Goal: Task Accomplishment & Management: Use online tool/utility

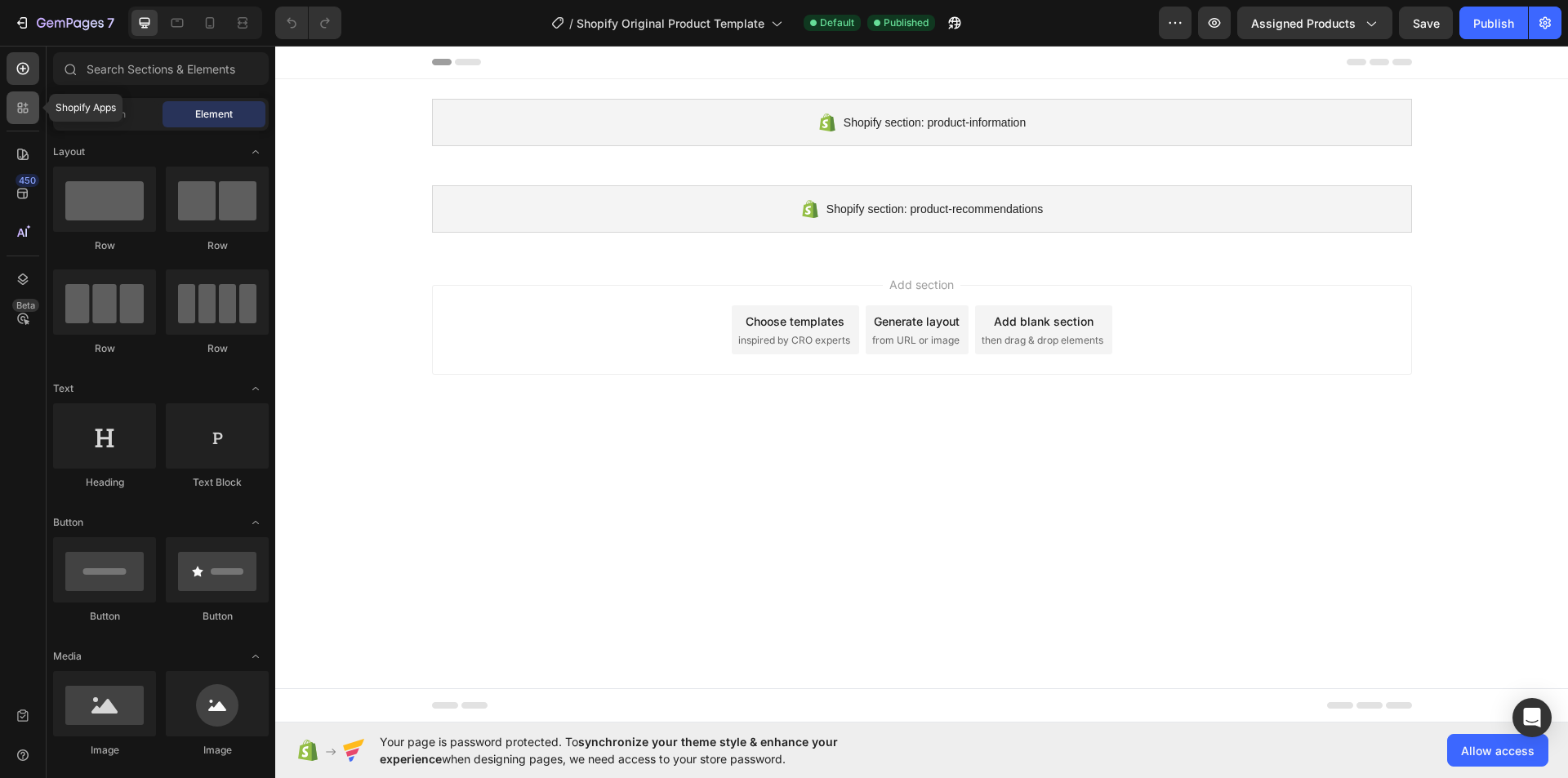
click at [30, 106] on icon at bounding box center [23, 108] width 17 height 17
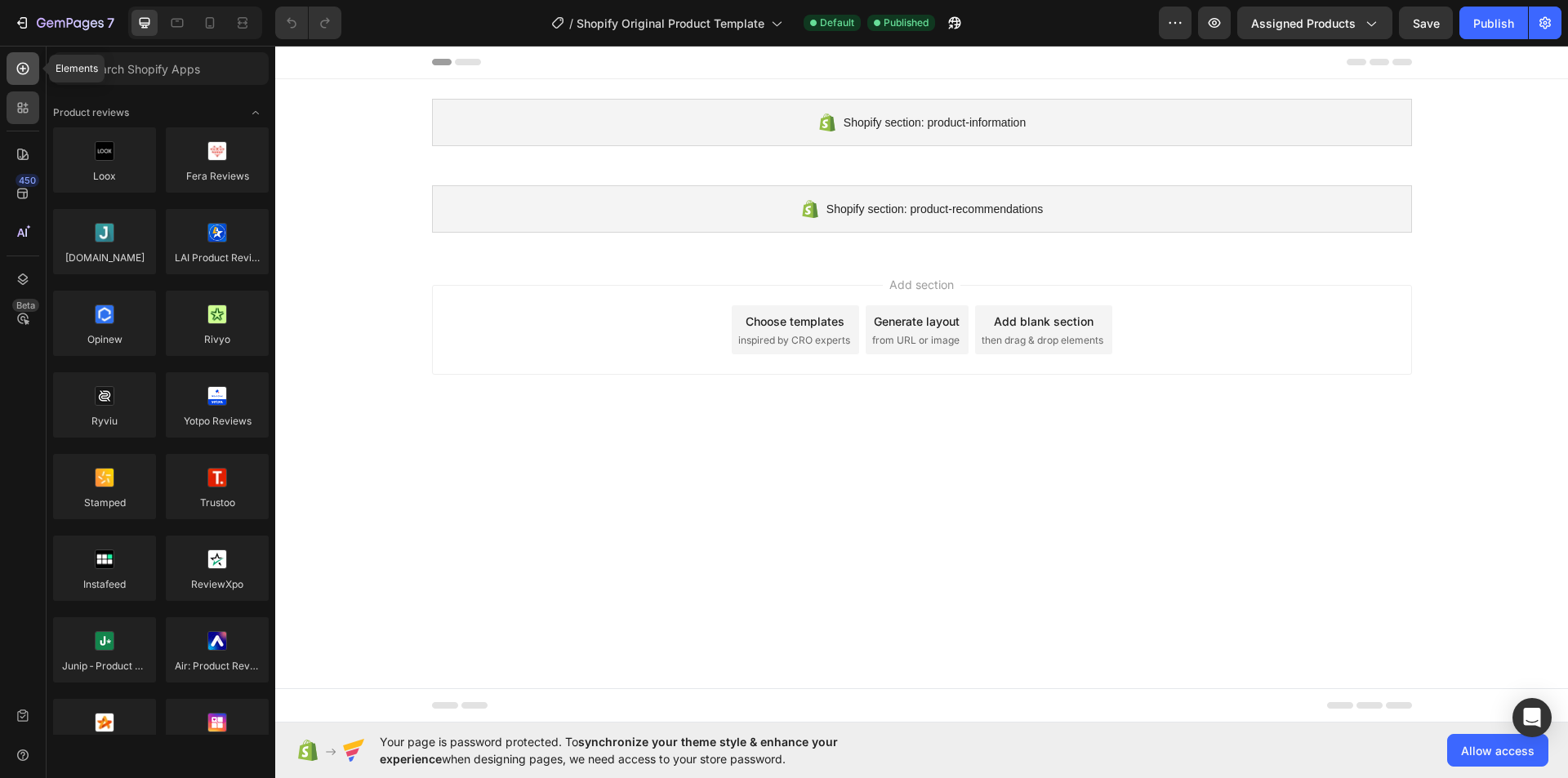
click at [25, 66] on icon at bounding box center [23, 69] width 17 height 17
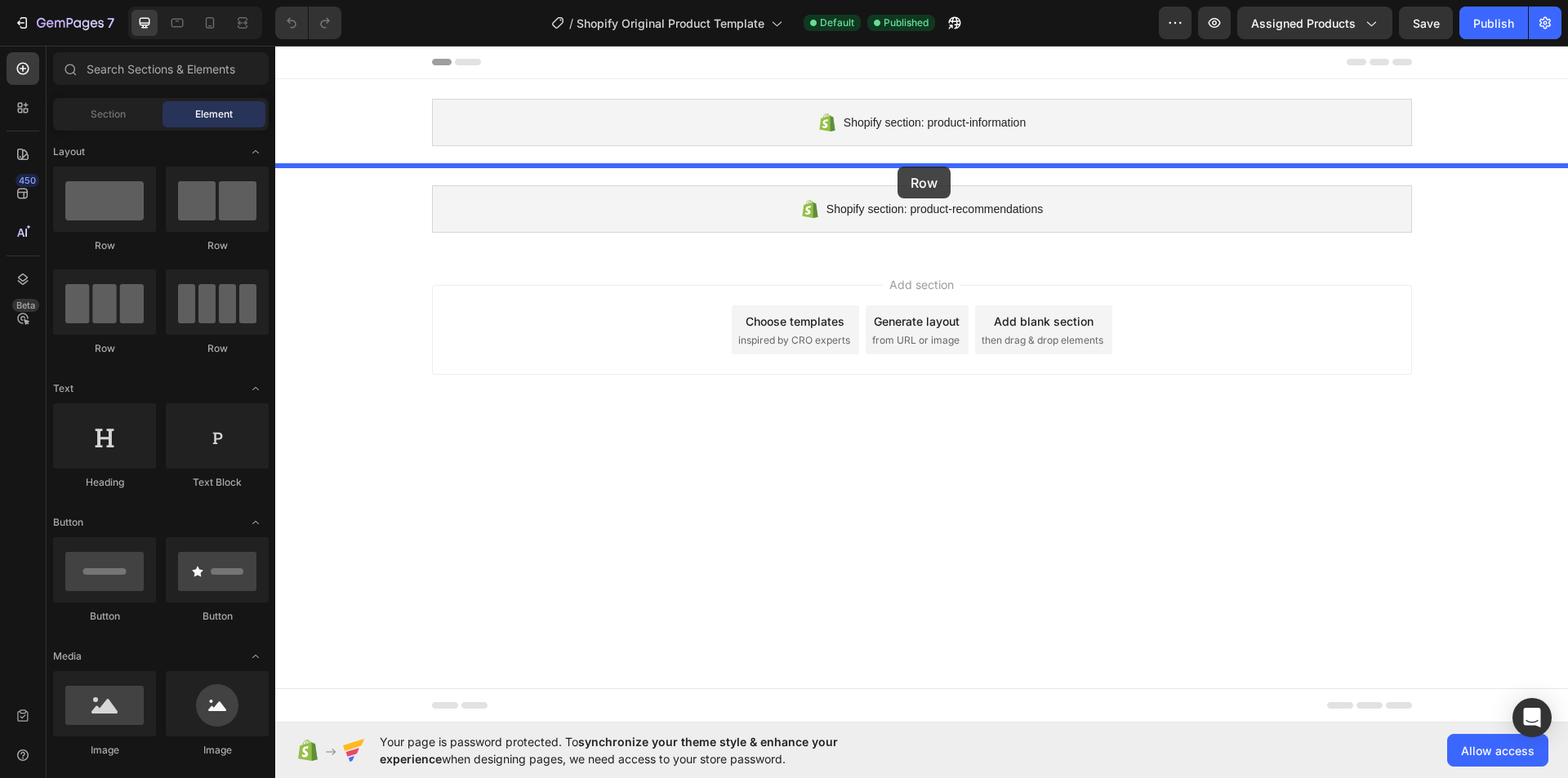
drag, startPoint x: 388, startPoint y: 223, endPoint x: 898, endPoint y: 169, distance: 512.9
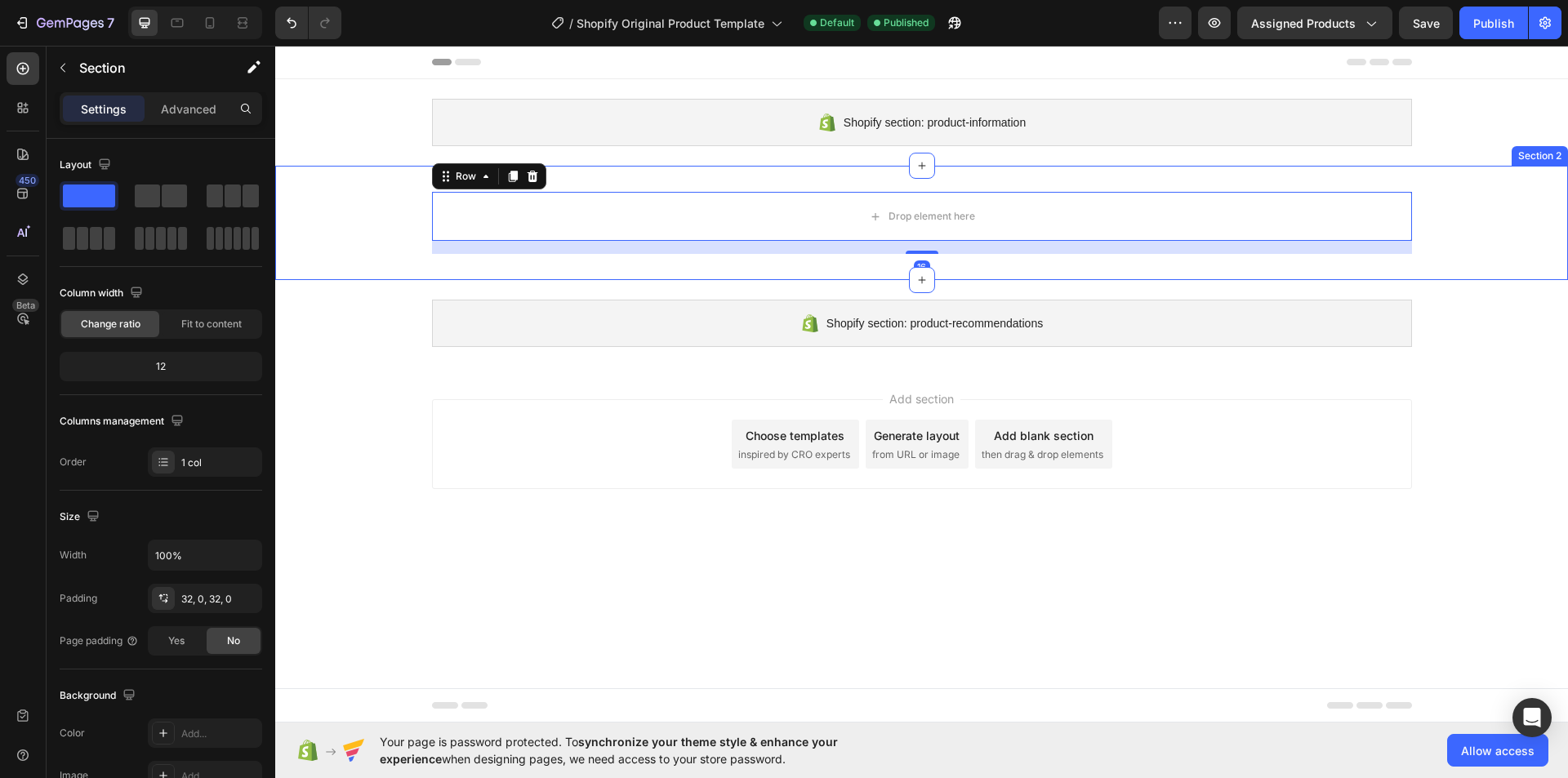
click at [415, 194] on div "Drop element here Row 16" at bounding box center [921, 223] width 1293 height 62
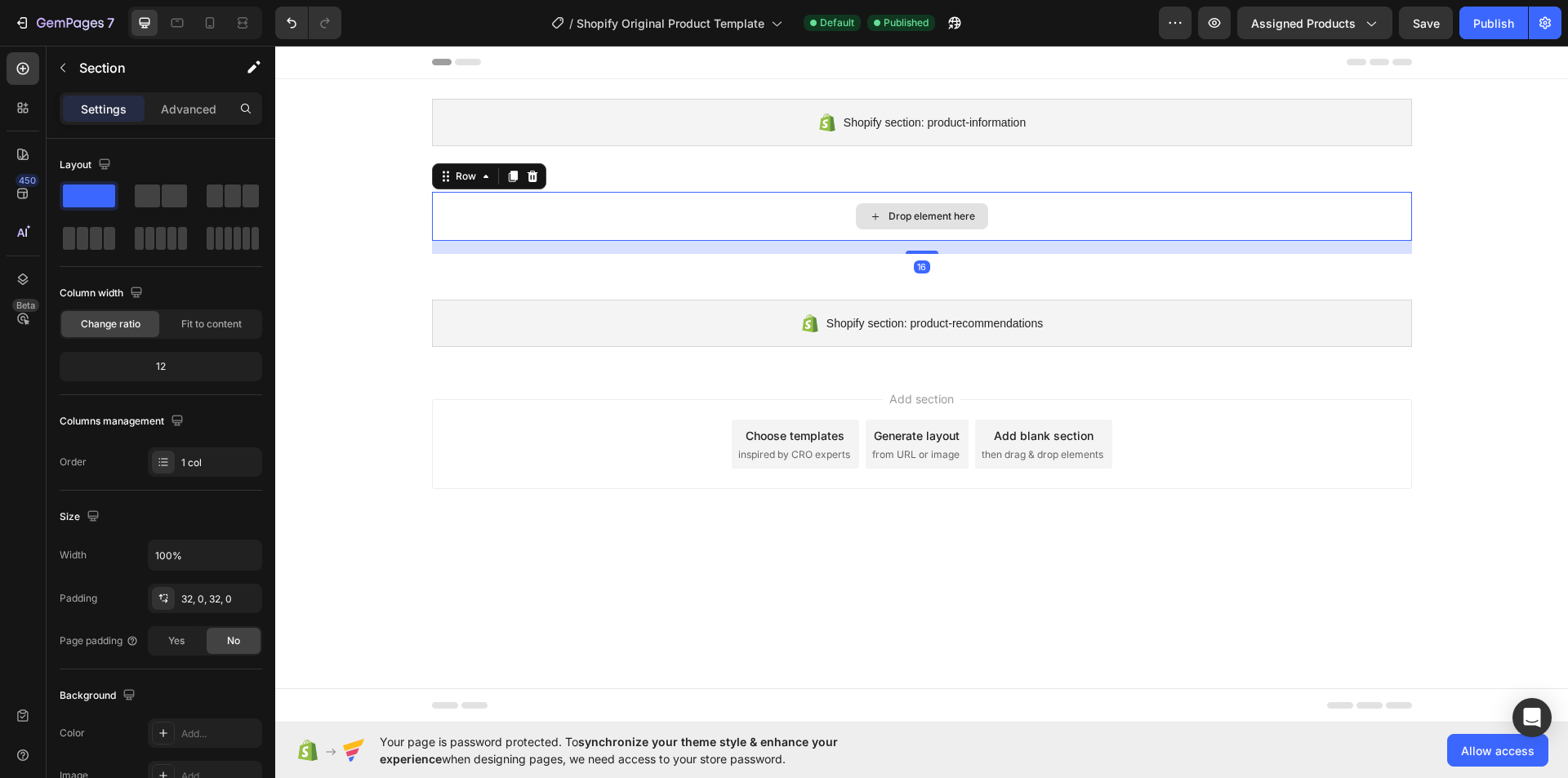
click at [540, 213] on div "Drop element here" at bounding box center [922, 216] width 980 height 49
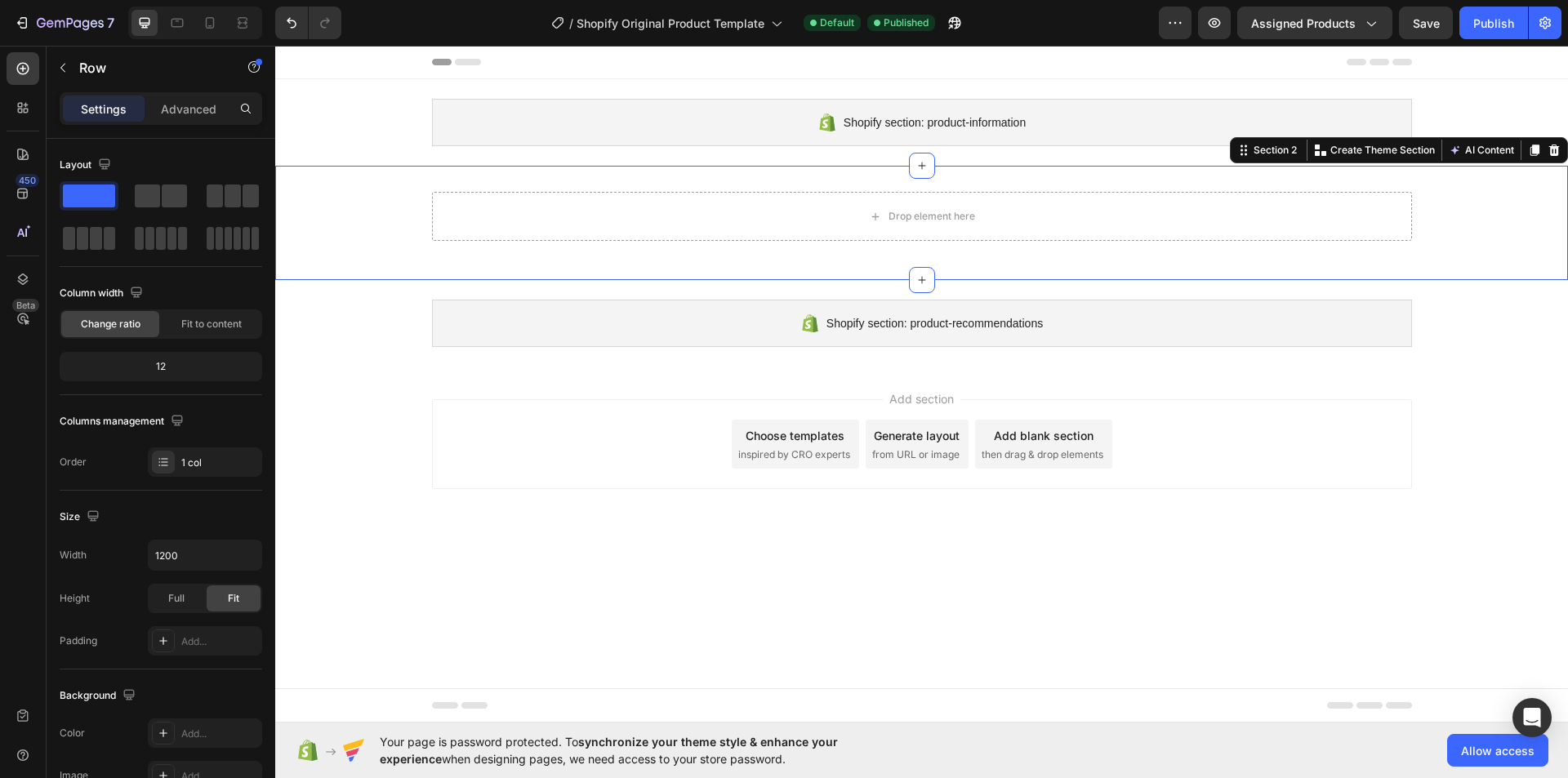
click at [342, 207] on div "Drop element here Row" at bounding box center [921, 223] width 1293 height 62
click at [31, 278] on div at bounding box center [22, 278] width 32 height 32
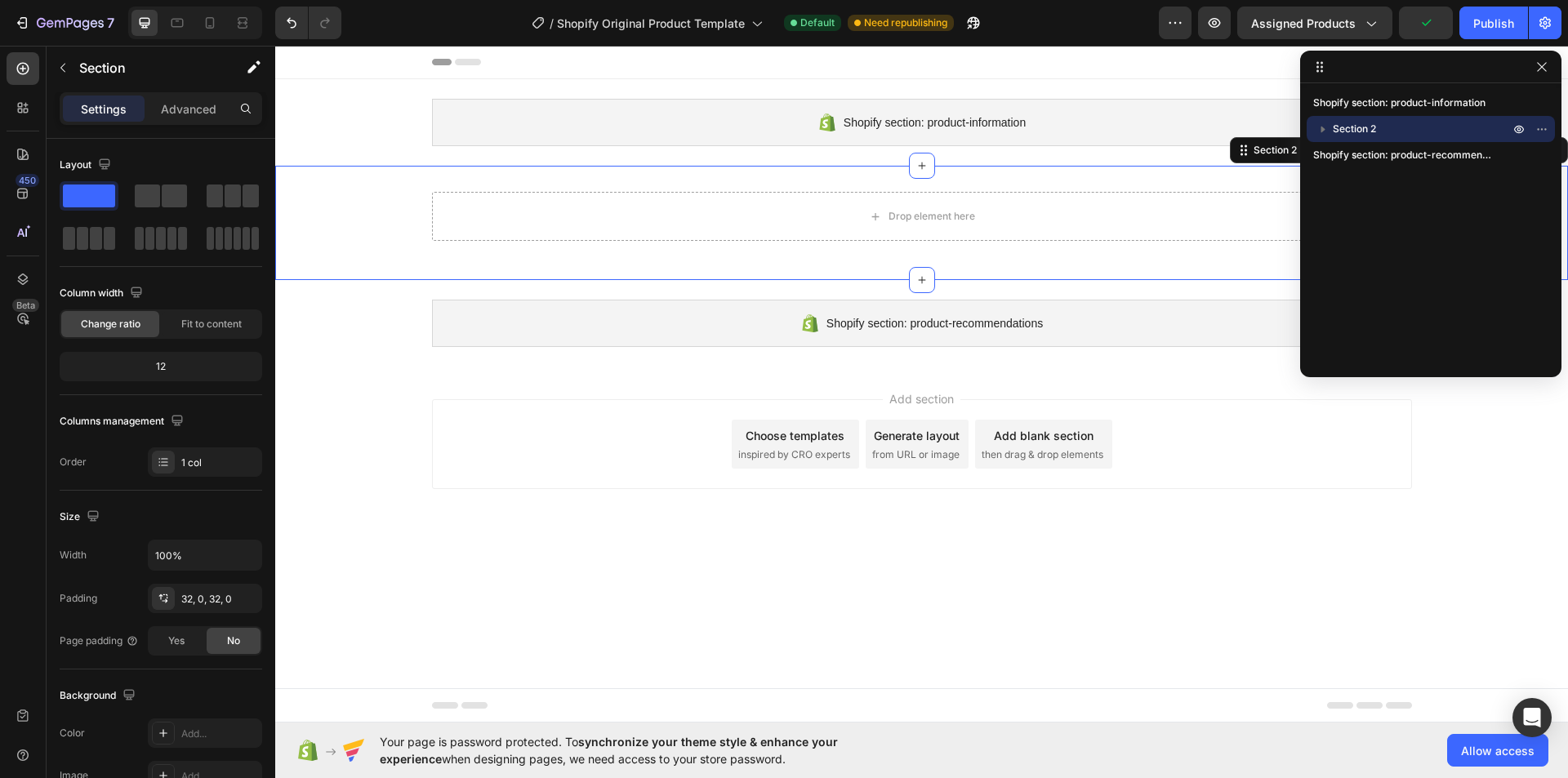
click at [1319, 128] on icon "button" at bounding box center [1324, 129] width 17 height 17
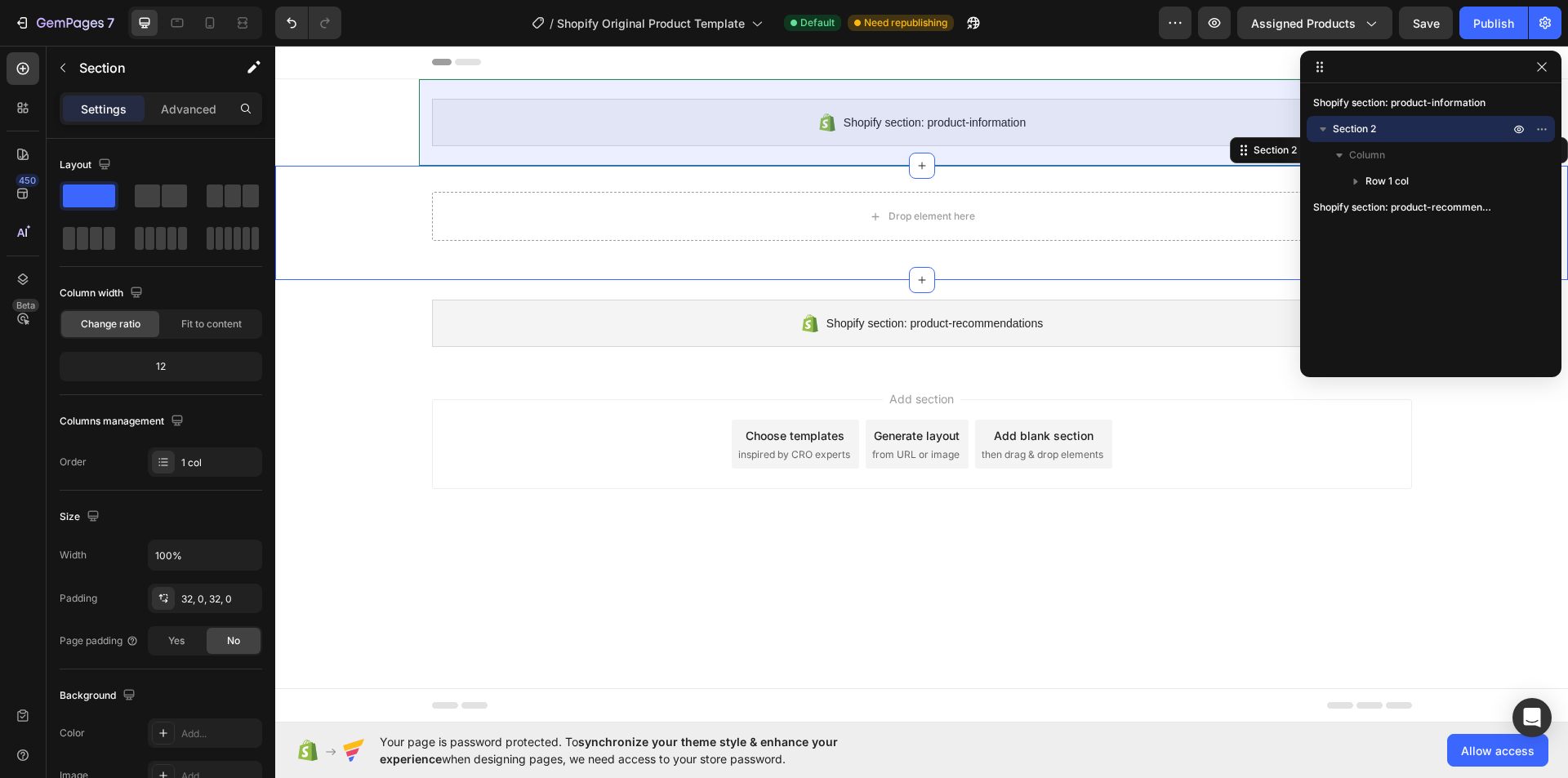
drag, startPoint x: 1396, startPoint y: 183, endPoint x: 1387, endPoint y: 124, distance: 59.7
click at [1390, 117] on div "Section 2 Column Row 1 col" at bounding box center [1431, 155] width 249 height 78
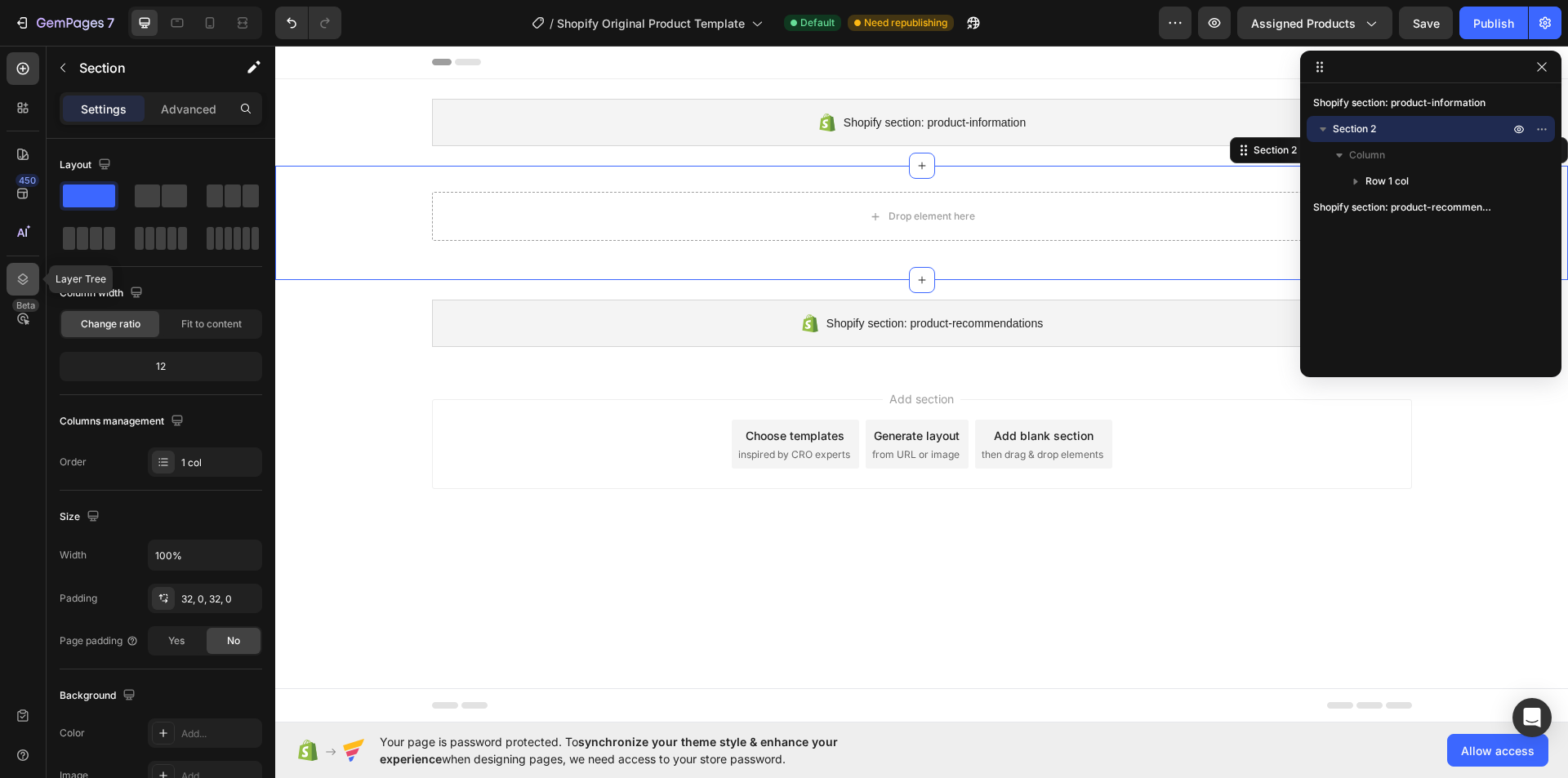
click at [23, 275] on icon at bounding box center [23, 279] width 11 height 12
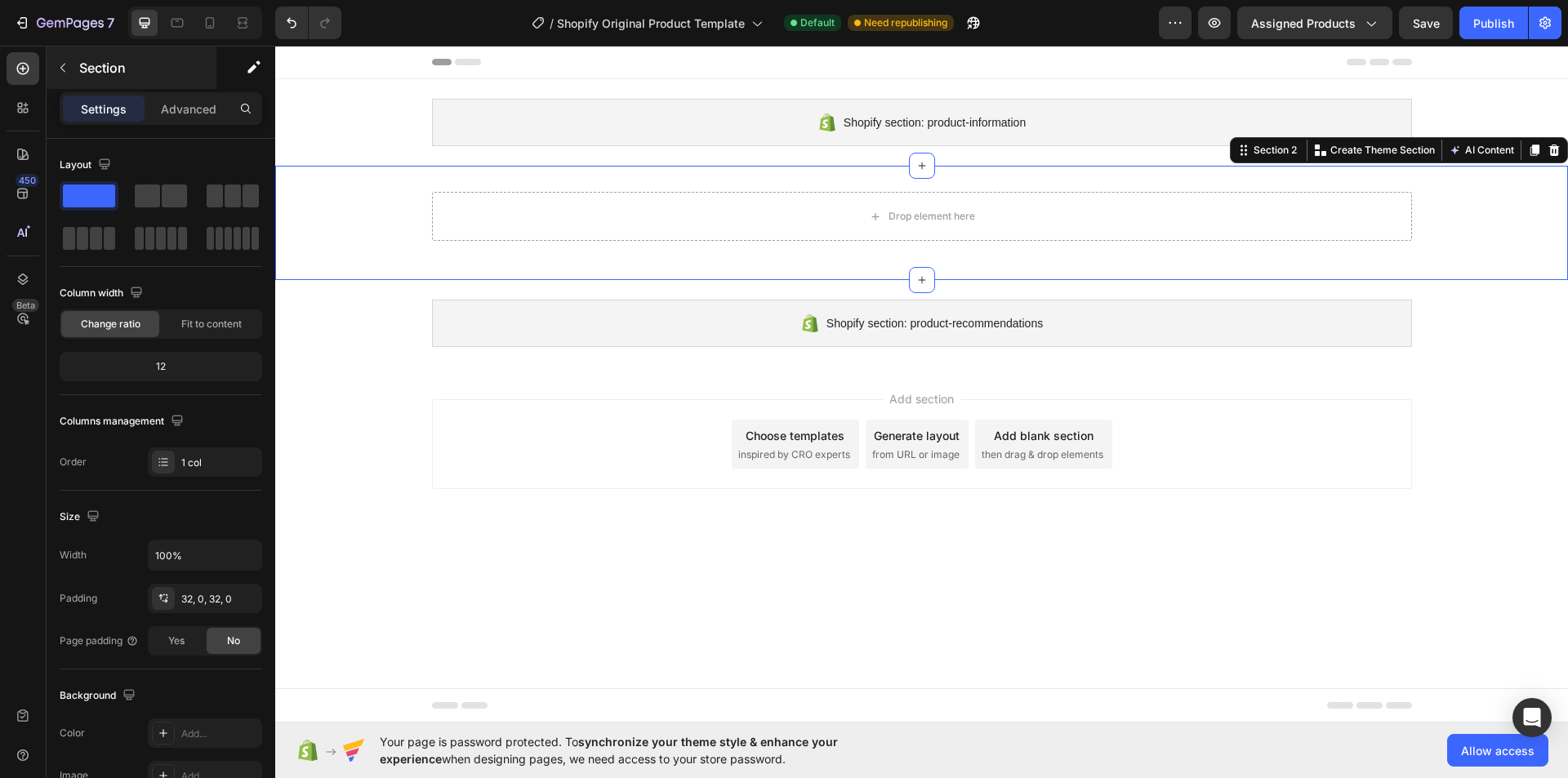
click at [74, 62] on button "button" at bounding box center [62, 67] width 26 height 26
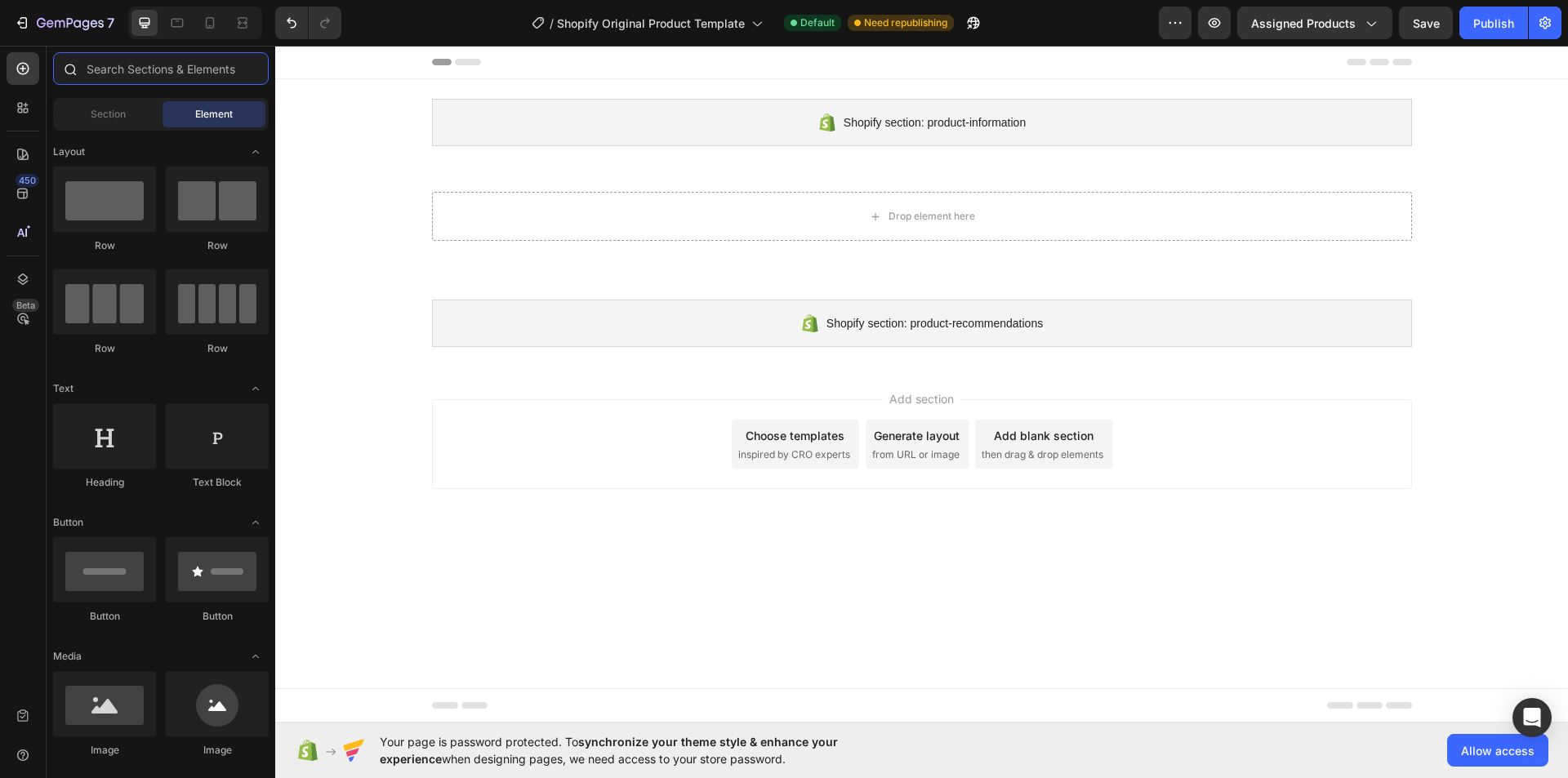
click at [117, 68] on input "text" at bounding box center [160, 68] width 215 height 32
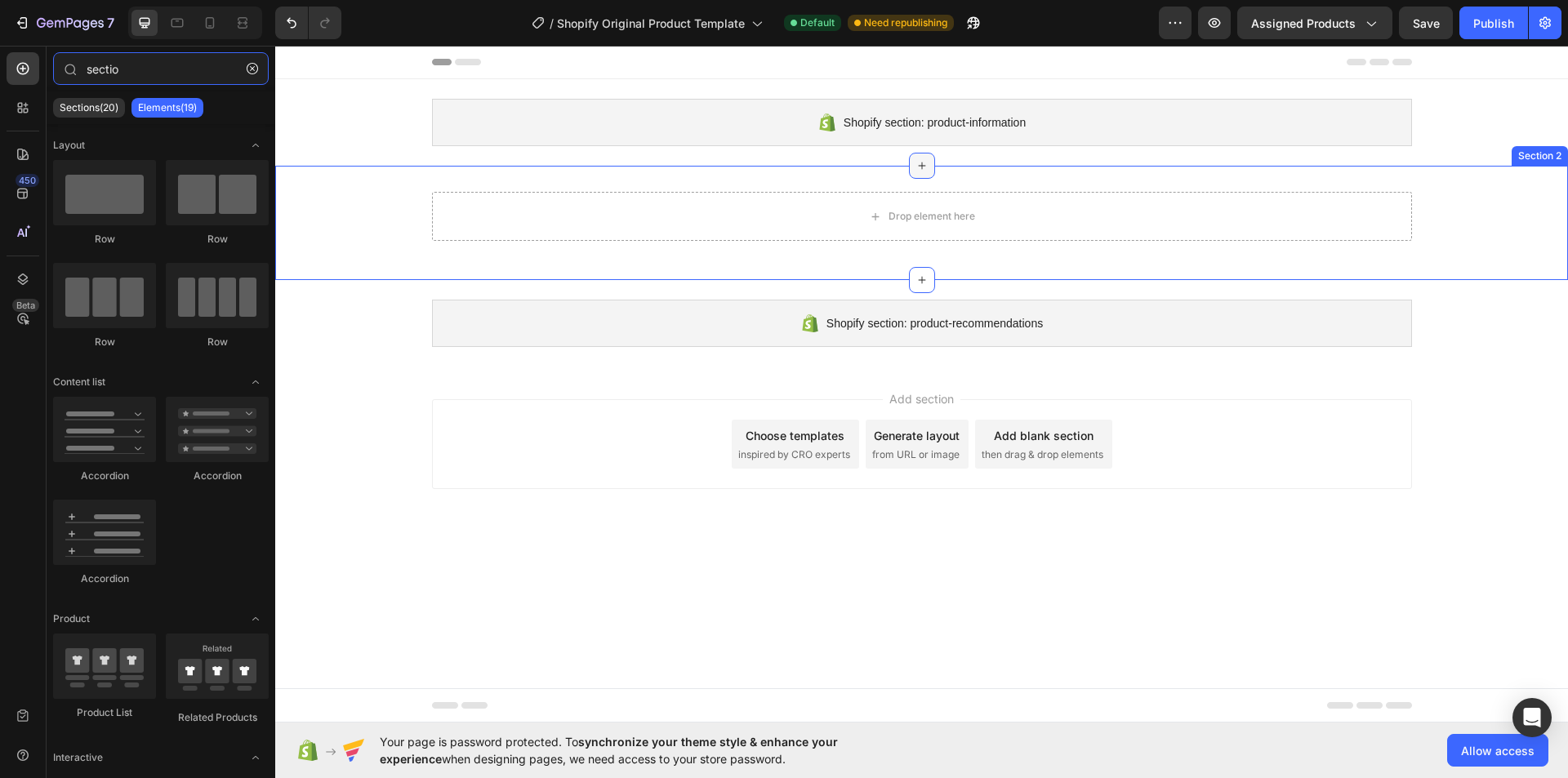
type input "sectio"
click at [924, 167] on icon at bounding box center [922, 166] width 13 height 13
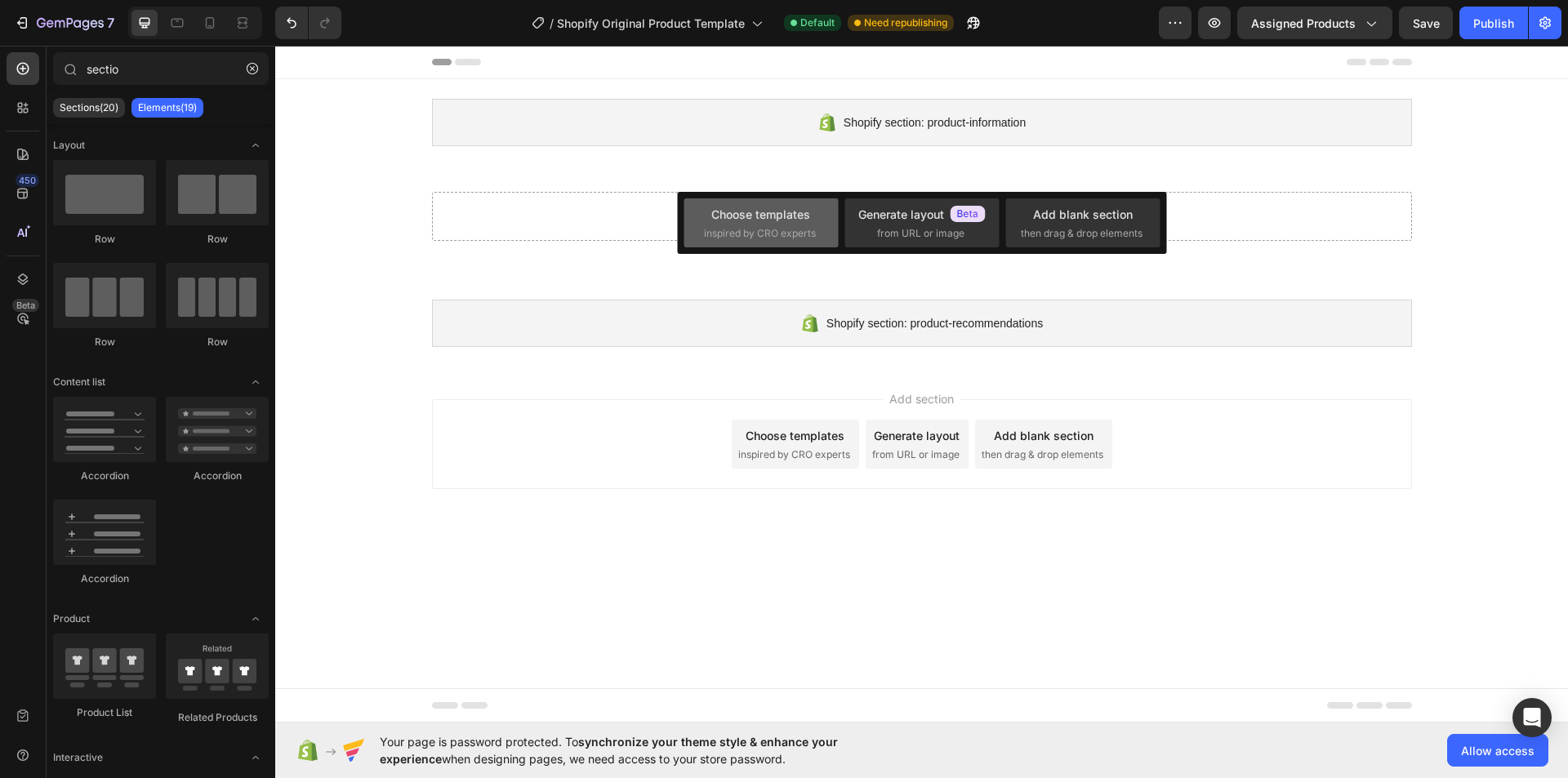
click at [767, 224] on div "Choose templates inspired by CRO experts" at bounding box center [762, 224] width 115 height 35
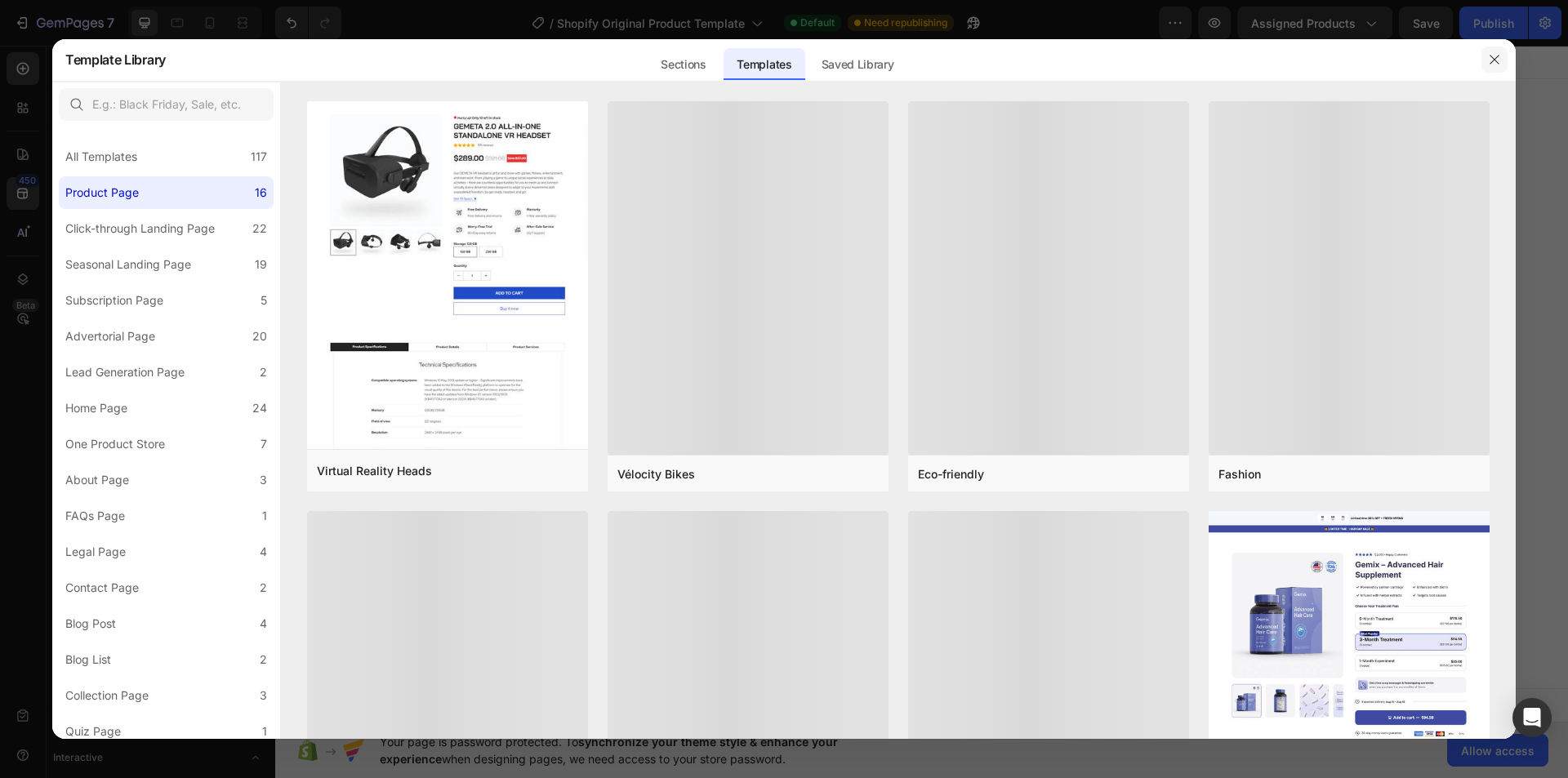
click at [1503, 54] on button "button" at bounding box center [1494, 59] width 26 height 26
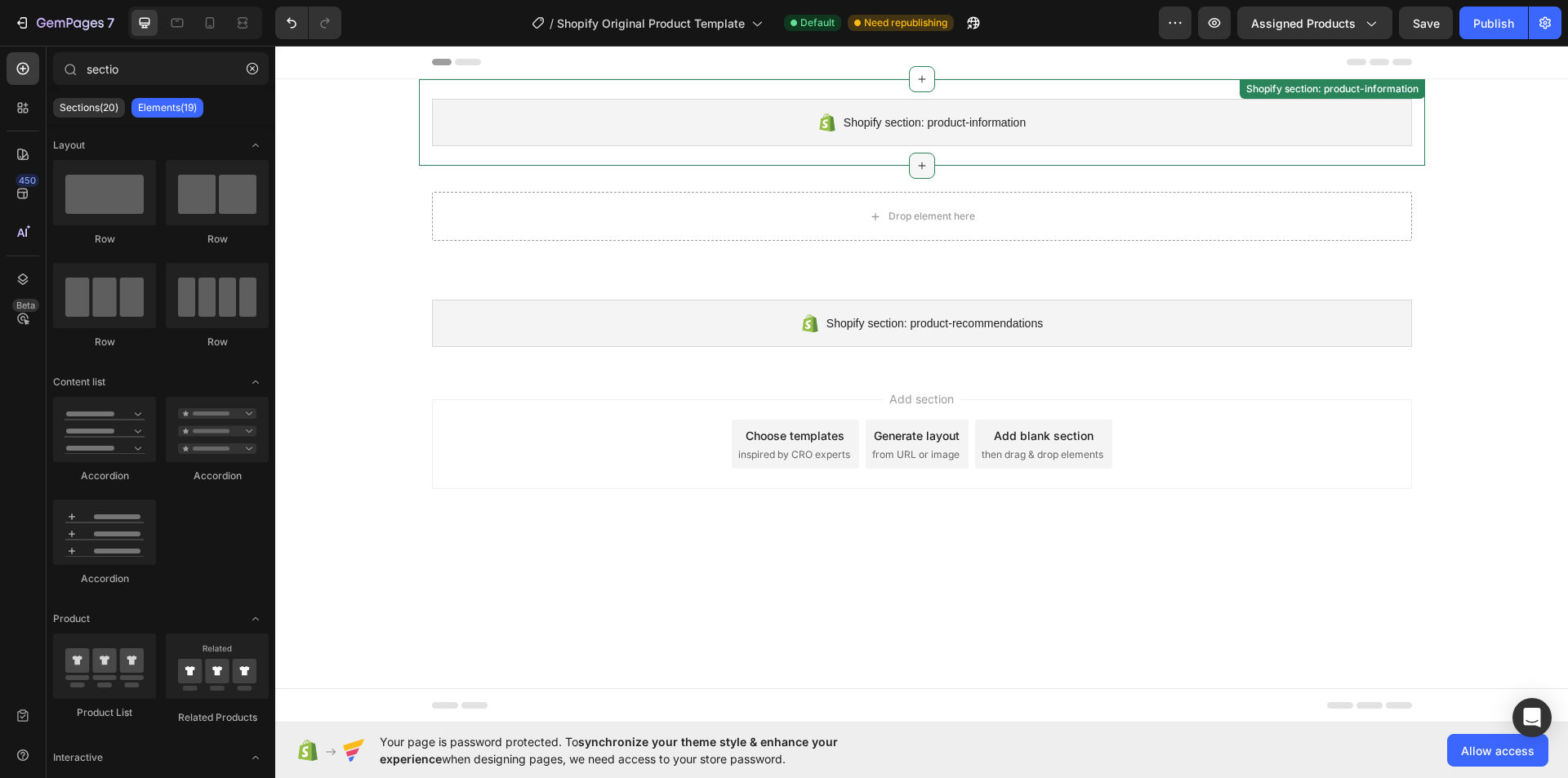
click at [921, 160] on icon at bounding box center [922, 166] width 13 height 13
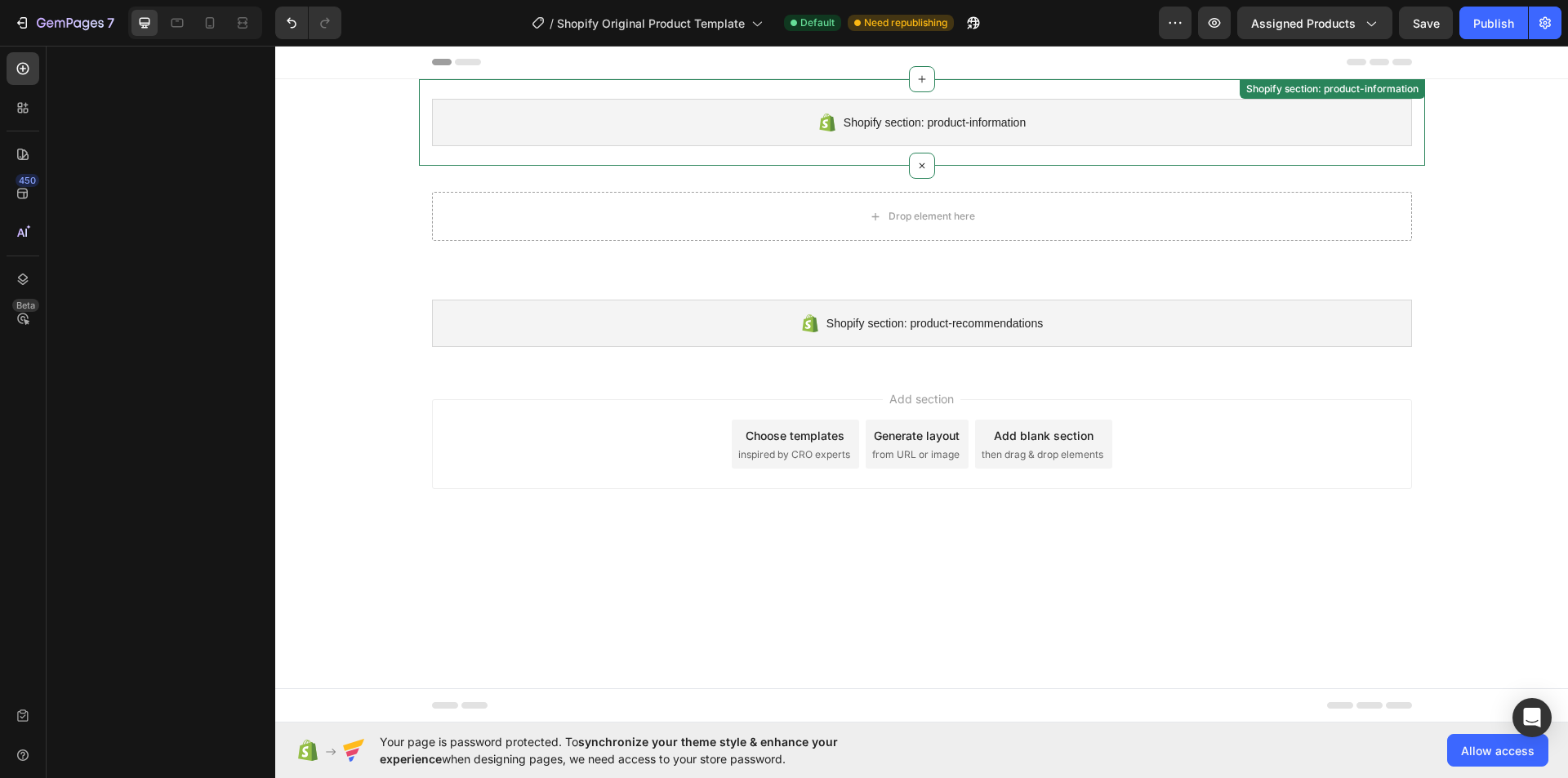
click at [989, 159] on div "Shopify section: product-information Shopify section: product-information" at bounding box center [922, 122] width 1006 height 86
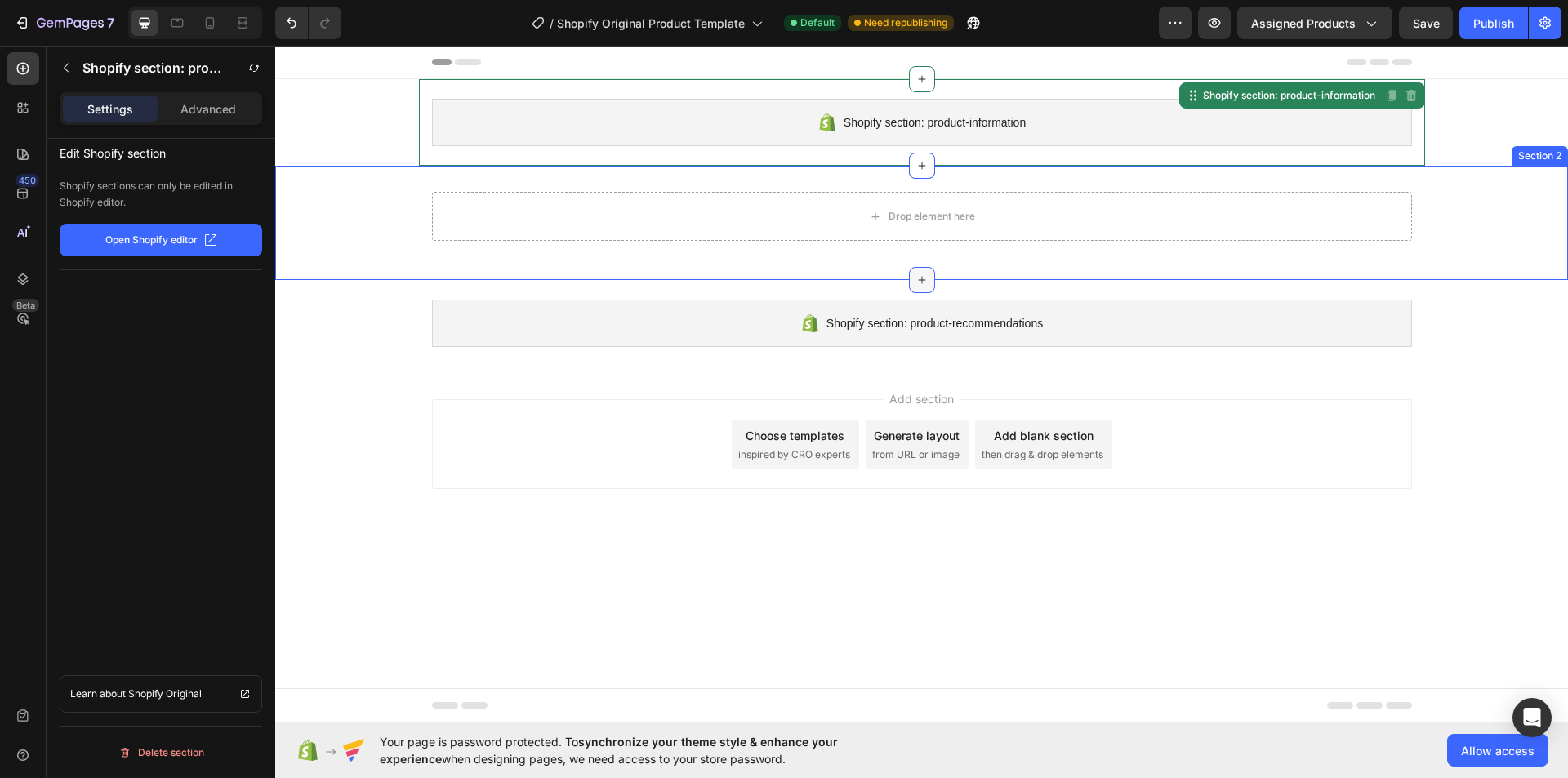
click at [920, 278] on icon at bounding box center [922, 280] width 13 height 13
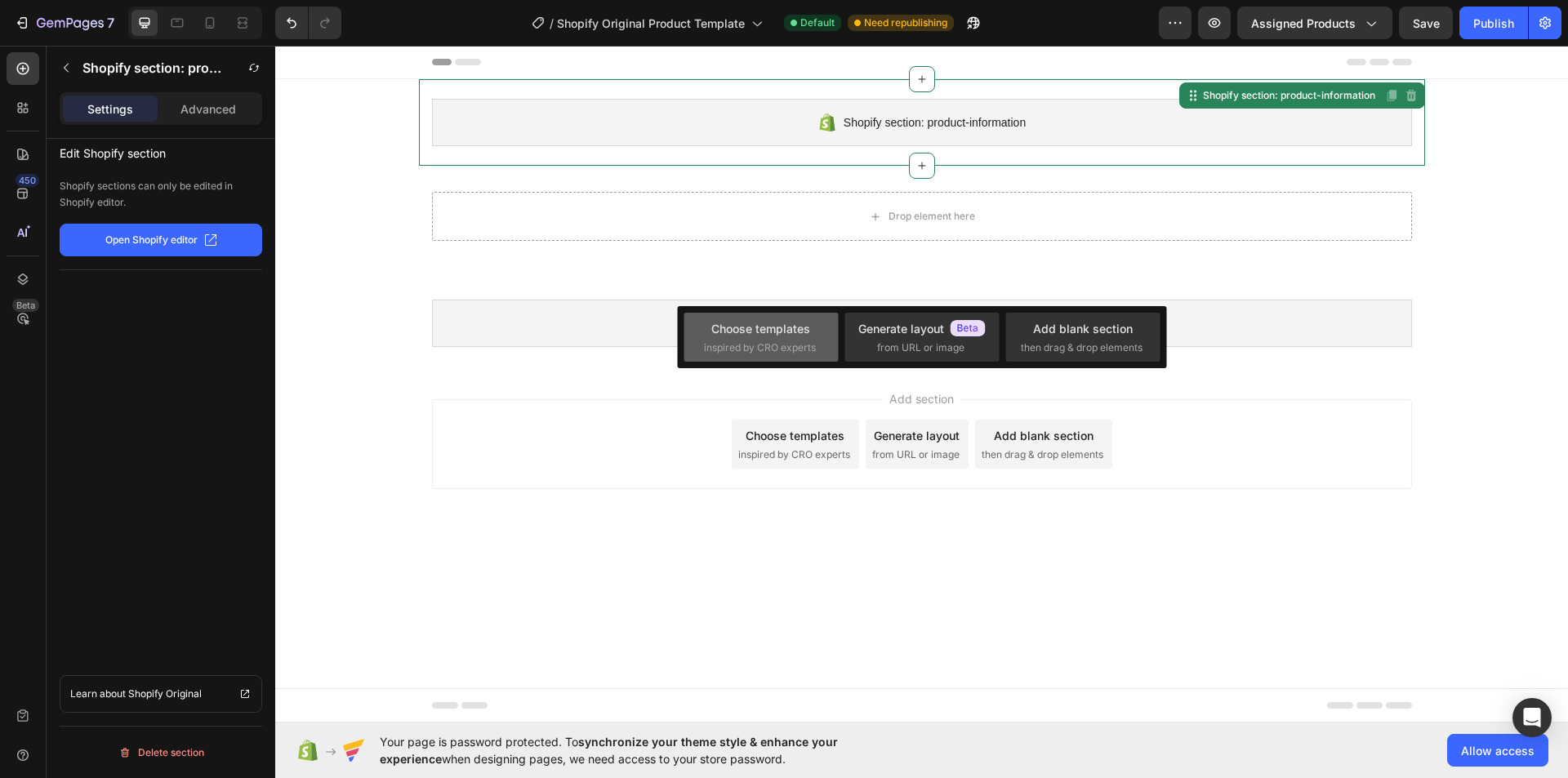
click at [721, 341] on span "inspired by CRO experts" at bounding box center [760, 348] width 112 height 15
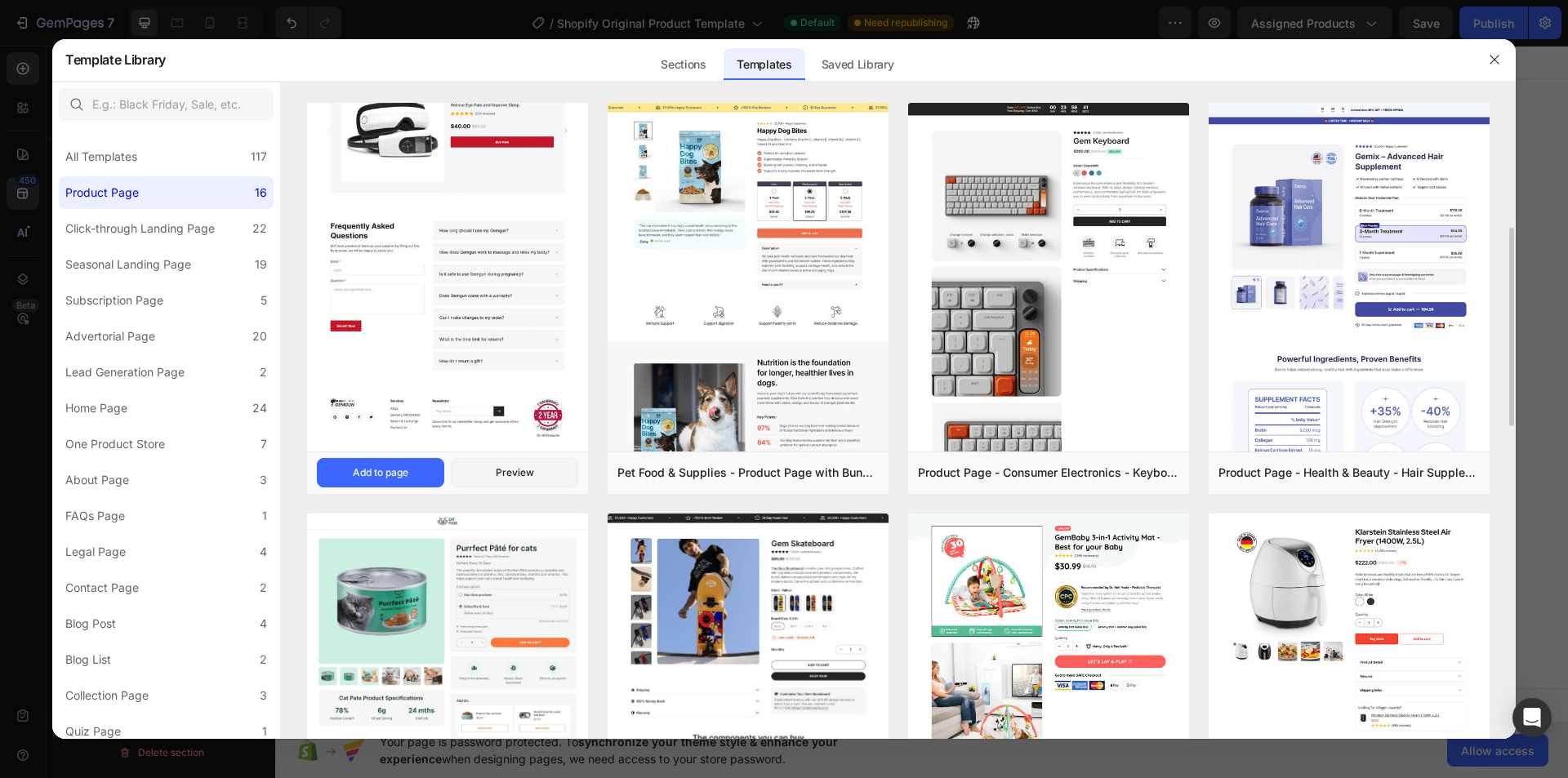
scroll to position [245, 0]
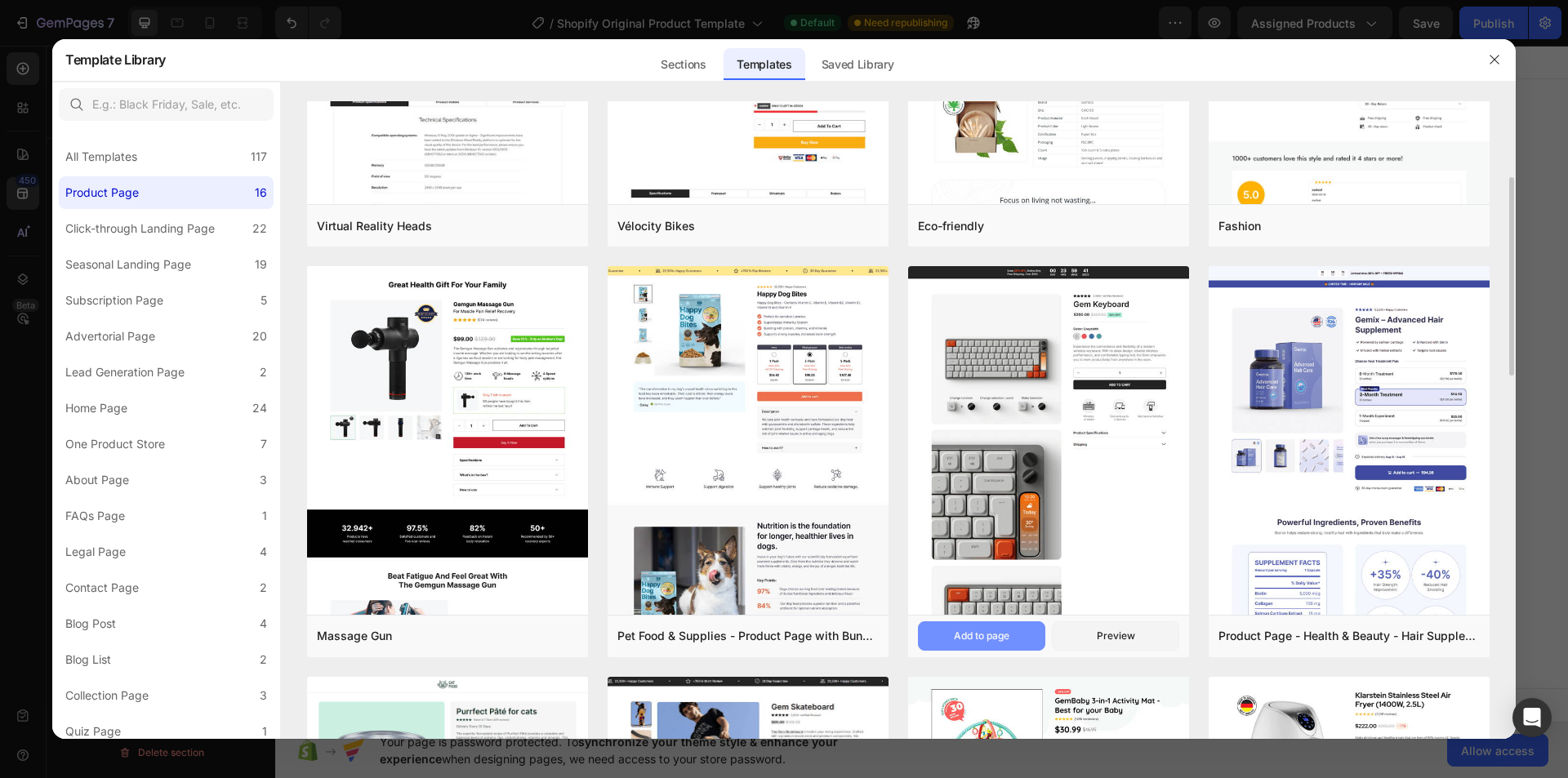
click at [1005, 636] on div "Add to page" at bounding box center [981, 636] width 56 height 15
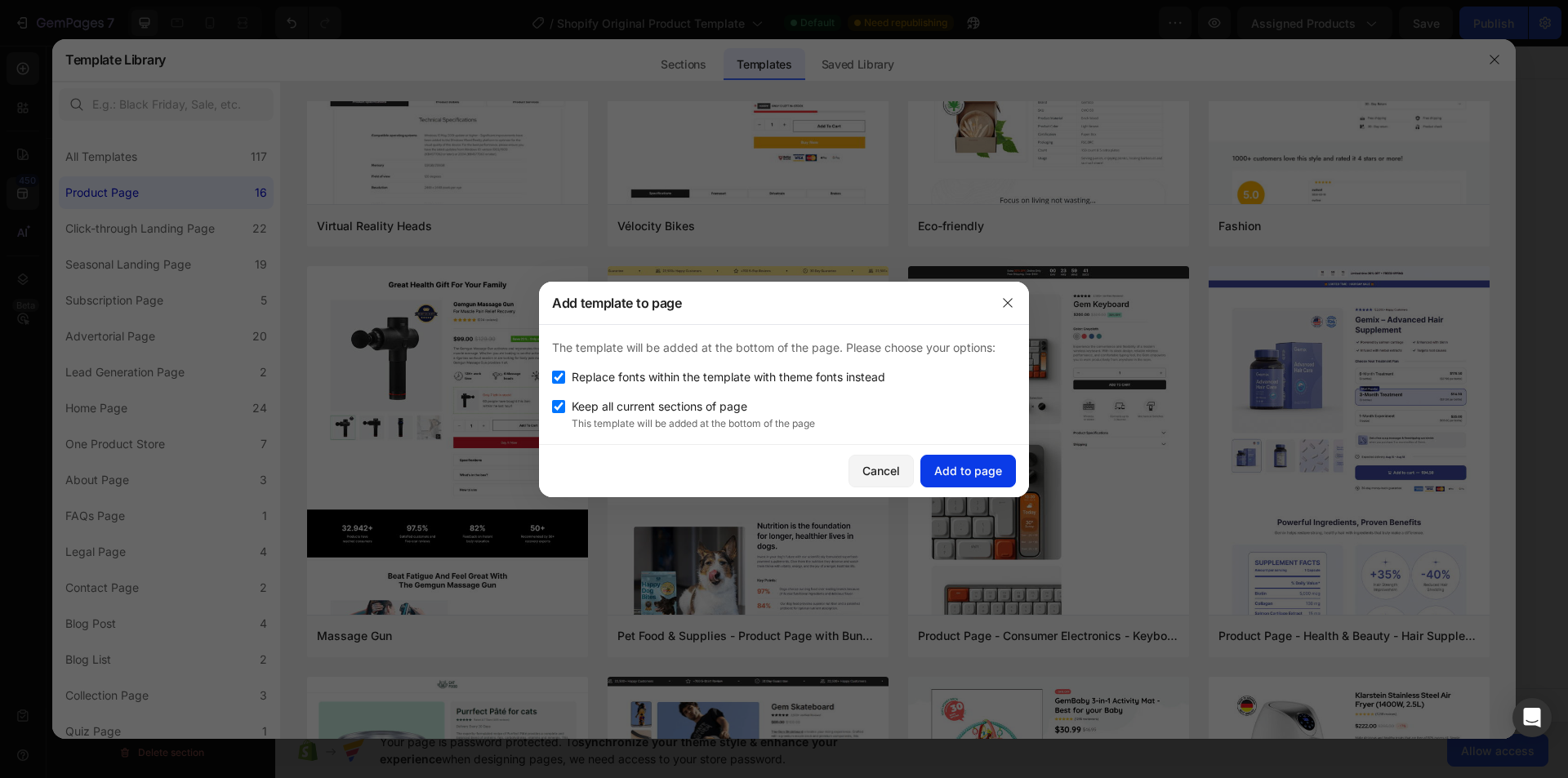
click at [949, 462] on div "Add to page" at bounding box center [969, 470] width 68 height 17
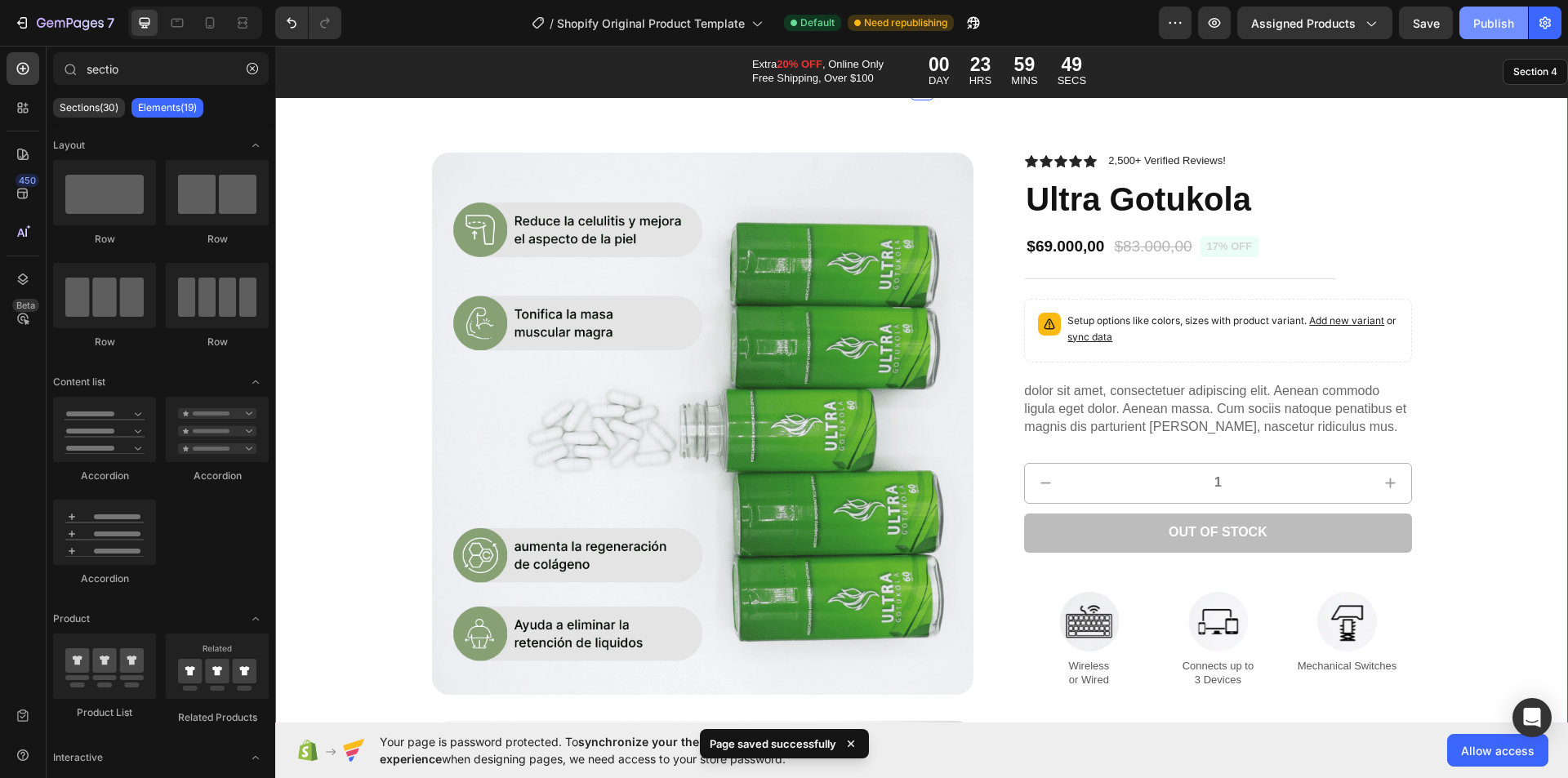
click at [1487, 29] on div "Publish" at bounding box center [1493, 23] width 41 height 17
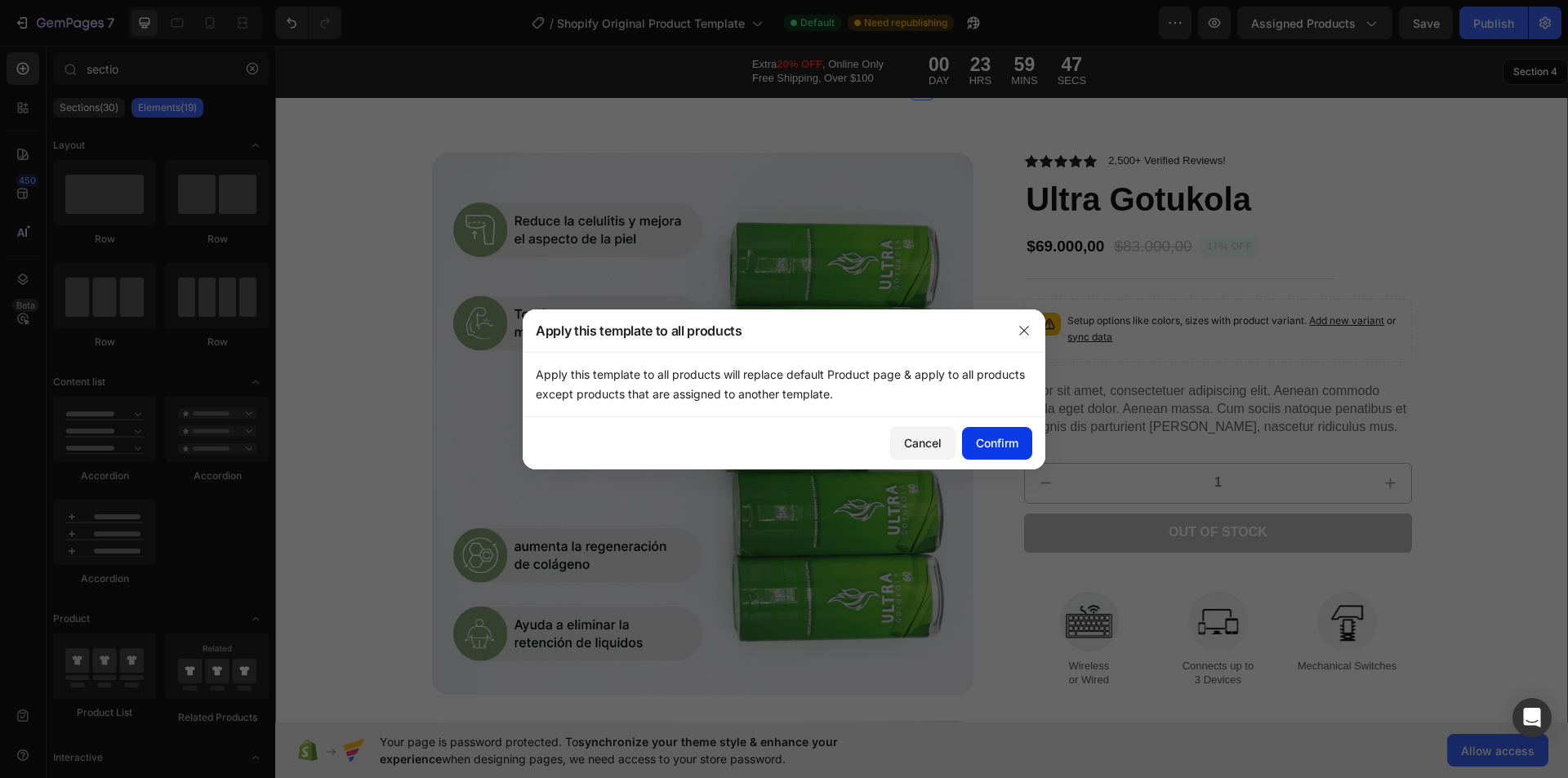
click at [1012, 447] on div "Confirm" at bounding box center [997, 443] width 42 height 17
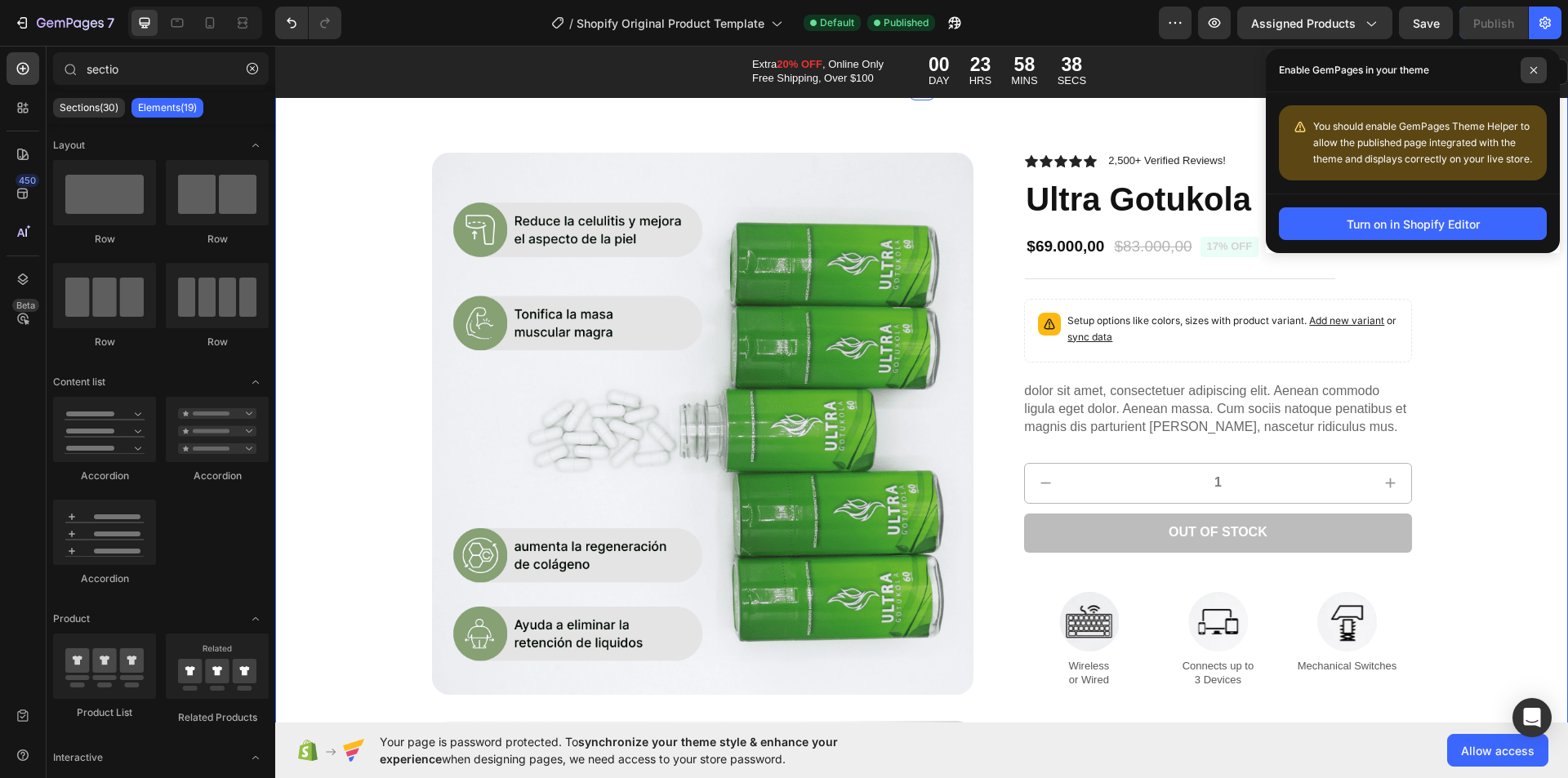
click at [1532, 66] on span at bounding box center [1533, 70] width 26 height 26
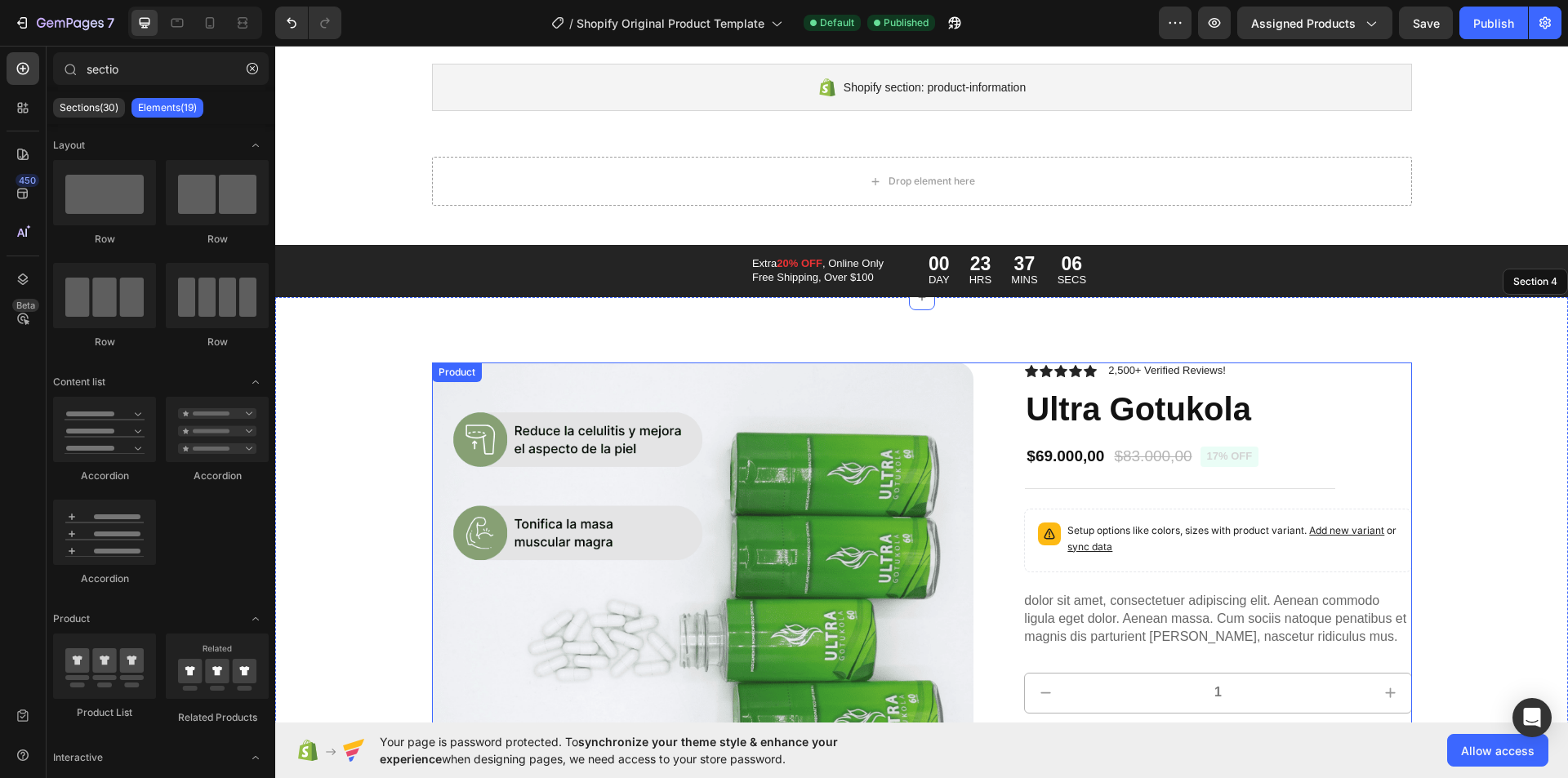
scroll to position [0, 0]
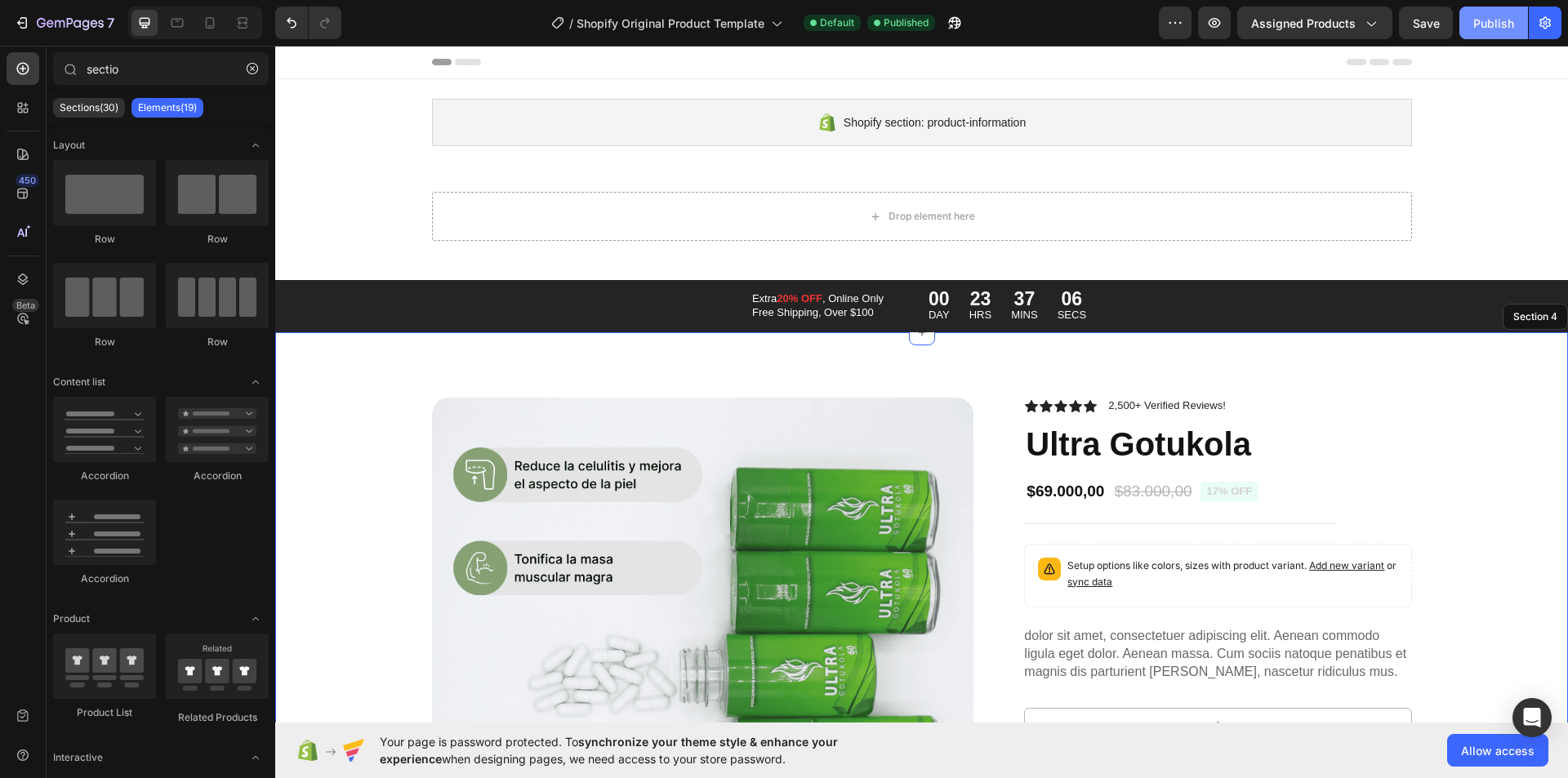
click at [1478, 30] on div "Publish" at bounding box center [1493, 23] width 41 height 17
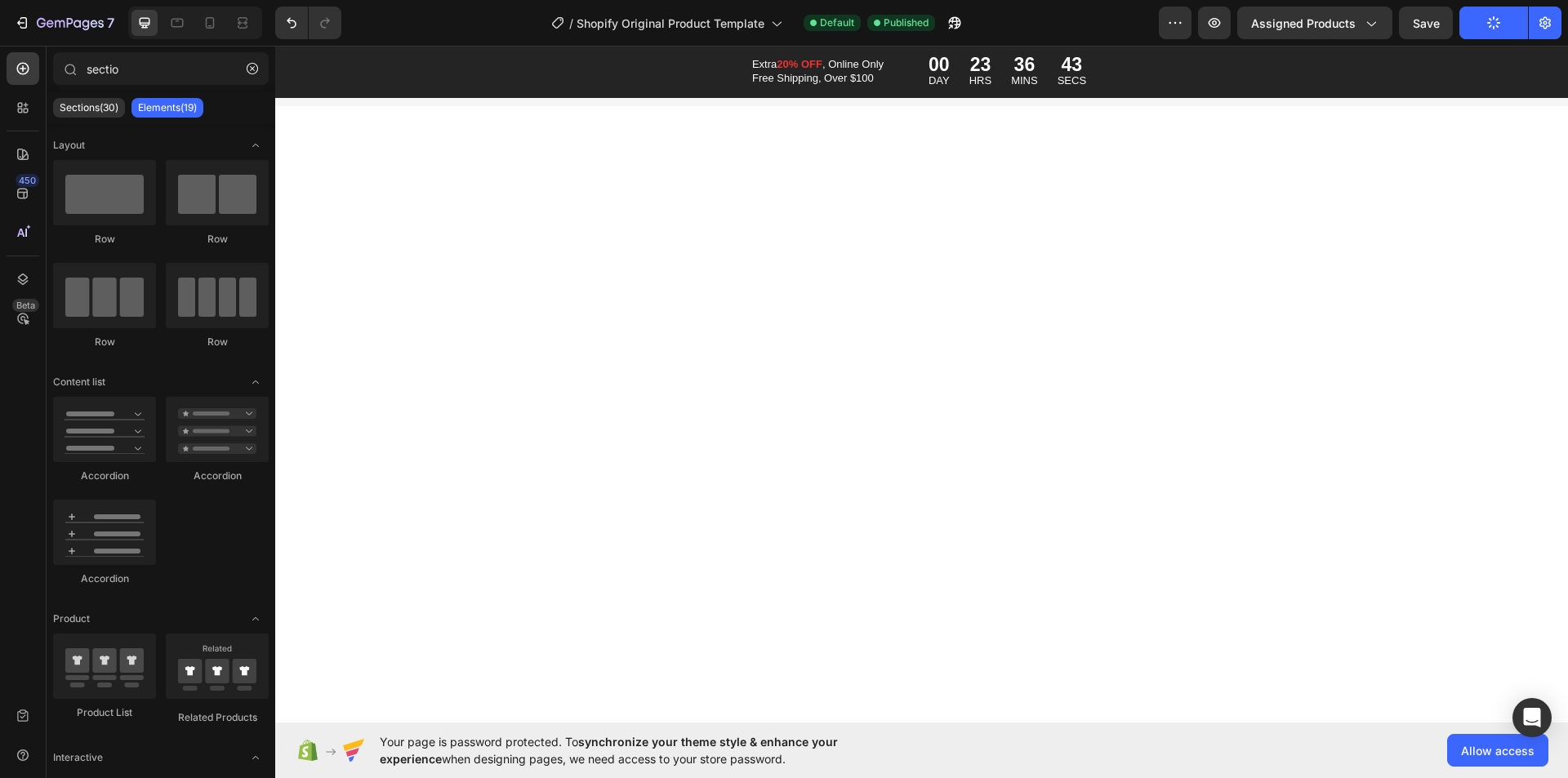
scroll to position [3021, 0]
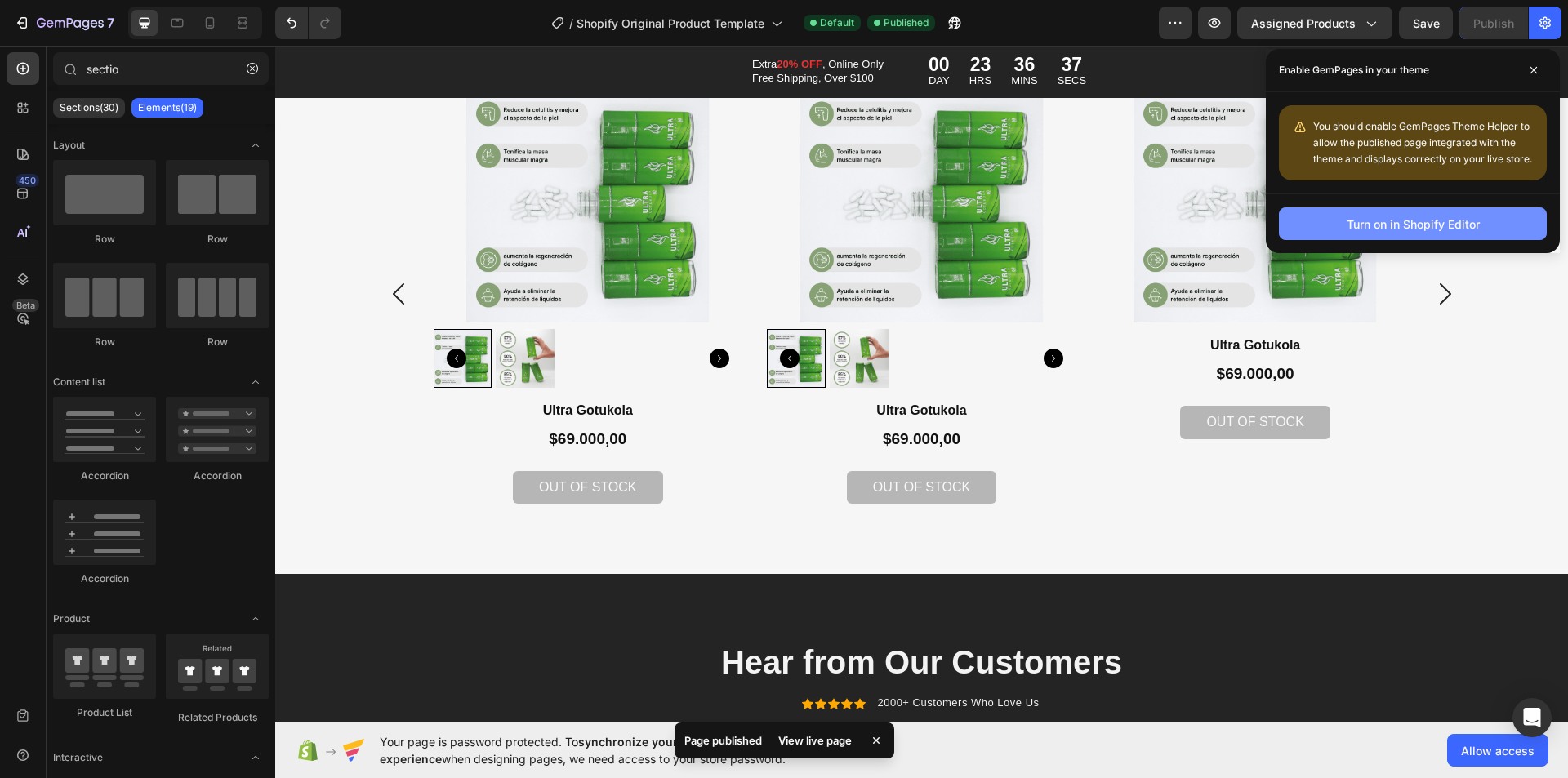
click at [1360, 217] on div "Turn on in Shopify Editor" at bounding box center [1413, 224] width 133 height 17
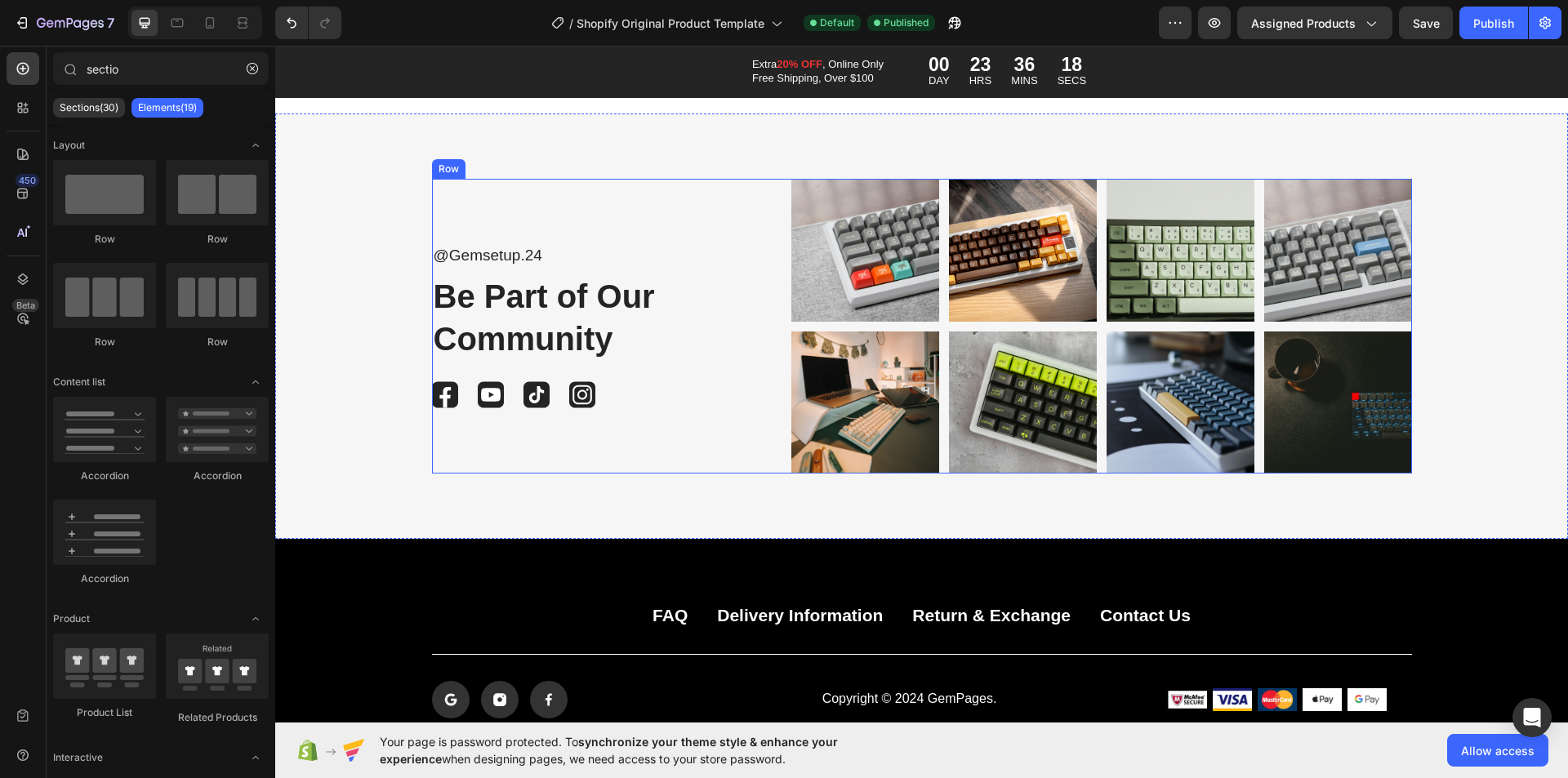
scroll to position [4981, 0]
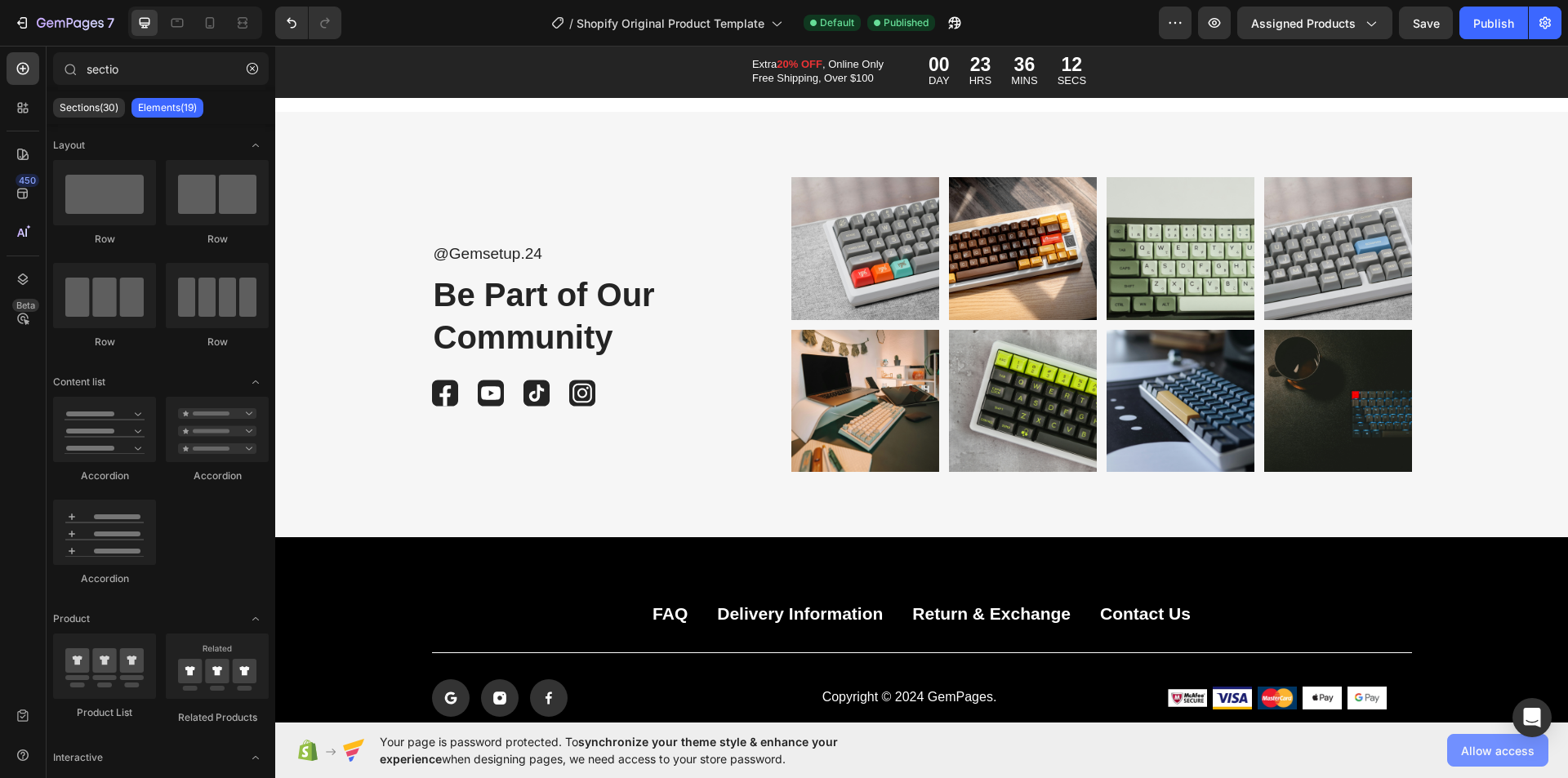
click at [1476, 756] on span "Allow access" at bounding box center [1498, 751] width 73 height 17
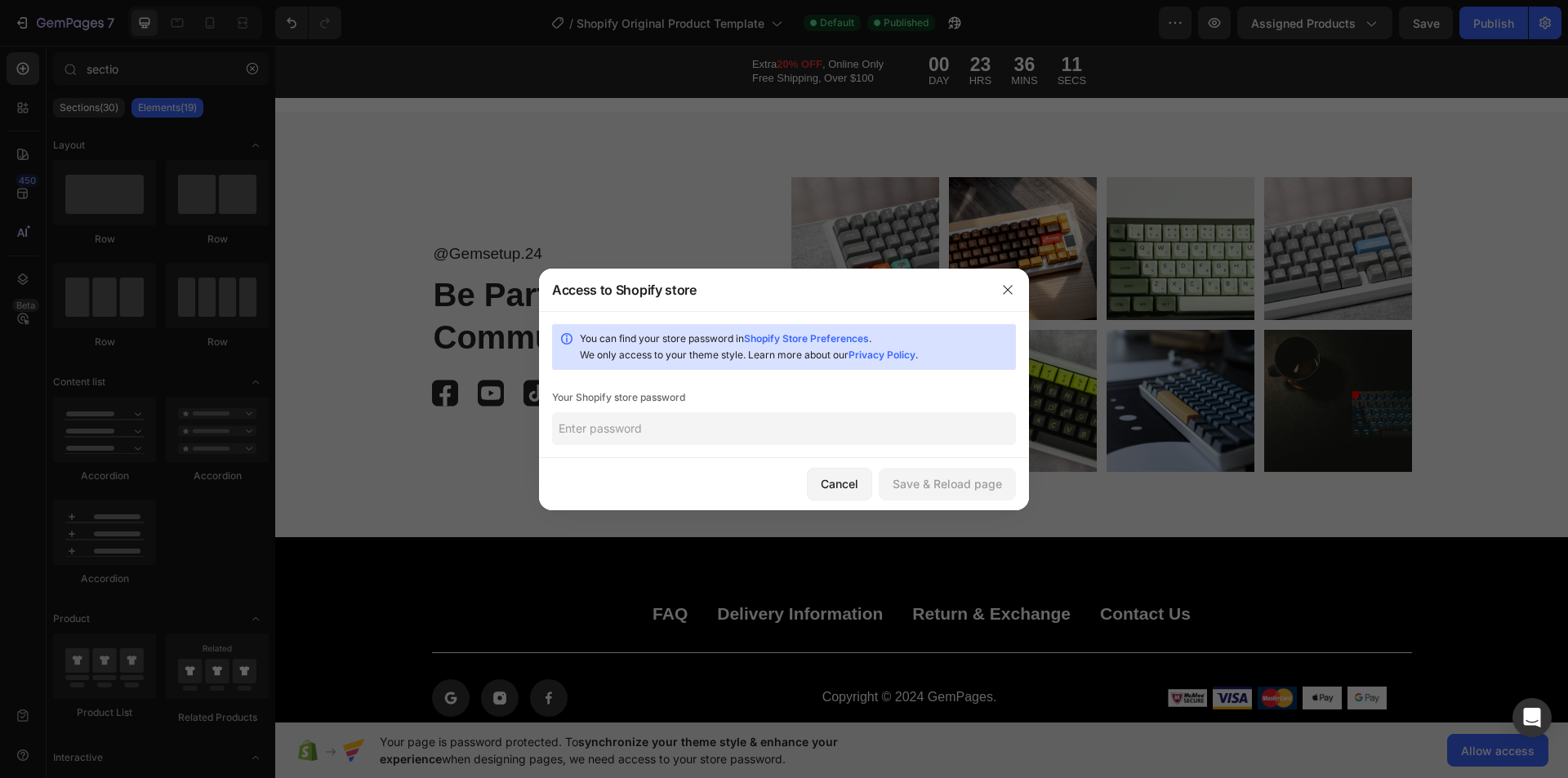
click at [726, 435] on input "text" at bounding box center [784, 428] width 464 height 32
paste input "reofri"
type input "reofri"
click at [924, 485] on div "Save & Reload page" at bounding box center [948, 484] width 110 height 17
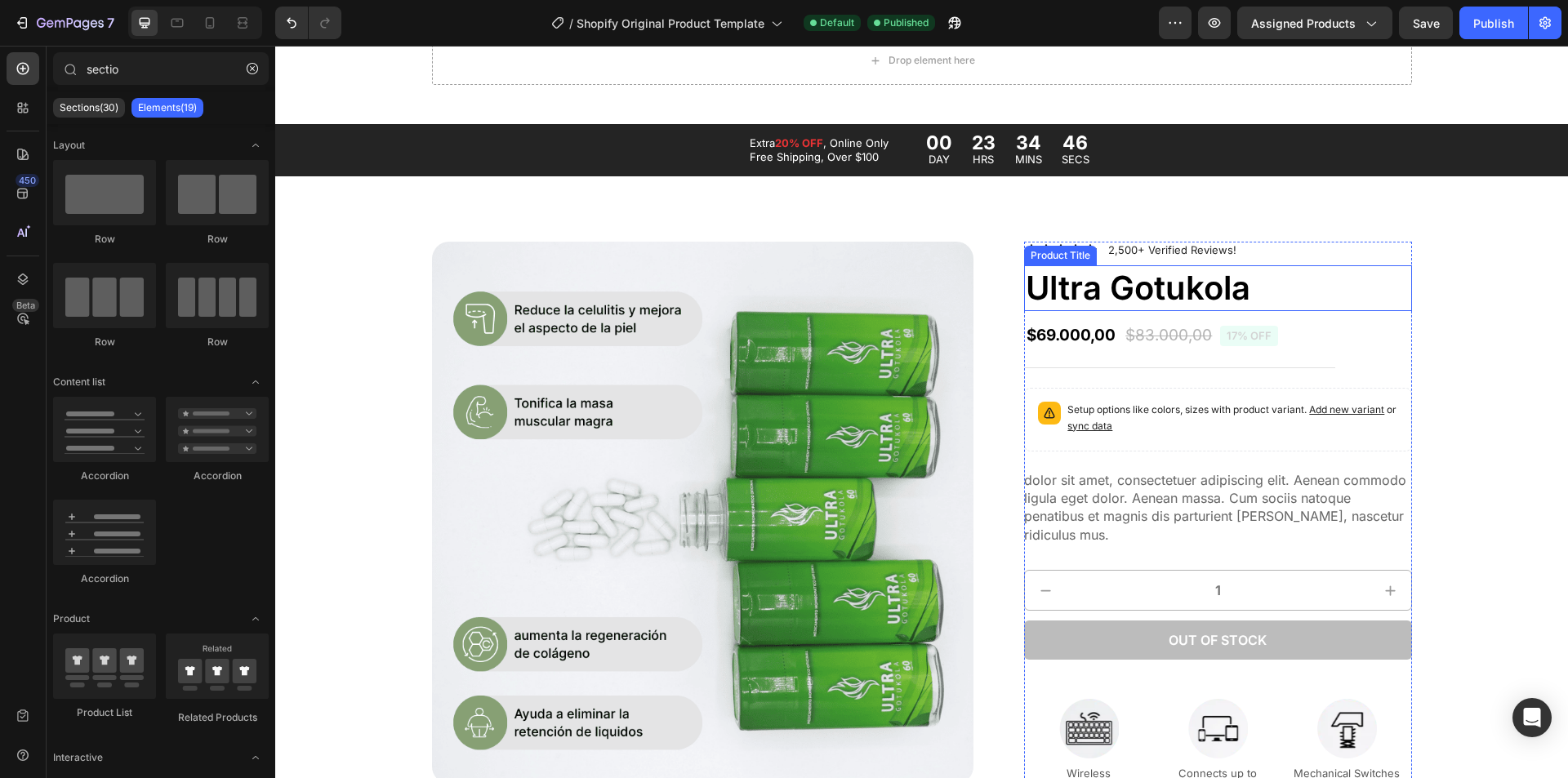
scroll to position [352, 0]
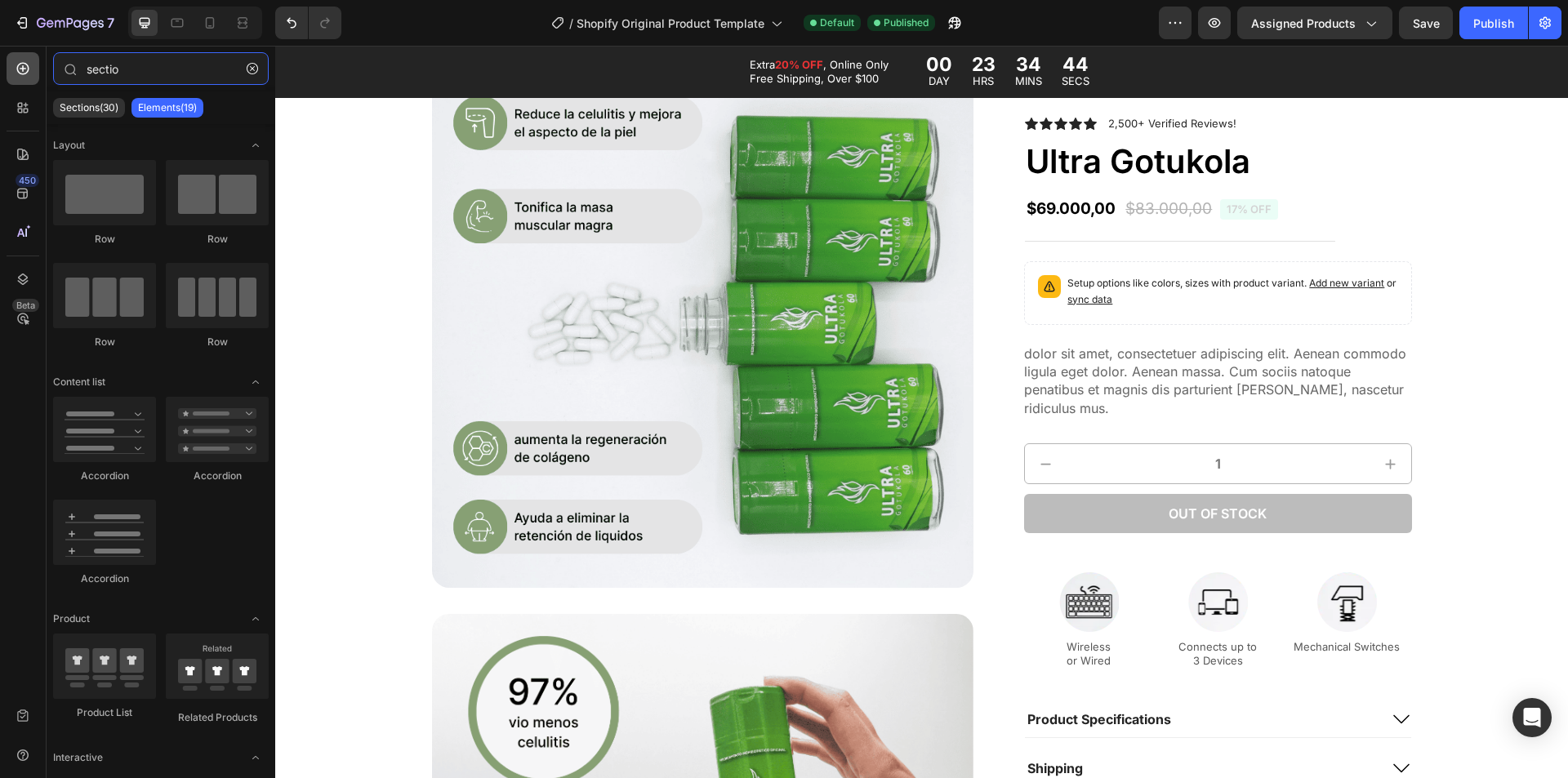
drag, startPoint x: 137, startPoint y: 65, endPoint x: 13, endPoint y: 65, distance: 124.0
click at [13, 65] on div "450 Beta sectio Sections(30) Elements(19) Layout Row Row Row Row Content list A…" at bounding box center [137, 411] width 275 height 732
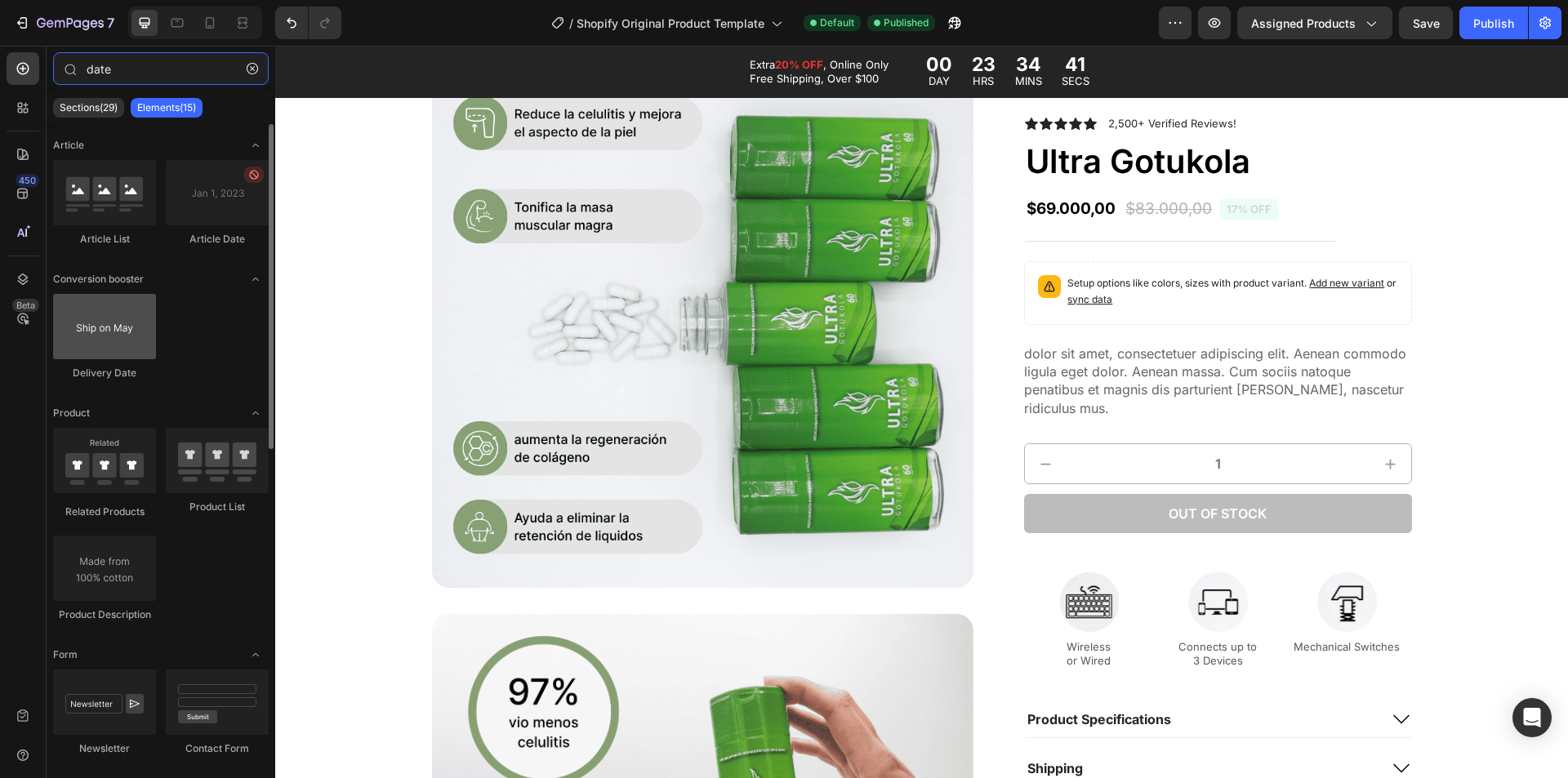
type input "date"
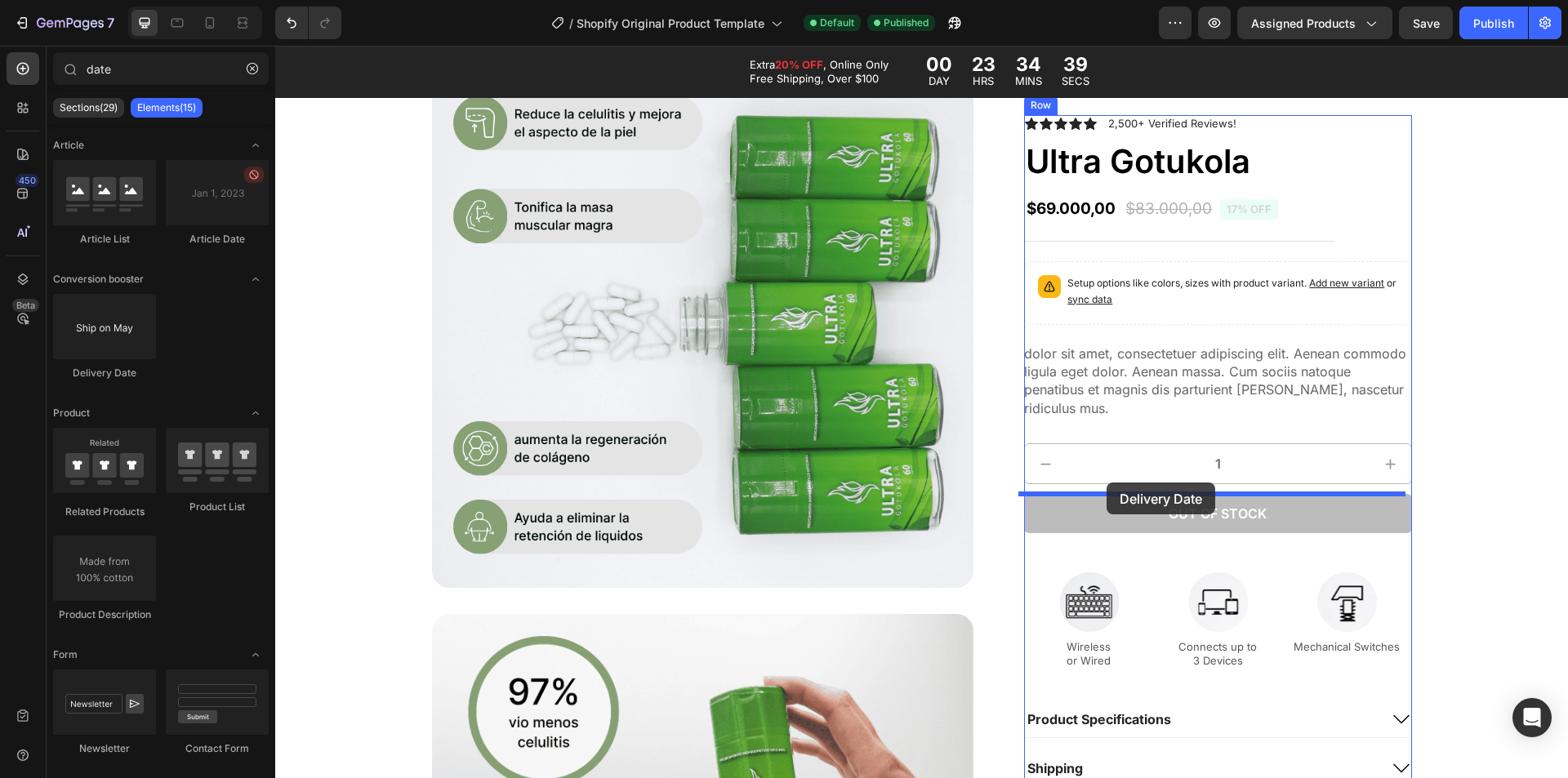
drag, startPoint x: 366, startPoint y: 384, endPoint x: 1107, endPoint y: 483, distance: 747.6
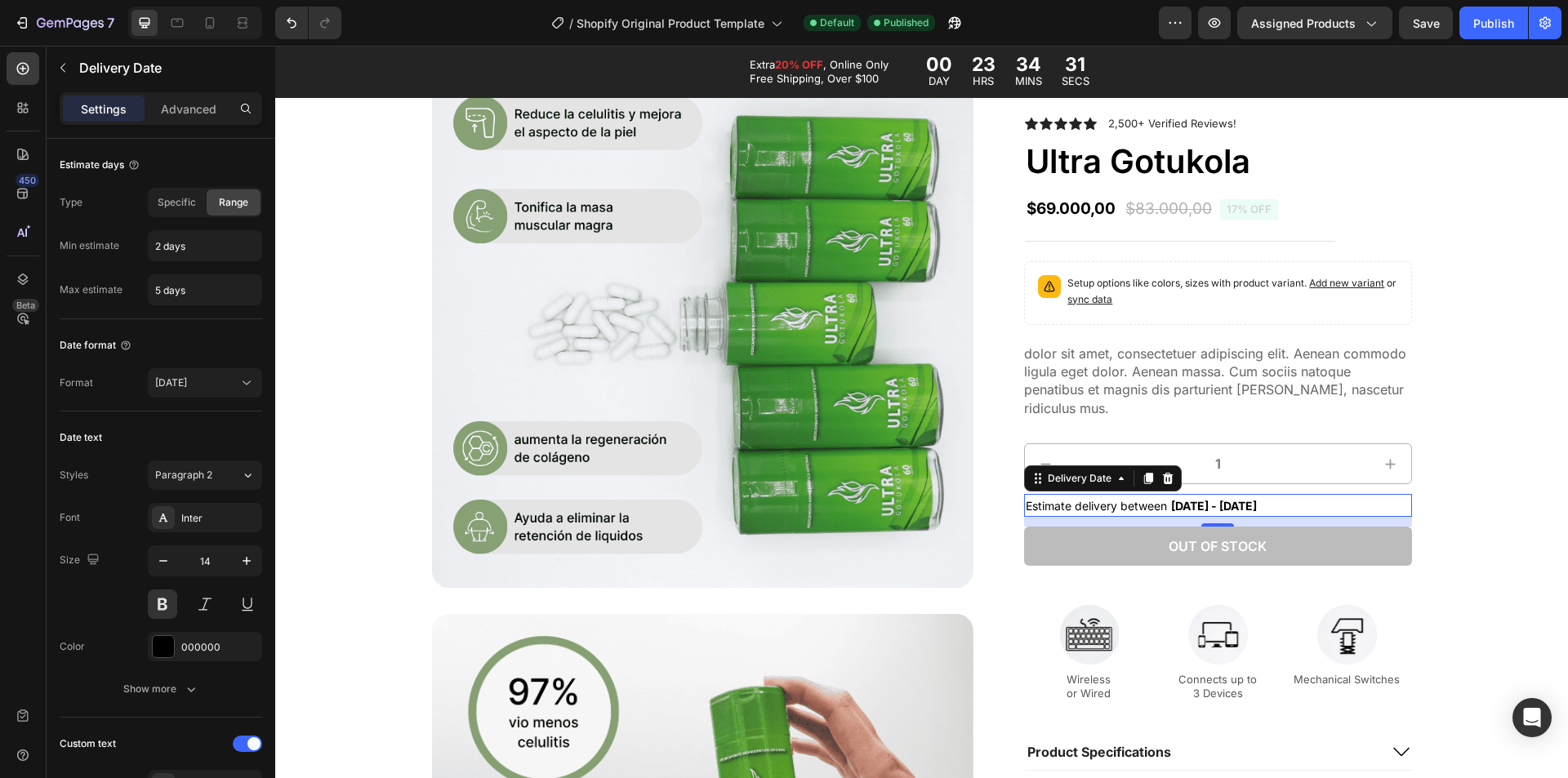
click at [1087, 509] on span "Estimate delivery between" at bounding box center [1097, 505] width 141 height 14
click at [185, 206] on span "Specific" at bounding box center [177, 203] width 38 height 15
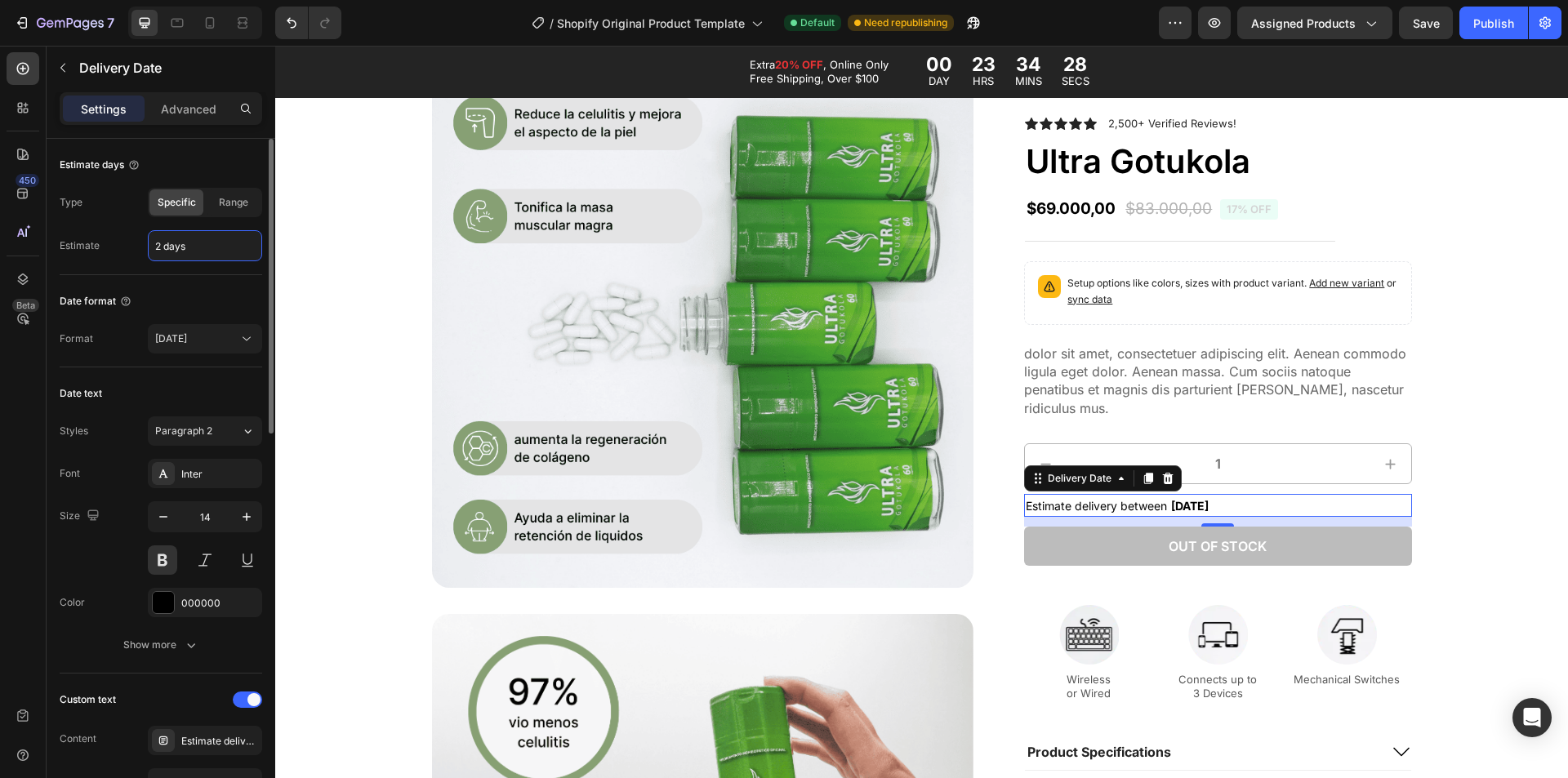
click at [184, 246] on input "2 days" at bounding box center [205, 245] width 113 height 29
click at [213, 246] on input "2 days" at bounding box center [205, 245] width 113 height 29
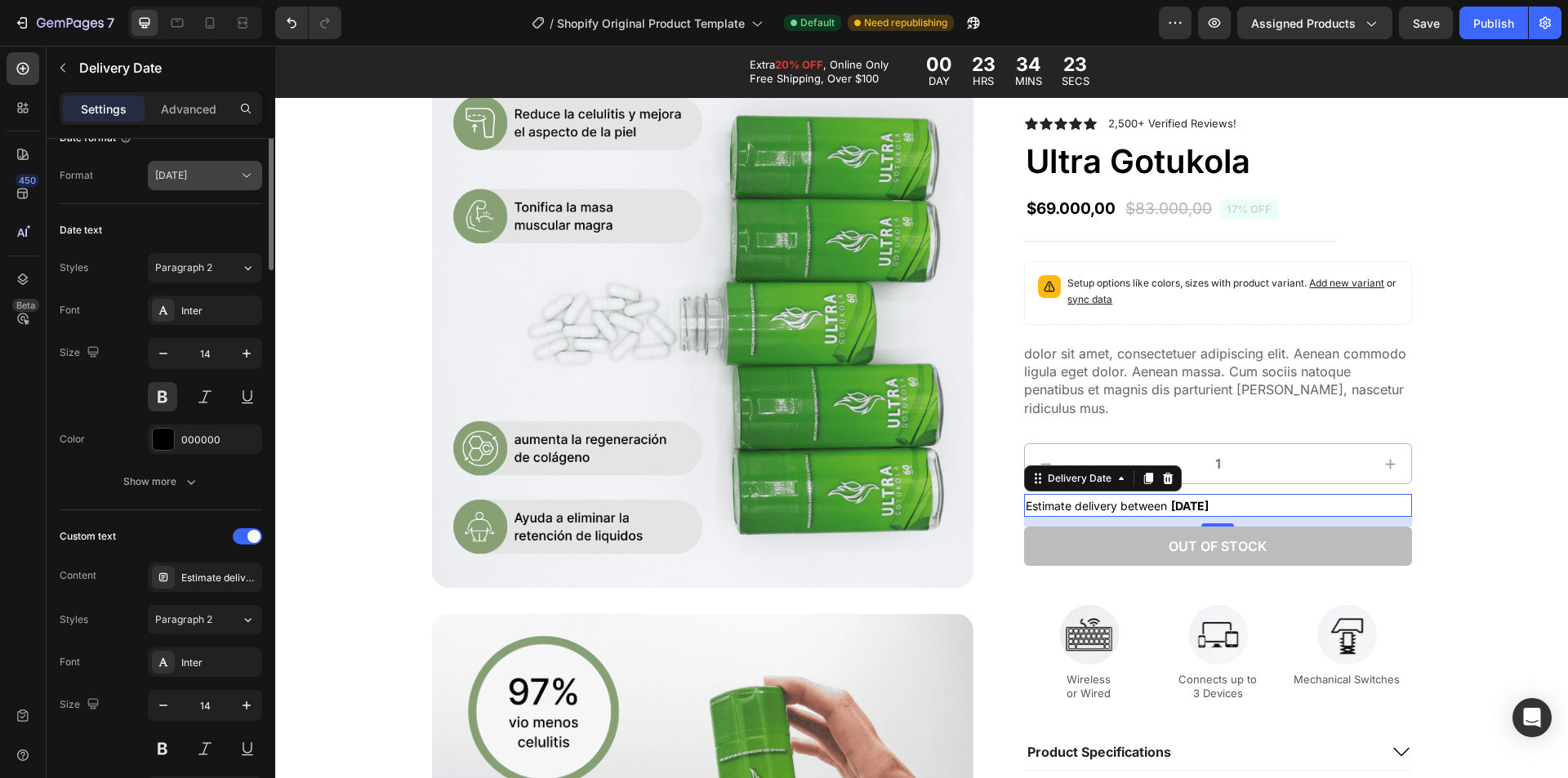
scroll to position [0, 0]
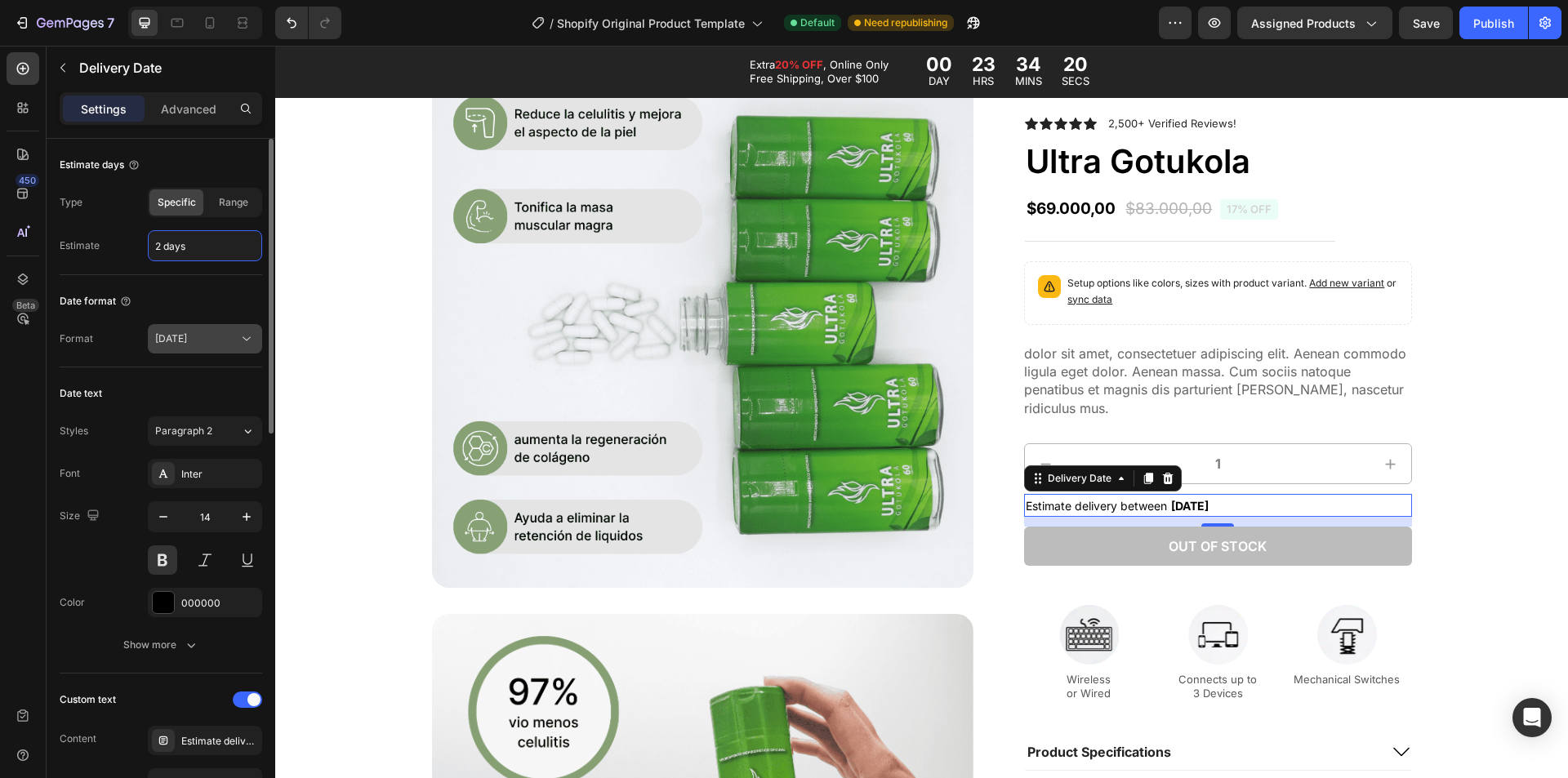
click at [190, 330] on button "Aug 27" at bounding box center [205, 338] width 115 height 29
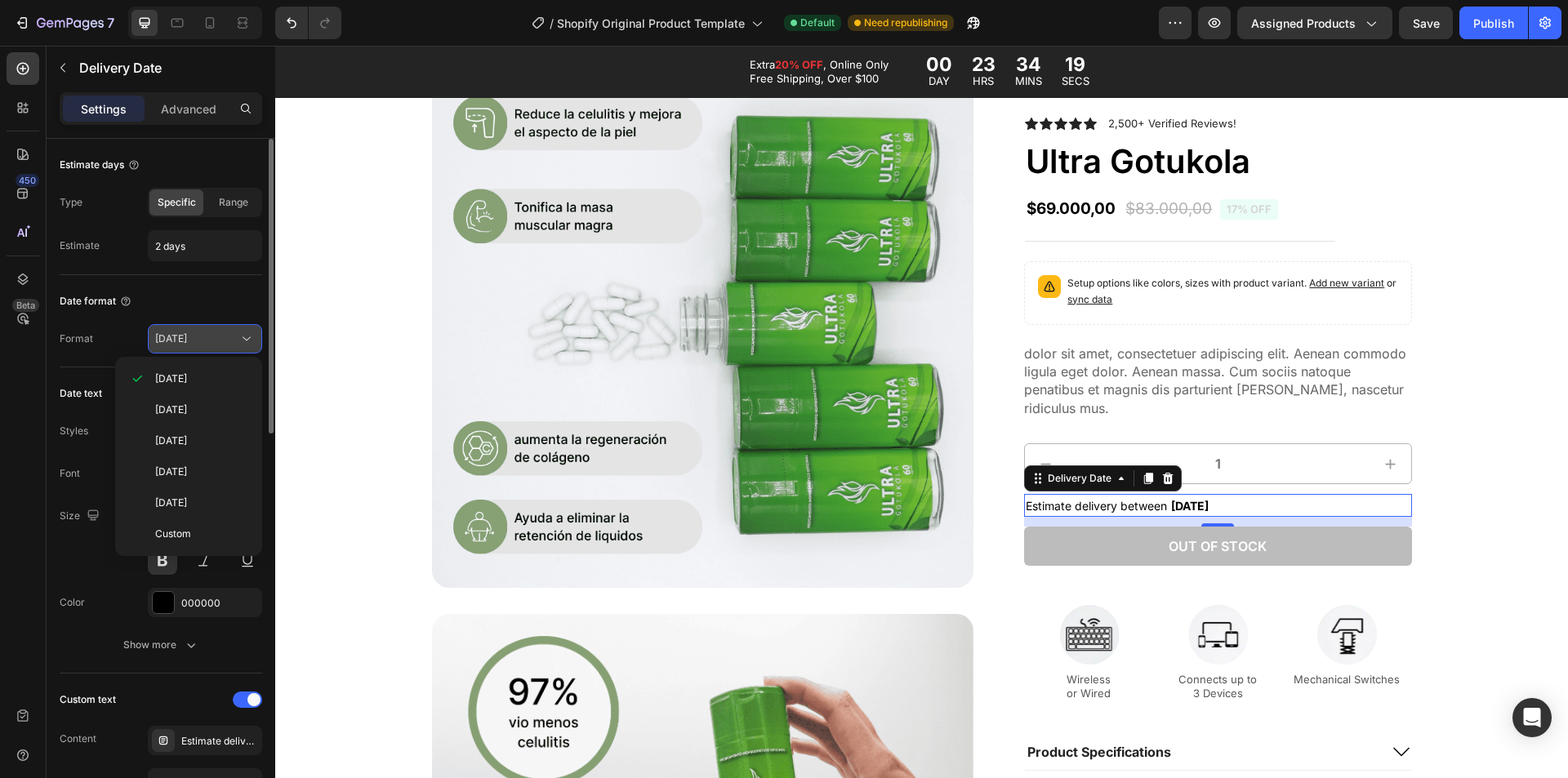
click at [190, 330] on button "Aug 27" at bounding box center [205, 338] width 115 height 29
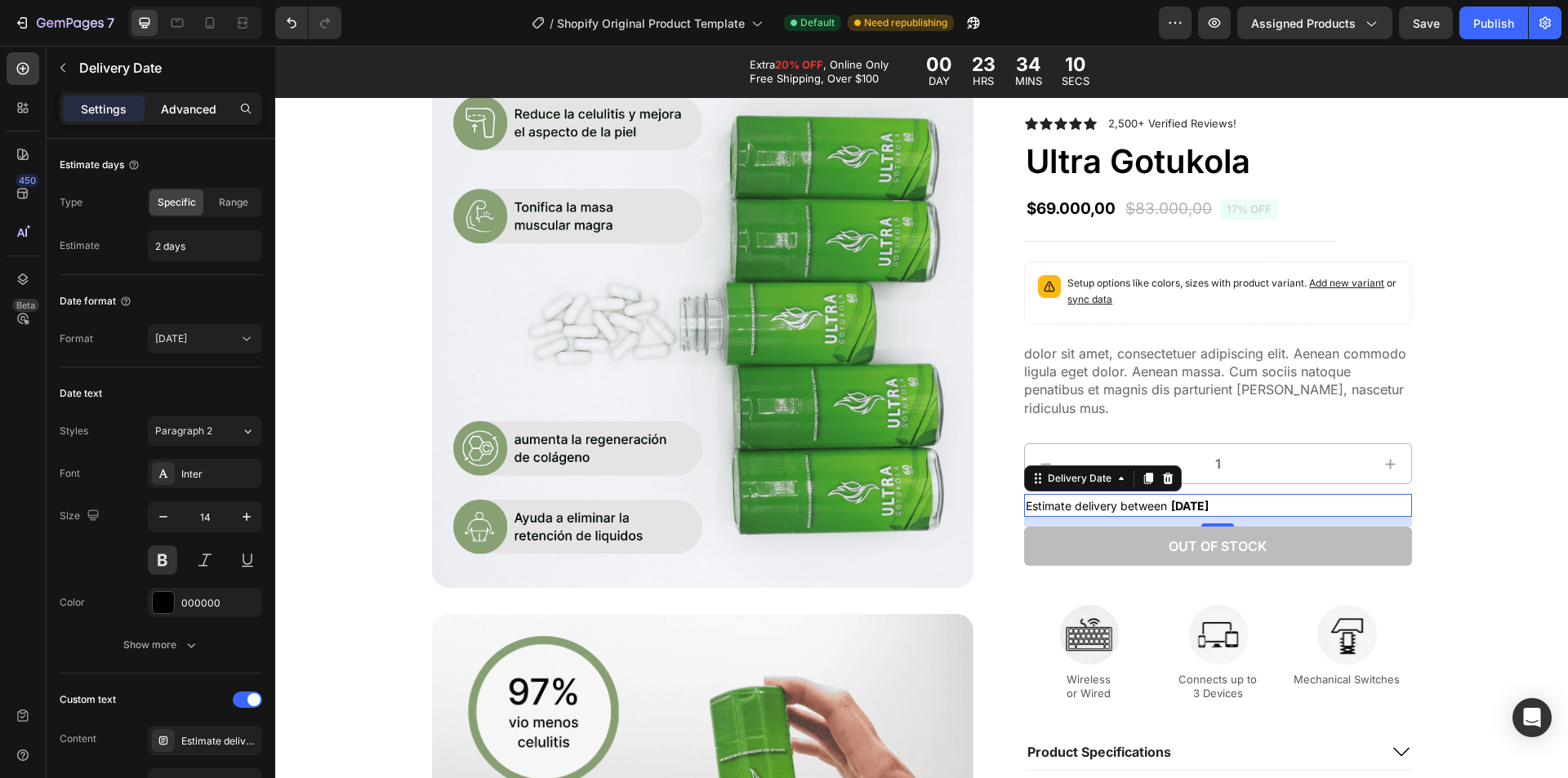
click at [171, 106] on p "Advanced" at bounding box center [189, 109] width 56 height 17
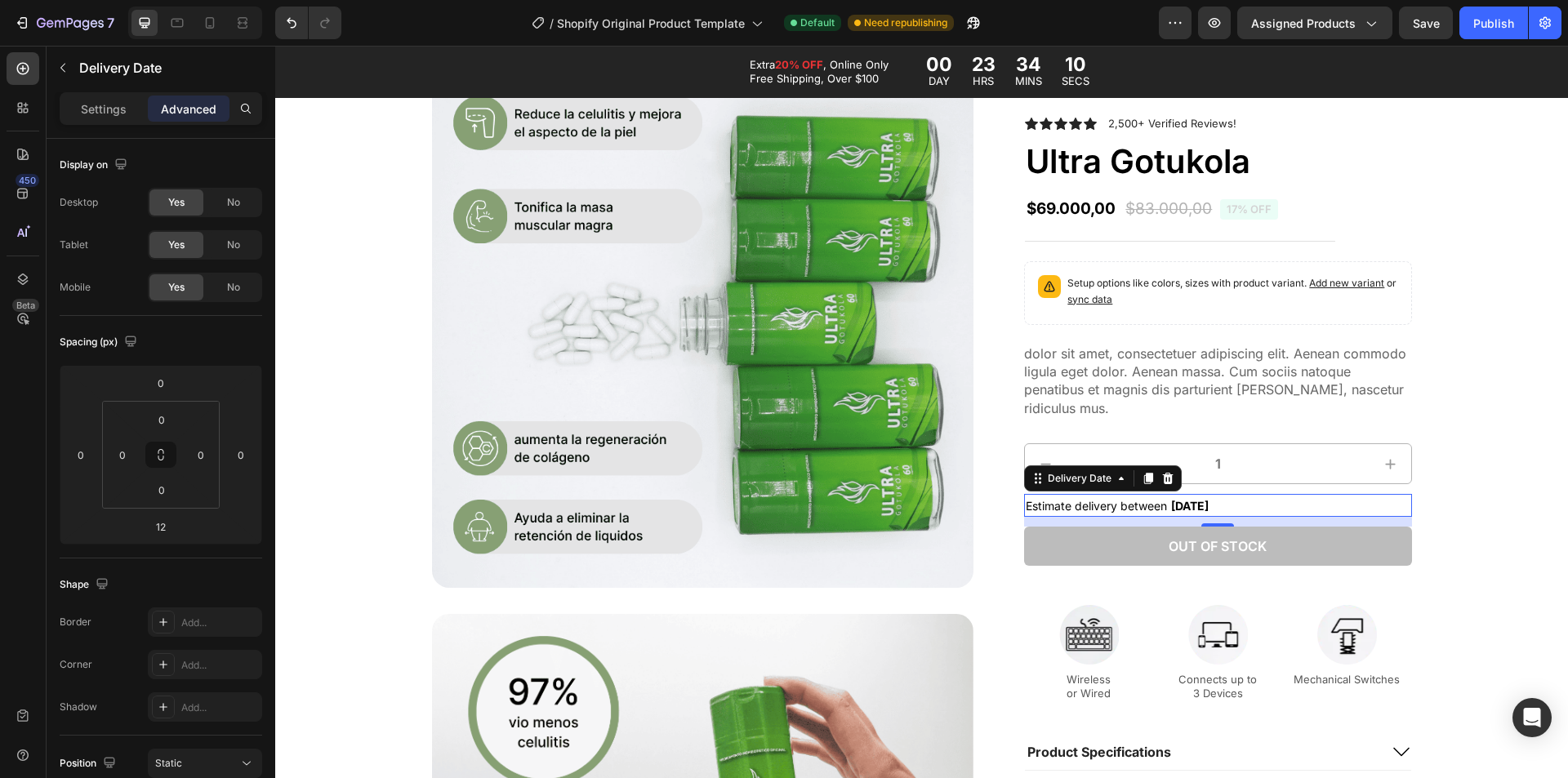
click at [118, 107] on p "Settings" at bounding box center [103, 109] width 46 height 17
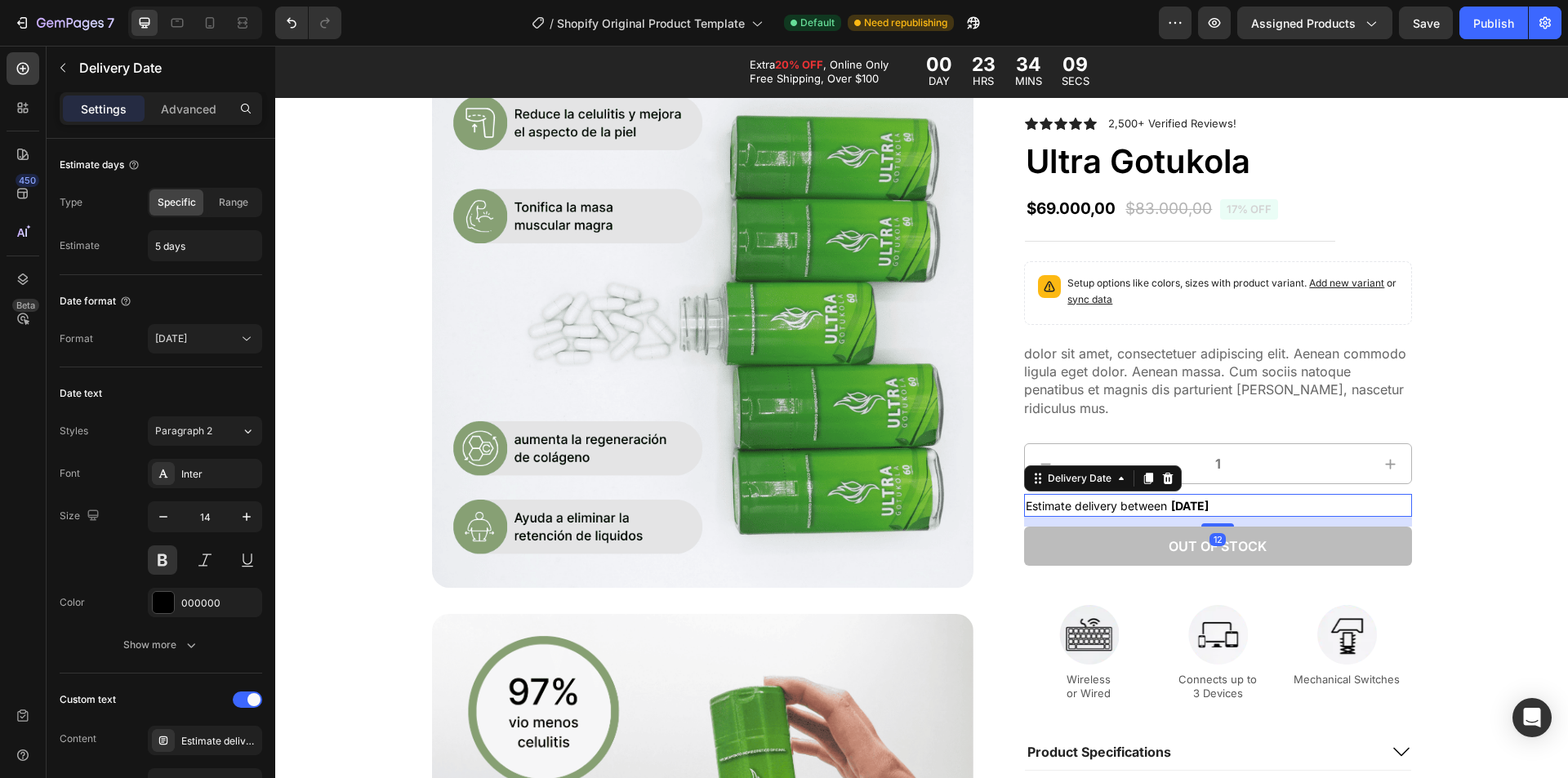
click at [102, 116] on p "Settings" at bounding box center [103, 109] width 46 height 17
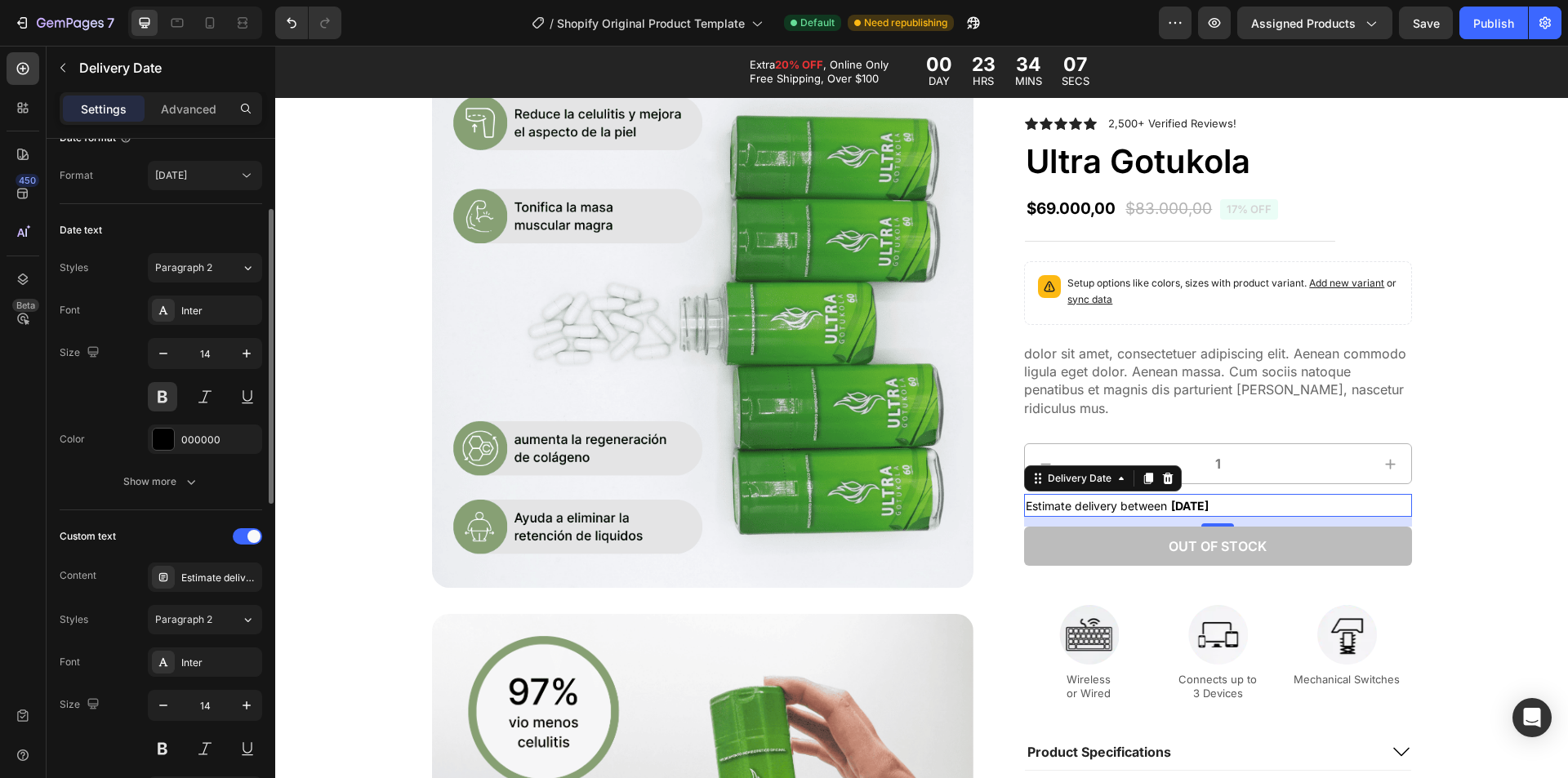
scroll to position [245, 0]
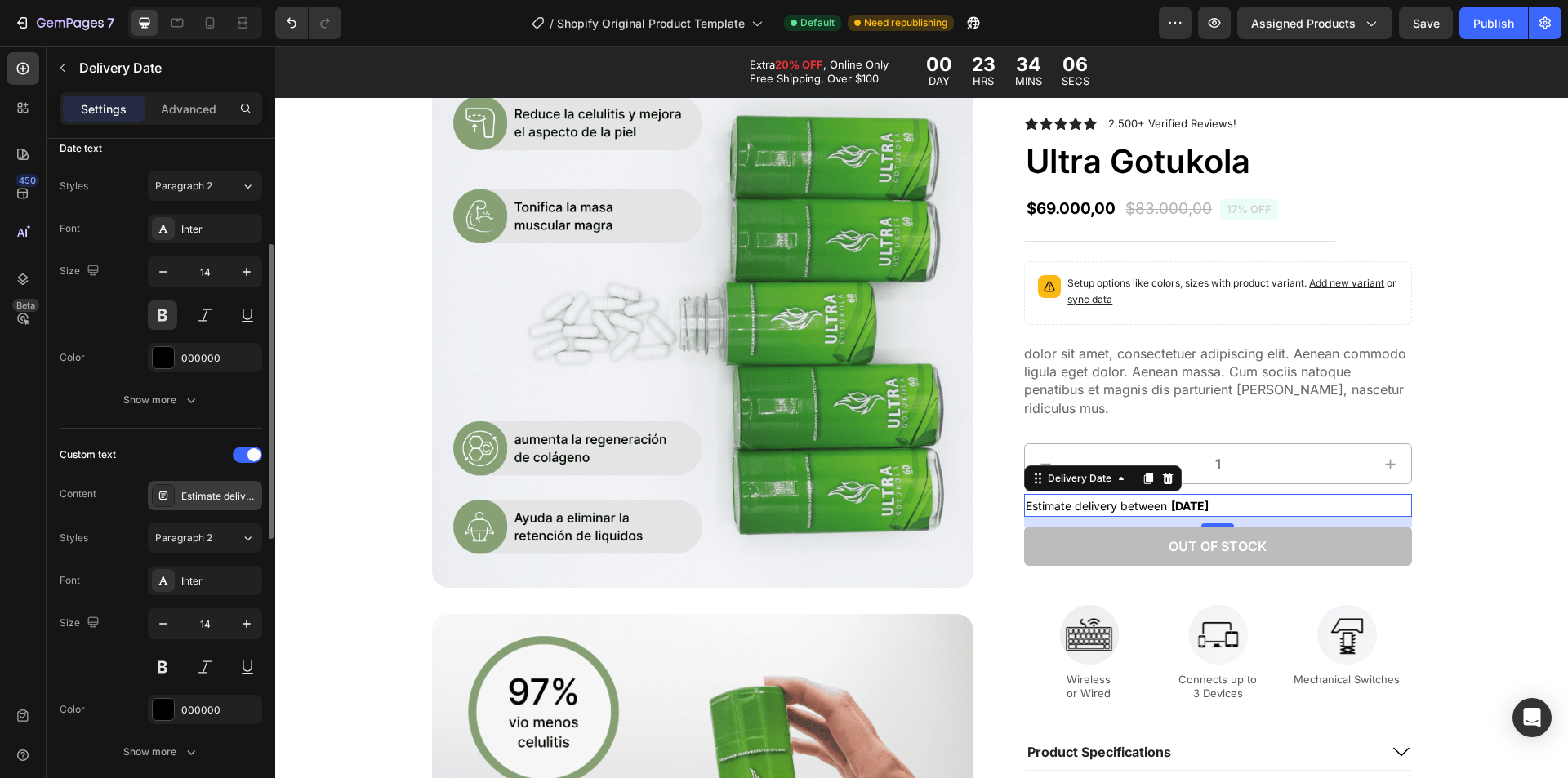
click at [217, 497] on div "Estimate delivery between" at bounding box center [219, 496] width 76 height 15
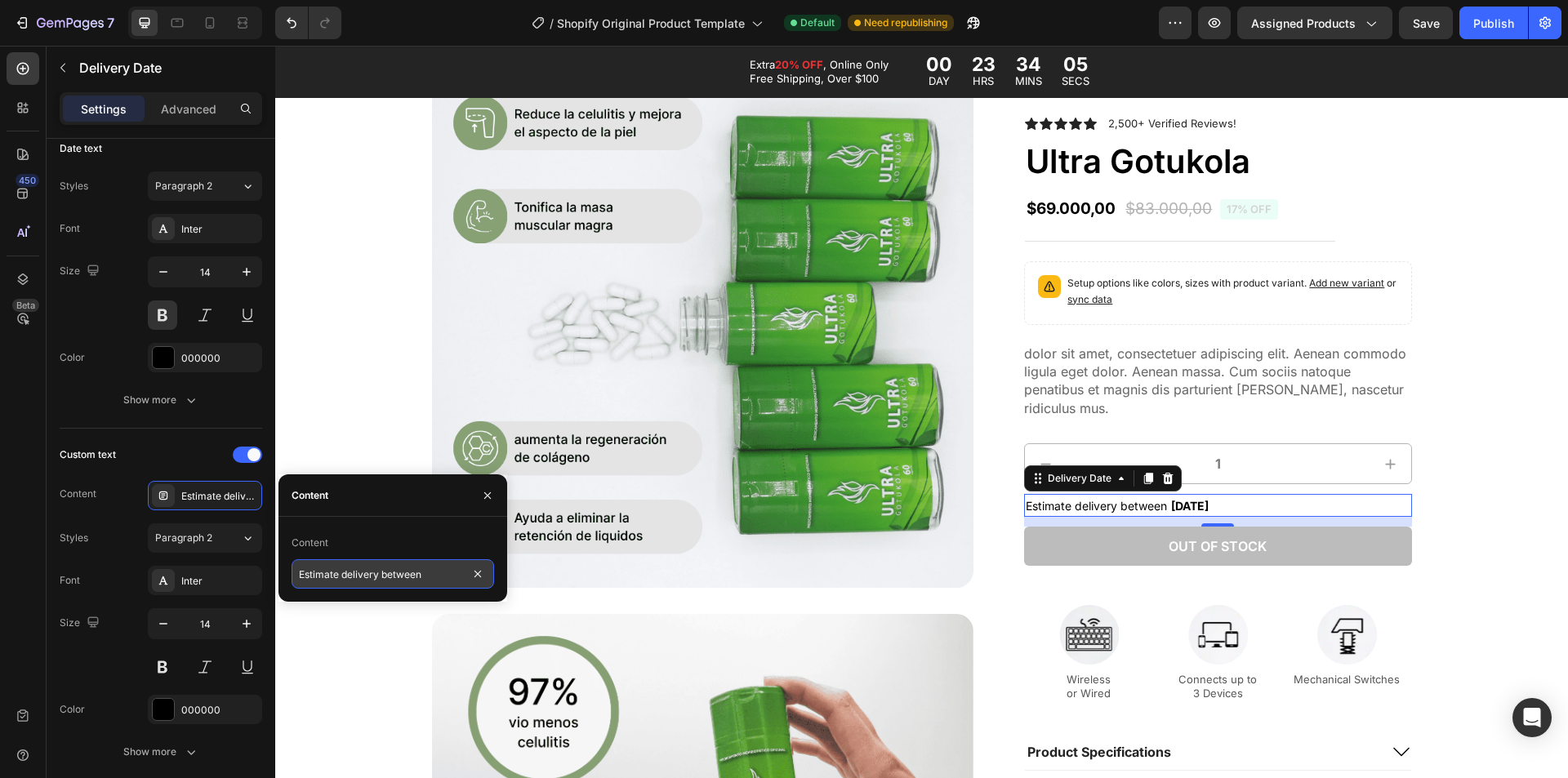
click at [457, 584] on input "Estimate delivery between" at bounding box center [393, 574] width 203 height 29
type input "Compra hoy, recibelo"
click at [457, 581] on input "Estimate delivery betweenCompra hoy, recibelo" at bounding box center [393, 574] width 203 height 29
click at [413, 579] on input "Estimate delivery betweenCompra hoy, recibelo" at bounding box center [393, 574] width 203 height 29
click at [394, 574] on input "Estimate delivery betweenCompra hoy, recibelo" at bounding box center [393, 574] width 203 height 29
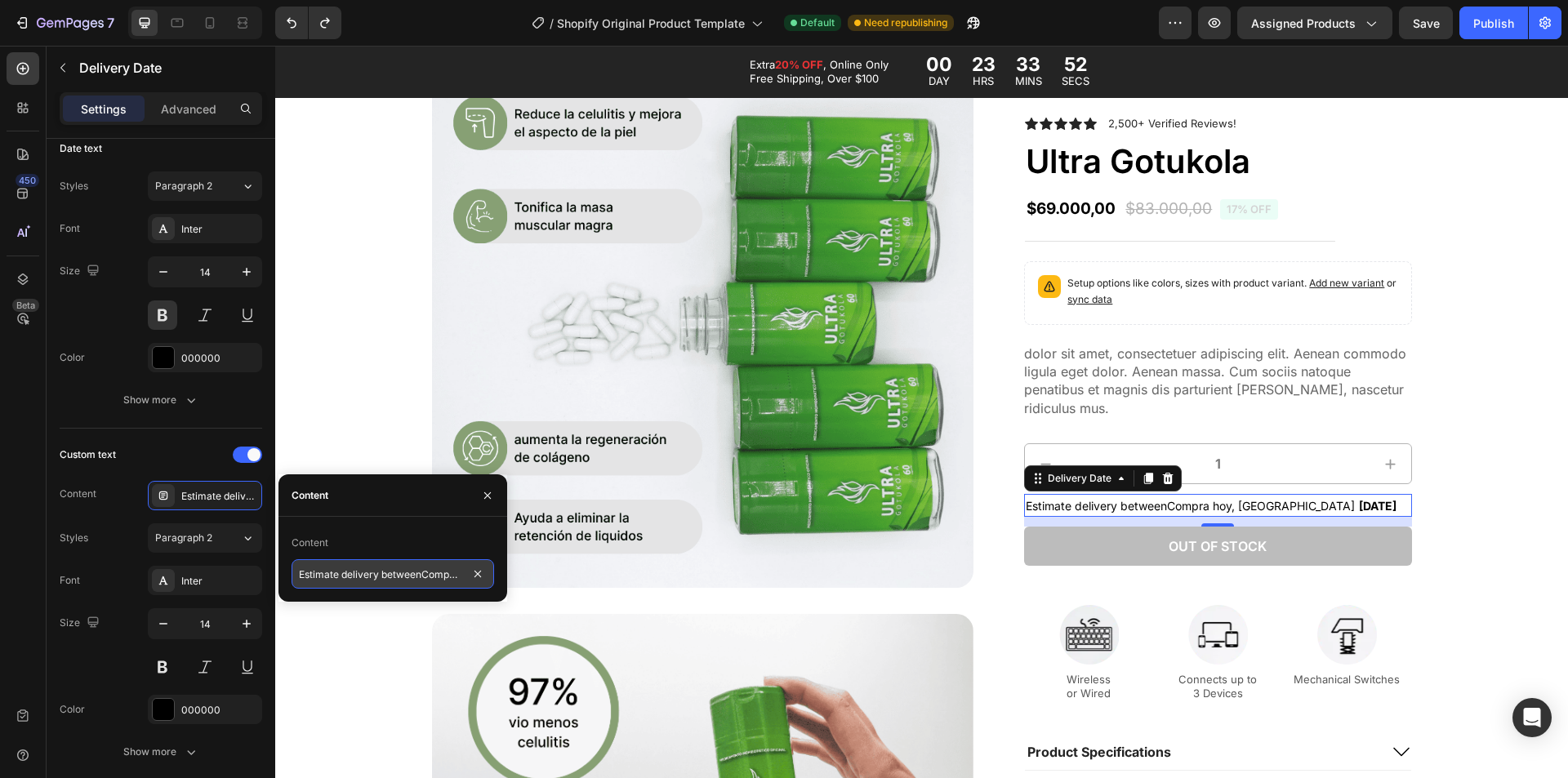
click at [394, 574] on input "Estimate delivery betweenCompra hoy, recibelo" at bounding box center [393, 574] width 203 height 29
click at [427, 574] on input "Estimate delivery betweenCompra hoy, recibelo" at bounding box center [393, 574] width 203 height 29
drag, startPoint x: 422, startPoint y: 573, endPoint x: 216, endPoint y: 556, distance: 206.7
click at [216, 556] on div "450 Beta date Sections(29) Elements(15) Article Article List Article Date Conve…" at bounding box center [137, 411] width 275 height 732
click at [421, 579] on input "Compra hoy, recibelo" at bounding box center [393, 574] width 203 height 29
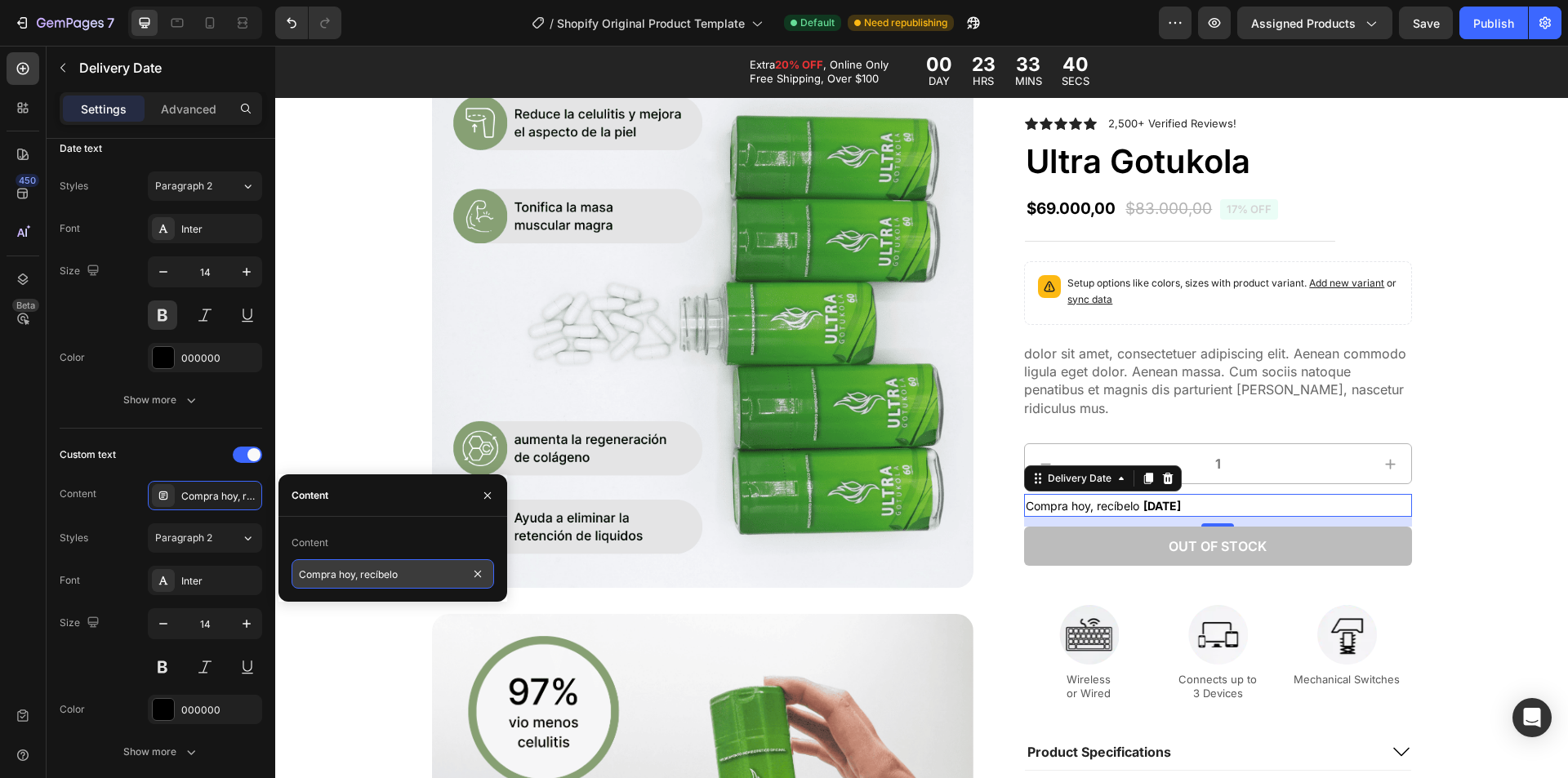
click at [420, 574] on input "Compra hoy, recíbelo" at bounding box center [393, 574] width 203 height 29
type input "Compra hoy, recíbelo el"
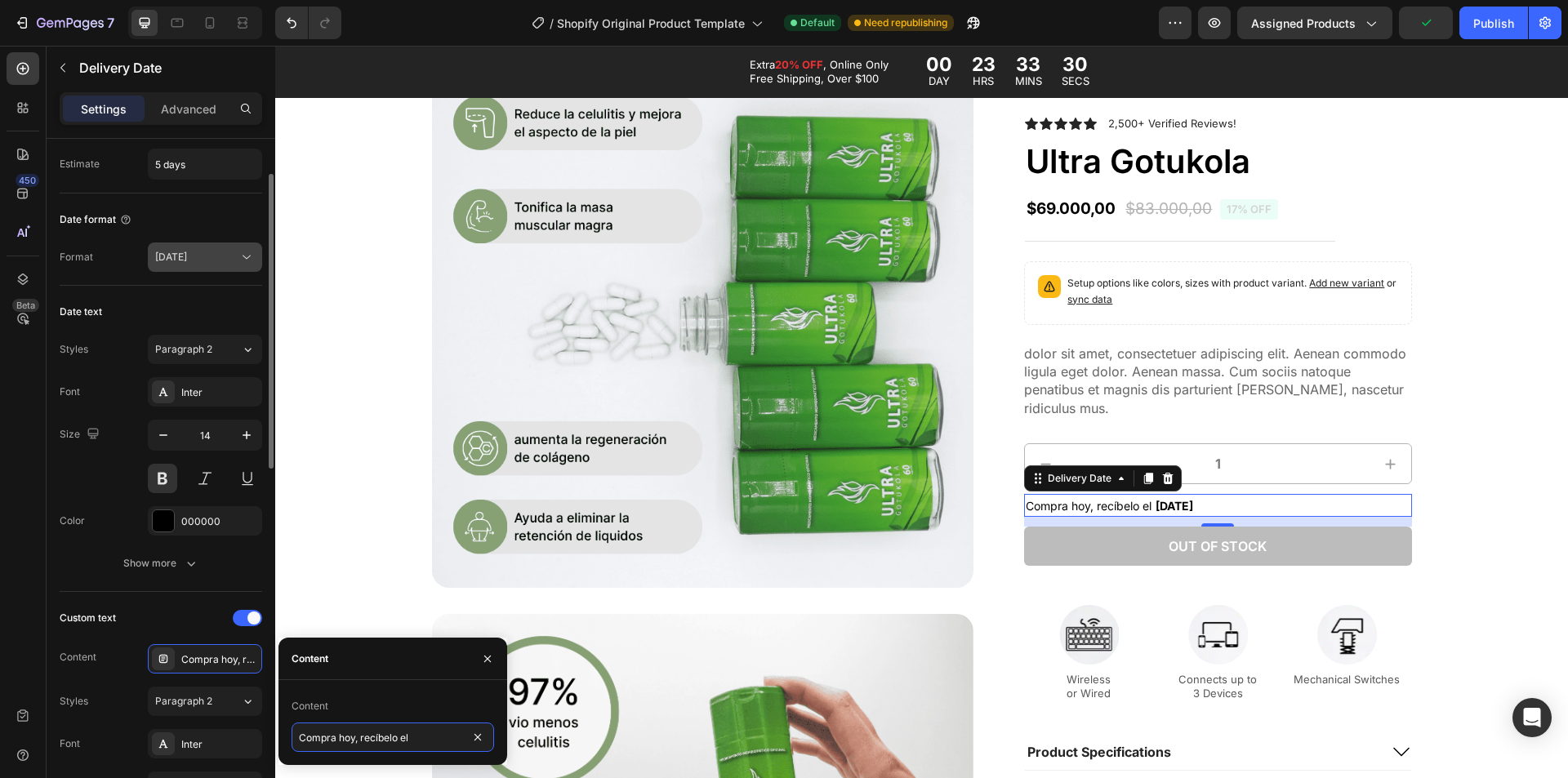
scroll to position [163, 0]
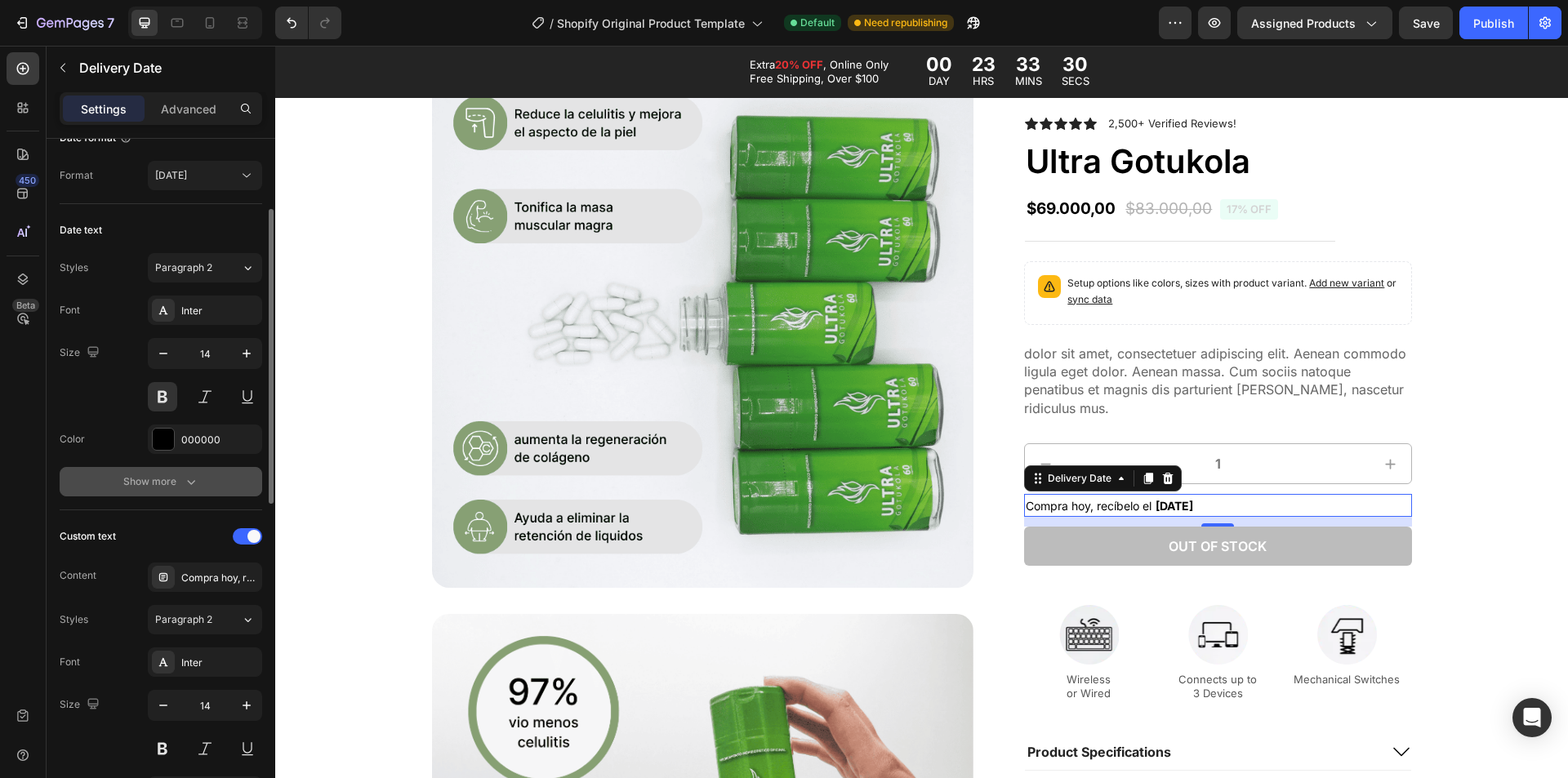
click at [180, 478] on div "Show more" at bounding box center [160, 482] width 76 height 17
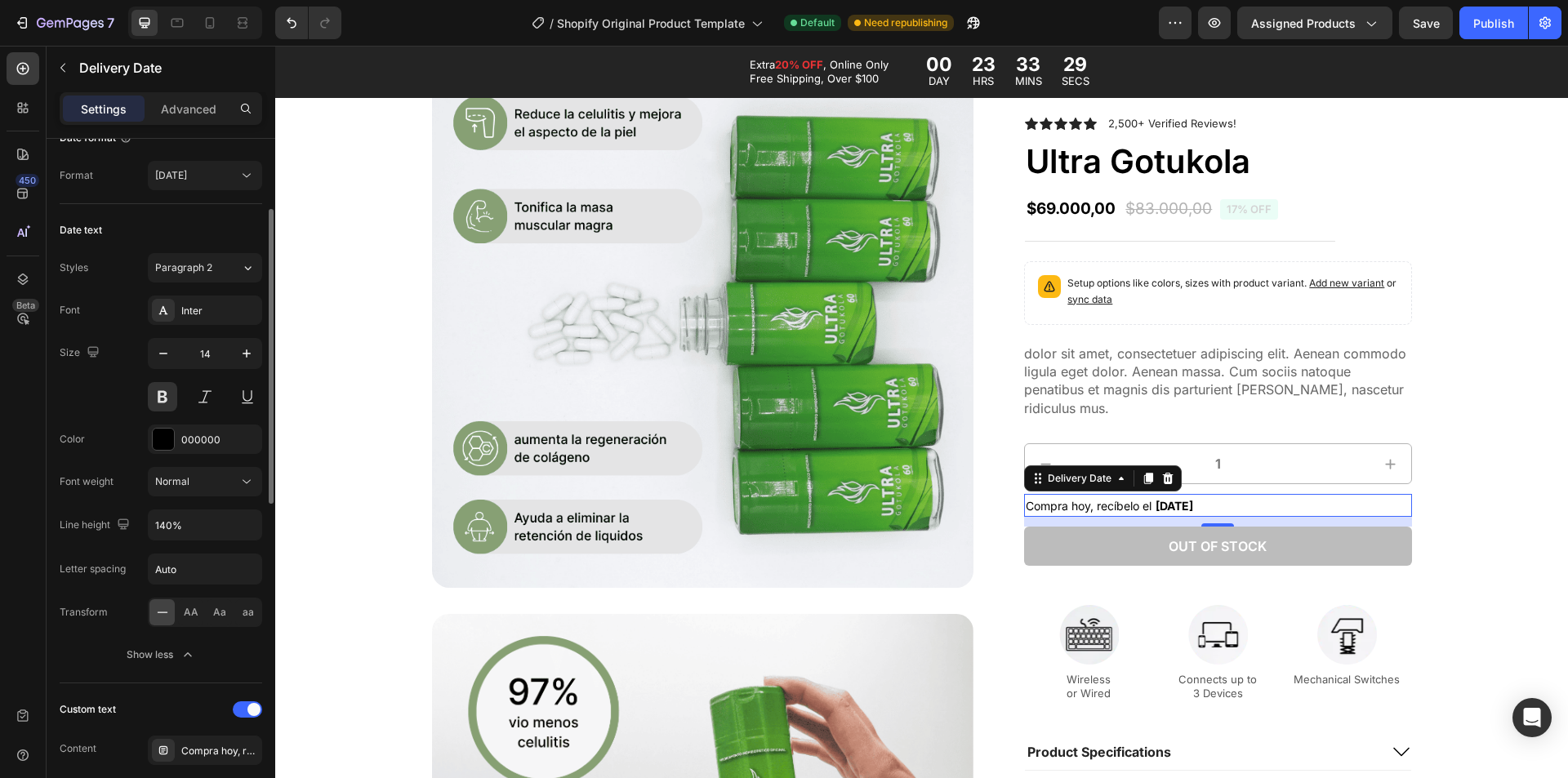
scroll to position [0, 0]
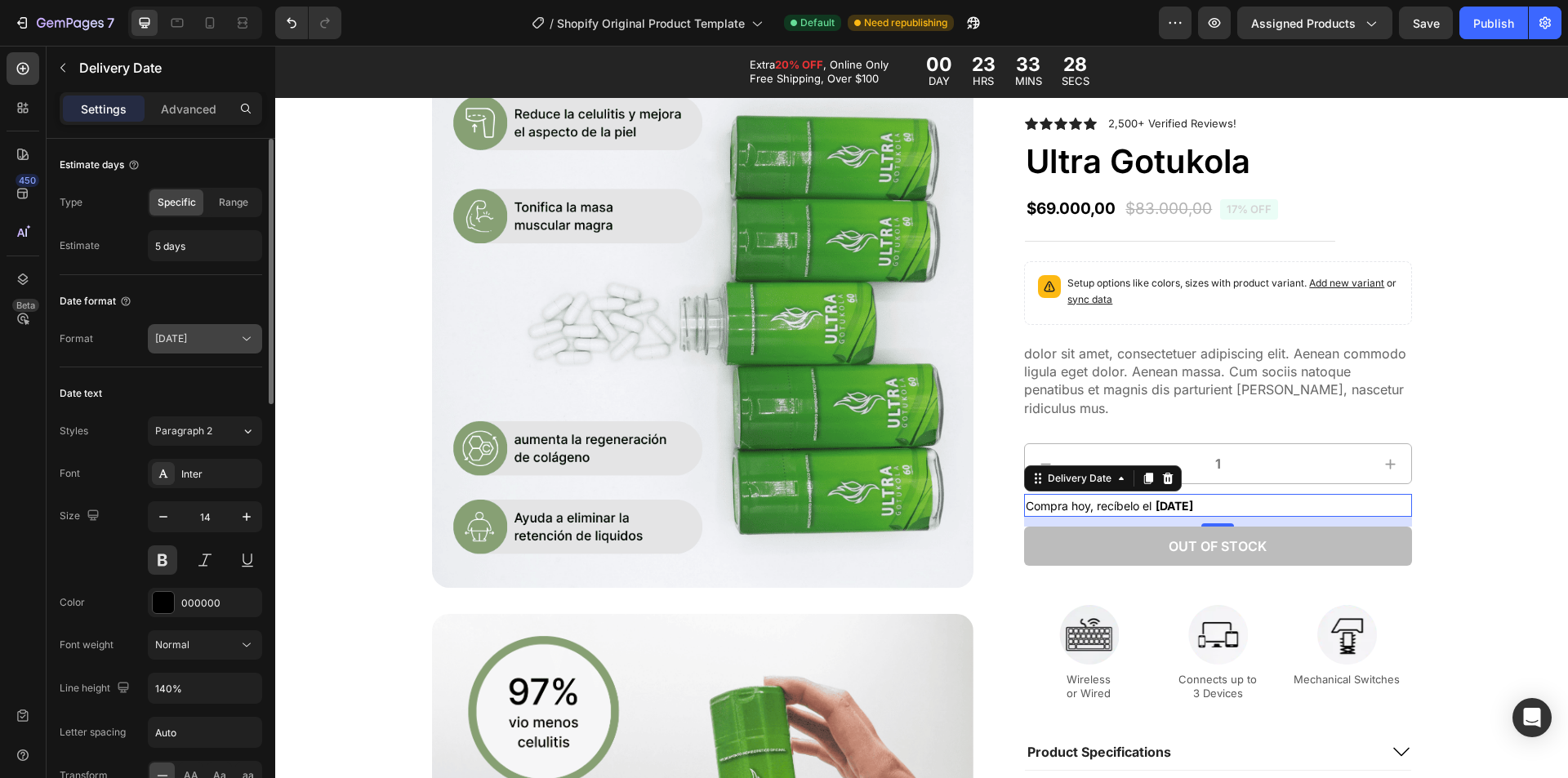
click at [197, 346] on div "Aug 27" at bounding box center [197, 339] width 83 height 15
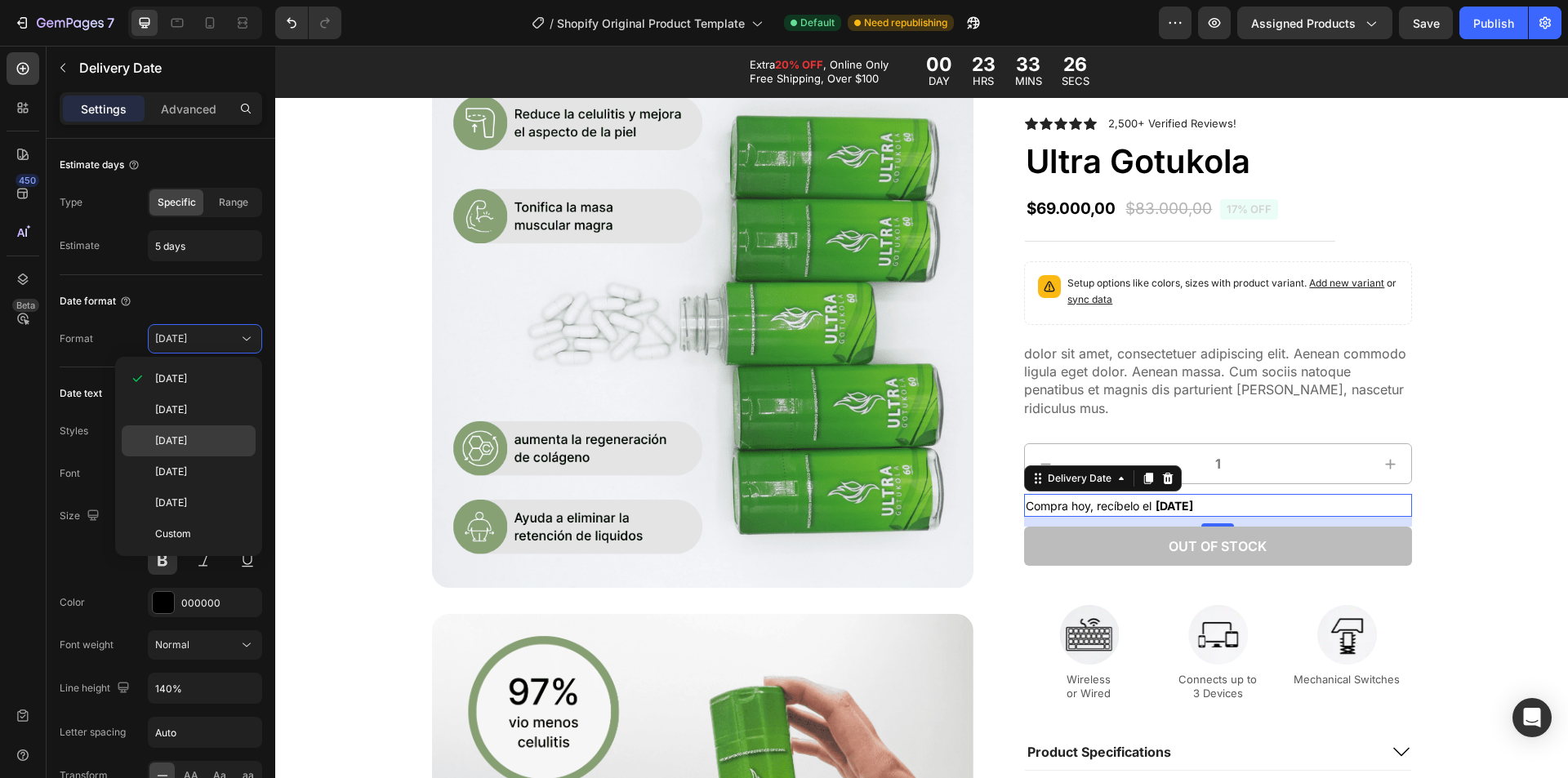
click at [187, 444] on span "[DATE]" at bounding box center [171, 441] width 32 height 15
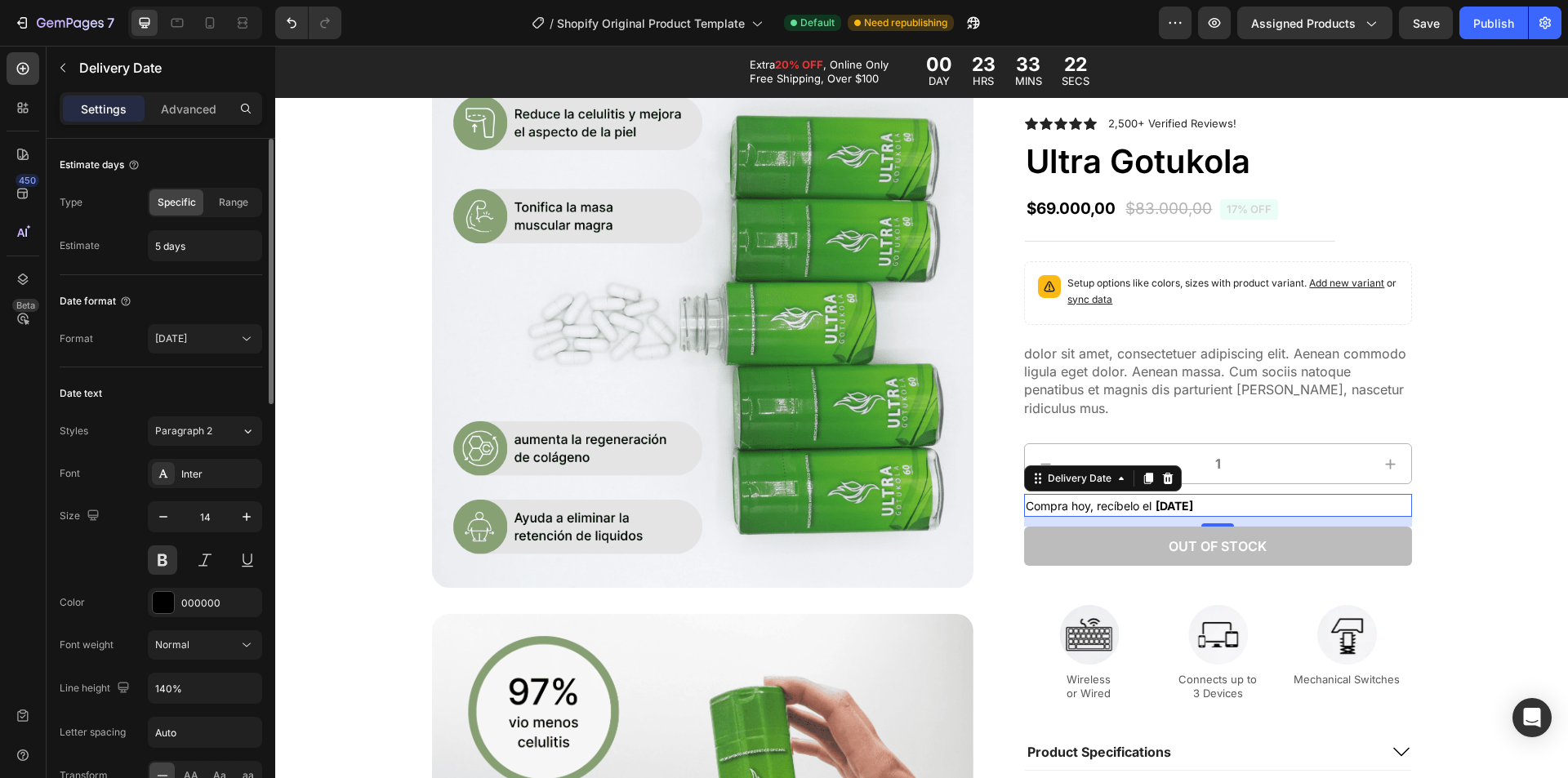
drag, startPoint x: 126, startPoint y: 296, endPoint x: 116, endPoint y: 295, distance: 10.0
click at [116, 295] on div "Date format" at bounding box center [96, 302] width 72 height 15
click at [1531, 714] on icon "Open Intercom Messenger" at bounding box center [1531, 718] width 19 height 22
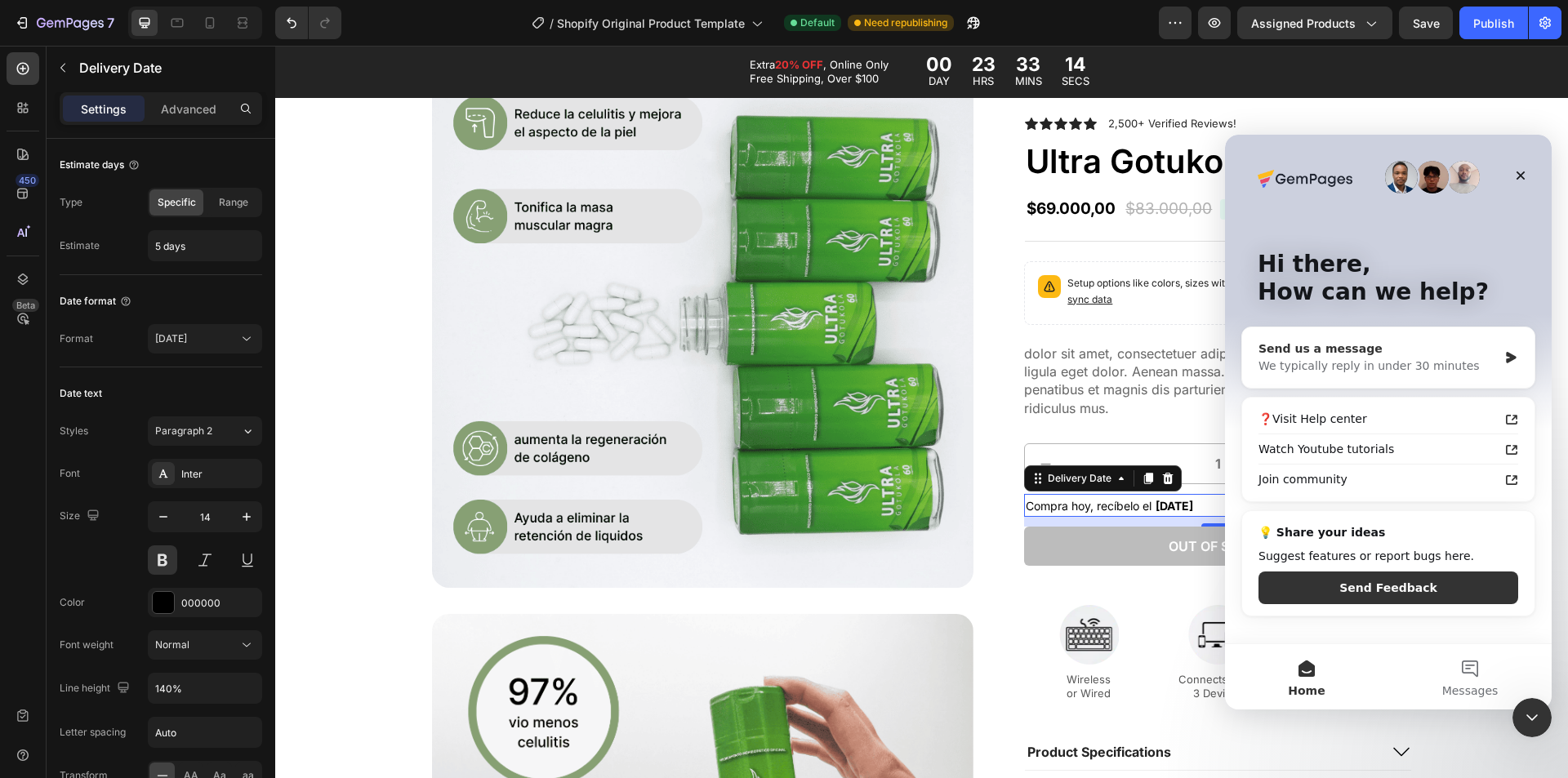
click at [1344, 369] on div "We typically reply in under 30 minutes" at bounding box center [1378, 366] width 239 height 17
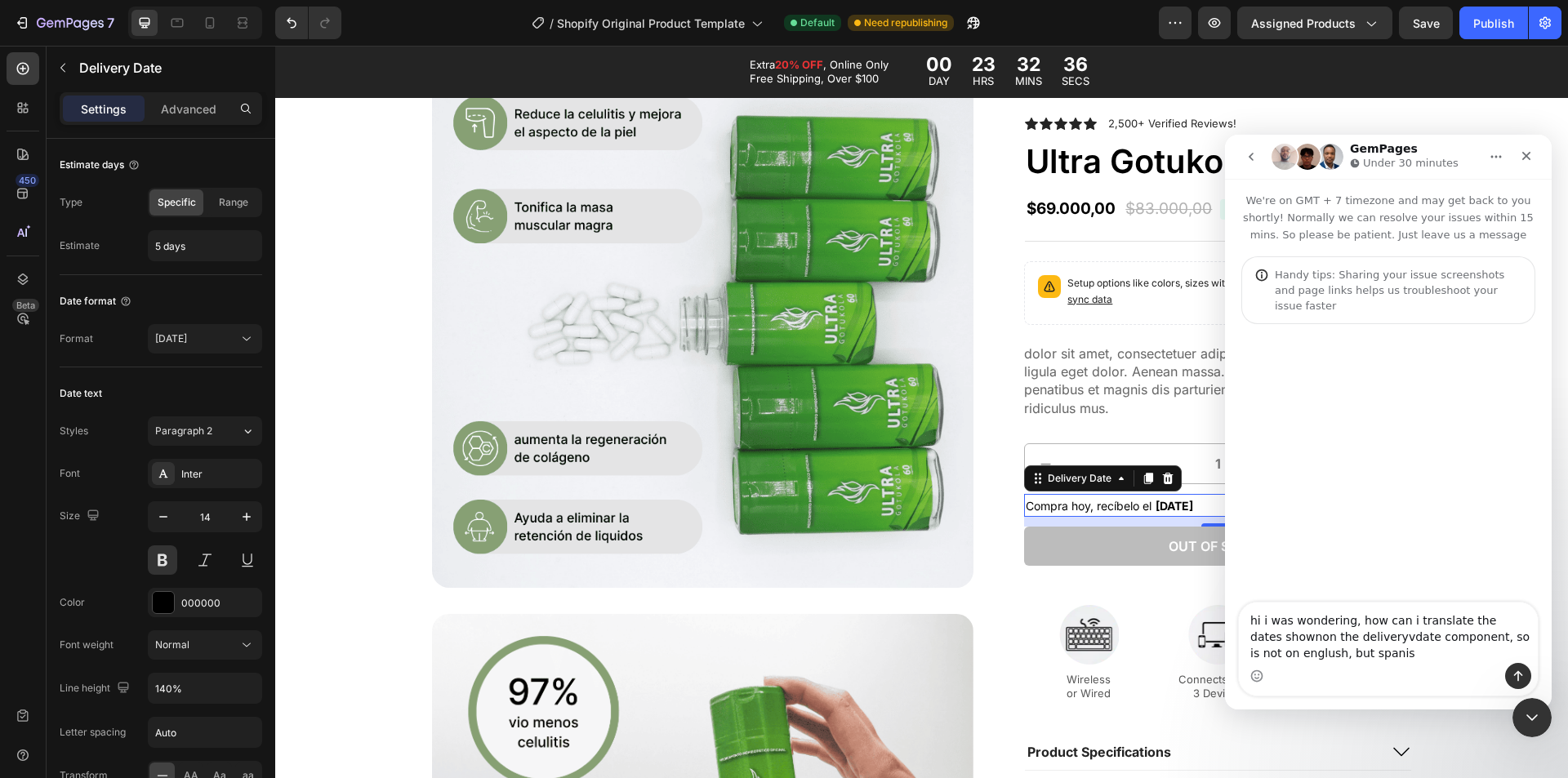
type textarea "hi i was wondering, how can i translate the dates shownon the deliveryvdate com…"
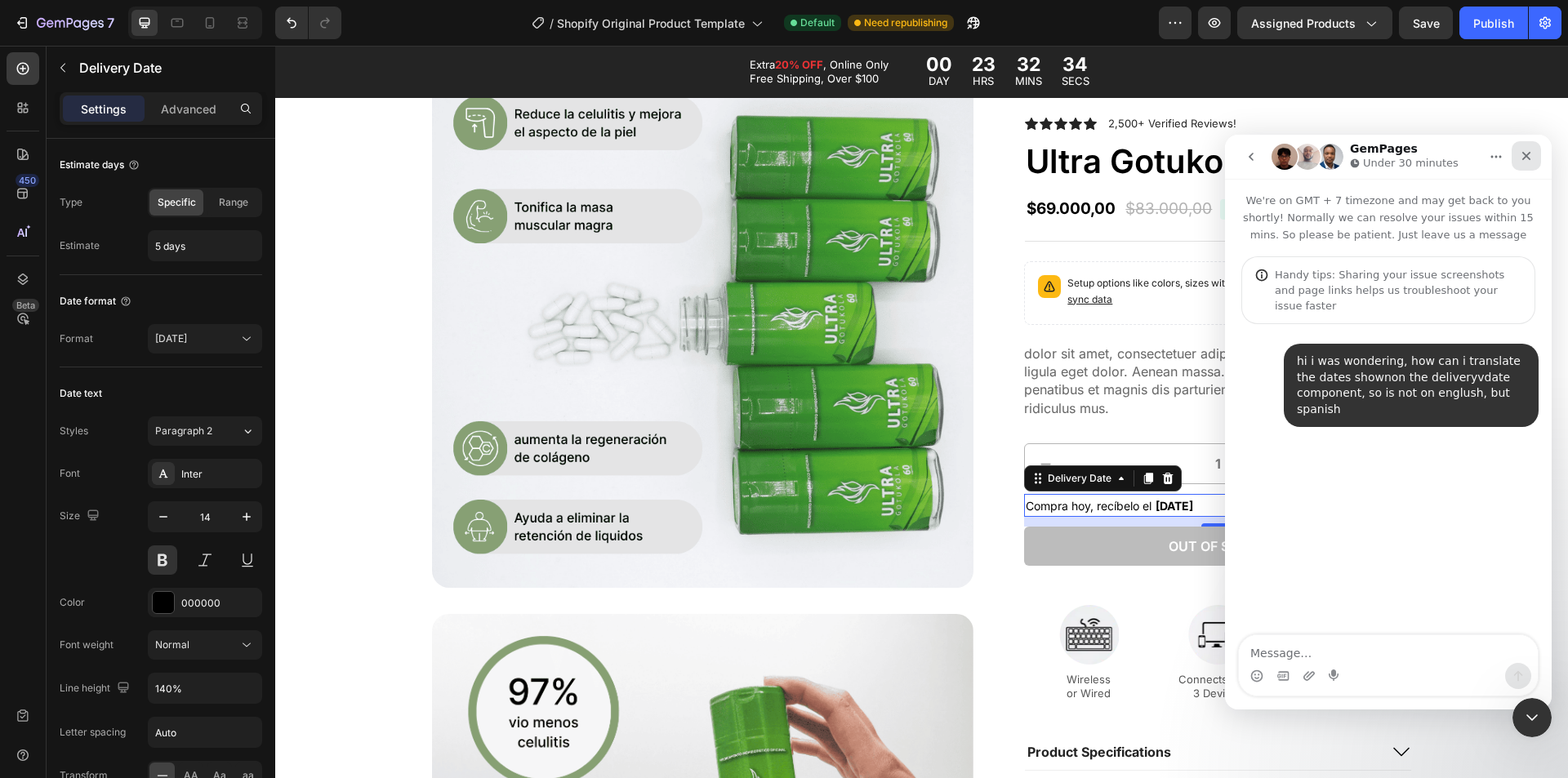
click at [1519, 155] on div "Close" at bounding box center [1526, 155] width 29 height 29
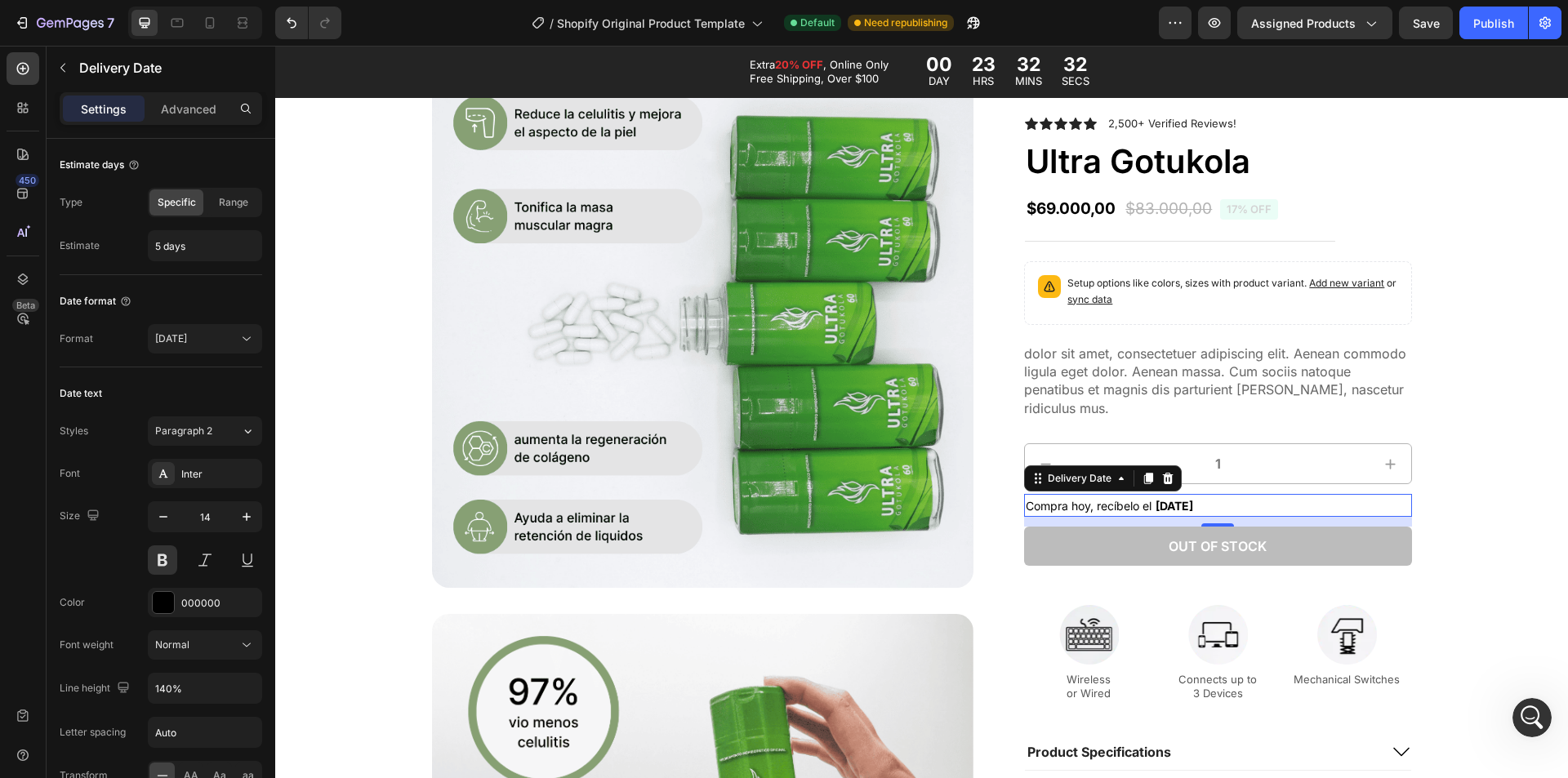
click at [1098, 500] on span "Compra hoy, recíbelo el" at bounding box center [1088, 505] width 126 height 14
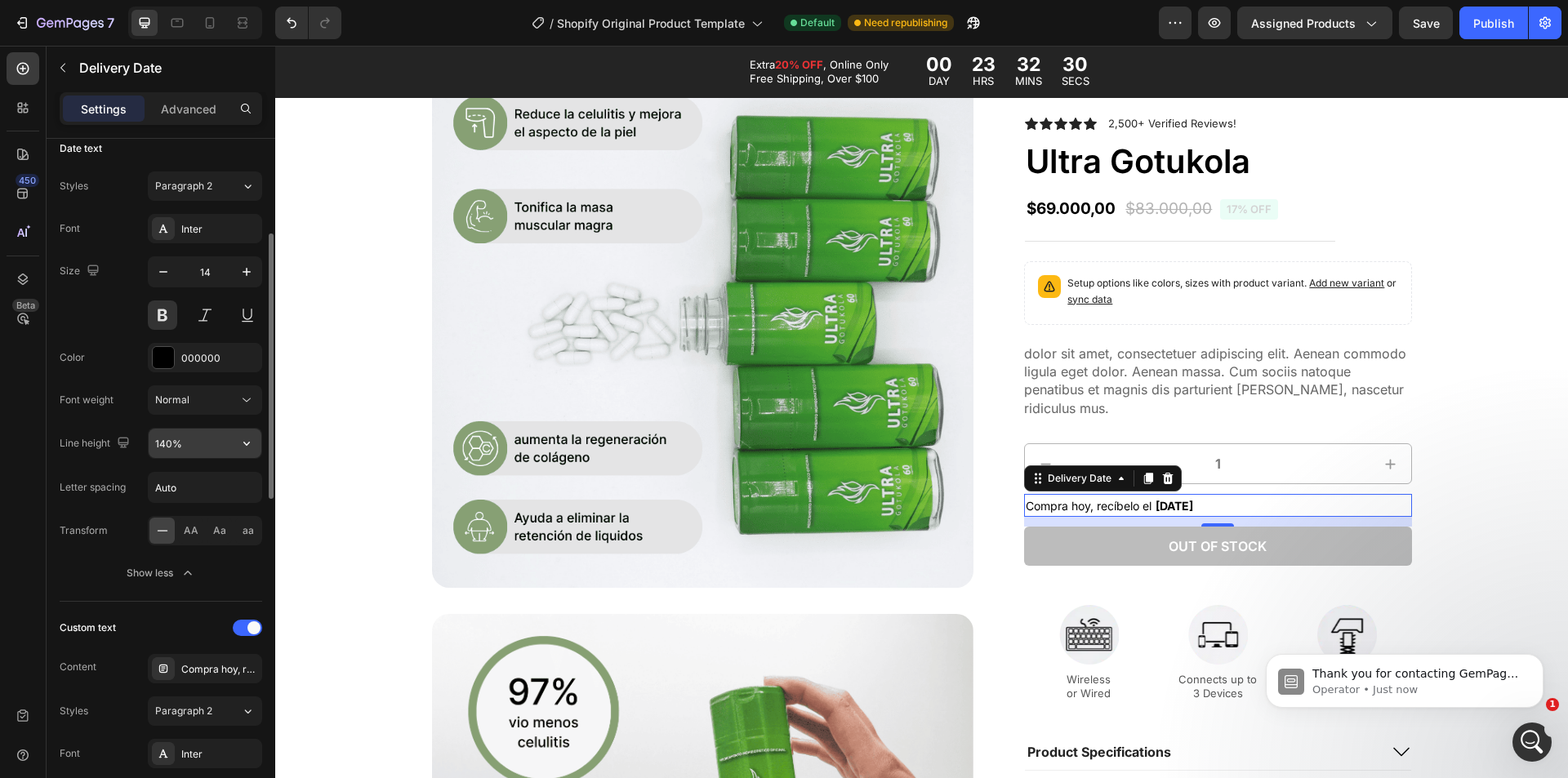
click at [183, 443] on input "140%" at bounding box center [205, 443] width 113 height 29
type input "100%"
drag, startPoint x: 131, startPoint y: 460, endPoint x: 175, endPoint y: 448, distance: 45.6
click at [131, 459] on div "Font Inter Size 14 Color 000000 Font weight Normal Line height 100% Letter spac…" at bounding box center [161, 401] width 203 height 374
click at [213, 448] on input "100%" at bounding box center [205, 443] width 113 height 29
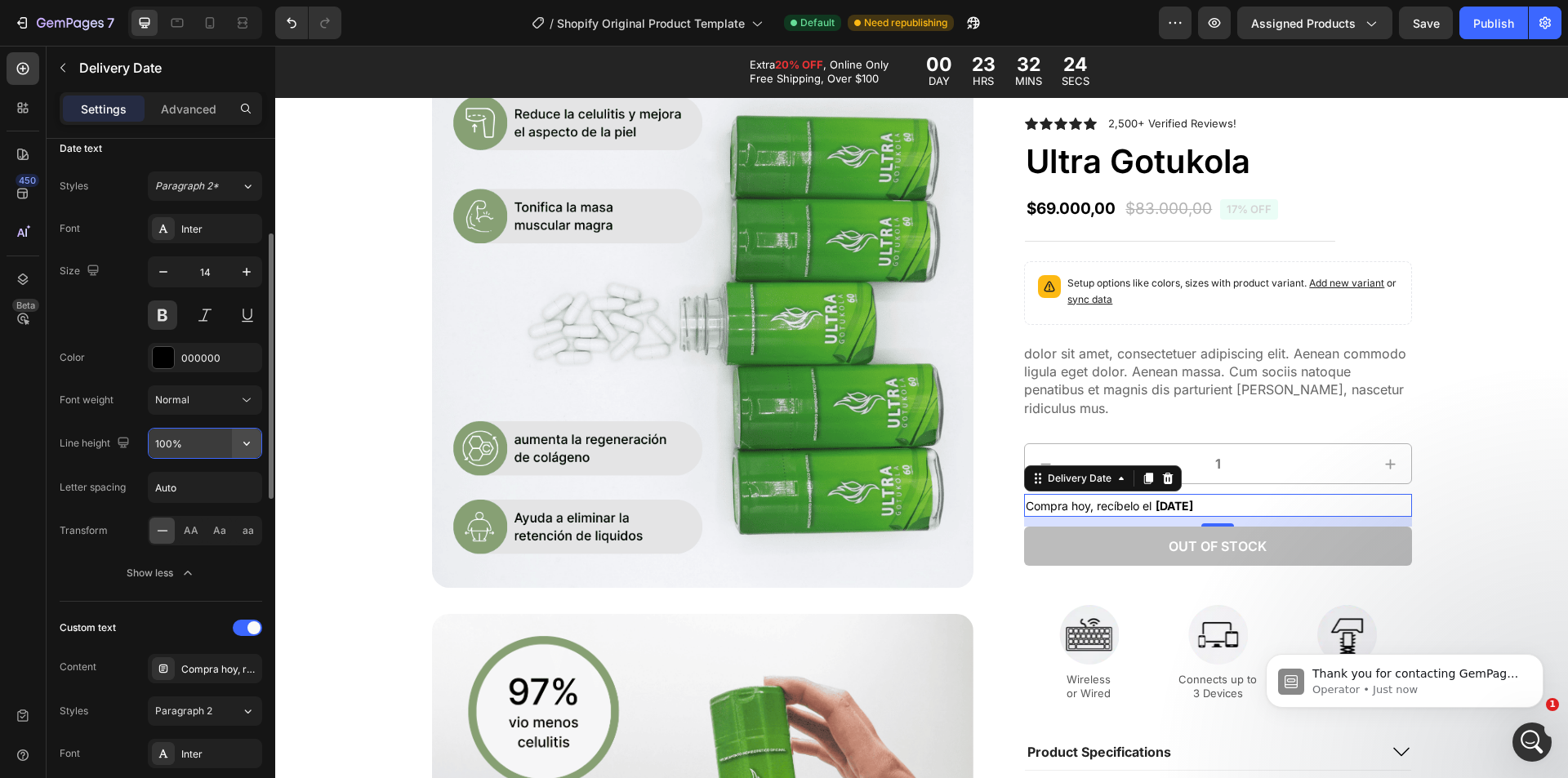
click at [236, 450] on button "button" at bounding box center [246, 443] width 29 height 29
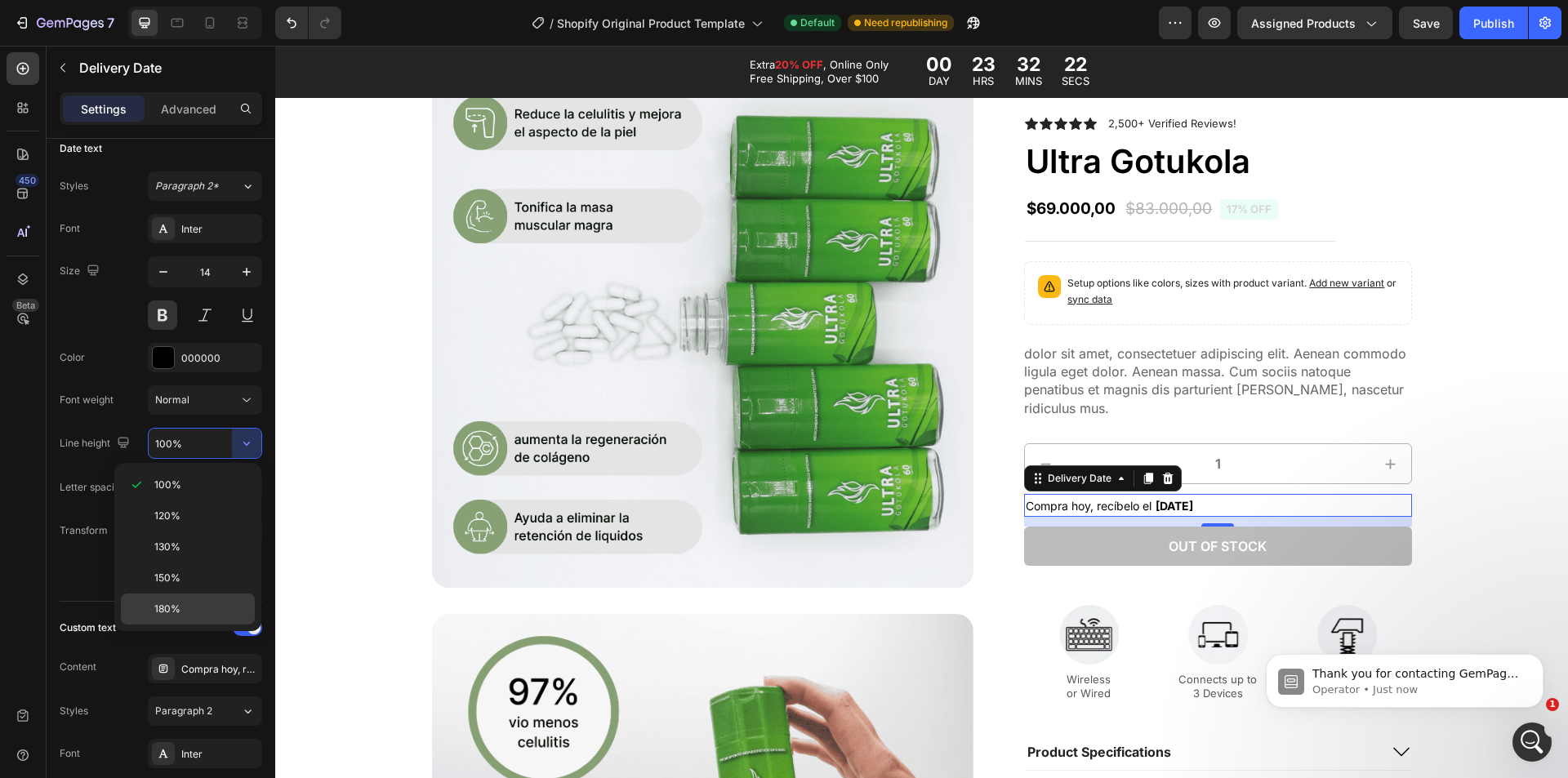
click at [185, 610] on p "180%" at bounding box center [201, 609] width 93 height 15
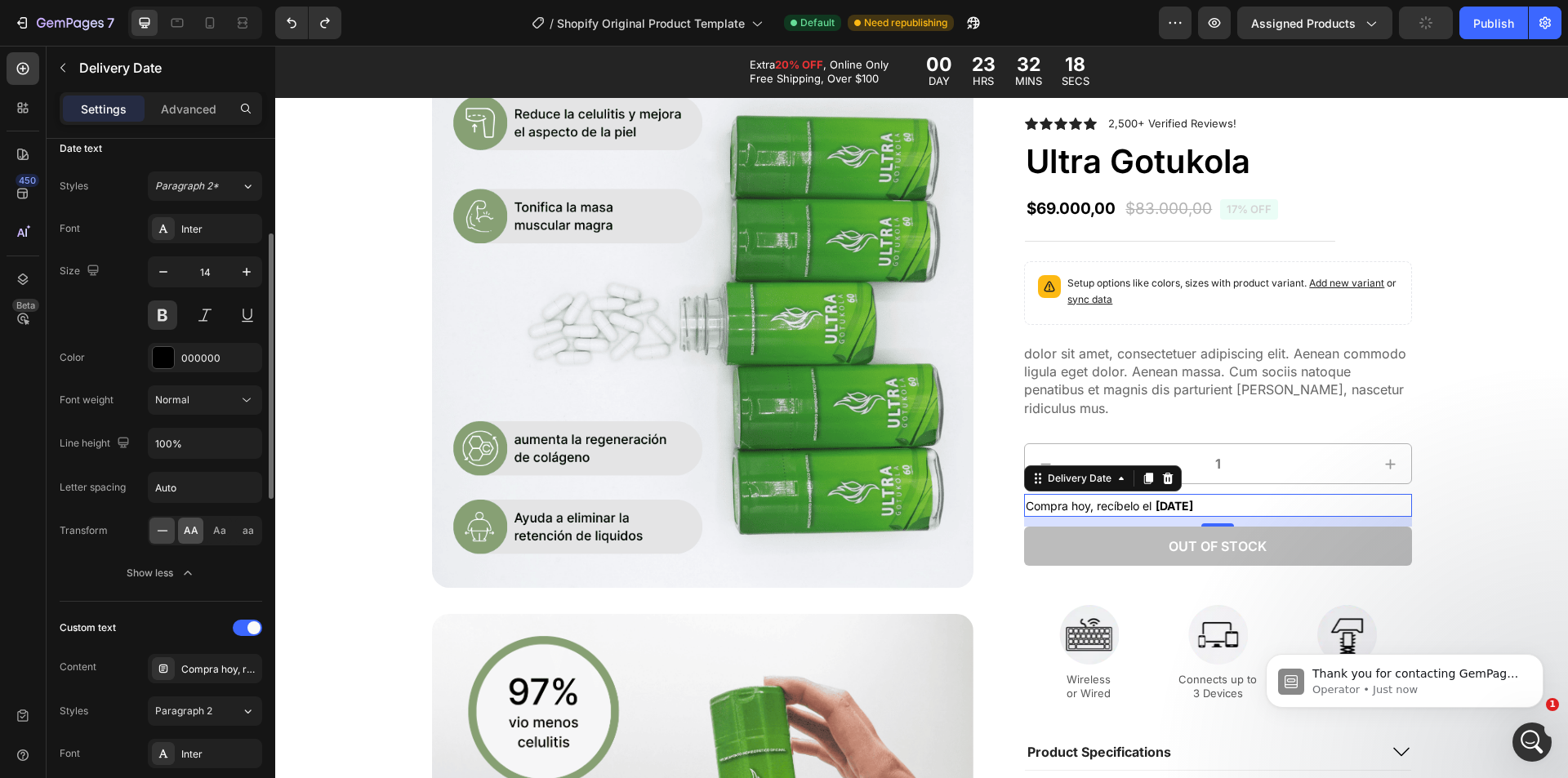
click at [194, 538] on div "AA" at bounding box center [190, 530] width 25 height 26
click at [164, 534] on icon at bounding box center [163, 531] width 17 height 17
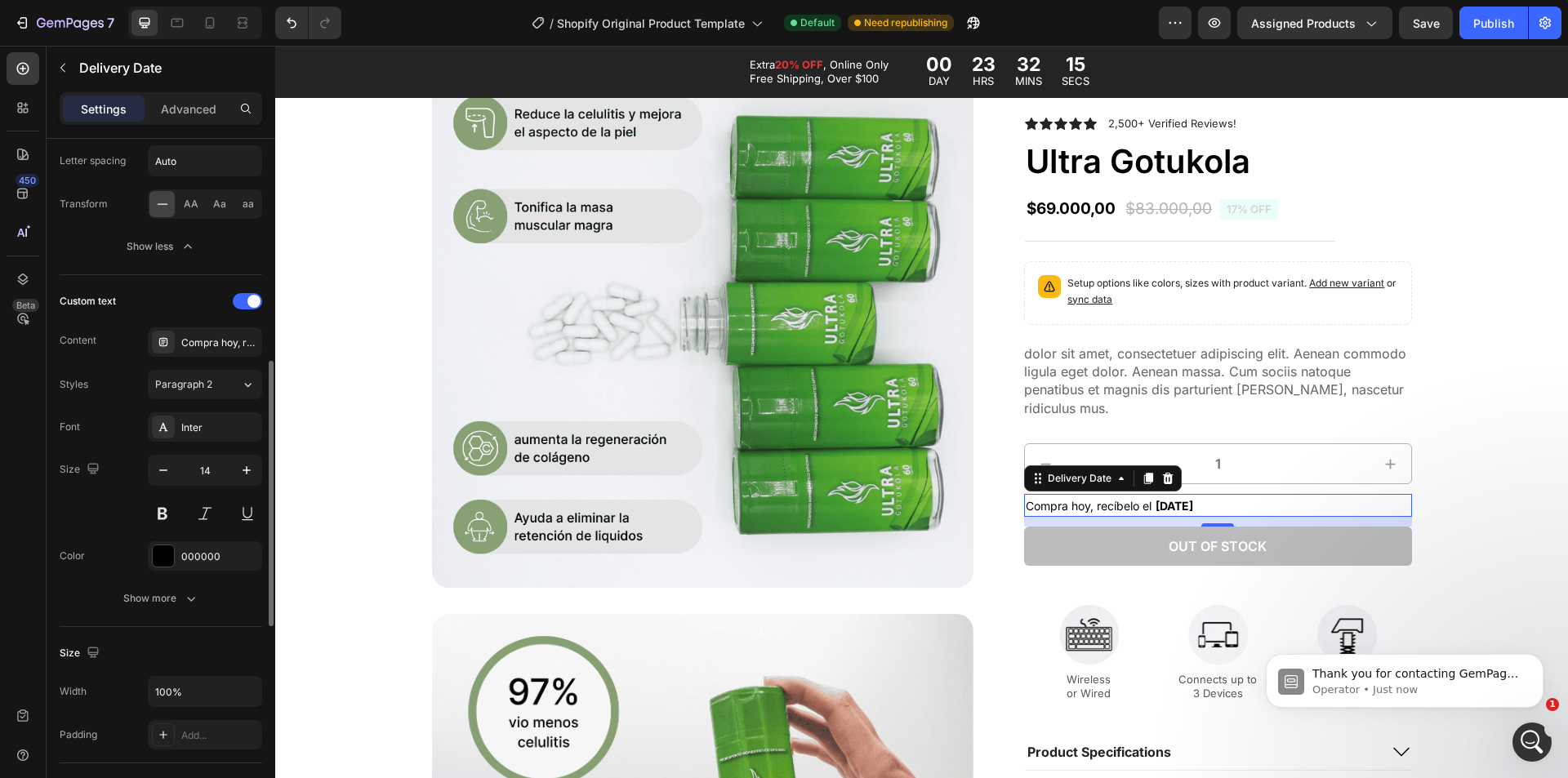
scroll to position [490, 0]
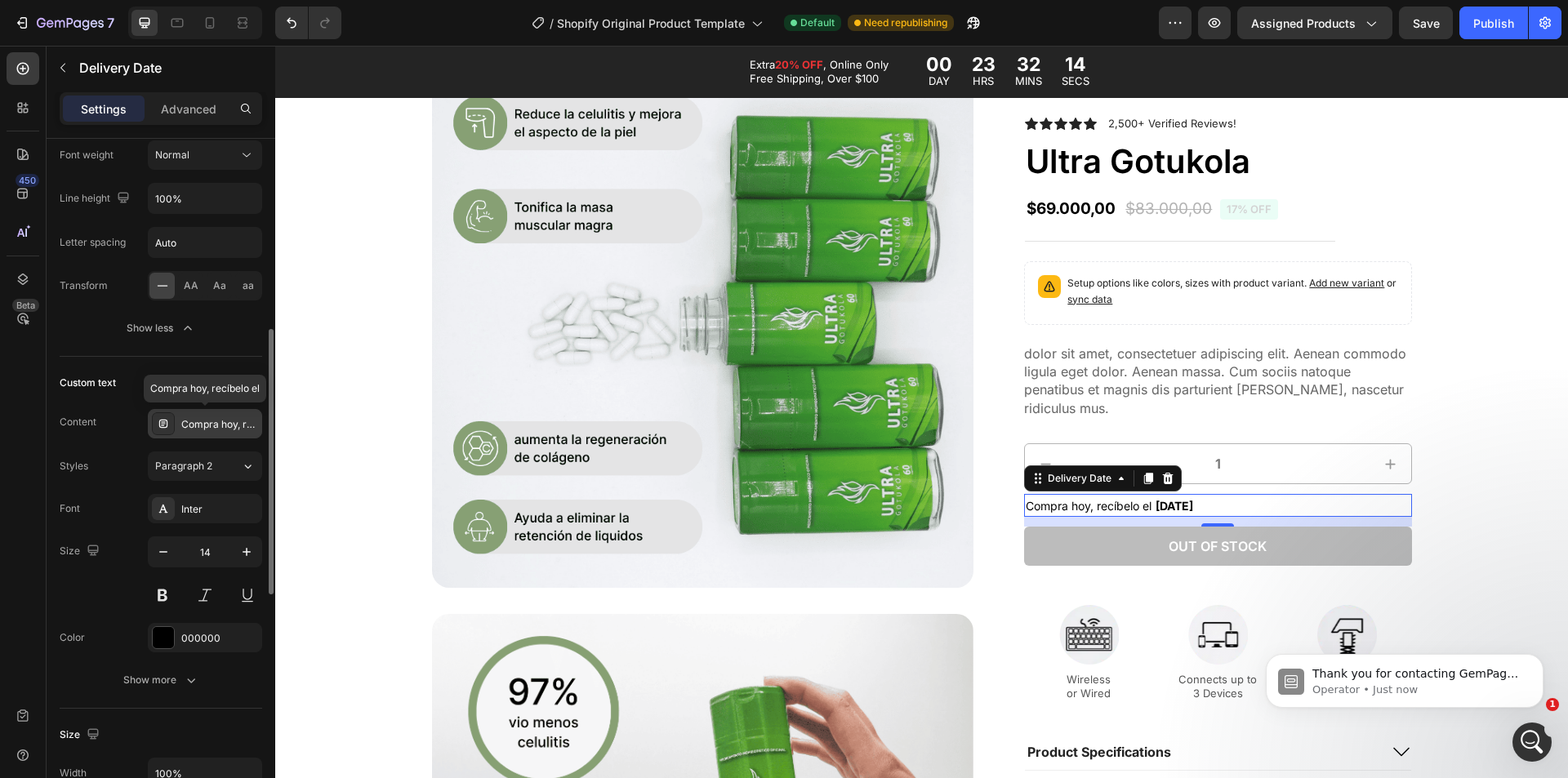
click at [193, 436] on div "Compra hoy, recíbelo el" at bounding box center [205, 423] width 115 height 29
click at [127, 445] on div "Custom text Content Compra hoy, recíbelo el Styles Paragraph 2 Font Inter Size …" at bounding box center [161, 532] width 203 height 325
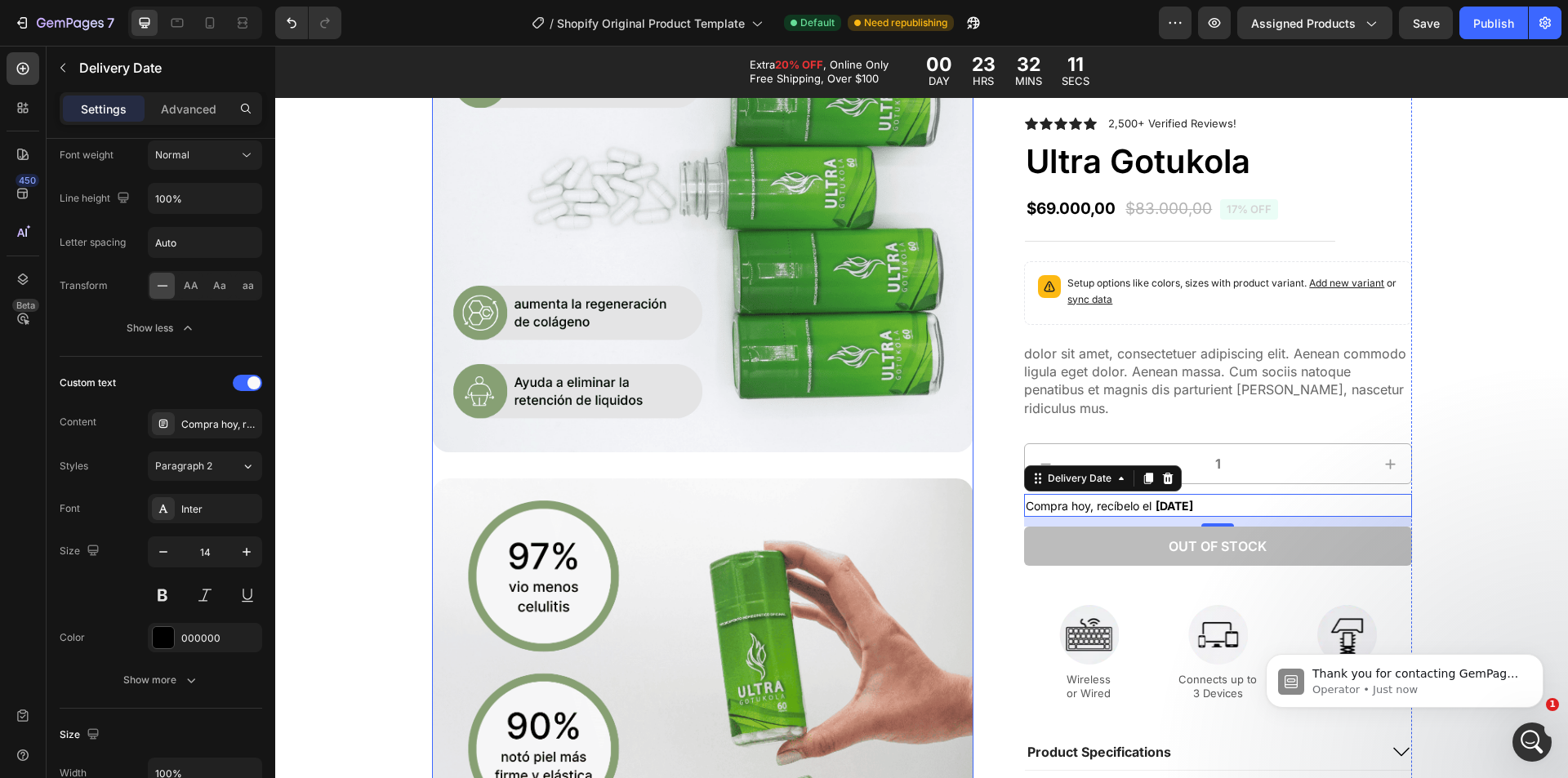
scroll to position [515, 0]
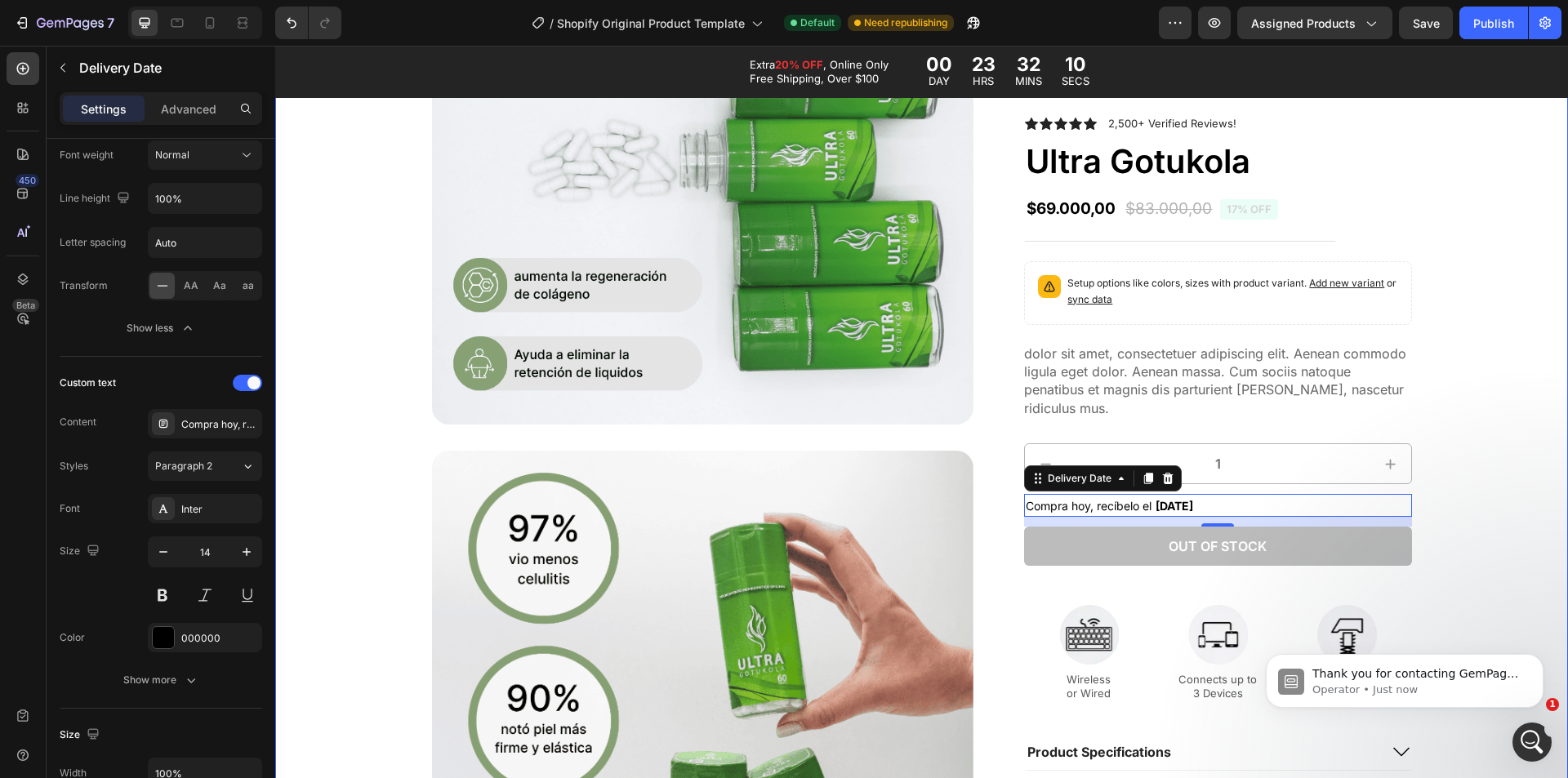
click at [1513, 525] on div "Product Images Icon Icon Icon Icon Icon Icon List 2,500+ Verified Reviews! Text…" at bounding box center [922, 438] width 1260 height 1110
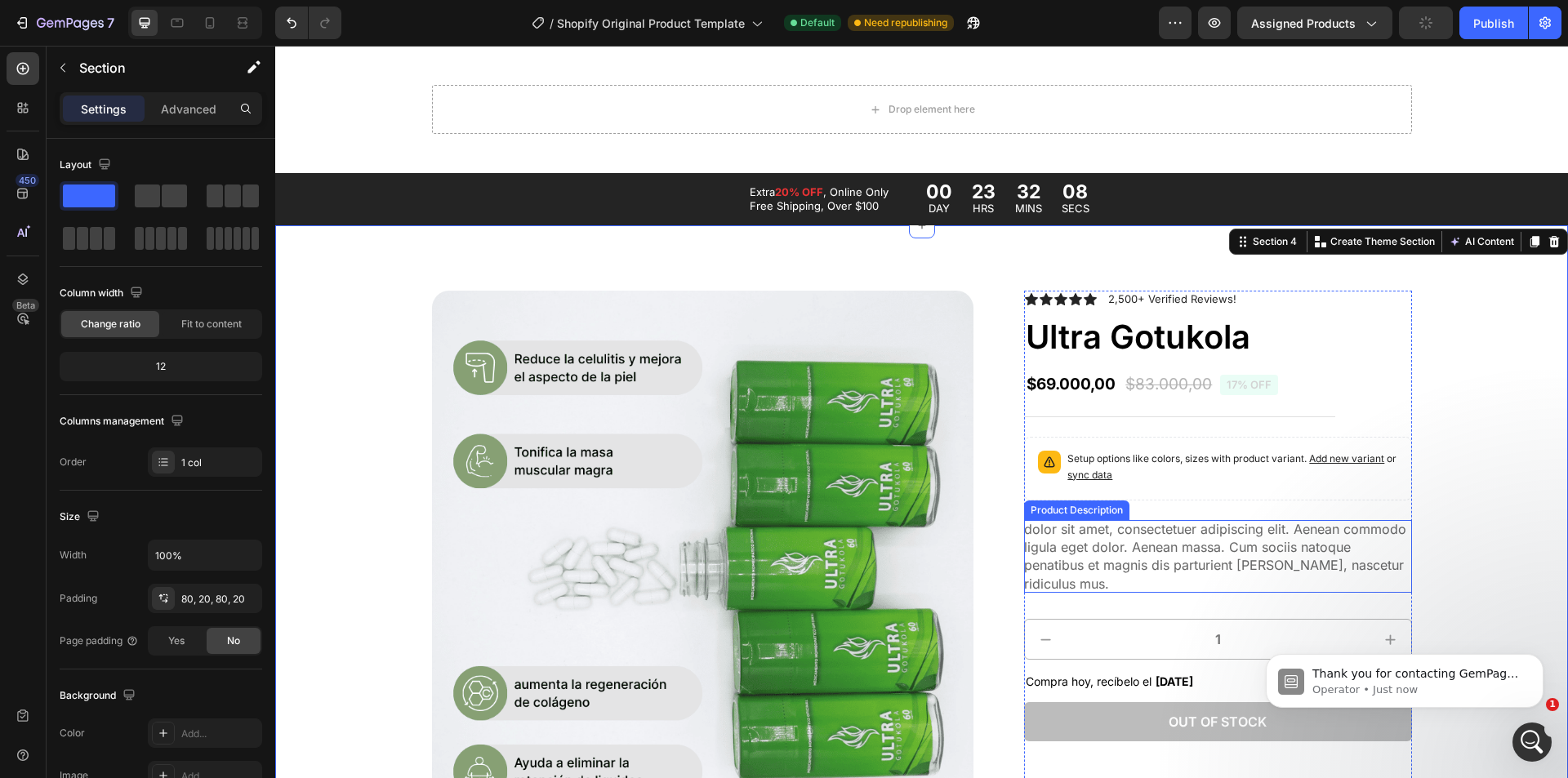
scroll to position [189, 0]
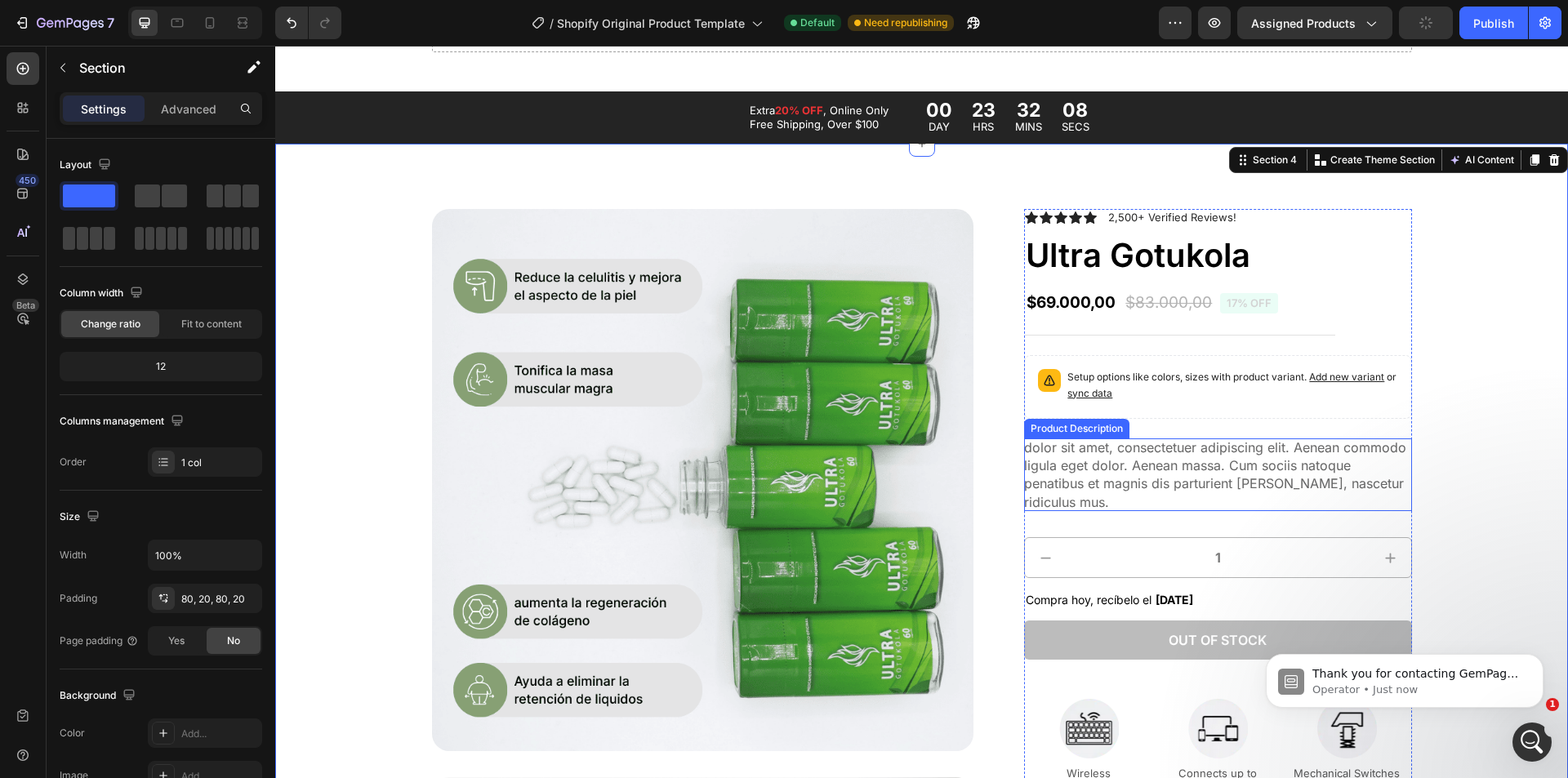
click at [1063, 469] on span "dolor sit amet, consectetuer adipiscing elit. Aenean commodo ligula eget dolor.…" at bounding box center [1215, 475] width 382 height 71
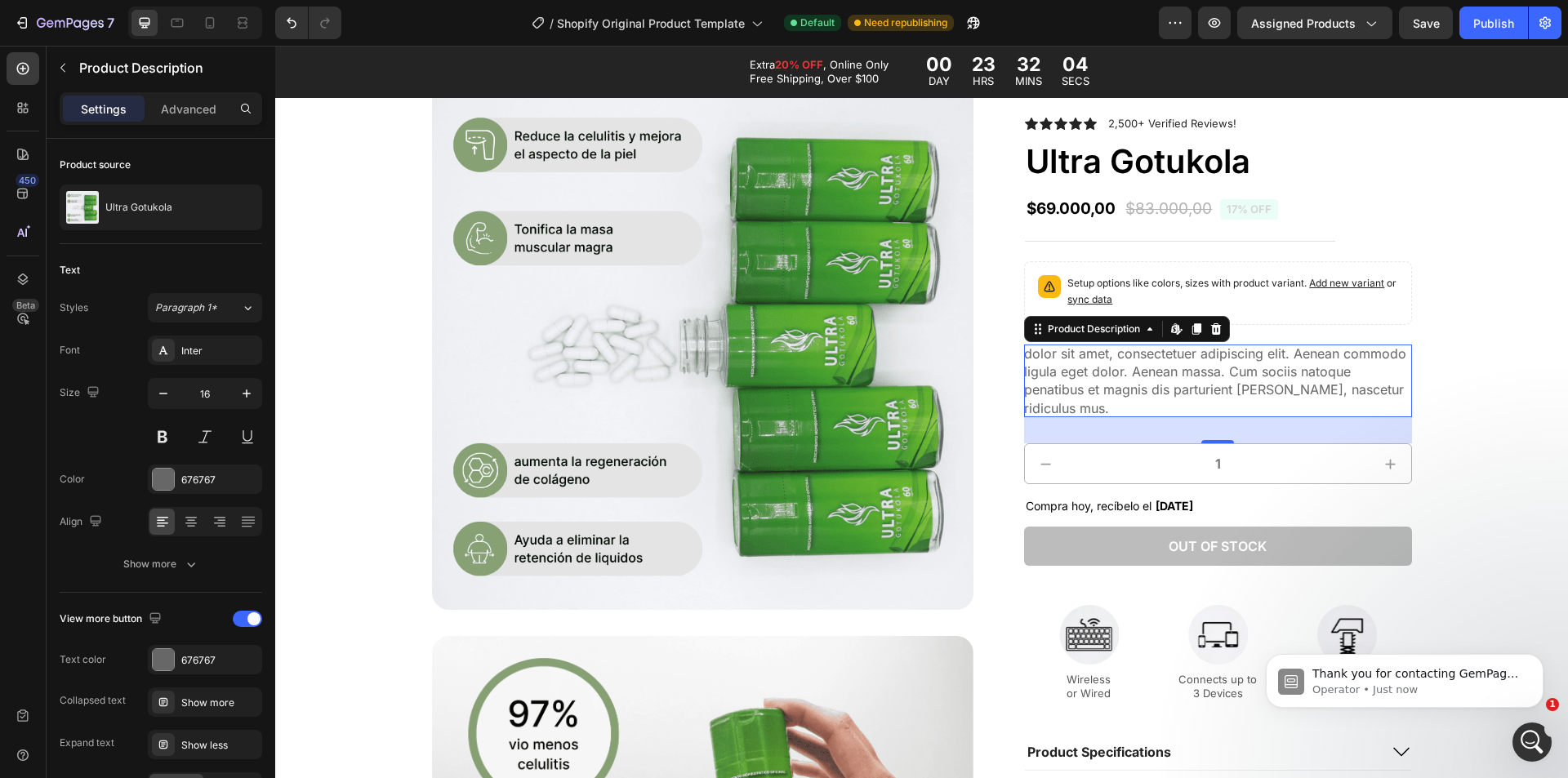
scroll to position [163, 0]
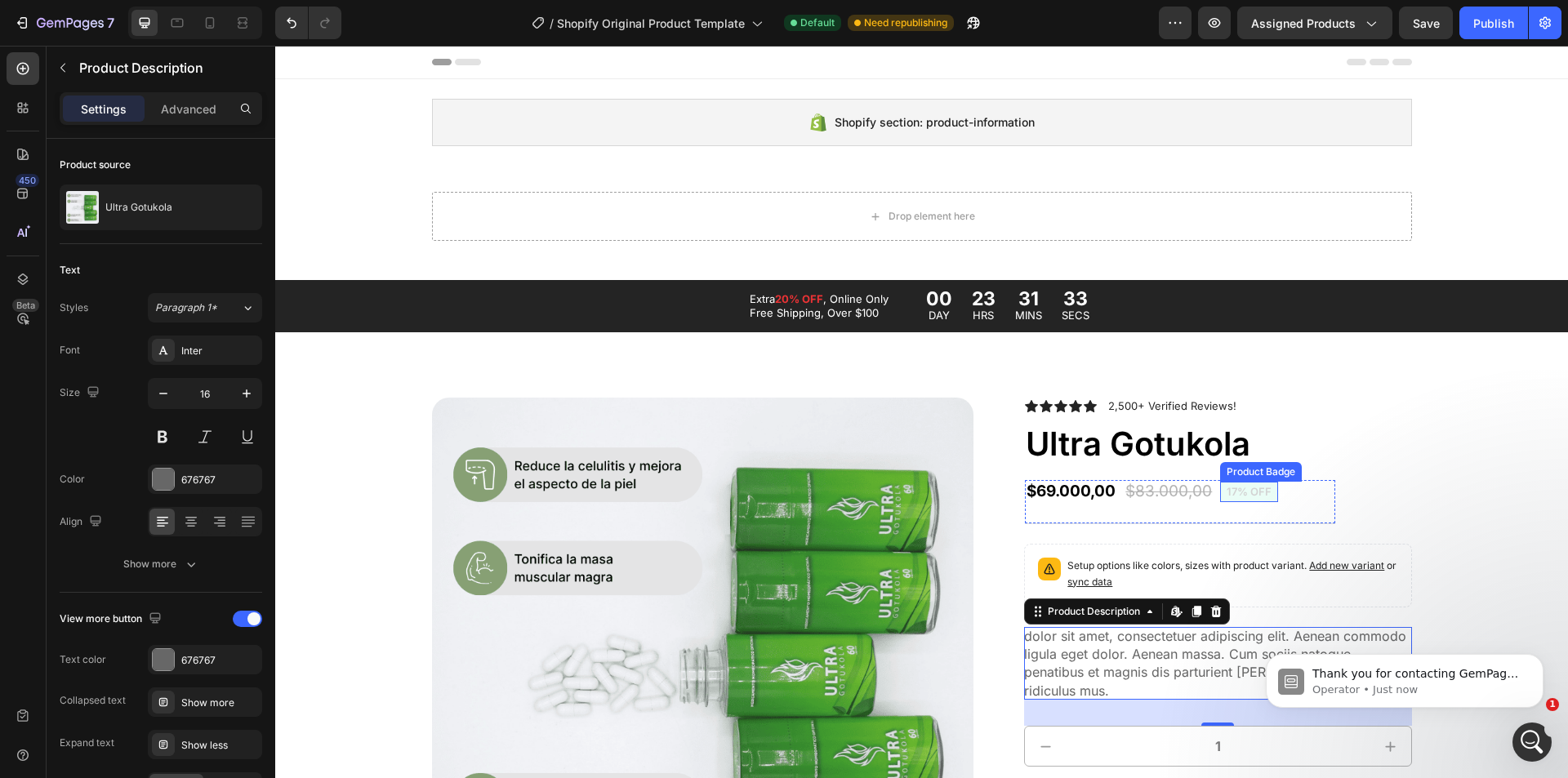
click at [1241, 497] on pre "17% off" at bounding box center [1250, 492] width 58 height 21
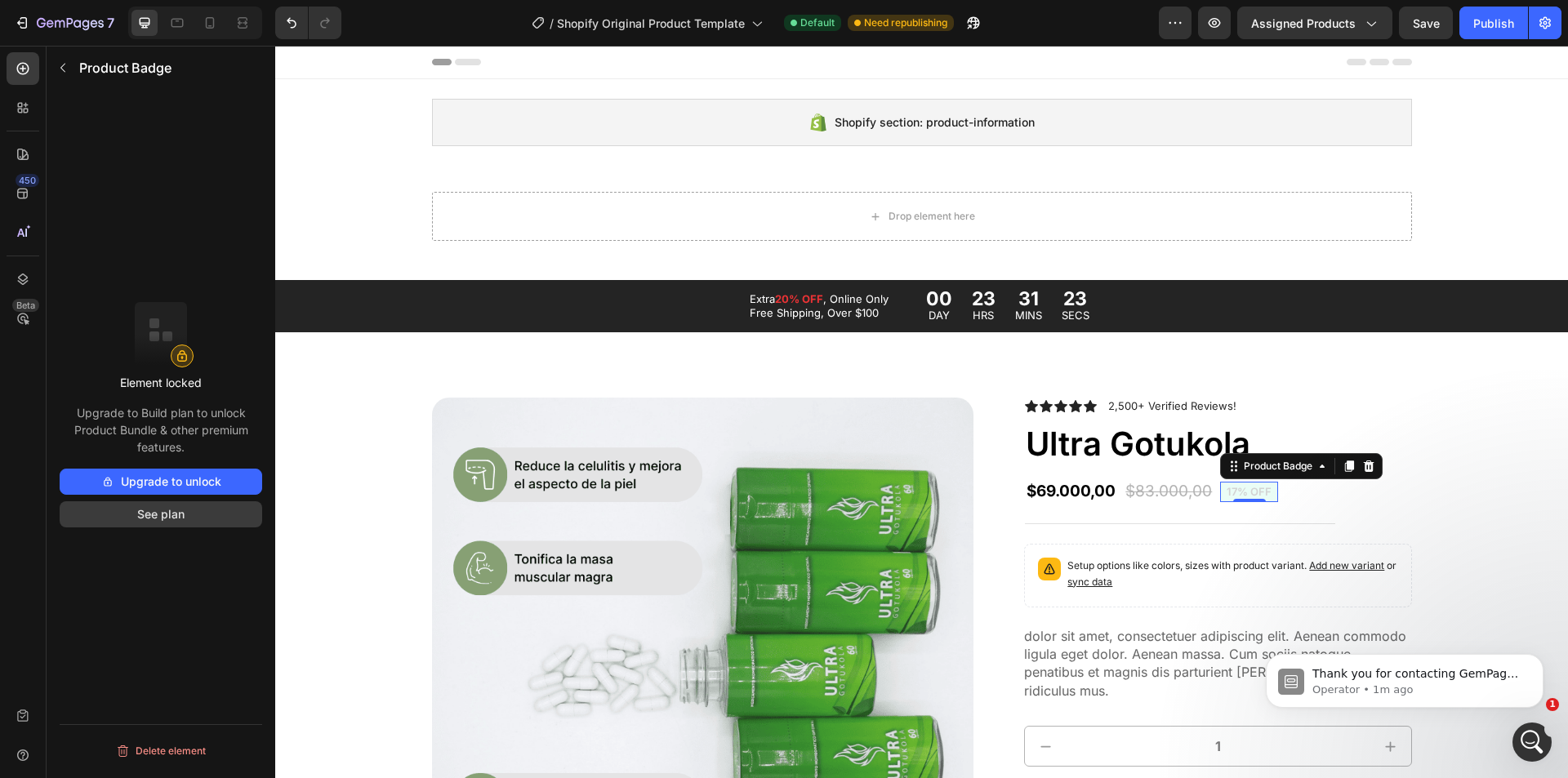
click at [168, 514] on button "See plan" at bounding box center [161, 514] width 203 height 26
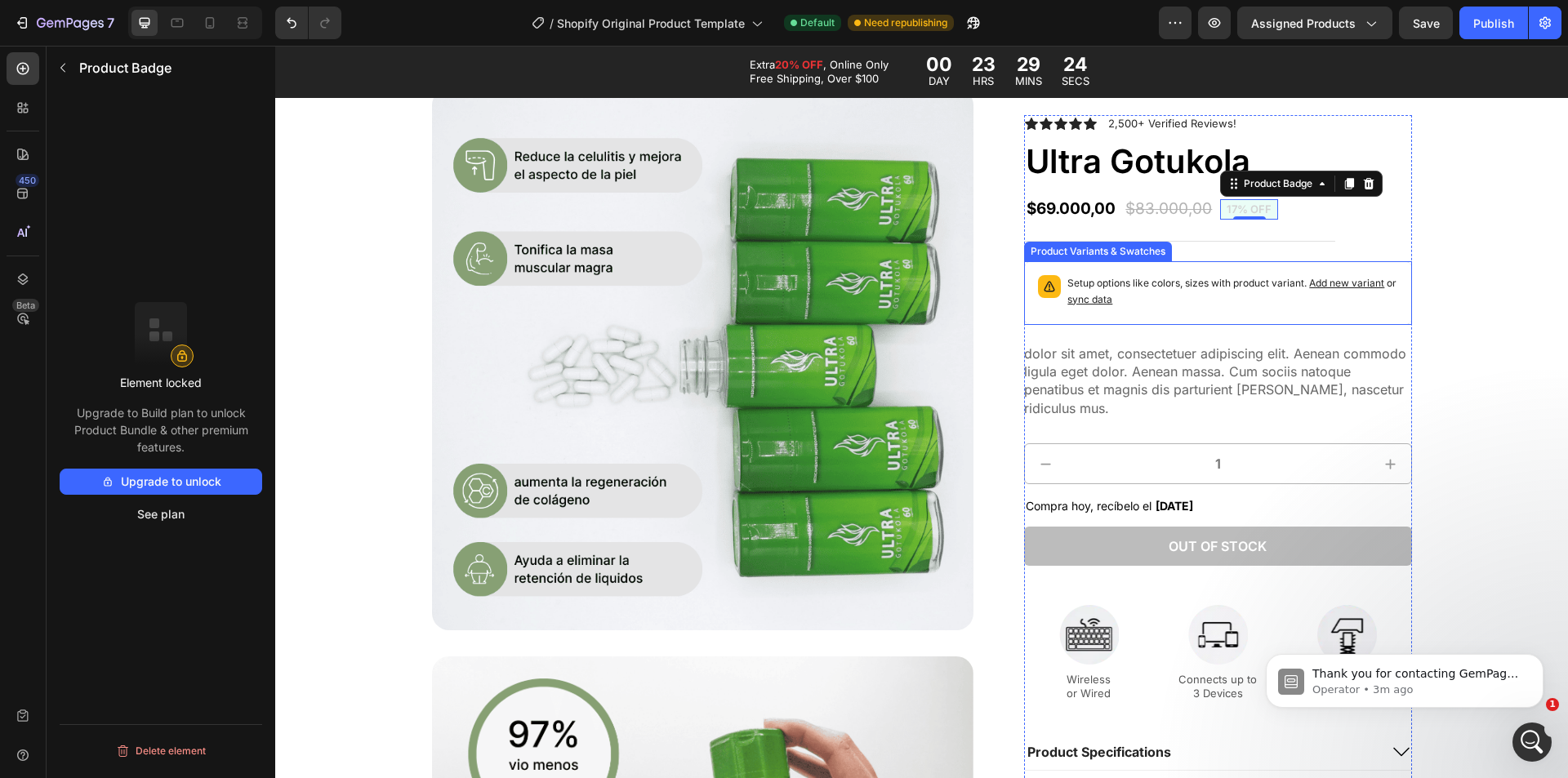
scroll to position [327, 0]
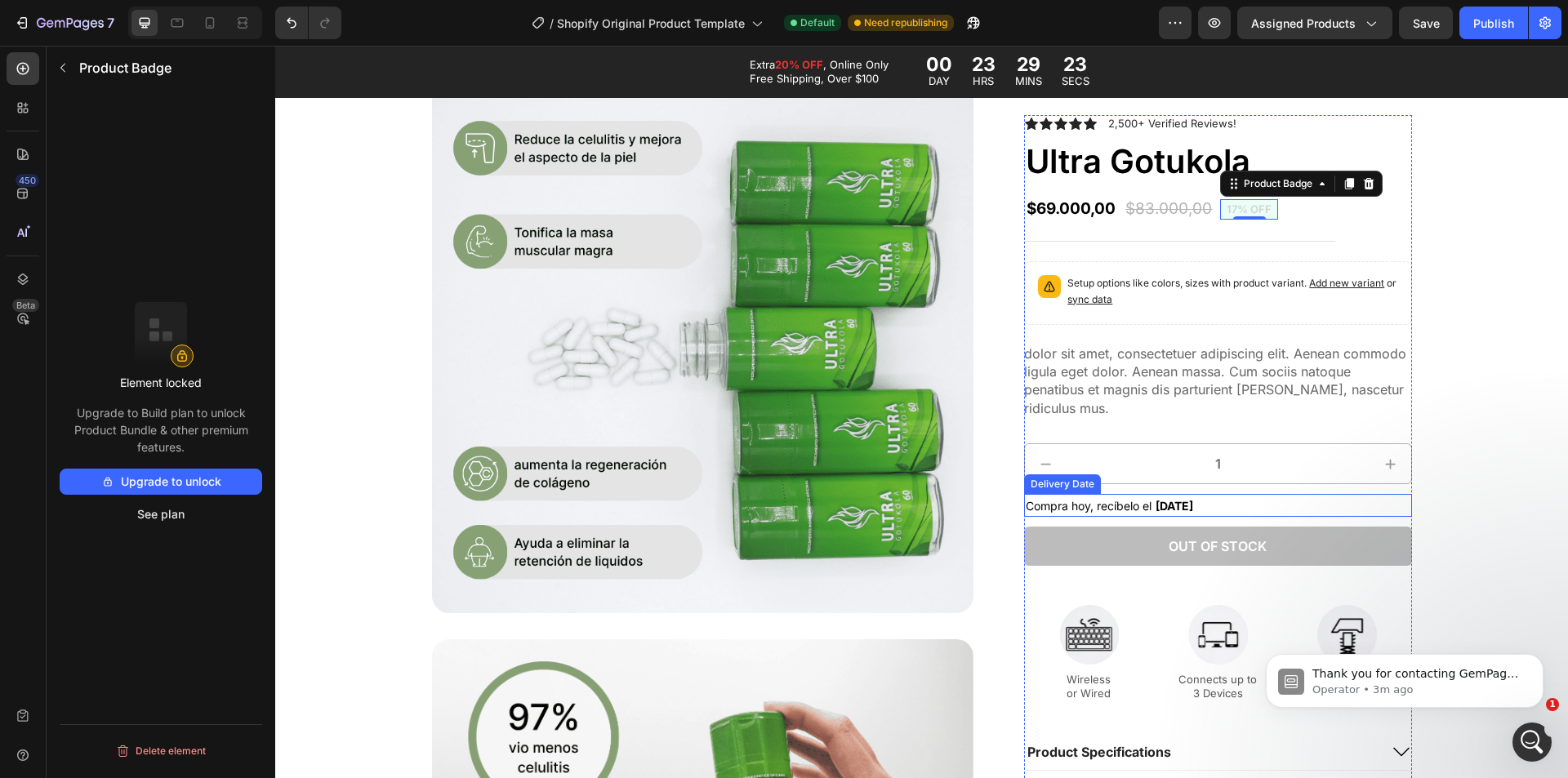
click at [1102, 505] on span "Compra hoy, recíbelo el" at bounding box center [1088, 505] width 126 height 14
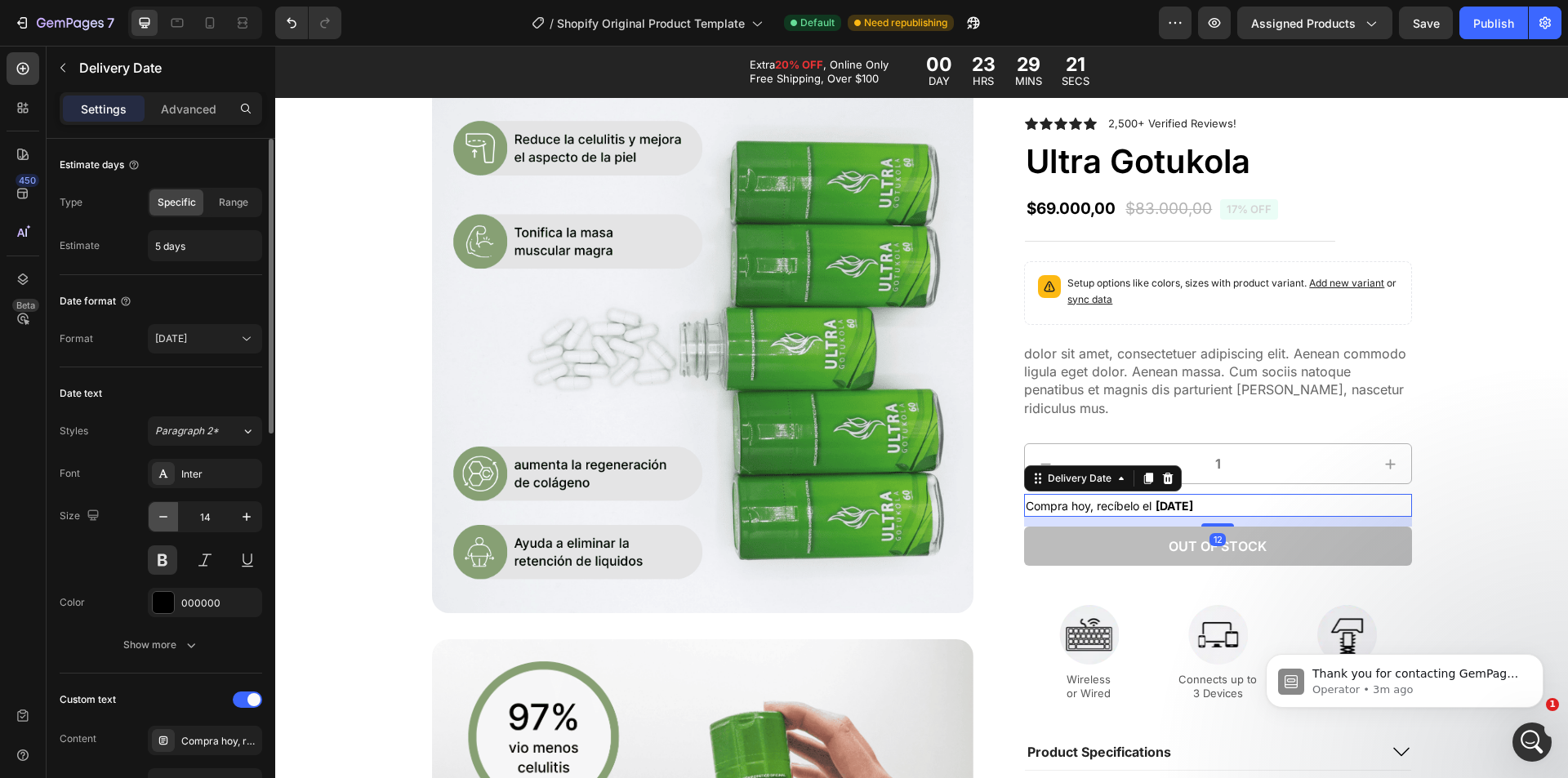
click at [174, 510] on button "button" at bounding box center [163, 516] width 29 height 29
type input "12"
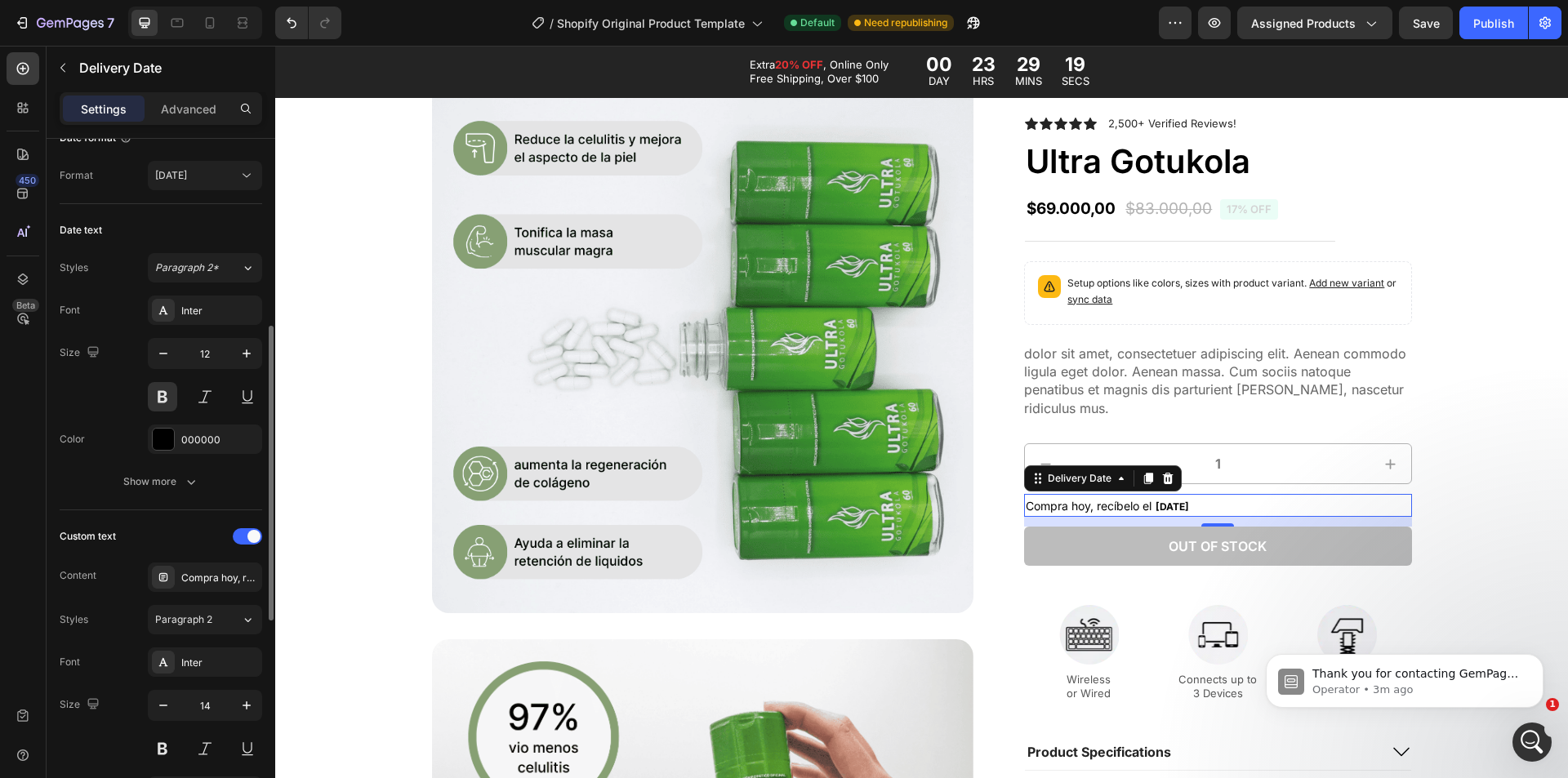
scroll to position [245, 0]
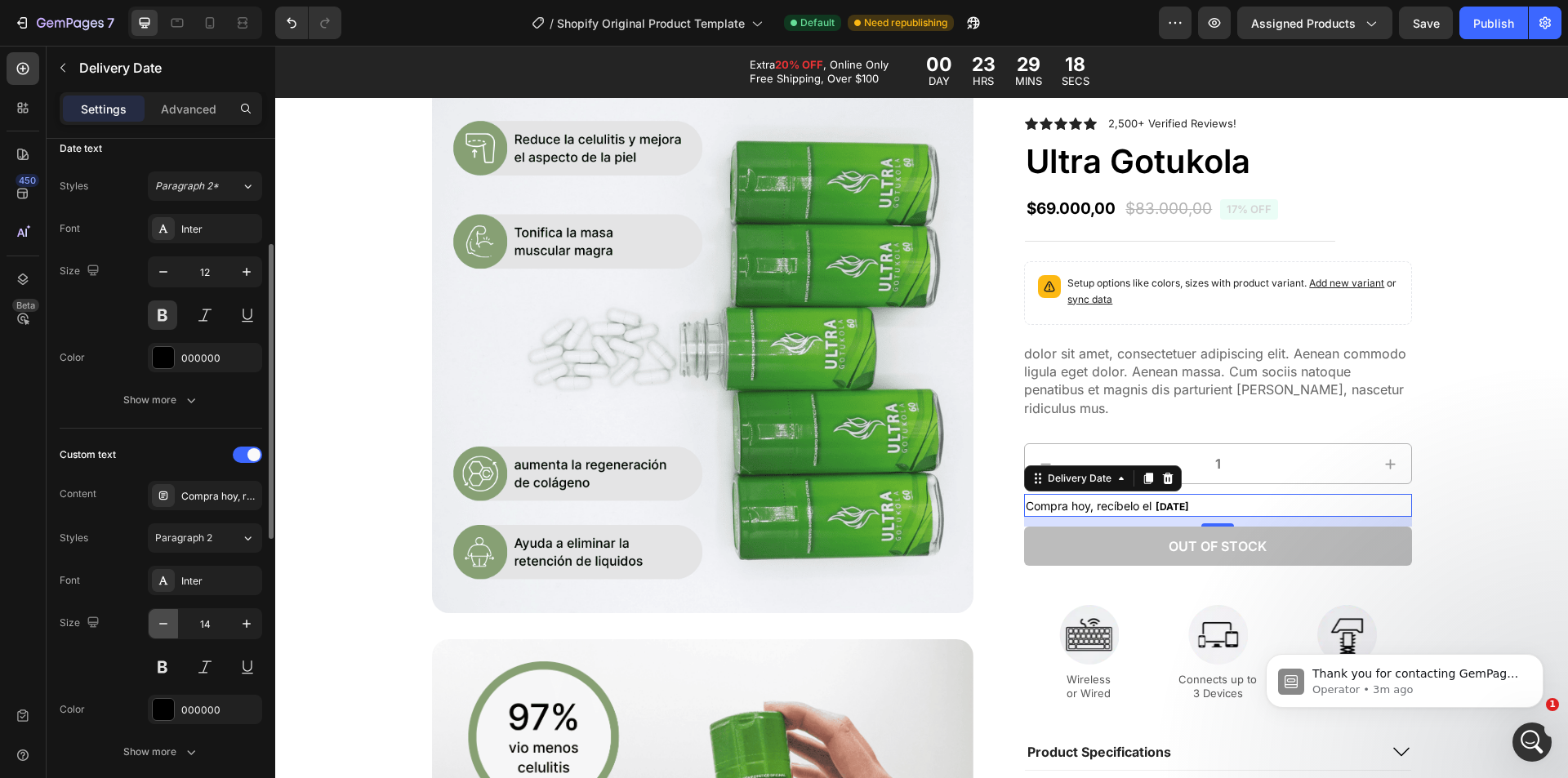
click at [163, 622] on icon "button" at bounding box center [164, 624] width 17 height 17
type input "12"
click at [70, 63] on button "button" at bounding box center [62, 67] width 26 height 26
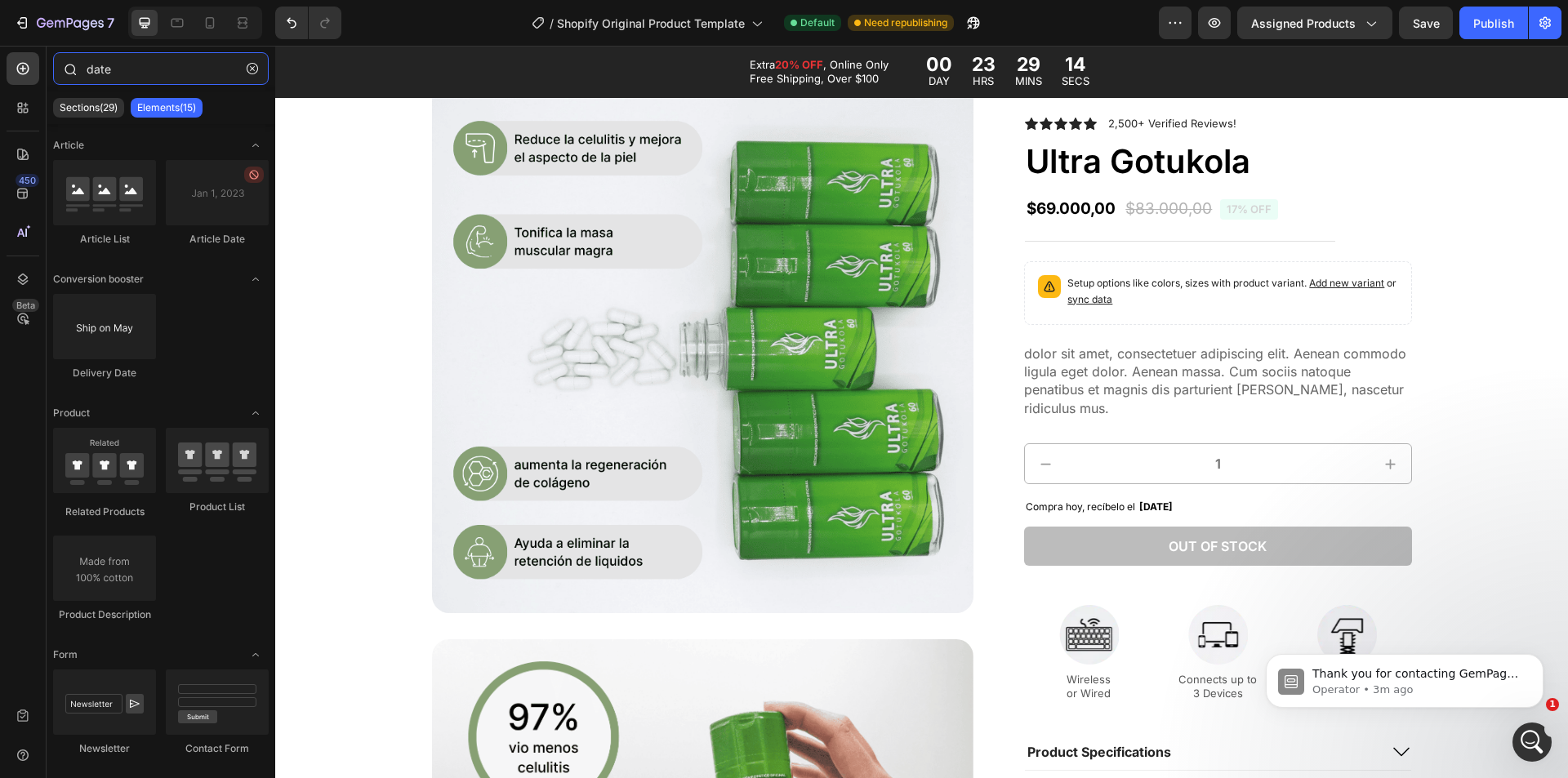
drag, startPoint x: 157, startPoint y: 70, endPoint x: 70, endPoint y: 76, distance: 87.2
click at [71, 75] on div "date" at bounding box center [160, 71] width 229 height 39
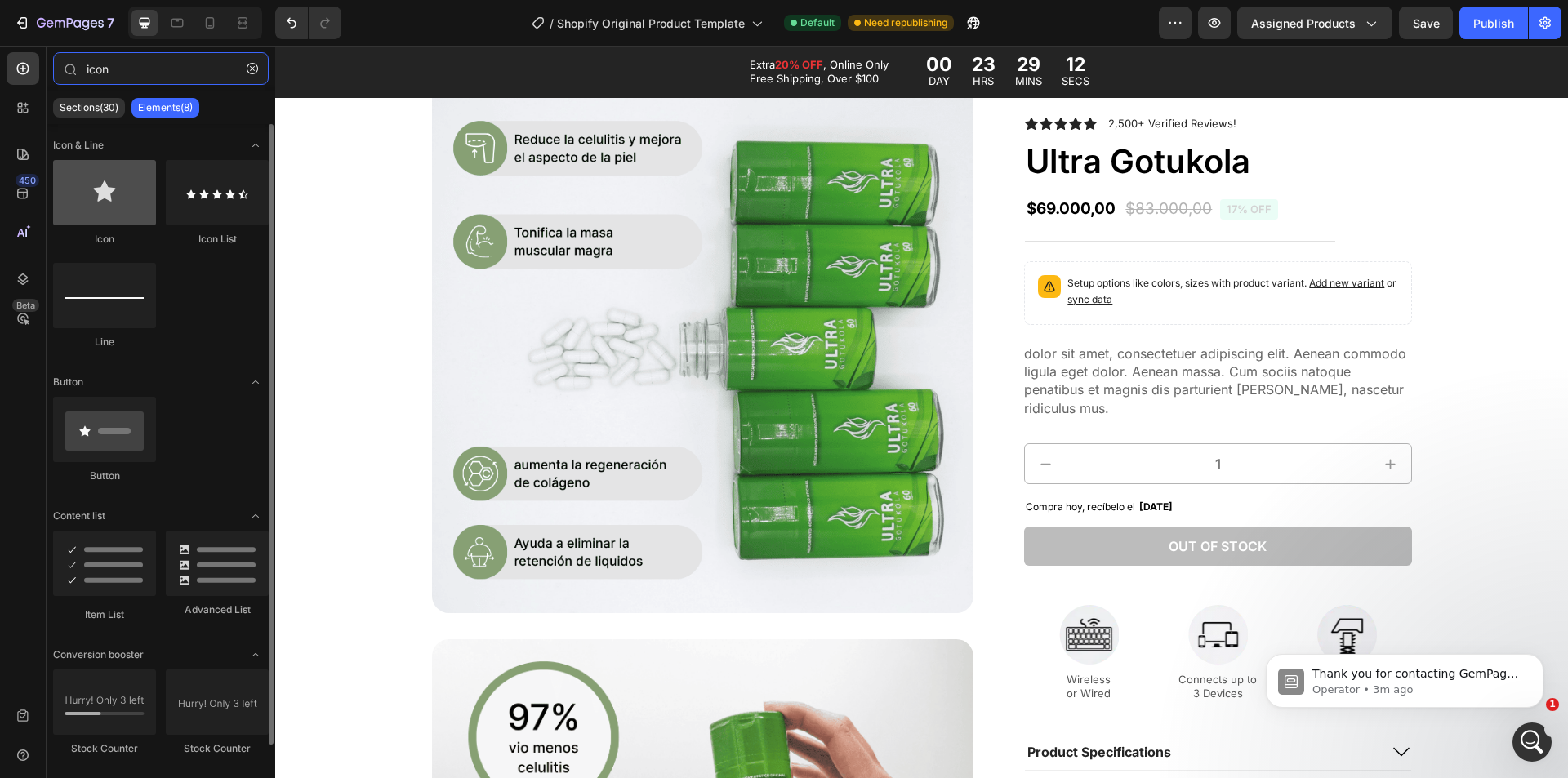
type input "icon"
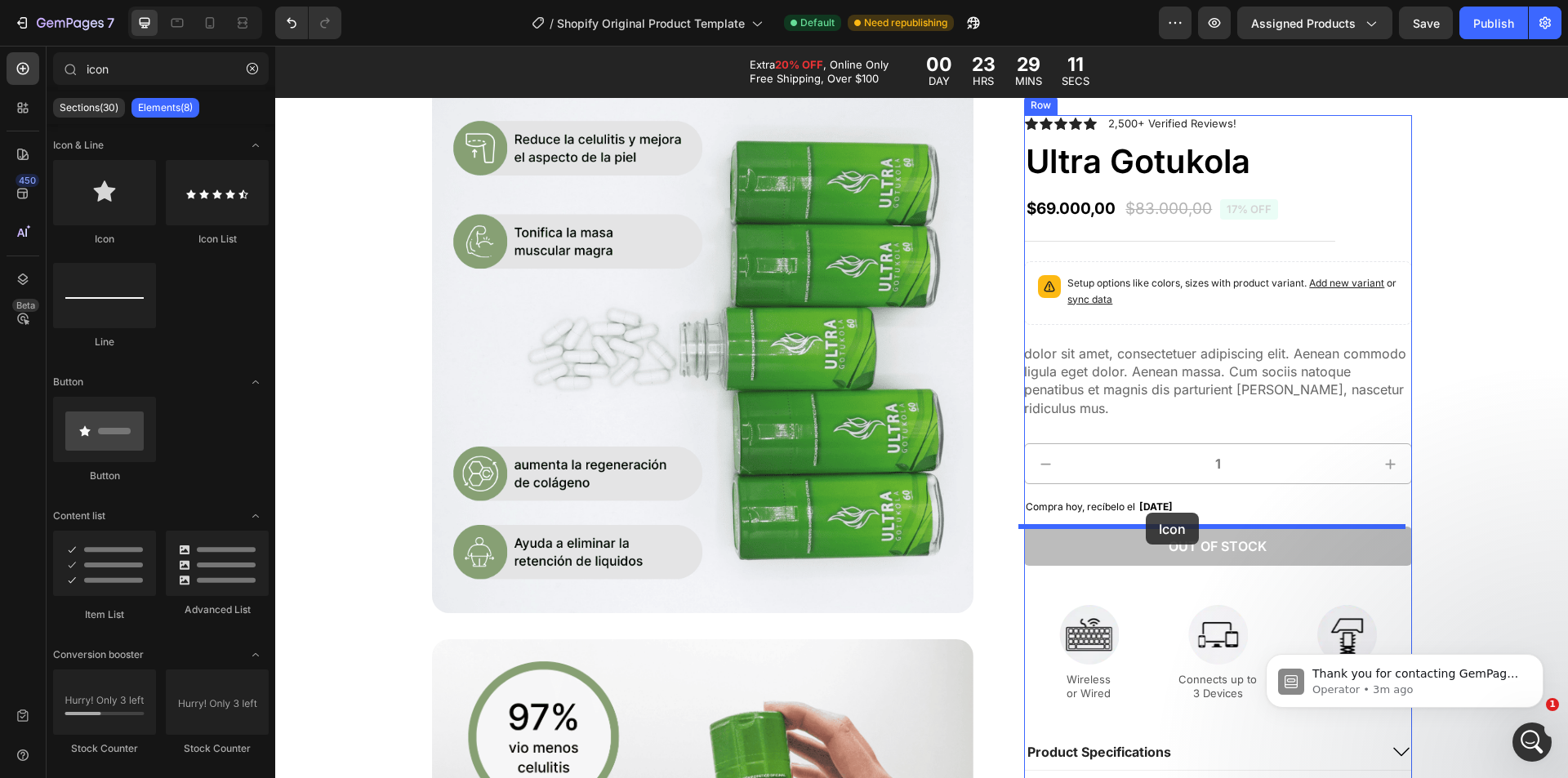
drag, startPoint x: 378, startPoint y: 219, endPoint x: 1146, endPoint y: 513, distance: 822.4
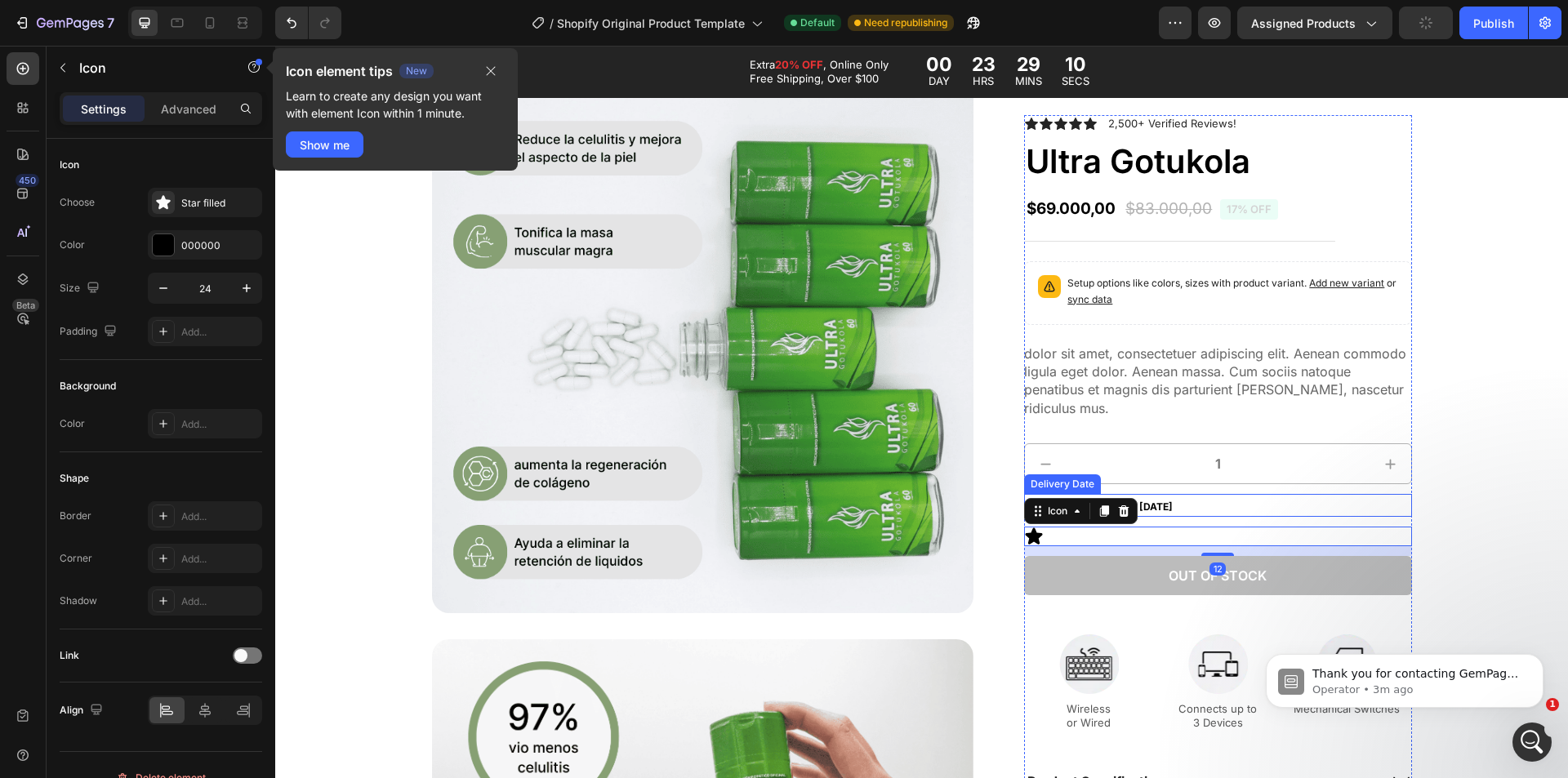
click at [1173, 510] on span "[DATE]" at bounding box center [1156, 506] width 33 height 12
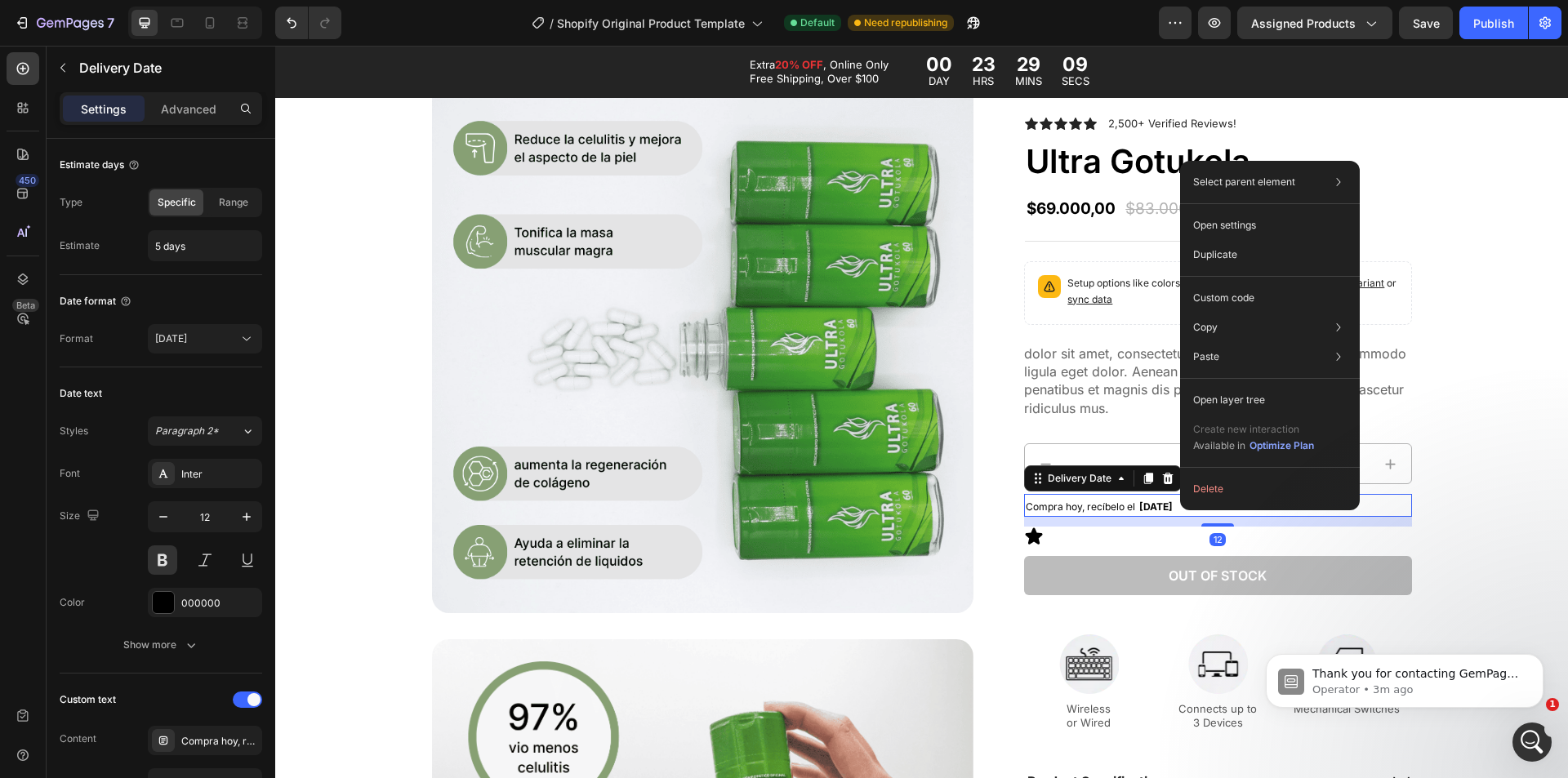
click at [1136, 518] on div "12" at bounding box center [1218, 522] width 387 height 10
click at [1035, 532] on icon at bounding box center [1034, 537] width 20 height 20
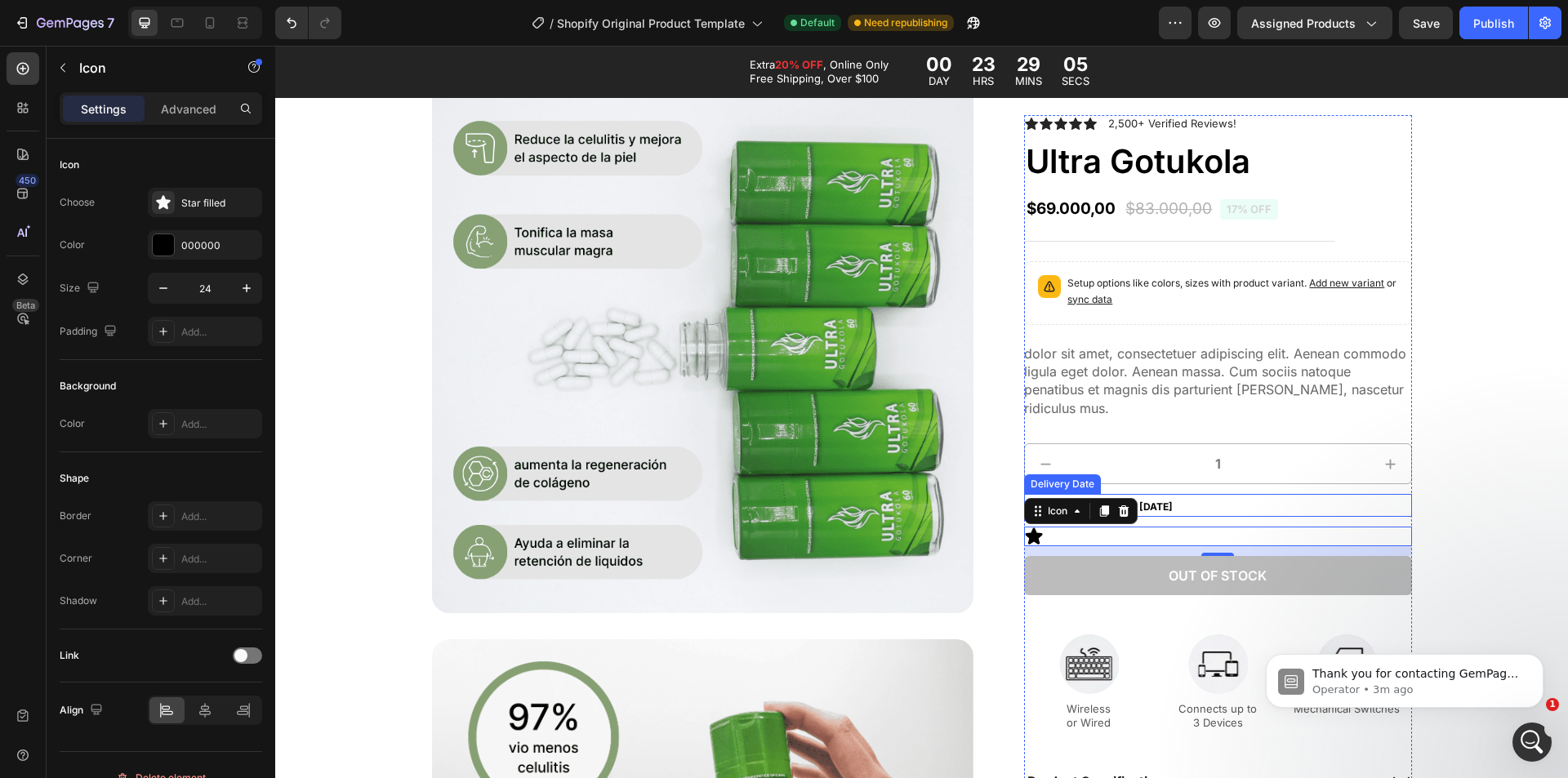
click at [1159, 509] on span "[DATE]" at bounding box center [1156, 506] width 33 height 12
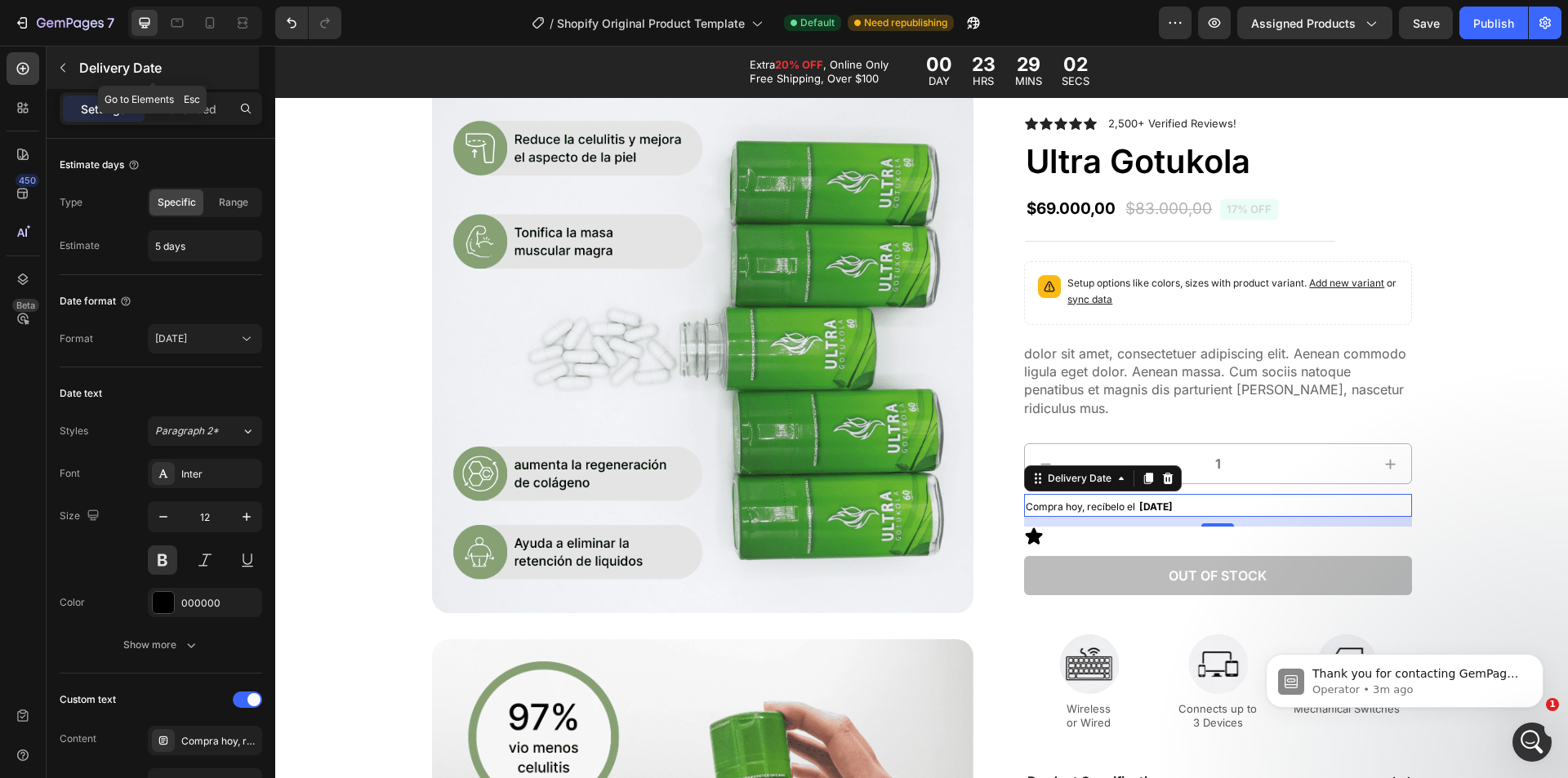
click at [93, 66] on p "Delivery Date" at bounding box center [167, 68] width 176 height 20
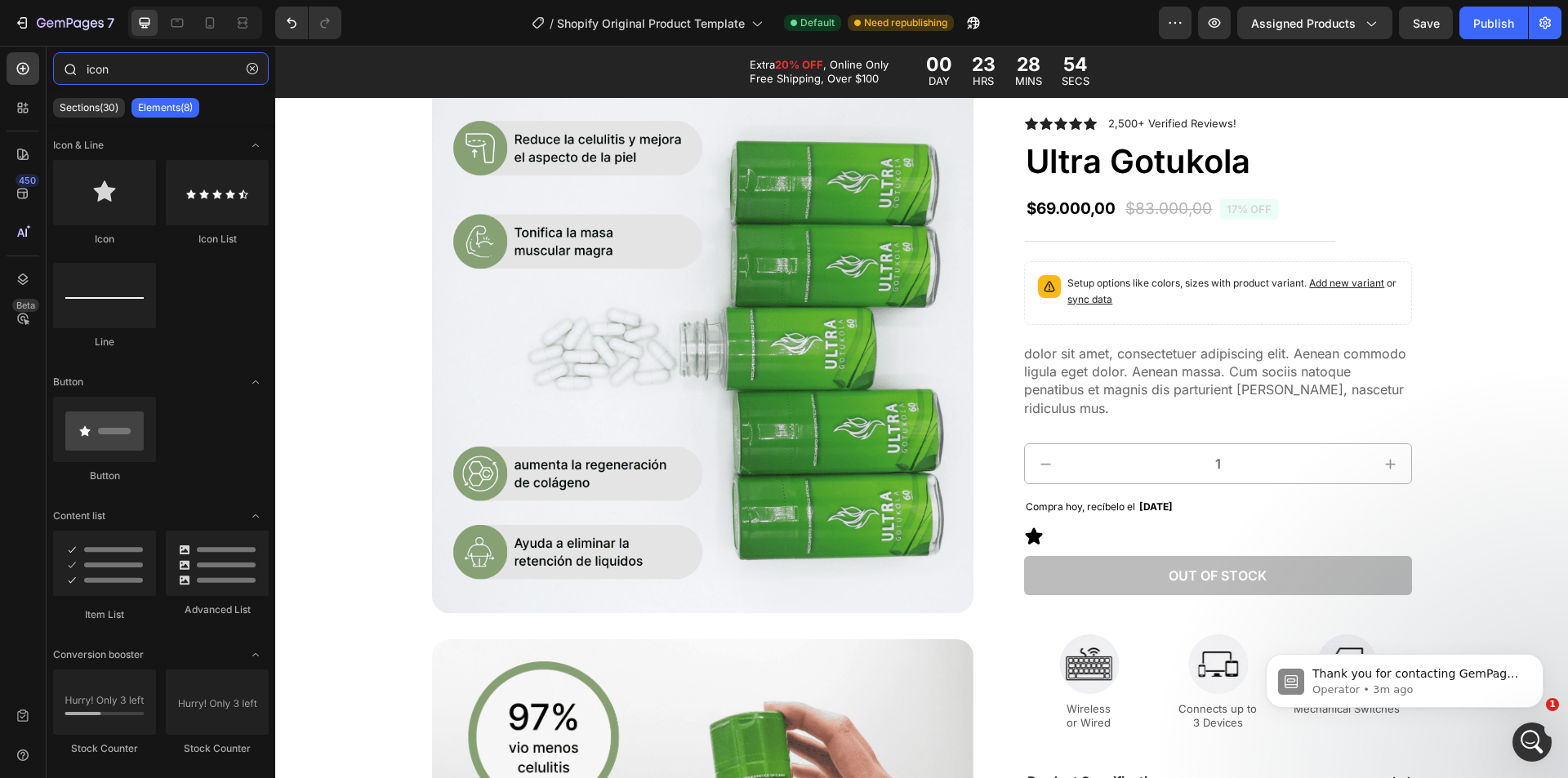
drag, startPoint x: 185, startPoint y: 72, endPoint x: 47, endPoint y: 71, distance: 138.0
click at [47, 71] on div "icon" at bounding box center [160, 71] width 229 height 39
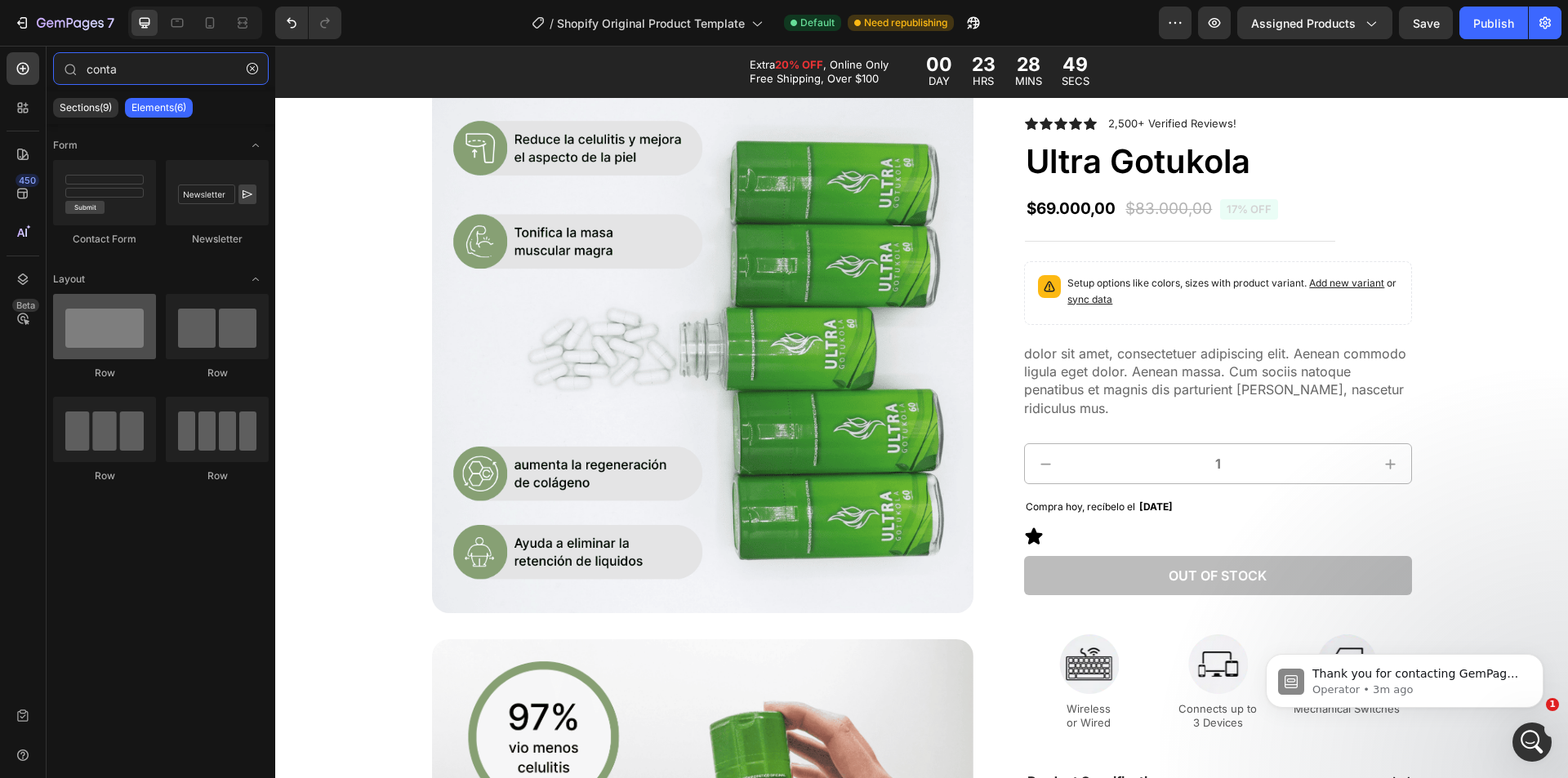
type input "conta"
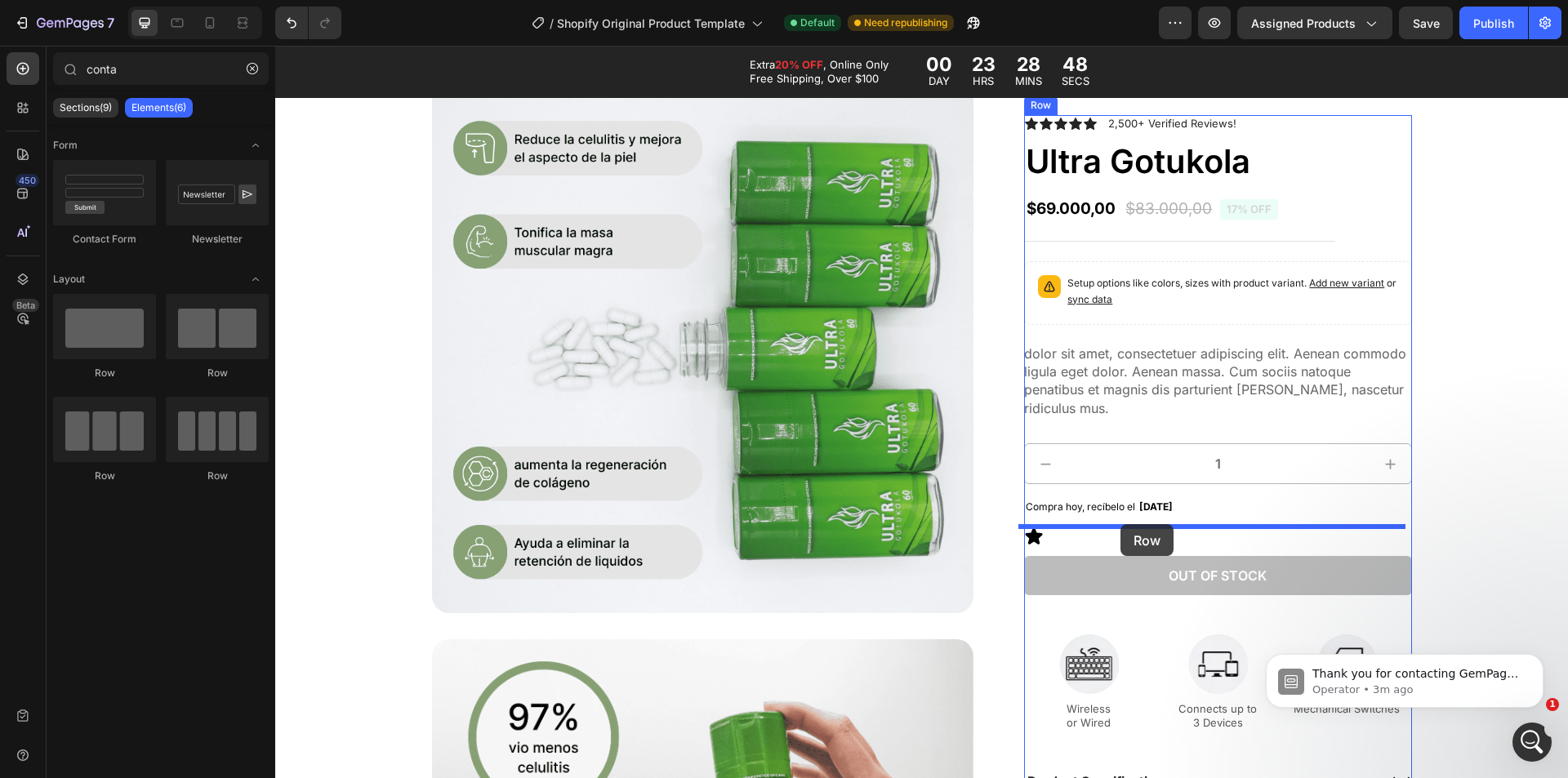
drag, startPoint x: 372, startPoint y: 386, endPoint x: 1121, endPoint y: 524, distance: 761.6
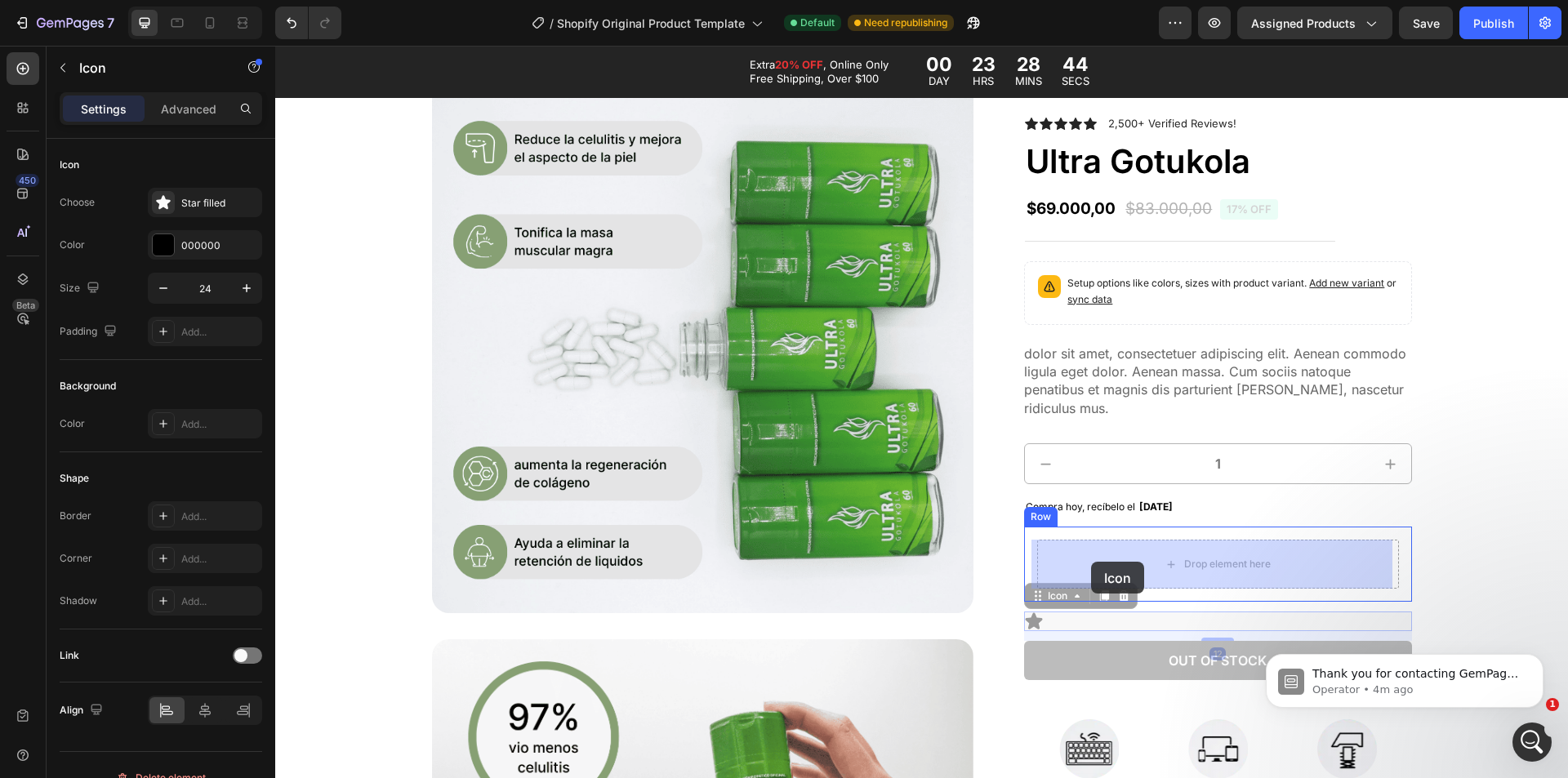
drag, startPoint x: 1030, startPoint y: 620, endPoint x: 1092, endPoint y: 562, distance: 84.9
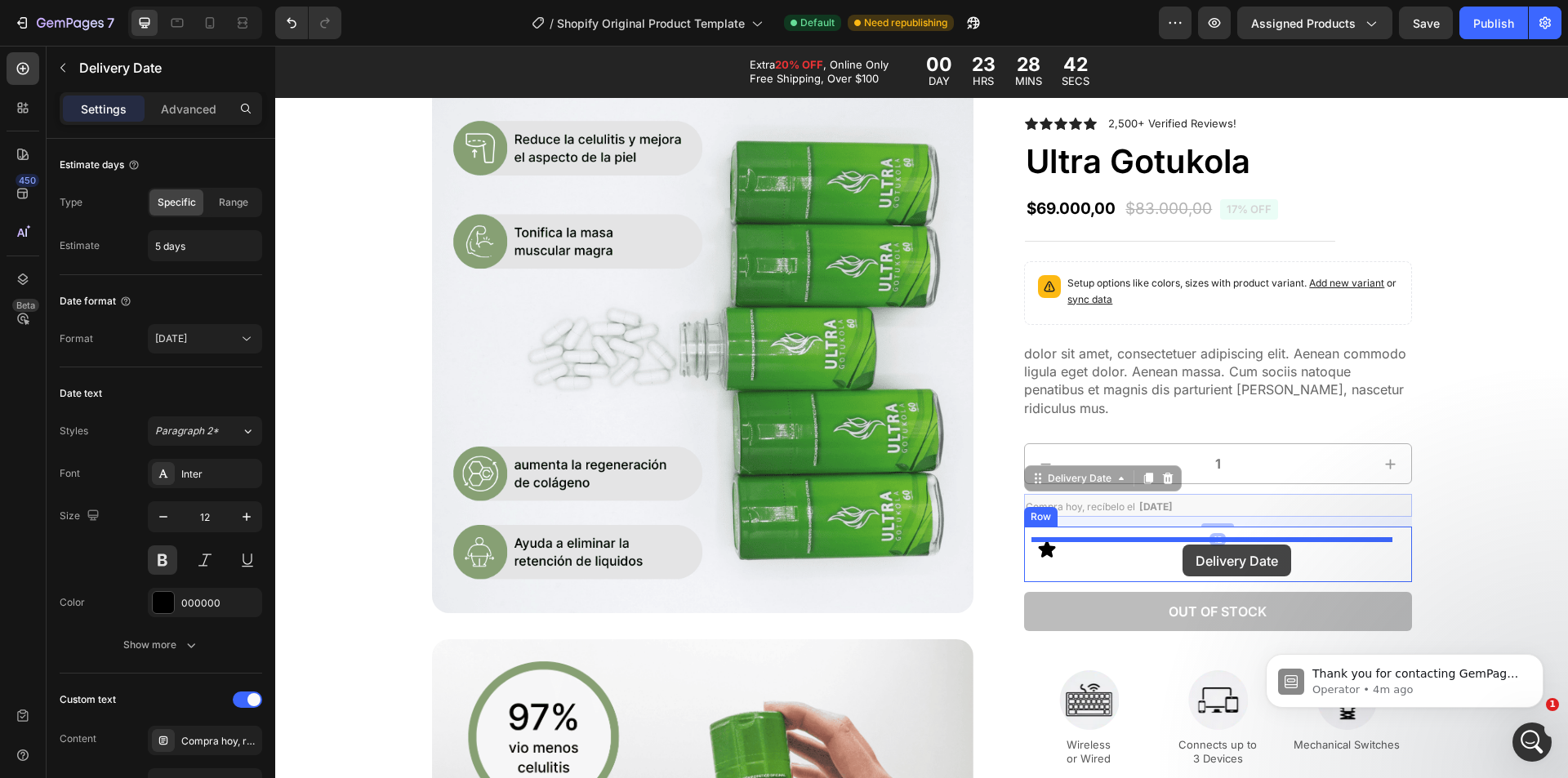
drag, startPoint x: 1181, startPoint y: 516, endPoint x: 1183, endPoint y: 544, distance: 28.1
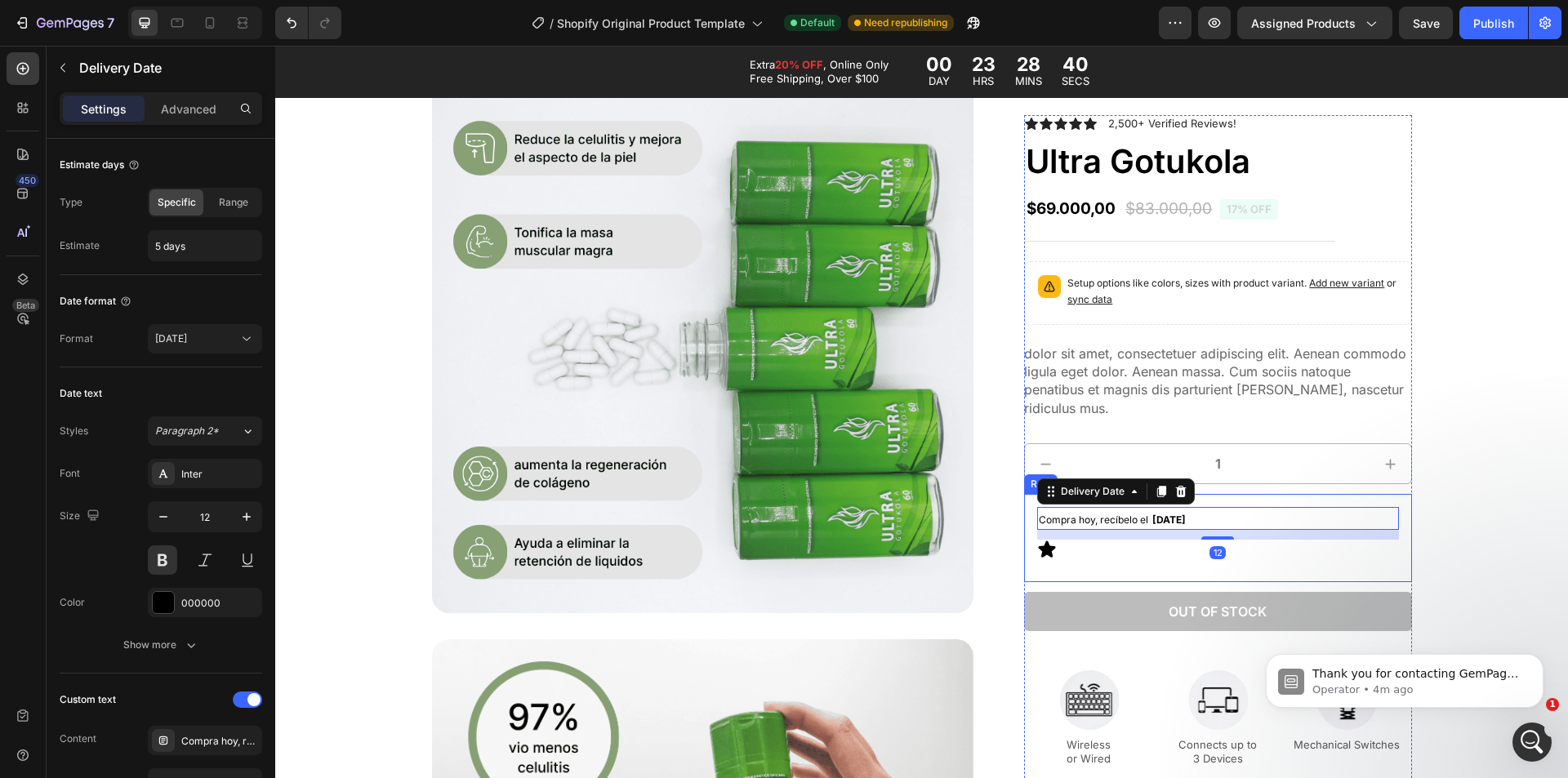
click at [1026, 536] on div "Compra hoy, recíbelo el Mon, Sep 01 Delivery Date 12 Icon Row" at bounding box center [1218, 538] width 387 height 88
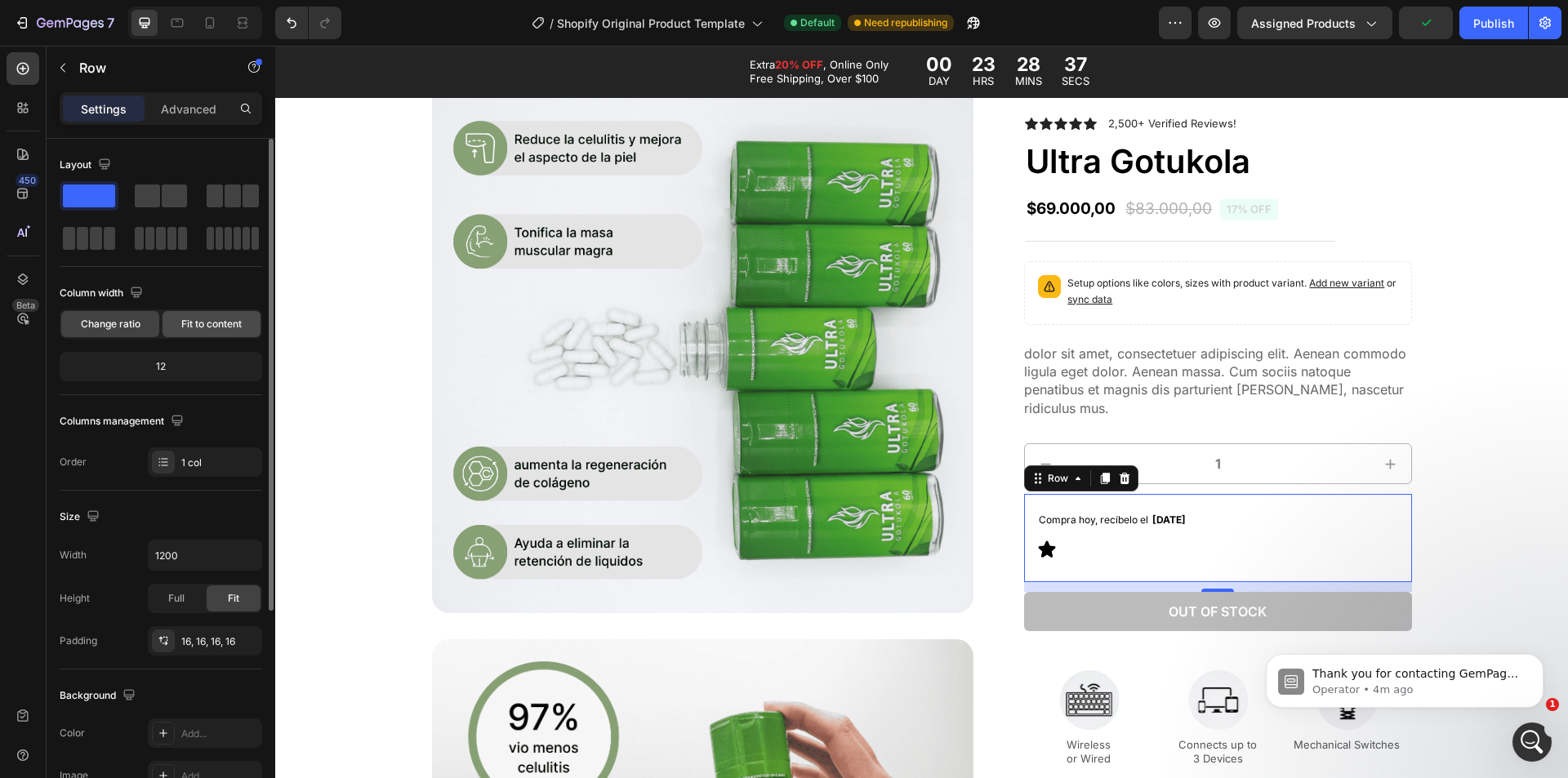
click at [204, 323] on span "Fit to content" at bounding box center [211, 324] width 61 height 15
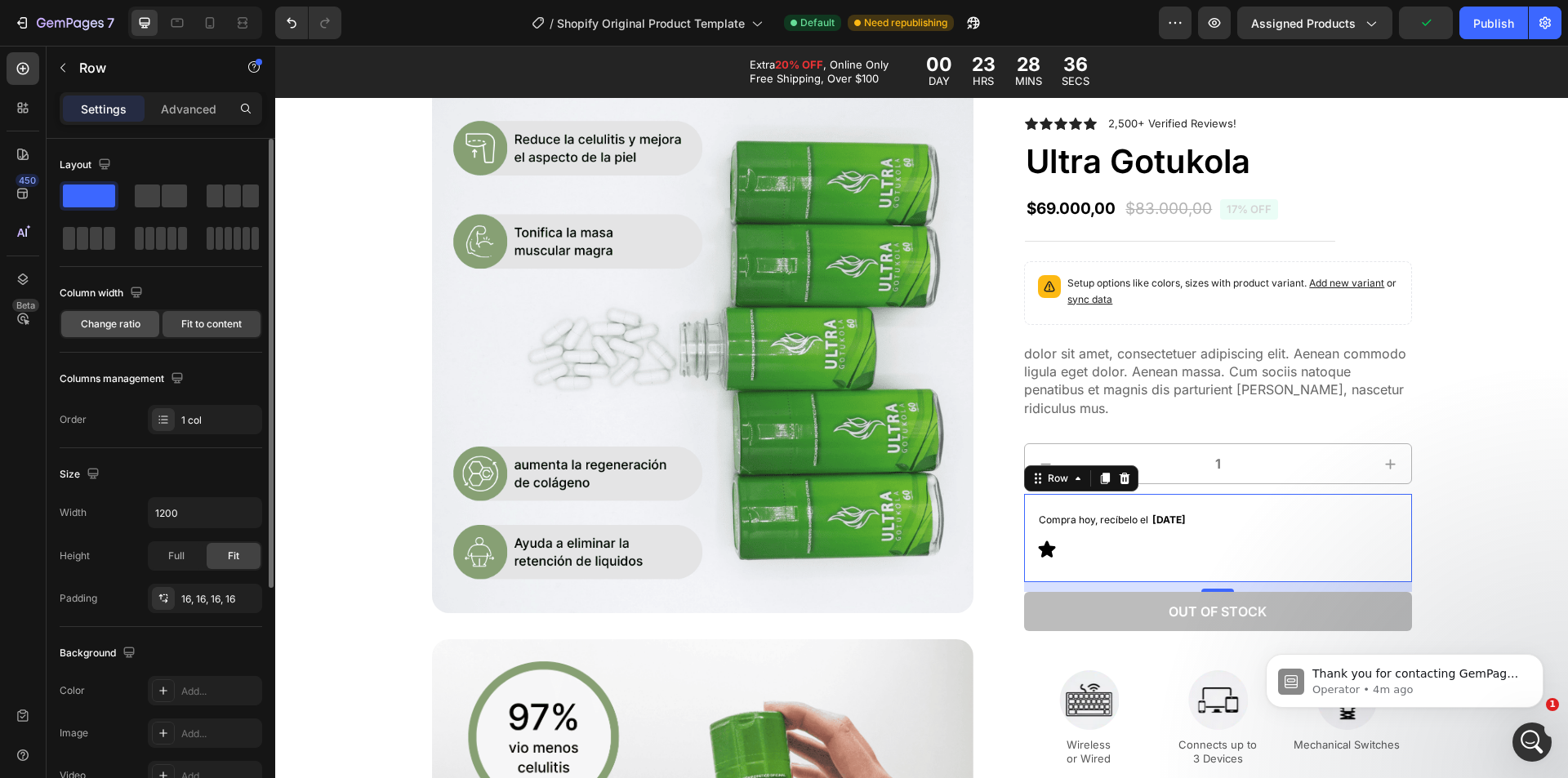
click at [121, 329] on span "Change ratio" at bounding box center [111, 324] width 60 height 15
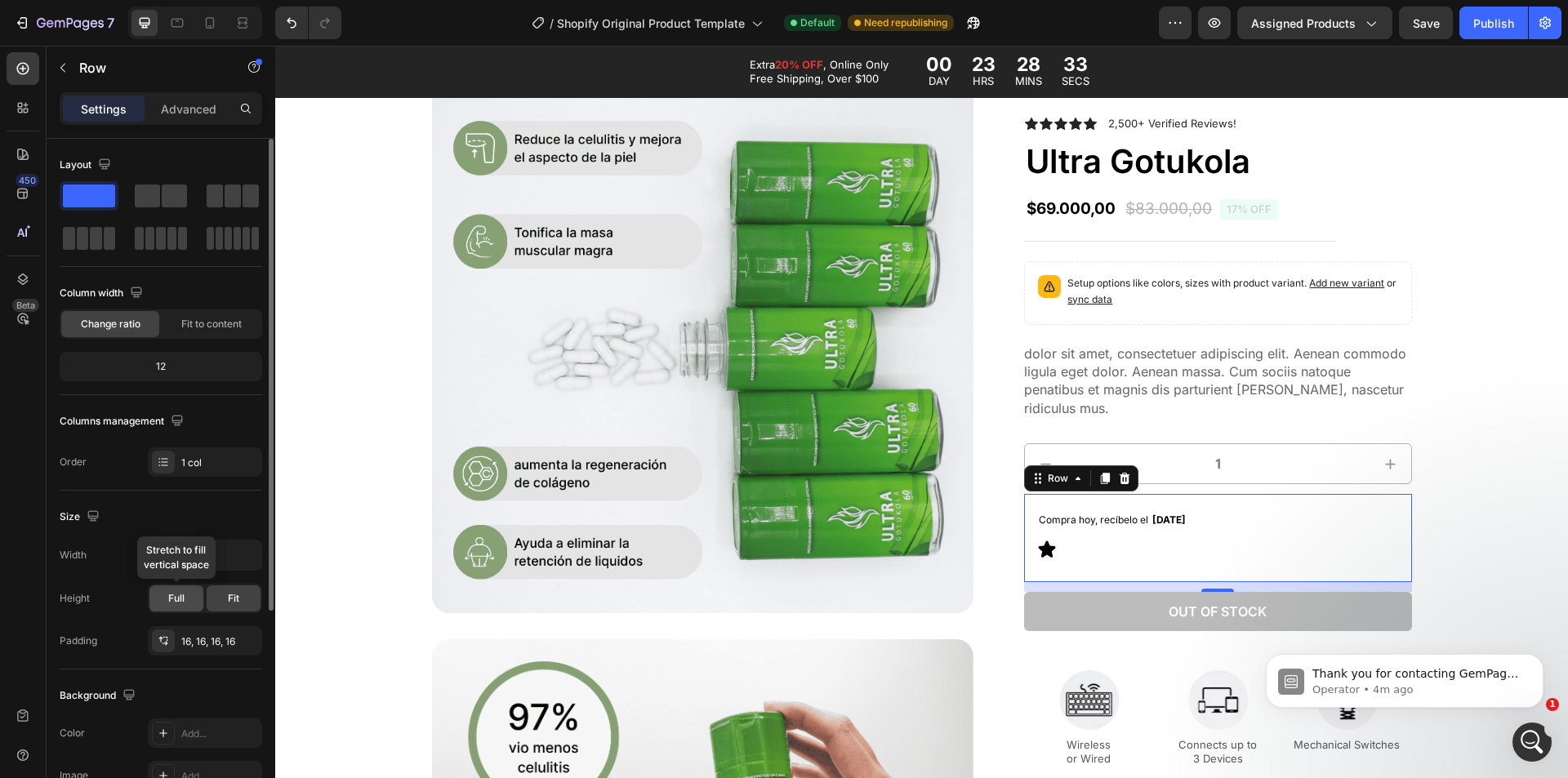
click at [176, 594] on span "Full" at bounding box center [176, 598] width 17 height 15
click at [230, 599] on span "Fit" at bounding box center [234, 598] width 12 height 15
click at [141, 187] on span at bounding box center [147, 196] width 25 height 23
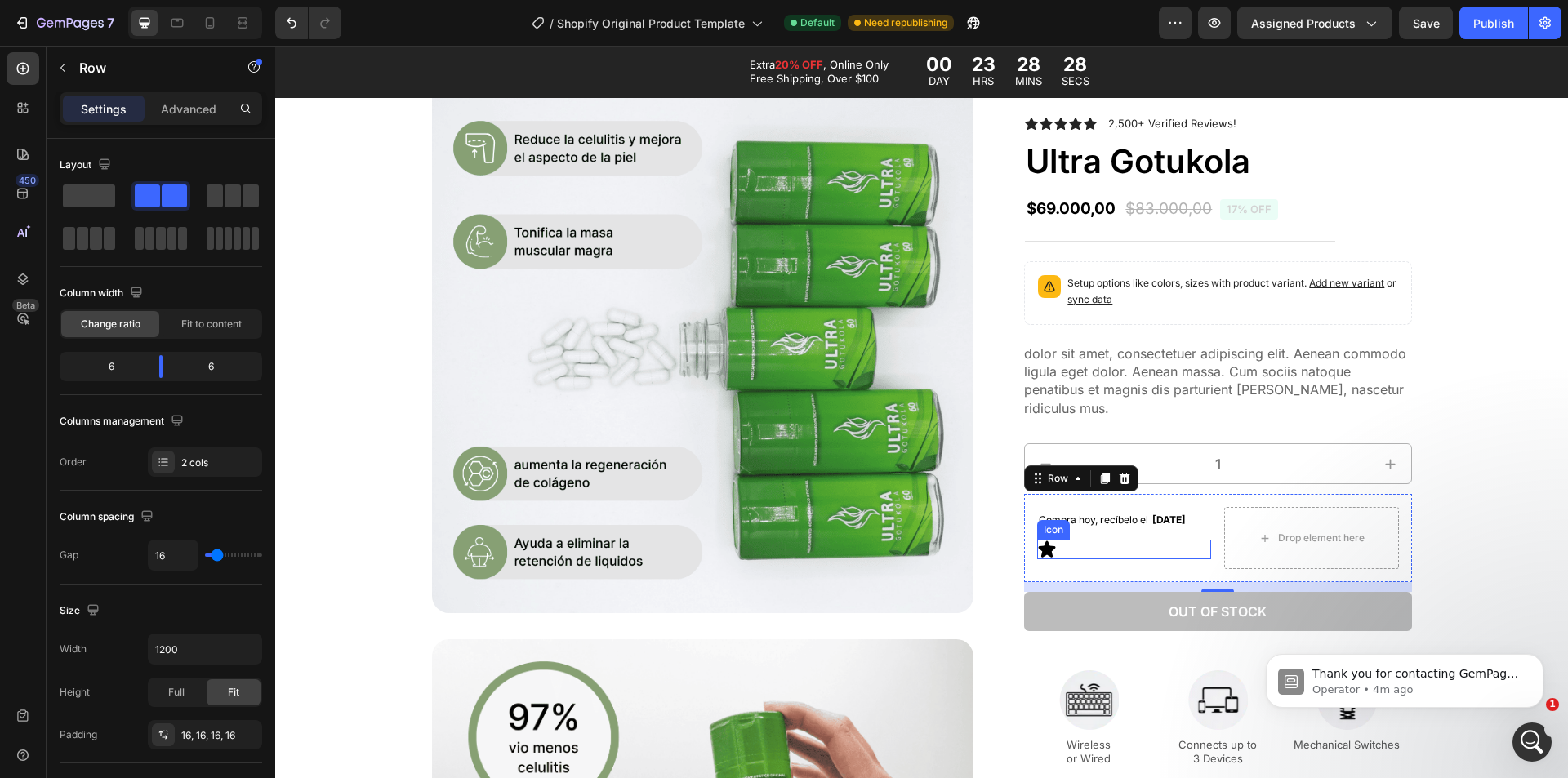
click at [1042, 546] on icon at bounding box center [1048, 549] width 17 height 17
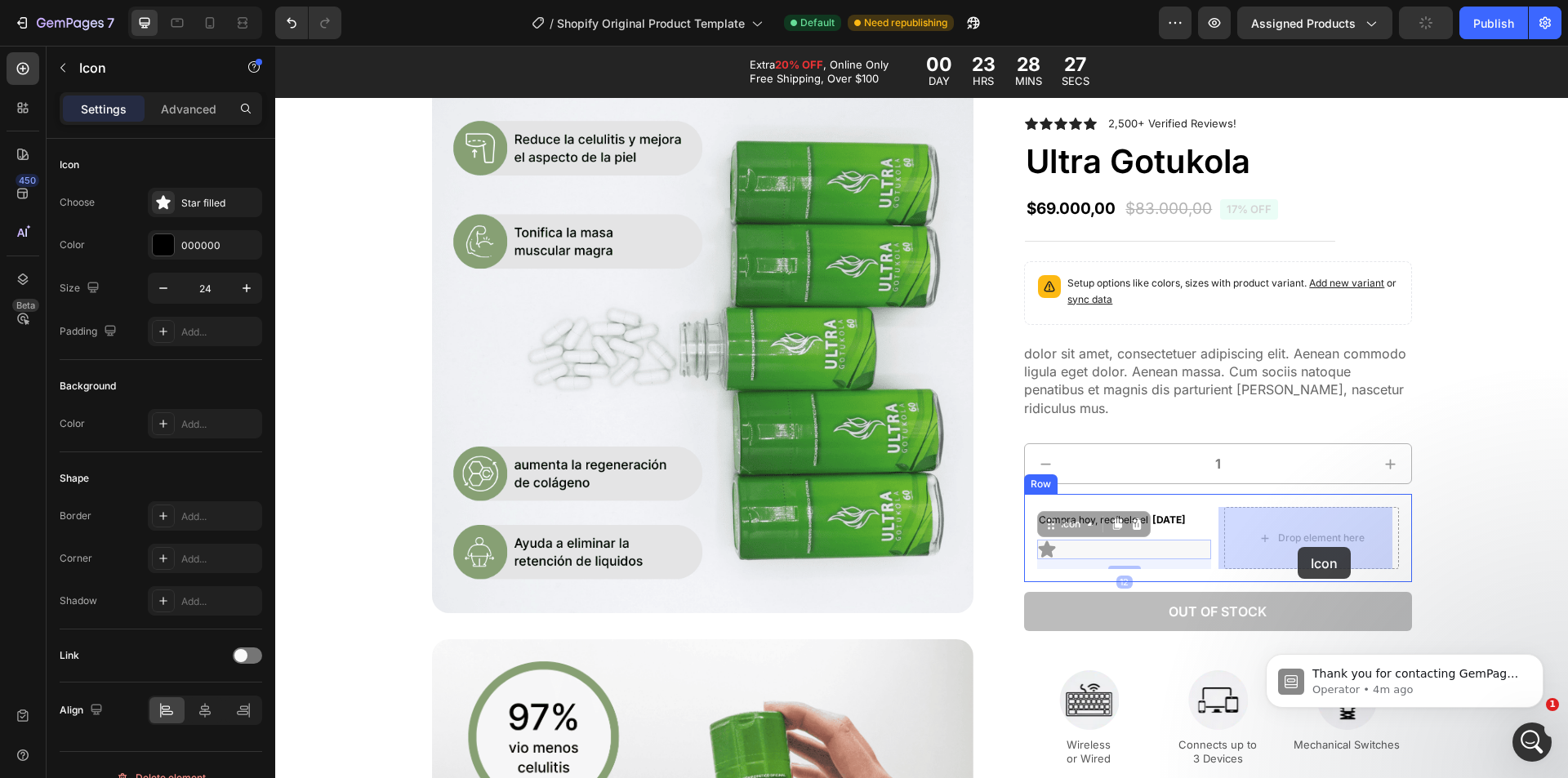
drag, startPoint x: 1059, startPoint y: 551, endPoint x: 1296, endPoint y: 546, distance: 237.1
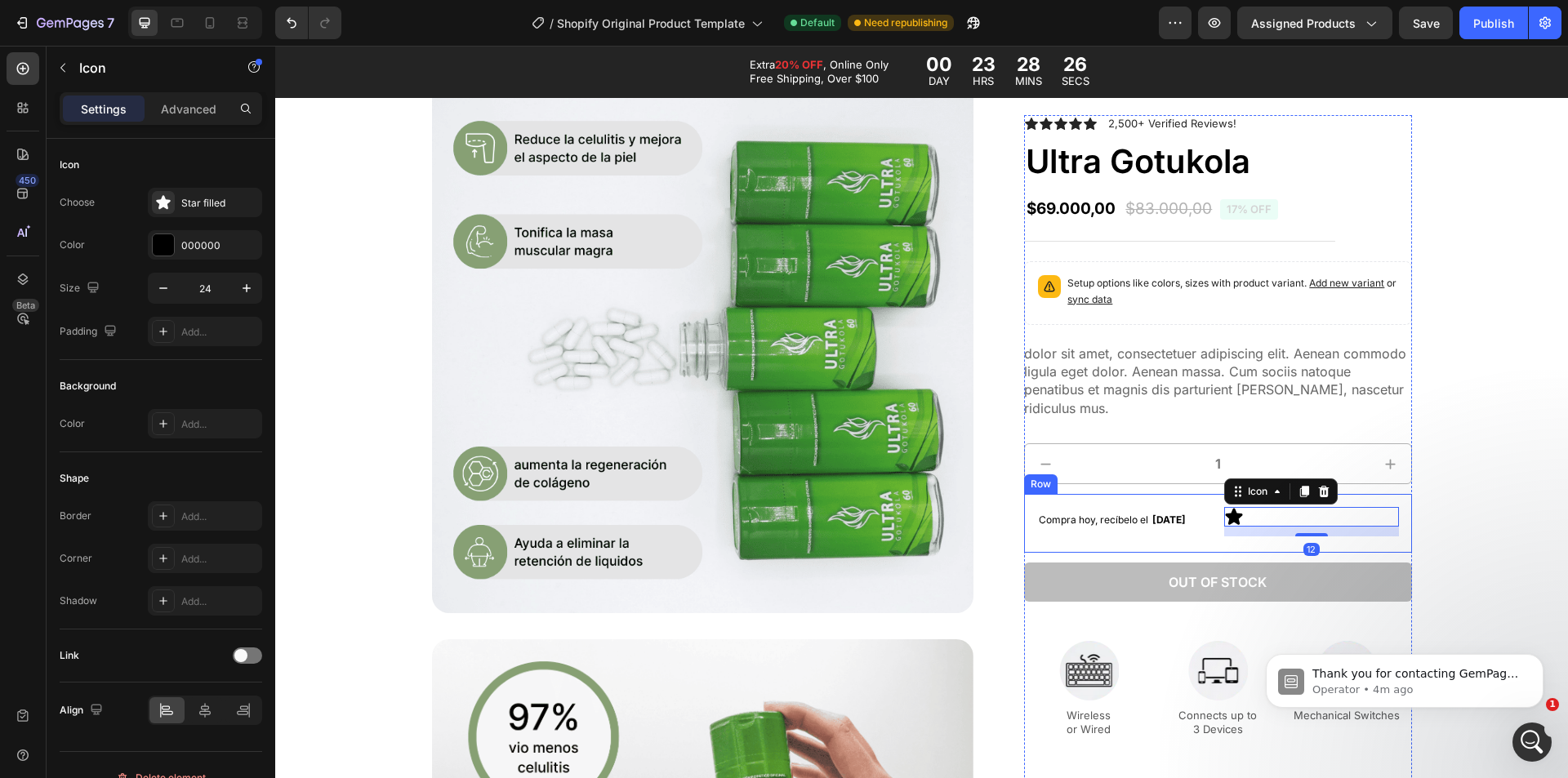
click at [1201, 539] on div "Compra hoy, recíbelo el Mon, Sep 01 Delivery Date" at bounding box center [1124, 523] width 174 height 32
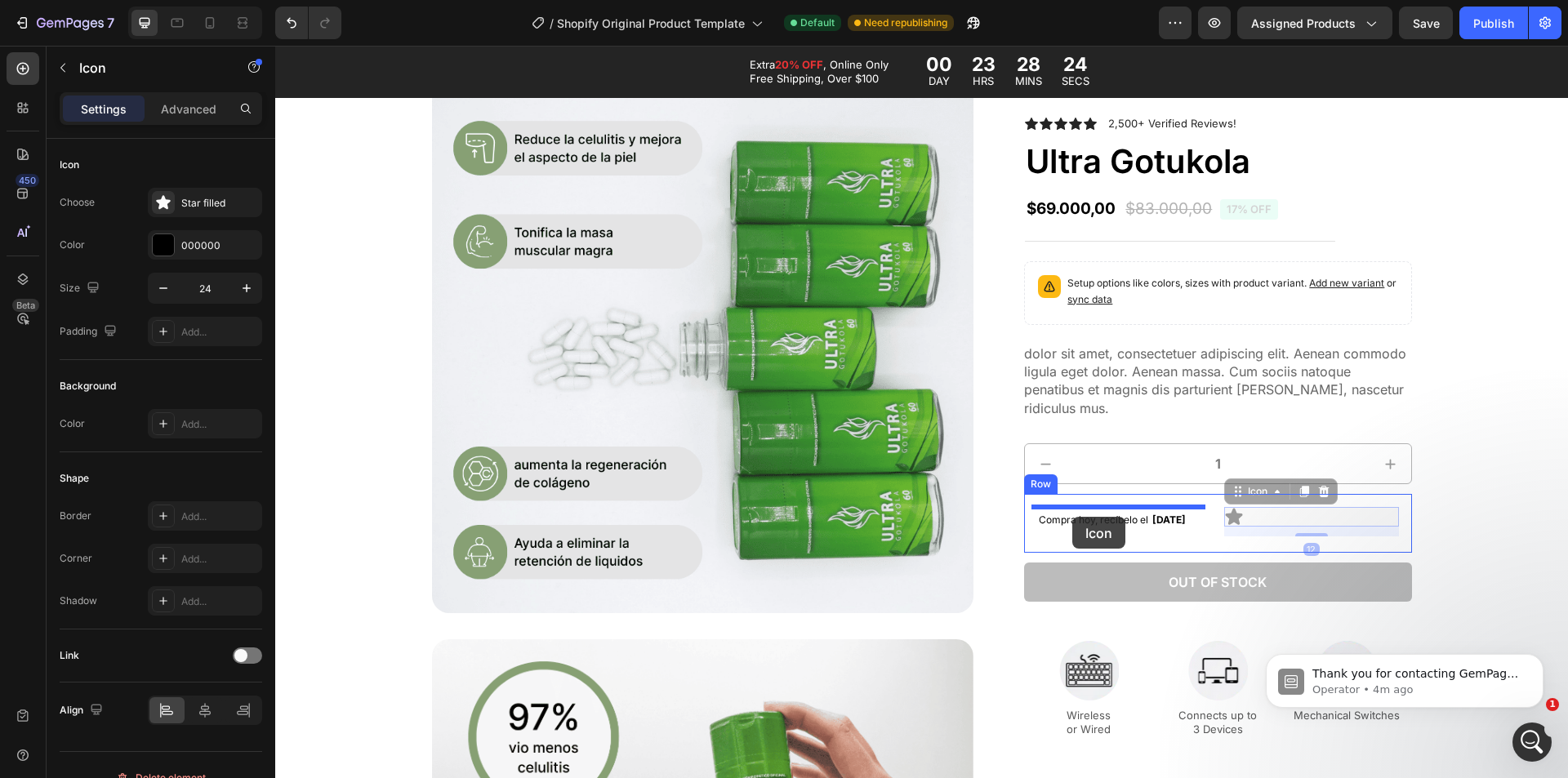
drag, startPoint x: 1229, startPoint y: 515, endPoint x: 1070, endPoint y: 517, distance: 159.0
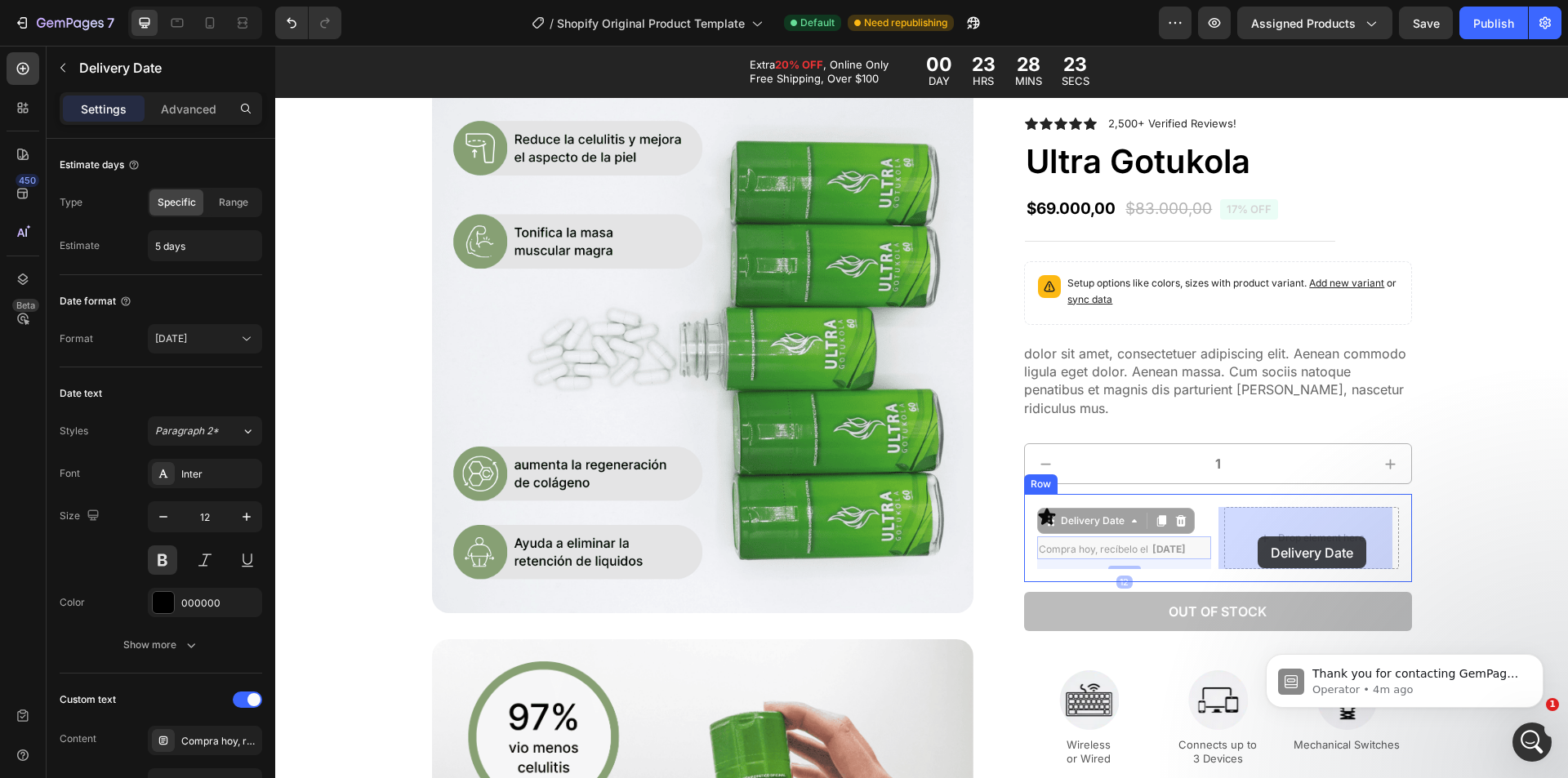
drag, startPoint x: 1057, startPoint y: 548, endPoint x: 1250, endPoint y: 542, distance: 193.1
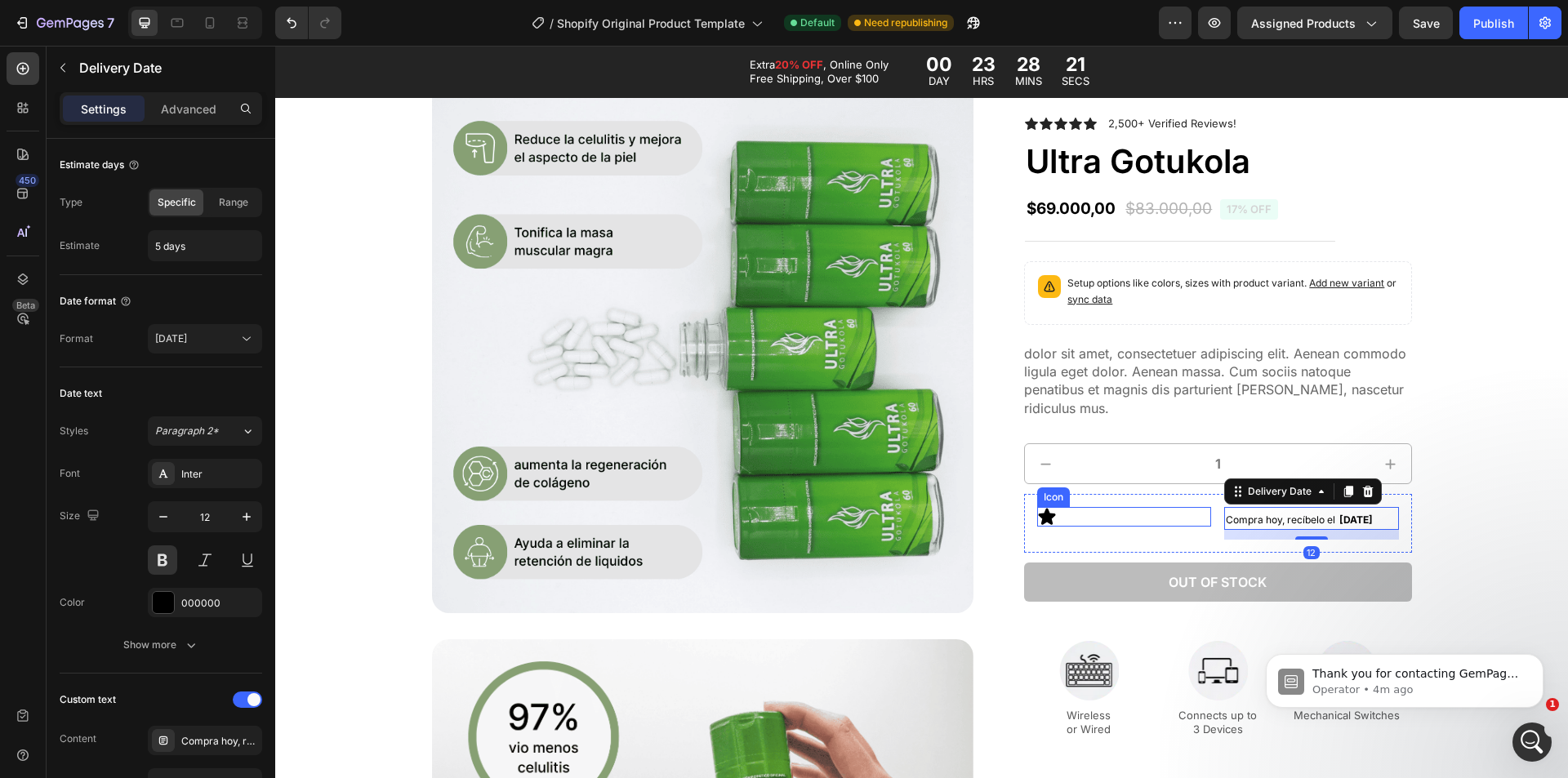
click at [1151, 523] on div "Icon" at bounding box center [1124, 517] width 174 height 20
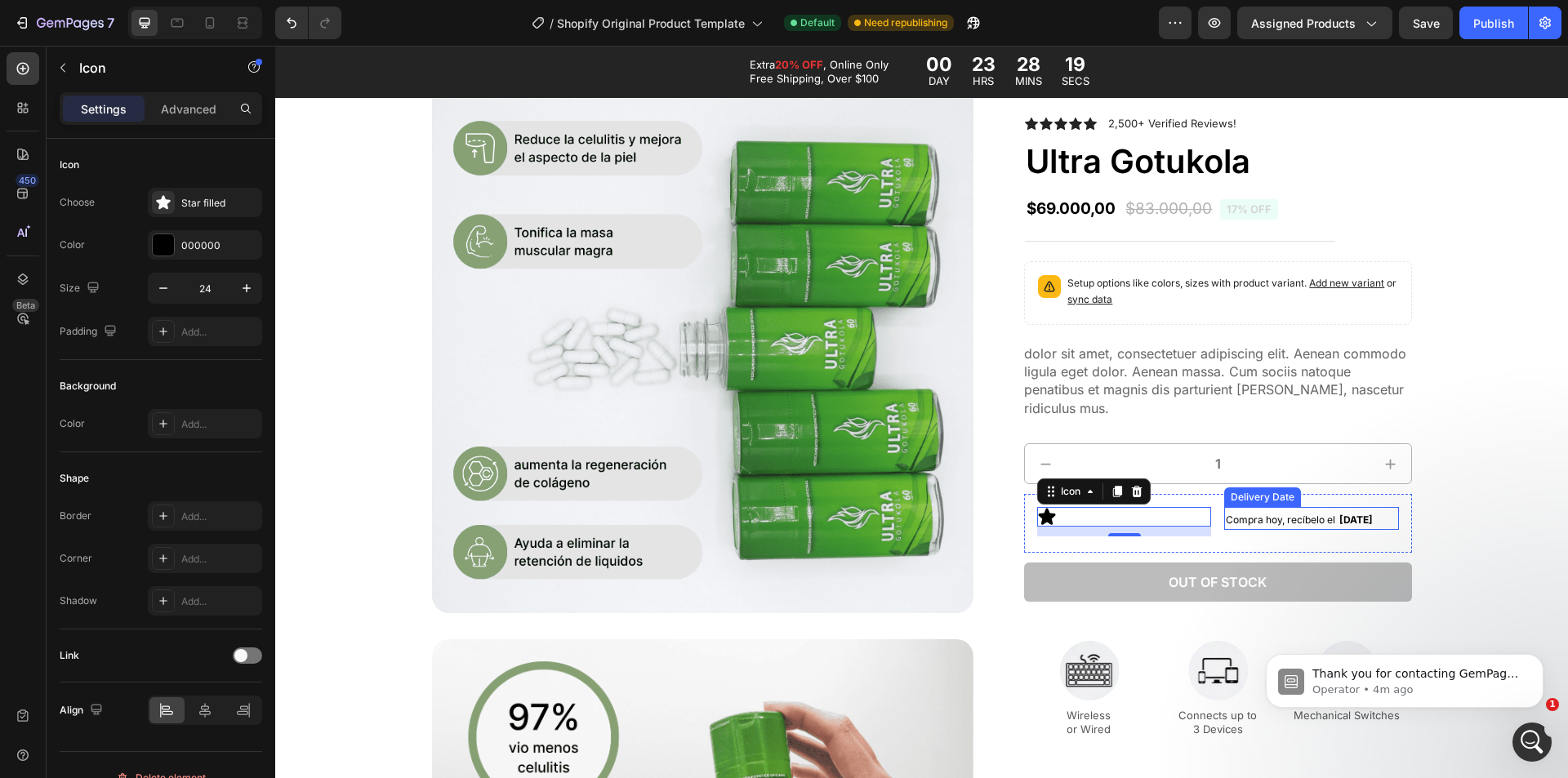
click at [1211, 544] on div "Icon 12 Compra hoy, recíbelo el Mon, Sep 01 Delivery Date Row" at bounding box center [1218, 523] width 387 height 59
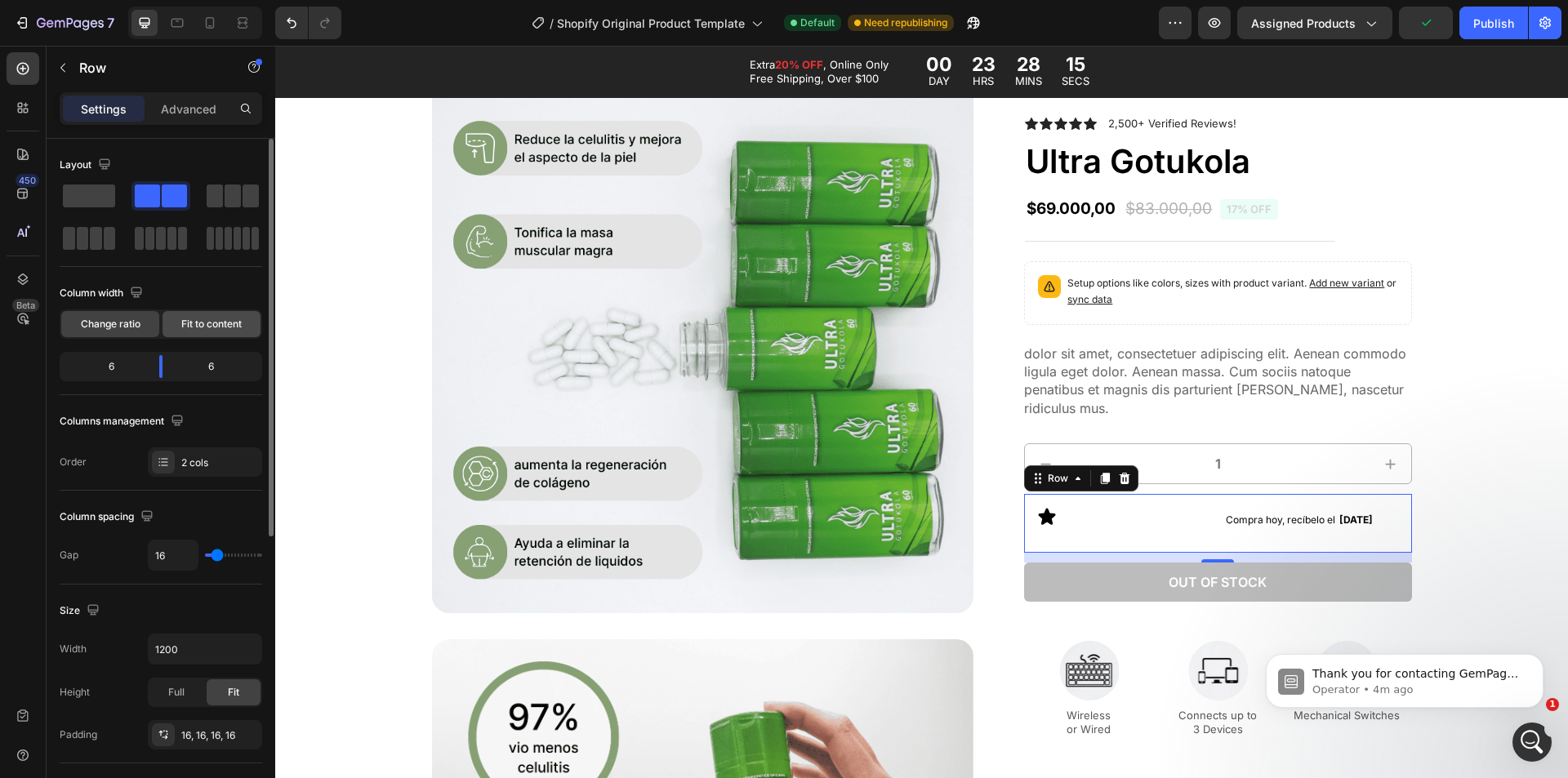
click at [205, 323] on span "Fit to content" at bounding box center [211, 324] width 61 height 15
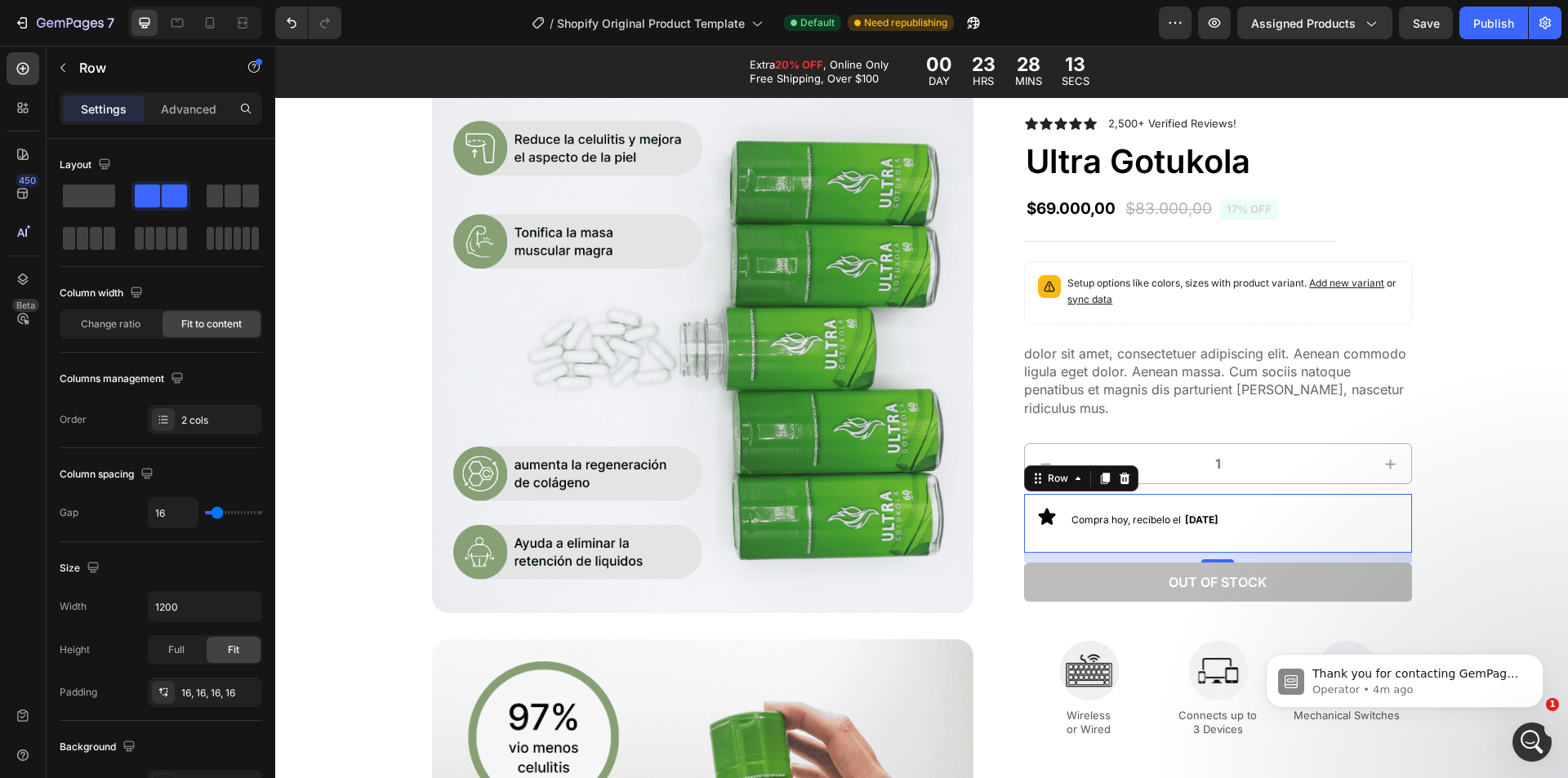
click at [1061, 524] on div "Icon Compra hoy, recíbelo el Mon, Sep 01 Delivery Date Row 12" at bounding box center [1218, 523] width 387 height 59
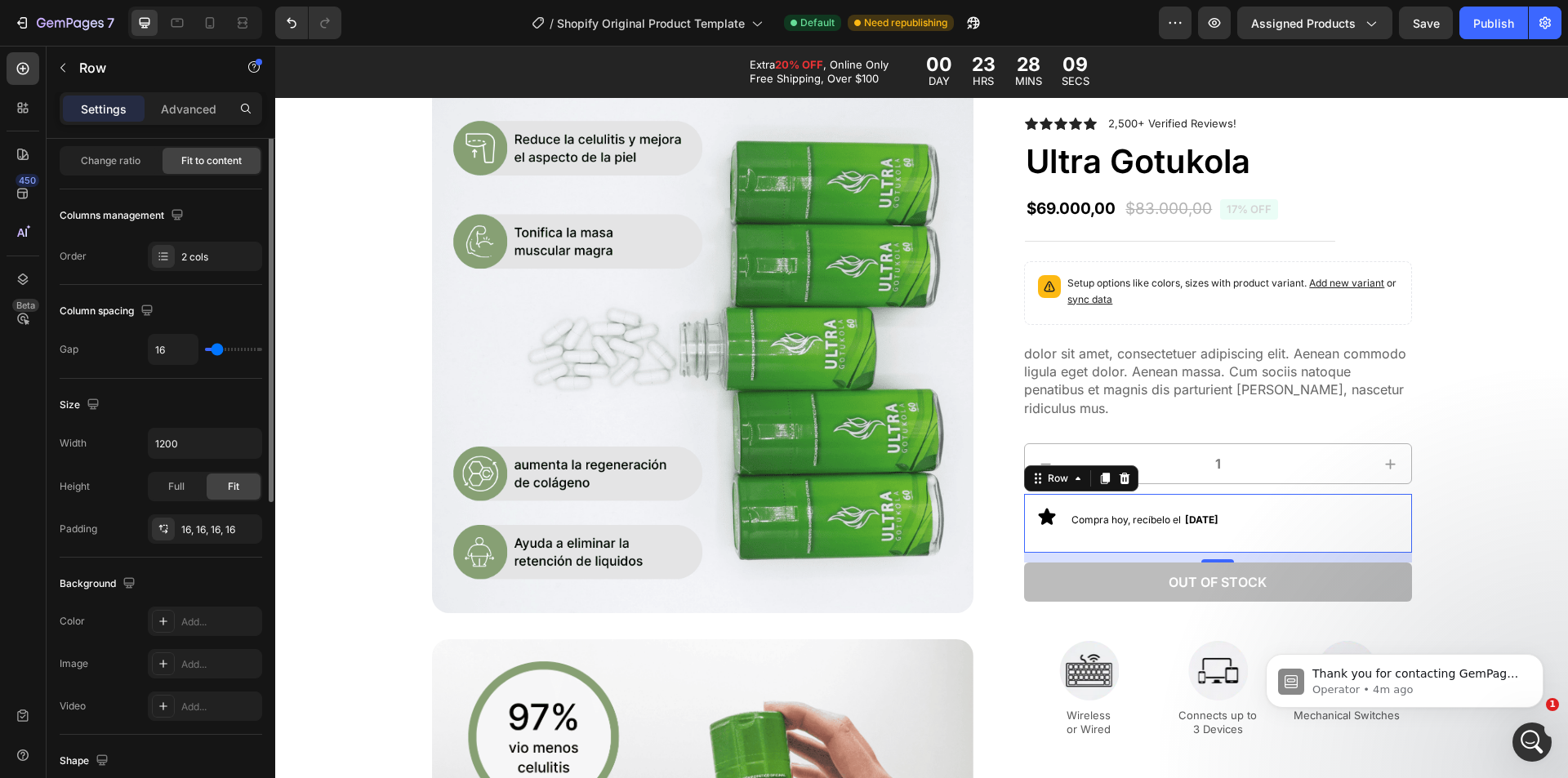
scroll to position [81, 0]
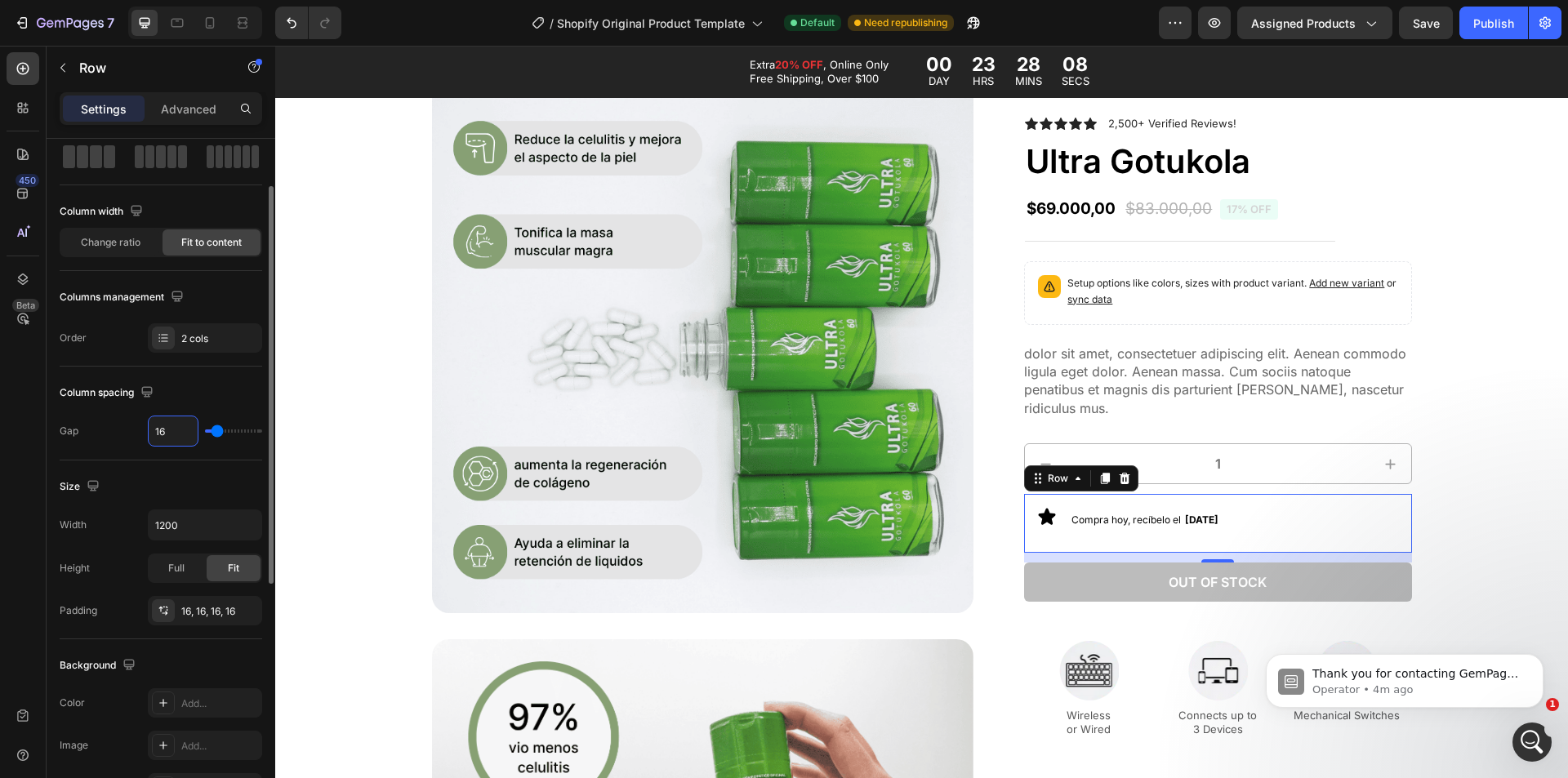
click at [190, 433] on input "16" at bounding box center [173, 431] width 49 height 29
type input "6"
click at [1039, 519] on icon at bounding box center [1048, 517] width 17 height 17
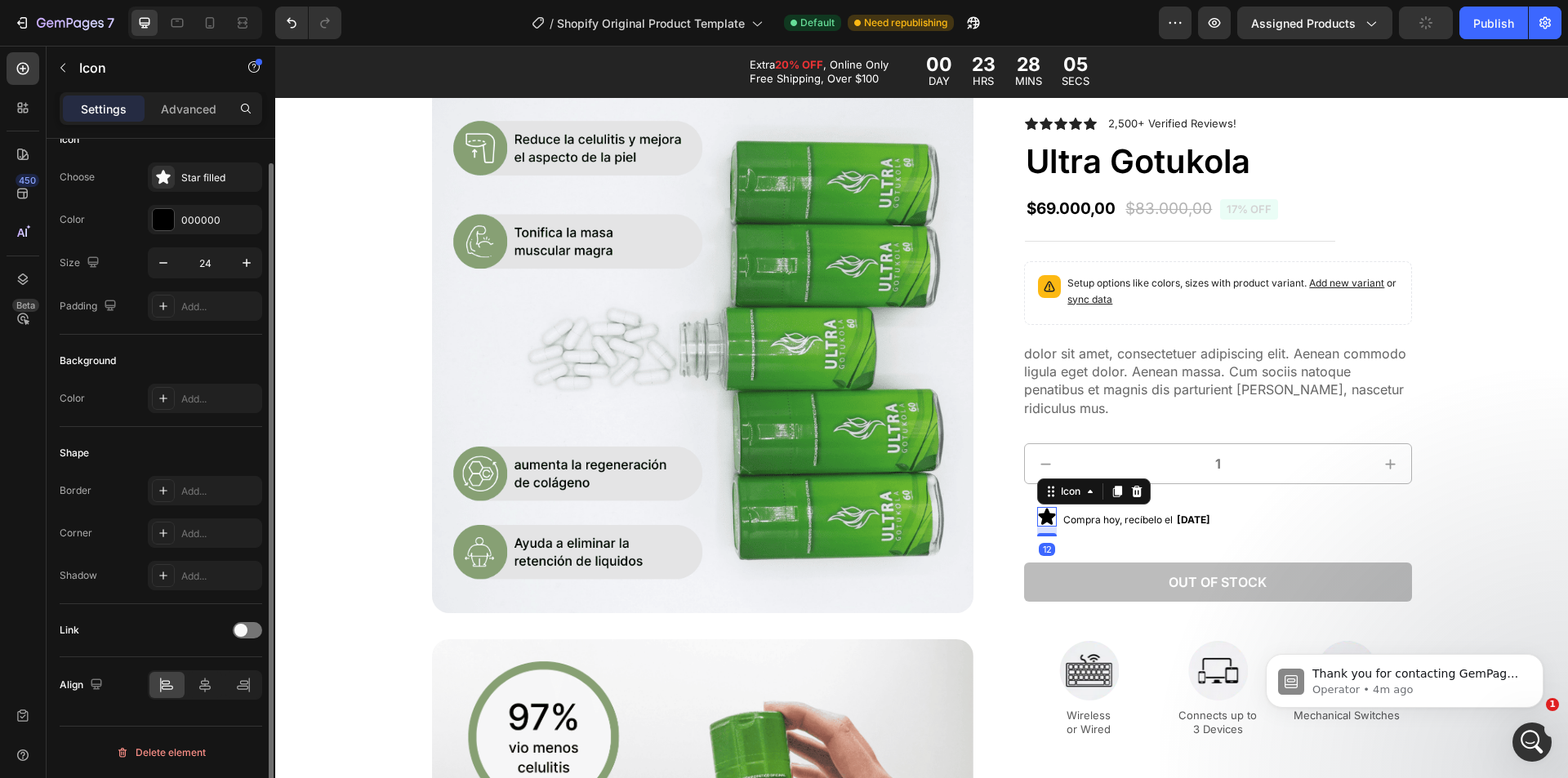
scroll to position [0, 0]
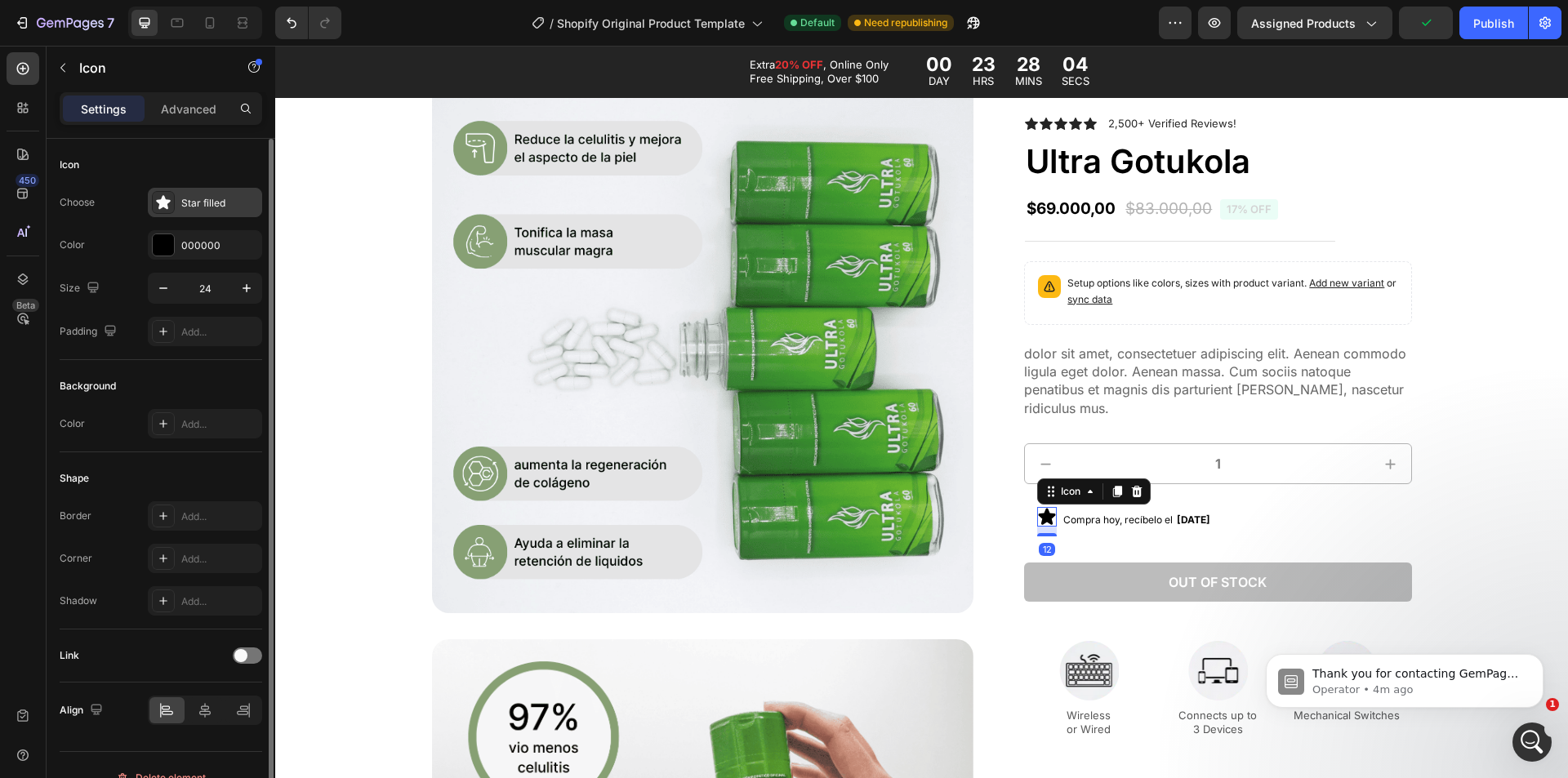
click at [180, 213] on div "Star filled" at bounding box center [205, 202] width 115 height 29
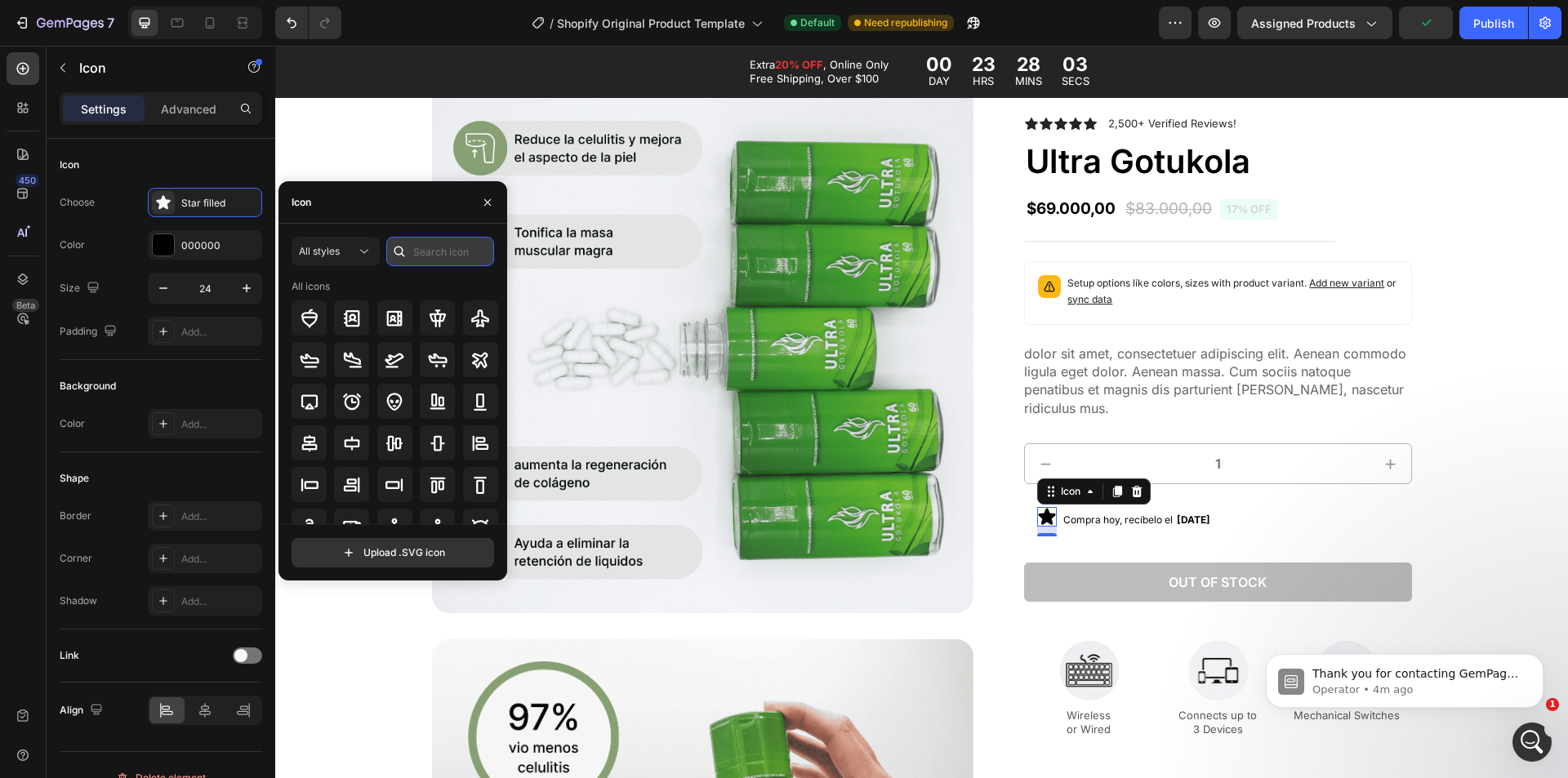
click at [452, 256] on input "text" at bounding box center [441, 251] width 108 height 29
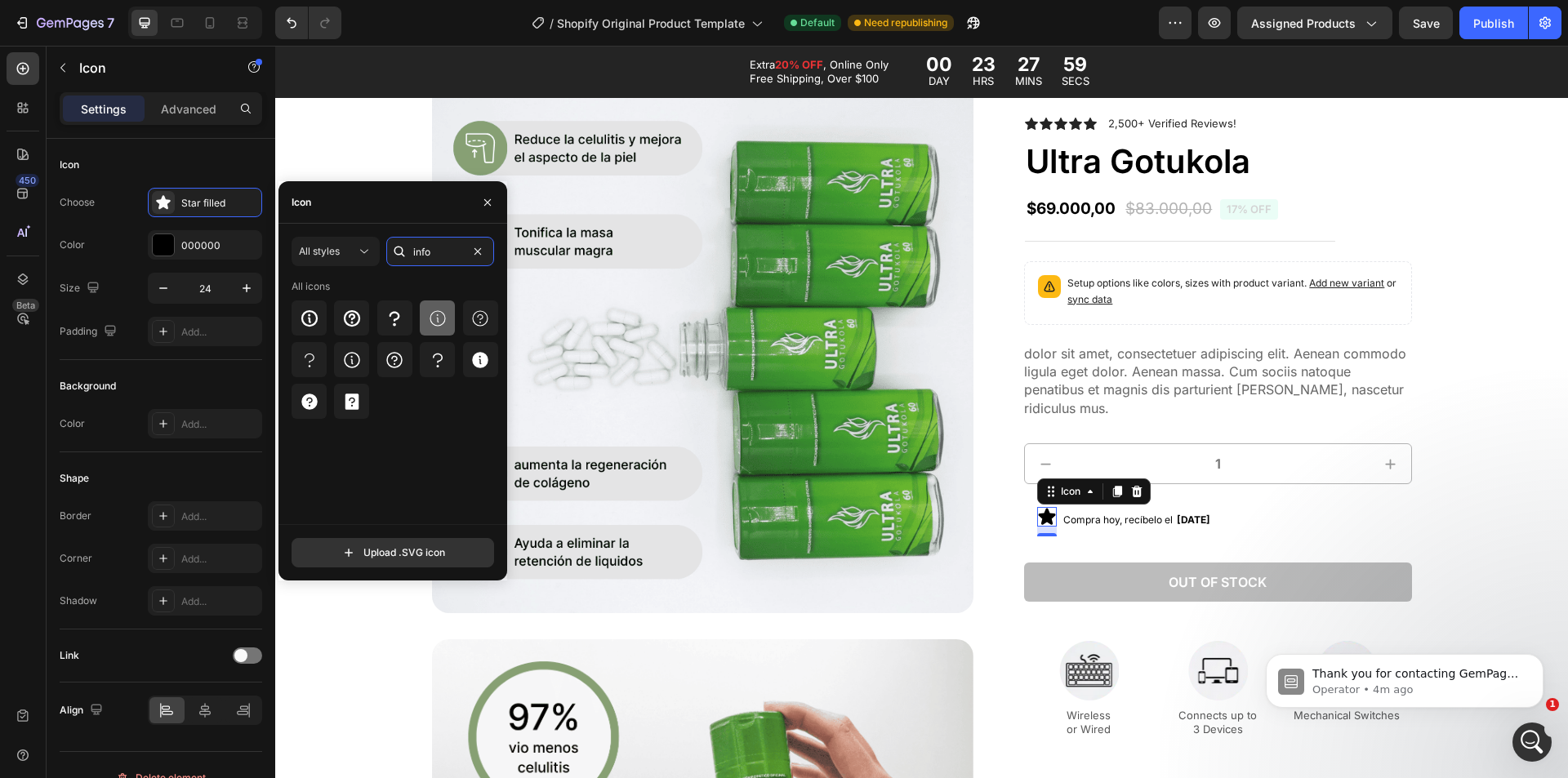
type input "info"
click at [438, 313] on icon at bounding box center [438, 318] width 20 height 20
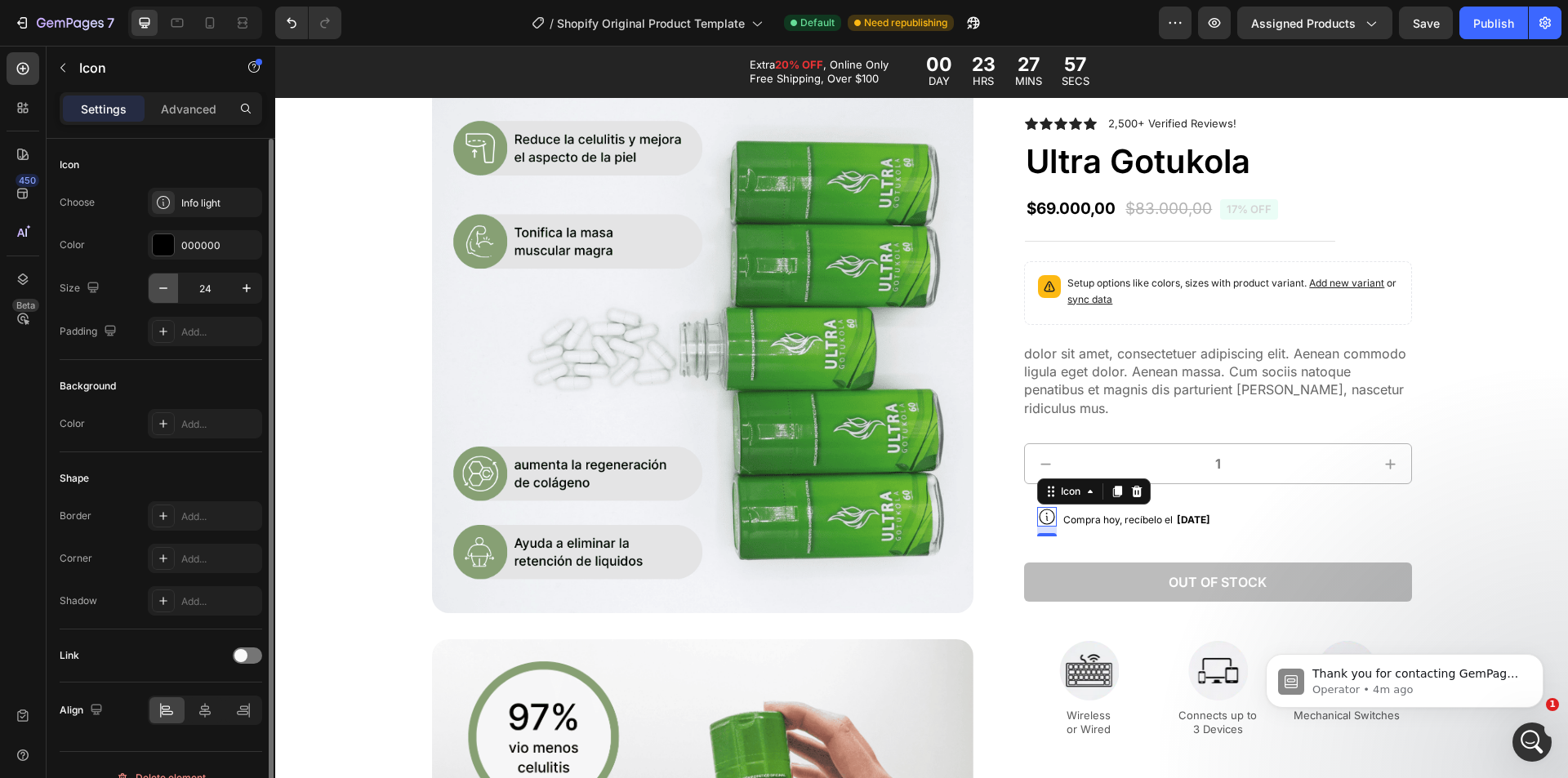
click at [158, 292] on icon "button" at bounding box center [164, 288] width 17 height 17
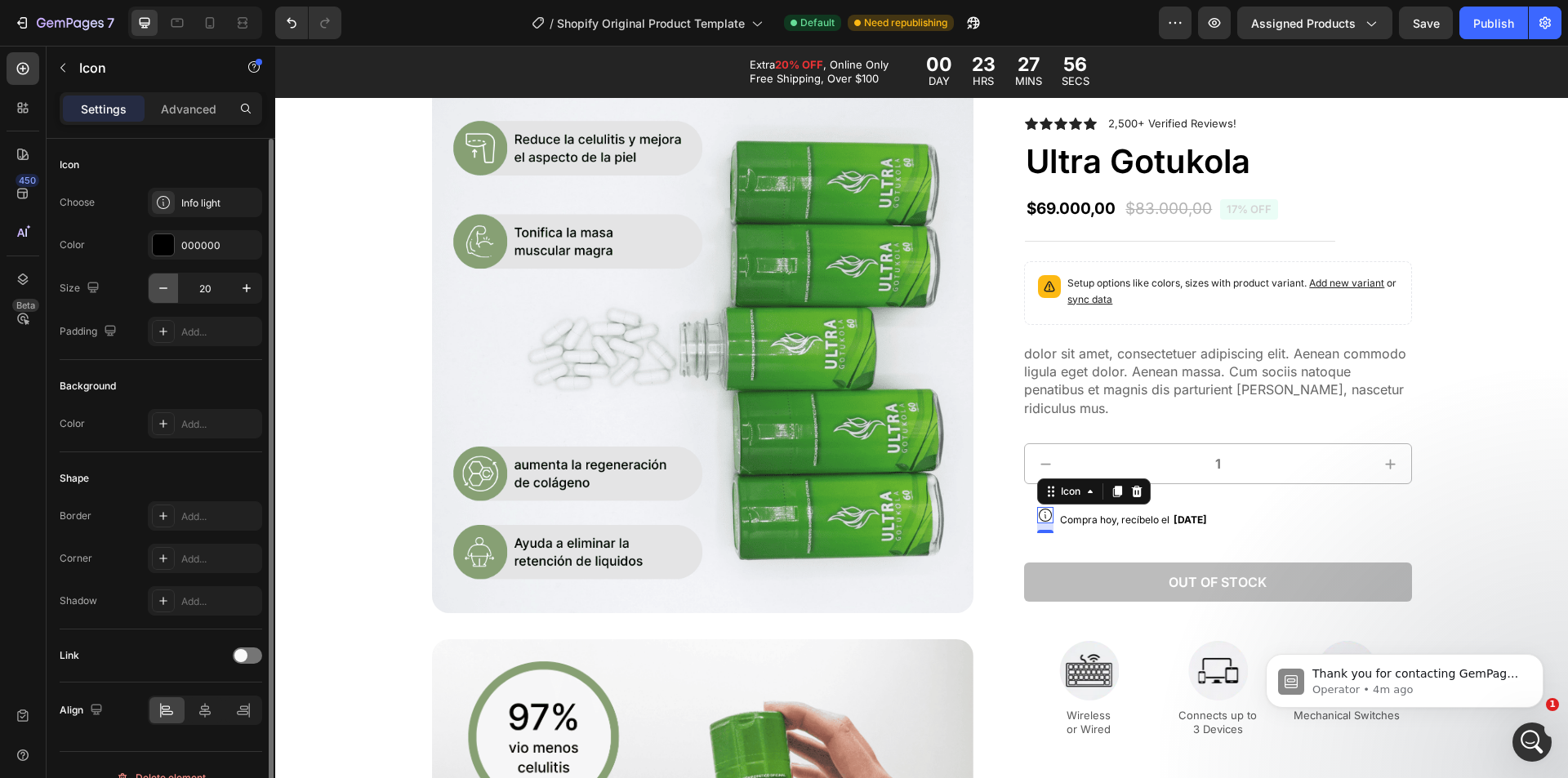
click at [158, 292] on icon "button" at bounding box center [164, 288] width 17 height 17
type input "18"
drag, startPoint x: 1045, startPoint y: 531, endPoint x: 1044, endPoint y: 503, distance: 28.0
click at [1044, 507] on div "Icon 0" at bounding box center [1045, 515] width 15 height 15
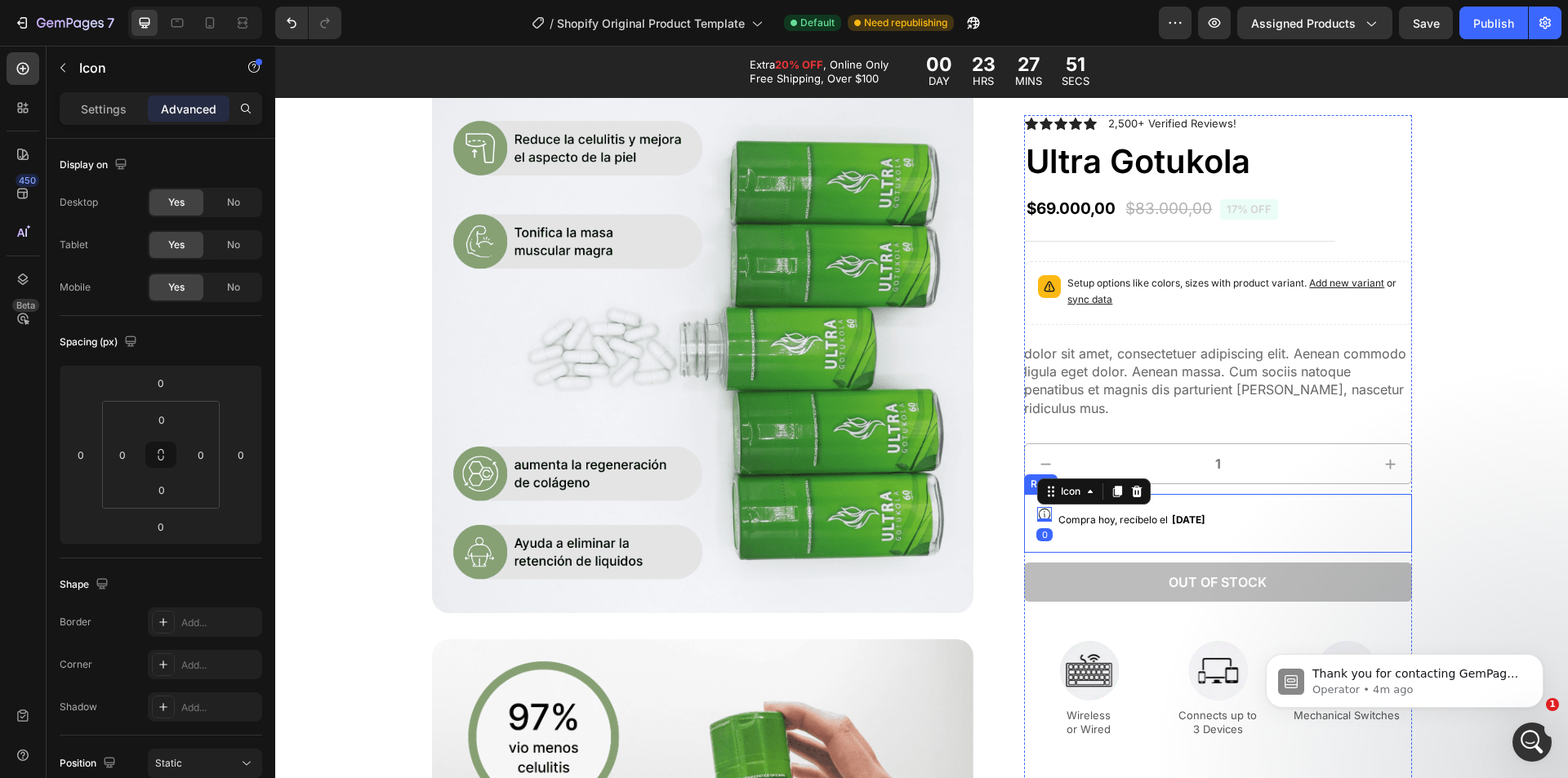
click at [1065, 539] on div "Compra hoy, recíbelo el Mon, Sep 01 Delivery Date" at bounding box center [1132, 523] width 150 height 32
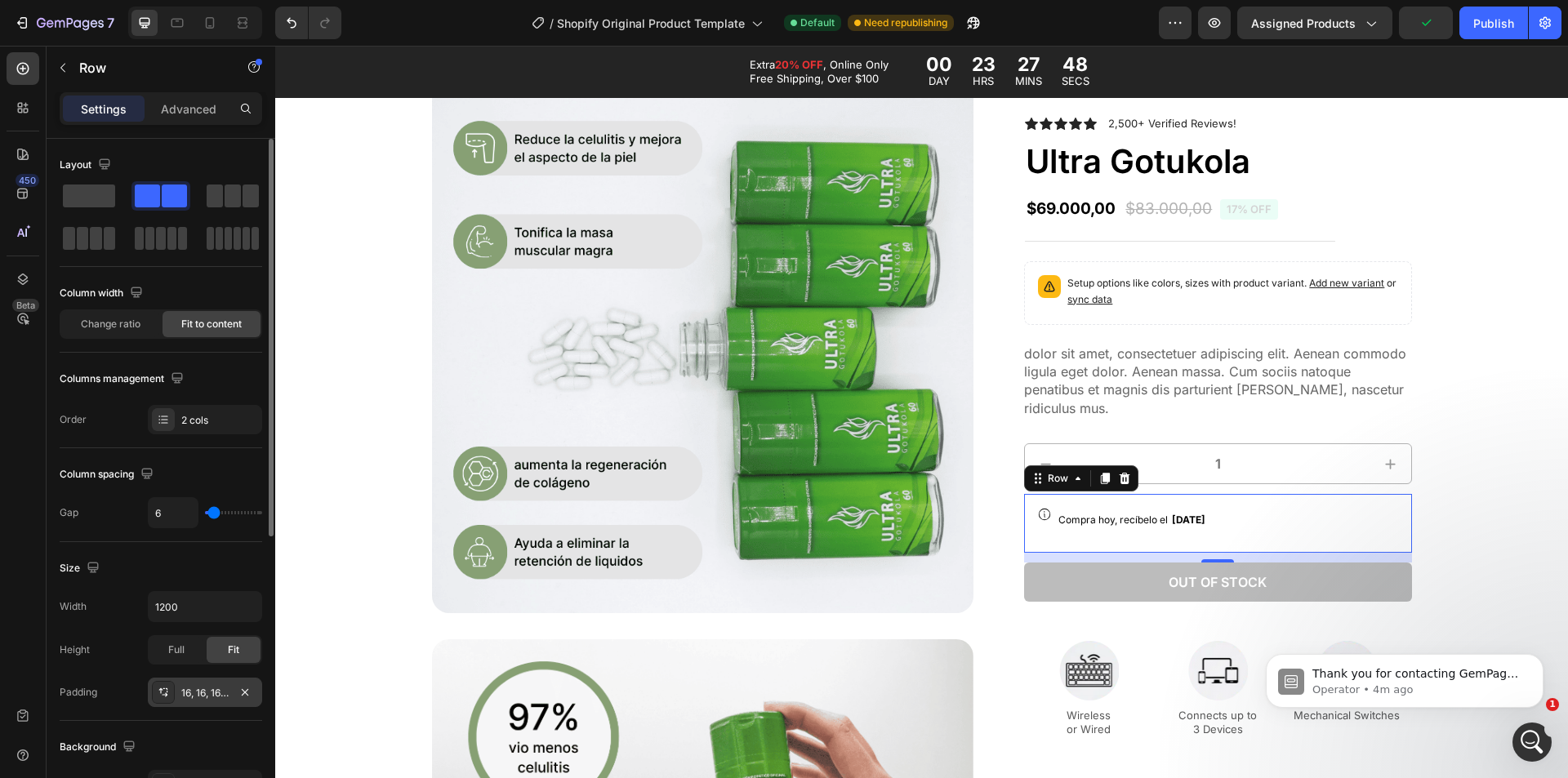
click at [183, 682] on div "16, 16, 16, 16" at bounding box center [205, 692] width 115 height 29
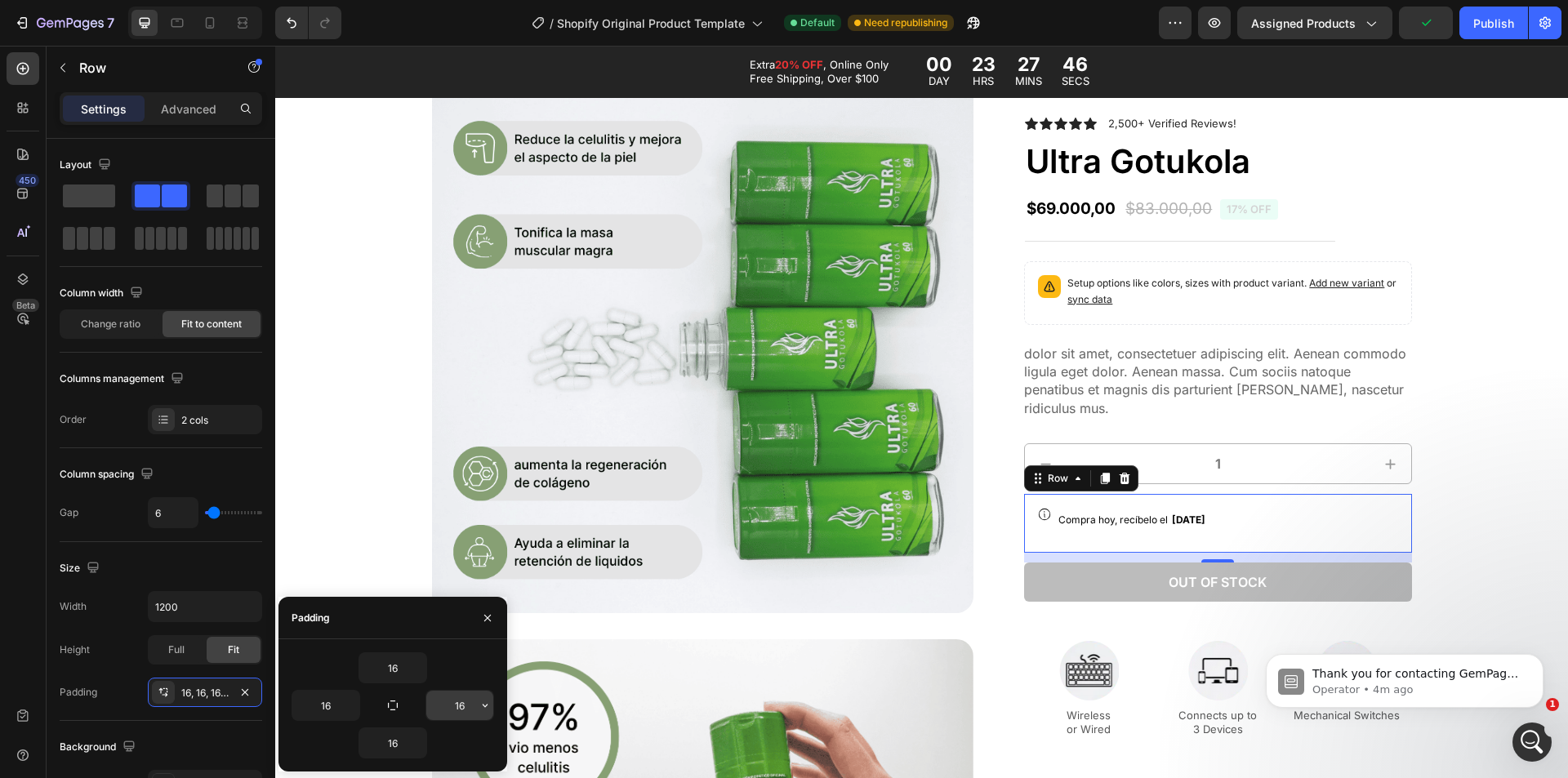
click at [450, 709] on input "16" at bounding box center [460, 705] width 67 height 29
type input "0"
click at [388, 668] on input "16" at bounding box center [392, 667] width 67 height 29
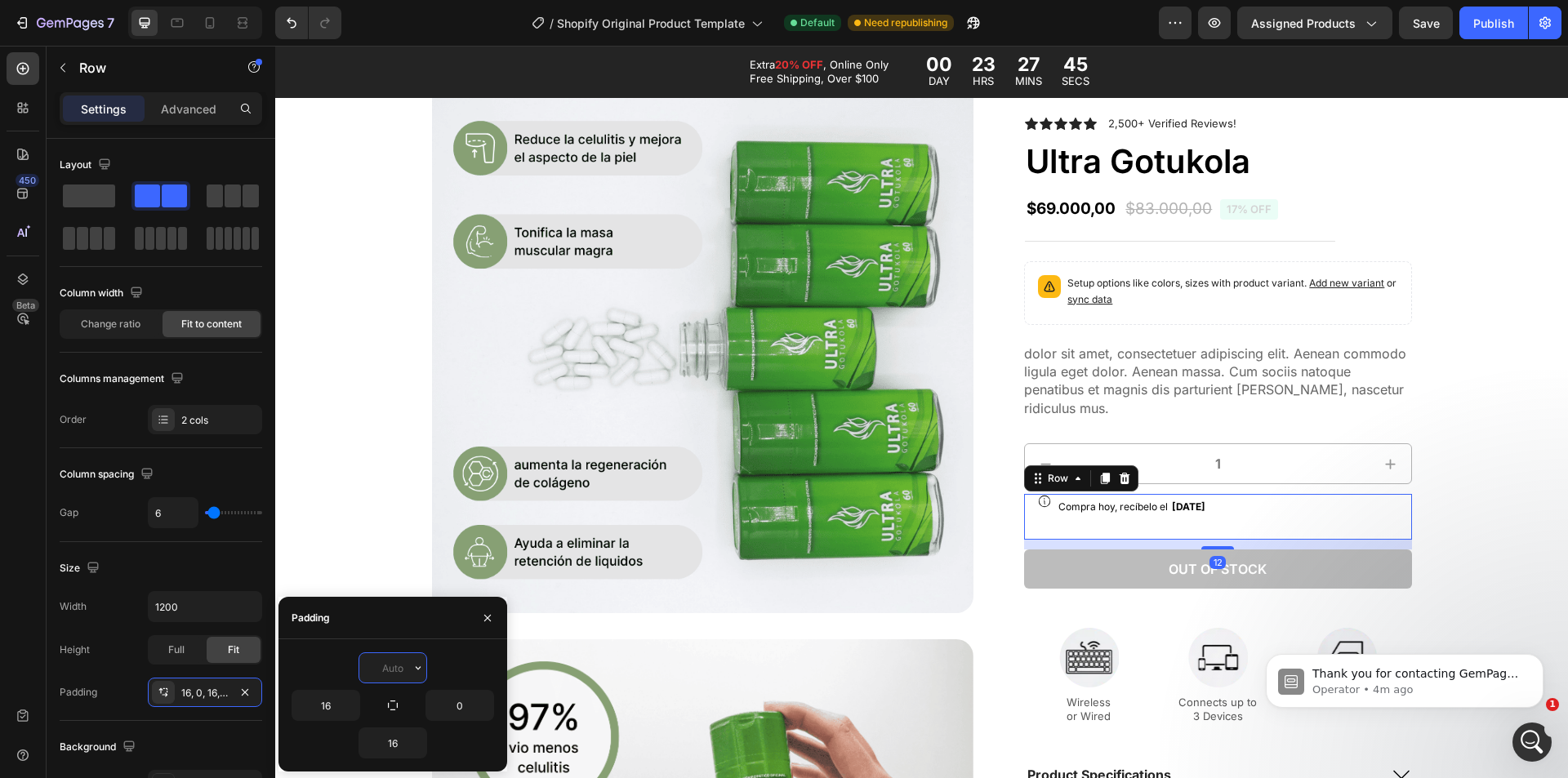
type input "0"
click at [323, 714] on input "16" at bounding box center [326, 705] width 67 height 29
type input "0"
click at [396, 741] on input "16" at bounding box center [392, 742] width 67 height 29
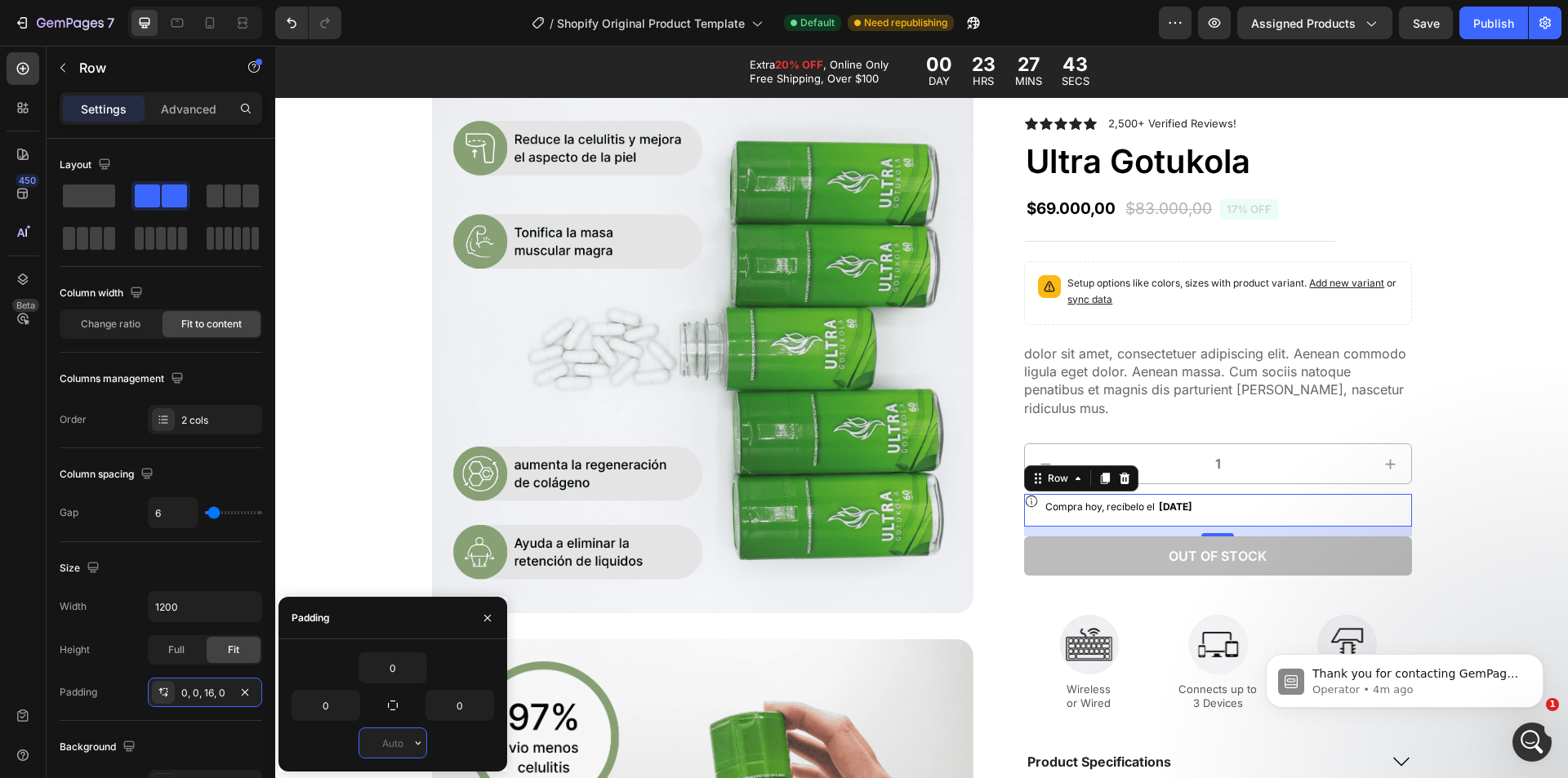
type input "0"
click at [397, 701] on icon "button" at bounding box center [393, 706] width 13 height 13
click at [1029, 506] on icon at bounding box center [1032, 501] width 12 height 12
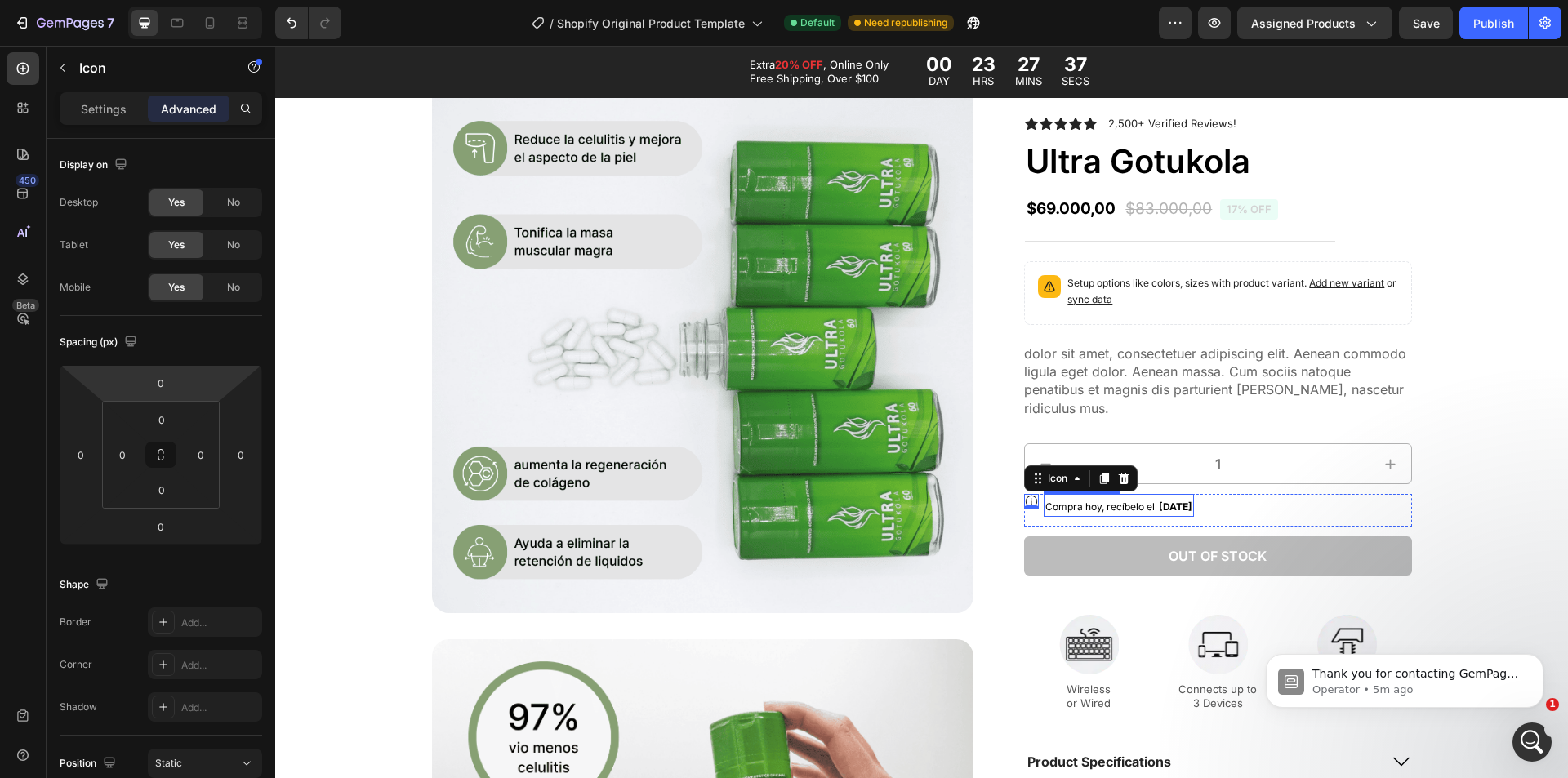
click at [1067, 509] on span "Compra hoy, recíbelo el" at bounding box center [1101, 506] width 110 height 12
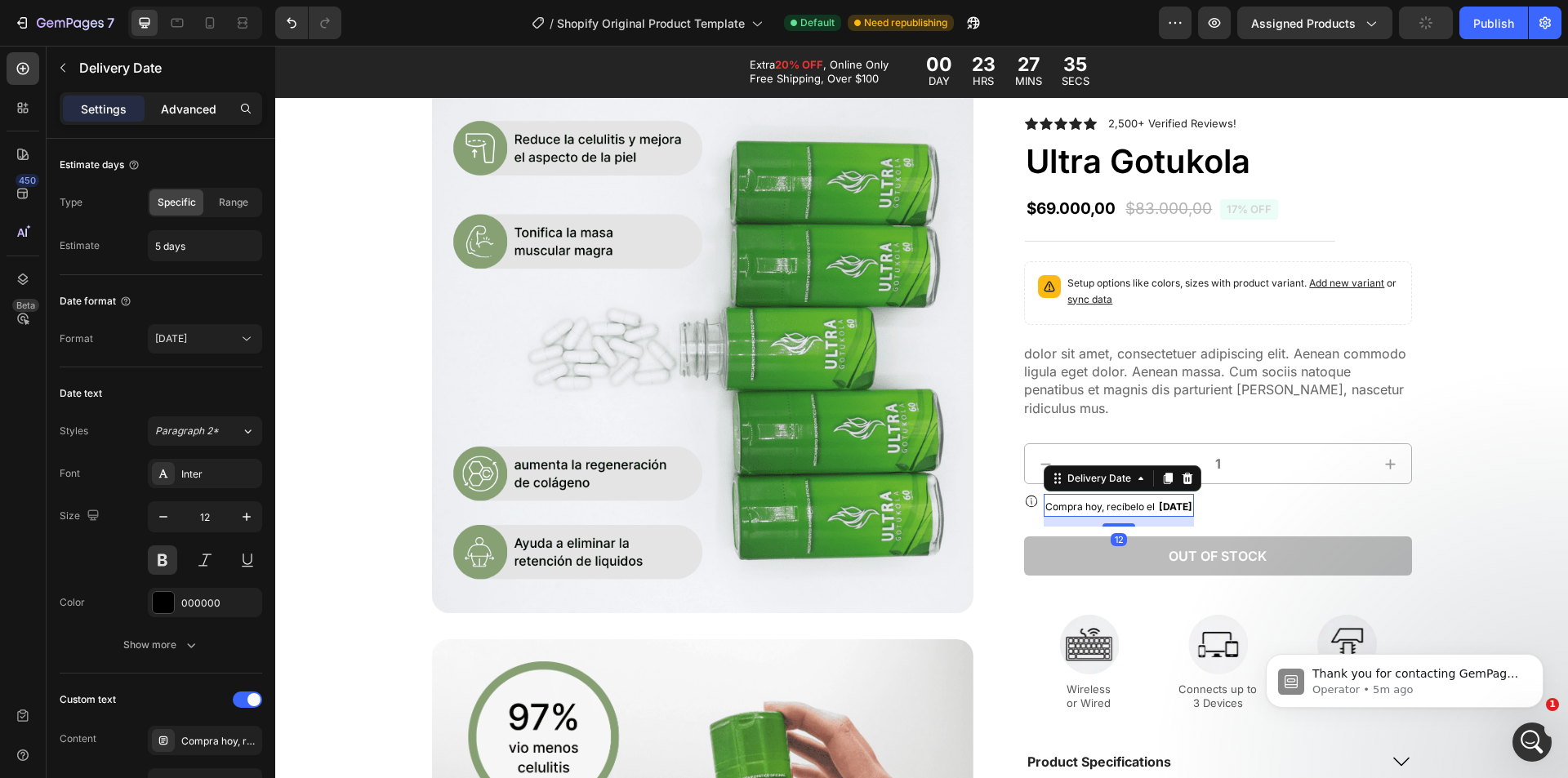
click at [173, 116] on p "Advanced" at bounding box center [189, 109] width 56 height 17
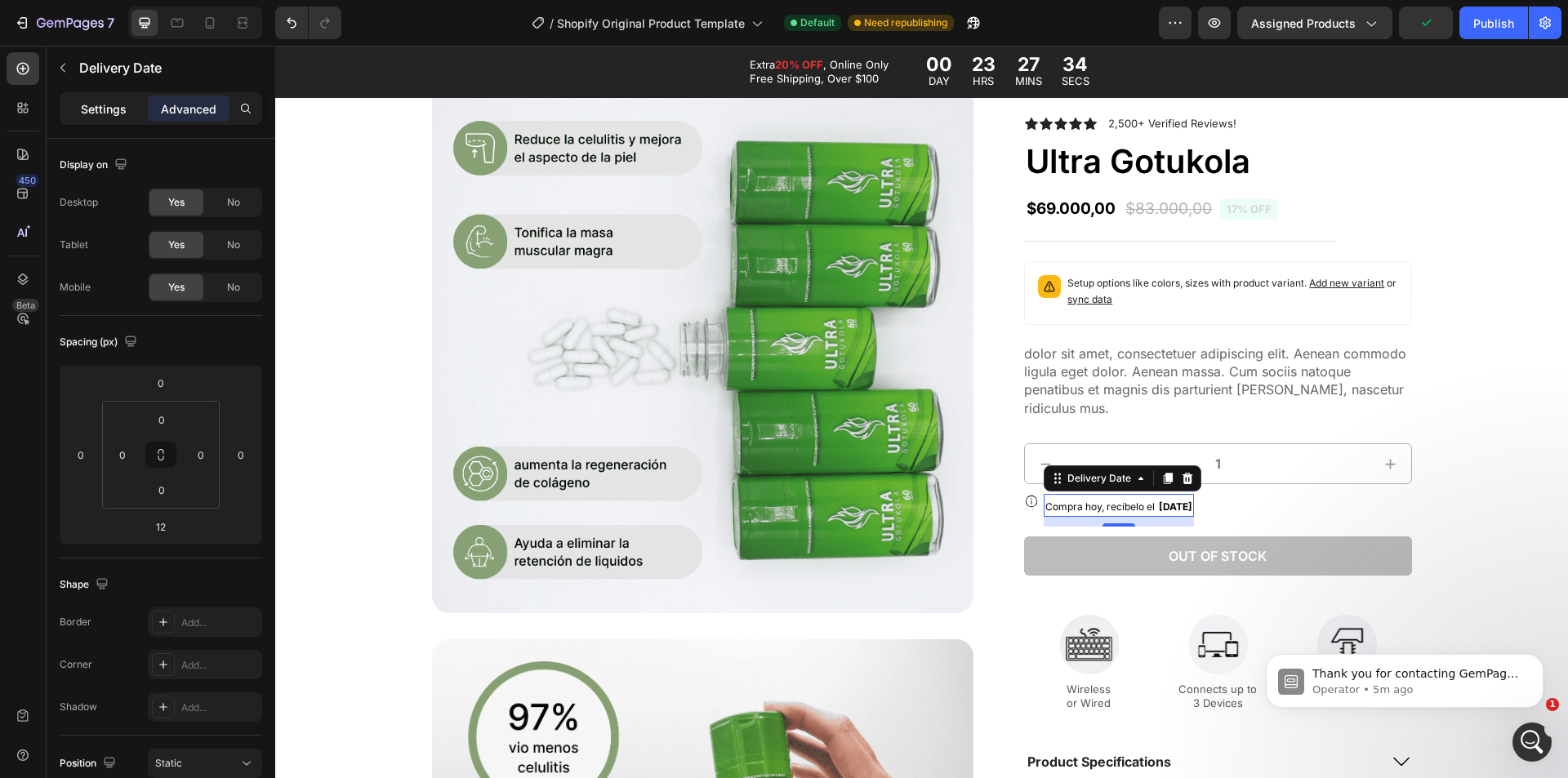
click at [126, 109] on p "Settings" at bounding box center [103, 109] width 46 height 17
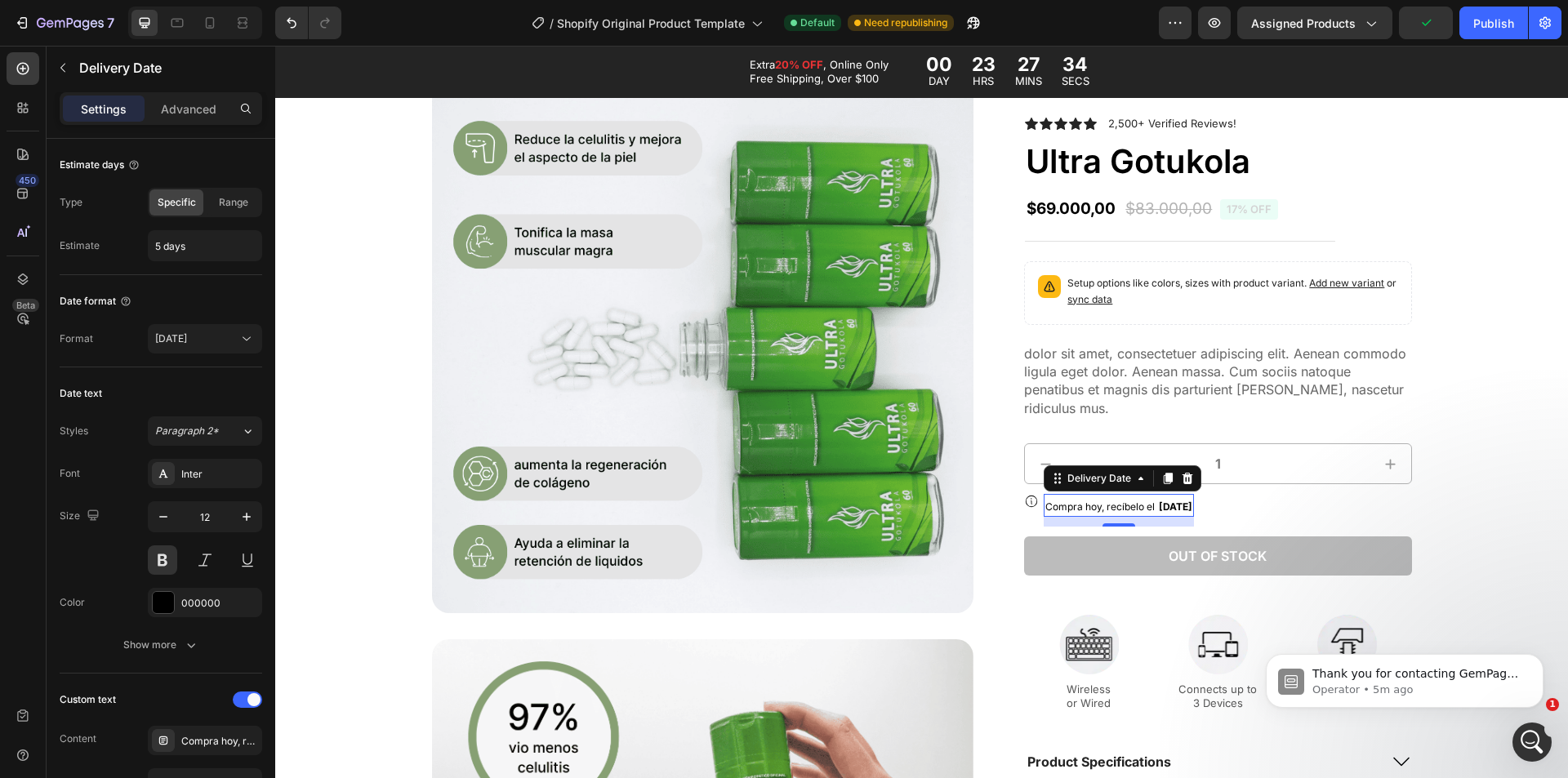
click at [170, 111] on p "Advanced" at bounding box center [189, 109] width 56 height 17
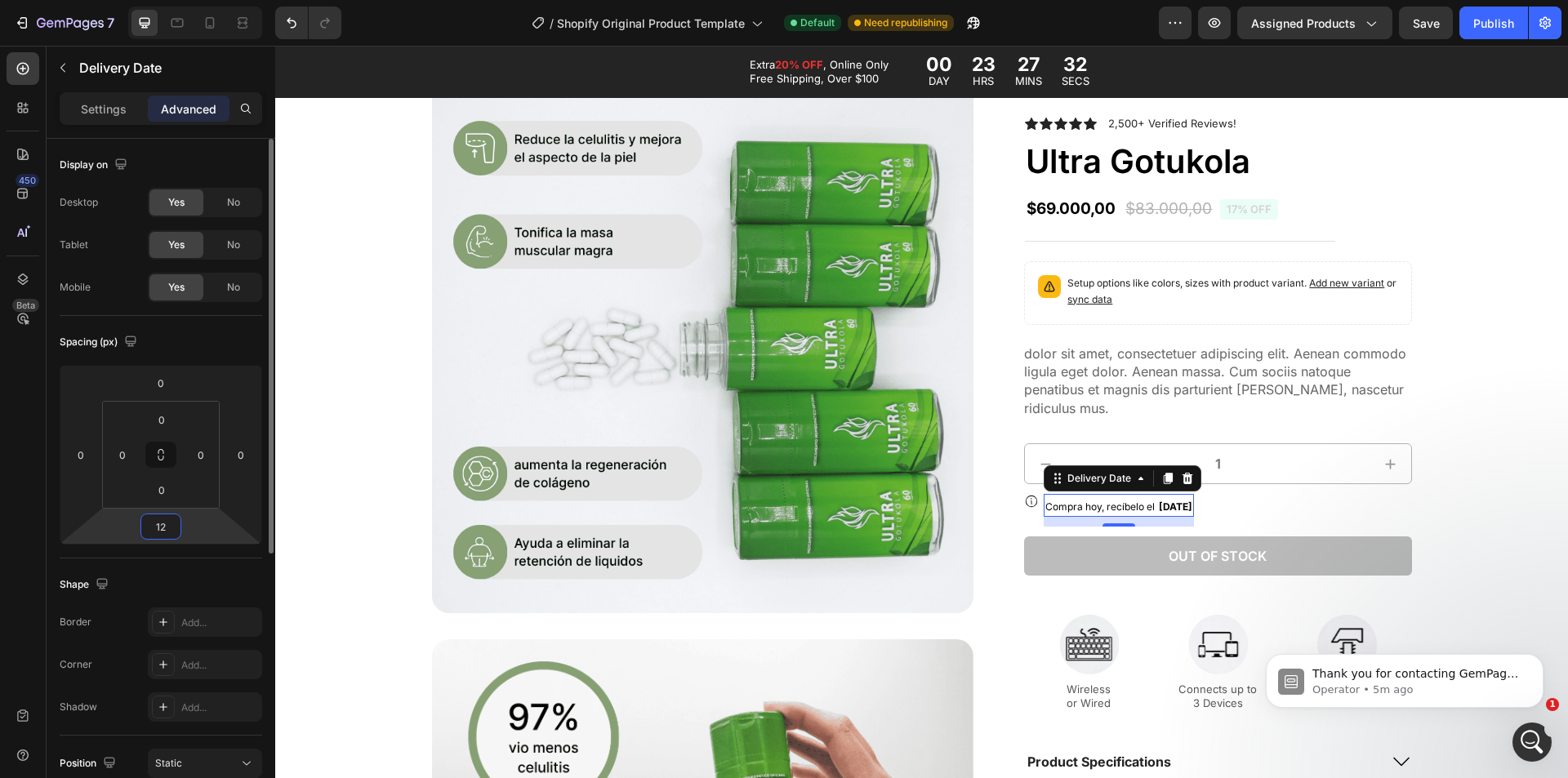
click at [161, 526] on input "12" at bounding box center [160, 526] width 32 height 24
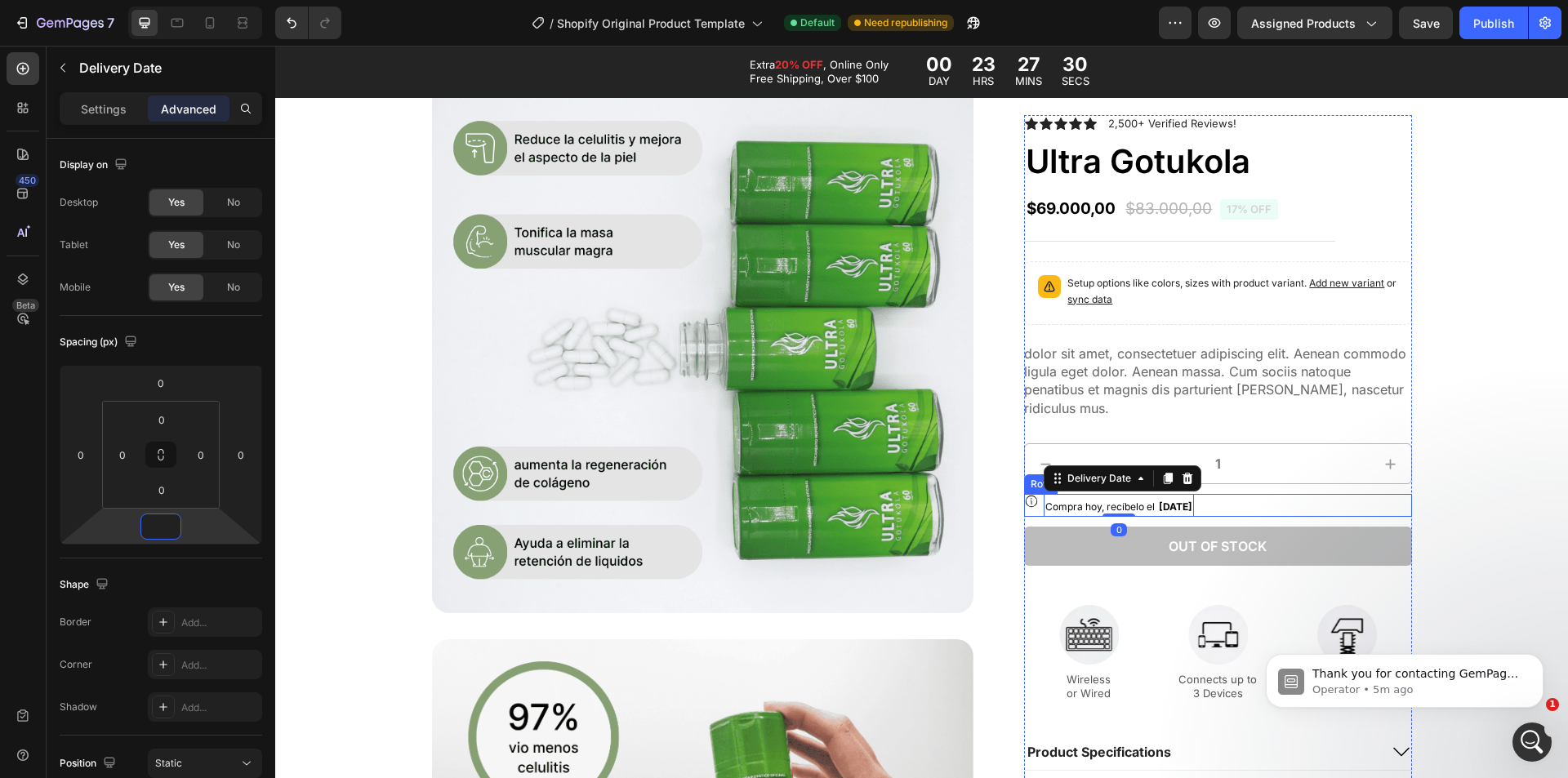
click at [1035, 507] on div "Icon Compra hoy, recíbelo el Mon, Sep 01 Delivery Date 0 Row" at bounding box center [1218, 505] width 387 height 23
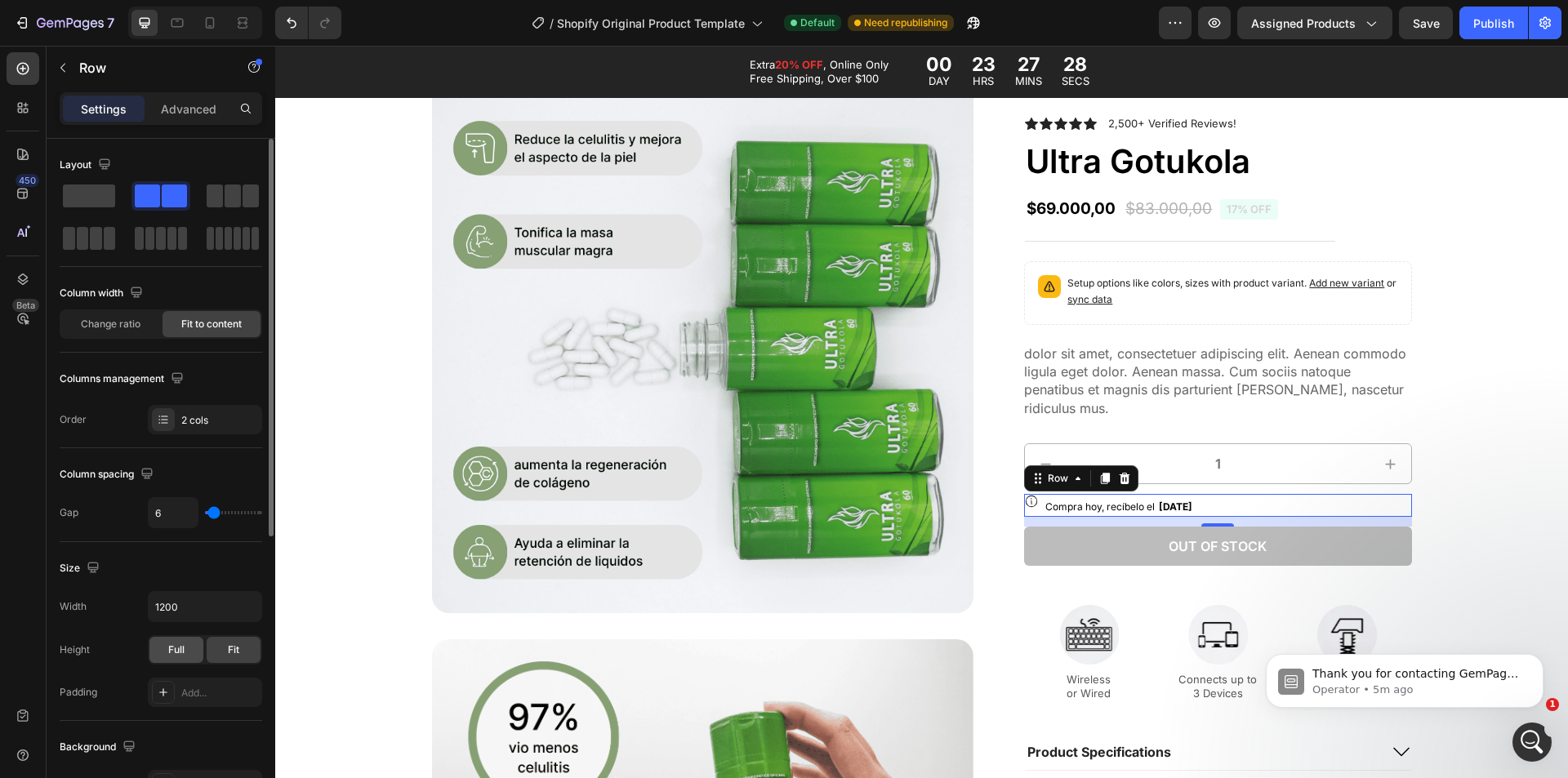
click at [194, 650] on div "Full" at bounding box center [176, 649] width 54 height 26
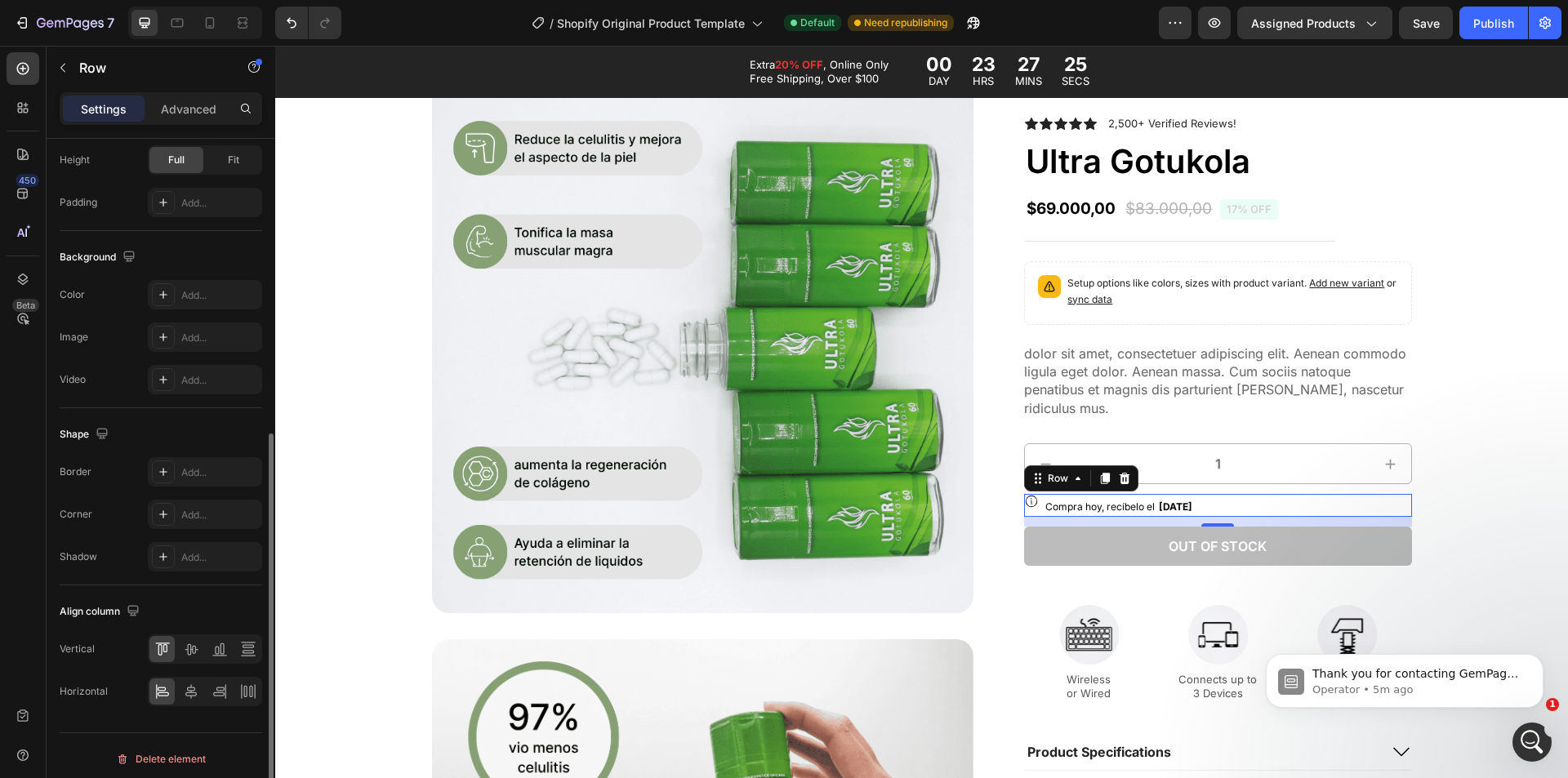
scroll to position [496, 0]
drag, startPoint x: 197, startPoint y: 670, endPoint x: 194, endPoint y: 678, distance: 8.5
click at [196, 673] on div "Vertical Horizontal" at bounding box center [161, 663] width 203 height 71
click at [194, 679] on icon at bounding box center [191, 685] width 17 height 17
click at [147, 676] on div "Horizontal Align left" at bounding box center [161, 685] width 203 height 29
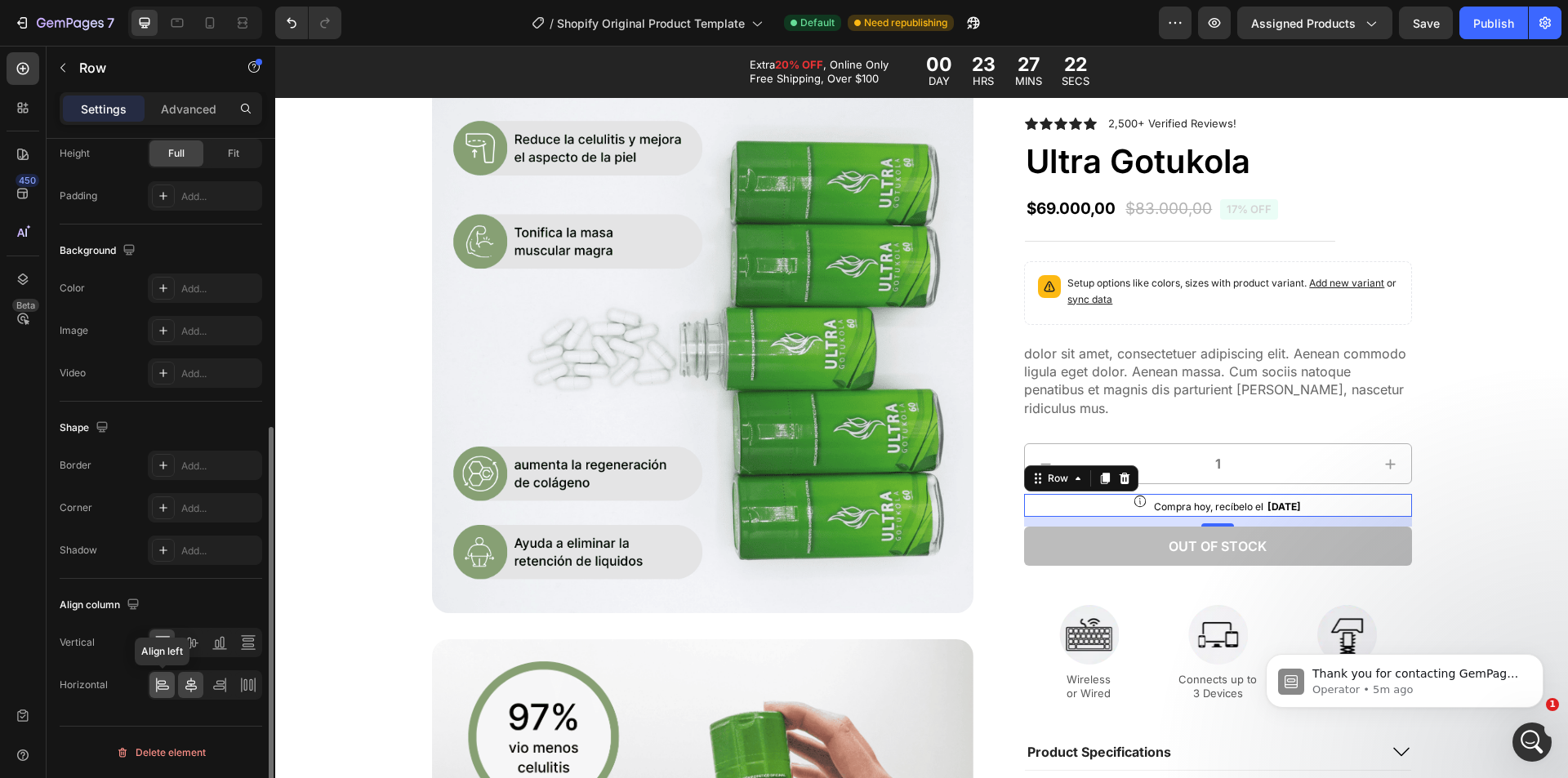
click at [159, 674] on div at bounding box center [162, 685] width 25 height 26
click at [189, 644] on icon at bounding box center [191, 643] width 17 height 17
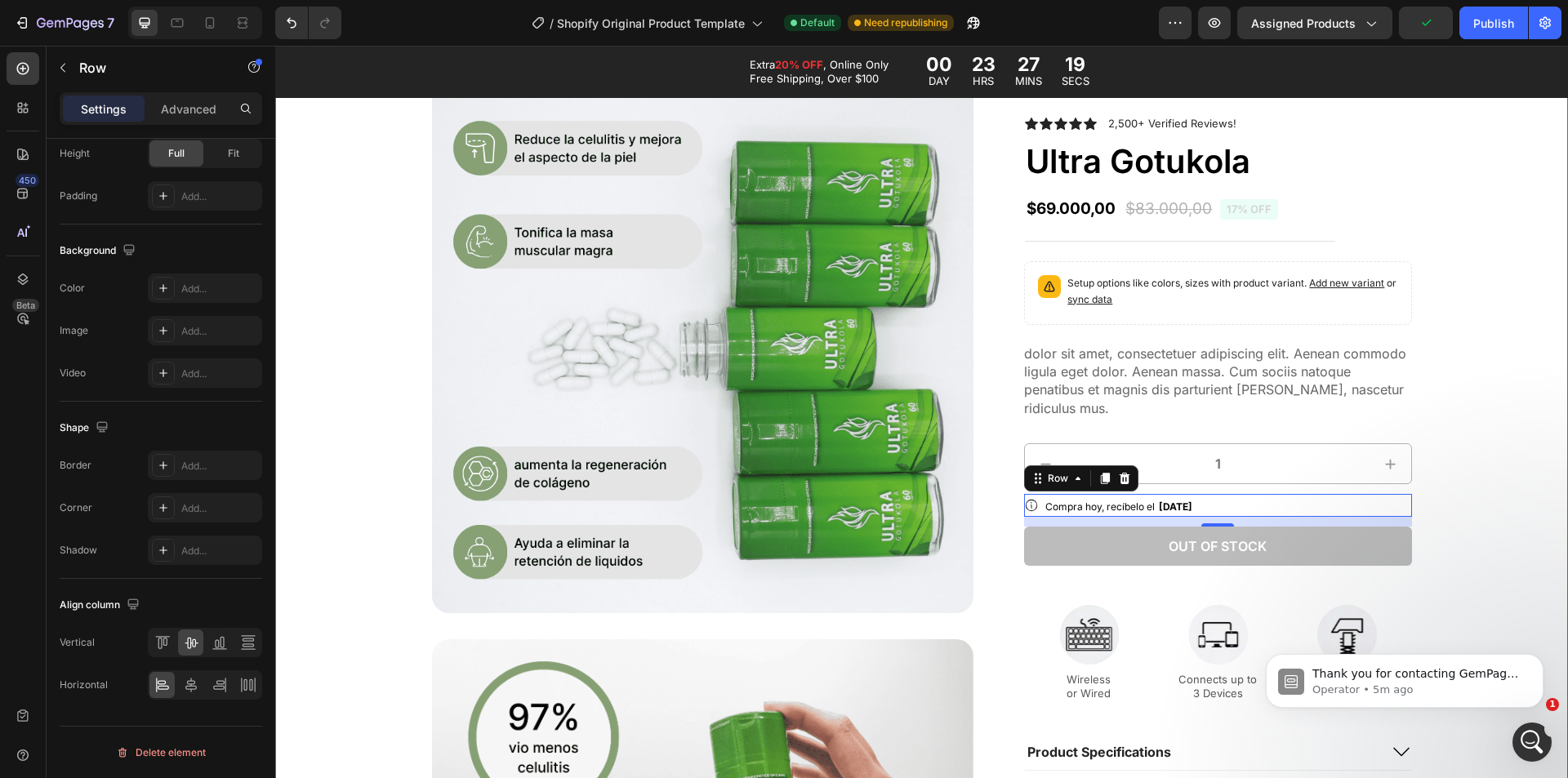
scroll to position [23, 0]
click at [1472, 525] on div "Product Images Icon Icon Icon Icon Icon Icon List 2,500+ Verified Reviews! Text…" at bounding box center [922, 626] width 1260 height 1110
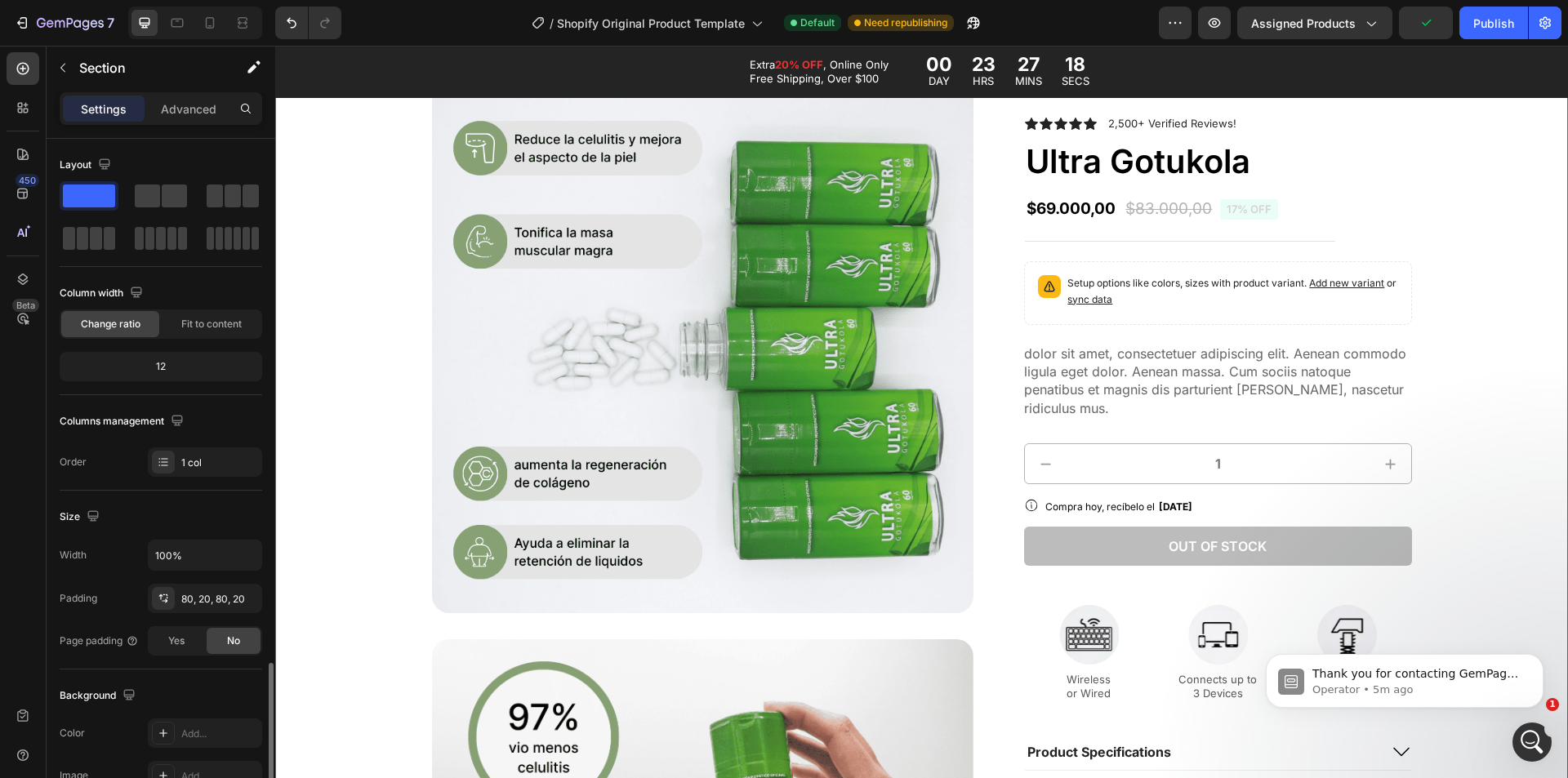
scroll to position [0, 0]
click at [1334, 546] on button "Out of stock" at bounding box center [1218, 546] width 387 height 39
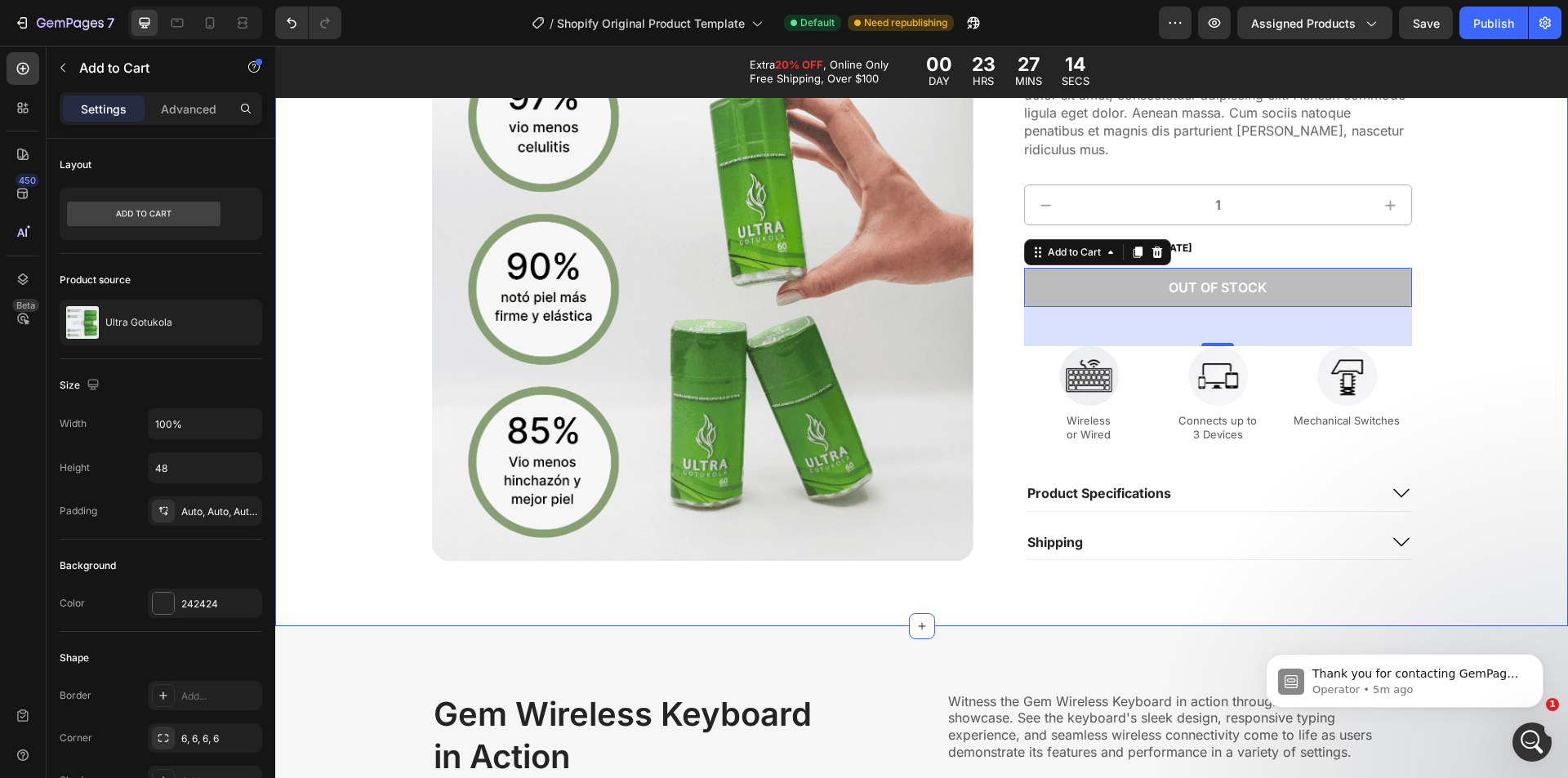
scroll to position [980, 0]
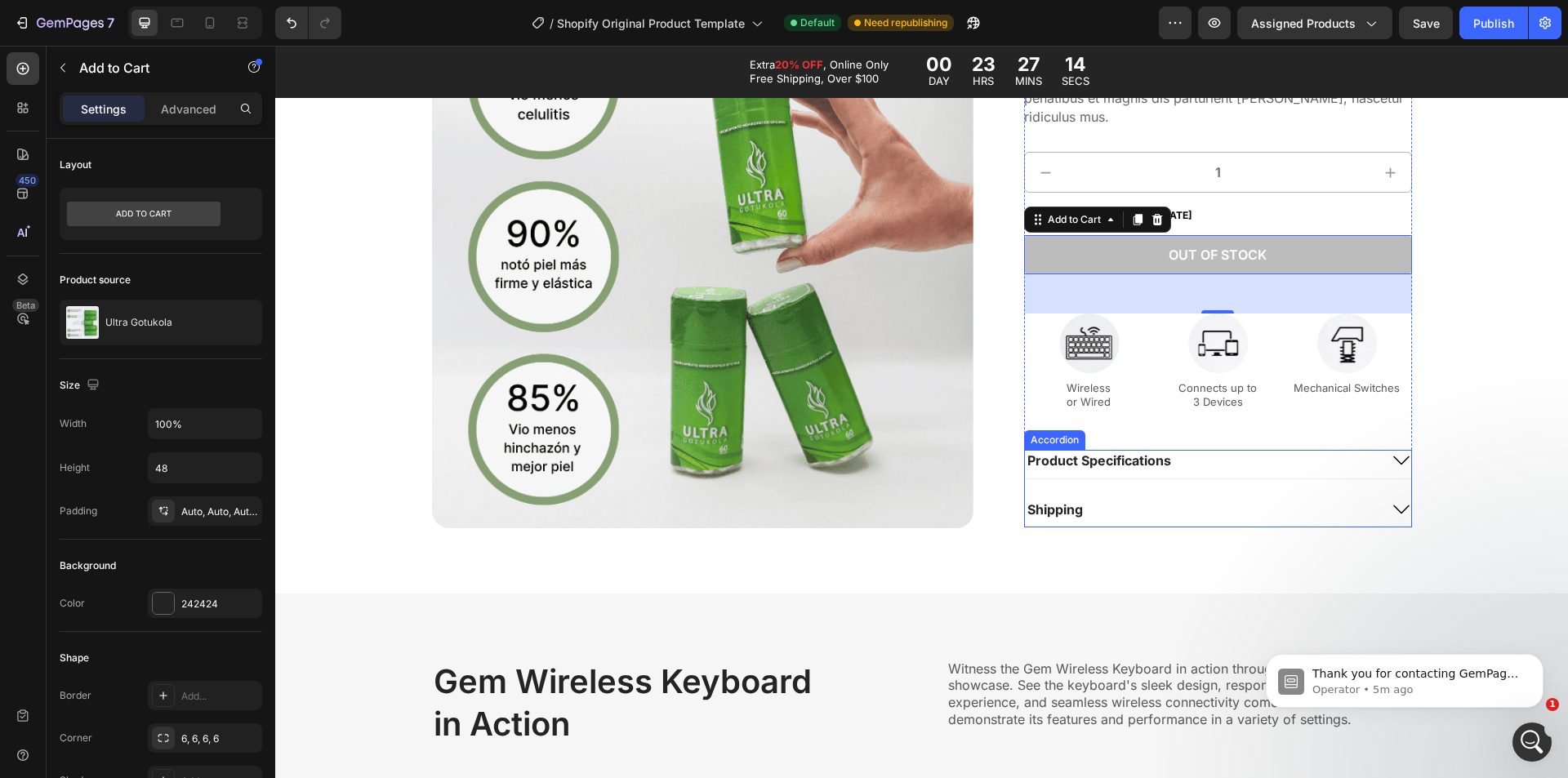
click at [1328, 459] on div "Product Specifications" at bounding box center [1201, 460] width 353 height 22
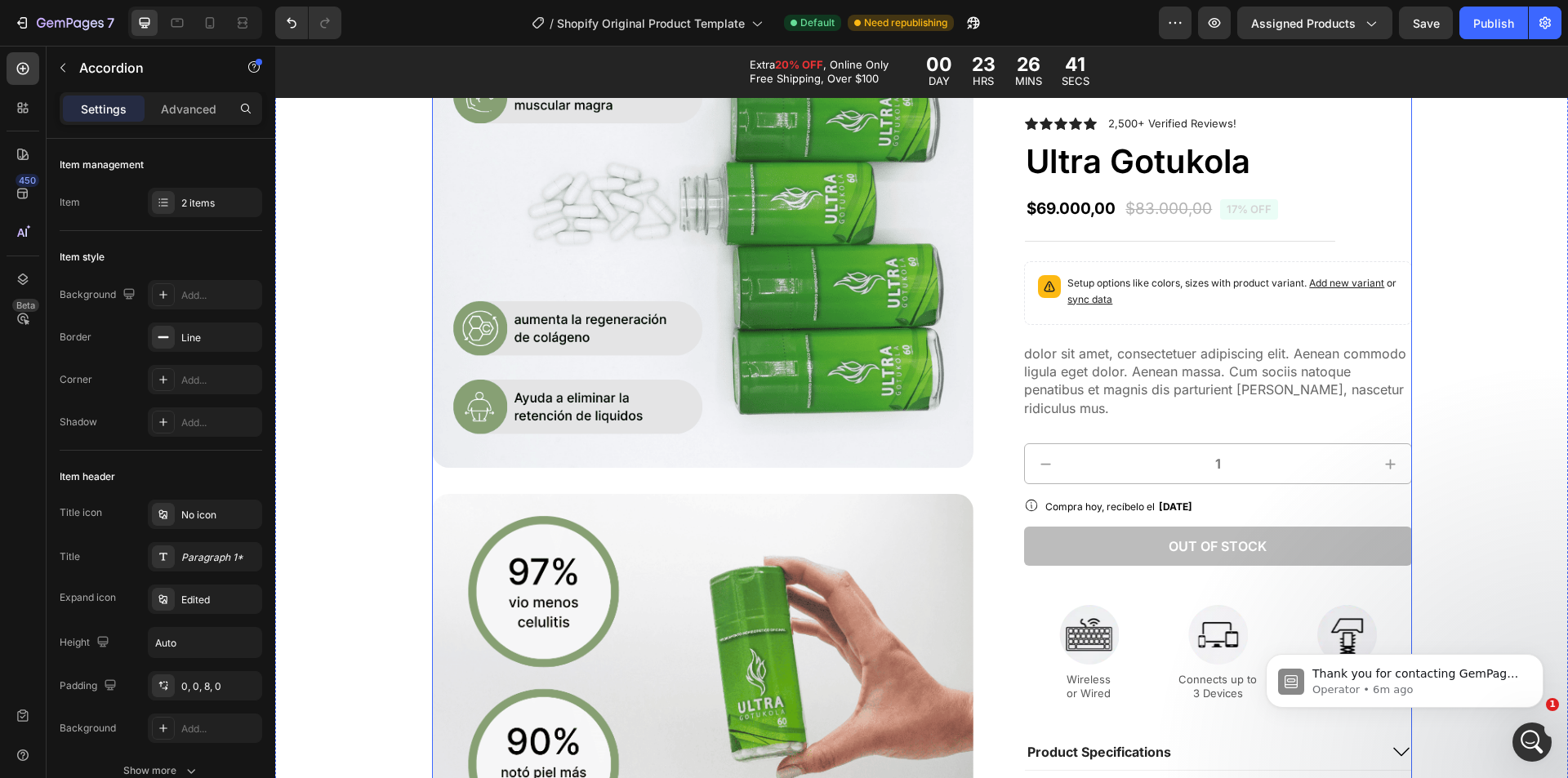
scroll to position [490, 0]
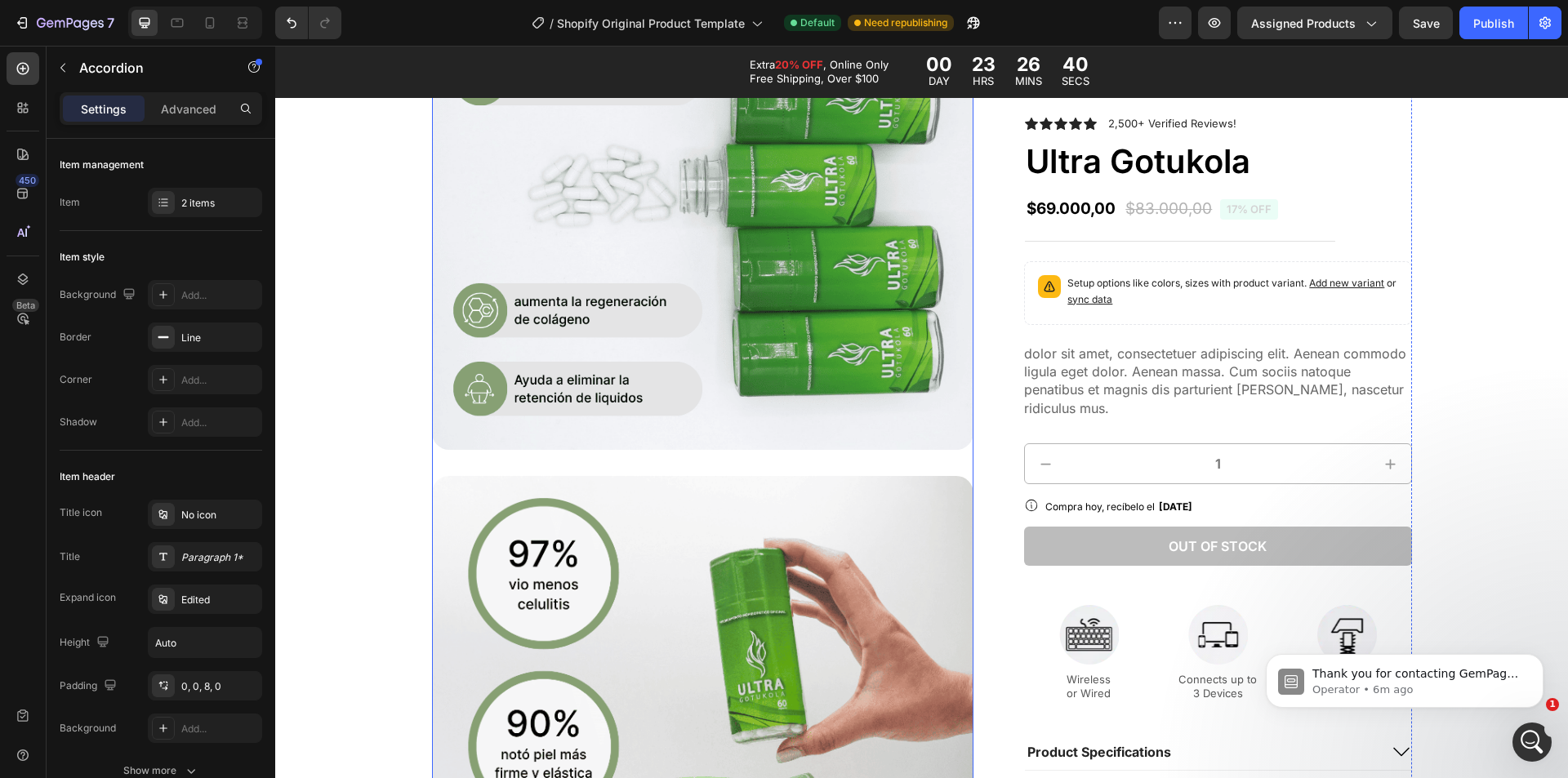
click at [855, 454] on div at bounding box center [703, 463] width 542 height 1110
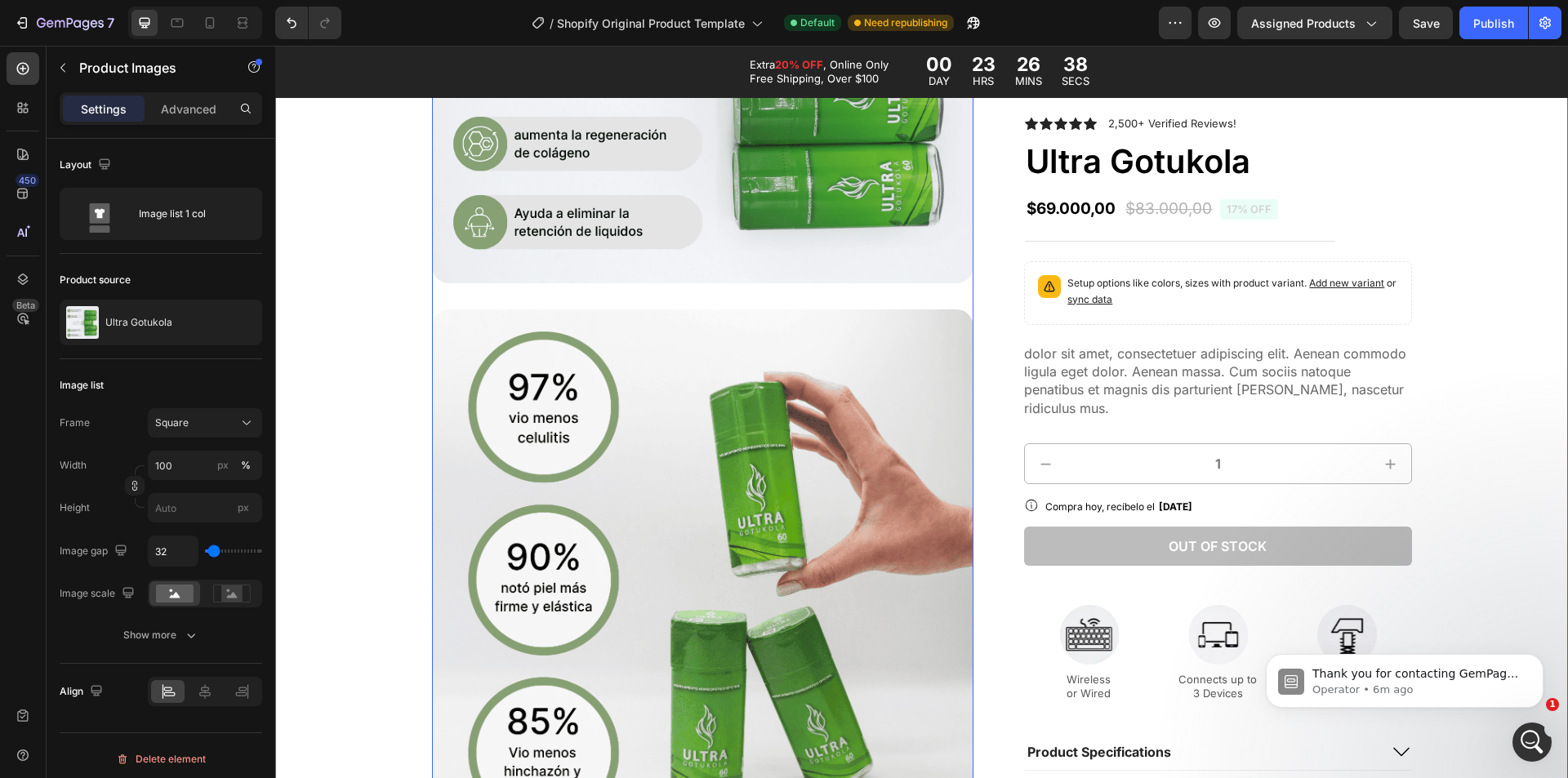
scroll to position [653, 0]
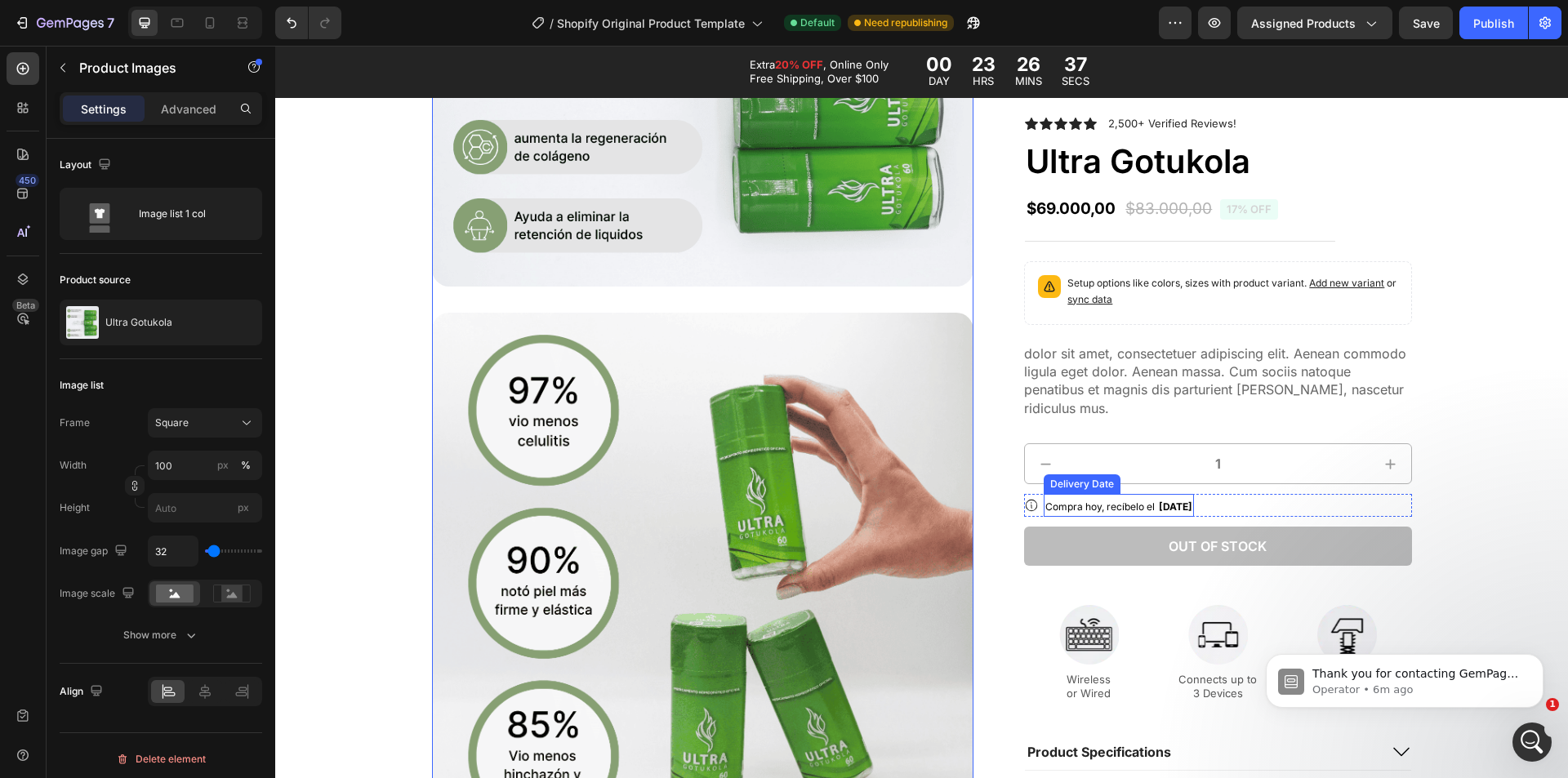
click at [1044, 506] on div "Compra hoy, recíbelo el Mon, Sep 01" at bounding box center [1119, 505] width 150 height 23
click at [1035, 507] on div "Icon Compra hoy, recíbelo el [DATE] Delivery Date Row" at bounding box center [1218, 505] width 387 height 23
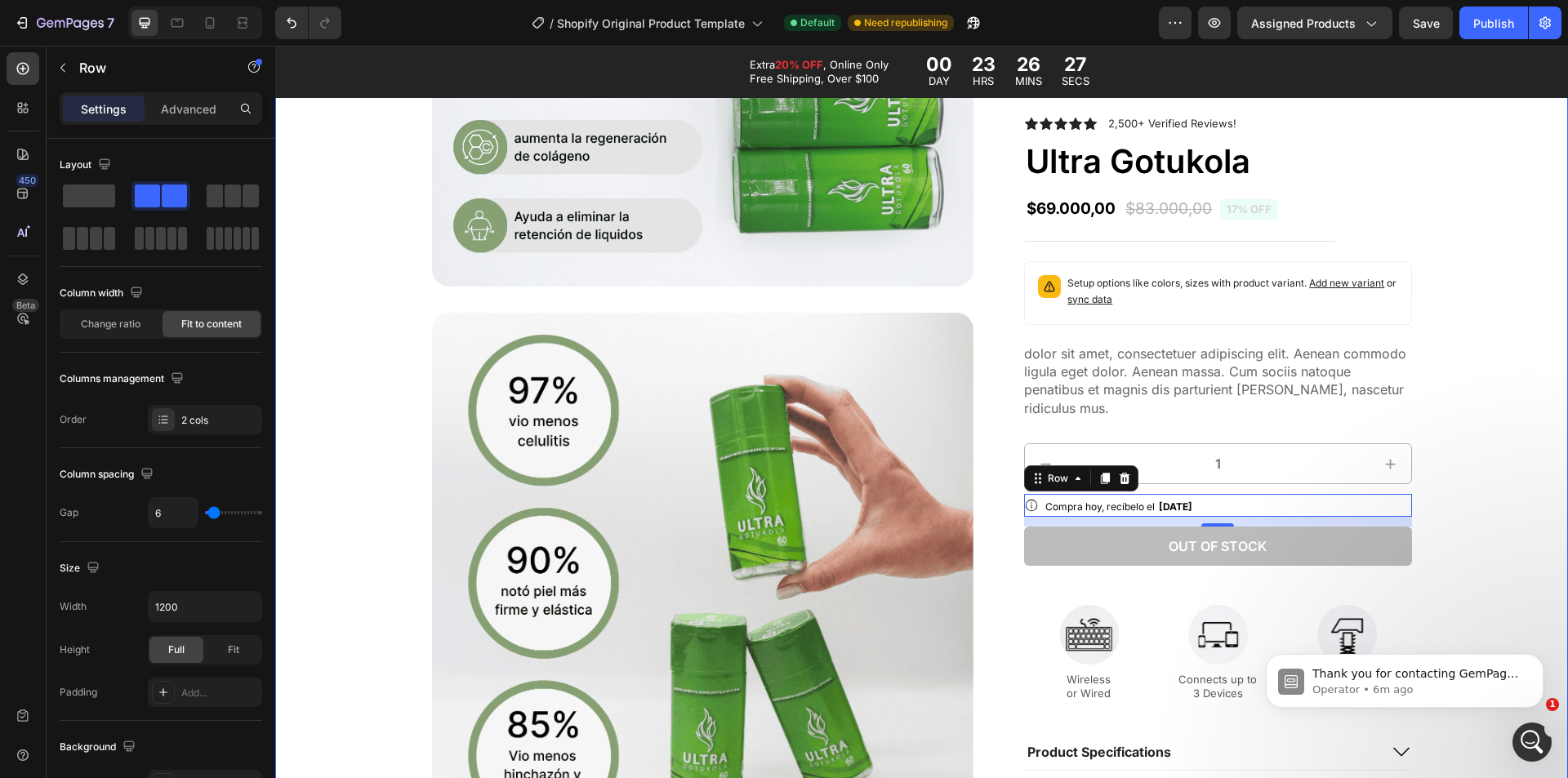
drag, startPoint x: 1440, startPoint y: 268, endPoint x: 1162, endPoint y: 204, distance: 285.3
click at [1441, 268] on div "Product Images Icon Icon Icon Icon Icon Icon List 2,500+ Verified Reviews! Text…" at bounding box center [922, 299] width 1260 height 1110
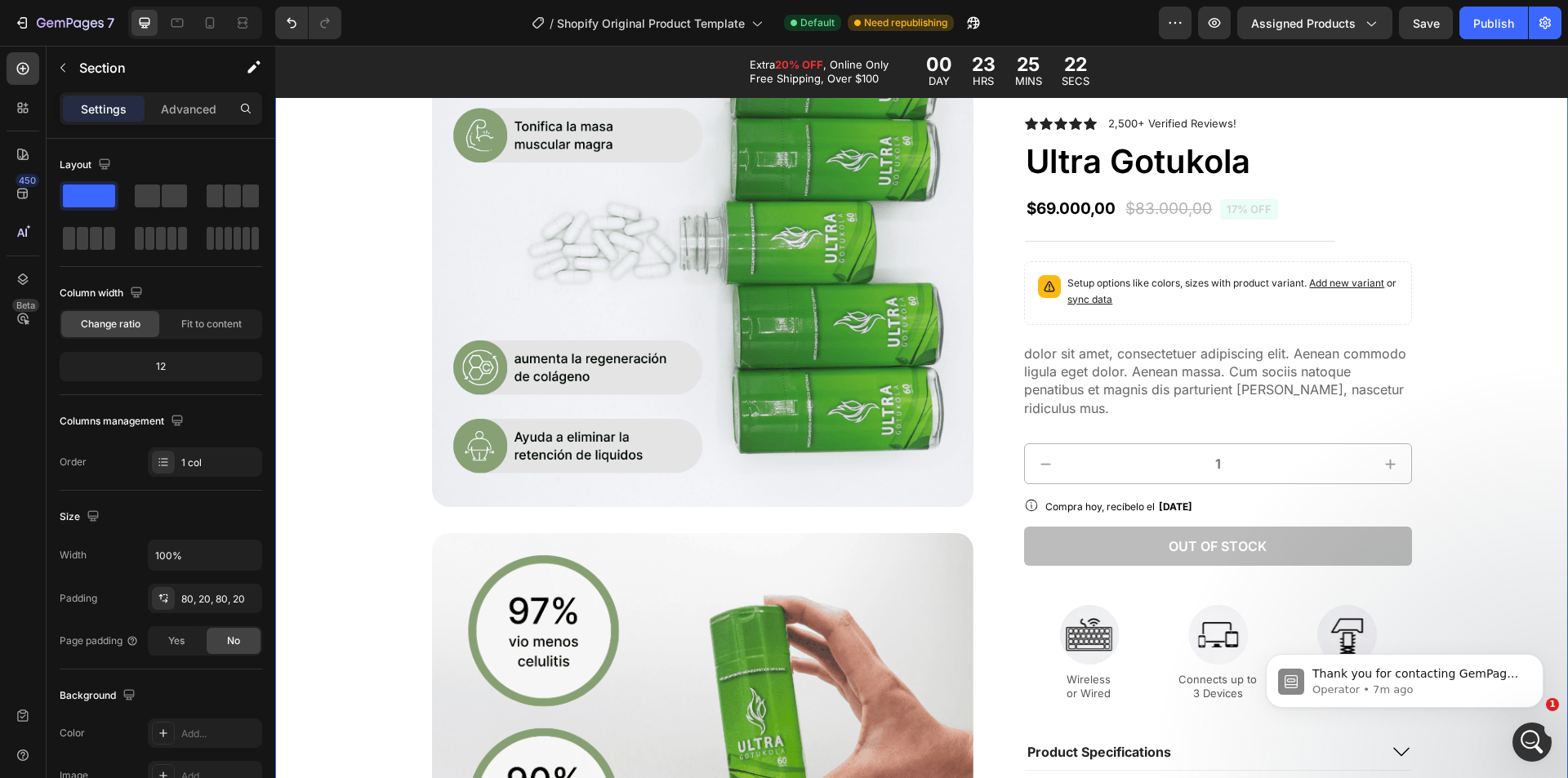
scroll to position [0, 0]
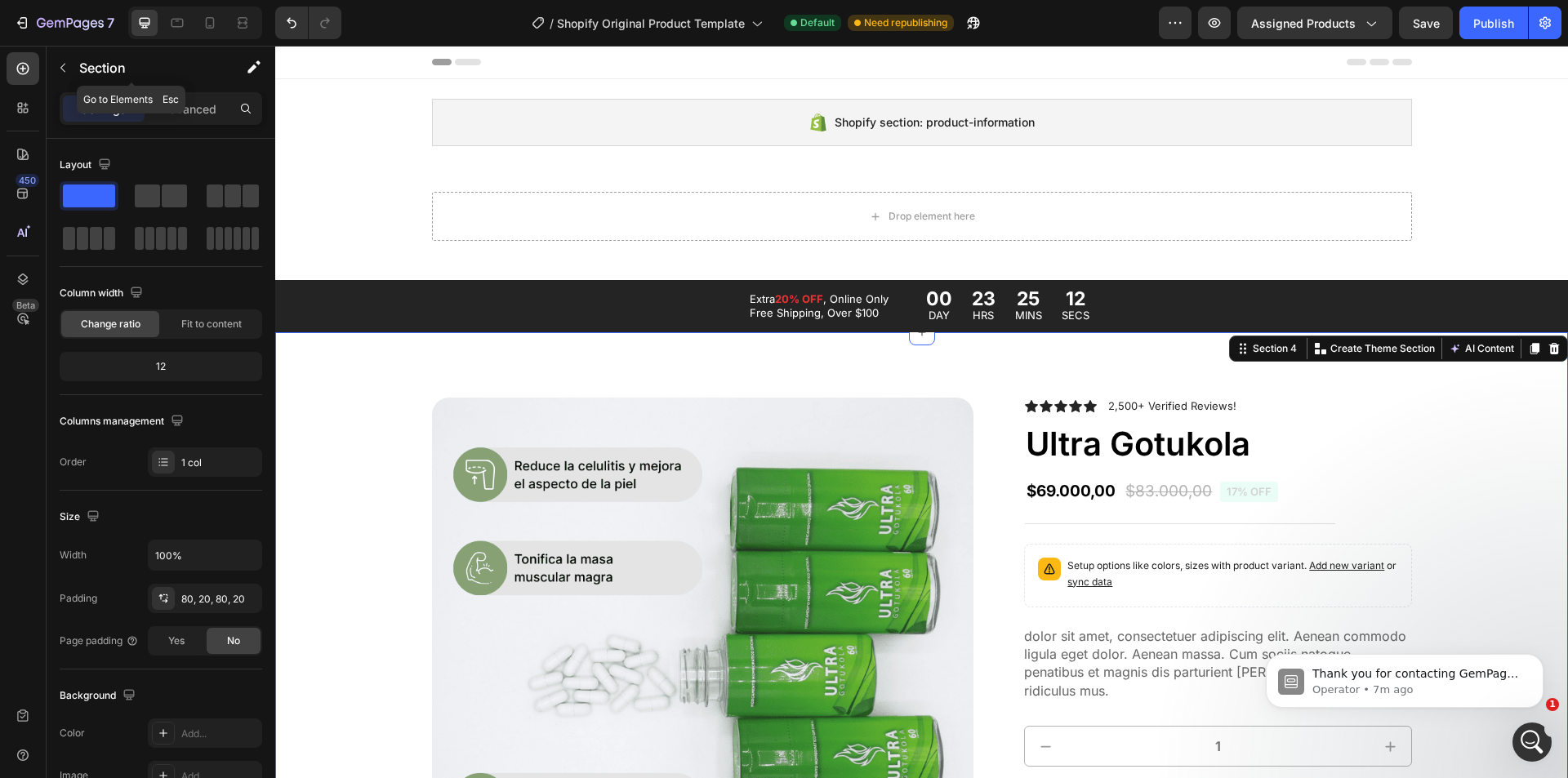
click at [62, 64] on icon "button" at bounding box center [63, 68] width 13 height 13
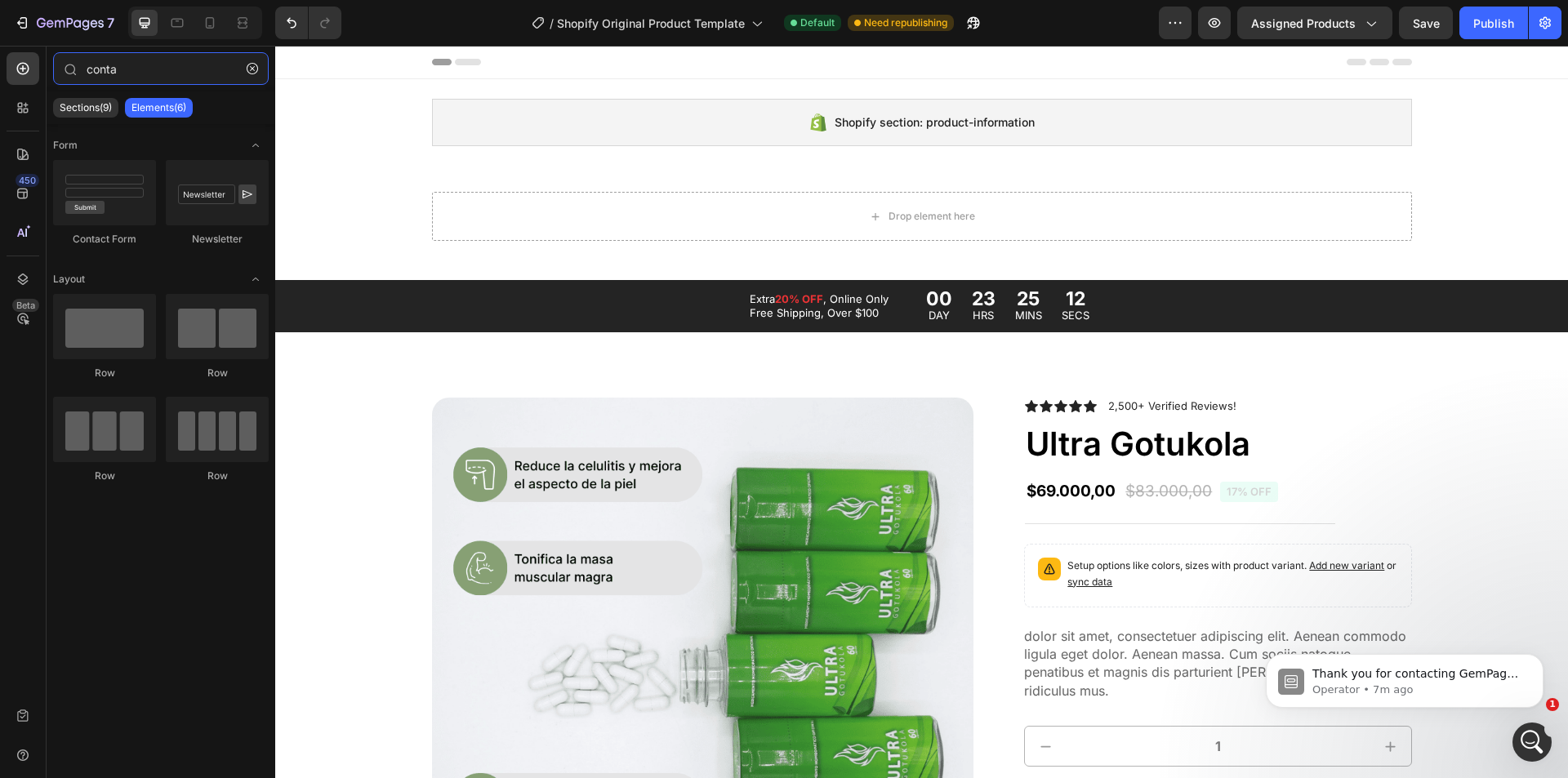
drag, startPoint x: 69, startPoint y: 52, endPoint x: 52, endPoint y: 49, distance: 17.3
click at [52, 49] on div "conta Sections(9) Elements(6) Form Contact Form Newsletter Layout Row Row Row R…" at bounding box center [160, 411] width 229 height 732
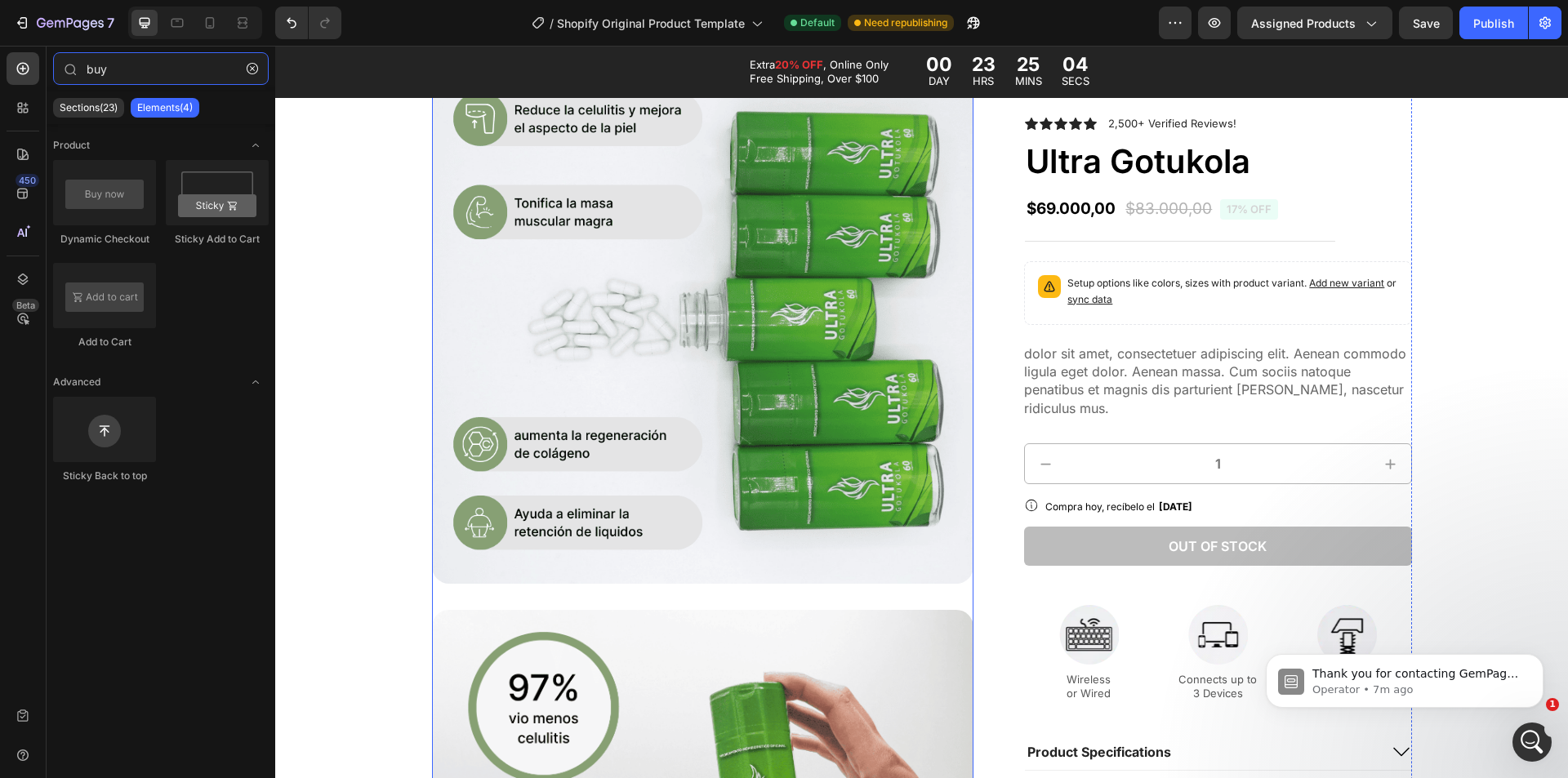
scroll to position [327, 0]
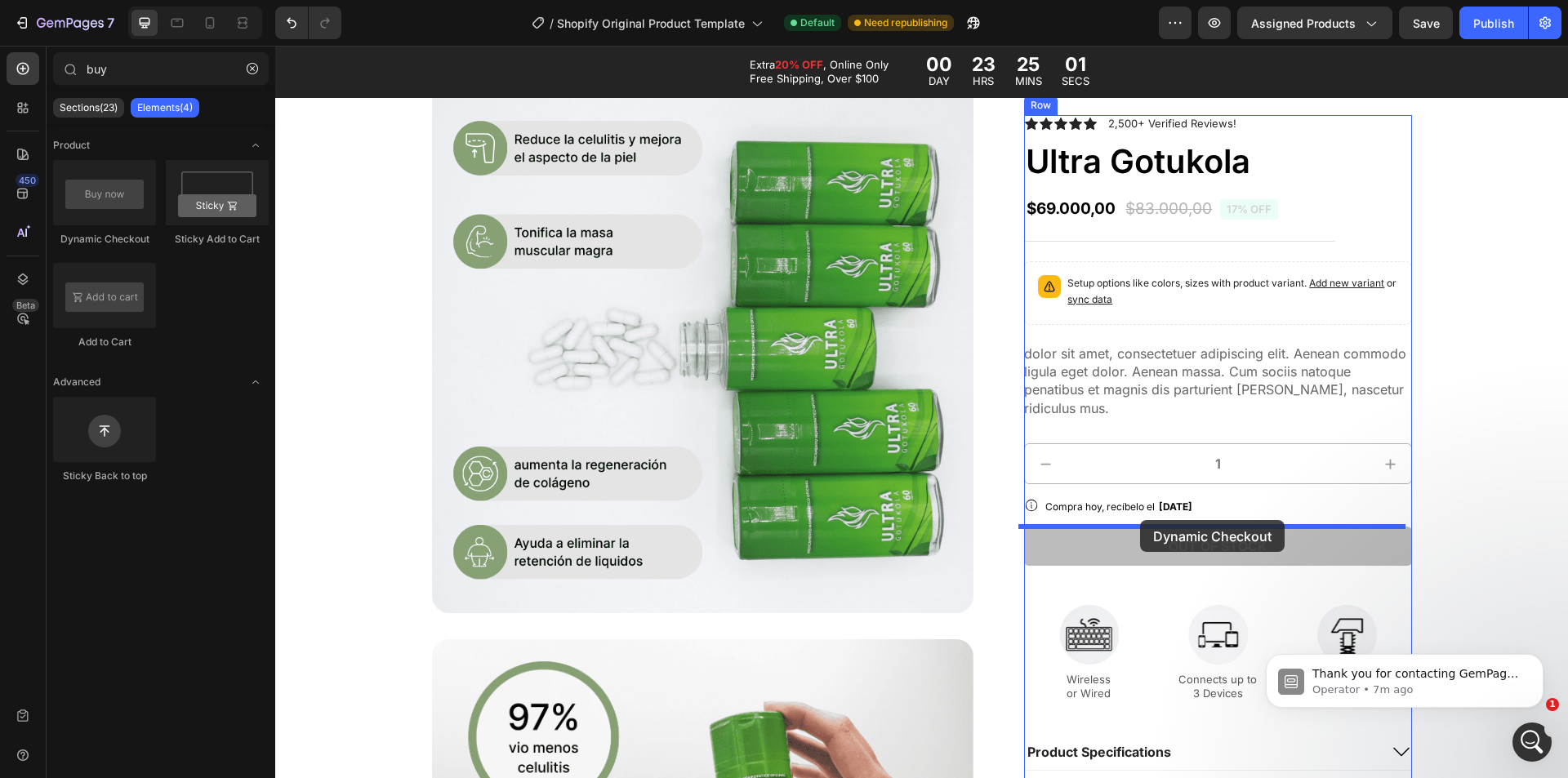
drag, startPoint x: 368, startPoint y: 255, endPoint x: 1140, endPoint y: 520, distance: 816.2
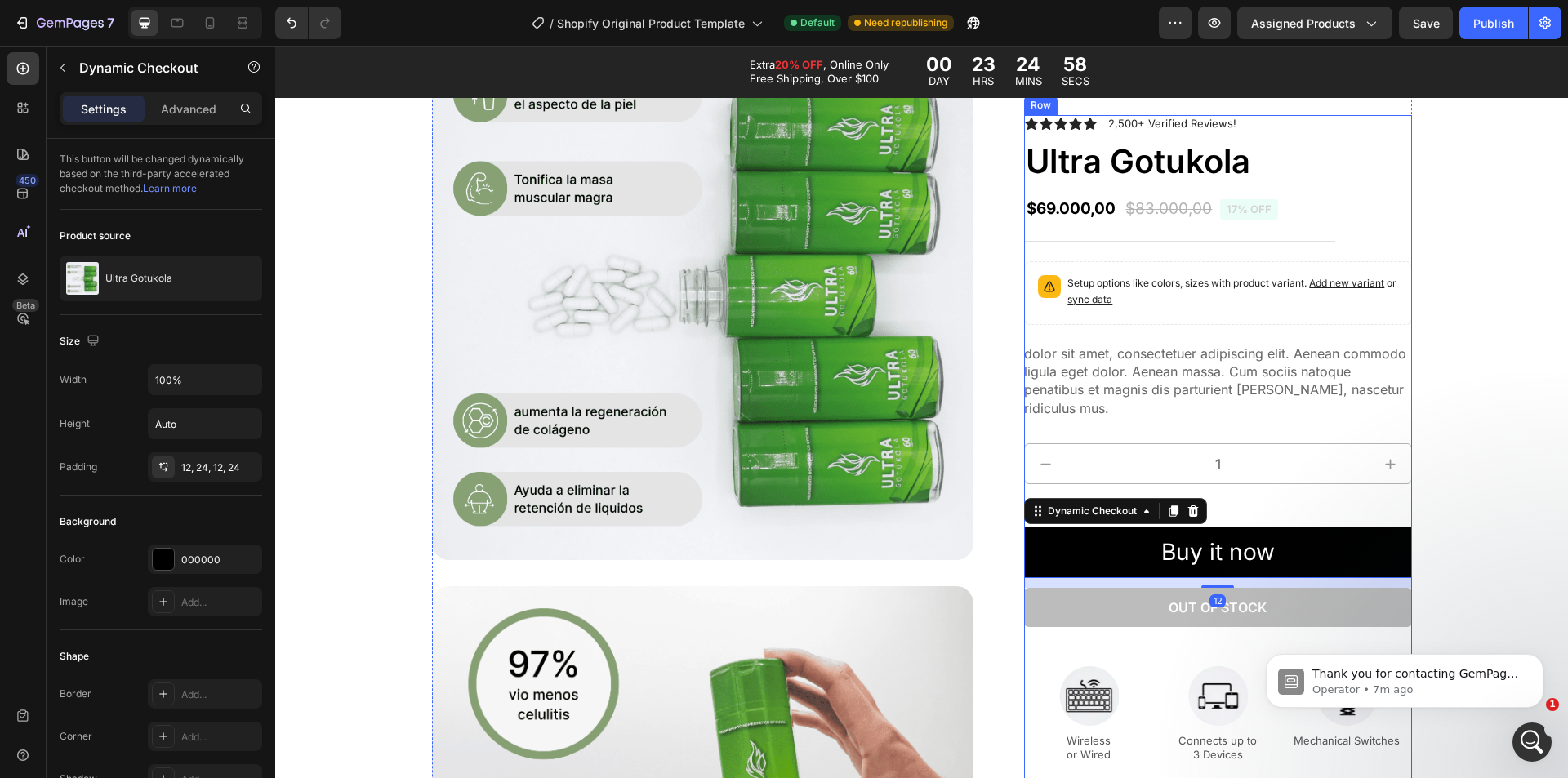
scroll to position [408, 0]
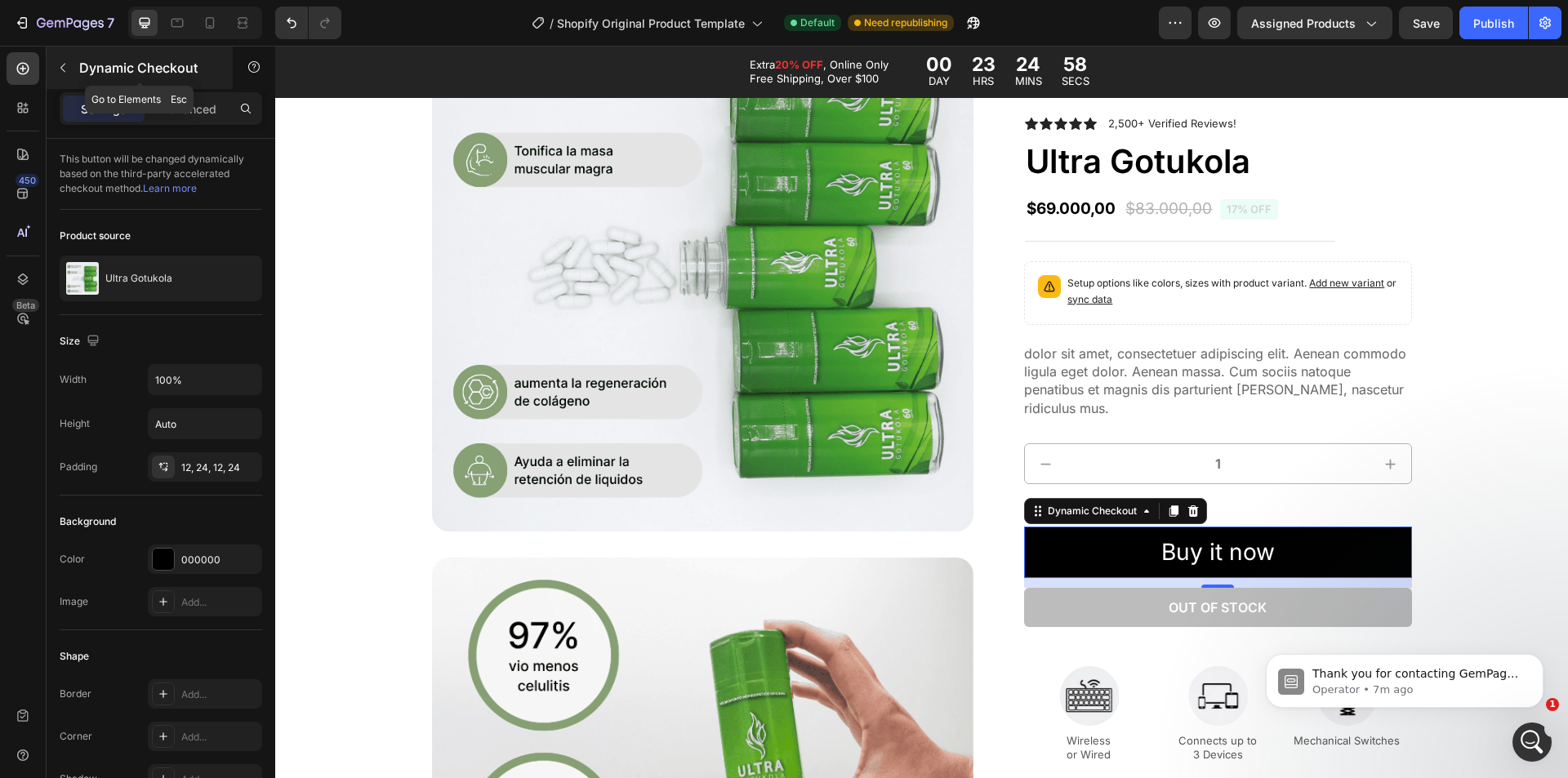
click at [62, 57] on button "button" at bounding box center [62, 67] width 26 height 26
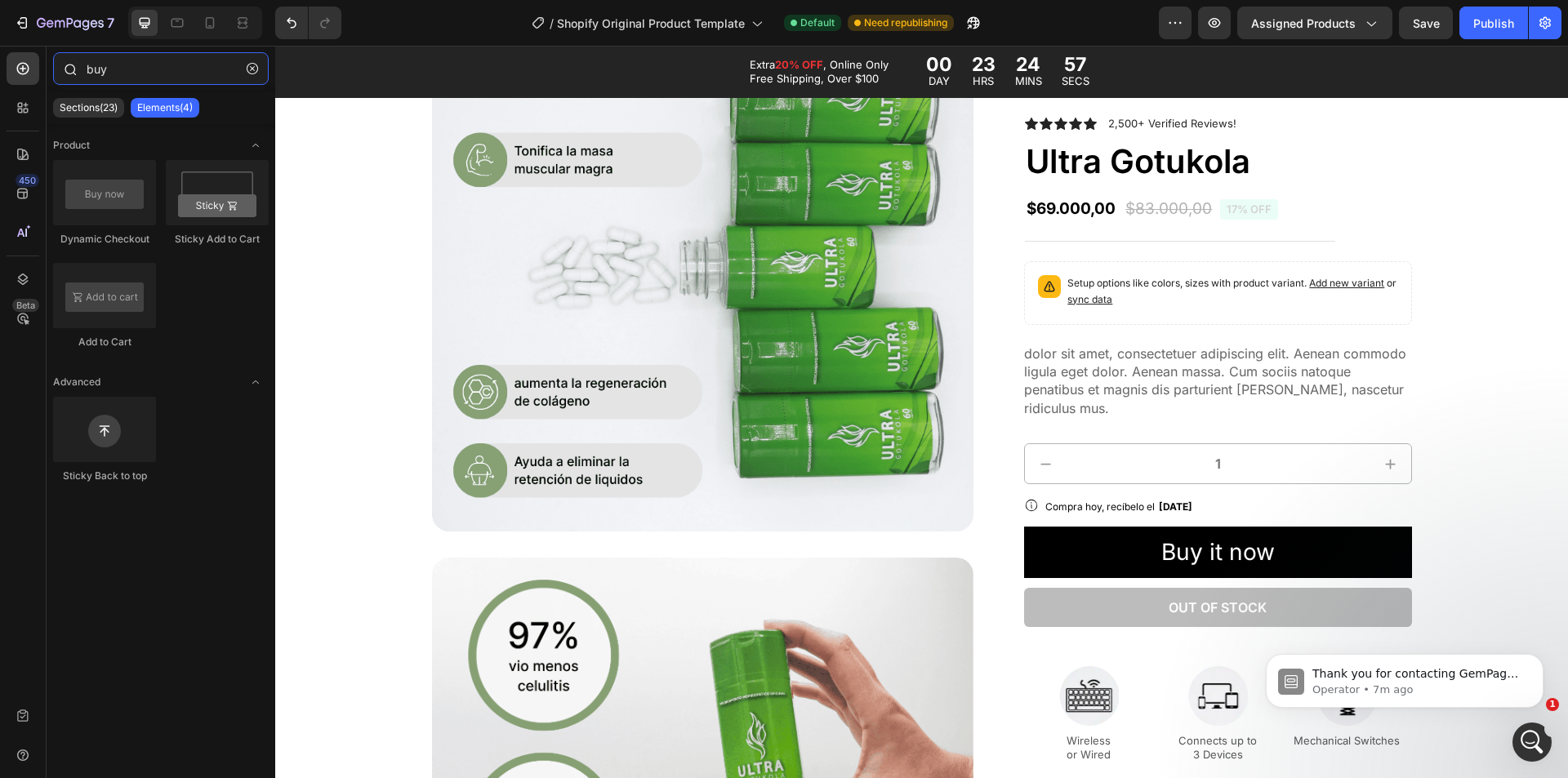
drag, startPoint x: 123, startPoint y: 72, endPoint x: 57, endPoint y: 69, distance: 66.1
click at [57, 69] on div "buy" at bounding box center [160, 71] width 229 height 39
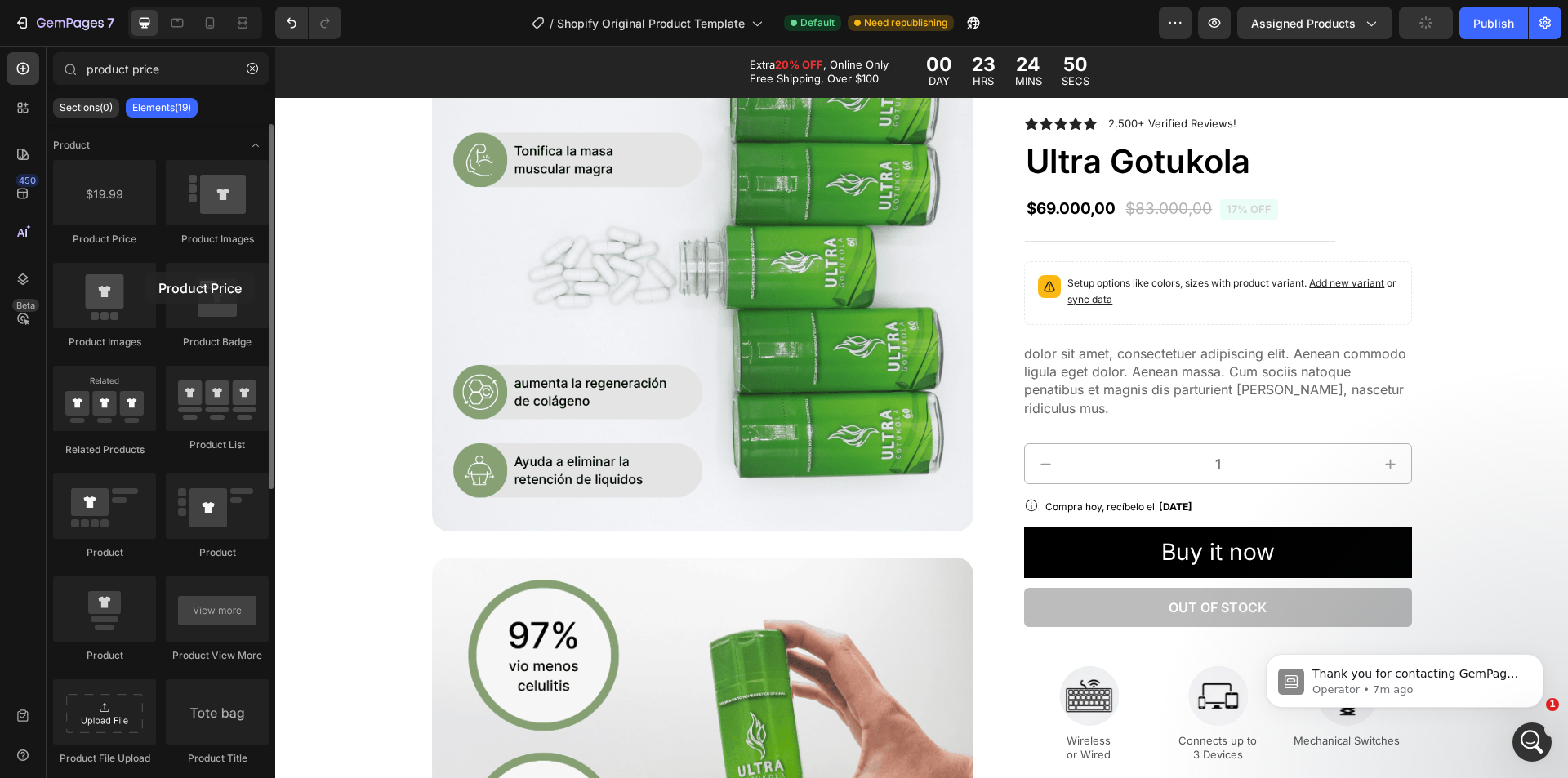
drag, startPoint x: 122, startPoint y: 218, endPoint x: 180, endPoint y: 260, distance: 71.6
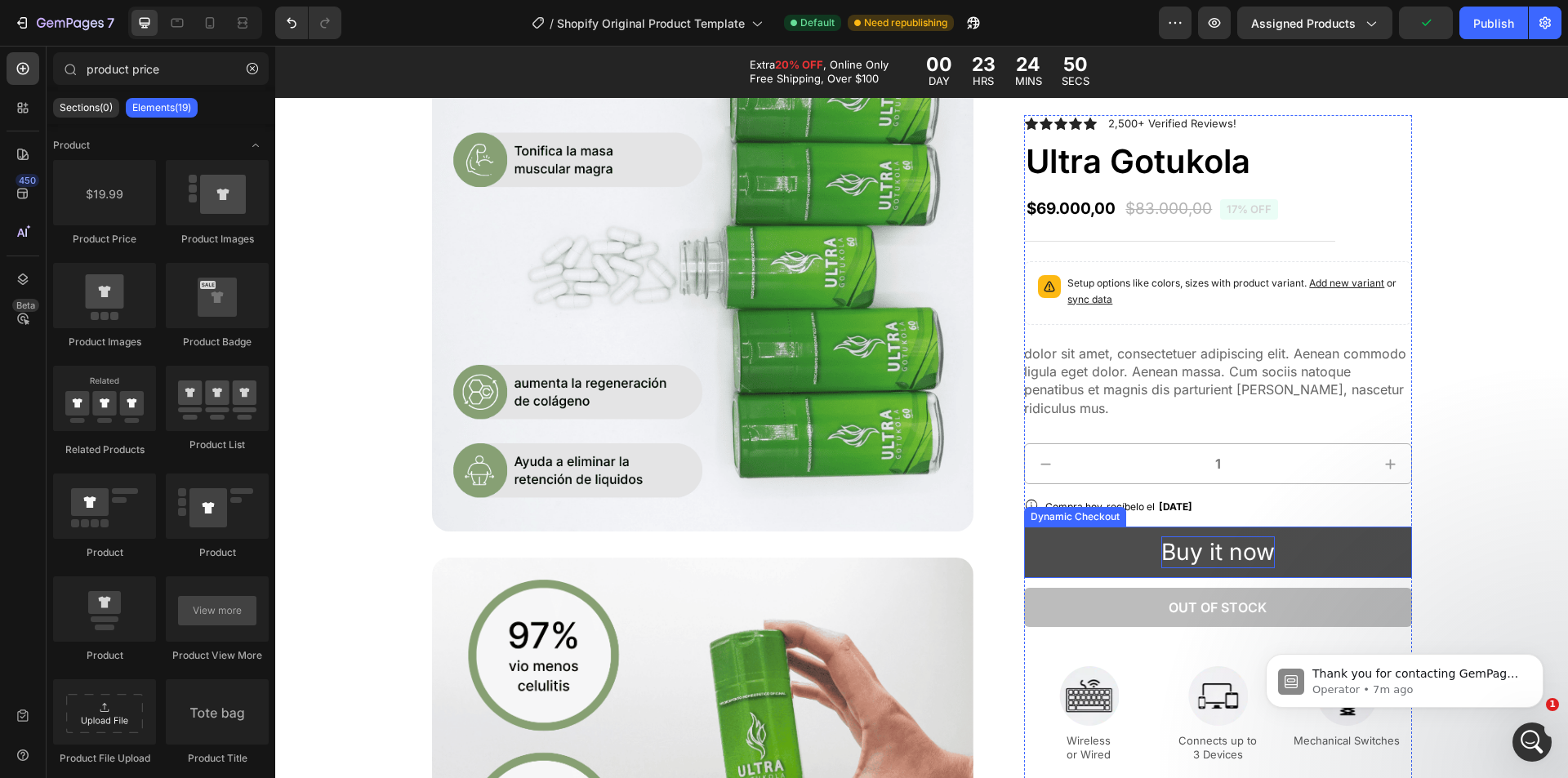
click at [1220, 572] on button "Buy it now" at bounding box center [1218, 553] width 387 height 52
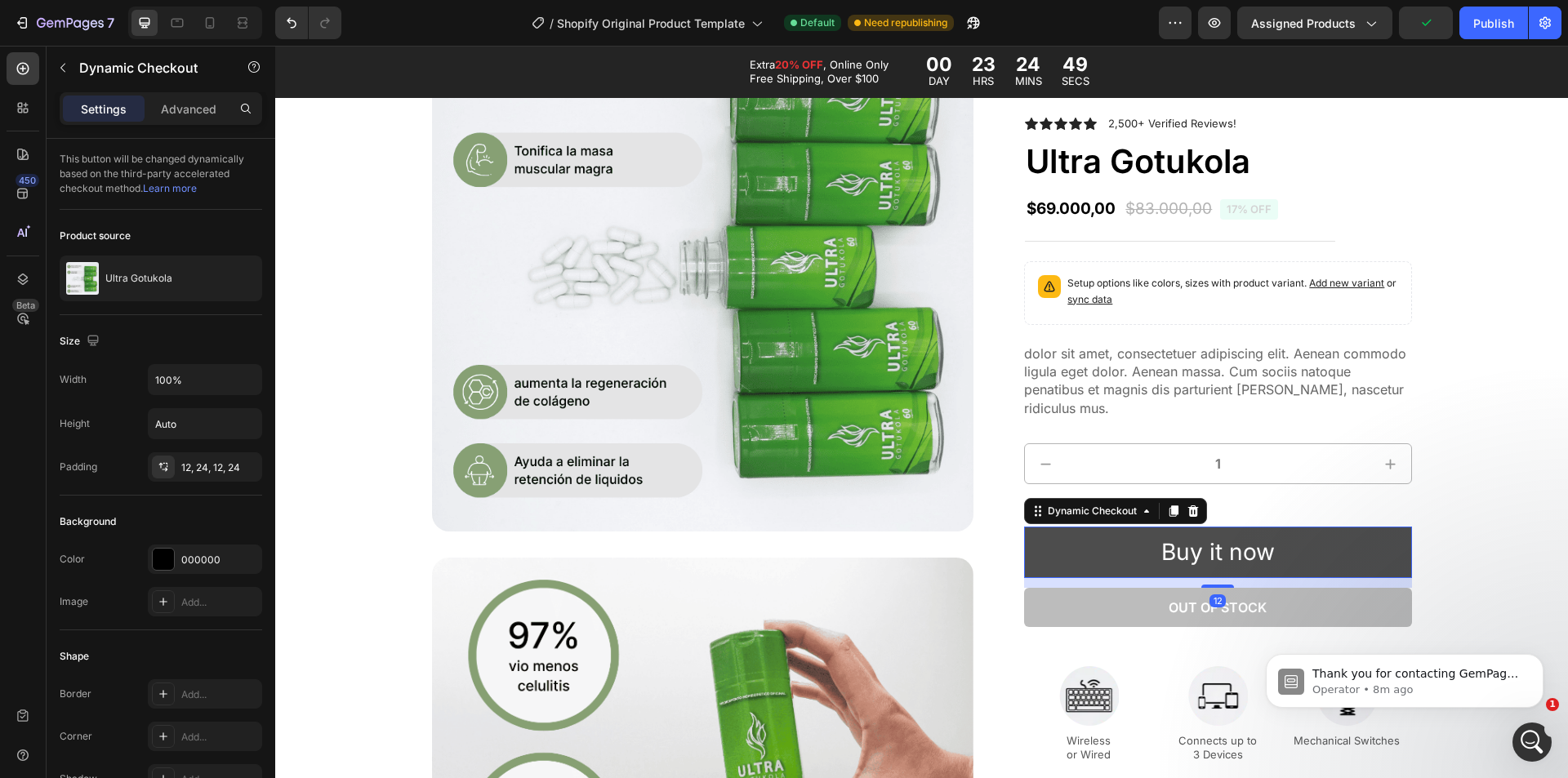
click at [1314, 554] on button "Buy it now" at bounding box center [1218, 553] width 387 height 52
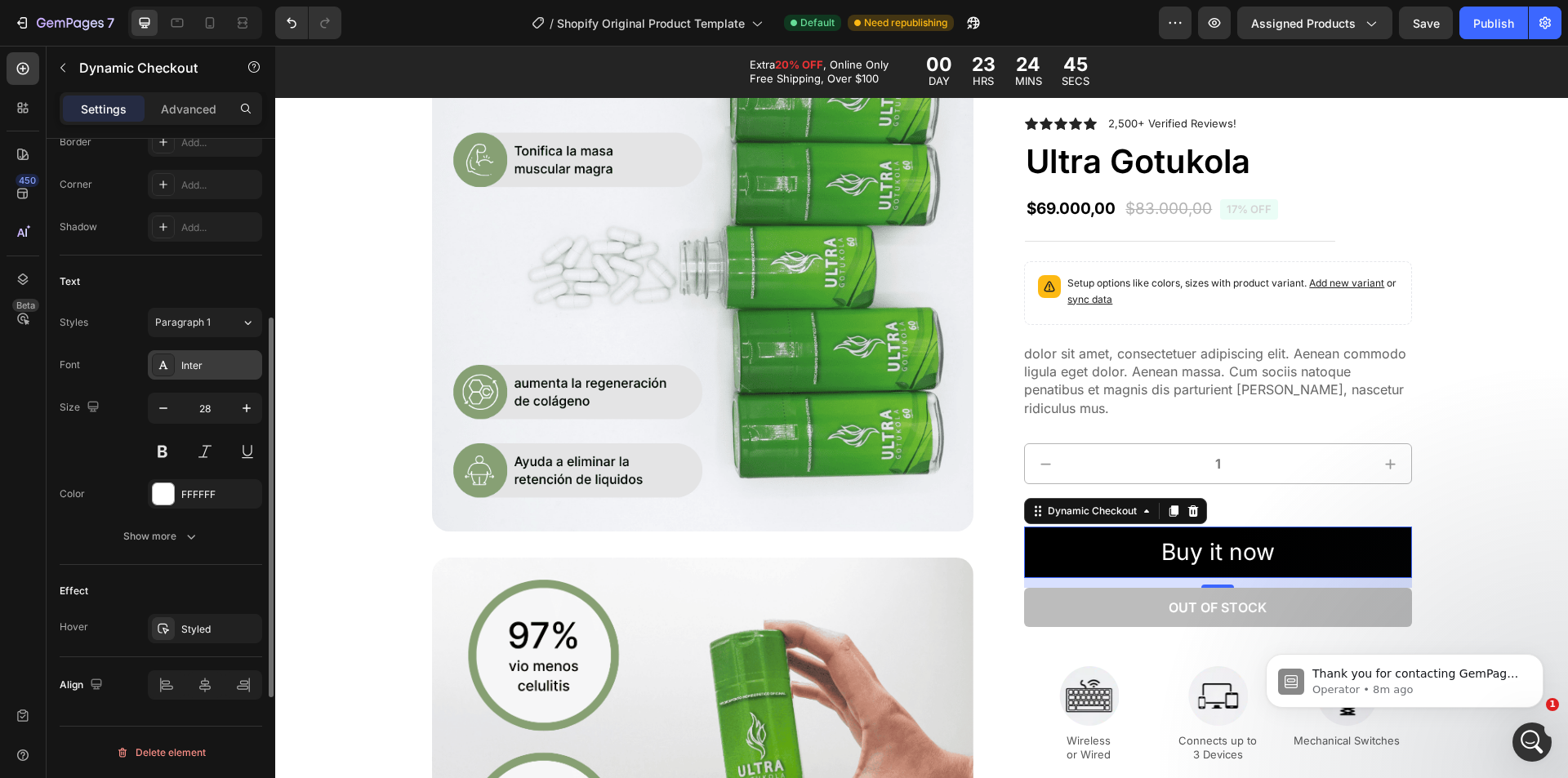
scroll to position [0, 0]
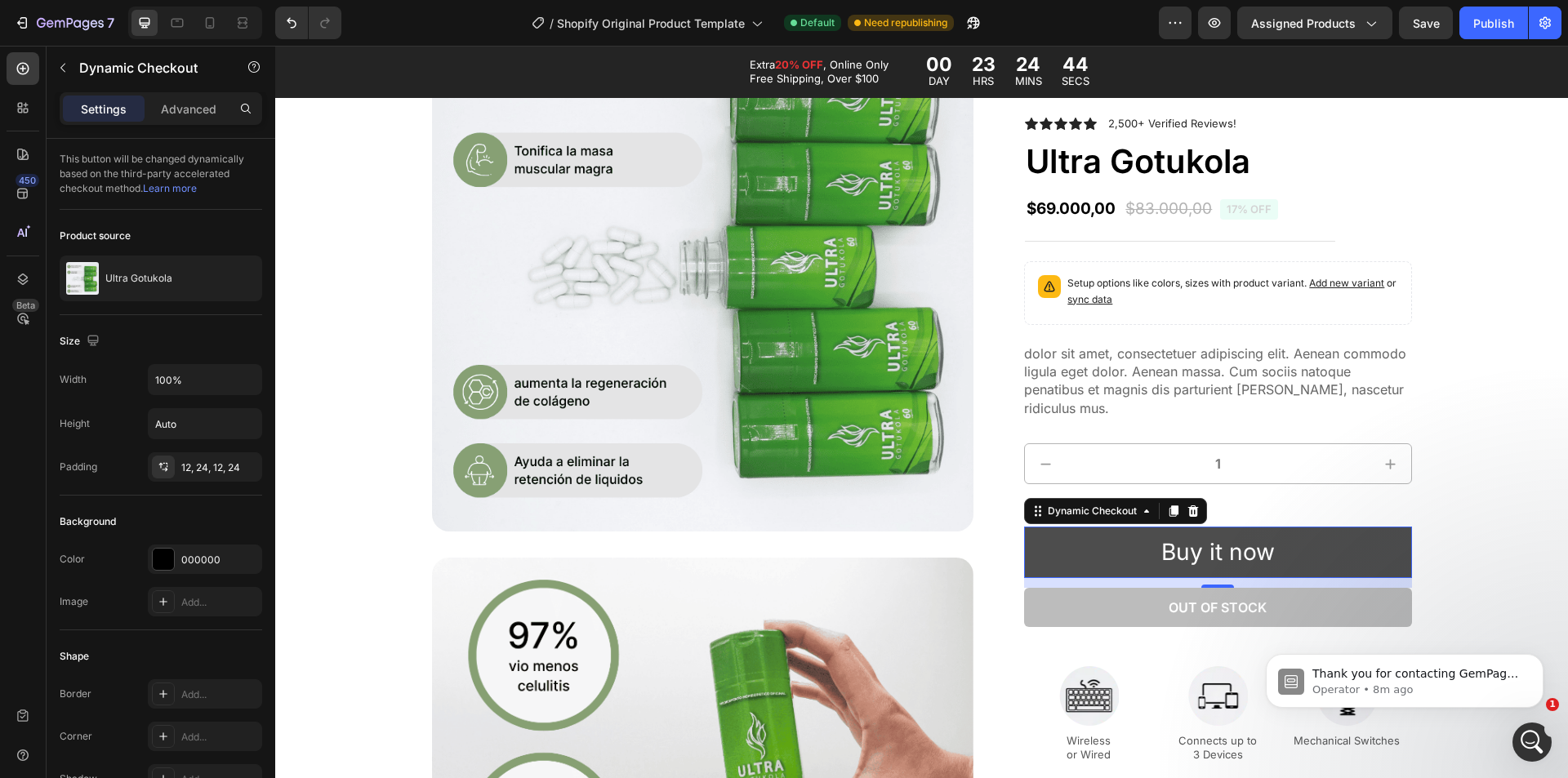
click at [1082, 555] on button "Buy it now" at bounding box center [1218, 553] width 387 height 52
click at [1201, 560] on div "Buy it now" at bounding box center [1218, 552] width 114 height 32
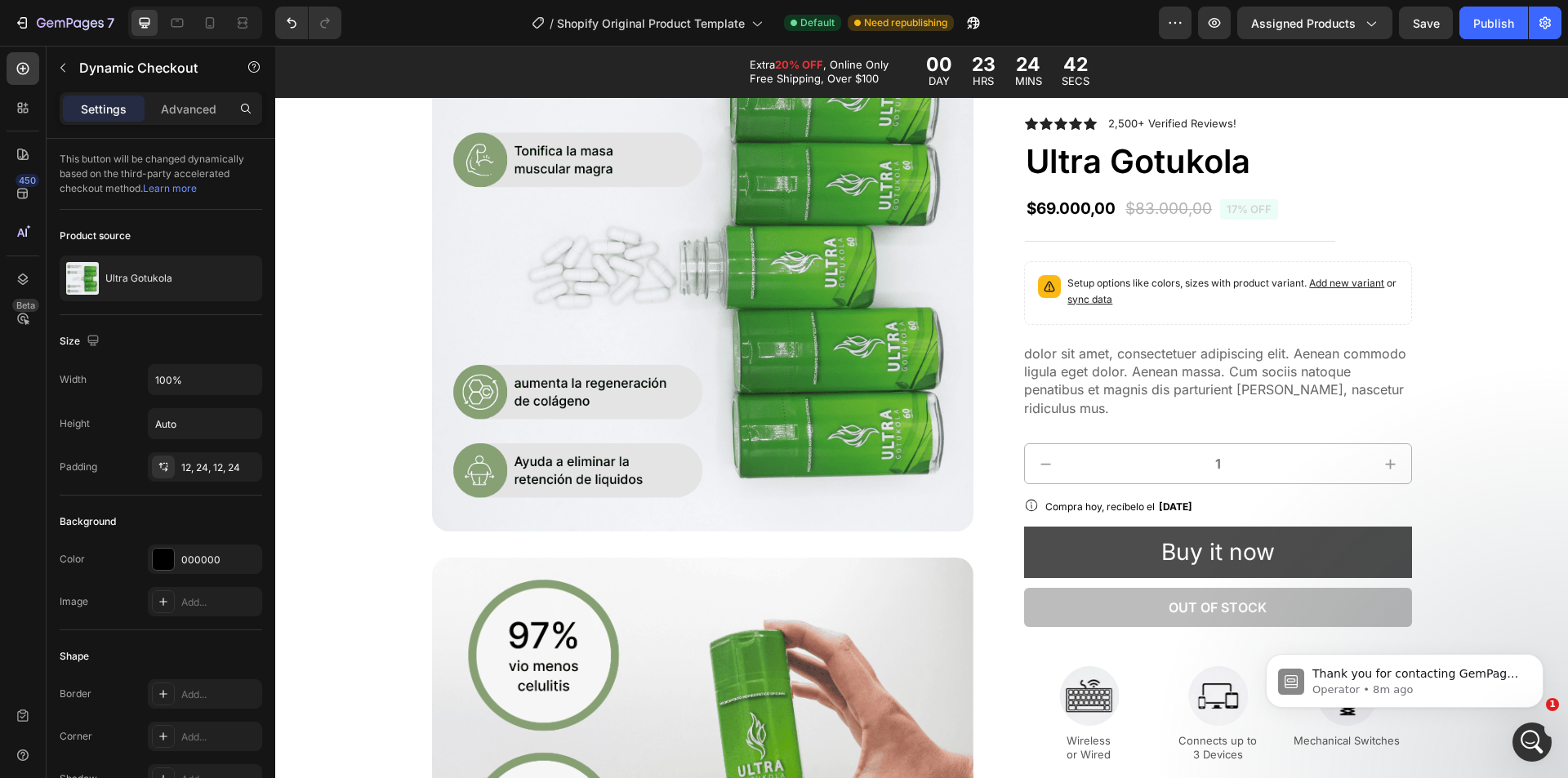
click at [1347, 553] on button "Buy it now" at bounding box center [1218, 553] width 387 height 52
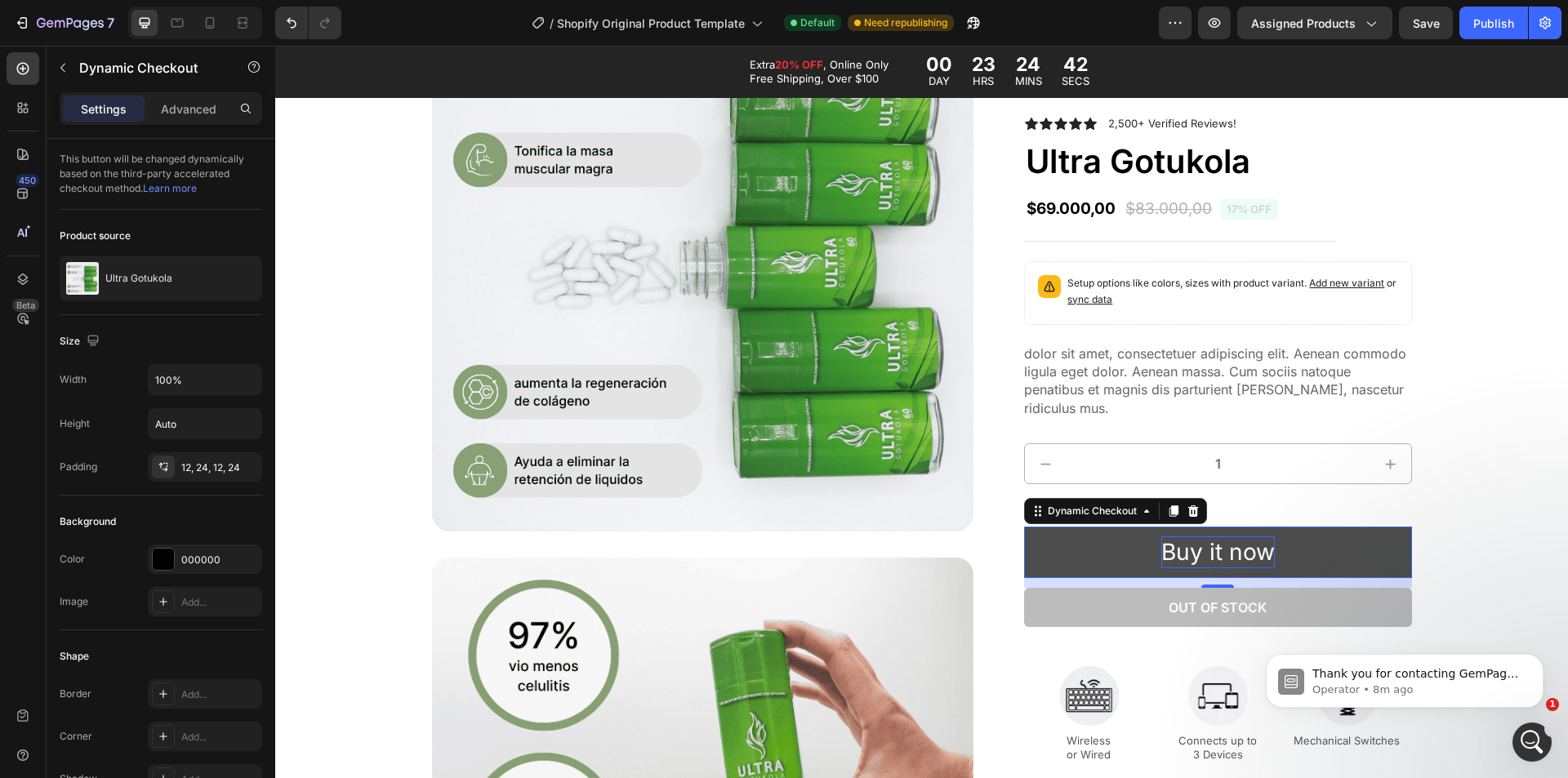
click at [1235, 552] on p "Buy it now" at bounding box center [1218, 552] width 114 height 32
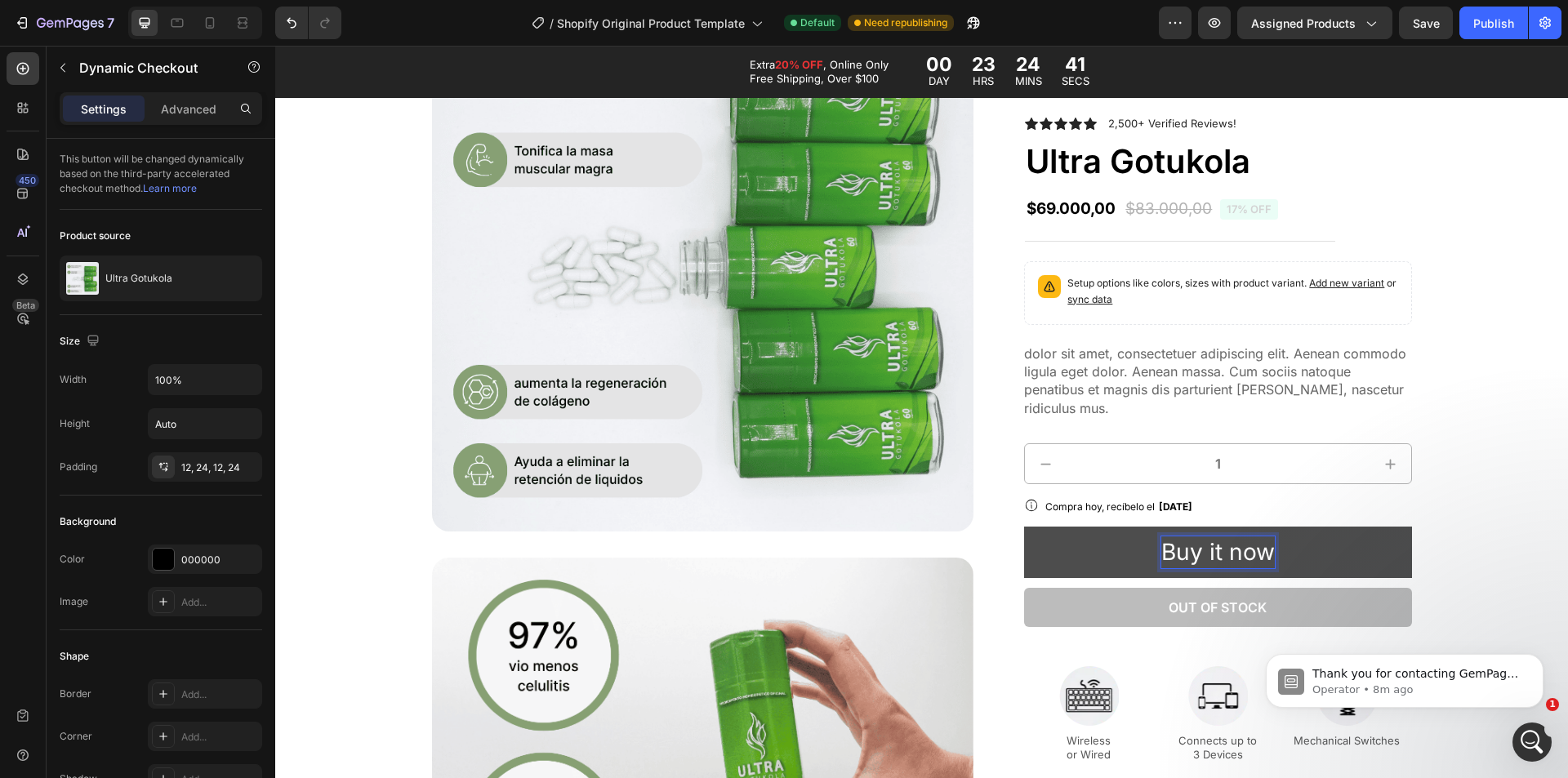
click at [1330, 548] on button "Buy it now" at bounding box center [1218, 553] width 387 height 52
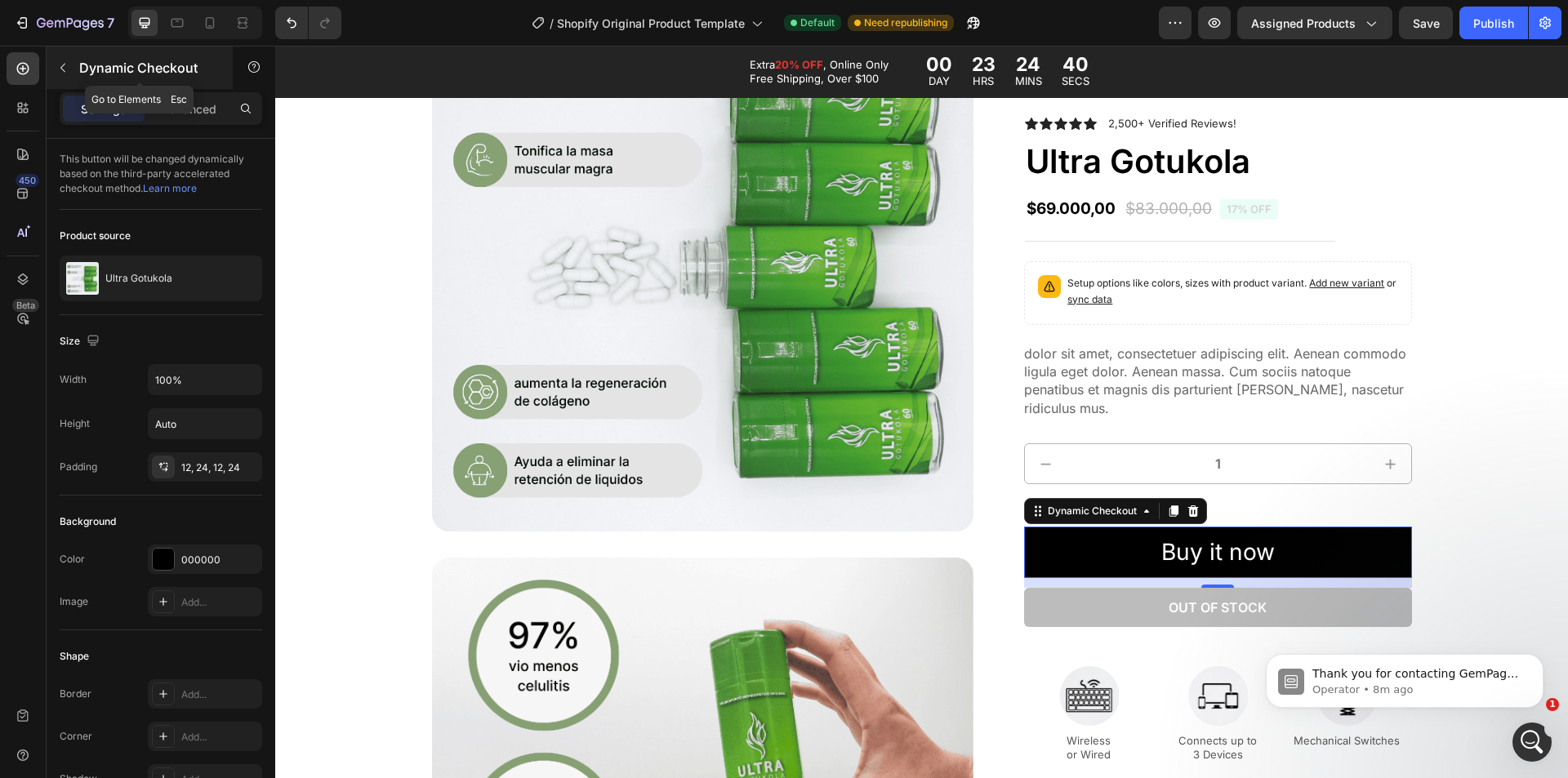
click at [94, 63] on p "Dynamic Checkout" at bounding box center [148, 68] width 139 height 20
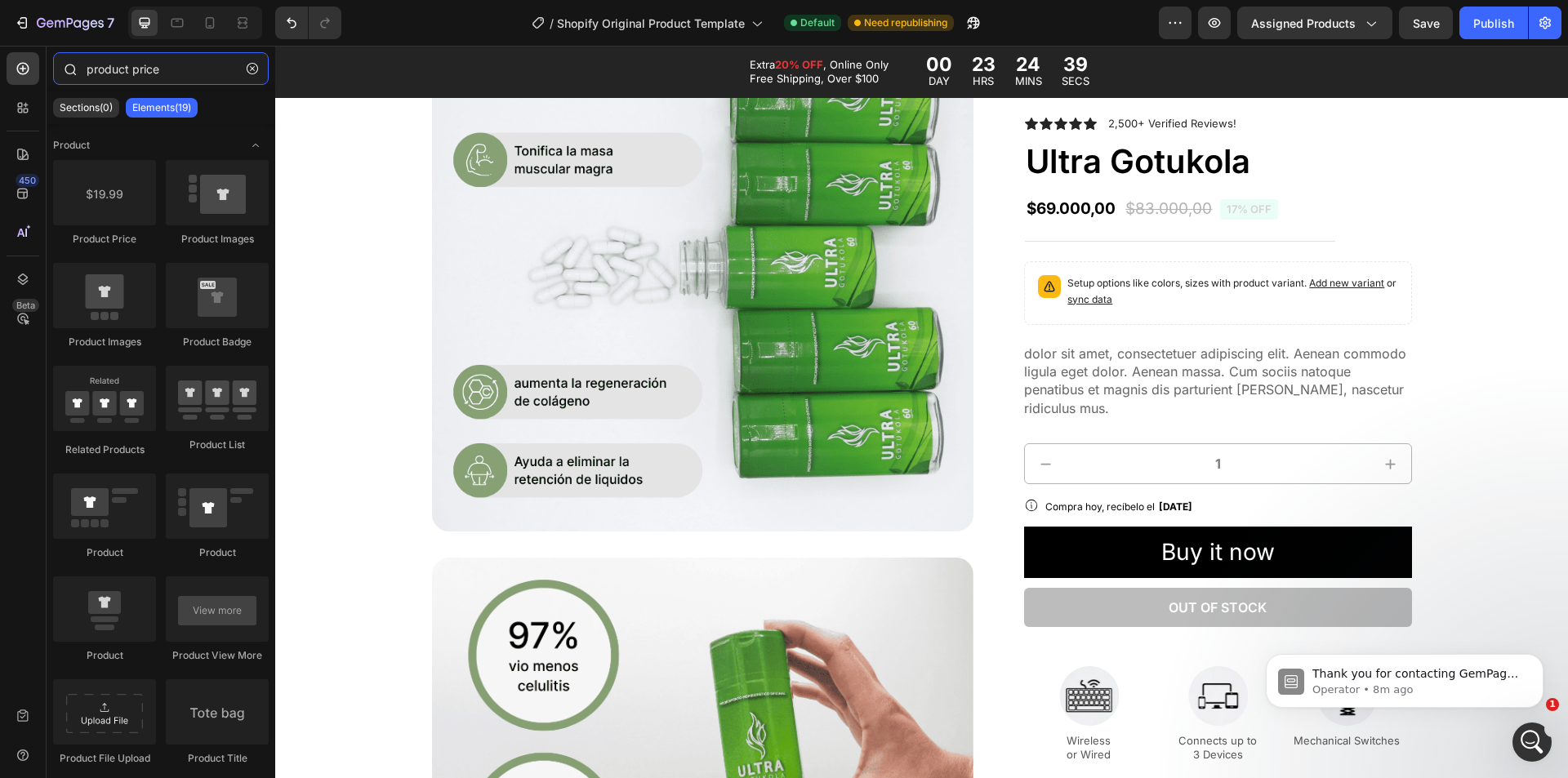
click at [116, 75] on input "product price" at bounding box center [160, 68] width 215 height 32
drag, startPoint x: 203, startPoint y: 70, endPoint x: 43, endPoint y: 70, distance: 160.0
click at [42, 70] on div "450 Beta product price Sections(0) Elements(19) We couldn’t find any matches fo…" at bounding box center [137, 411] width 275 height 732
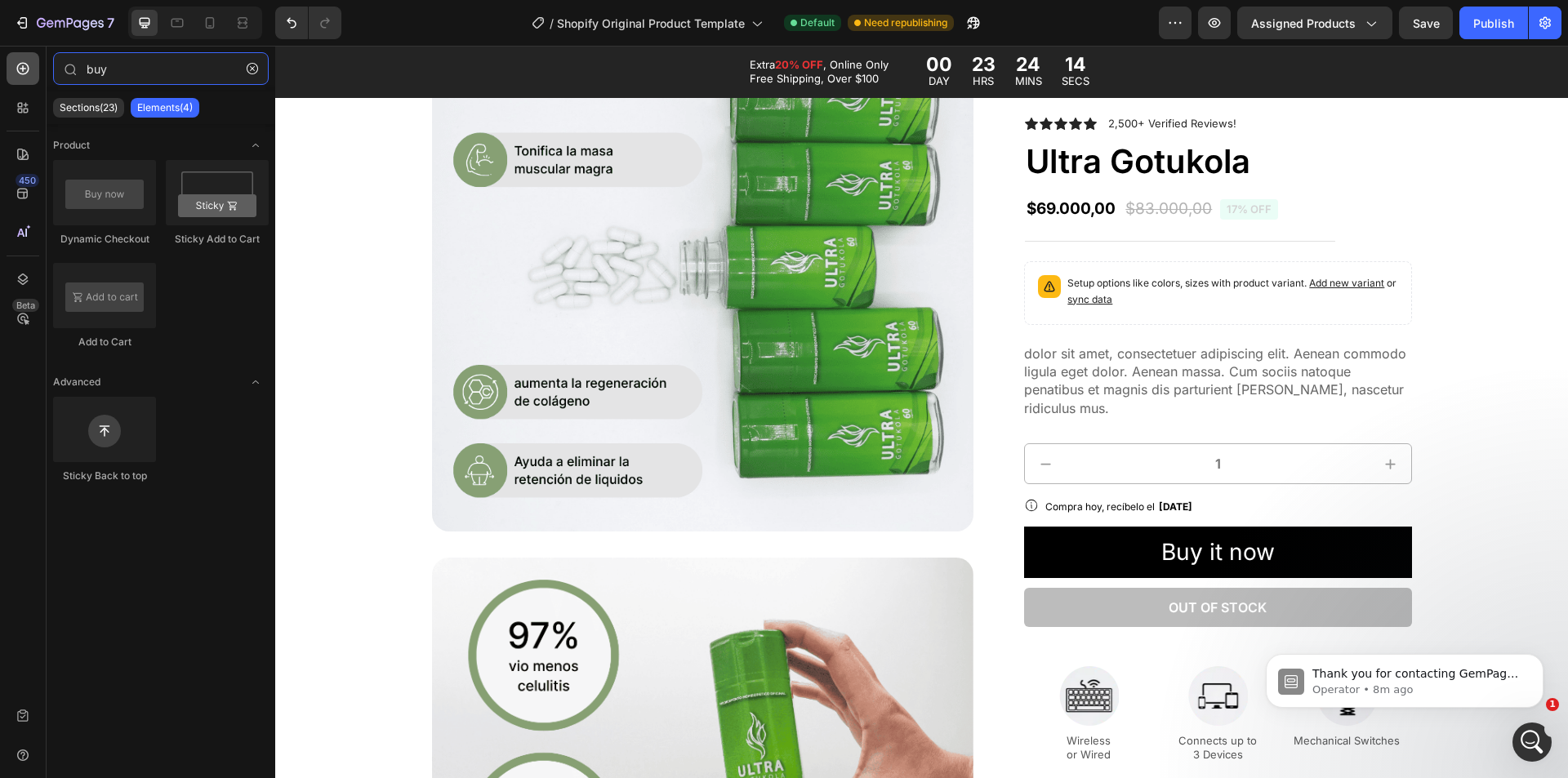
drag, startPoint x: 139, startPoint y: 61, endPoint x: 35, endPoint y: 60, distance: 104.0
click at [37, 61] on div "450 Beta buy Sections(23) Elements(4) Product Dynamic Checkout Sticky Add to Ca…" at bounding box center [137, 411] width 275 height 732
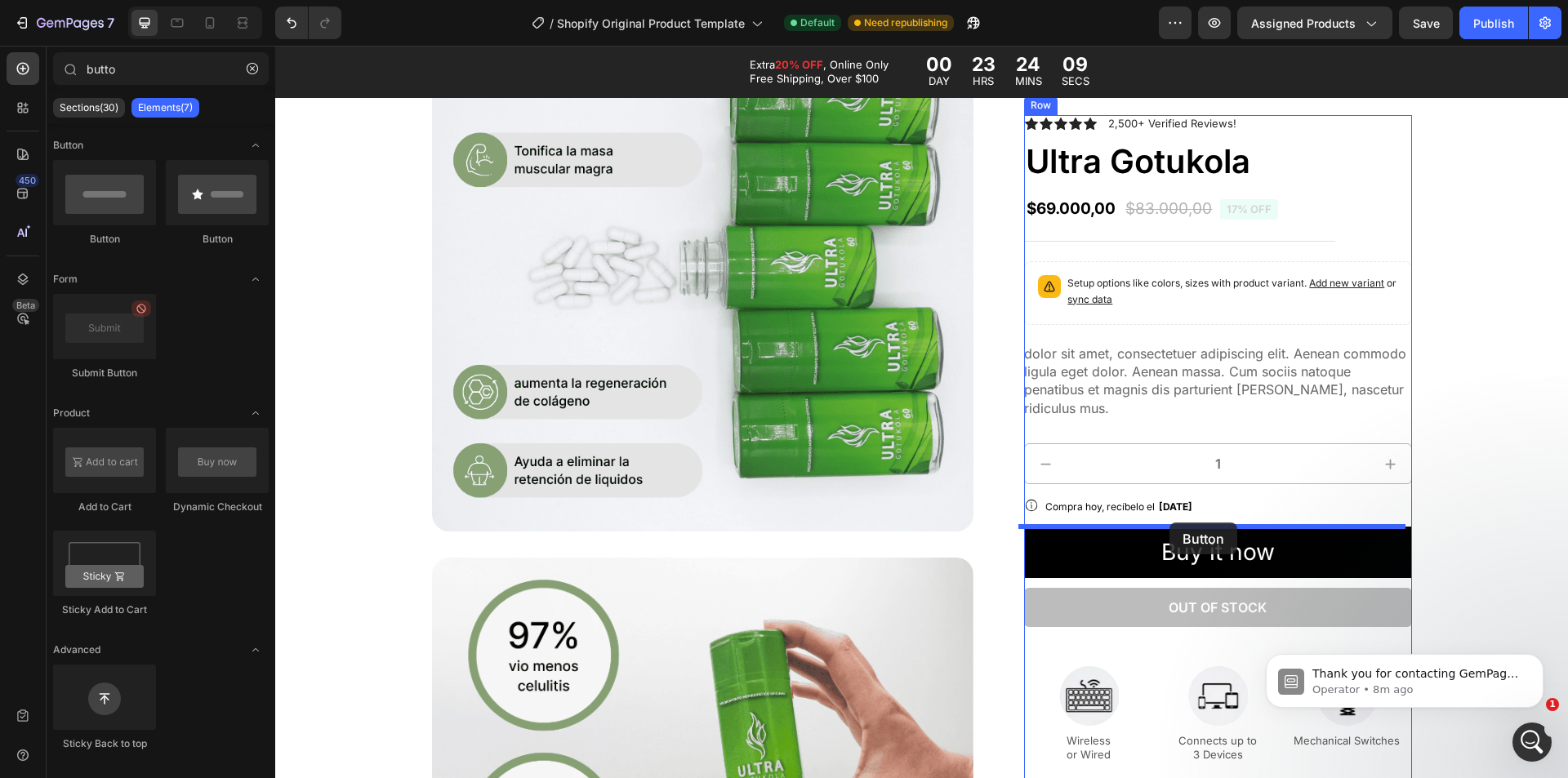
drag, startPoint x: 397, startPoint y: 259, endPoint x: 1170, endPoint y: 523, distance: 816.8
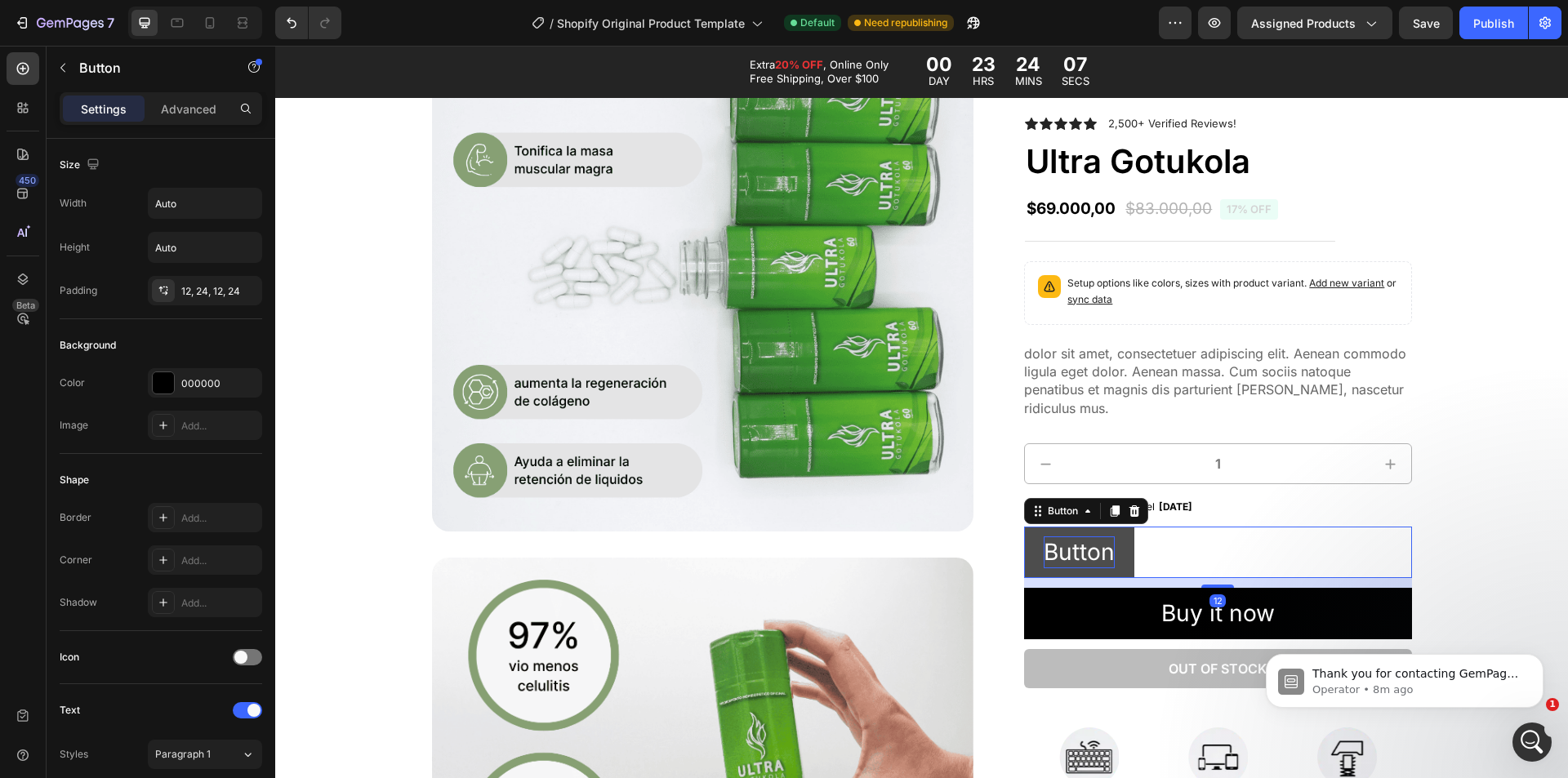
click at [1087, 550] on p "Button" at bounding box center [1079, 552] width 71 height 32
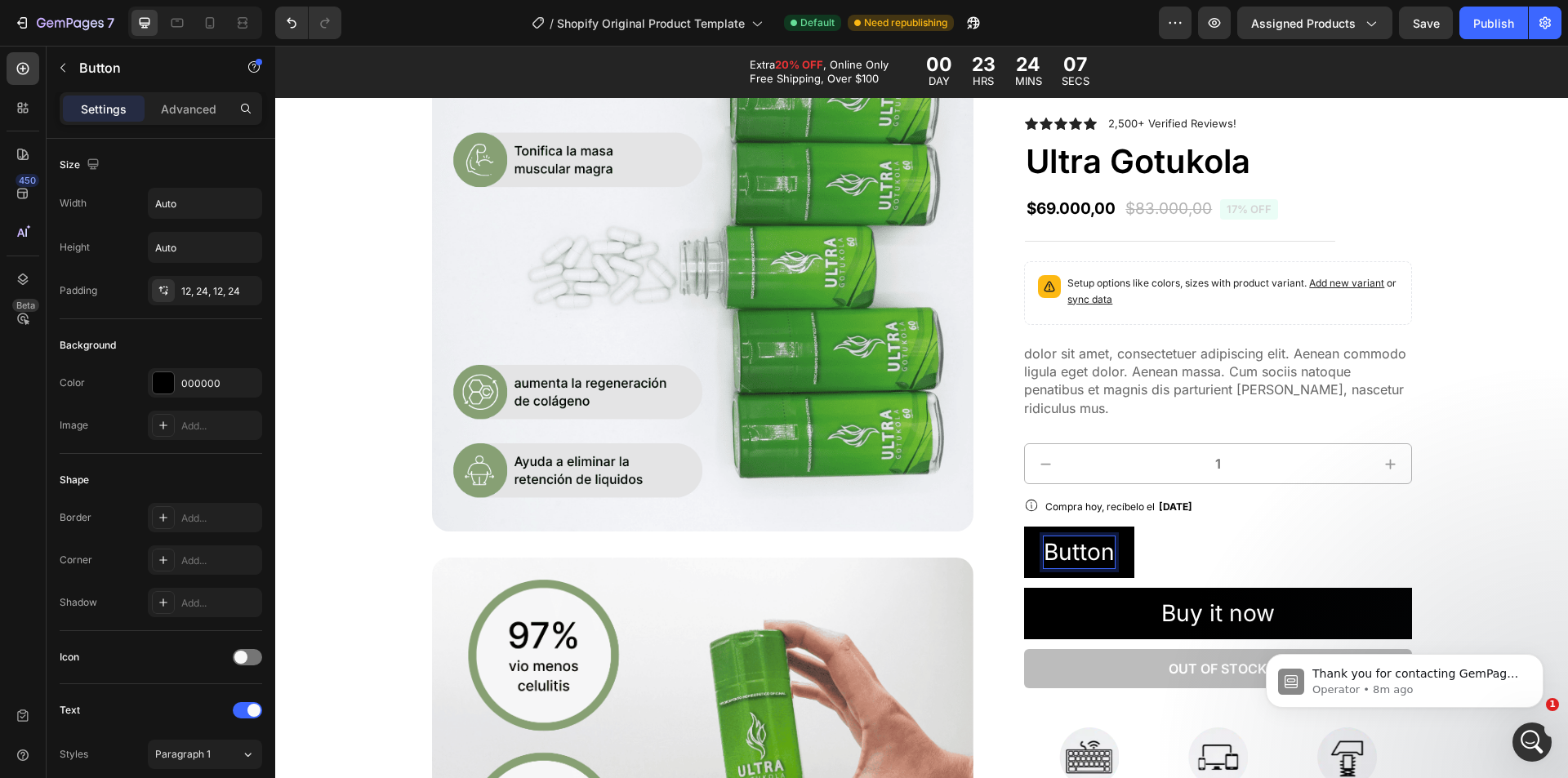
drag, startPoint x: 1166, startPoint y: 552, endPoint x: 1158, endPoint y: 551, distance: 8.1
click at [1165, 552] on div "Button Button 12" at bounding box center [1218, 553] width 387 height 52
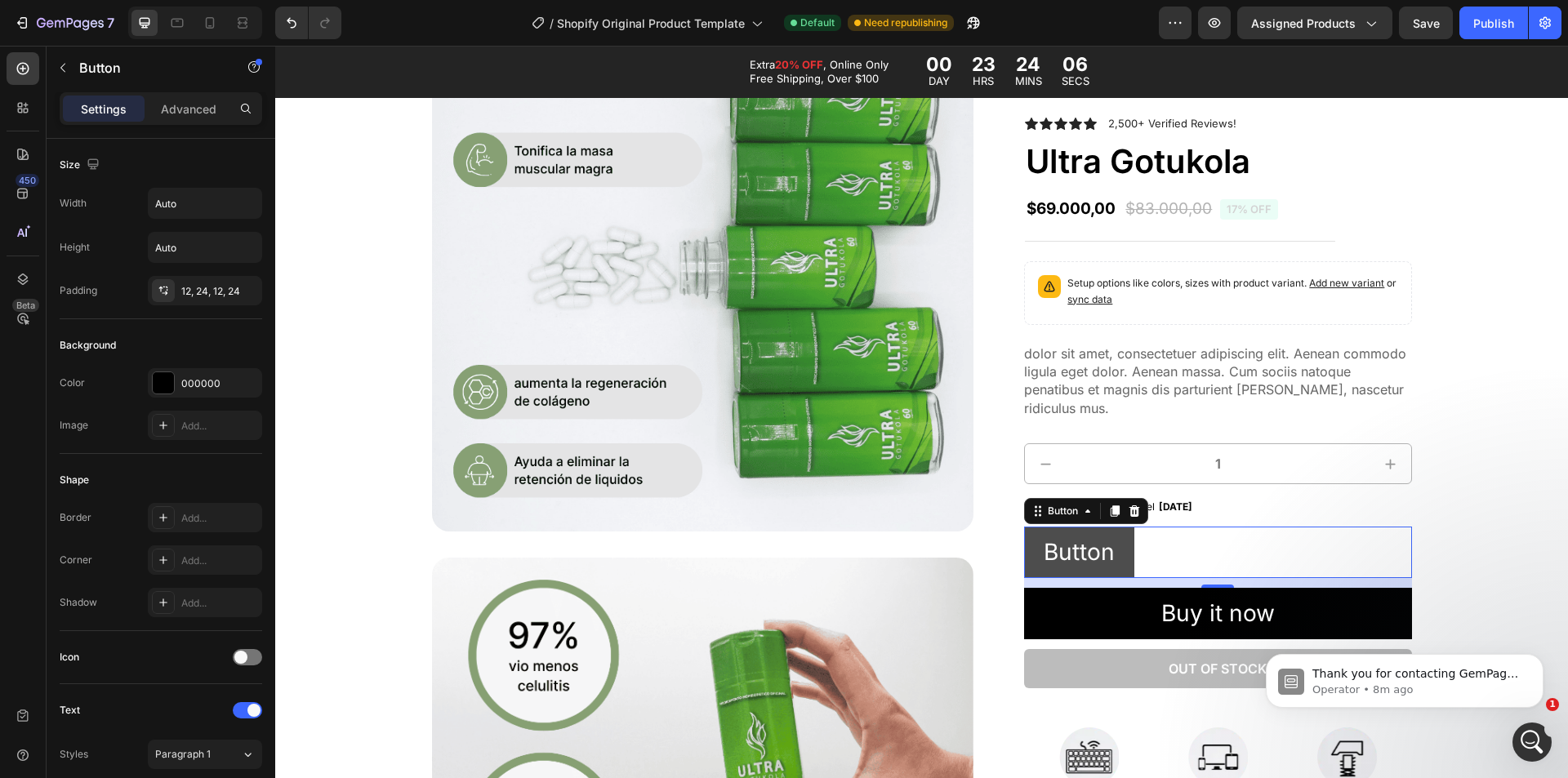
click at [1119, 549] on button "Button" at bounding box center [1079, 553] width 111 height 52
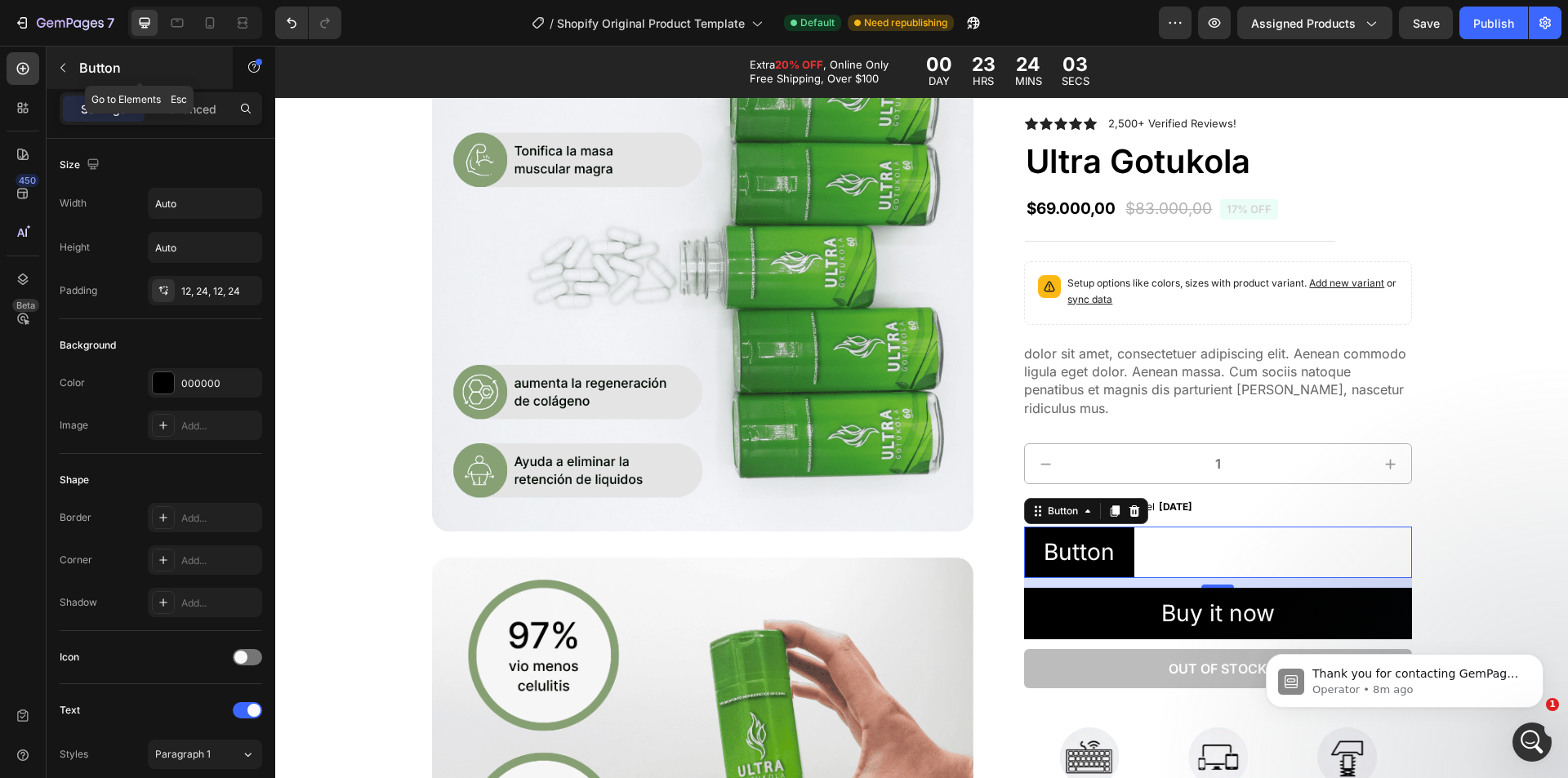
click at [83, 63] on p "Button" at bounding box center [148, 68] width 139 height 20
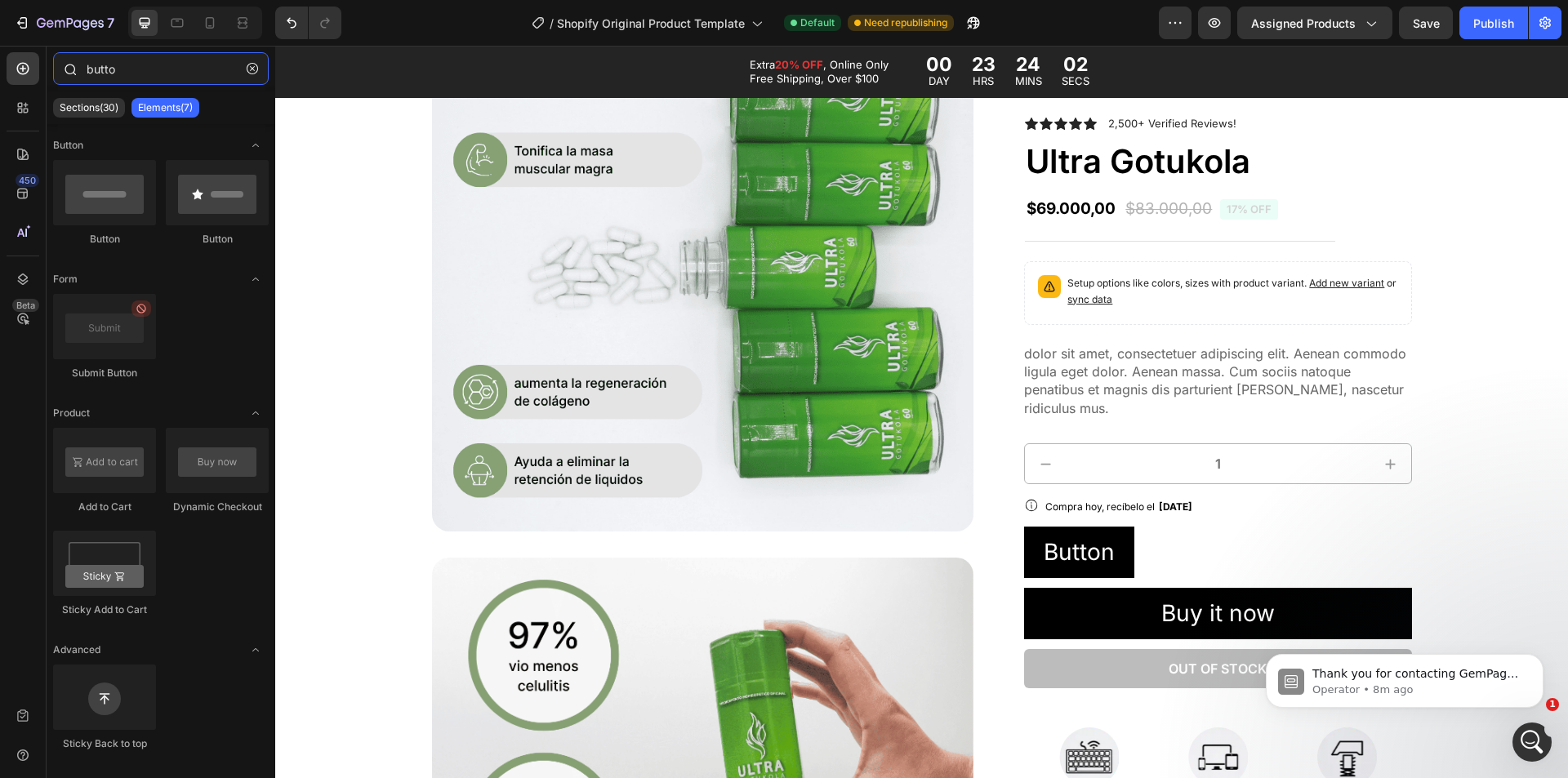
drag, startPoint x: 136, startPoint y: 70, endPoint x: 49, endPoint y: 66, distance: 87.1
click at [49, 66] on div "butto" at bounding box center [160, 71] width 229 height 39
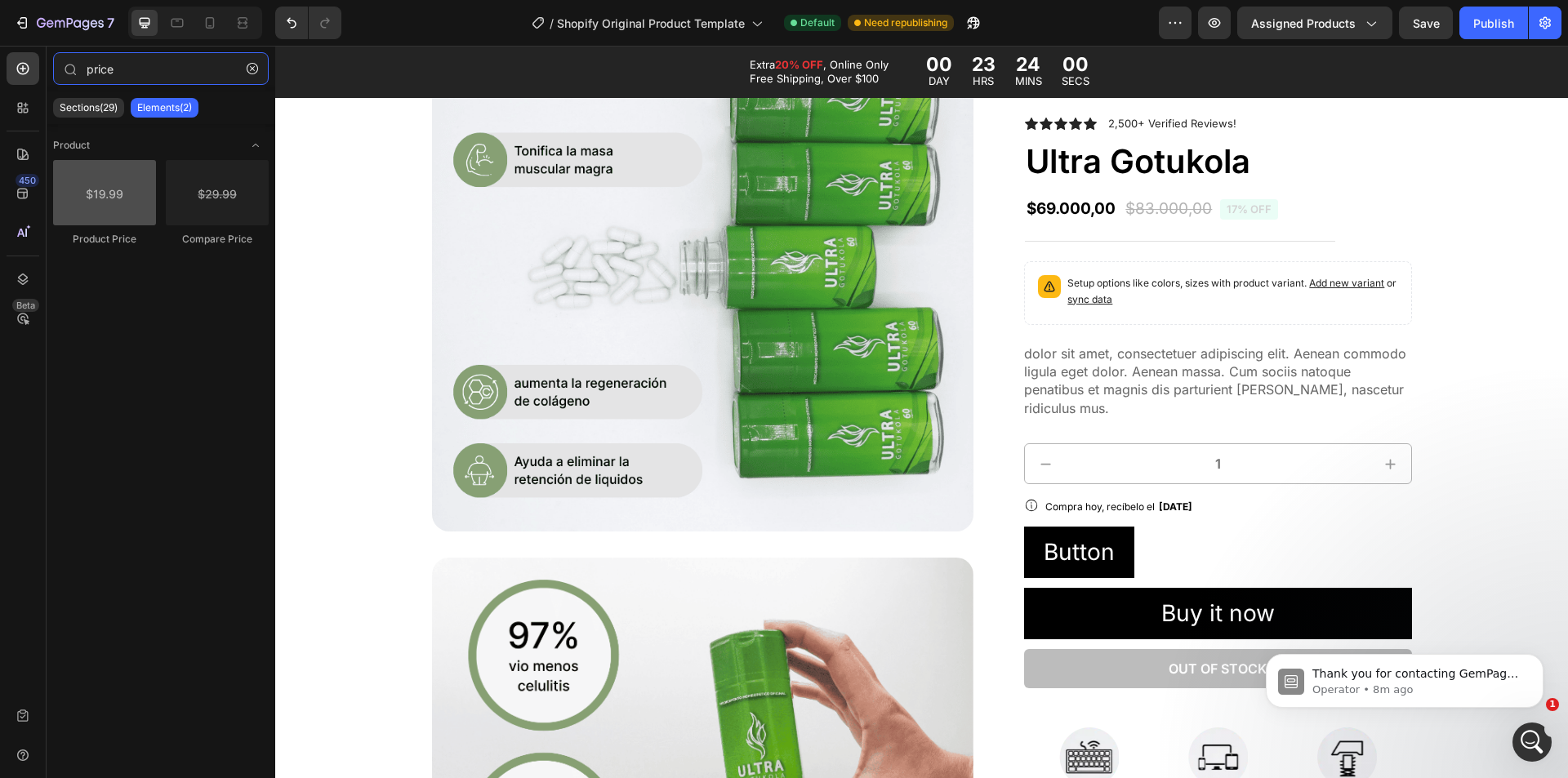
type input "price"
drag, startPoint x: 136, startPoint y: 201, endPoint x: 100, endPoint y: 93, distance: 113.8
click at [100, 93] on div "price Sections(29) Elements(2) Product Product Price Compare Price" at bounding box center [160, 410] width 229 height 716
click at [1531, 735] on icon "Open Intercom Messenger" at bounding box center [1530, 740] width 27 height 27
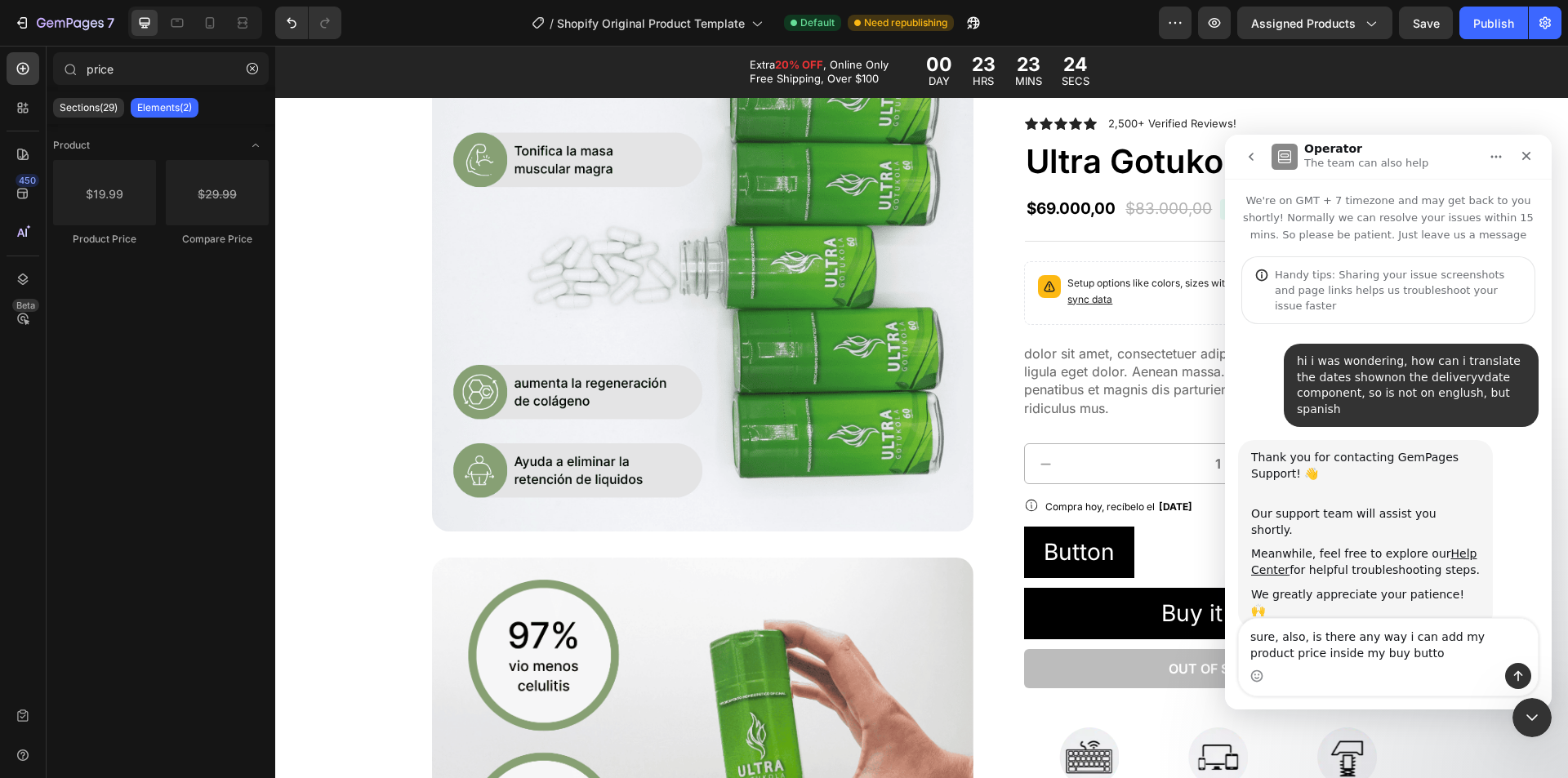
type textarea "sure, also, is there any way i can add my product price inside my buy button"
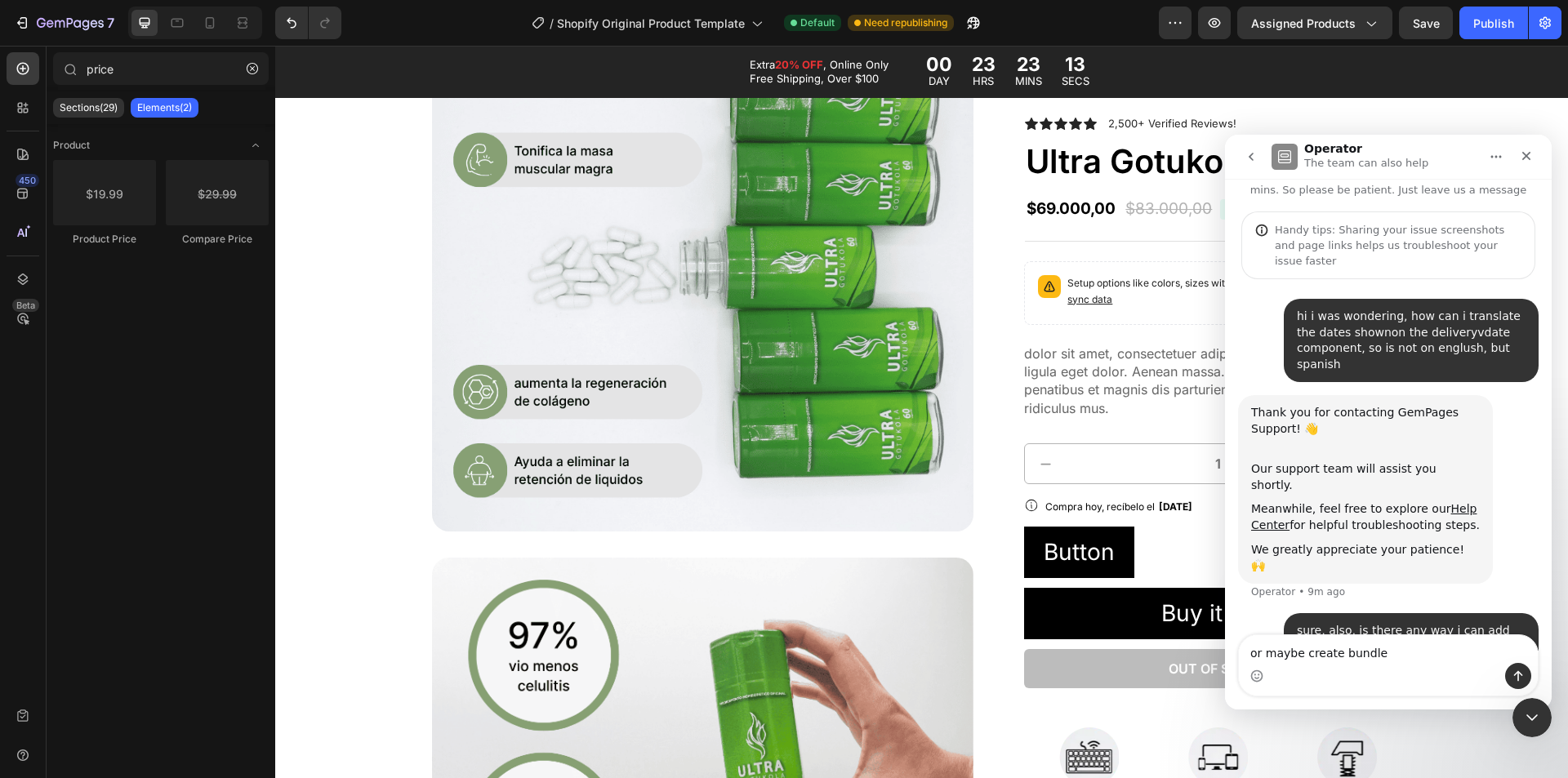
type textarea "or maybe create bundles"
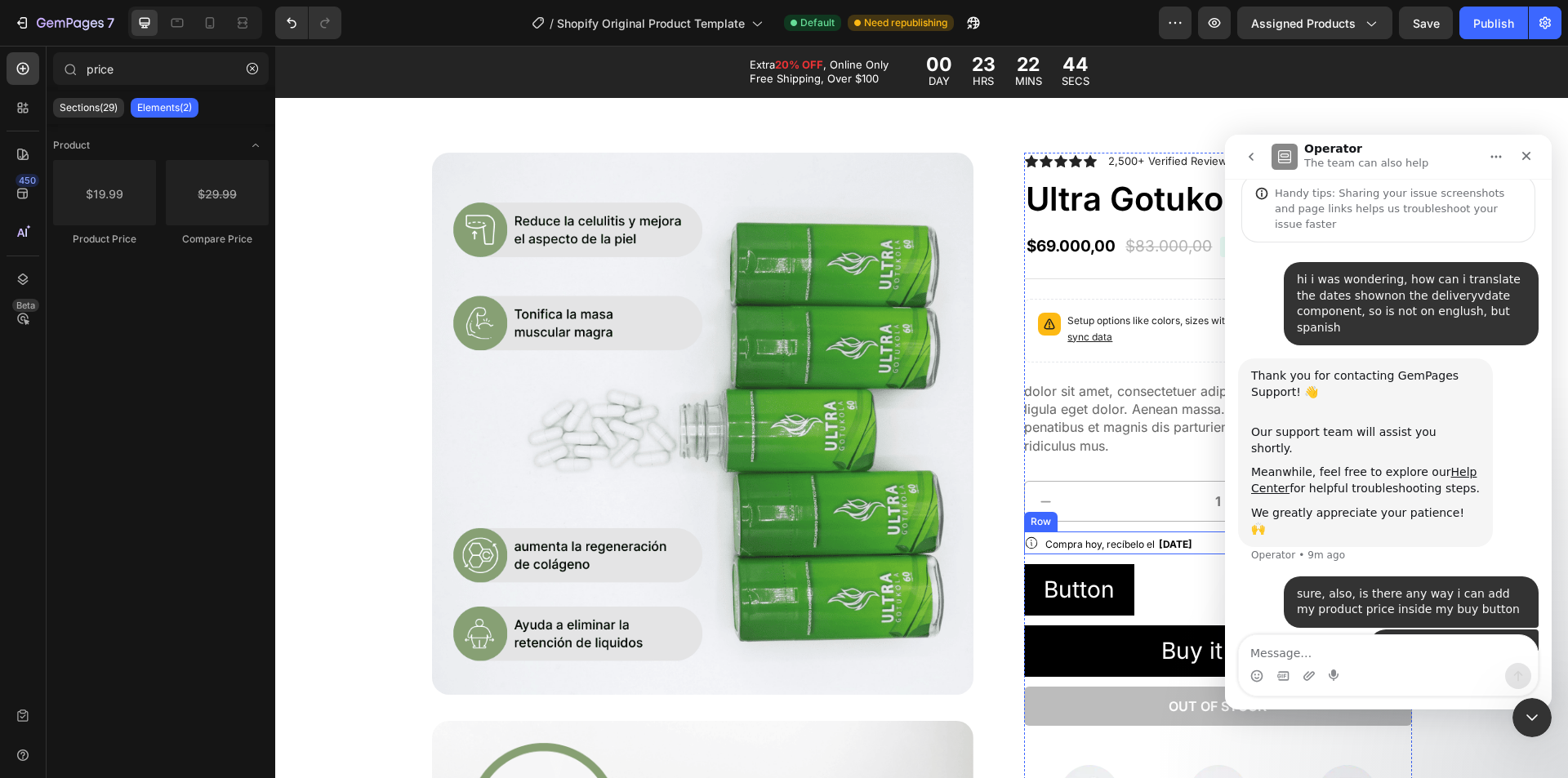
scroll to position [163, 0]
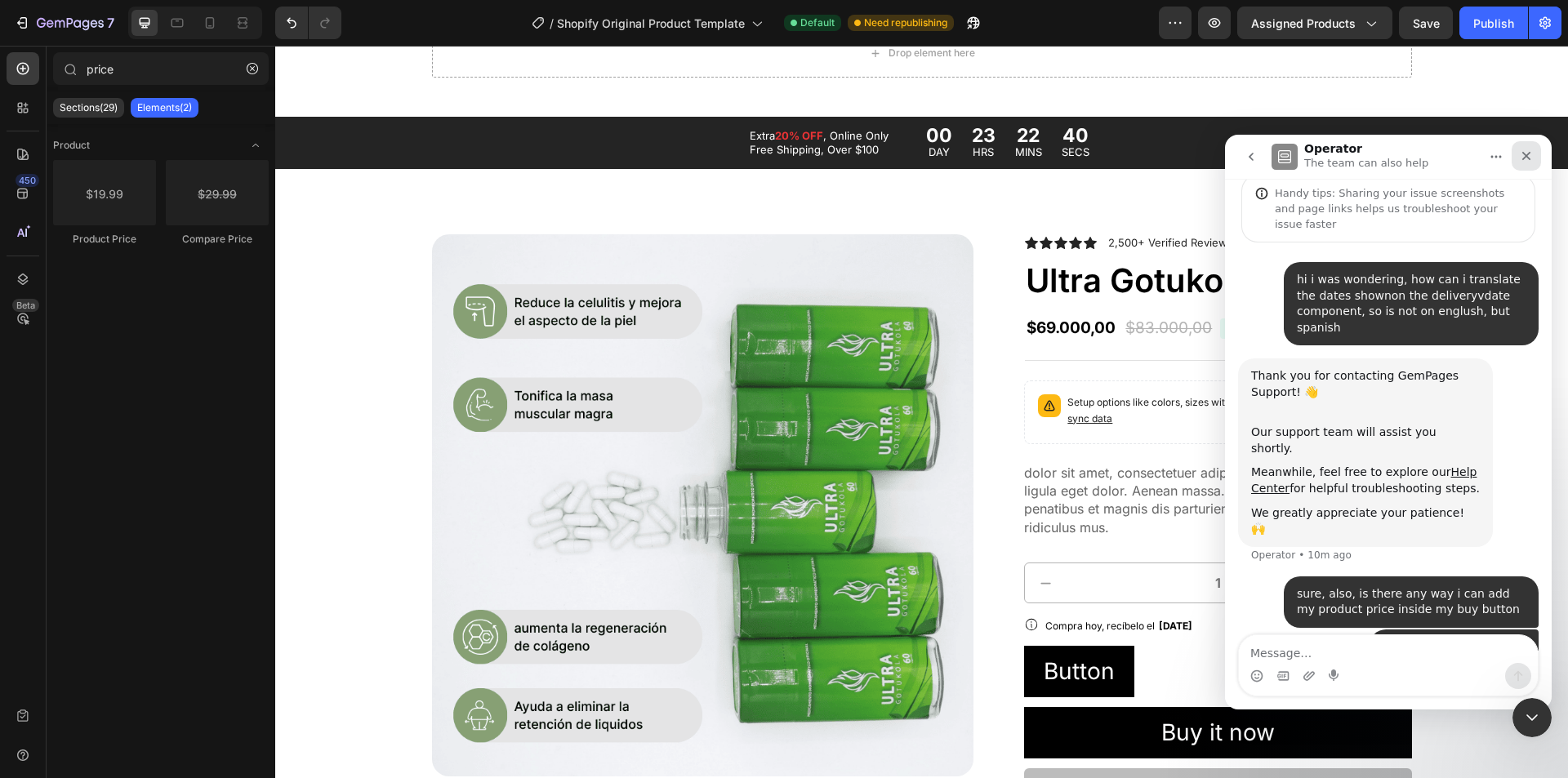
click at [1531, 156] on icon "Close" at bounding box center [1526, 156] width 13 height 13
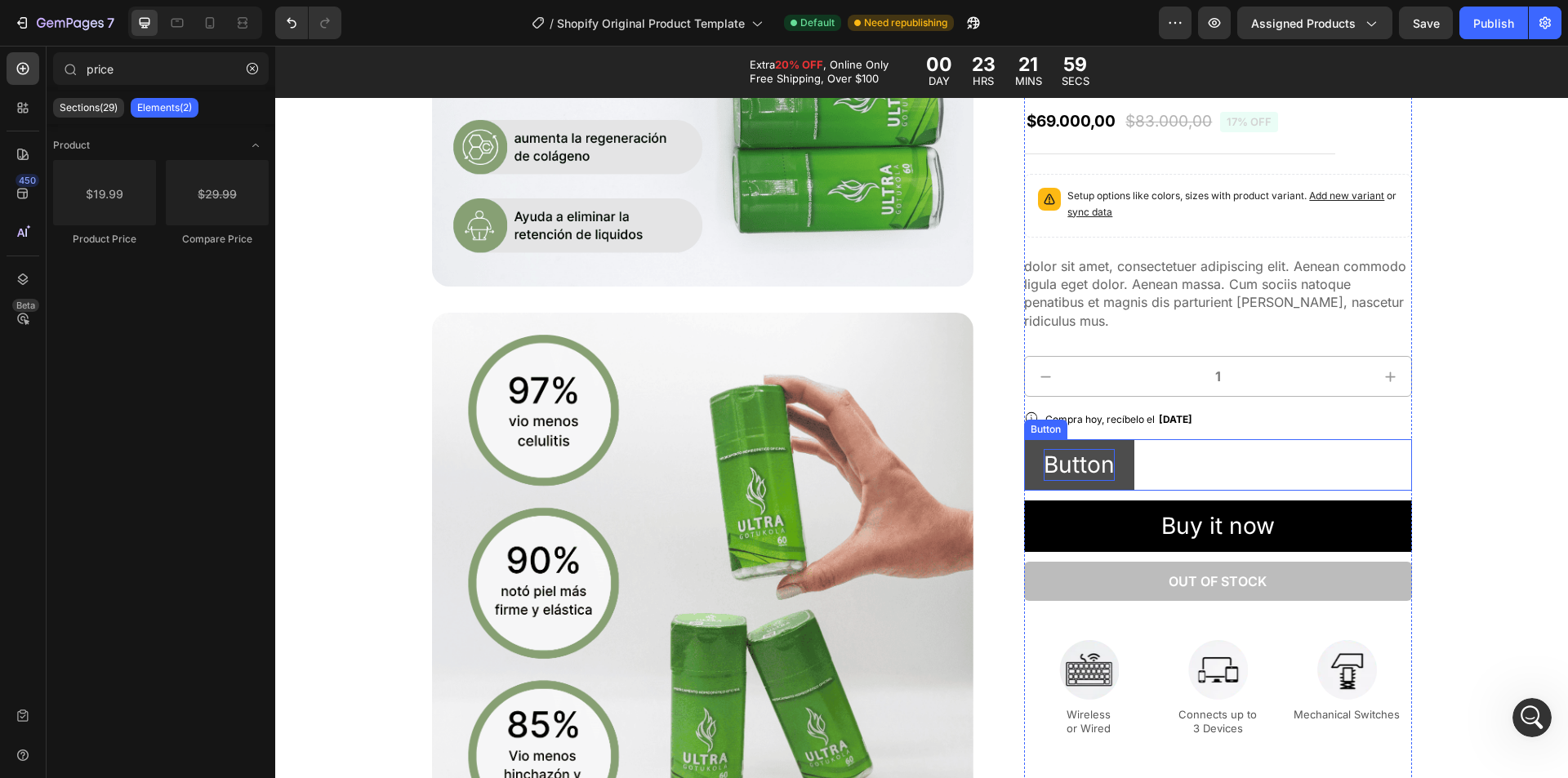
scroll to position [572, 0]
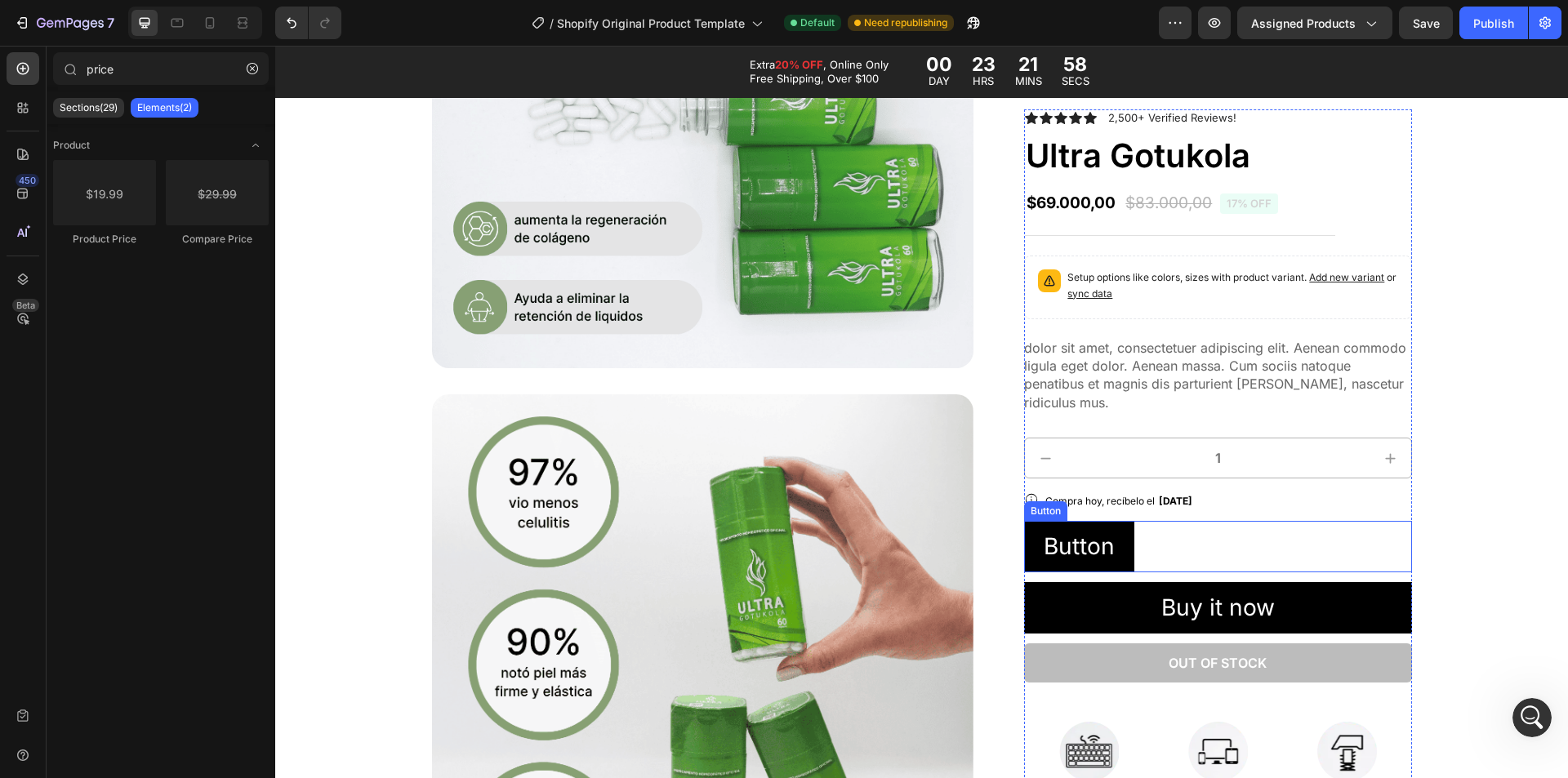
click at [1073, 465] on input "1" at bounding box center [1217, 458] width 303 height 39
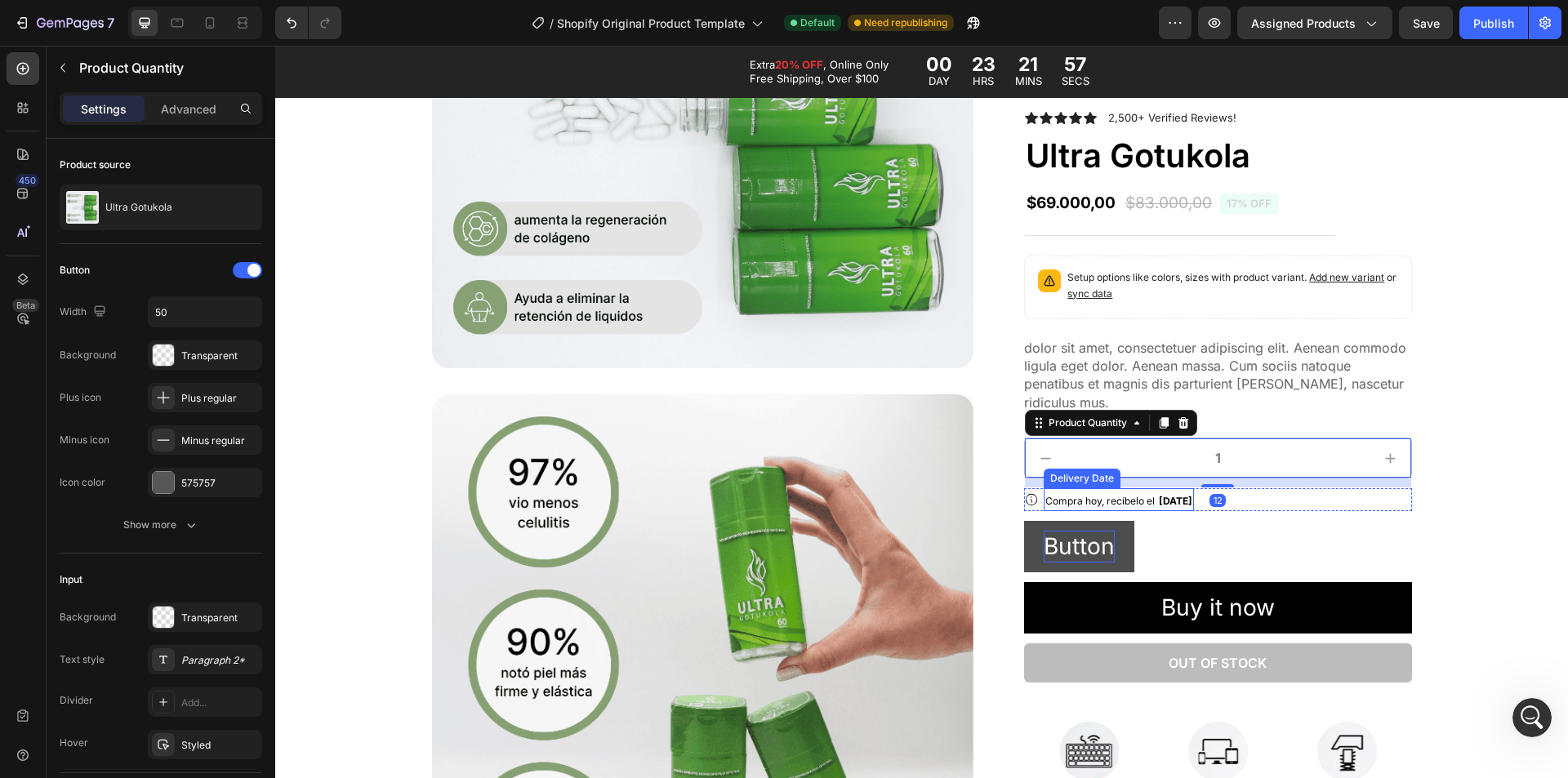
click at [1105, 564] on button "Button" at bounding box center [1079, 547] width 111 height 52
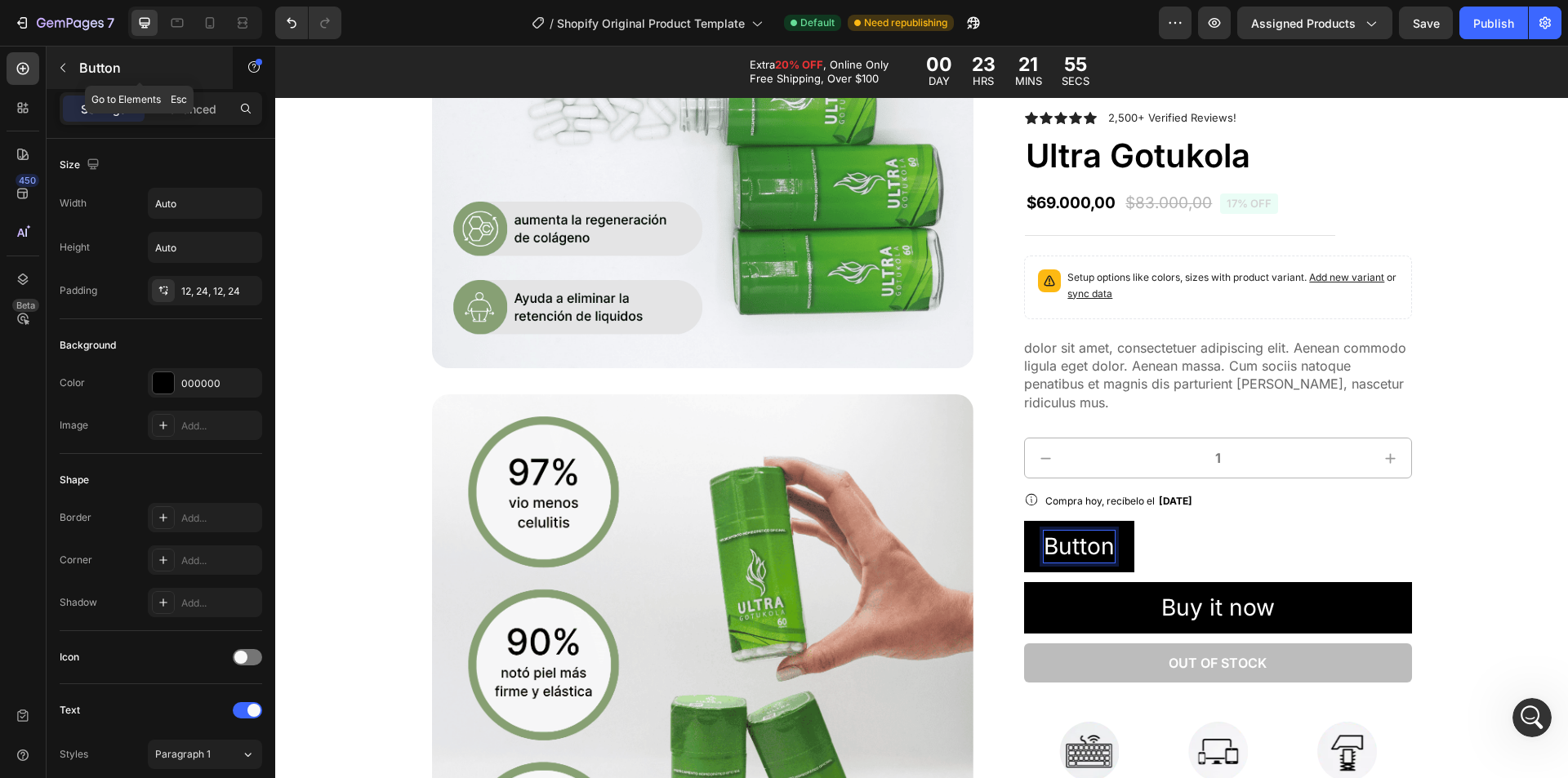
click at [67, 66] on icon "button" at bounding box center [63, 68] width 13 height 13
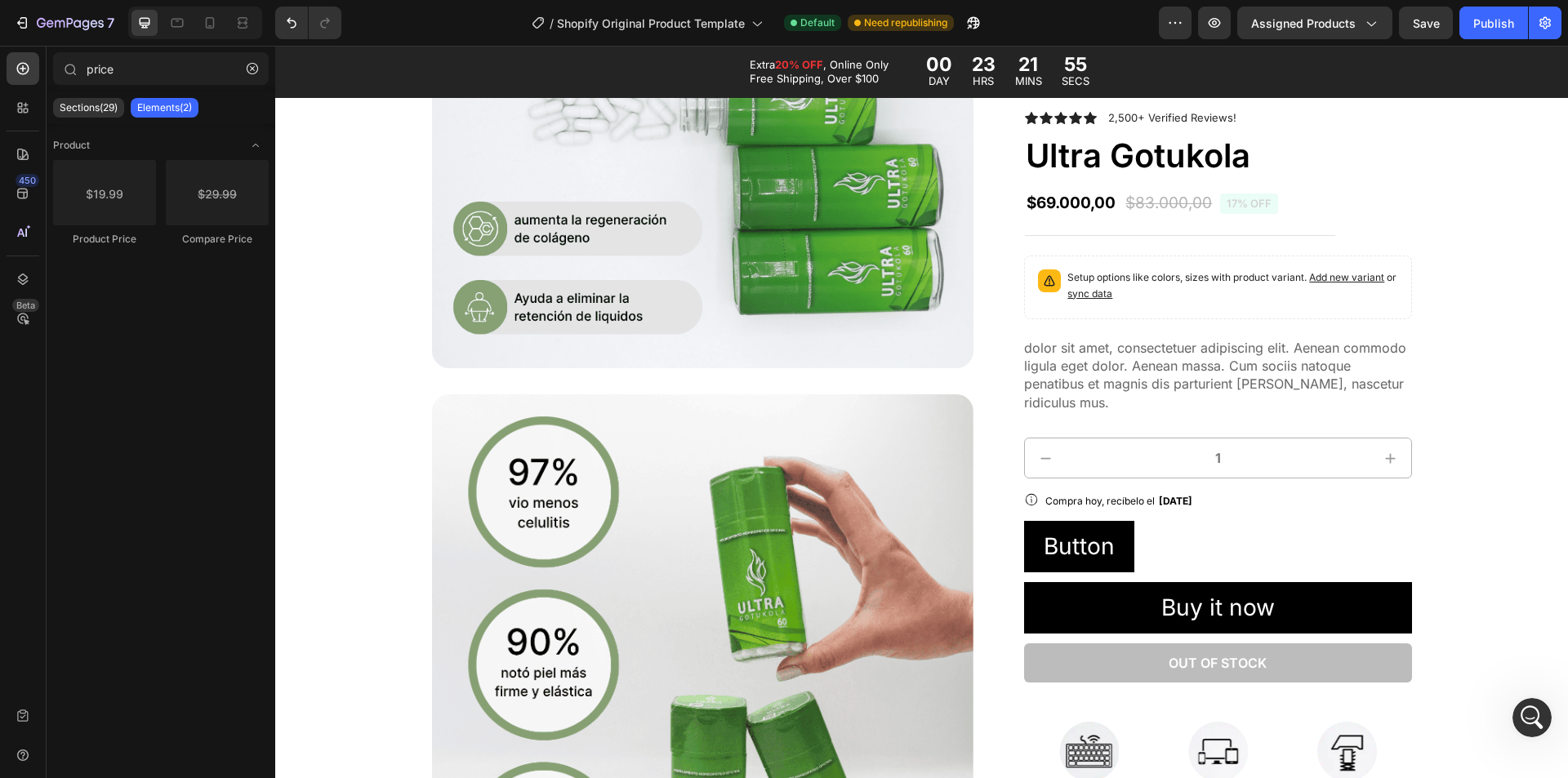
click at [166, 105] on p "Elements(2)" at bounding box center [165, 108] width 55 height 13
click at [71, 108] on p "Sections(29)" at bounding box center [89, 108] width 58 height 13
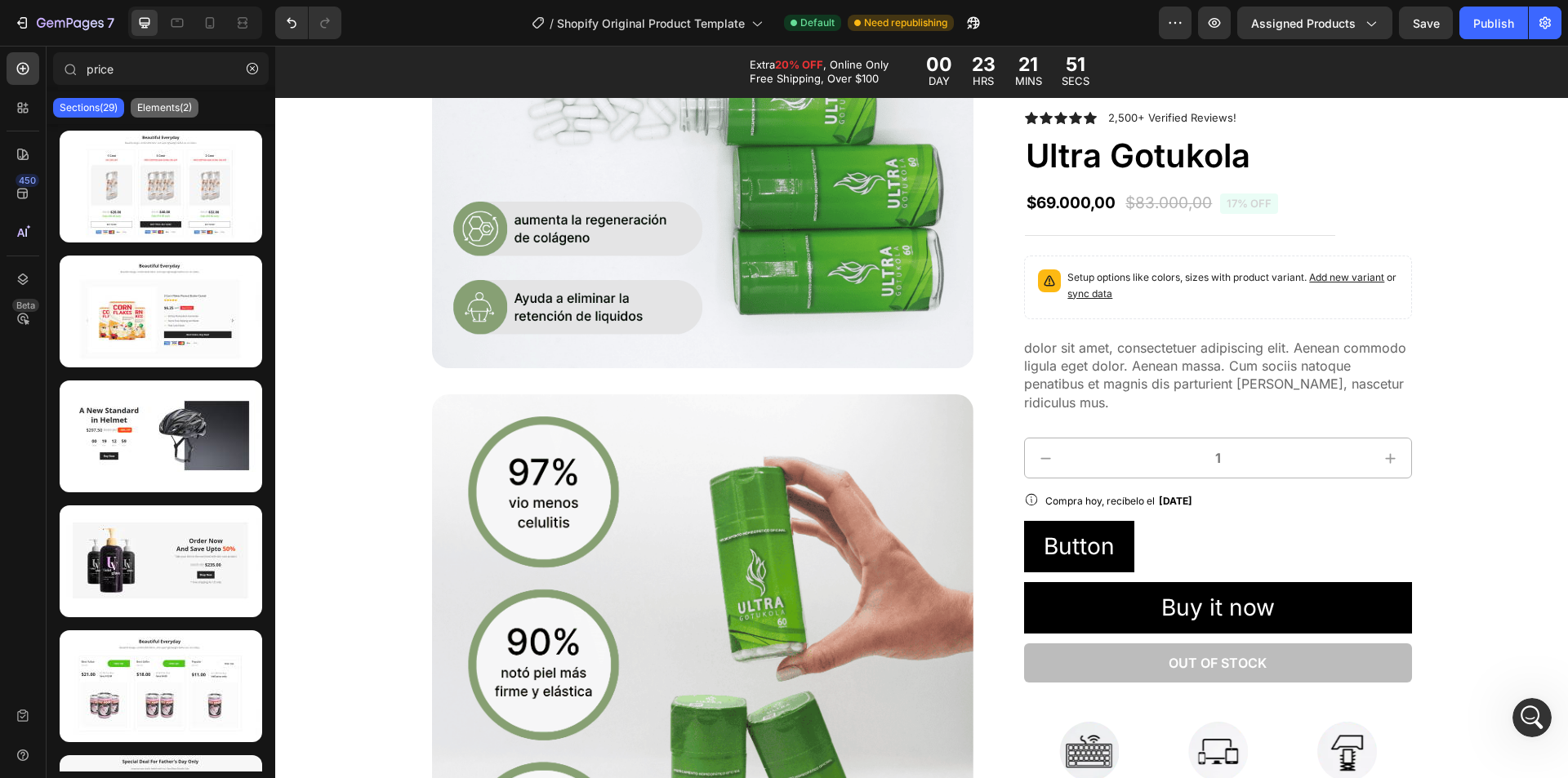
click at [166, 109] on p "Elements(2)" at bounding box center [165, 108] width 55 height 13
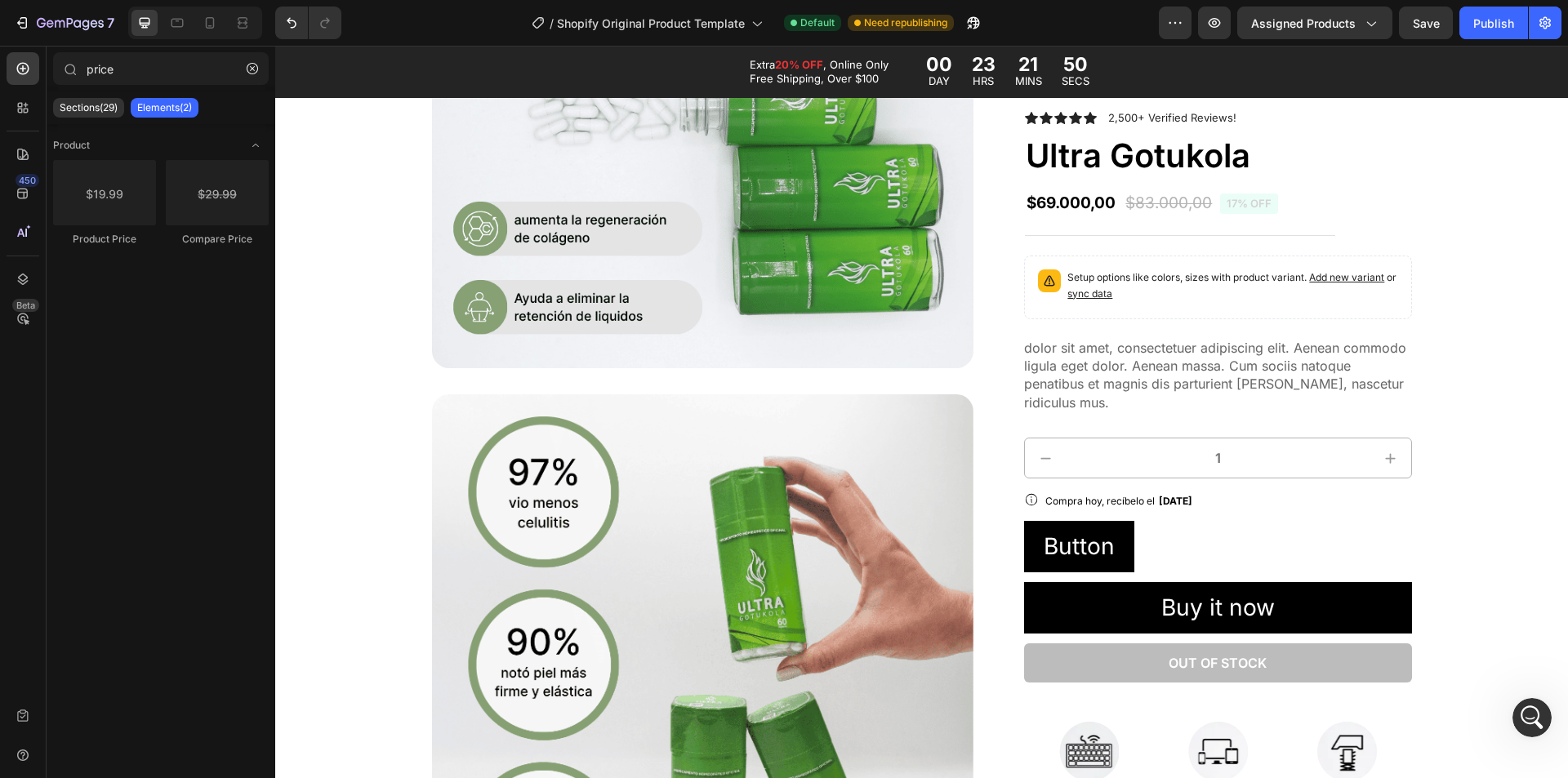
click at [77, 95] on div "Sections(29) Elements(2)" at bounding box center [160, 107] width 229 height 32
click at [86, 110] on p "Sections(29)" at bounding box center [89, 108] width 58 height 13
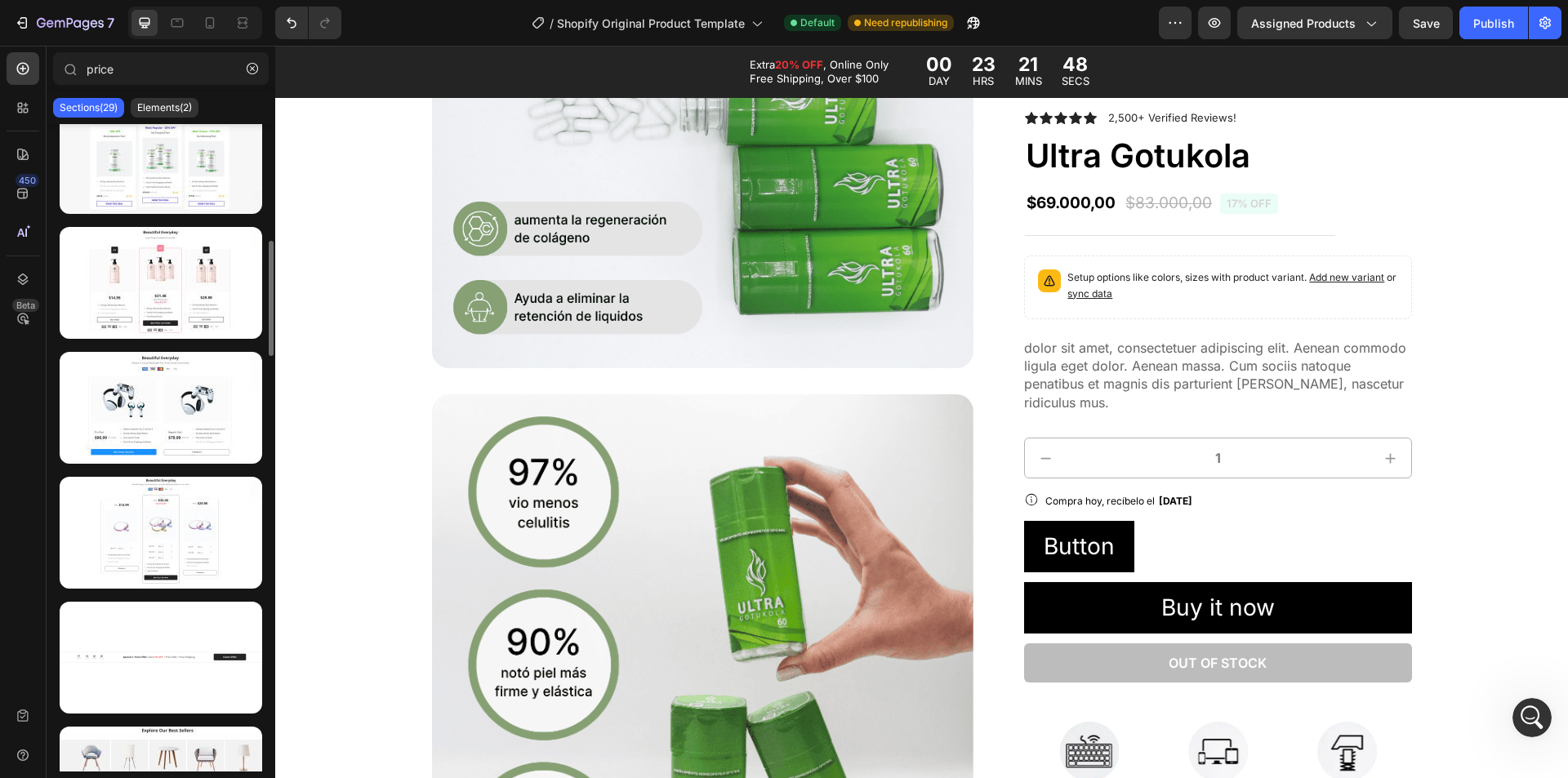
scroll to position [81, 0]
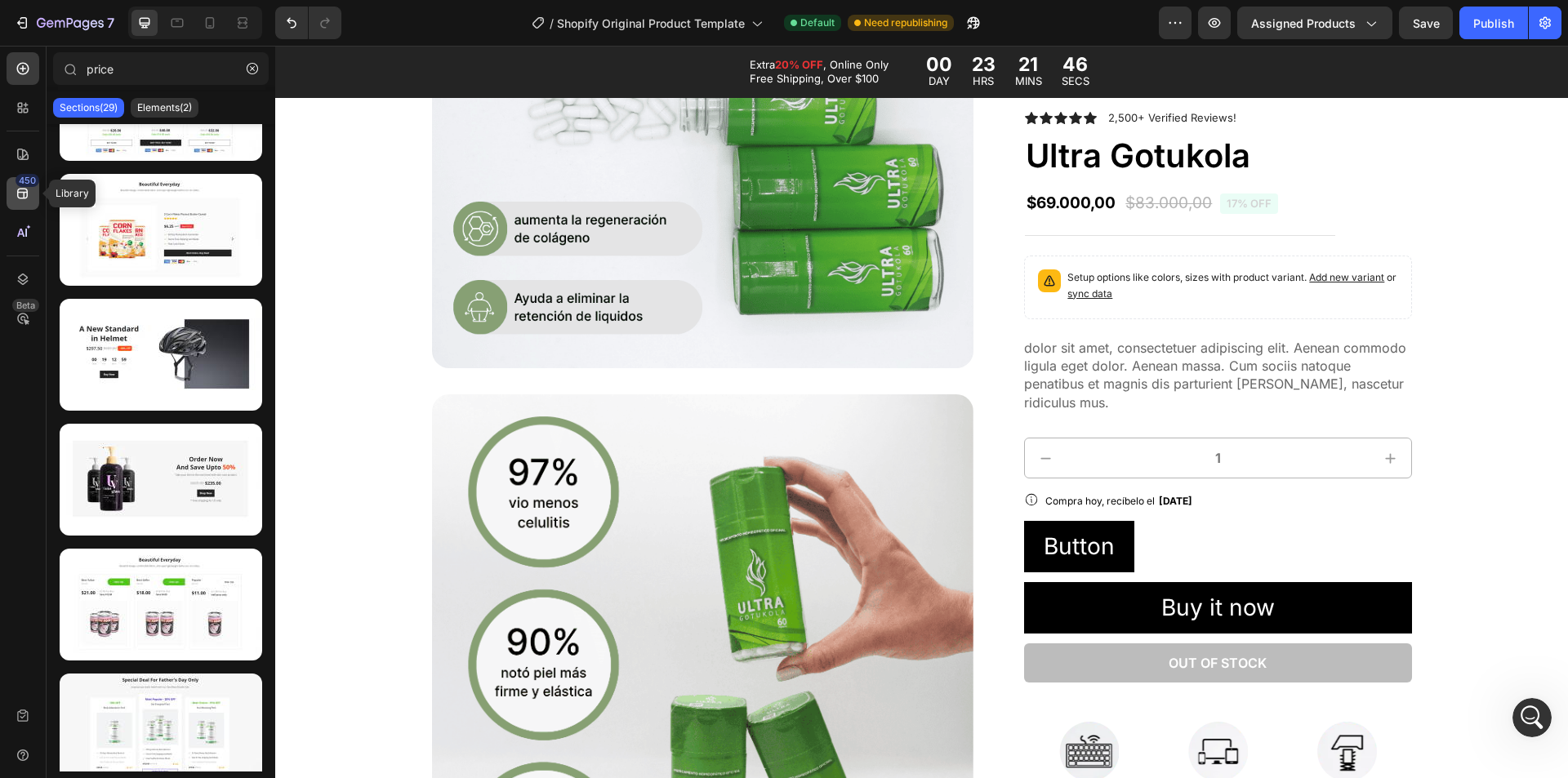
click at [25, 199] on icon at bounding box center [23, 194] width 17 height 17
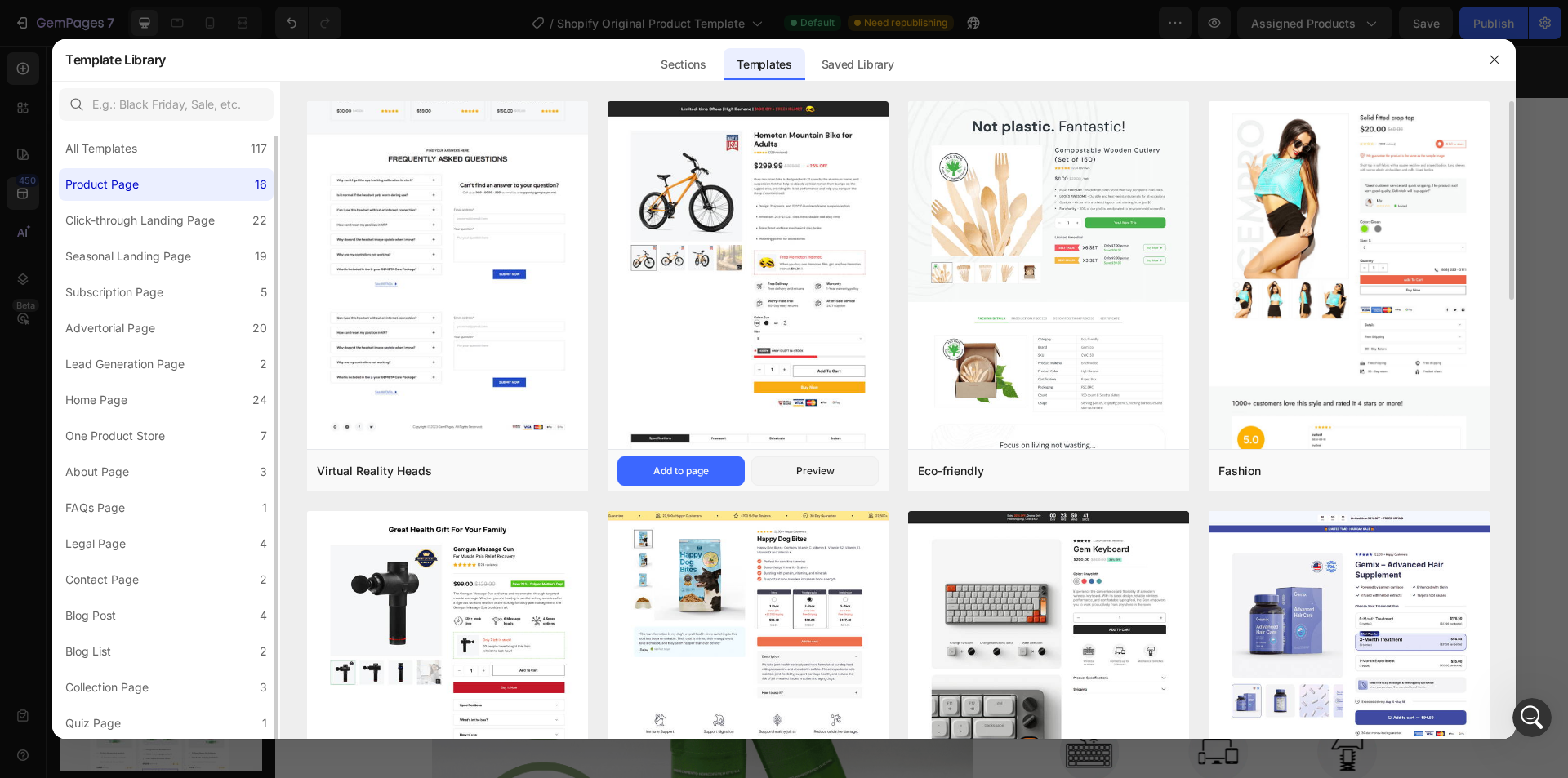
scroll to position [163, 0]
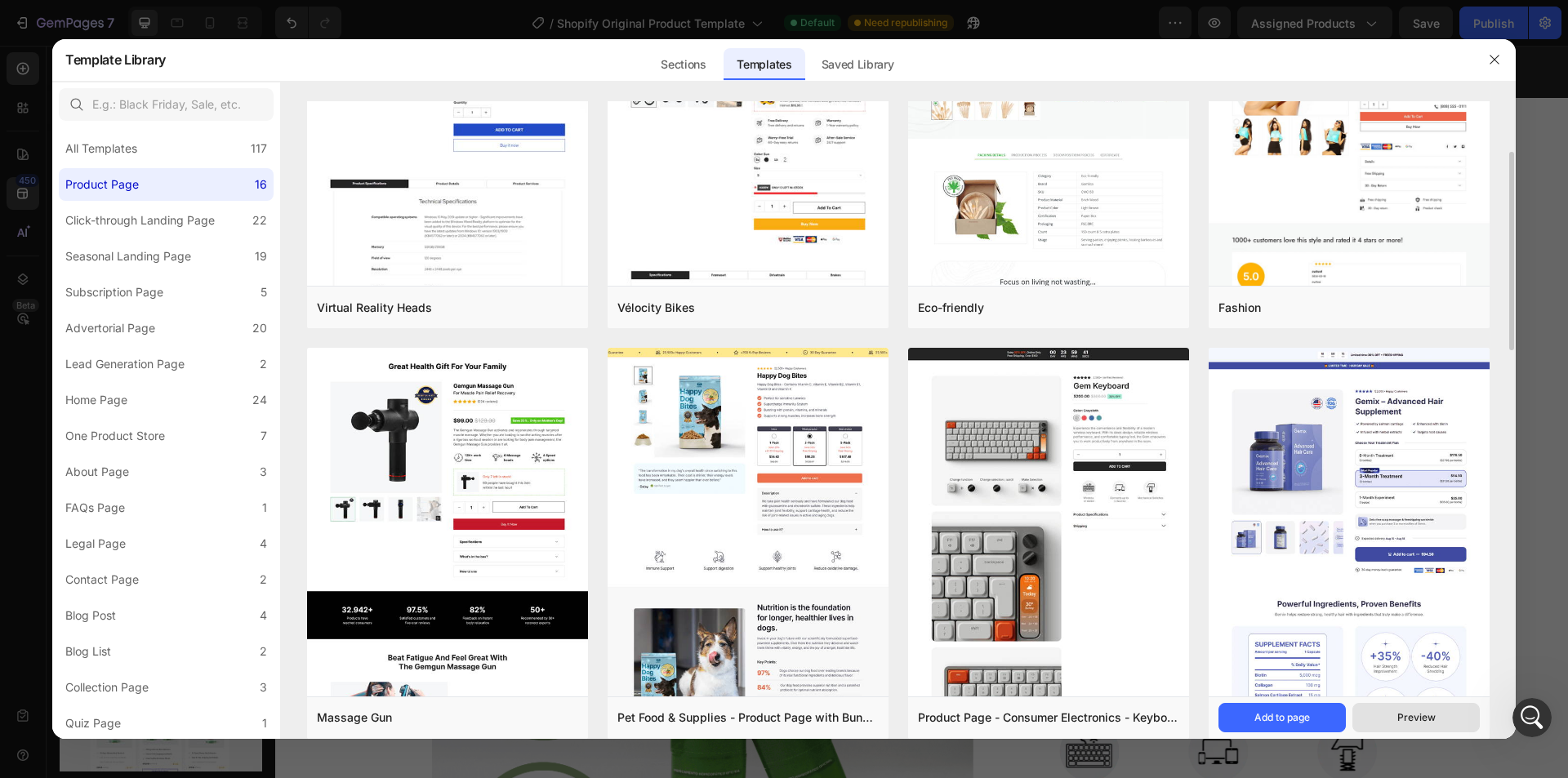
click at [1376, 721] on button "Preview" at bounding box center [1416, 717] width 127 height 29
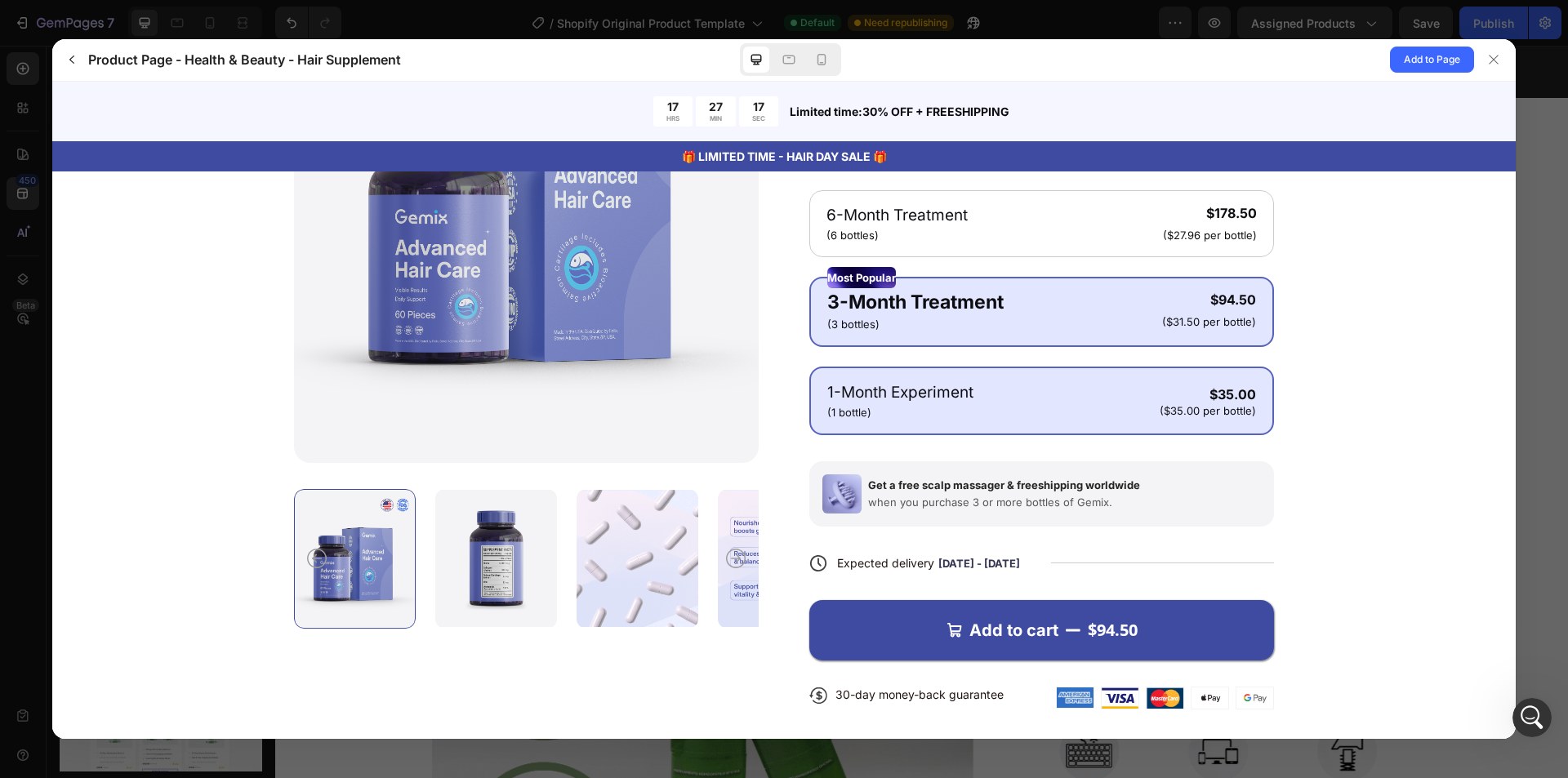
scroll to position [347, 0]
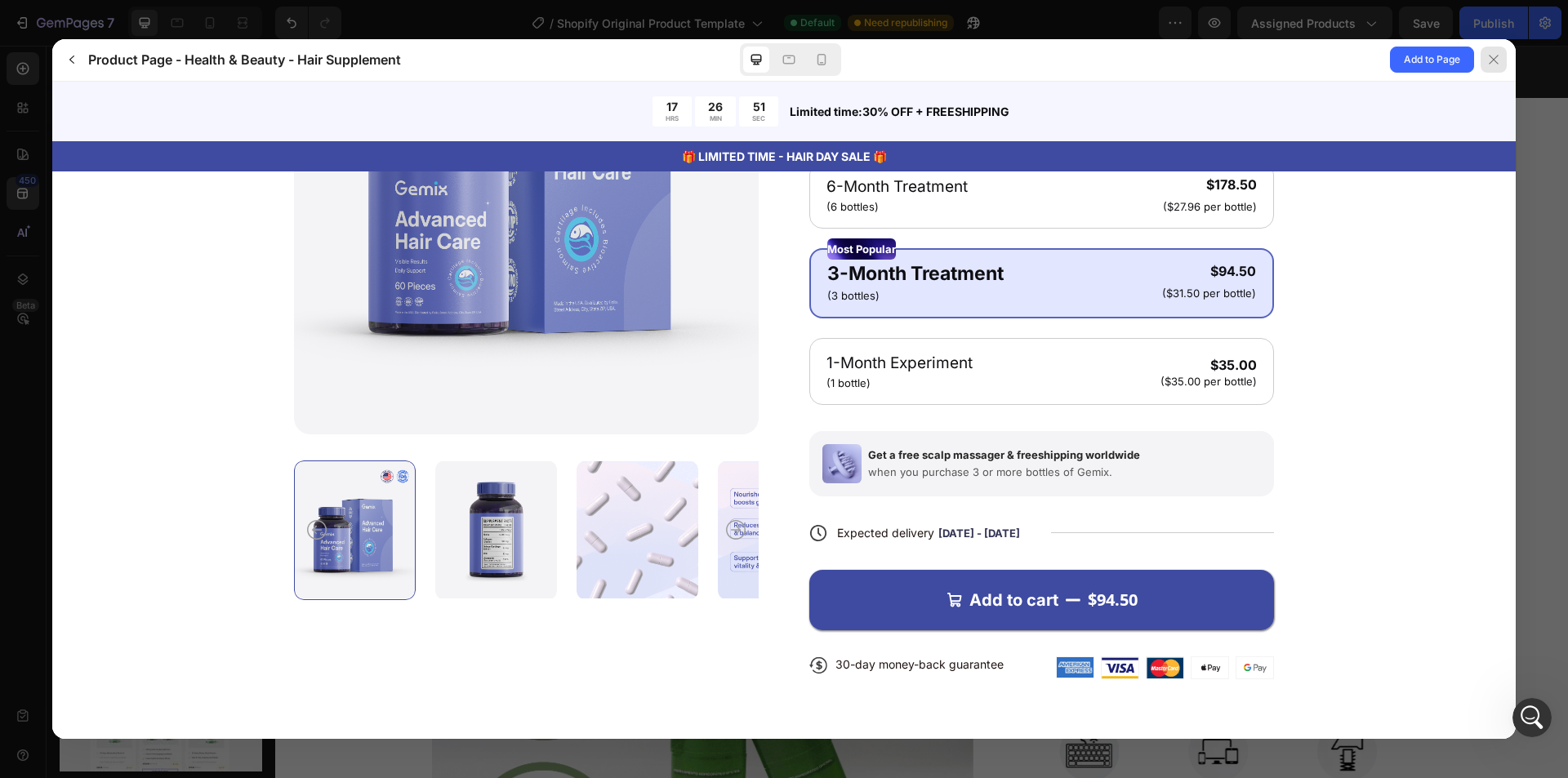
click at [1496, 56] on icon at bounding box center [1494, 60] width 13 height 13
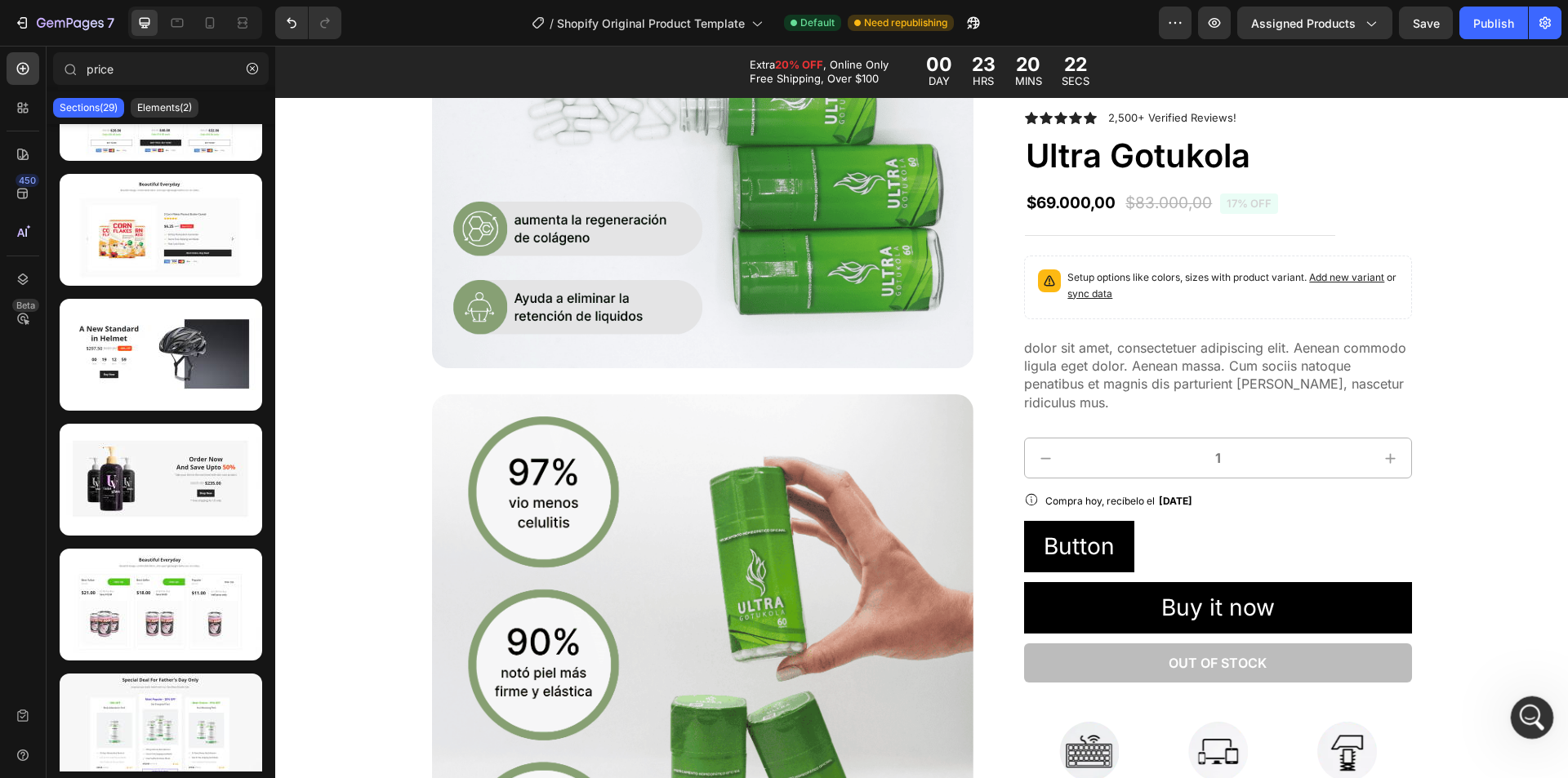
click at [1541, 702] on div "Open Intercom Messenger" at bounding box center [1530, 715] width 54 height 54
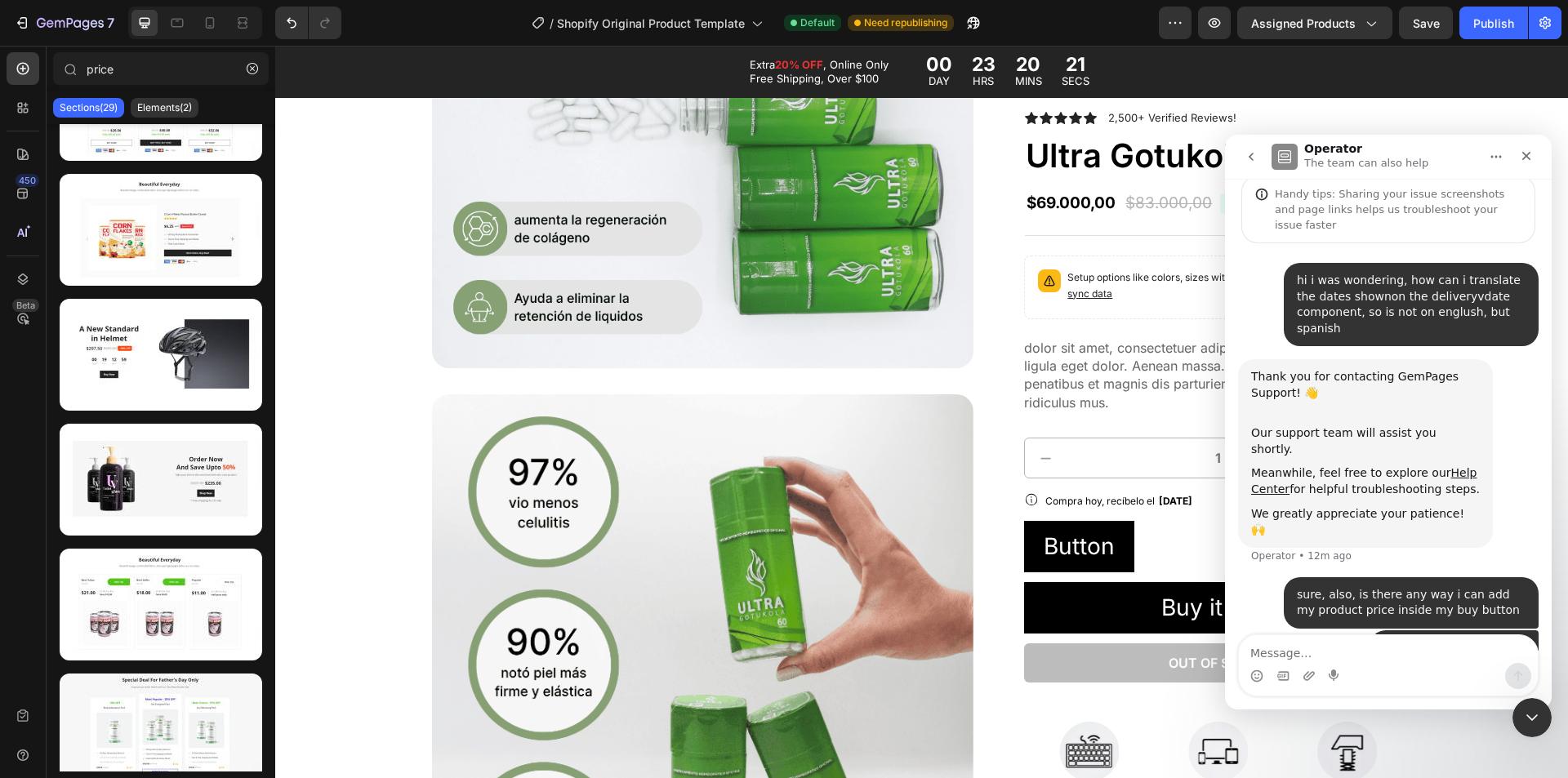
scroll to position [81, 0]
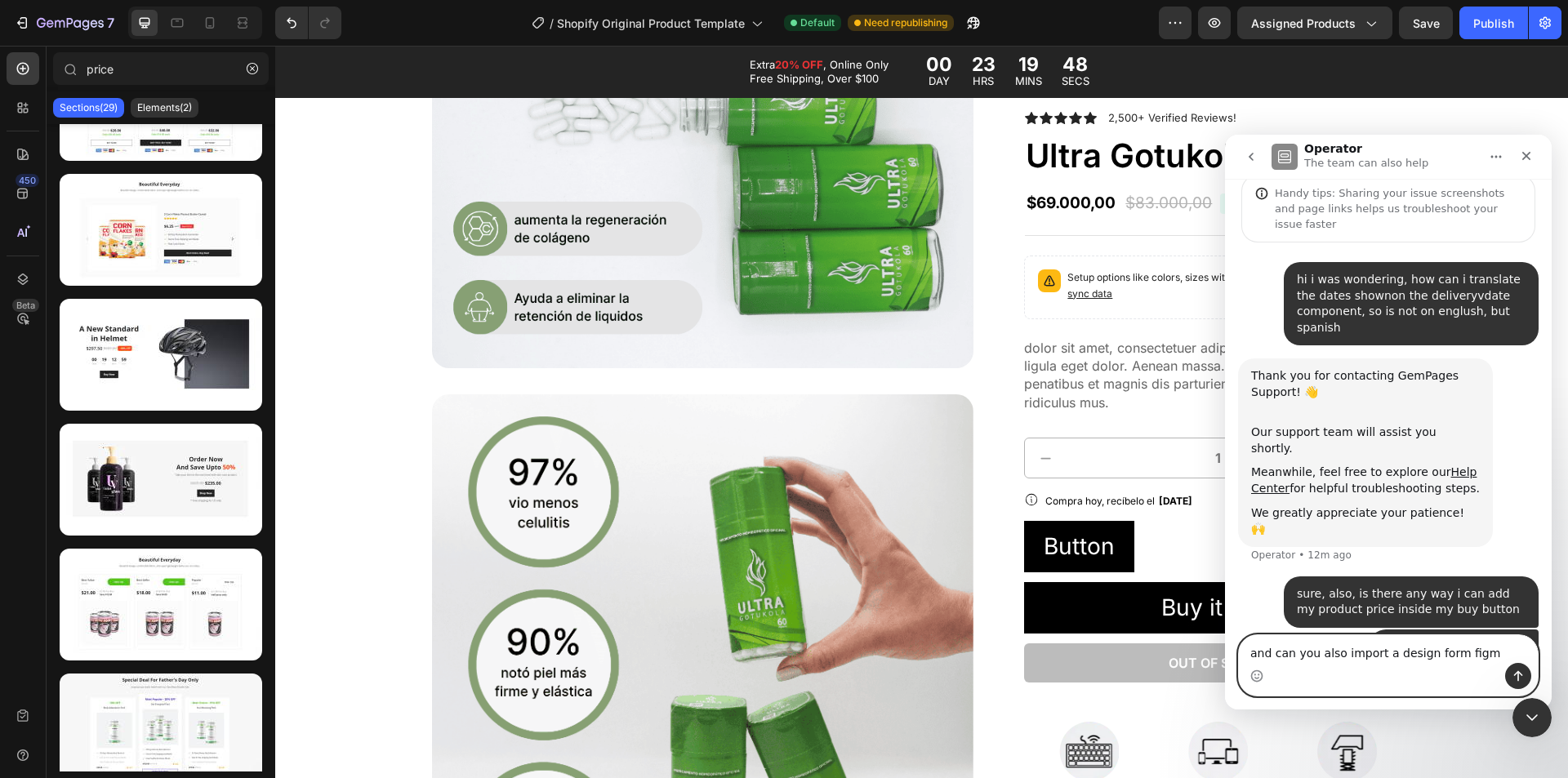
type textarea "and can you also import a design form figma"
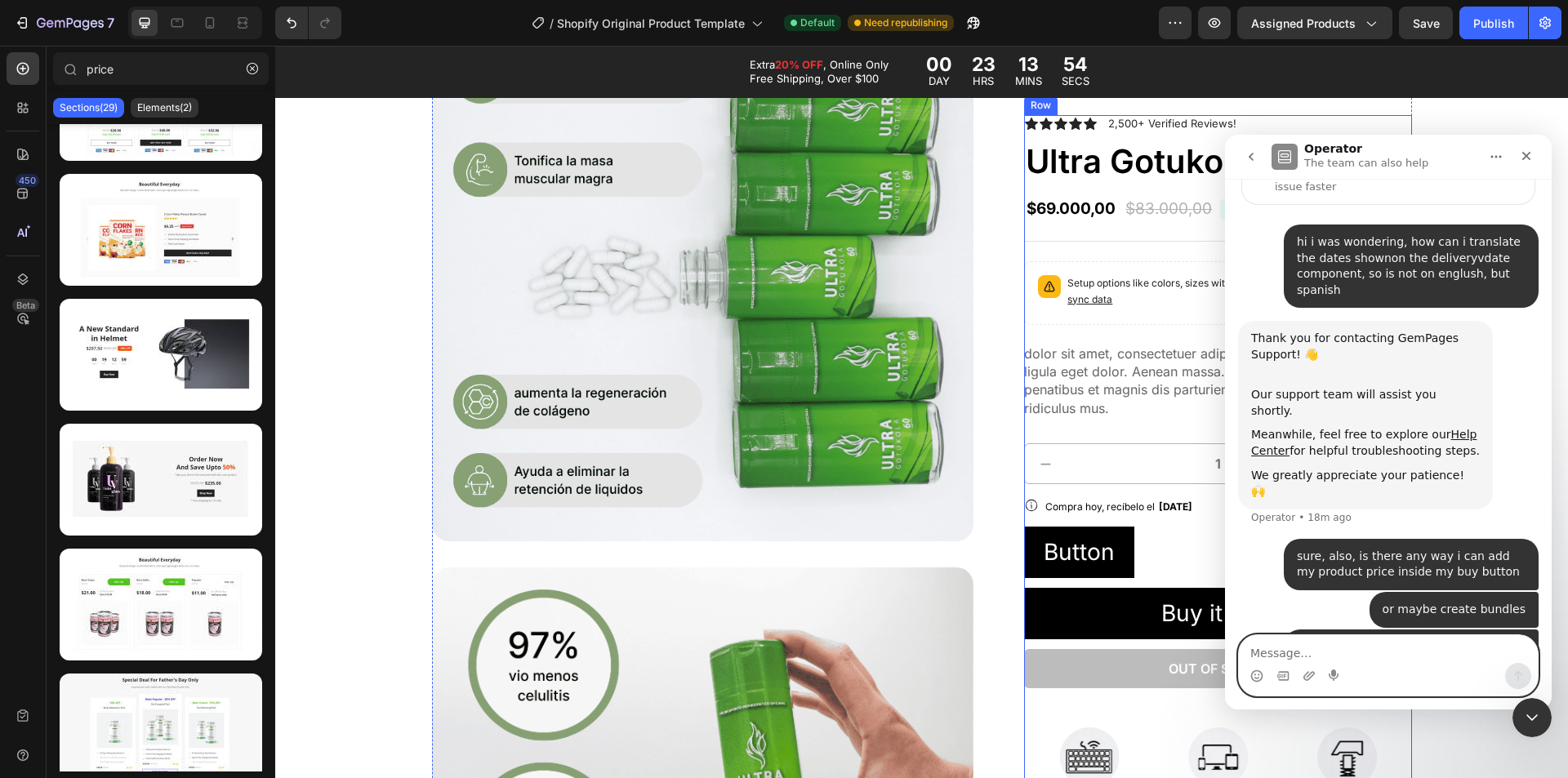
scroll to position [408, 0]
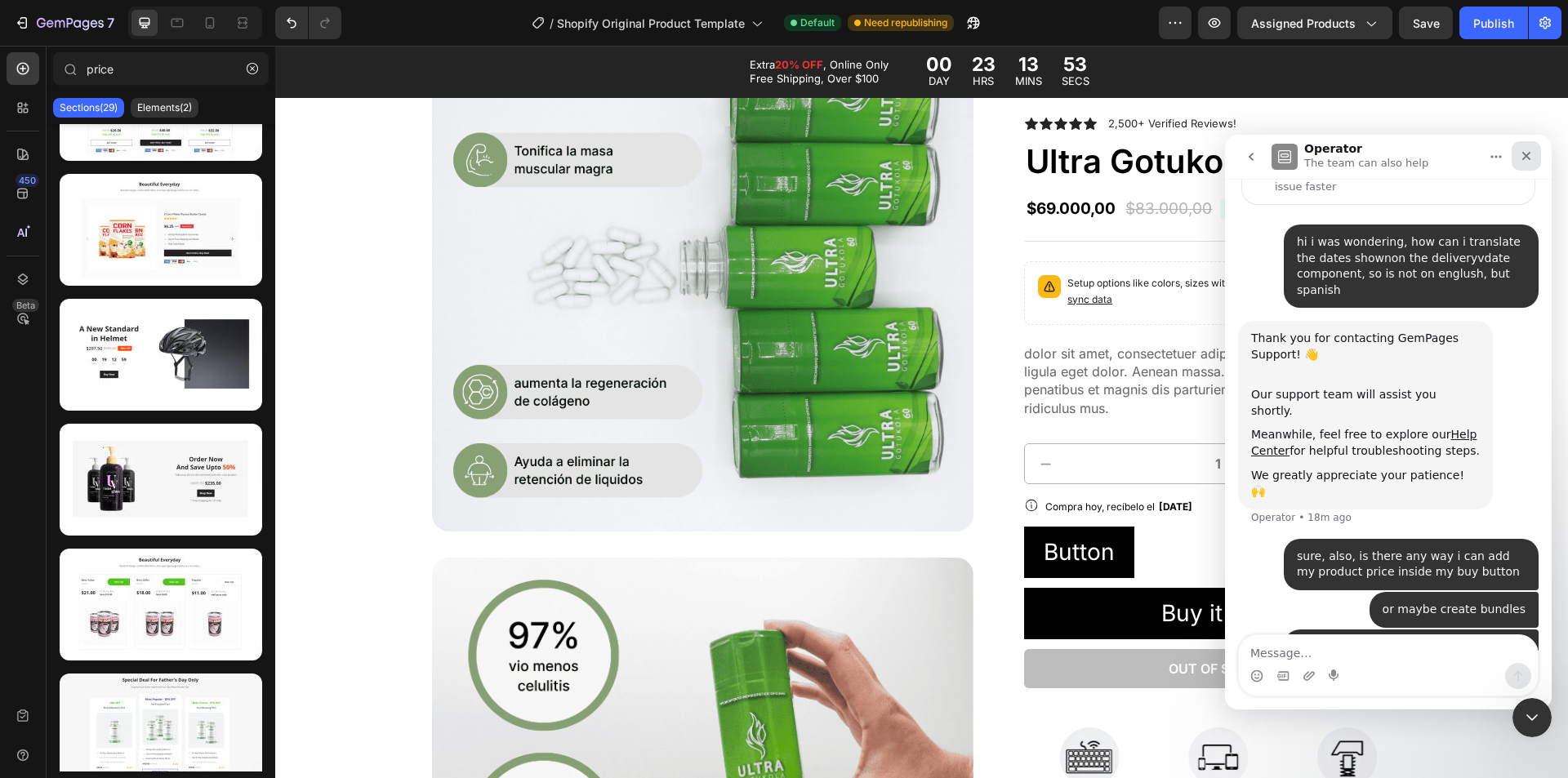
click at [1528, 148] on div "Close" at bounding box center [1526, 155] width 29 height 29
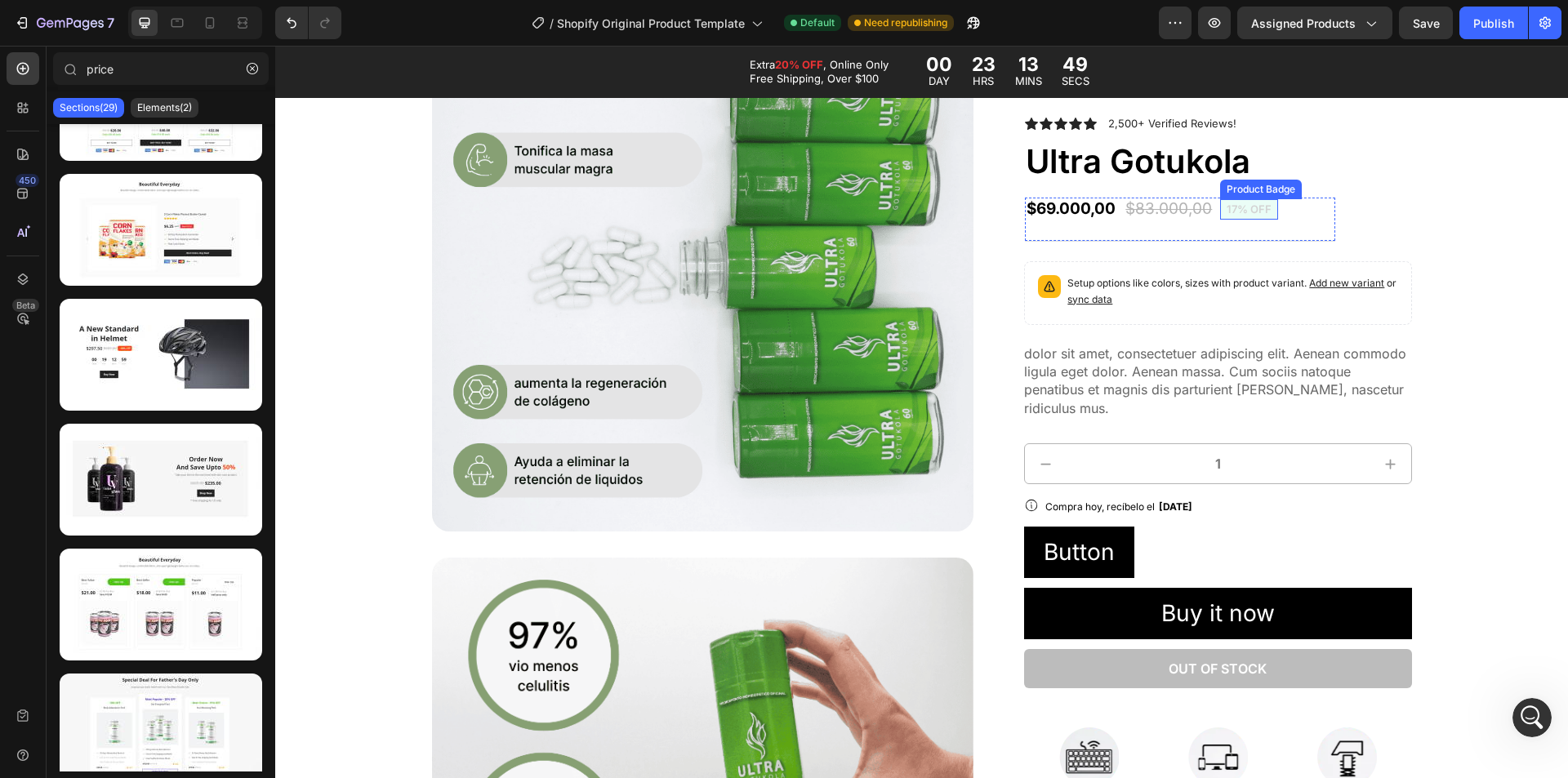
click at [1252, 206] on pre "17% off" at bounding box center [1250, 209] width 58 height 21
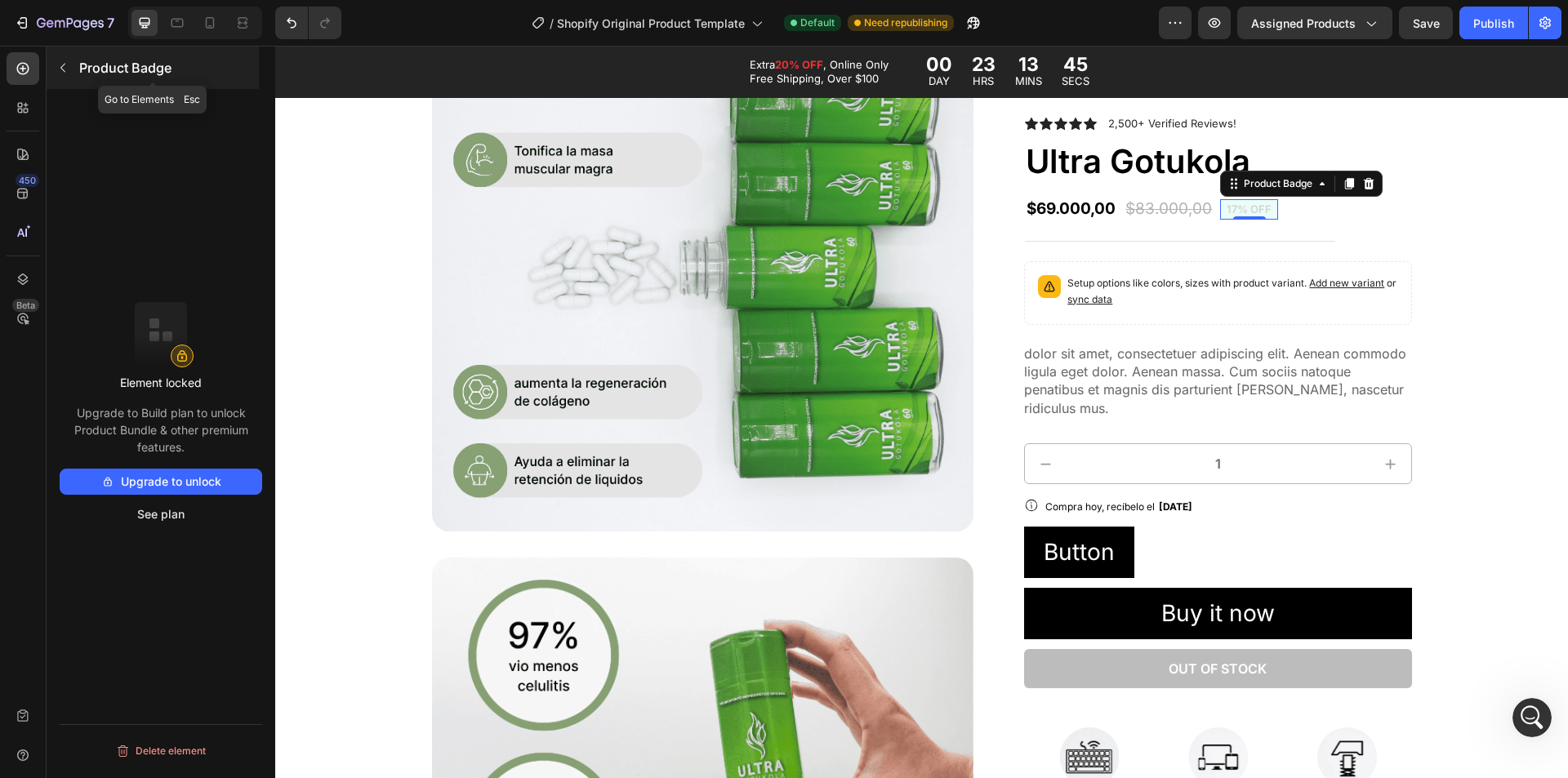
click at [133, 67] on p "Product Badge" at bounding box center [167, 68] width 176 height 20
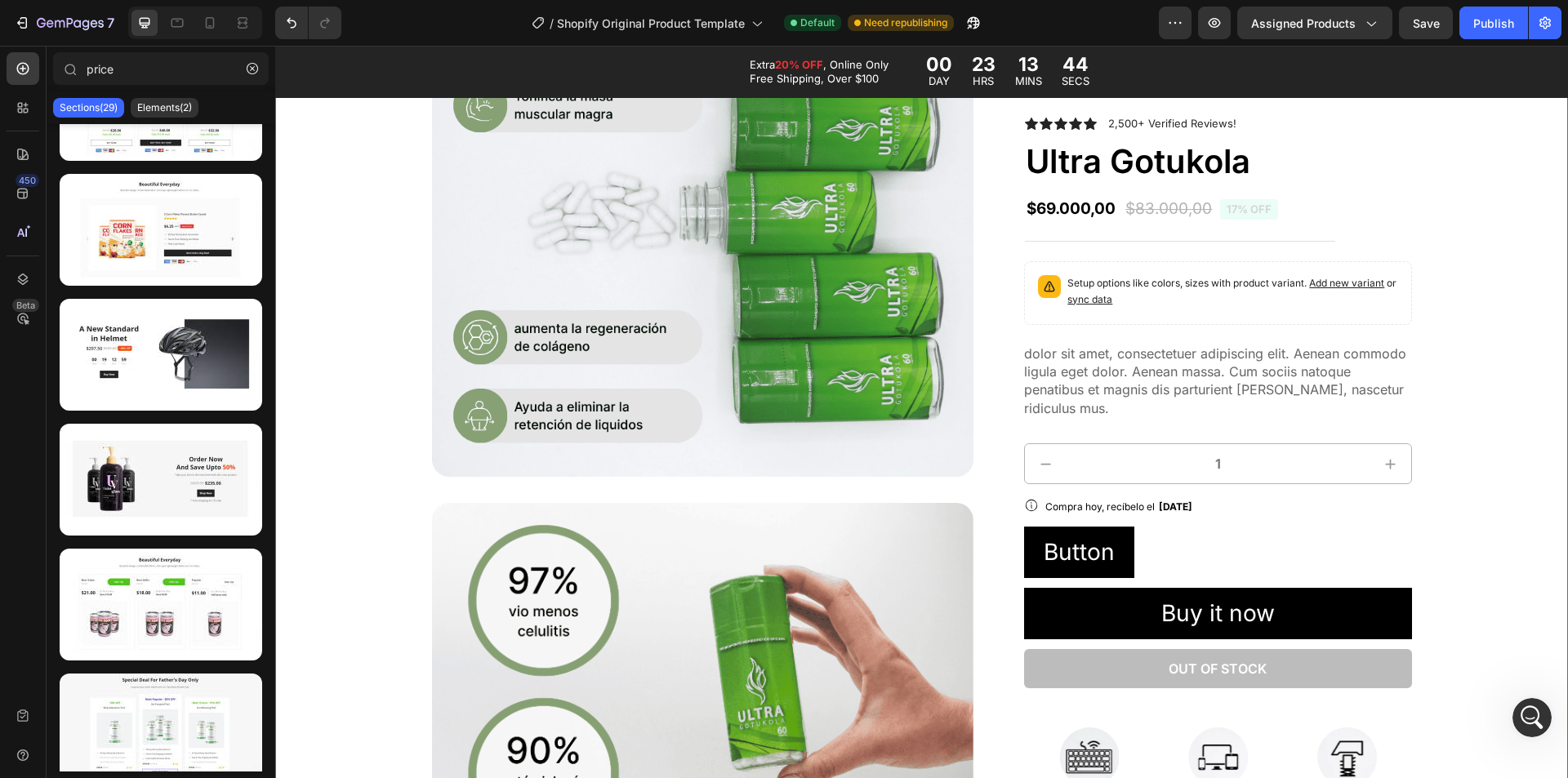
scroll to position [490, 0]
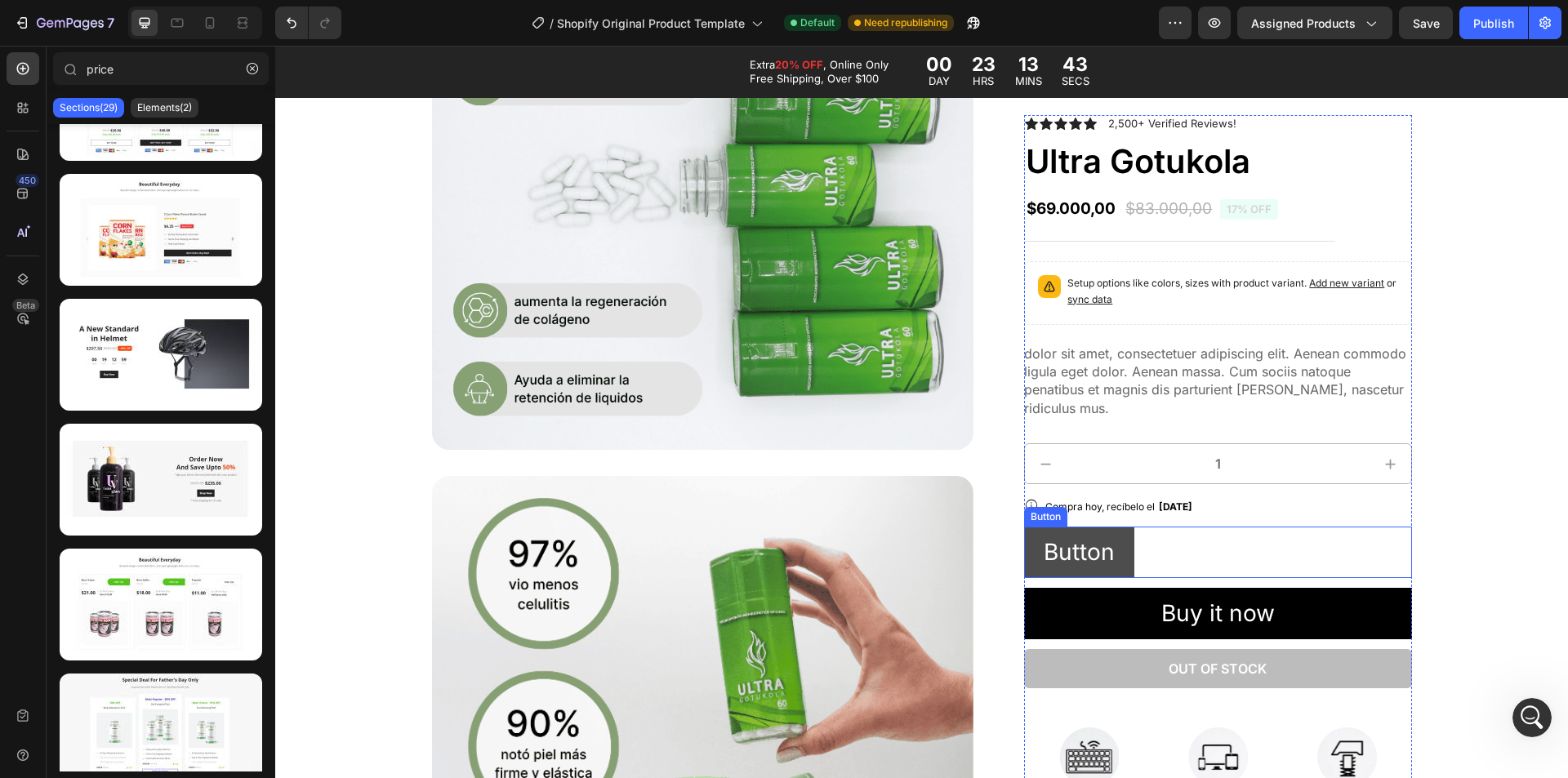
click at [1118, 537] on button "Button" at bounding box center [1079, 553] width 111 height 52
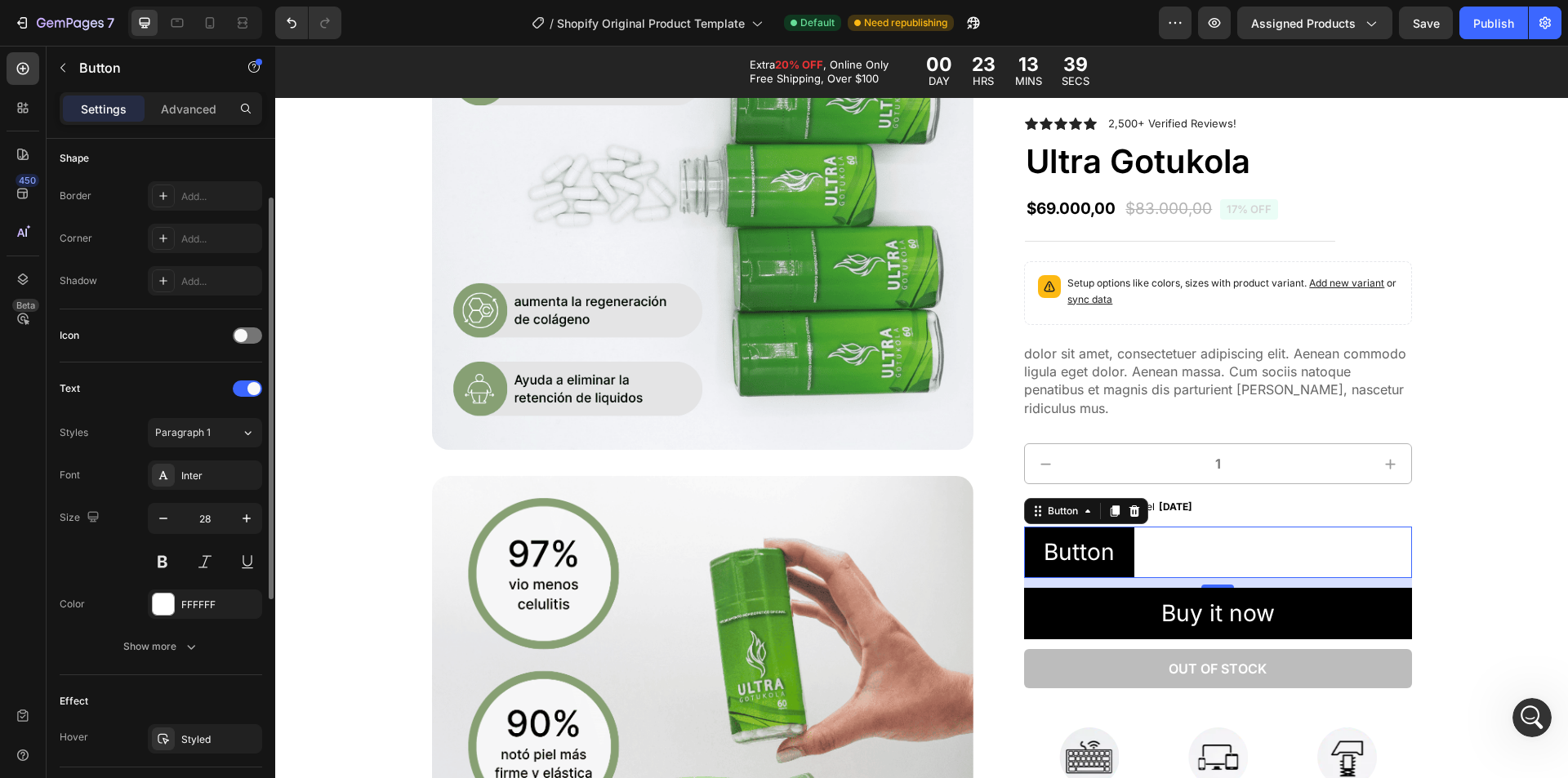
scroll to position [0, 0]
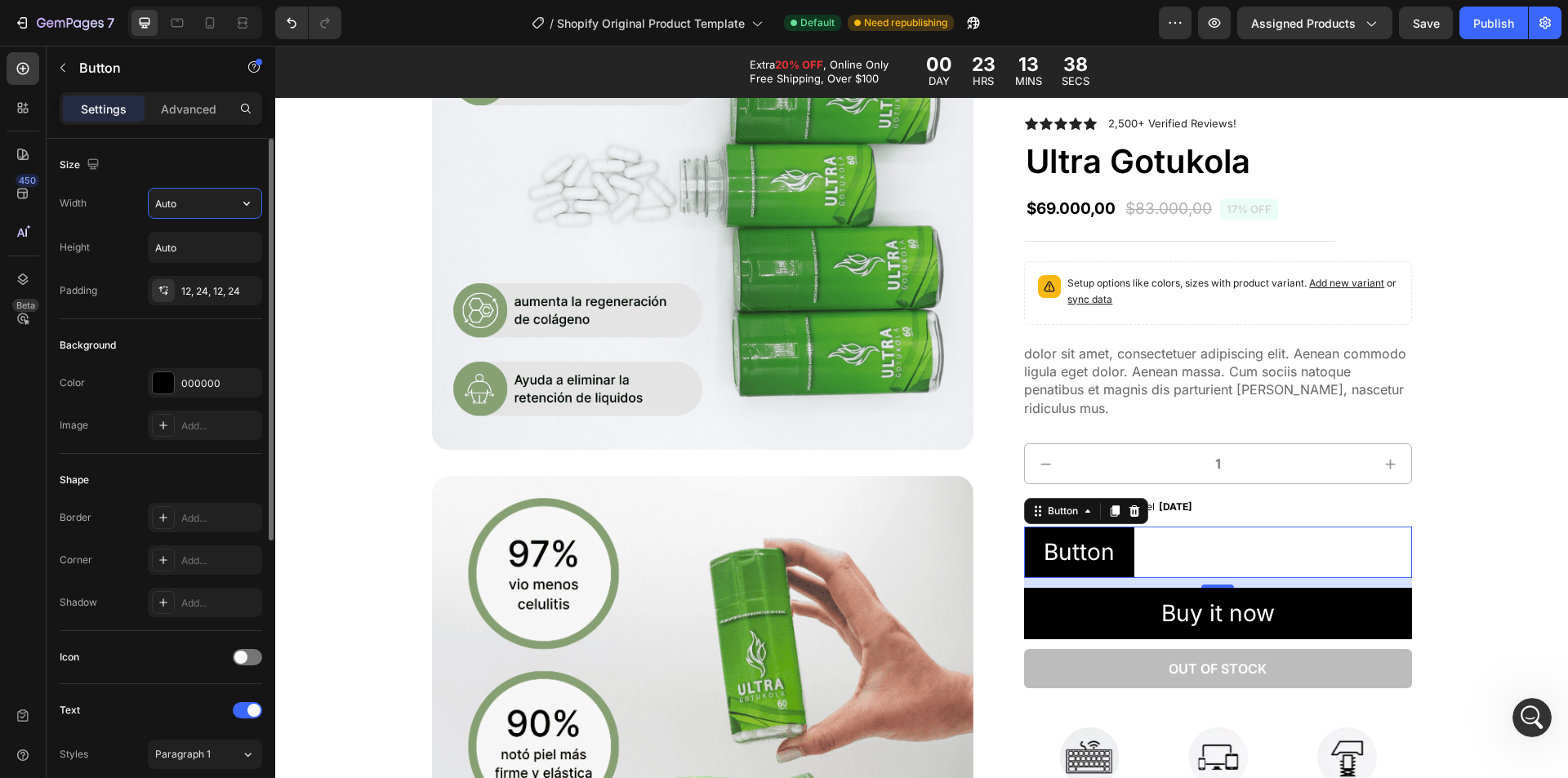
click at [196, 202] on input "Auto" at bounding box center [205, 203] width 113 height 29
click at [214, 206] on input "Auto" at bounding box center [205, 203] width 113 height 29
click at [246, 206] on icon "button" at bounding box center [247, 204] width 17 height 17
click at [193, 265] on div "Full 100%" at bounding box center [187, 275] width 134 height 31
type input "100%"
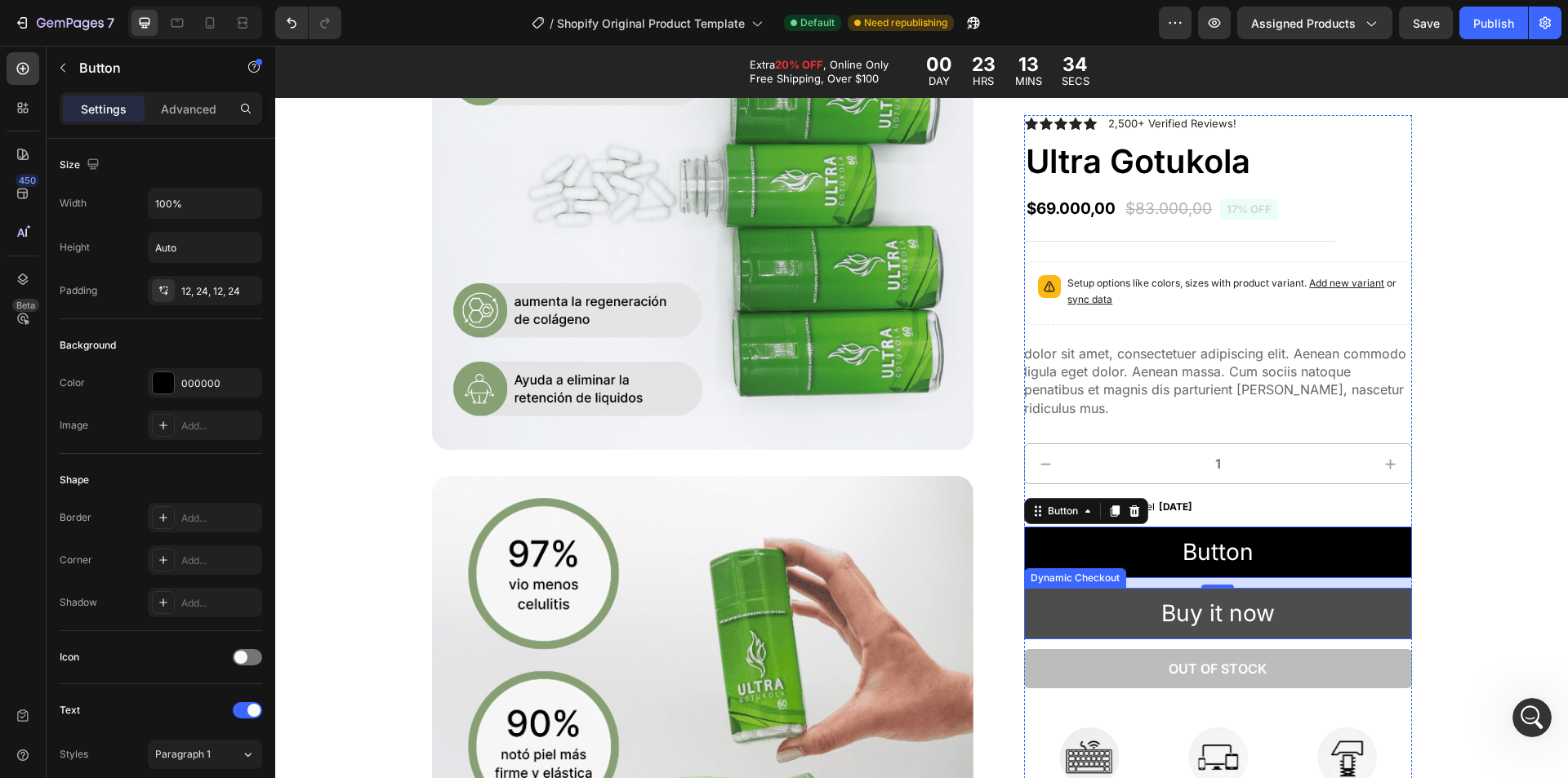
click at [1321, 618] on button "Buy it now" at bounding box center [1218, 613] width 387 height 52
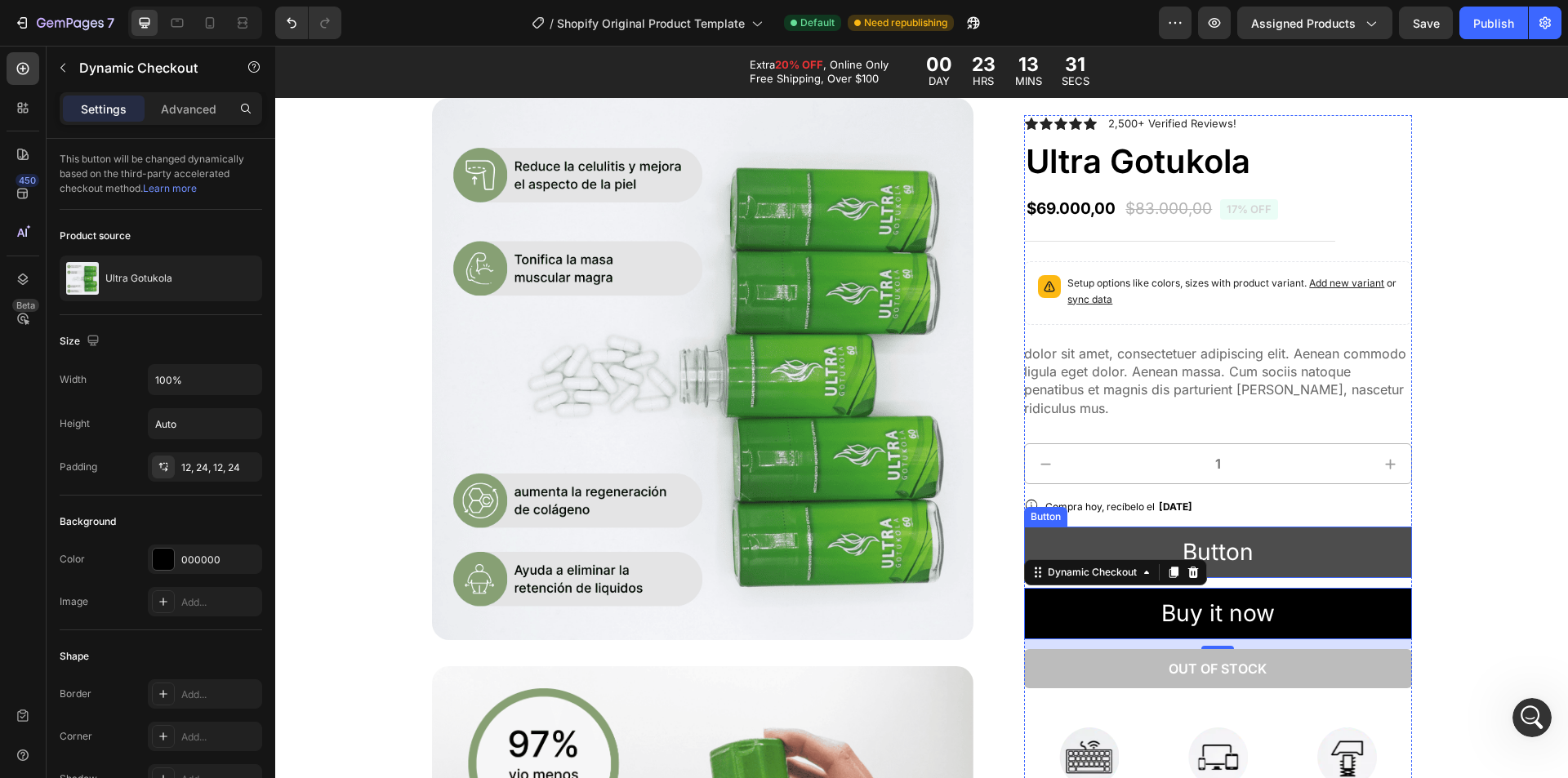
scroll to position [327, 0]
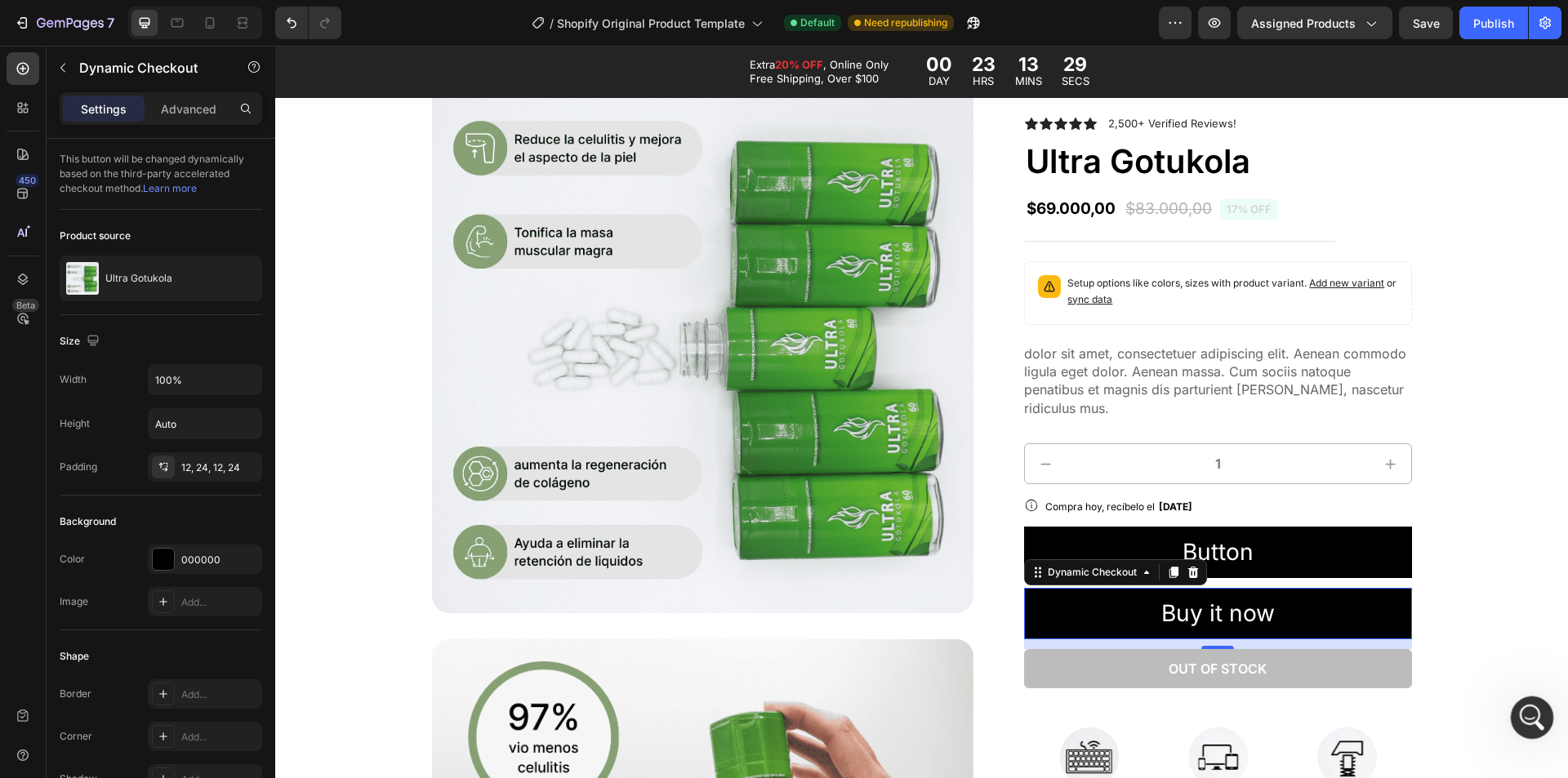
click at [1535, 698] on div "Open Intercom Messenger" at bounding box center [1530, 715] width 54 height 54
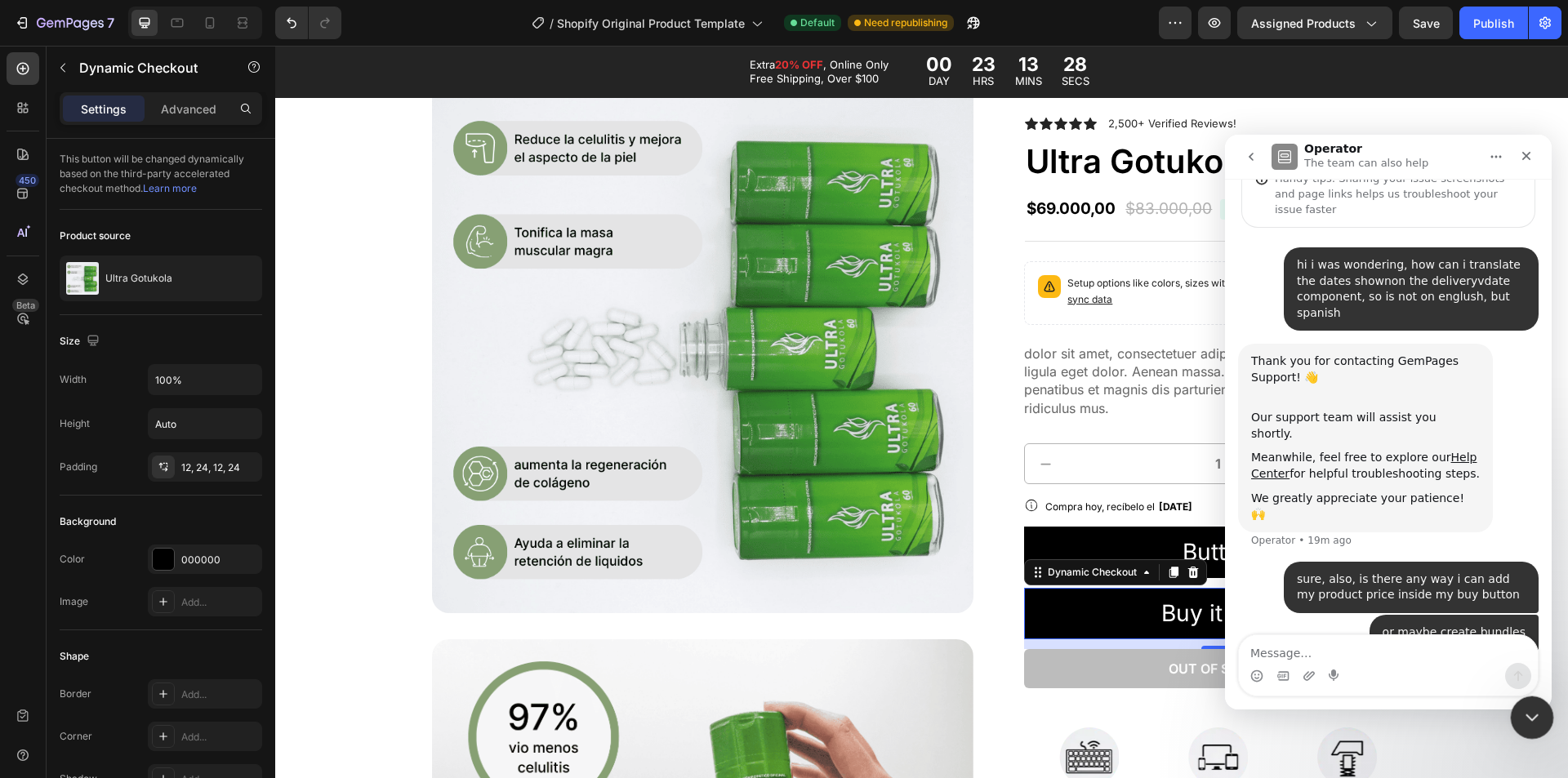
scroll to position [119, 0]
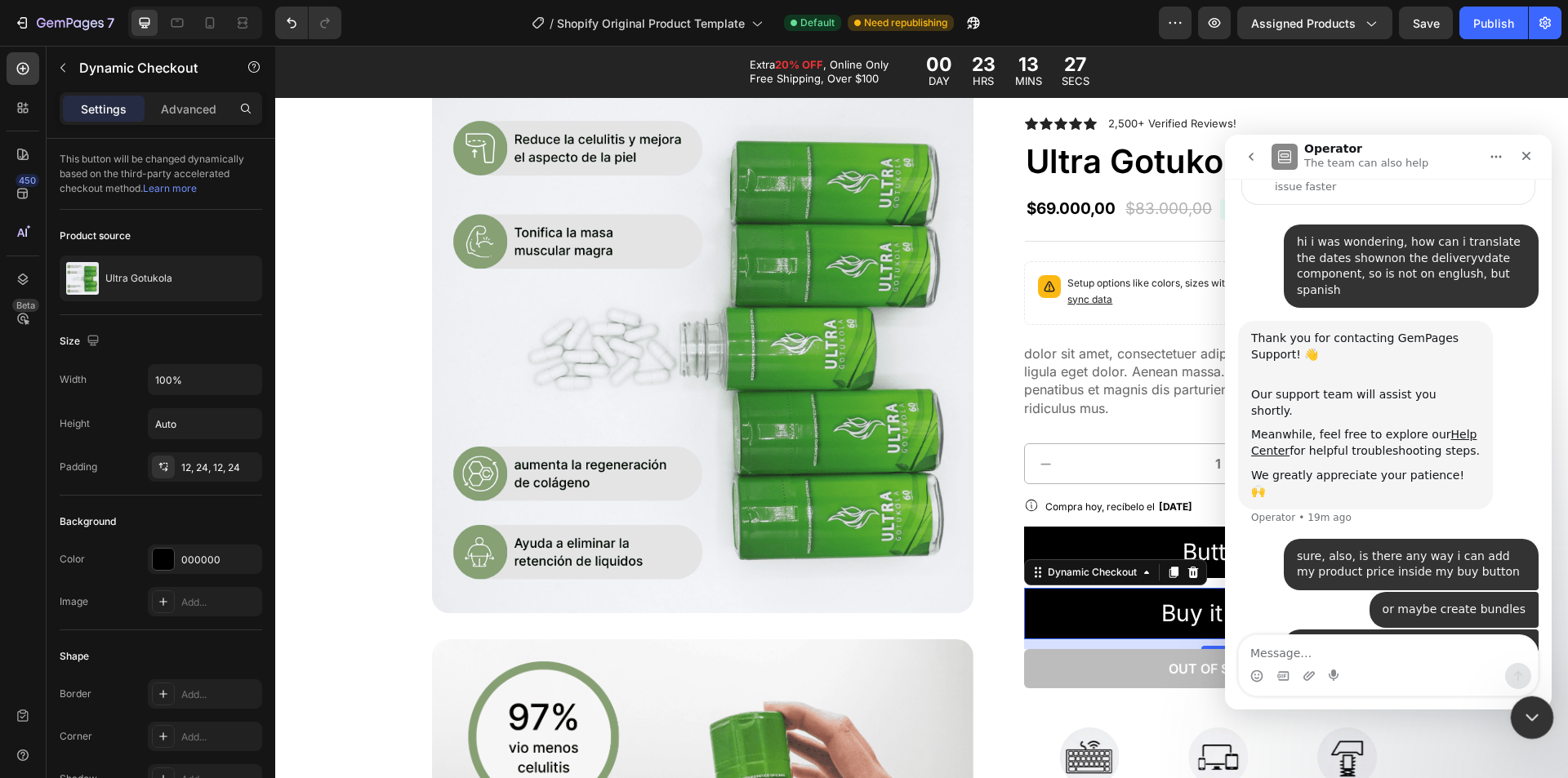
click at [1521, 711] on icon "Close Intercom Messenger" at bounding box center [1530, 716] width 20 height 20
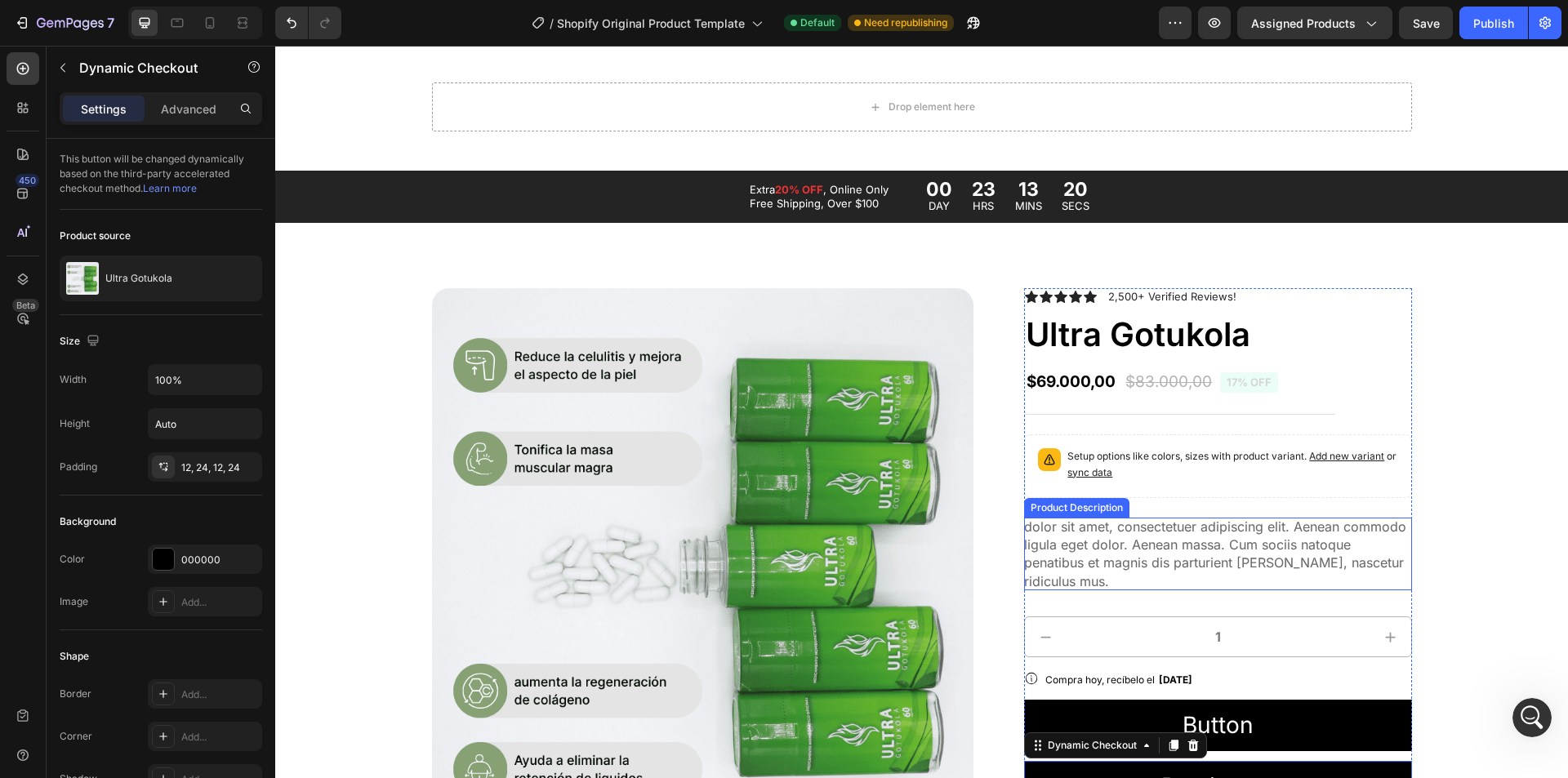
scroll to position [163, 0]
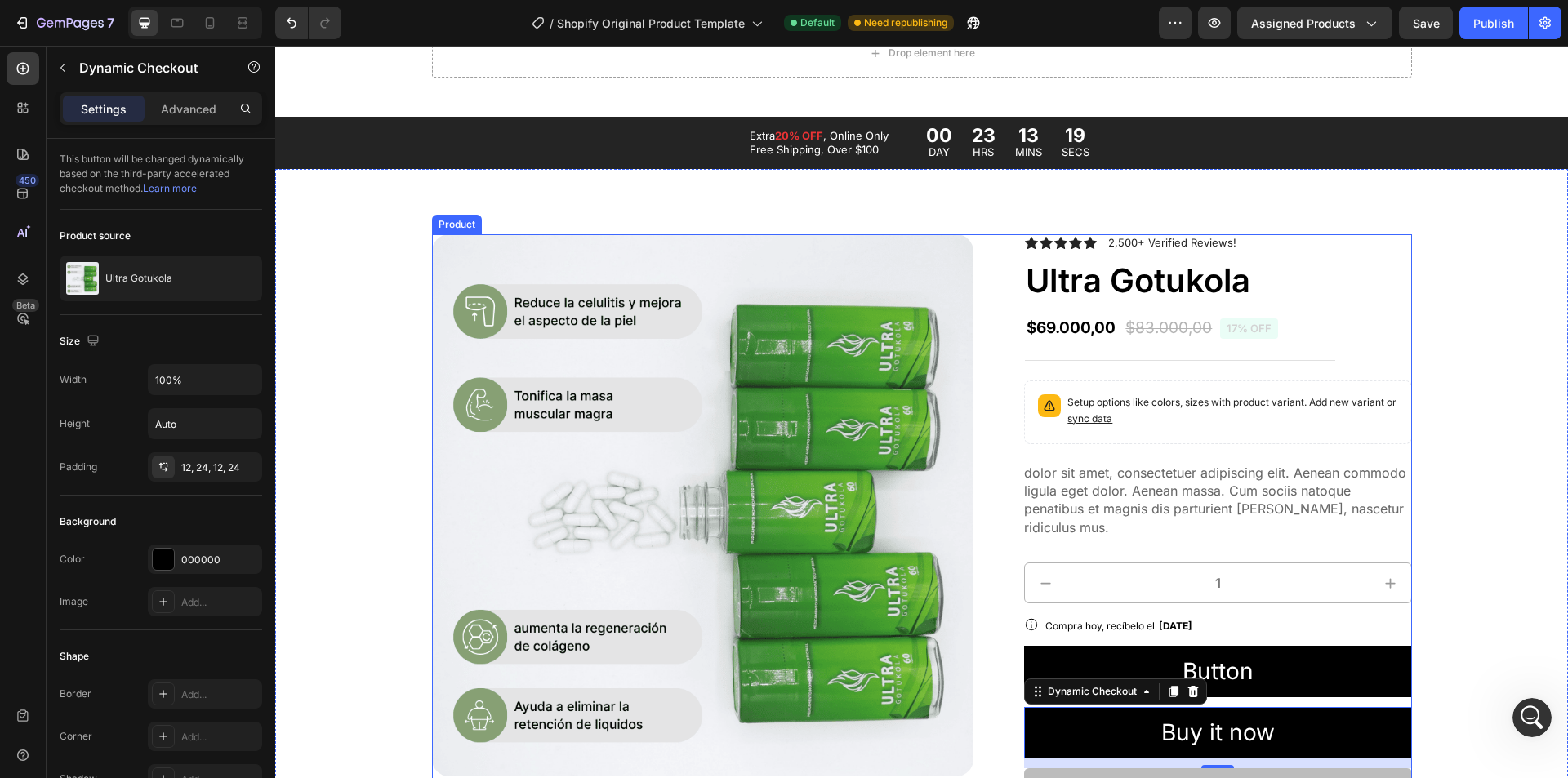
click at [982, 358] on div "Product Images Icon Icon Icon Icon Icon Icon List 2,500+ Verified Reviews! Text…" at bounding box center [922, 790] width 980 height 1110
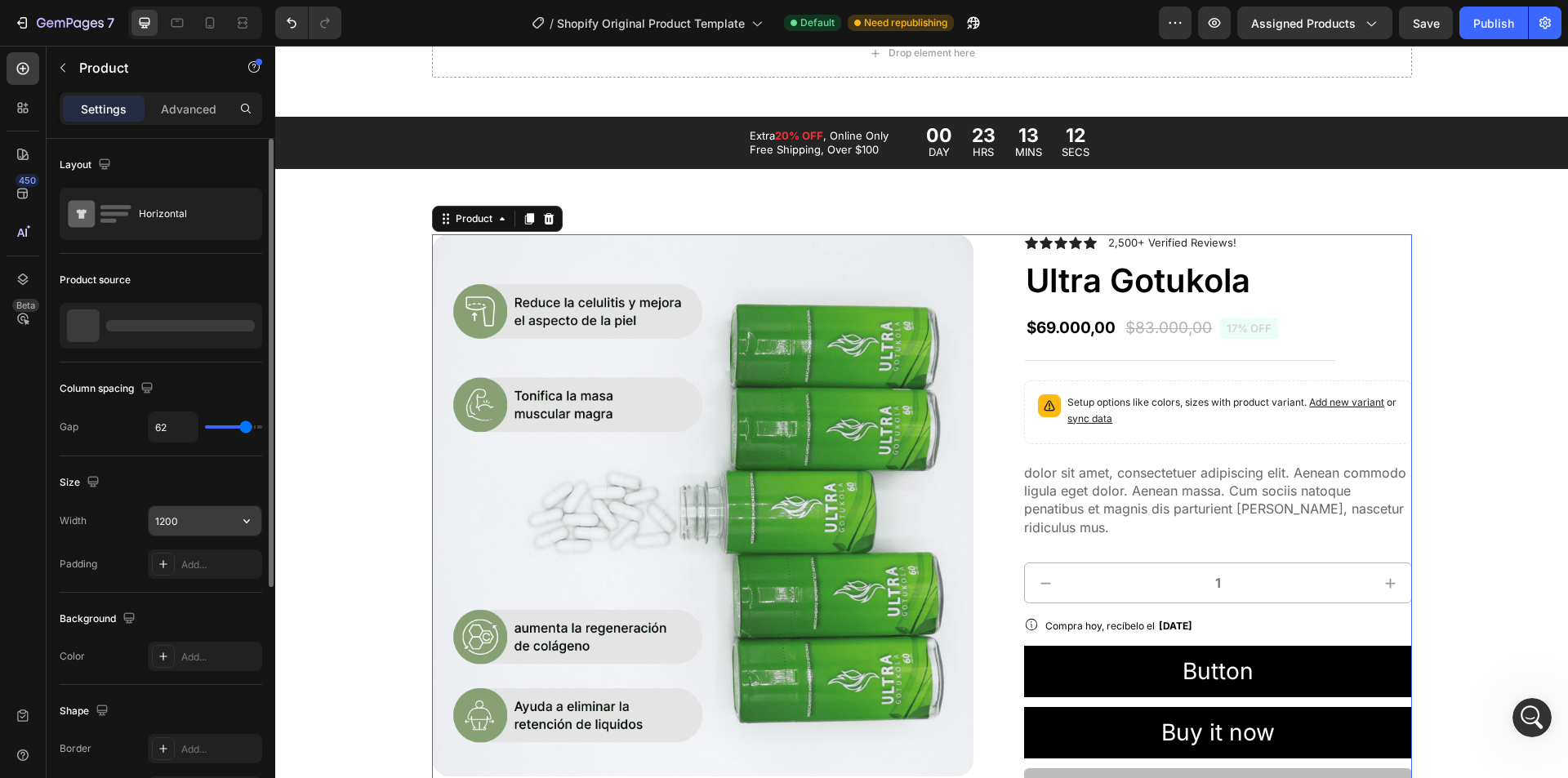
click at [176, 513] on input "1200" at bounding box center [205, 520] width 113 height 29
click at [189, 519] on input "1200" at bounding box center [205, 520] width 113 height 29
click at [223, 522] on input "1200" at bounding box center [205, 520] width 113 height 29
click at [241, 520] on icon "button" at bounding box center [247, 521] width 17 height 17
click at [190, 515] on input "1200" at bounding box center [205, 520] width 113 height 29
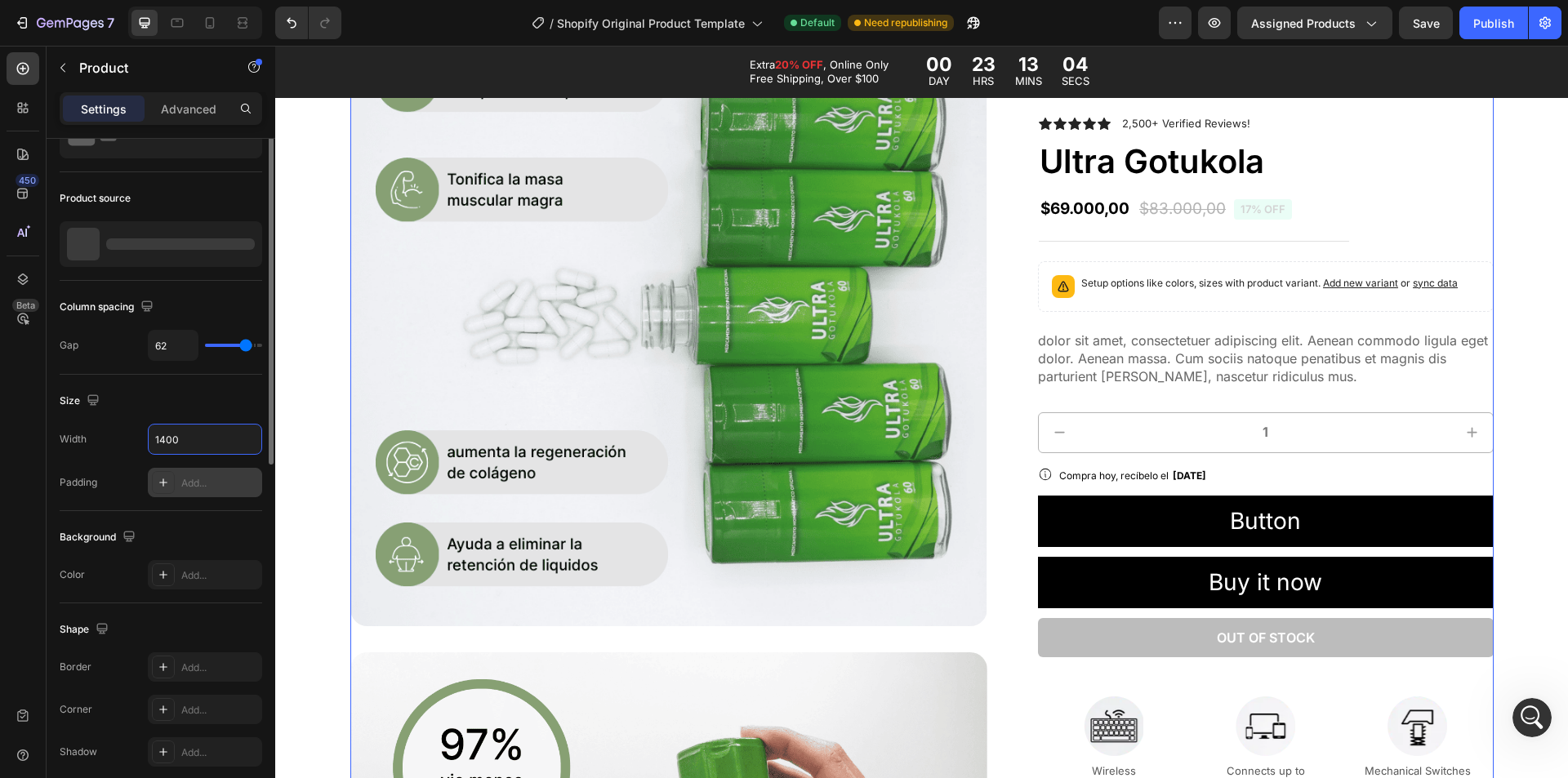
scroll to position [0, 0]
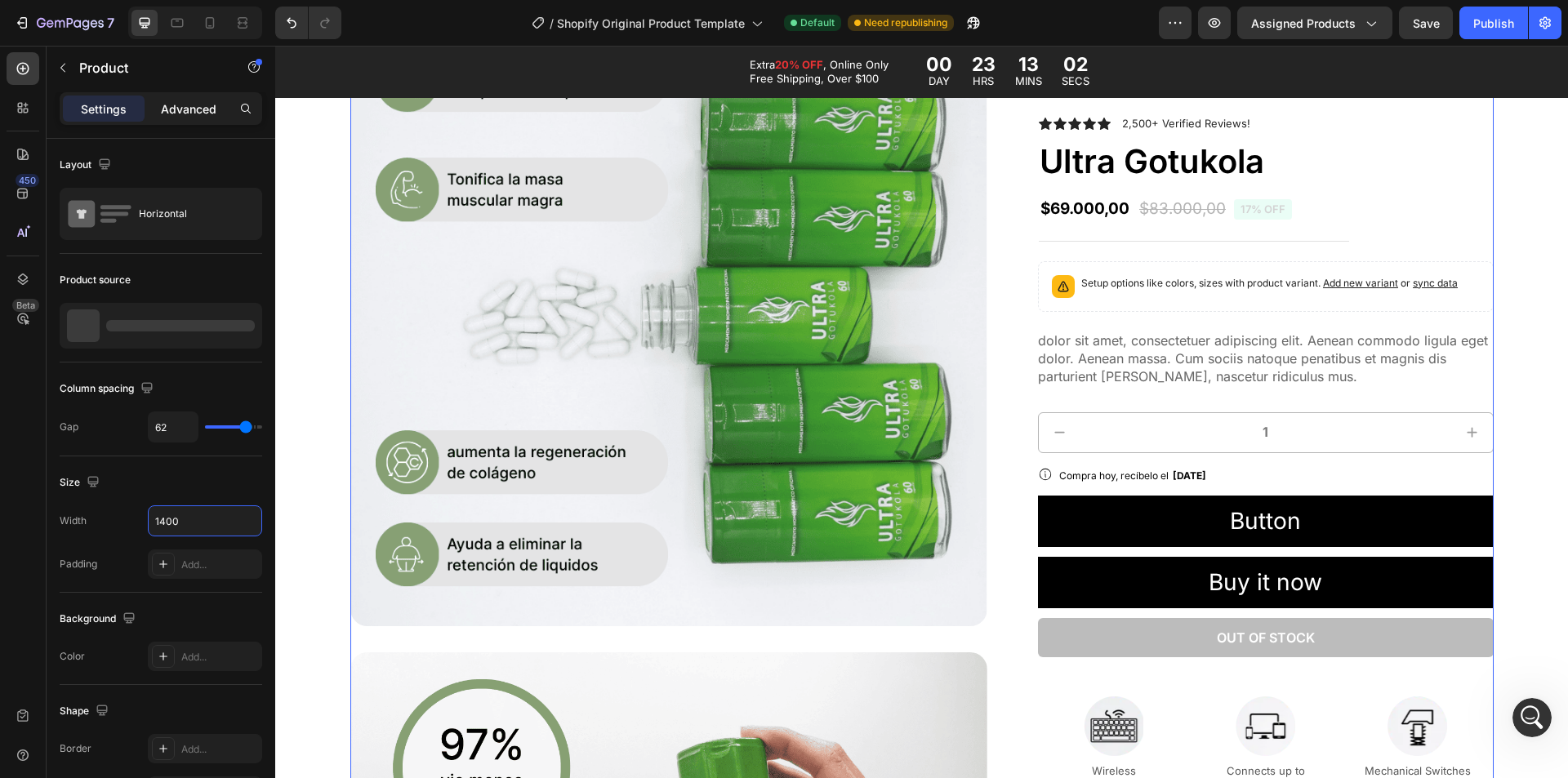
click at [172, 111] on p "Advanced" at bounding box center [189, 109] width 56 height 17
type input "1200"
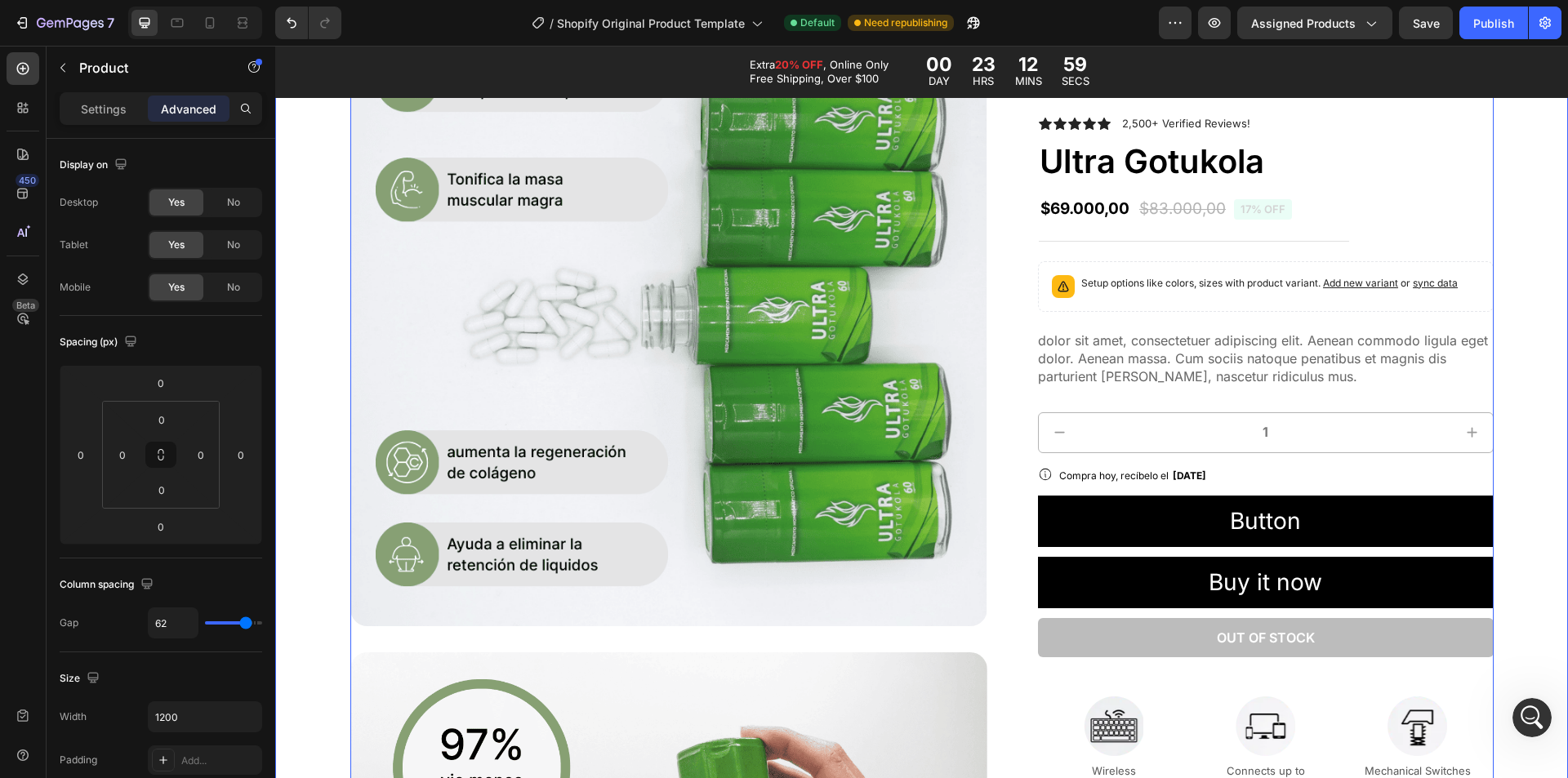
click at [1499, 370] on div "Product Images Icon Icon Icon Icon Icon Icon List 2,500+ Verified Reviews! Text…" at bounding box center [922, 639] width 1260 height 1301
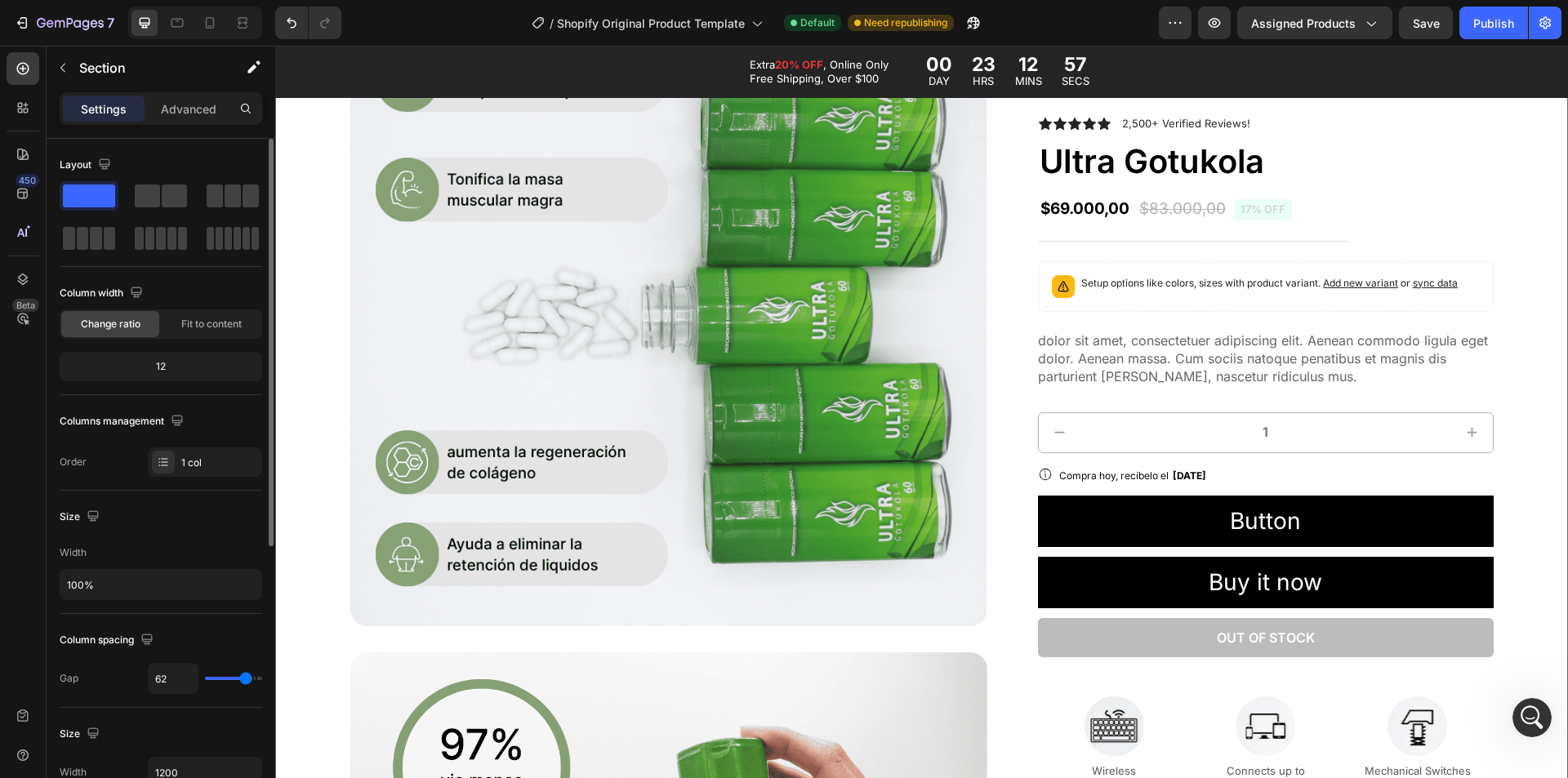
scroll to position [81, 0]
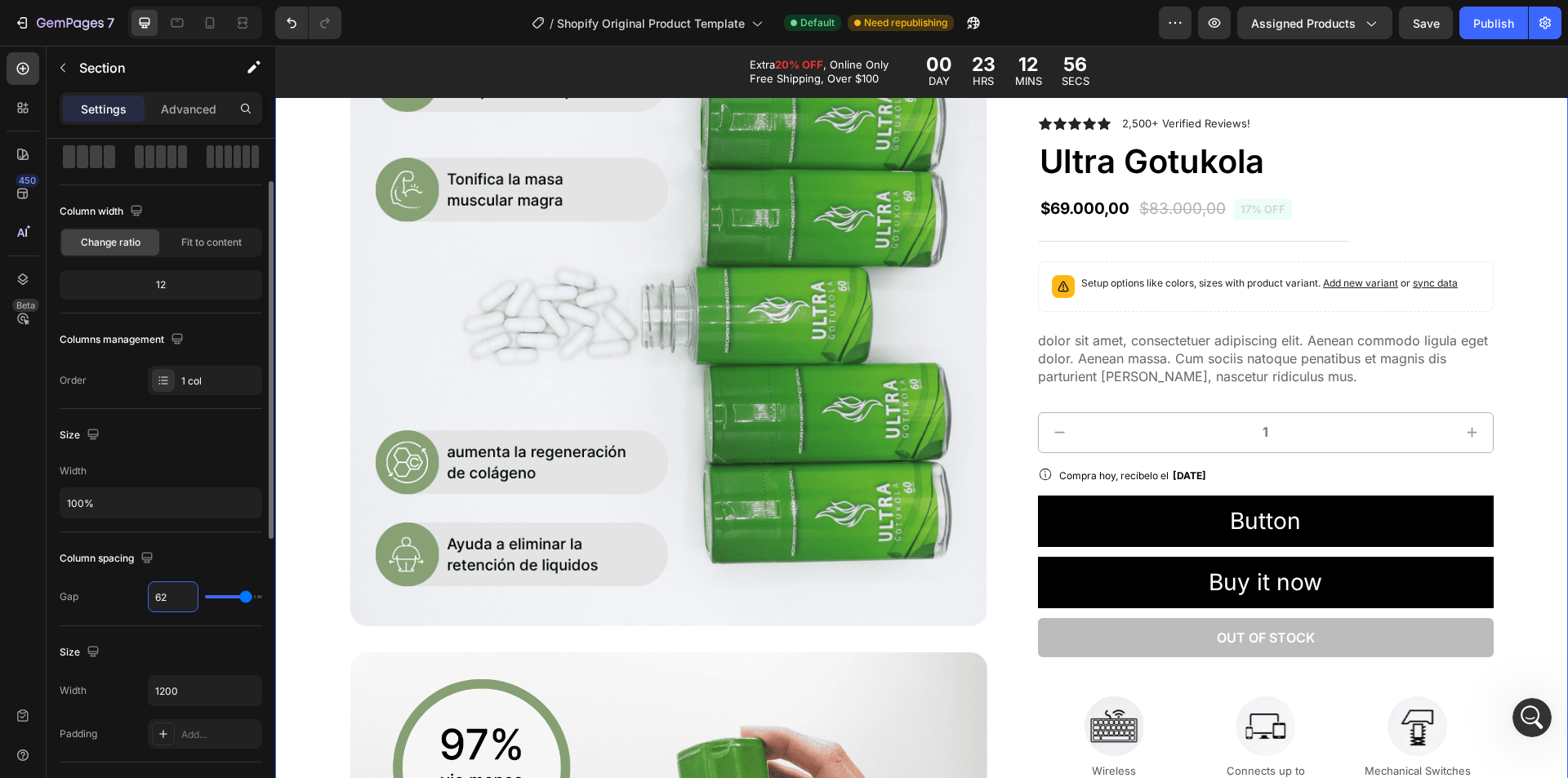
click at [182, 598] on input "62" at bounding box center [173, 596] width 49 height 29
type input "4"
type input "40"
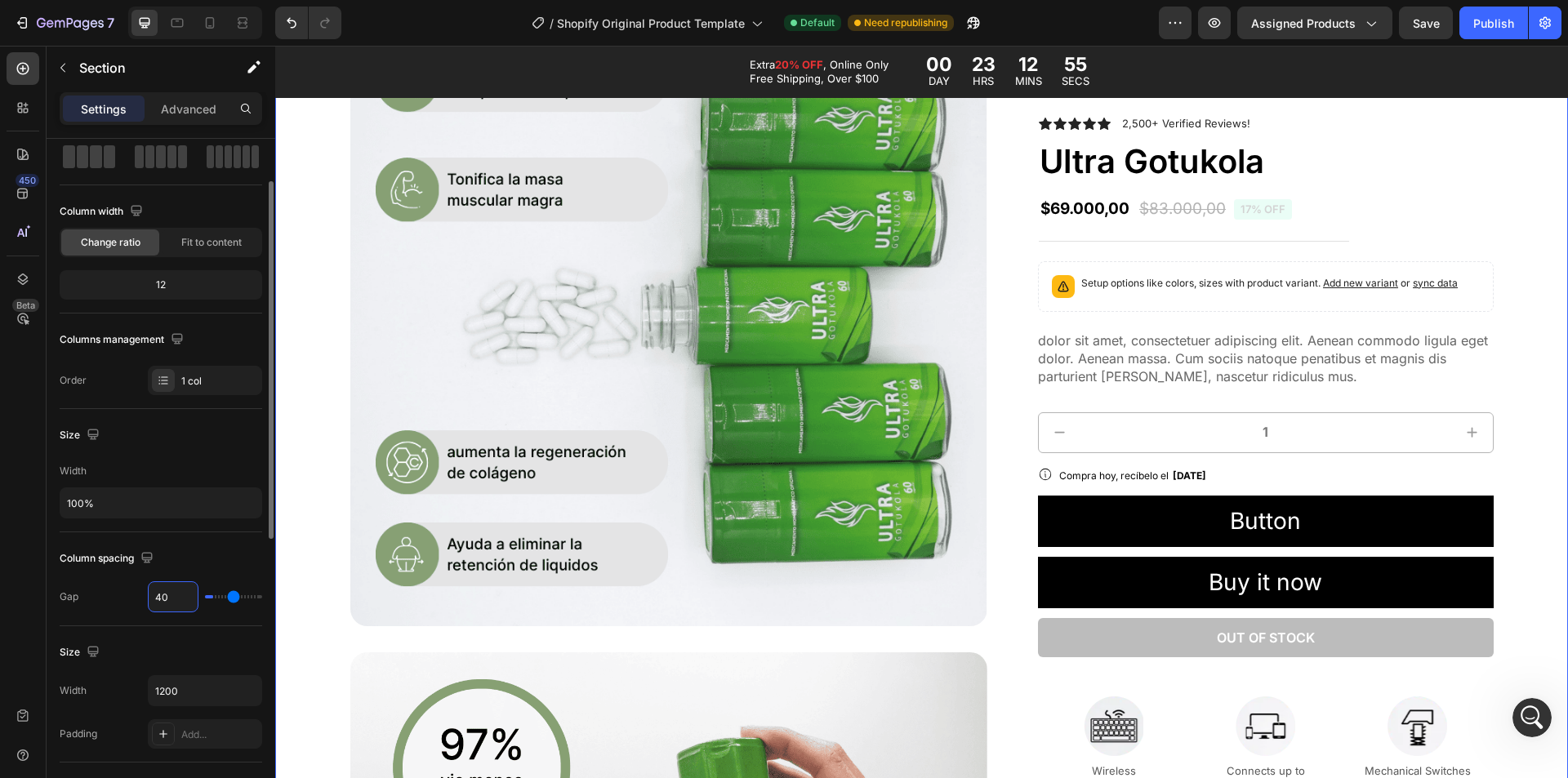
type input "40"
click at [224, 692] on input "1200" at bounding box center [205, 690] width 113 height 29
click at [252, 692] on icon "button" at bounding box center [247, 691] width 17 height 17
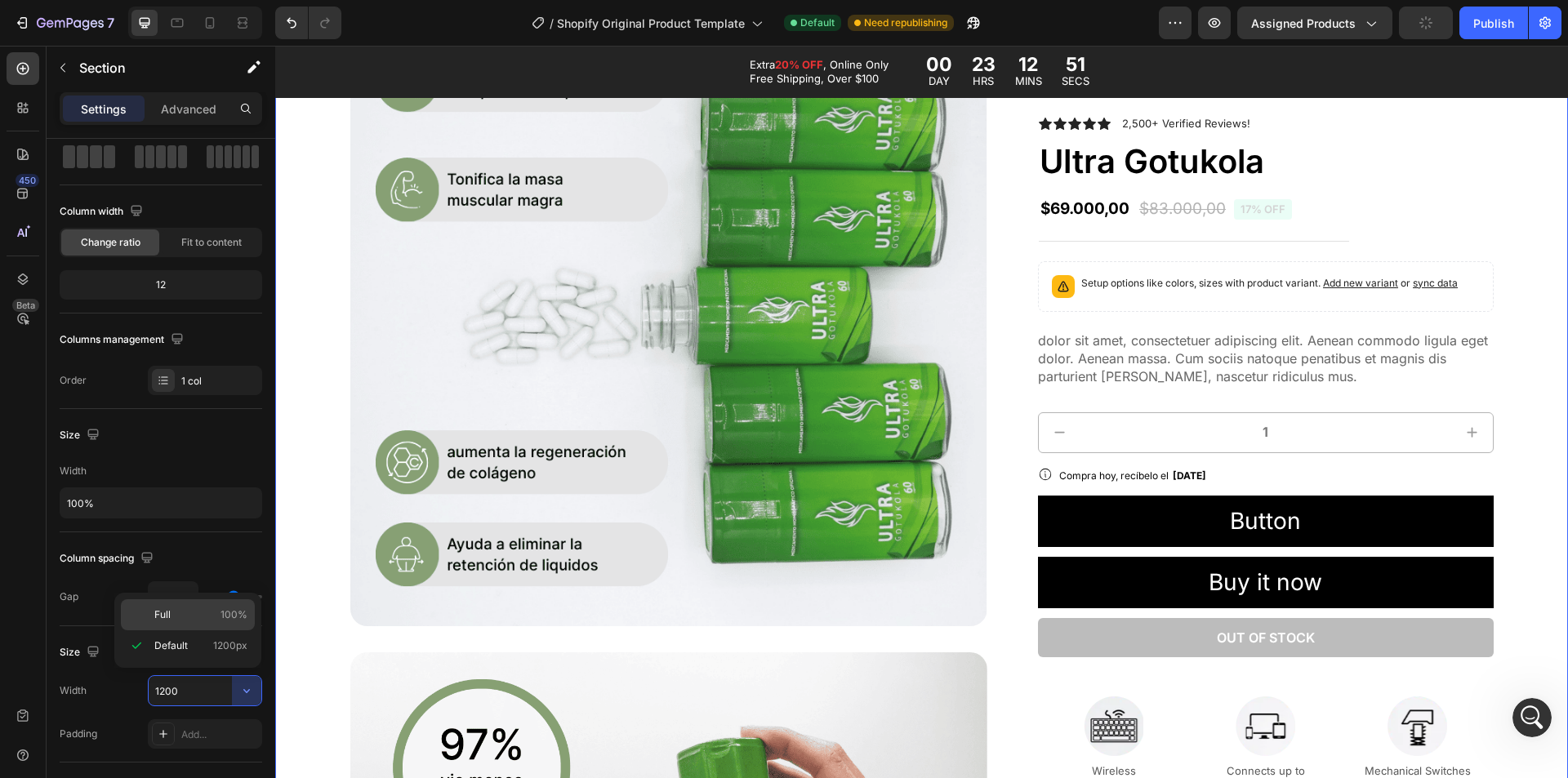
click at [170, 614] on p "Full 100%" at bounding box center [201, 615] width 93 height 15
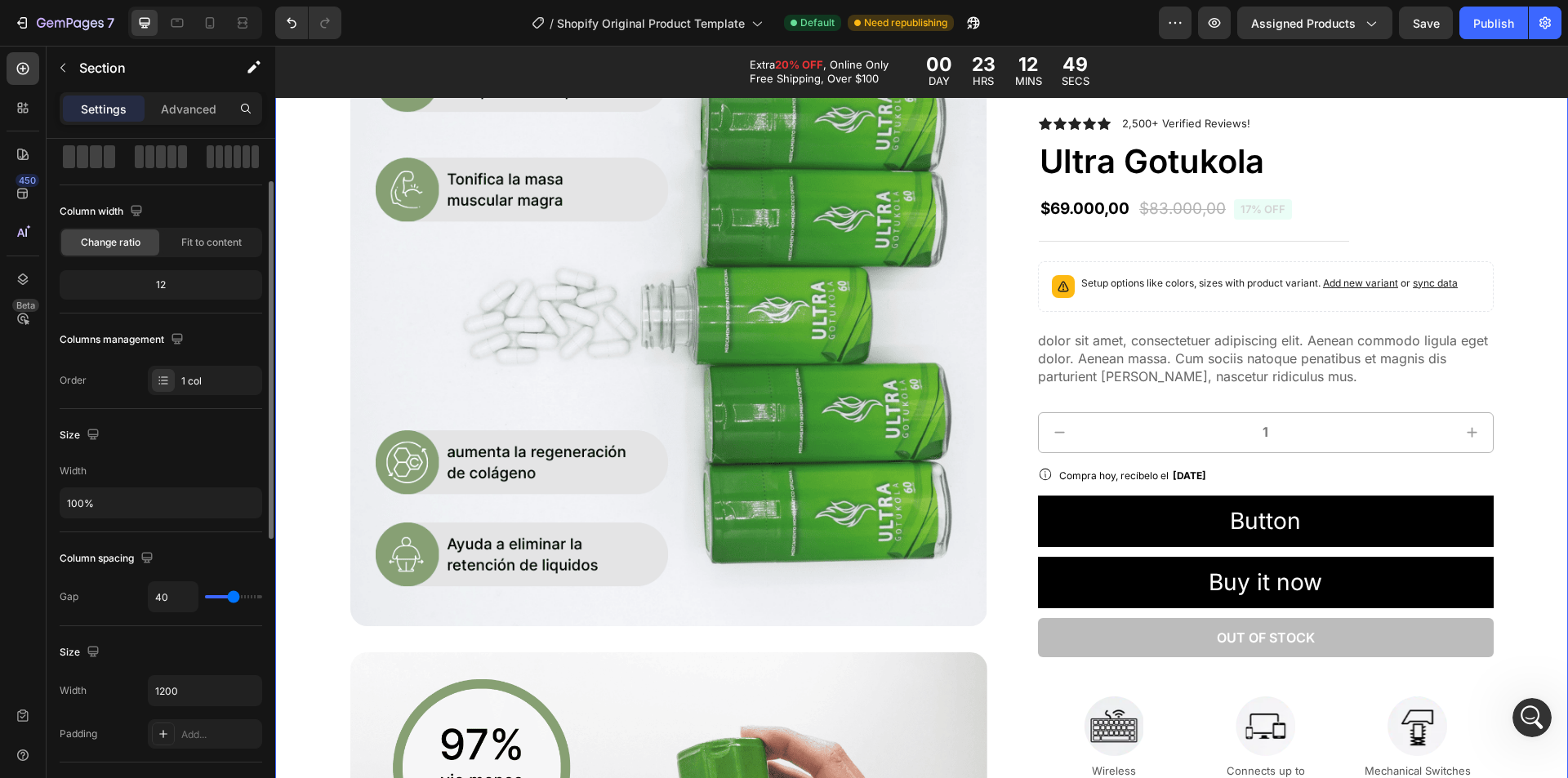
scroll to position [0, 0]
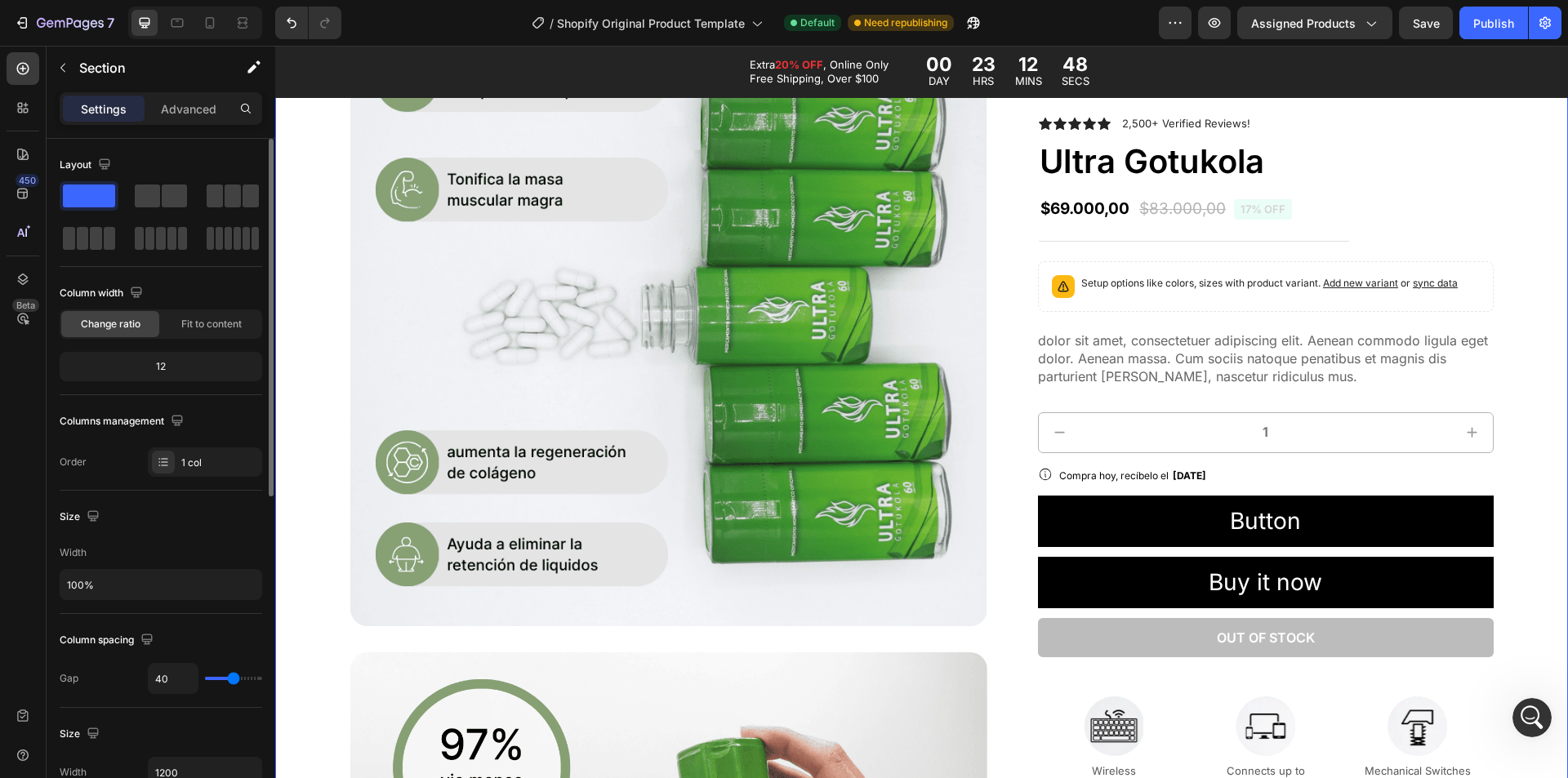
click at [174, 362] on div "12" at bounding box center [161, 367] width 196 height 23
click at [185, 331] on span "Fit to content" at bounding box center [211, 324] width 61 height 15
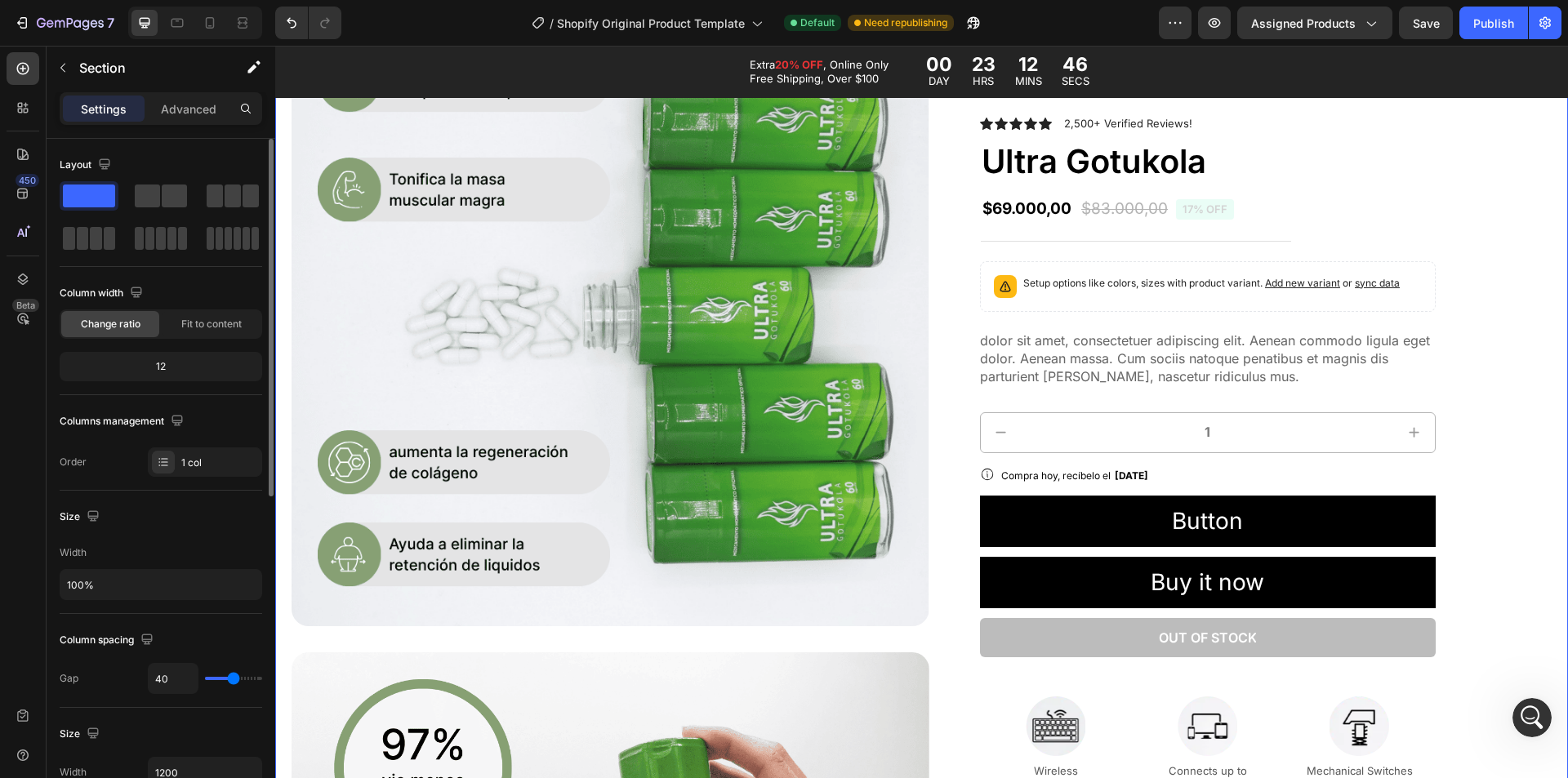
click at [111, 320] on span "Change ratio" at bounding box center [111, 324] width 60 height 15
click at [195, 327] on span "Fit to content" at bounding box center [211, 324] width 61 height 15
click at [210, 326] on span "Fit to content" at bounding box center [211, 324] width 61 height 15
click at [106, 320] on span "Change ratio" at bounding box center [111, 324] width 60 height 15
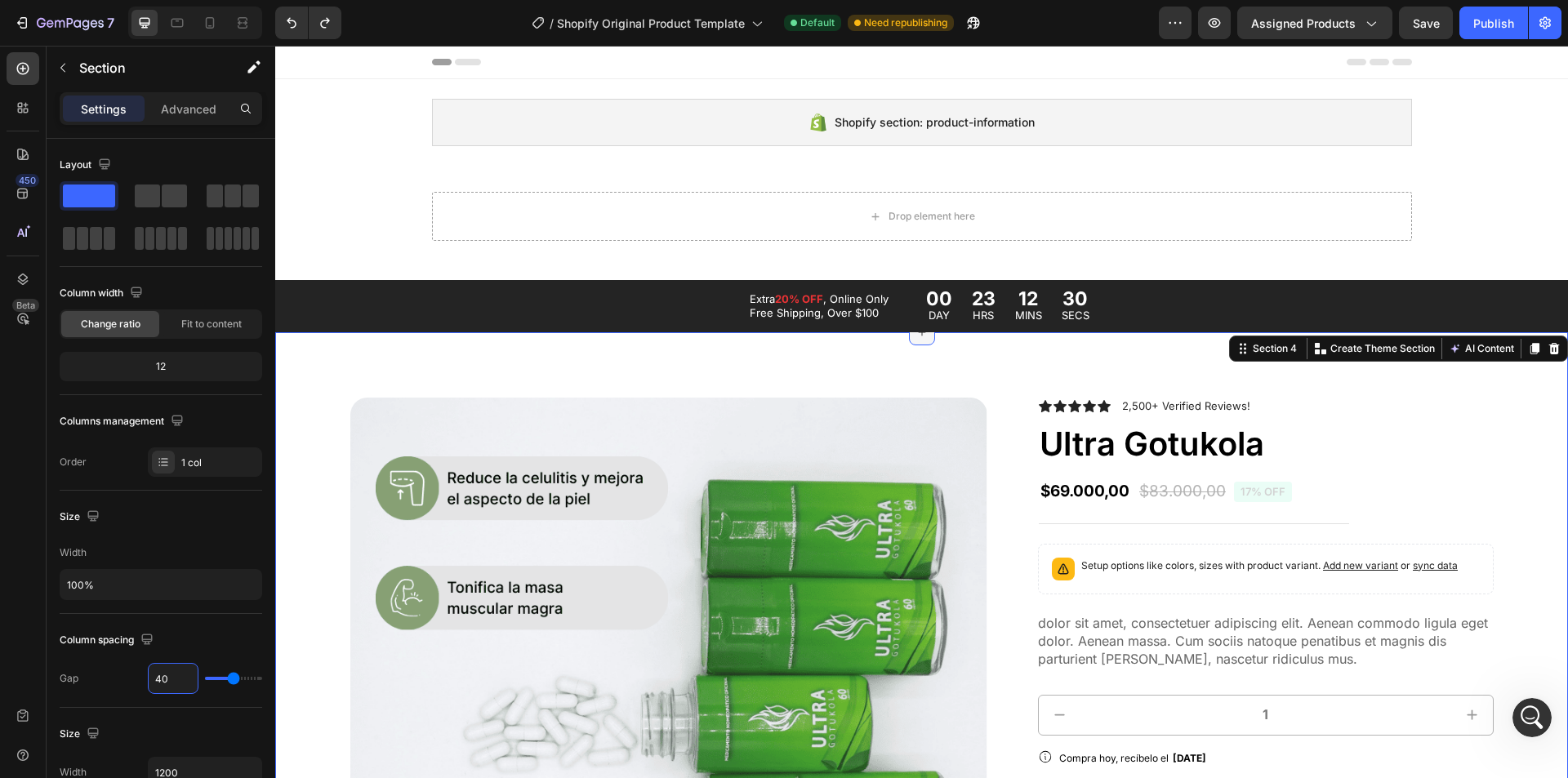
click at [916, 342] on div at bounding box center [921, 332] width 26 height 26
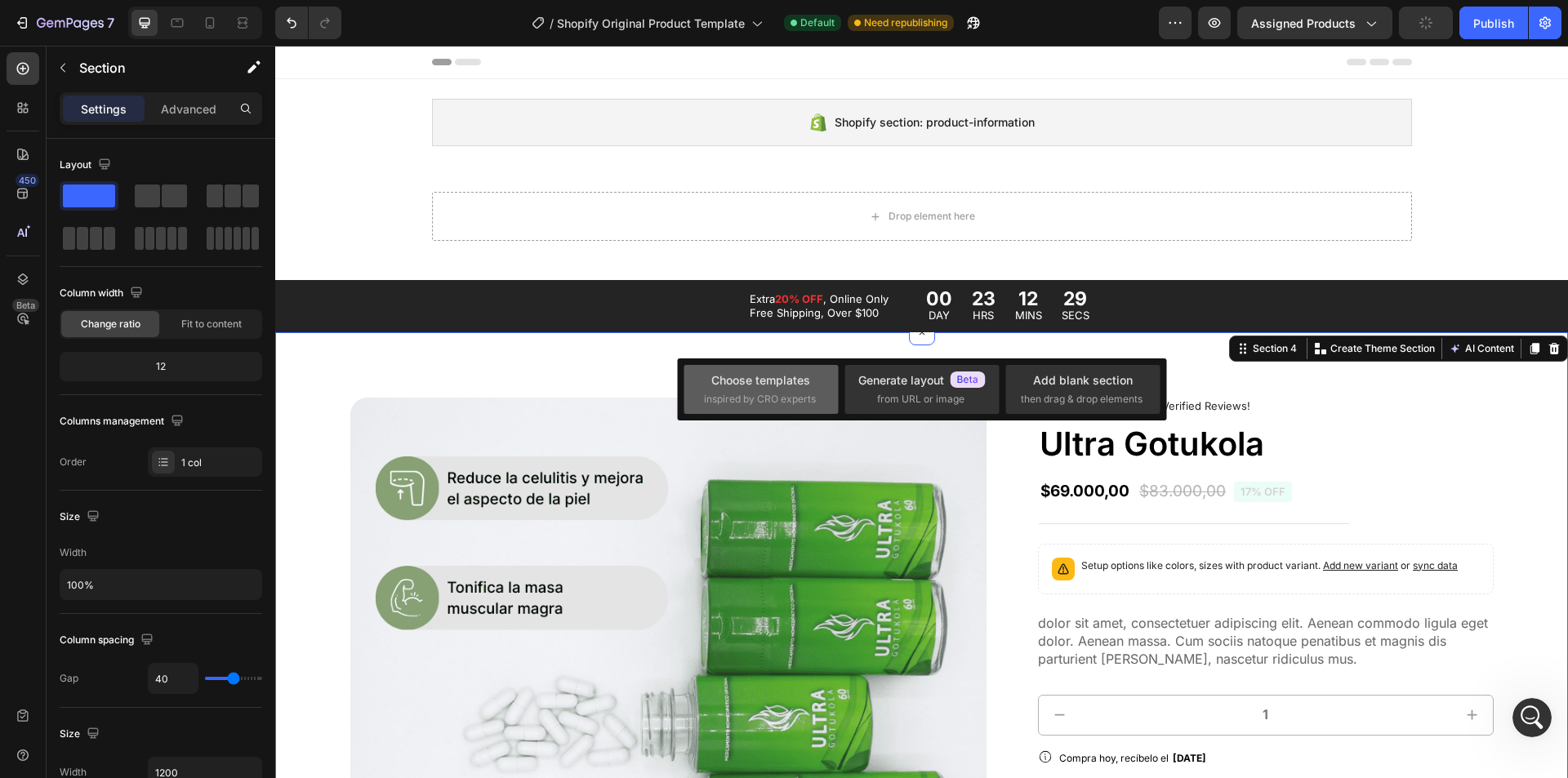
click at [778, 382] on div "Choose templates" at bounding box center [761, 380] width 99 height 17
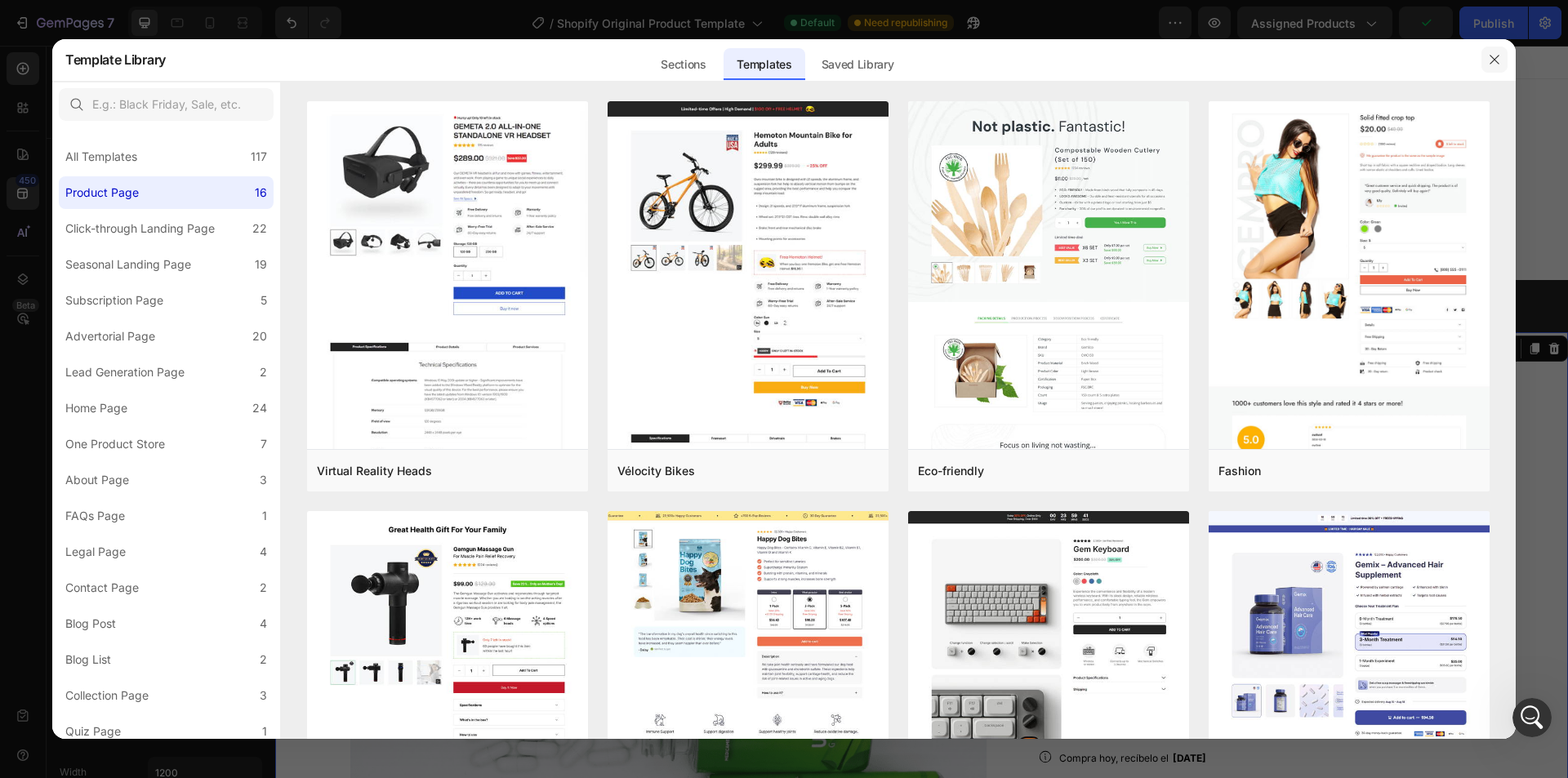
click at [1495, 59] on icon "button" at bounding box center [1495, 60] width 13 height 13
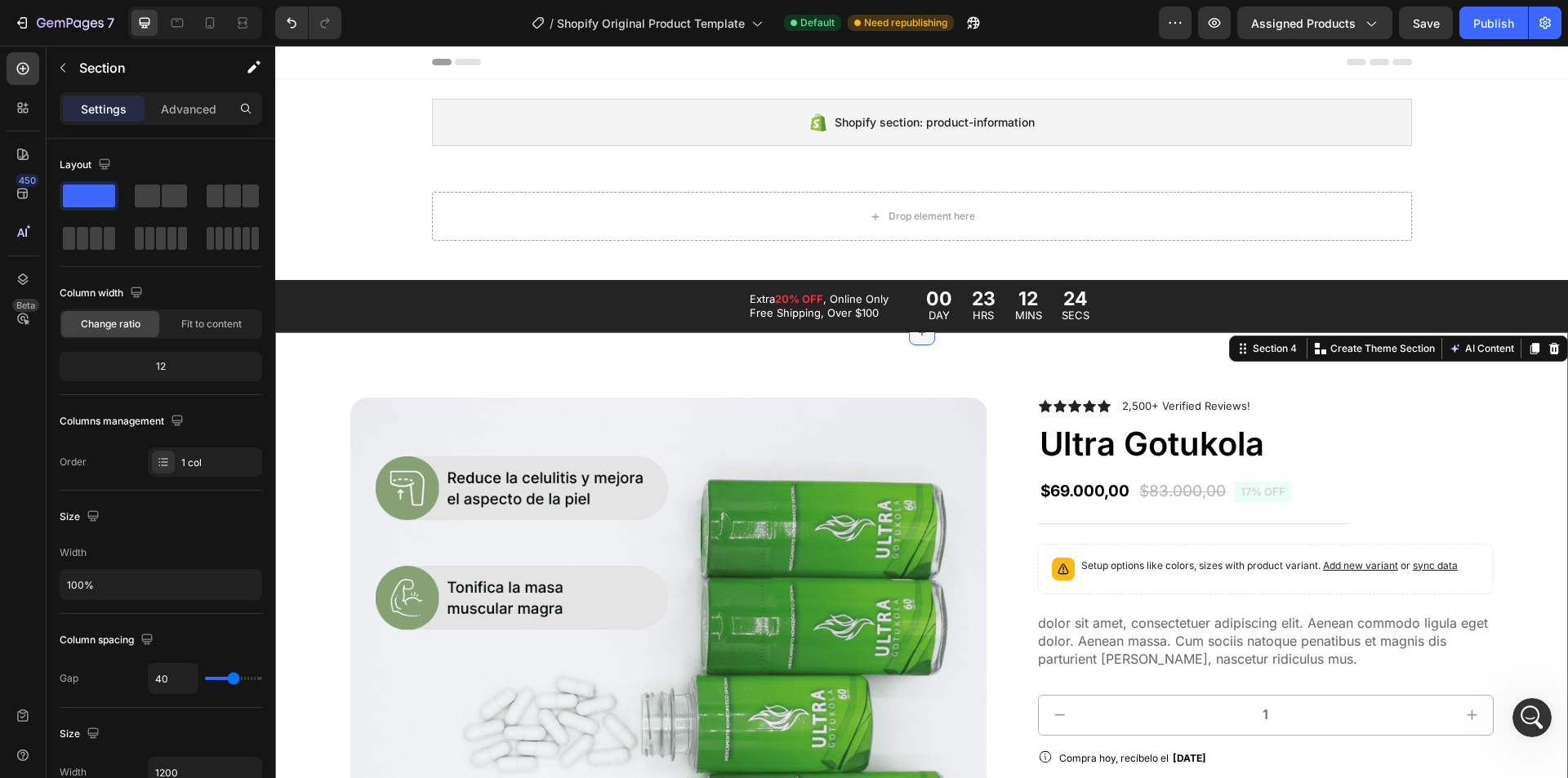
click at [917, 336] on icon at bounding box center [922, 332] width 13 height 13
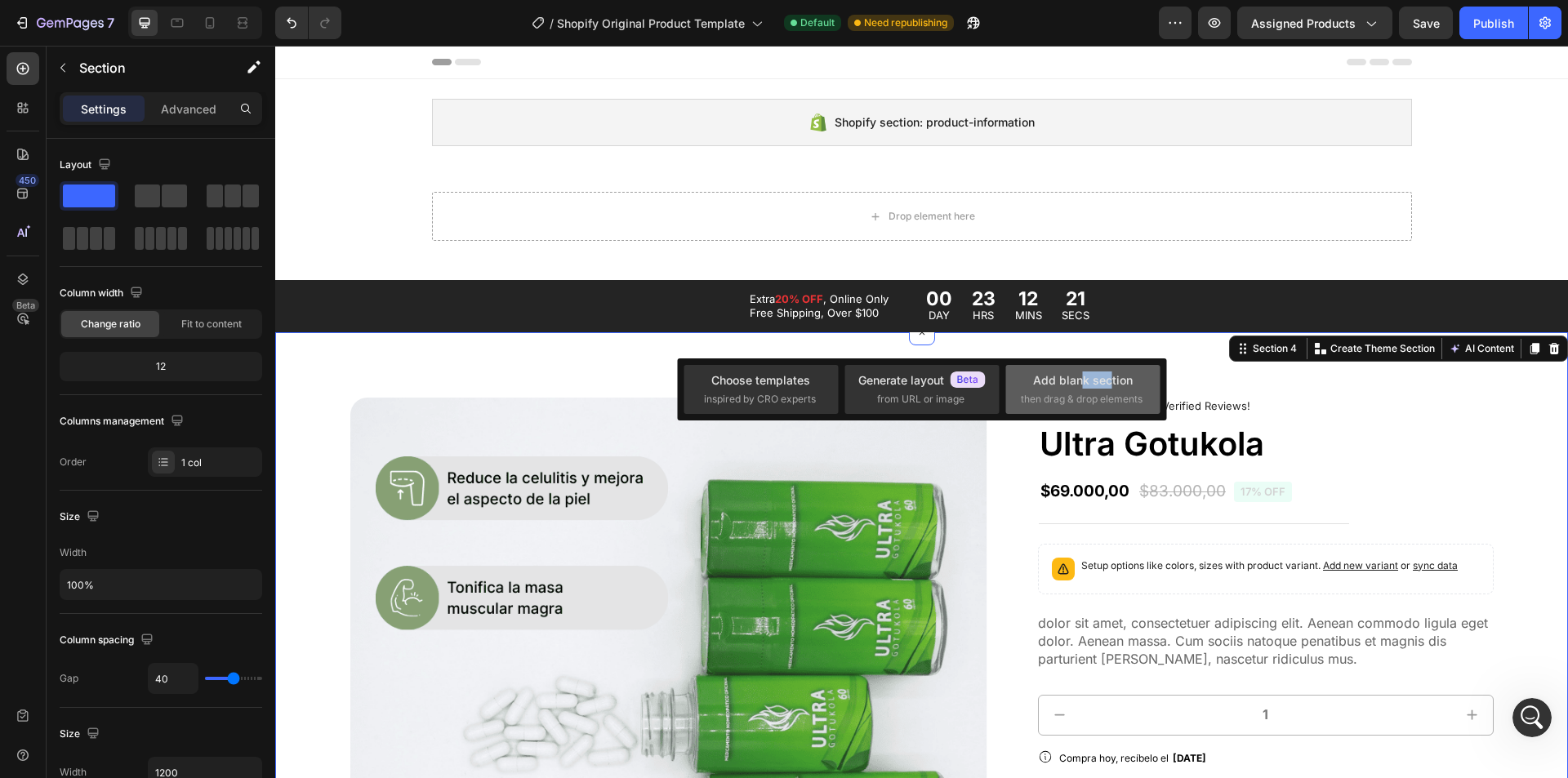
drag, startPoint x: 1109, startPoint y: 390, endPoint x: 1079, endPoint y: 374, distance: 34.0
click at [1079, 374] on div "Add blank section then drag & drop elements" at bounding box center [1082, 389] width 124 height 35
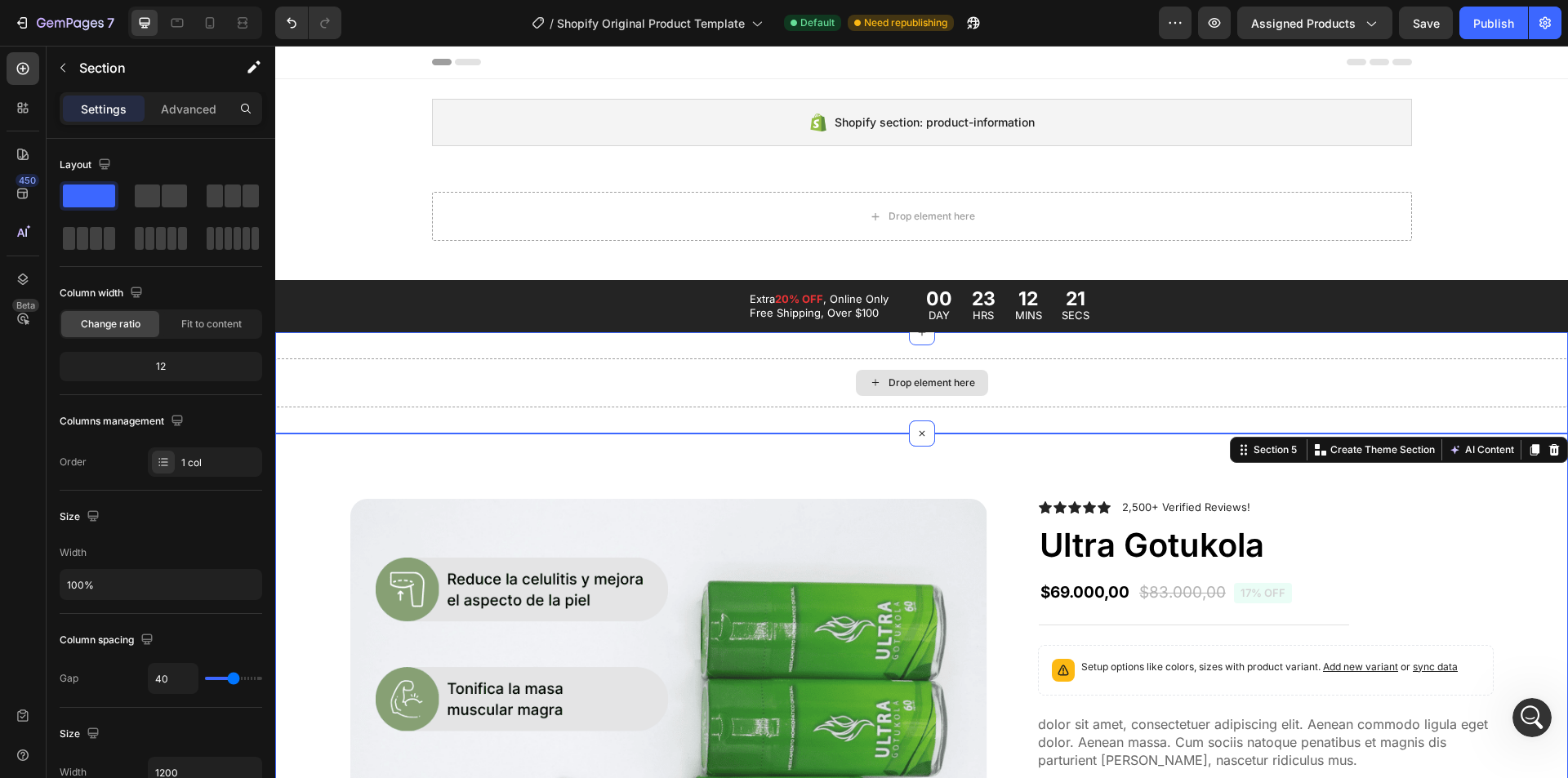
click at [1085, 382] on div "Drop element here" at bounding box center [921, 382] width 1293 height 49
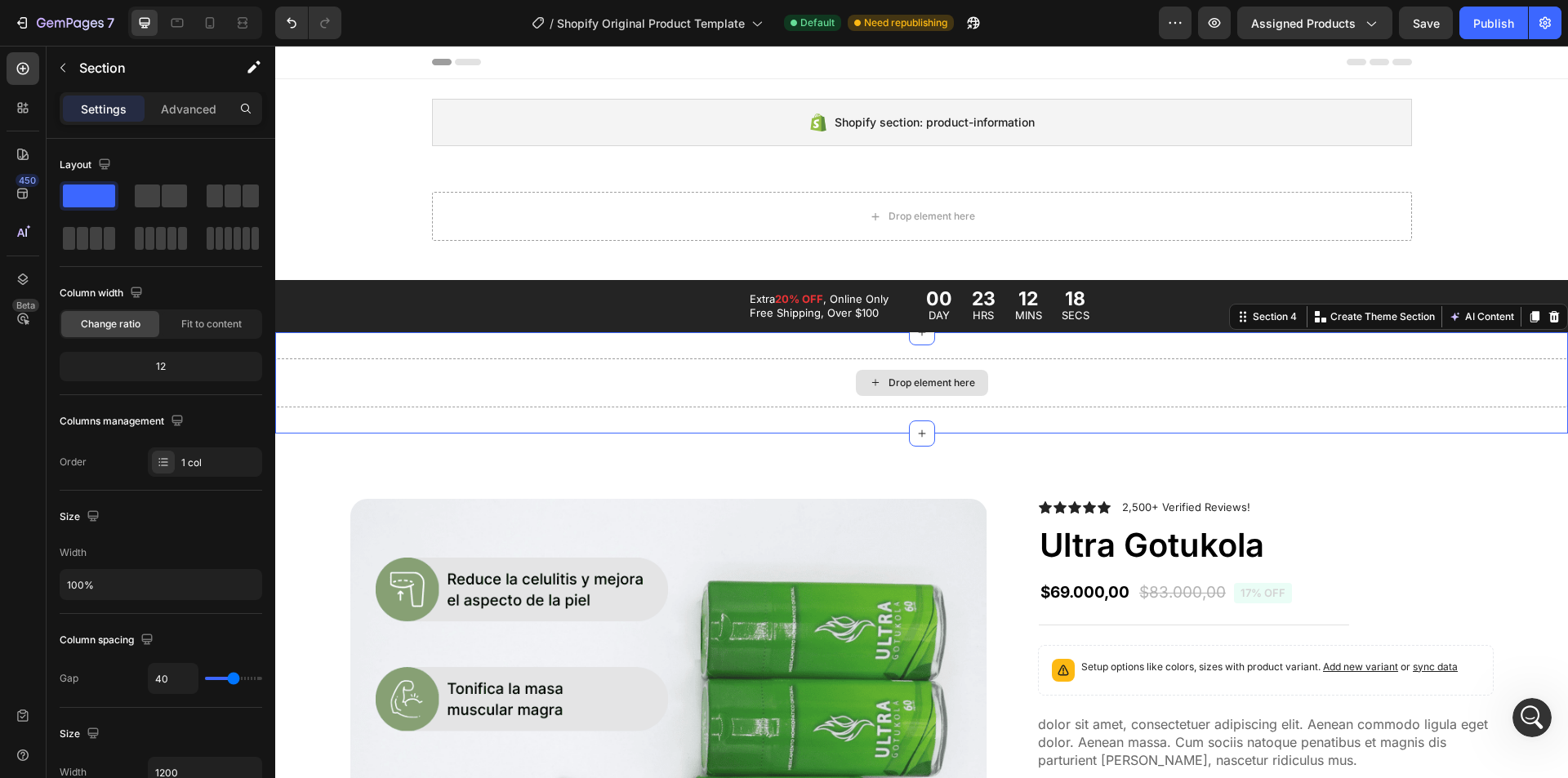
click at [531, 373] on div "Drop element here" at bounding box center [921, 382] width 1293 height 49
click at [195, 116] on p "Advanced" at bounding box center [189, 109] width 56 height 17
click at [114, 101] on p "Settings" at bounding box center [103, 109] width 46 height 17
drag, startPoint x: 167, startPoint y: 196, endPoint x: 150, endPoint y: 194, distance: 17.1
click at [204, 184] on div at bounding box center [233, 195] width 59 height 29
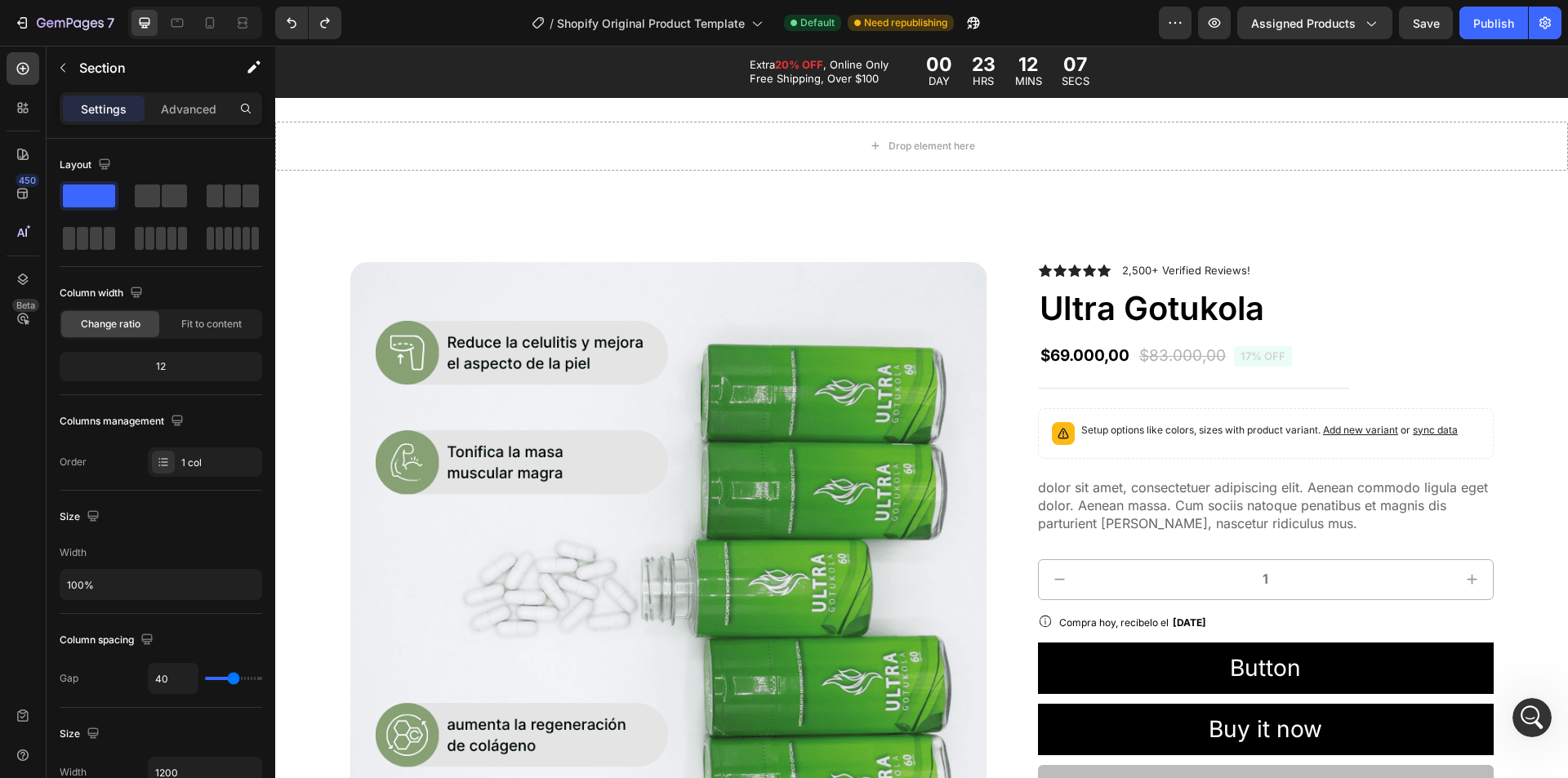
scroll to position [81, 0]
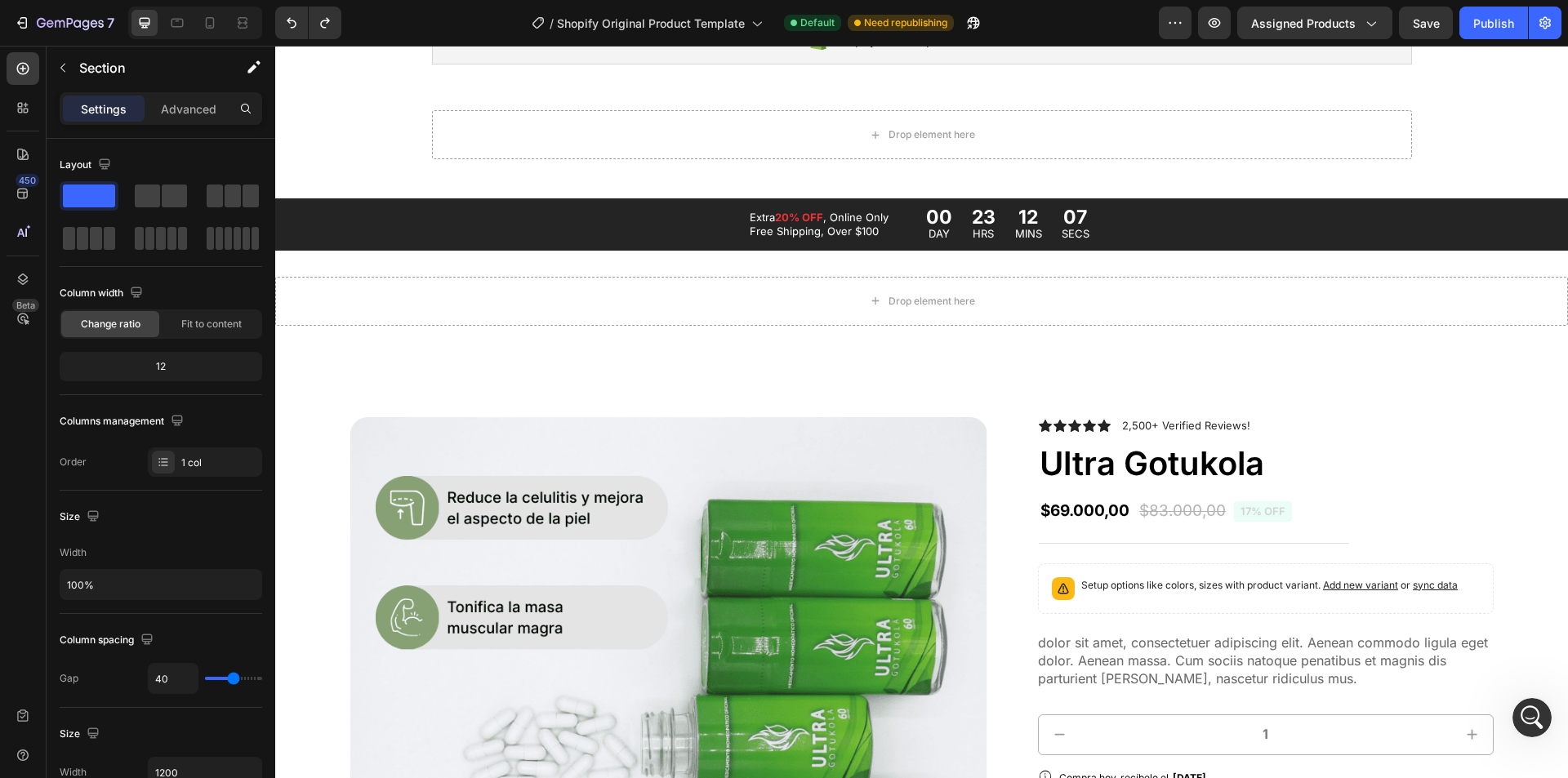
click at [697, 270] on div "Drop element here Section 4" at bounding box center [921, 302] width 1293 height 101
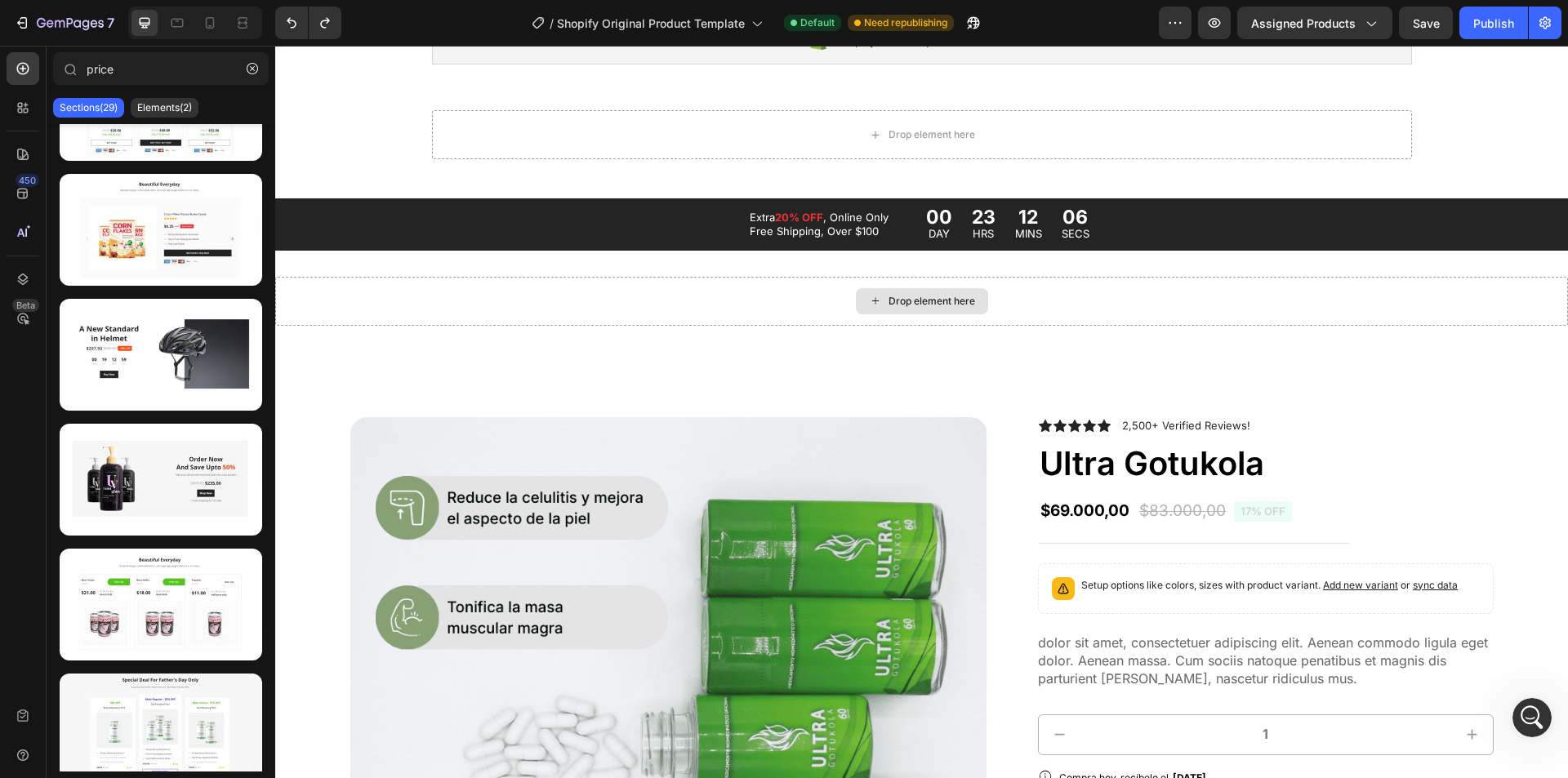
click at [856, 306] on div "Drop element here" at bounding box center [922, 301] width 132 height 26
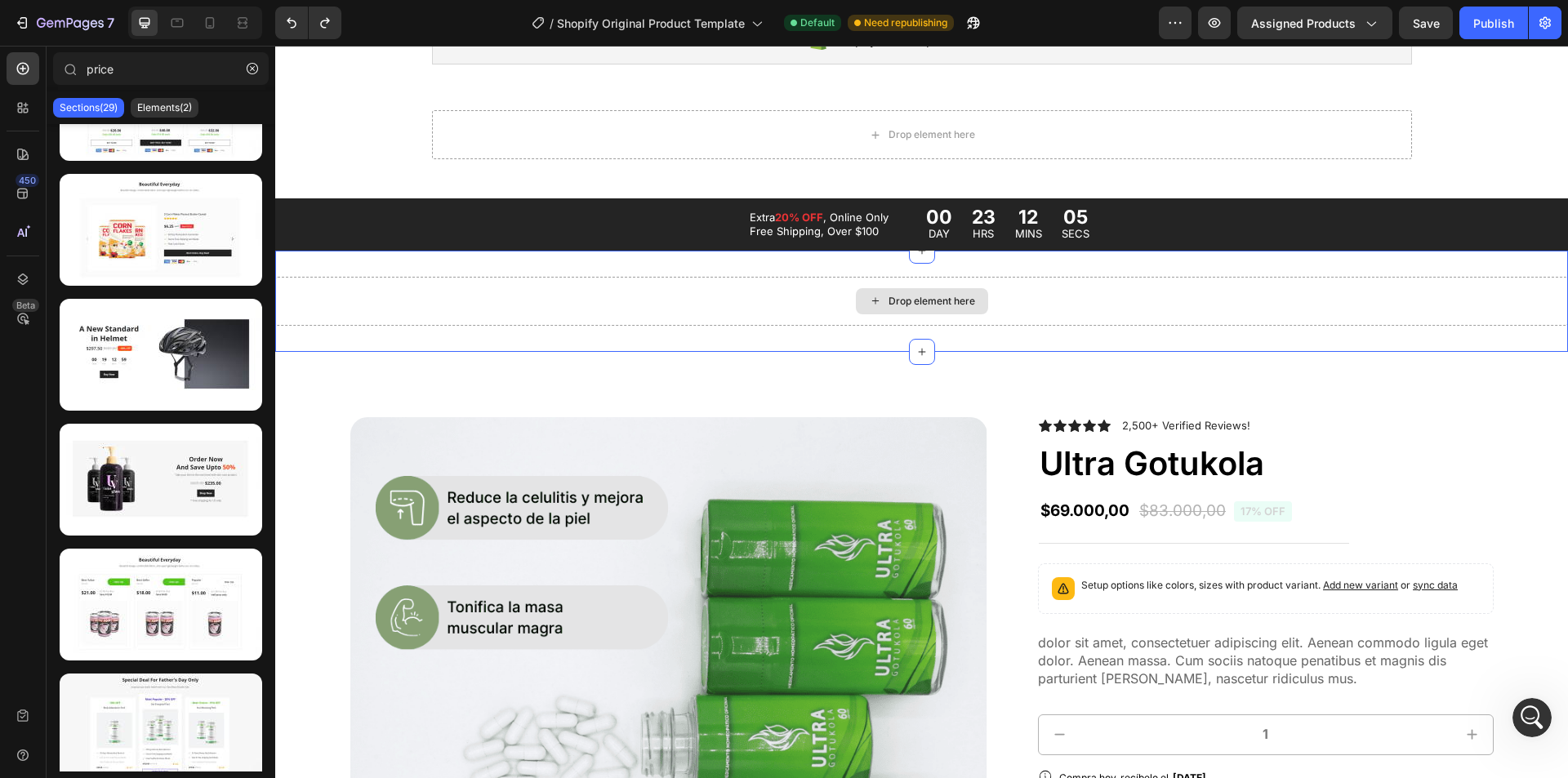
click at [652, 285] on div "Drop element here" at bounding box center [921, 301] width 1293 height 49
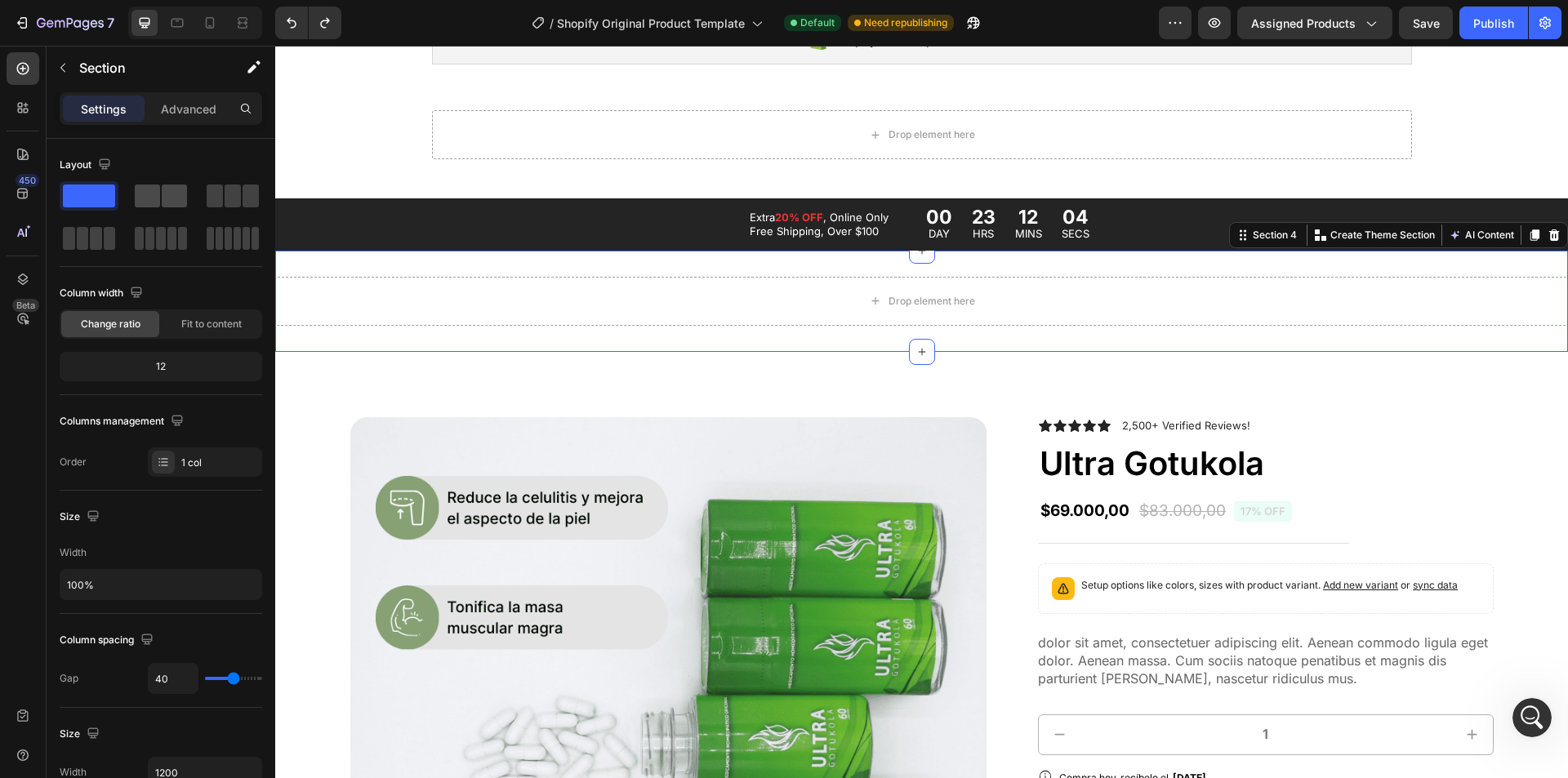
click at [170, 195] on span at bounding box center [175, 196] width 25 height 23
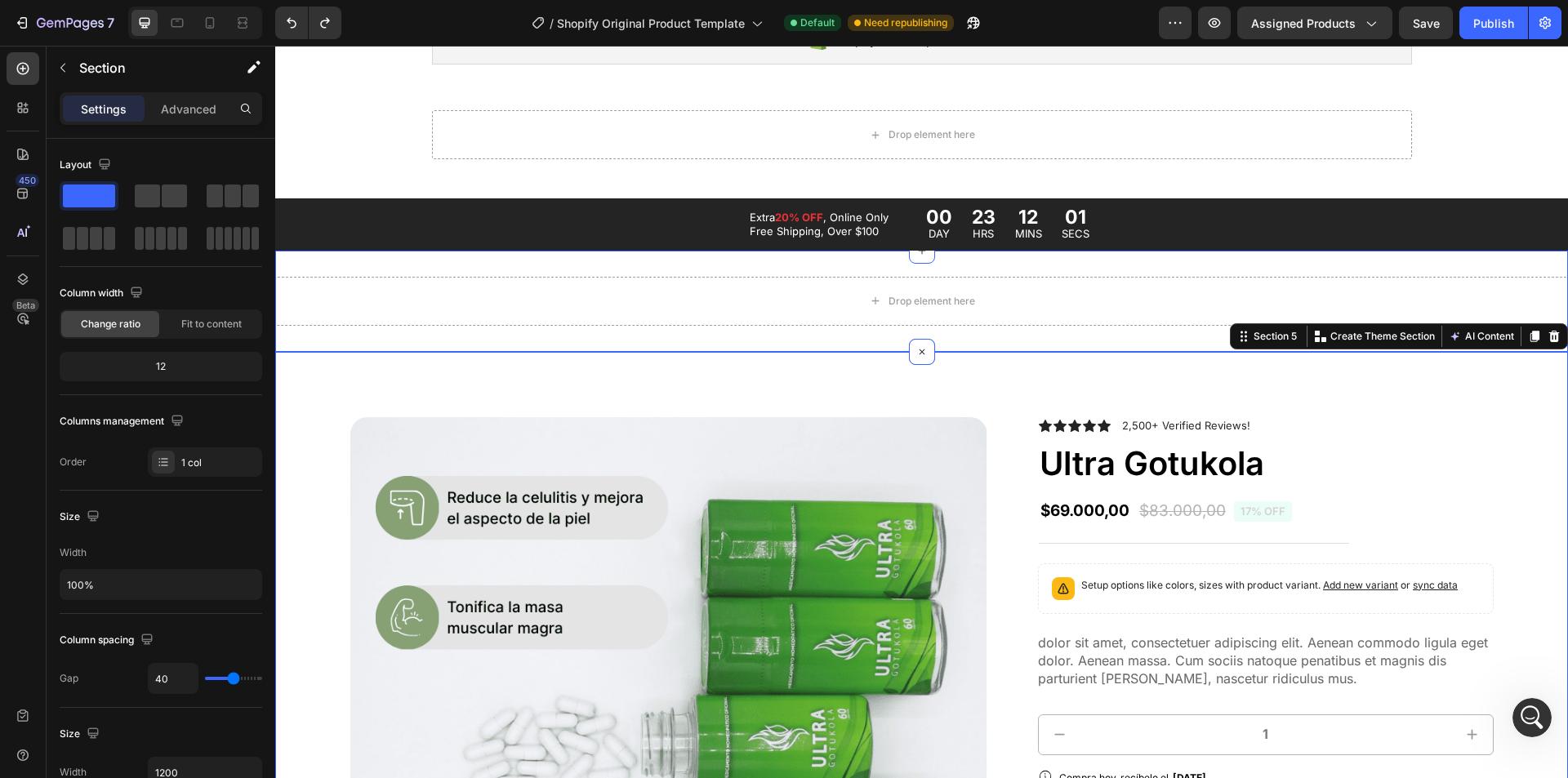
click at [778, 324] on div "Drop element here" at bounding box center [921, 301] width 1293 height 49
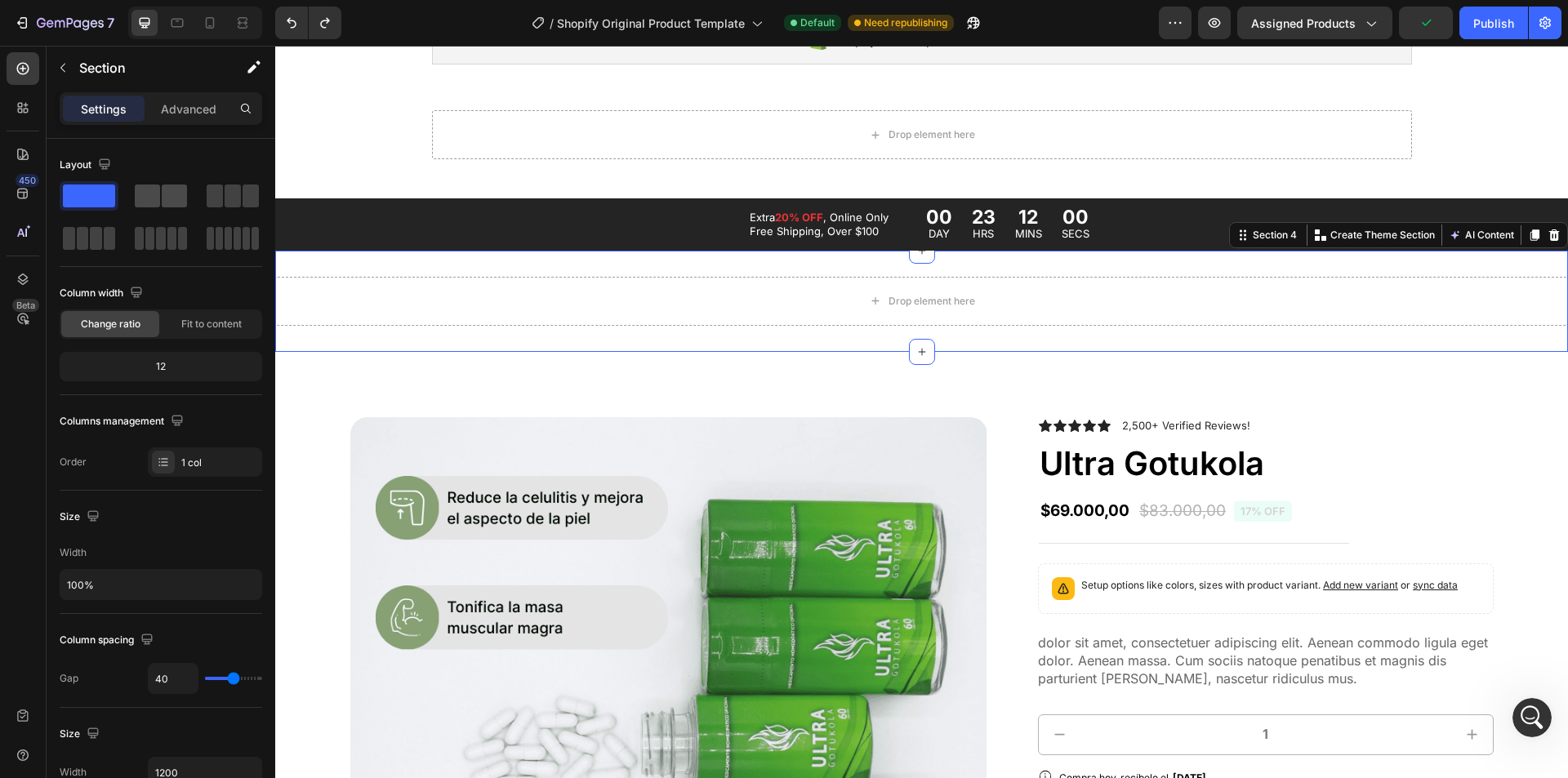
click at [143, 185] on span at bounding box center [147, 196] width 25 height 23
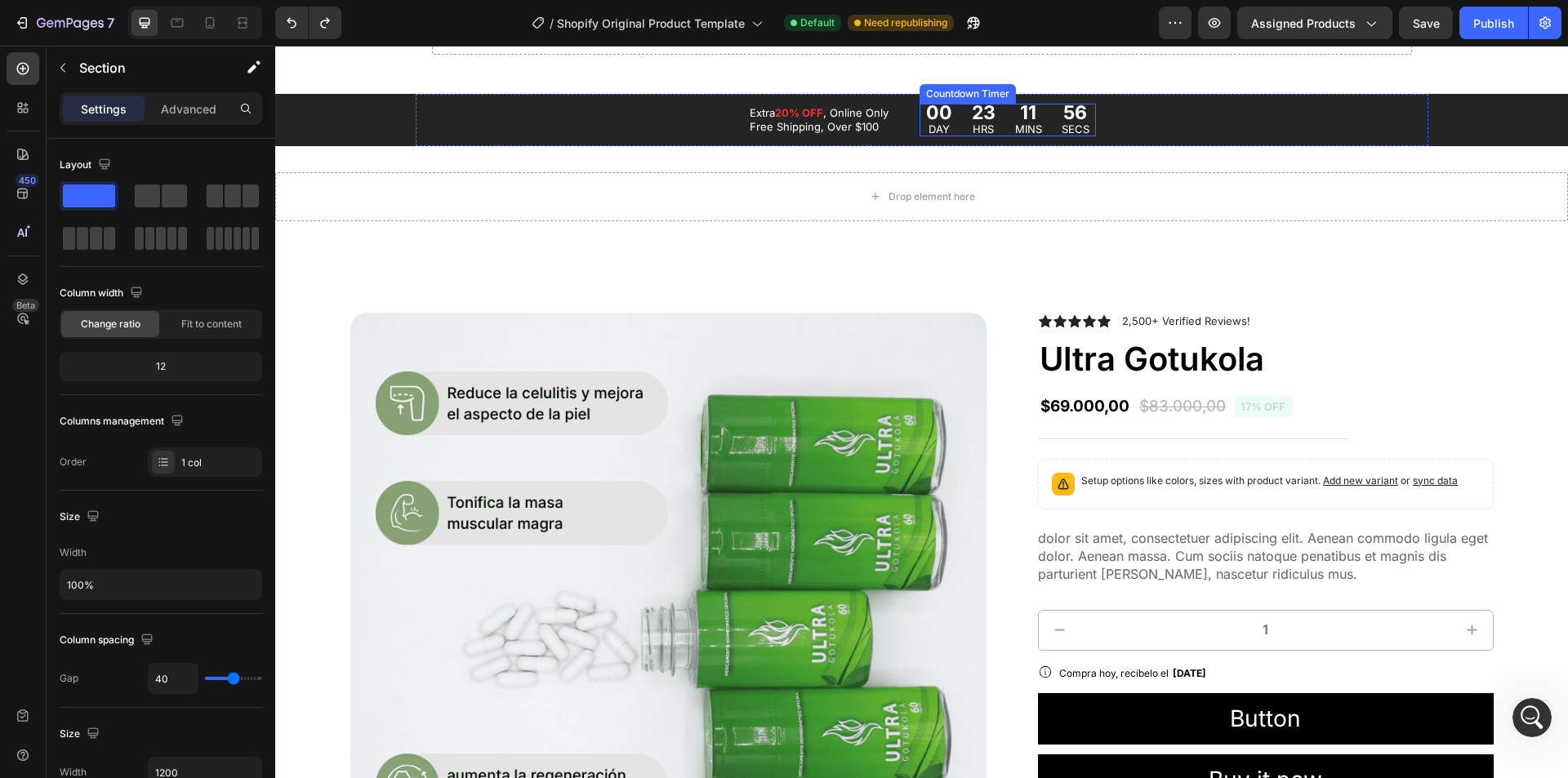
scroll to position [0, 0]
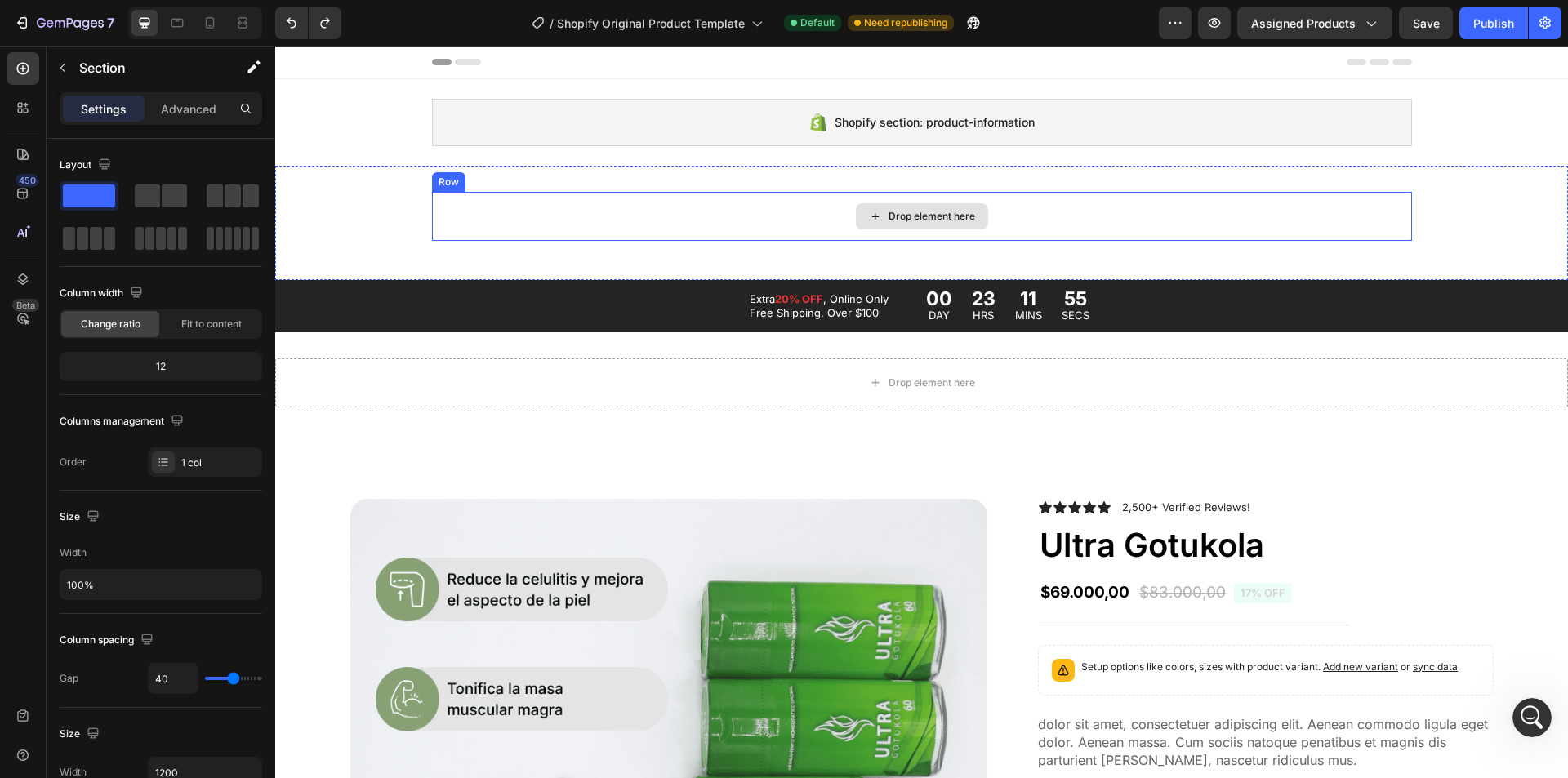
click at [966, 218] on div "Drop element here" at bounding box center [932, 216] width 86 height 13
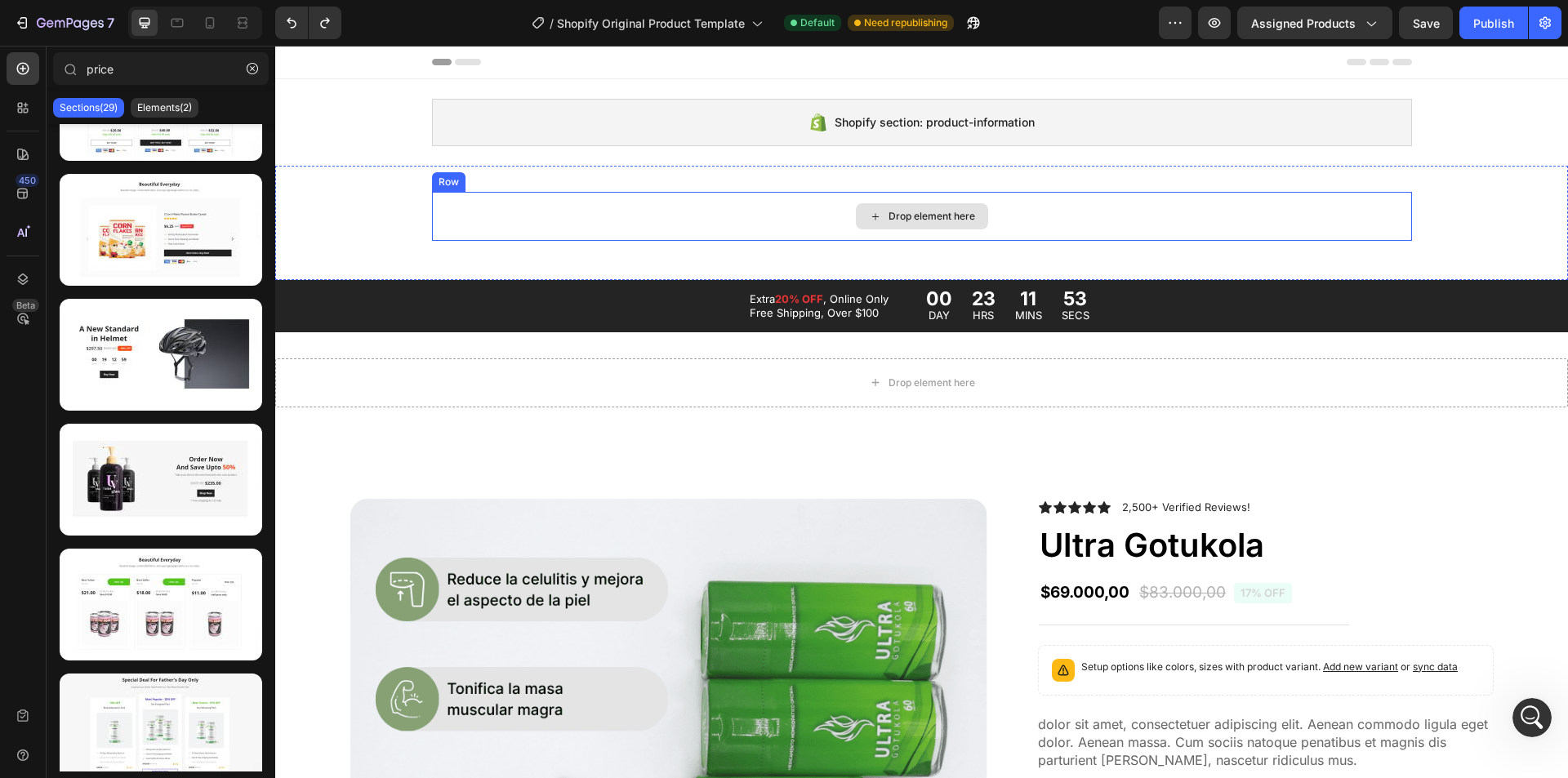
click at [499, 200] on div "Drop element here" at bounding box center [922, 216] width 980 height 49
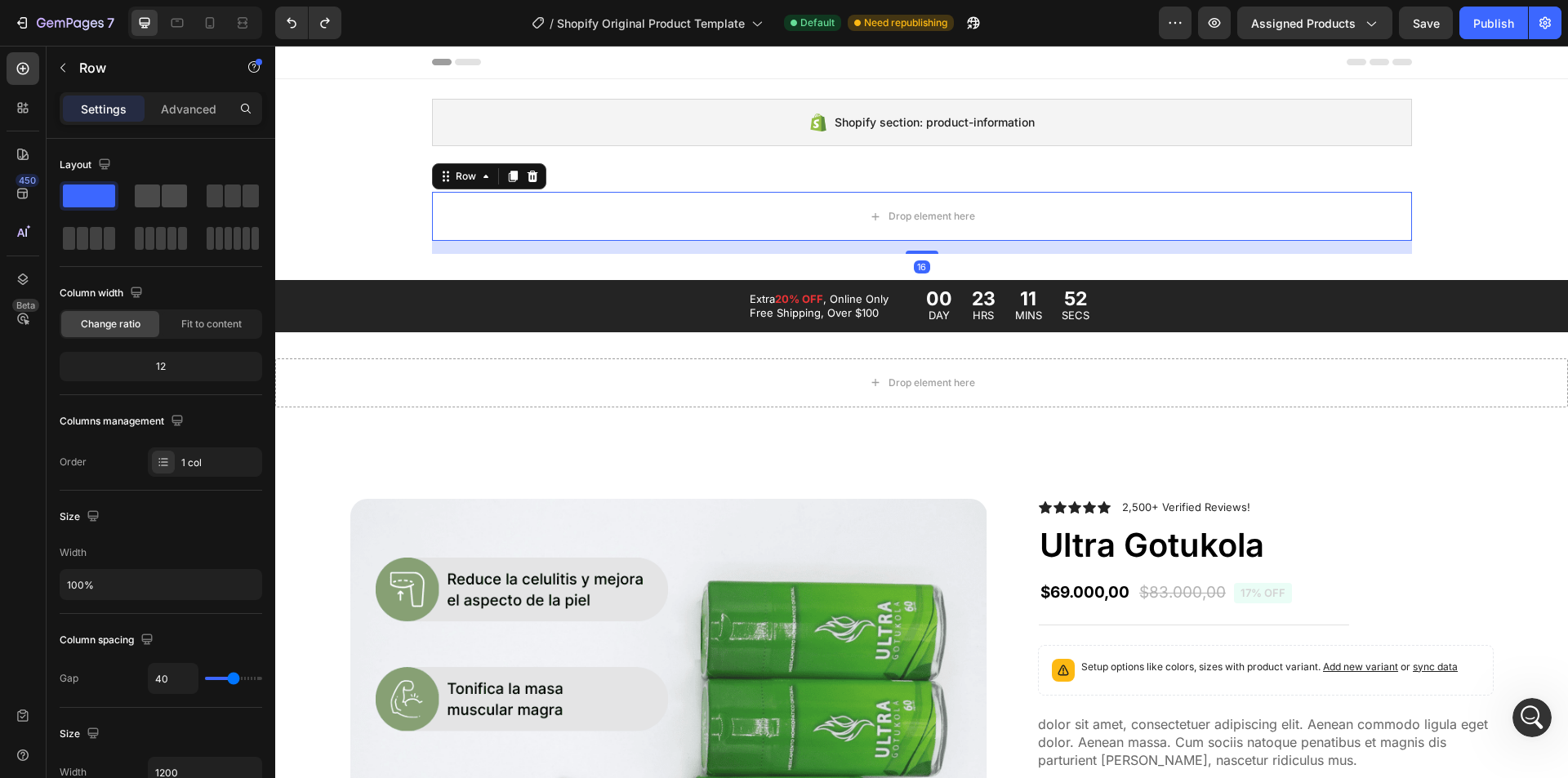
click at [144, 192] on span at bounding box center [147, 196] width 25 height 23
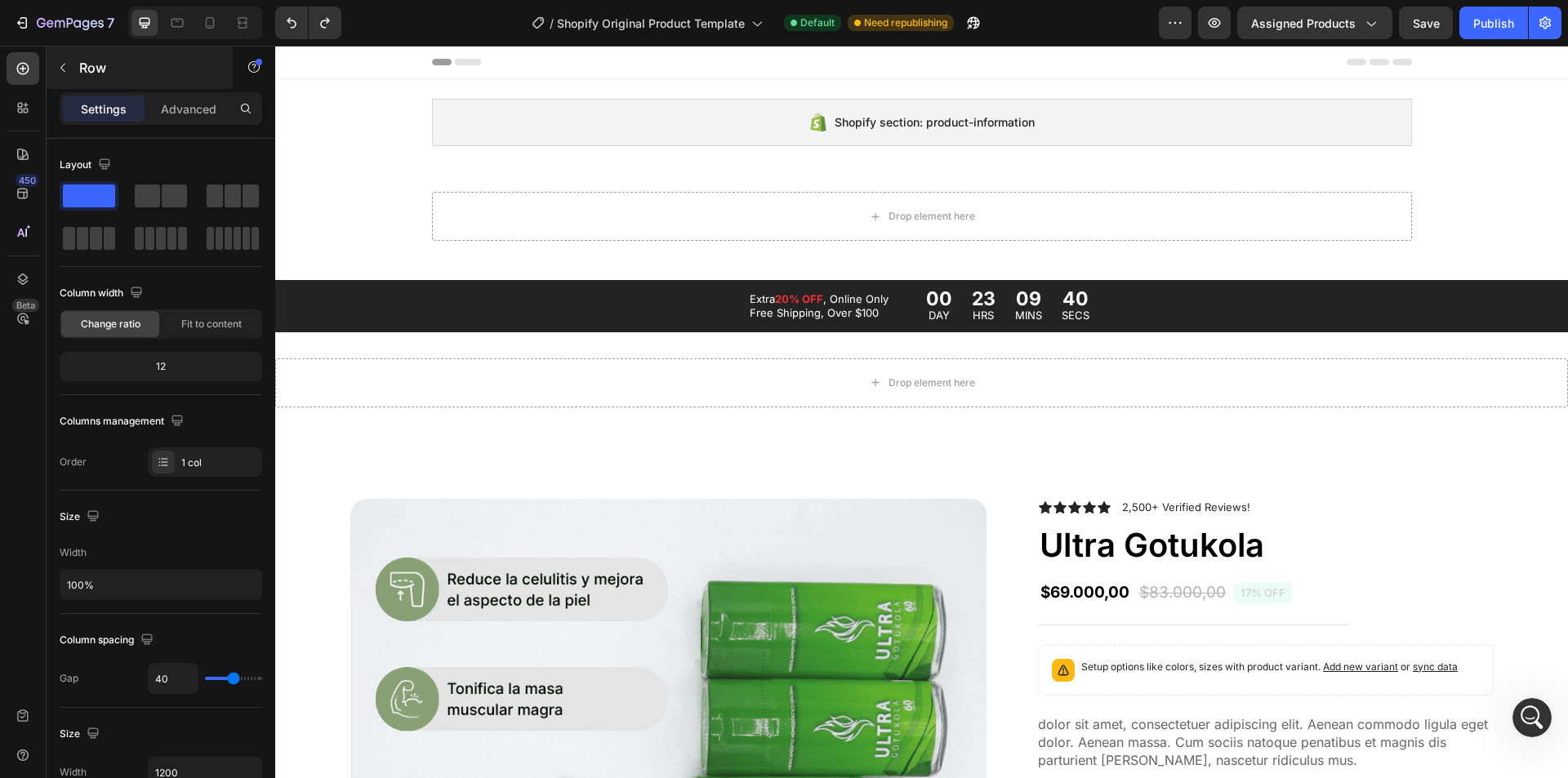
click at [69, 59] on button "button" at bounding box center [62, 67] width 26 height 26
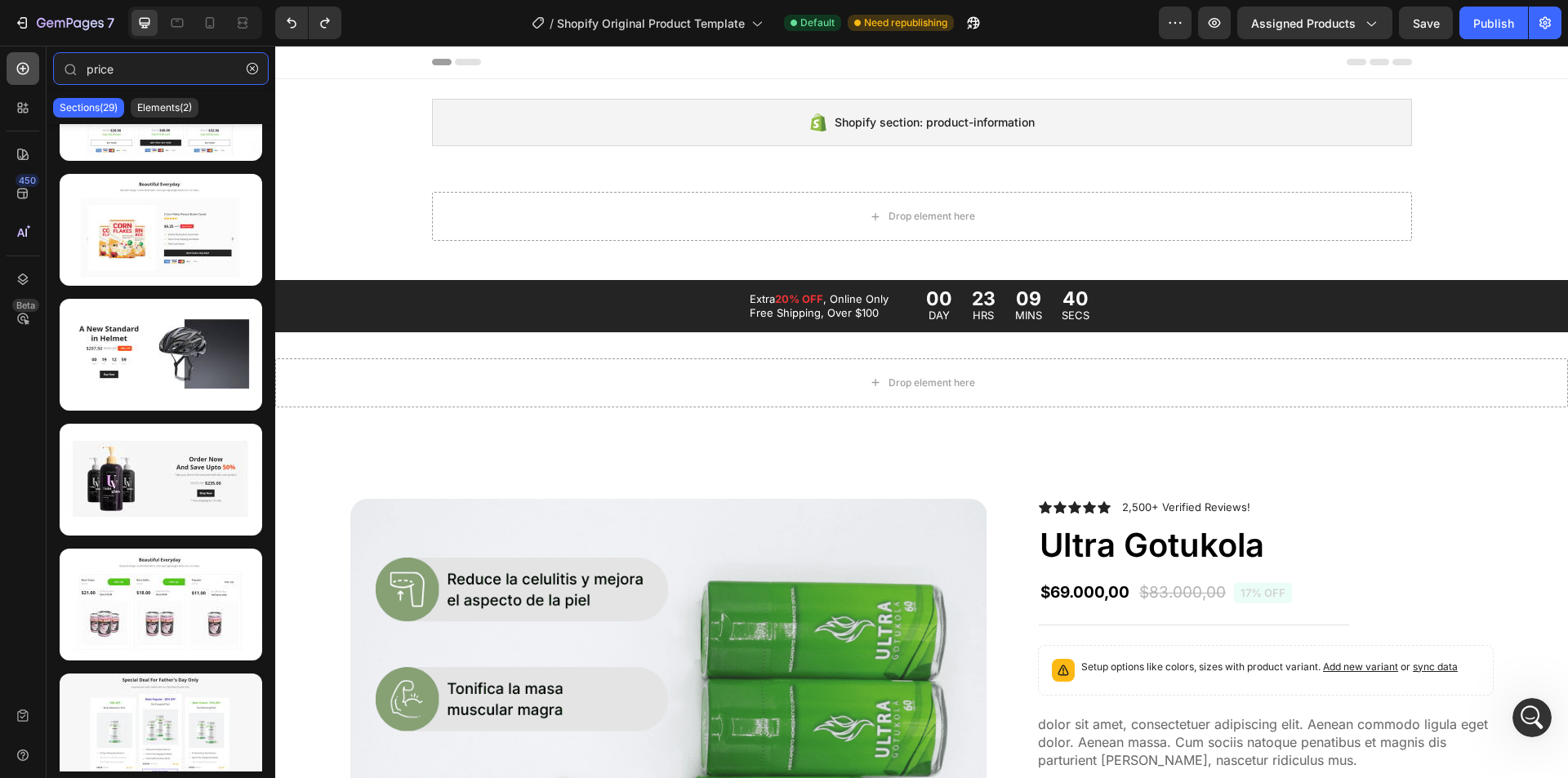
drag, startPoint x: 94, startPoint y: 64, endPoint x: 32, endPoint y: 59, distance: 62.2
click at [25, 52] on div "450 Beta price Sections(29) Elements(2) Product Product Price Compare Price Set…" at bounding box center [137, 411] width 275 height 732
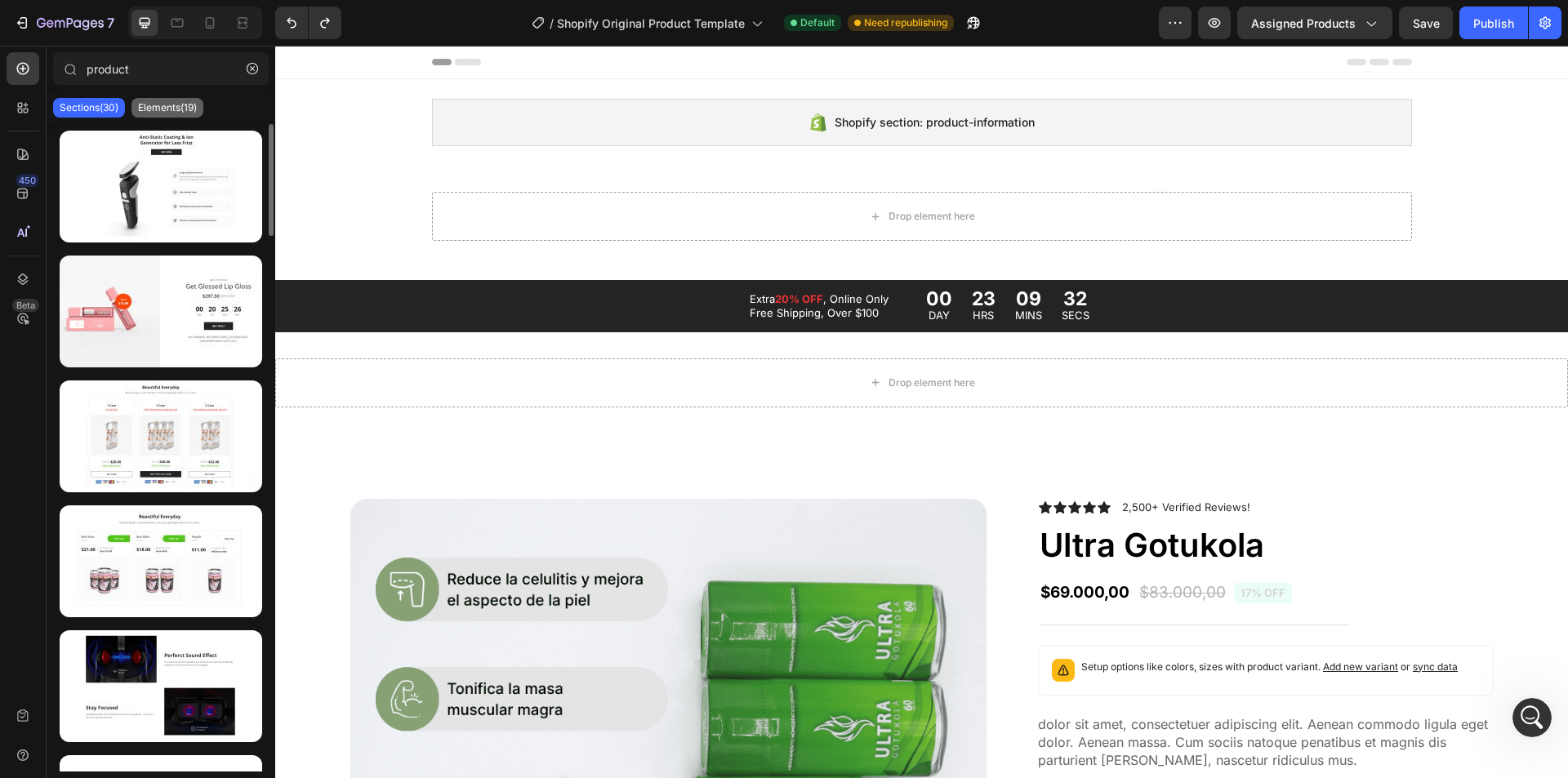
click at [161, 101] on p "Elements(19)" at bounding box center [167, 108] width 59 height 13
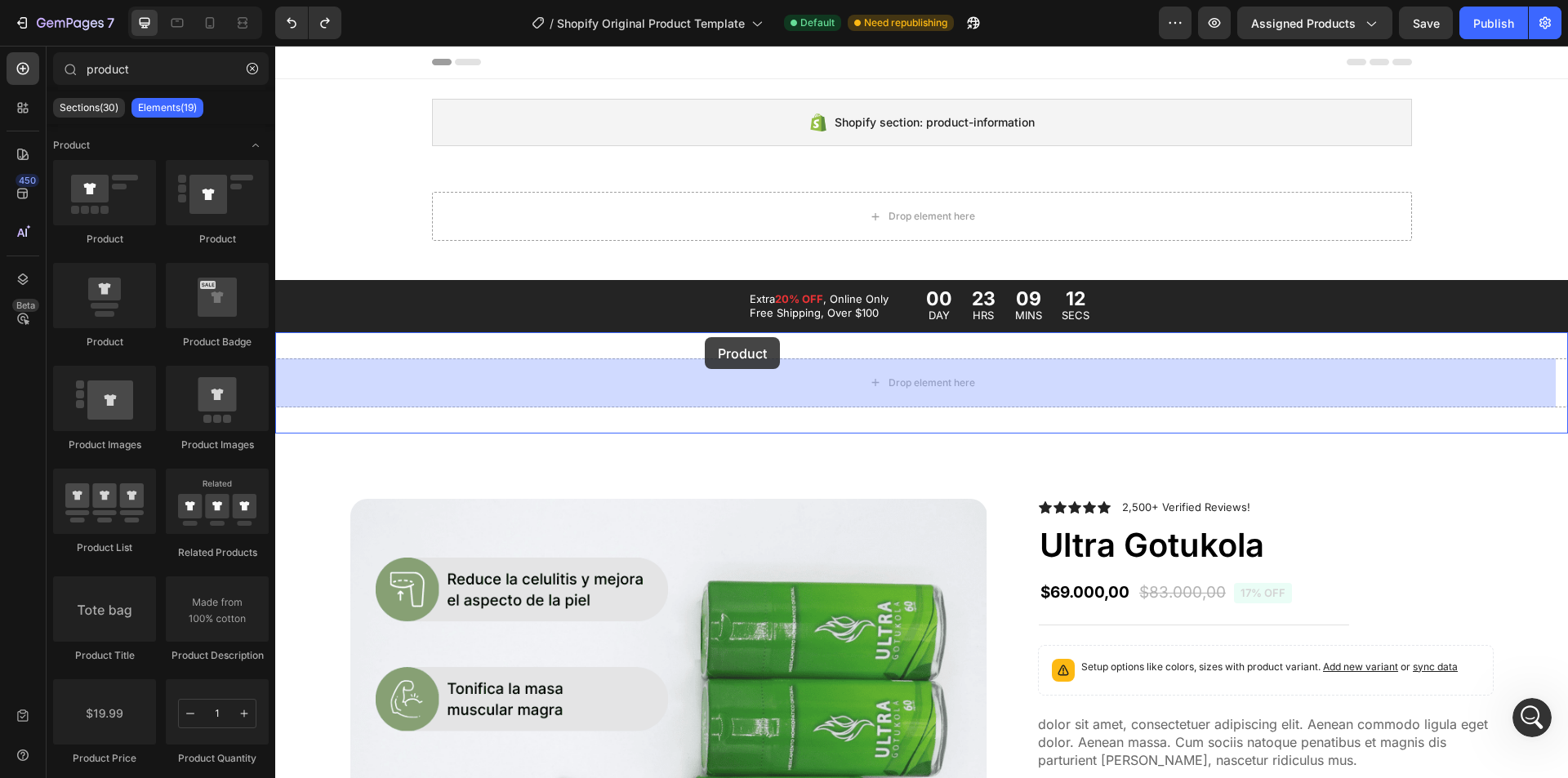
scroll to position [119, 0]
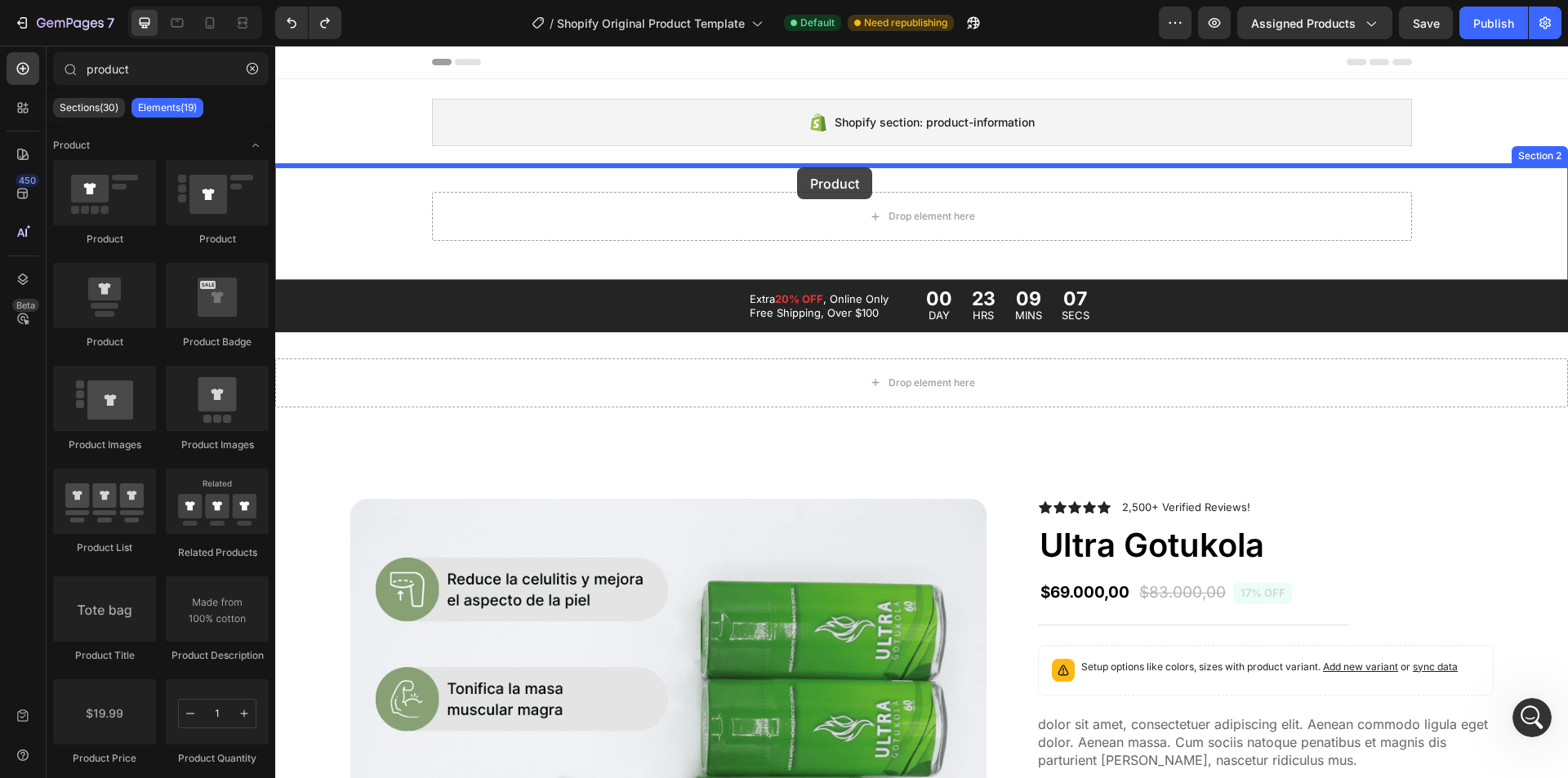
drag, startPoint x: 385, startPoint y: 248, endPoint x: 796, endPoint y: 167, distance: 418.9
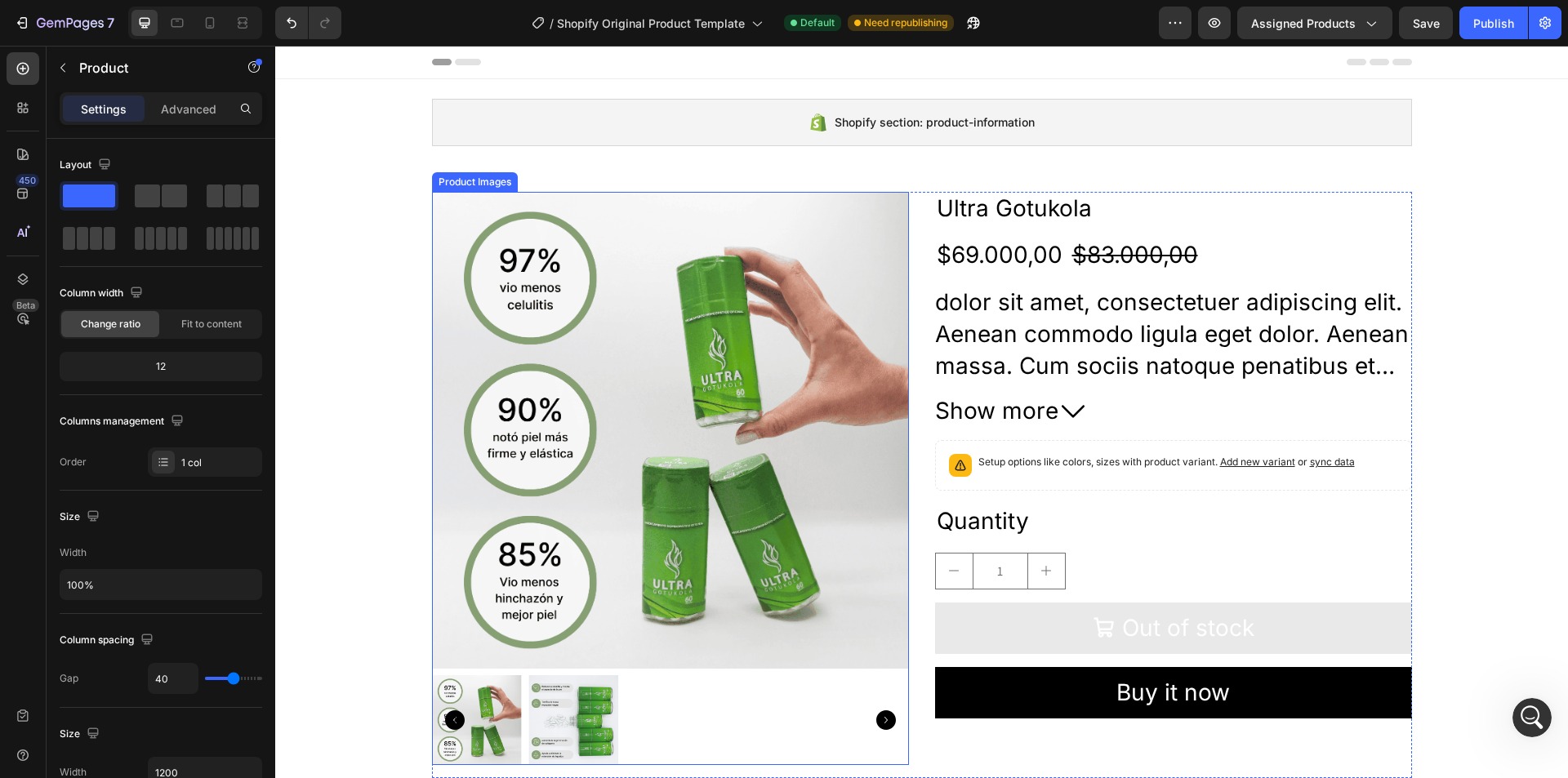
scroll to position [81, 0]
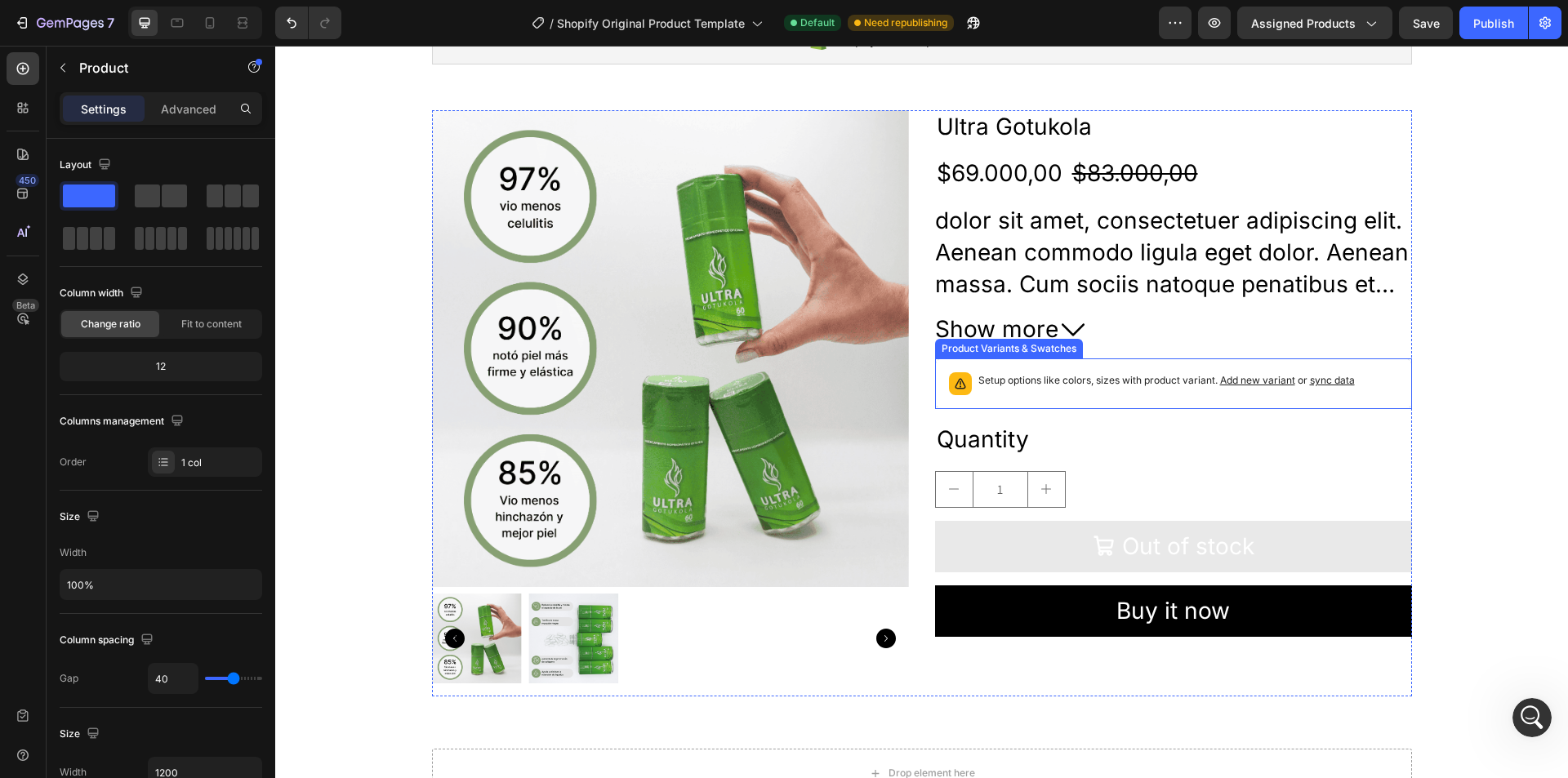
click at [989, 372] on p "Setup options like colors, sizes with product variant. Add new variant or sync …" at bounding box center [1166, 381] width 377 height 17
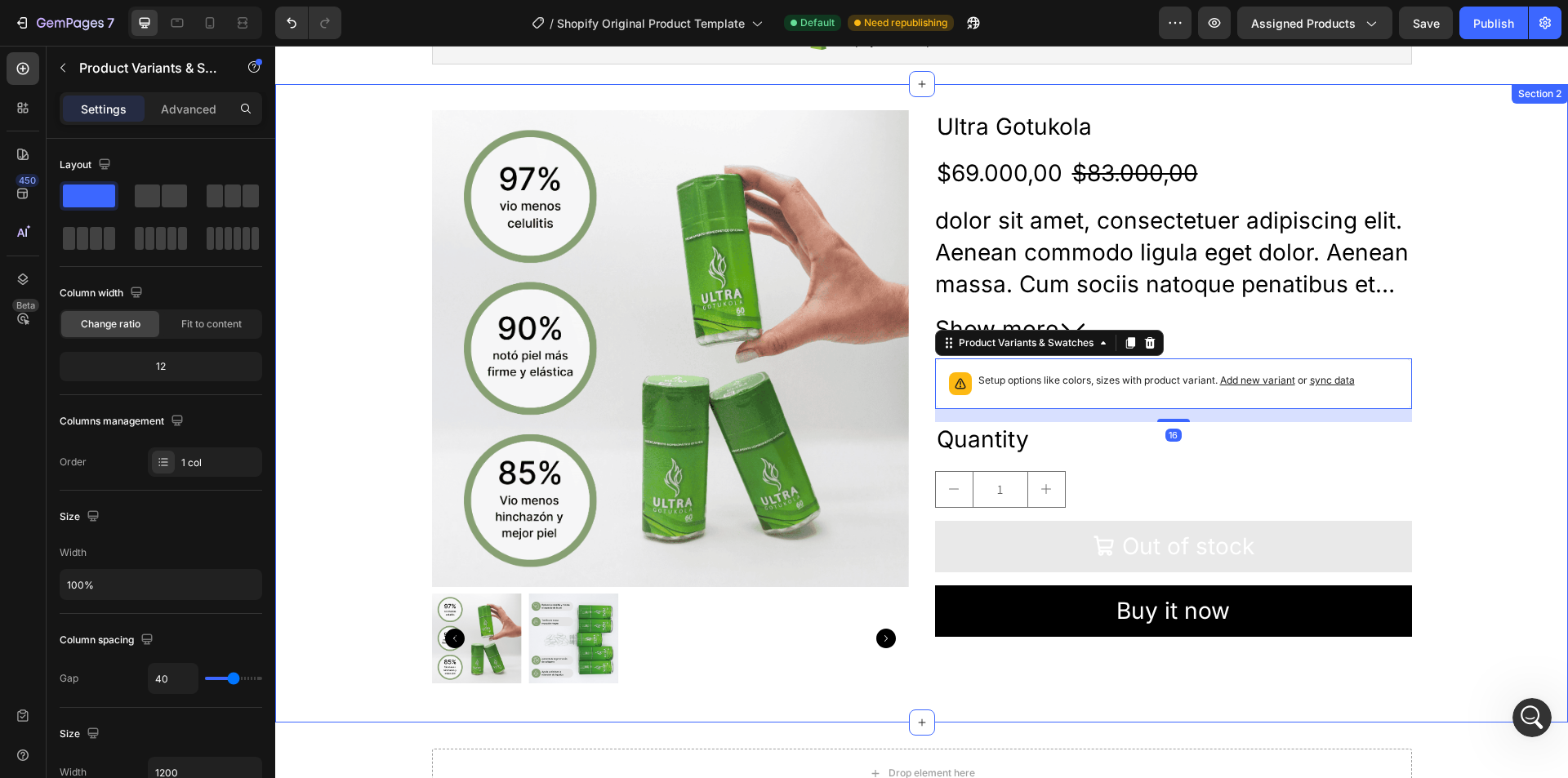
click at [1493, 419] on div "Product Images Ultra Gotukola Product Title $69.000,00 Product Price Product Pr…" at bounding box center [921, 403] width 1293 height 586
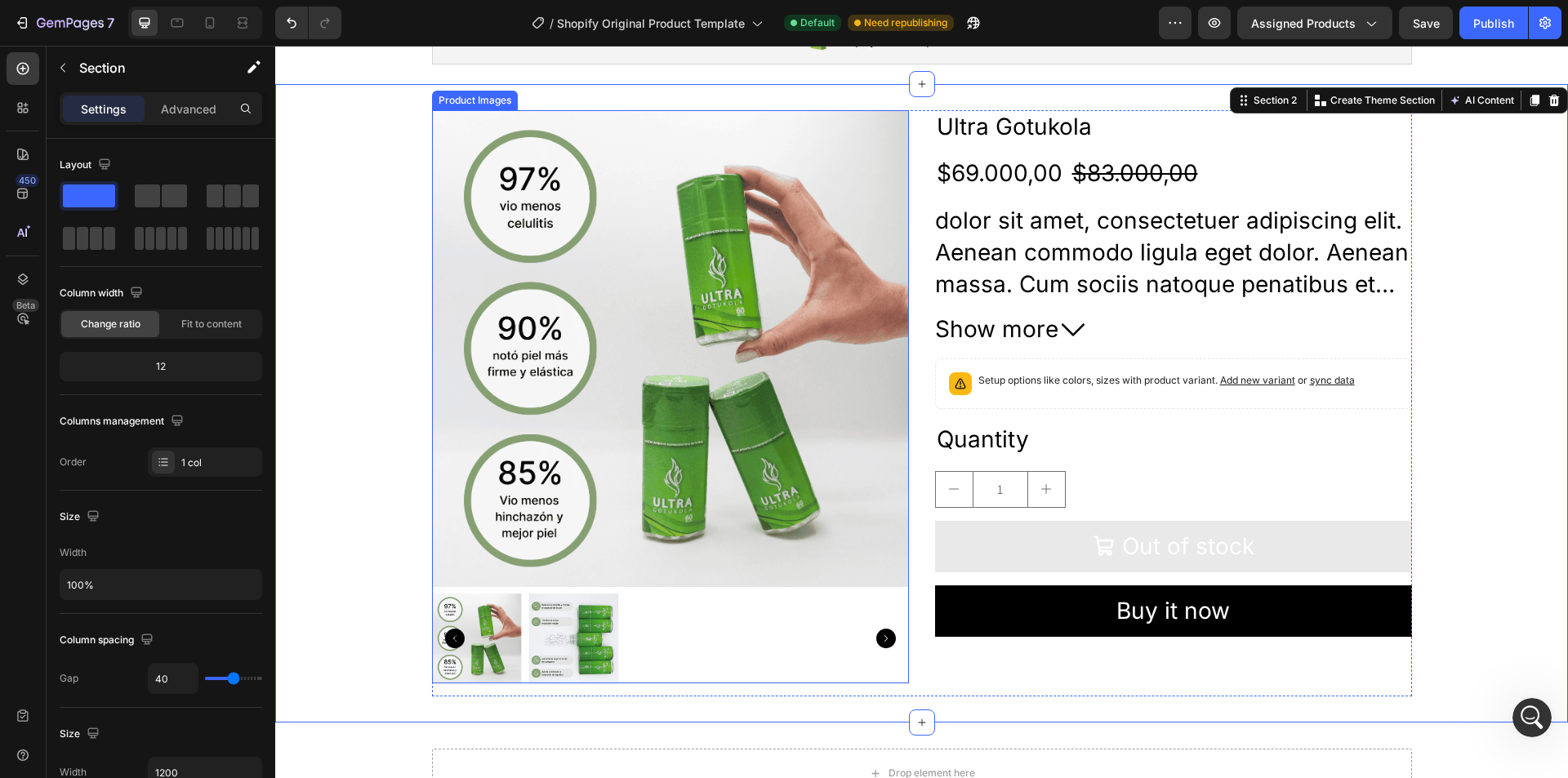
click at [676, 302] on img at bounding box center [671, 349] width 477 height 477
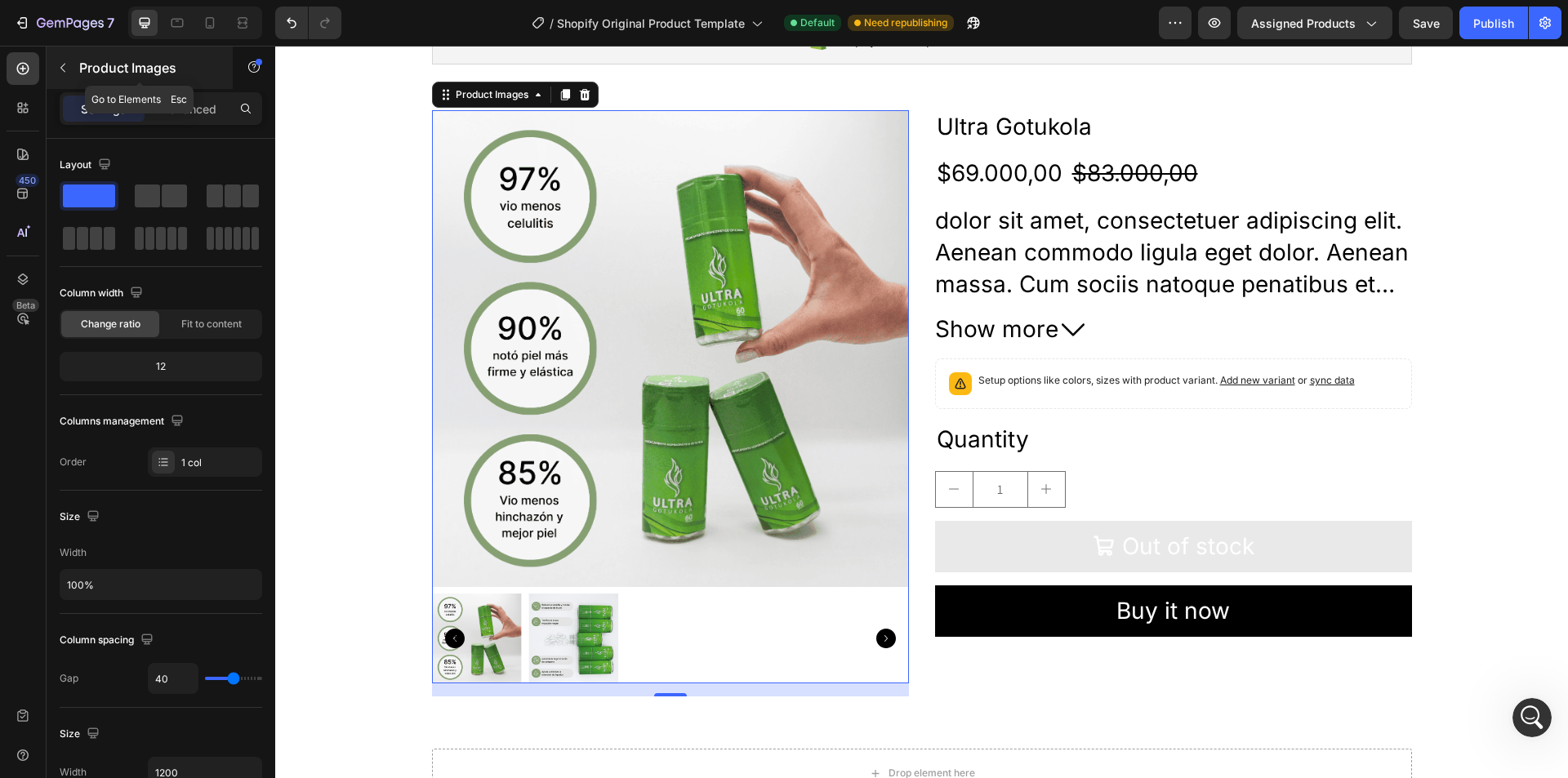
click at [75, 69] on button "button" at bounding box center [62, 67] width 26 height 26
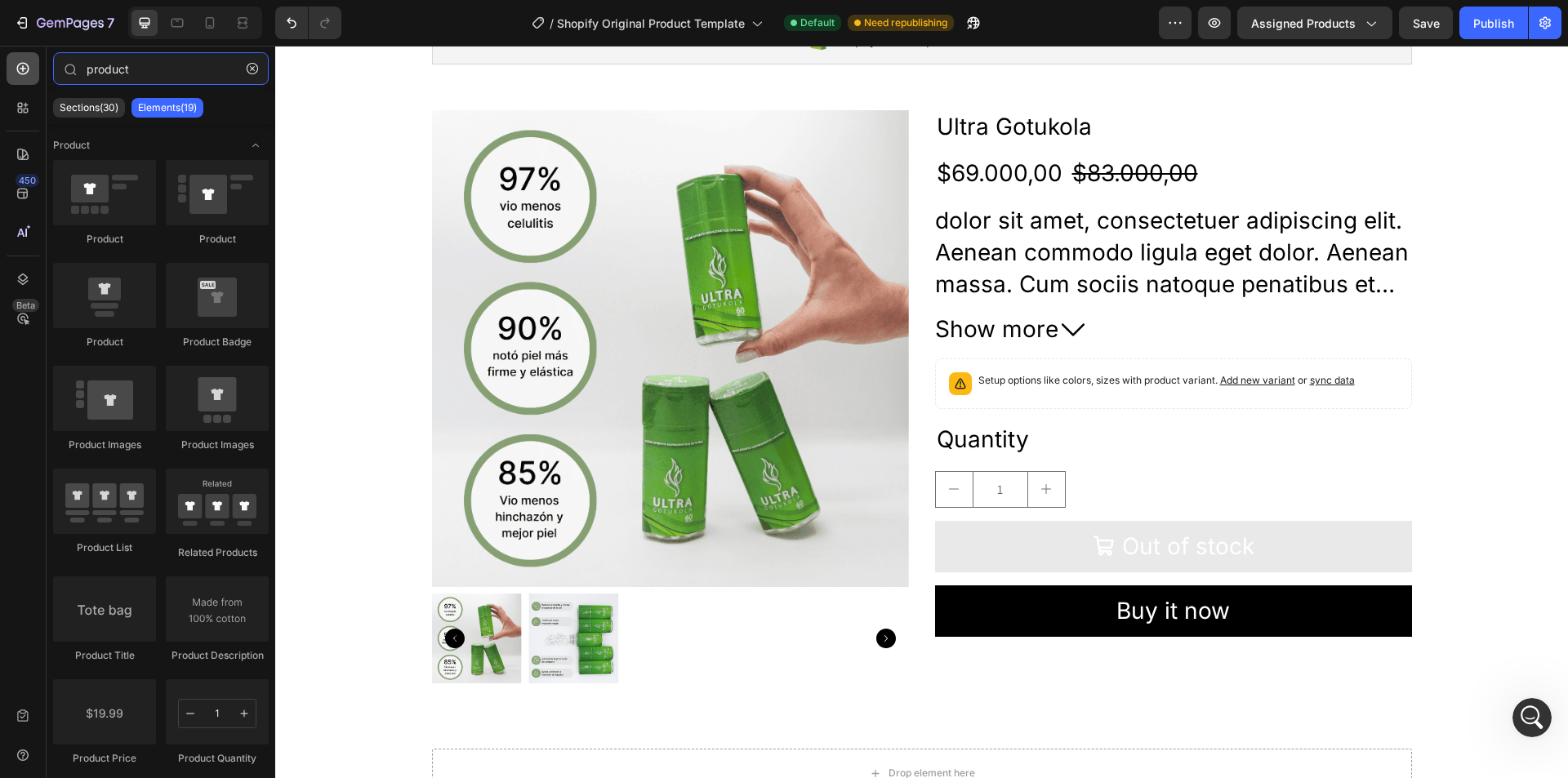
click at [32, 63] on div "450 Beta product Sections(30) Elements(19) Product Product Product Product Prod…" at bounding box center [137, 411] width 275 height 732
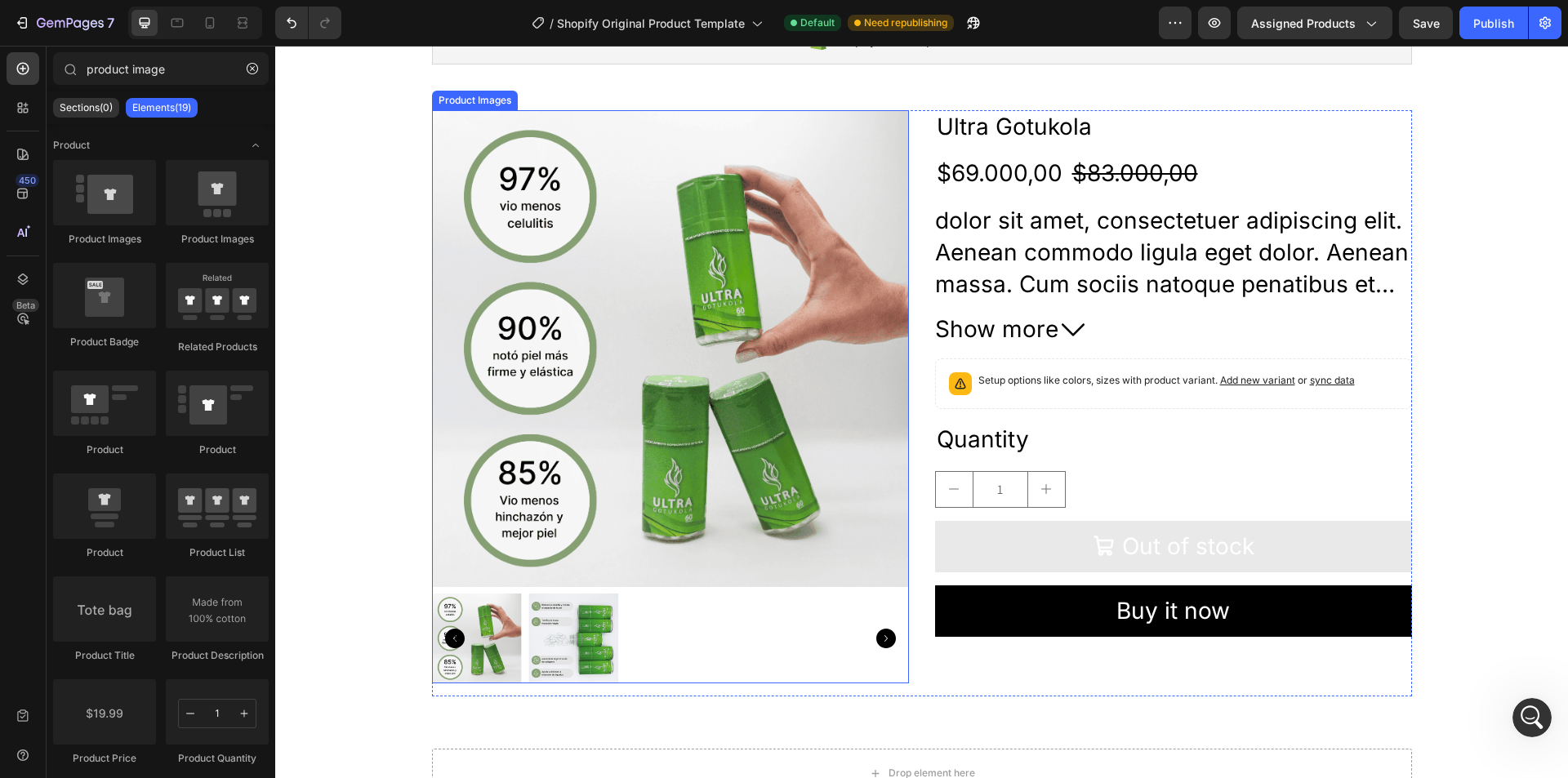
click at [747, 247] on img at bounding box center [671, 349] width 477 height 477
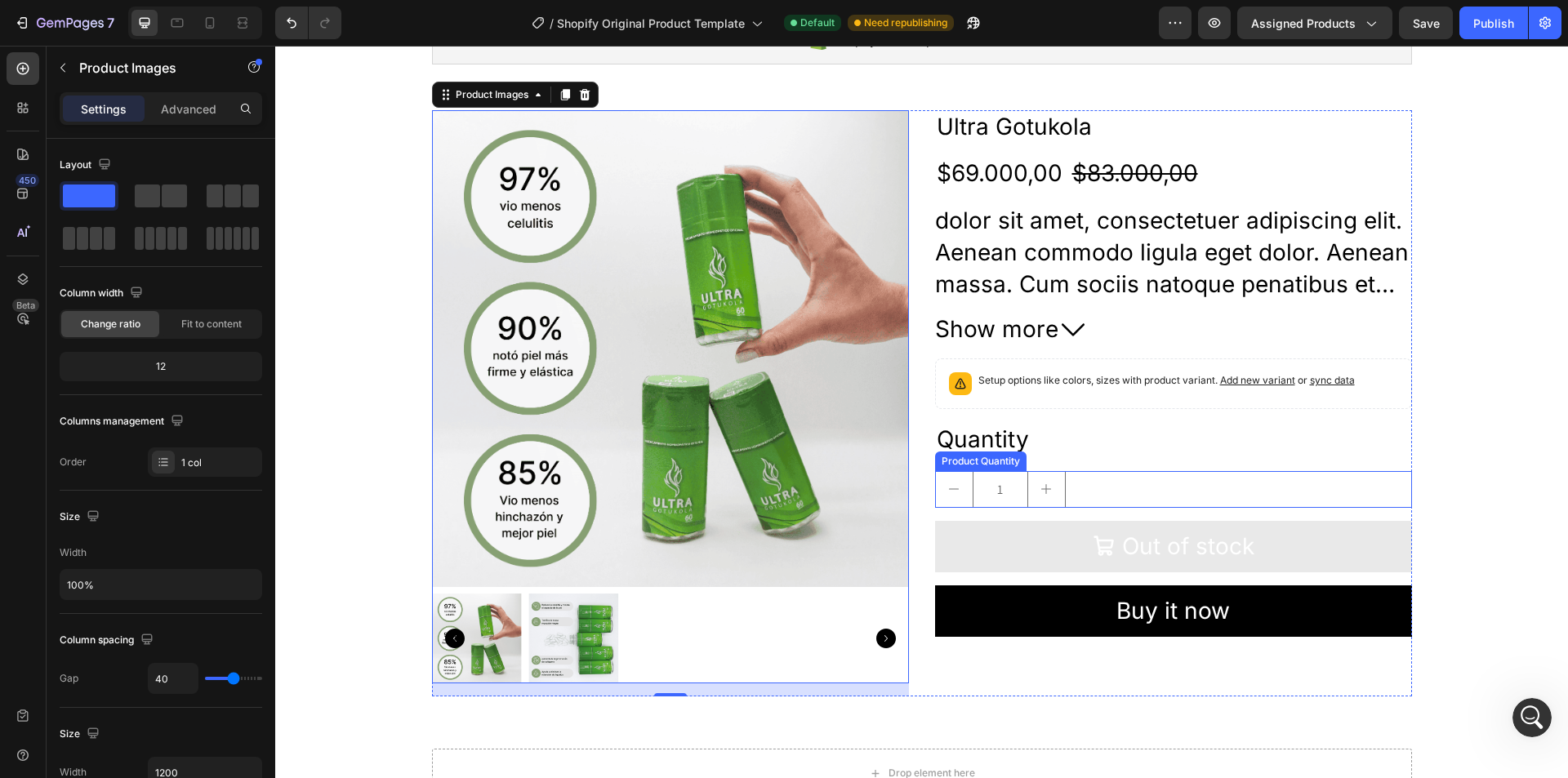
click at [1114, 495] on div "1" at bounding box center [1174, 490] width 477 height 37
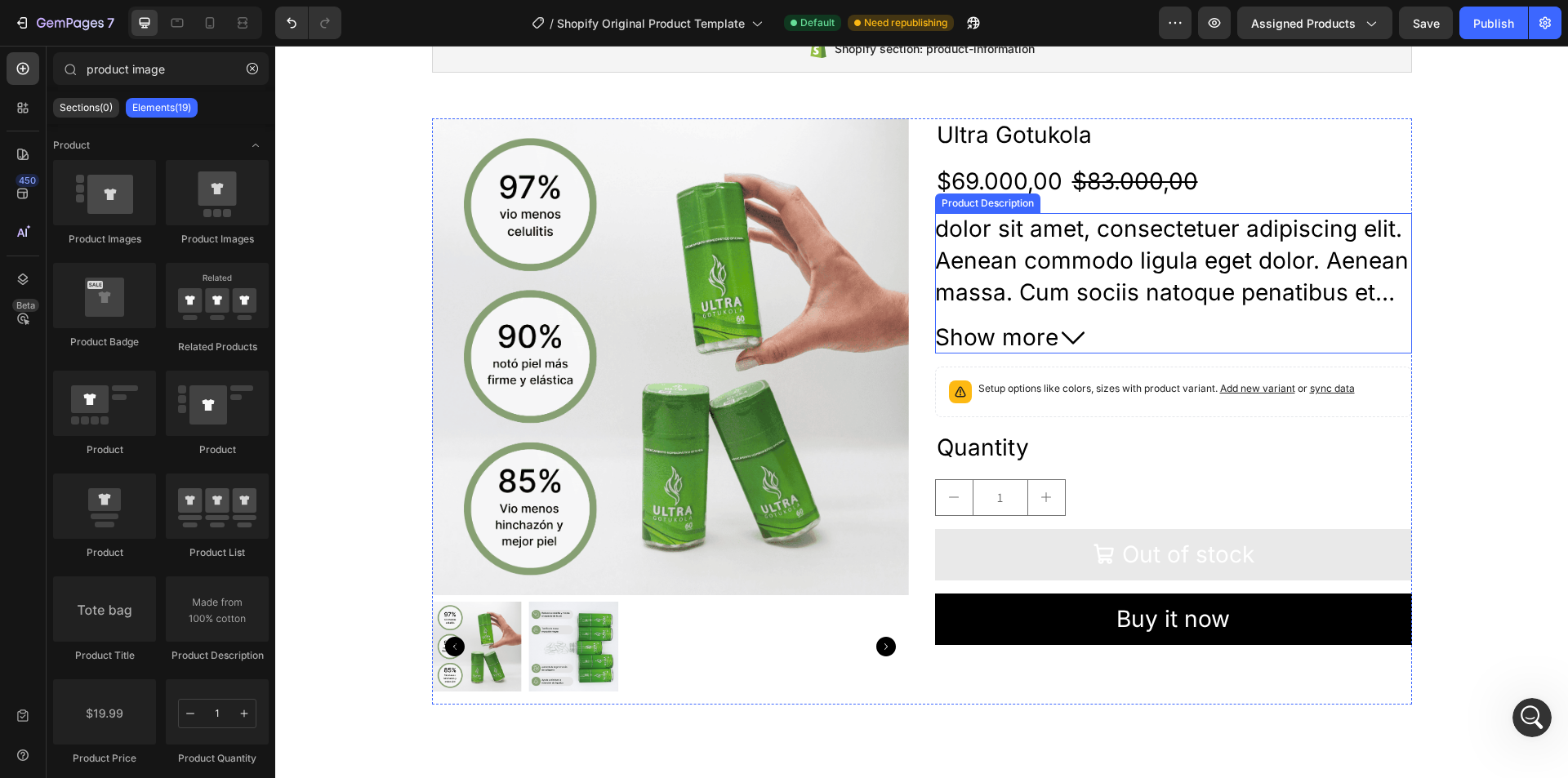
scroll to position [0, 0]
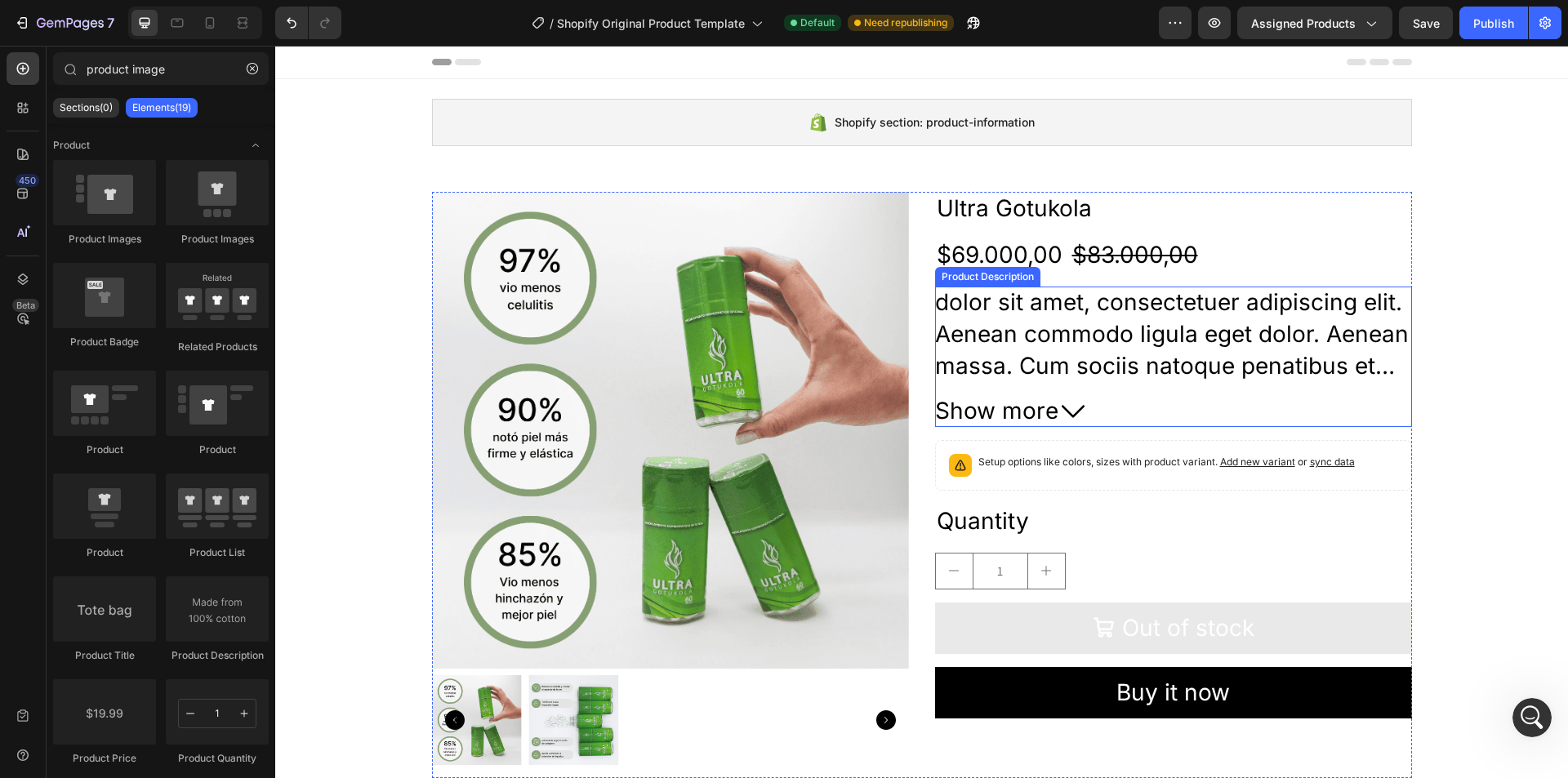
click at [1045, 413] on span "Show more" at bounding box center [997, 411] width 123 height 32
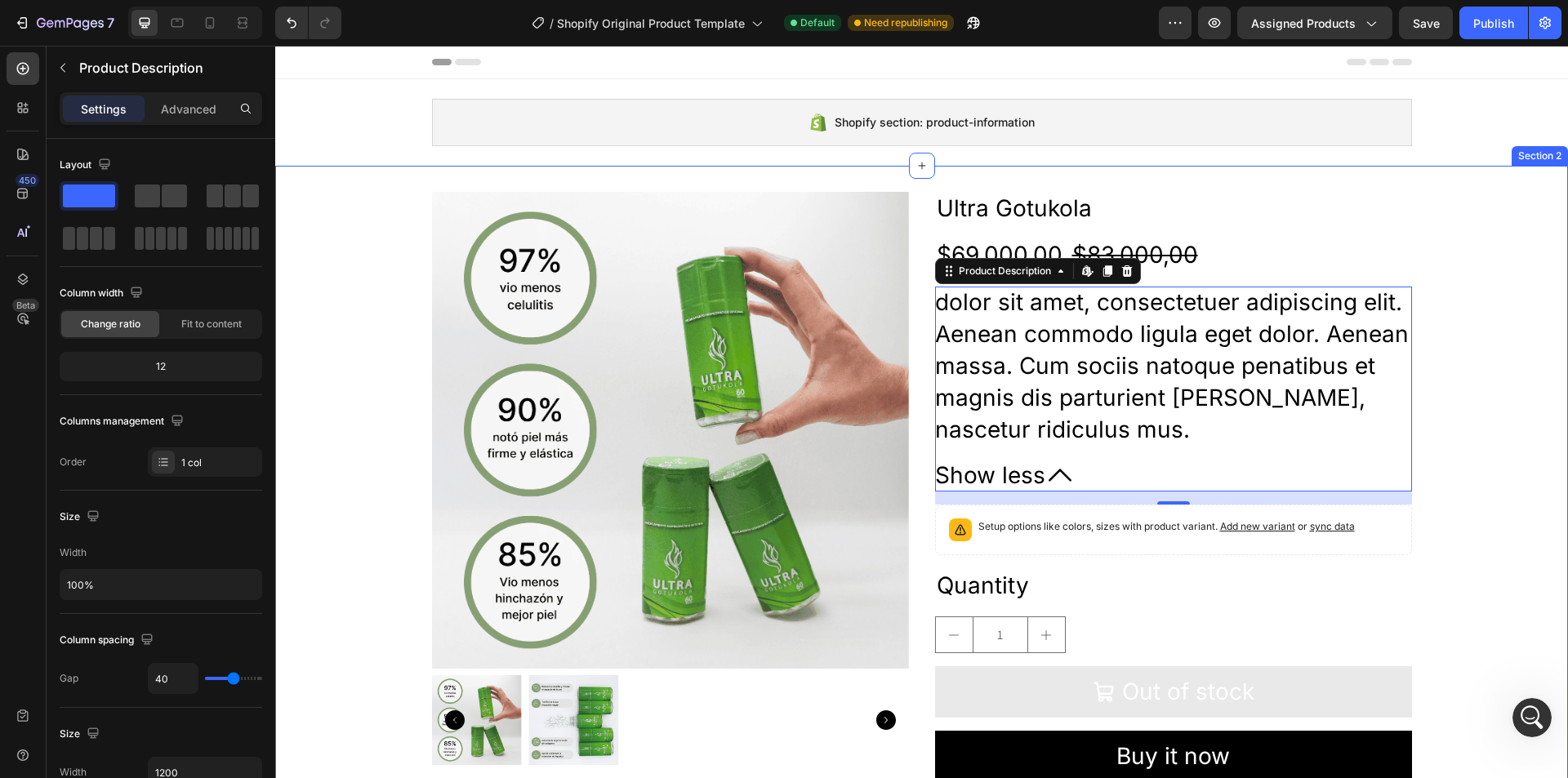
click at [1434, 248] on div "Product Images Ultra Gotukola Product Title $69.000,00 Product Price Product Pr…" at bounding box center [921, 494] width 1293 height 603
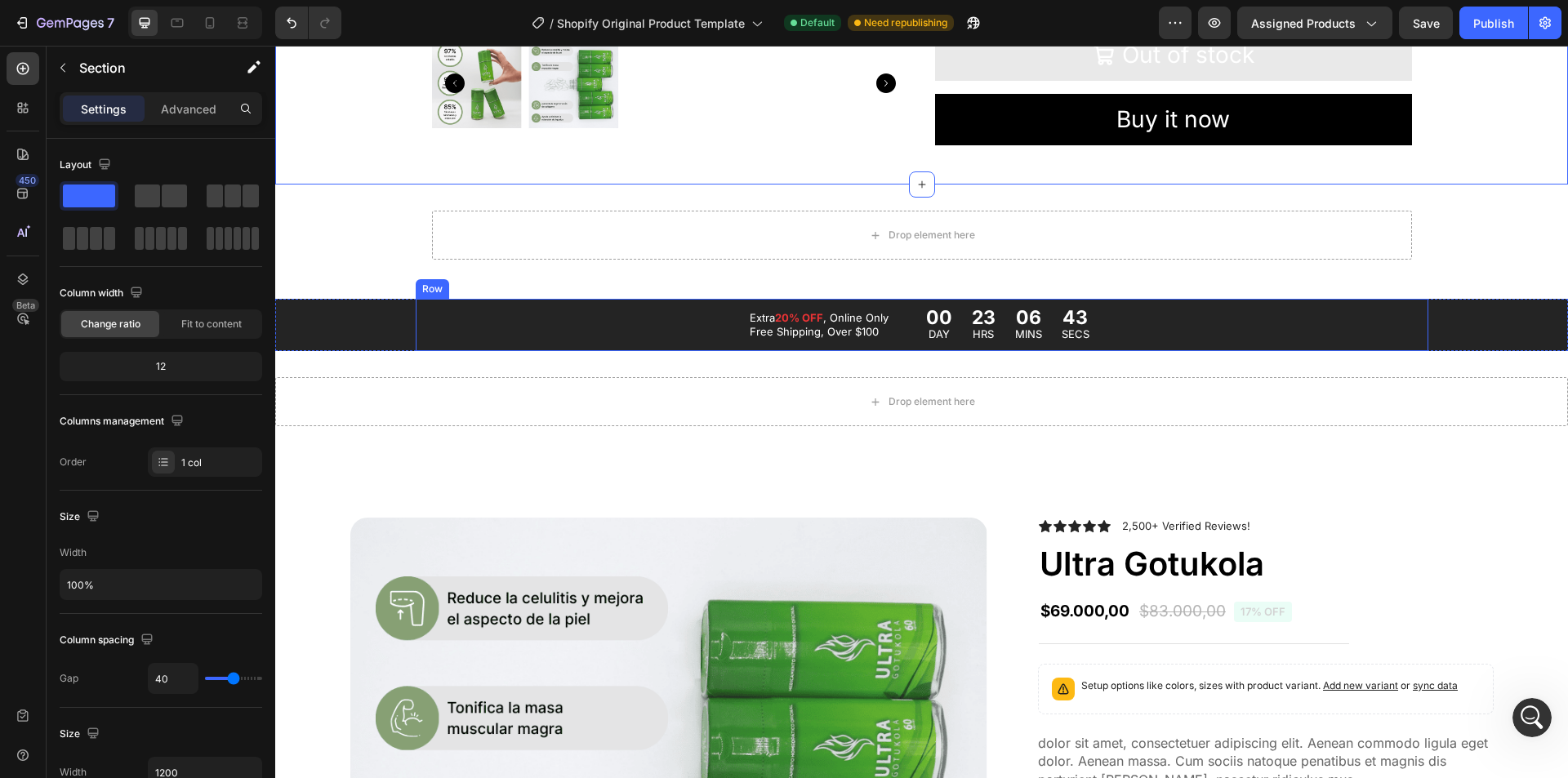
scroll to position [327, 0]
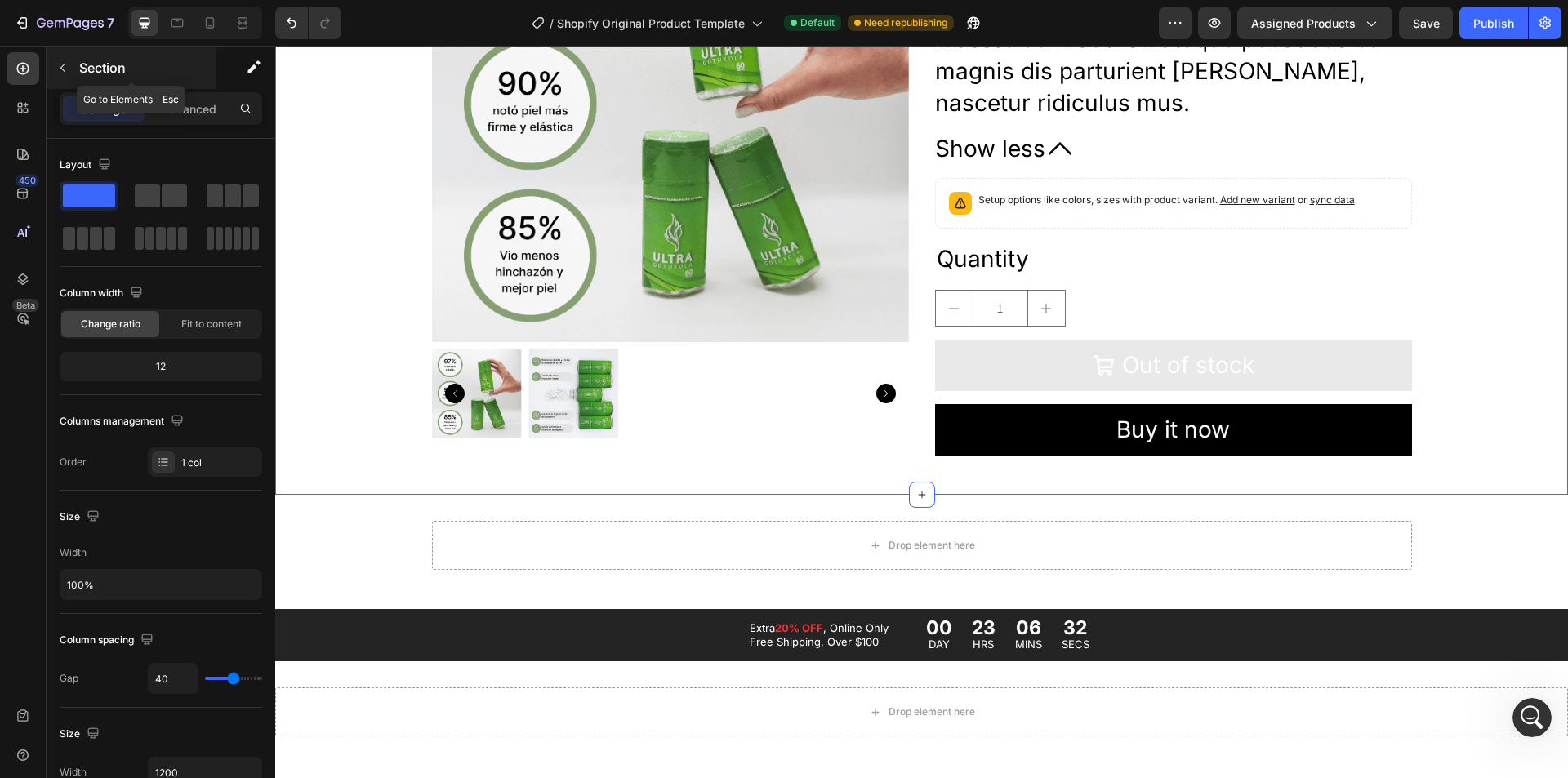
click at [62, 64] on icon "button" at bounding box center [63, 68] width 13 height 13
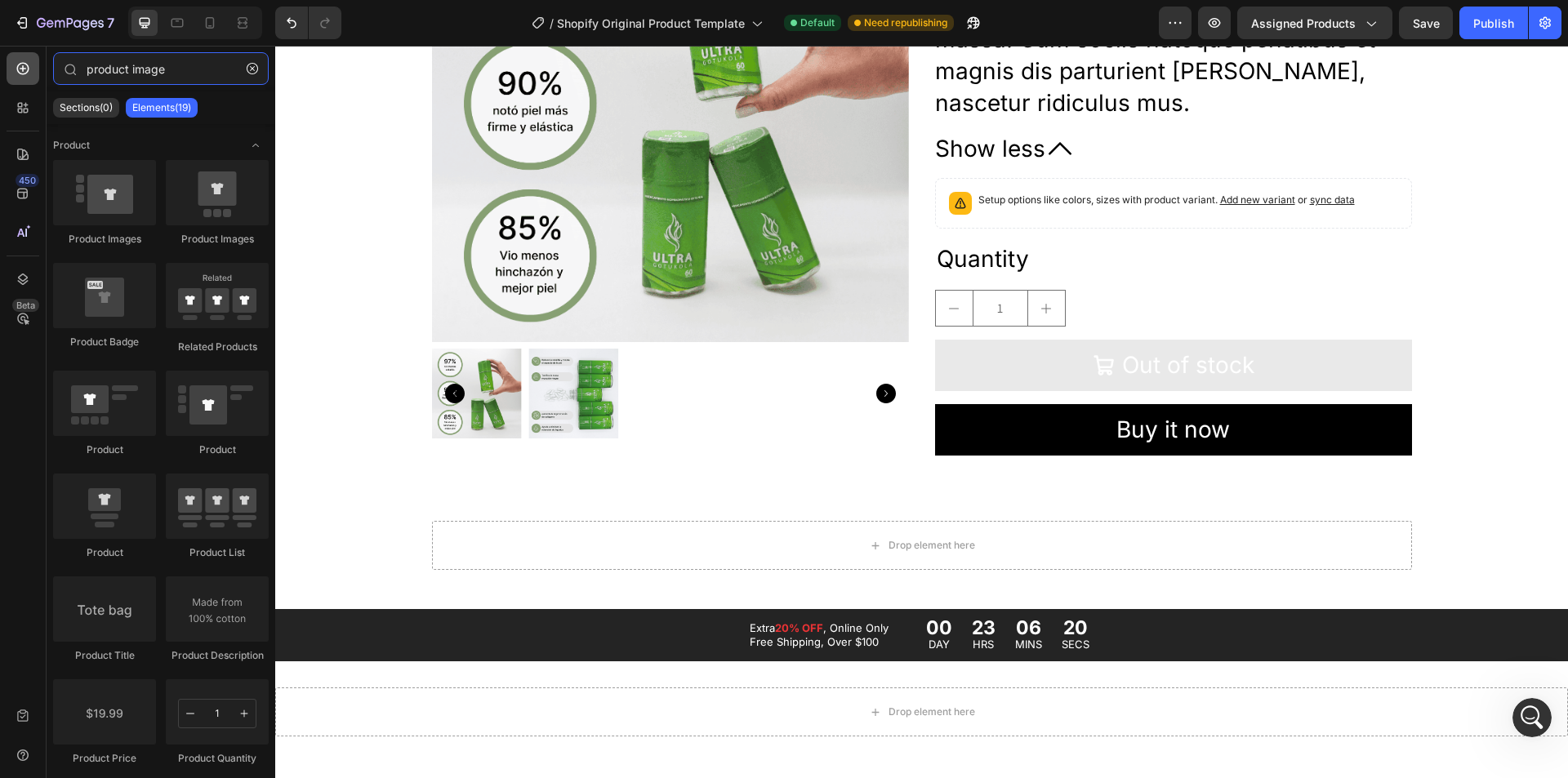
drag, startPoint x: 181, startPoint y: 75, endPoint x: 23, endPoint y: 56, distance: 159.1
click at [23, 56] on div "450 Beta product image Sections(0) Elements(19) We couldn’t find any matches fo…" at bounding box center [137, 411] width 275 height 732
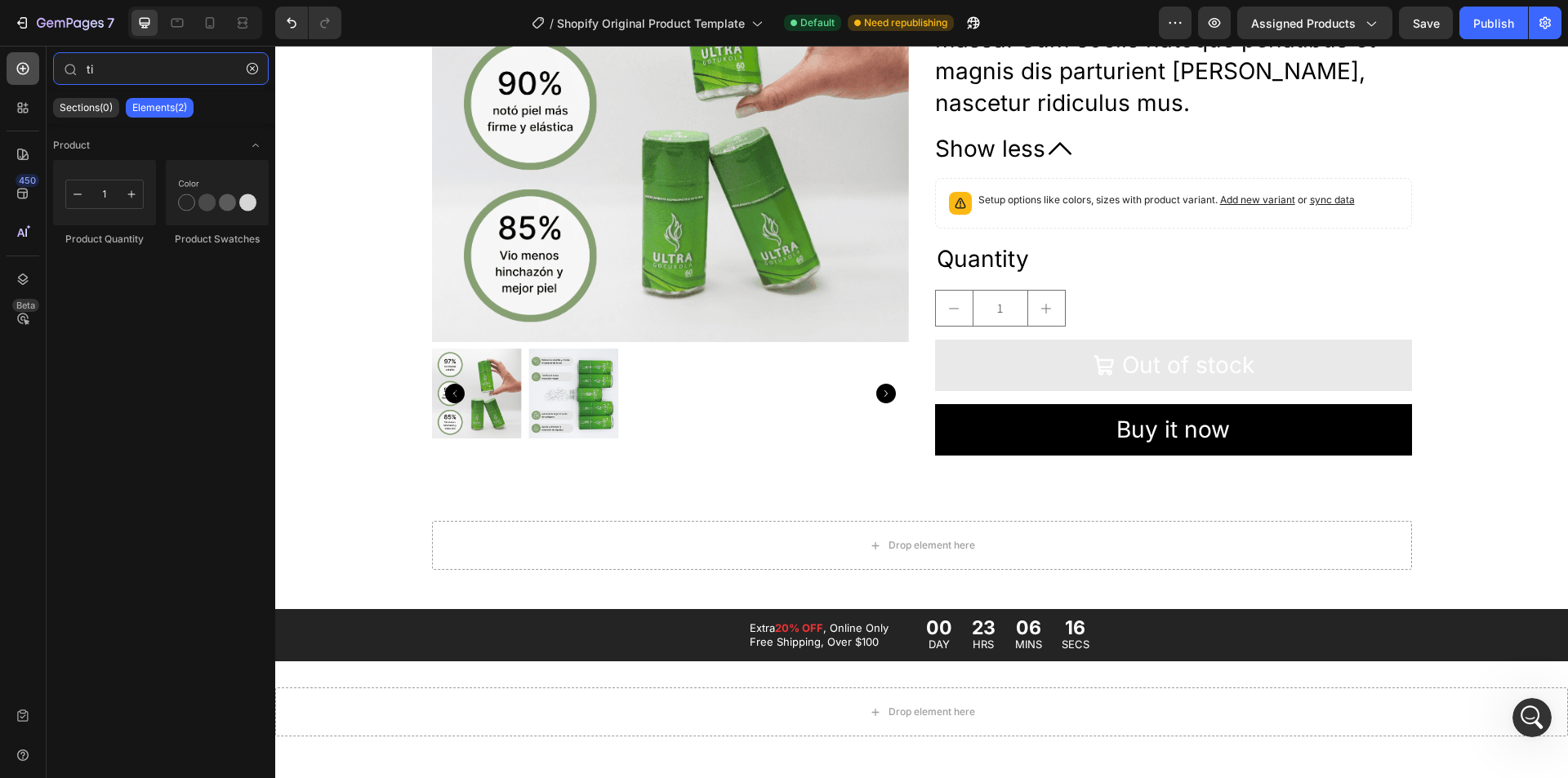
type input "t"
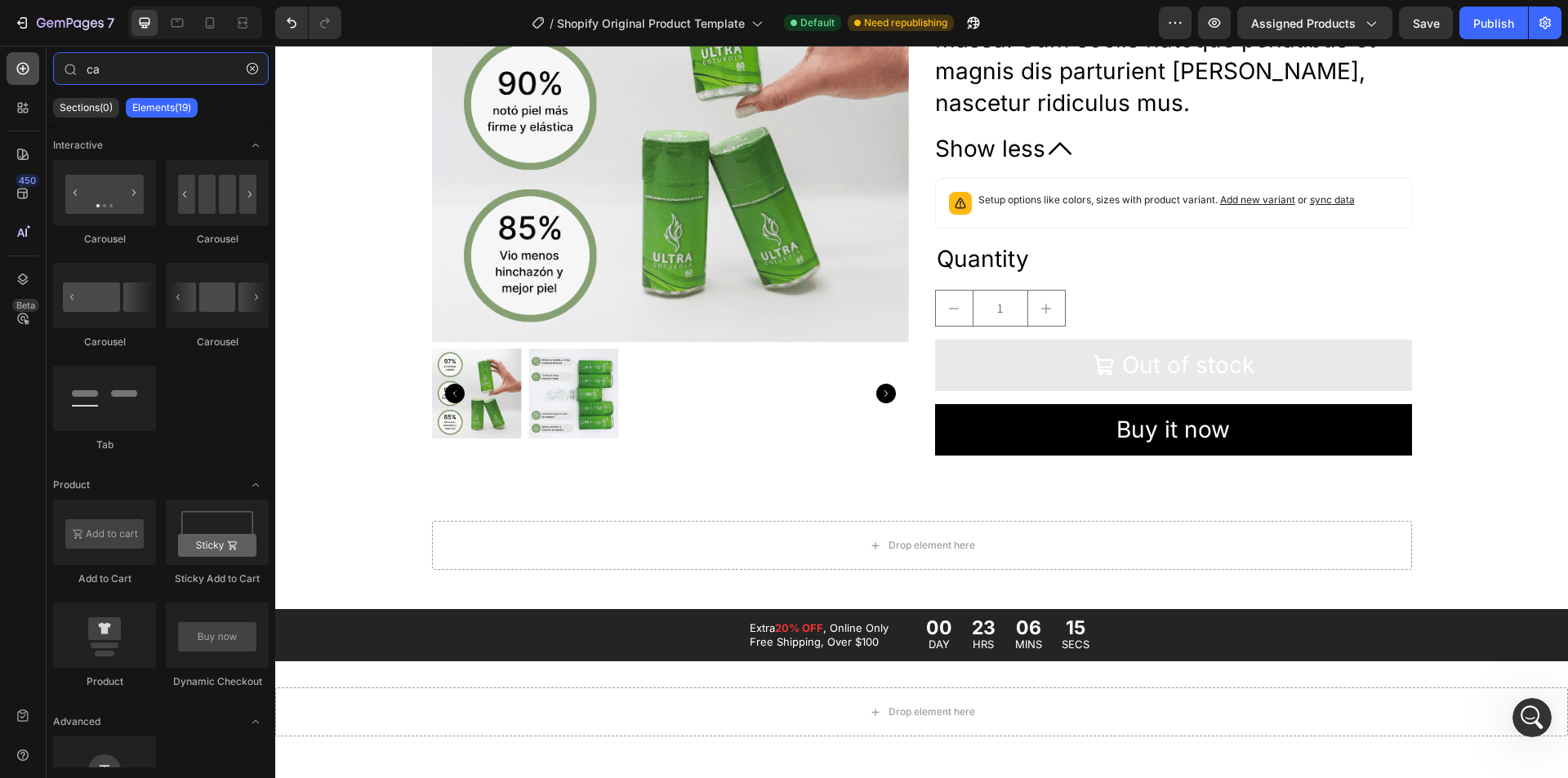
type input "c"
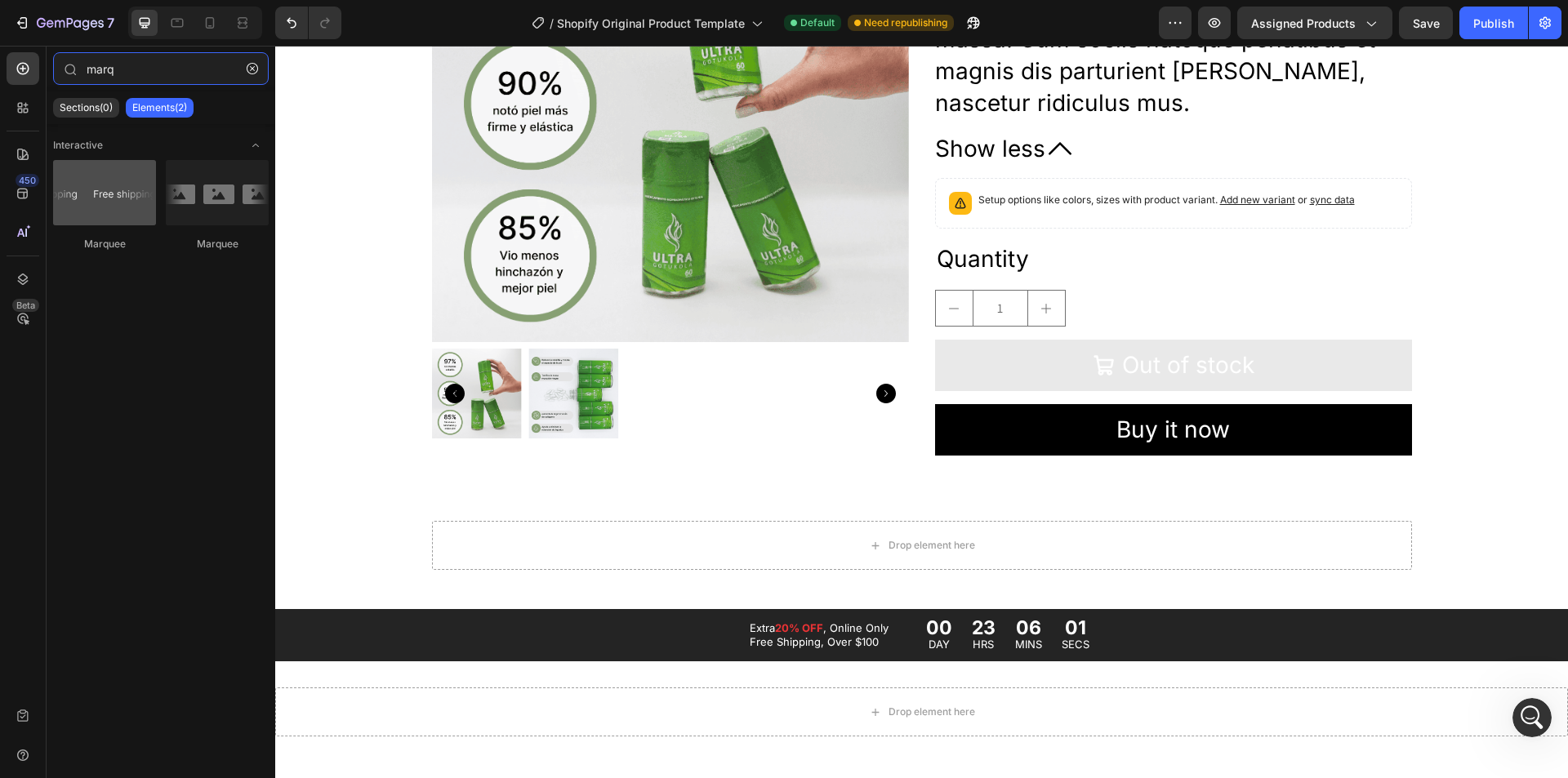
type input "marq"
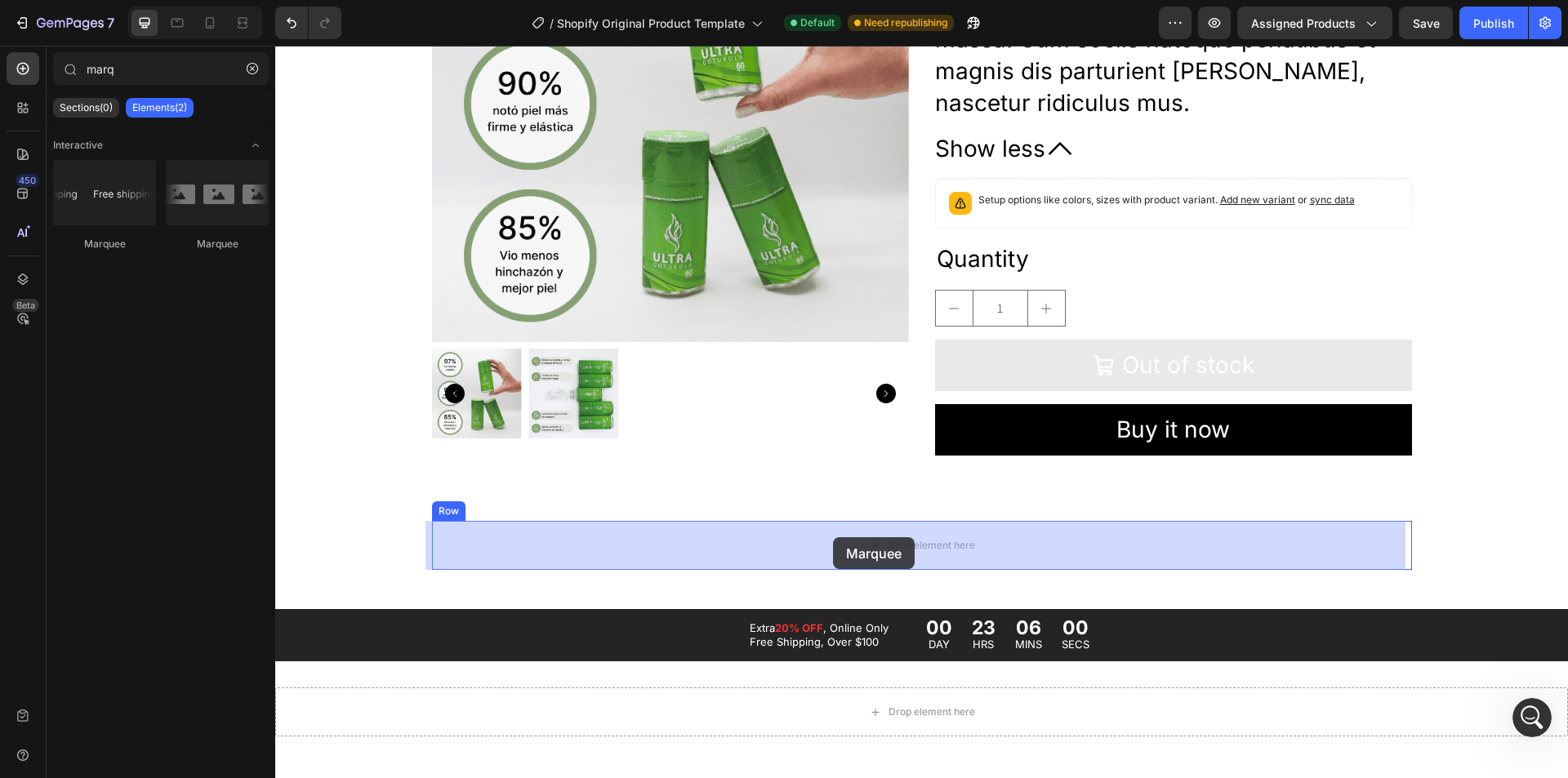
drag, startPoint x: 387, startPoint y: 241, endPoint x: 833, endPoint y: 537, distance: 535.3
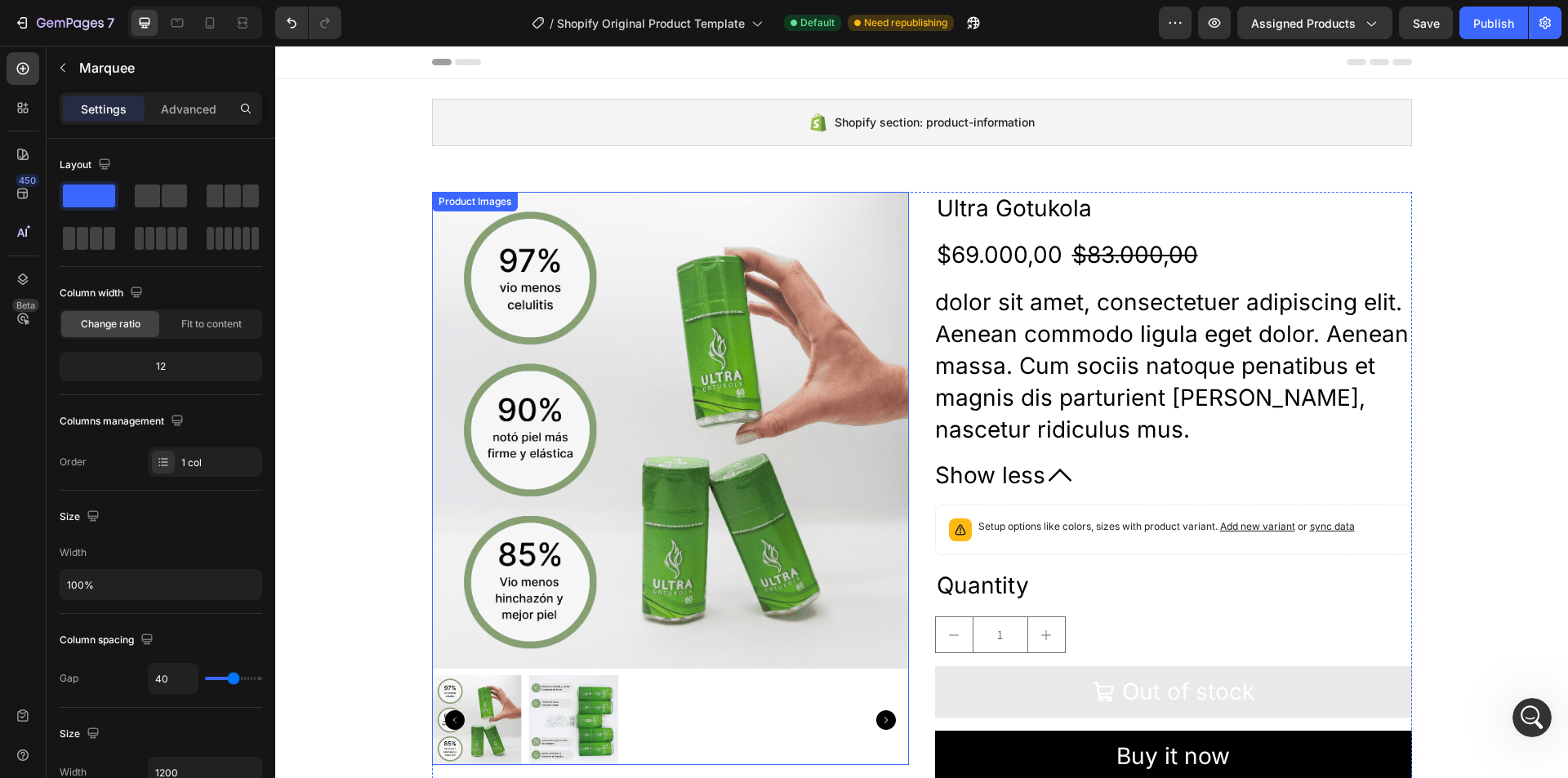
scroll to position [55, 0]
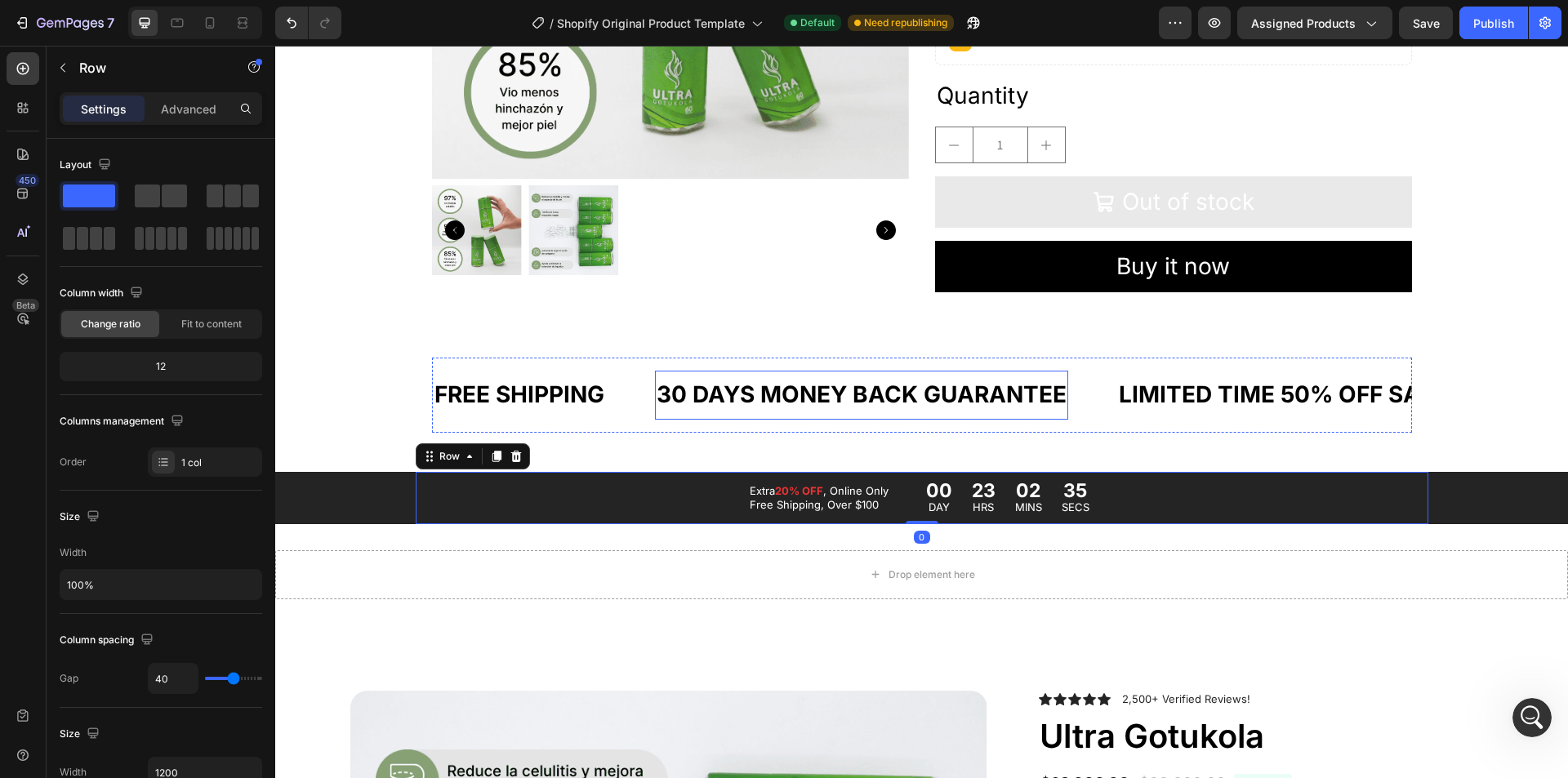
click at [709, 394] on div "30 DAYS MONEY BACK GUARANTEE" at bounding box center [861, 395] width 413 height 35
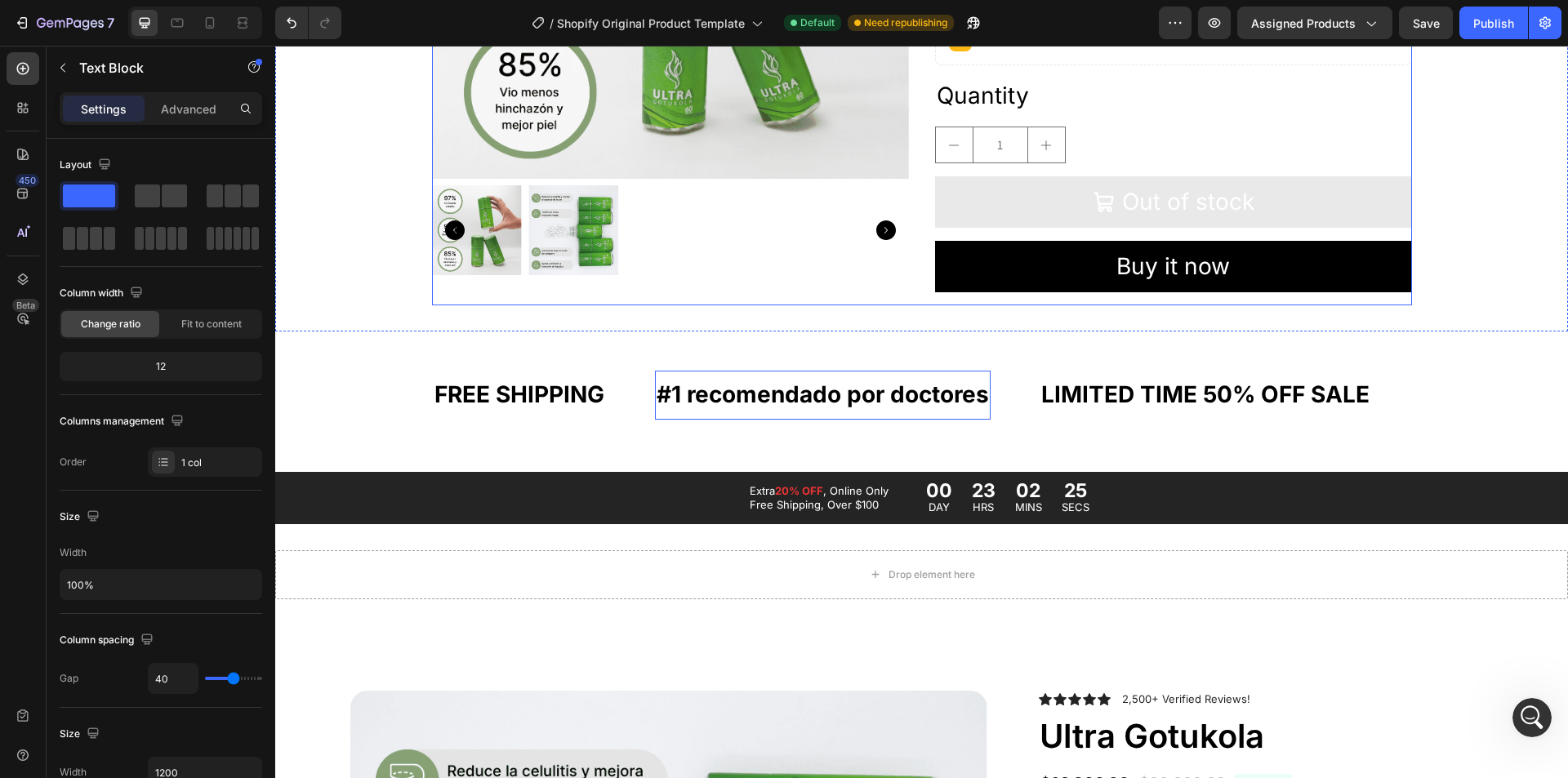
click at [851, 298] on div "Product Images" at bounding box center [671, 3] width 477 height 603
click at [809, 390] on p "#1 recomendado por doctores" at bounding box center [823, 395] width 333 height 32
click at [64, 70] on icon "button" at bounding box center [63, 68] width 5 height 9
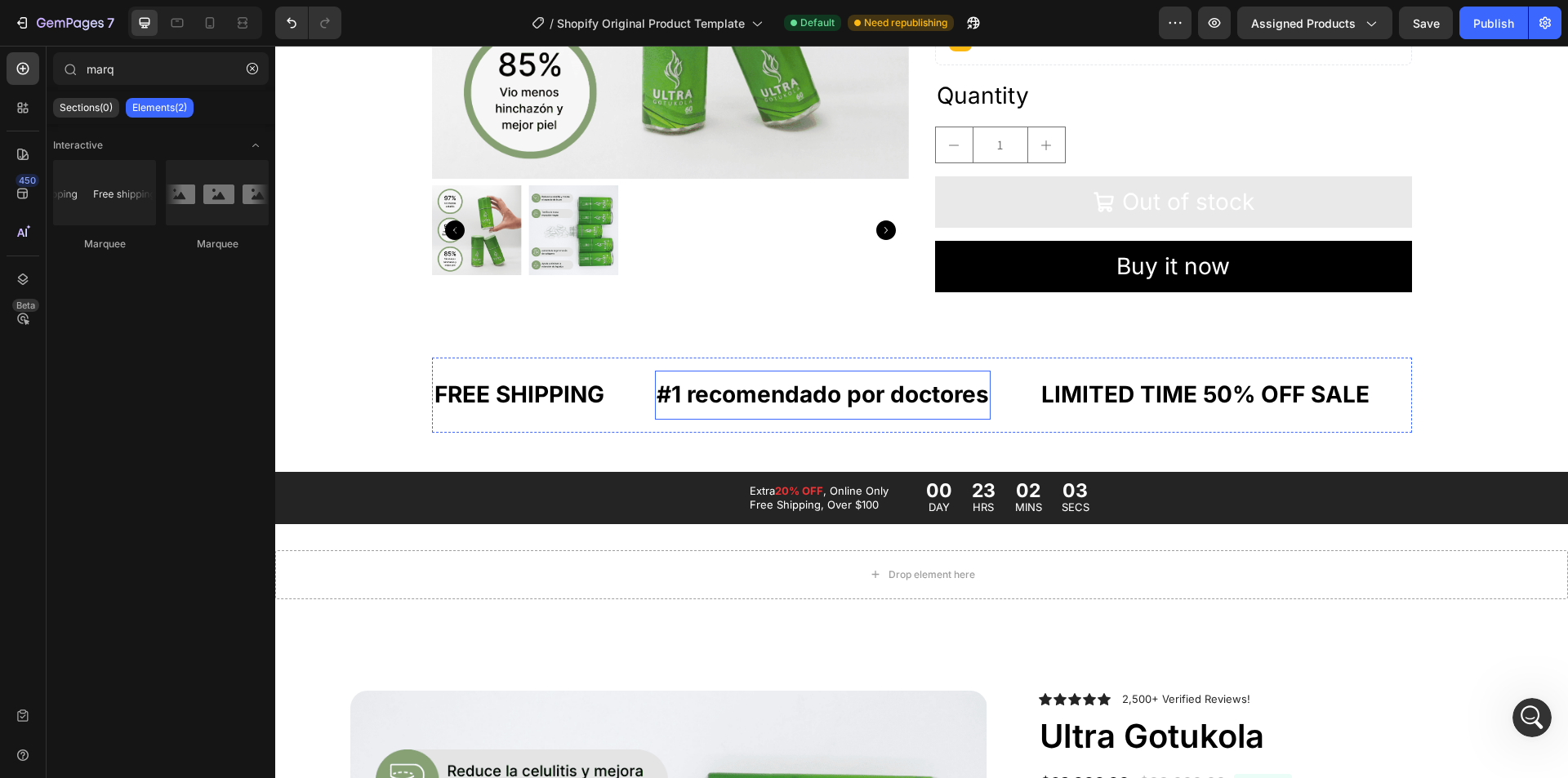
click at [757, 394] on p "#1 recomendado por doctores" at bounding box center [823, 395] width 333 height 32
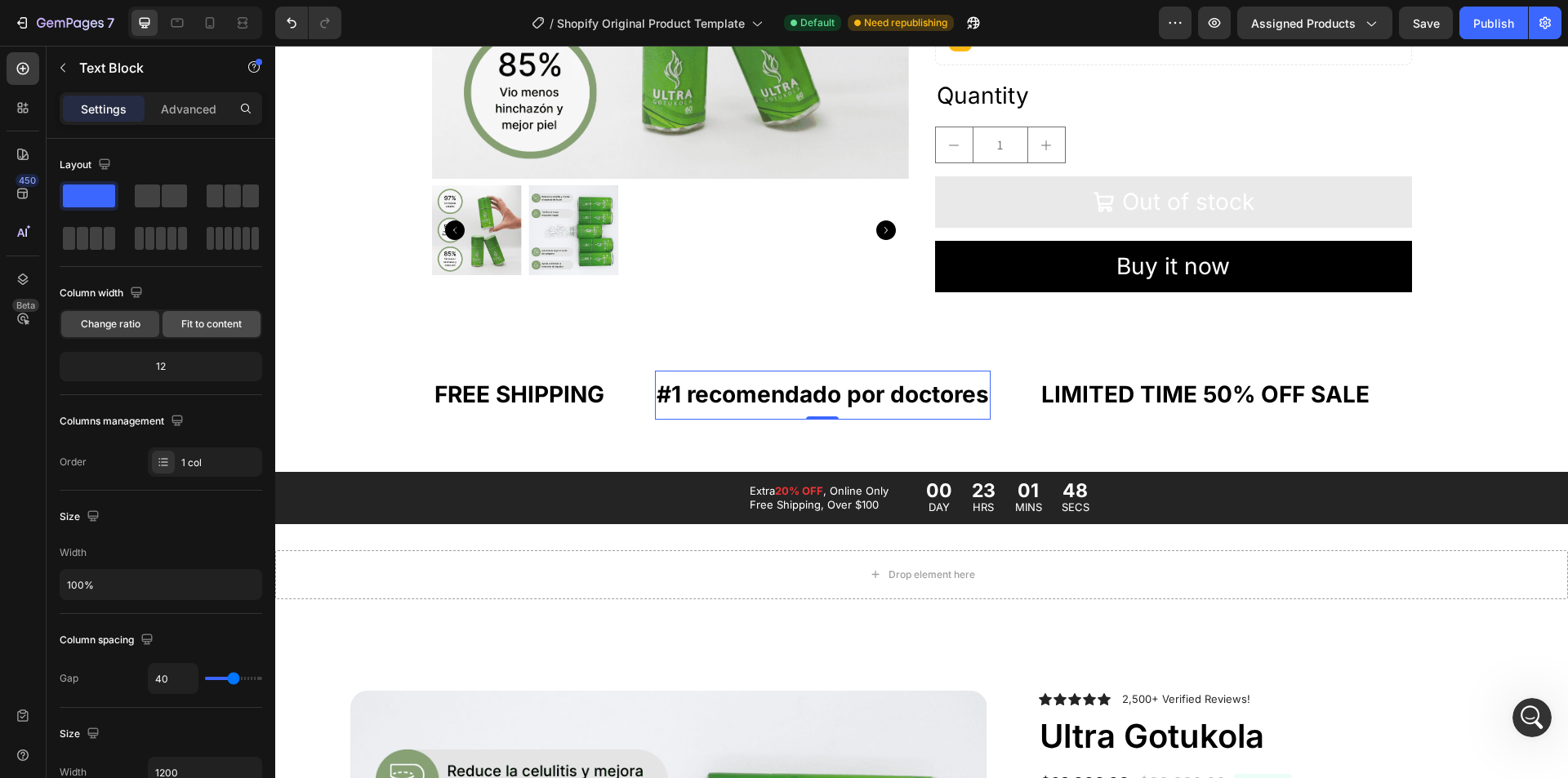
click at [185, 330] on span "Fit to content" at bounding box center [211, 324] width 61 height 15
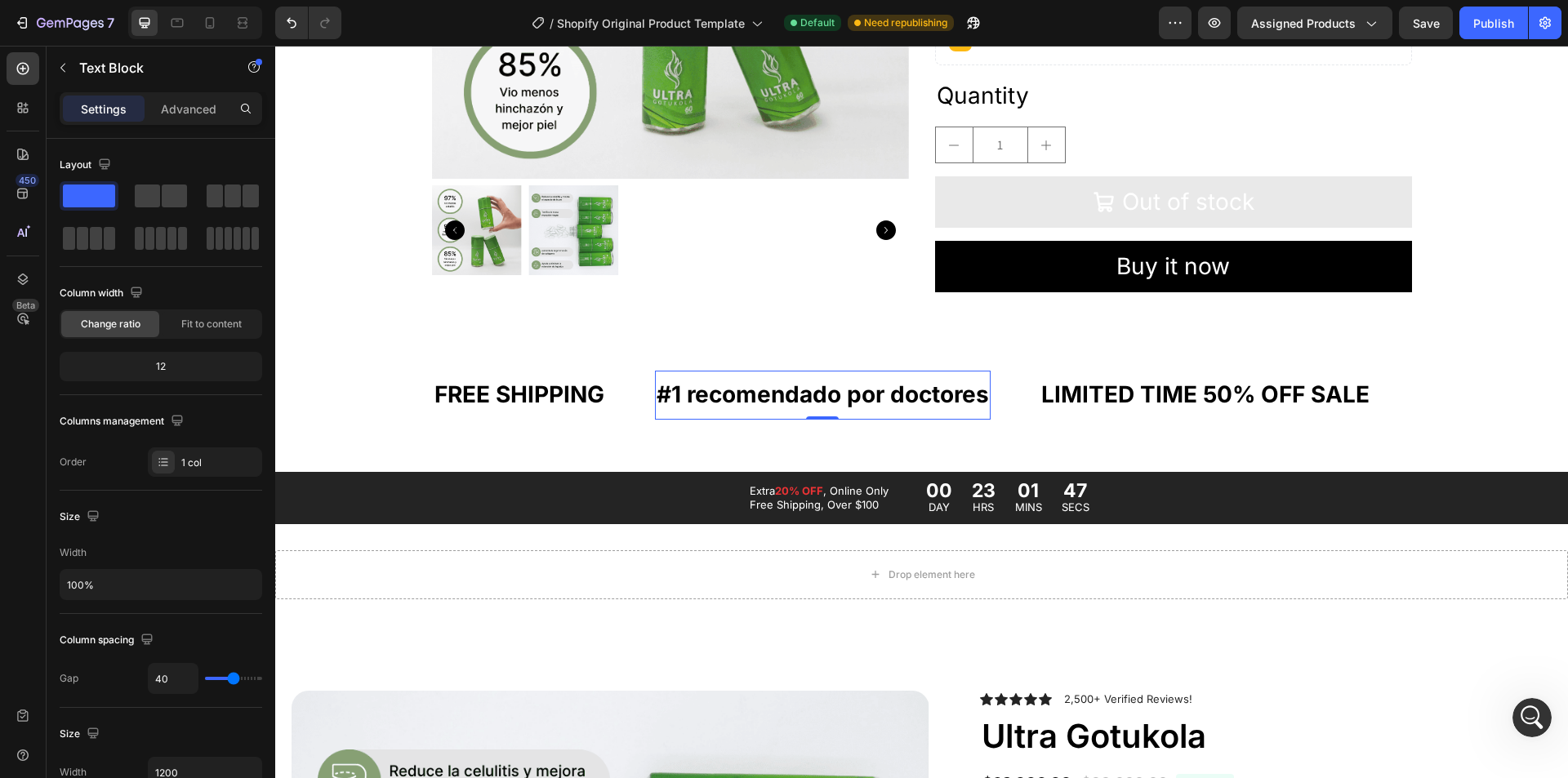
click at [98, 316] on div "Change ratio" at bounding box center [111, 323] width 98 height 26
click at [108, 319] on span "Change ratio" at bounding box center [111, 324] width 60 height 15
click at [191, 321] on span "Fit to content" at bounding box center [211, 324] width 61 height 15
click at [68, 318] on div "Change ratio" at bounding box center [111, 323] width 98 height 26
click at [102, 321] on span "Change ratio" at bounding box center [111, 324] width 60 height 15
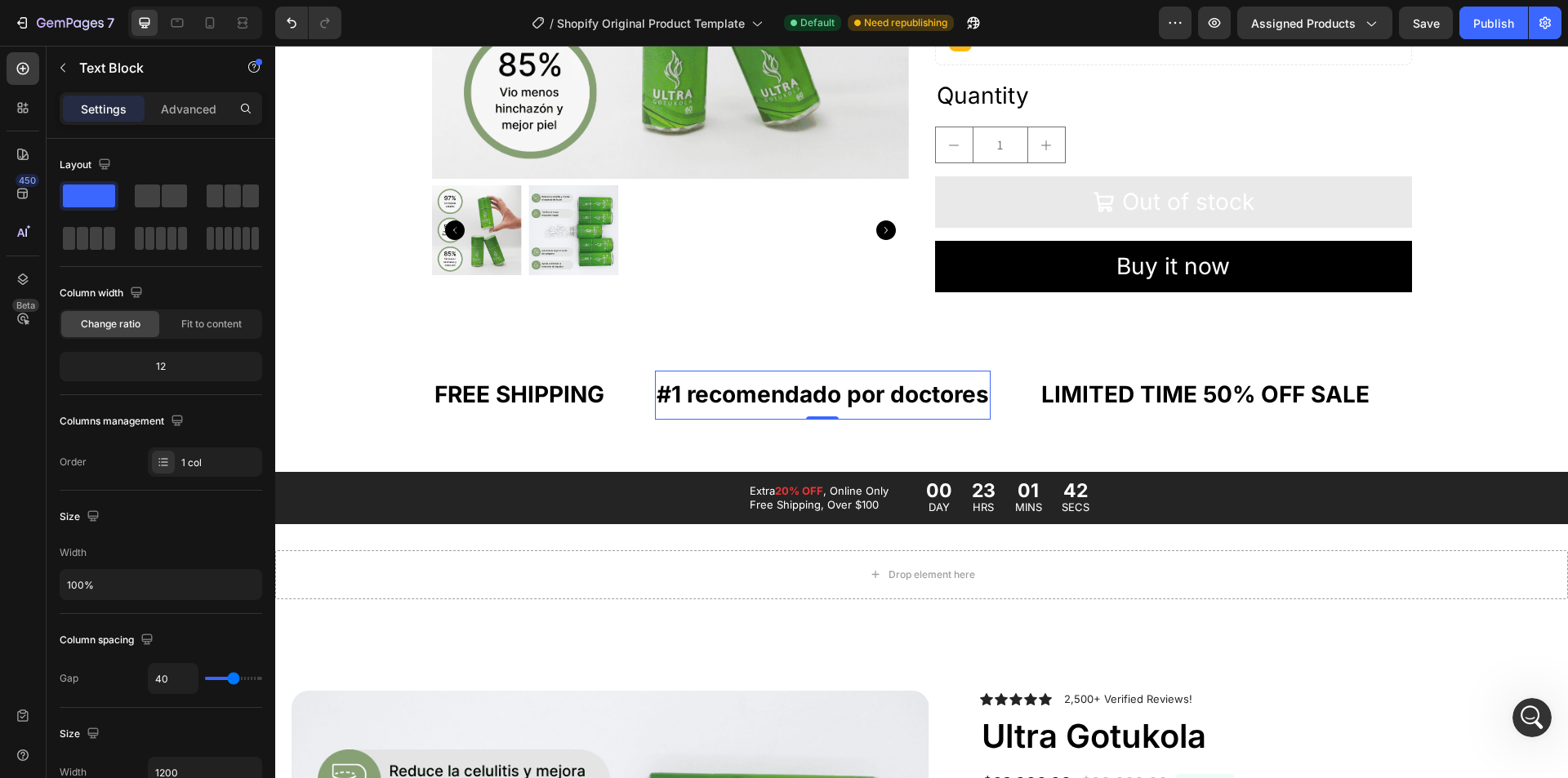
click at [706, 394] on p "#1 recomendado por doctores" at bounding box center [823, 395] width 333 height 32
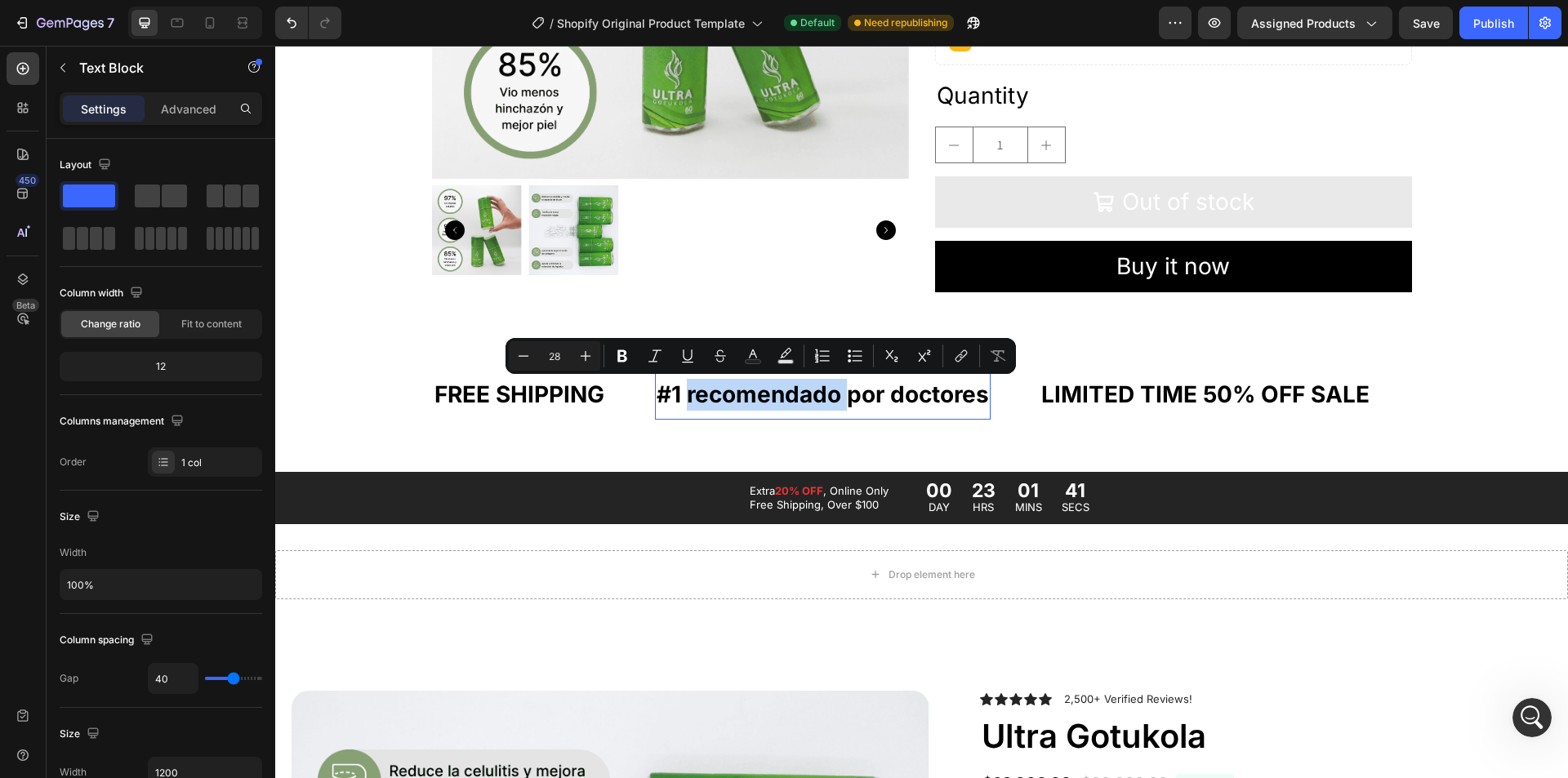
scroll to position [119, 0]
click at [1495, 22] on div "Publish" at bounding box center [1493, 23] width 41 height 17
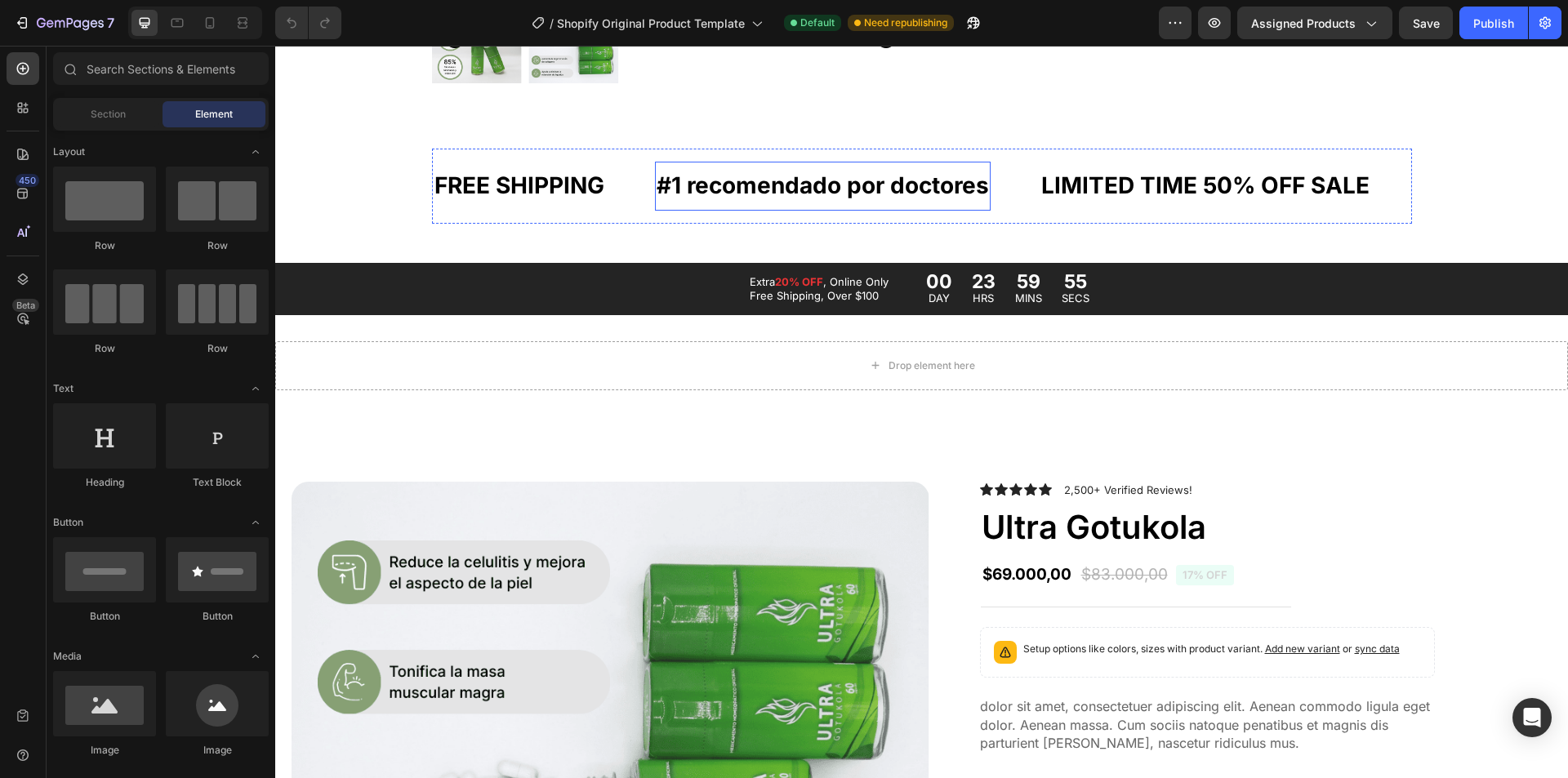
scroll to position [899, 0]
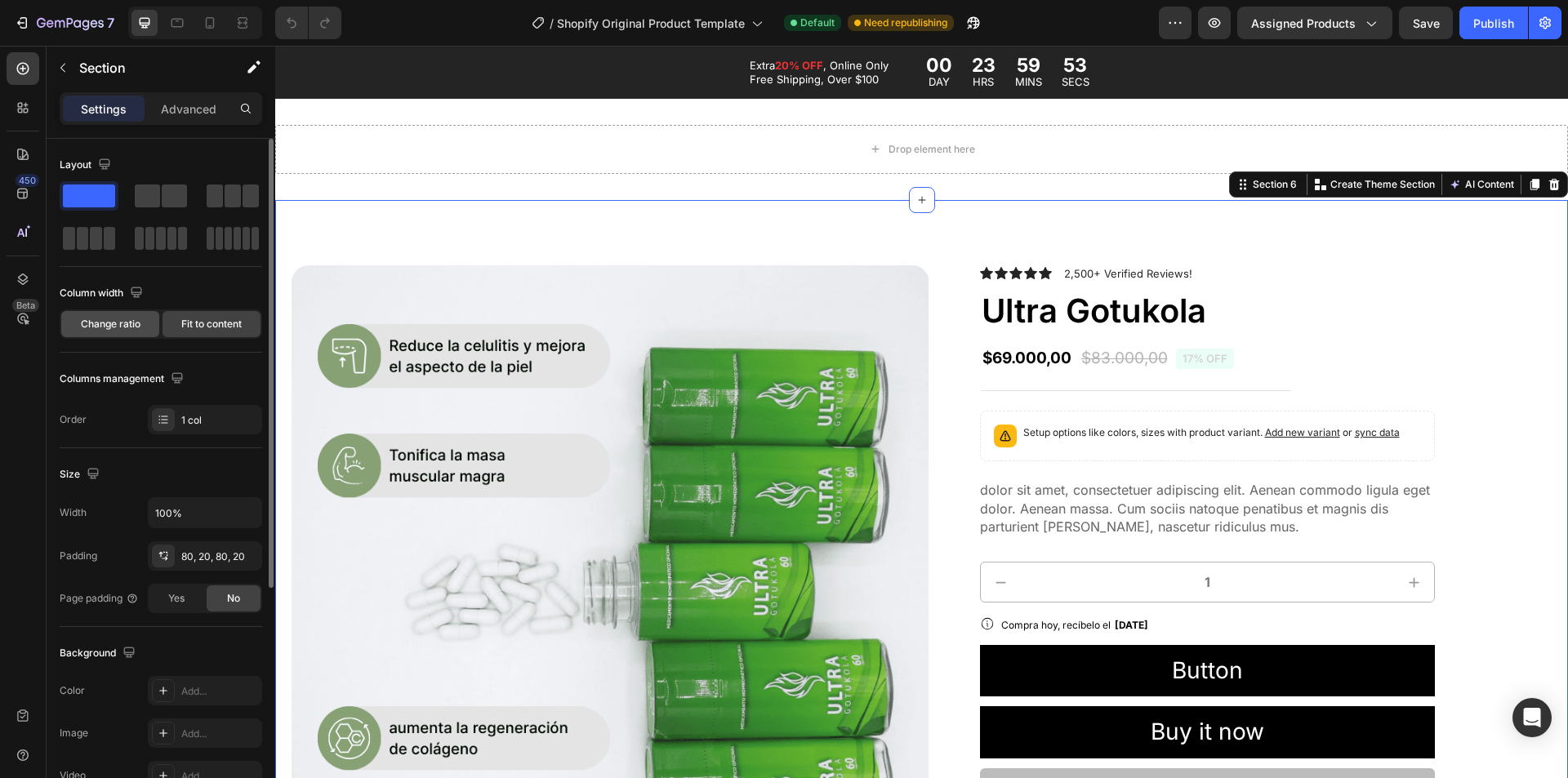
click at [143, 333] on div "Change ratio" at bounding box center [111, 323] width 98 height 26
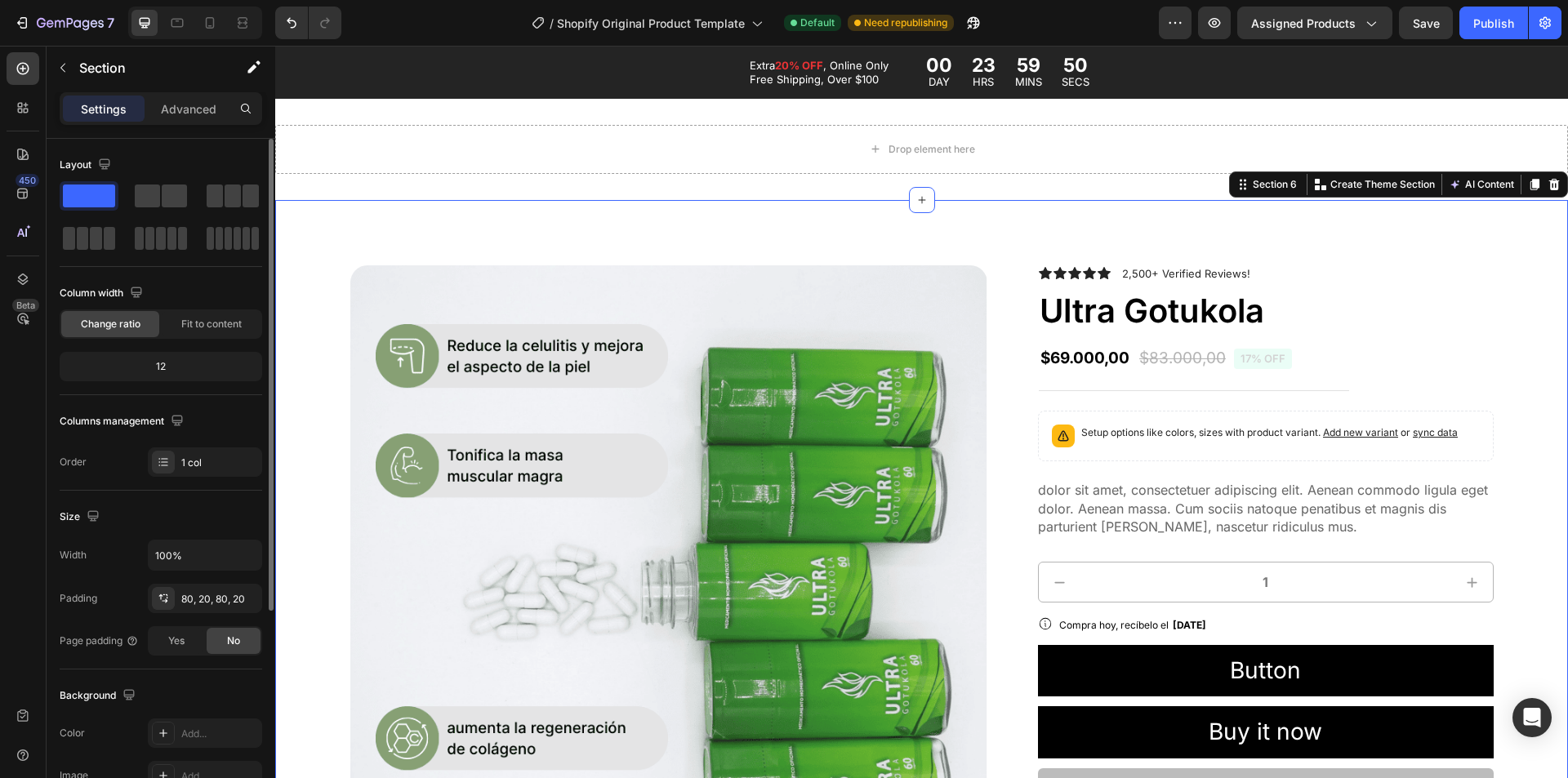
click at [150, 360] on div "12" at bounding box center [161, 367] width 196 height 23
click at [163, 362] on div "12" at bounding box center [161, 367] width 196 height 23
click at [186, 322] on span "Fit to content" at bounding box center [211, 324] width 61 height 15
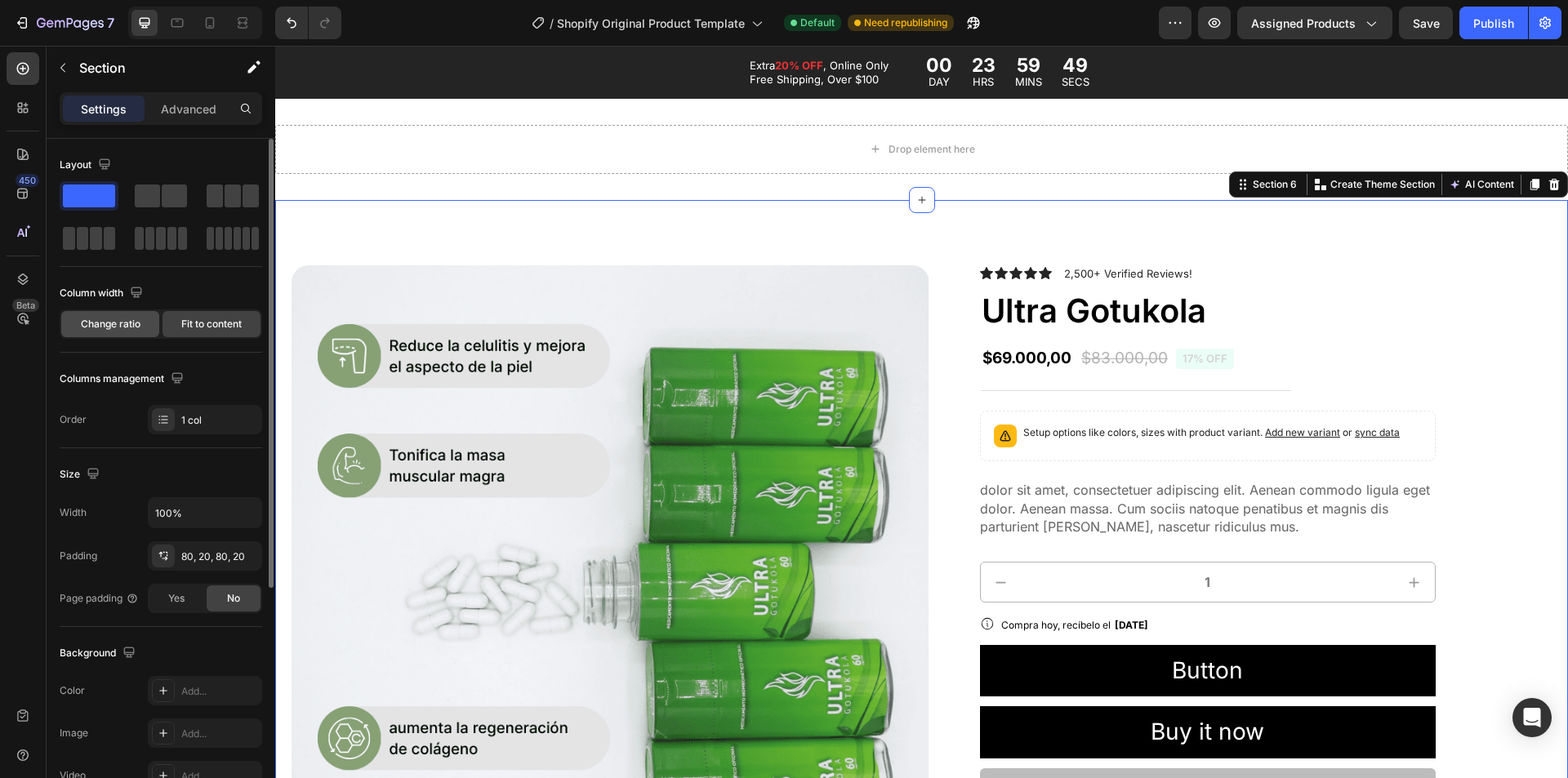
click at [116, 323] on span "Change ratio" at bounding box center [111, 324] width 60 height 15
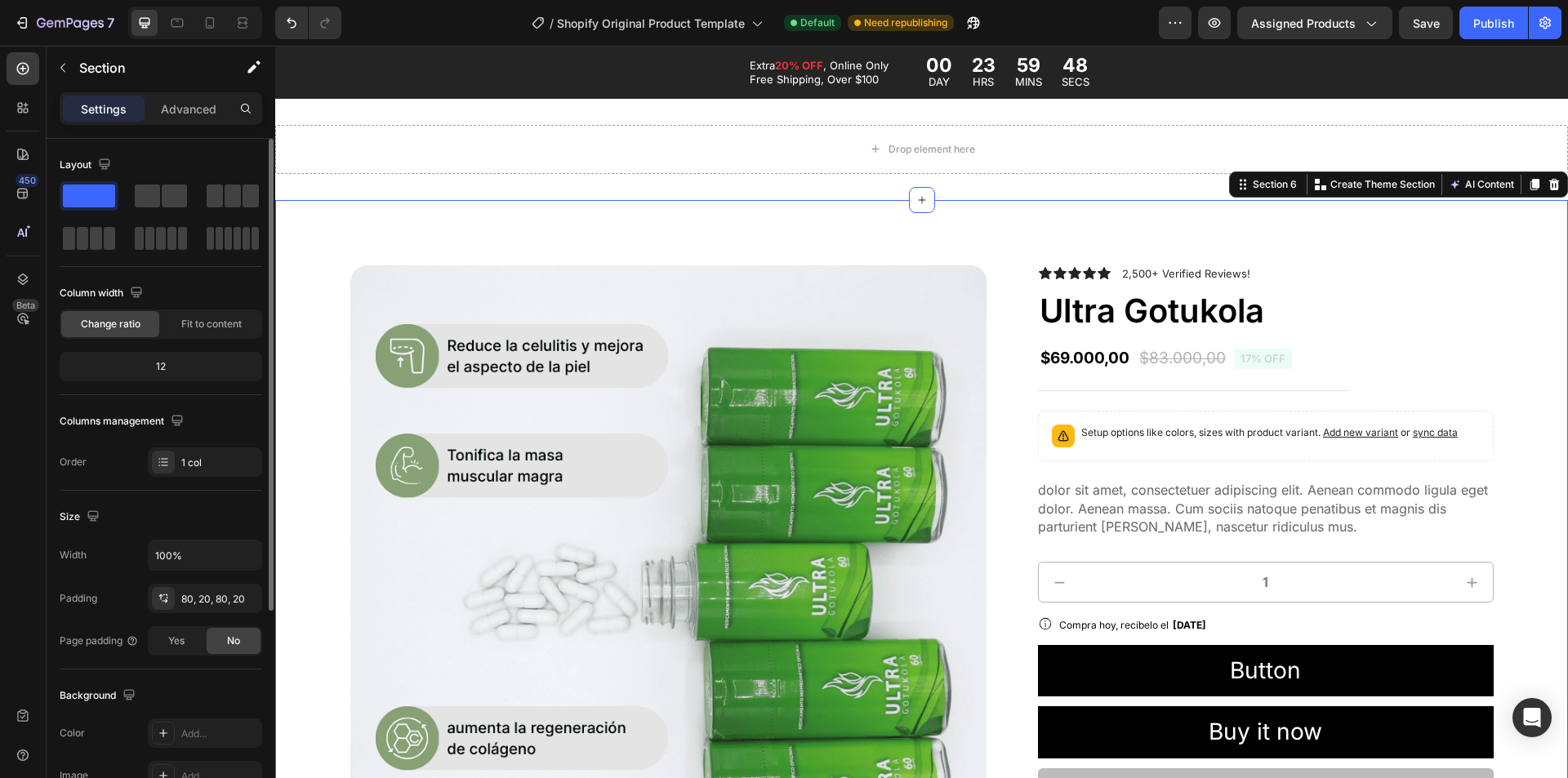
click at [163, 367] on div "12" at bounding box center [161, 367] width 196 height 23
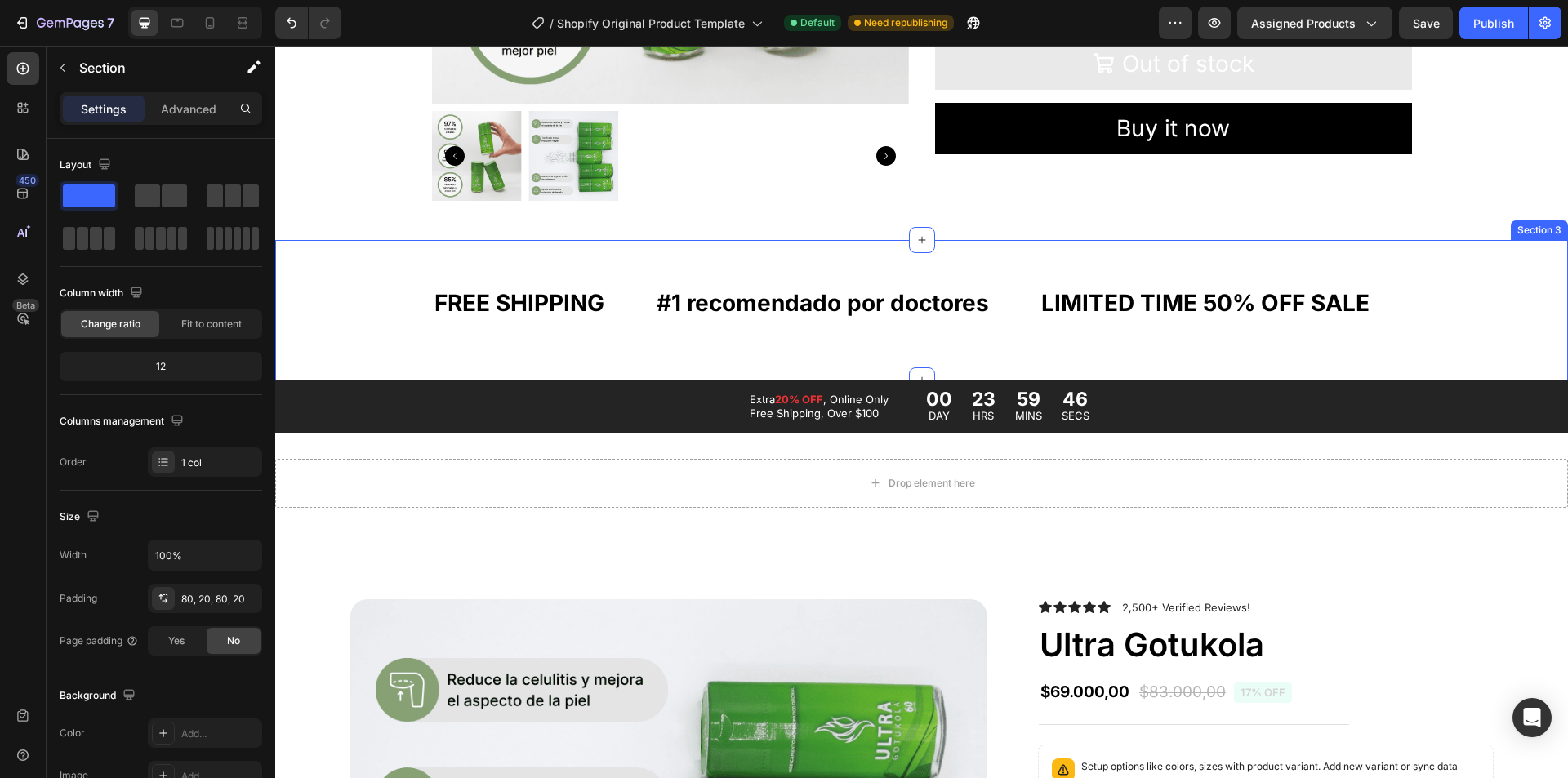
scroll to position [653, 0]
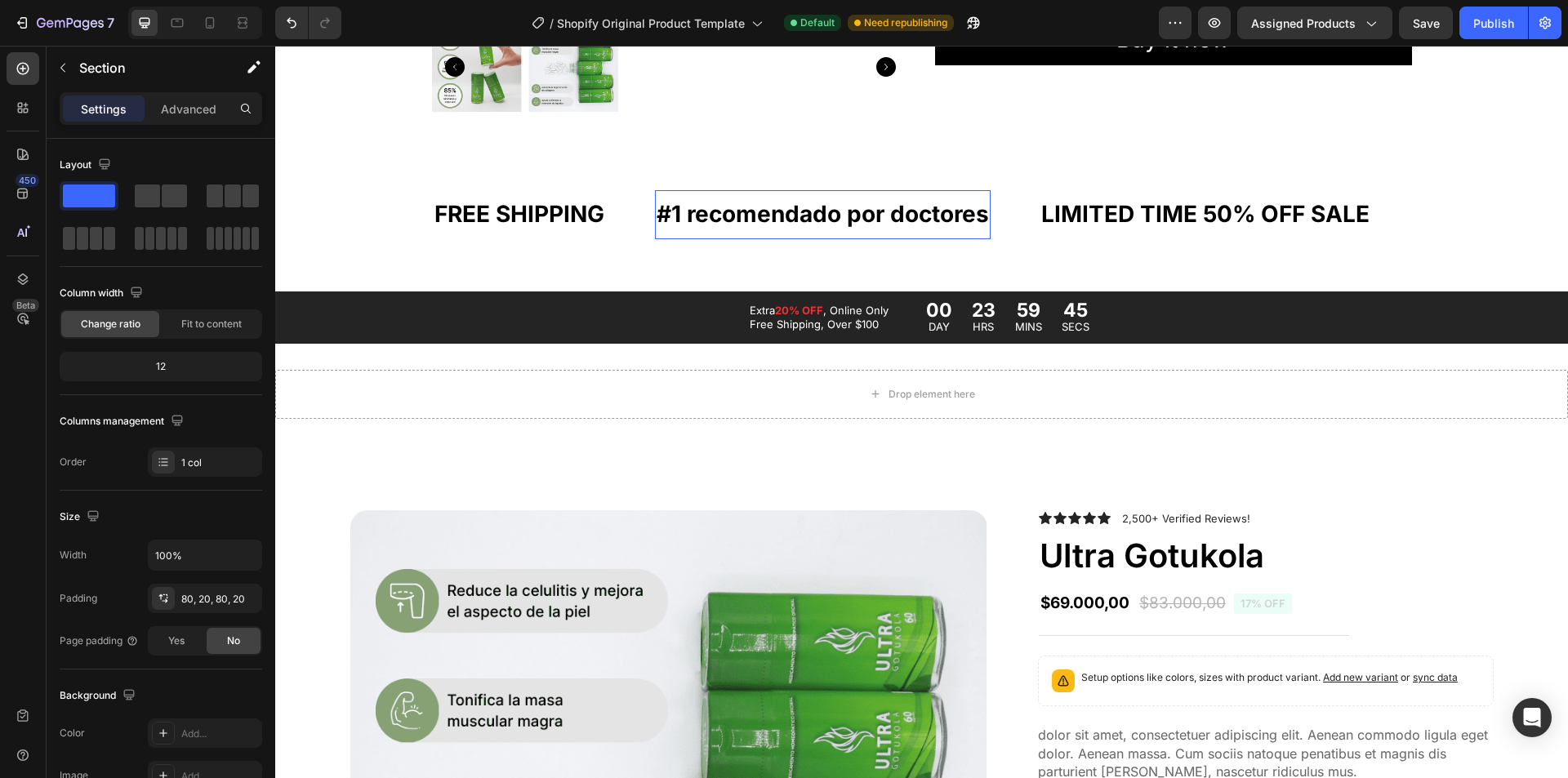
click at [713, 214] on p "#1 recomendado por doctores" at bounding box center [823, 214] width 333 height 32
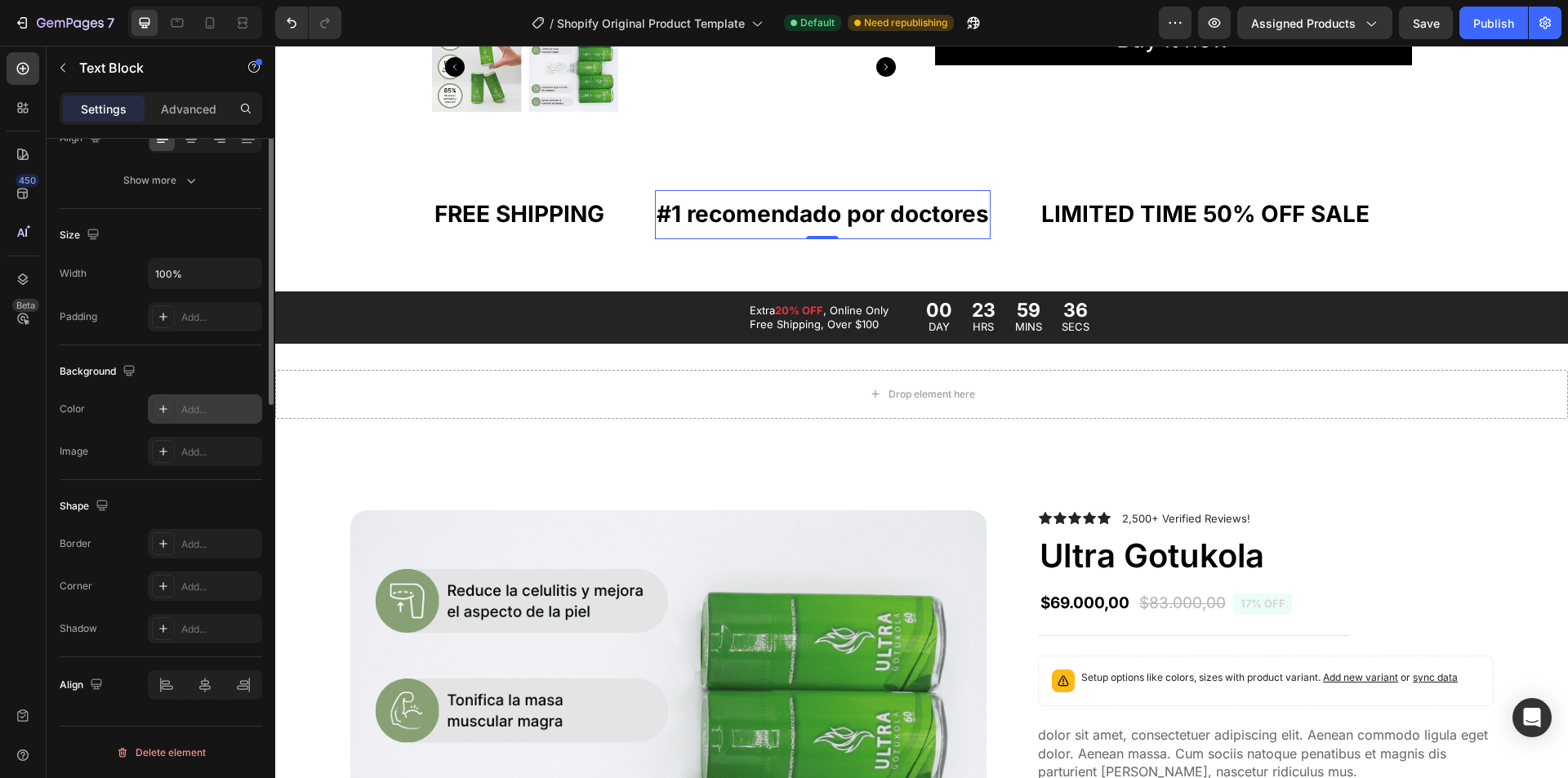
scroll to position [0, 0]
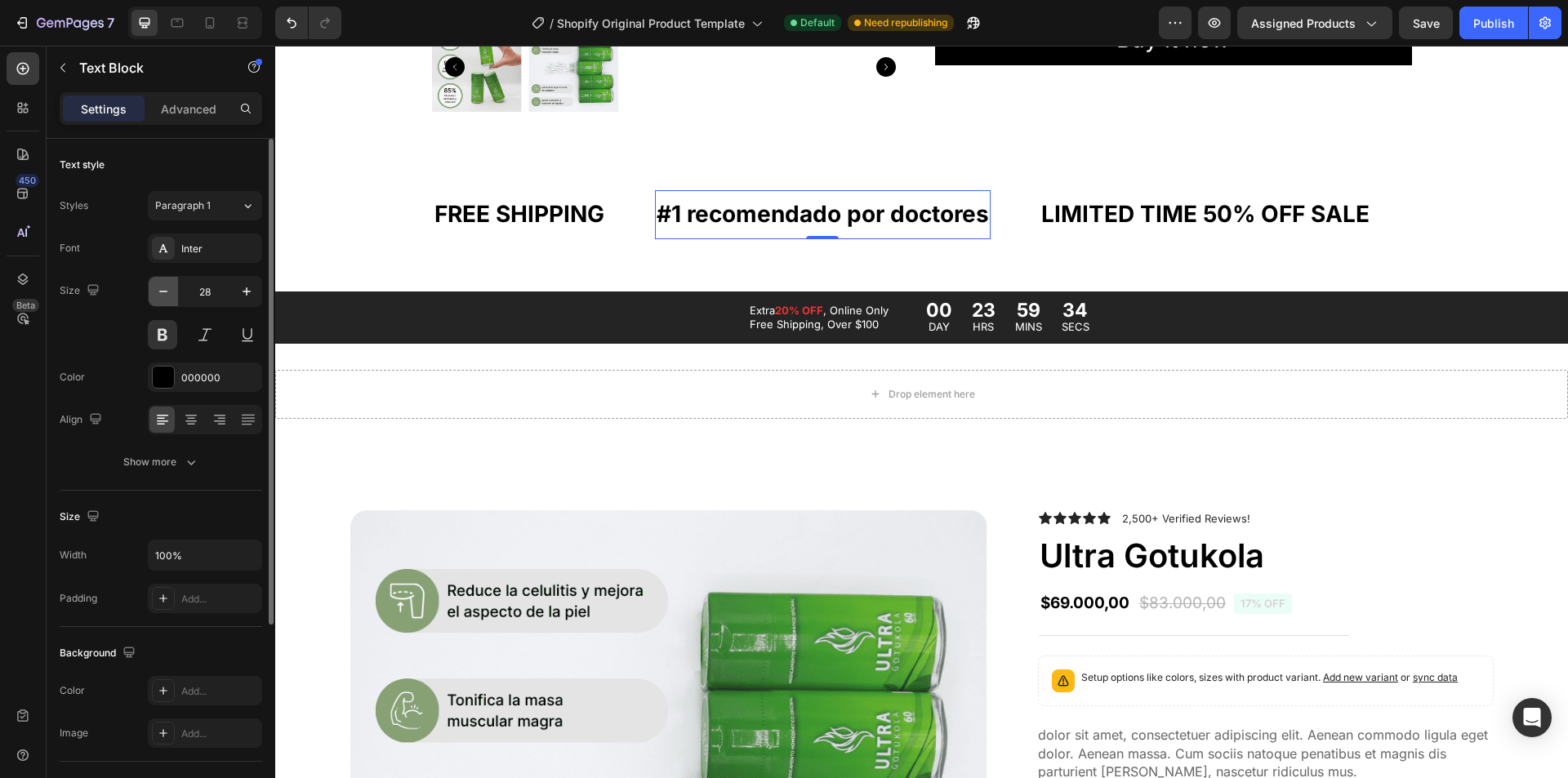
click at [171, 301] on button "button" at bounding box center [163, 291] width 29 height 29
click at [171, 297] on button "button" at bounding box center [163, 291] width 29 height 29
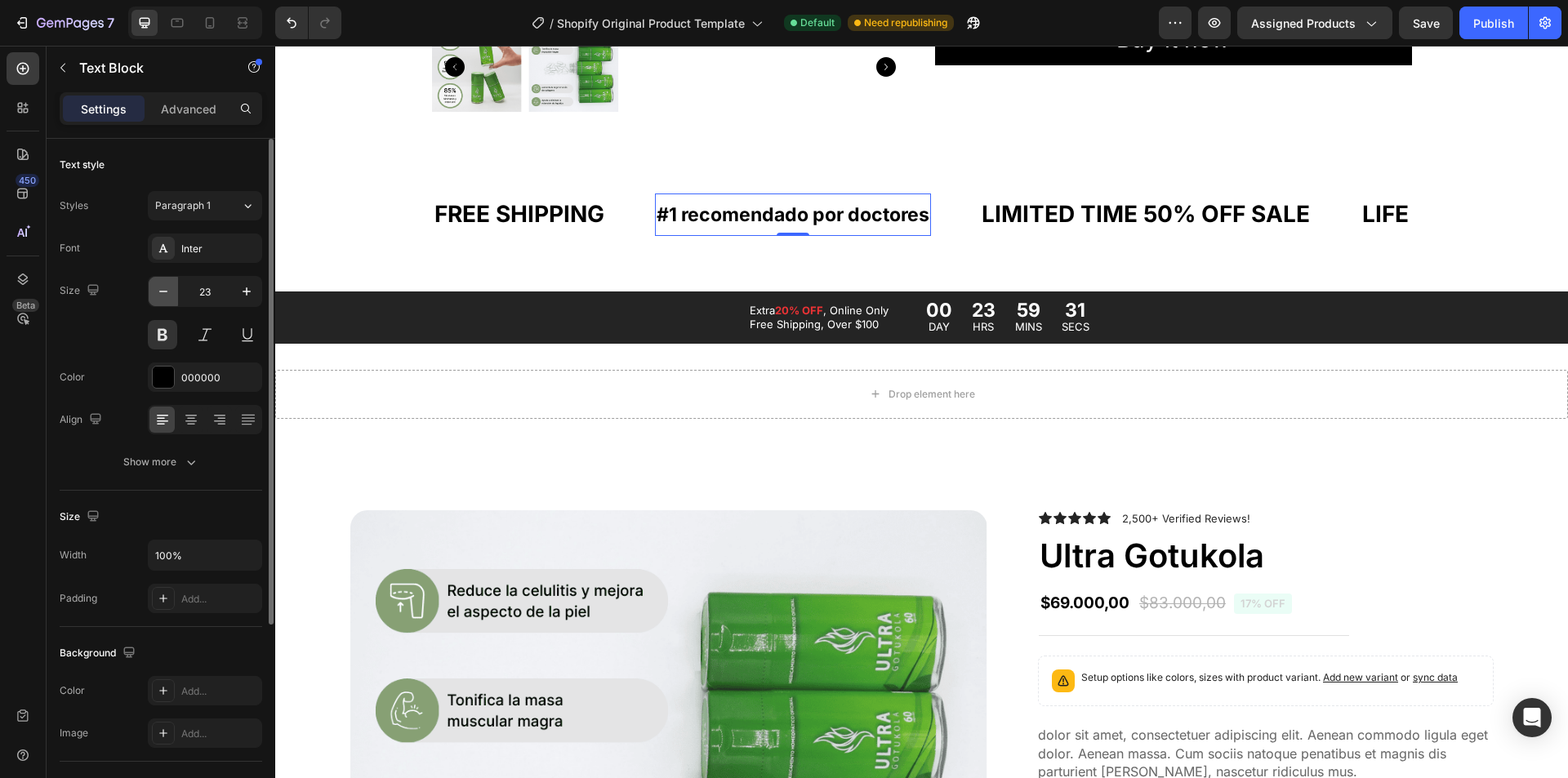
click at [171, 297] on button "button" at bounding box center [163, 291] width 29 height 29
click at [172, 297] on button "button" at bounding box center [163, 291] width 29 height 29
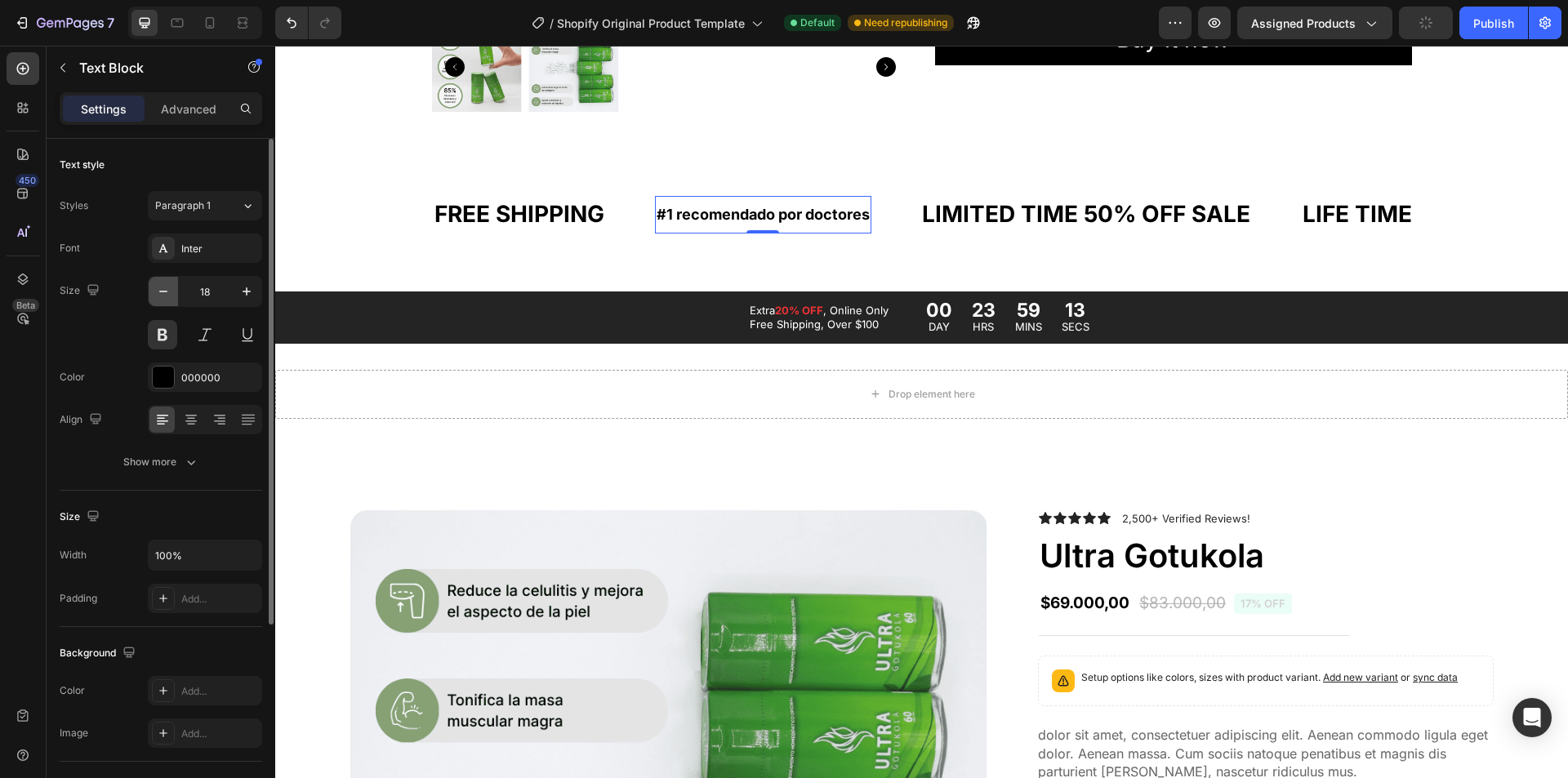
click at [172, 297] on button "button" at bounding box center [163, 291] width 29 height 29
type input "16"
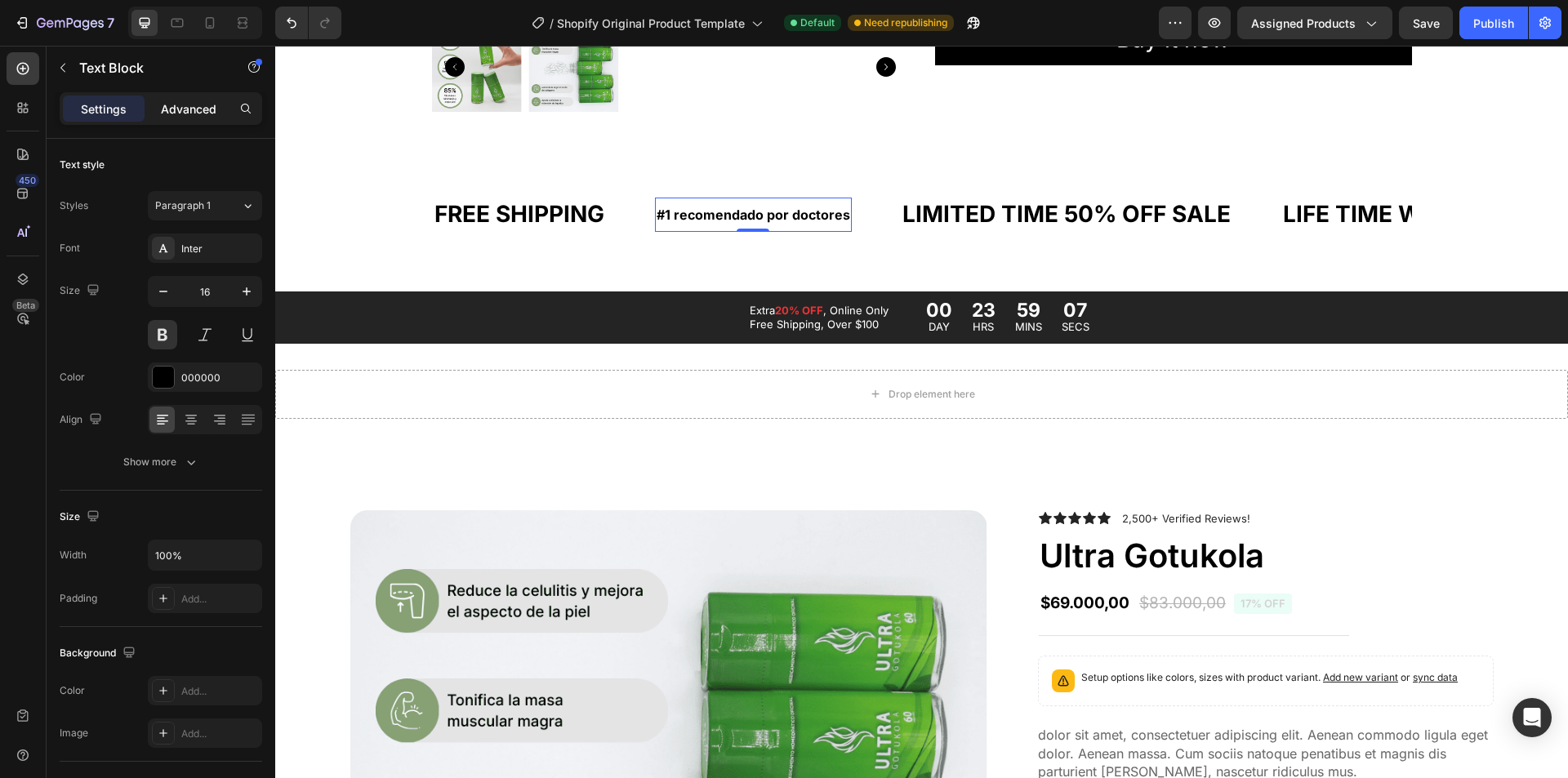
click at [189, 112] on p "Advanced" at bounding box center [189, 109] width 56 height 17
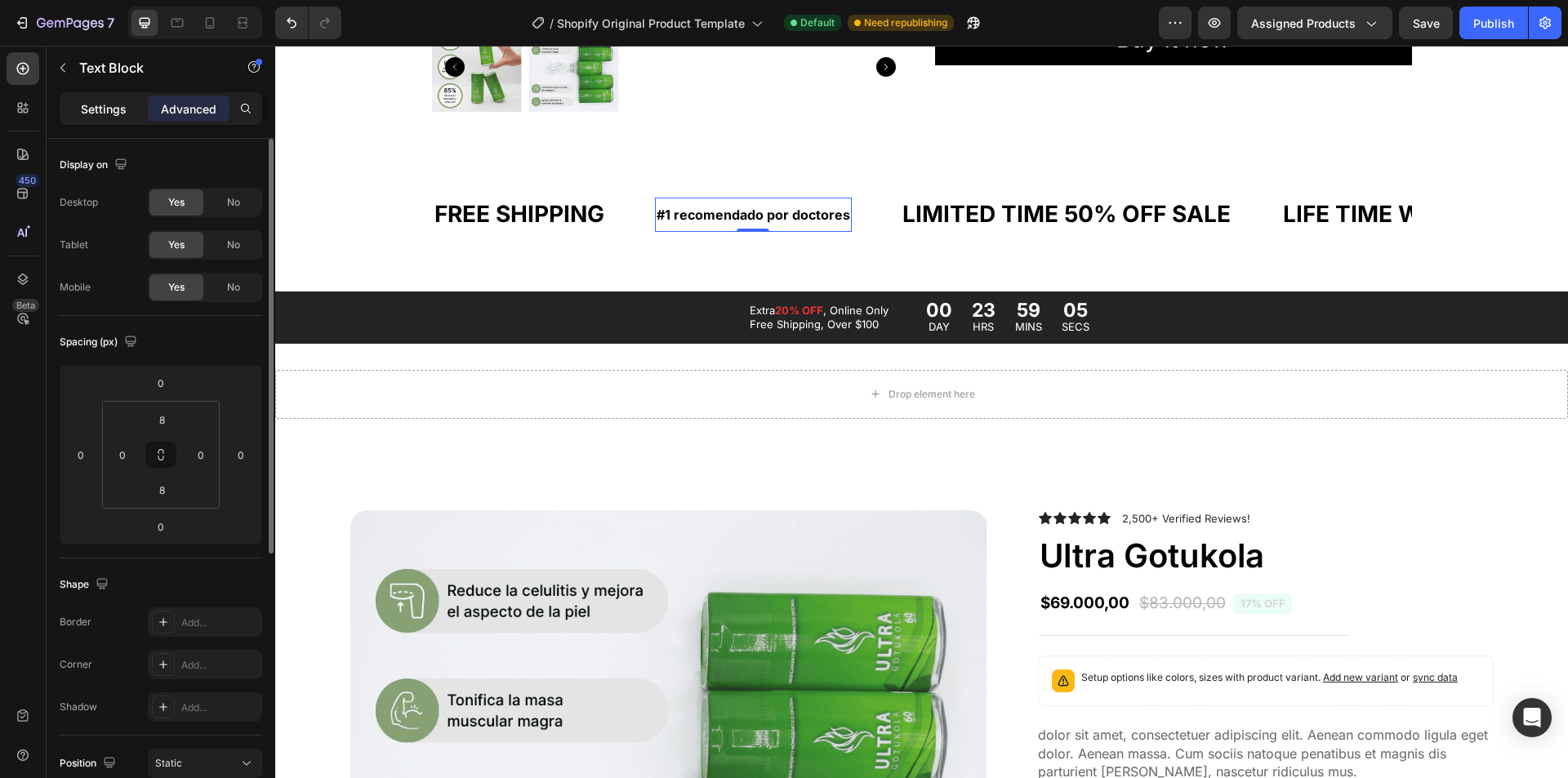
click at [94, 120] on div "Settings" at bounding box center [104, 108] width 81 height 26
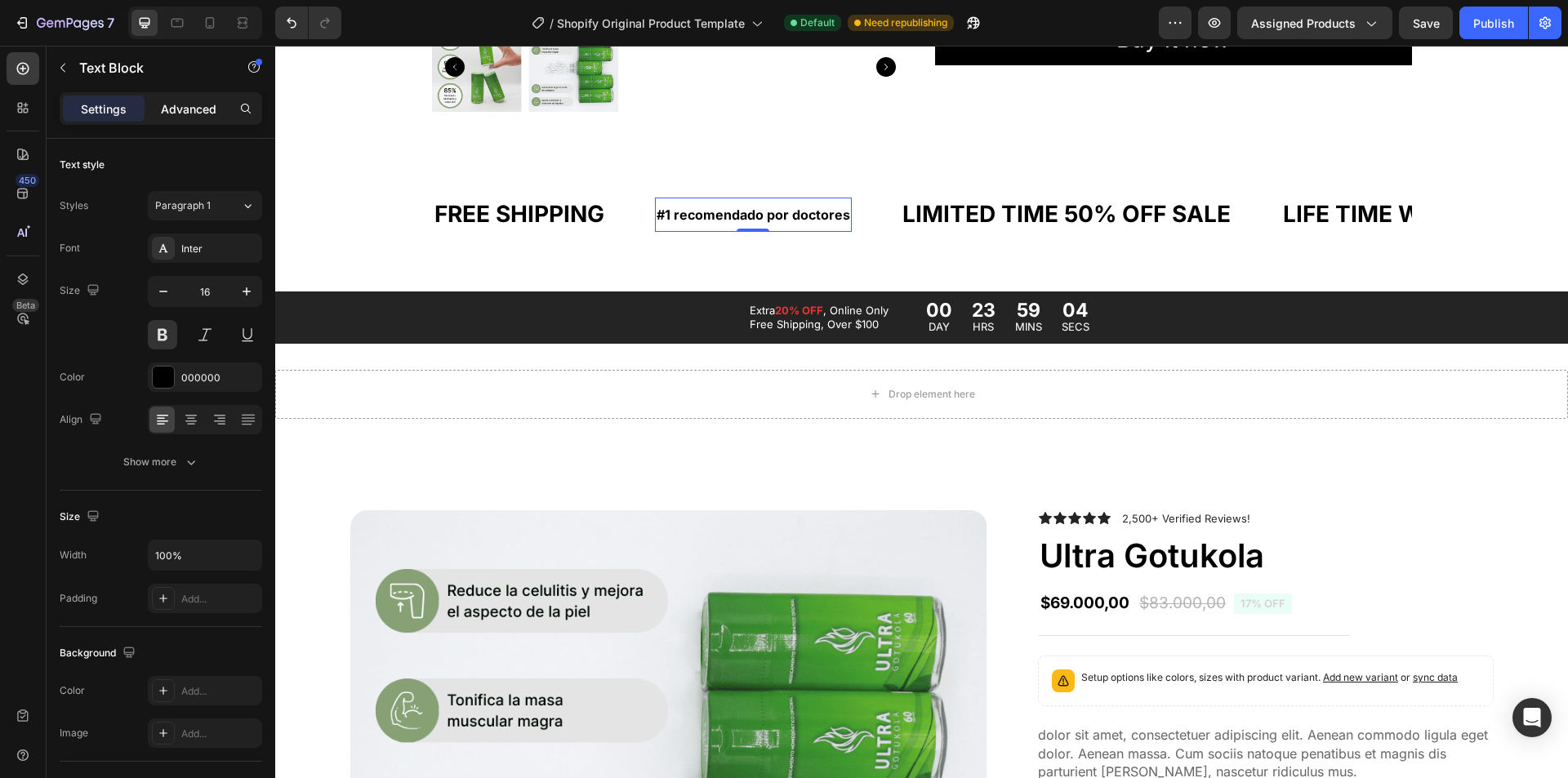
click at [170, 110] on p "Advanced" at bounding box center [189, 109] width 56 height 17
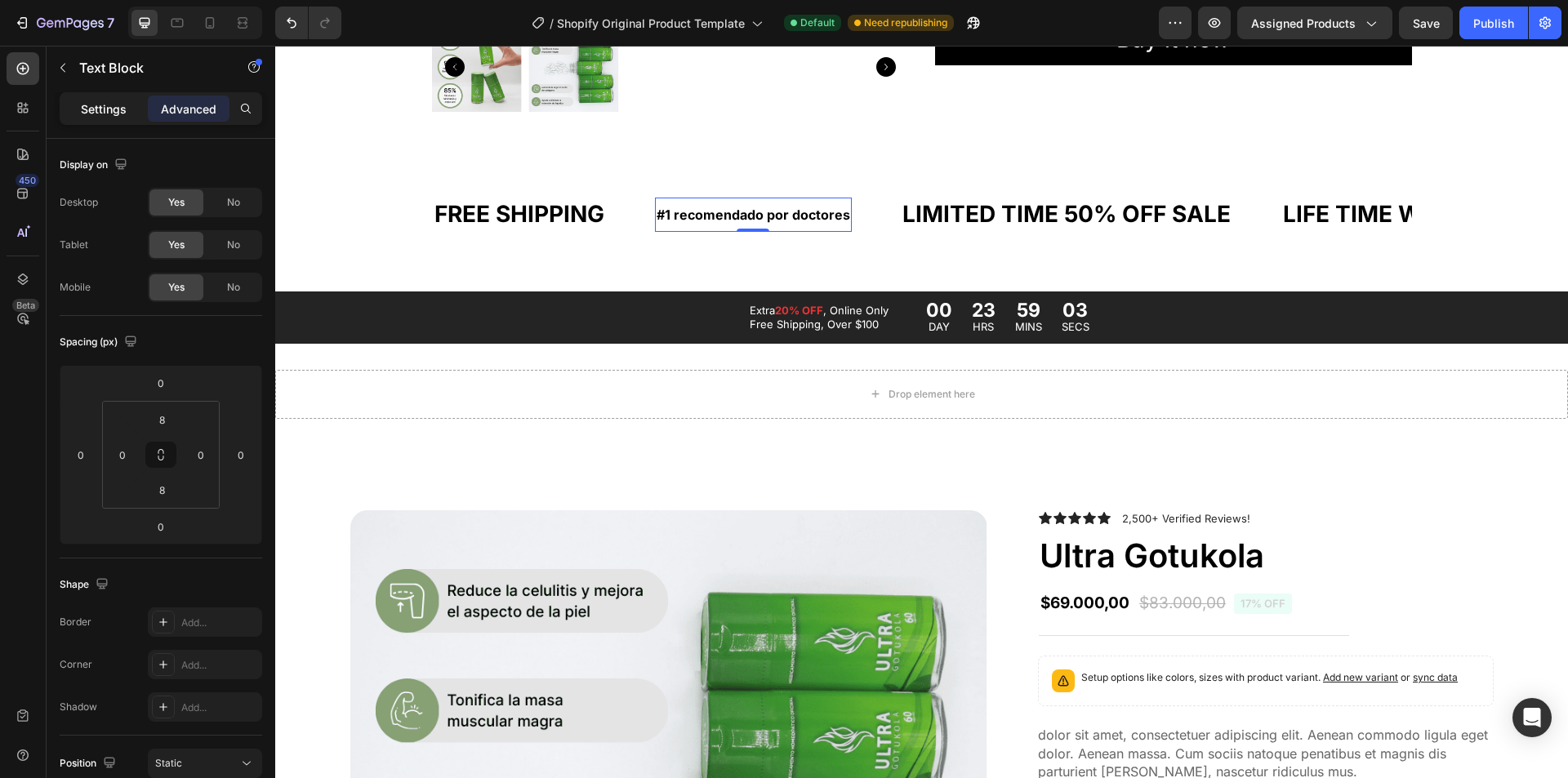
click at [108, 102] on p "Settings" at bounding box center [103, 109] width 46 height 17
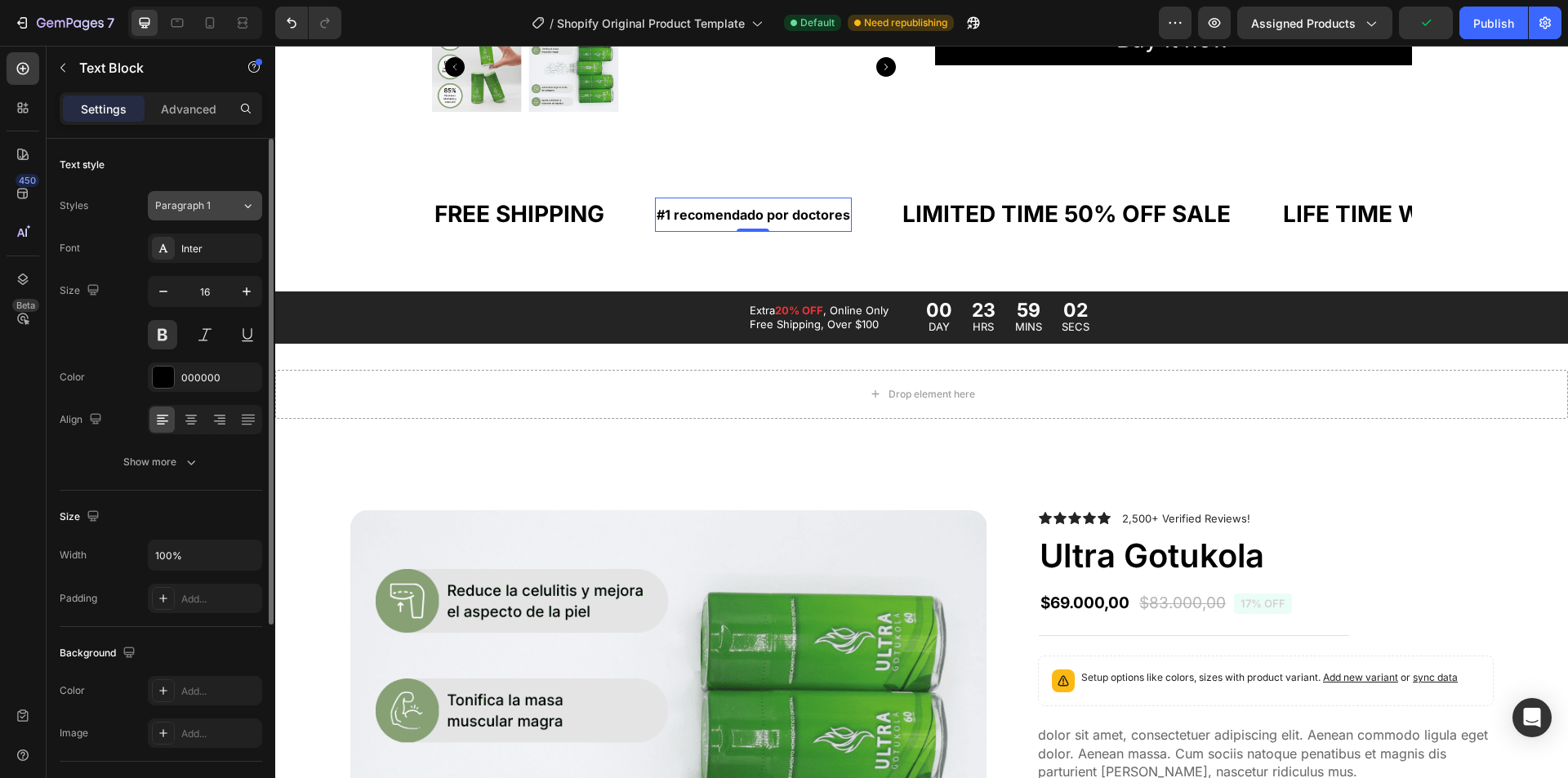
click at [210, 209] on div "Paragraph 1" at bounding box center [189, 206] width 67 height 15
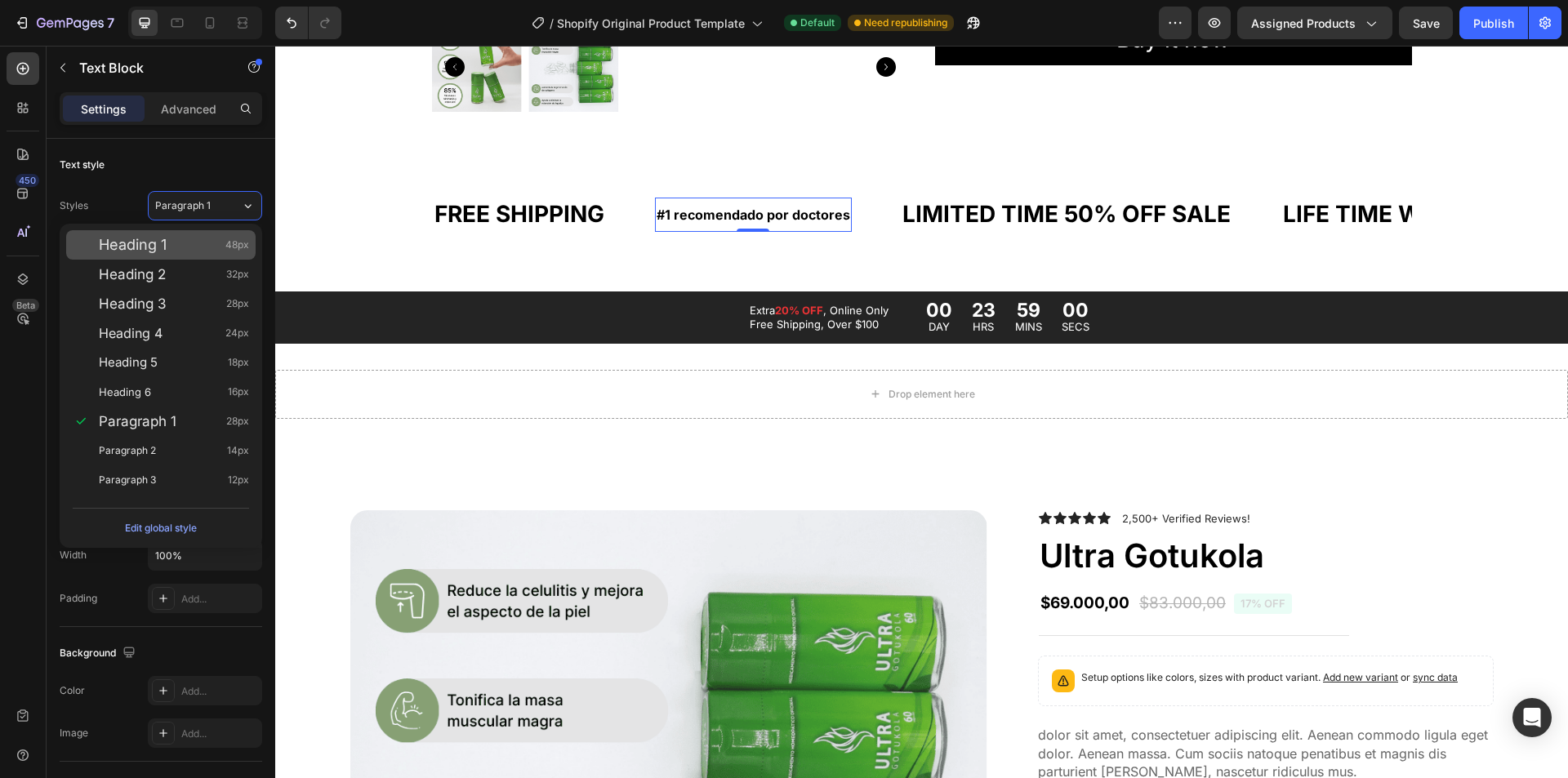
click at [190, 246] on div "Heading 1 48px" at bounding box center [174, 245] width 150 height 17
type input "48"
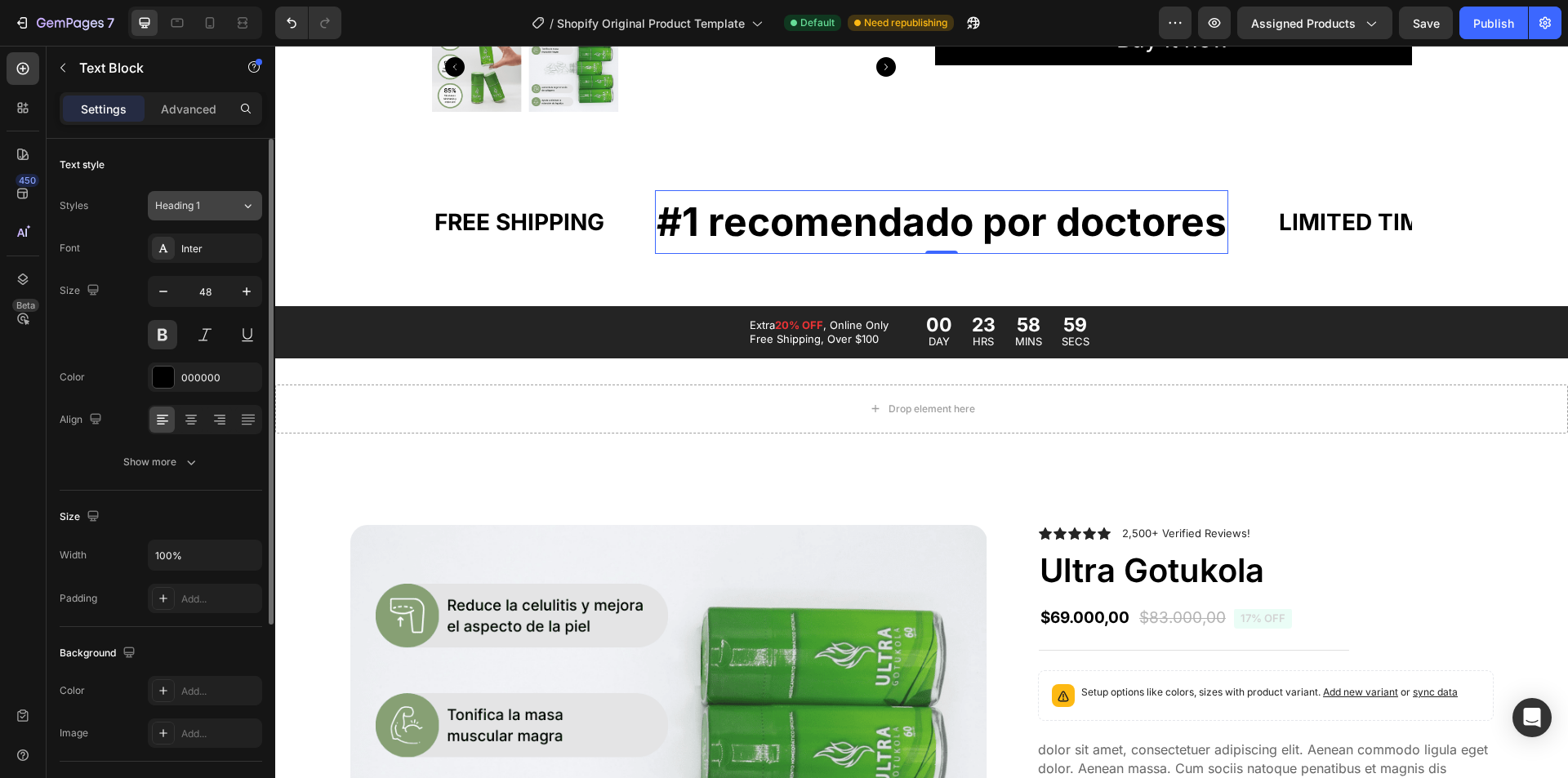
click at [185, 199] on span "Heading 1" at bounding box center [178, 206] width 45 height 15
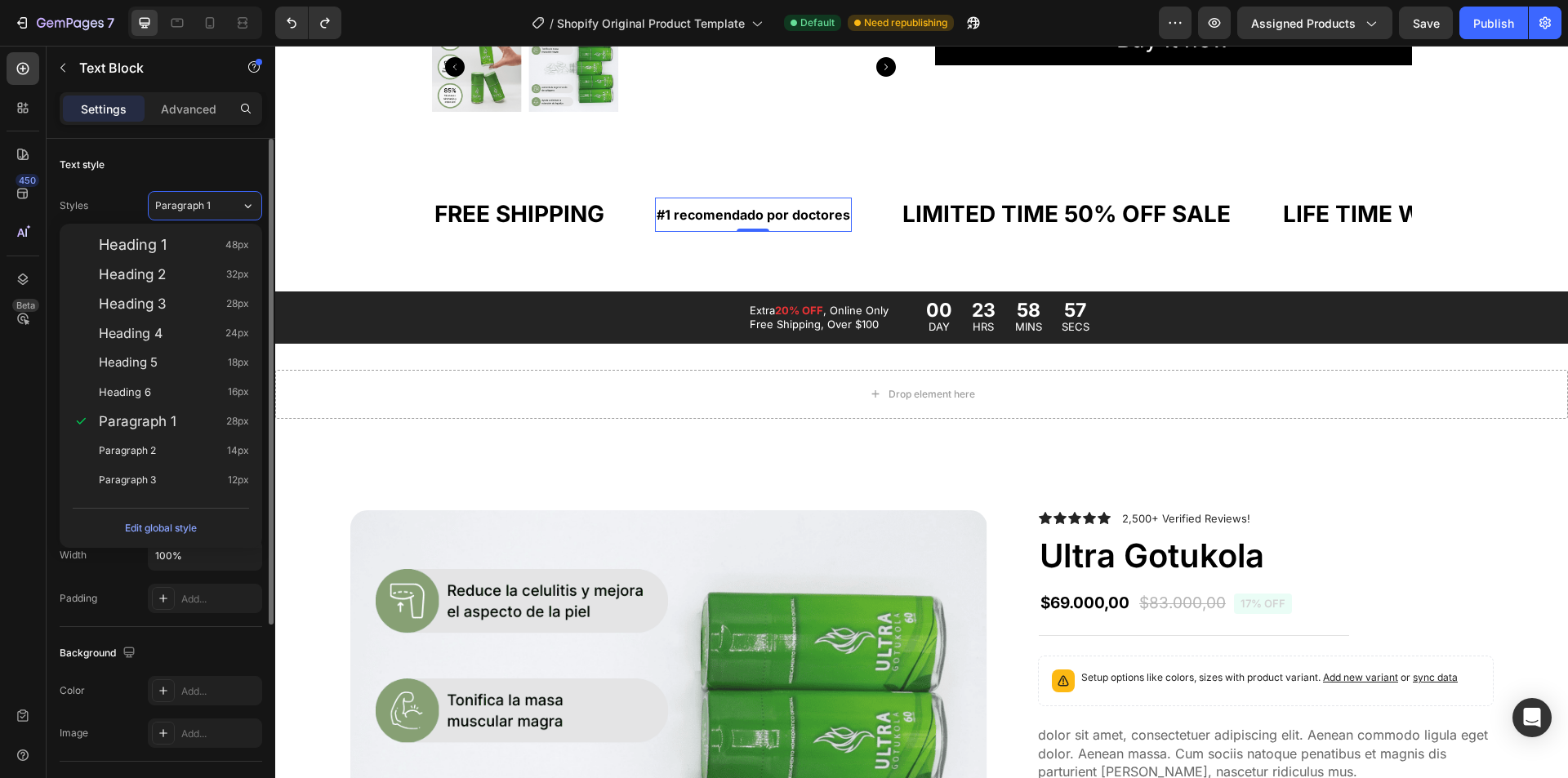
click at [141, 177] on div "Text style" at bounding box center [161, 165] width 203 height 26
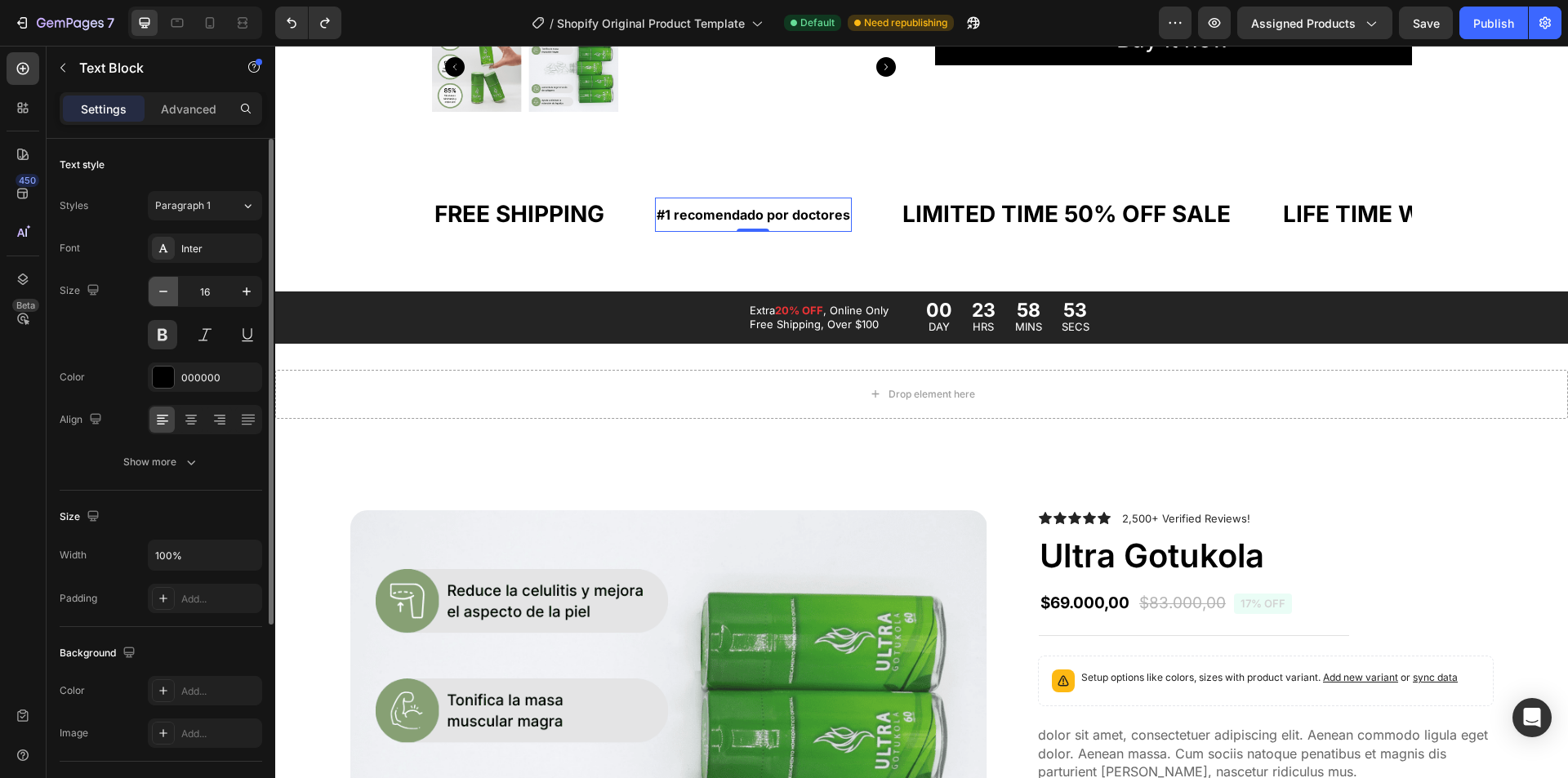
click at [170, 291] on icon "button" at bounding box center [164, 292] width 17 height 17
type input "14"
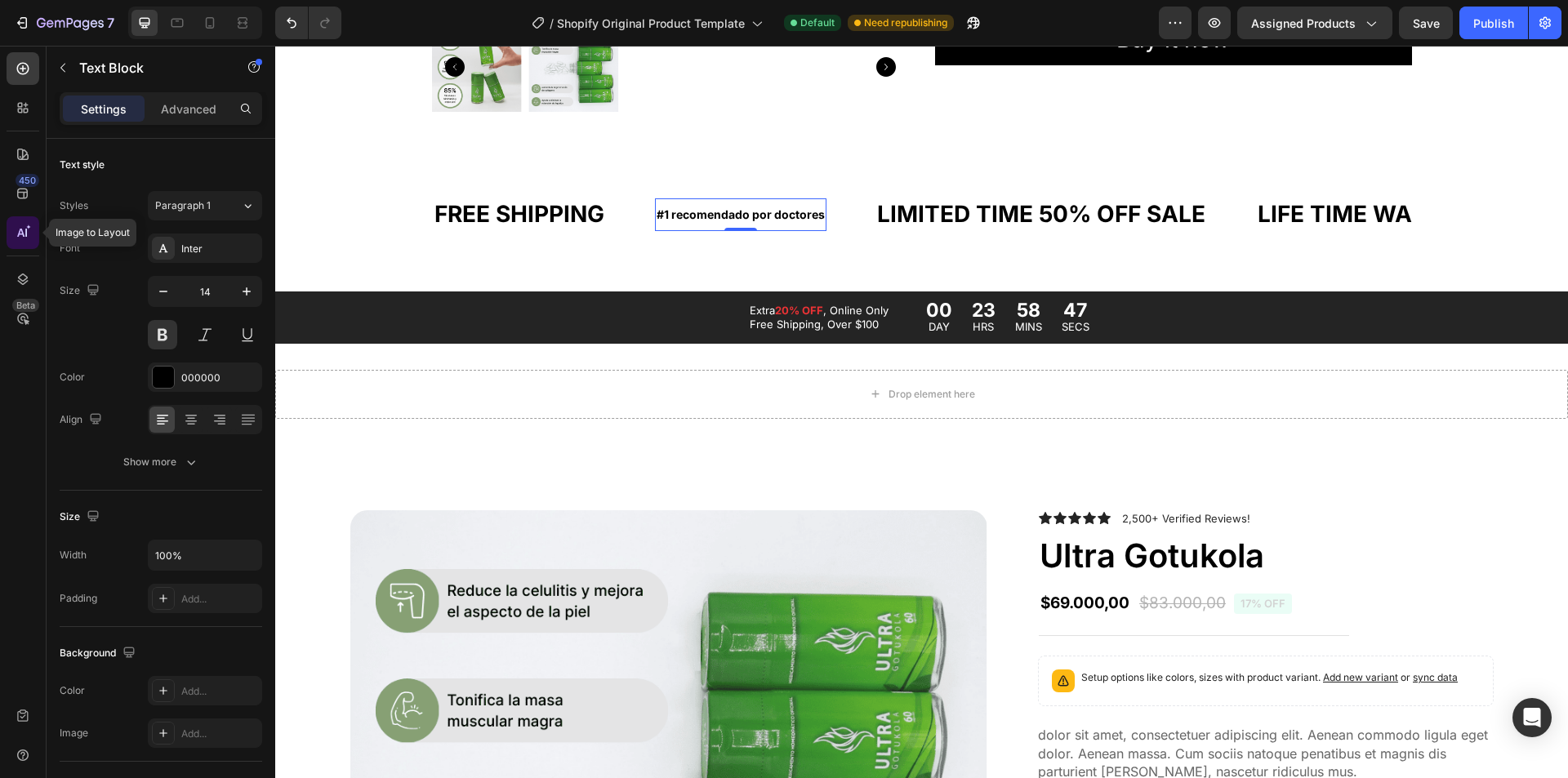
click at [31, 224] on div at bounding box center [22, 232] width 32 height 32
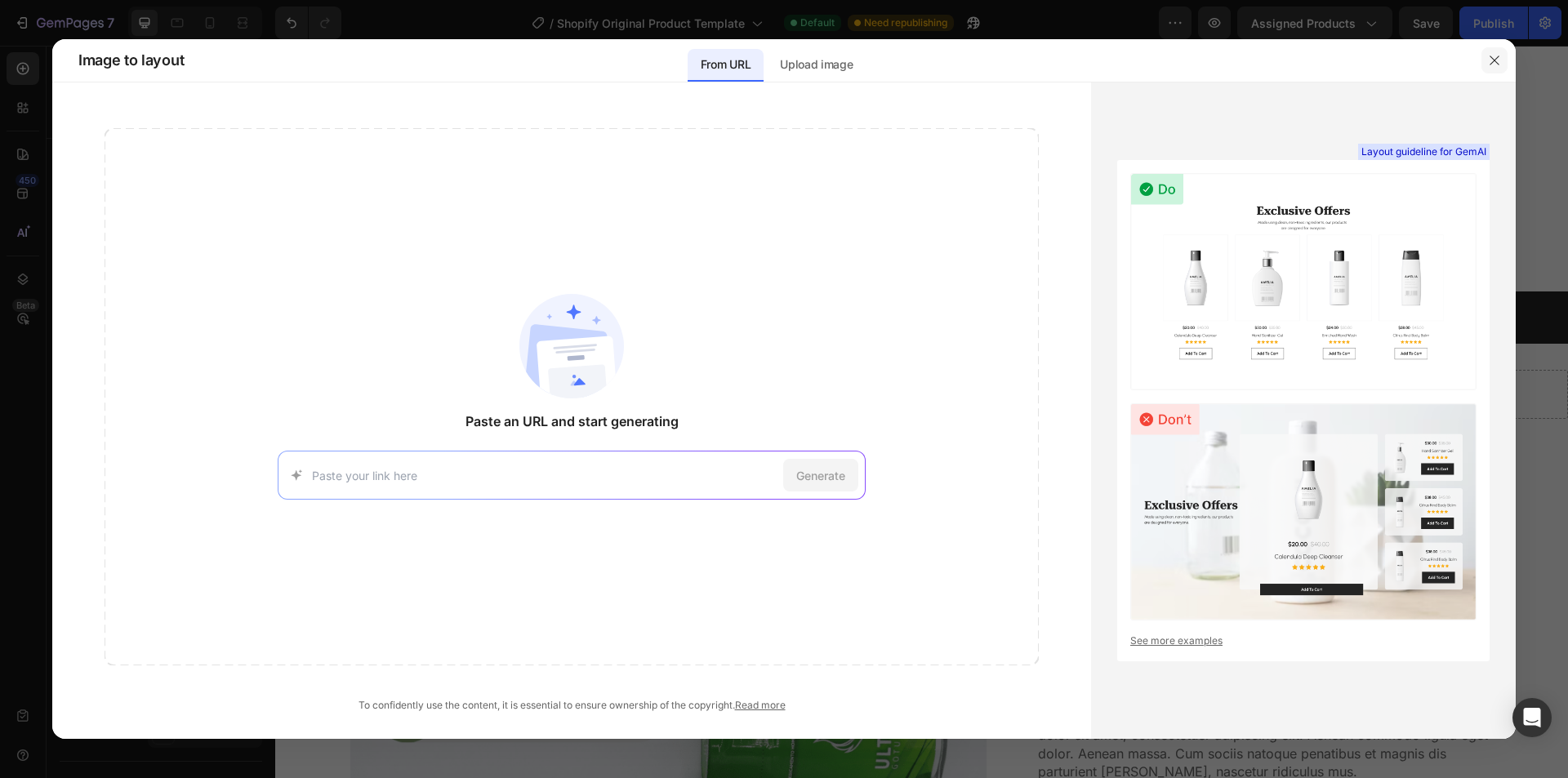
click at [1498, 62] on icon "button" at bounding box center [1495, 61] width 13 height 13
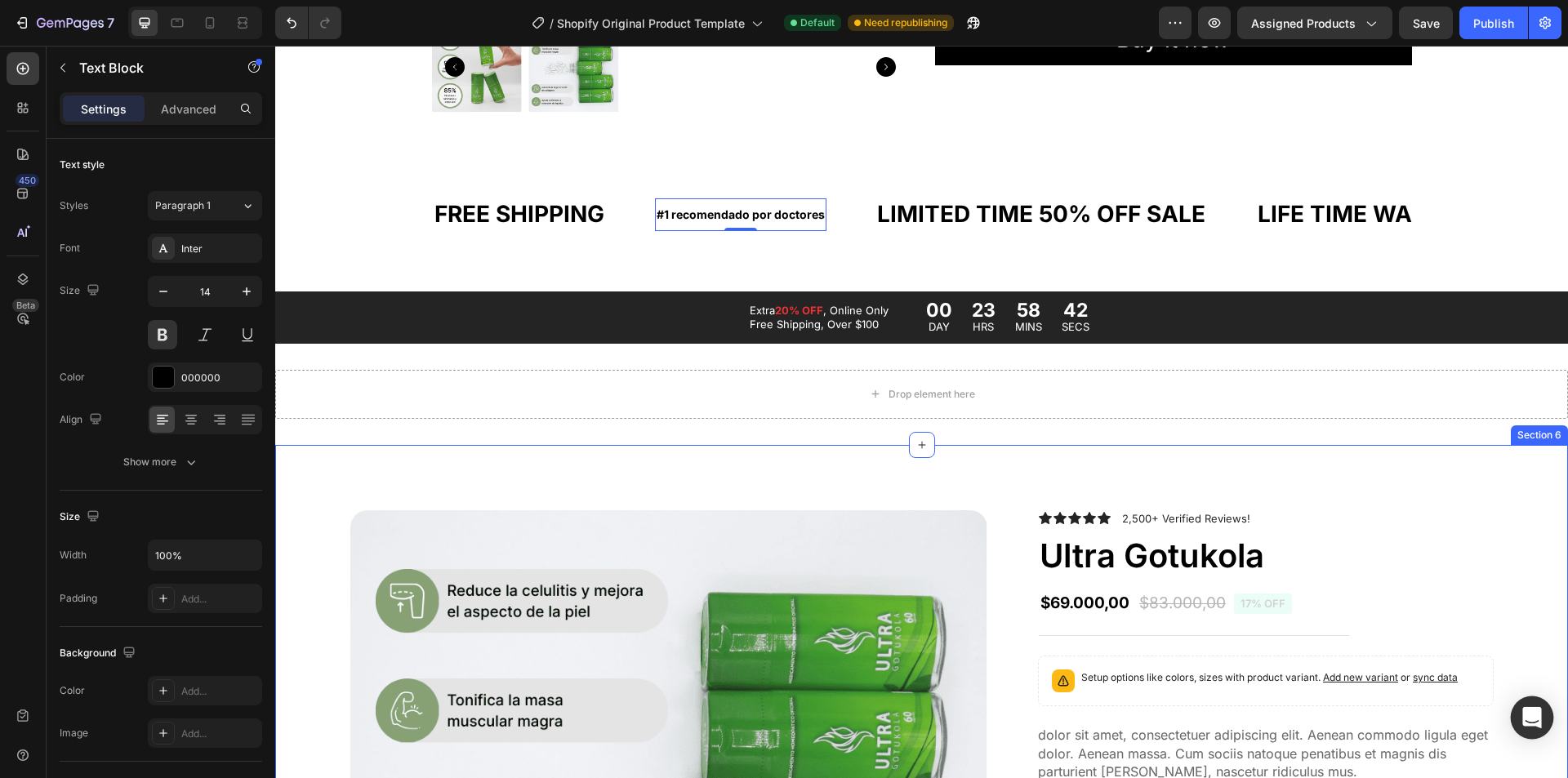
click at [1525, 714] on icon "Open Intercom Messenger" at bounding box center [1531, 718] width 19 height 22
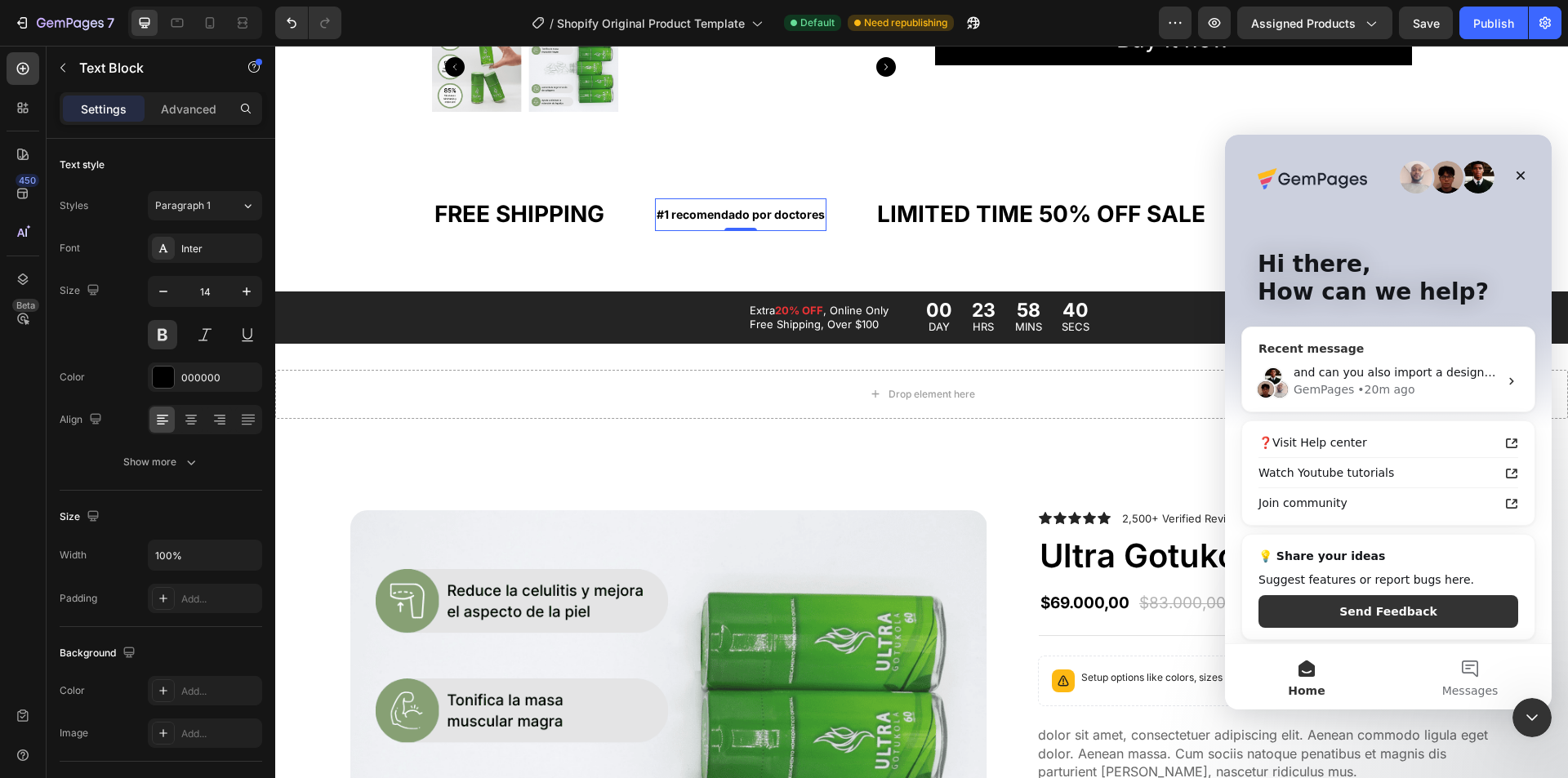
click at [1346, 387] on div "GemPages" at bounding box center [1324, 390] width 61 height 17
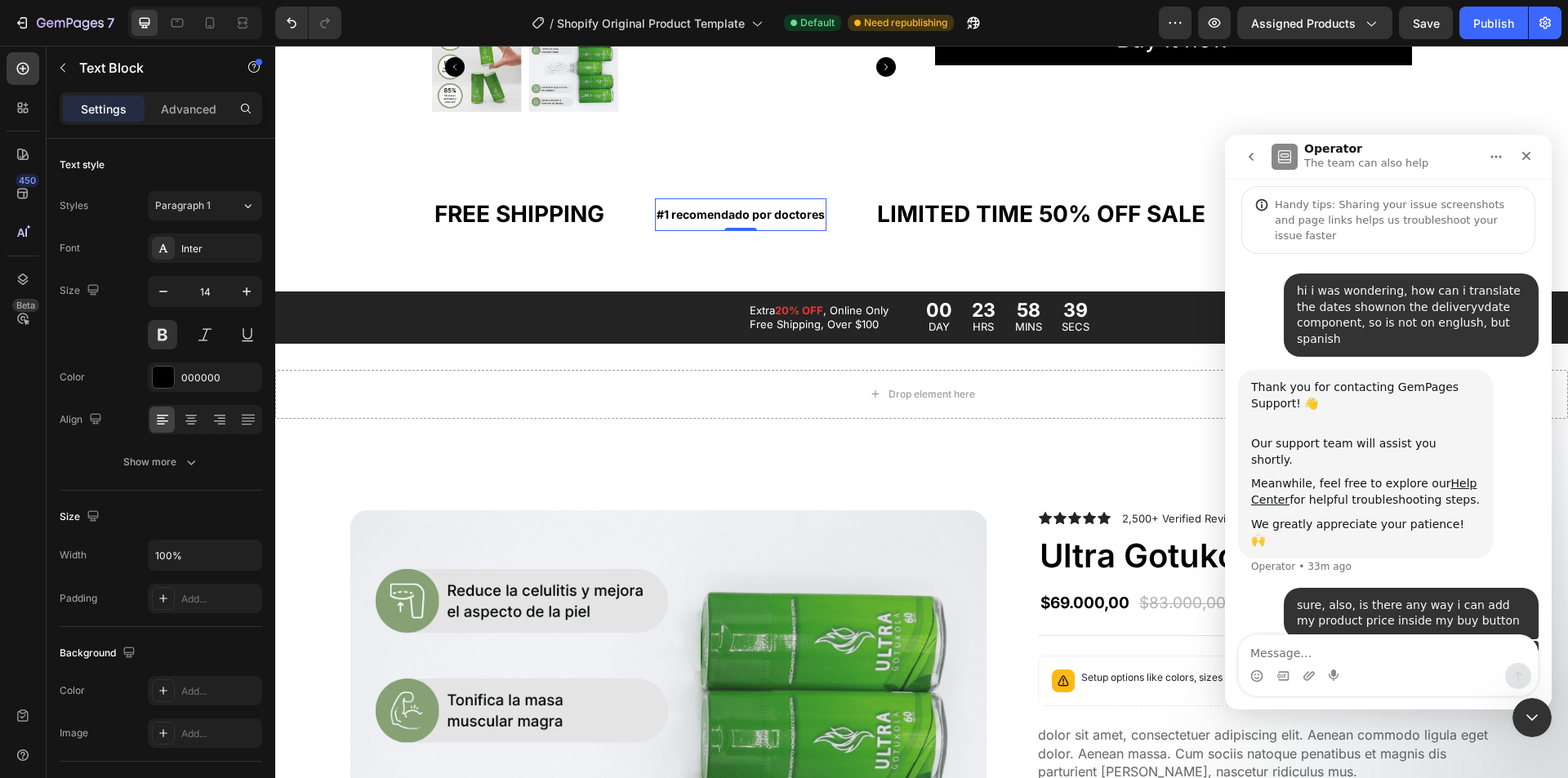
scroll to position [119, 0]
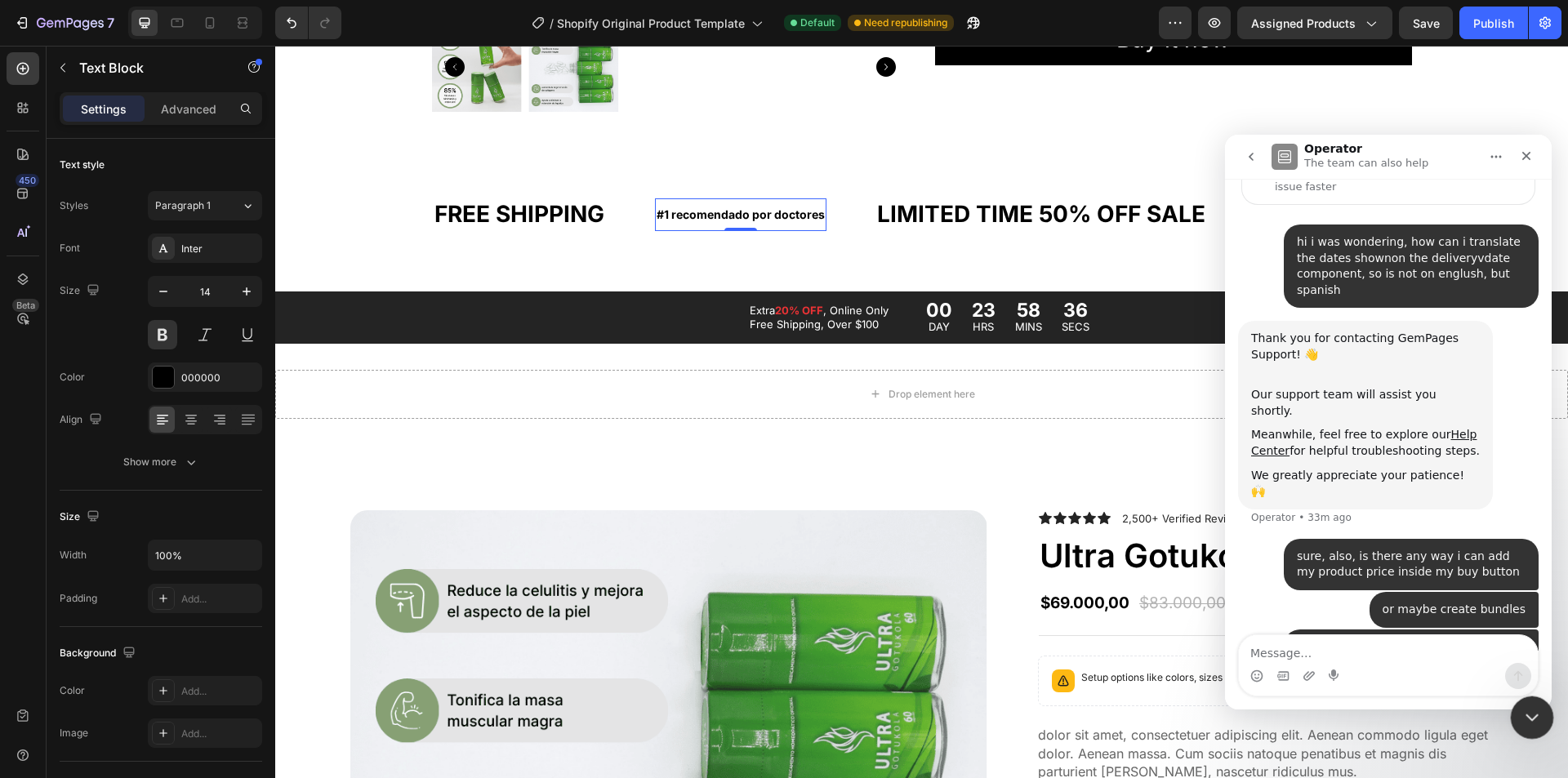
type textarea "?"
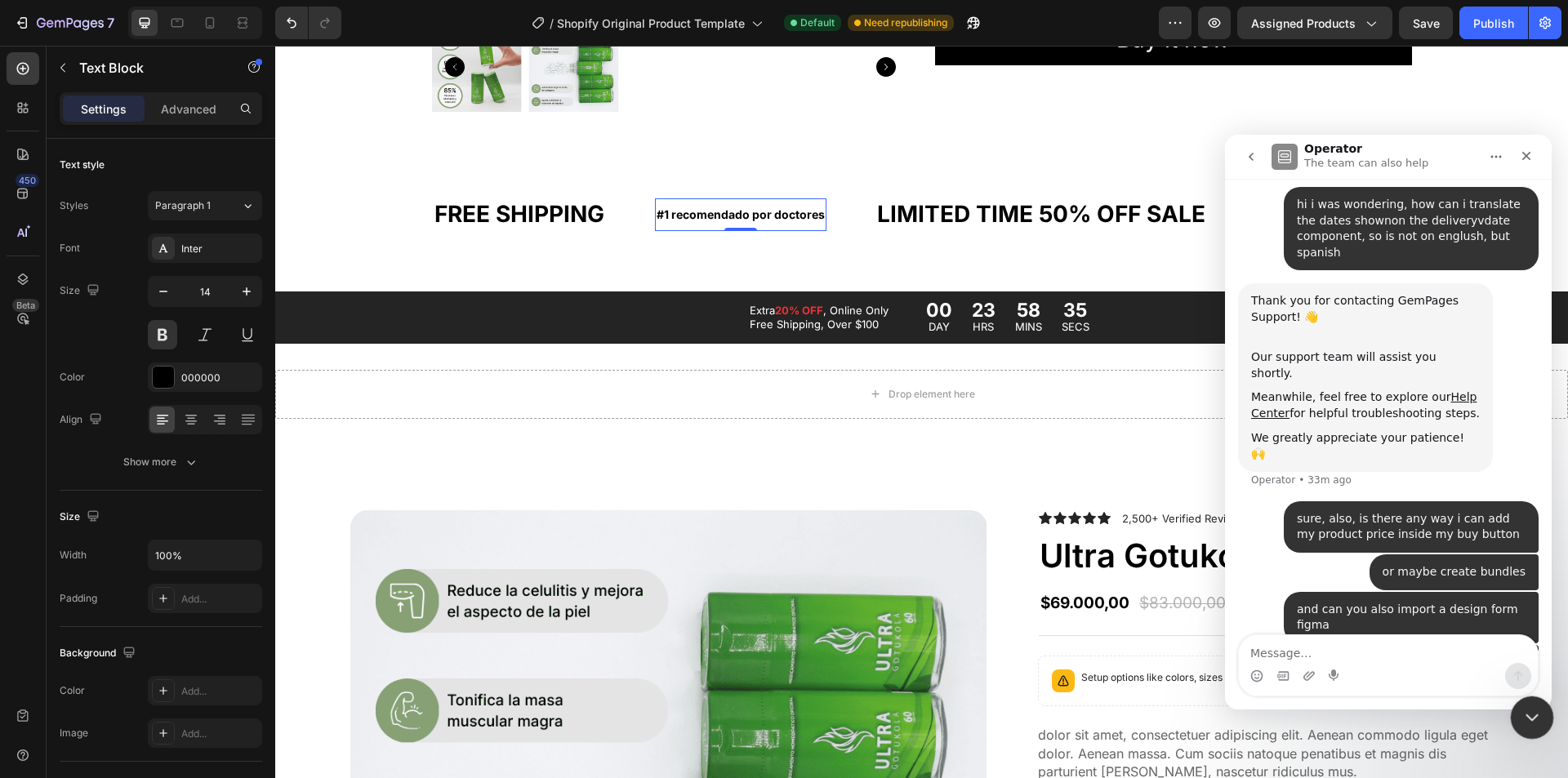
click at [1521, 708] on icon "Close Intercom Messenger" at bounding box center [1530, 716] width 20 height 20
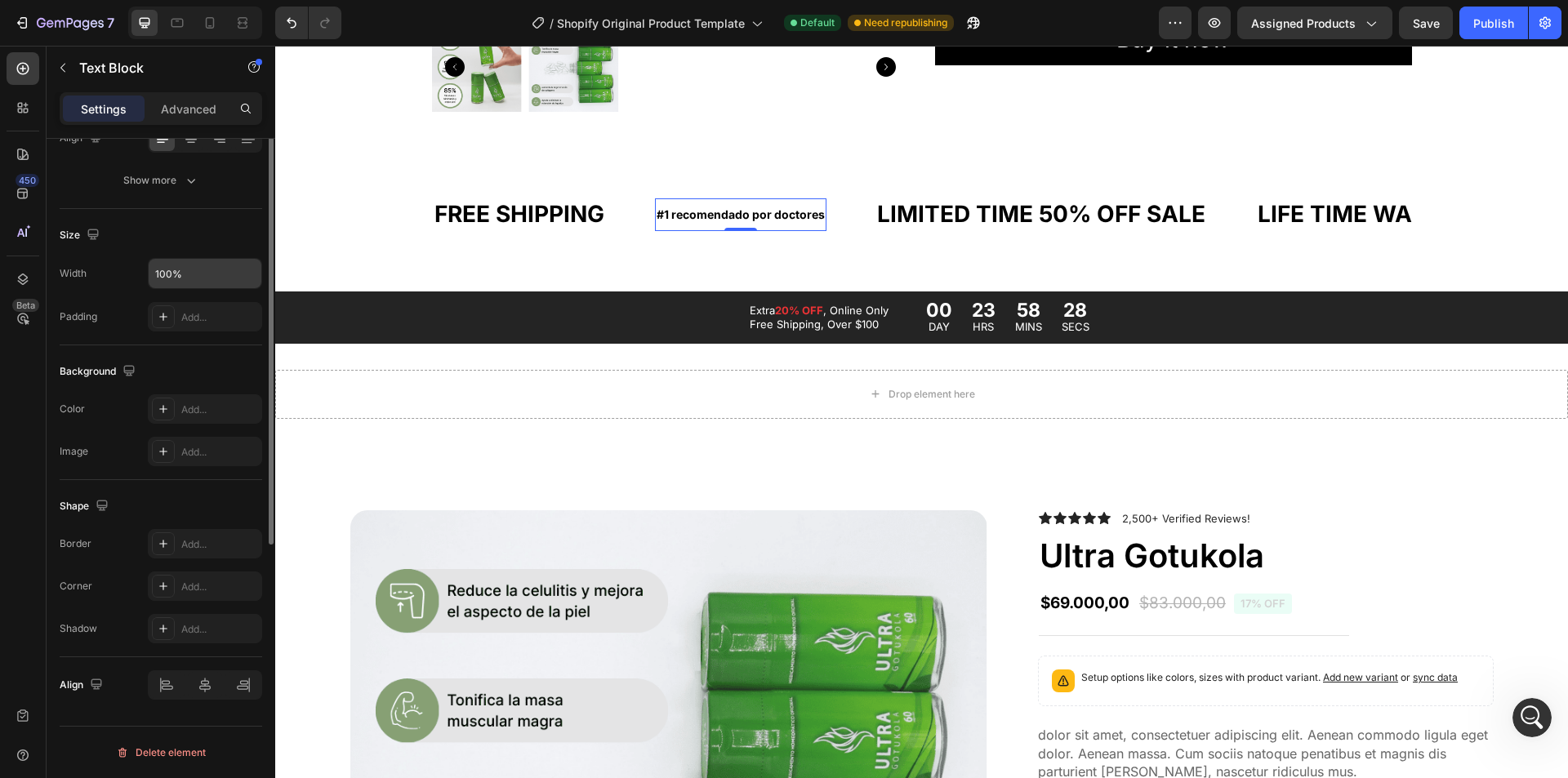
scroll to position [0, 0]
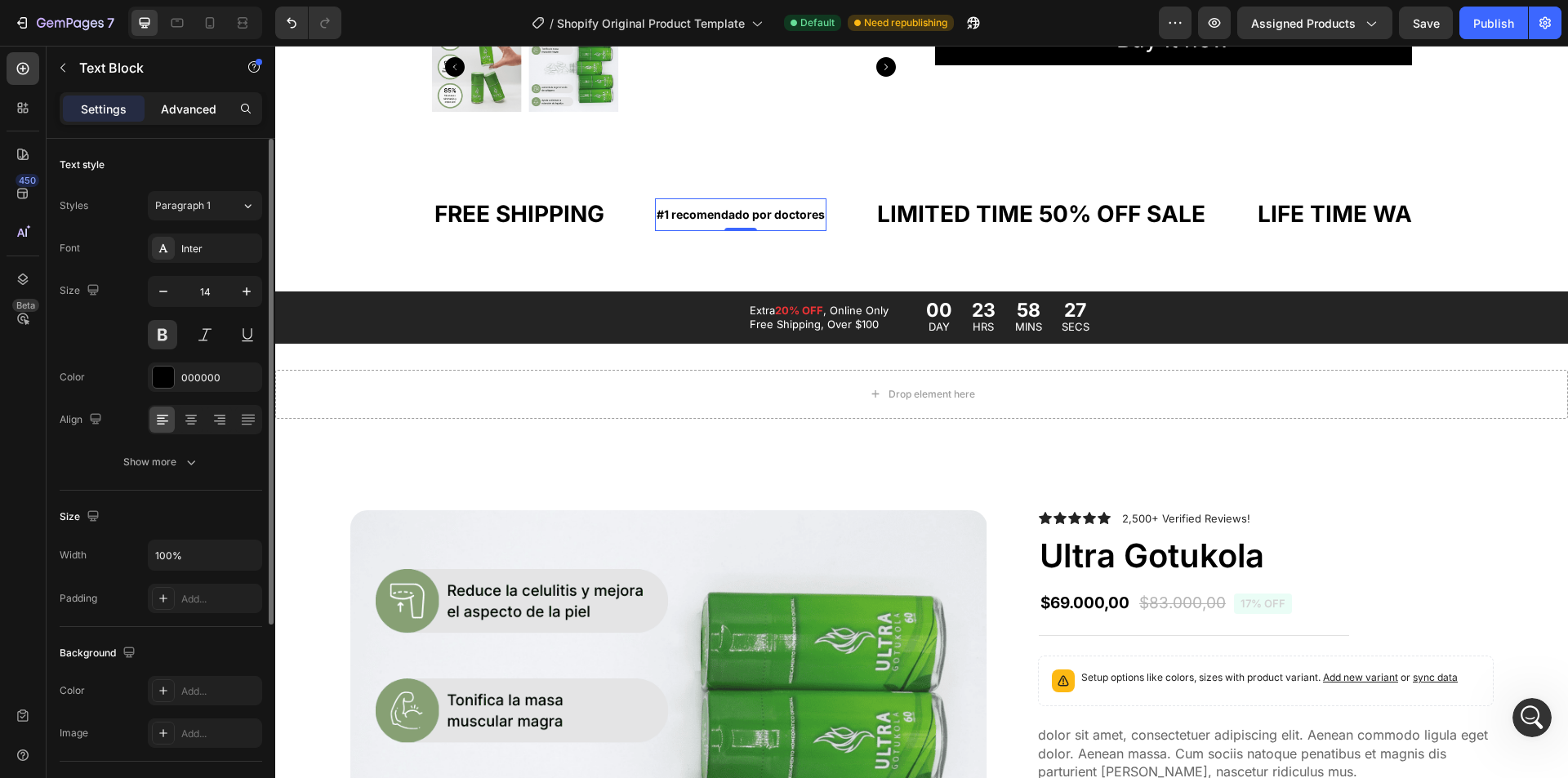
click at [181, 106] on p "Advanced" at bounding box center [189, 109] width 56 height 17
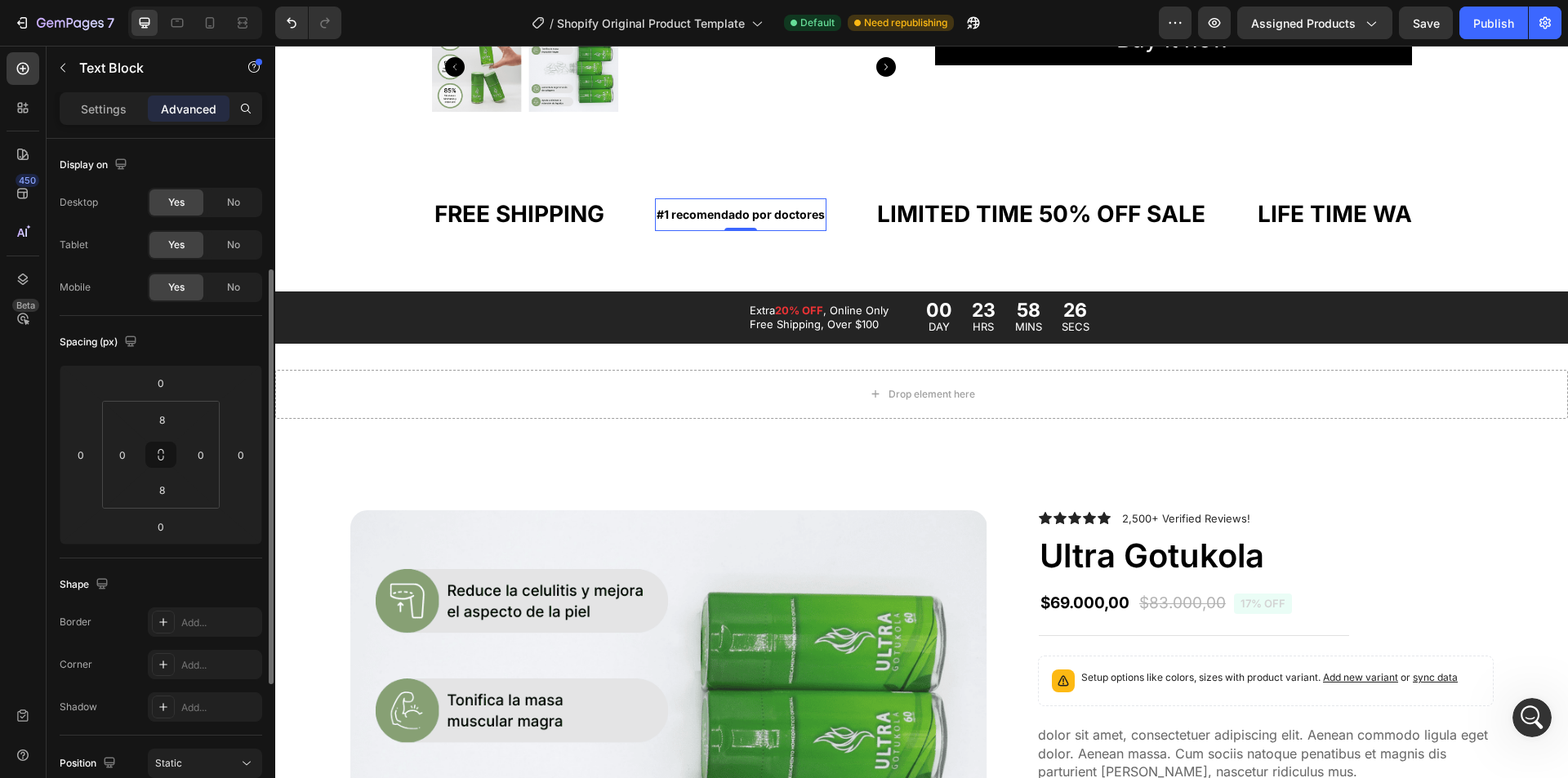
scroll to position [81, 0]
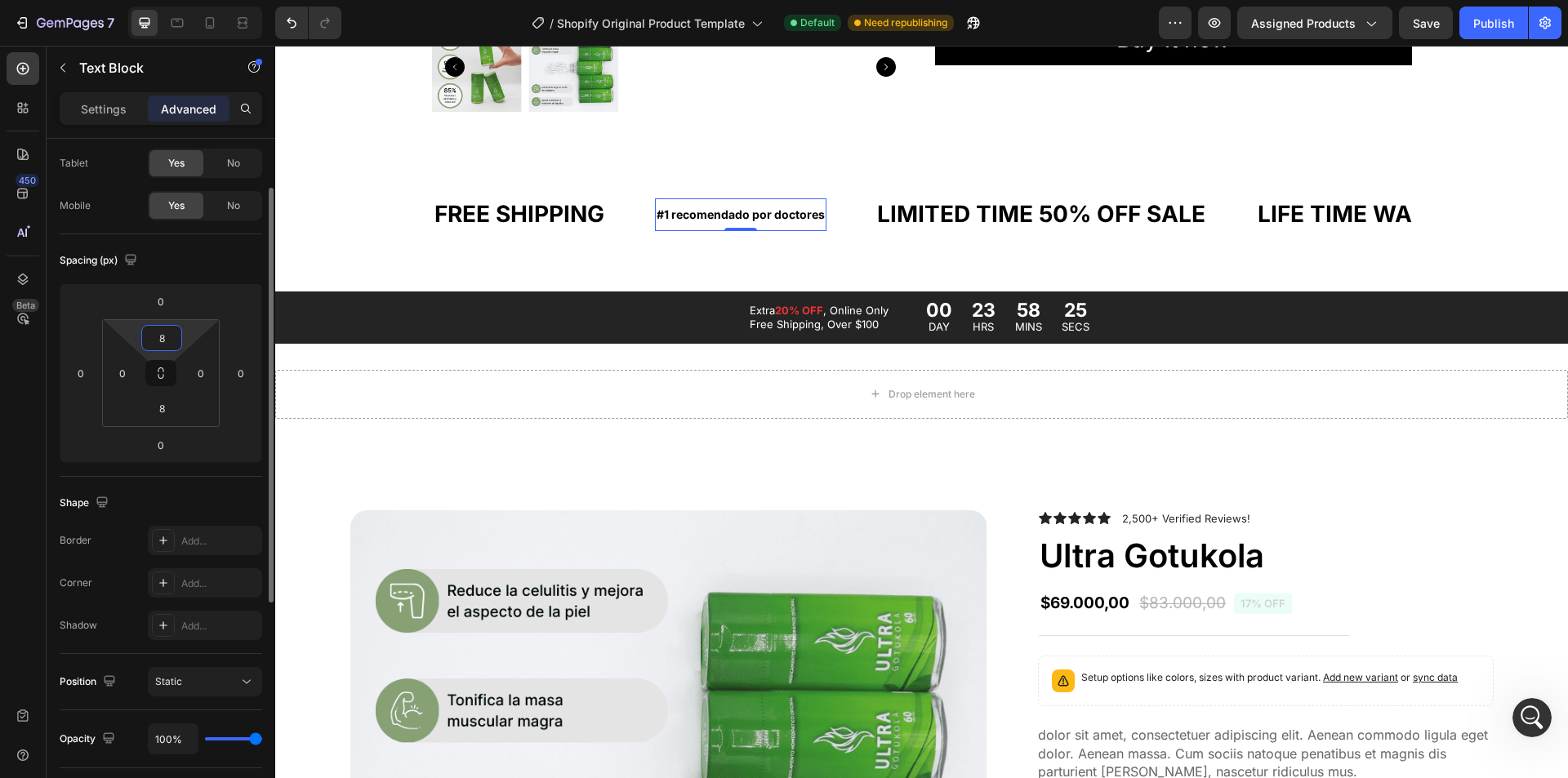
click at [159, 347] on input "8" at bounding box center [161, 337] width 32 height 24
click at [169, 404] on input "8" at bounding box center [161, 407] width 32 height 24
type input "0"
click at [121, 109] on p "Settings" at bounding box center [103, 109] width 46 height 17
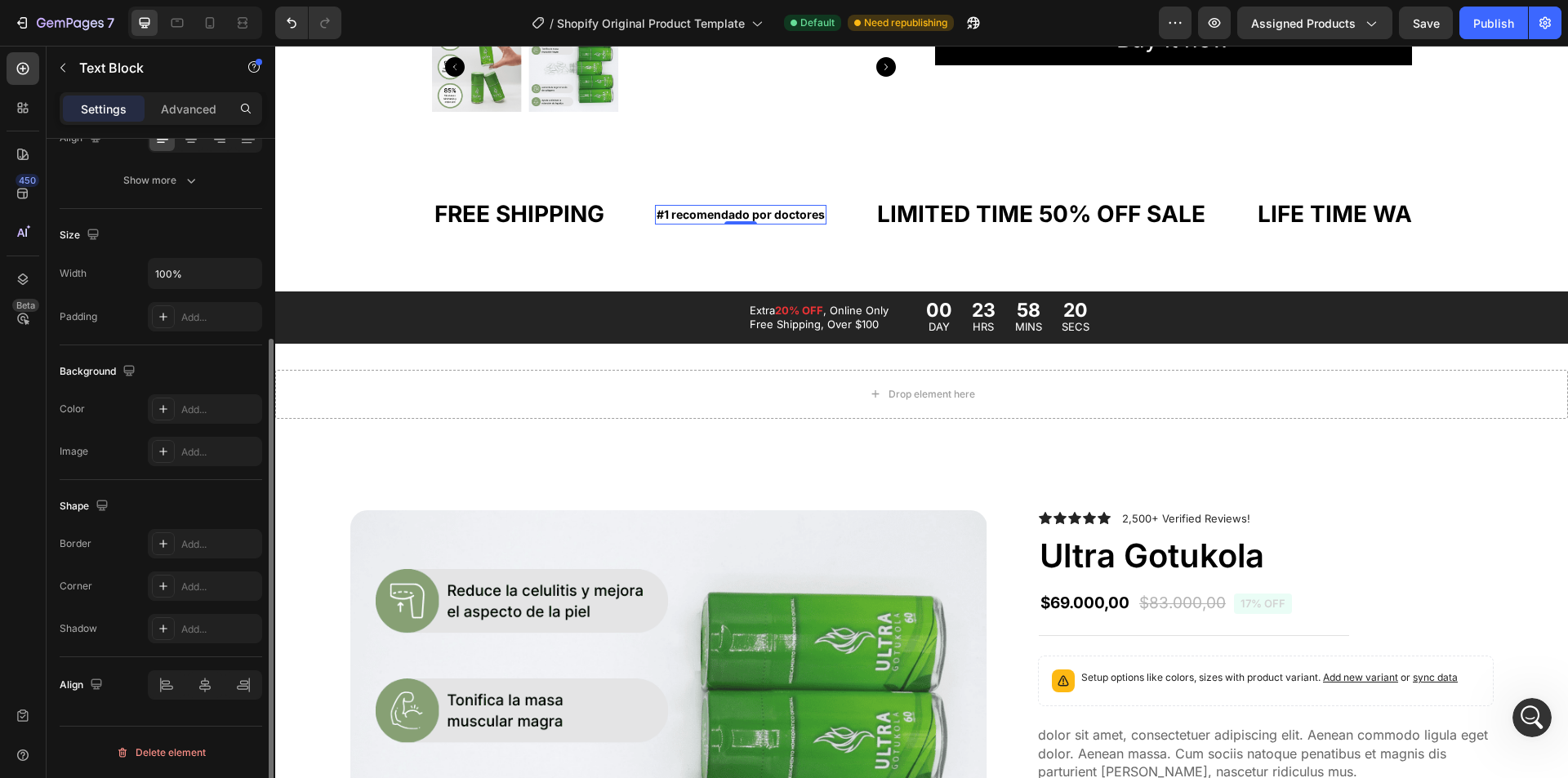
scroll to position [0, 0]
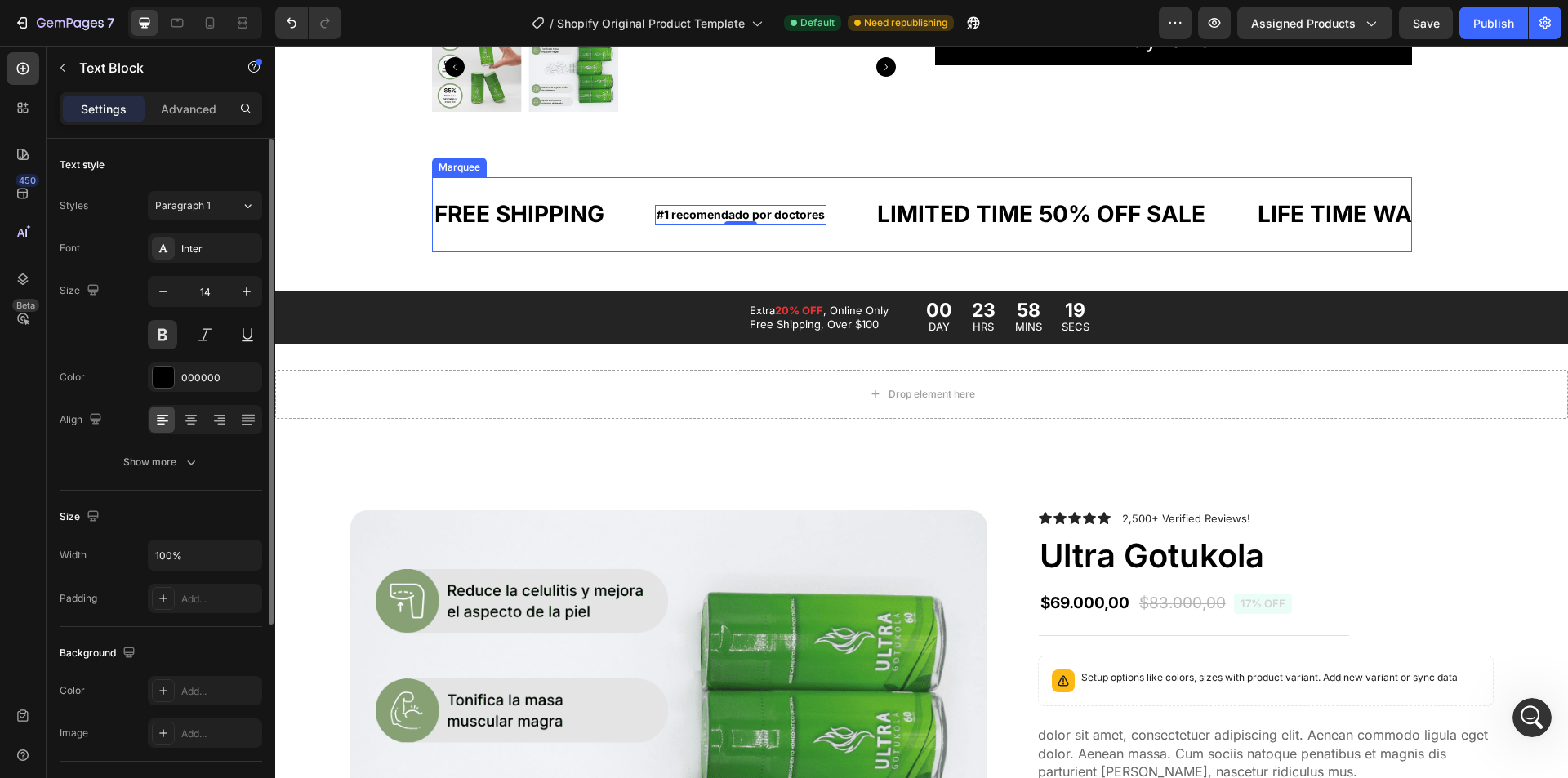
click at [624, 219] on div "FREE SHIPPING Text Block" at bounding box center [544, 214] width 222 height 48
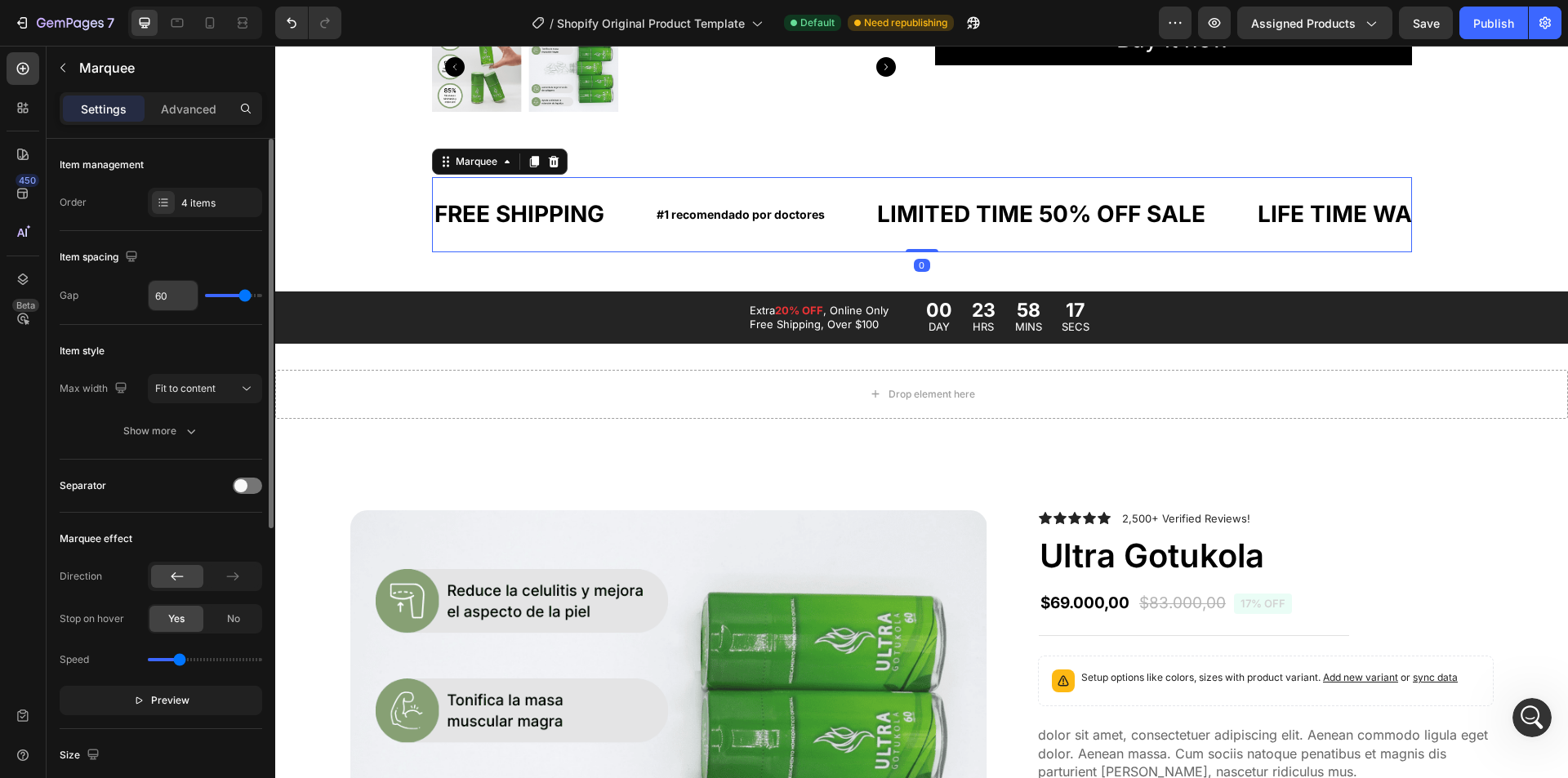
click at [185, 293] on input "60" at bounding box center [173, 295] width 49 height 29
type input "3"
type input "30"
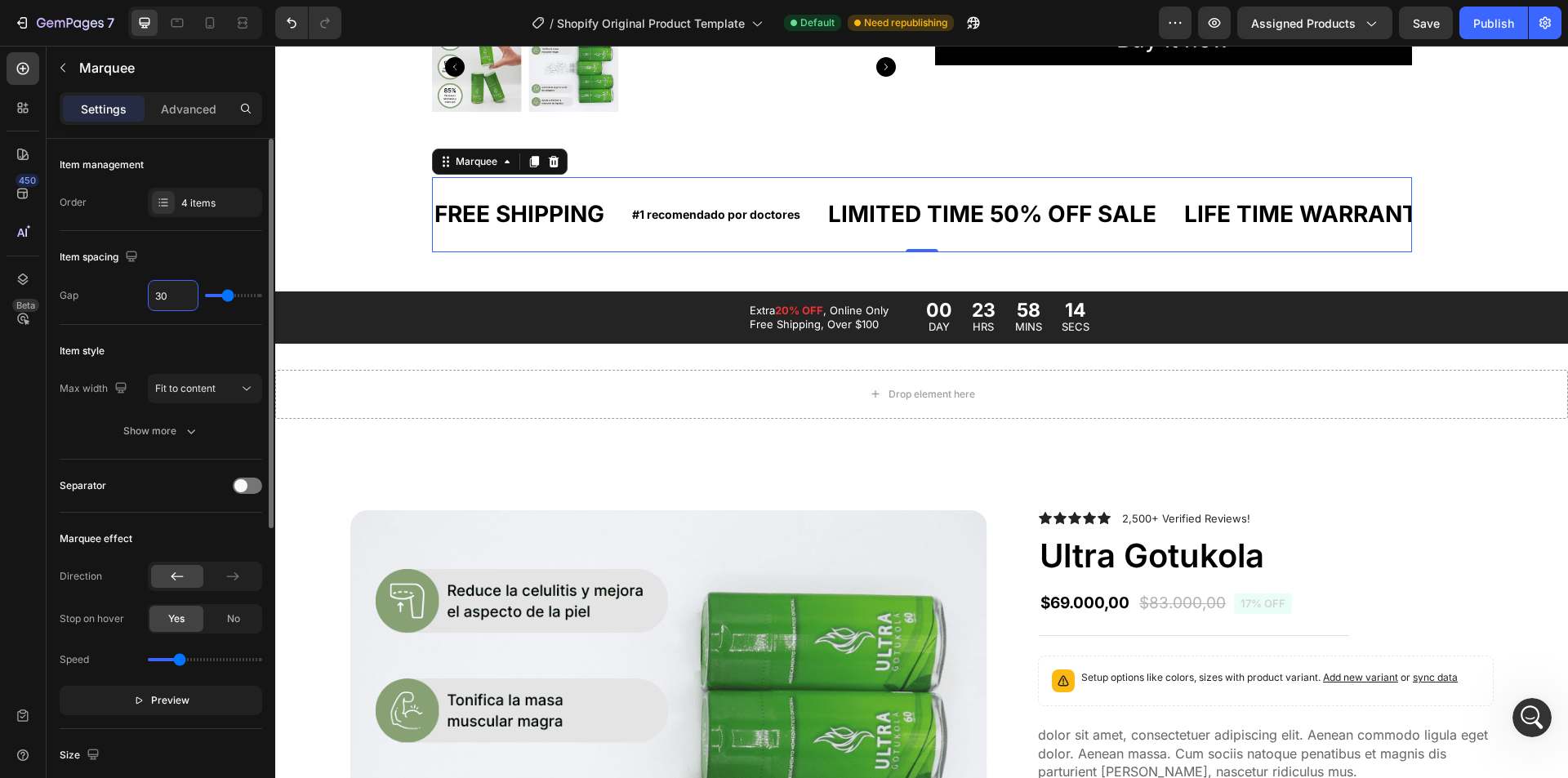
type input "3"
type input "30"
click at [663, 213] on p "#1 recomendado por doctores" at bounding box center [716, 215] width 168 height 17
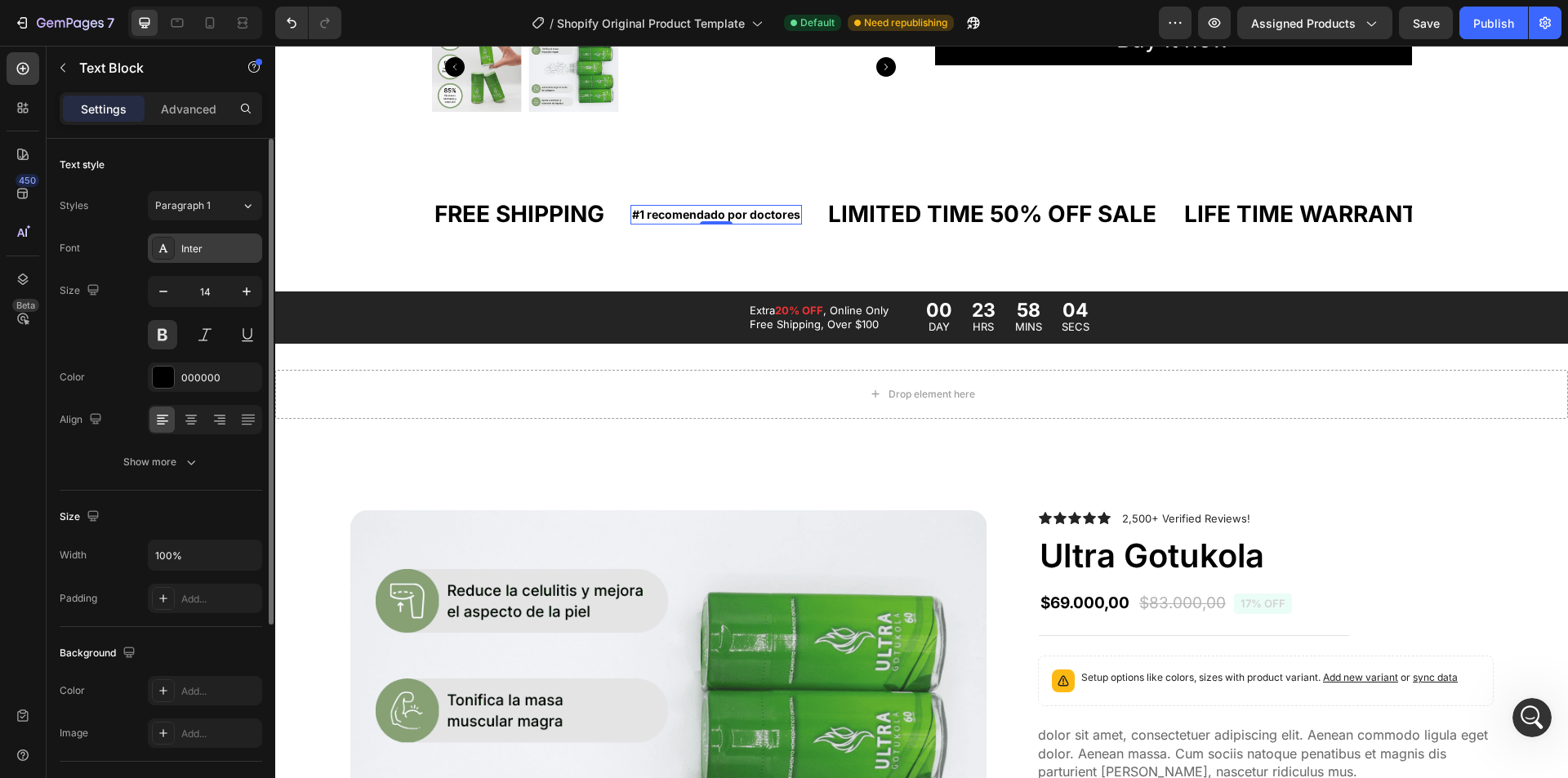
click at [200, 247] on div "Inter" at bounding box center [219, 249] width 76 height 15
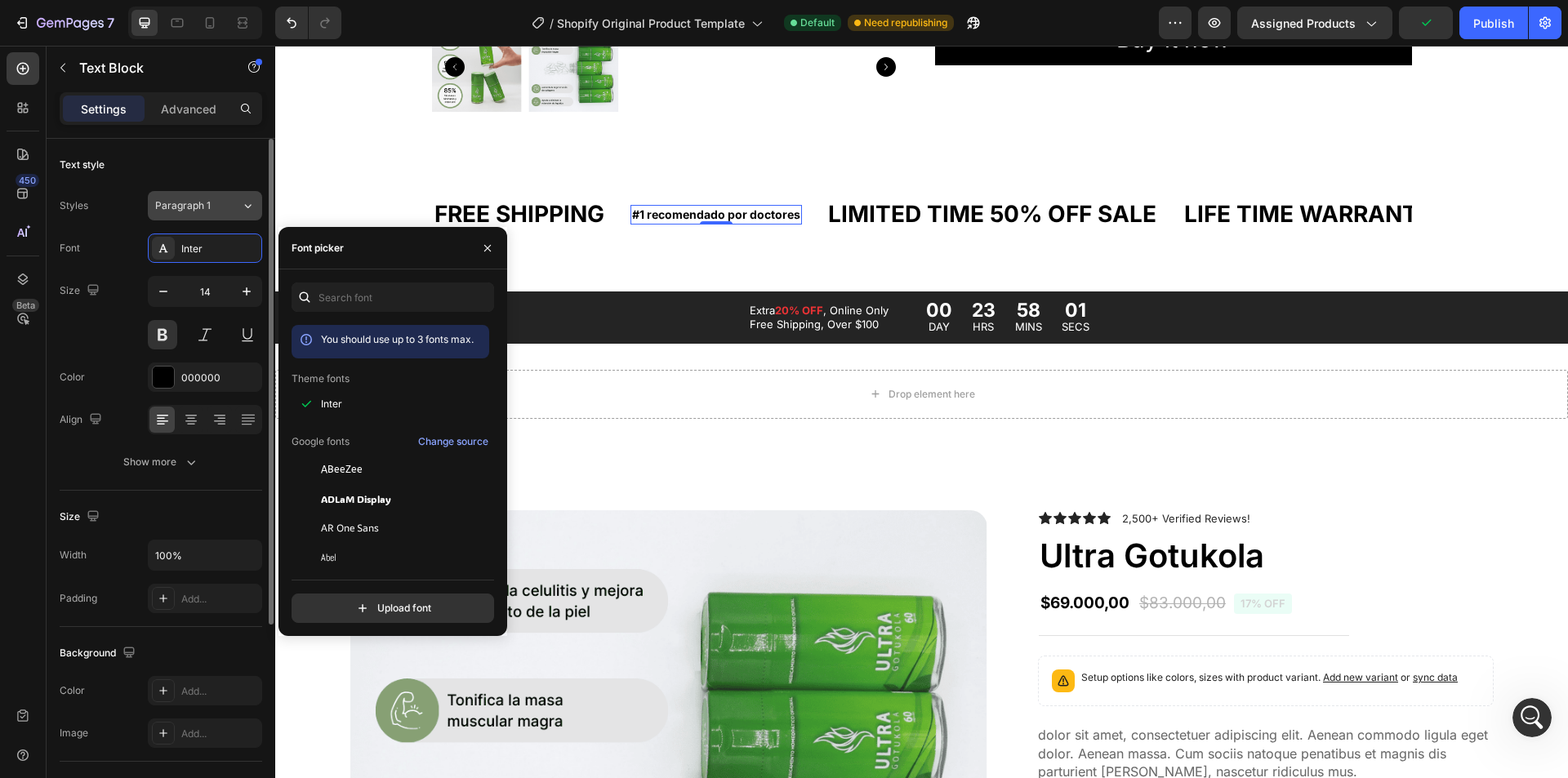
scroll to position [199, 0]
click at [481, 243] on icon "button" at bounding box center [488, 249] width 13 height 13
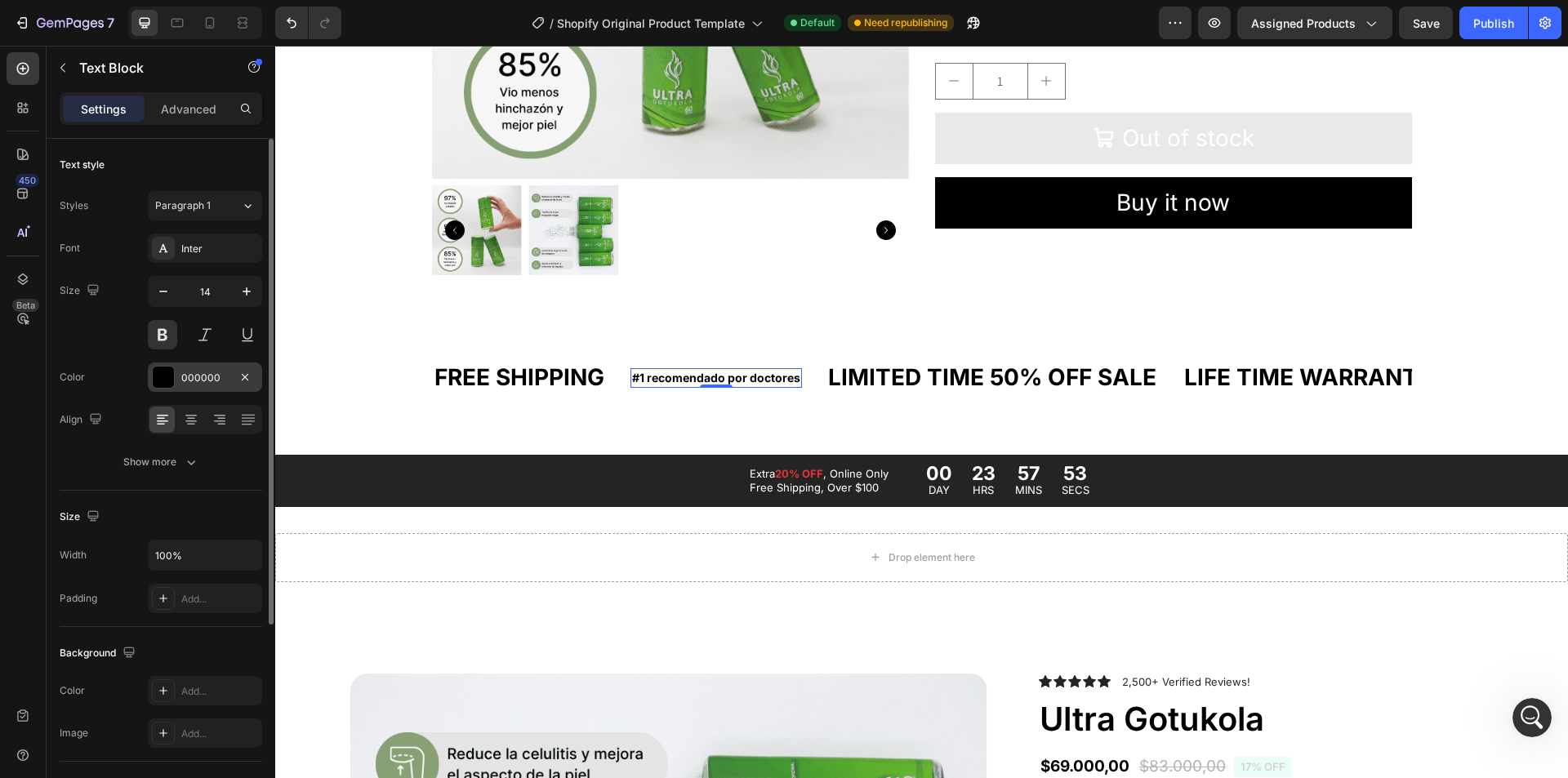
scroll to position [157, 0]
drag, startPoint x: 707, startPoint y: 386, endPoint x: 710, endPoint y: 342, distance: 44.1
click at [710, 342] on div "FREE SHIPPING Text Block #1 recomendado por doctores Text Block 0 LIMITED TIME …" at bounding box center [922, 377] width 980 height 74
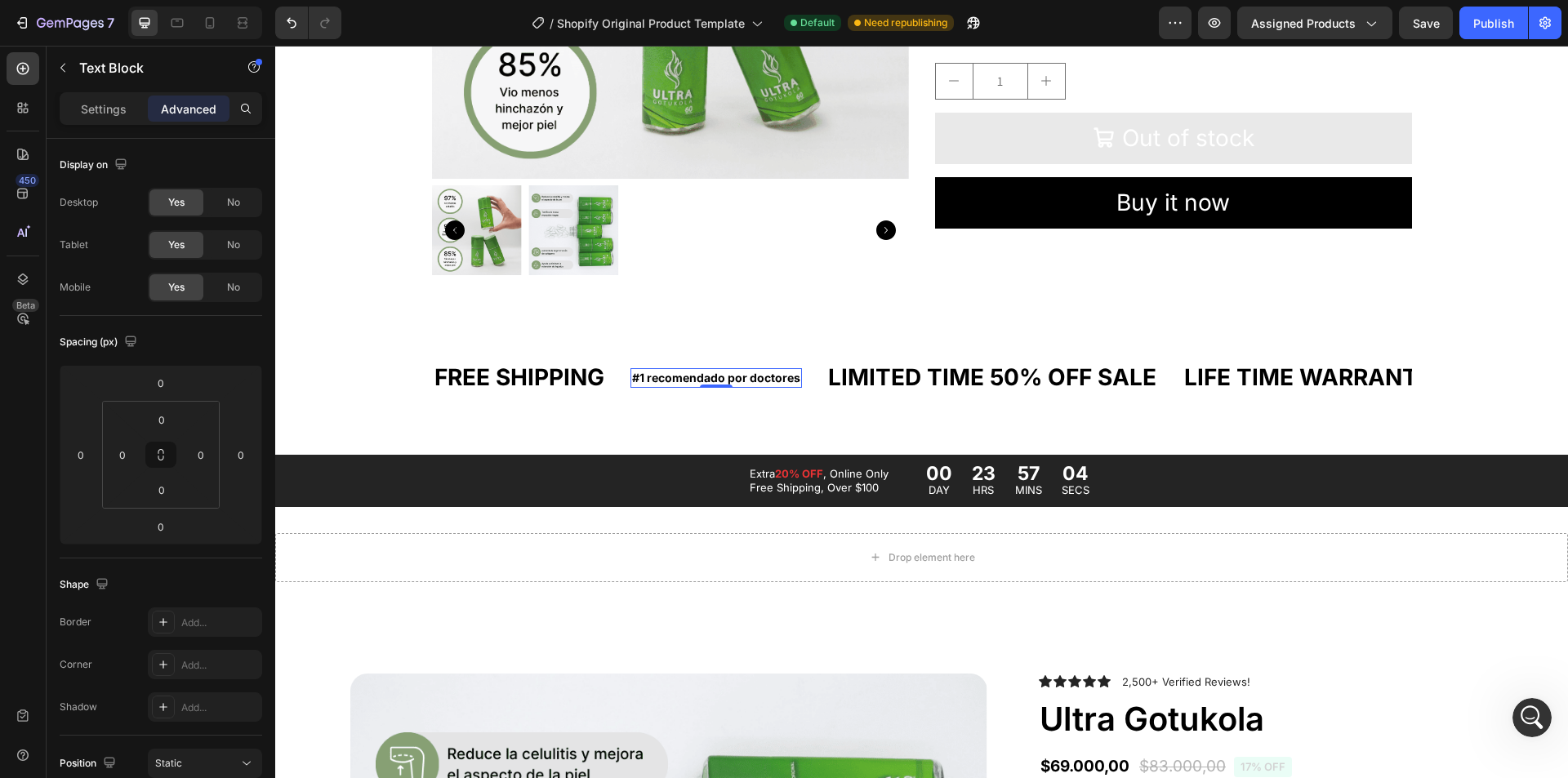
drag, startPoint x: 695, startPoint y: 385, endPoint x: 708, endPoint y: 336, distance: 50.7
click at [708, 336] on div "FREE SHIPPING Text Block #1 recomendado por doctores Text Block 0 LIMITED TIME …" at bounding box center [921, 384] width 1293 height 140
click at [840, 370] on div "LIMITED TIME 50% OFF SALE" at bounding box center [992, 377] width 332 height 35
click at [723, 377] on p "#1 recomendado por doctores" at bounding box center [716, 378] width 168 height 17
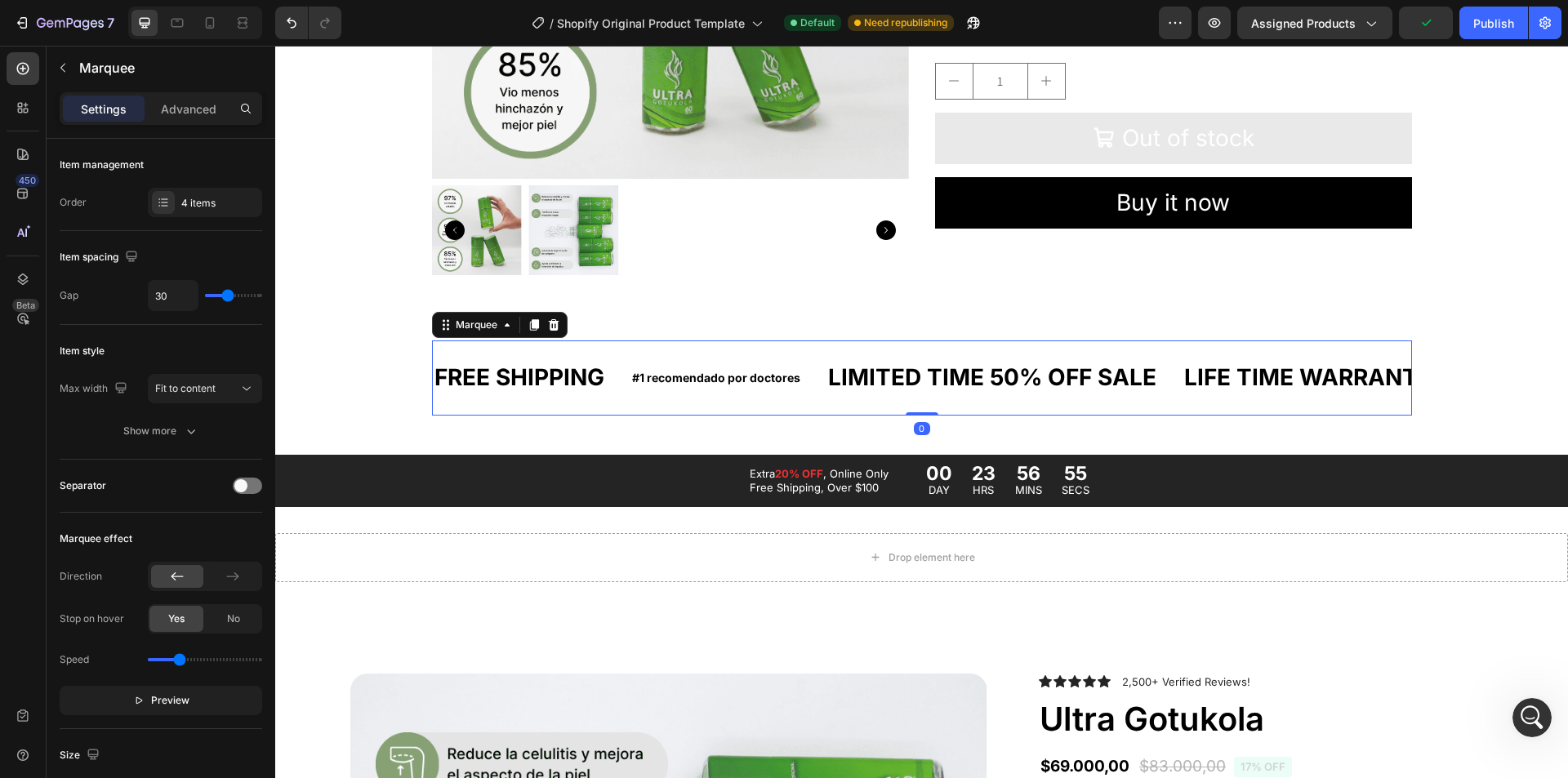
click at [619, 371] on div "FREE SHIPPING Text Block" at bounding box center [532, 377] width 198 height 48
click at [645, 376] on p "#1 recomendado por doctores" at bounding box center [716, 378] width 168 height 17
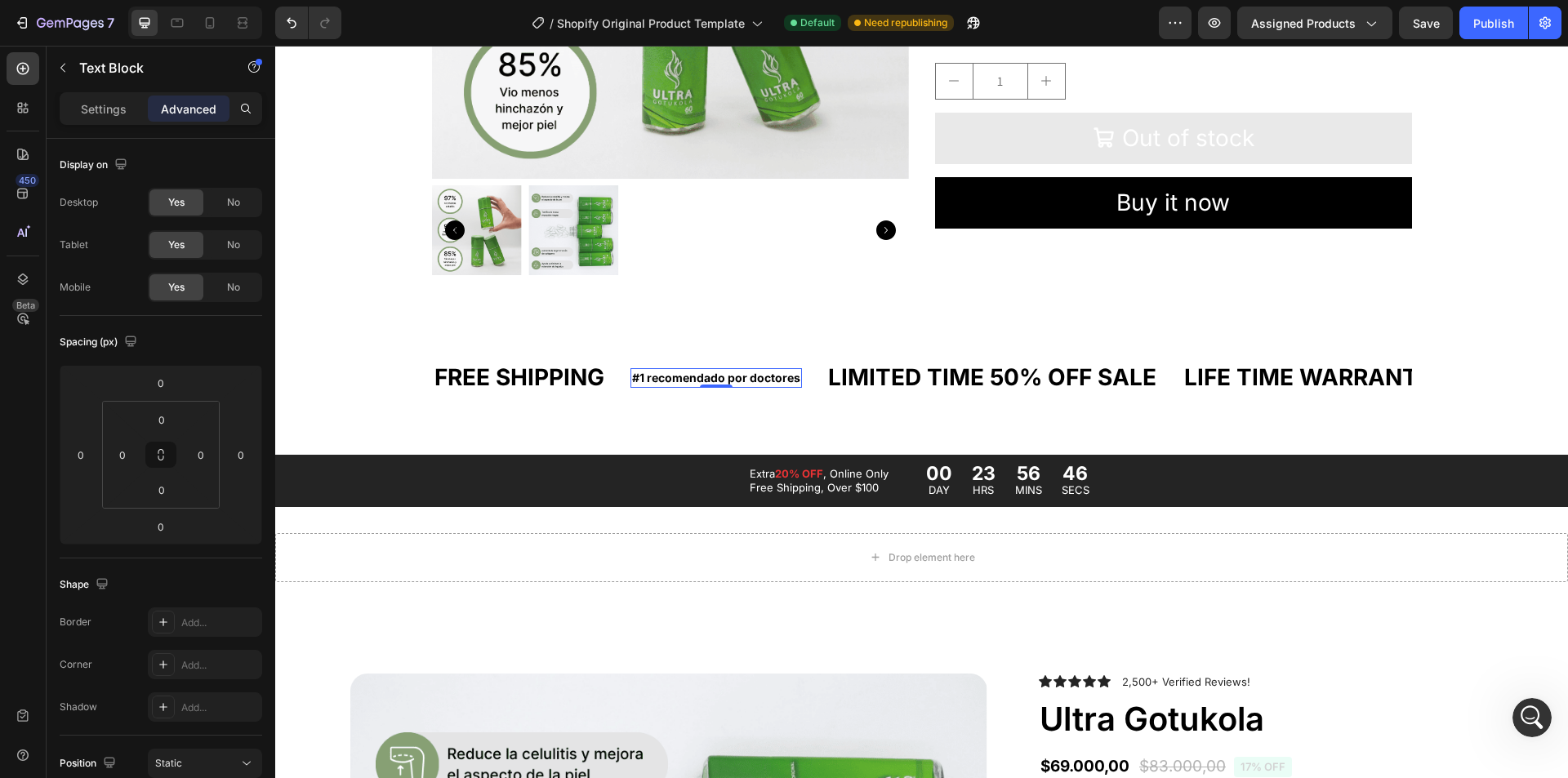
click at [752, 379] on p "#1 recomendado por doctores" at bounding box center [716, 378] width 168 height 17
click at [831, 373] on div "LIMITED TIME 50% OFF SALE" at bounding box center [992, 377] width 332 height 35
click at [767, 373] on p "#1 recomendado por doctores" at bounding box center [716, 378] width 168 height 17
drag, startPoint x: 708, startPoint y: 385, endPoint x: 708, endPoint y: 362, distance: 23.0
click at [696, 335] on div "FREE SHIPPING Text Block #1 recomendado por doctores Text Block 0 LIMITED TIME …" at bounding box center [921, 384] width 1293 height 140
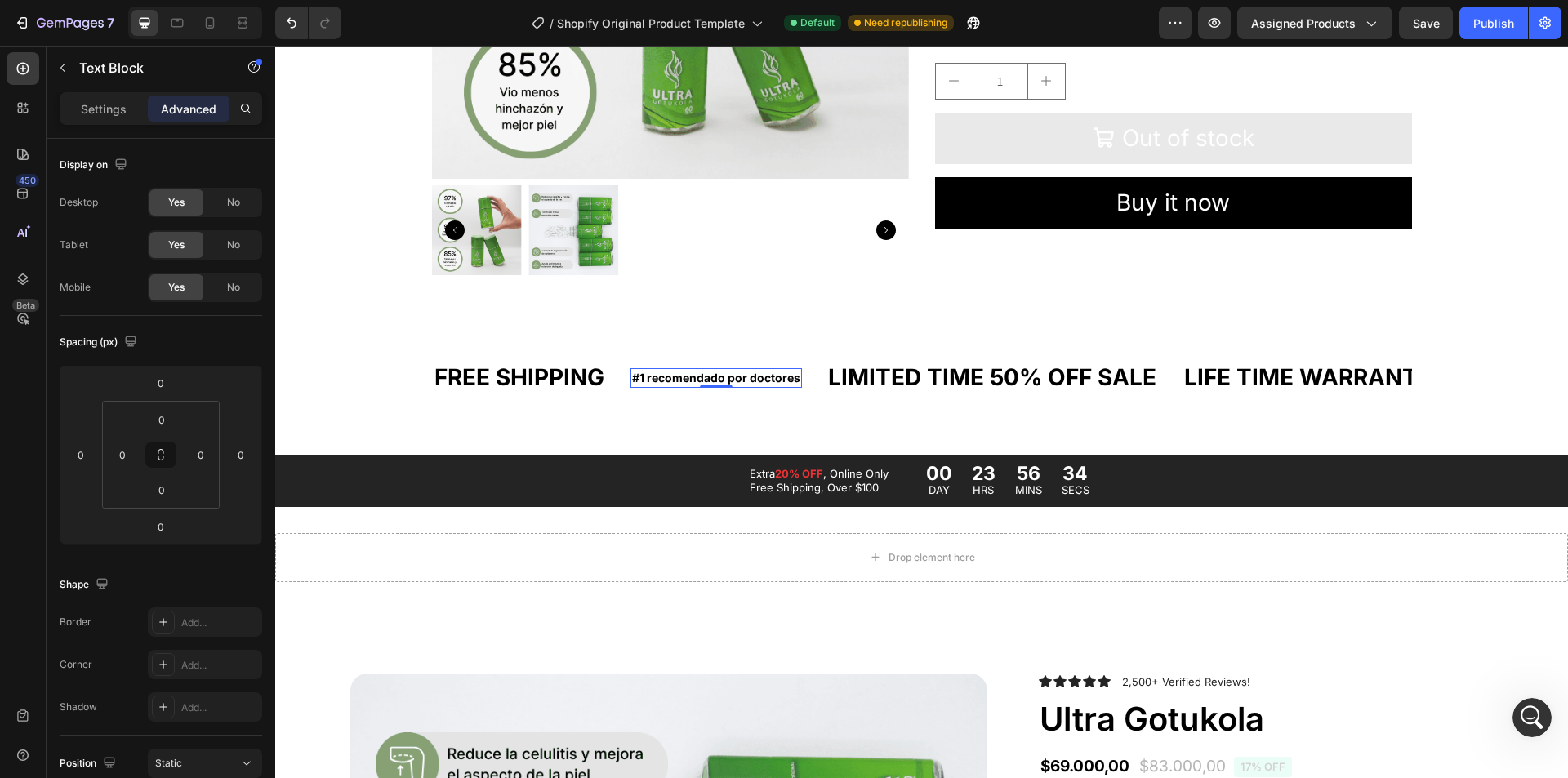
drag, startPoint x: 708, startPoint y: 387, endPoint x: 711, endPoint y: 302, distance: 85.1
click at [227, 200] on span "No" at bounding box center [234, 203] width 13 height 15
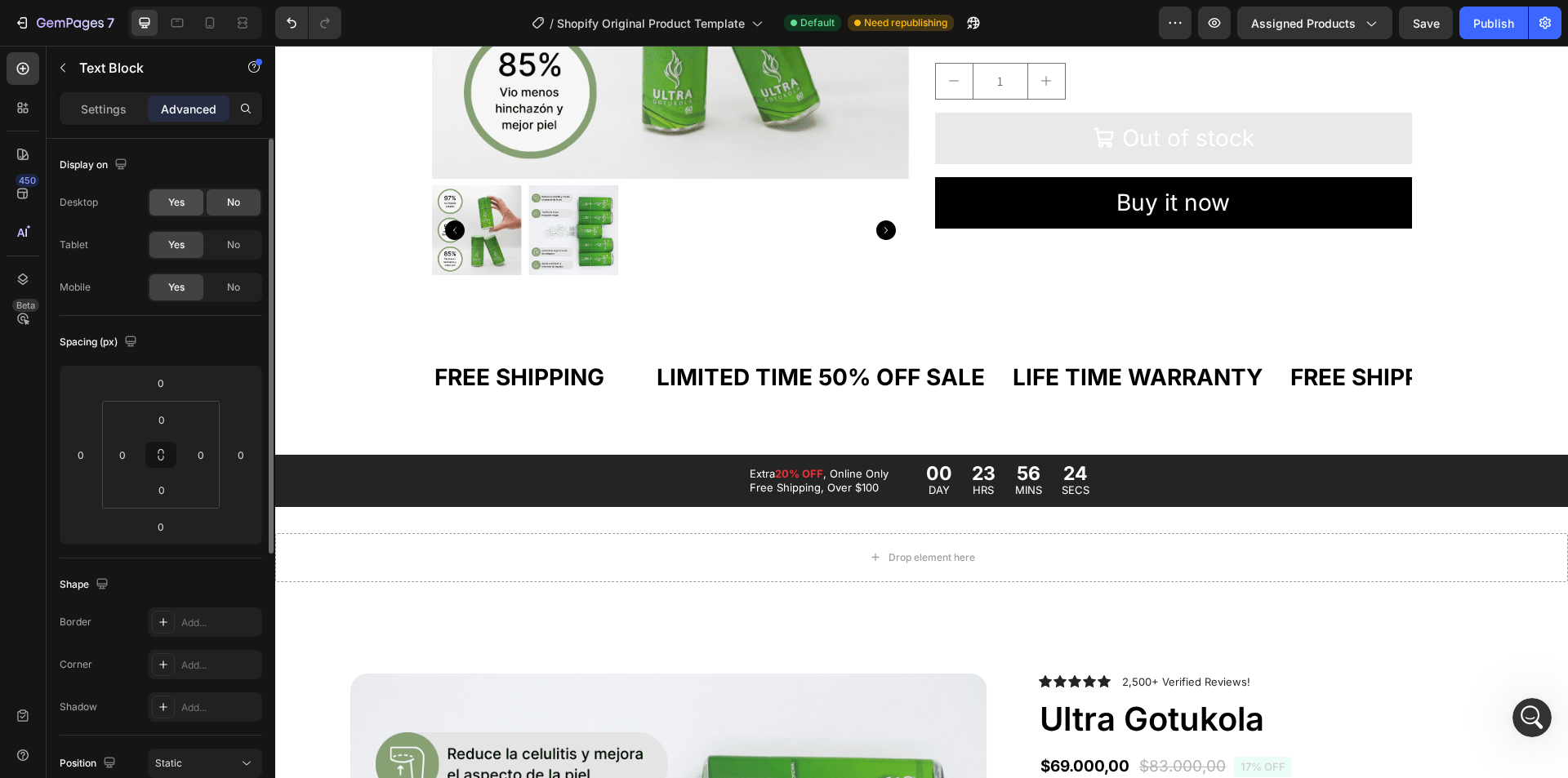
click at [175, 202] on span "Yes" at bounding box center [176, 203] width 17 height 15
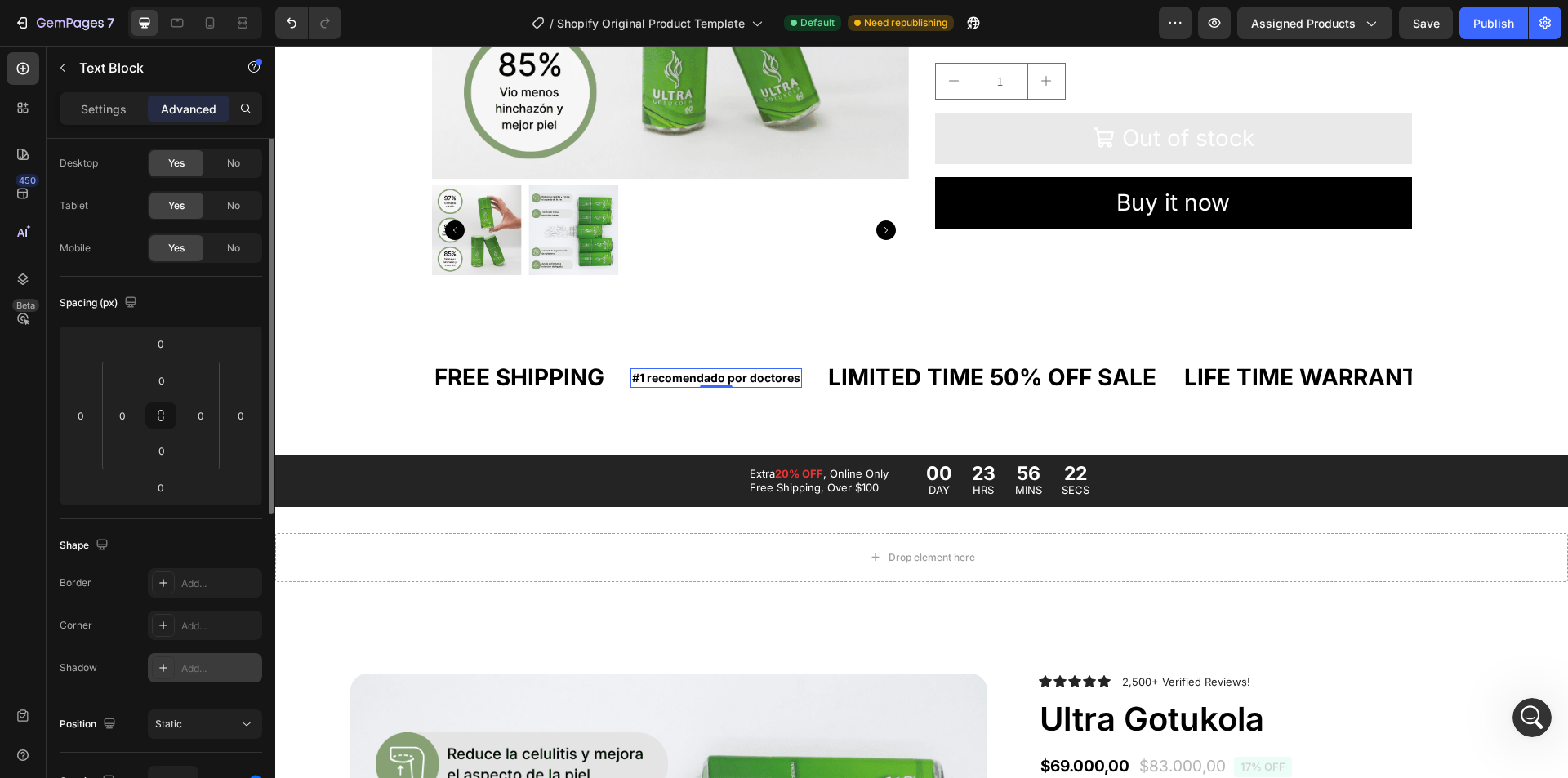
scroll to position [0, 0]
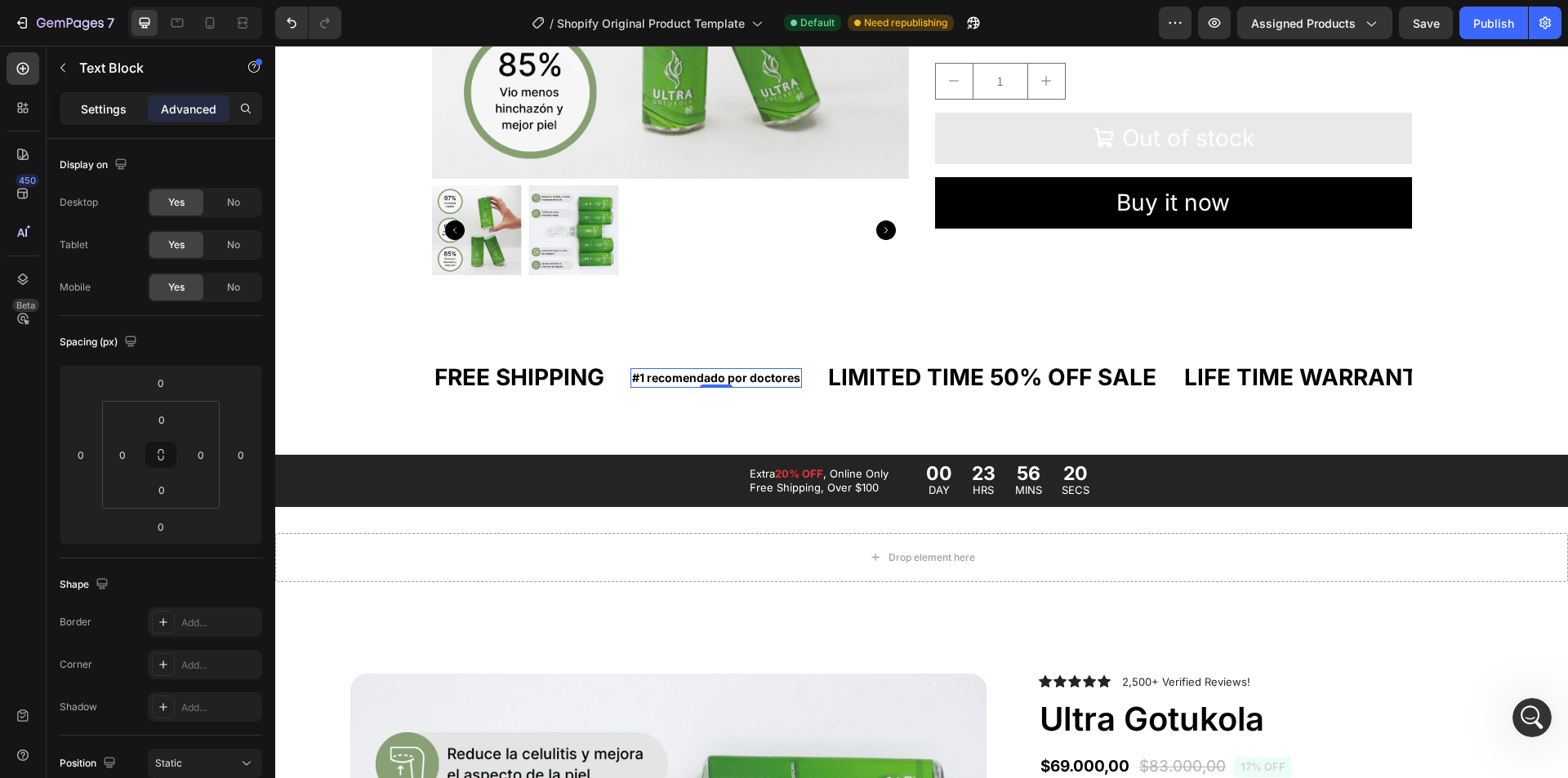
click at [80, 105] on div "Settings" at bounding box center [104, 108] width 81 height 26
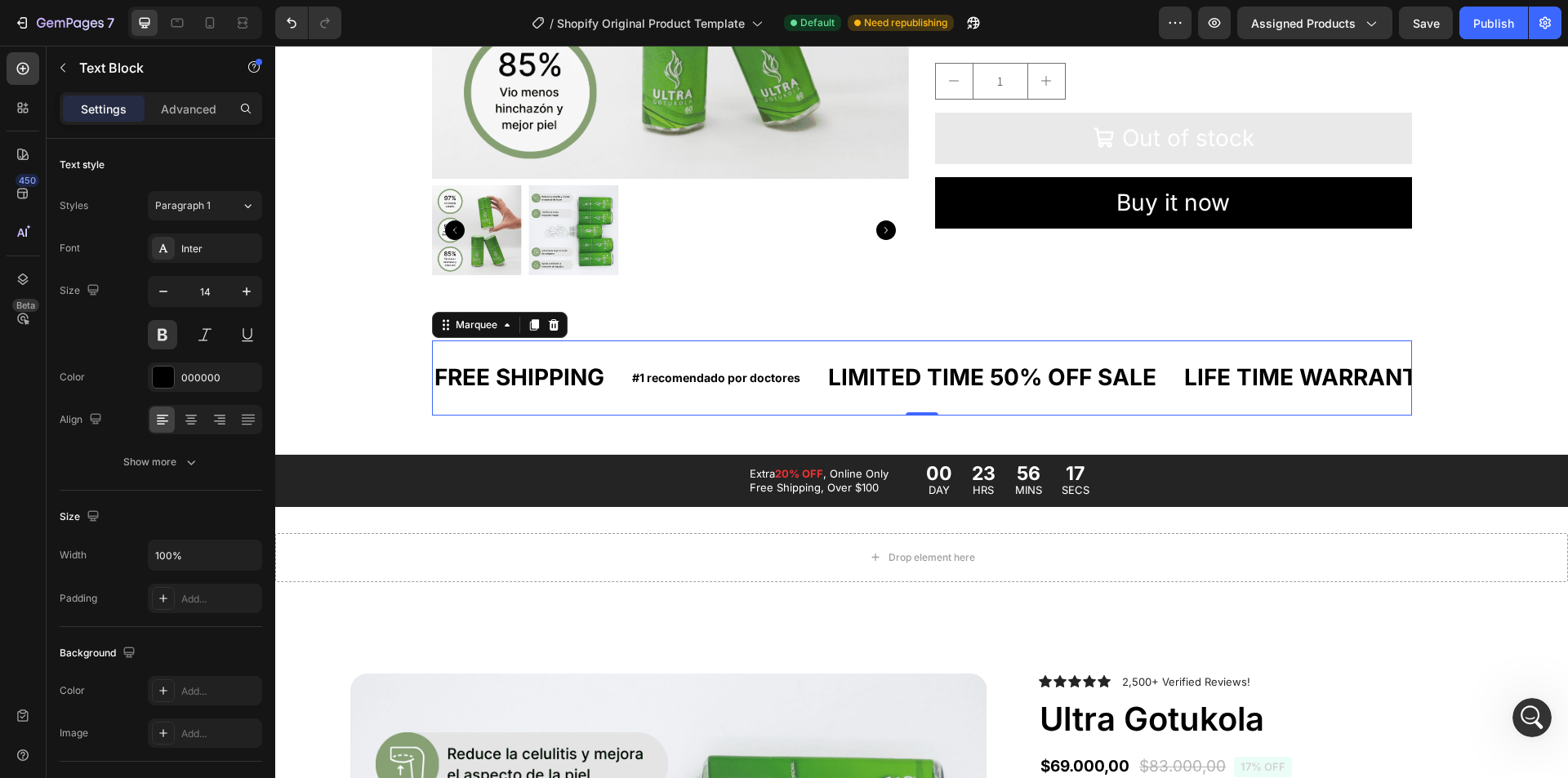
click at [614, 376] on div "FREE SHIPPING Text Block" at bounding box center [532, 377] width 198 height 48
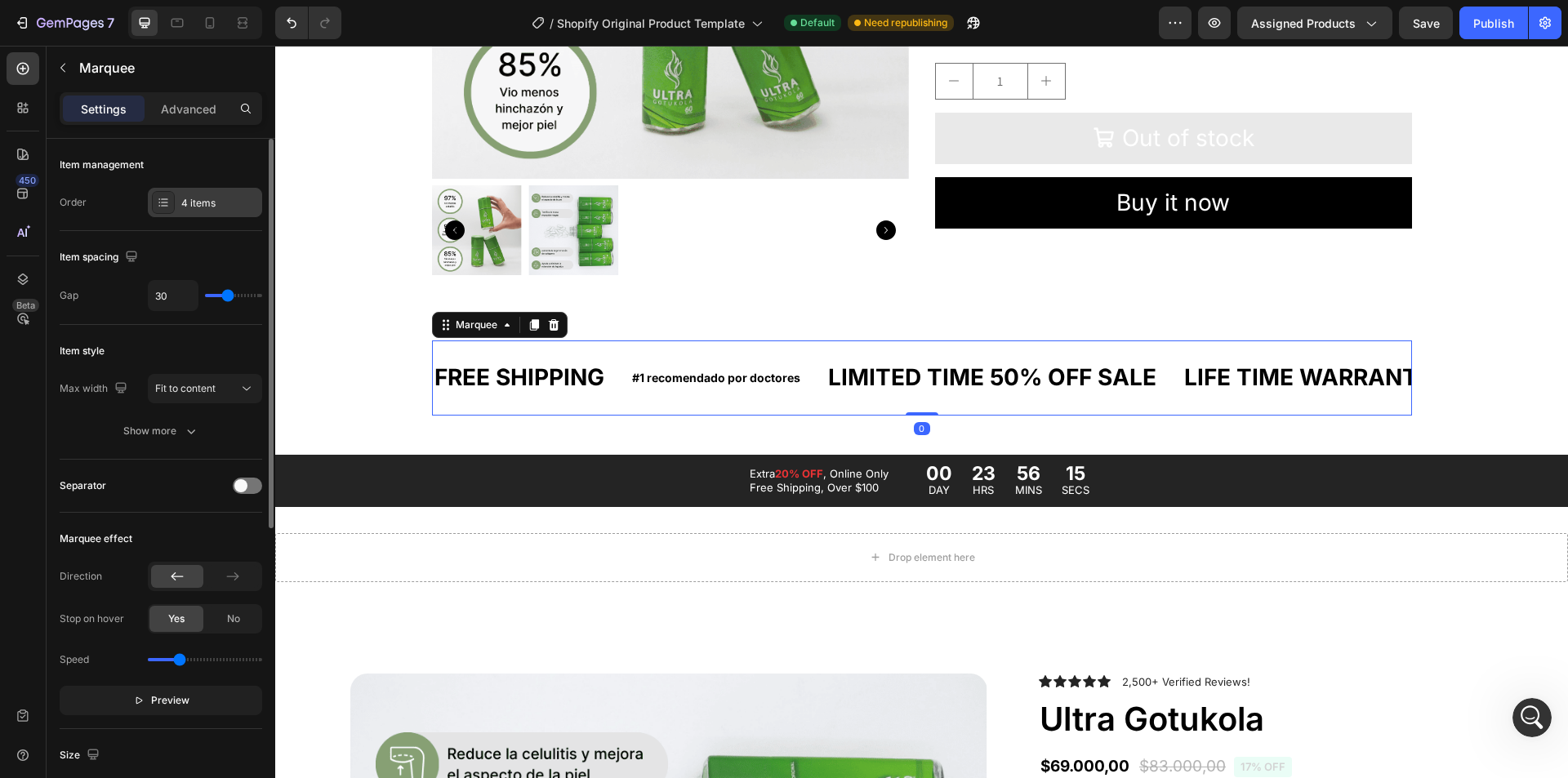
click at [184, 198] on div "4 items" at bounding box center [219, 204] width 76 height 15
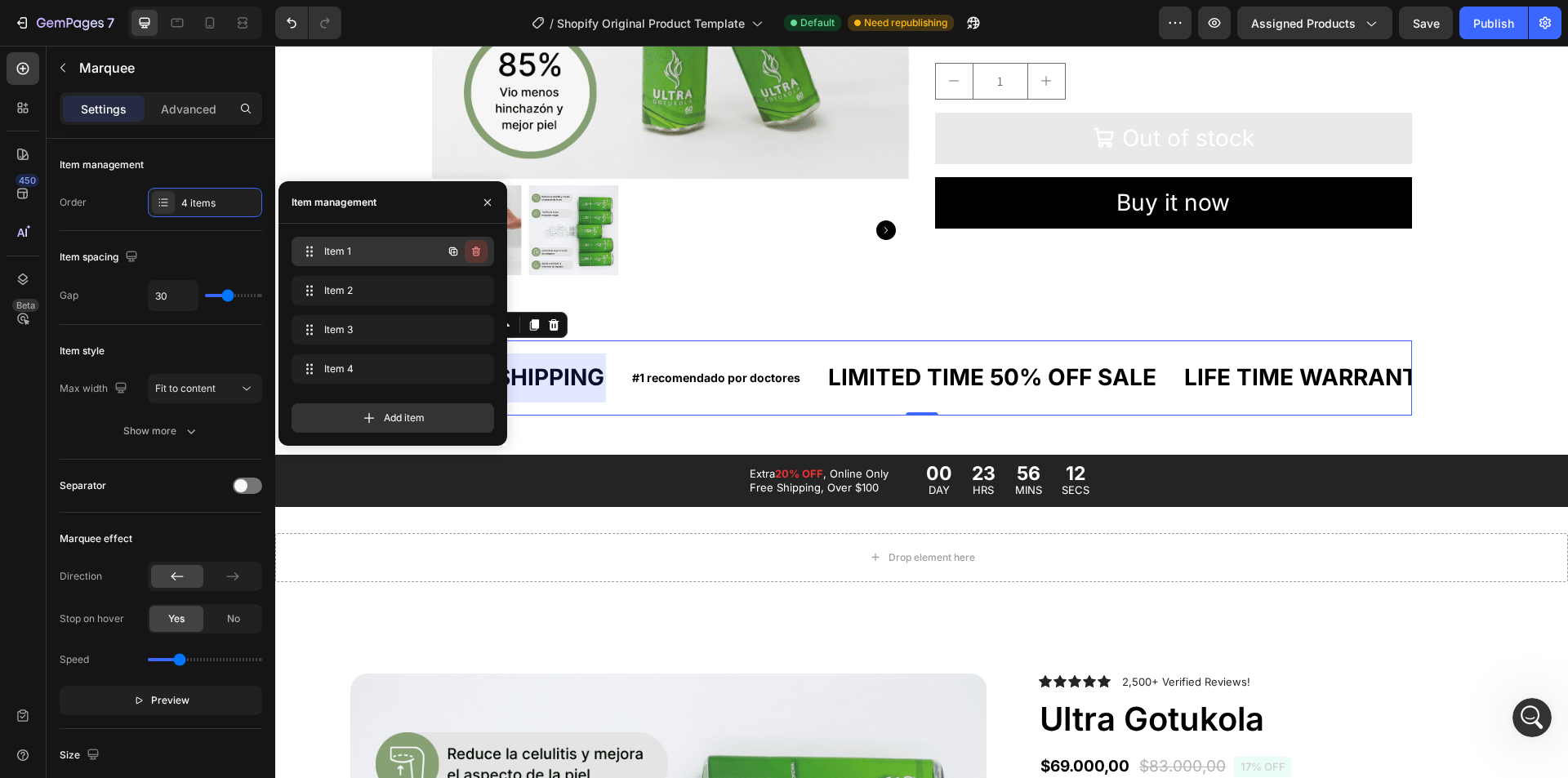
click at [480, 254] on icon "button" at bounding box center [476, 252] width 13 height 13
click at [461, 252] on div "Delete" at bounding box center [465, 252] width 30 height 15
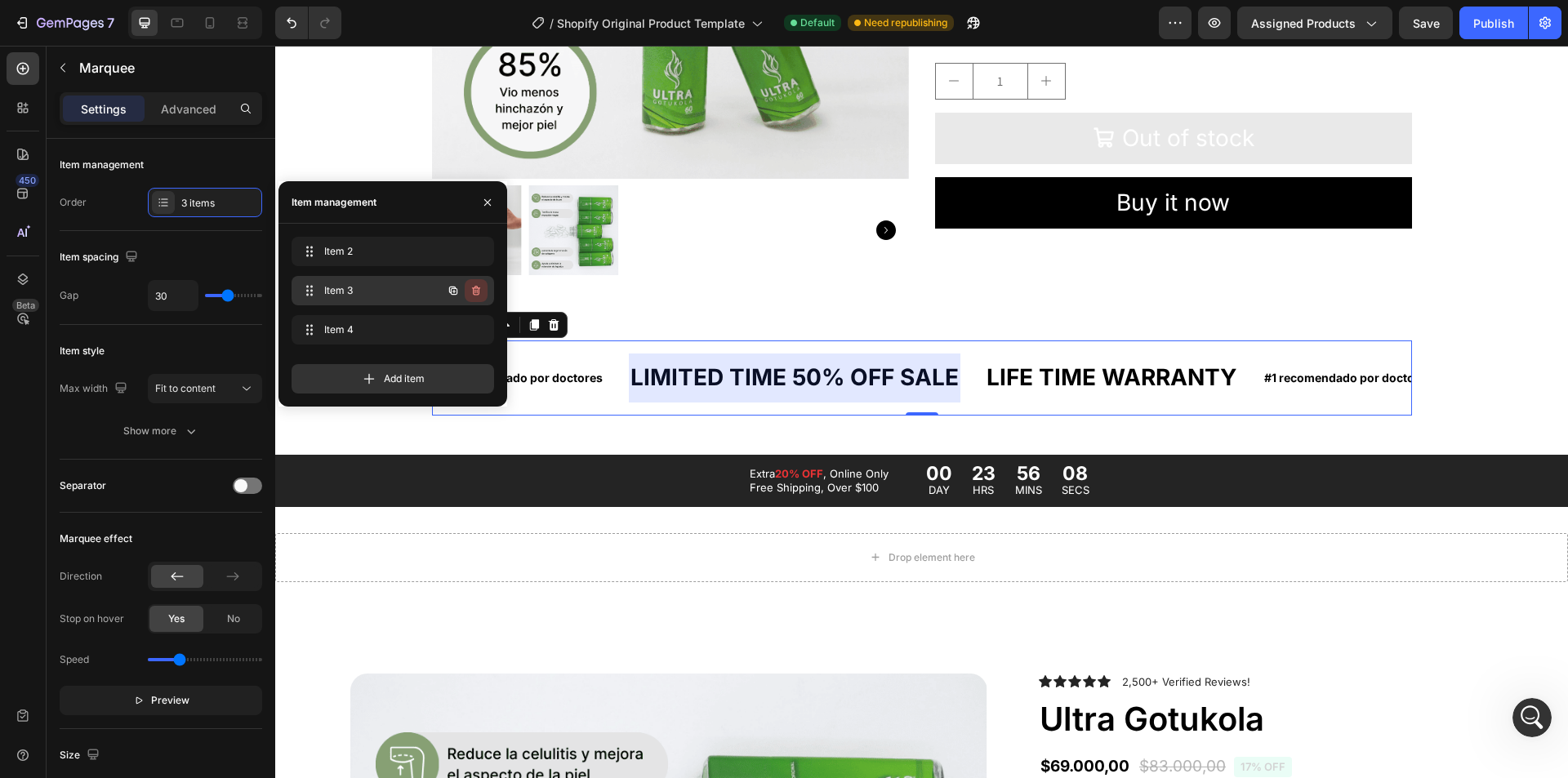
click at [477, 290] on icon "button" at bounding box center [477, 292] width 1 height 4
click at [475, 288] on div "Delete" at bounding box center [465, 291] width 30 height 15
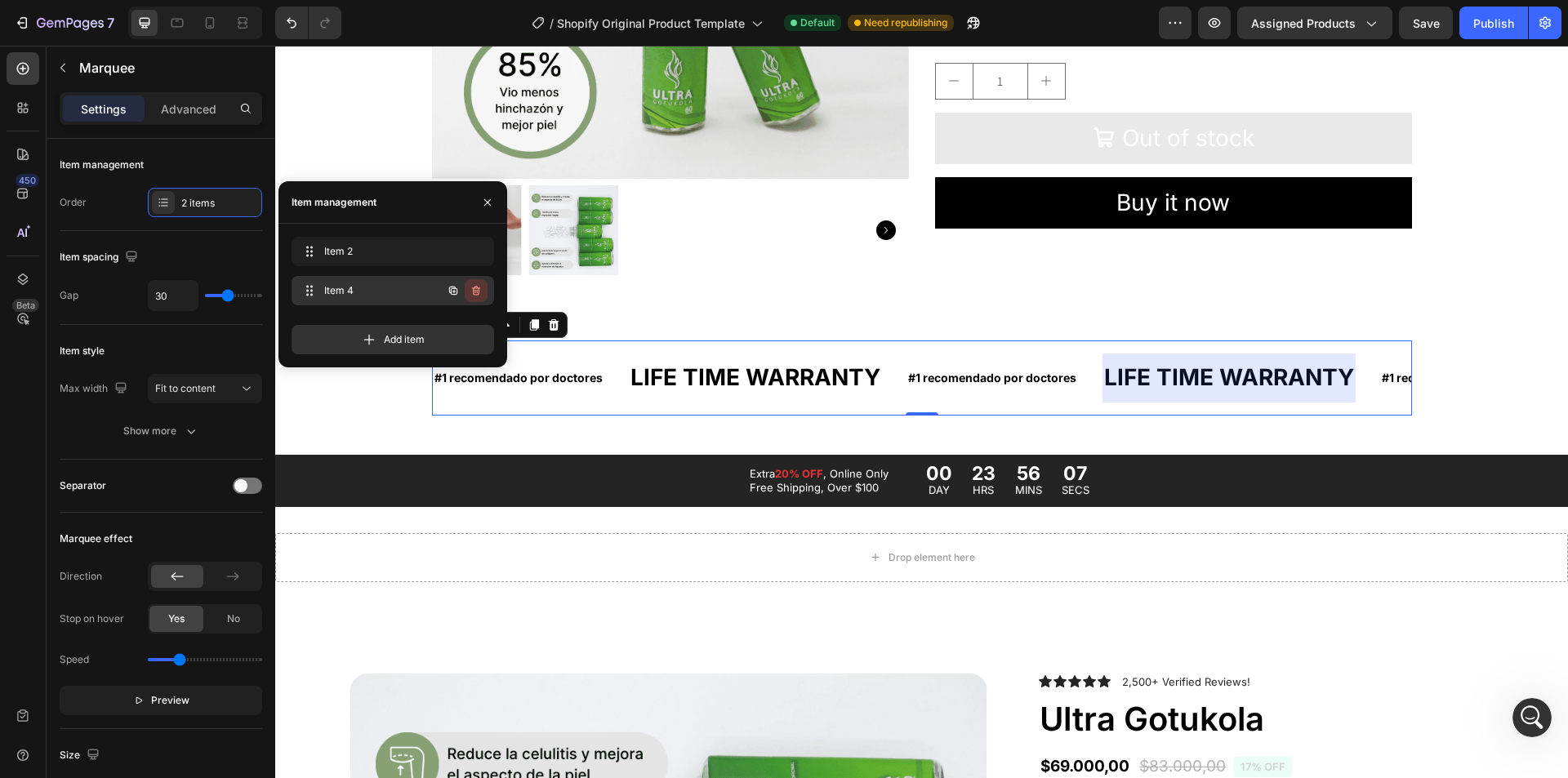
click at [475, 292] on icon "button" at bounding box center [476, 291] width 13 height 13
click at [475, 292] on div "Delete" at bounding box center [465, 291] width 30 height 15
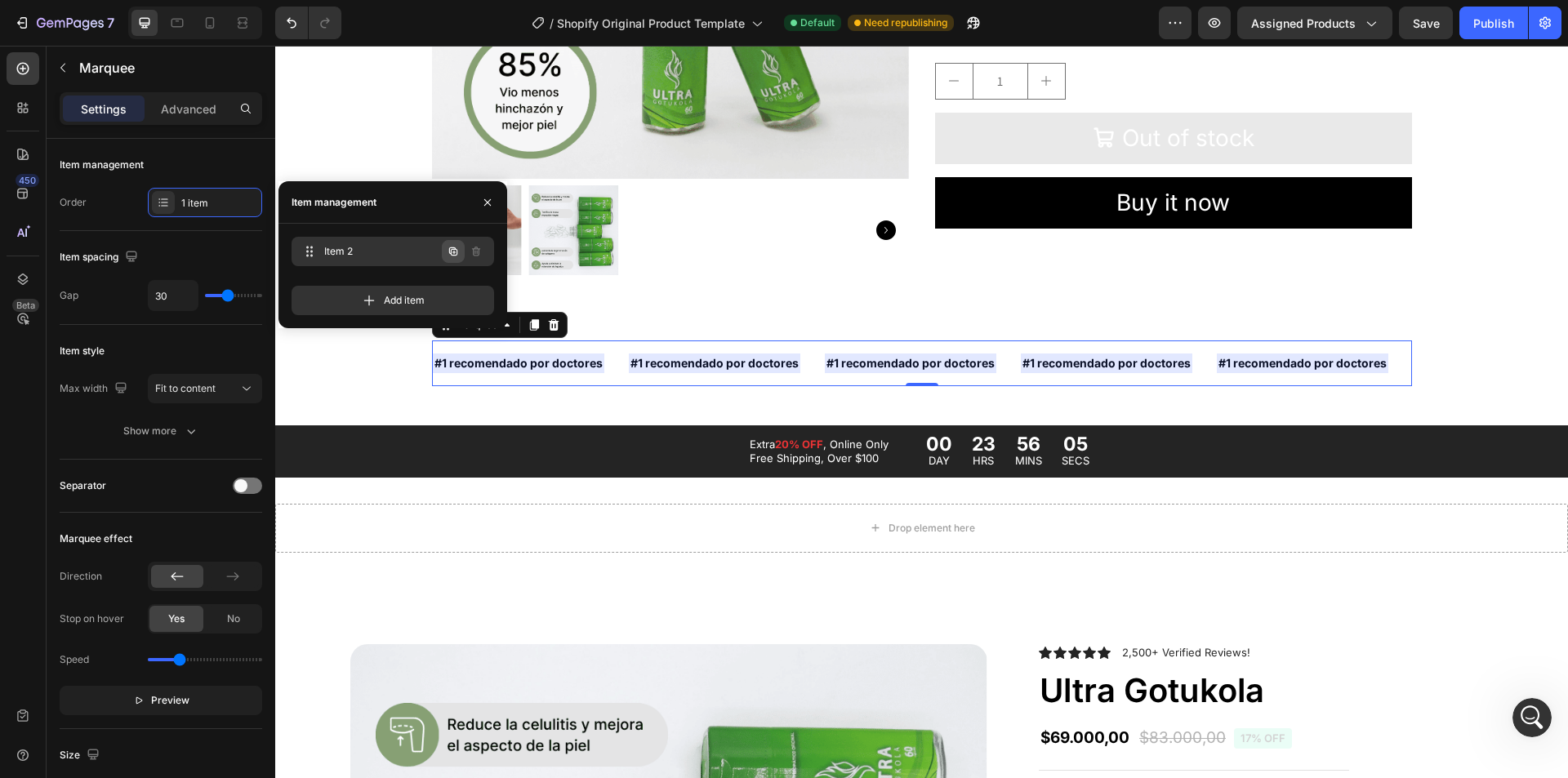
click at [449, 250] on icon "button" at bounding box center [453, 252] width 8 height 8
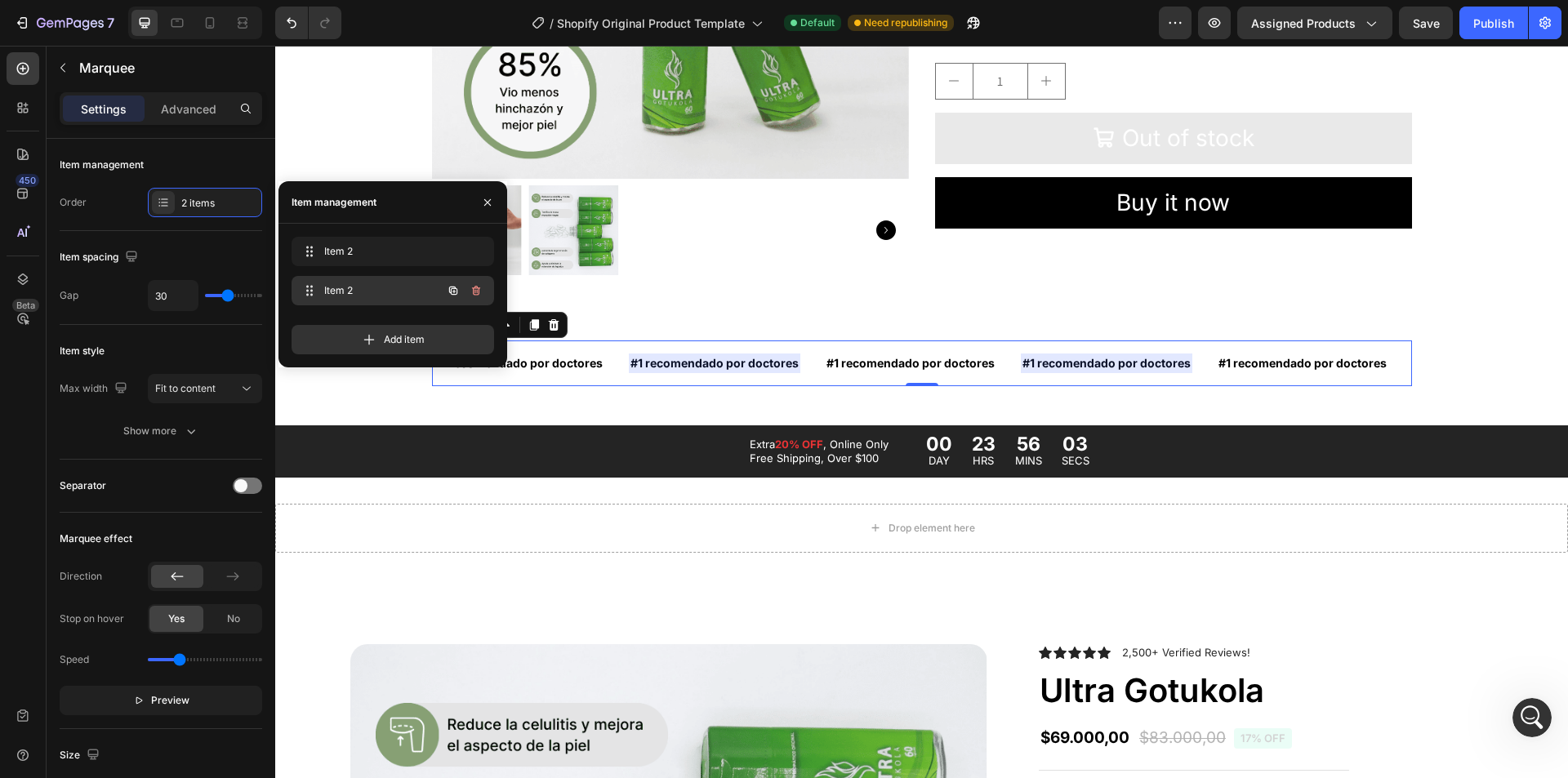
click at [448, 278] on div at bounding box center [464, 290] width 46 height 29
click at [446, 288] on button "button" at bounding box center [453, 291] width 23 height 23
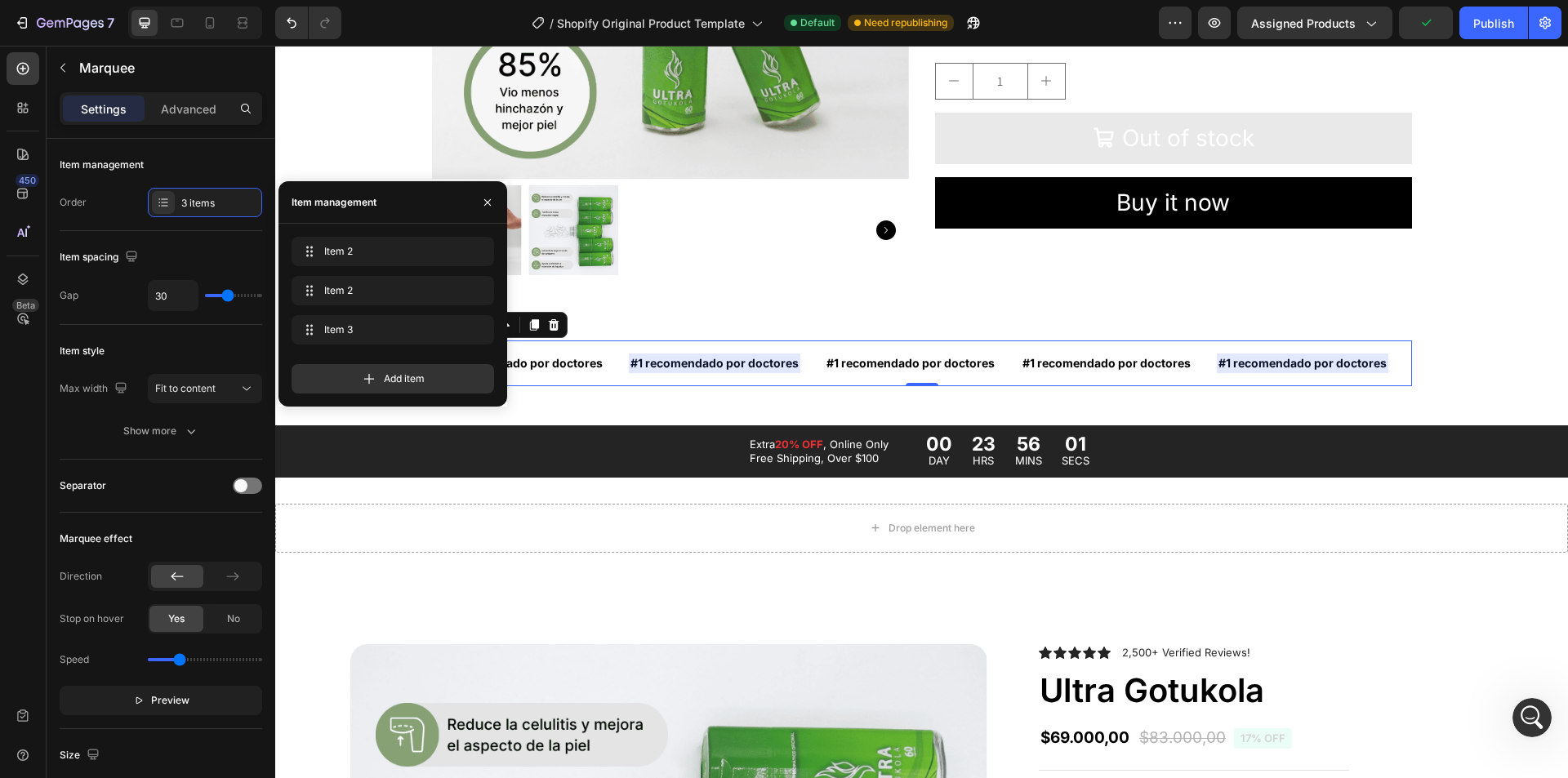
click at [646, 359] on div at bounding box center [714, 363] width 171 height 20
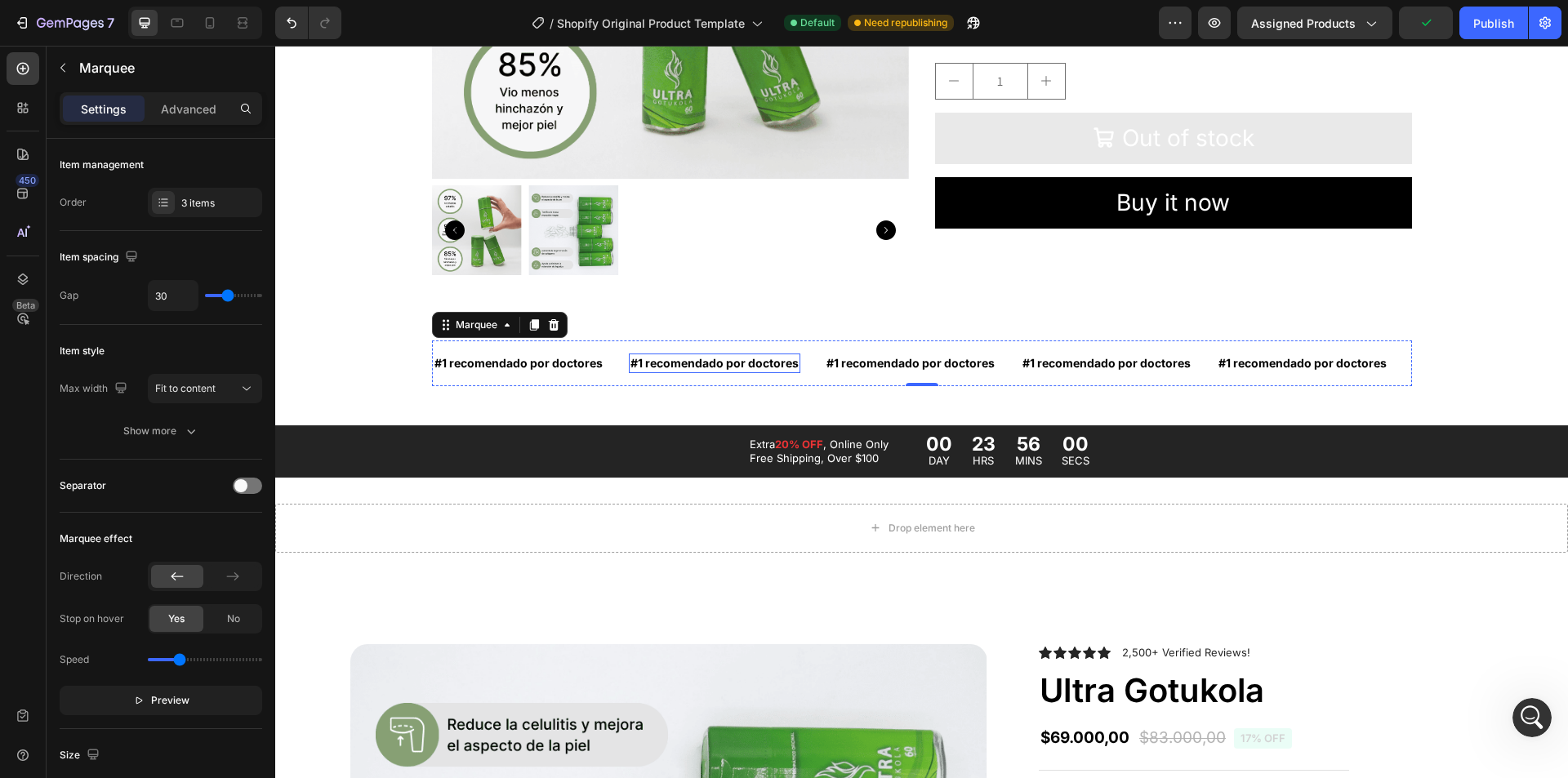
click at [644, 362] on p "#1 recomendado por doctores" at bounding box center [714, 363] width 168 height 17
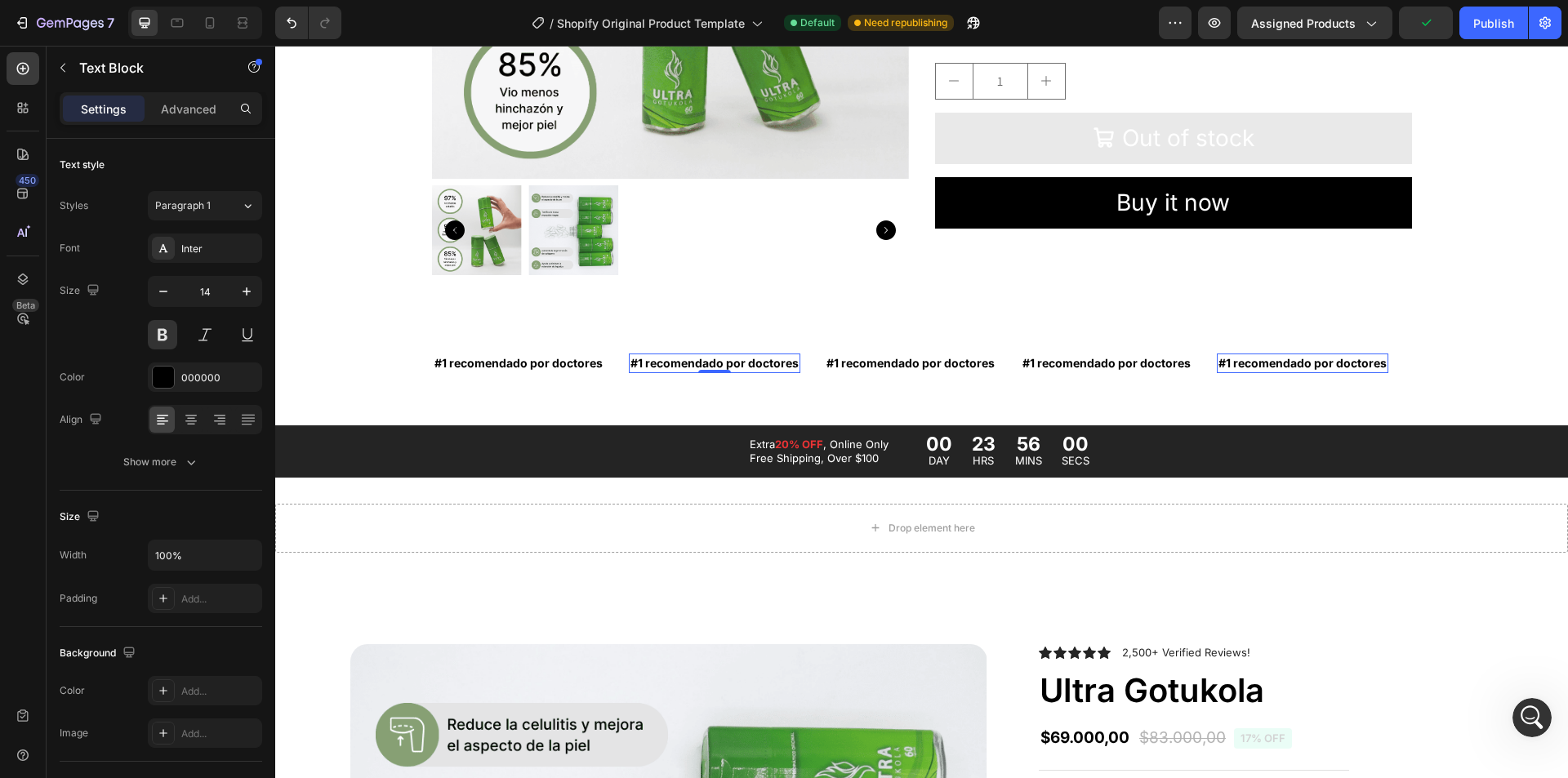
click at [644, 362] on p "#1 recomendado por doctores" at bounding box center [714, 363] width 168 height 17
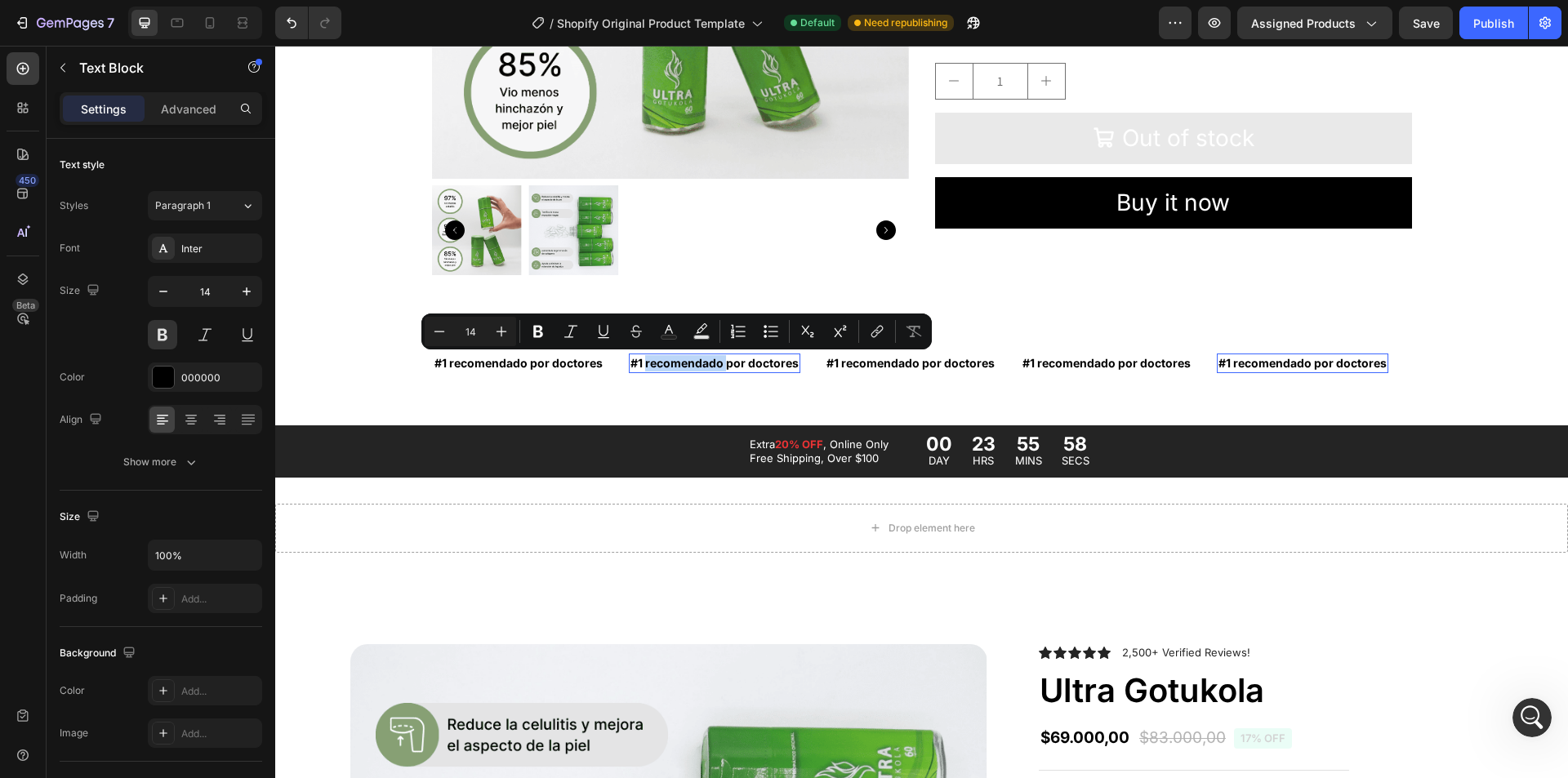
click at [644, 361] on p "#1 recomendado por doctores" at bounding box center [714, 363] width 168 height 17
click at [717, 375] on div "#1 recomendado por doctores Text Block #1 recomendado por doctores Text Block 0…" at bounding box center [922, 363] width 980 height 46
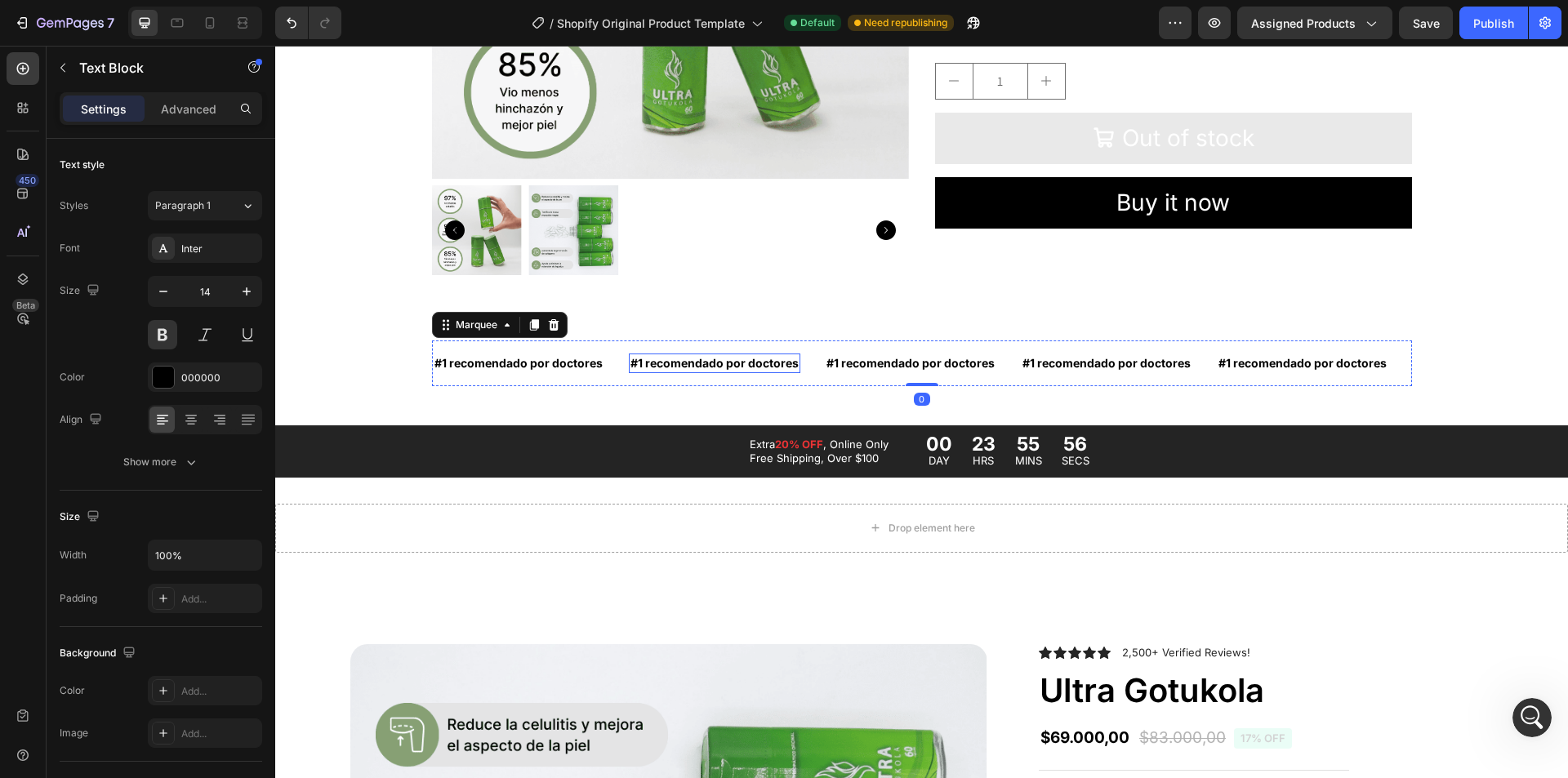
click at [717, 362] on p "#1 recomendado por doctores" at bounding box center [714, 363] width 168 height 17
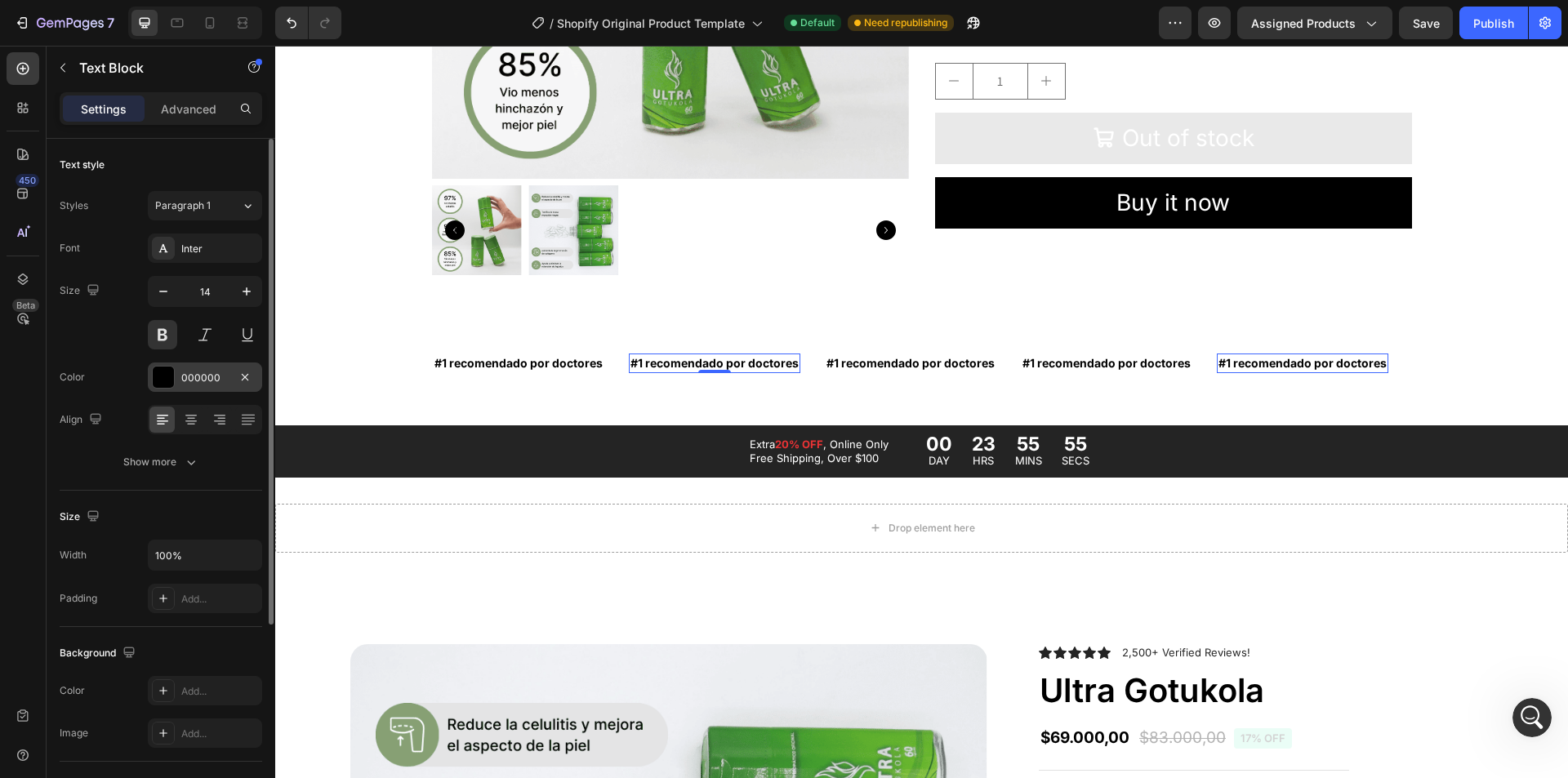
click at [165, 372] on div at bounding box center [164, 377] width 22 height 22
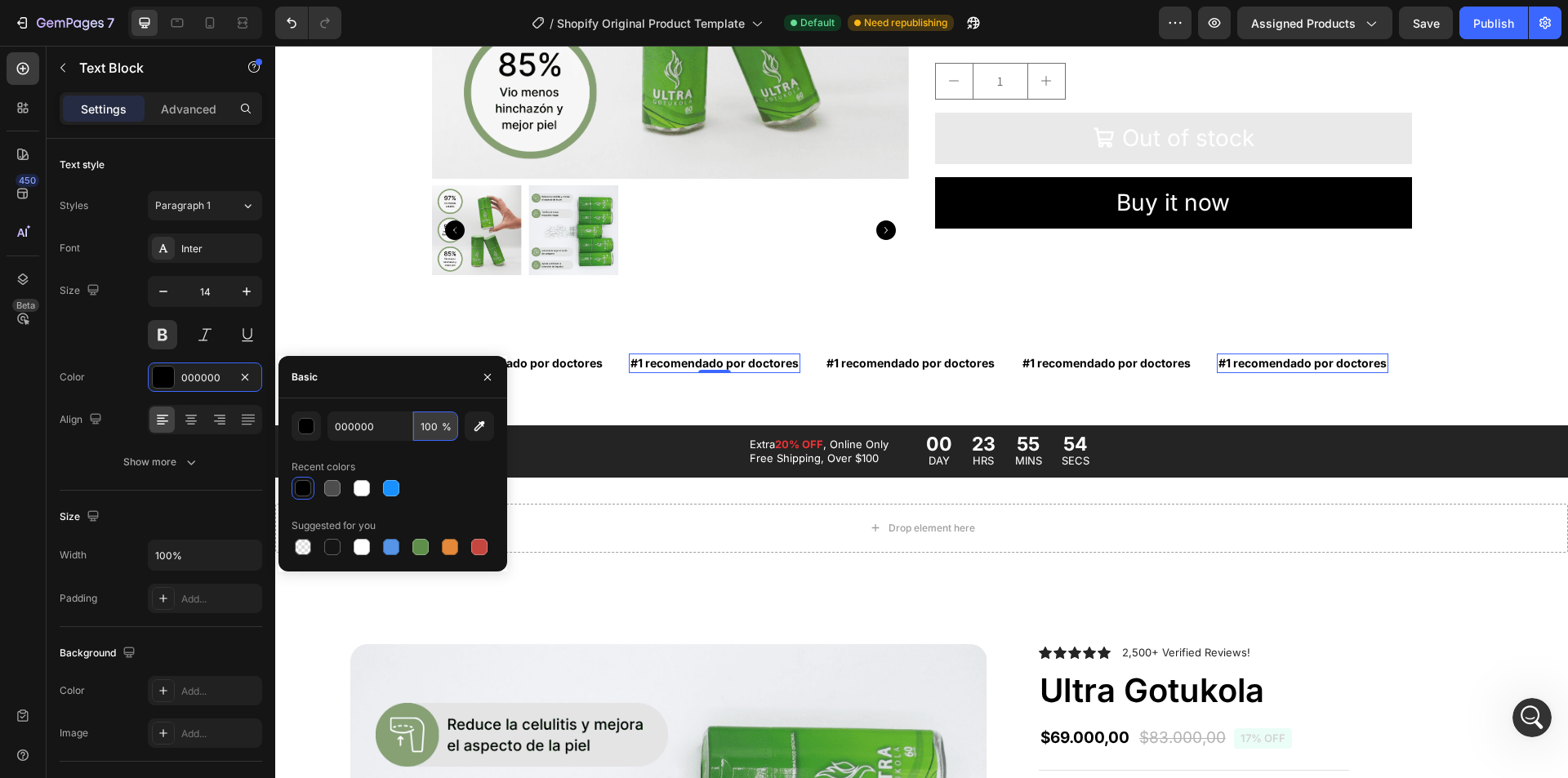
click at [432, 428] on input "100" at bounding box center [436, 426] width 45 height 29
type input "5"
type input "40"
click at [483, 382] on icon "button" at bounding box center [488, 377] width 13 height 13
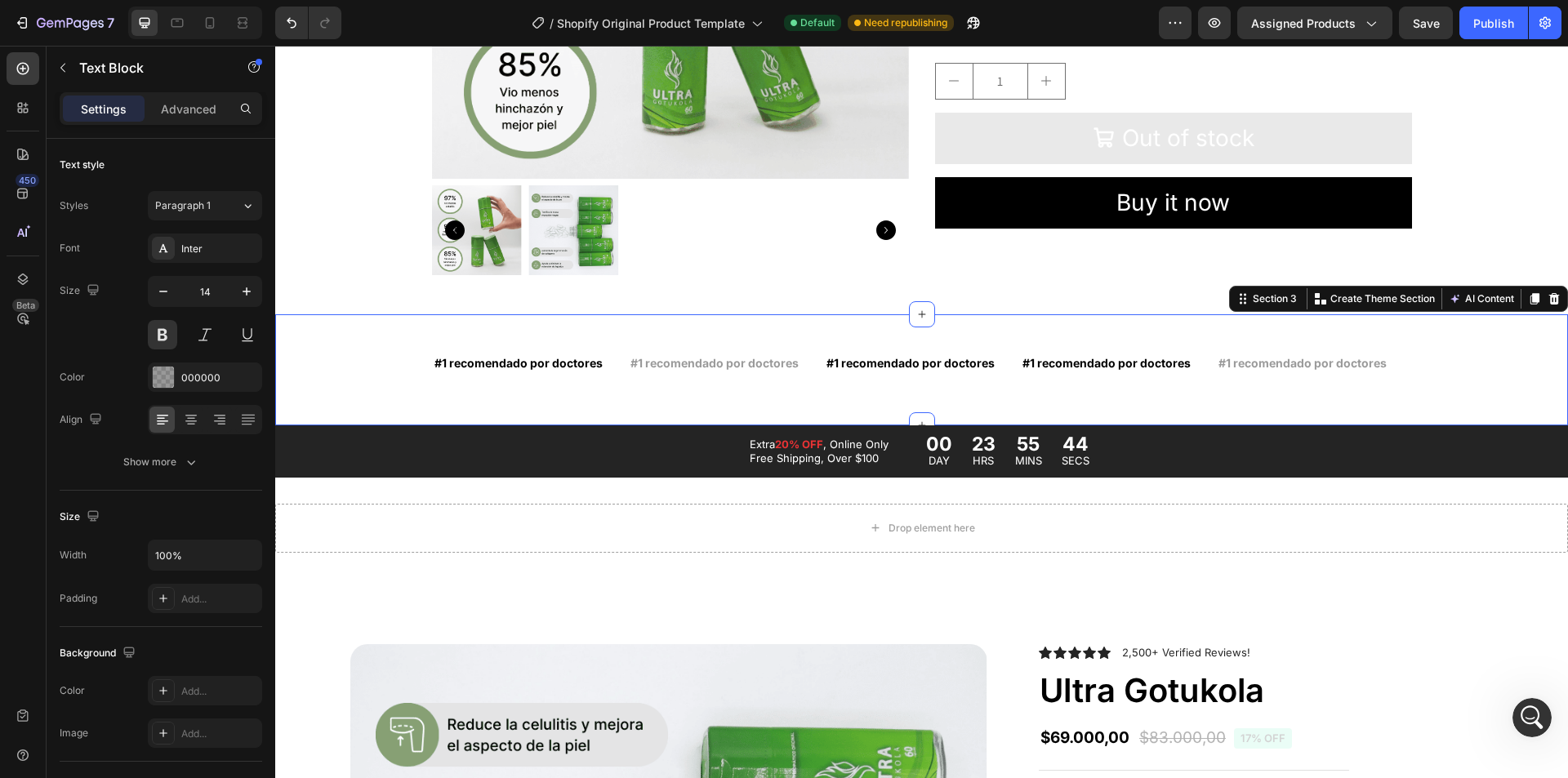
click at [631, 339] on div "#1 recomendado por doctores Text Block #1 recomendado por doctores Text Block #…" at bounding box center [921, 370] width 1293 height 111
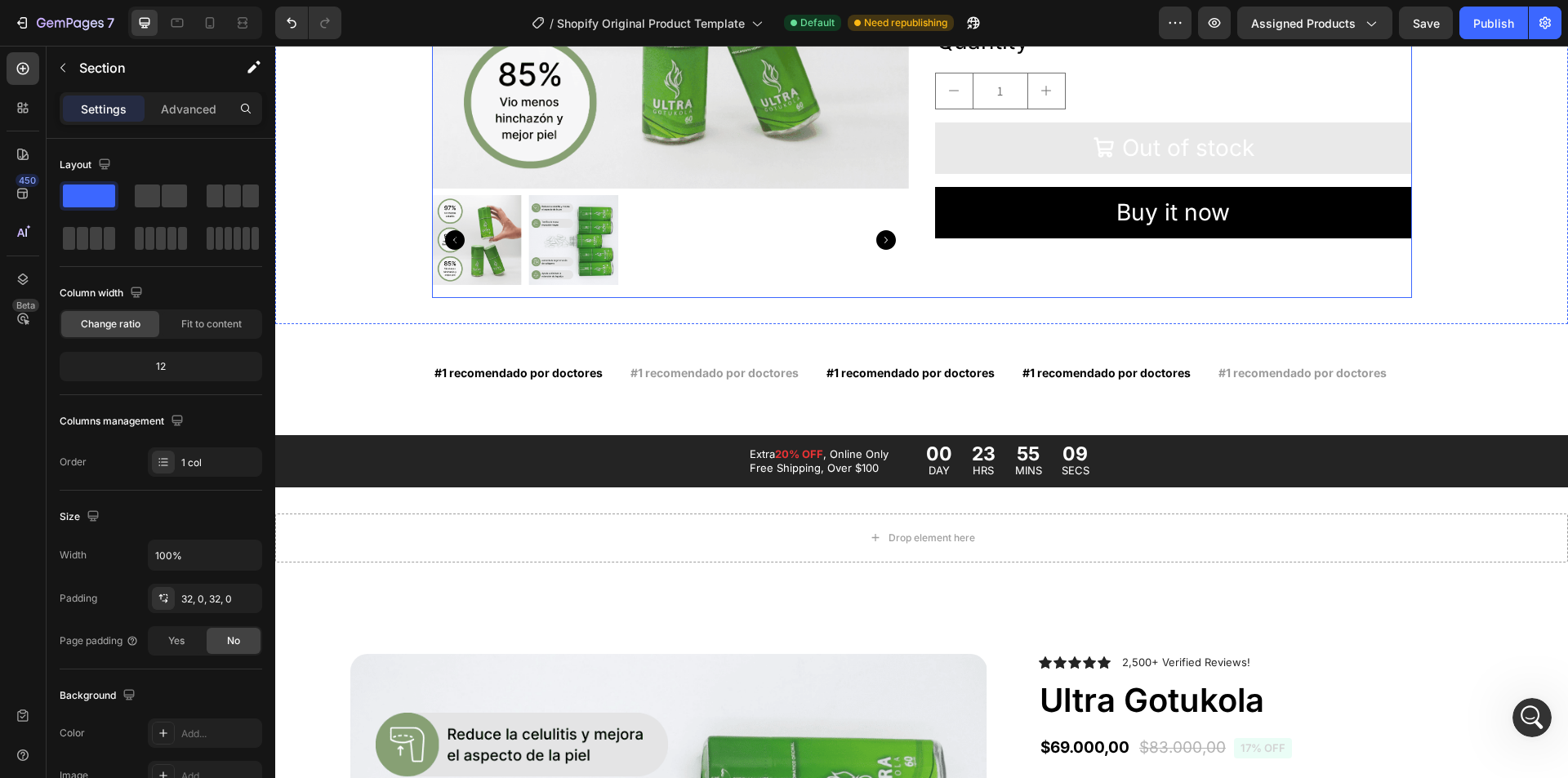
scroll to position [490, 0]
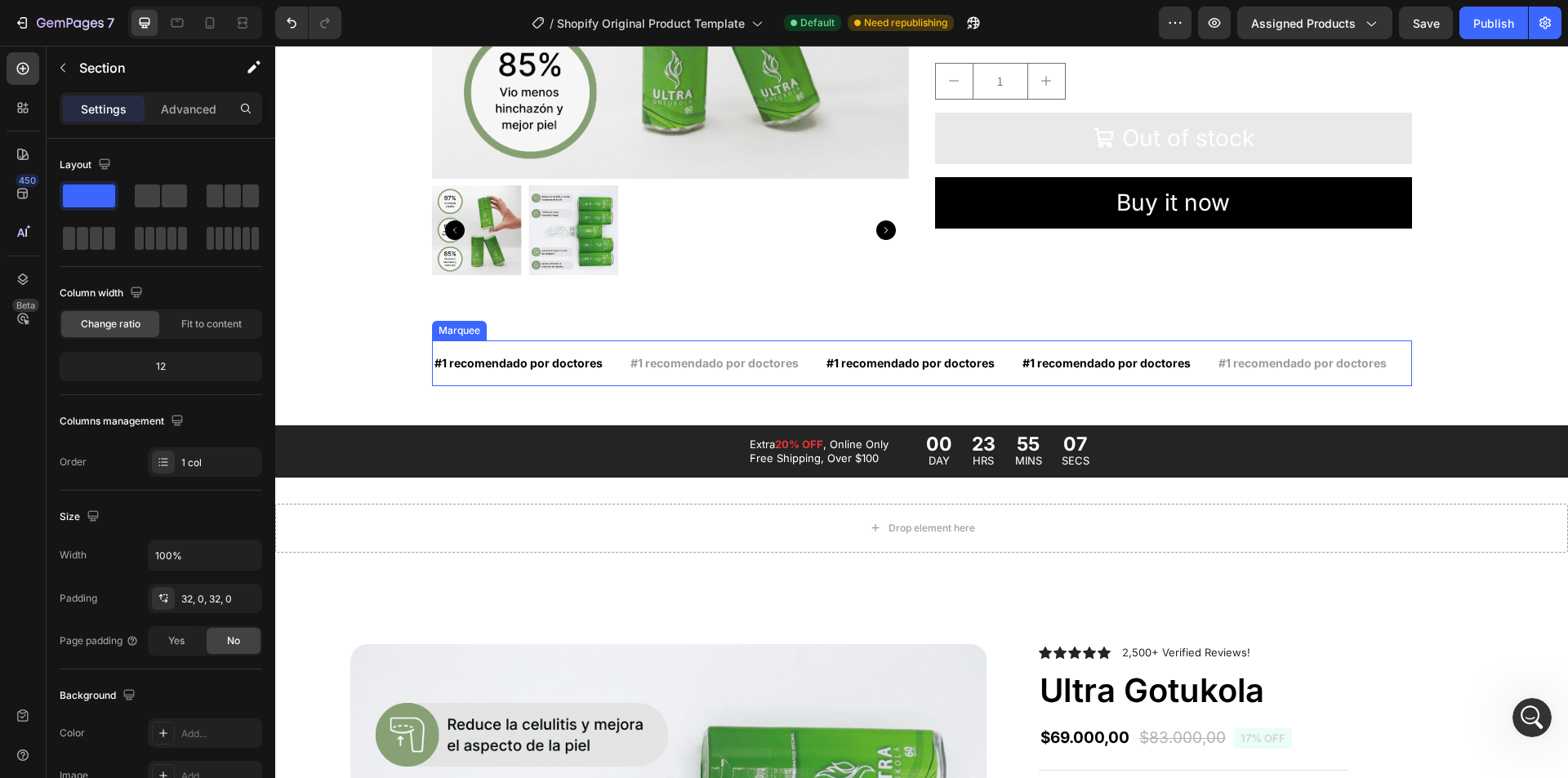
click at [449, 343] on div "#1 recomendado por doctores Text Block #1 recomendado por doctores Text Block #…" at bounding box center [922, 363] width 980 height 46
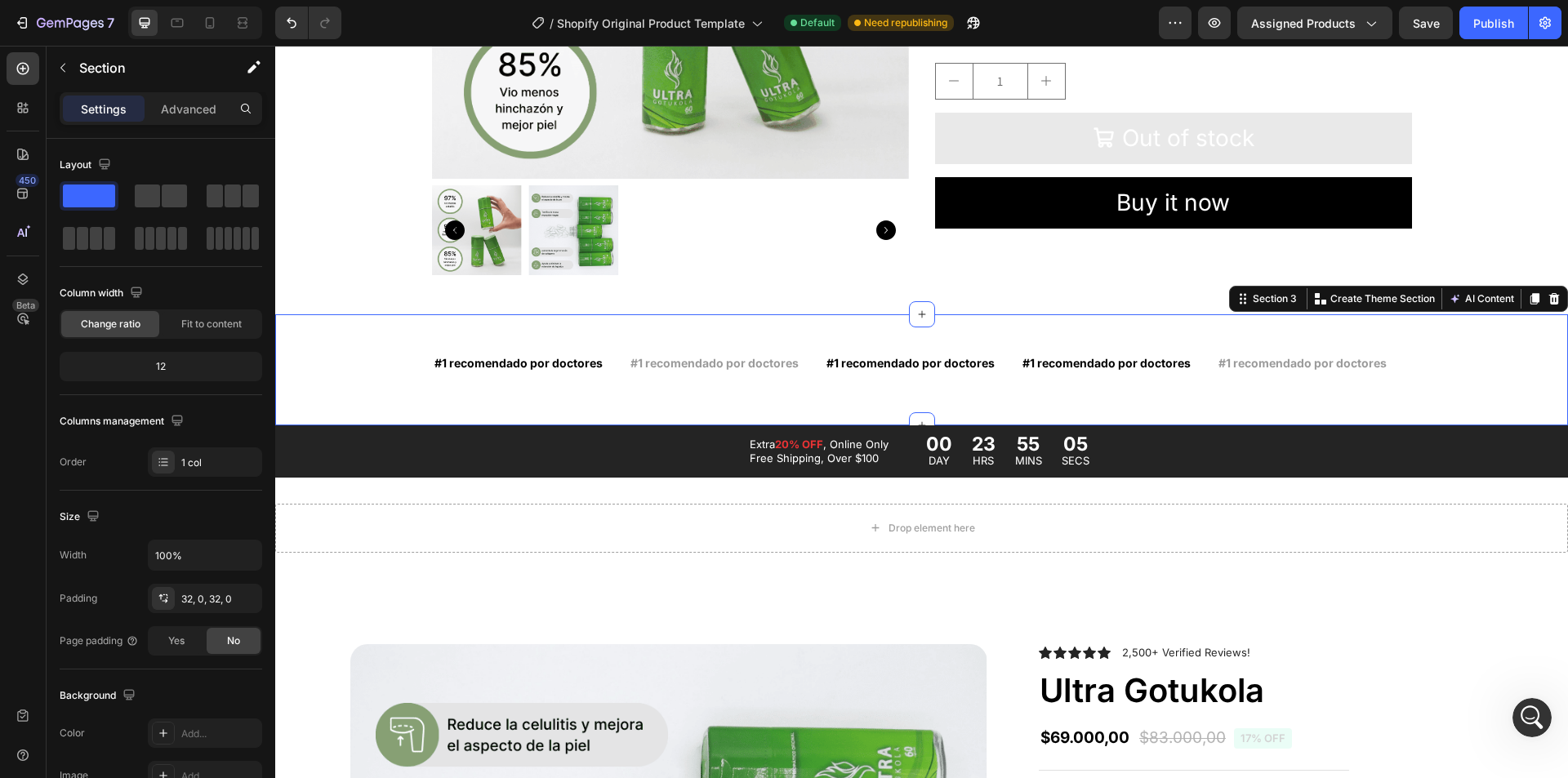
click at [679, 320] on div "#1 recomendado por doctores Text Block #1 recomendado por doctores Text Block #…" at bounding box center [921, 370] width 1293 height 111
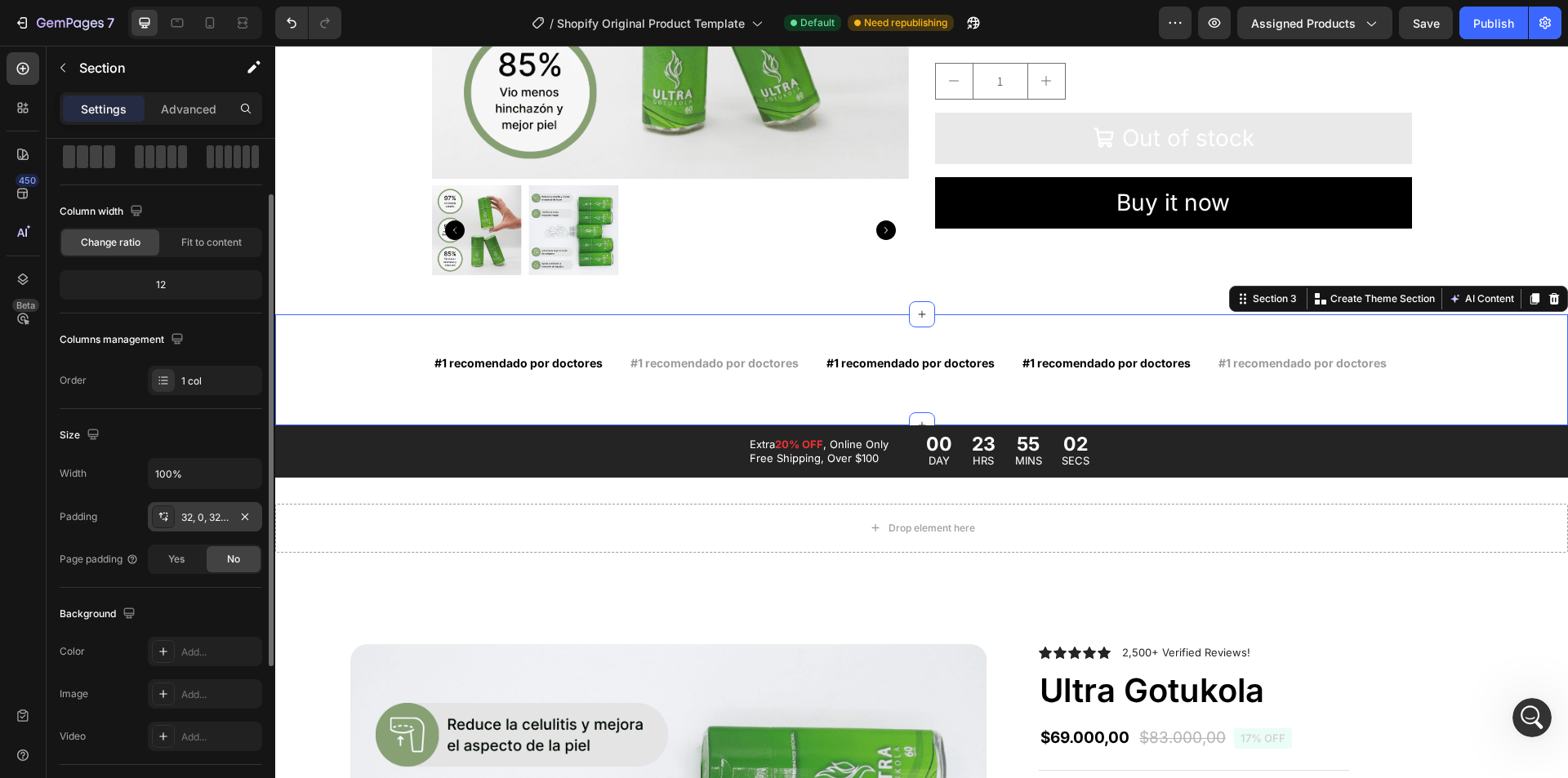
click at [177, 524] on div "32, 0, 32, 0" at bounding box center [205, 516] width 115 height 29
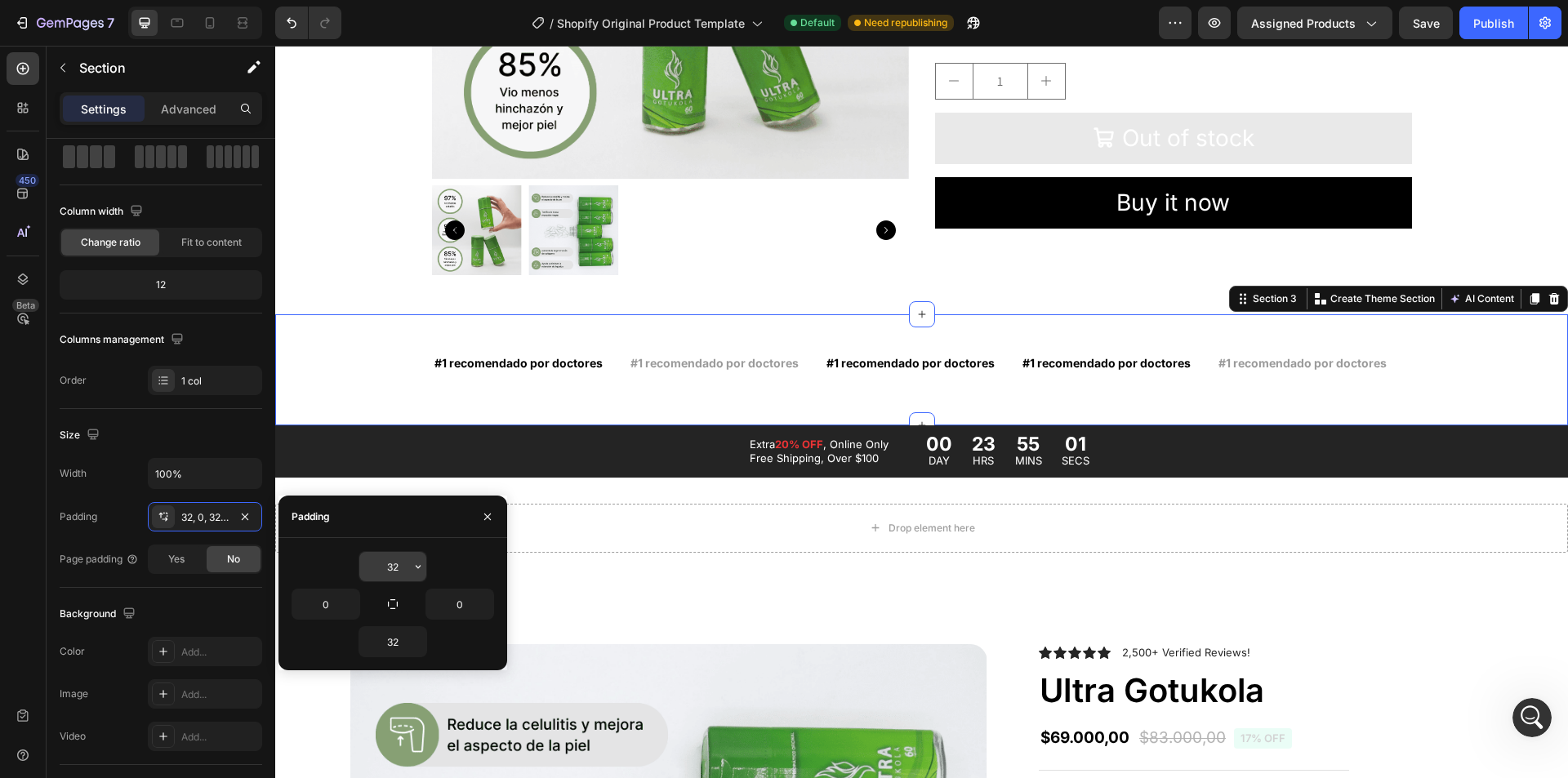
click at [388, 560] on input "32" at bounding box center [392, 566] width 67 height 29
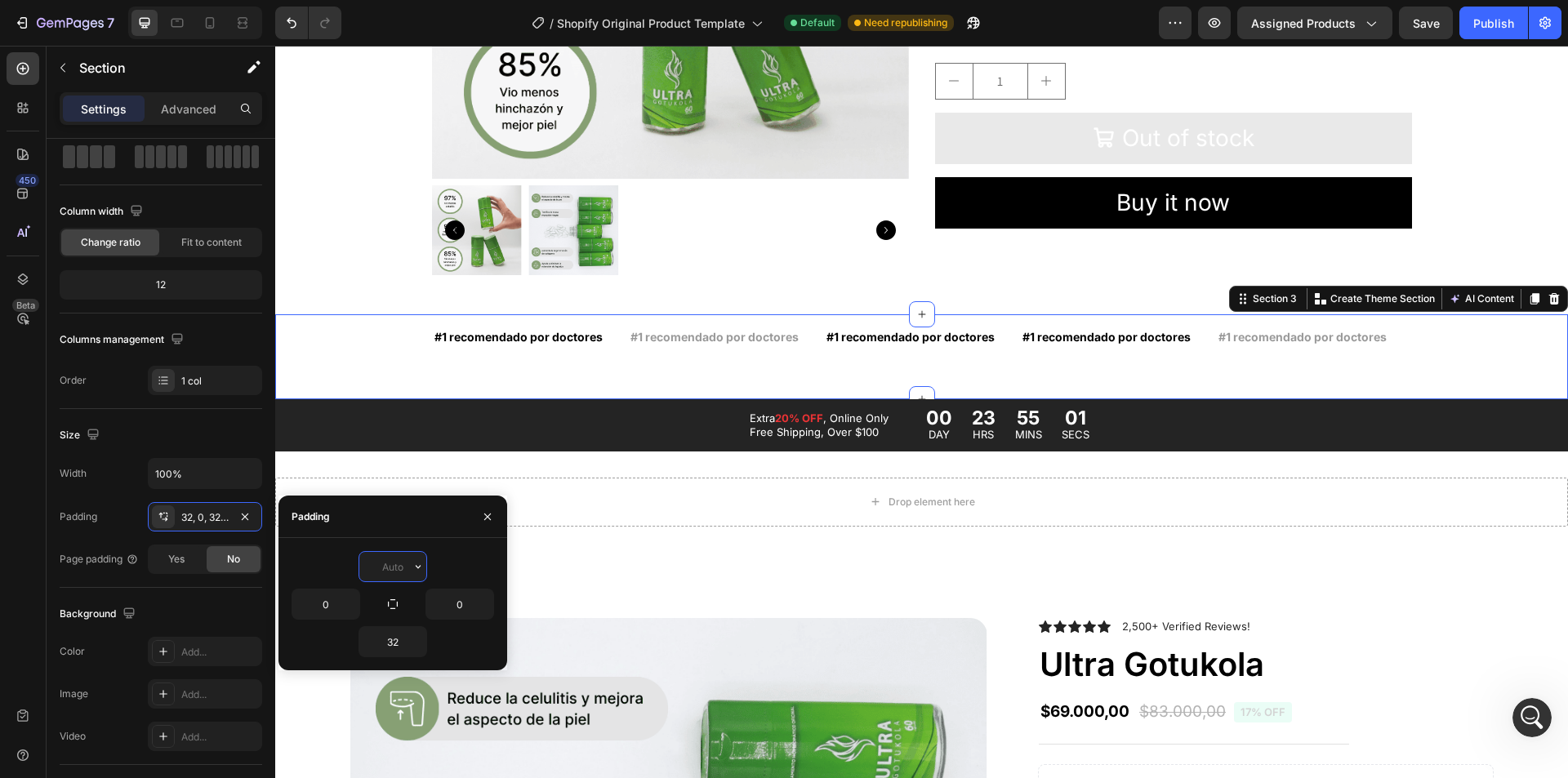
type input "0"
click at [393, 638] on input "32" at bounding box center [392, 642] width 67 height 29
type input "0"
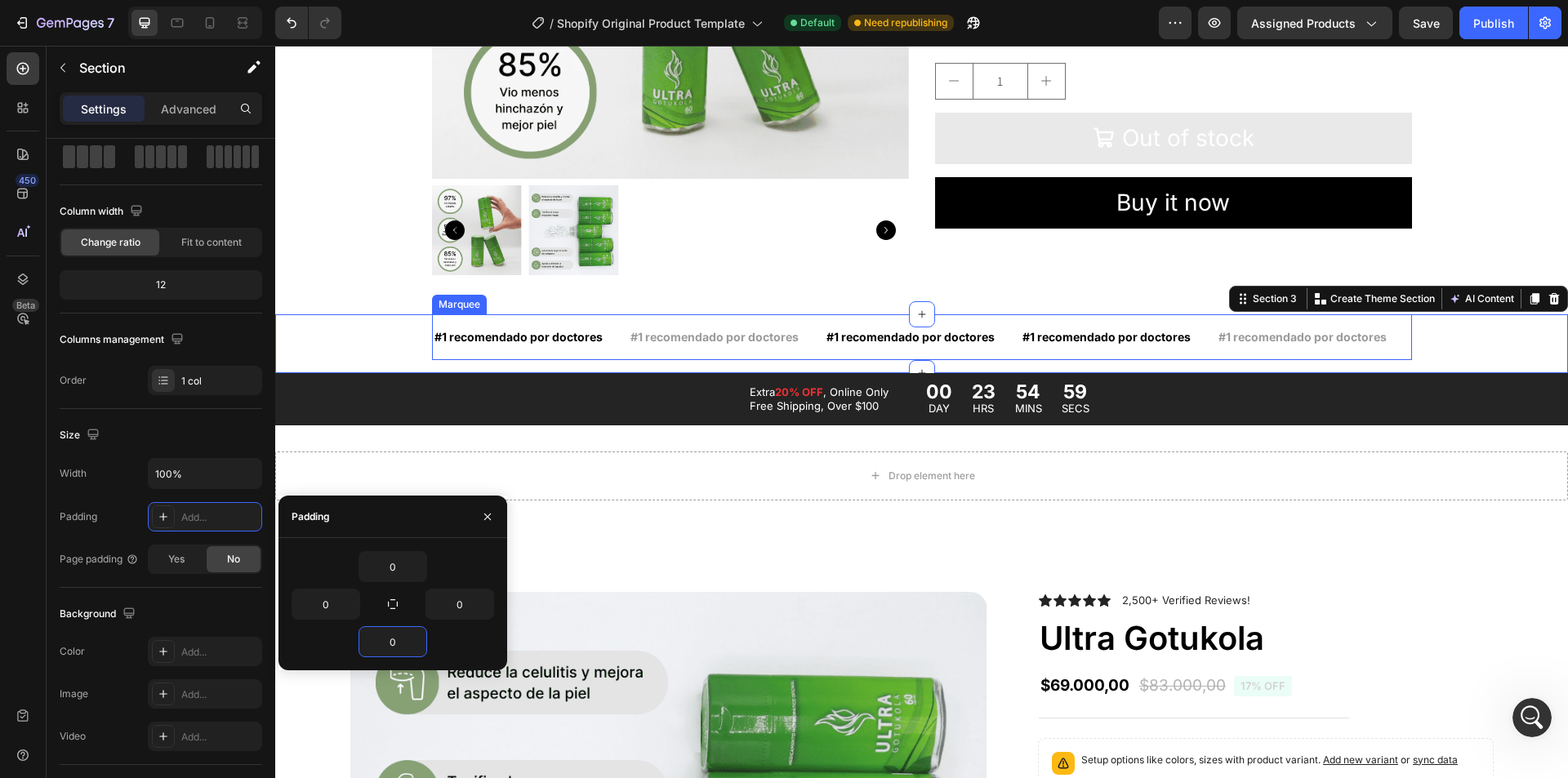
click at [858, 352] on div "#1 recomendado por doctores Text Block #1 recomendado por doctores Text Block #…" at bounding box center [922, 337] width 980 height 46
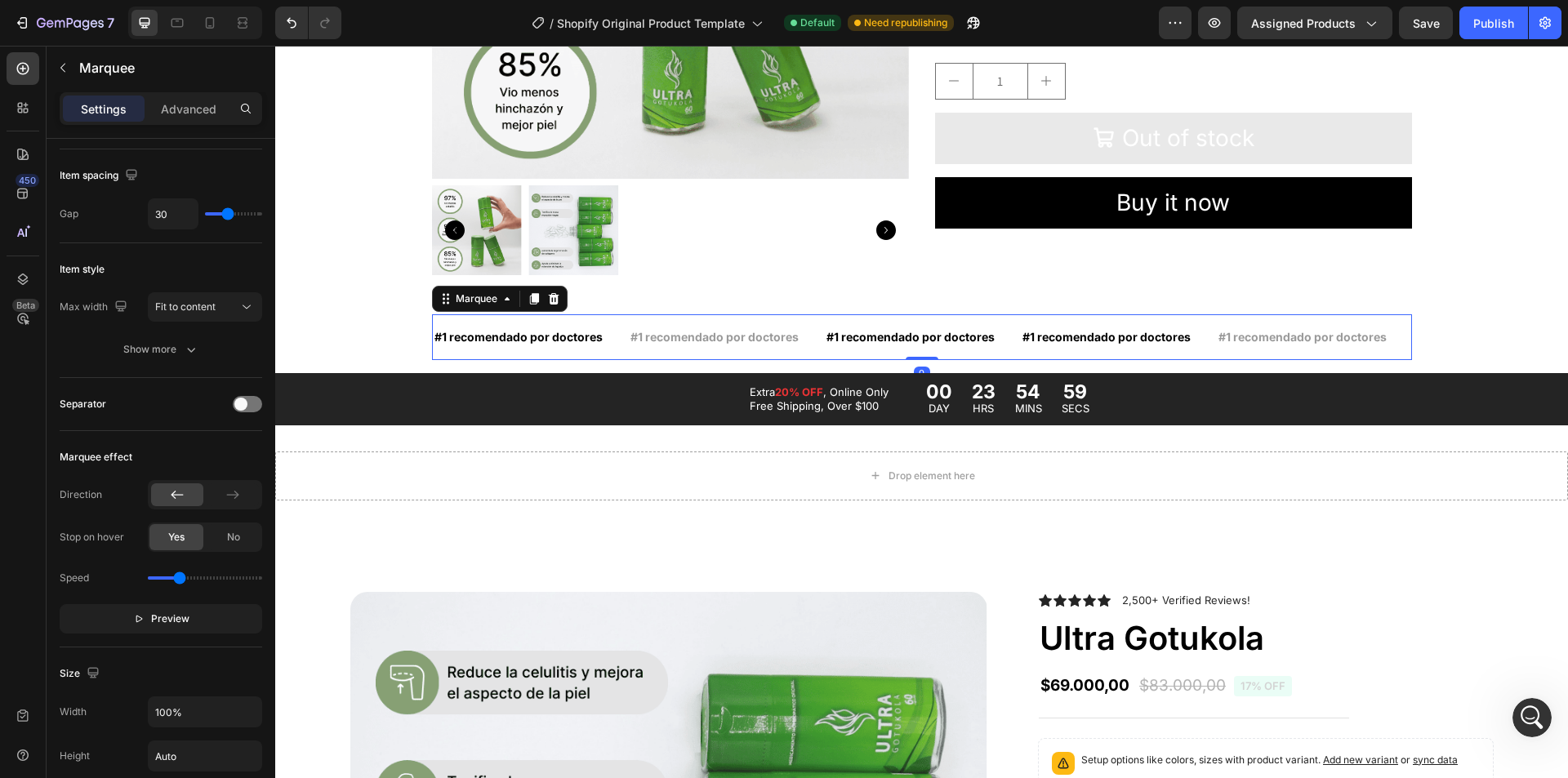
scroll to position [0, 0]
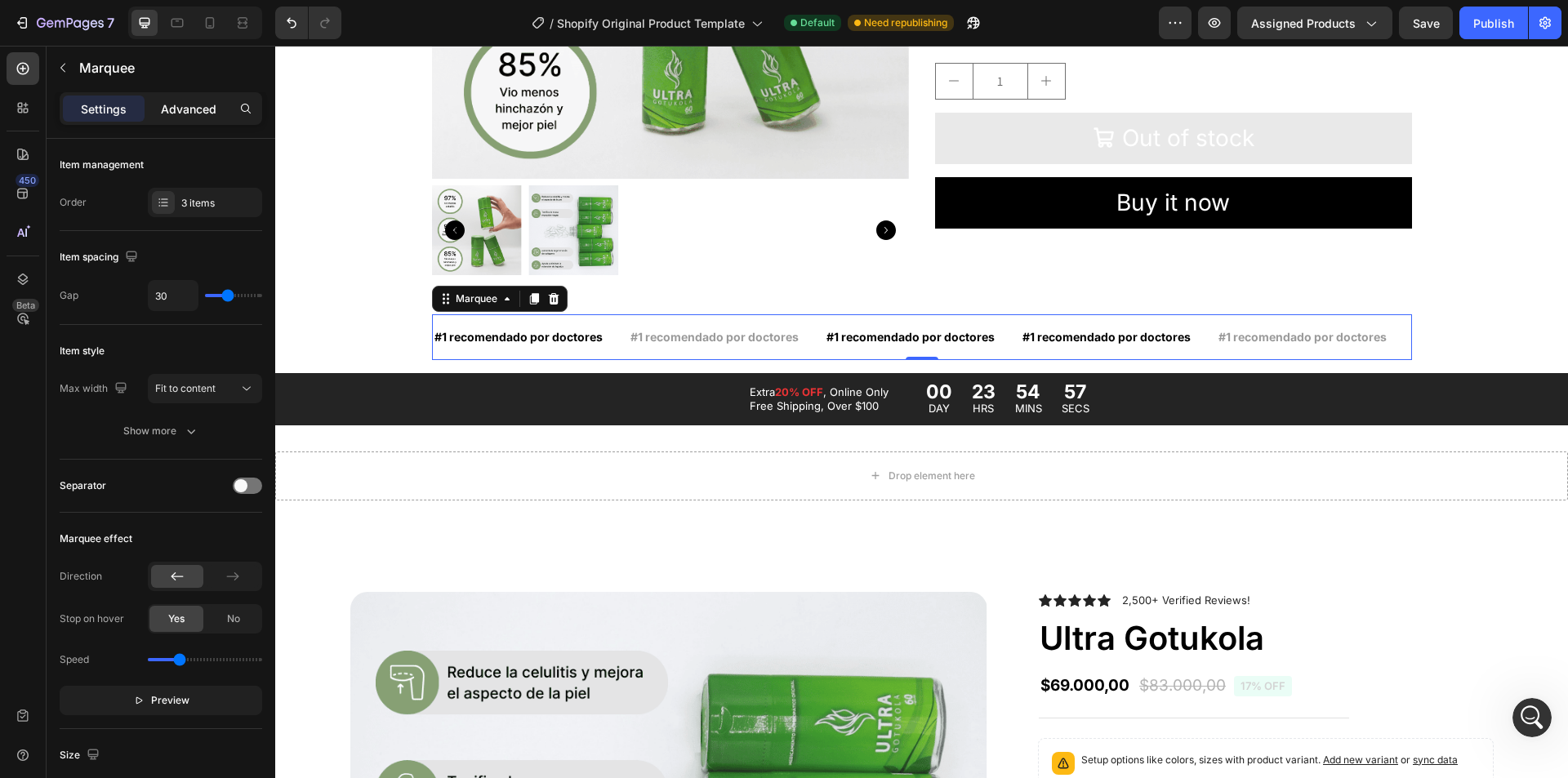
click at [184, 113] on p "Advanced" at bounding box center [189, 109] width 56 height 17
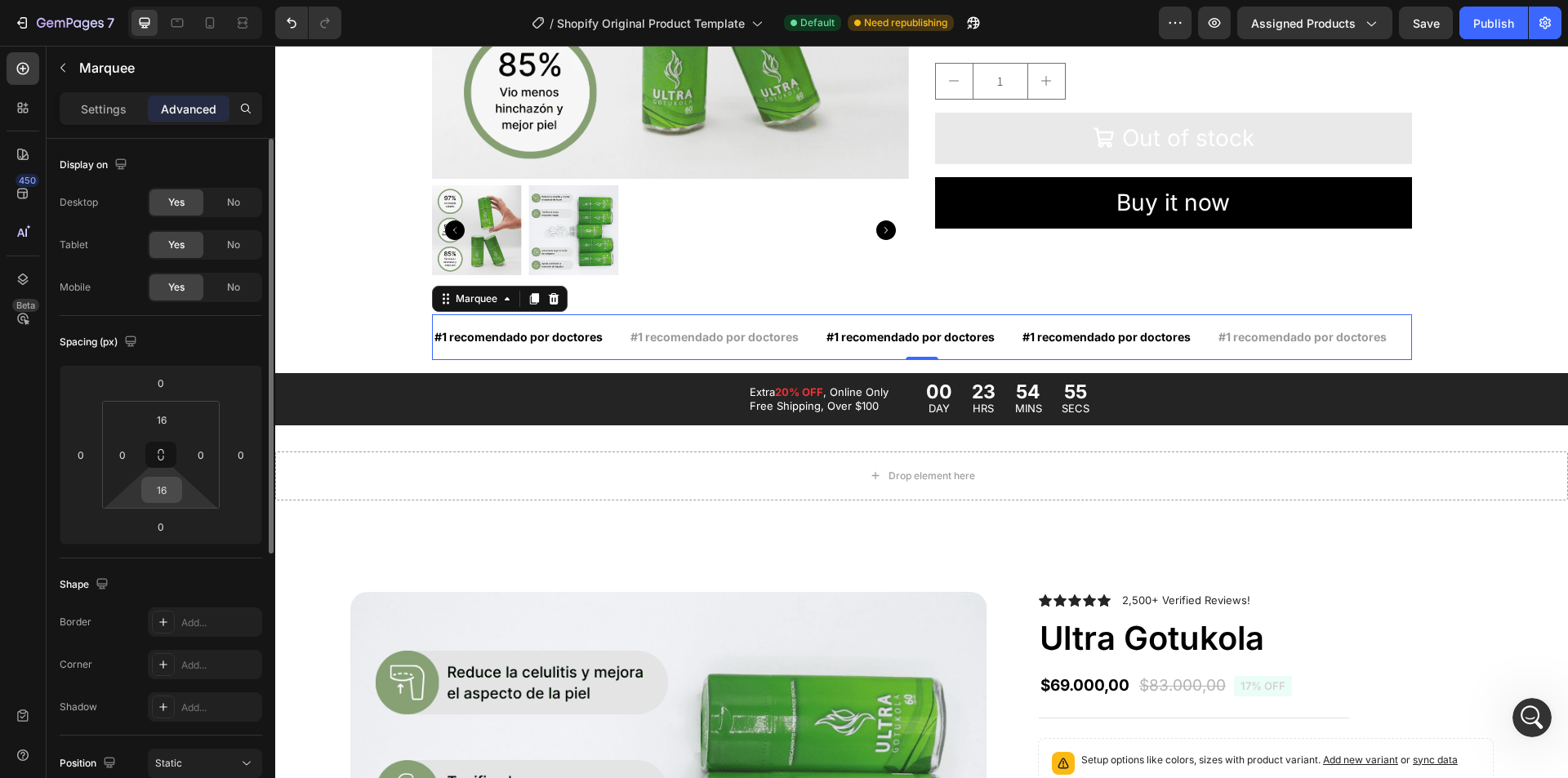
click at [158, 496] on input "16" at bounding box center [161, 490] width 32 height 24
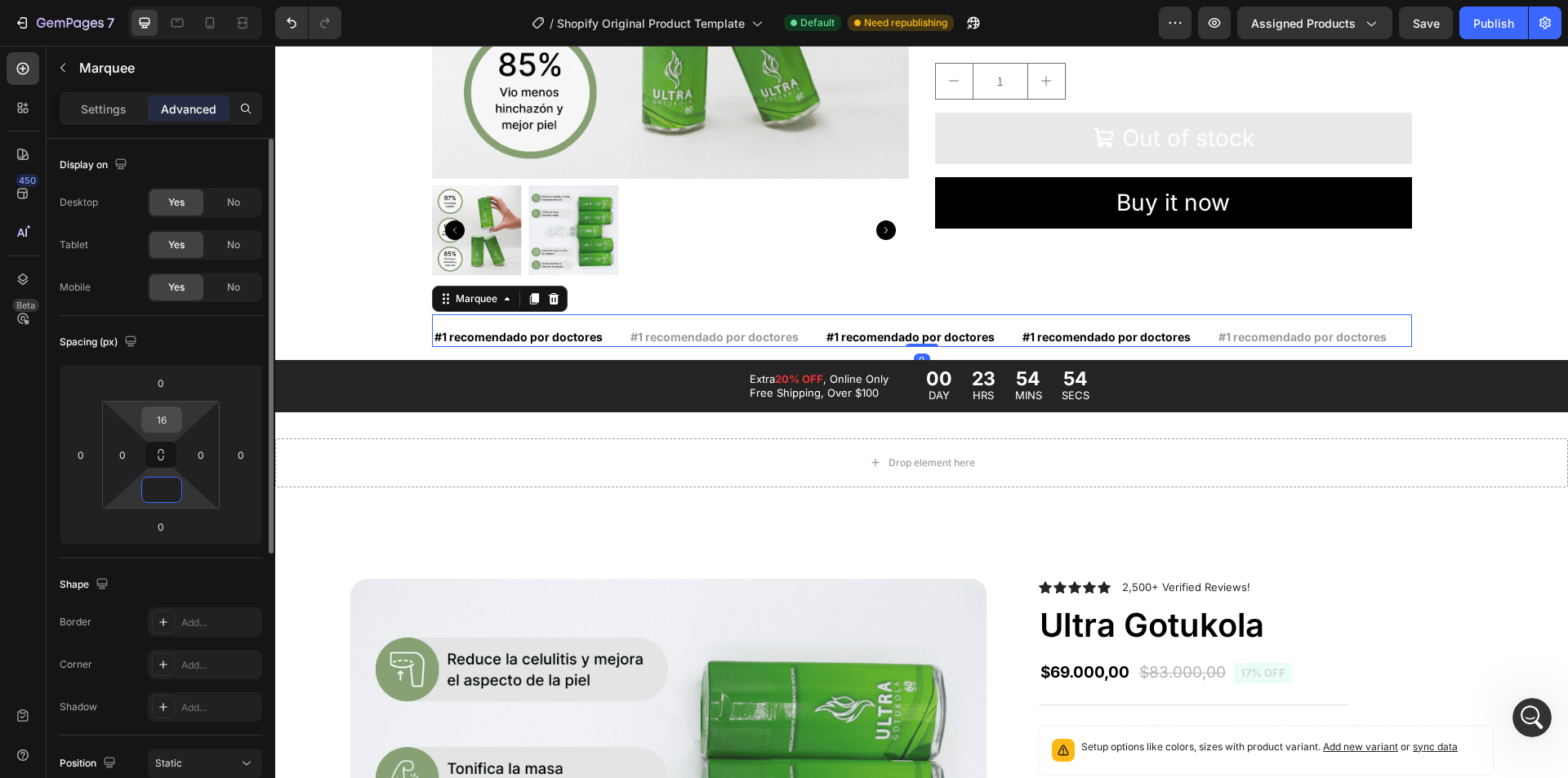
click at [167, 423] on input "16" at bounding box center [161, 419] width 32 height 24
type input "1"
type input "0"
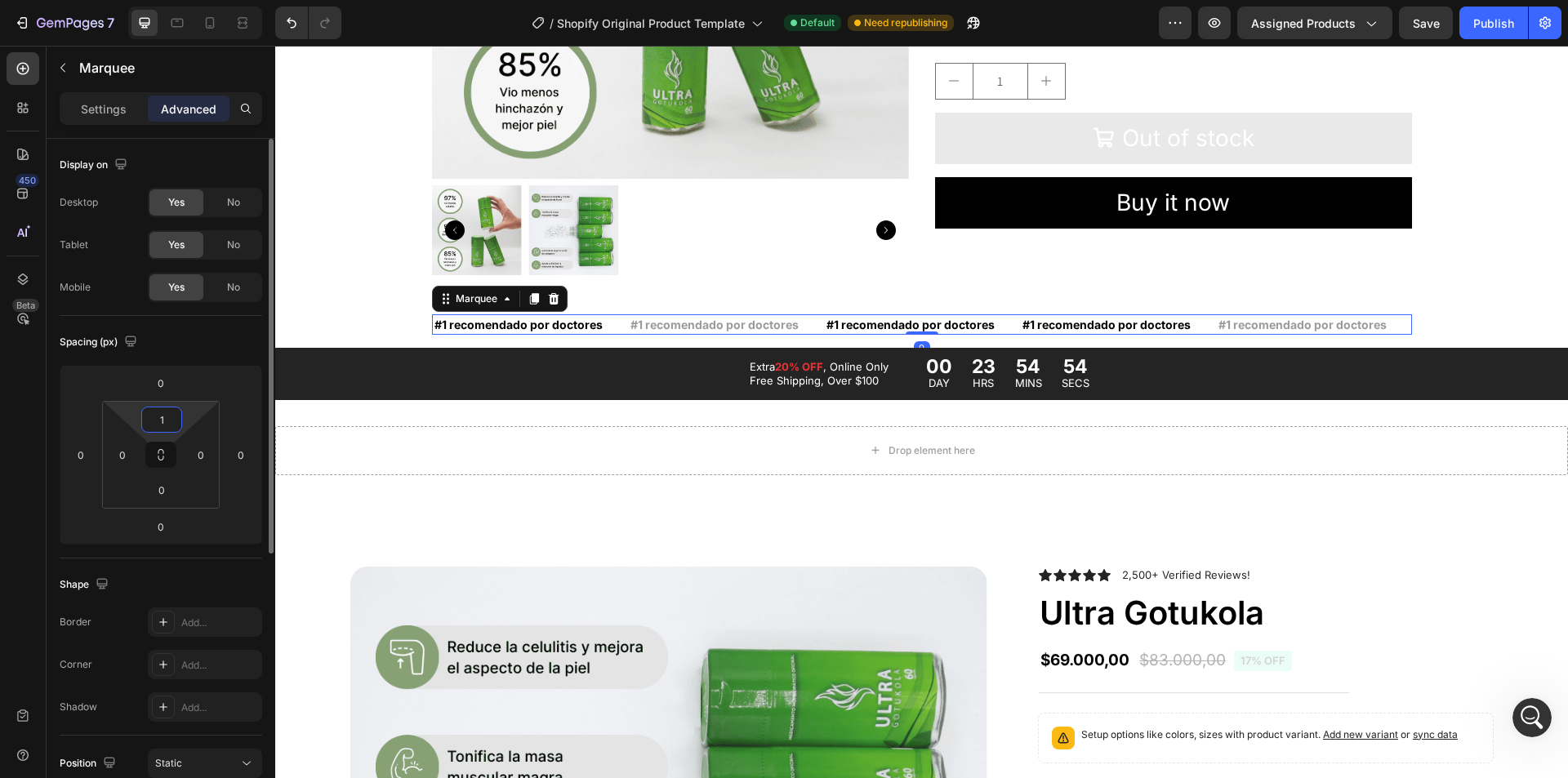
type input "1"
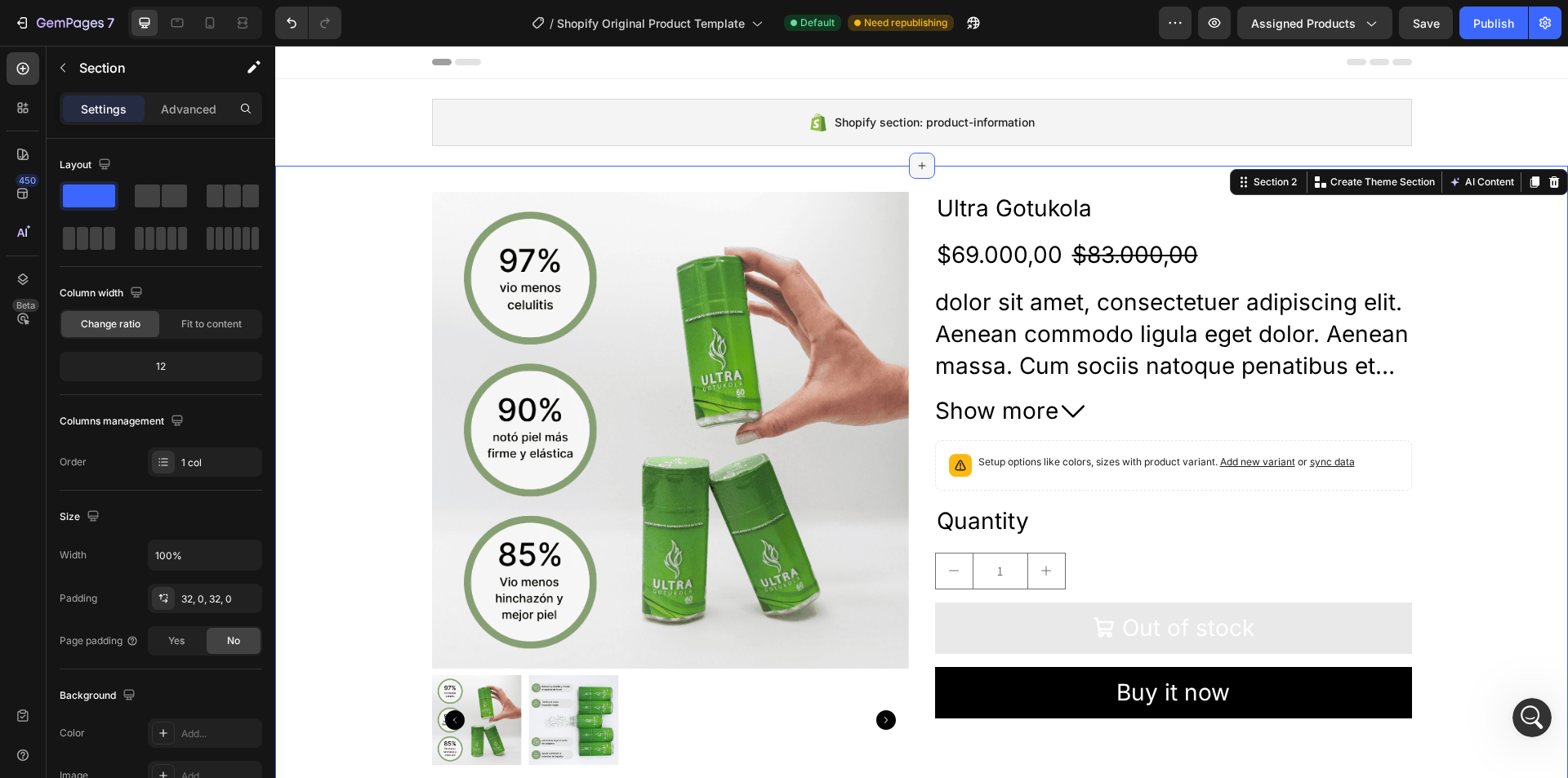
click at [921, 174] on div at bounding box center [921, 165] width 26 height 26
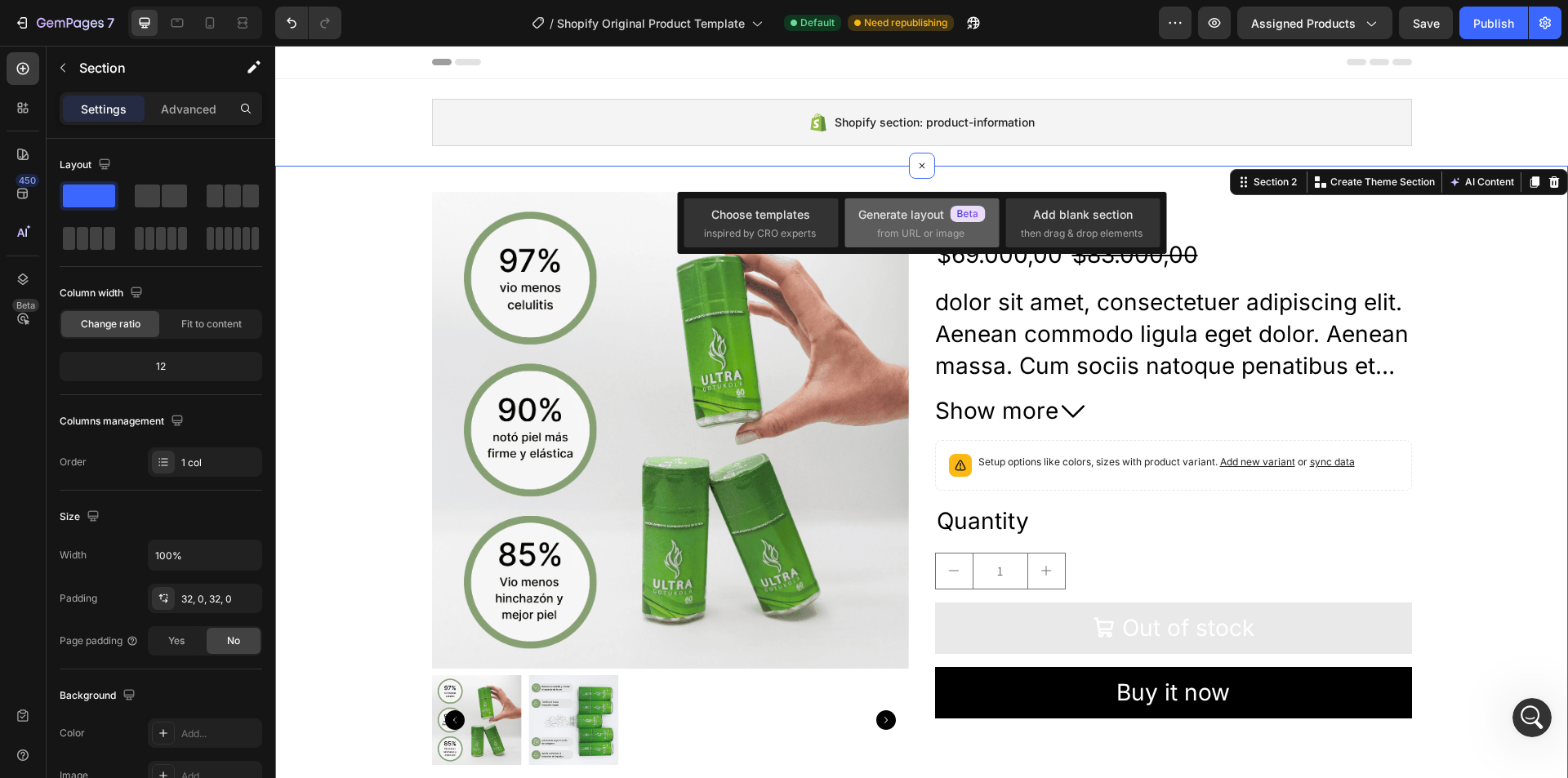
click at [895, 210] on div "Generate layout" at bounding box center [922, 214] width 127 height 17
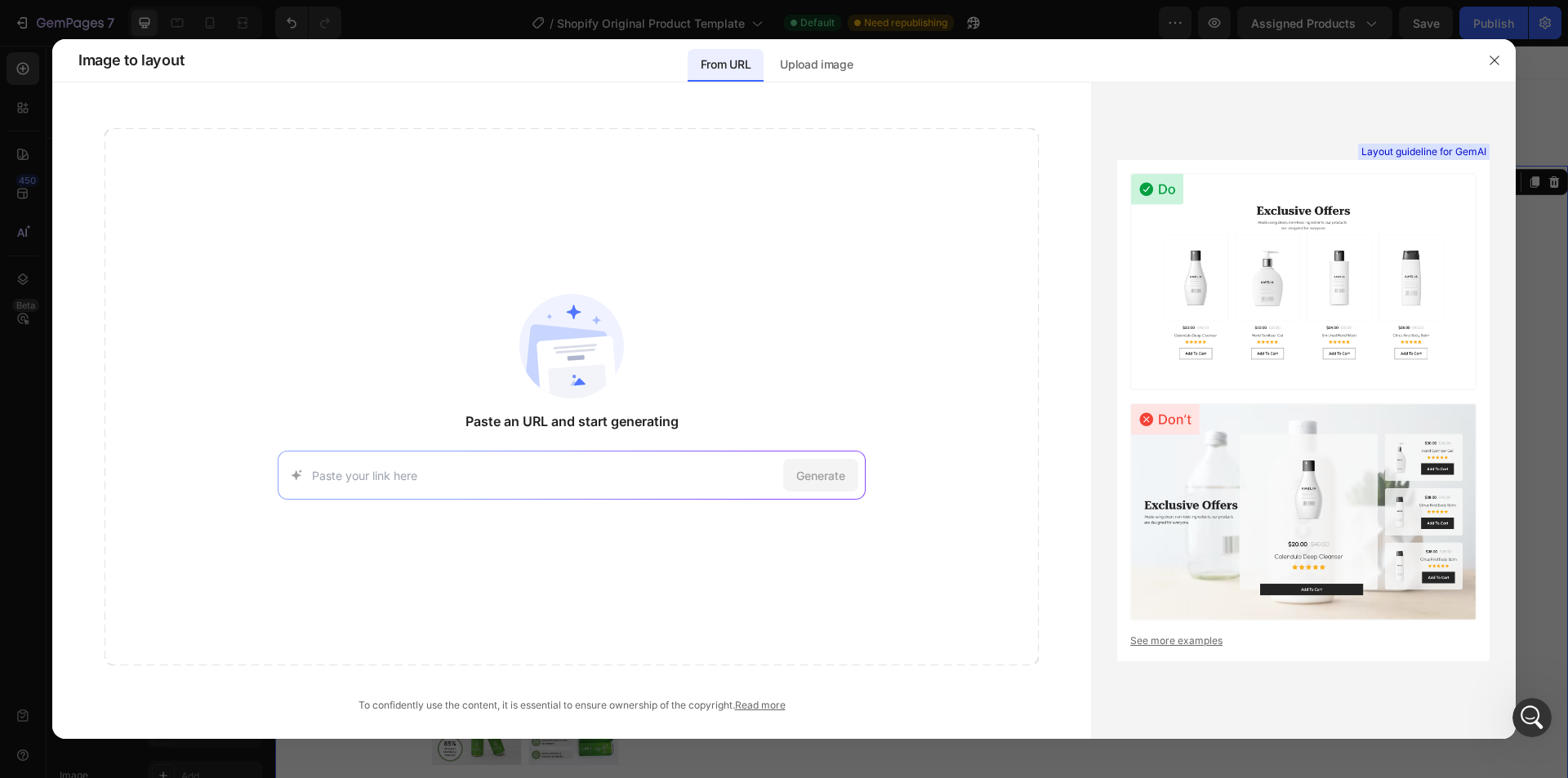
click at [407, 469] on input at bounding box center [544, 475] width 465 height 17
paste input "https://www.timeline.com/products/mitopure-softgels-vegan"
type input "https://www.timeline.com/products/mitopure-softgels-vegan"
click at [805, 468] on span "Generate" at bounding box center [821, 475] width 49 height 17
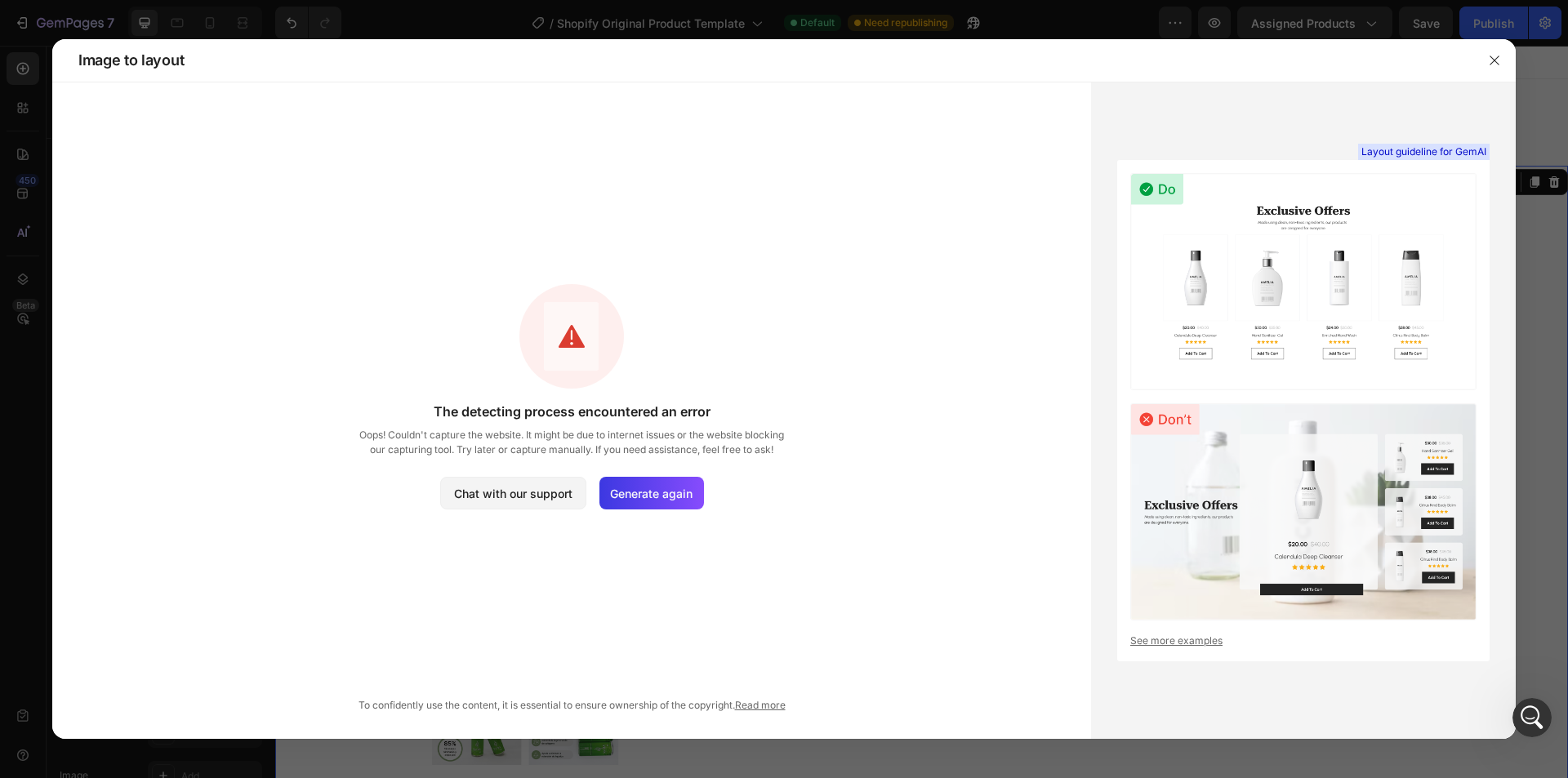
scroll to position [199, 0]
click at [653, 491] on span "Generate again" at bounding box center [651, 494] width 82 height 17
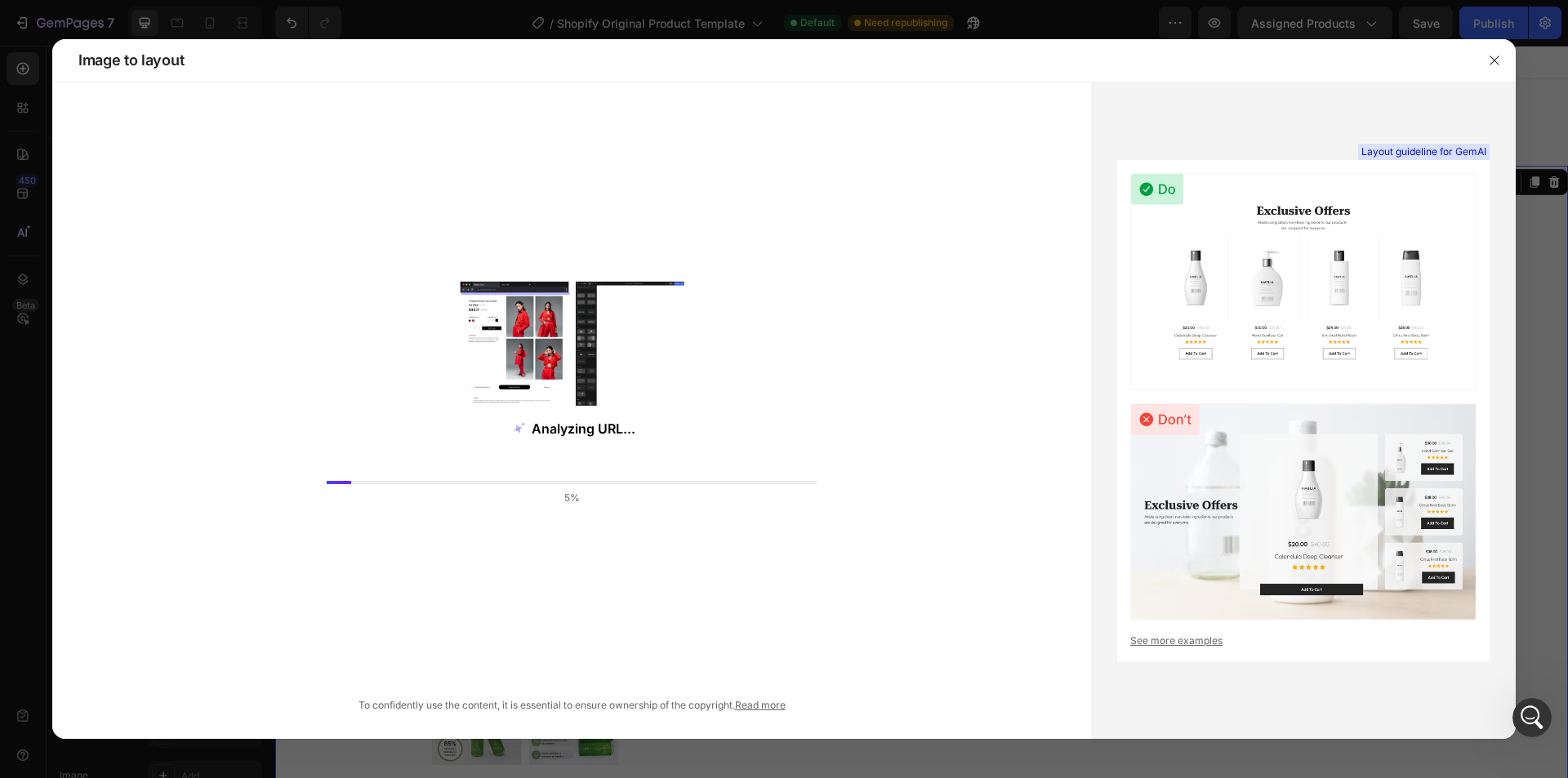
scroll to position [157, 0]
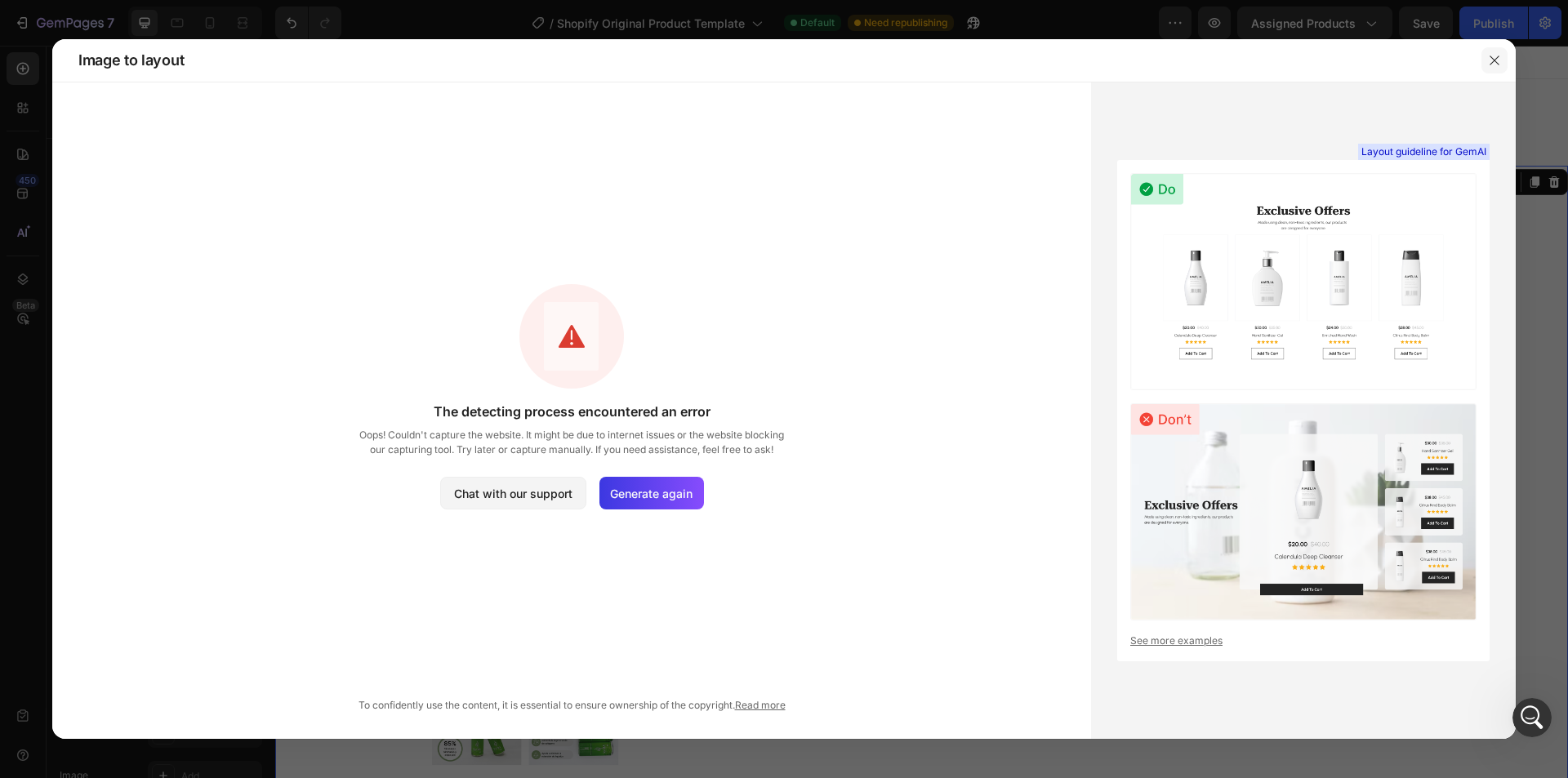
click at [1497, 57] on icon "button" at bounding box center [1495, 61] width 13 height 13
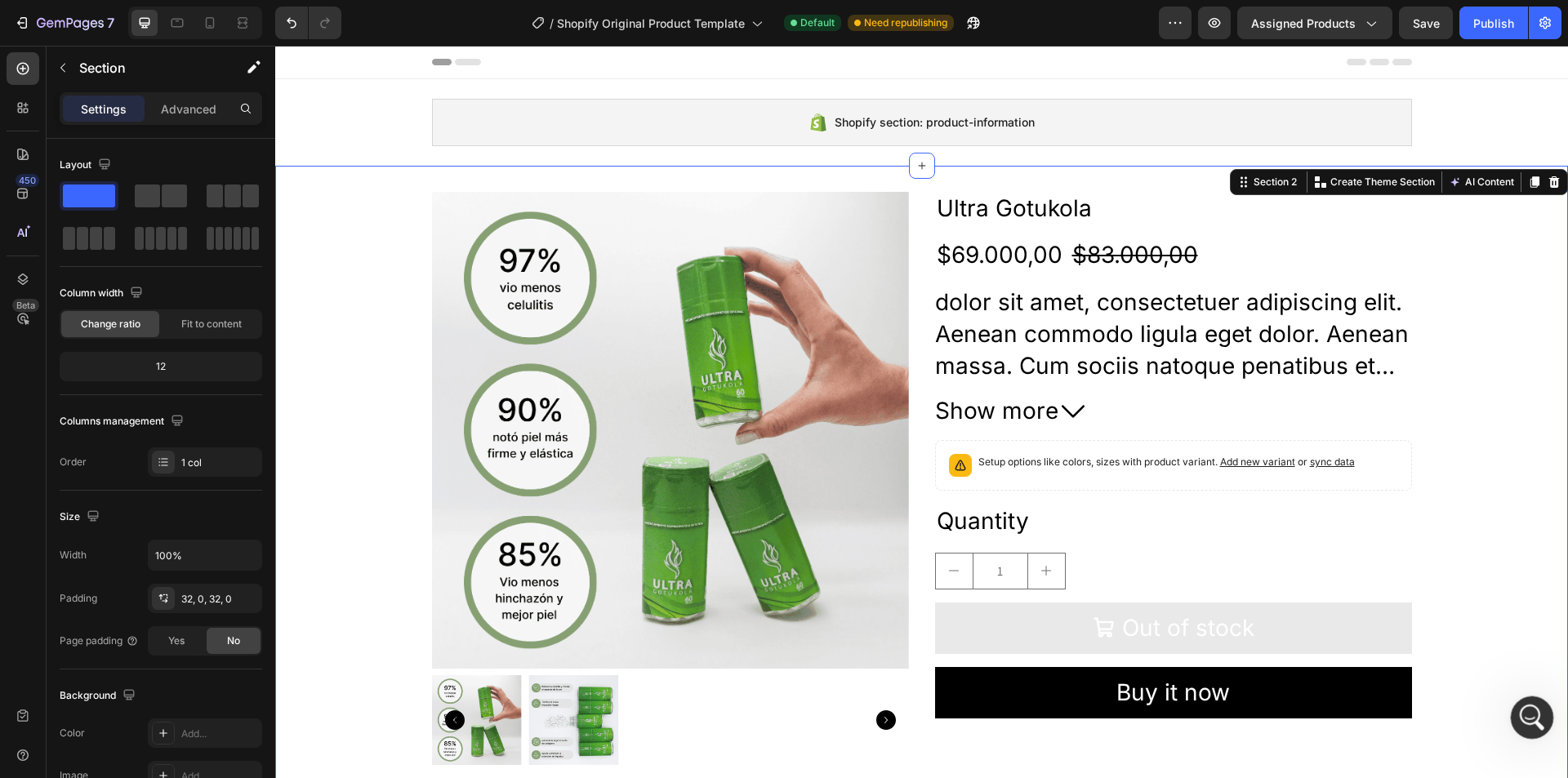
click at [1516, 711] on div "Open Intercom Messenger" at bounding box center [1530, 715] width 54 height 54
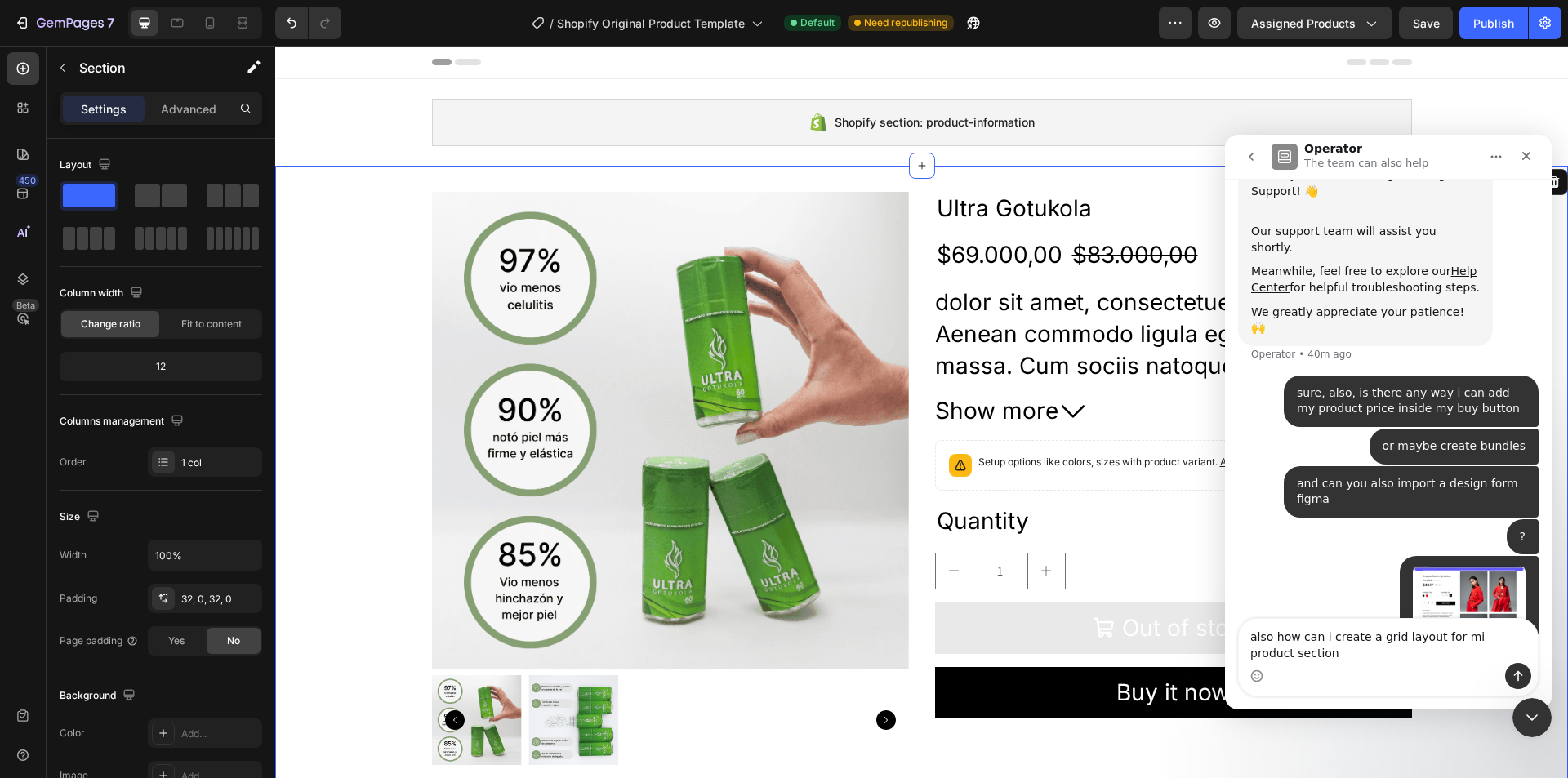
scroll to position [299, 0]
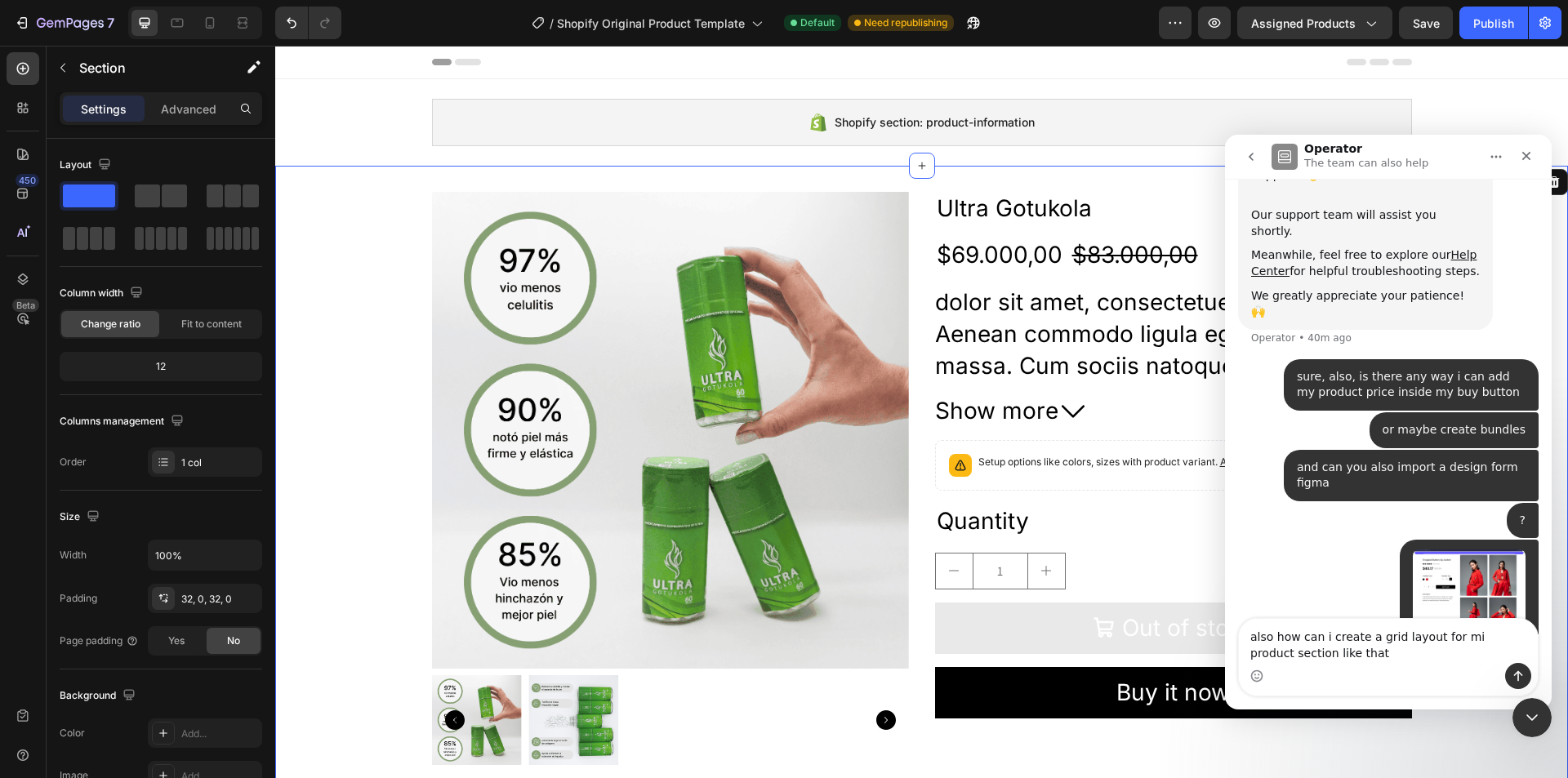
type textarea "also how can i create a grid layout for mi product section like that?"
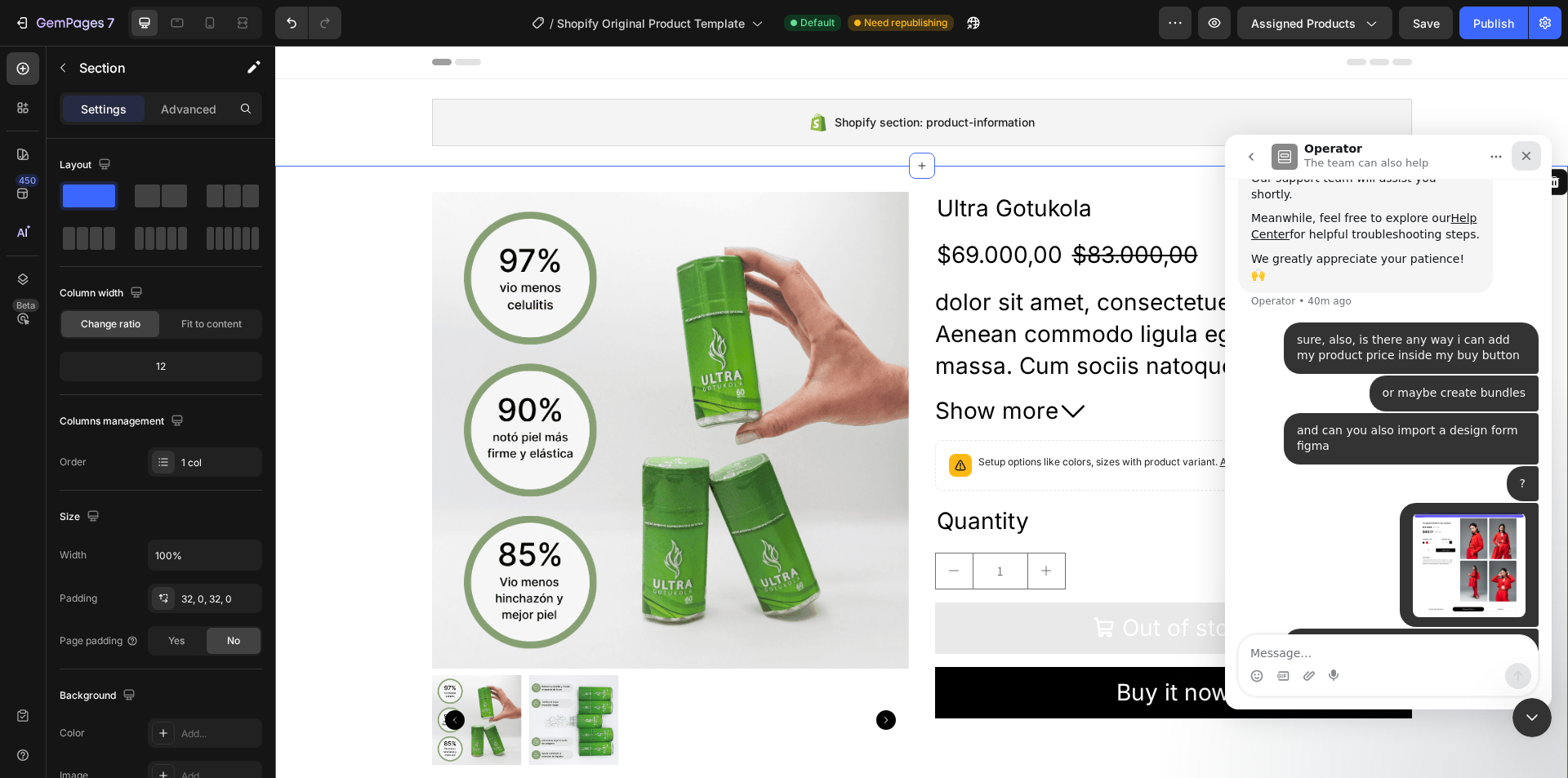
drag, startPoint x: 1513, startPoint y: 151, endPoint x: 2471, endPoint y: 240, distance: 962.1
click at [1513, 151] on div "Close" at bounding box center [1526, 155] width 29 height 29
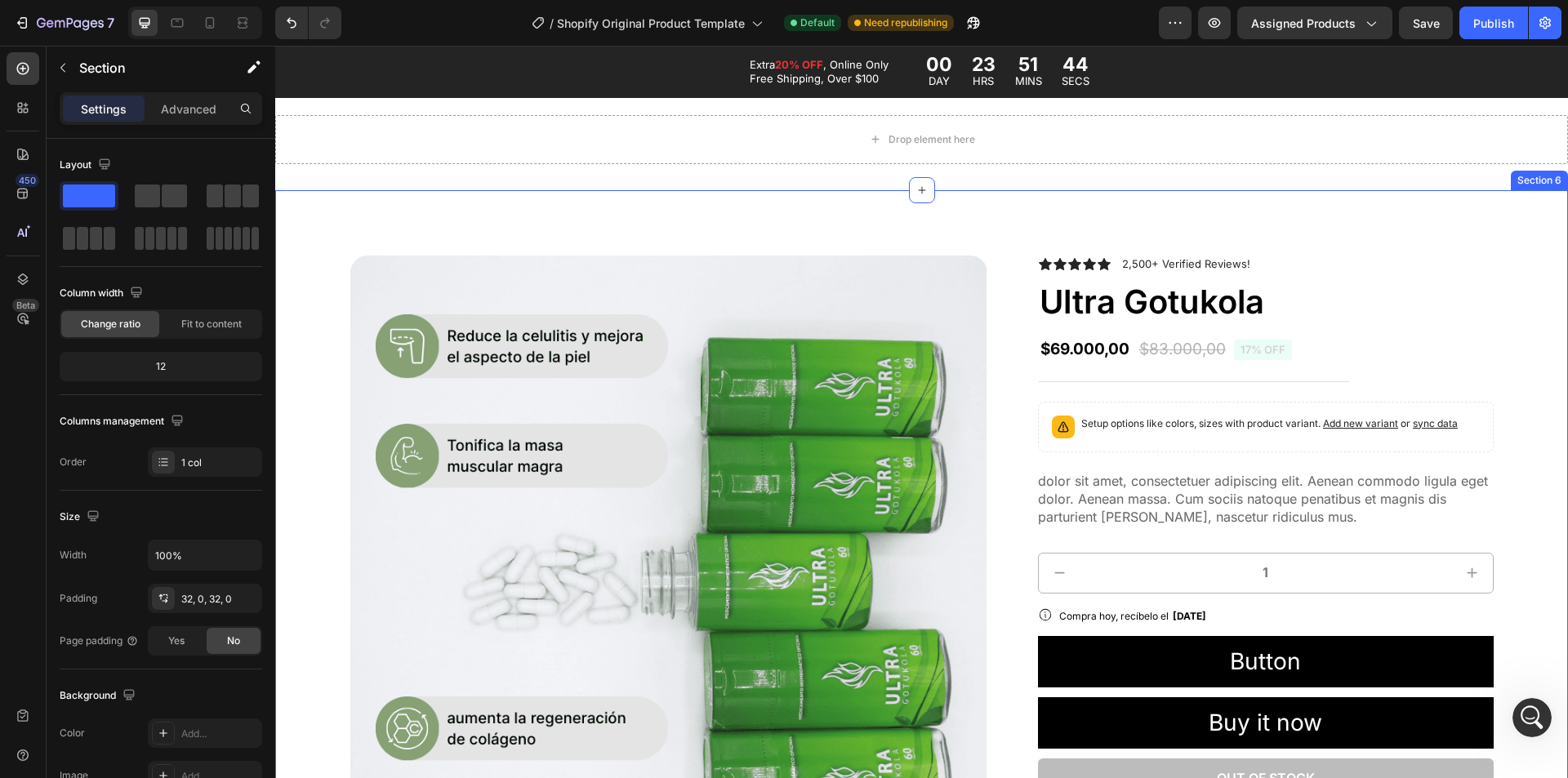
scroll to position [572, 0]
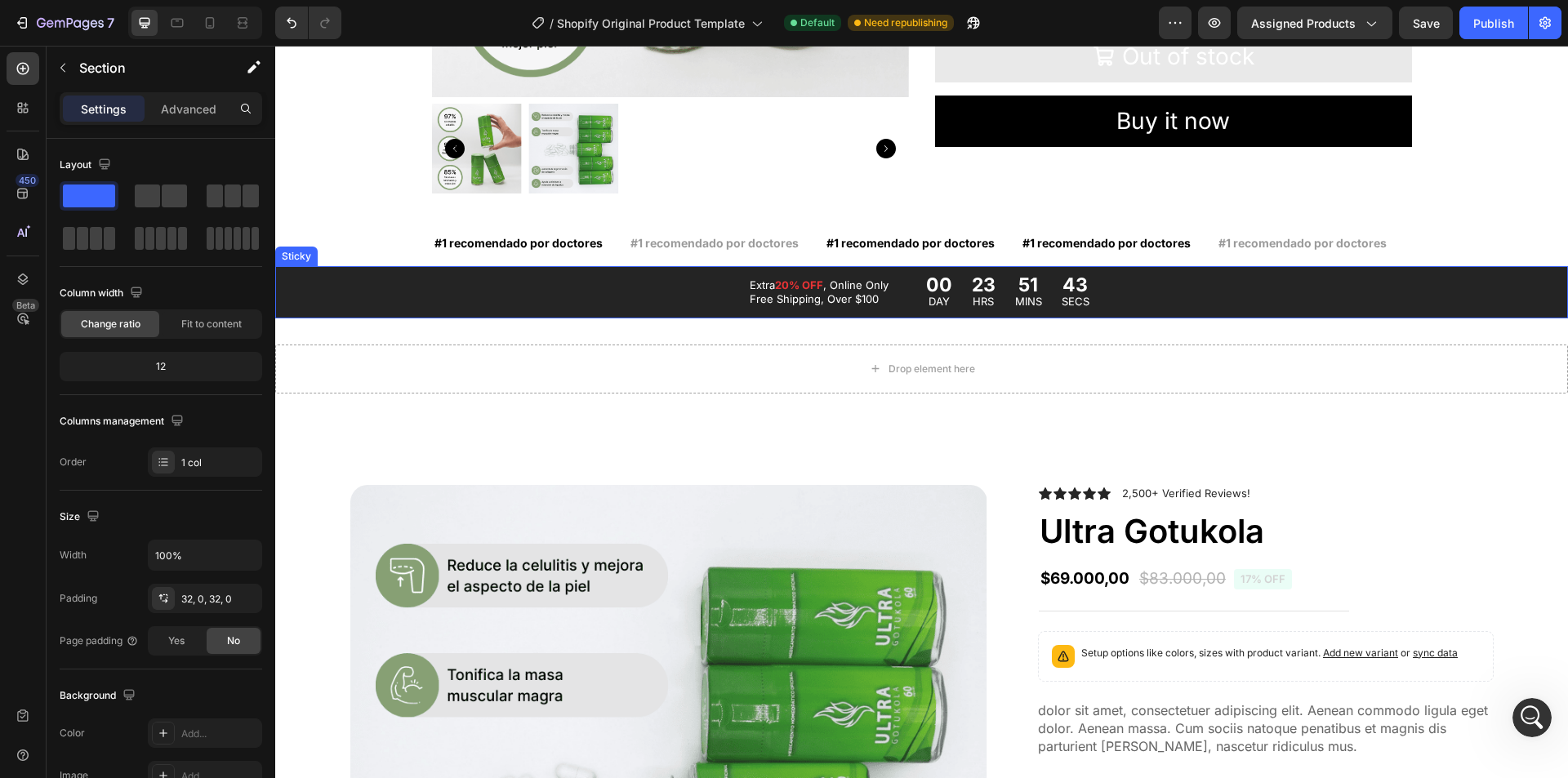
click at [1436, 279] on div "Extra 20% OFF , Online Only Free Shipping, Over $100 Text Block 00 DAY 23 HRS 5…" at bounding box center [921, 292] width 1293 height 52
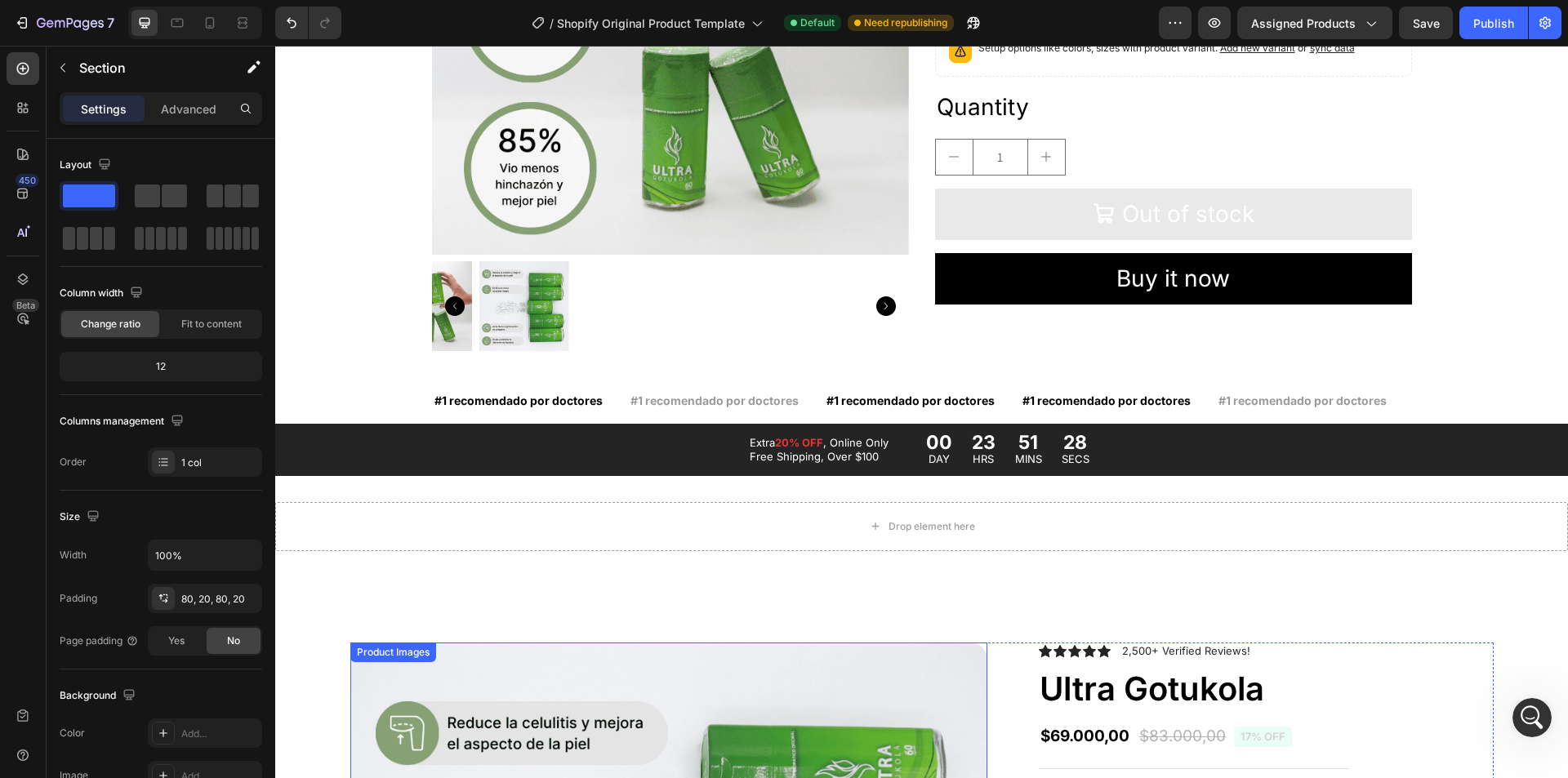
scroll to position [163, 0]
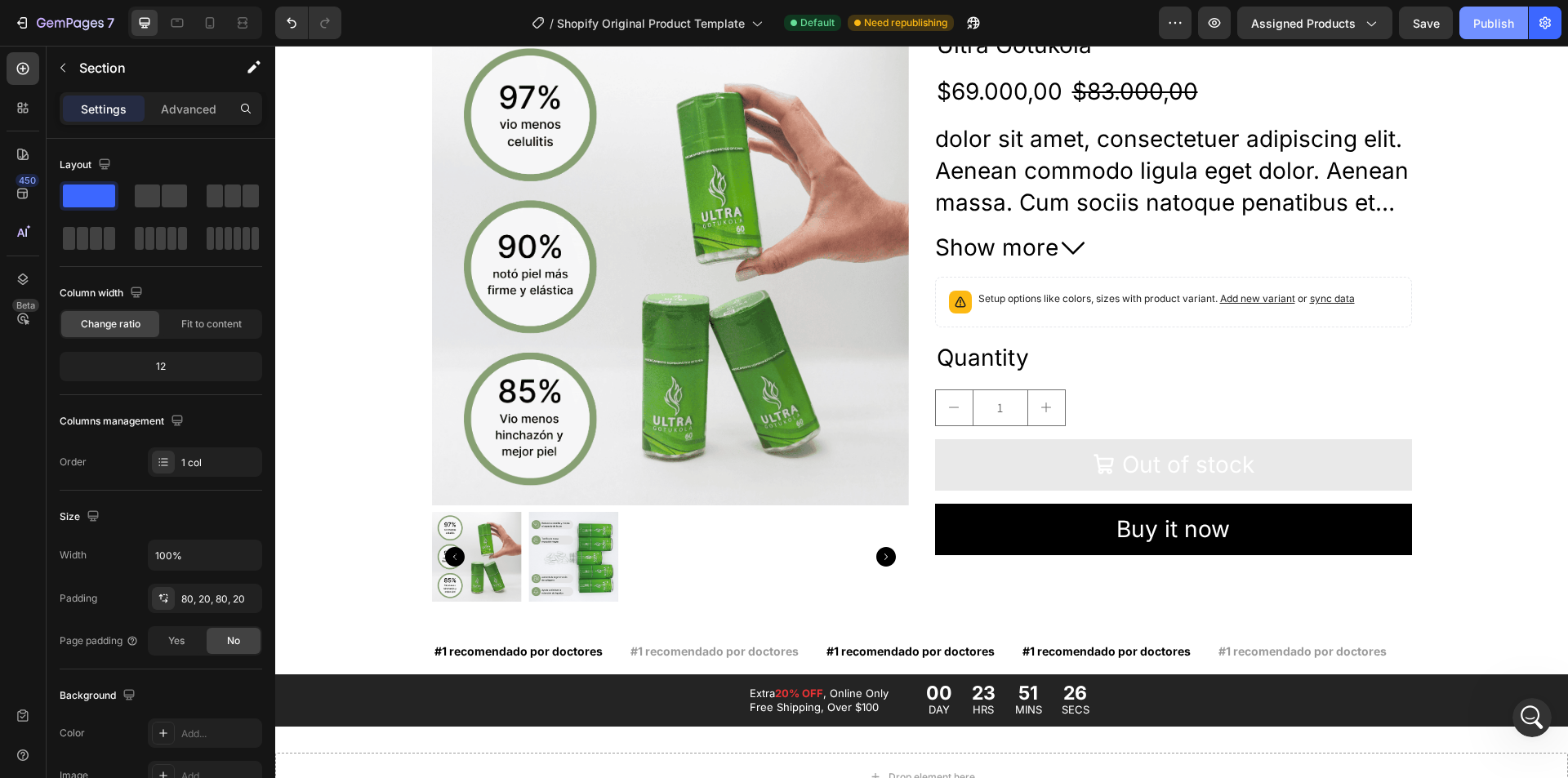
click at [1494, 19] on div "Publish" at bounding box center [1493, 23] width 41 height 17
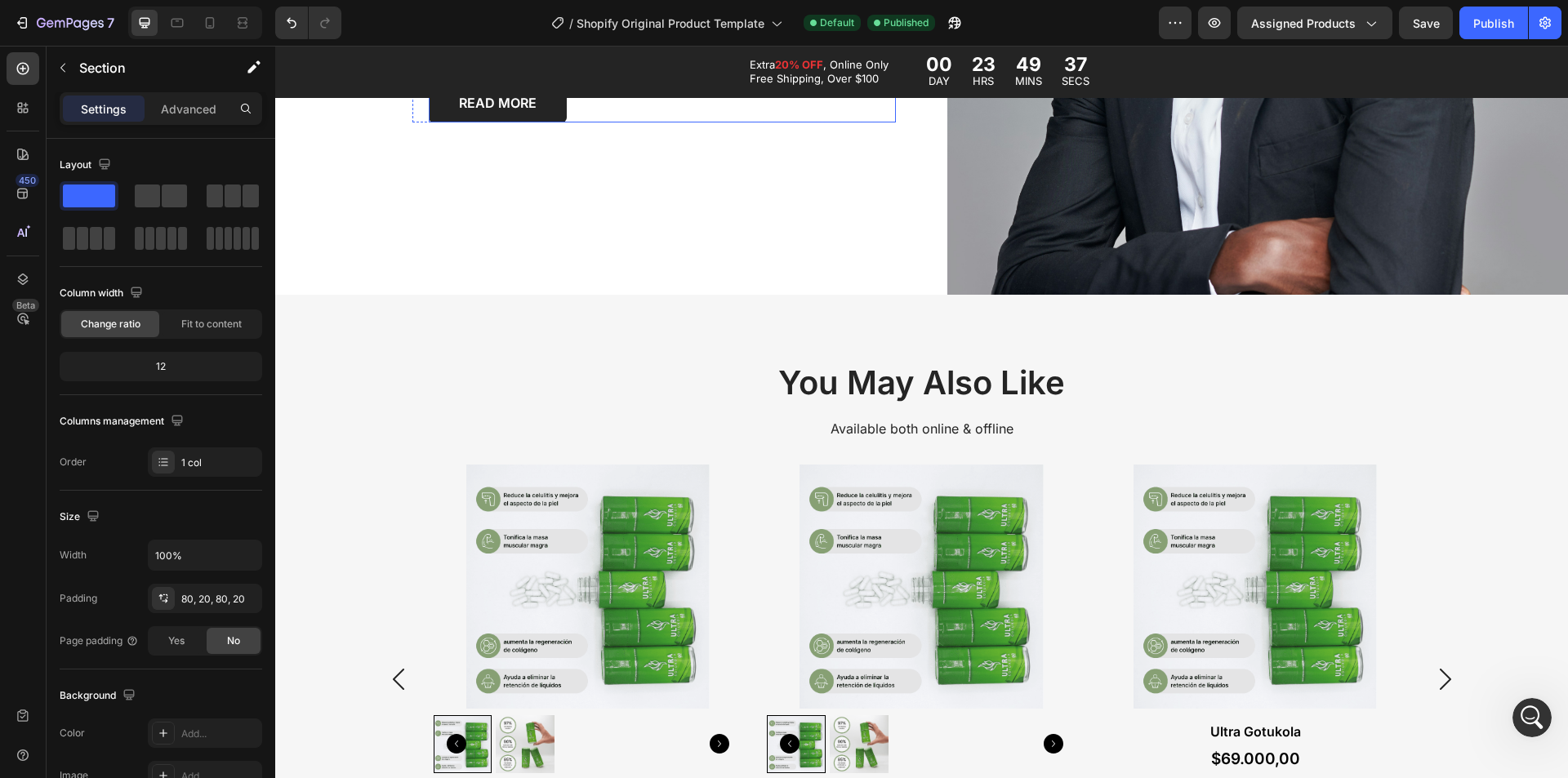
scroll to position [3920, 0]
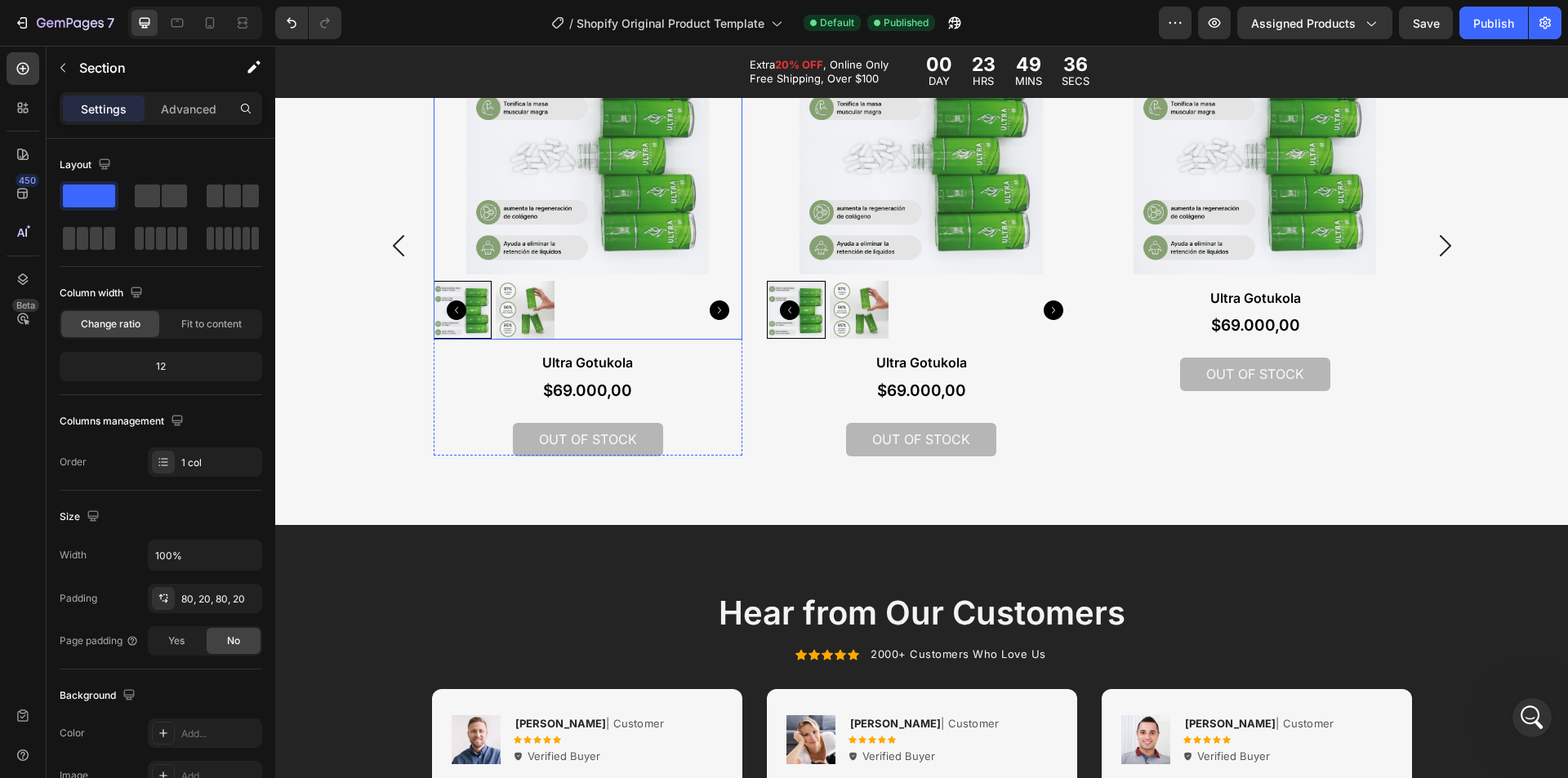
click at [565, 207] on img at bounding box center [589, 152] width 309 height 244
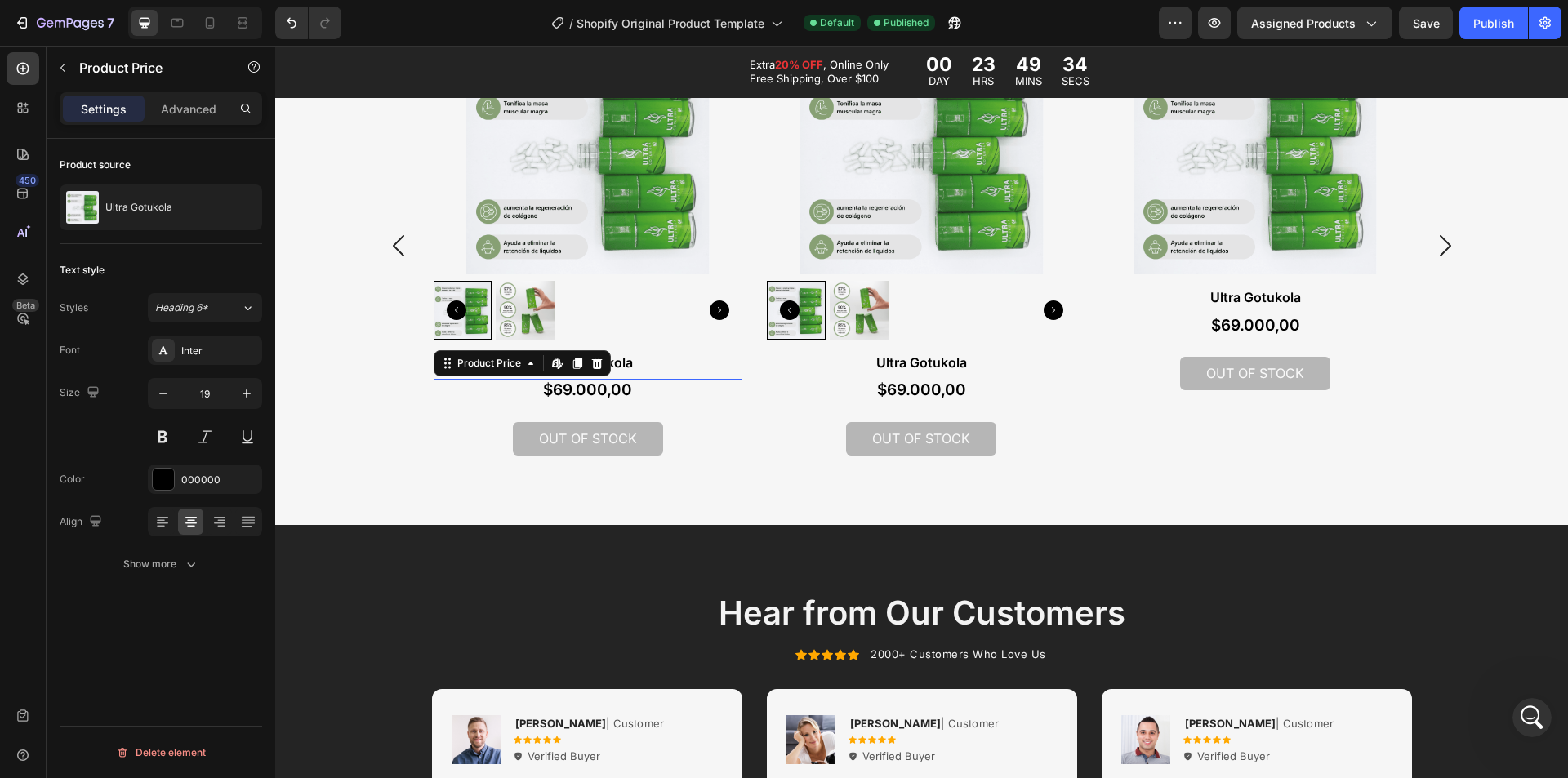
click at [502, 385] on div "$69.000,00" at bounding box center [589, 391] width 309 height 23
click at [473, 421] on div "24" at bounding box center [589, 412] width 309 height 20
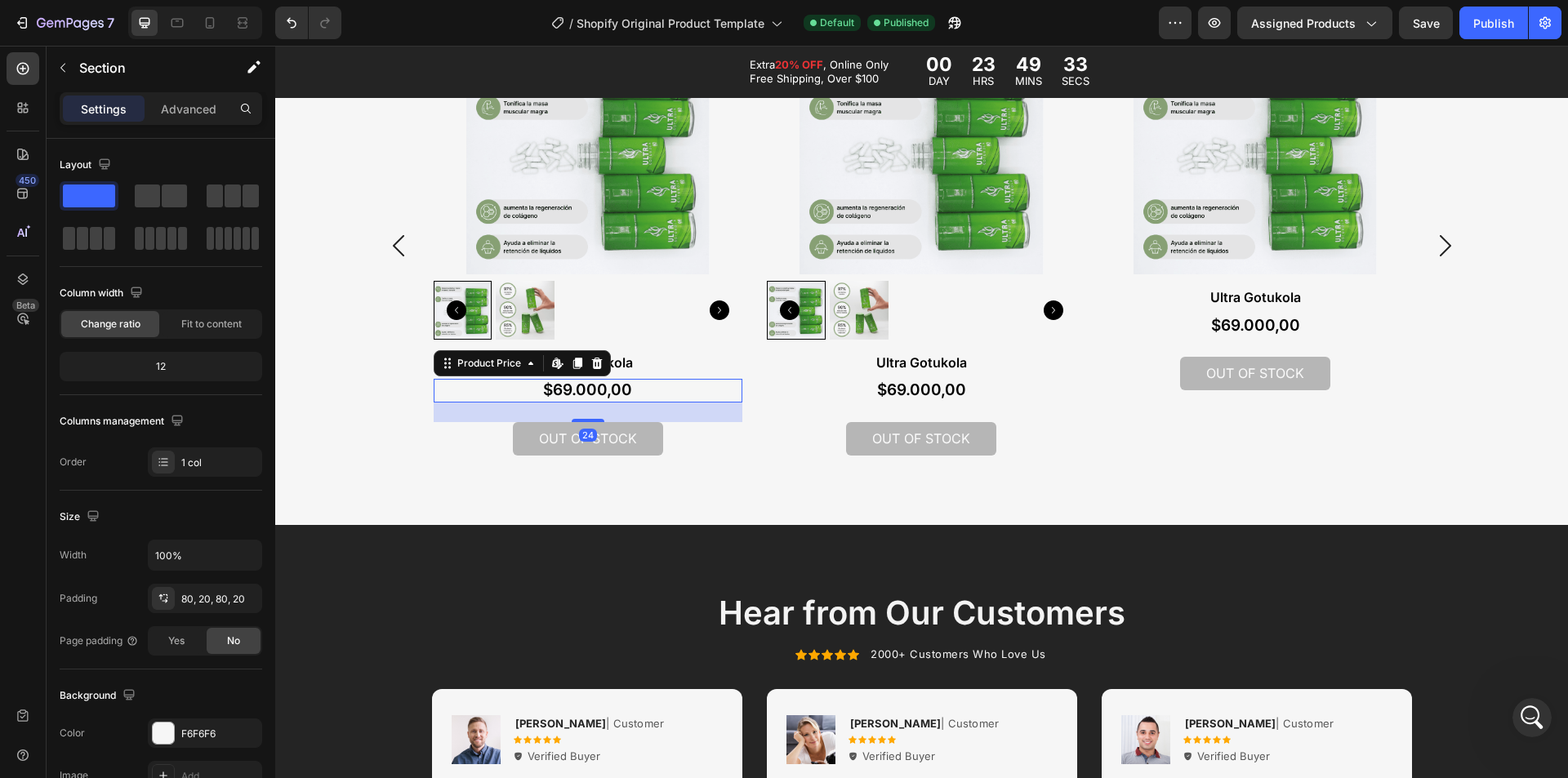
click at [566, 476] on div "You May Also Like Heading Available both online & offline Text Block Product Im…" at bounding box center [921, 193] width 1293 height 666
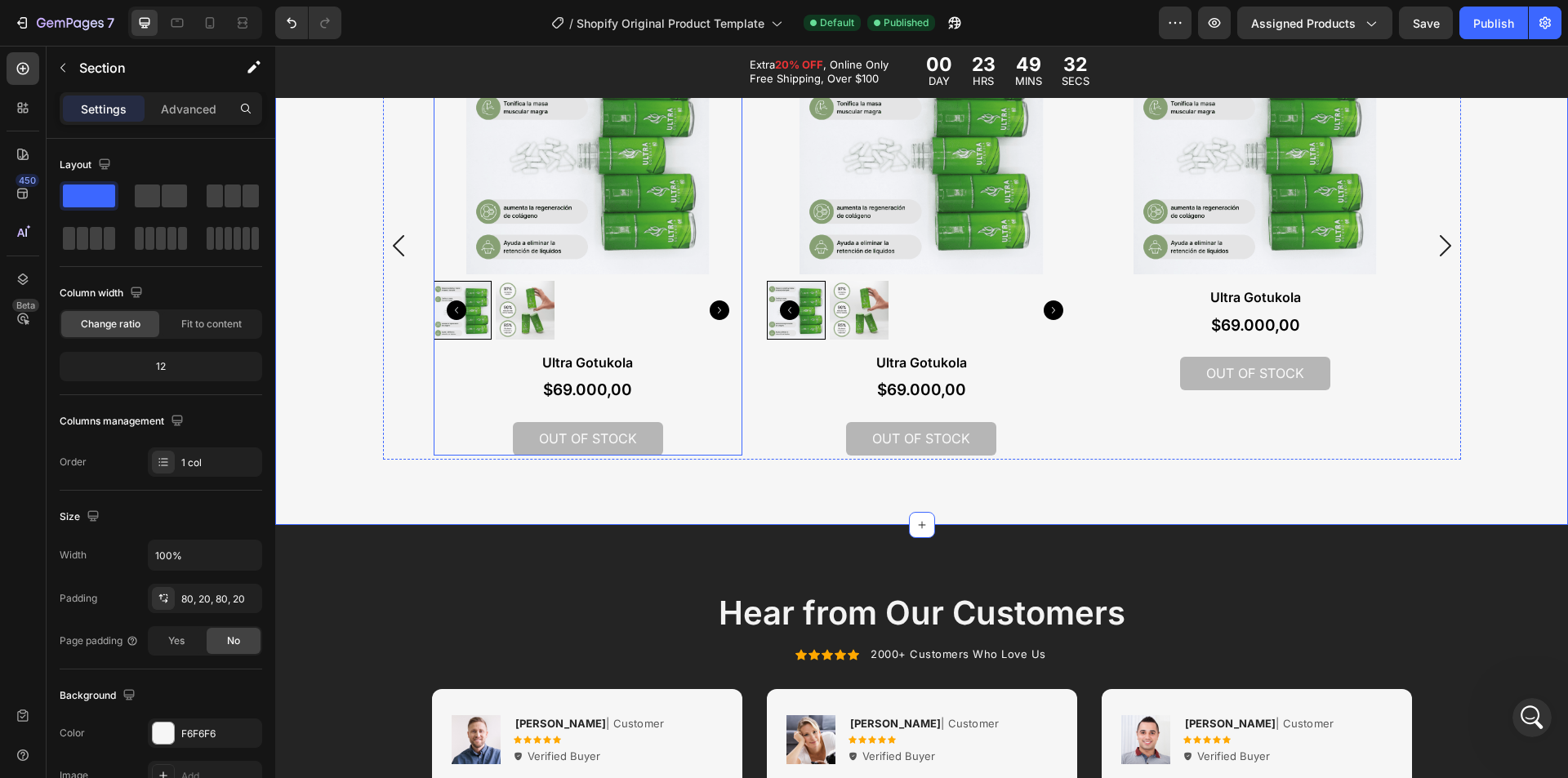
click at [491, 408] on div "Ultra Gotukola Product Title $69.000,00 Product Price Product Price Out of stoc…" at bounding box center [589, 404] width 309 height 103
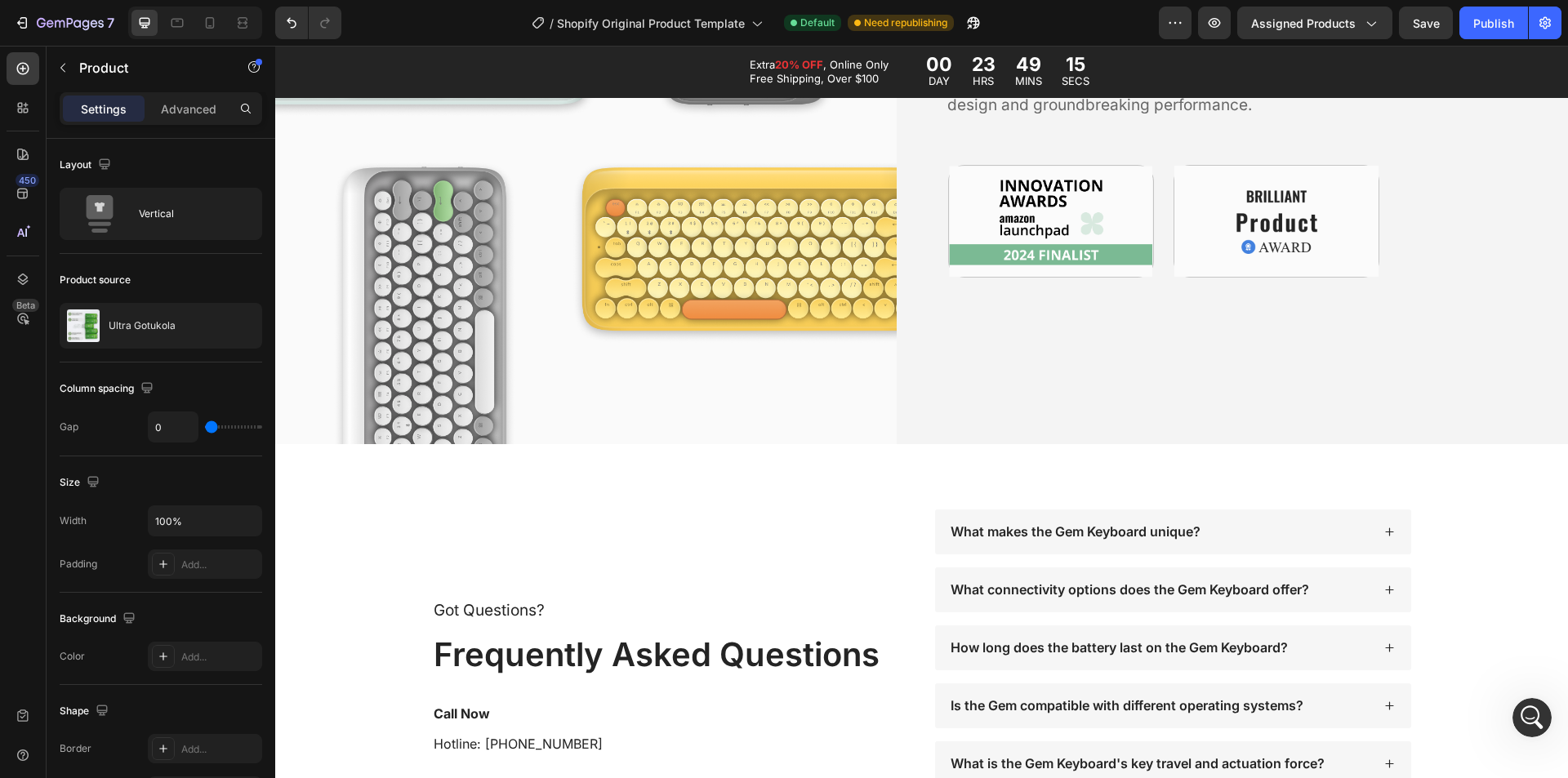
scroll to position [5308, 0]
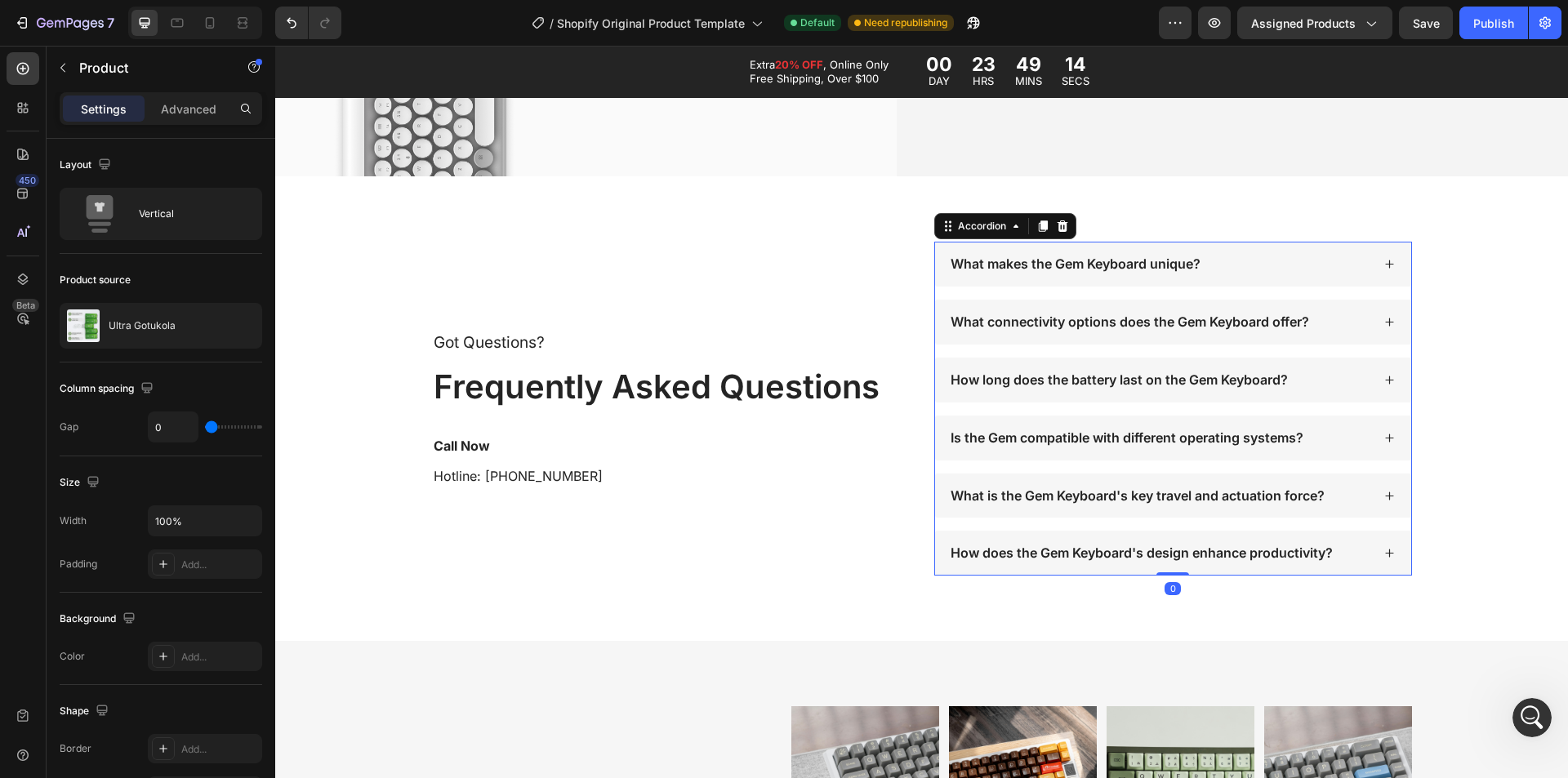
click at [1074, 262] on p "What makes the Gem Keyboard unique?" at bounding box center [1076, 264] width 250 height 17
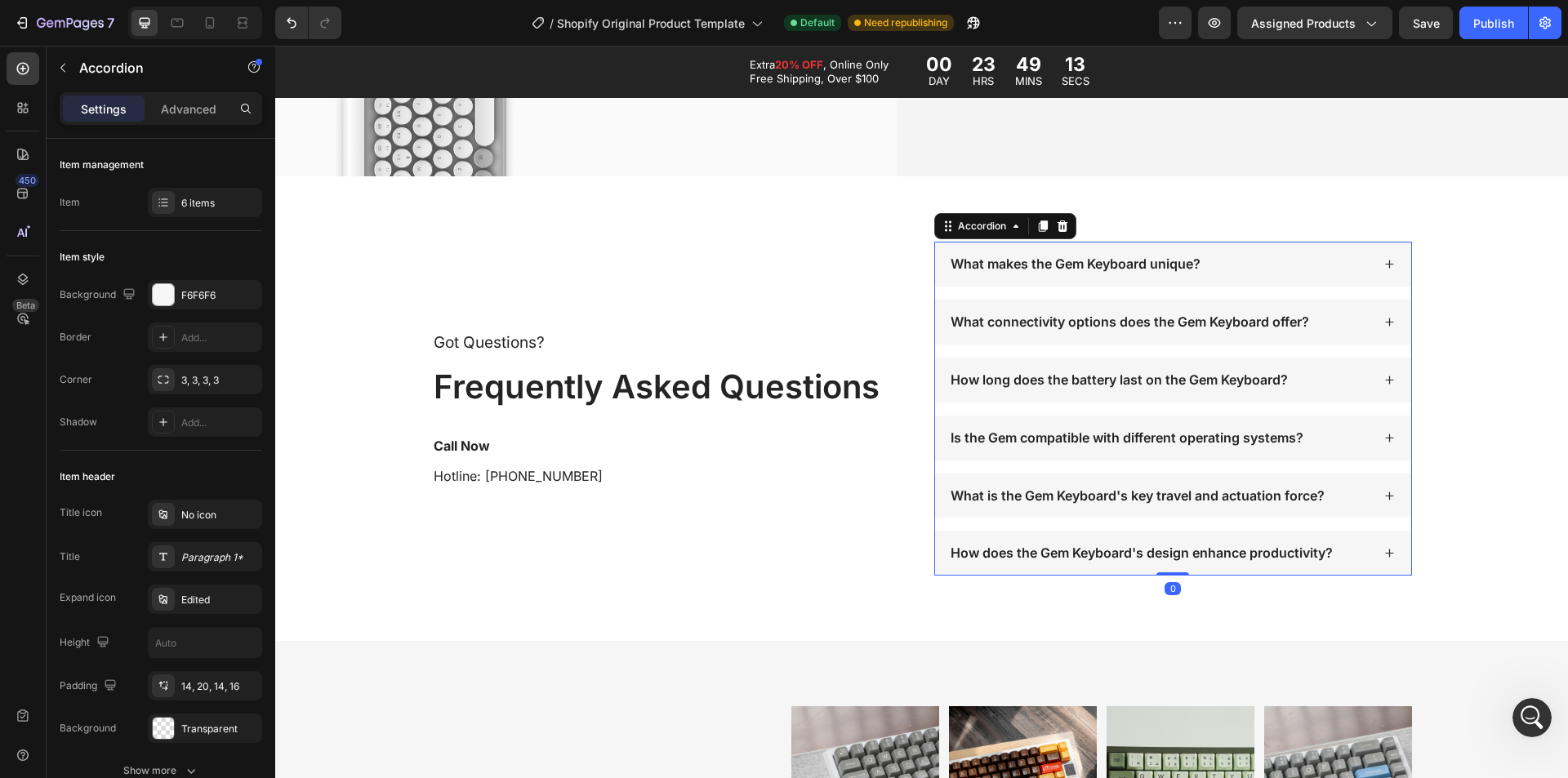
click at [1216, 259] on div "What makes the Gem Keyboard unique?" at bounding box center [1160, 264] width 423 height 22
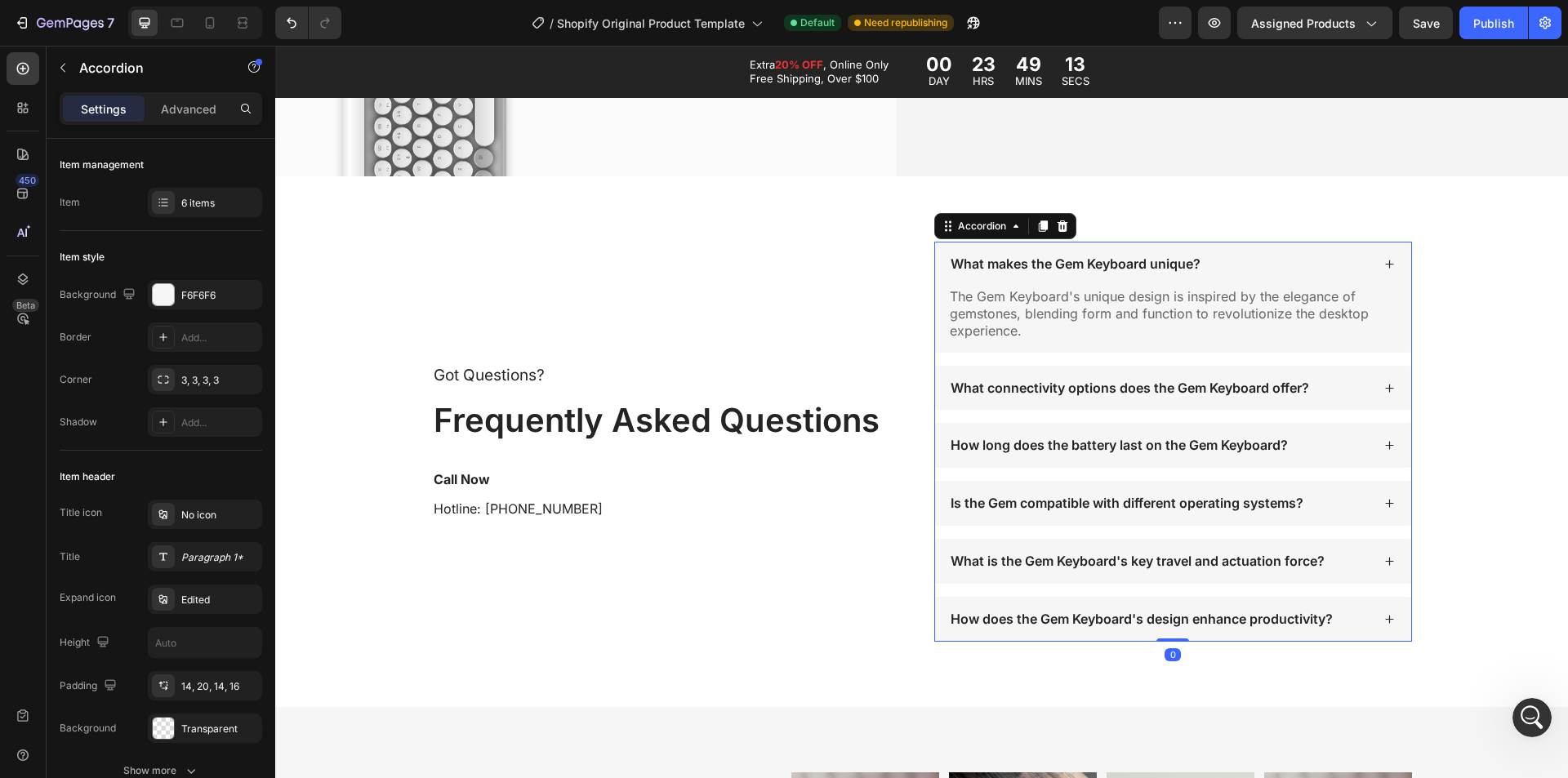
click at [1220, 262] on div "What makes the Gem Keyboard unique?" at bounding box center [1160, 264] width 423 height 22
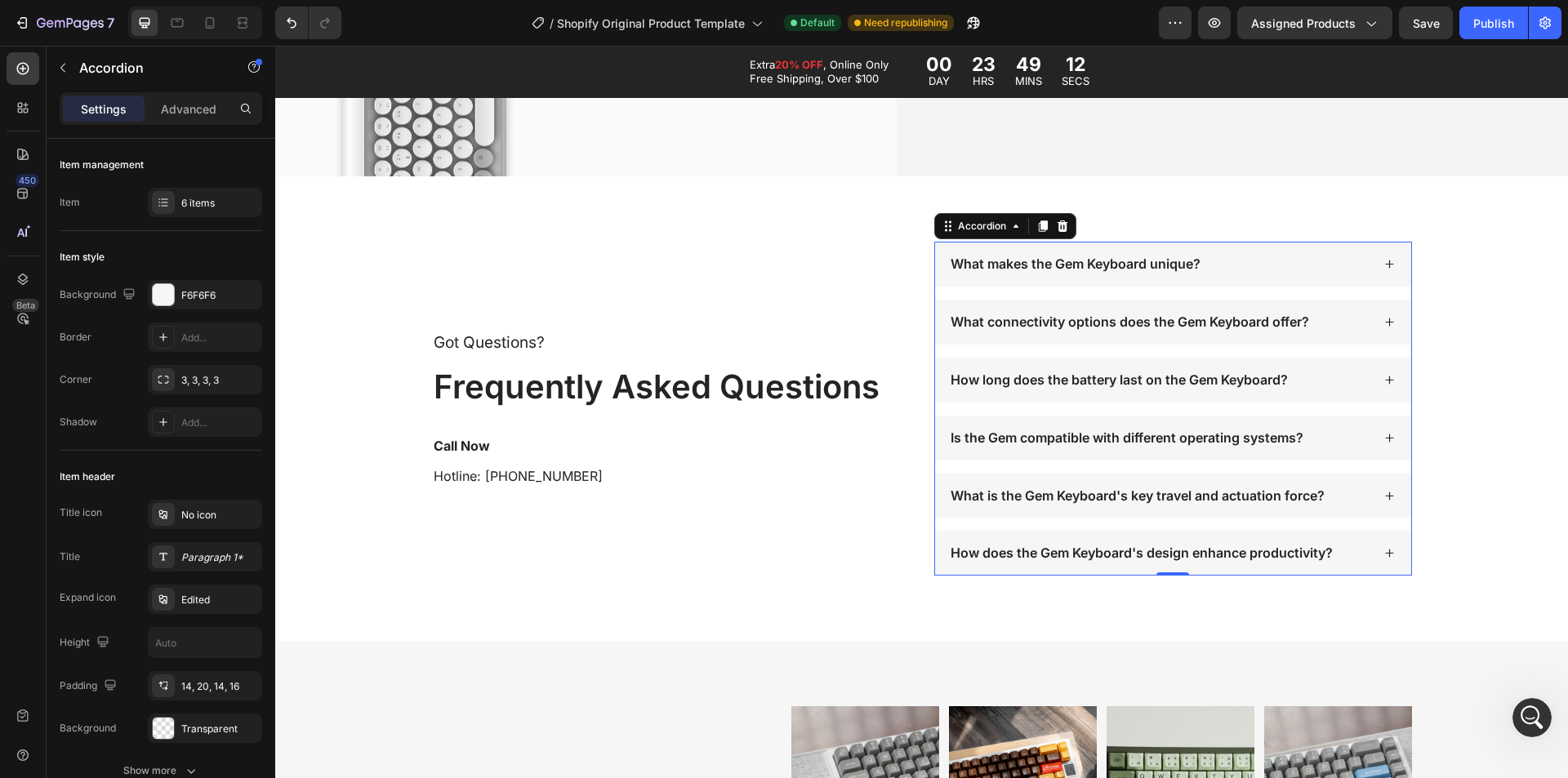
click at [1220, 262] on div "What makes the Gem Keyboard unique?" at bounding box center [1160, 264] width 423 height 22
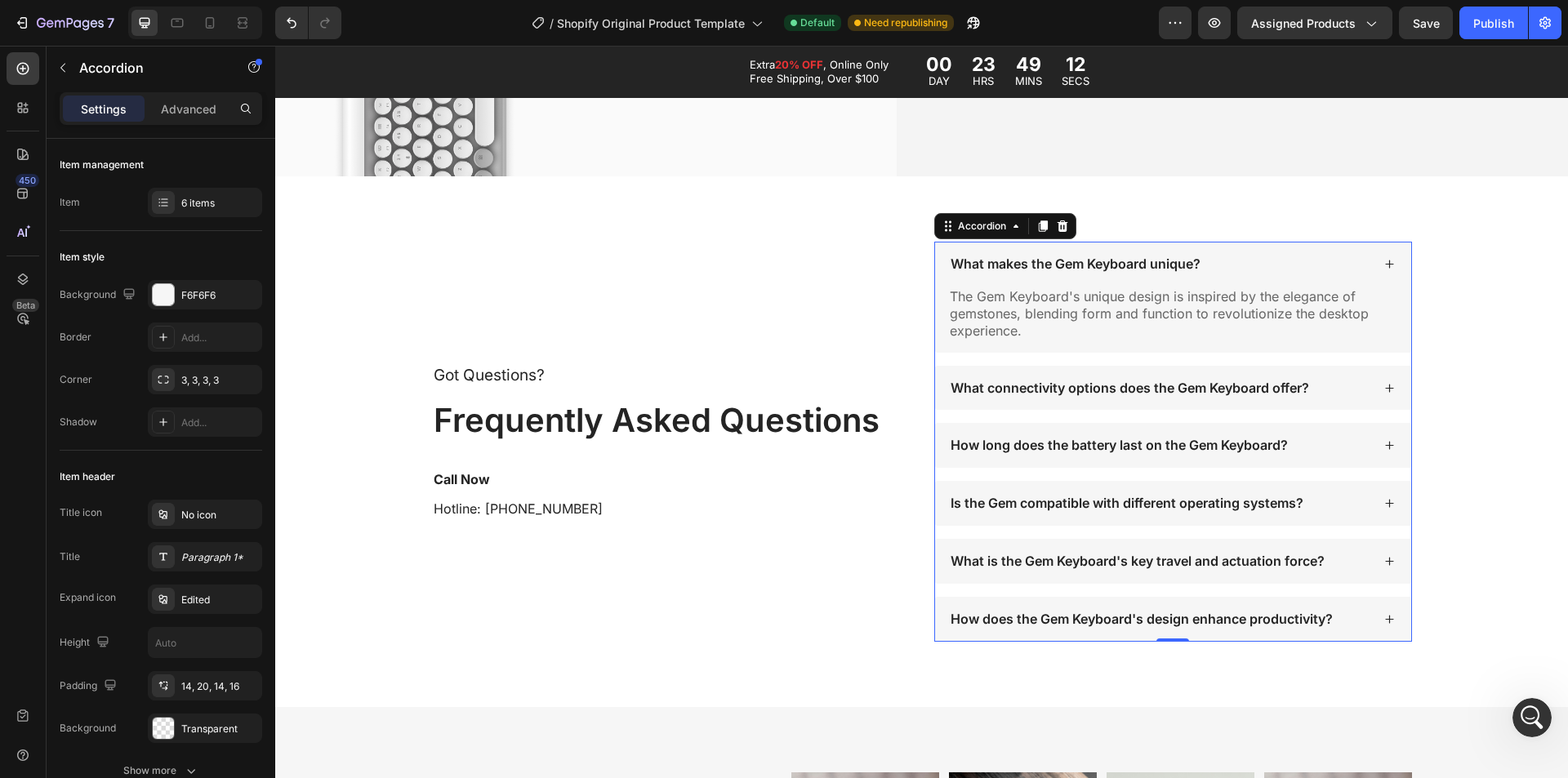
click at [1220, 262] on div "What makes the Gem Keyboard unique?" at bounding box center [1160, 264] width 423 height 22
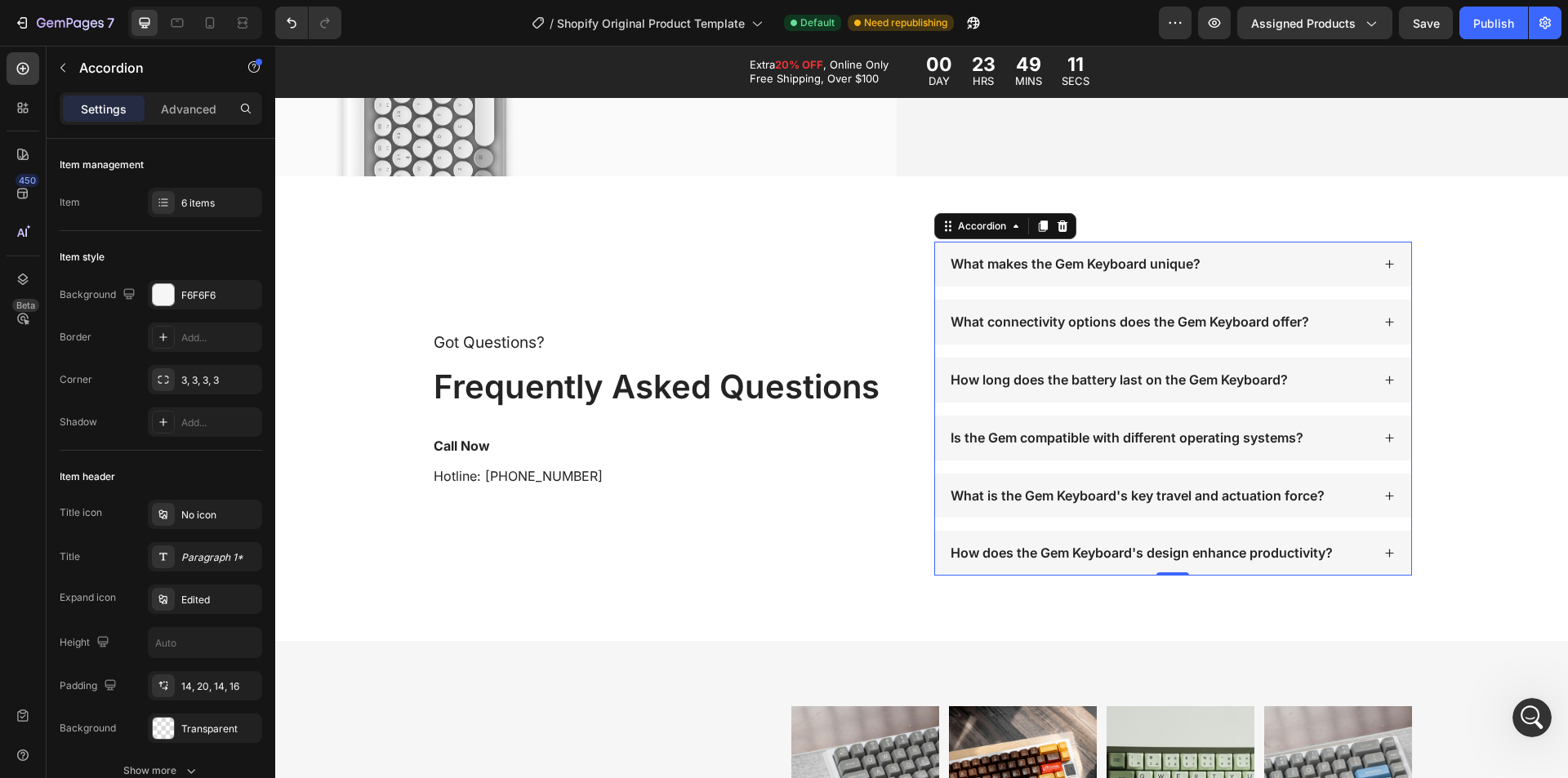
click at [1220, 262] on div "What makes the Gem Keyboard unique?" at bounding box center [1160, 264] width 423 height 22
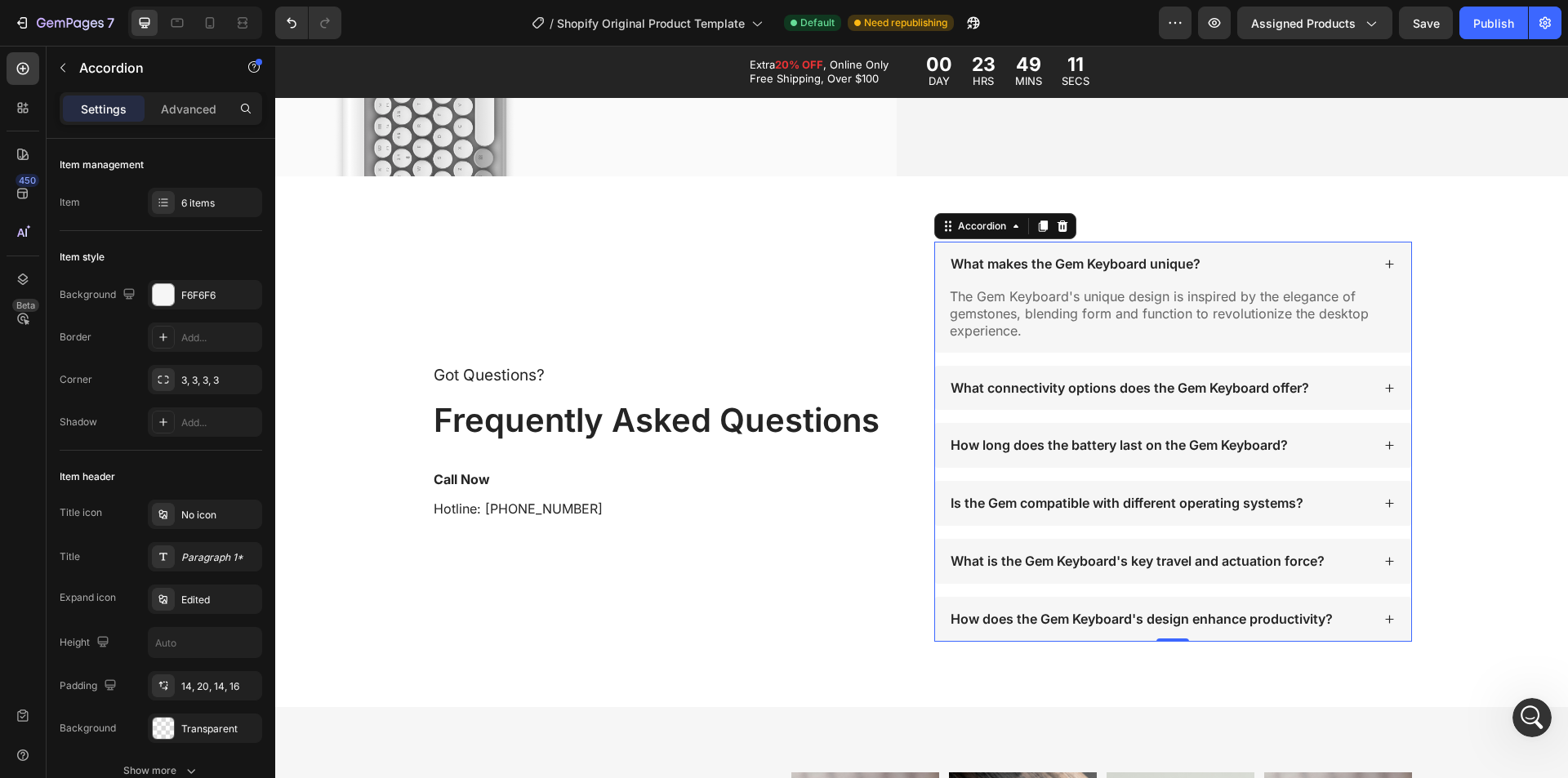
click at [1220, 262] on div "What makes the Gem Keyboard unique?" at bounding box center [1160, 264] width 423 height 22
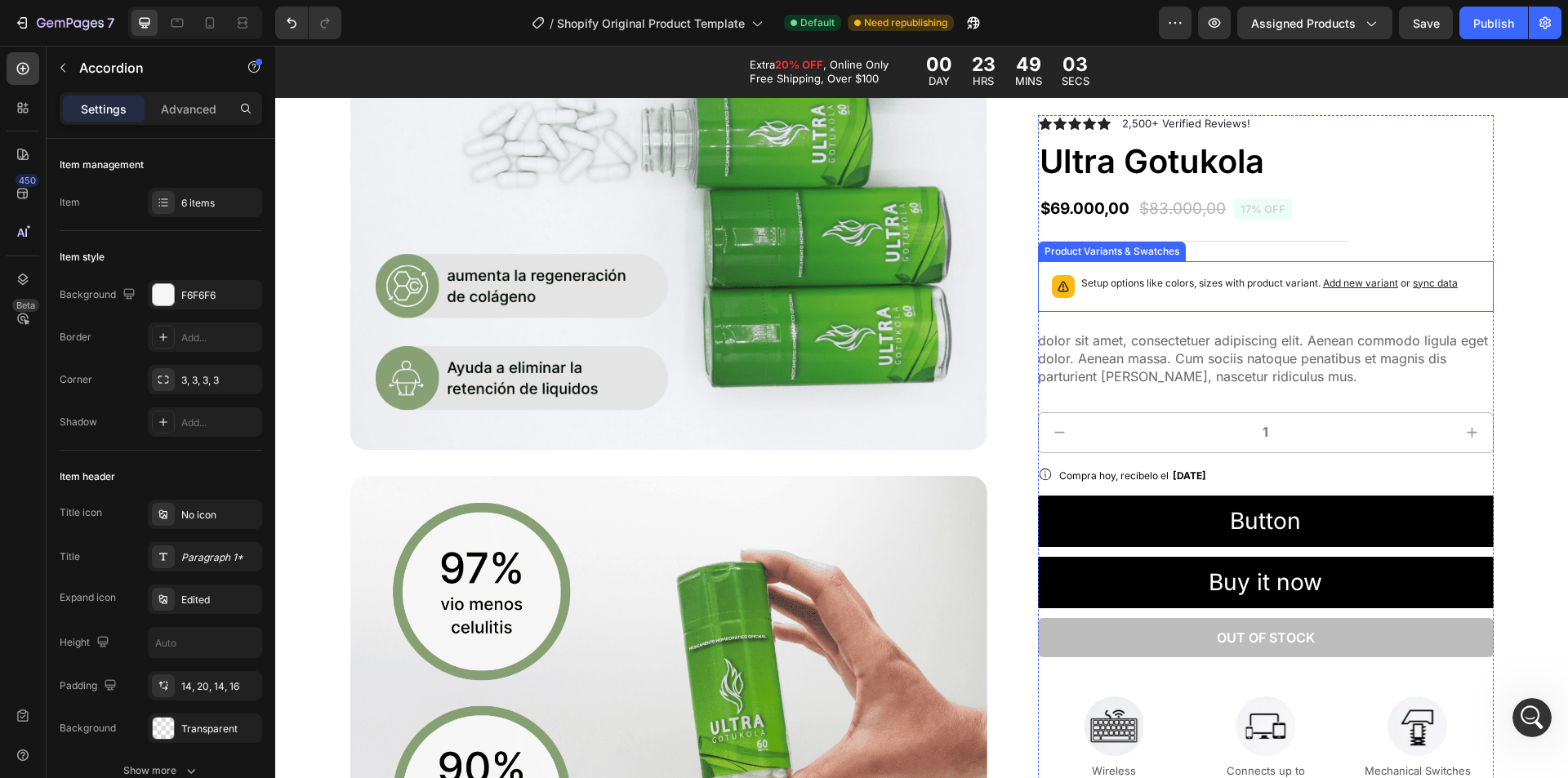
scroll to position [1151, 0]
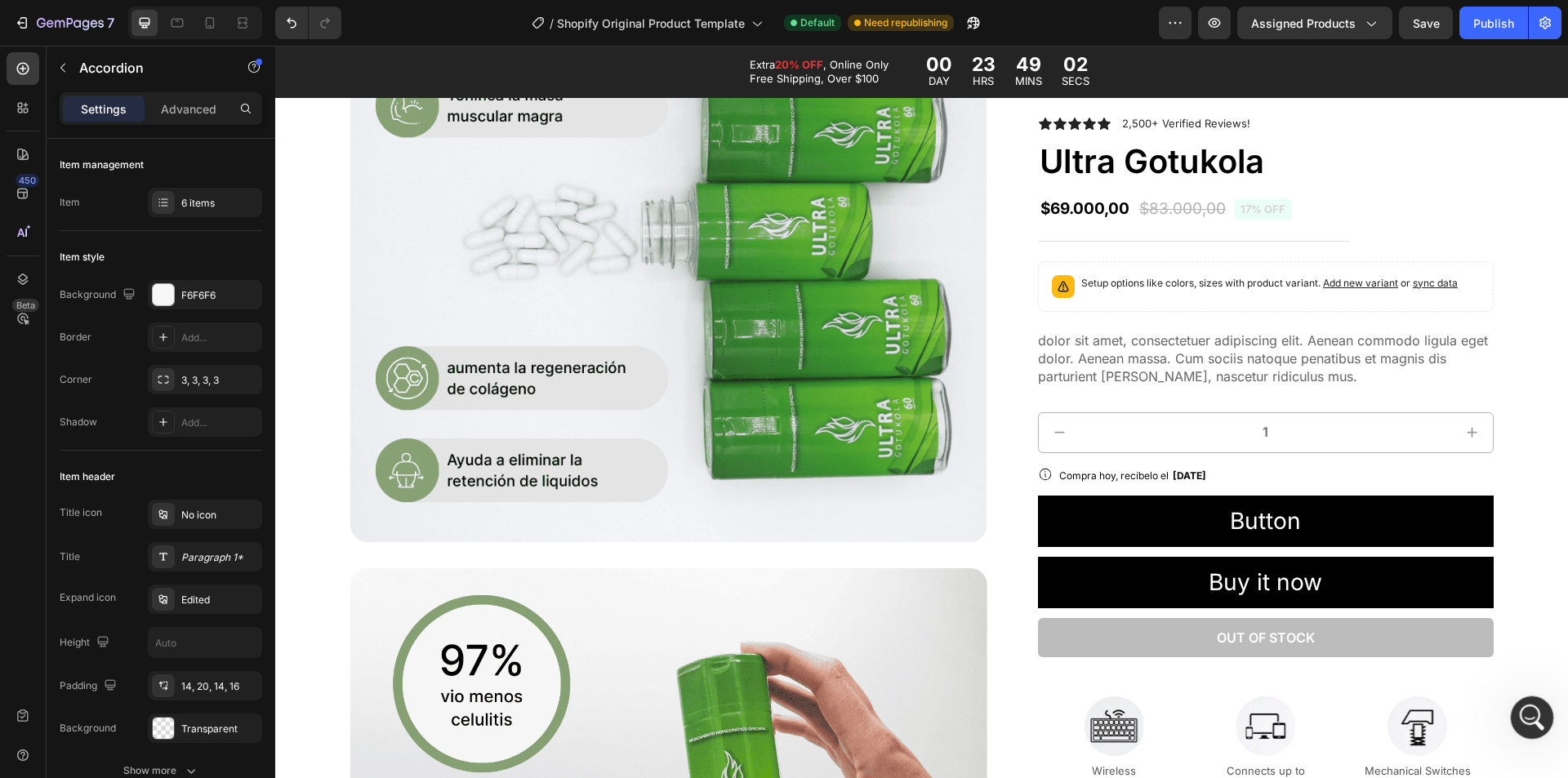
click at [1527, 698] on div "Open Intercom Messenger" at bounding box center [1530, 715] width 54 height 54
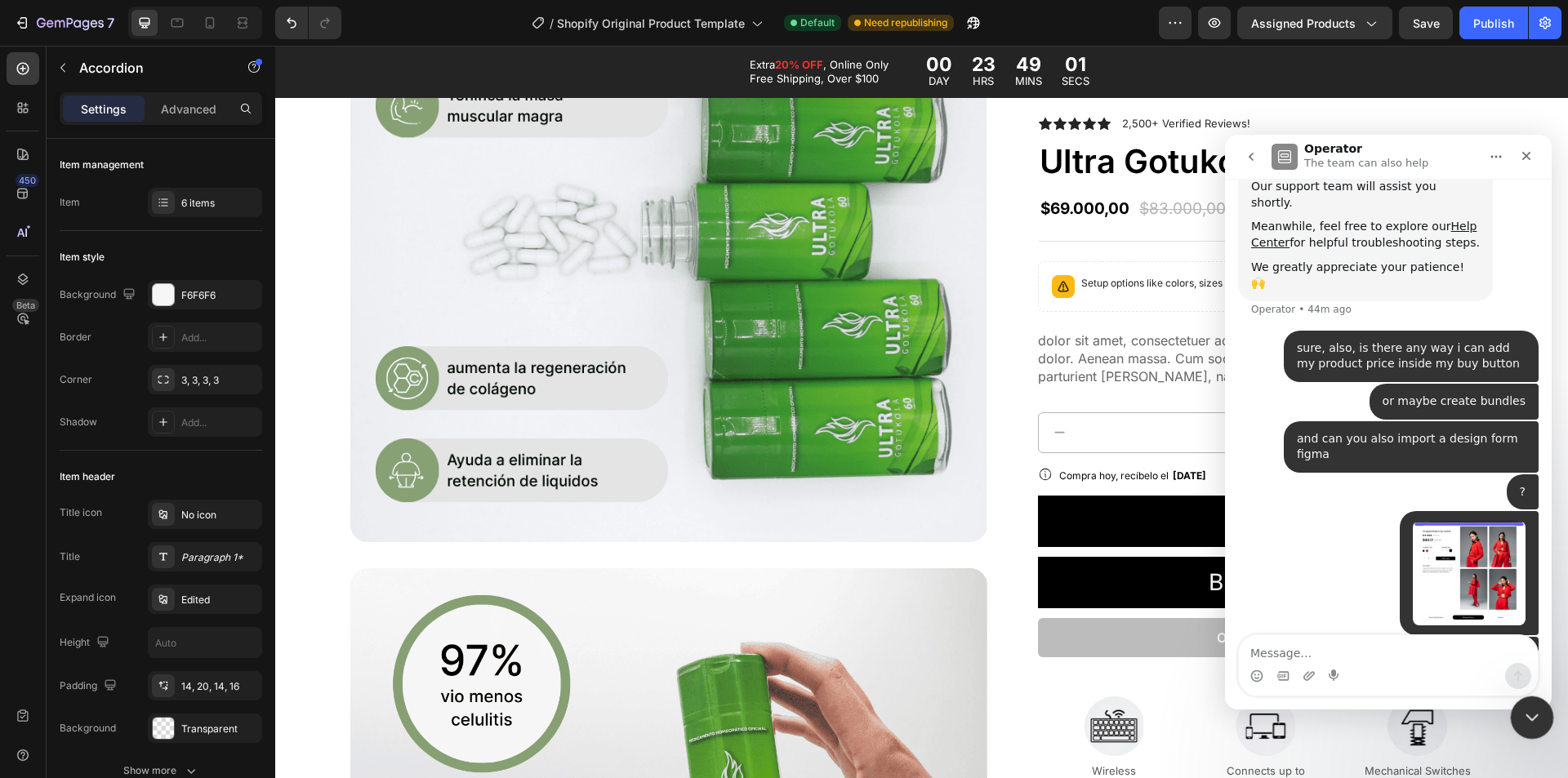
scroll to position [336, 0]
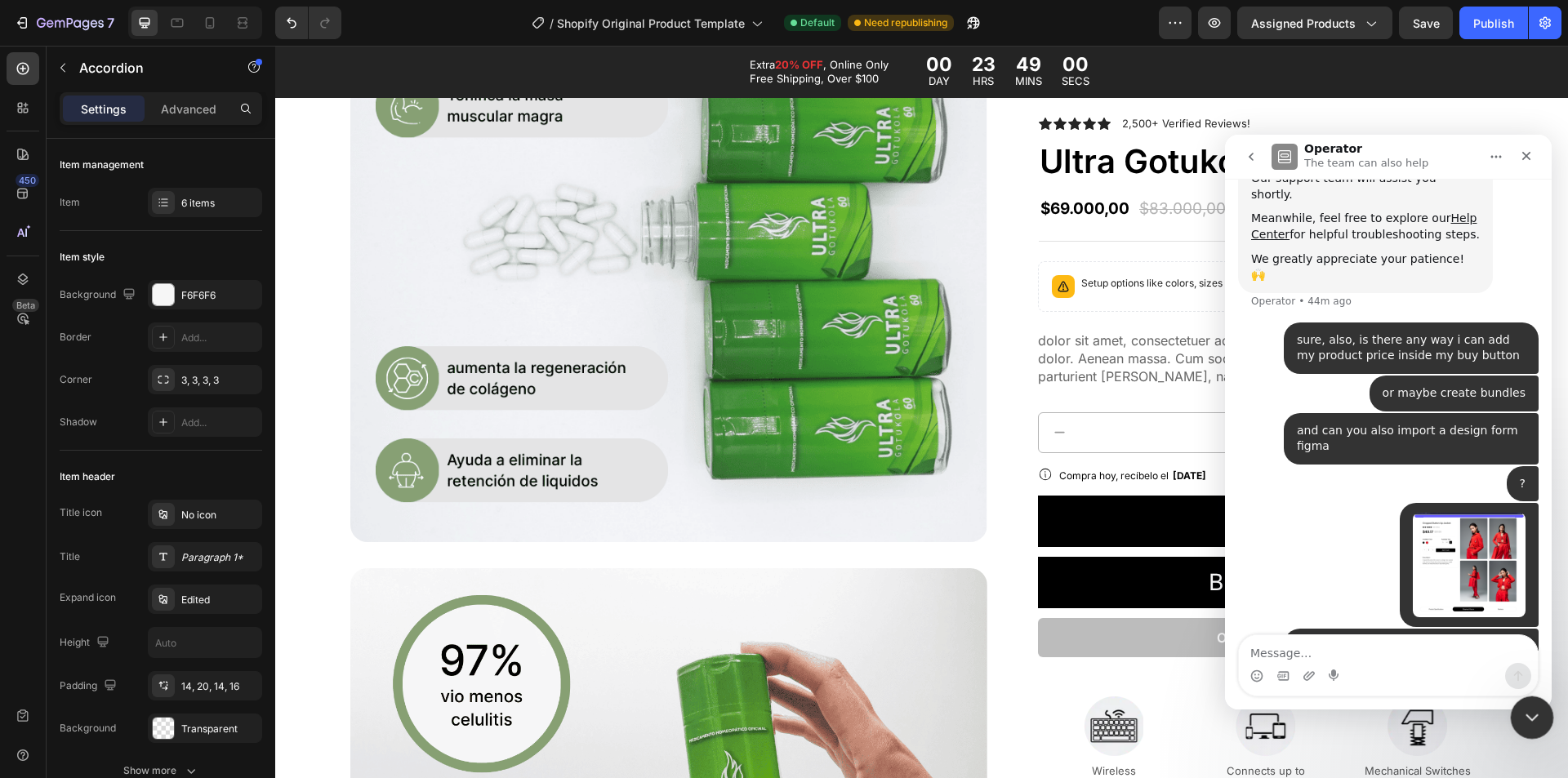
click at [1527, 698] on div "Close Intercom Messenger" at bounding box center [1530, 715] width 39 height 39
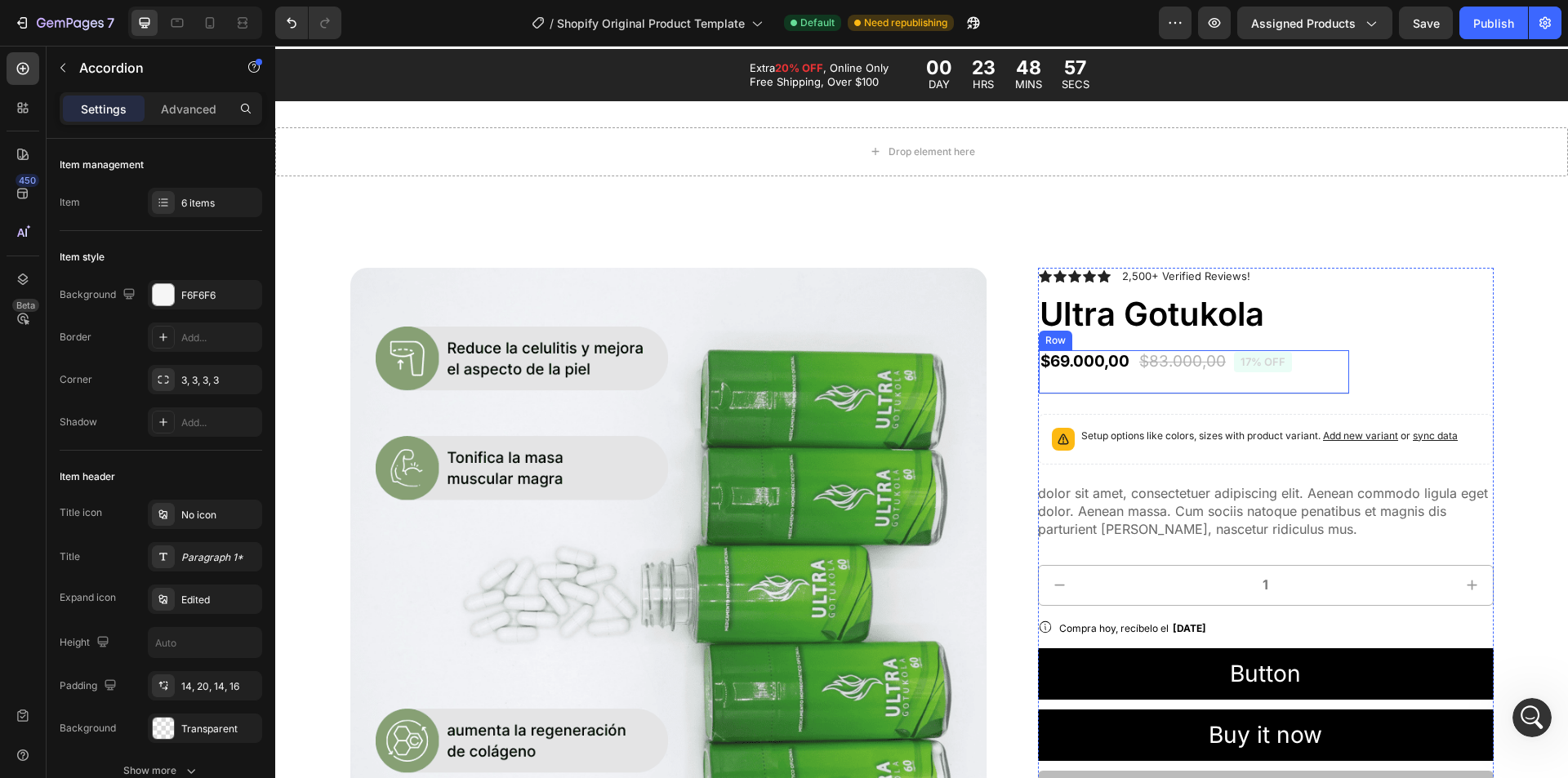
scroll to position [743, 0]
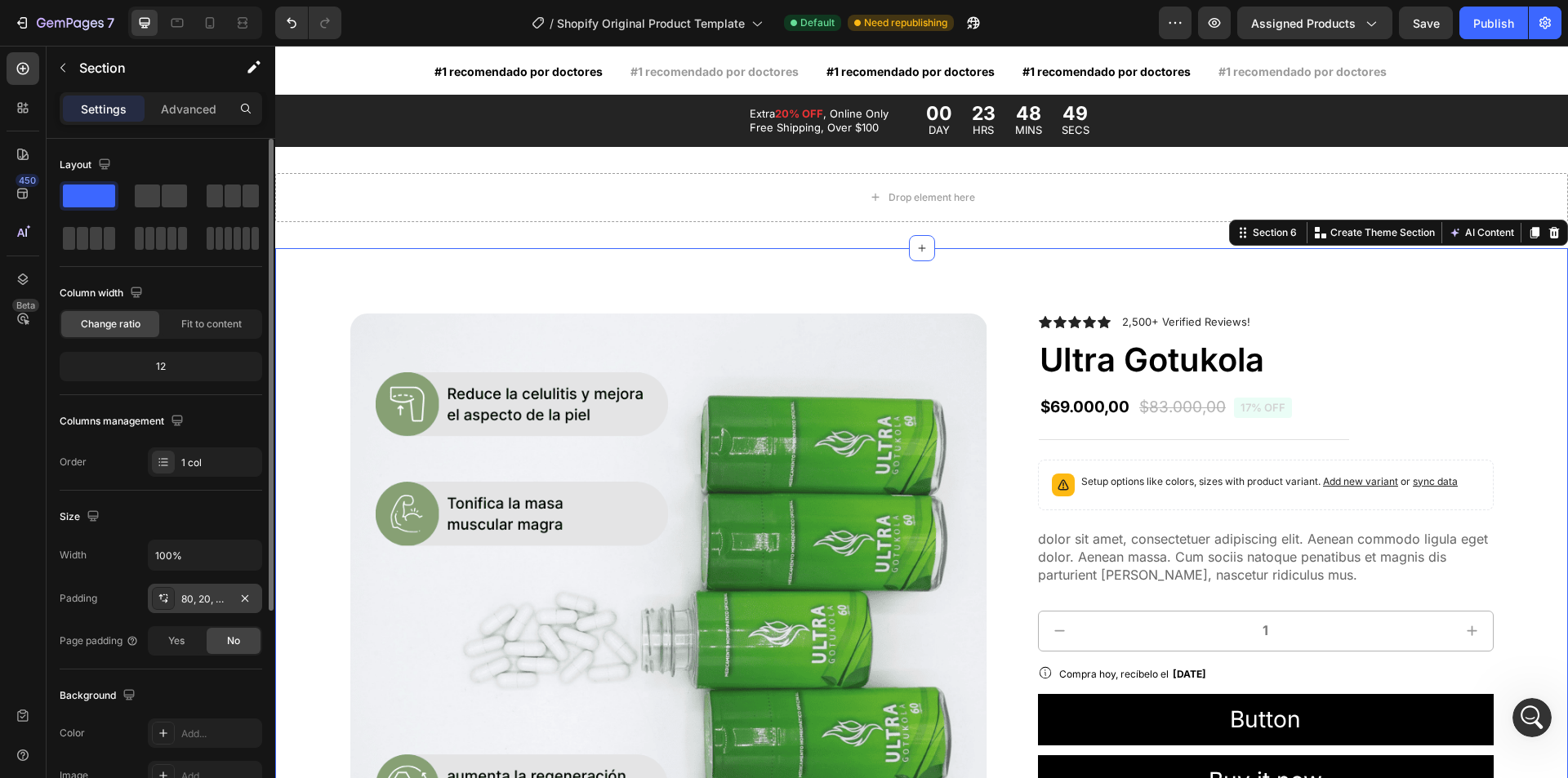
click at [211, 600] on div "80, 20, 80, 20" at bounding box center [205, 599] width 47 height 15
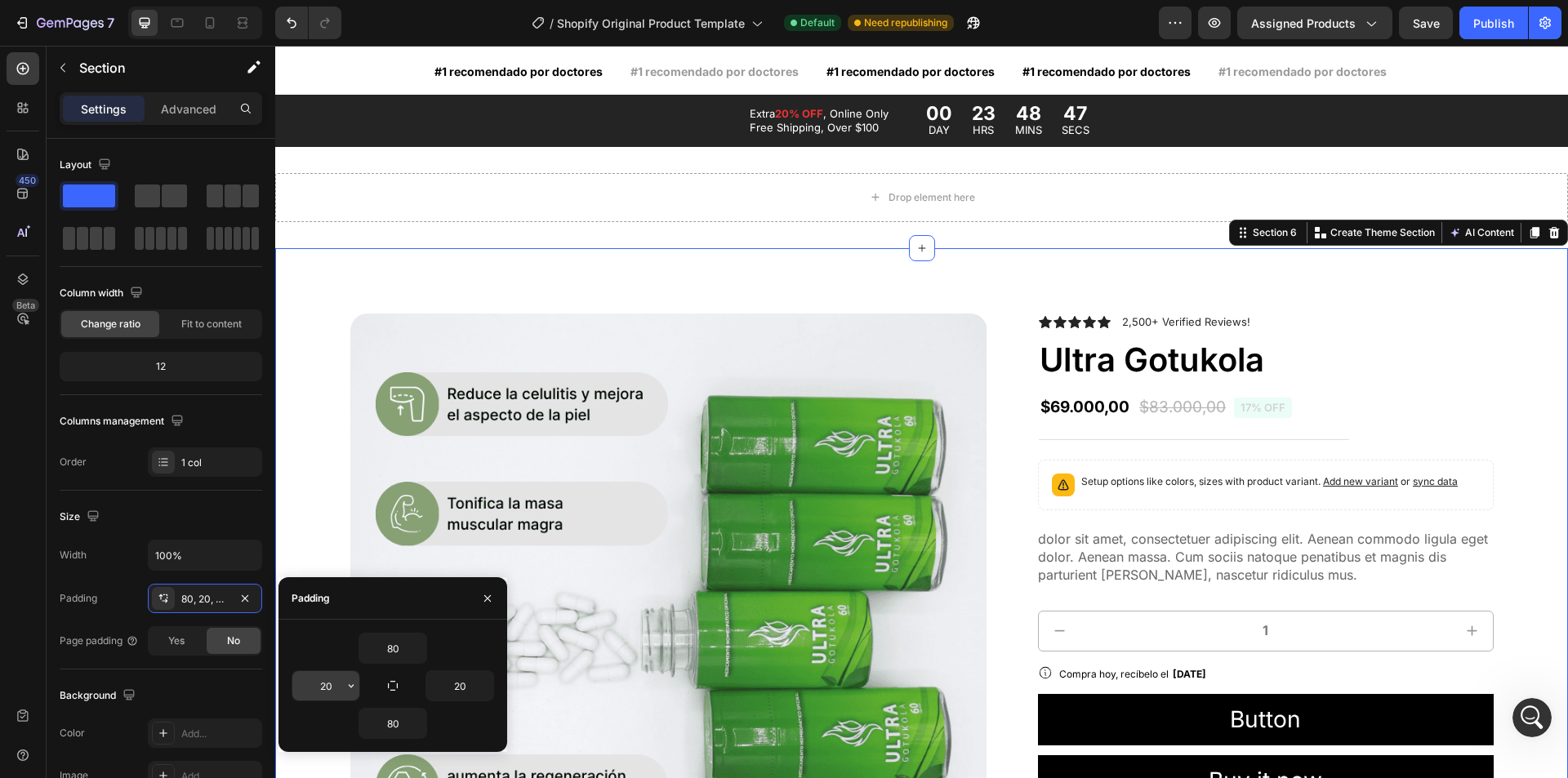
click at [331, 691] on input "20" at bounding box center [326, 686] width 67 height 29
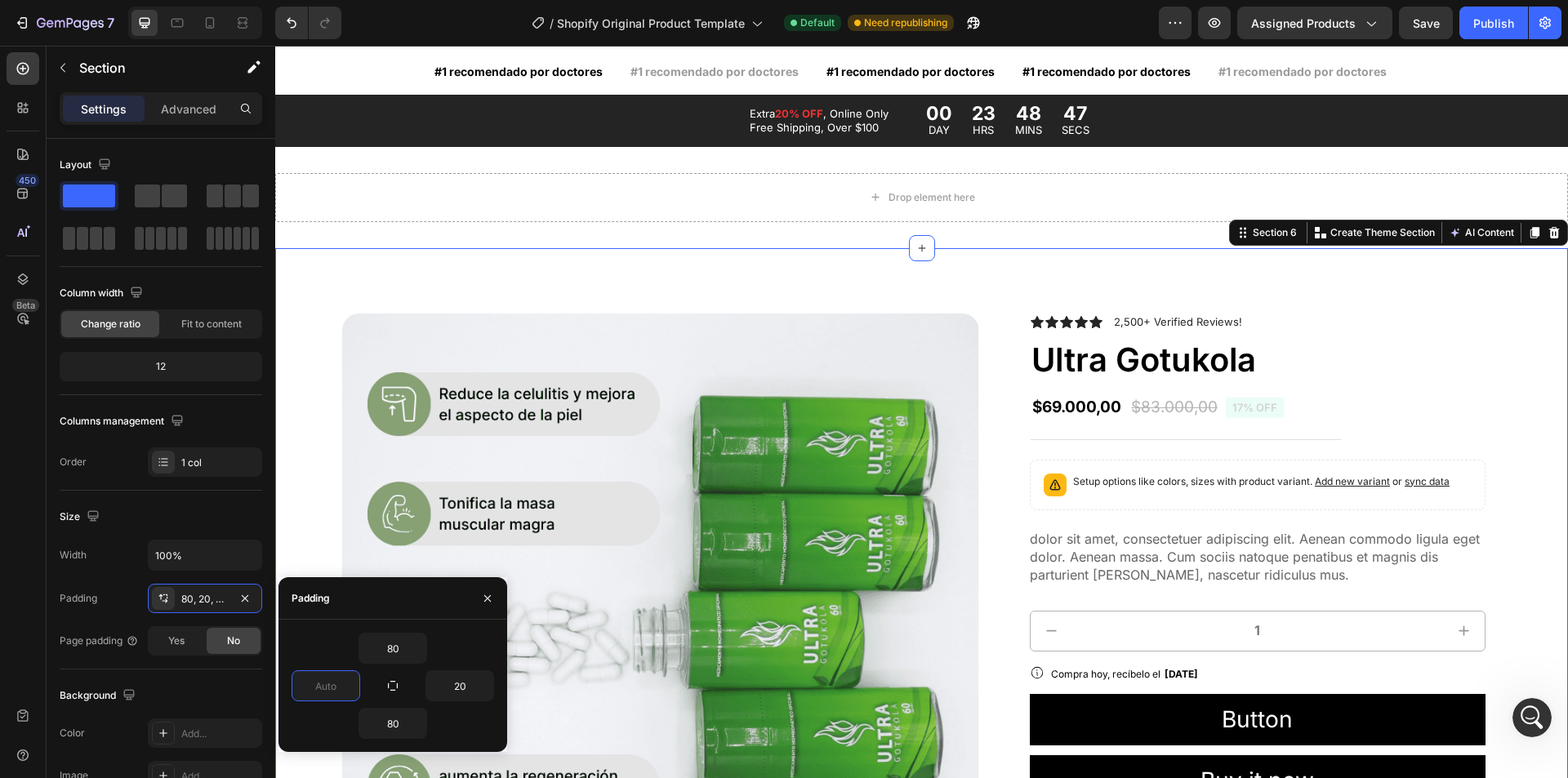
type input "0"
click at [456, 689] on input "20" at bounding box center [460, 686] width 67 height 29
type input "0"
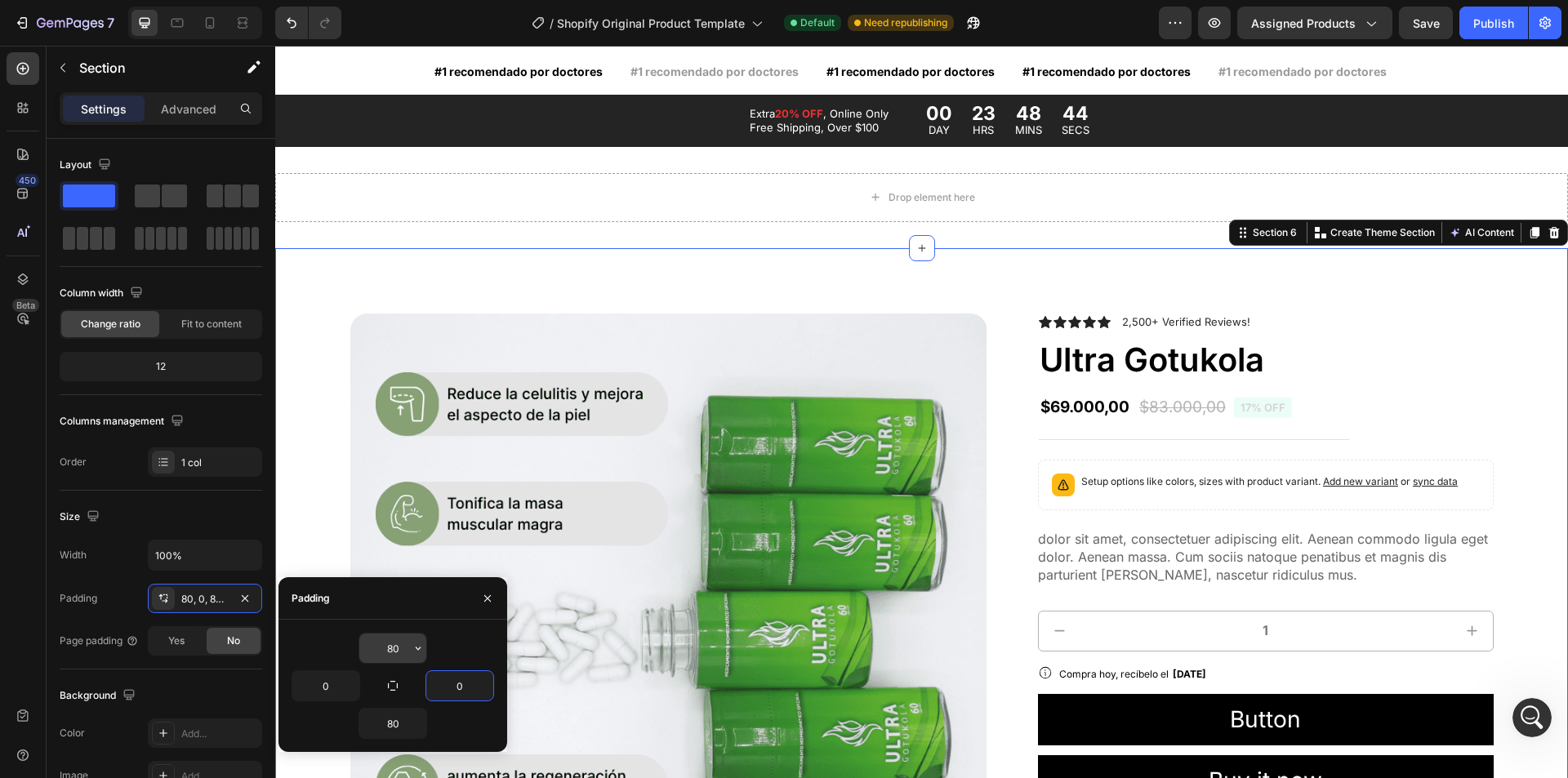
click at [389, 649] on input "80" at bounding box center [392, 648] width 67 height 29
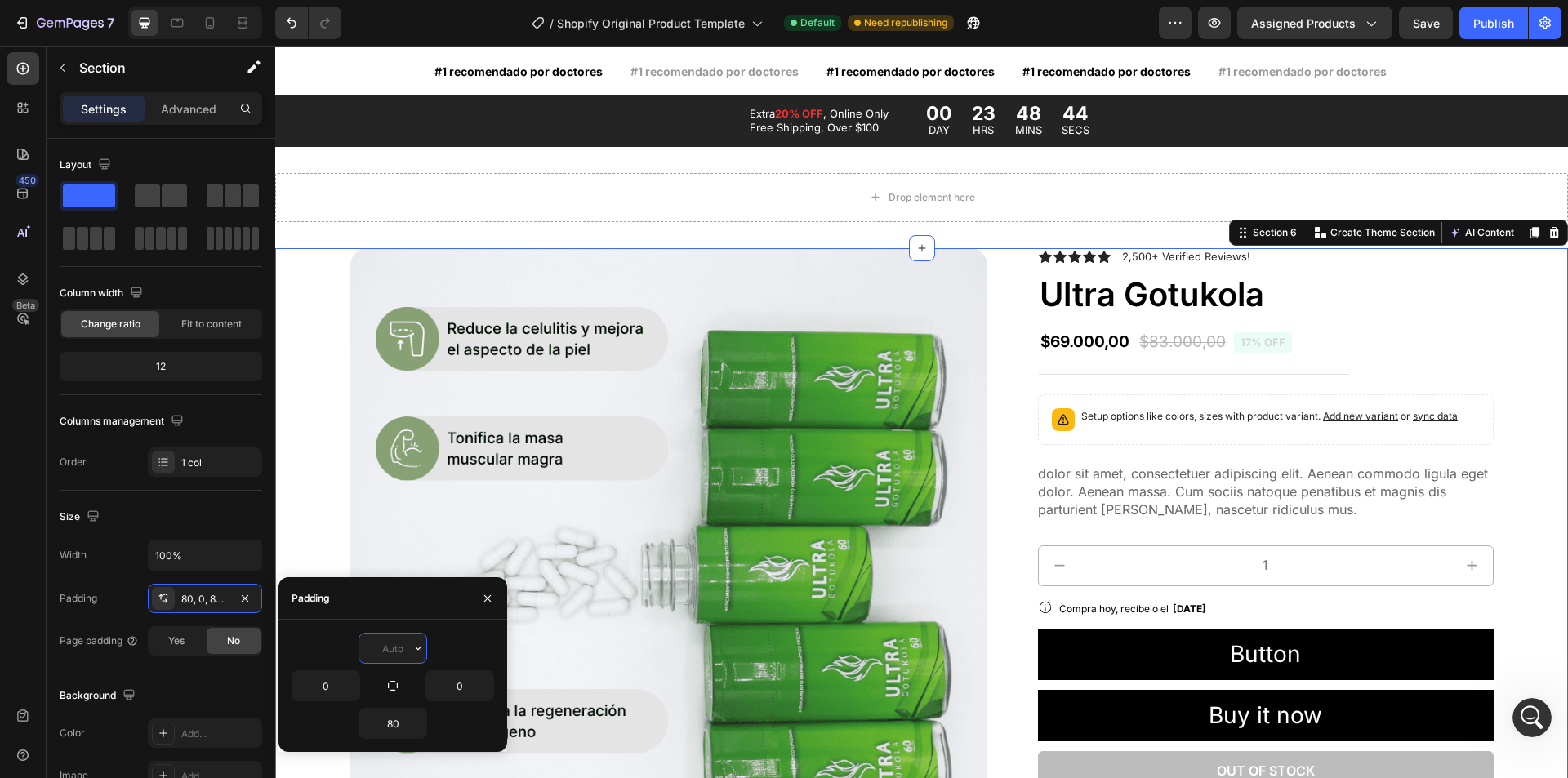
type input "0"
click at [400, 721] on input "80" at bounding box center [392, 723] width 67 height 29
type input "0"
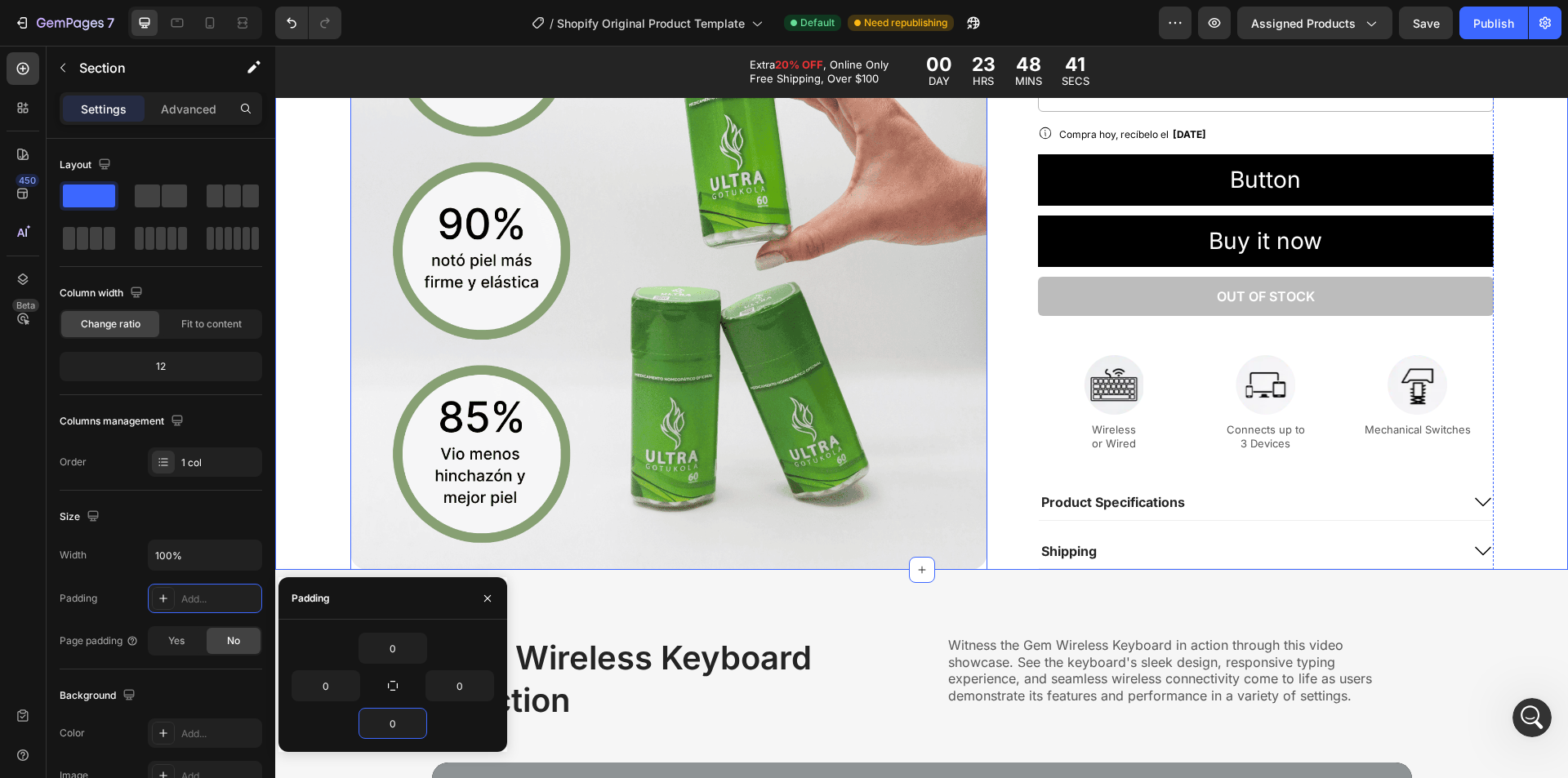
scroll to position [1723, 0]
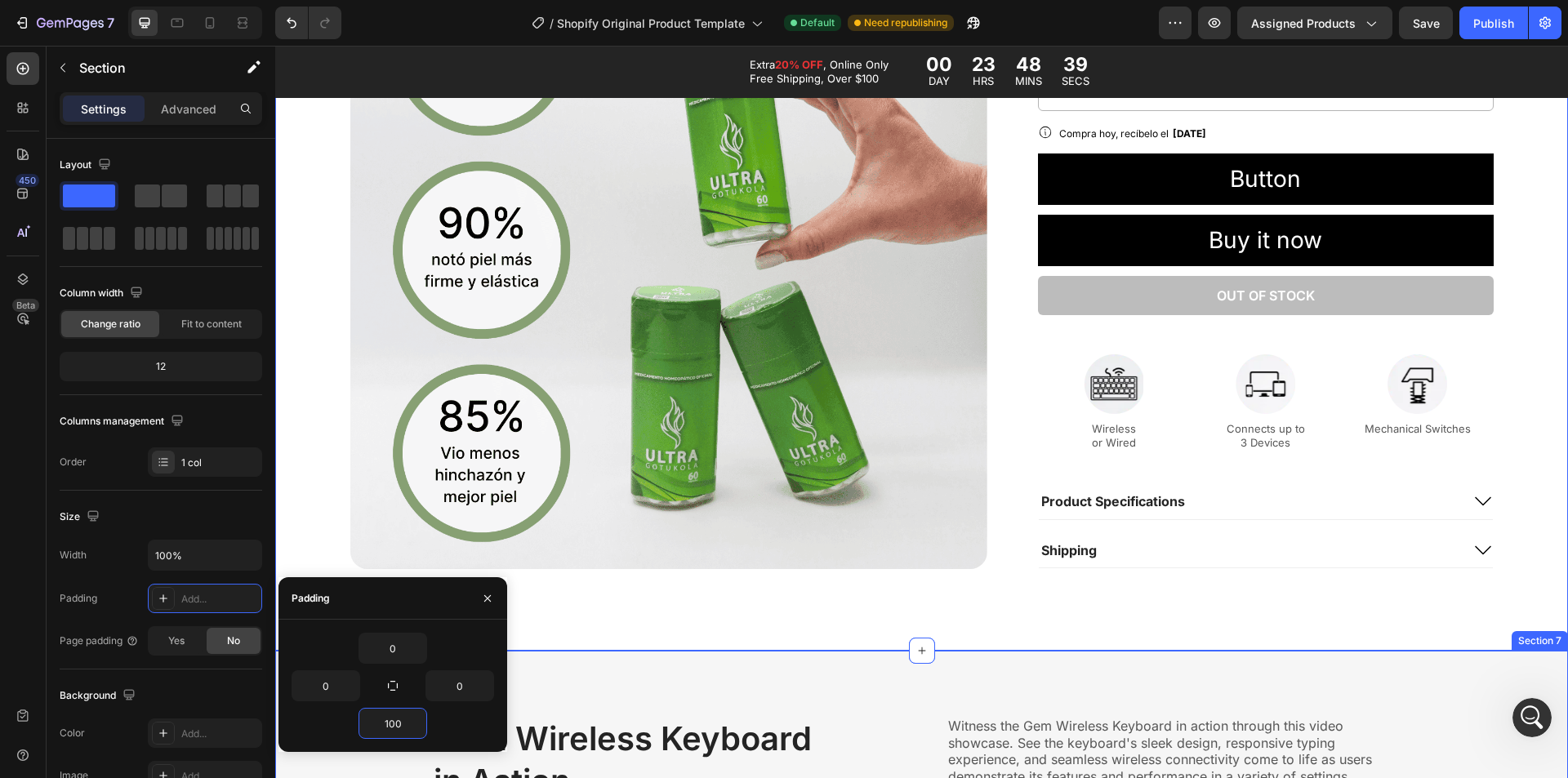
type input "100"
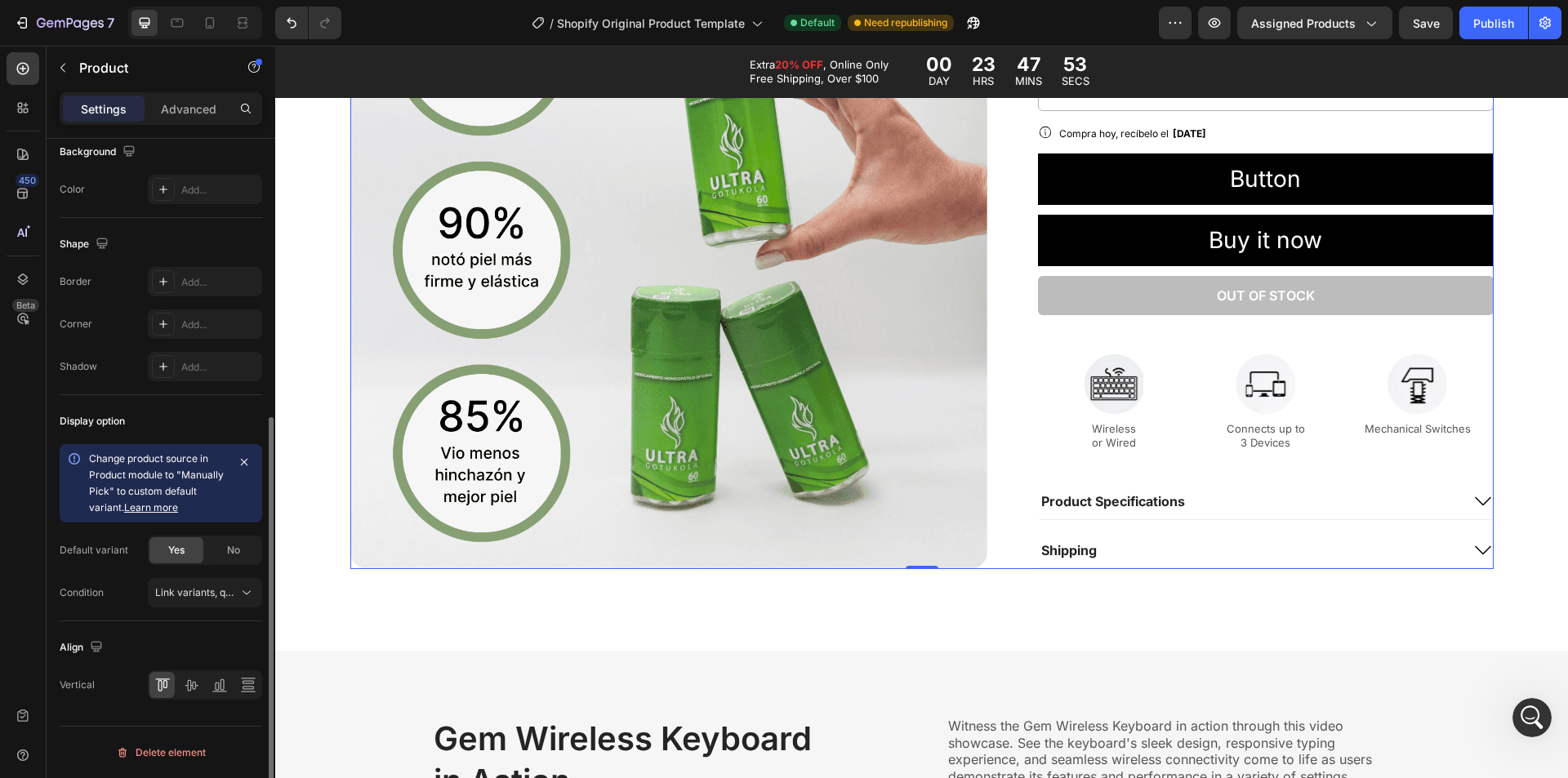
scroll to position [0, 0]
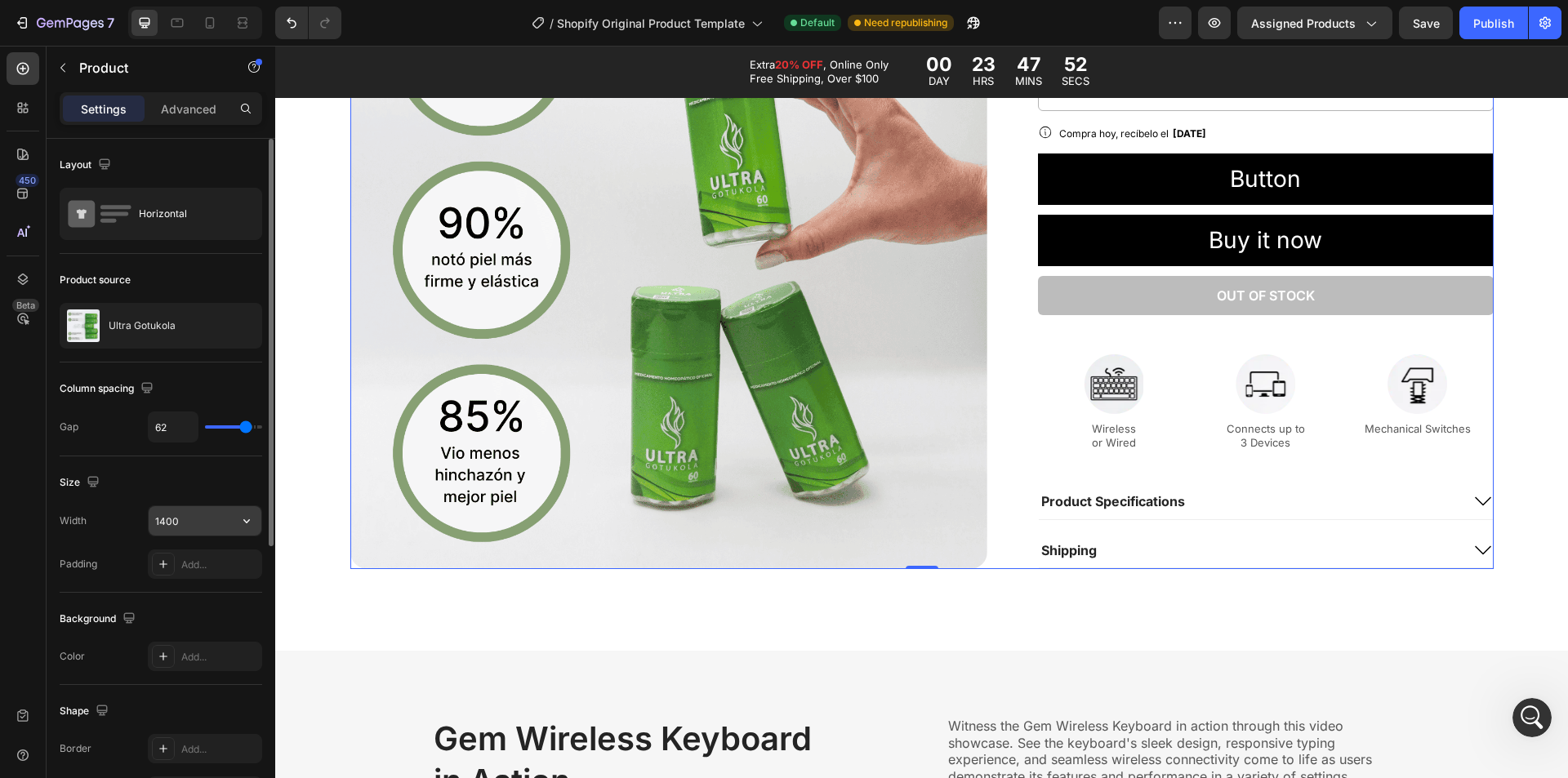
click at [219, 525] on input "1400" at bounding box center [205, 520] width 113 height 29
click at [236, 525] on button "button" at bounding box center [246, 520] width 29 height 29
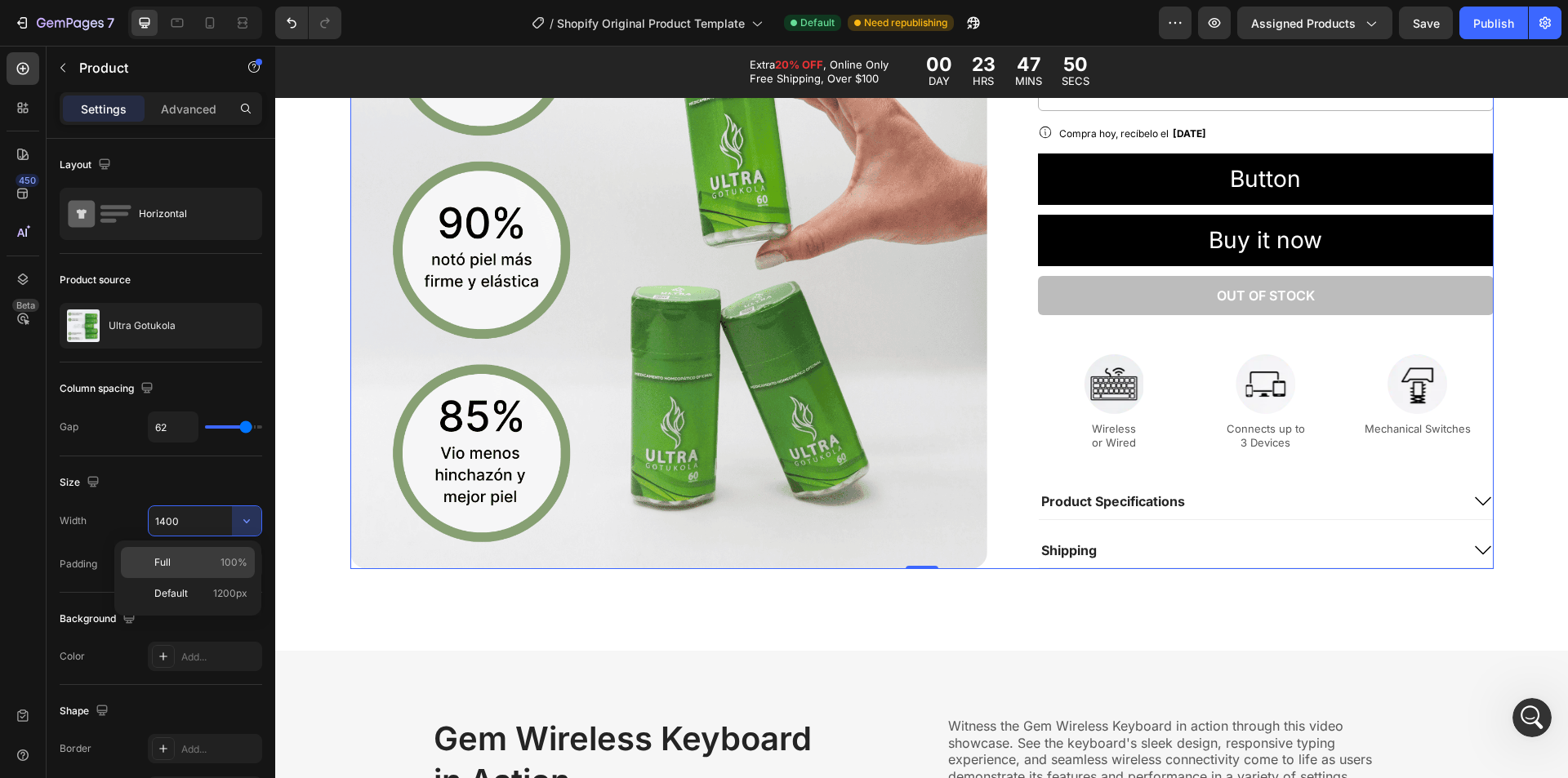
click at [194, 561] on p "Full 100%" at bounding box center [201, 563] width 93 height 15
type input "100%"
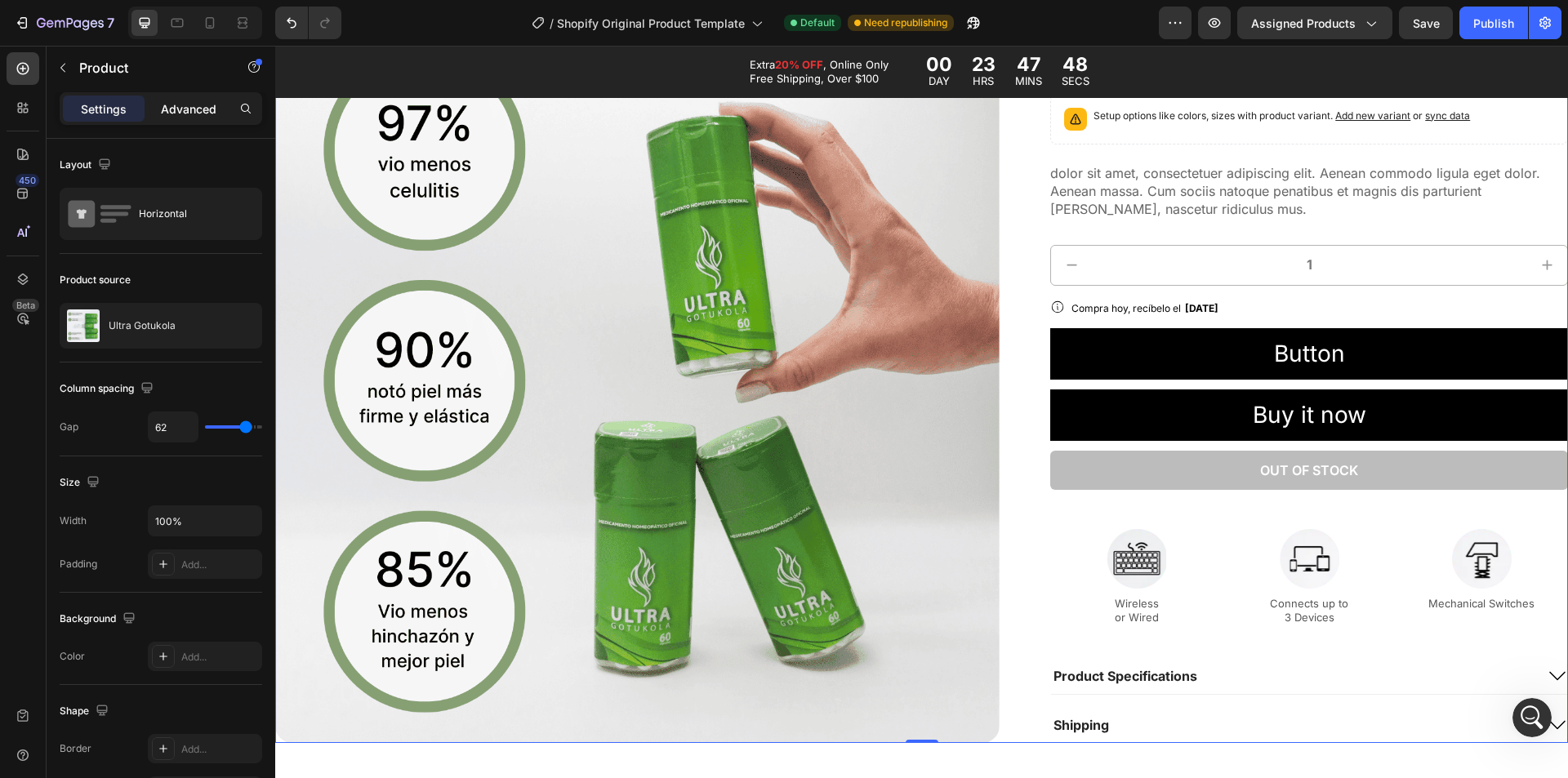
click at [176, 114] on p "Advanced" at bounding box center [189, 109] width 56 height 17
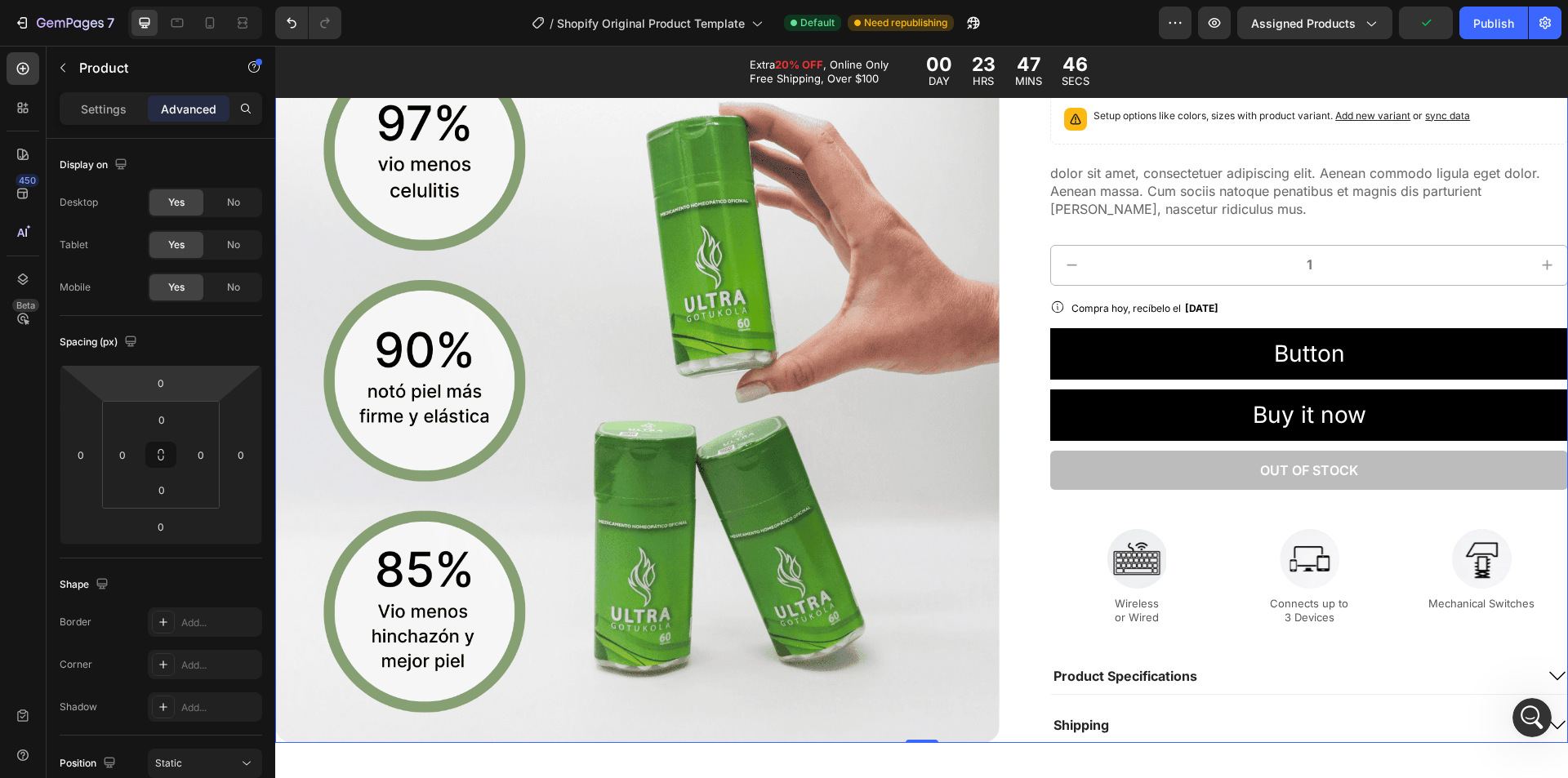
click at [77, 104] on div "Settings" at bounding box center [104, 108] width 81 height 26
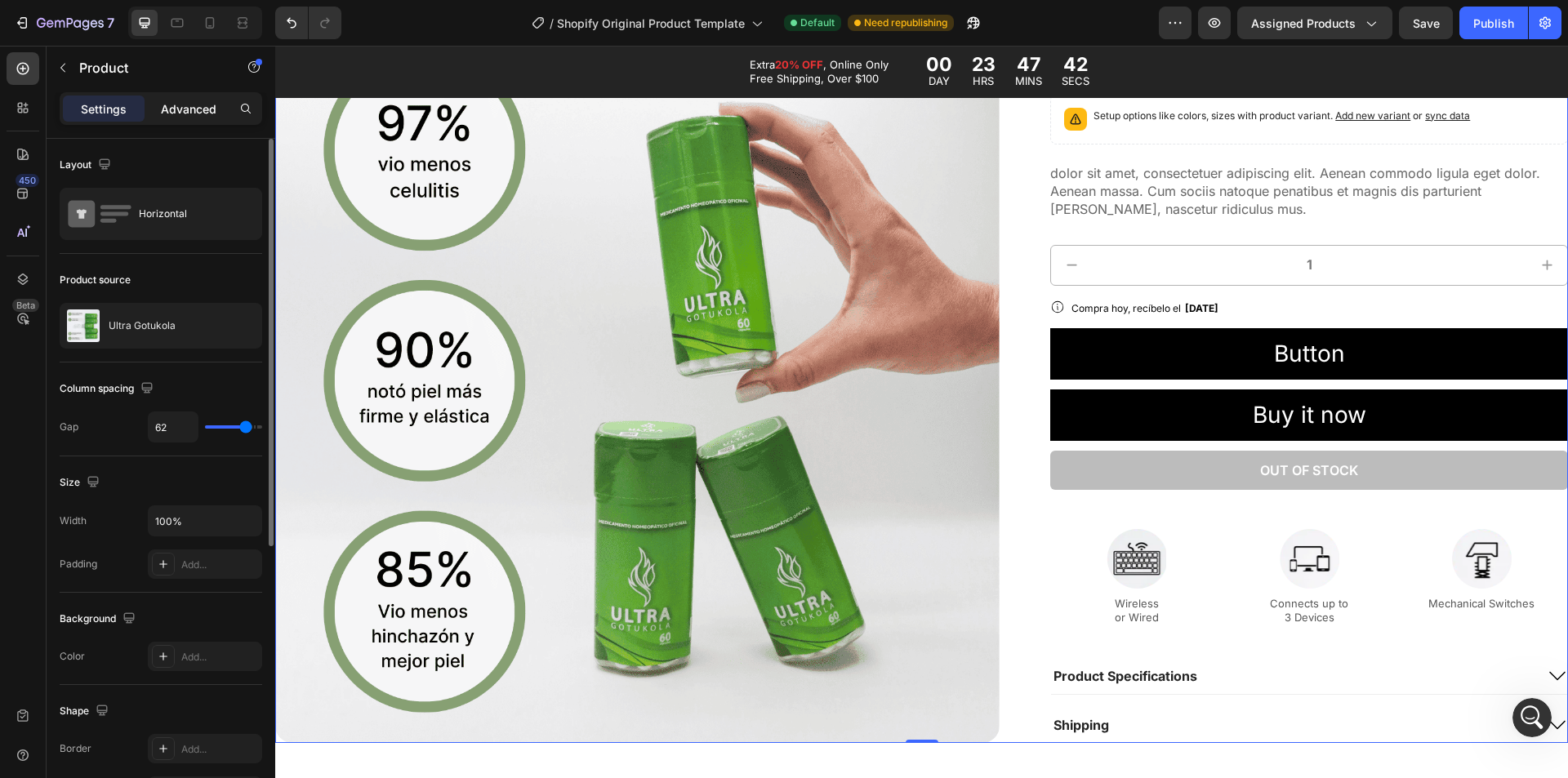
click at [178, 118] on div "Advanced" at bounding box center [189, 108] width 81 height 26
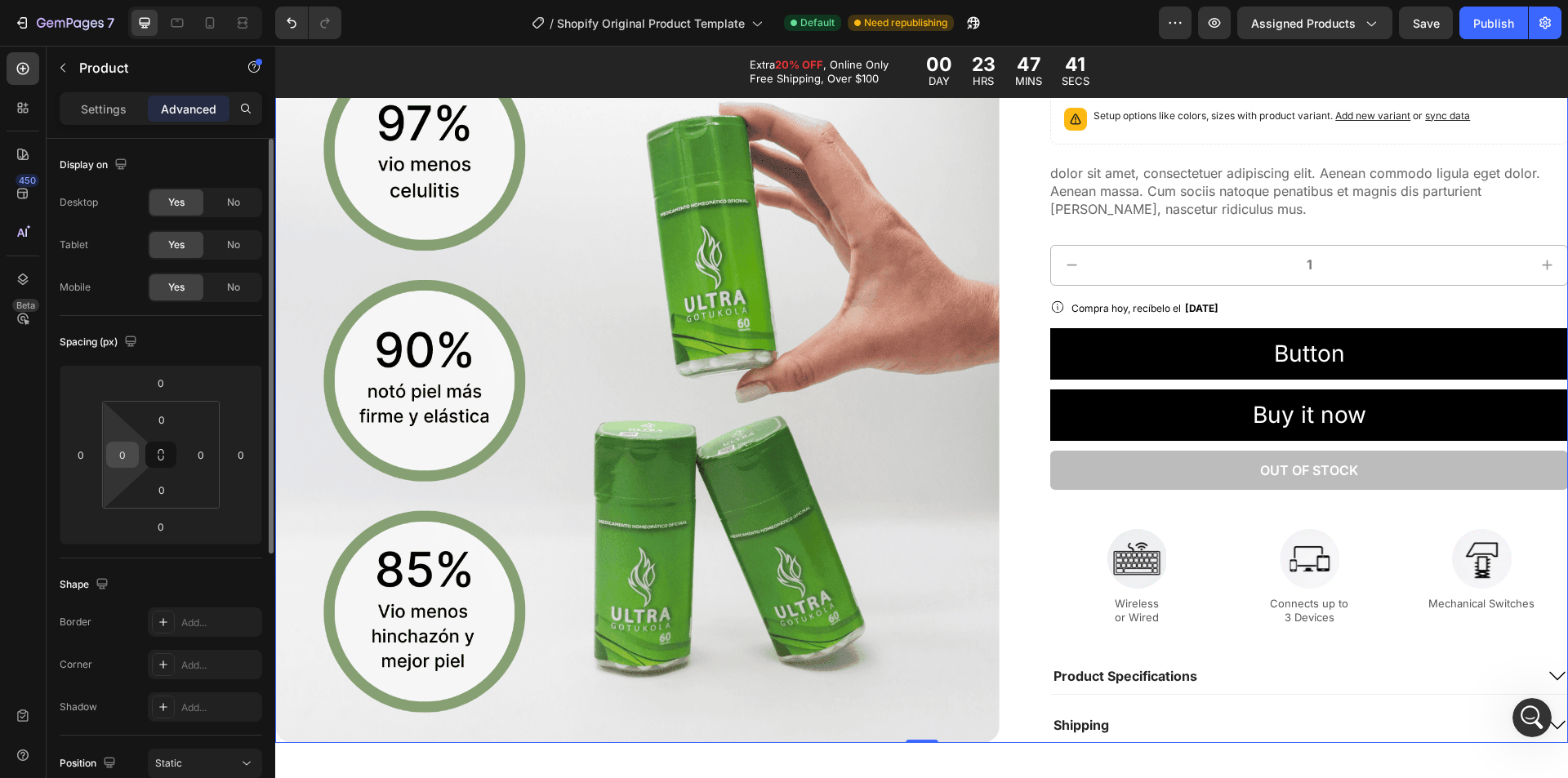
click at [136, 452] on div "0" at bounding box center [122, 454] width 32 height 26
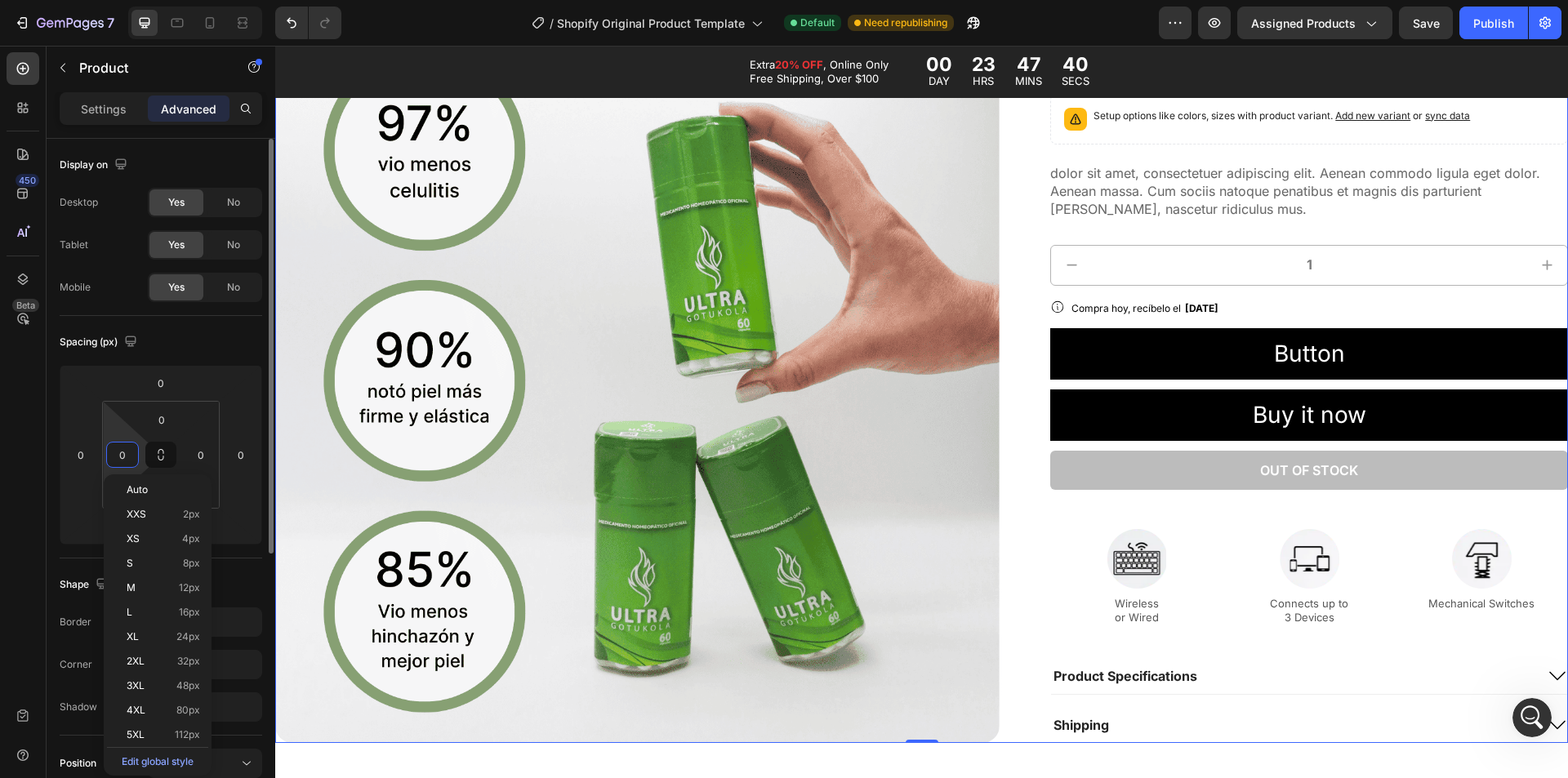
click at [134, 452] on input "0" at bounding box center [122, 454] width 24 height 24
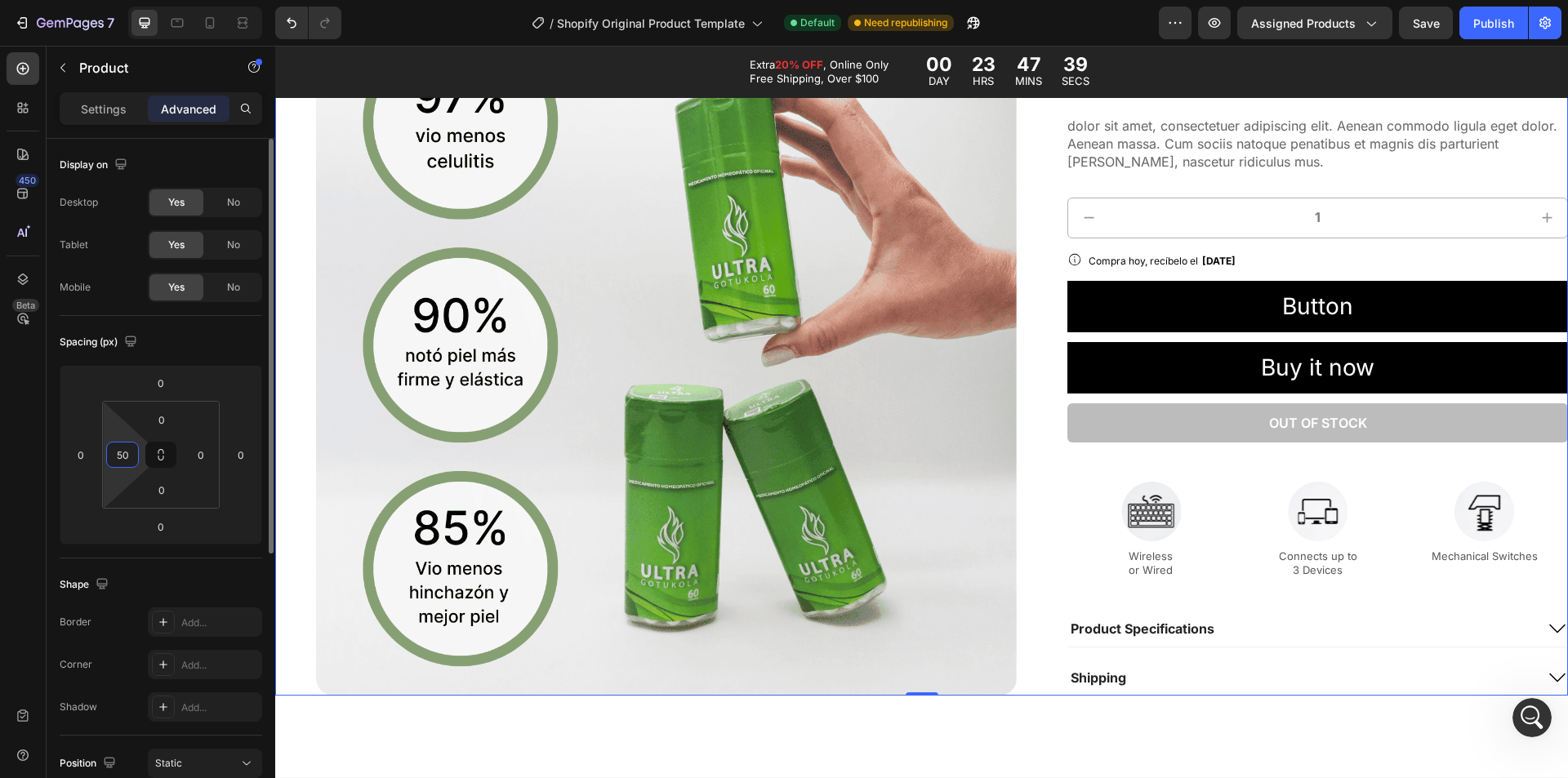
type input "50"
click at [195, 447] on input "0" at bounding box center [200, 454] width 24 height 24
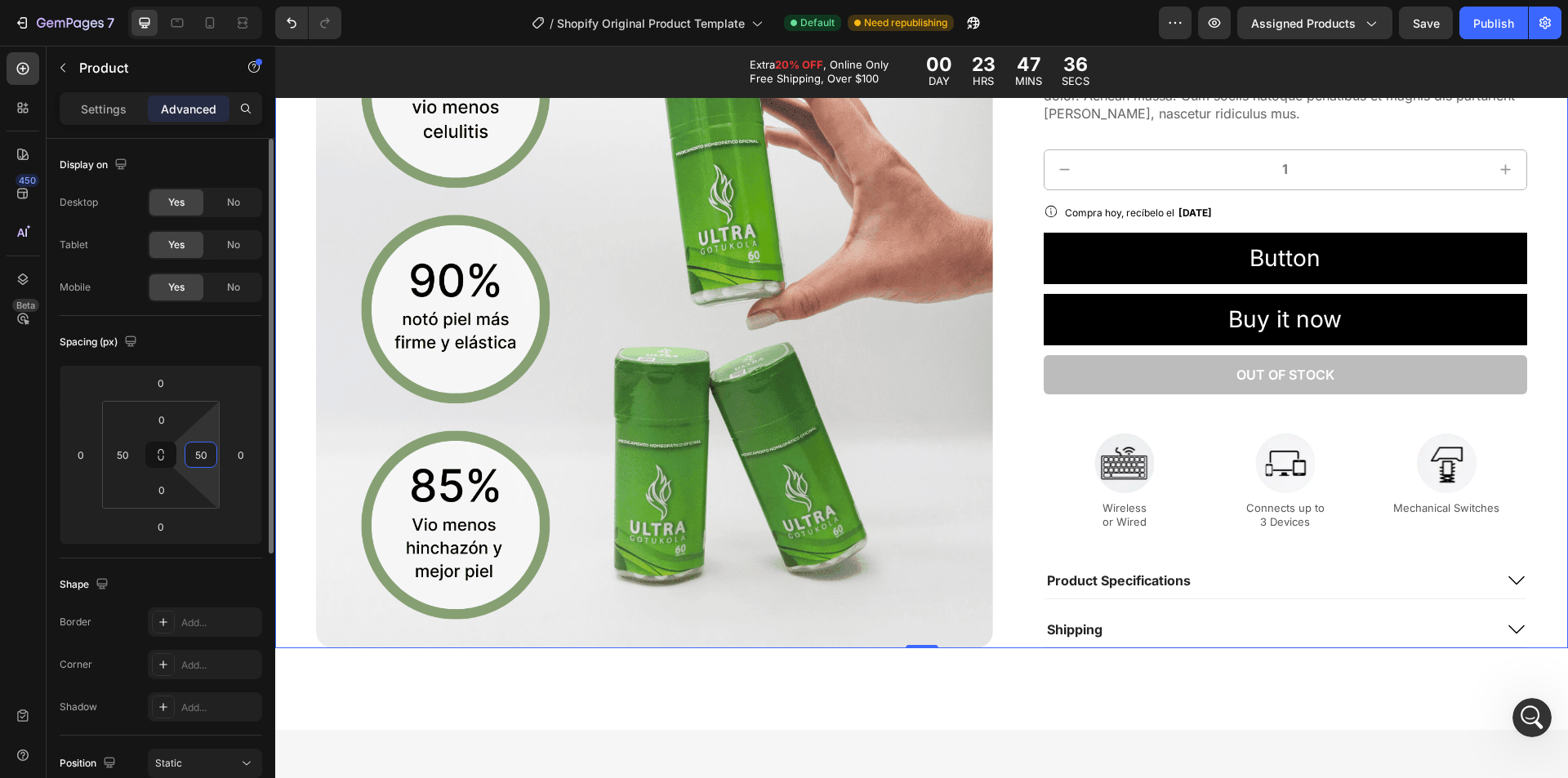
type input "50"
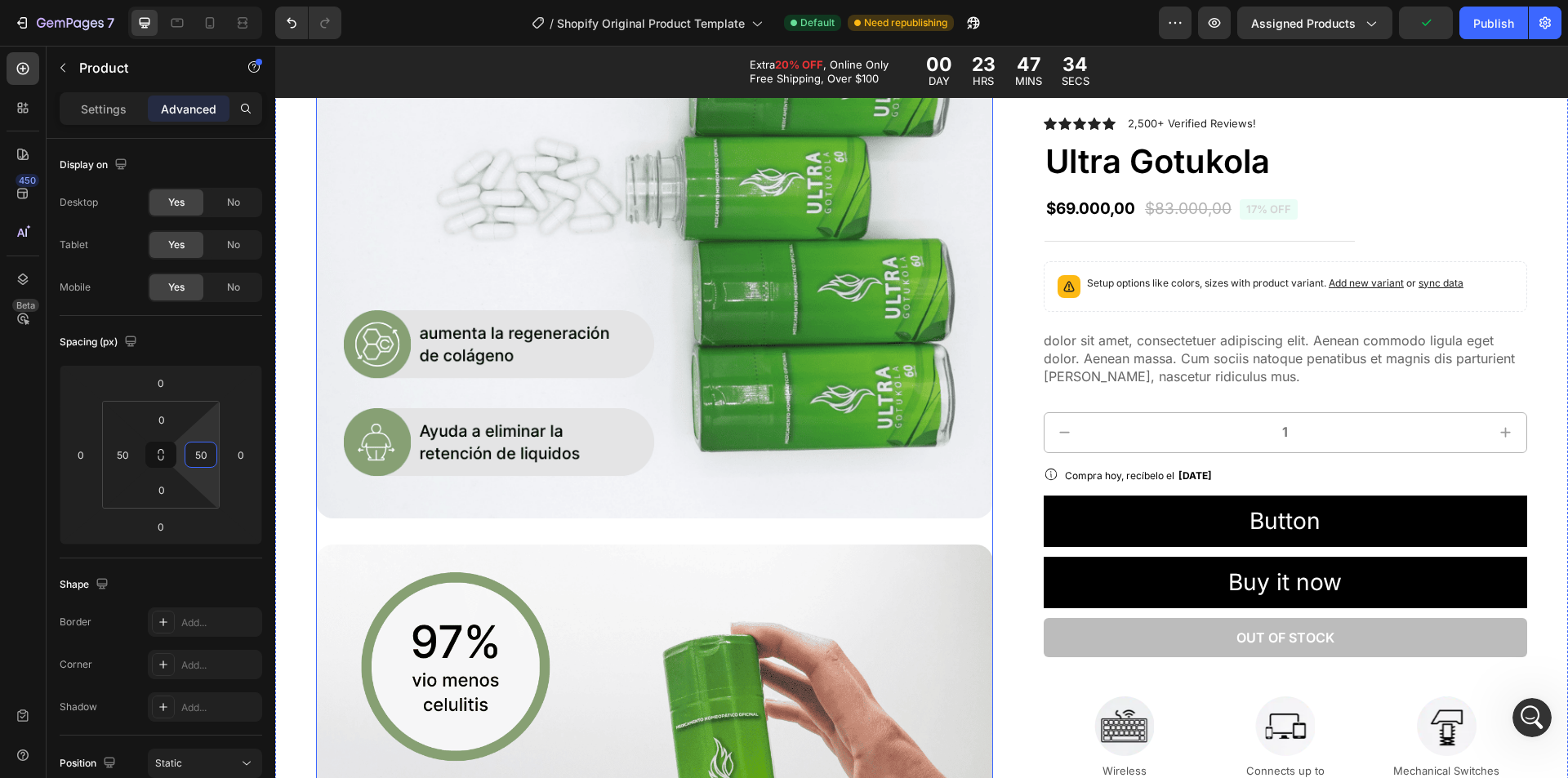
scroll to position [1396, 0]
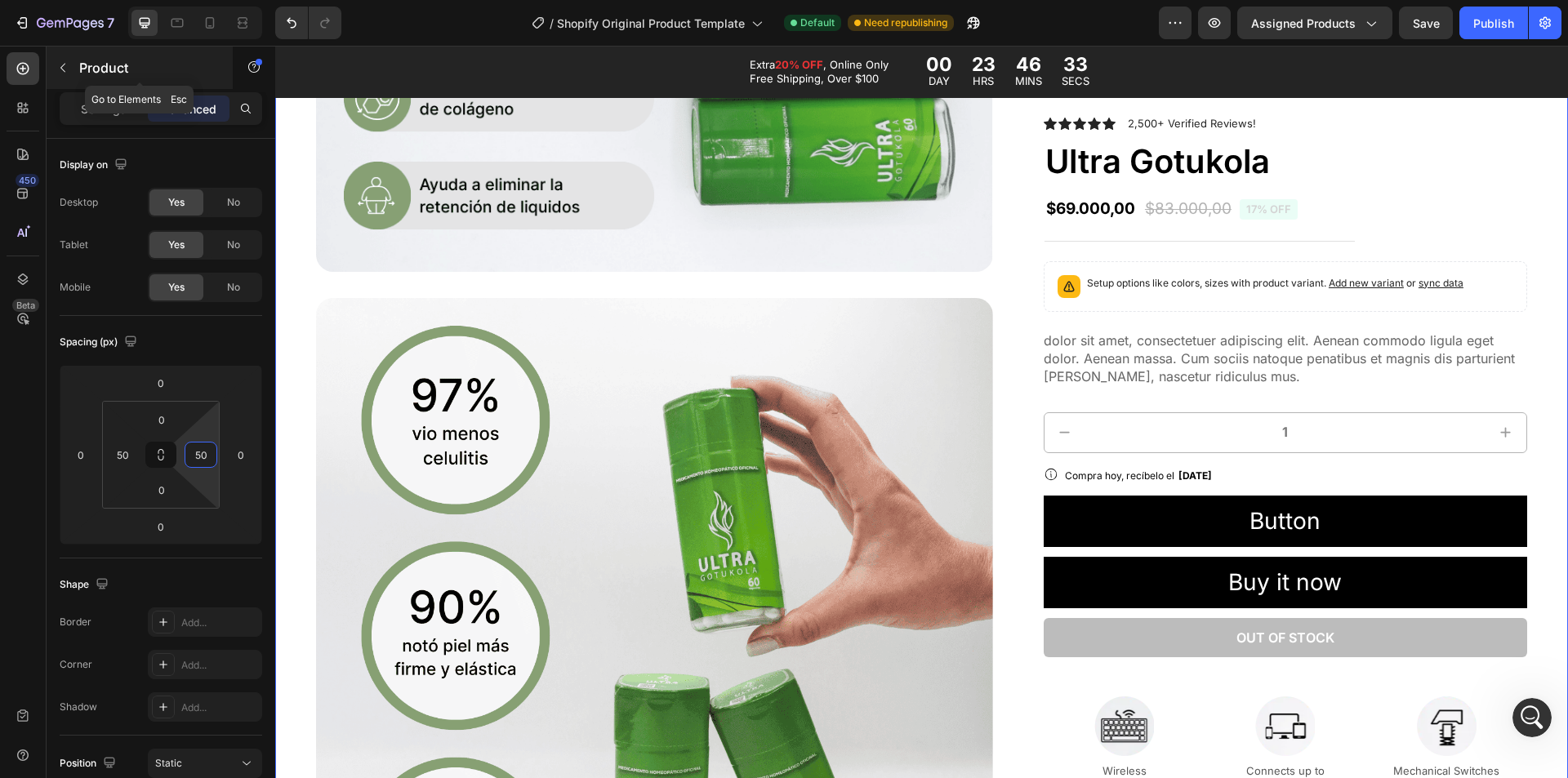
click at [59, 59] on button "button" at bounding box center [62, 67] width 26 height 26
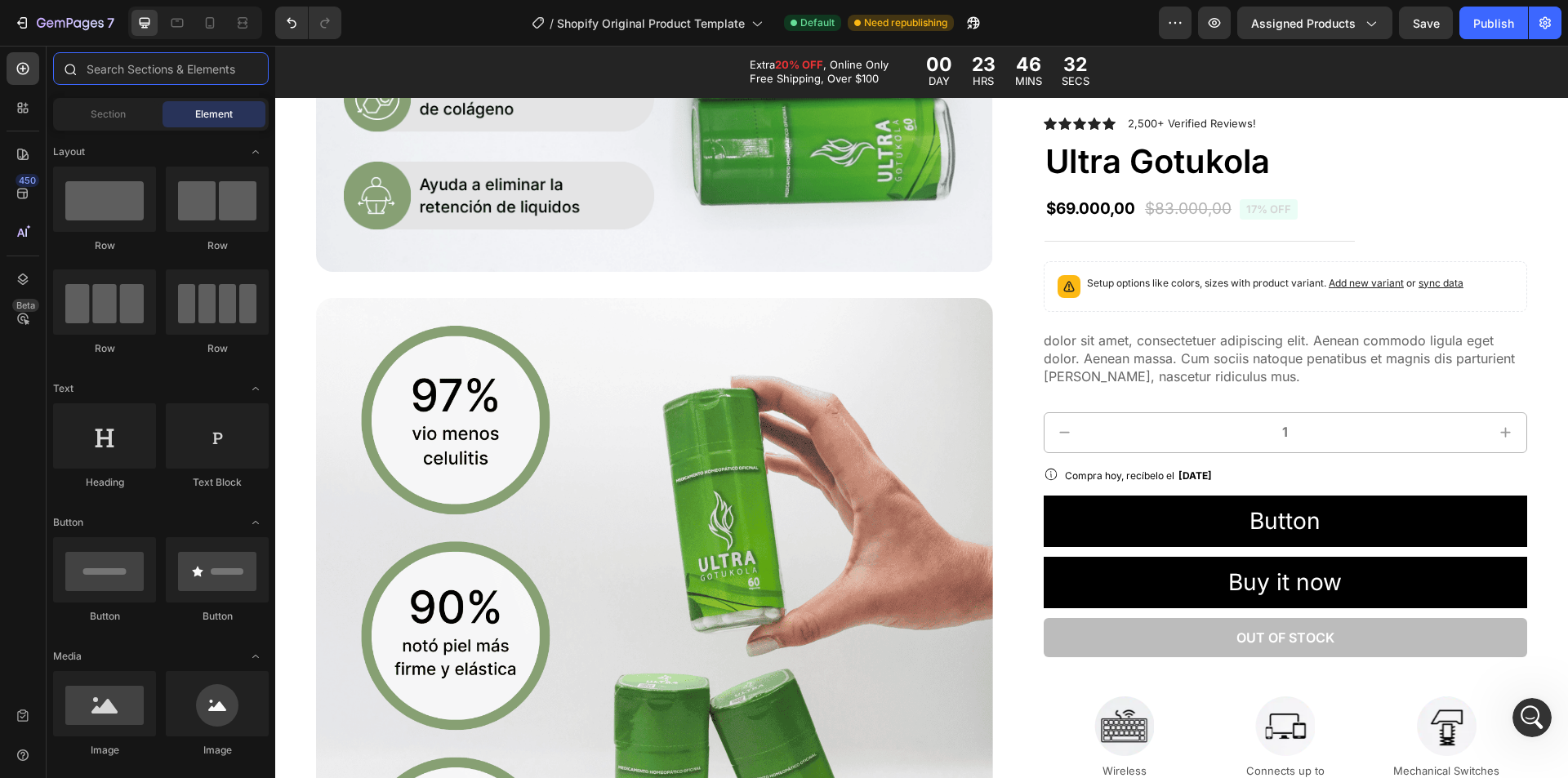
click at [91, 71] on input "text" at bounding box center [160, 68] width 215 height 32
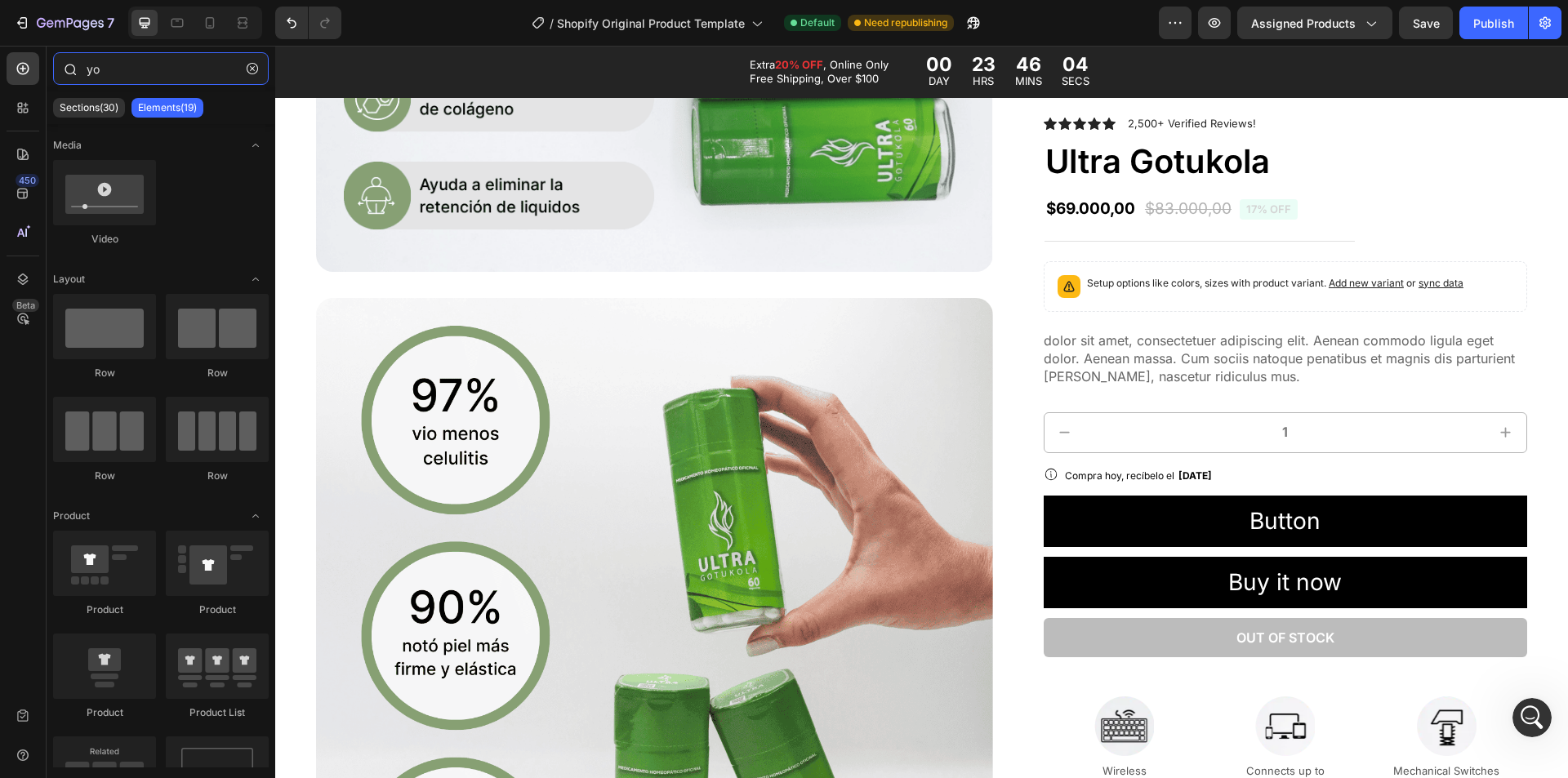
type input "y"
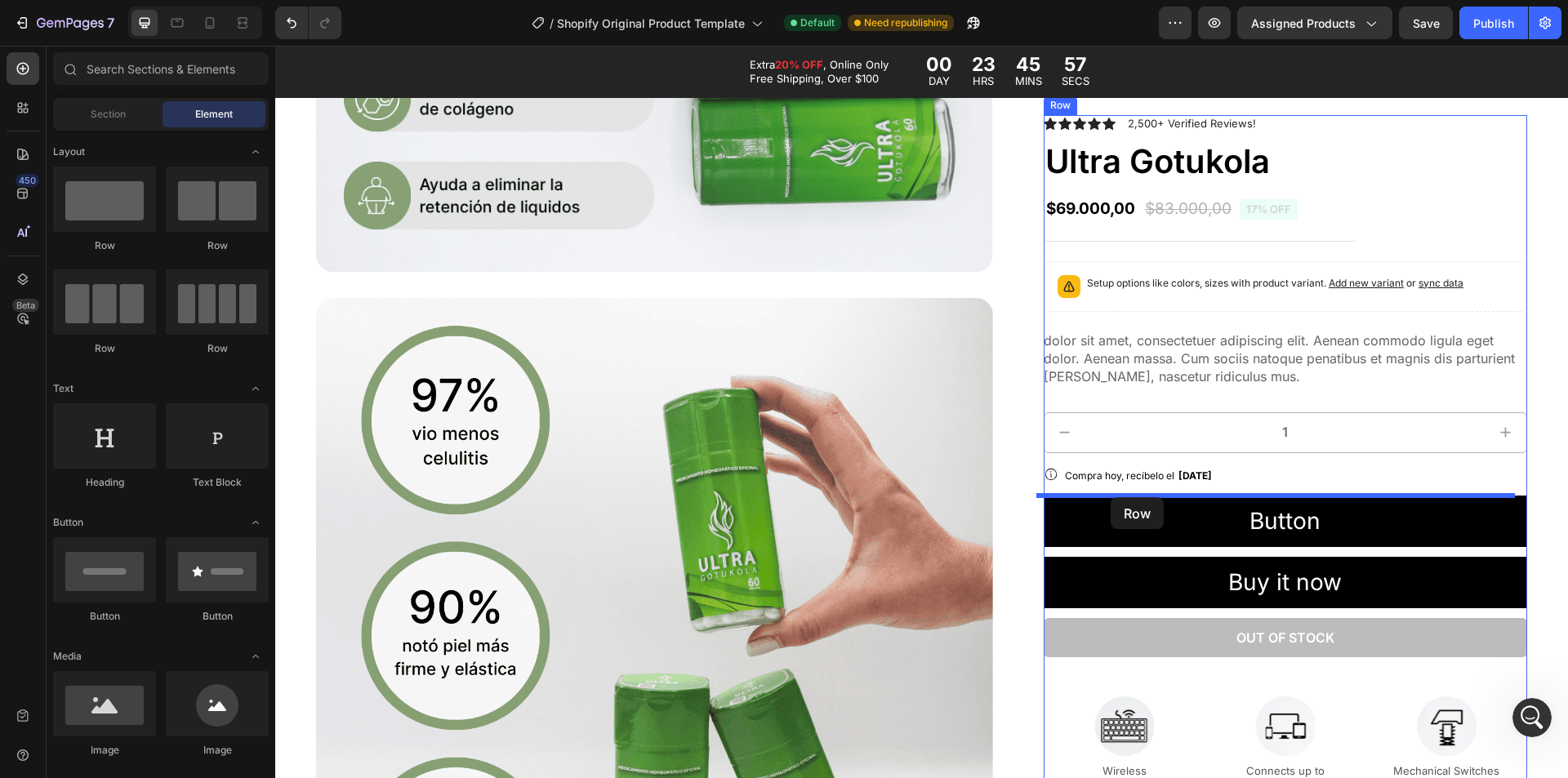
drag, startPoint x: 371, startPoint y: 251, endPoint x: 1112, endPoint y: 497, distance: 780.8
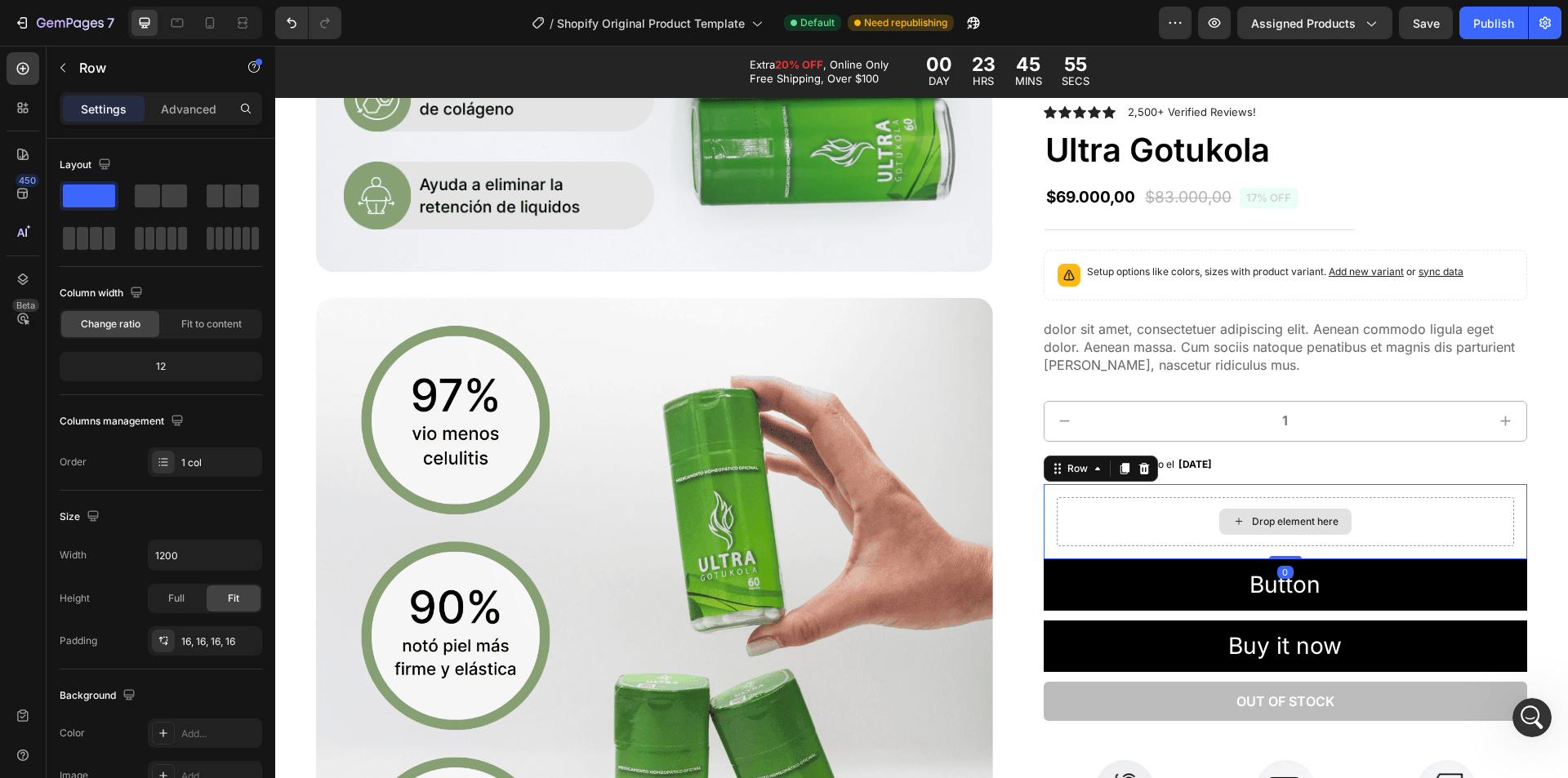
drag, startPoint x: 1272, startPoint y: 532, endPoint x: 1272, endPoint y: 517, distance: 15.0
click at [1272, 517] on div "Drop element here Row 0" at bounding box center [1286, 522] width 484 height 75
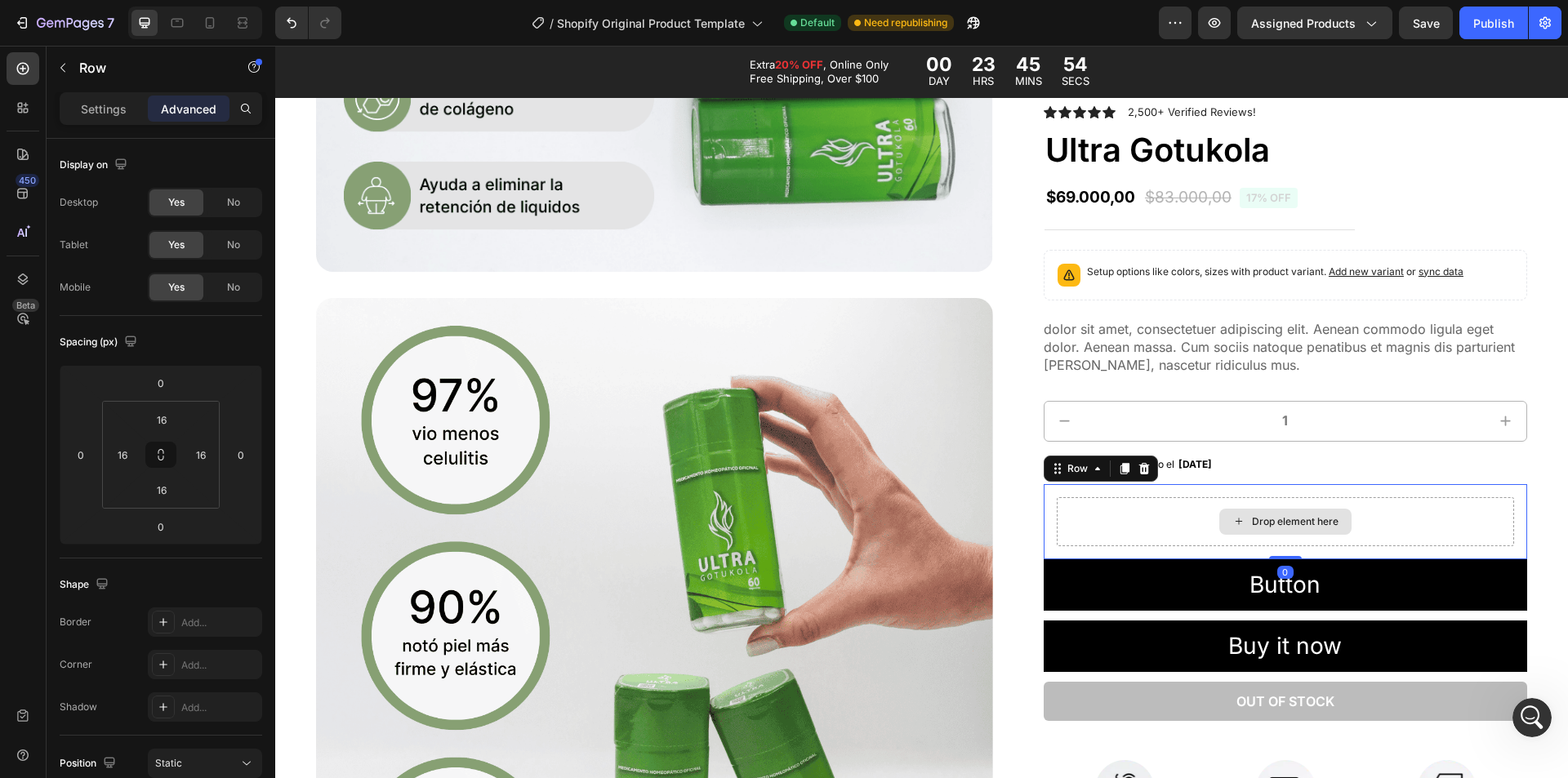
click at [1384, 497] on div "Drop element here" at bounding box center [1285, 521] width 457 height 49
click at [206, 454] on input "16" at bounding box center [200, 454] width 24 height 24
type input "¿"
type input "0"
click at [171, 425] on input "16" at bounding box center [161, 419] width 32 height 24
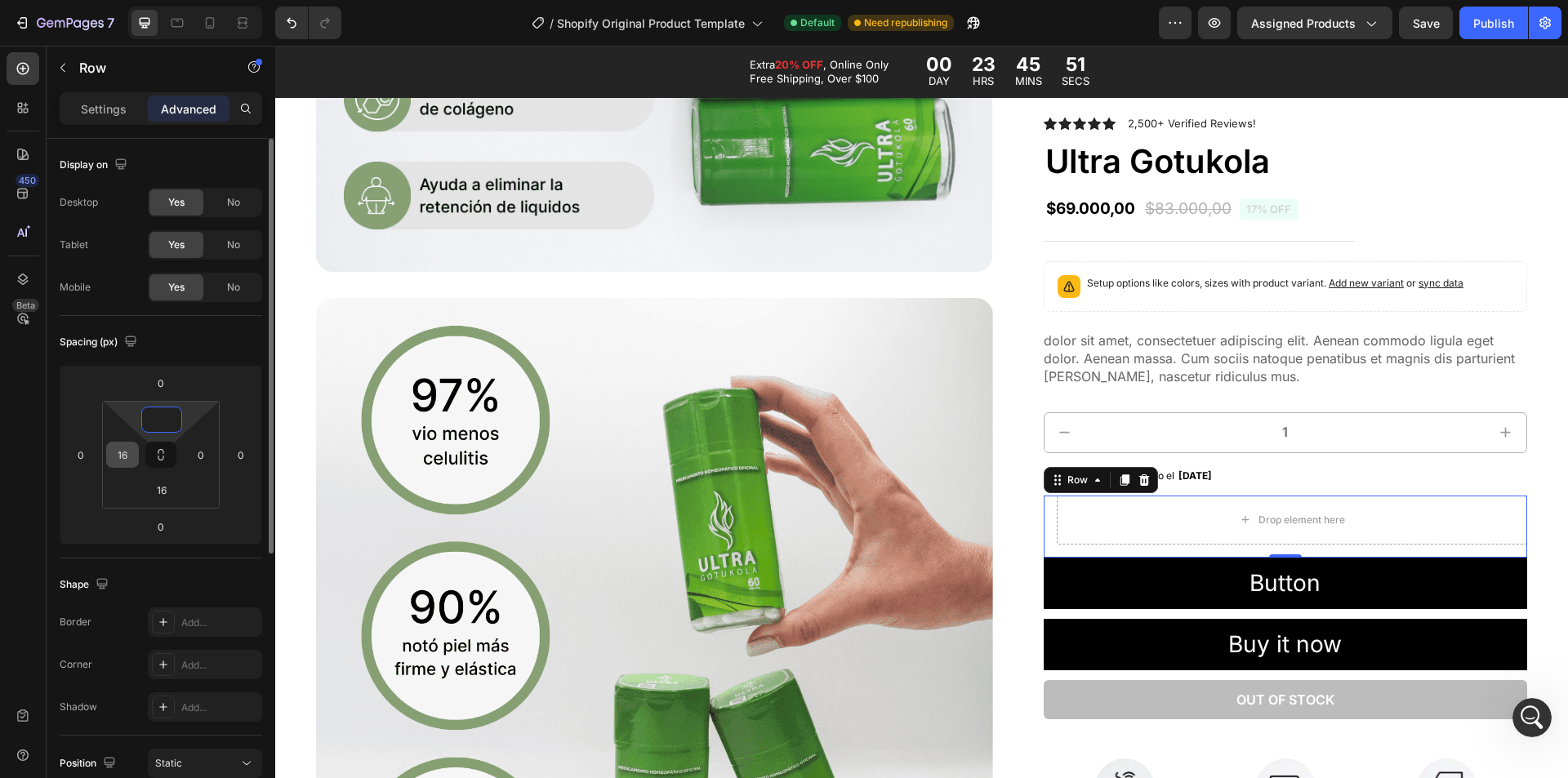
click at [130, 459] on input "16" at bounding box center [122, 454] width 24 height 24
type input "0"
click at [170, 492] on input "16" at bounding box center [161, 490] width 32 height 24
type input "0"
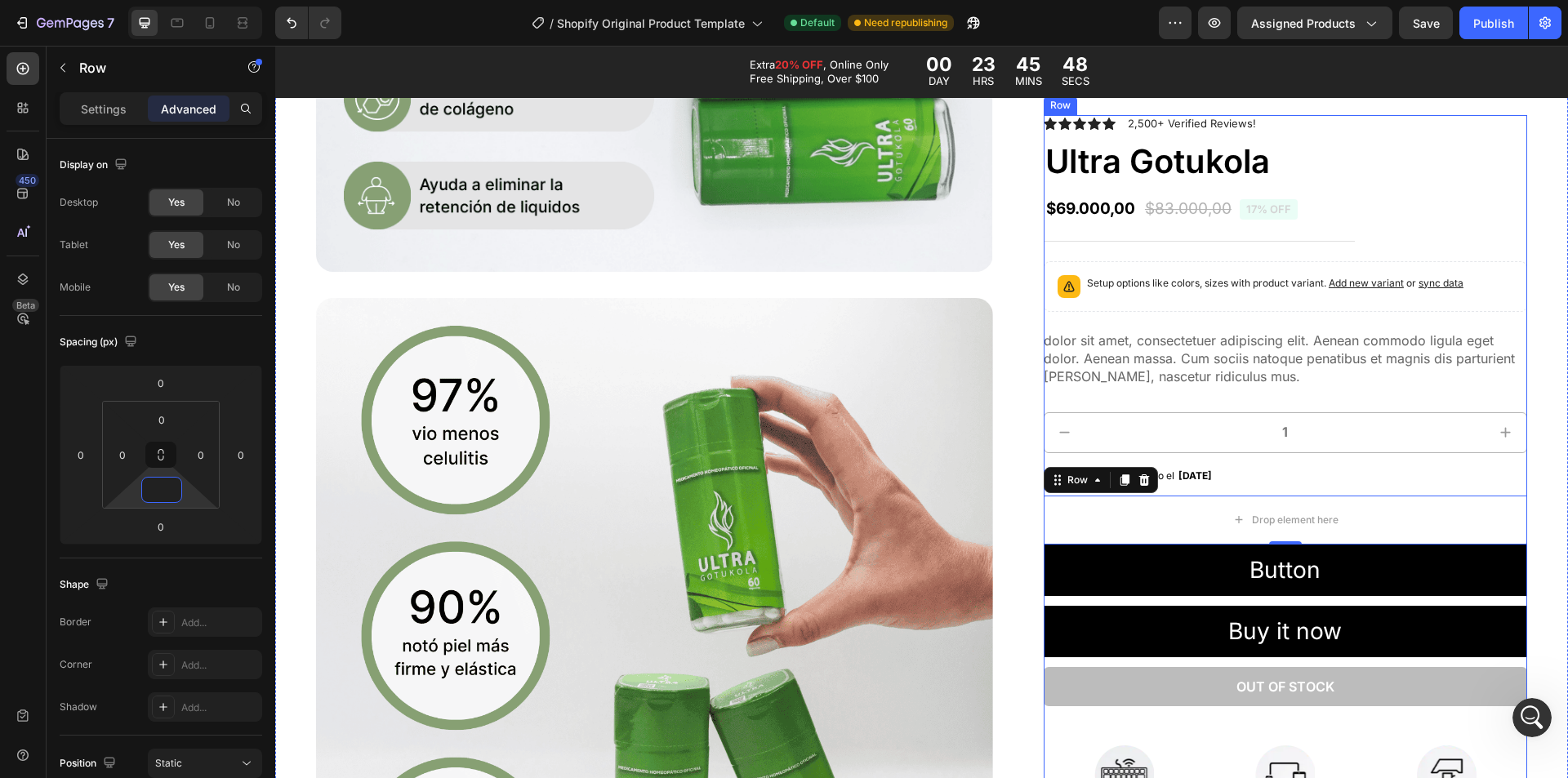
click at [1258, 460] on div "Icon Icon Icon Icon Icon Icon List 2,500+ Verified Reviews! Text Block Row Ultr…" at bounding box center [1286, 538] width 484 height 845
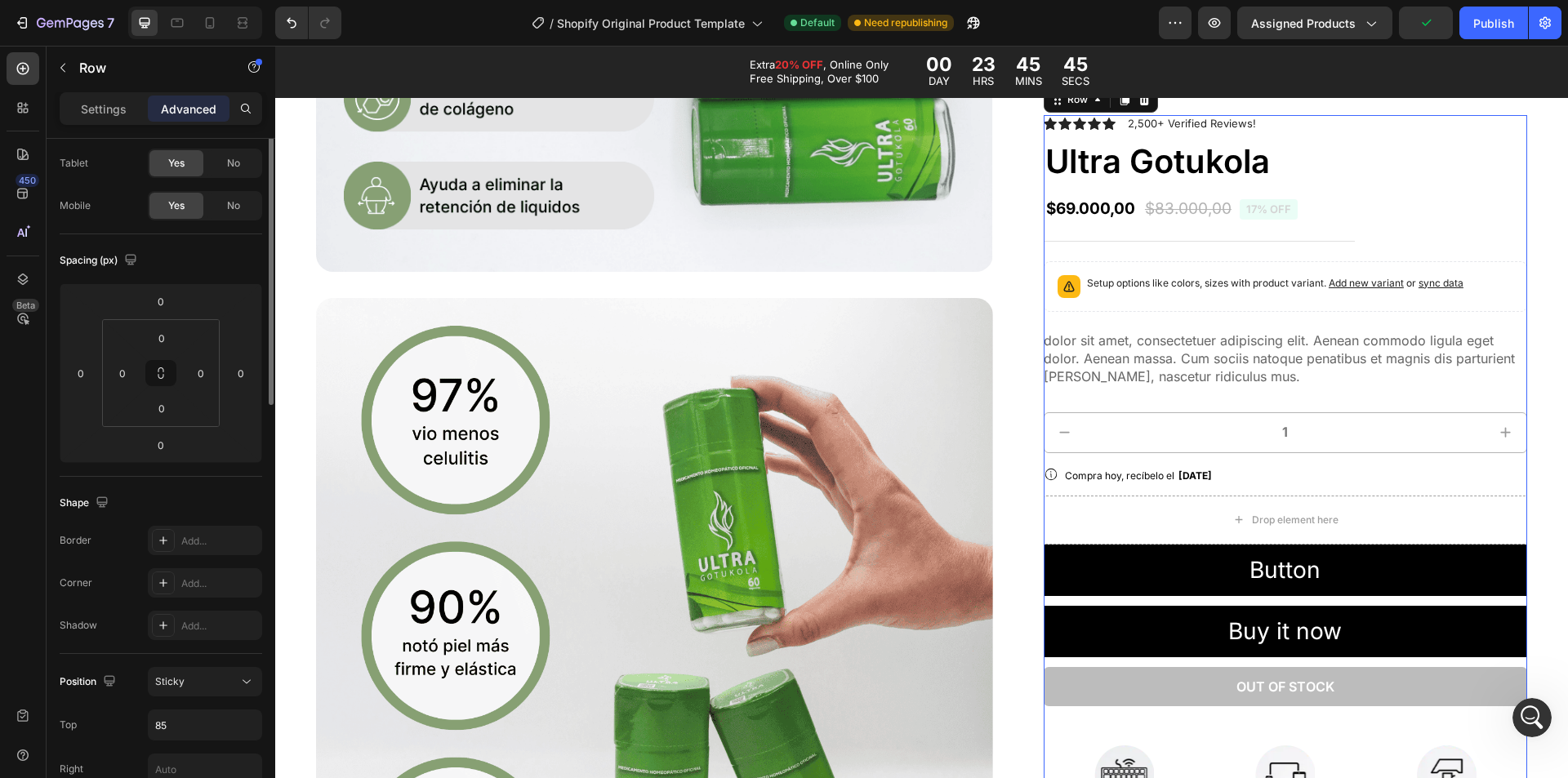
scroll to position [0, 0]
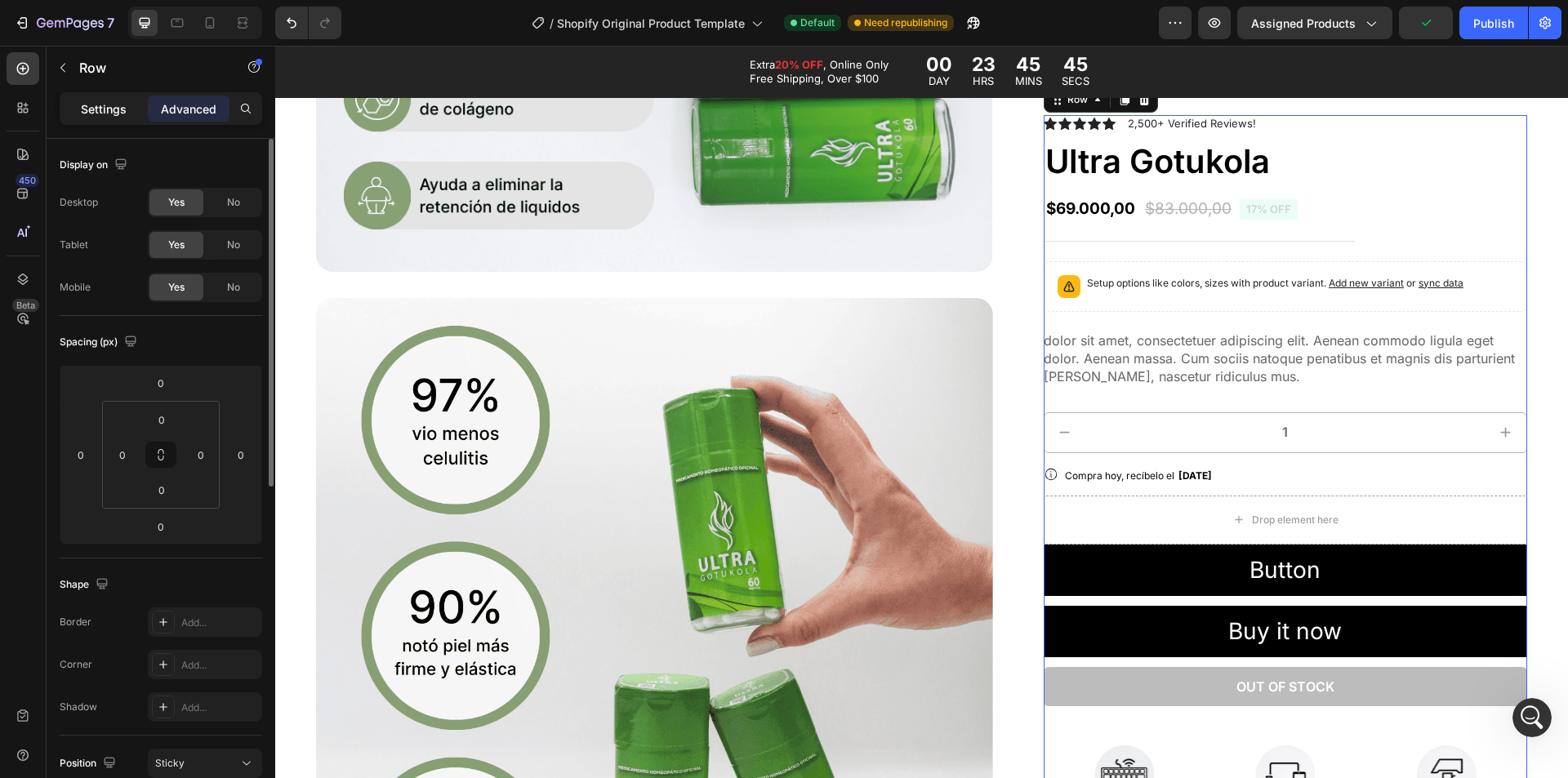
click at [98, 105] on p "Settings" at bounding box center [103, 109] width 46 height 17
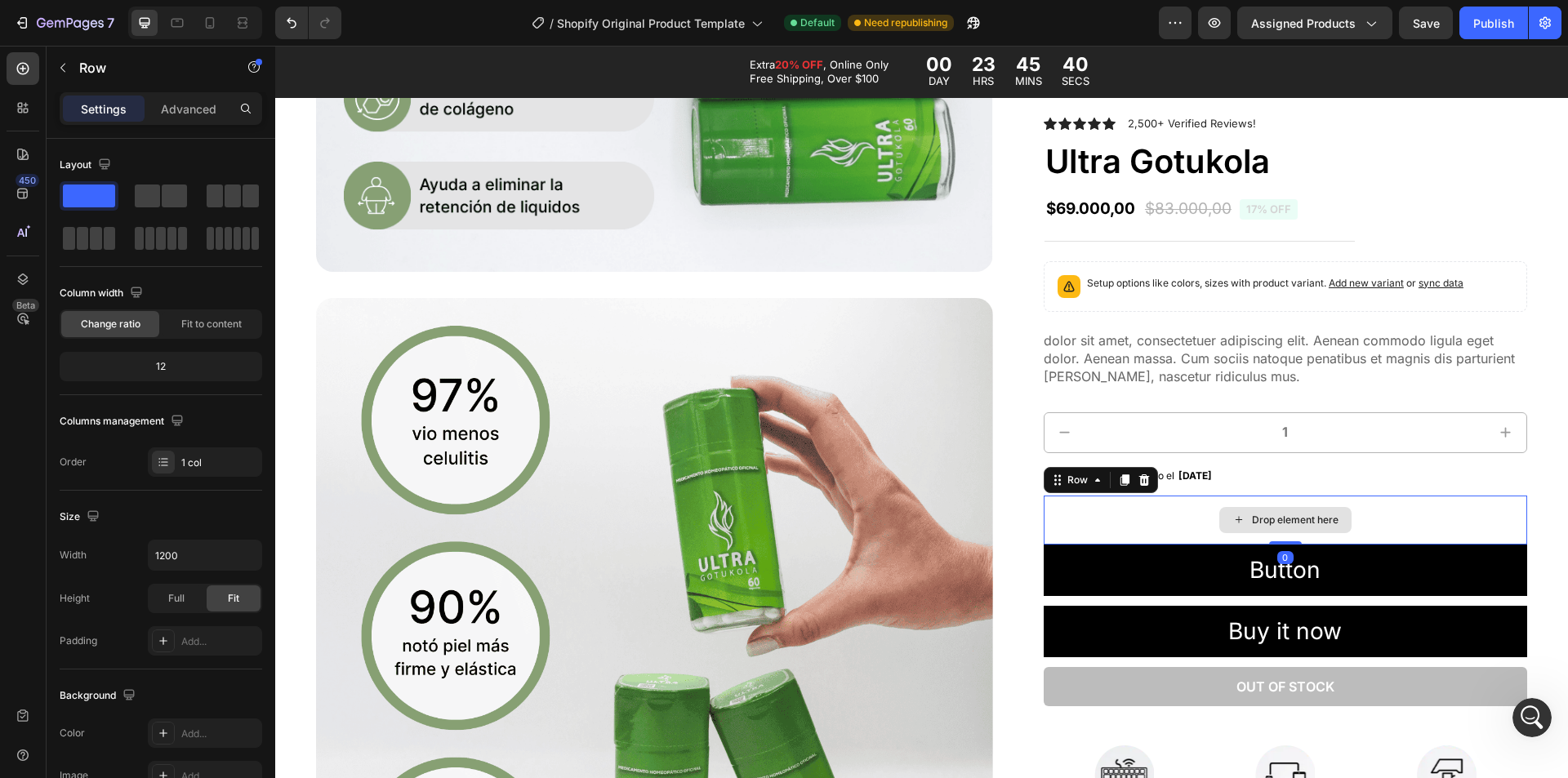
click at [1346, 503] on div "Drop element here" at bounding box center [1286, 519] width 484 height 49
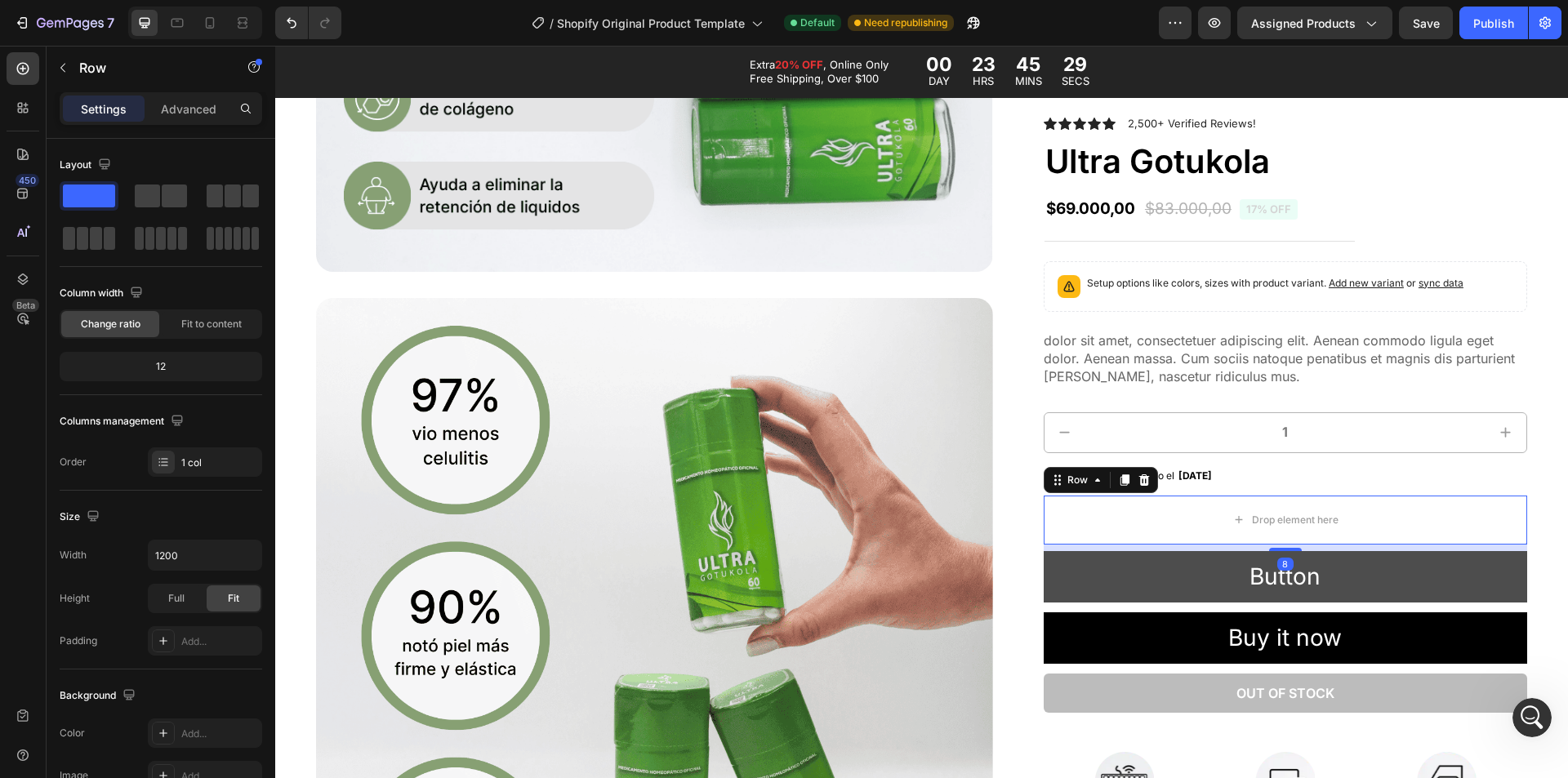
click at [1284, 548] on div "Icon Icon Icon Icon Icon Icon List 2,500+ Verified Reviews! Text Block Row Ultr…" at bounding box center [1286, 541] width 484 height 852
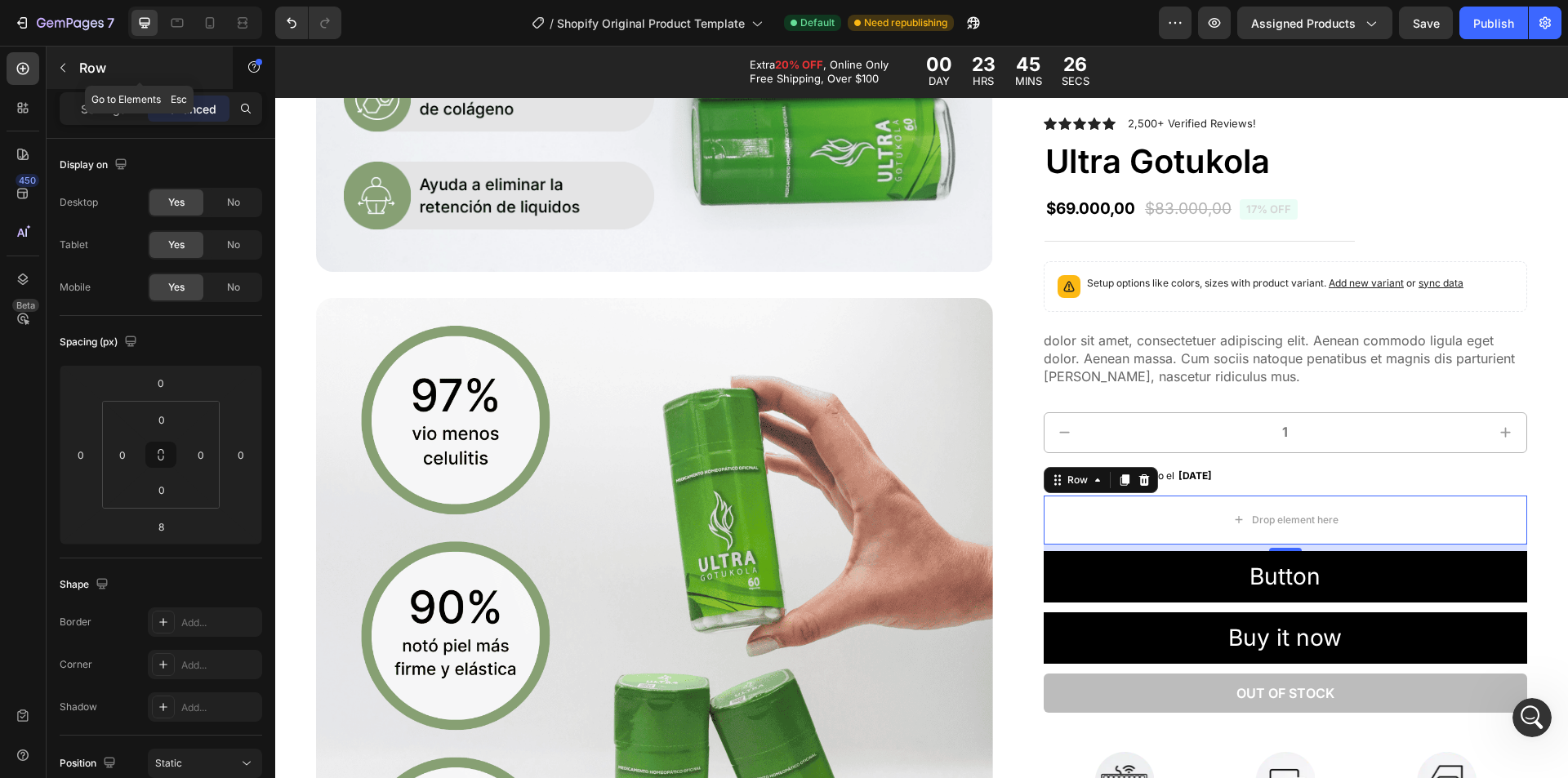
click at [52, 69] on button "button" at bounding box center [62, 67] width 26 height 26
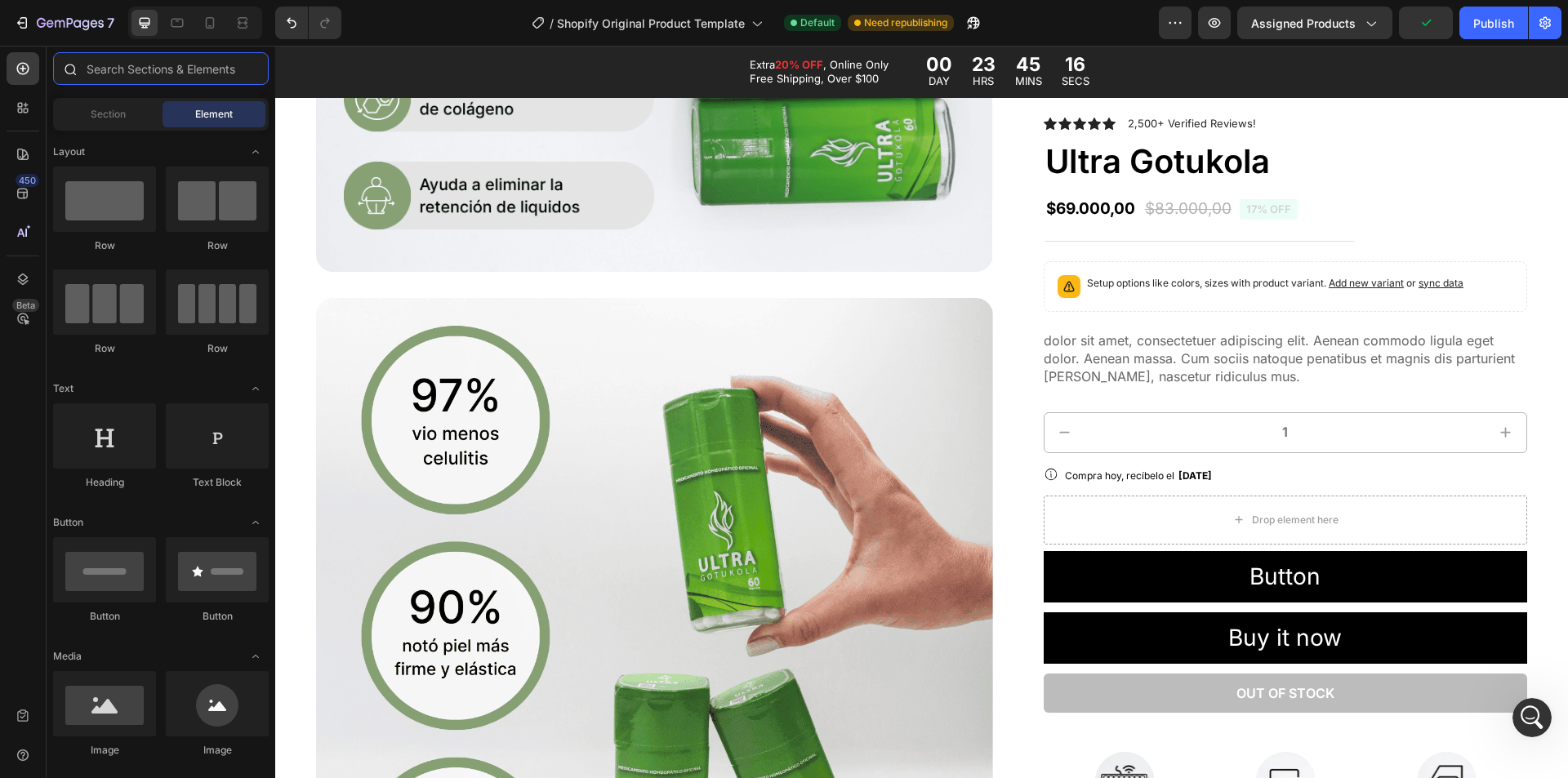
click at [137, 70] on input "text" at bounding box center [160, 68] width 215 height 32
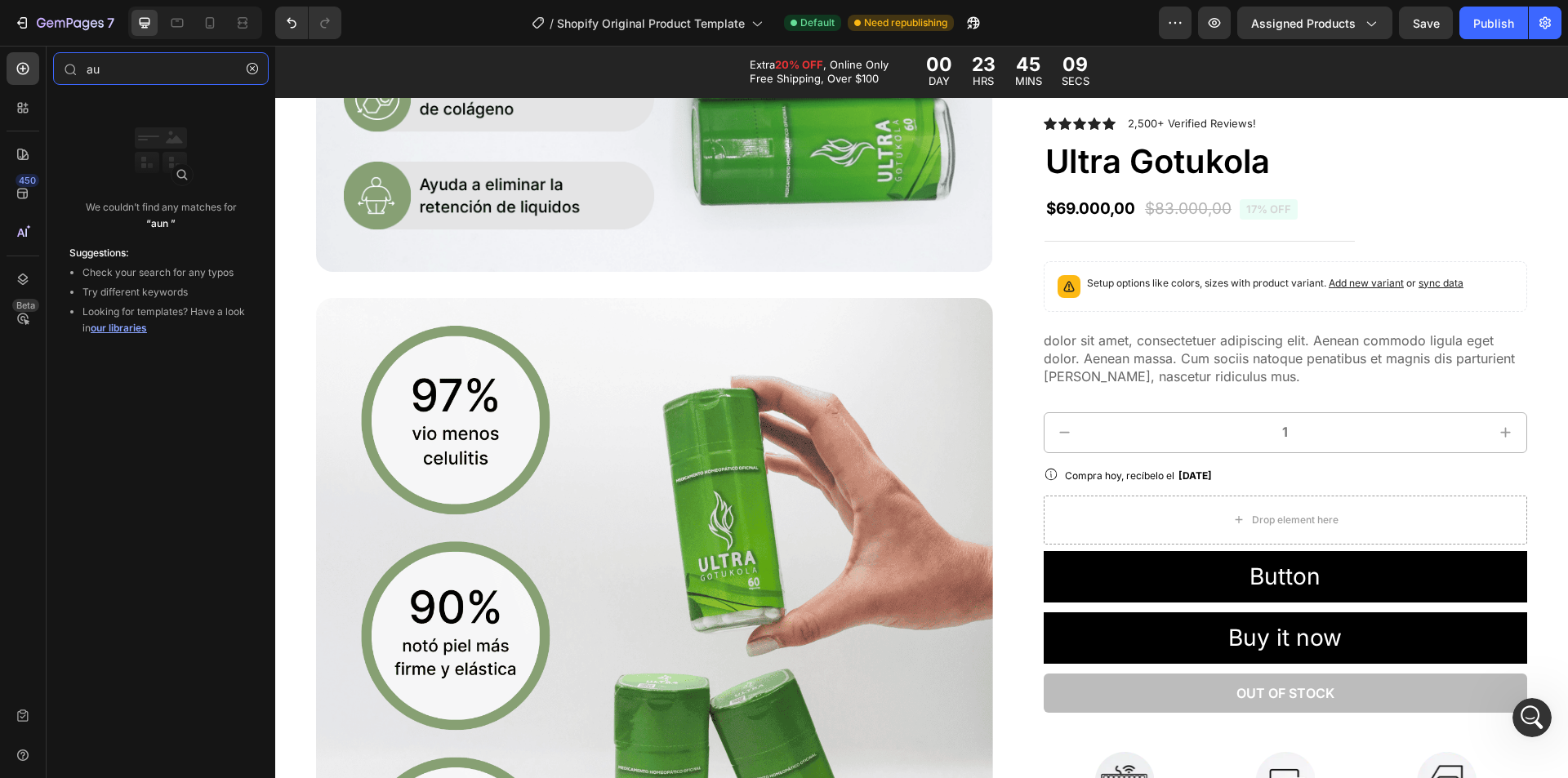
type input "a"
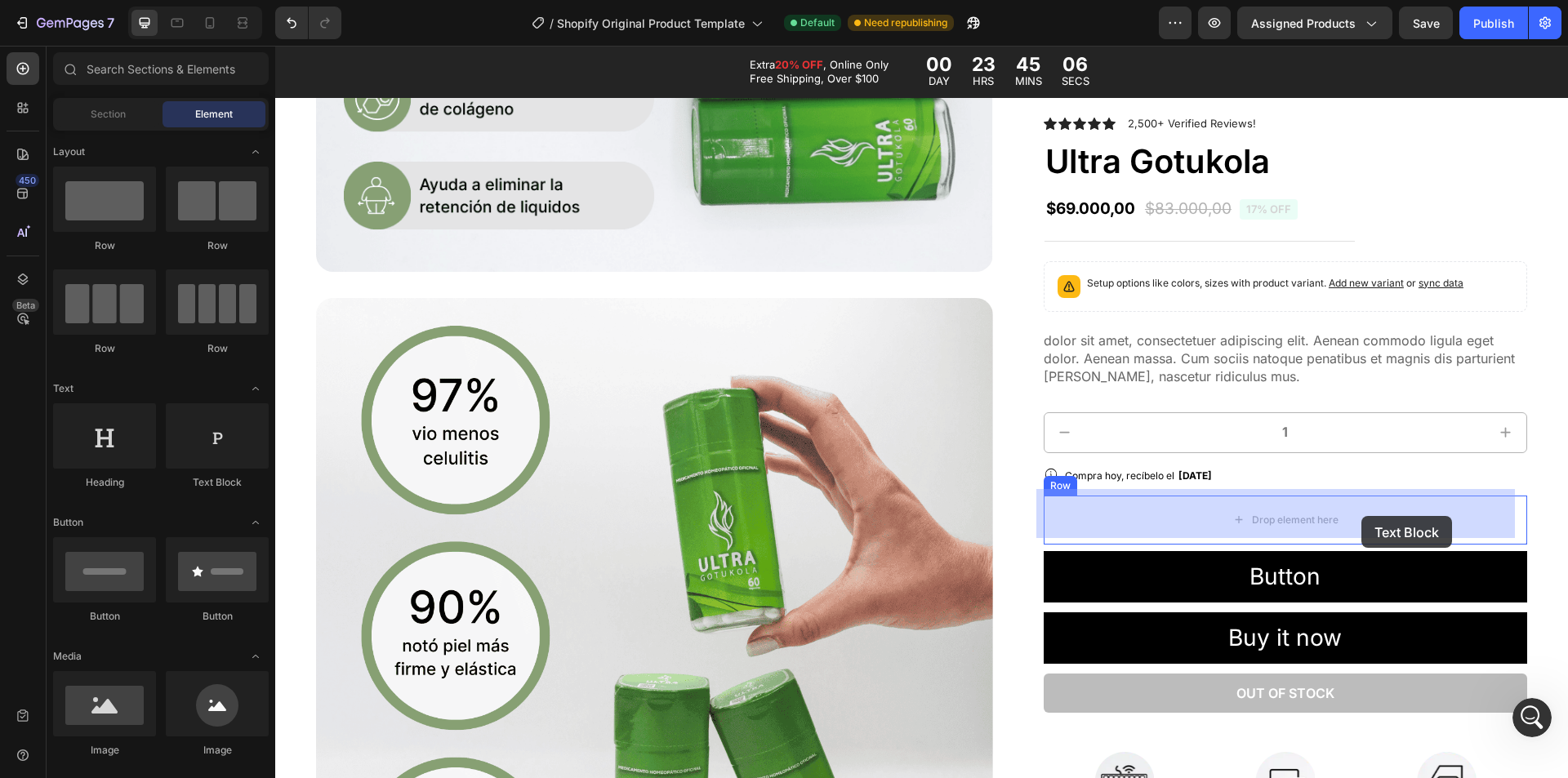
drag, startPoint x: 540, startPoint y: 497, endPoint x: 1362, endPoint y: 516, distance: 822.2
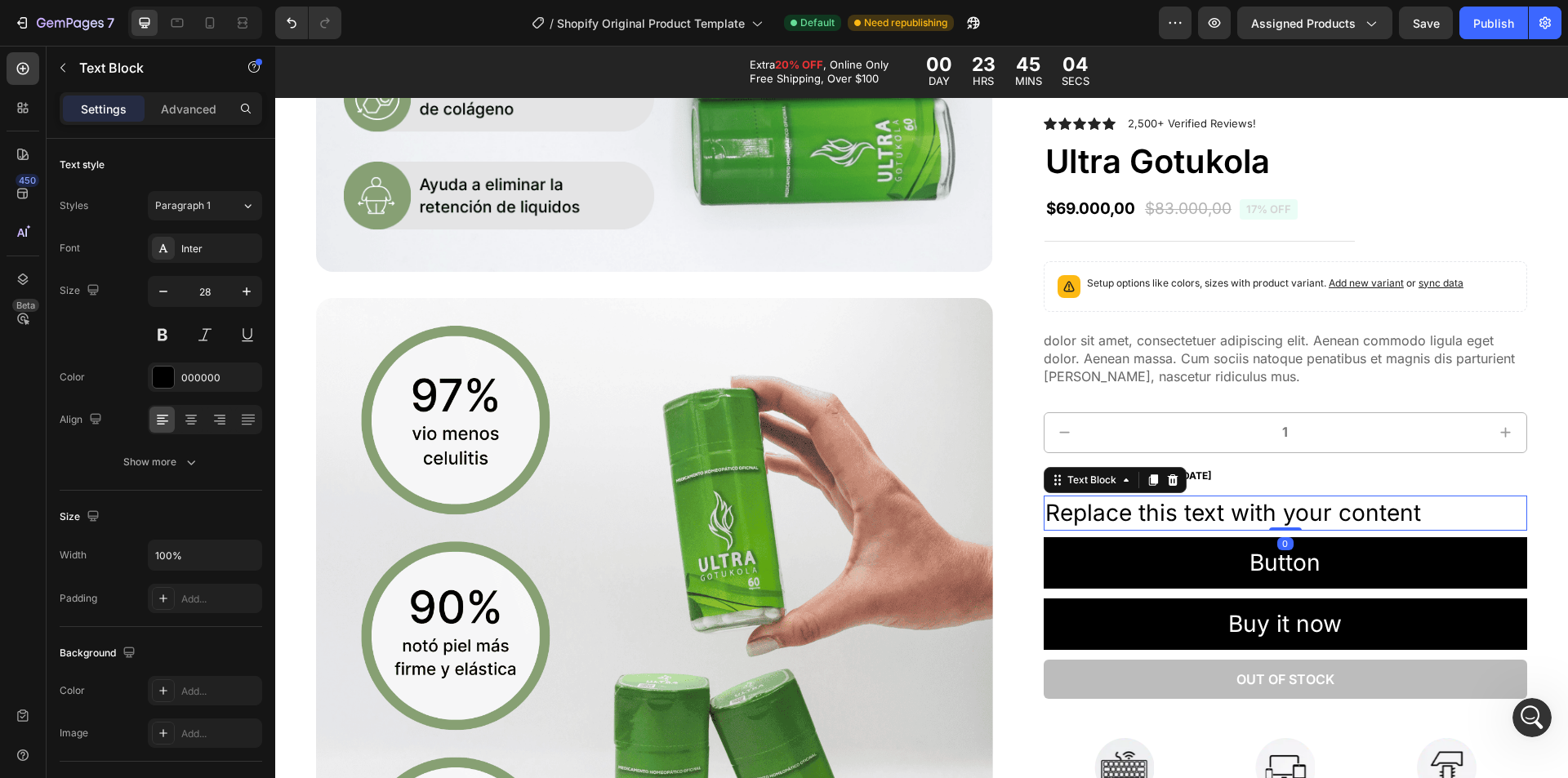
type input "a"
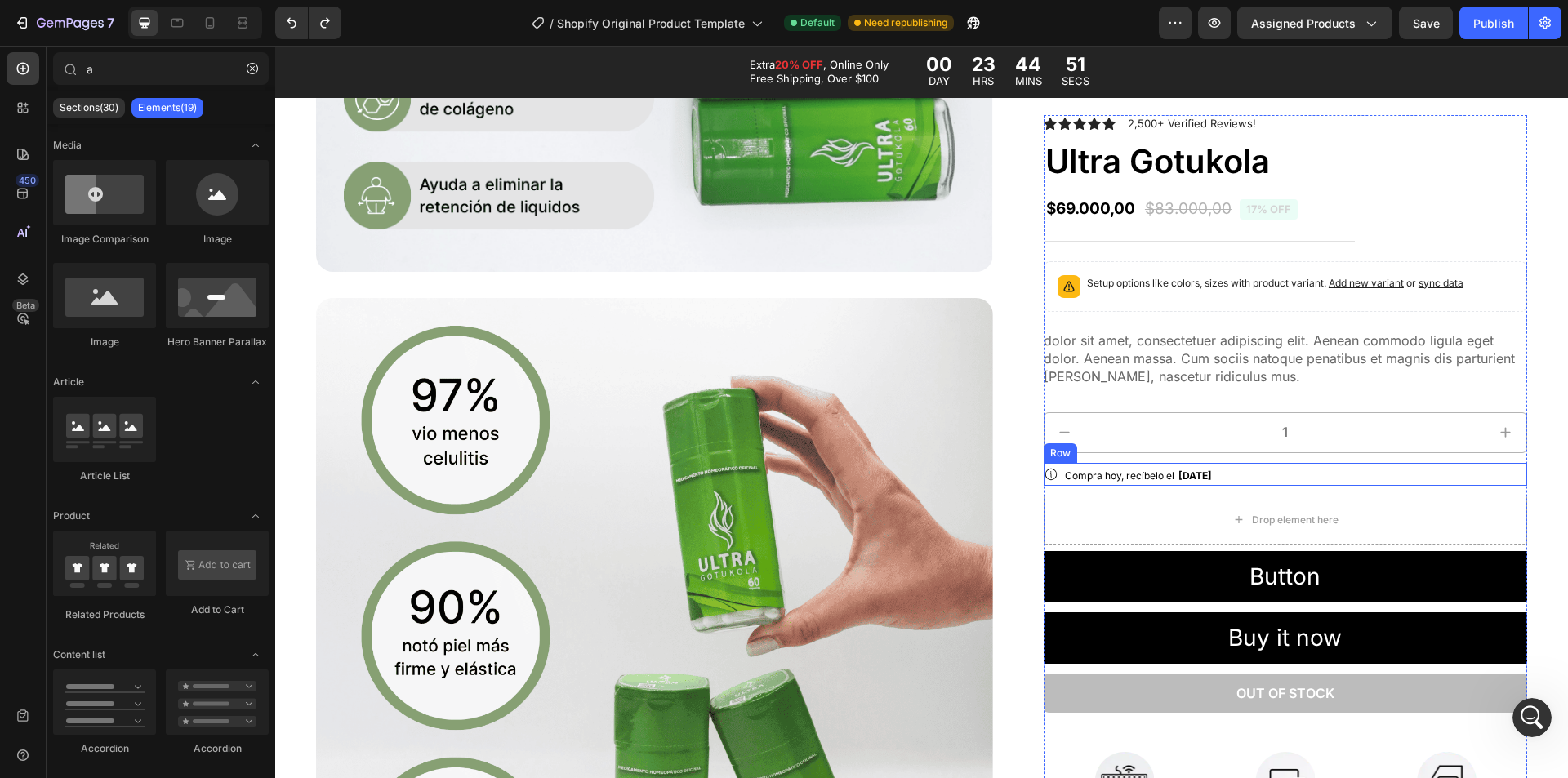
click at [1055, 468] on div "Icon Compra hoy, recíbelo el Mon, Sep 01 Delivery Date Row" at bounding box center [1286, 475] width 484 height 23
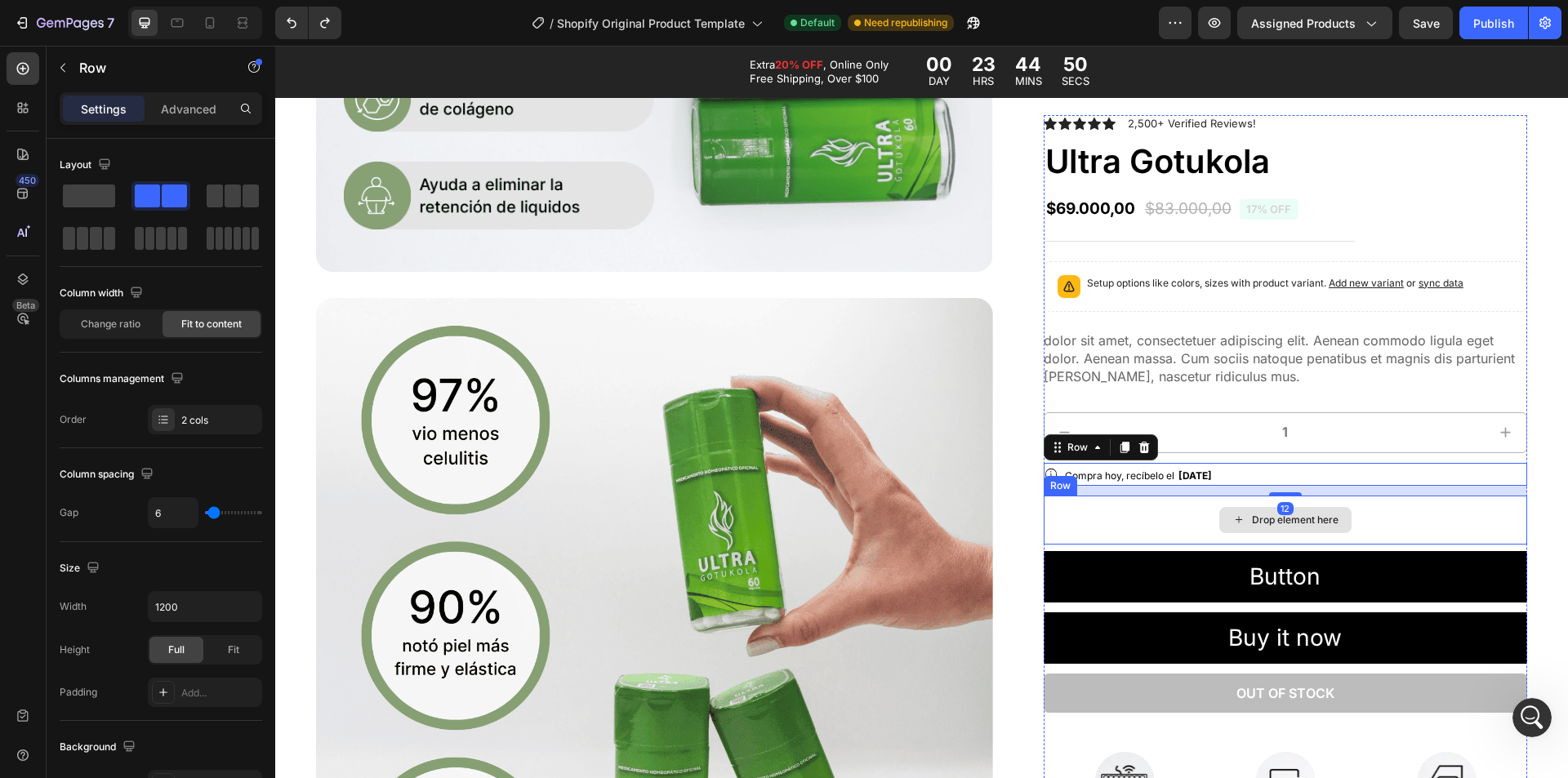
click at [1080, 501] on div "Drop element here" at bounding box center [1286, 519] width 484 height 49
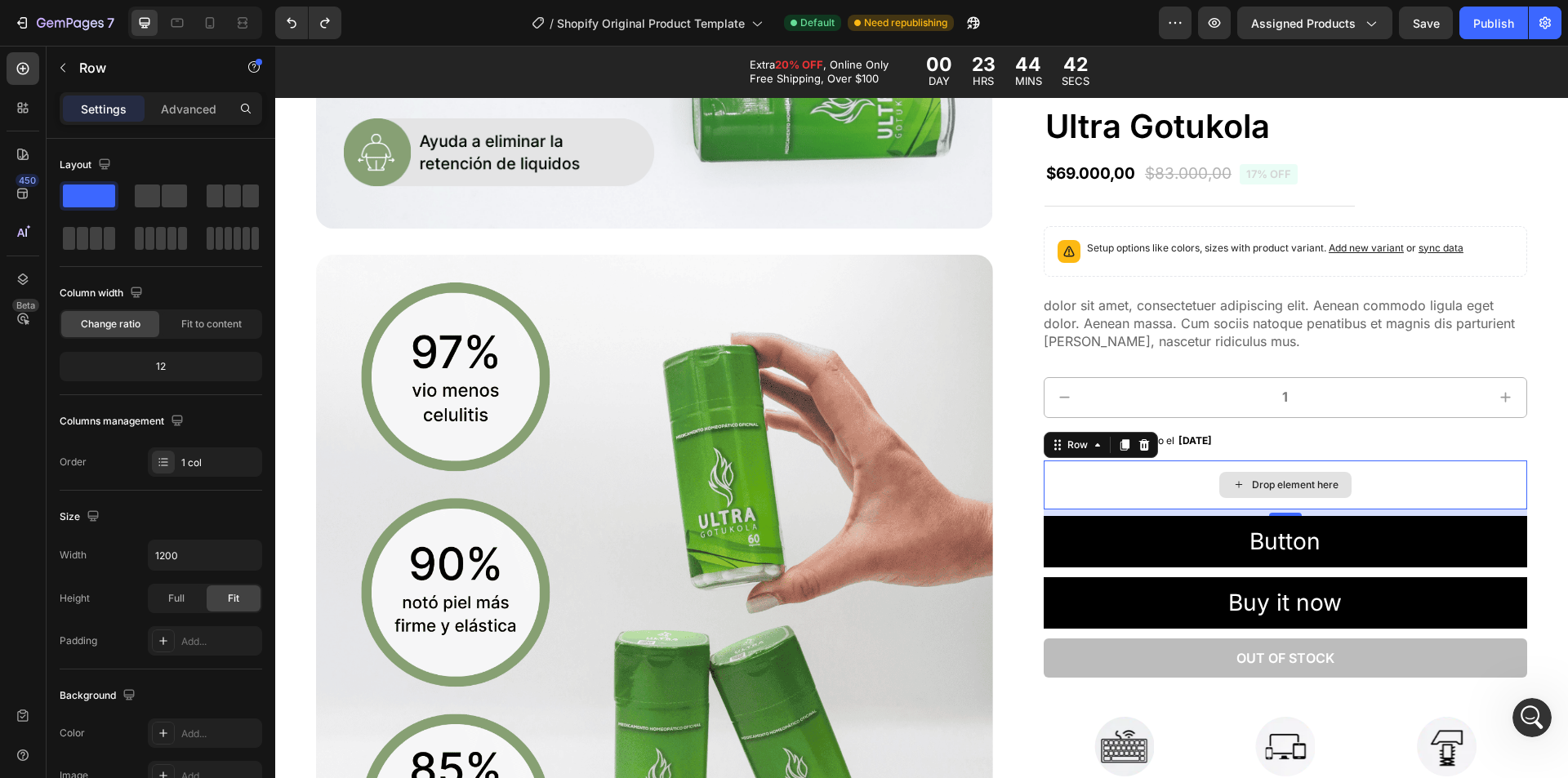
scroll to position [1478, 0]
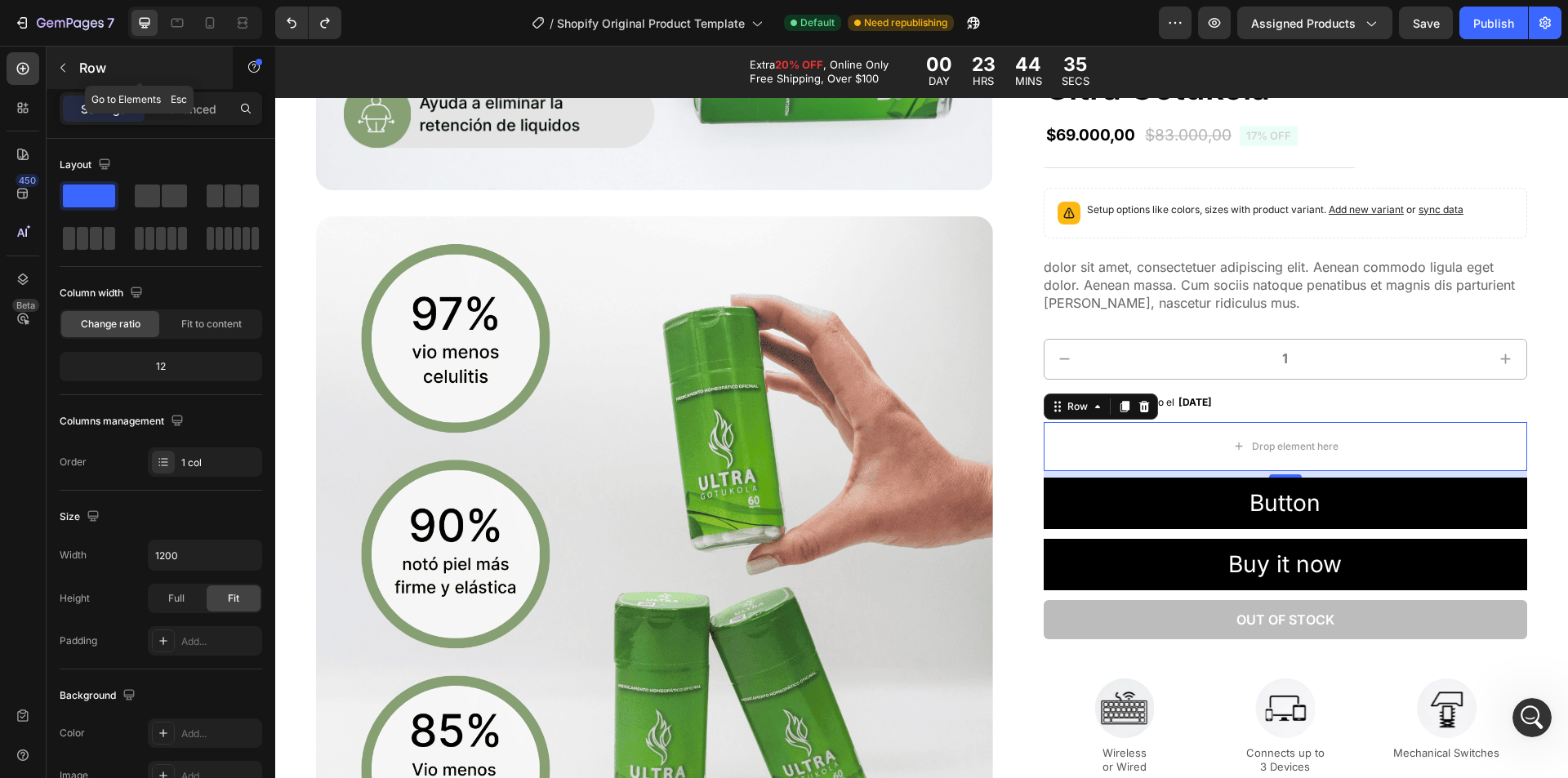
click at [123, 71] on p "Row" at bounding box center [148, 68] width 139 height 20
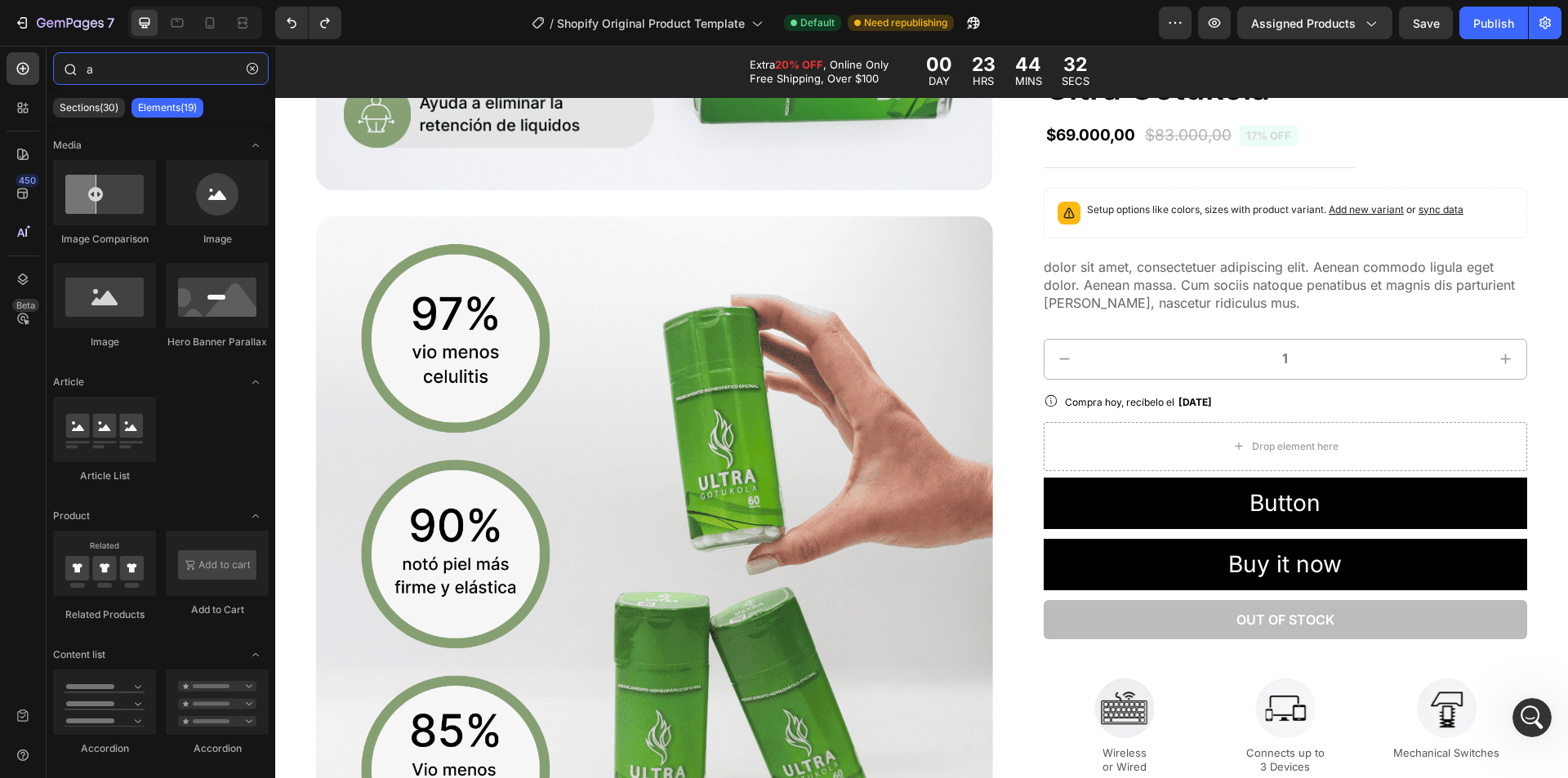
click at [228, 80] on input "a" at bounding box center [160, 68] width 215 height 32
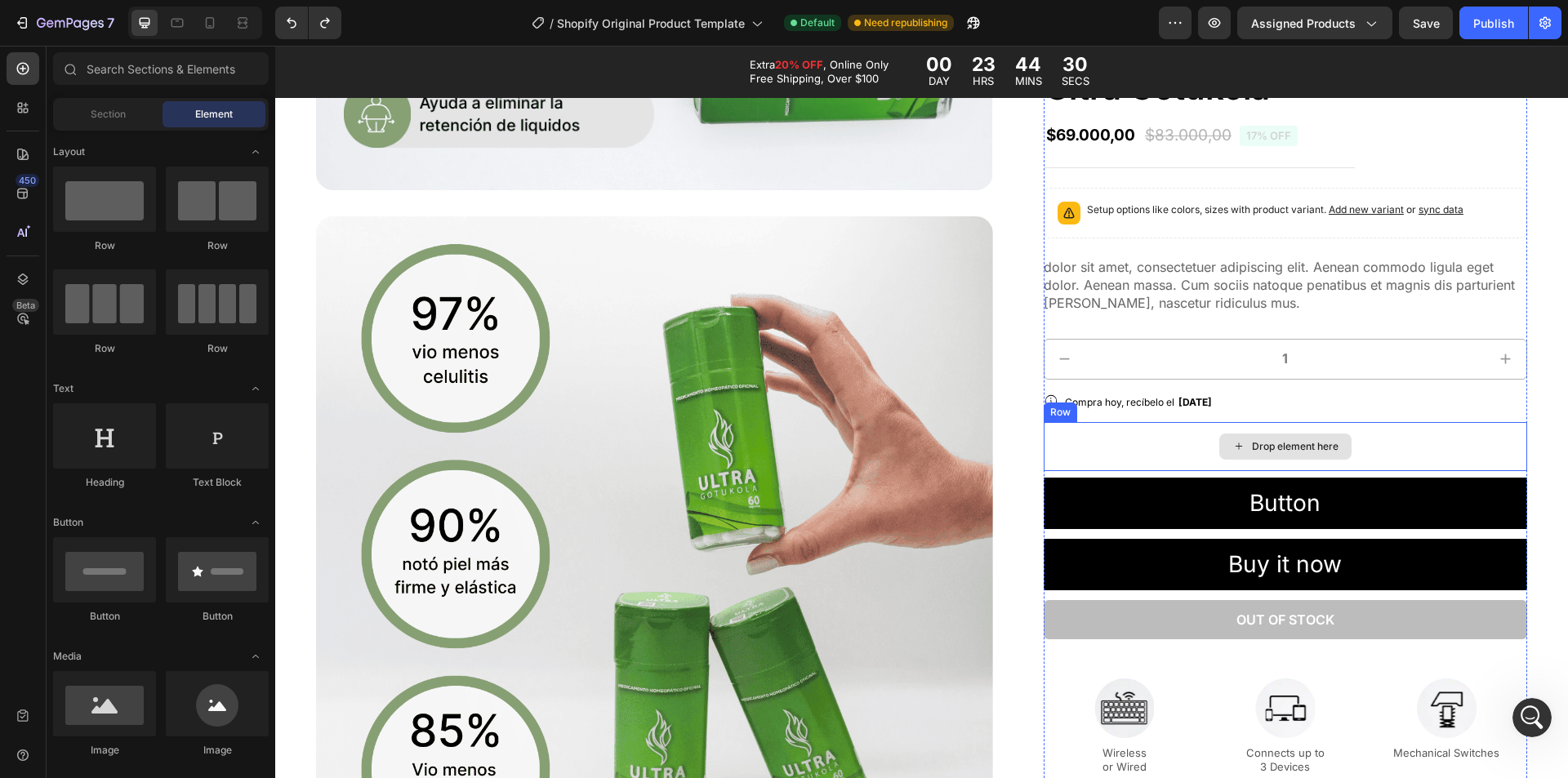
click at [1116, 422] on div "Drop element here" at bounding box center [1286, 446] width 484 height 49
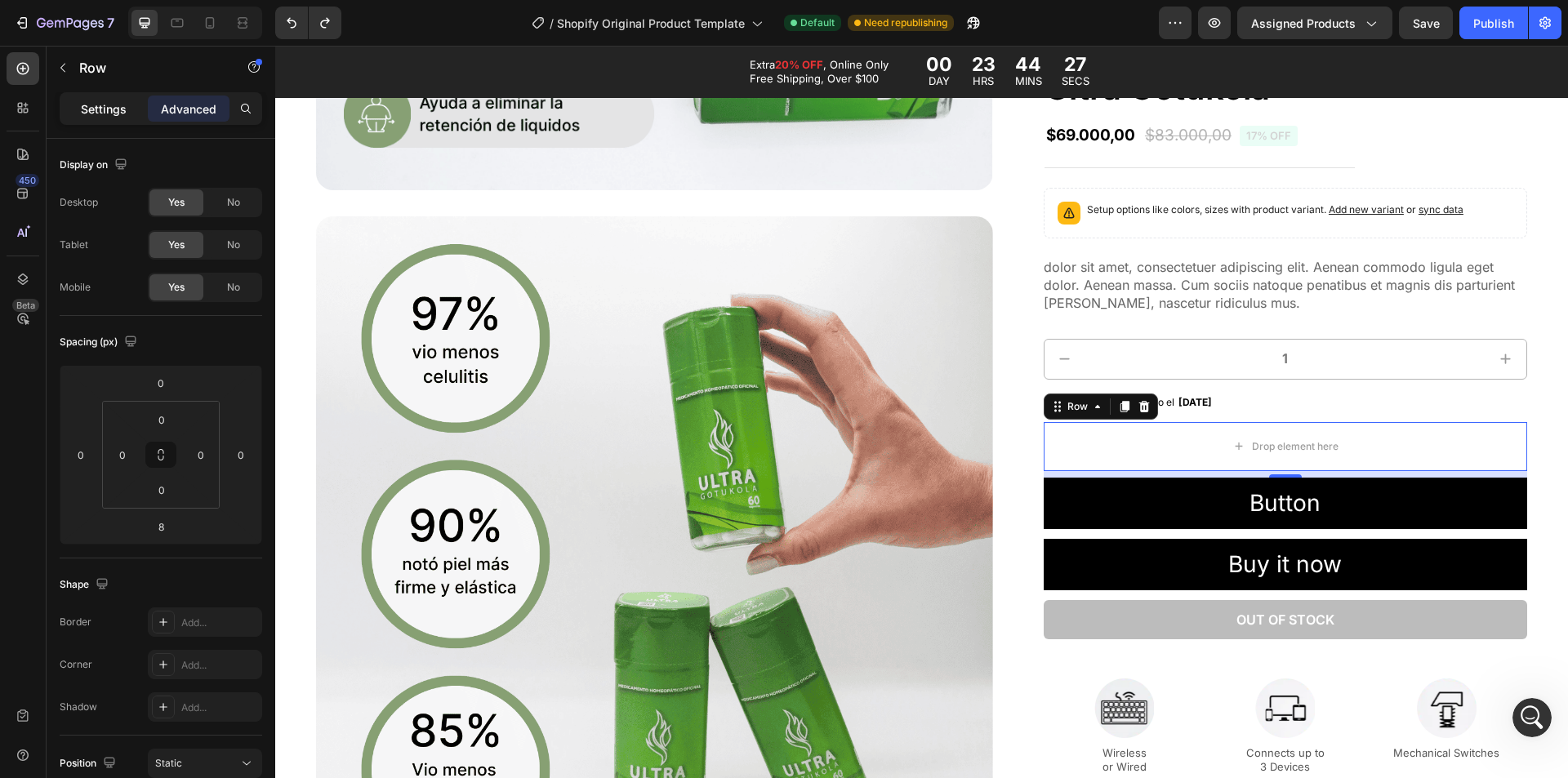
click at [98, 117] on div "Settings" at bounding box center [104, 108] width 81 height 26
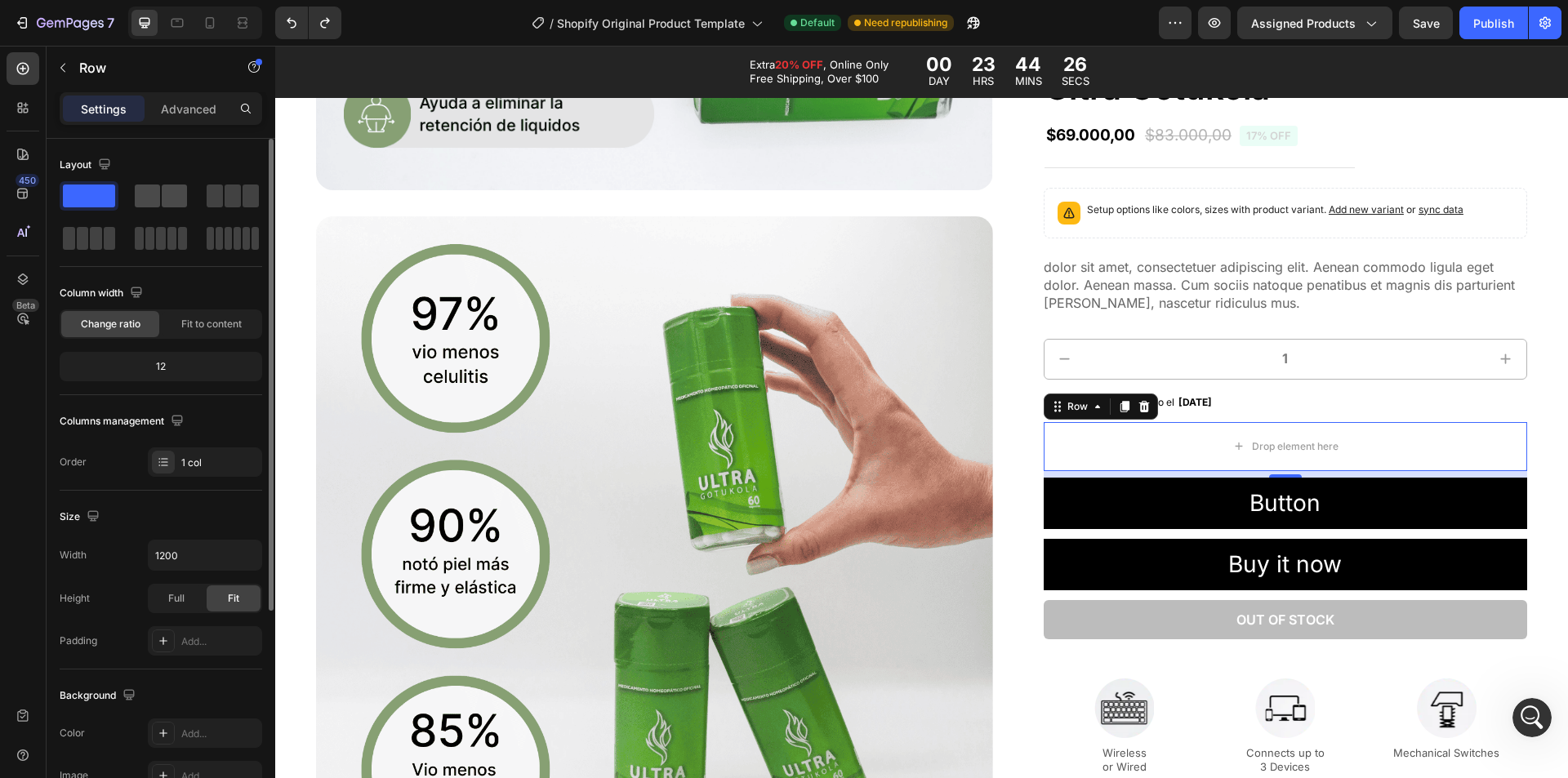
click at [180, 198] on span at bounding box center [175, 196] width 25 height 23
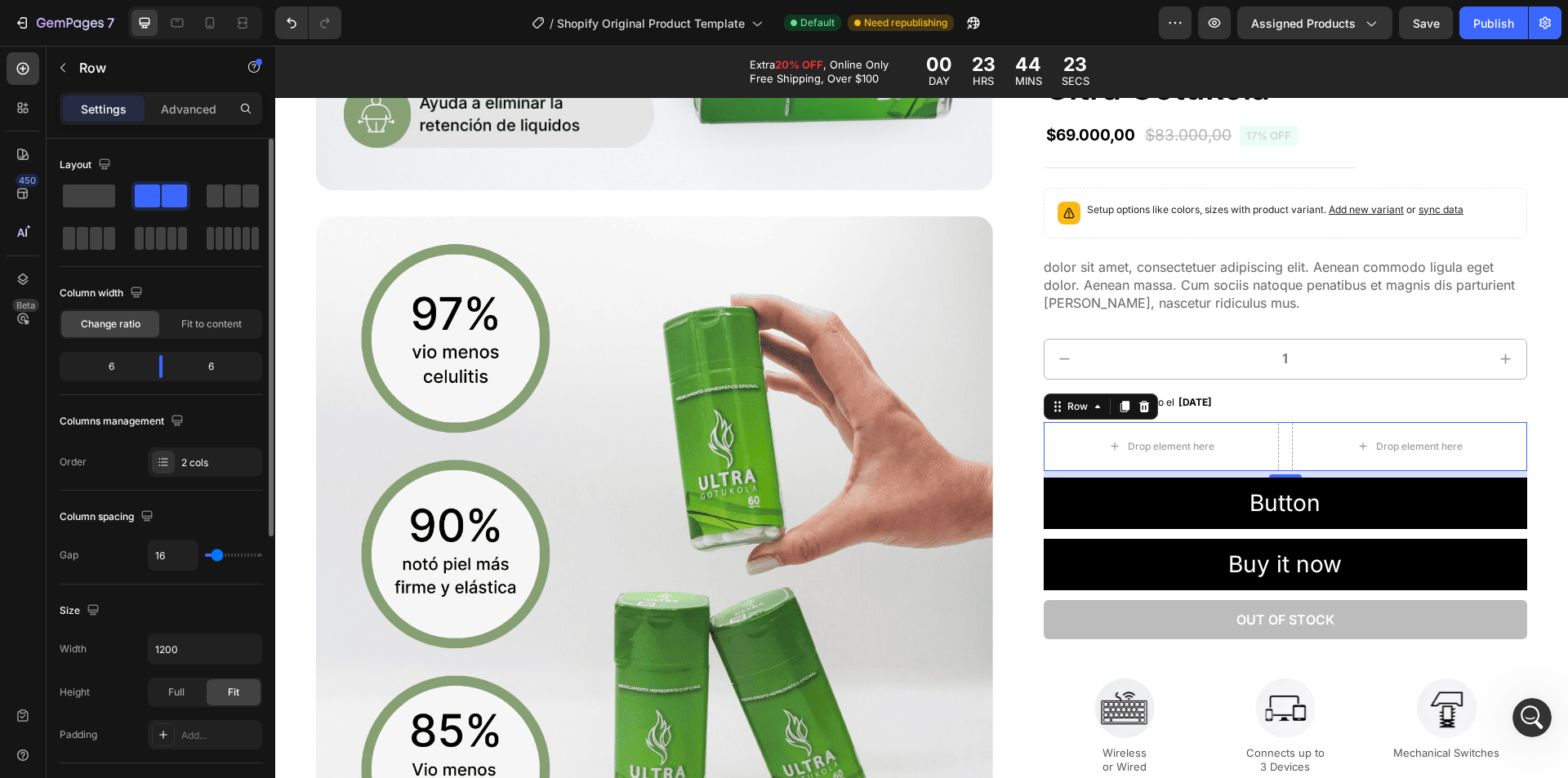
type input "0"
type input "2"
type input "4"
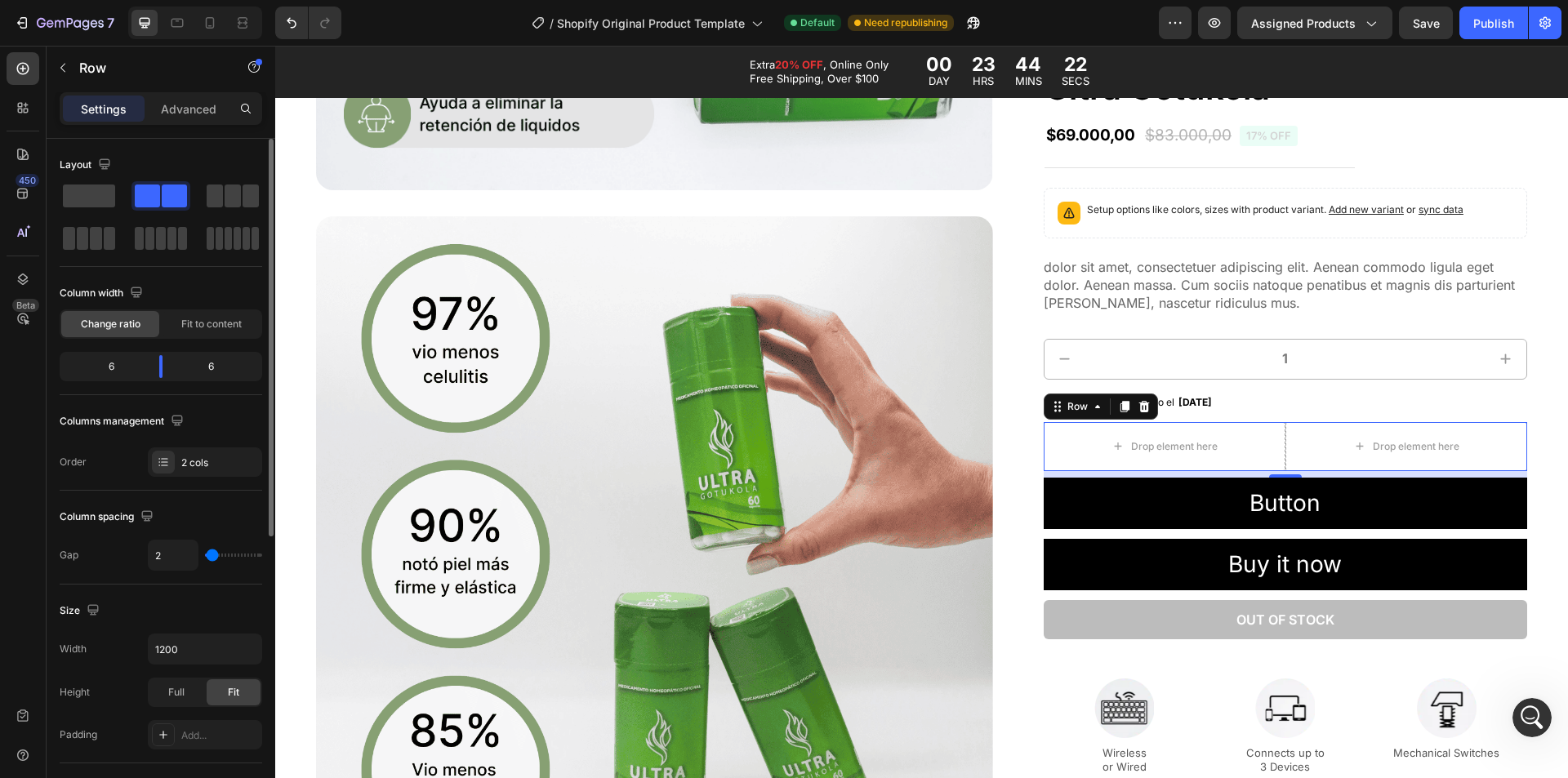
type input "4"
type input "7"
type input "9"
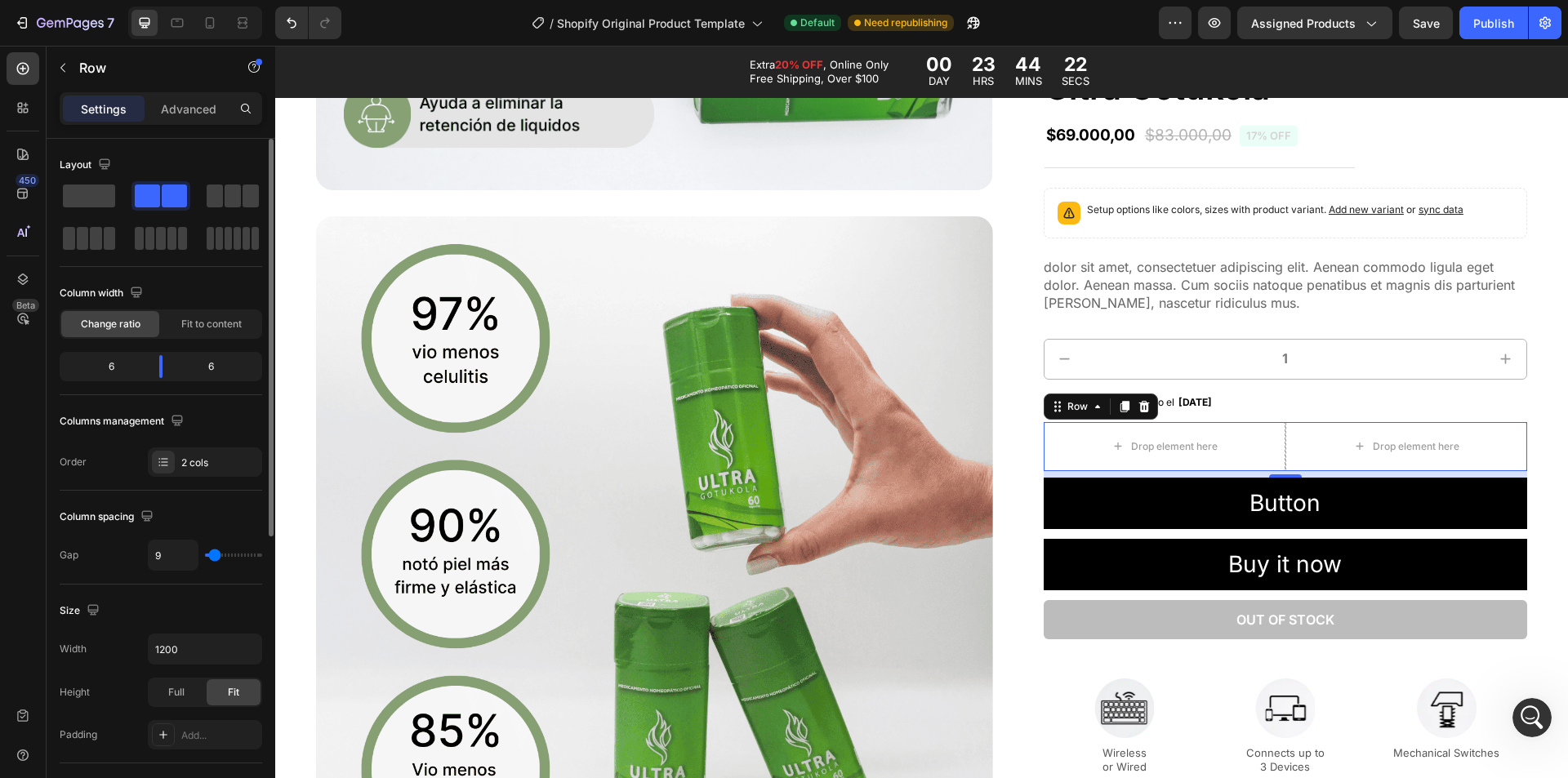
type input "11"
type input "13"
type input "16"
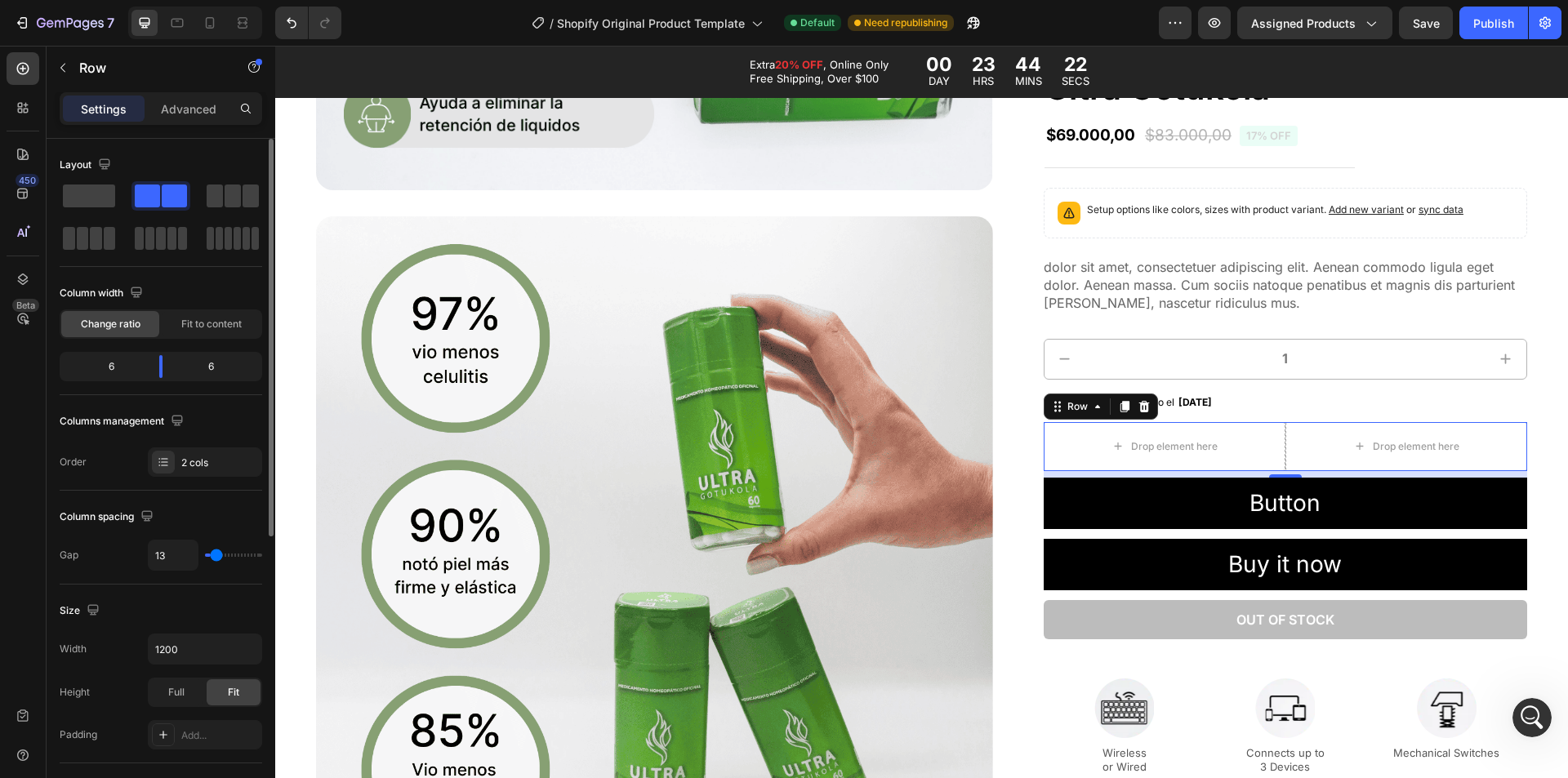
type input "16"
type input "18"
type input "16"
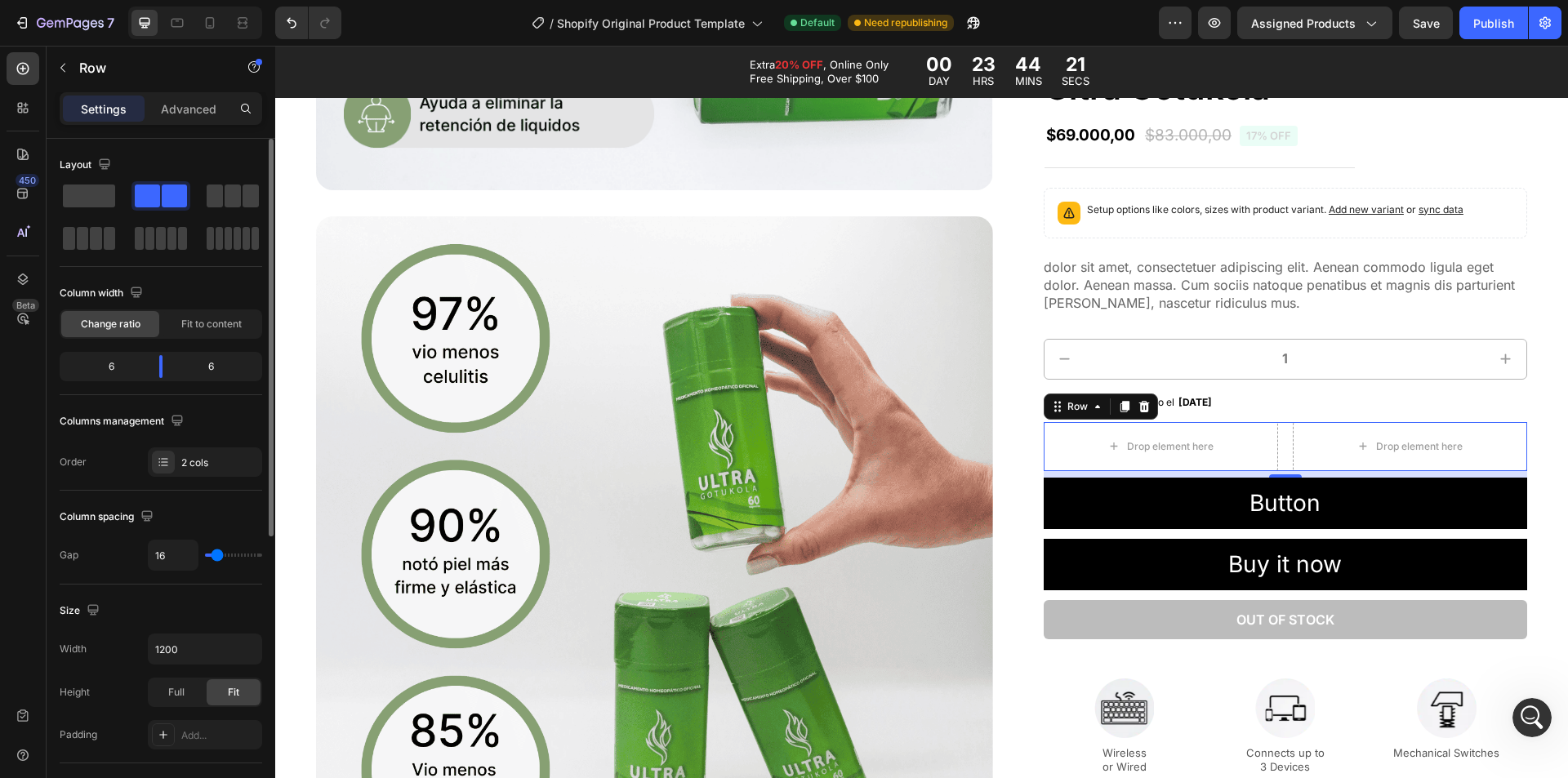
click at [217, 555] on input "range" at bounding box center [234, 555] width 57 height 3
click at [180, 550] on input "16" at bounding box center [173, 554] width 49 height 29
type input "1"
type input "10"
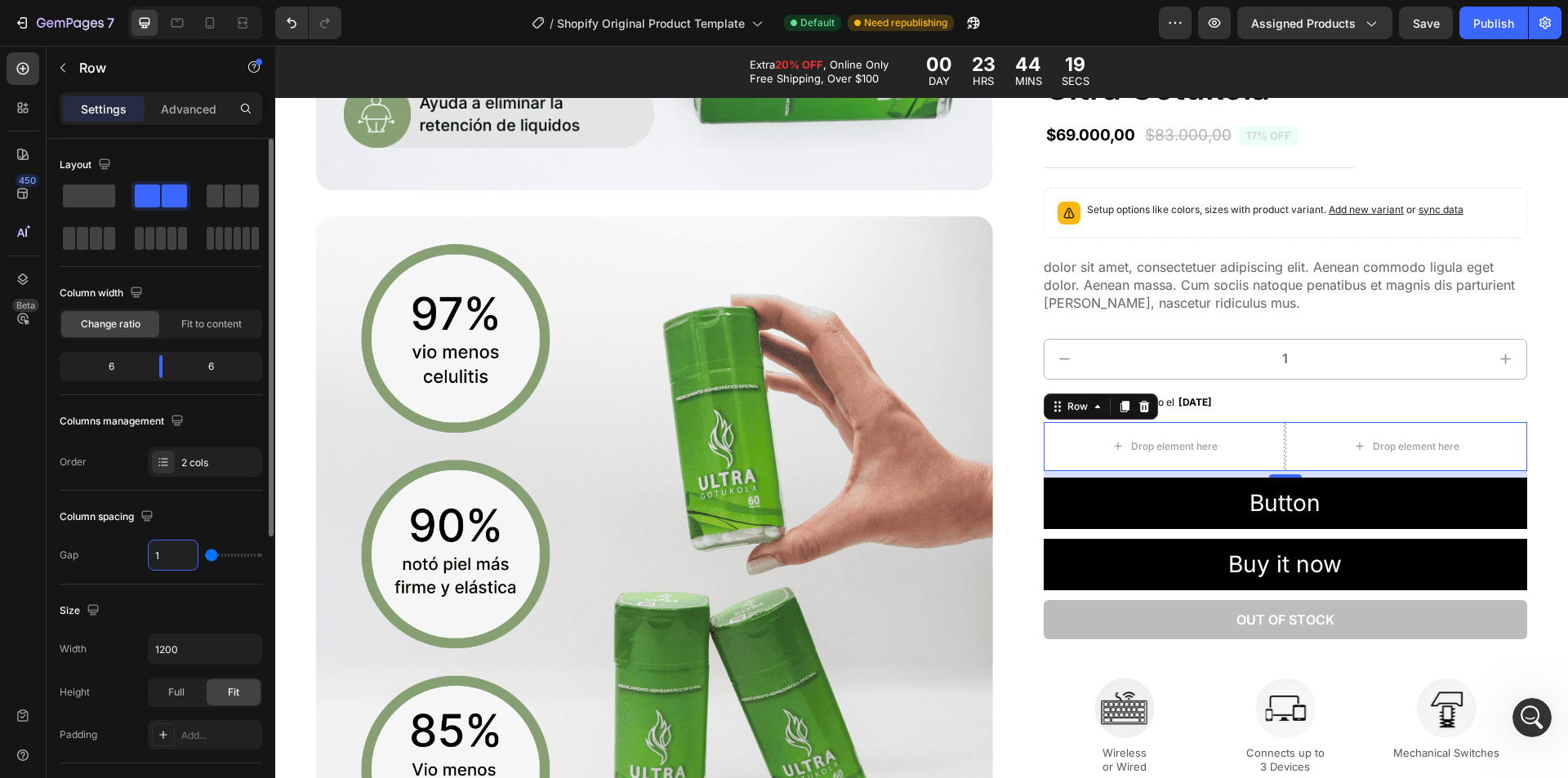
type input "10"
click at [1280, 373] on div "Icon Icon Icon Icon Icon Icon List 2,500+ Verified Reviews! Text Block Row Ultr…" at bounding box center [1286, 467] width 484 height 852
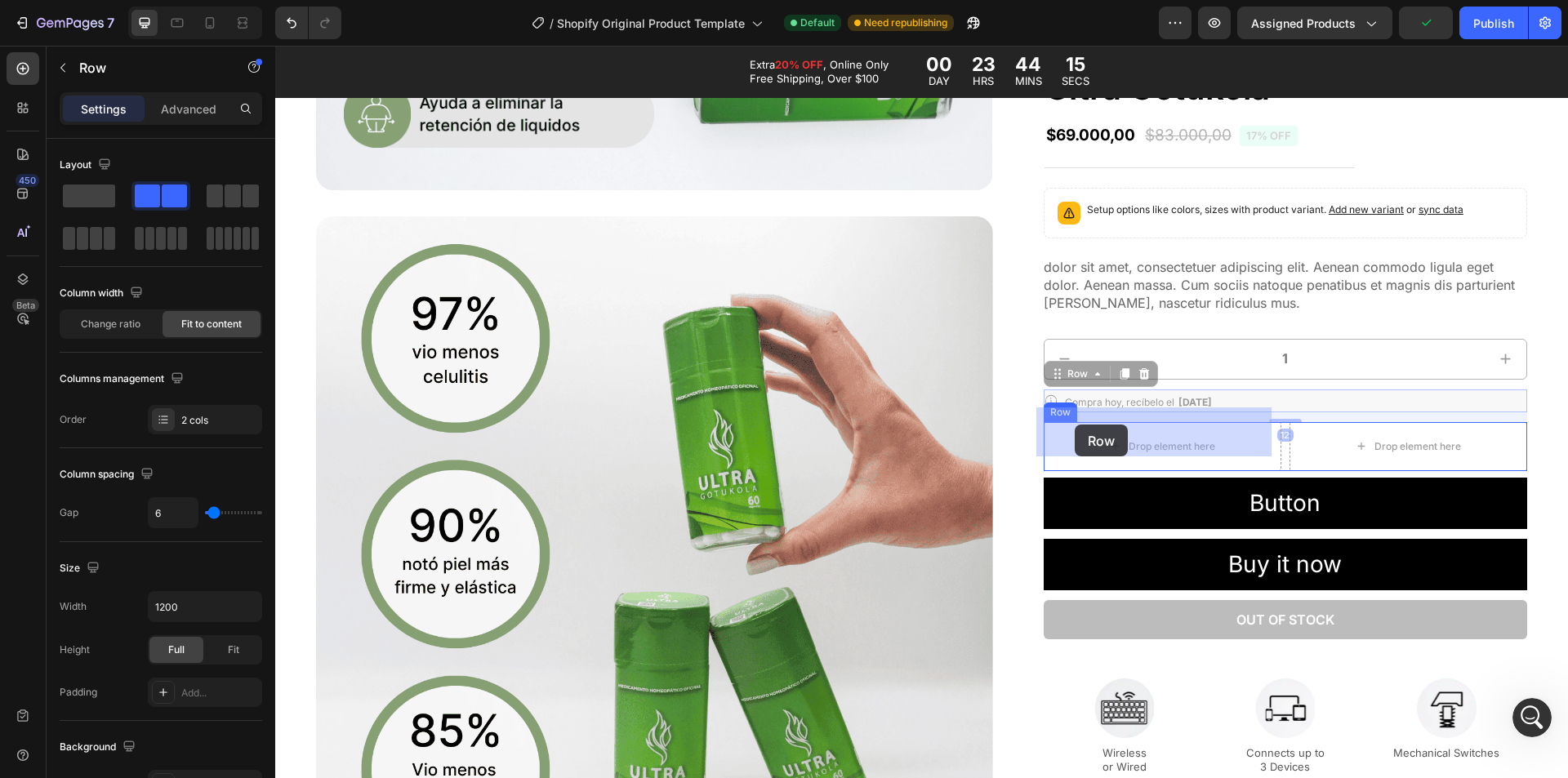
drag, startPoint x: 1053, startPoint y: 383, endPoint x: 1075, endPoint y: 425, distance: 47.4
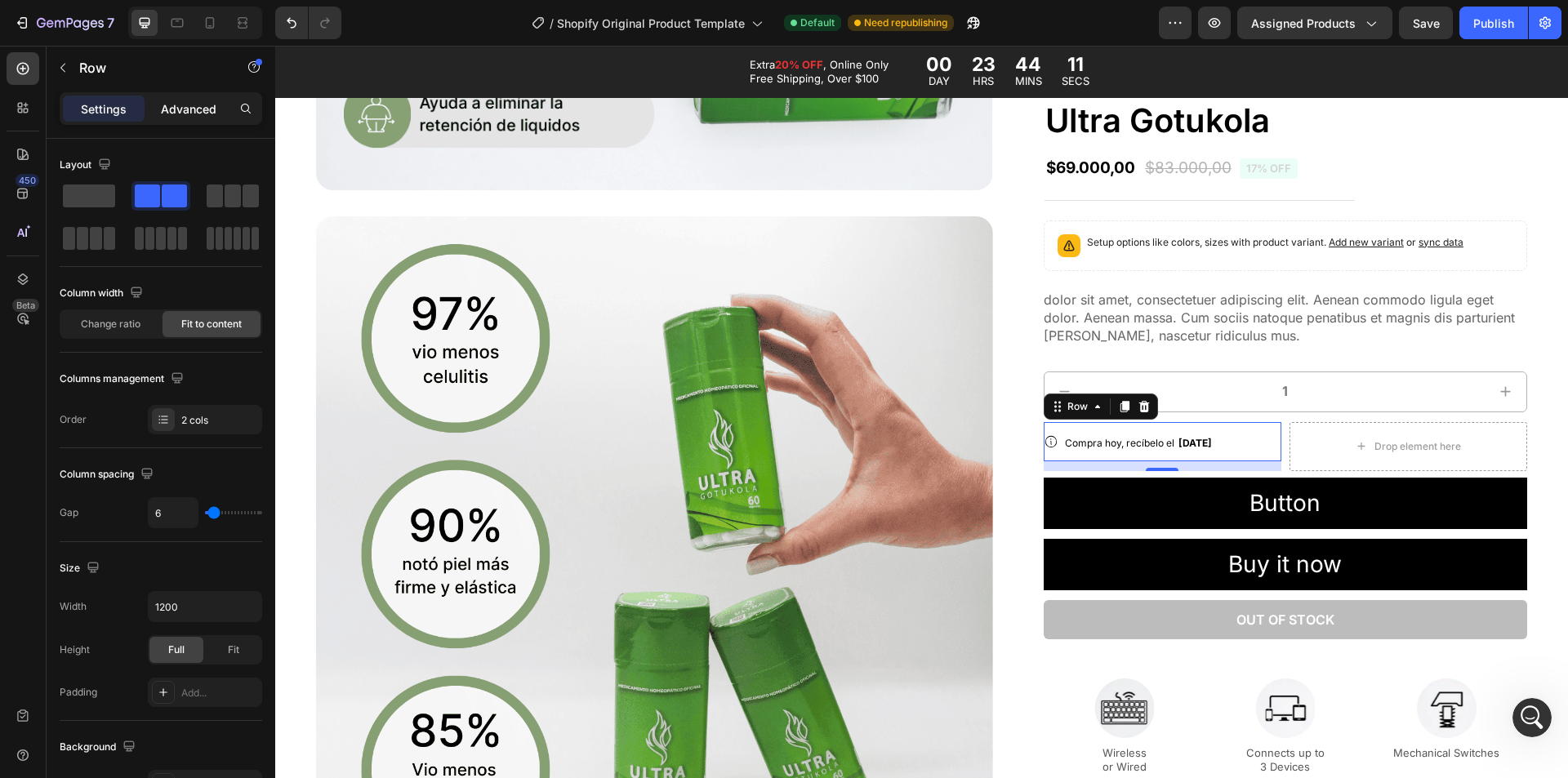
click at [185, 116] on p "Advanced" at bounding box center [189, 109] width 56 height 17
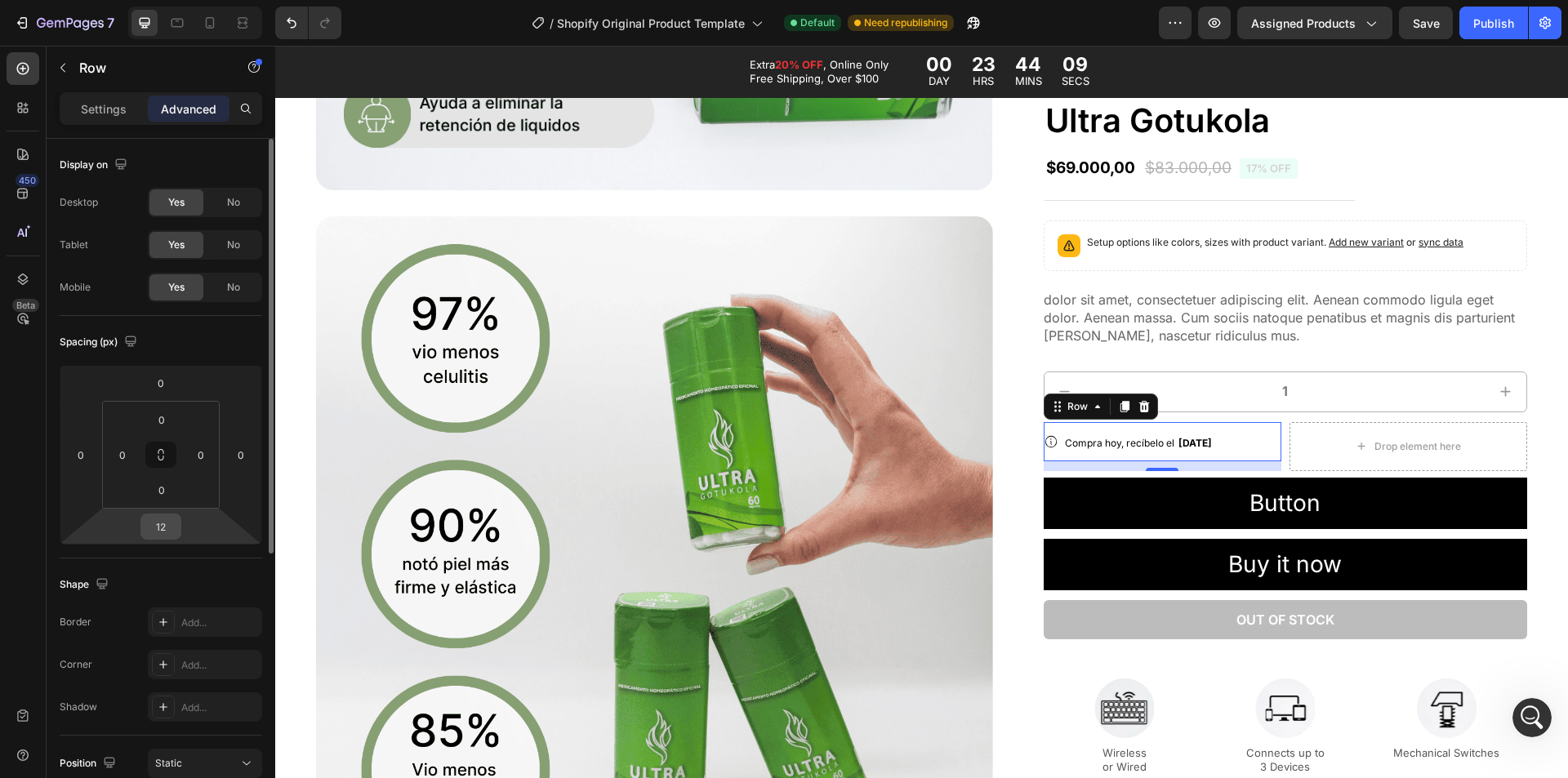
click at [171, 529] on input "12" at bounding box center [160, 526] width 32 height 24
click at [1255, 422] on div "Icon Compra hoy, recíbelo el Mon, Sep 01 Delivery Date Row 0" at bounding box center [1163, 446] width 238 height 49
type input "0"
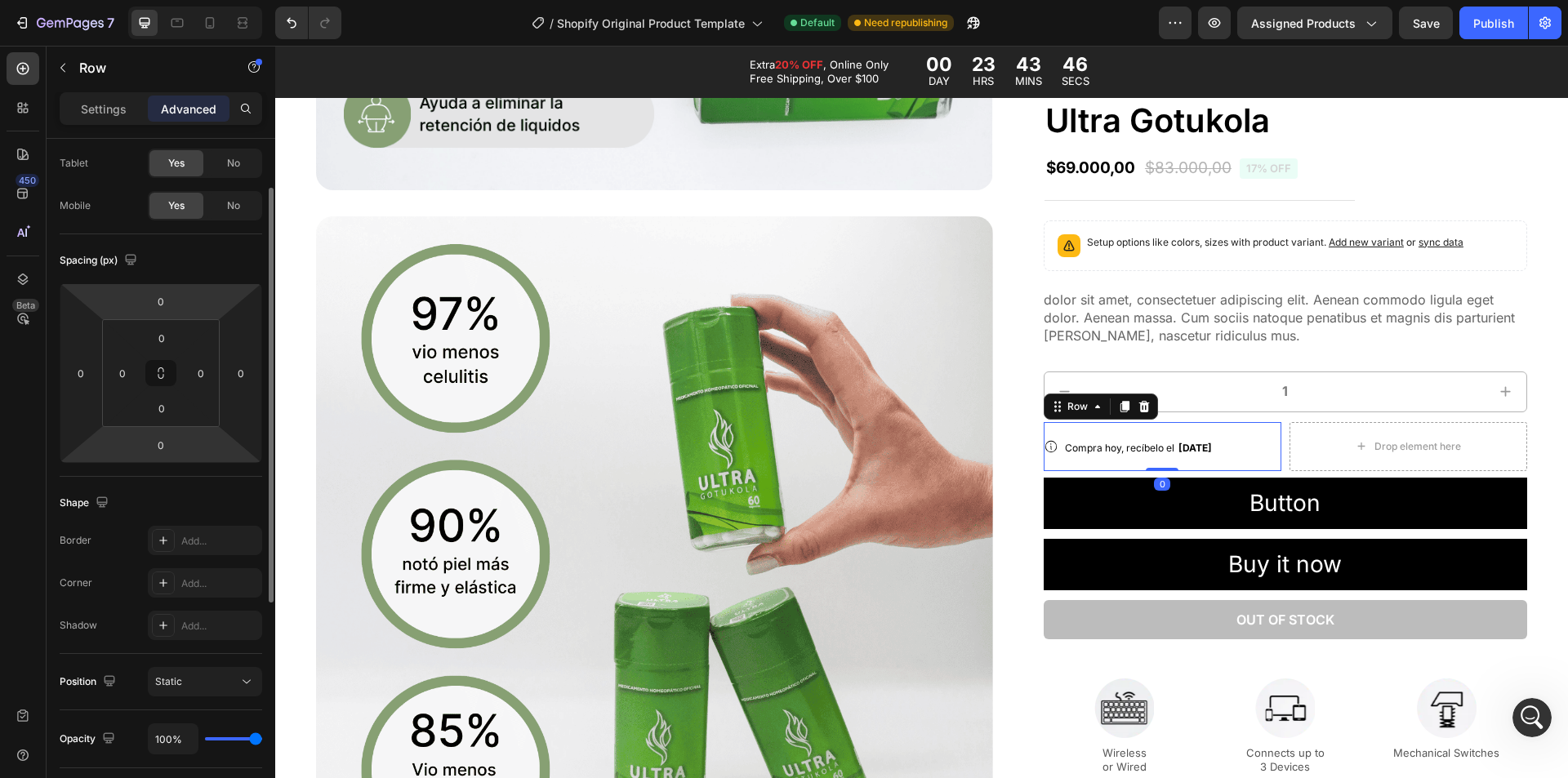
scroll to position [0, 0]
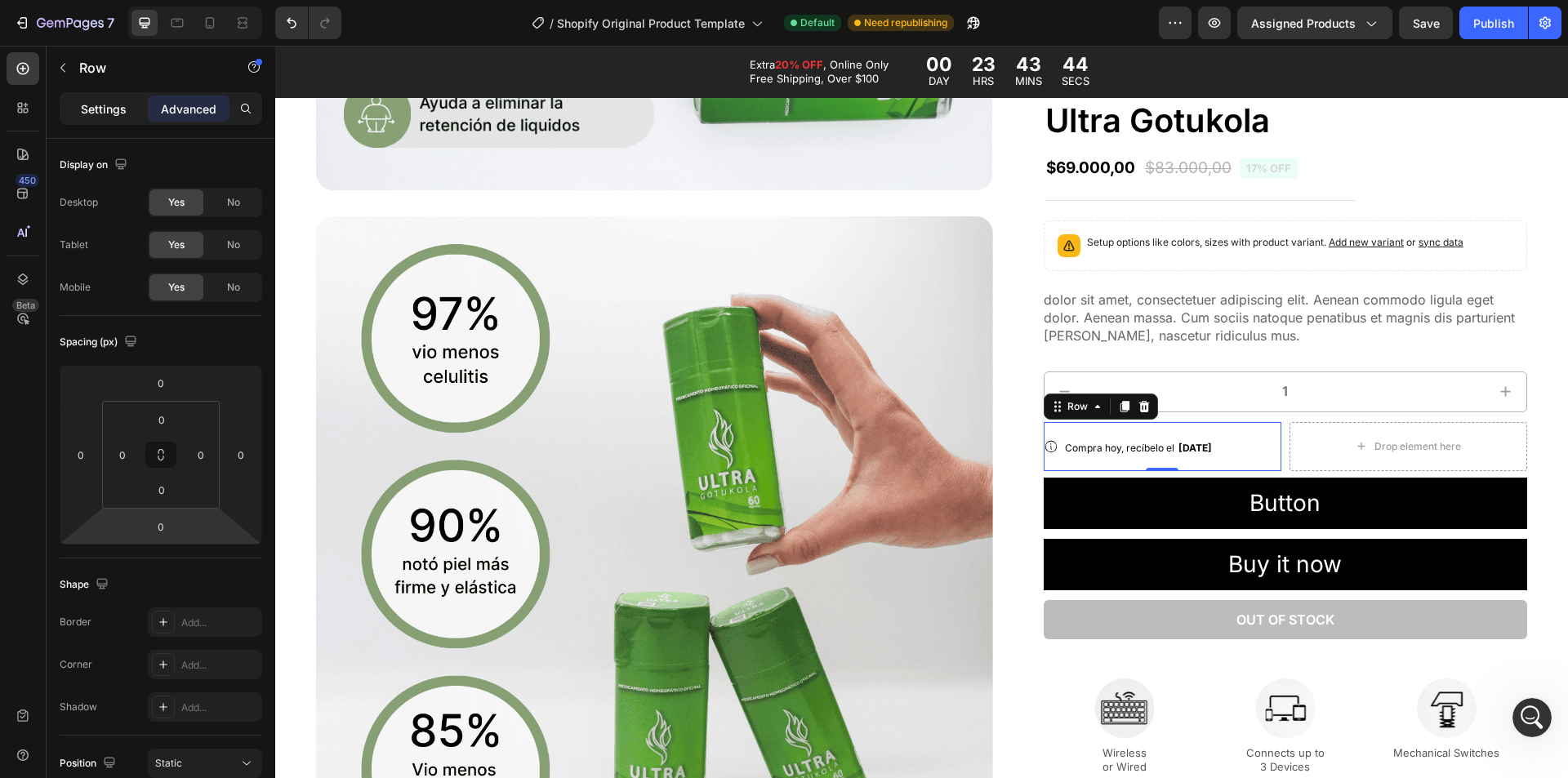
click at [98, 116] on p "Settings" at bounding box center [103, 109] width 46 height 17
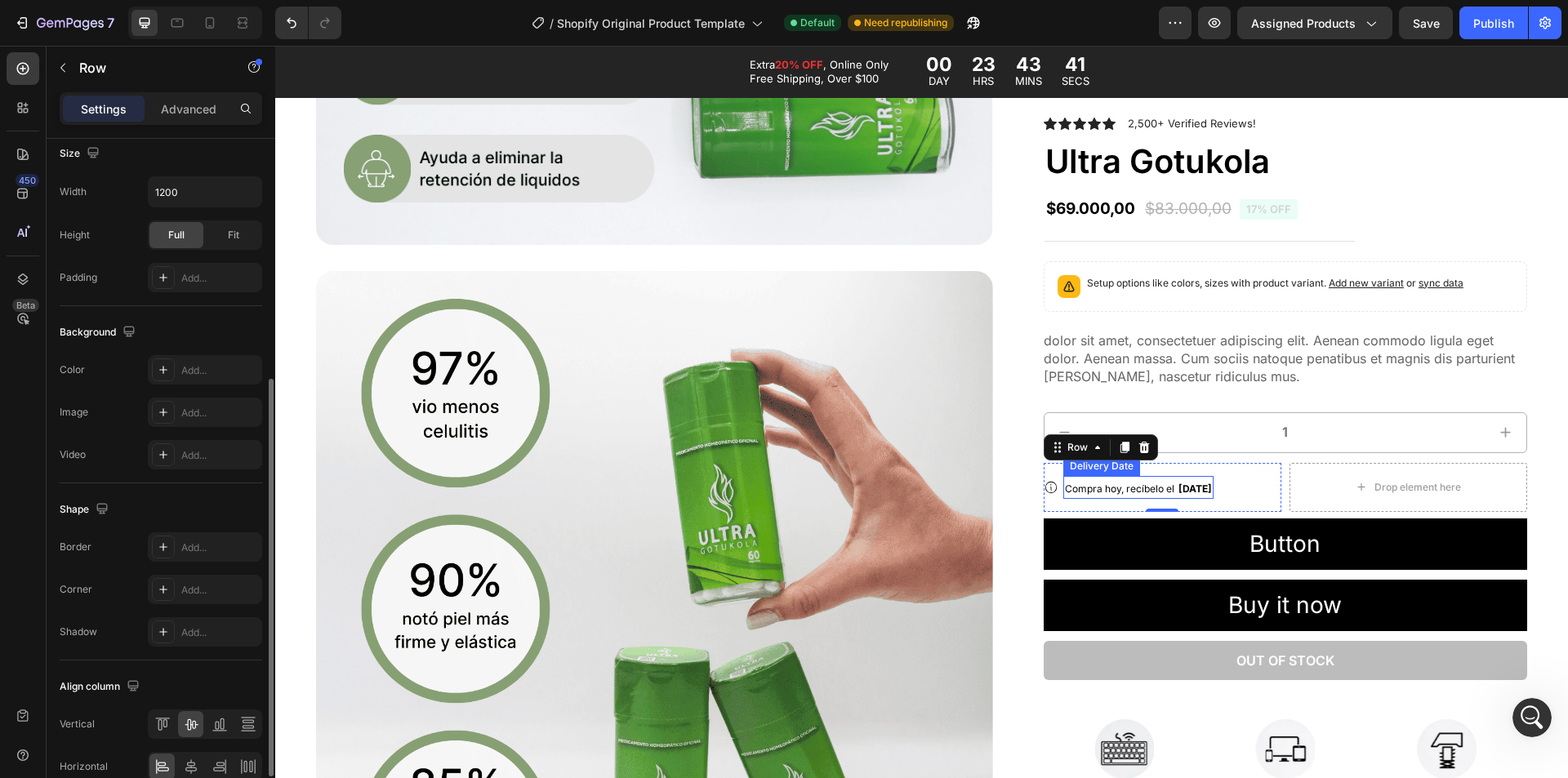
scroll to position [1396, 0]
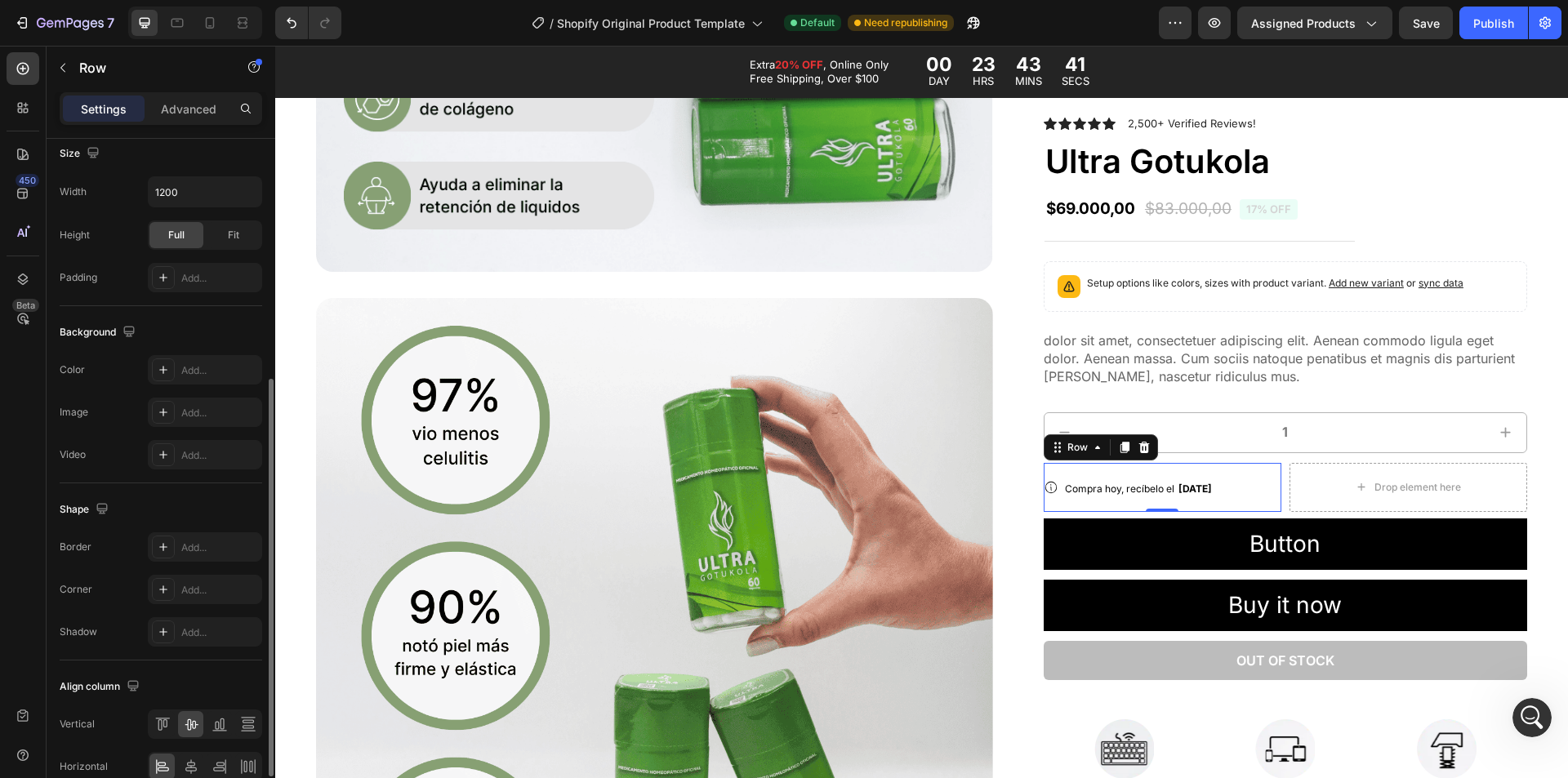
click at [1238, 488] on div "Icon Compra hoy, recíbelo el Mon, Sep 01 Delivery Date Row 0" at bounding box center [1163, 487] width 238 height 49
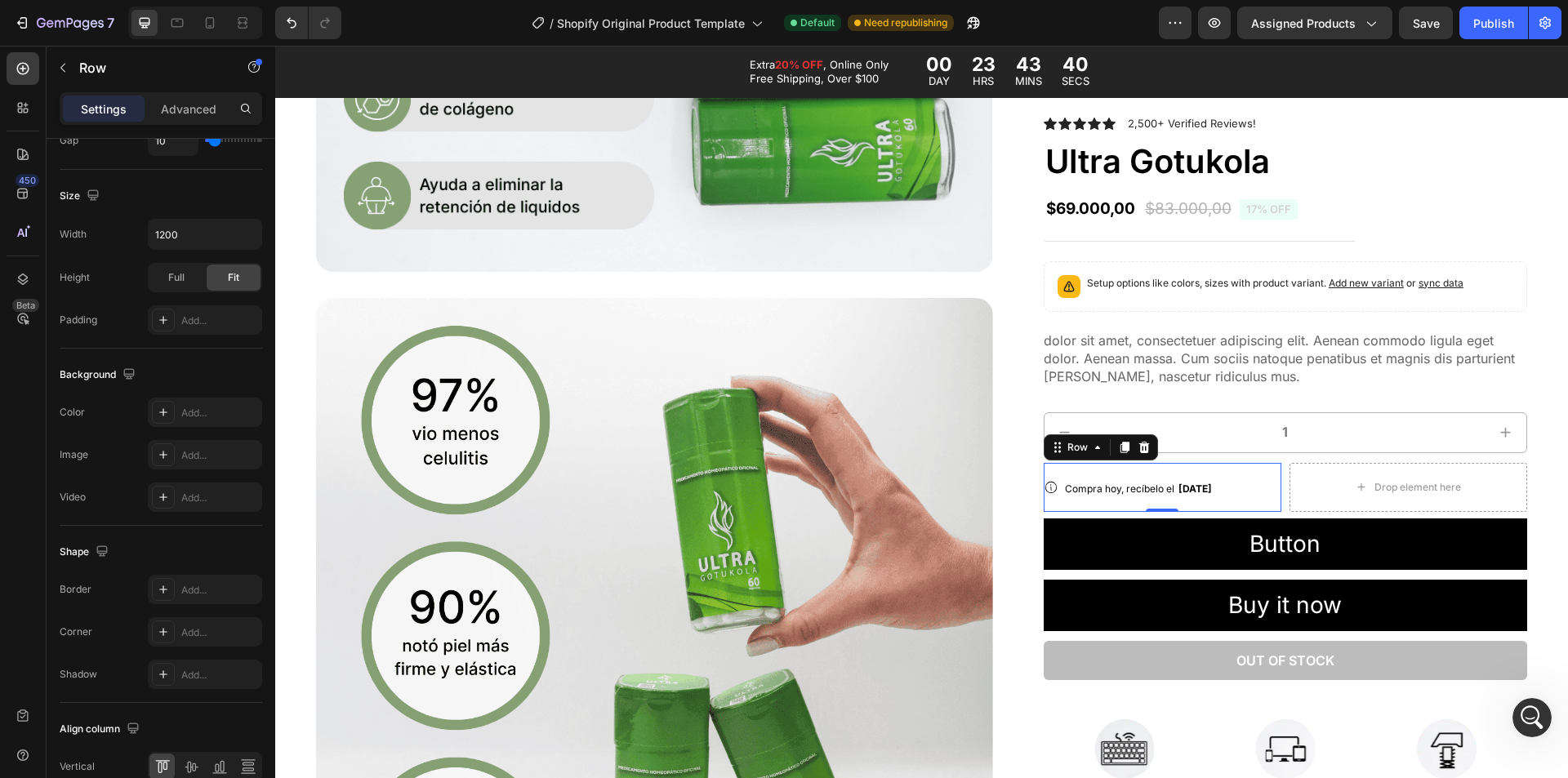
click at [1290, 488] on div "Drop element here" at bounding box center [1408, 487] width 238 height 49
click at [1274, 488] on div "Icon Compra hoy, recíbelo el Mon, Sep 01 Delivery Date Row Drop element here Ro…" at bounding box center [1286, 487] width 484 height 49
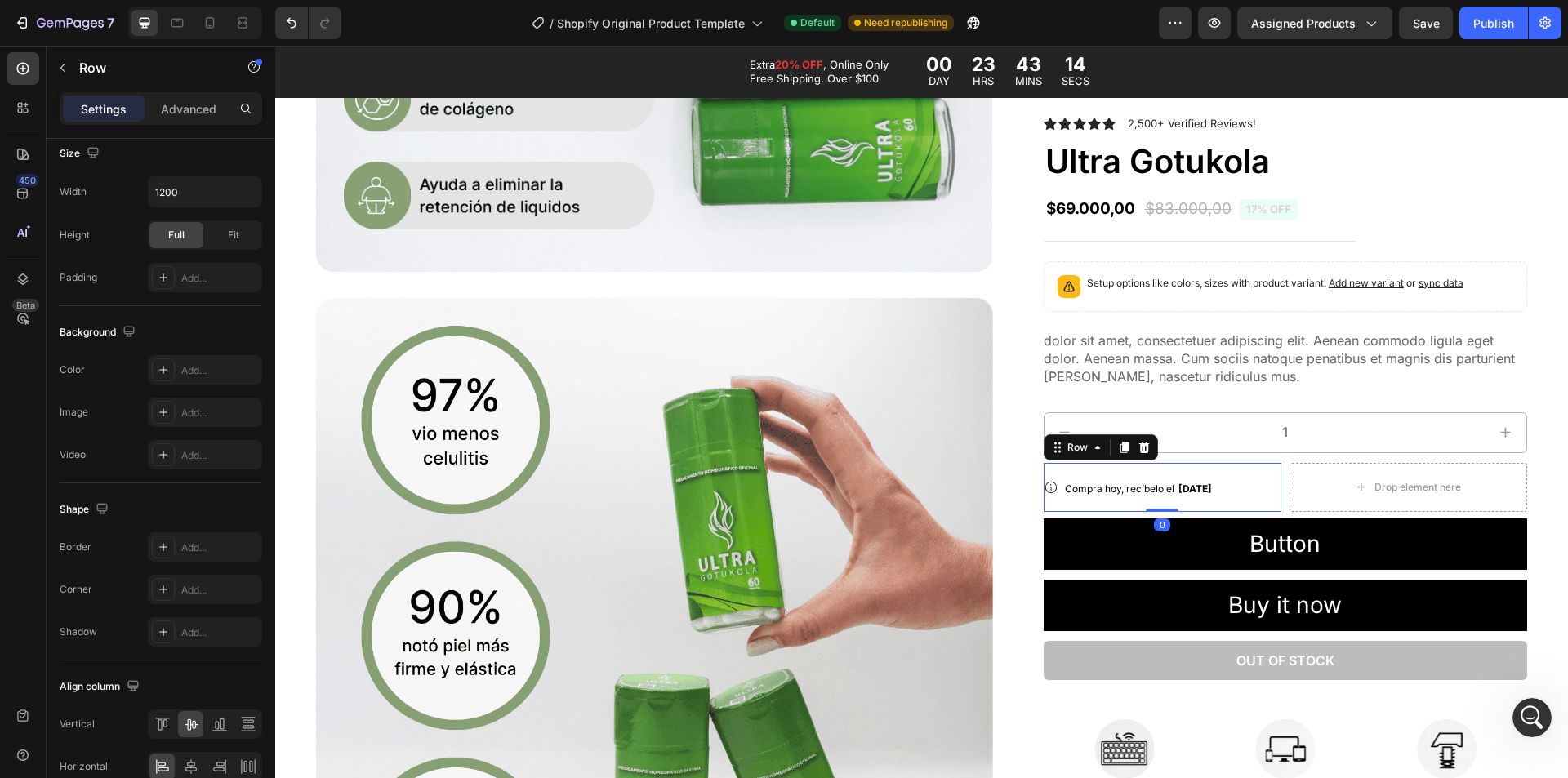
click at [1053, 488] on div "Icon Compra hoy, recíbelo el Mon, Sep 01 Delivery Date Row 0" at bounding box center [1163, 487] width 238 height 49
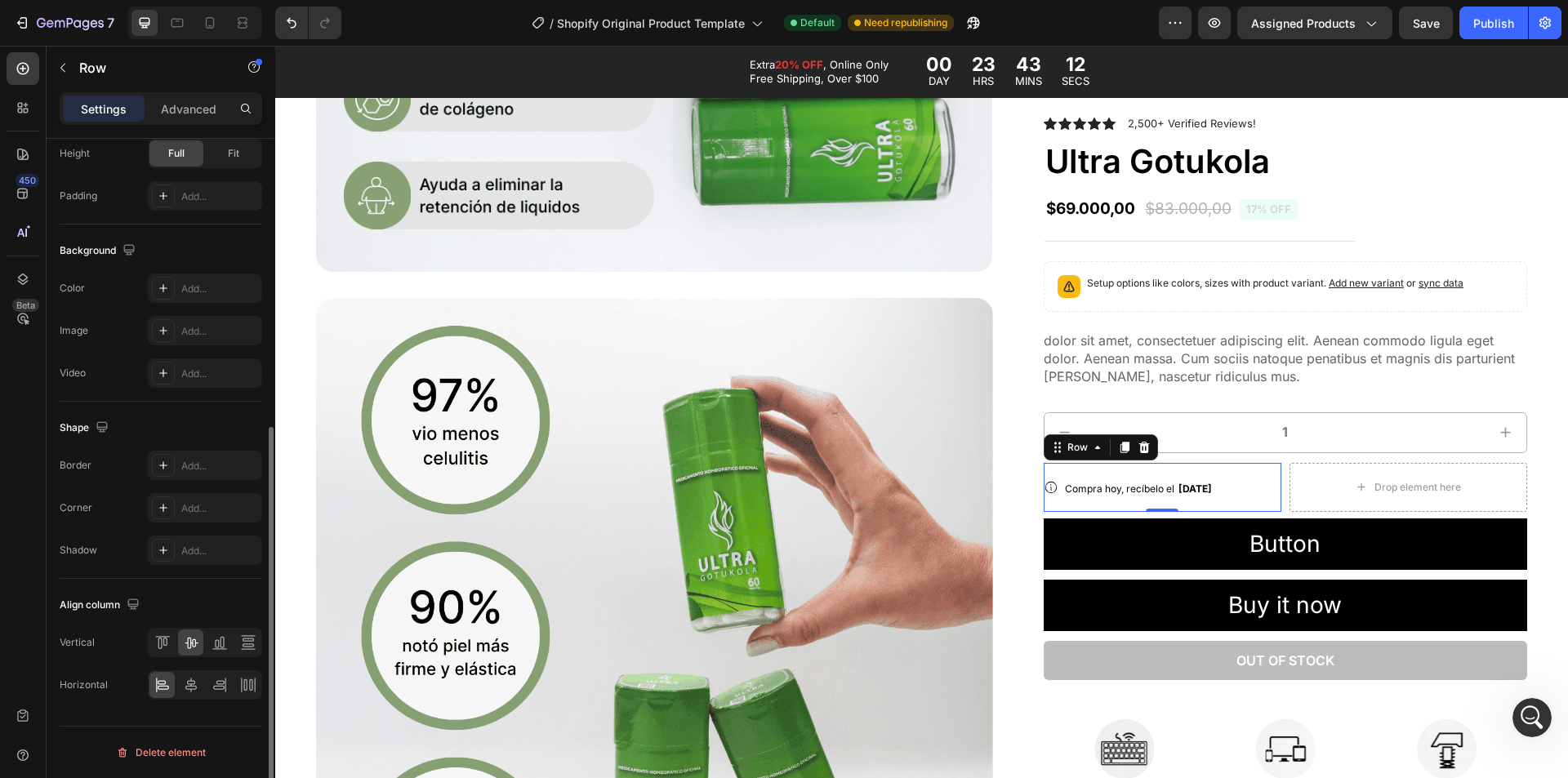
scroll to position [0, 0]
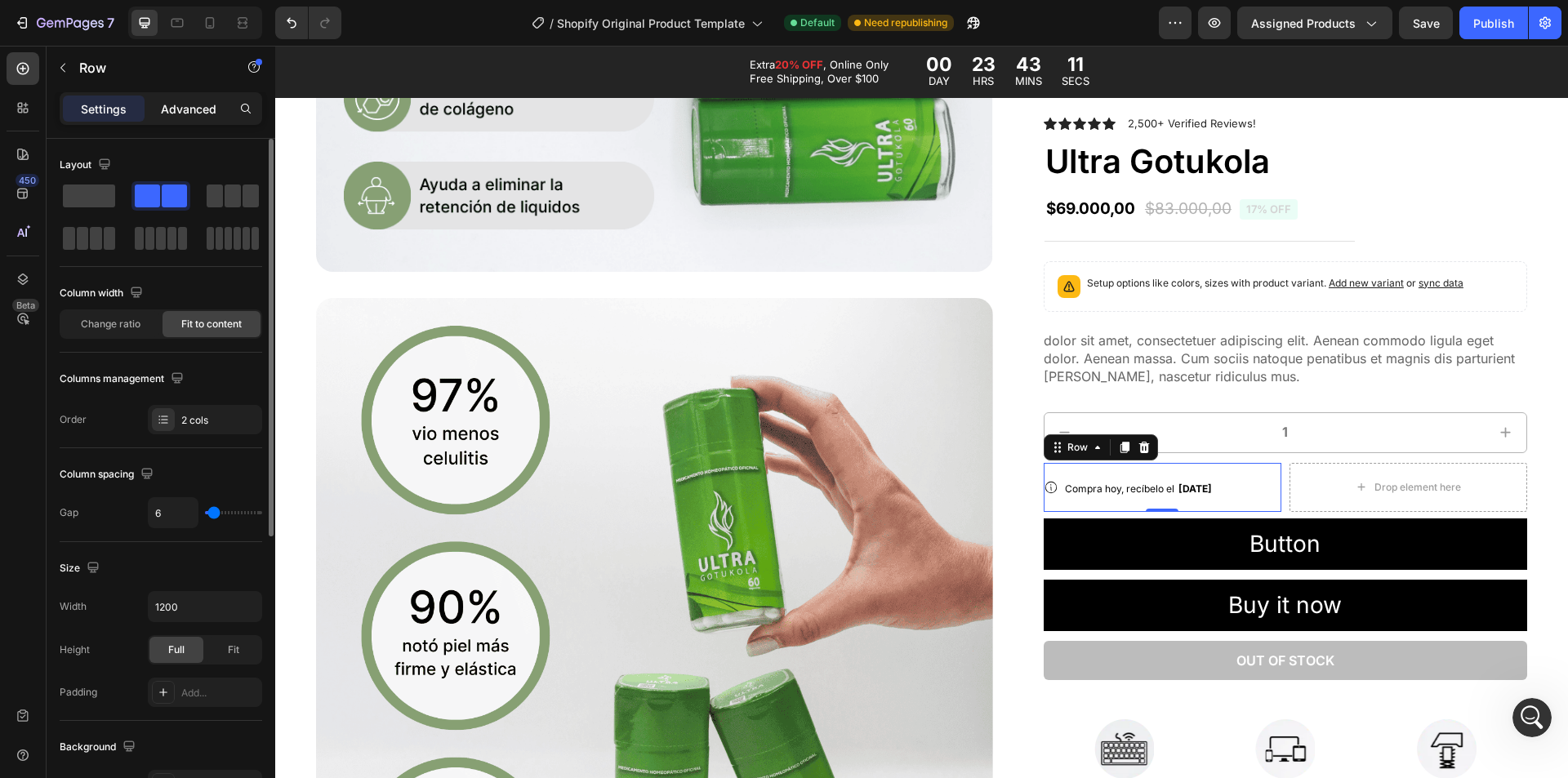
click at [188, 101] on p "Advanced" at bounding box center [189, 109] width 56 height 17
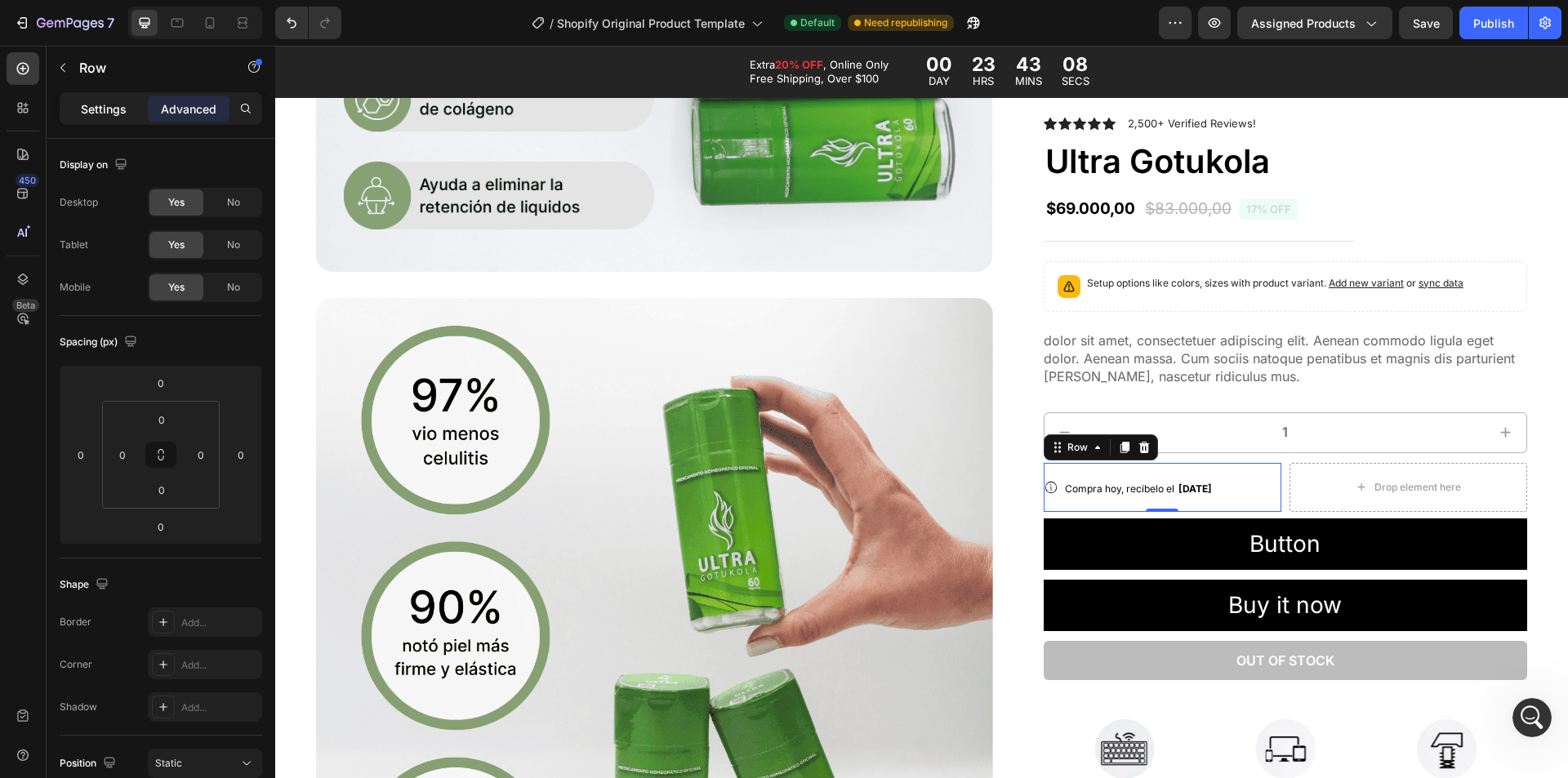
click at [106, 111] on p "Settings" at bounding box center [103, 109] width 46 height 17
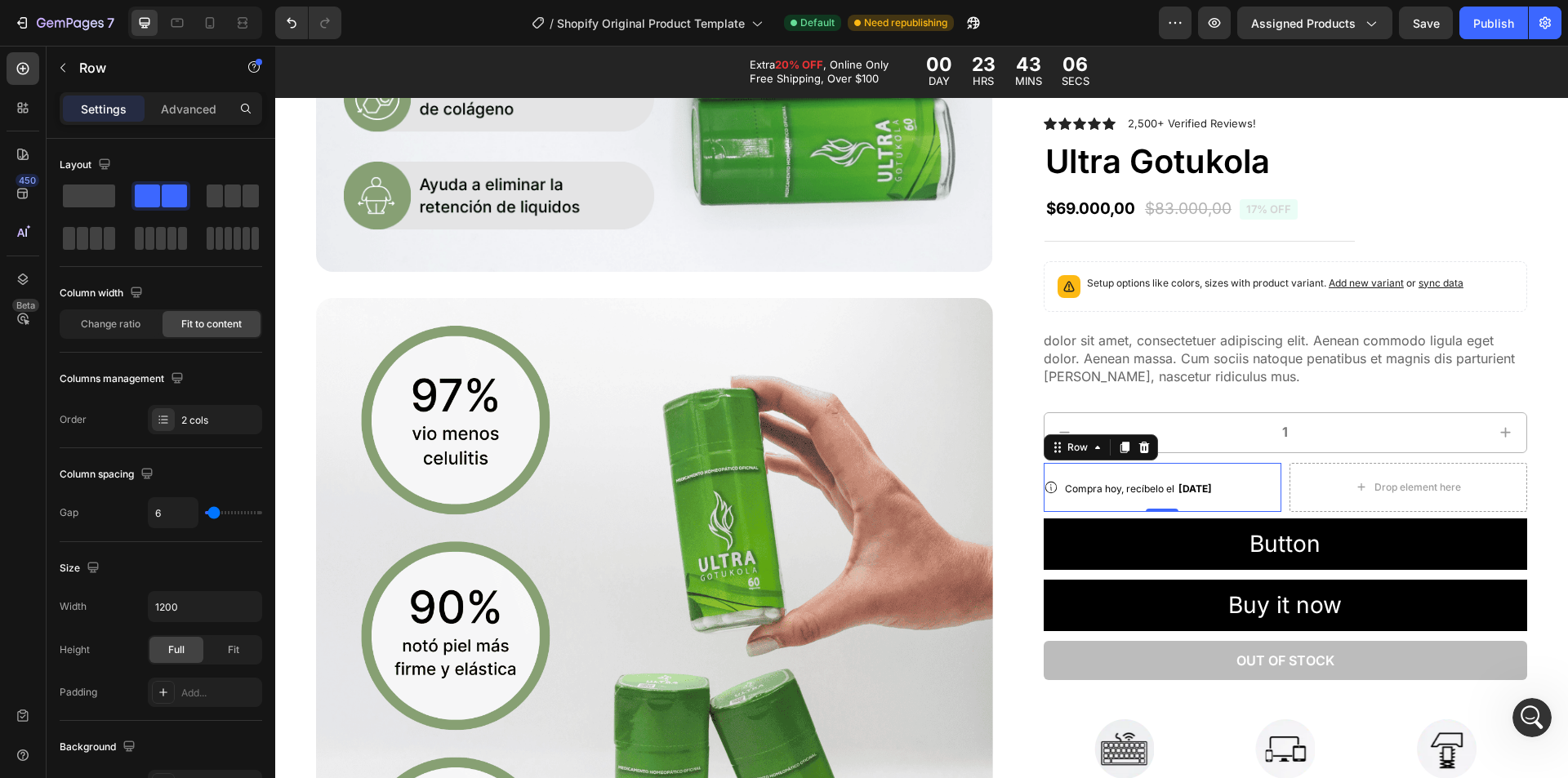
click at [1136, 474] on div "Compra hoy, recíbelo el Mon, Sep 01 Delivery Date" at bounding box center [1138, 487] width 150 height 49
click at [190, 107] on p "Advanced" at bounding box center [189, 109] width 56 height 17
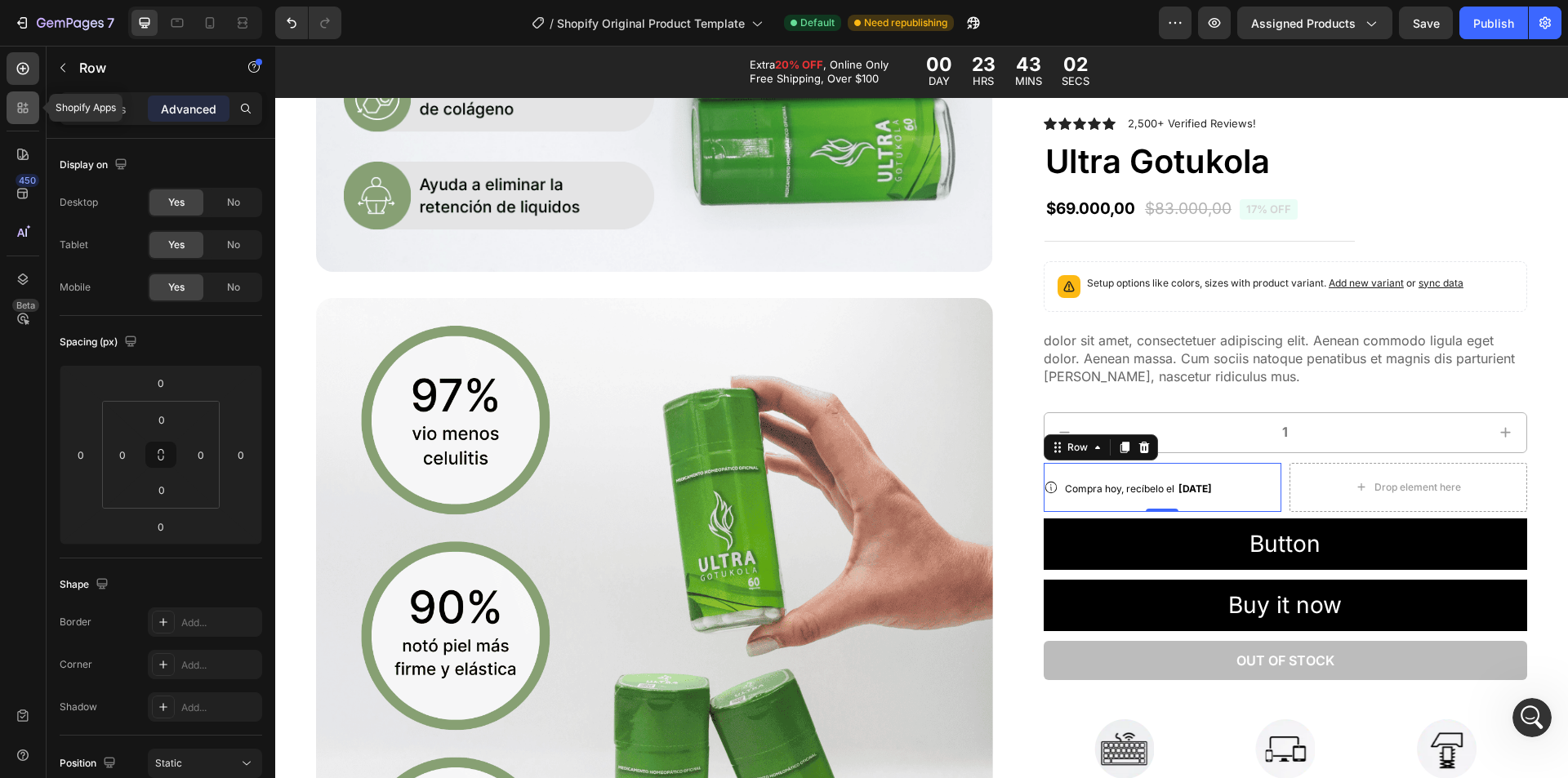
click at [23, 120] on div at bounding box center [22, 107] width 32 height 32
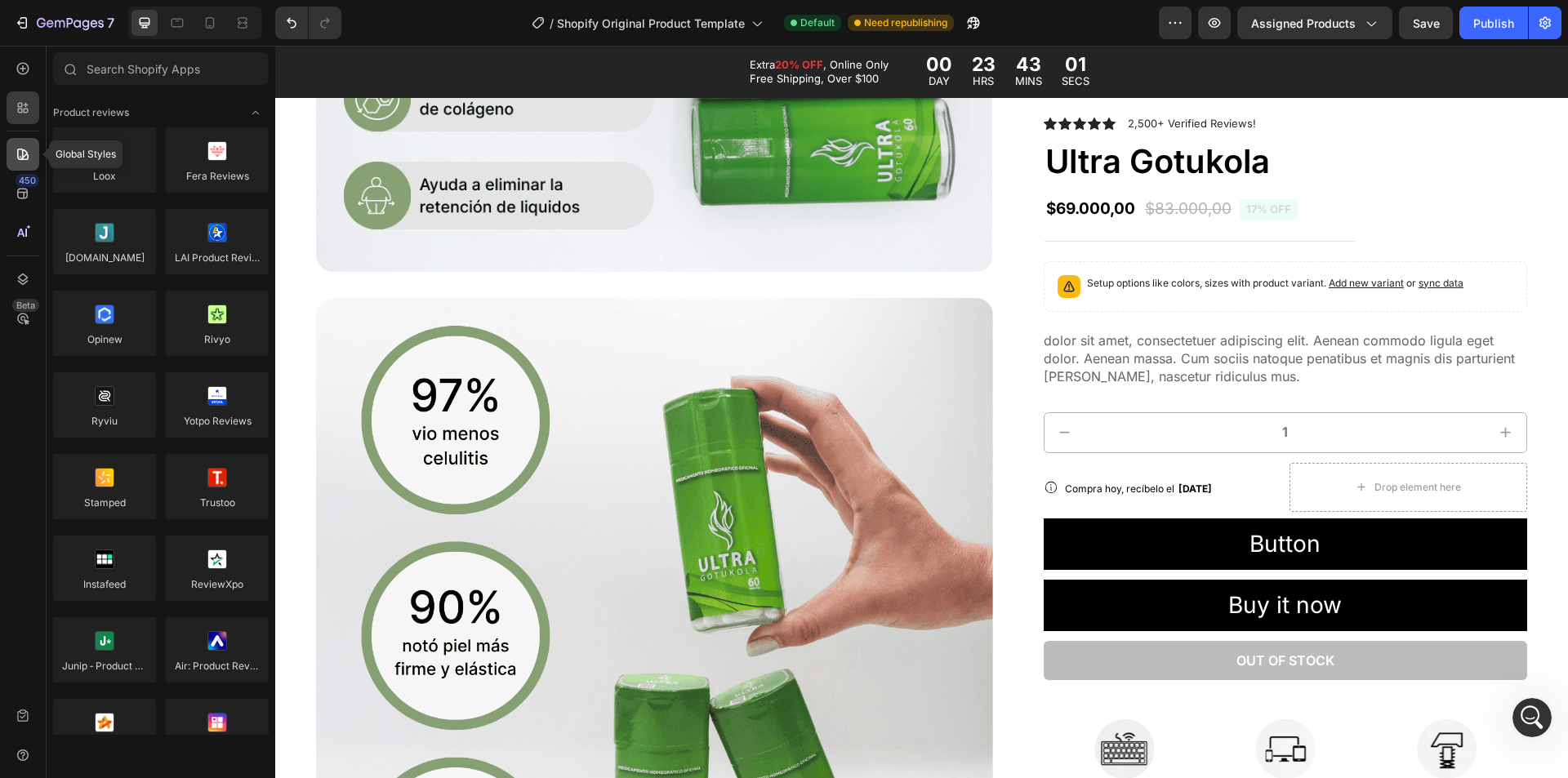
click at [23, 166] on div at bounding box center [22, 154] width 32 height 32
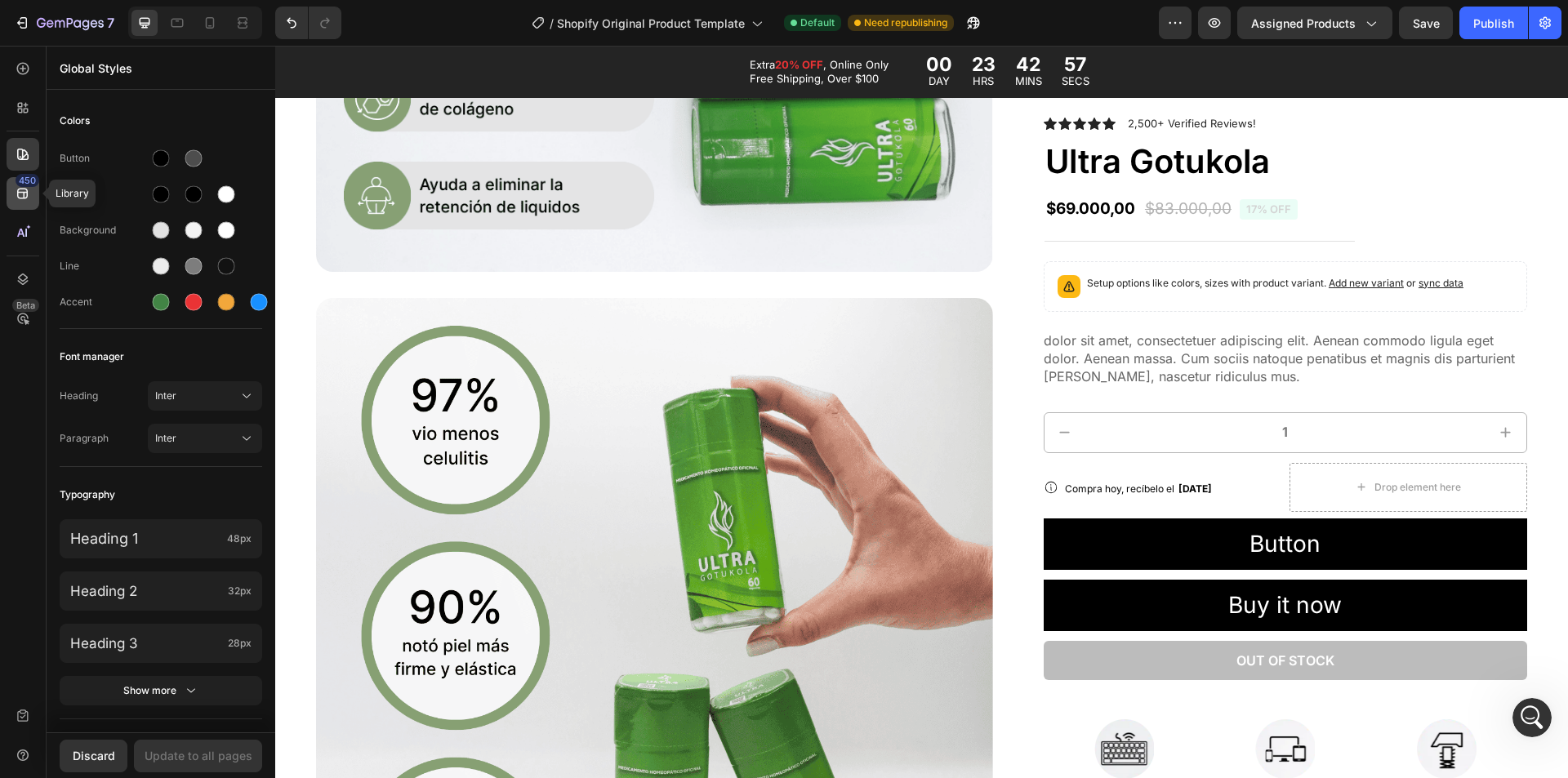
click at [23, 190] on icon at bounding box center [23, 194] width 17 height 17
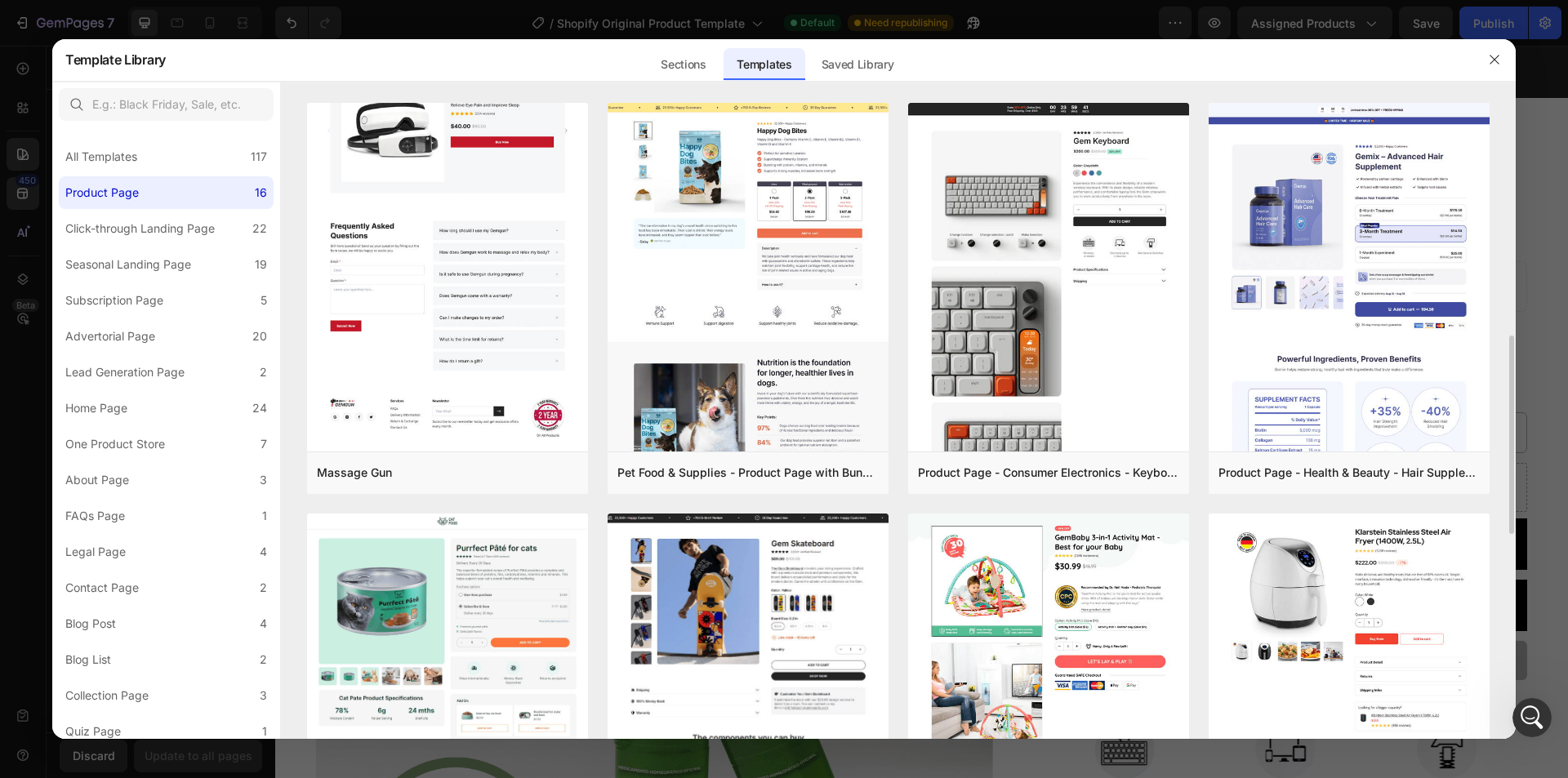
scroll to position [572, 0]
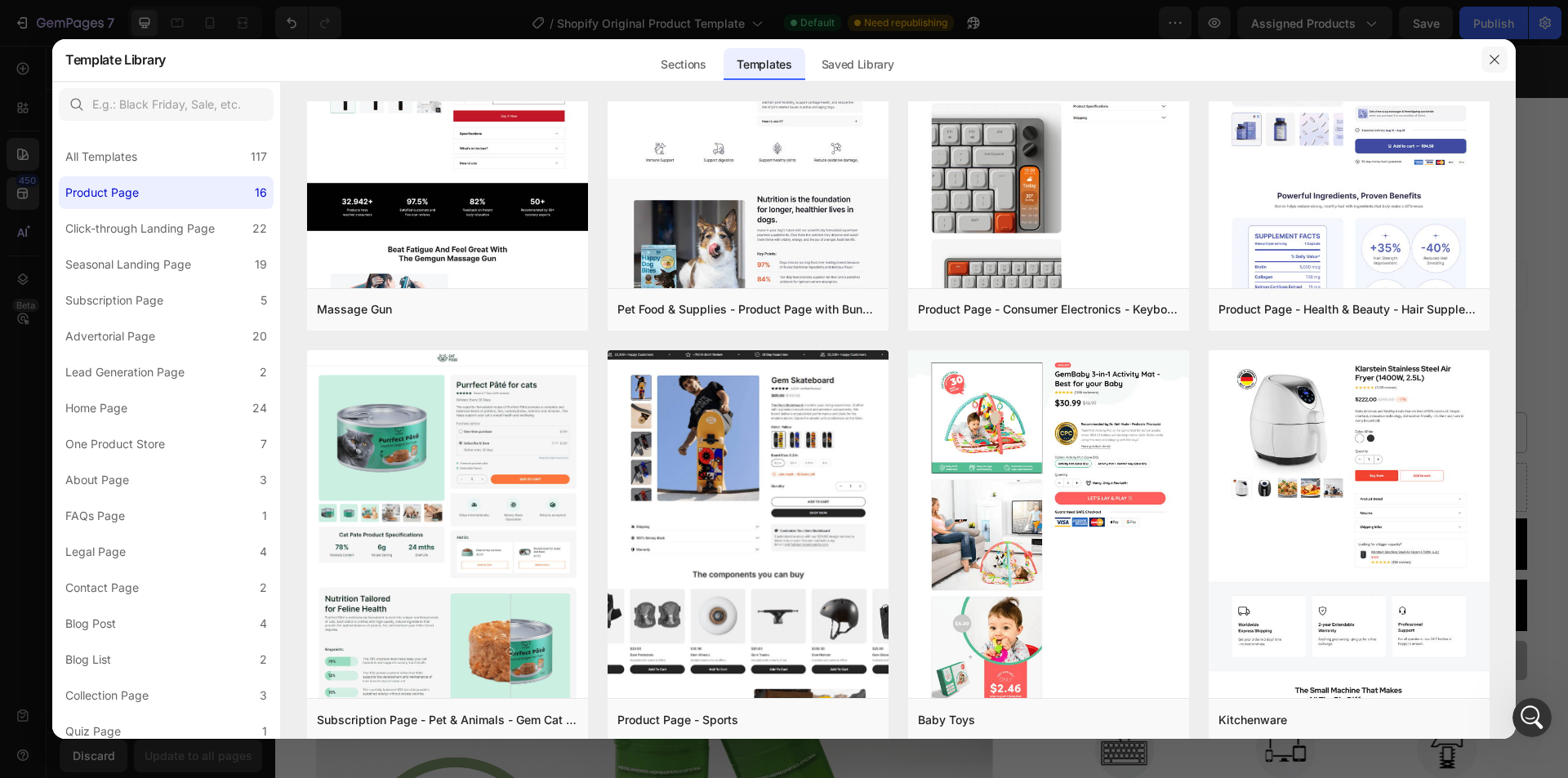
drag, startPoint x: 1487, startPoint y: 61, endPoint x: 880, endPoint y: 193, distance: 621.2
click at [1487, 61] on button "button" at bounding box center [1494, 59] width 26 height 26
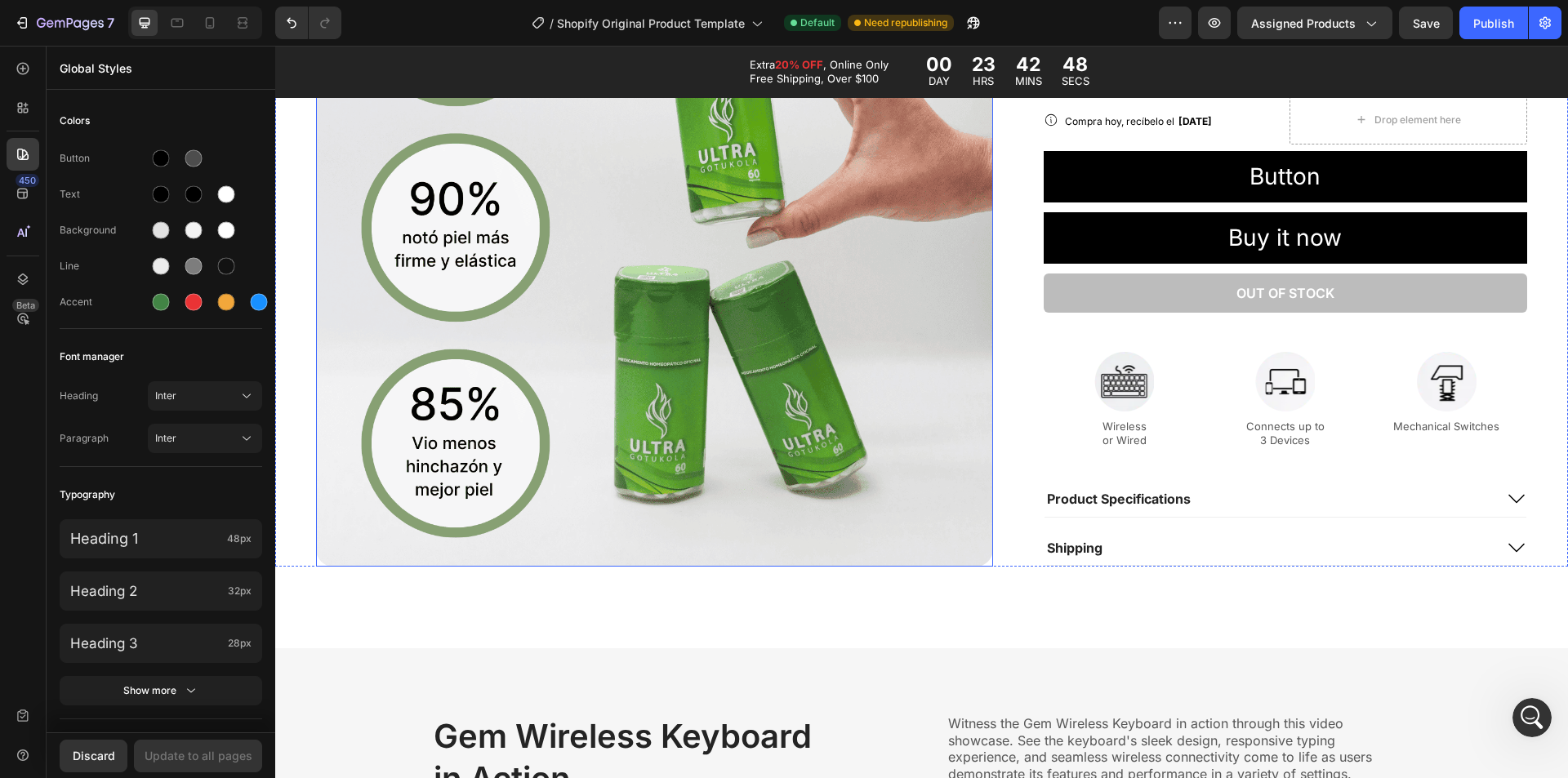
click at [876, 309] on img at bounding box center [654, 228] width 677 height 677
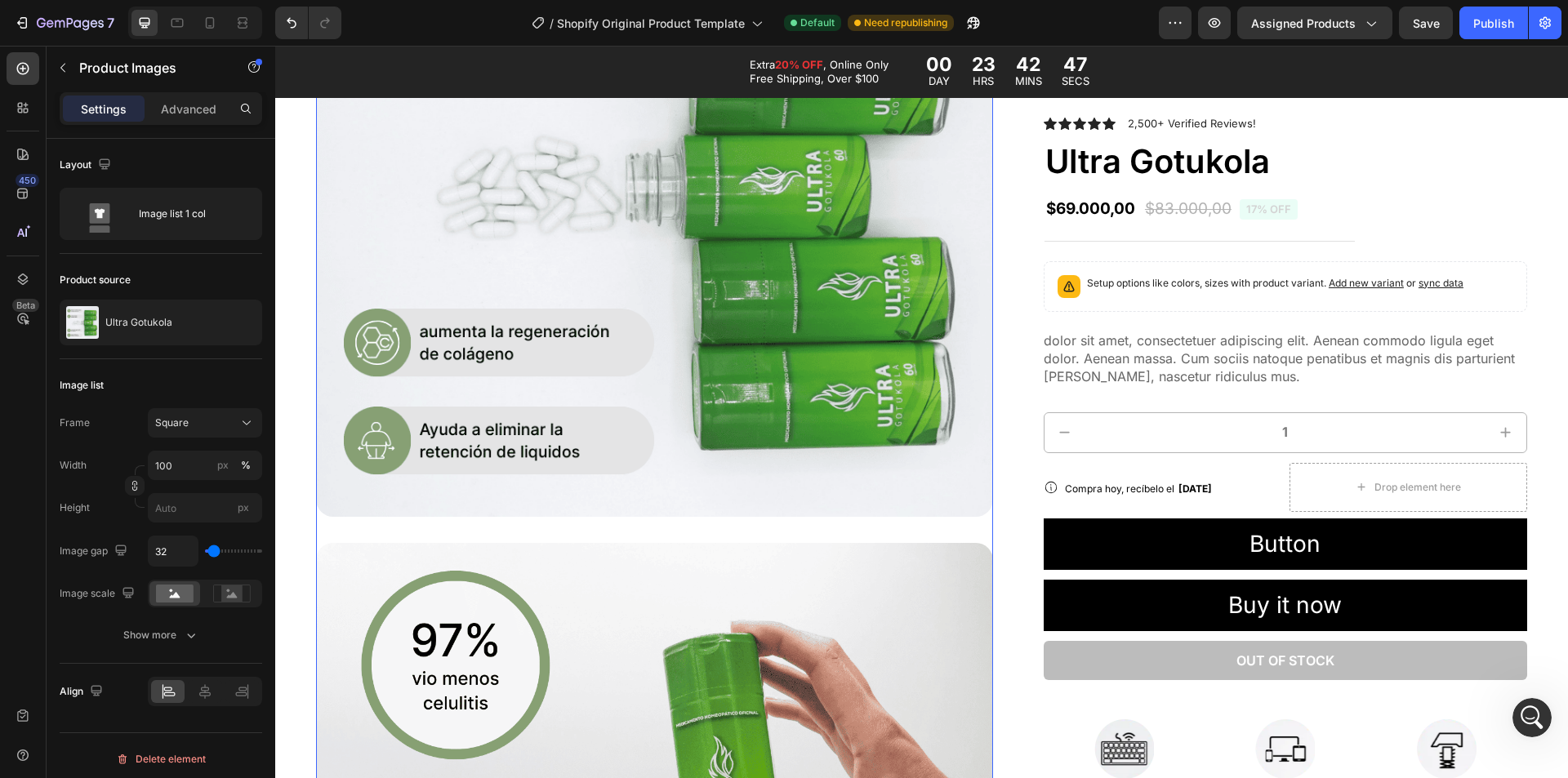
click at [872, 282] on img at bounding box center [654, 178] width 677 height 677
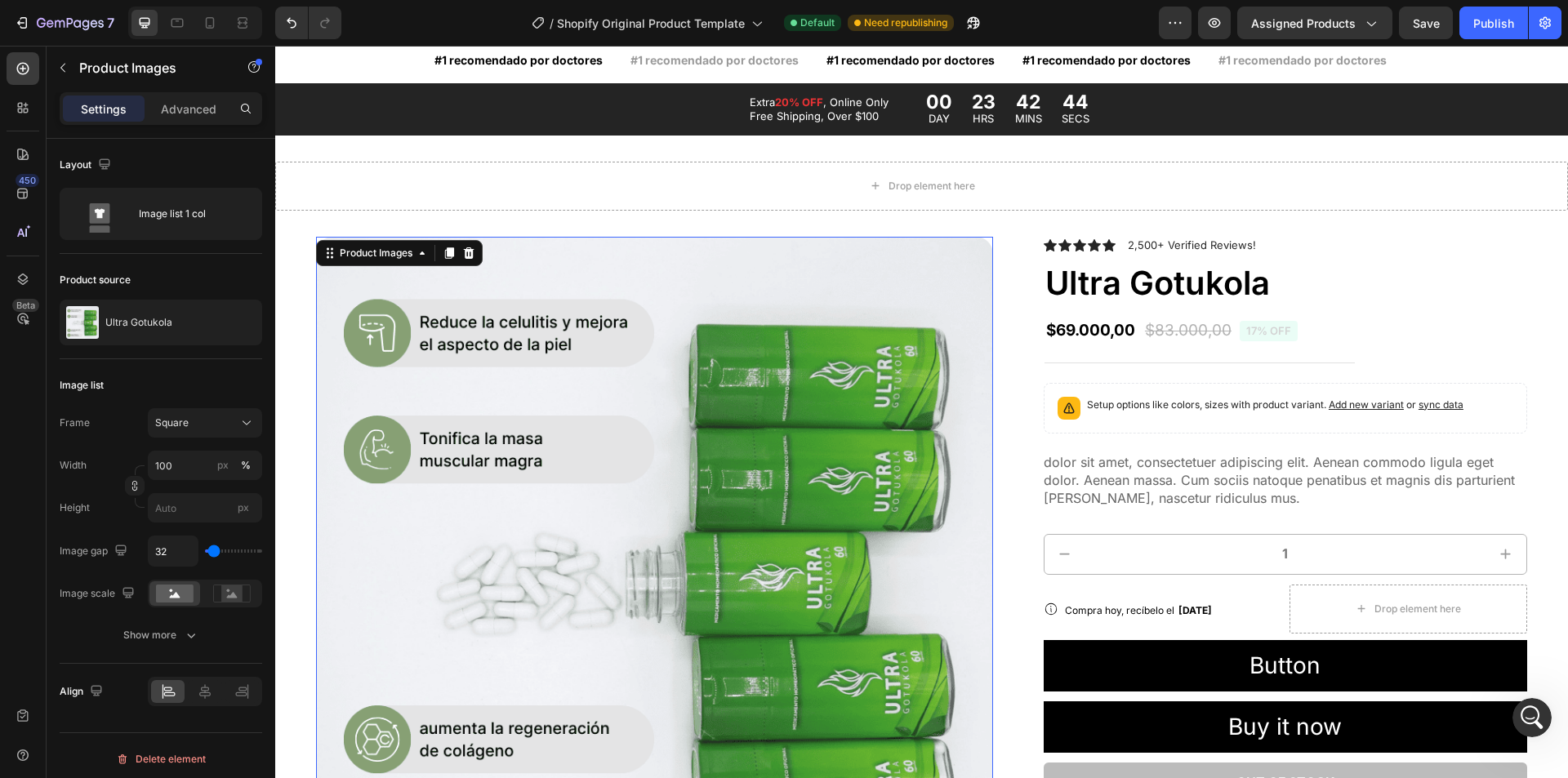
scroll to position [825, 0]
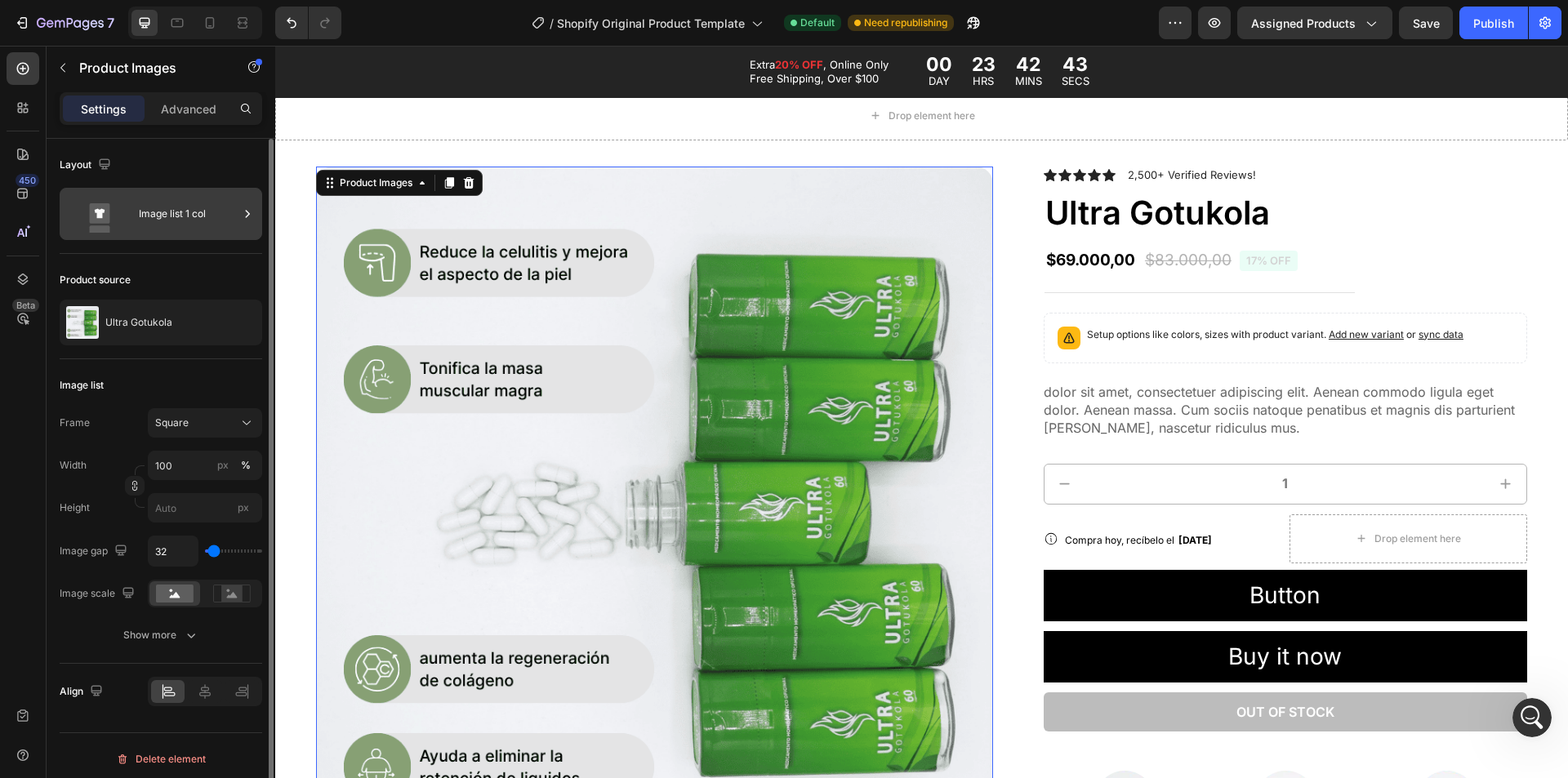
click at [246, 214] on icon at bounding box center [248, 214] width 17 height 17
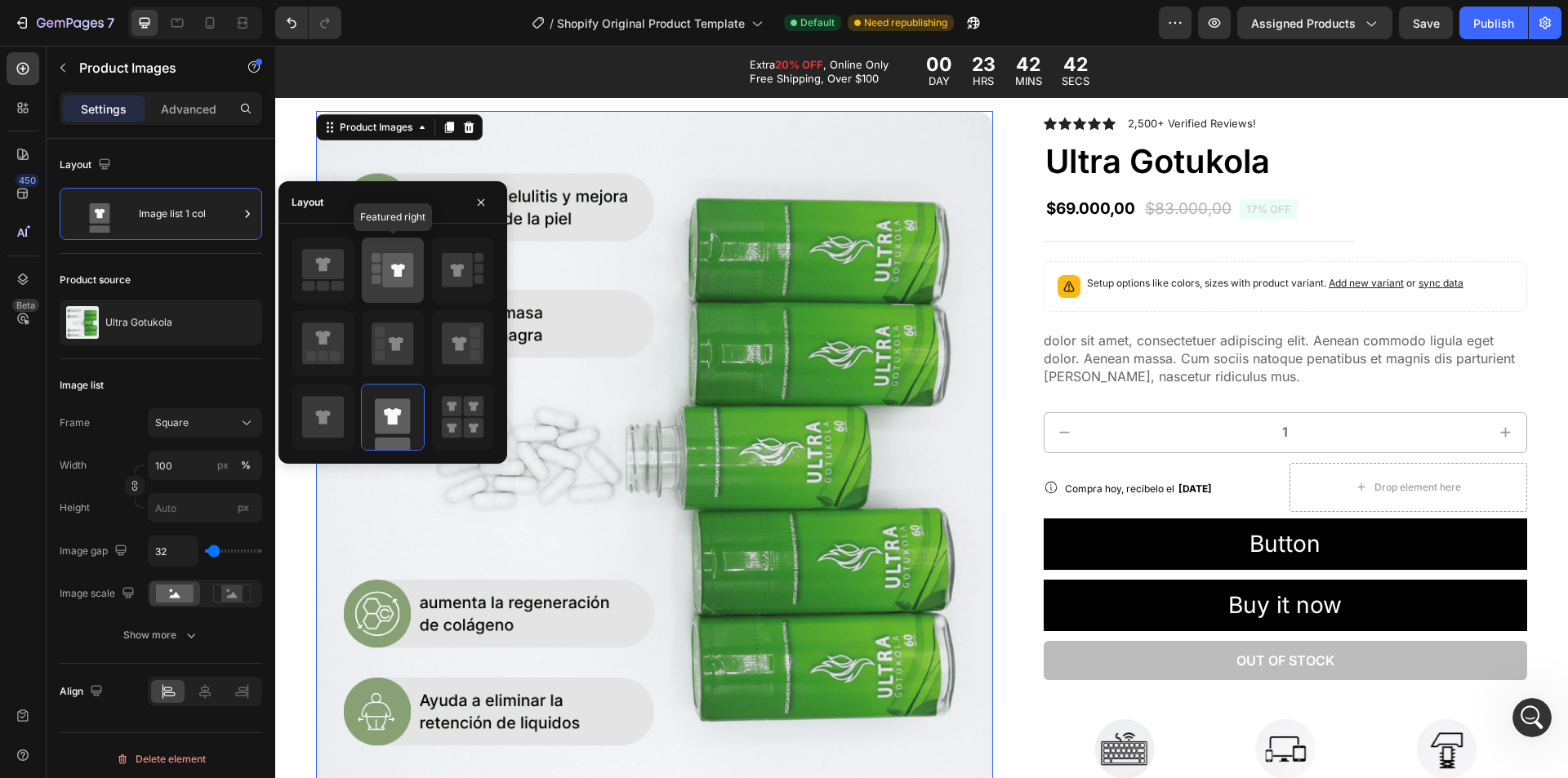
scroll to position [988, 0]
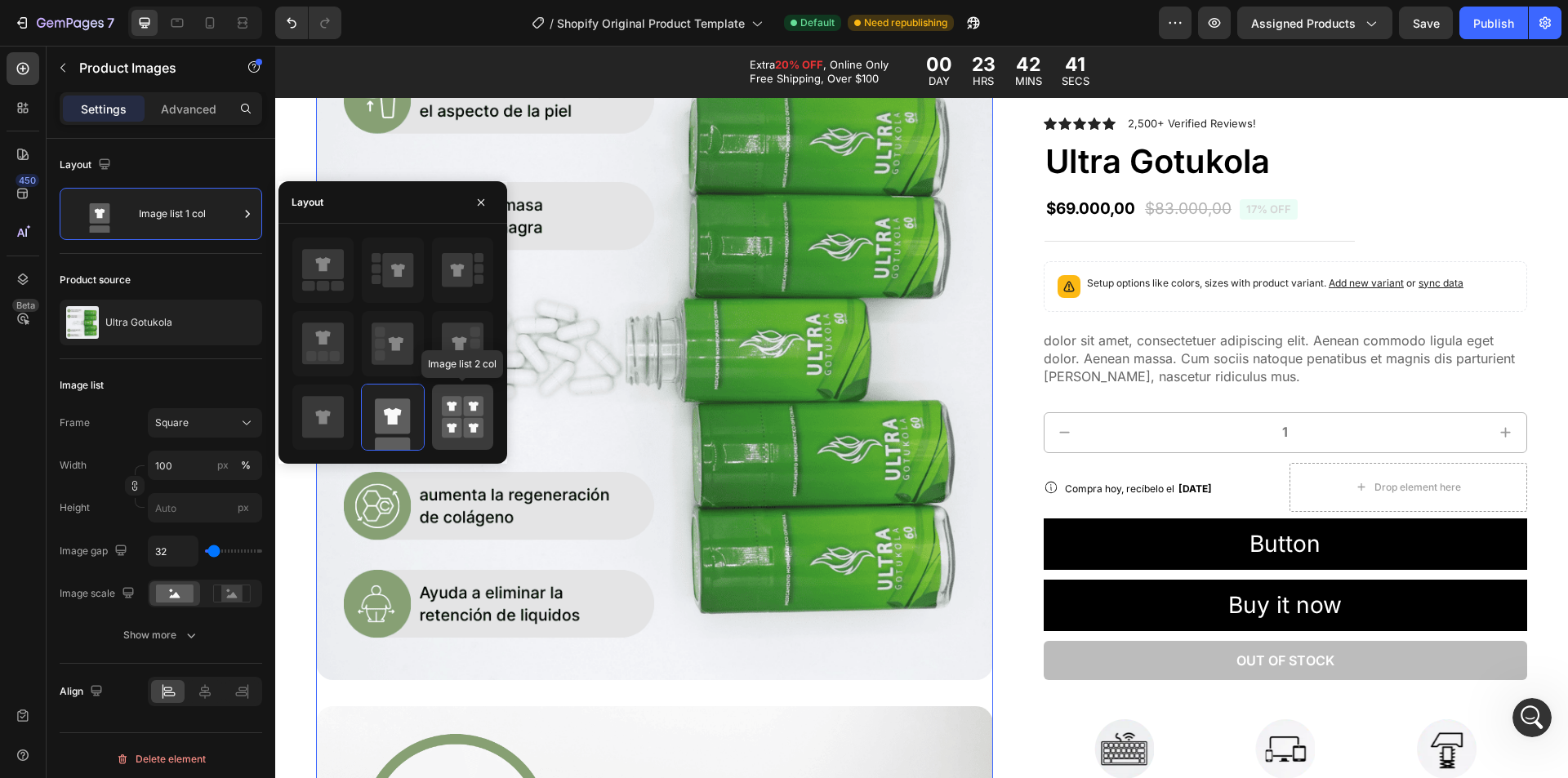
click at [454, 421] on rect at bounding box center [451, 428] width 21 height 21
type input "50"
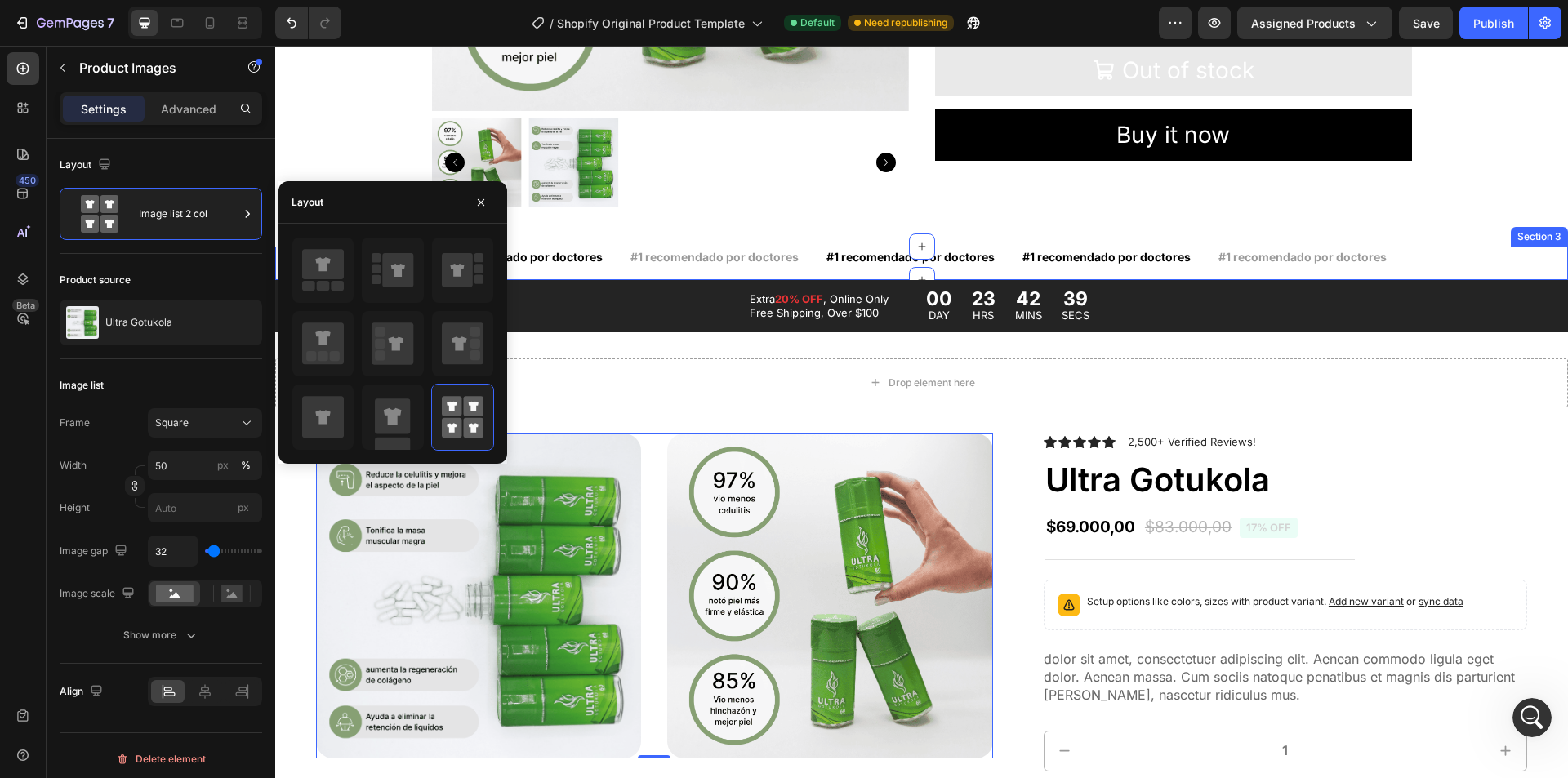
scroll to position [662, 0]
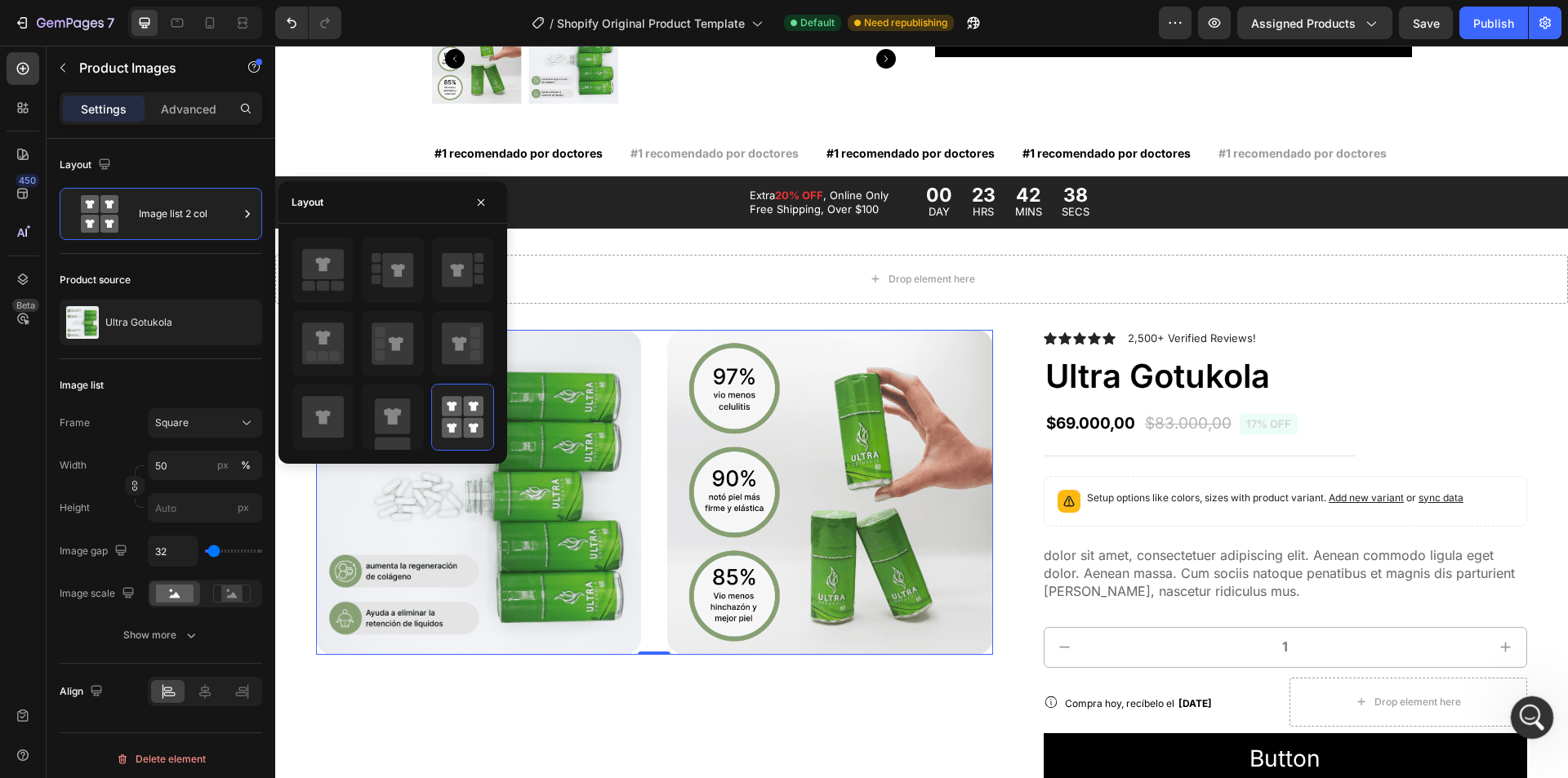
click at [1526, 711] on icon "Open Intercom Messenger" at bounding box center [1530, 716] width 27 height 27
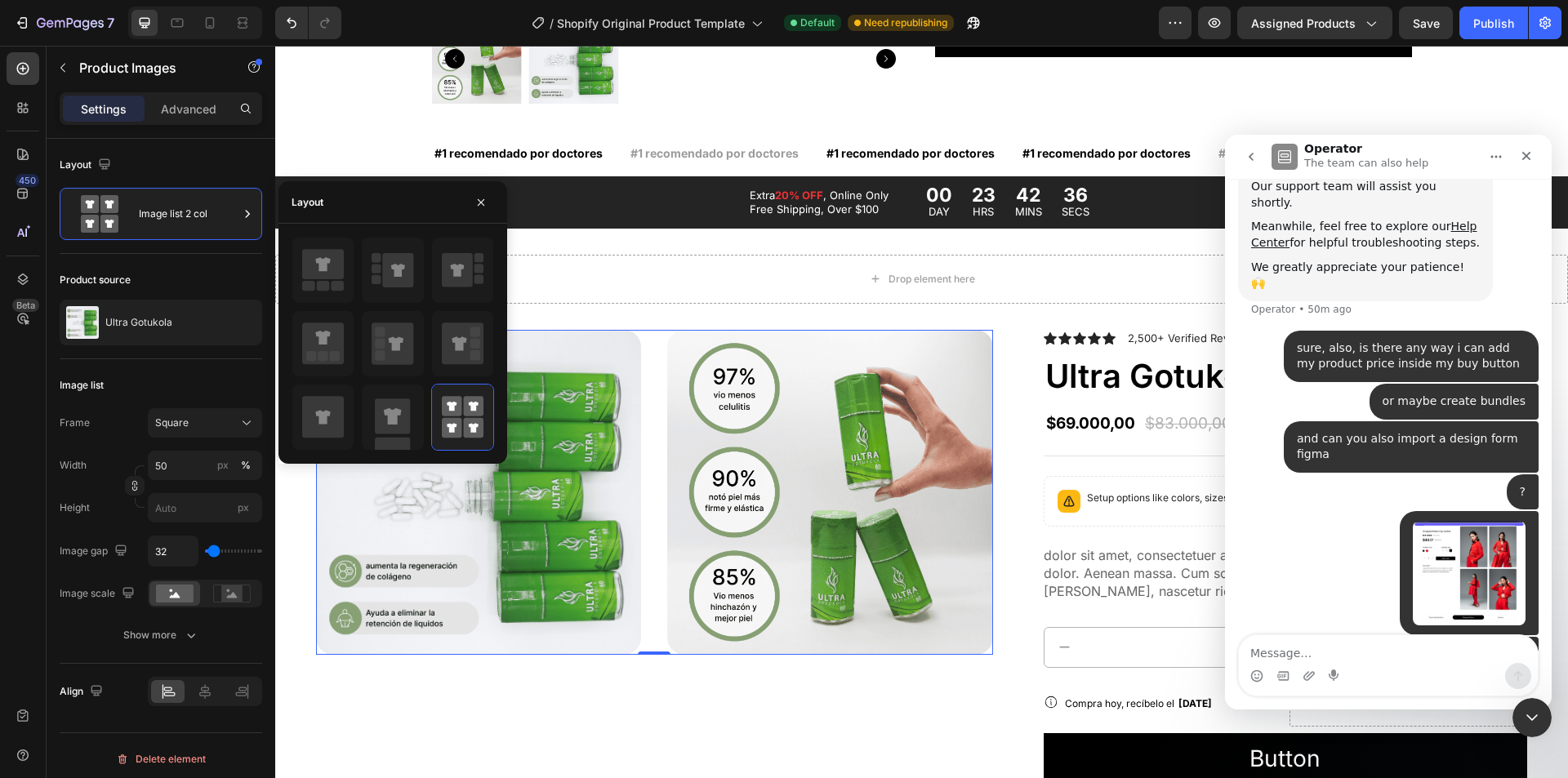
scroll to position [336, 0]
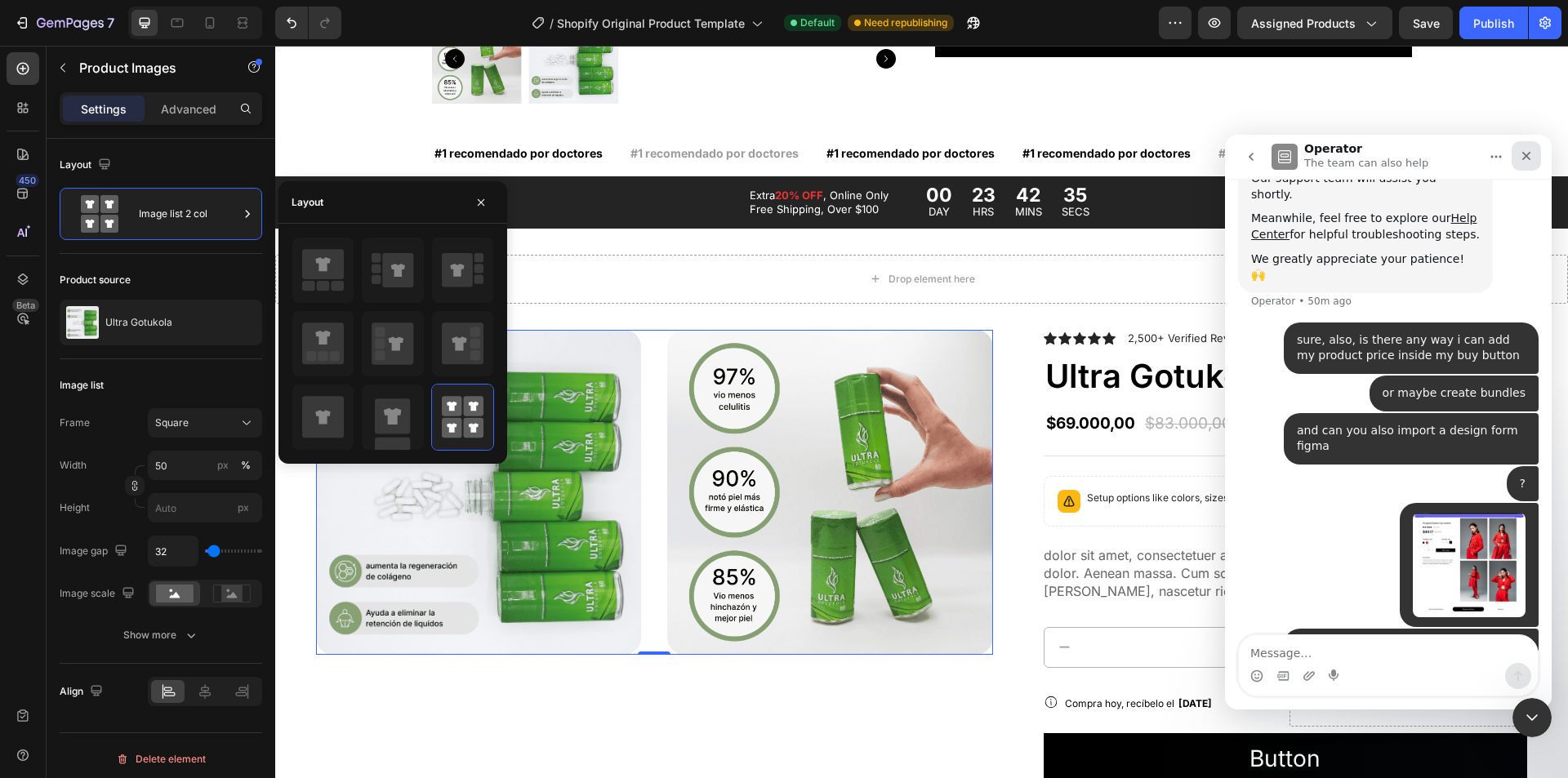
click at [1526, 149] on div "Close" at bounding box center [1526, 155] width 29 height 29
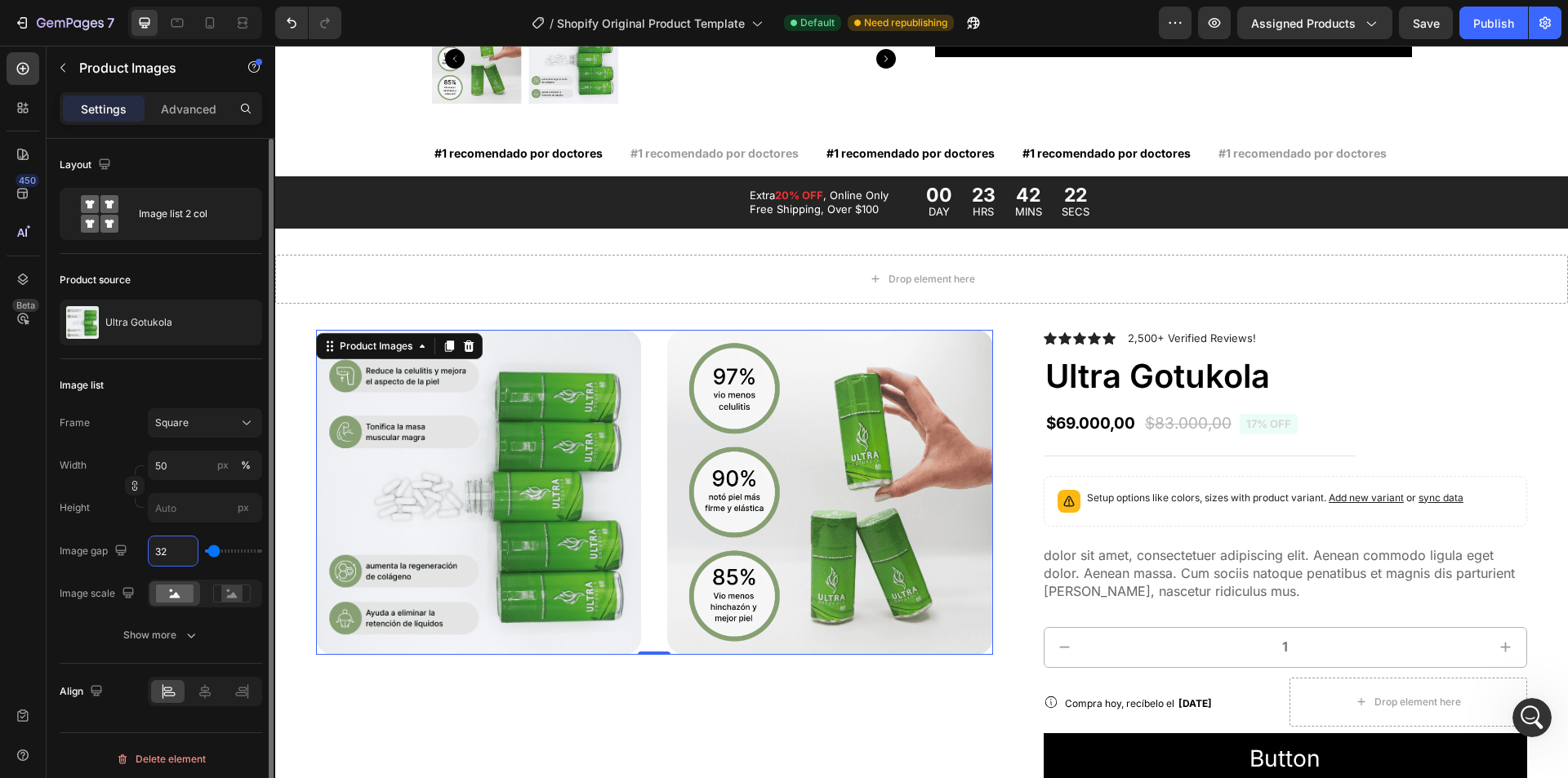
type input "1"
type input "10"
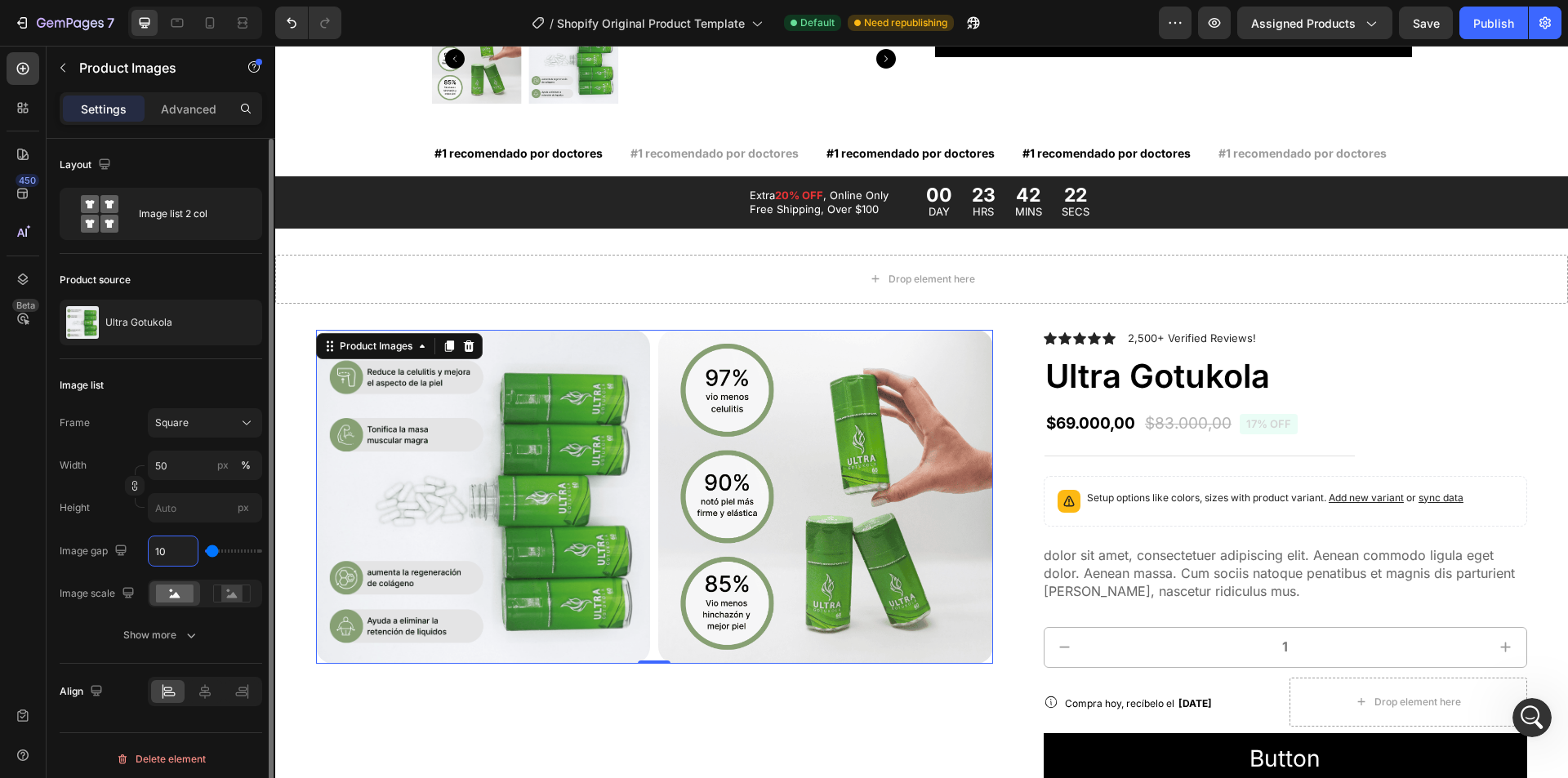
type input "10"
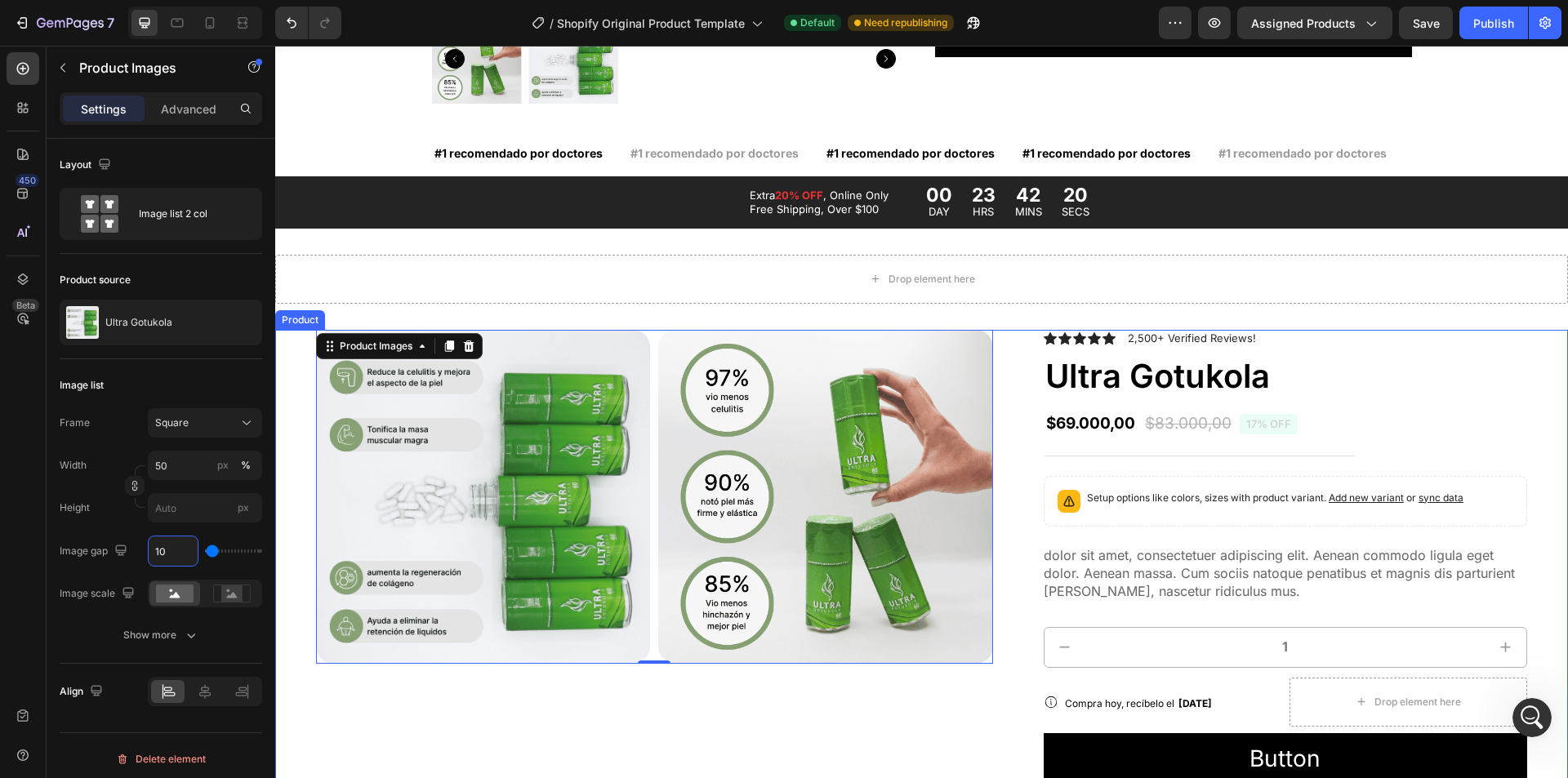
click at [510, 460] on img at bounding box center [483, 497] width 334 height 334
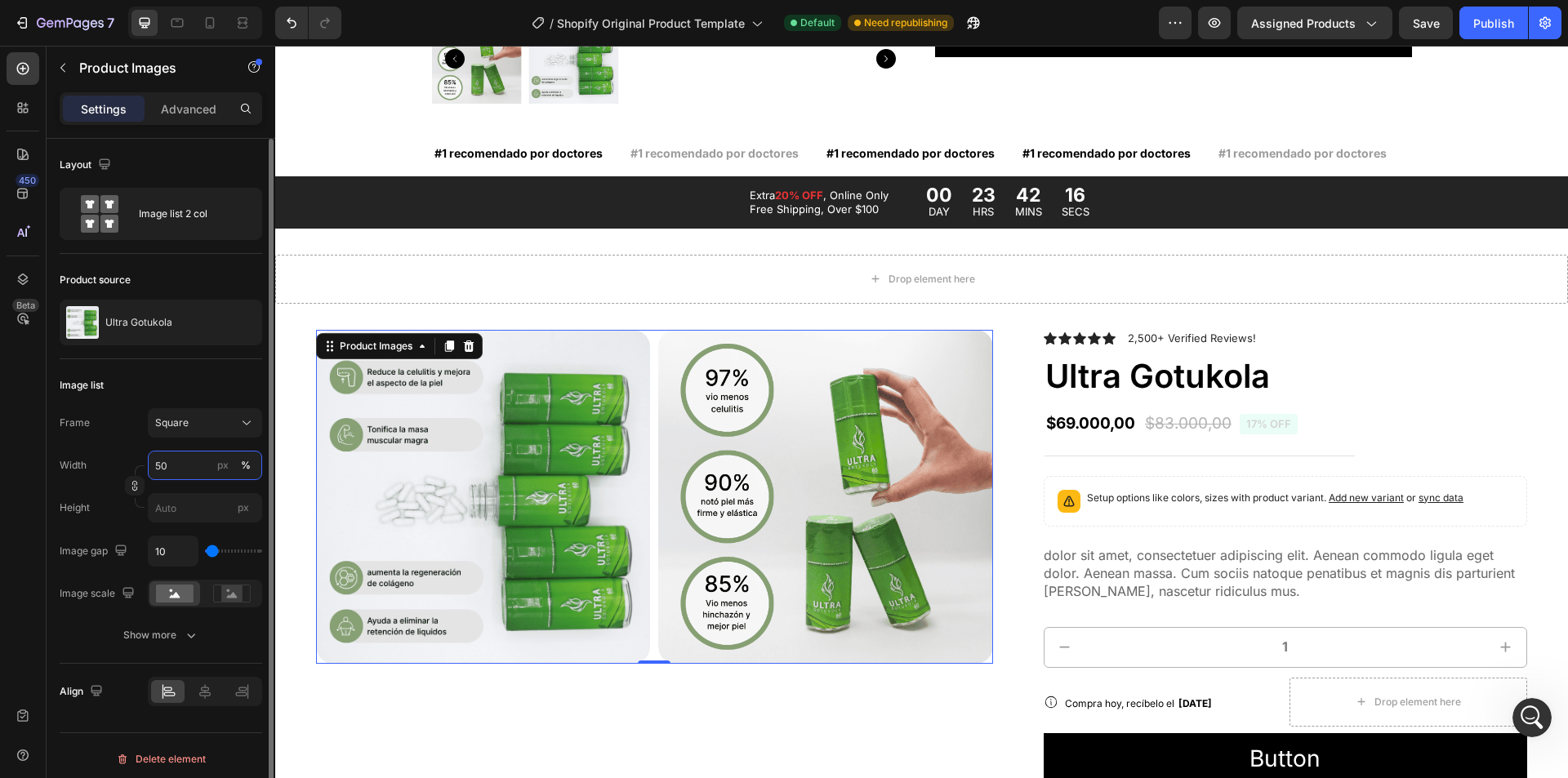
click at [173, 468] on input "50" at bounding box center [205, 465] width 115 height 29
type input "50"
click at [567, 382] on img at bounding box center [483, 497] width 334 height 334
click at [190, 421] on div "Square" at bounding box center [195, 423] width 80 height 15
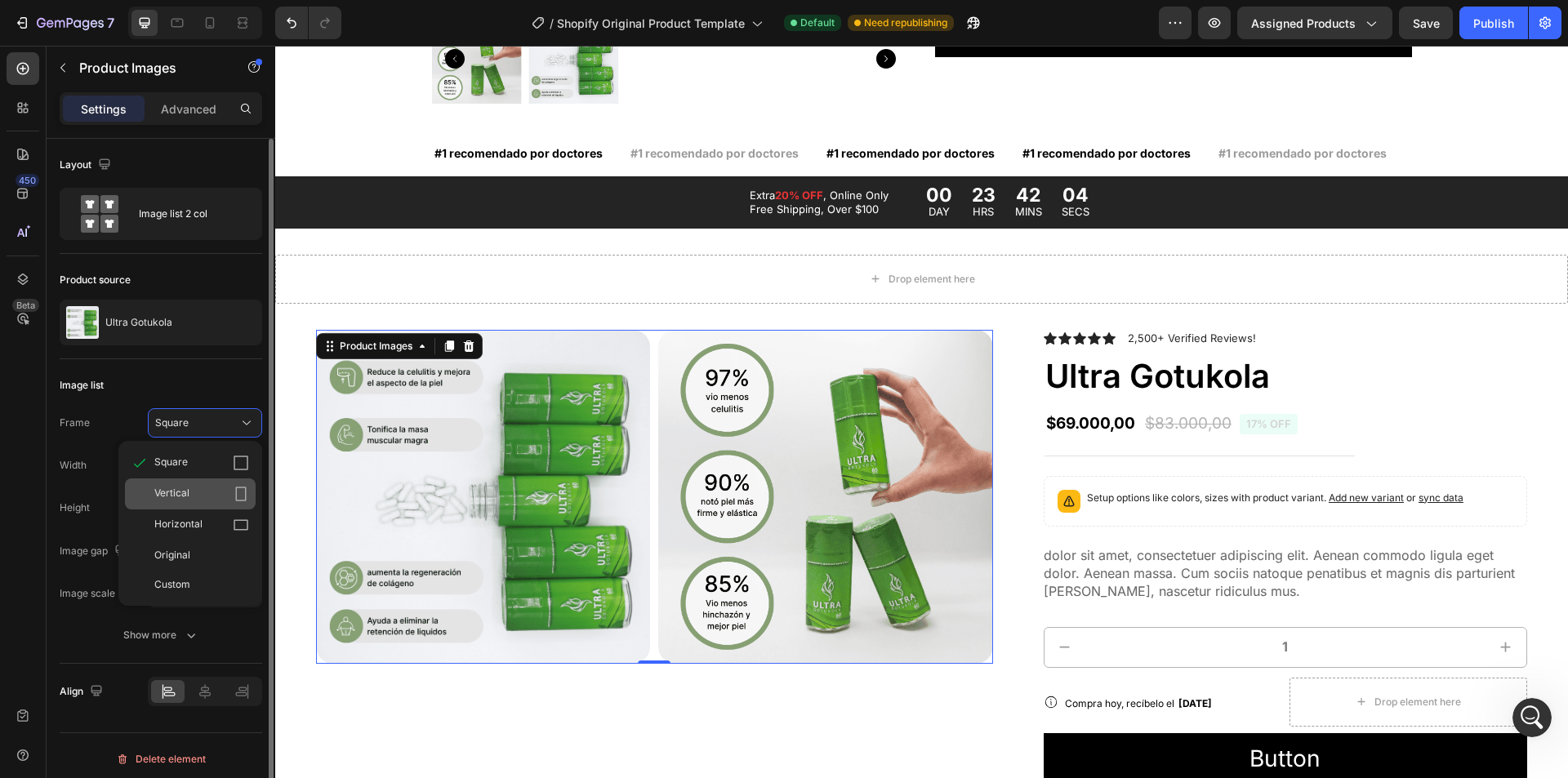
click at [187, 483] on div "Vertical" at bounding box center [190, 494] width 131 height 31
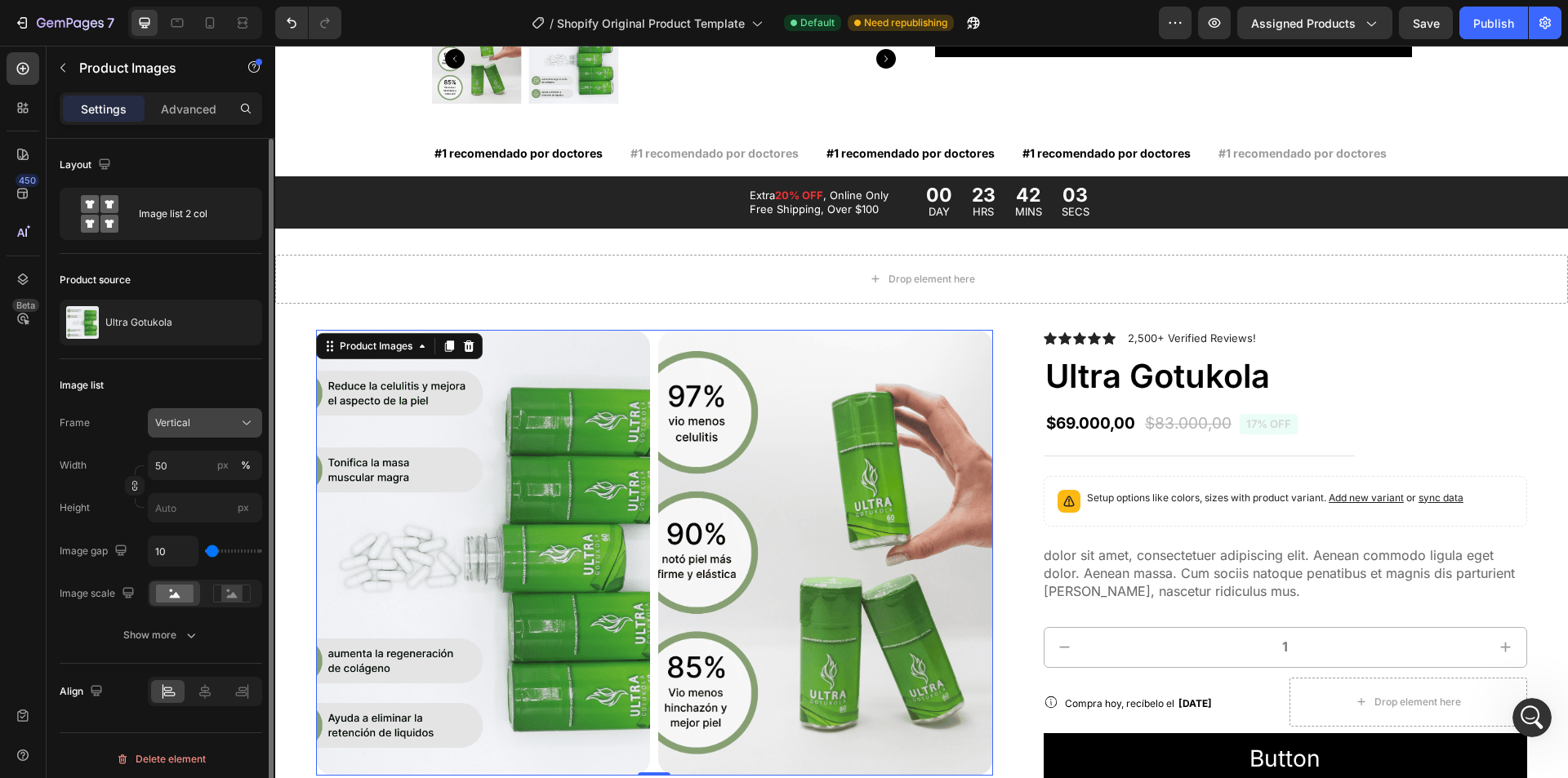
drag, startPoint x: 207, startPoint y: 416, endPoint x: 202, endPoint y: 440, distance: 24.5
click at [207, 418] on div "Vertical" at bounding box center [195, 423] width 80 height 15
click at [185, 521] on span "Horizontal" at bounding box center [179, 525] width 48 height 17
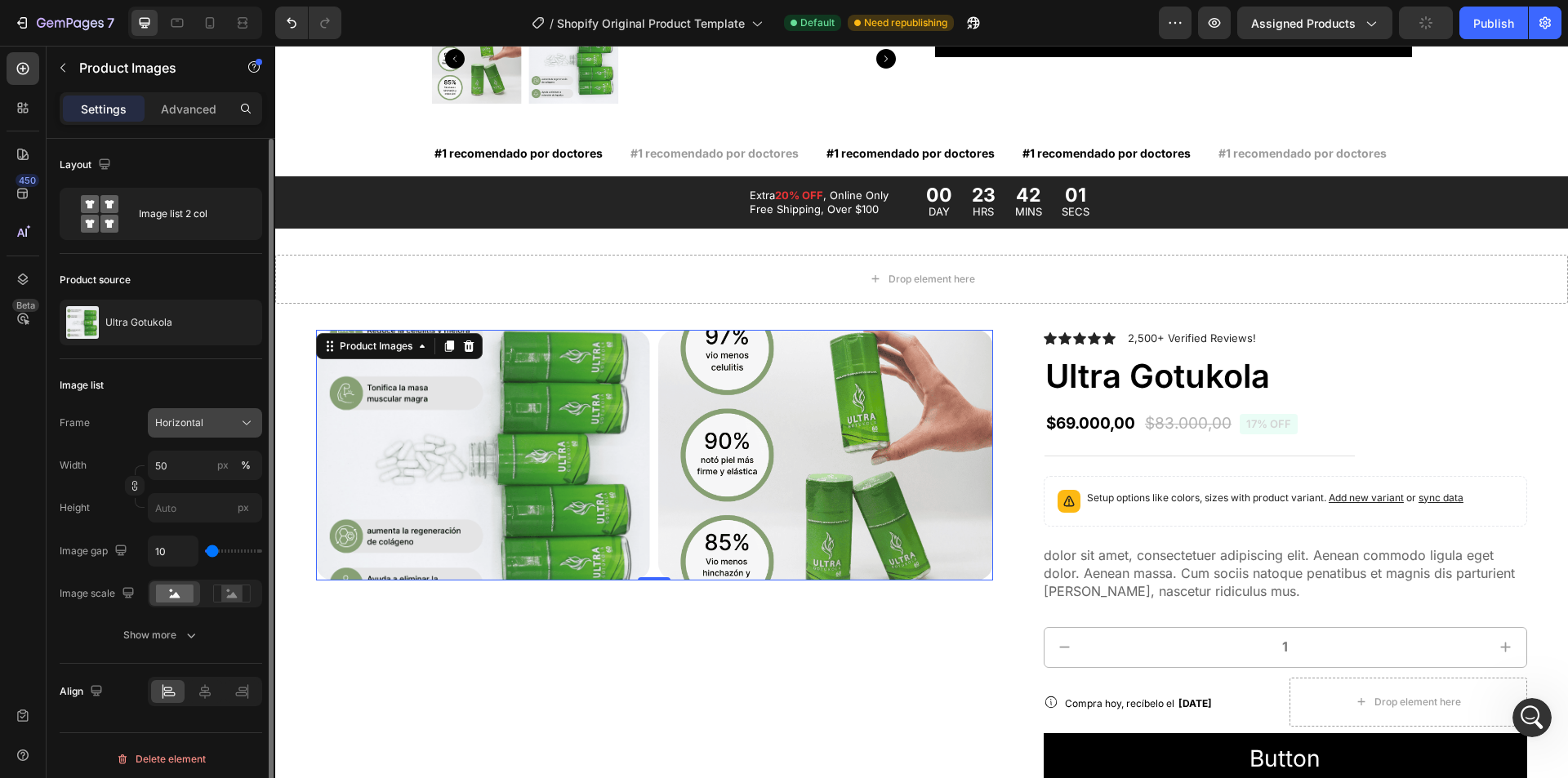
click at [199, 425] on span "Horizontal" at bounding box center [180, 423] width 48 height 15
click at [193, 454] on div "Square" at bounding box center [190, 462] width 131 height 31
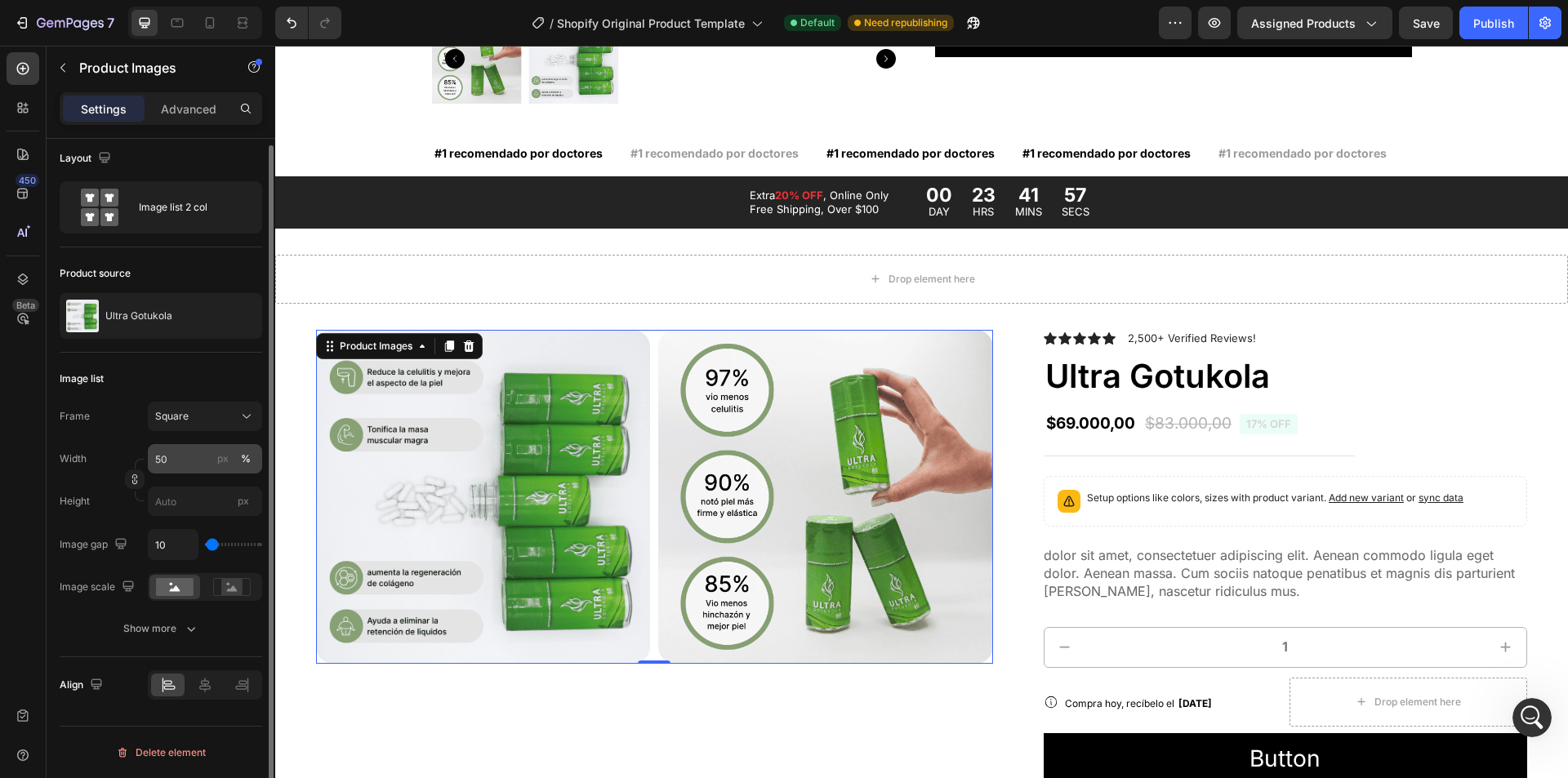
scroll to position [0, 0]
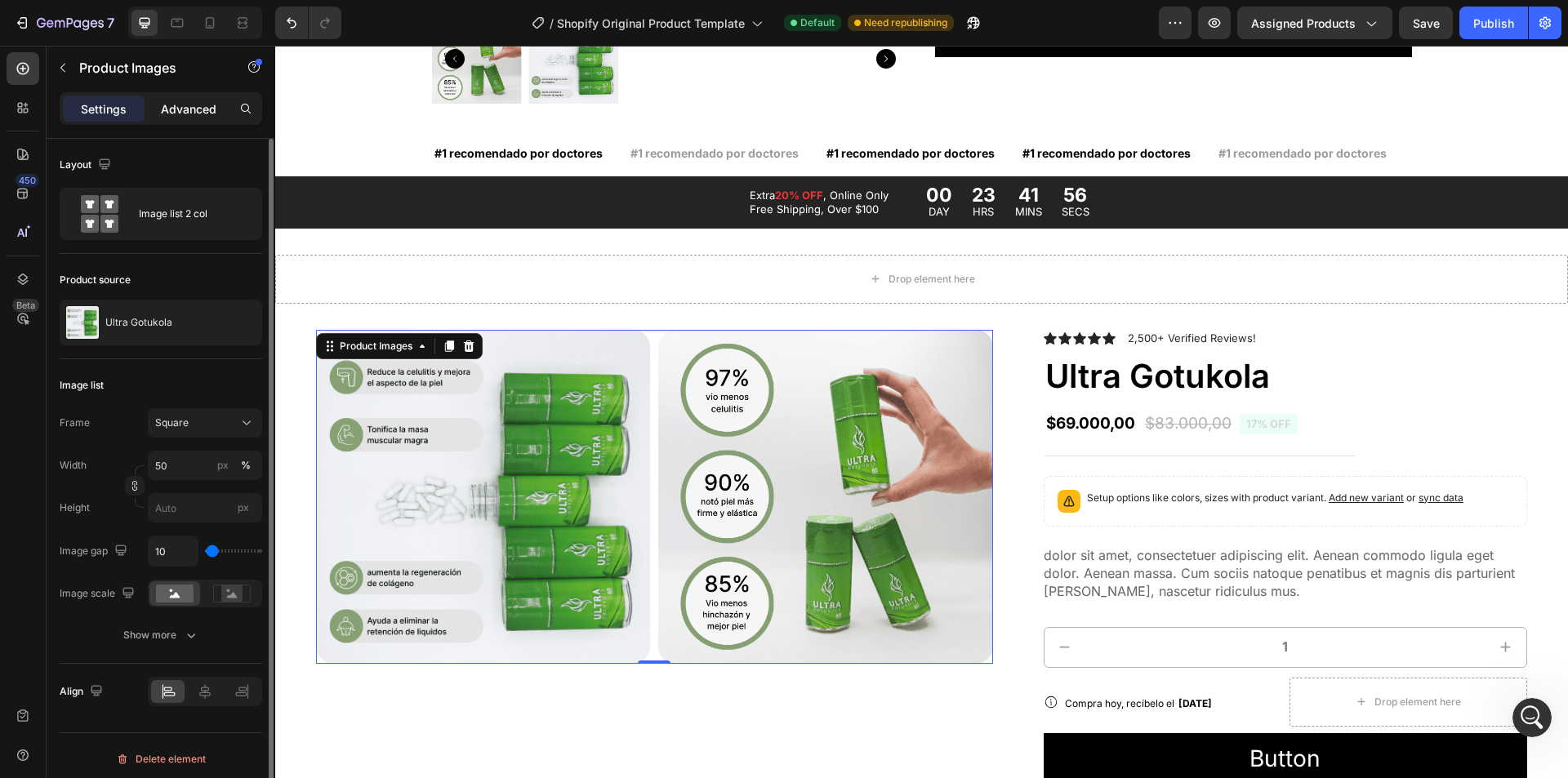
click at [183, 107] on p "Advanced" at bounding box center [189, 109] width 56 height 17
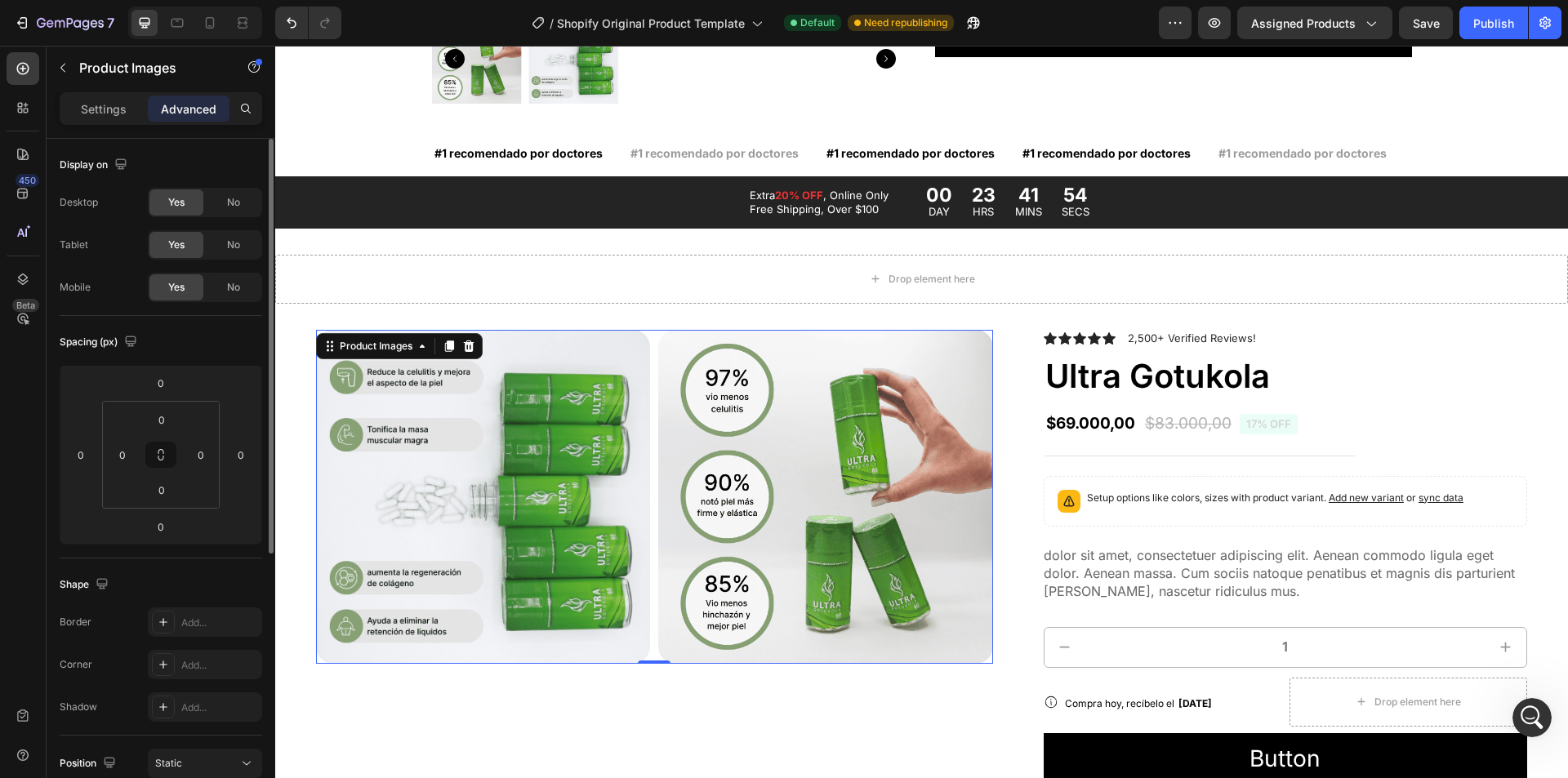
click at [374, 432] on img at bounding box center [483, 497] width 334 height 334
click at [113, 110] on p "Settings" at bounding box center [103, 109] width 46 height 17
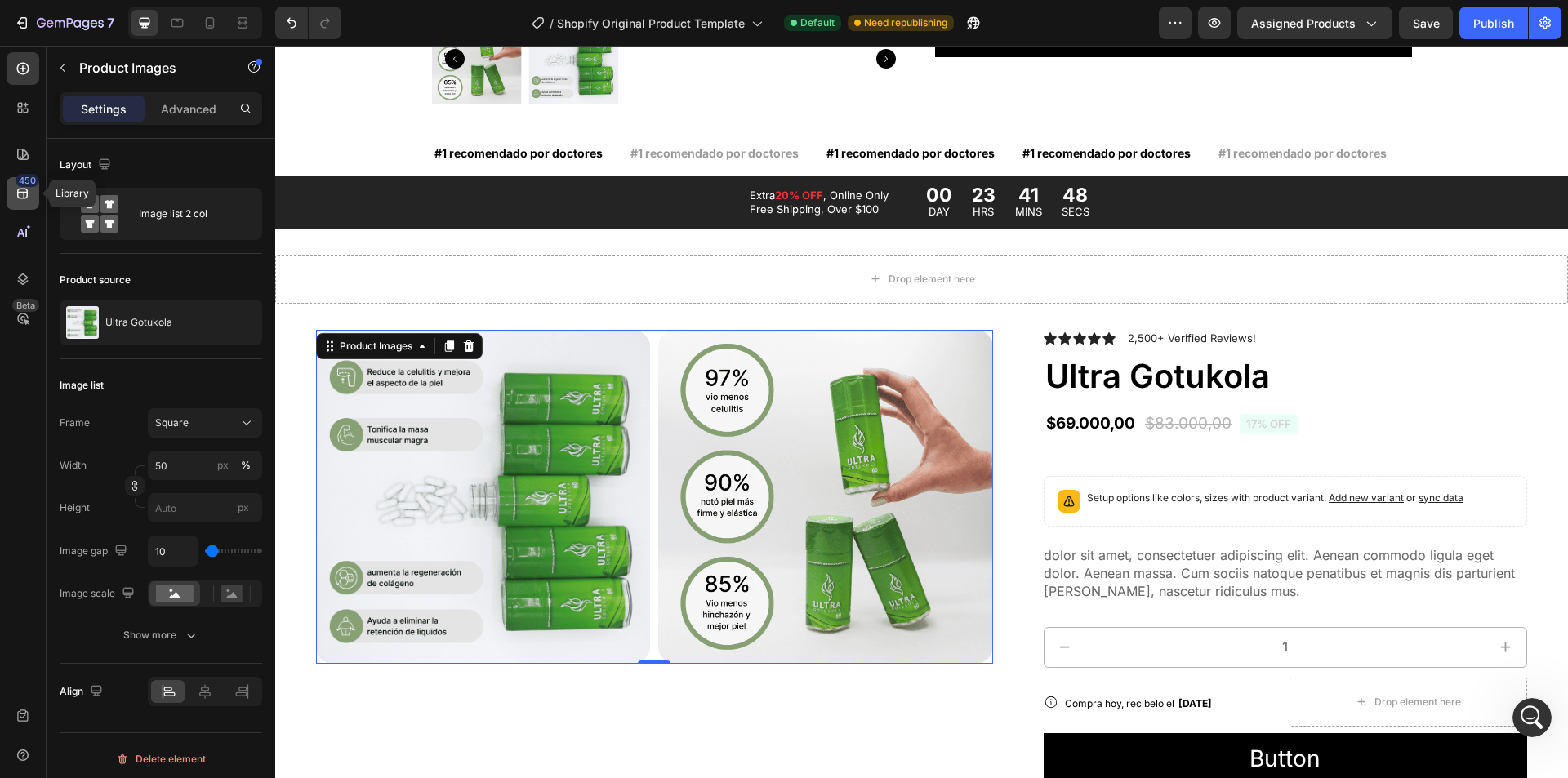
click at [20, 190] on icon at bounding box center [22, 194] width 11 height 11
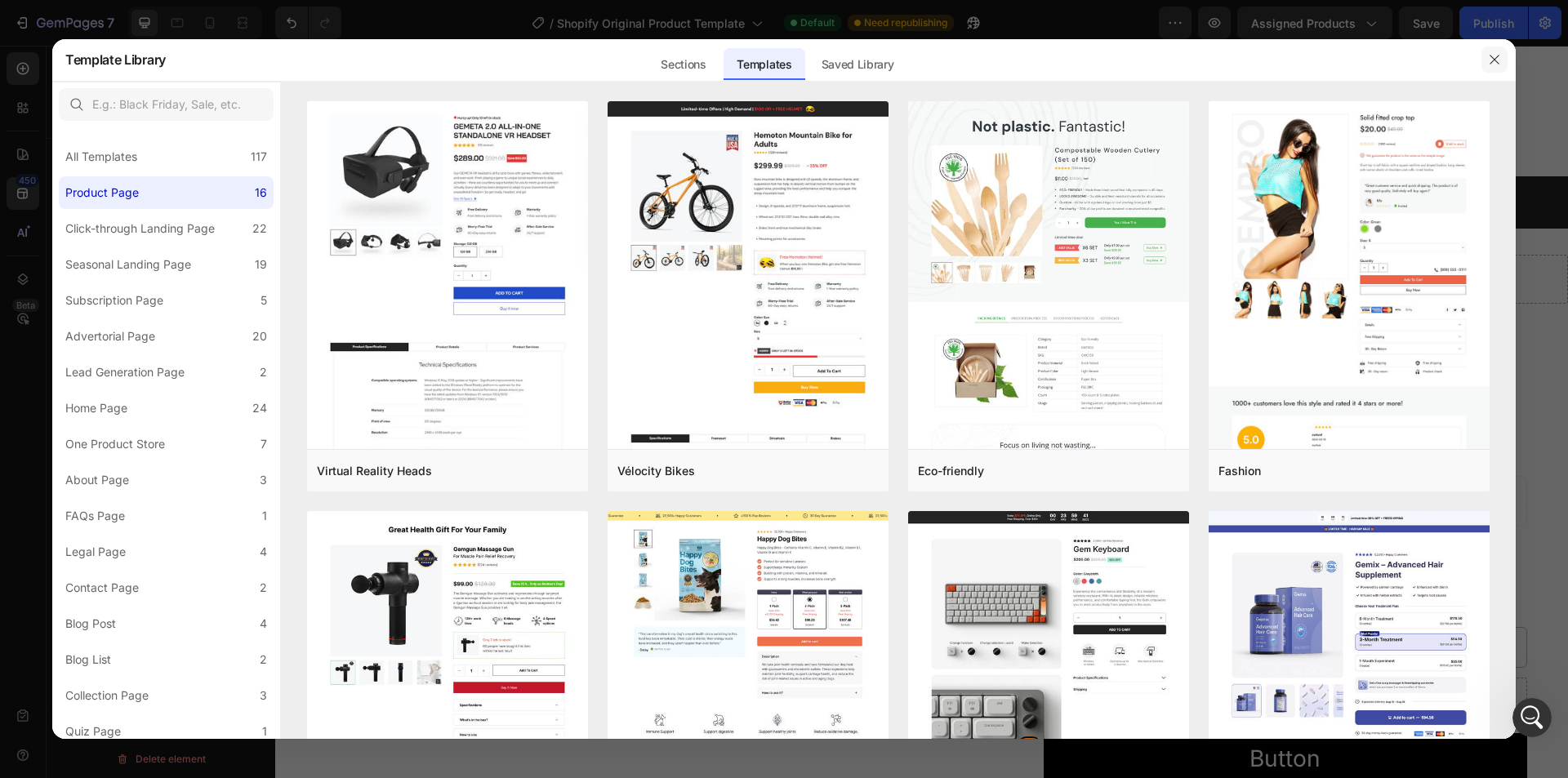
click at [1491, 58] on icon "button" at bounding box center [1495, 60] width 13 height 13
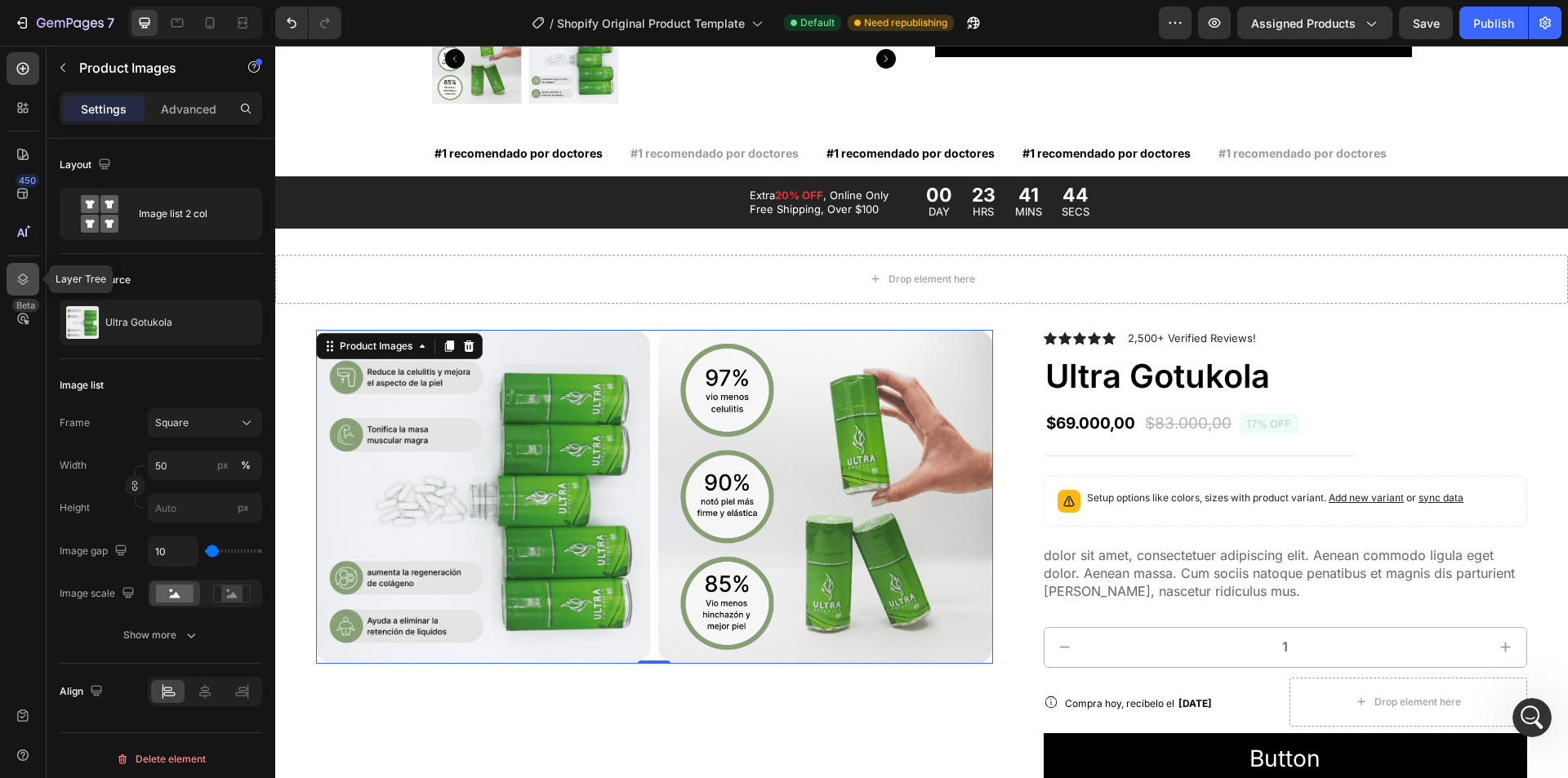
click at [22, 278] on icon at bounding box center [23, 279] width 17 height 17
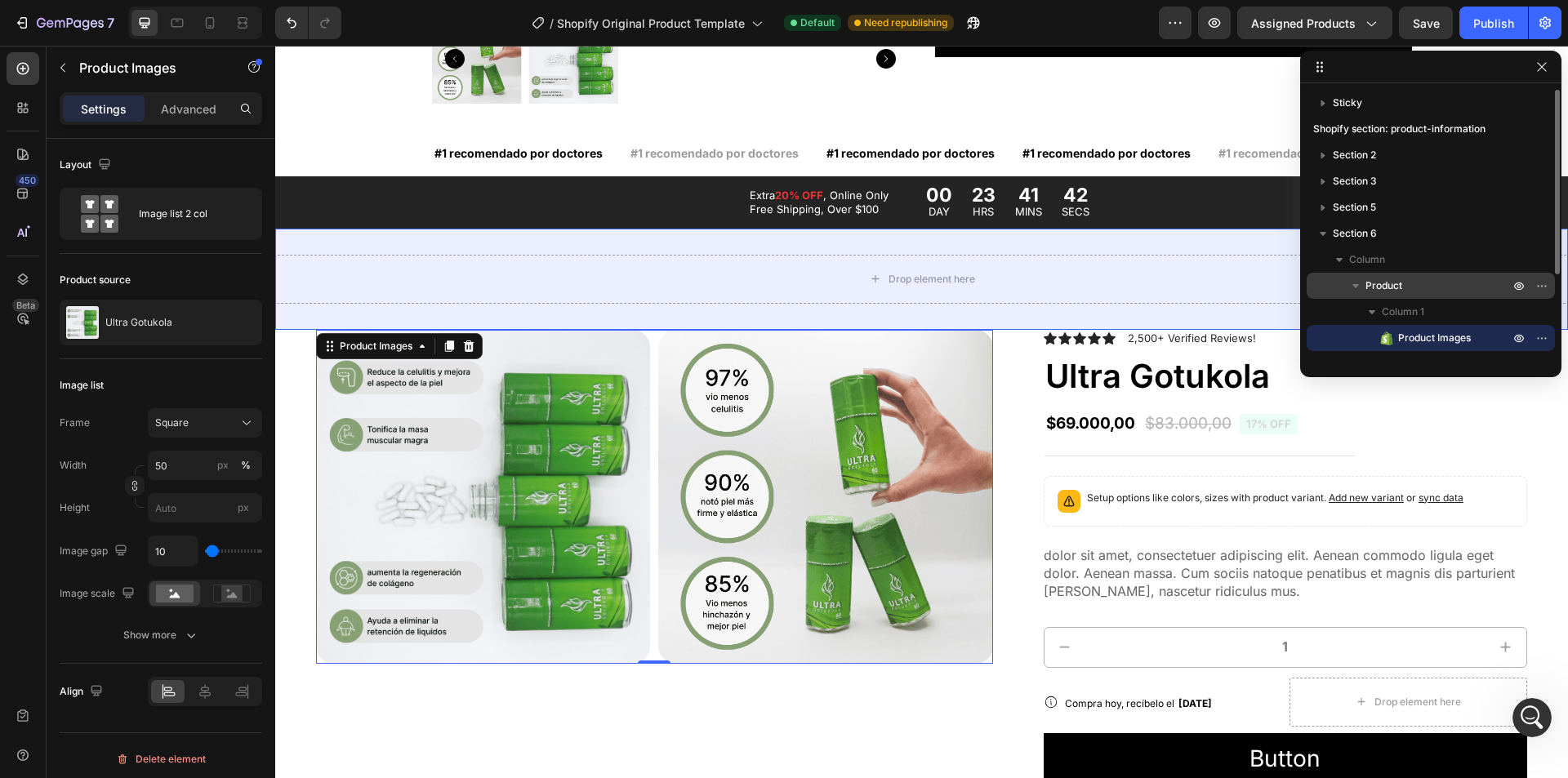
scroll to position [163, 0]
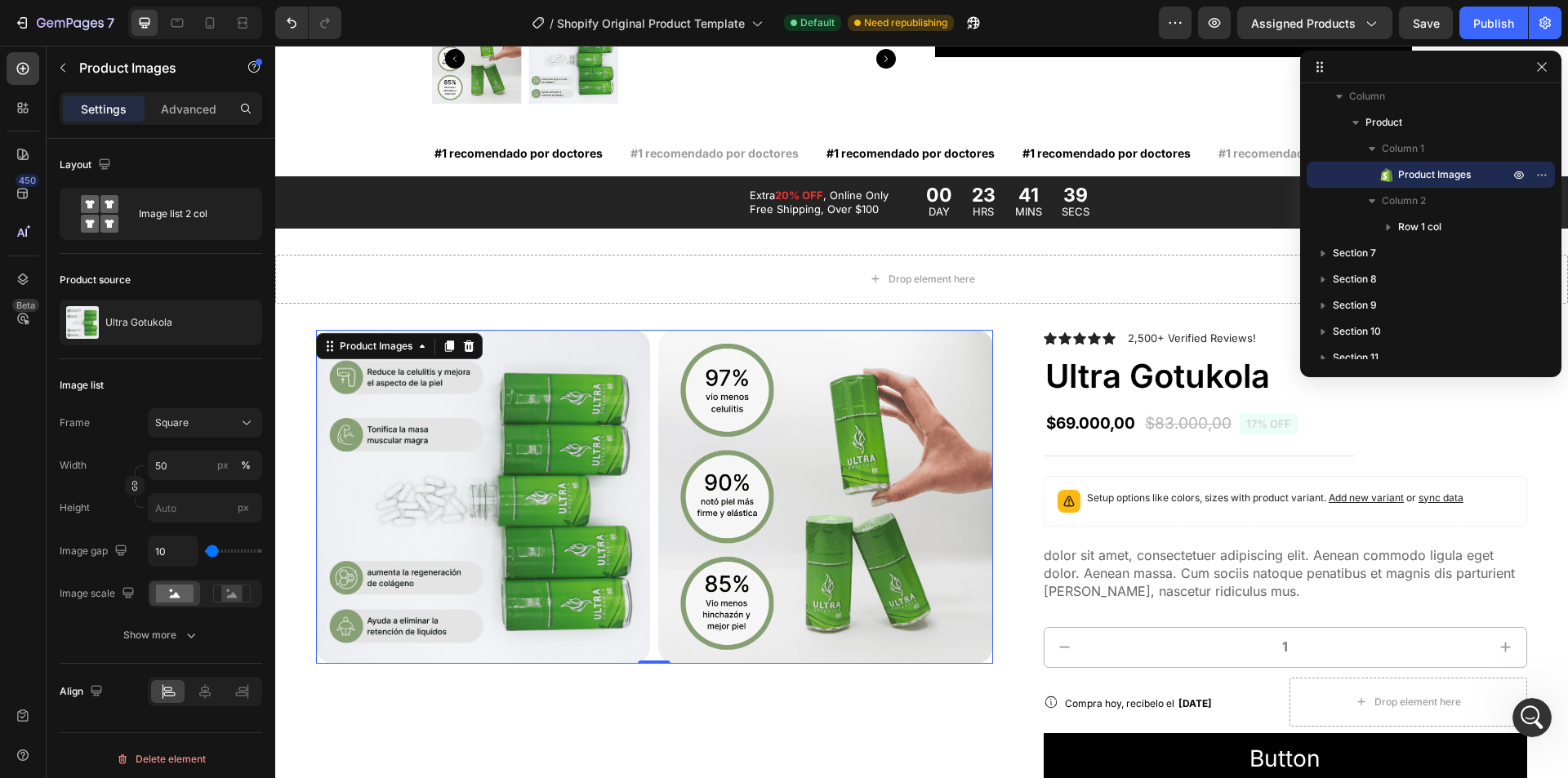
click at [678, 421] on img at bounding box center [826, 497] width 334 height 334
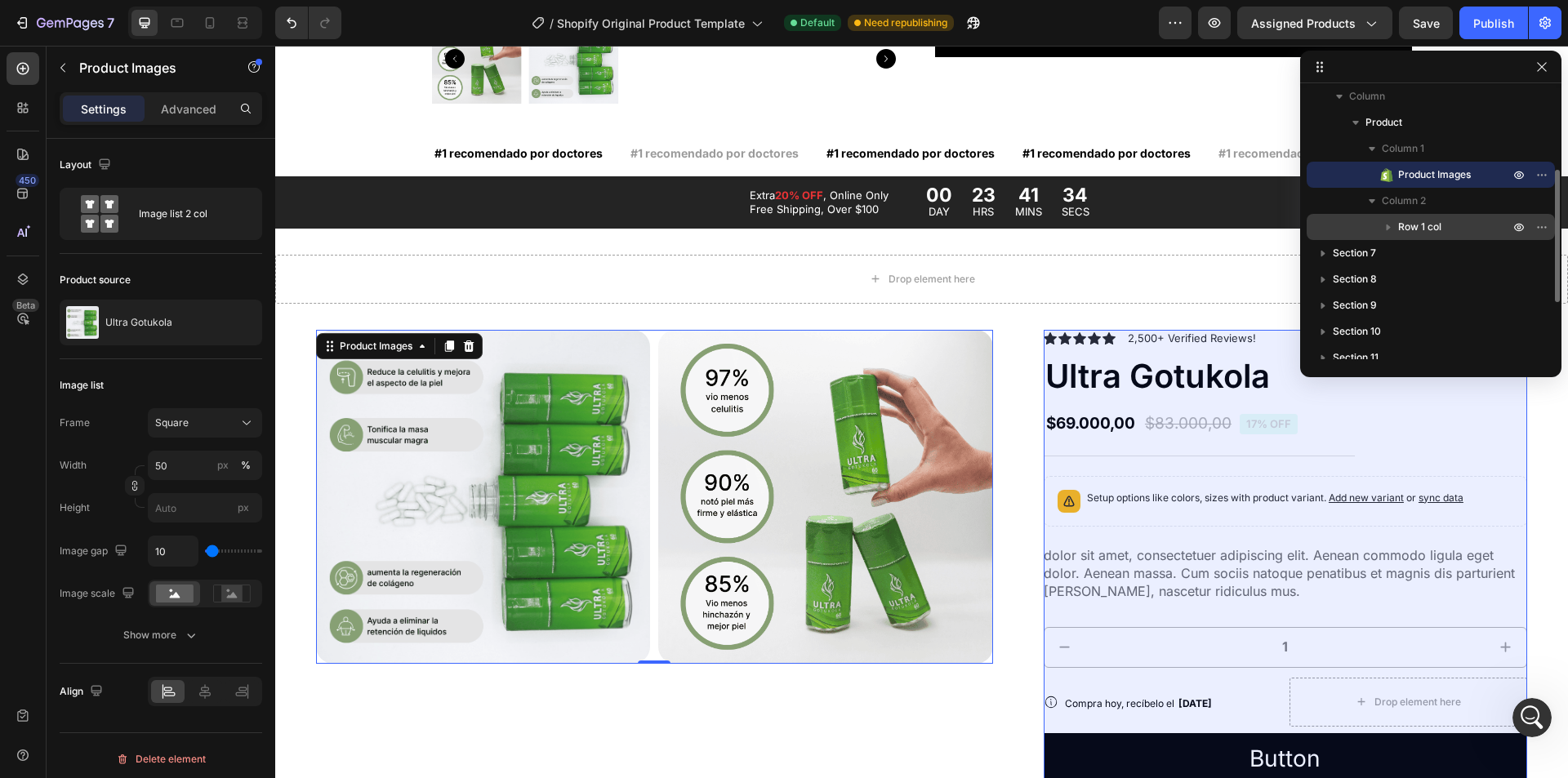
click at [1426, 223] on span "Row 1 col" at bounding box center [1420, 227] width 43 height 17
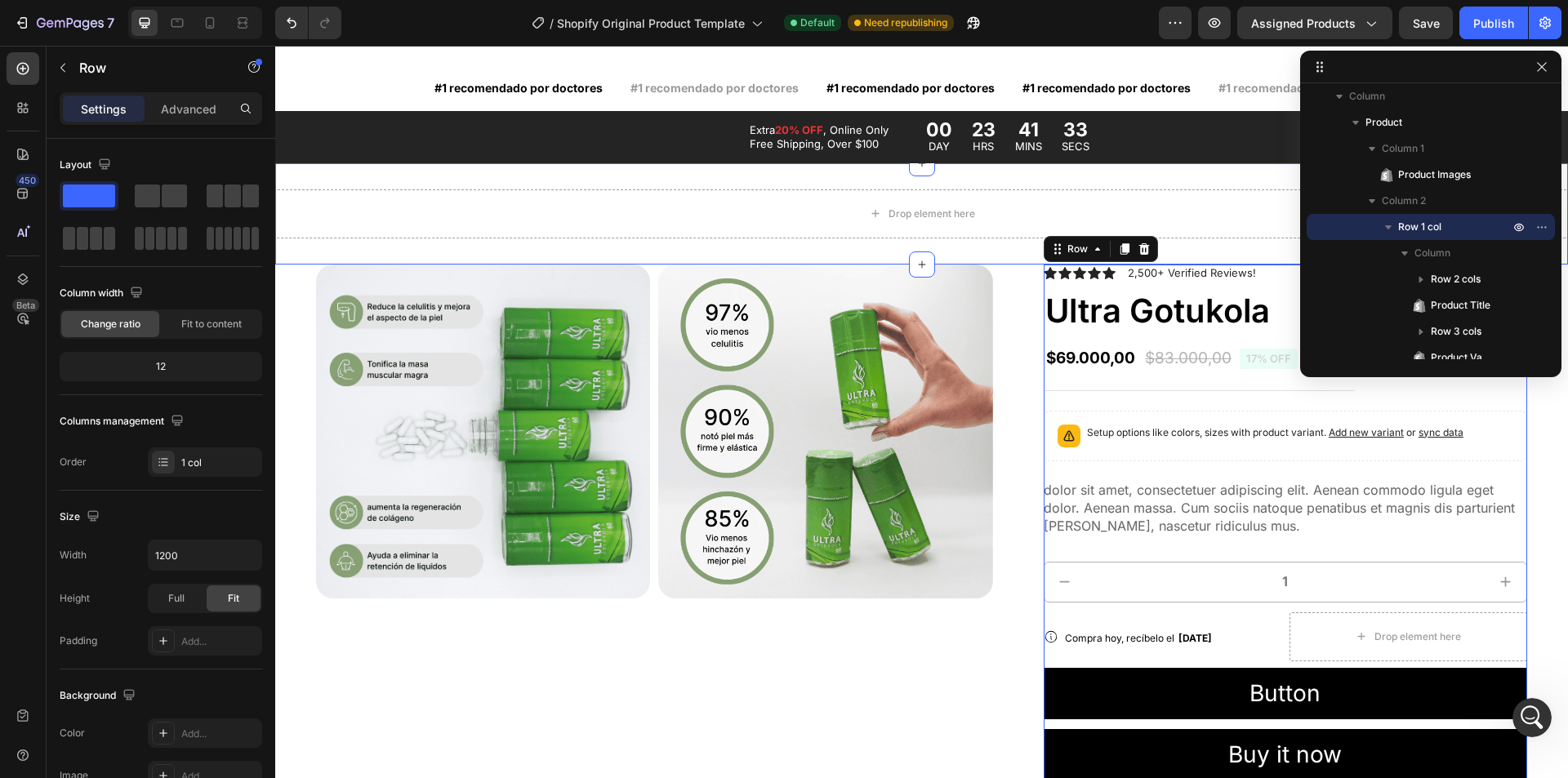
scroll to position [725, 0]
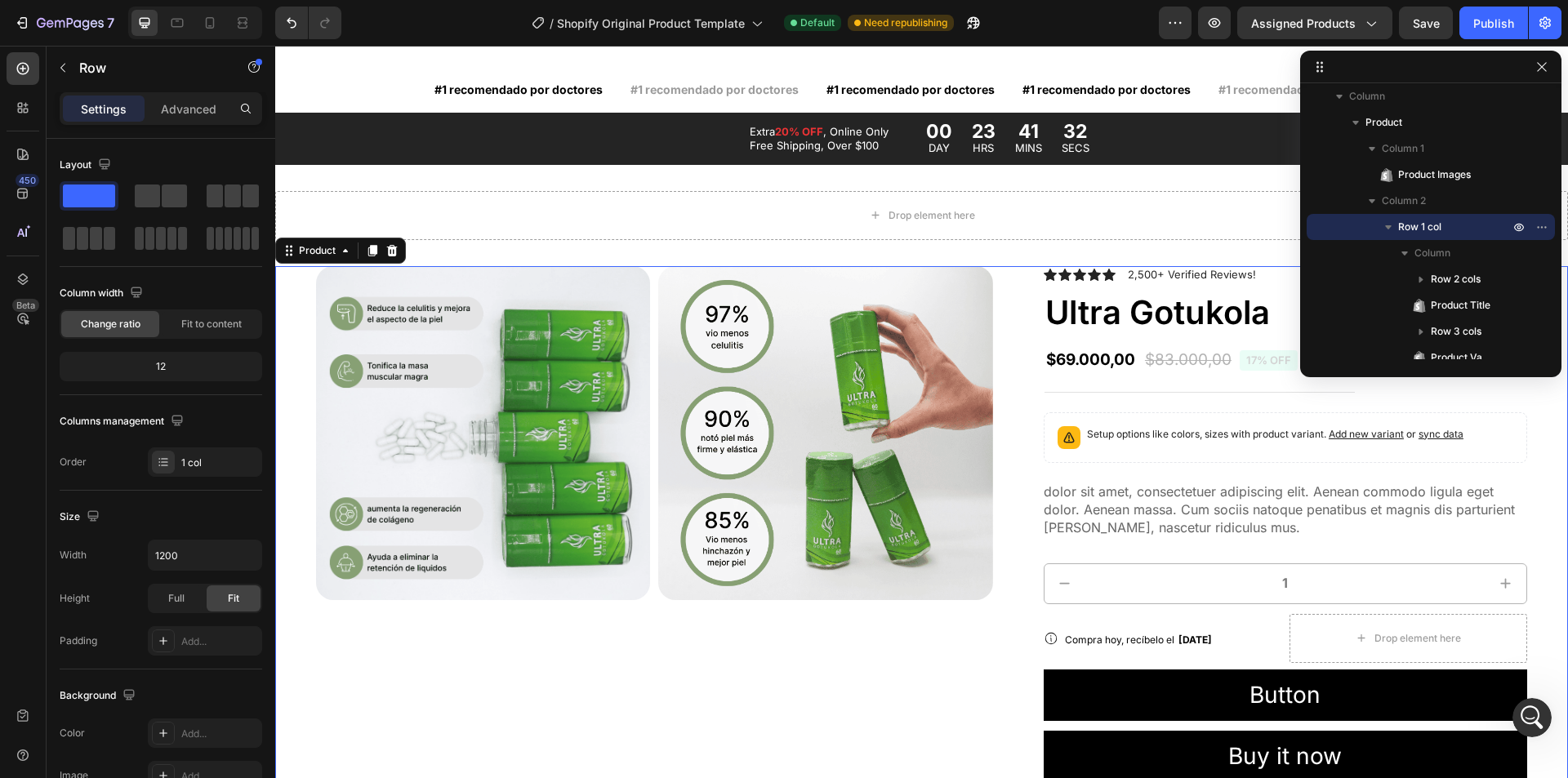
click at [1003, 295] on div "Product Images Icon Icon Icon Icon Icon Icon List 2,500+ Verified Reviews! Text…" at bounding box center [921, 675] width 1293 height 819
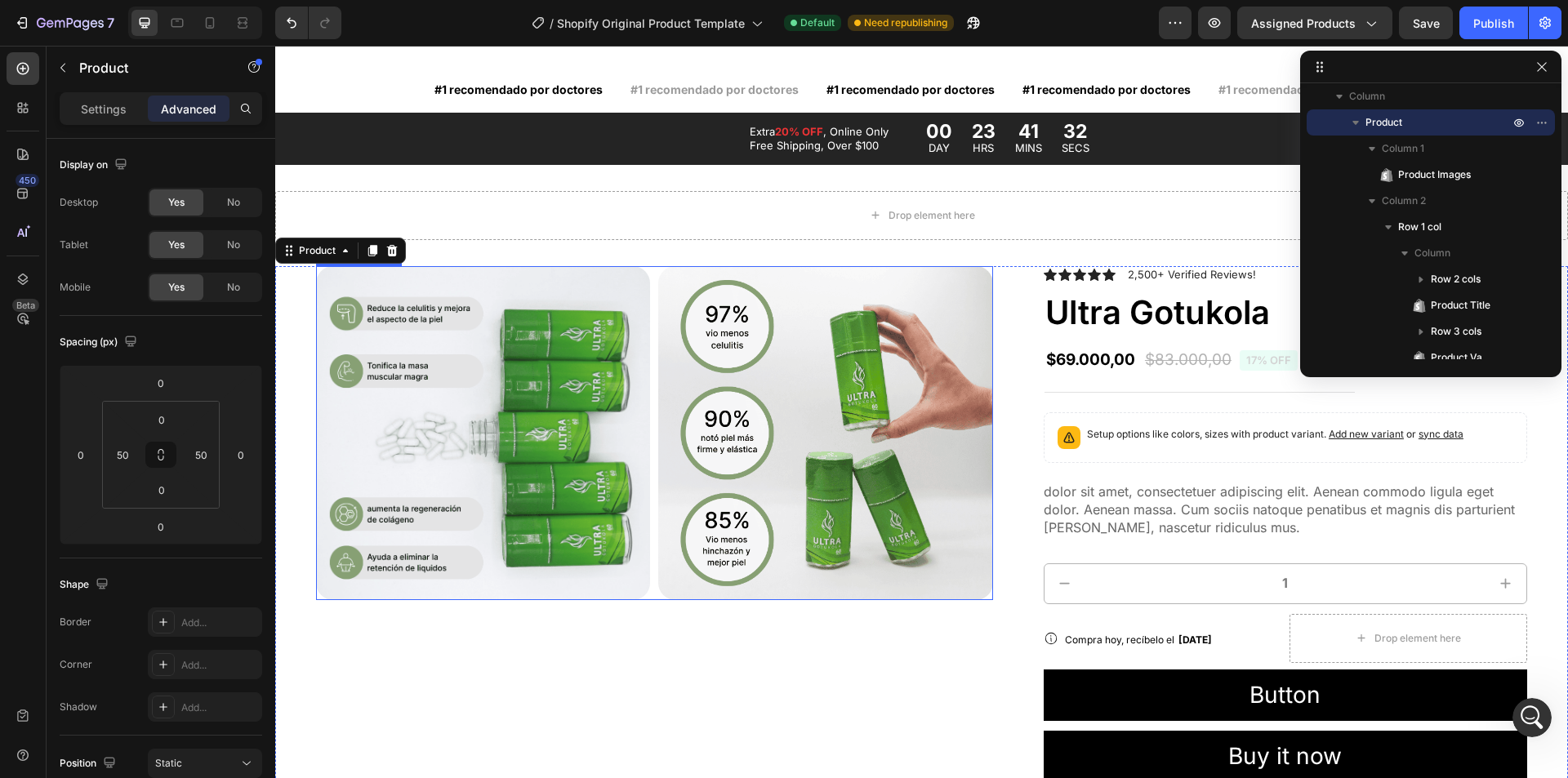
click at [940, 310] on img at bounding box center [826, 433] width 334 height 334
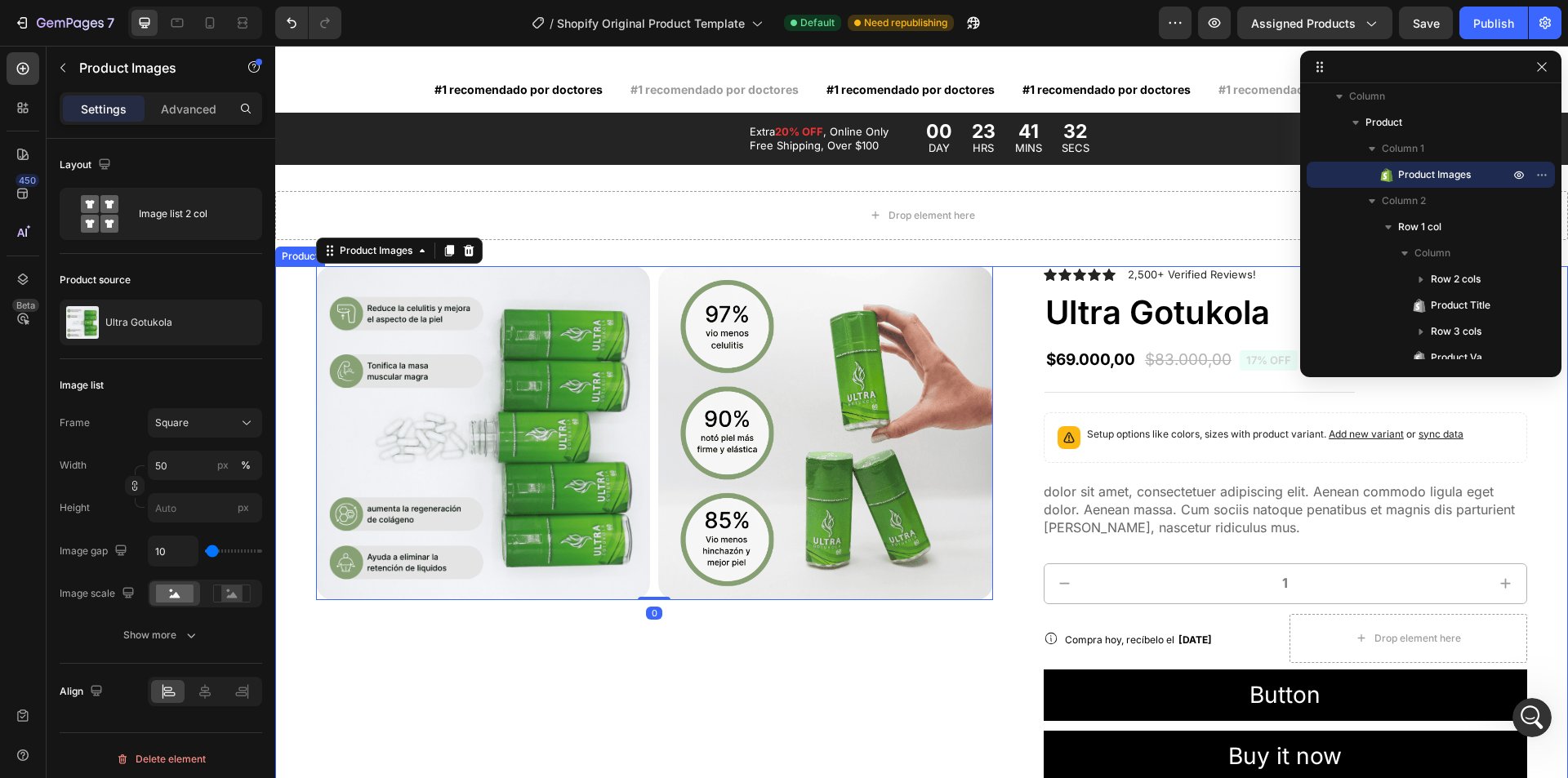
click at [1006, 314] on div "Product Images 0 Icon Icon Icon Icon Icon Icon List 2,500+ Verified Reviews! Te…" at bounding box center [921, 675] width 1293 height 819
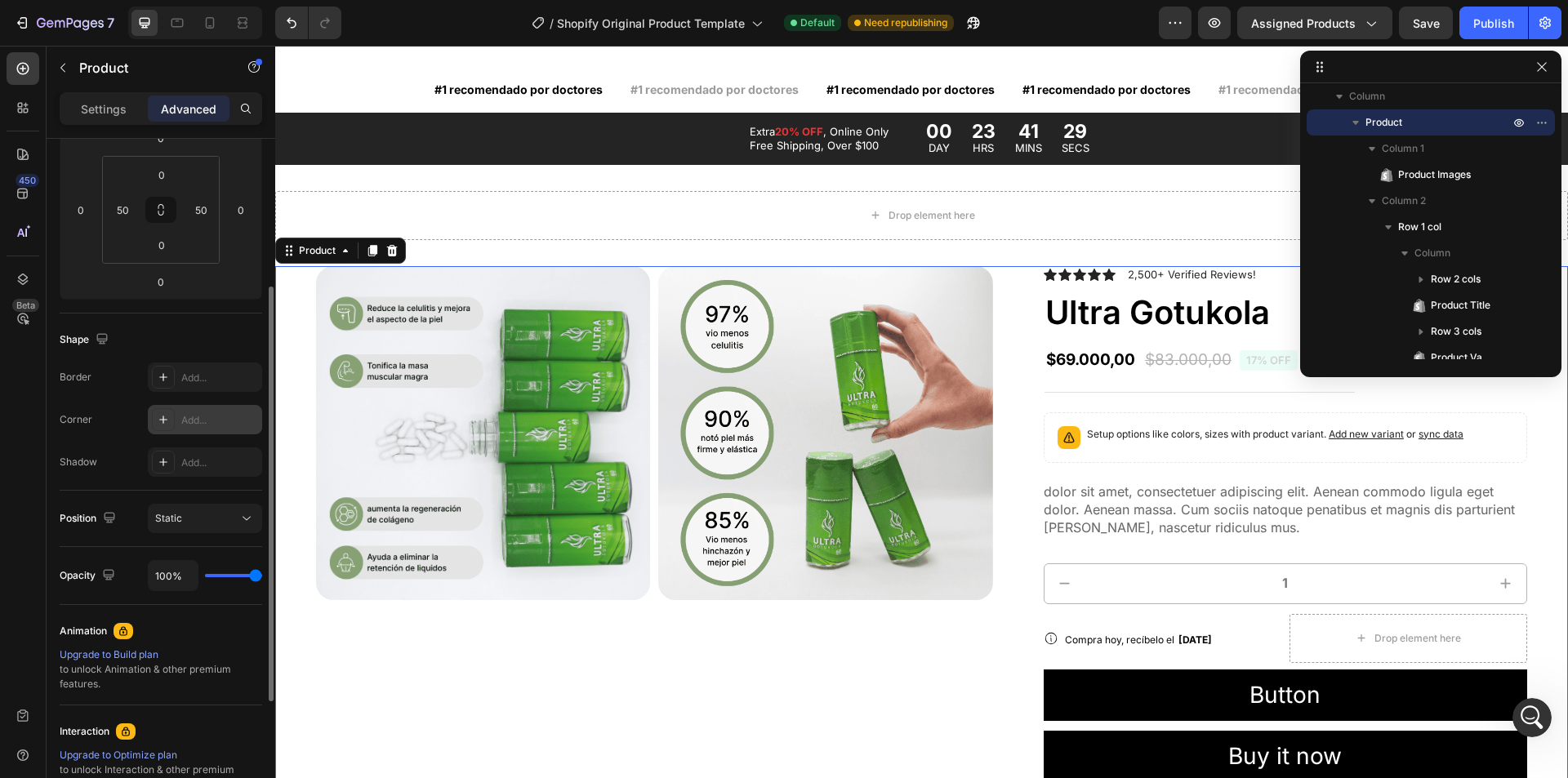
scroll to position [0, 0]
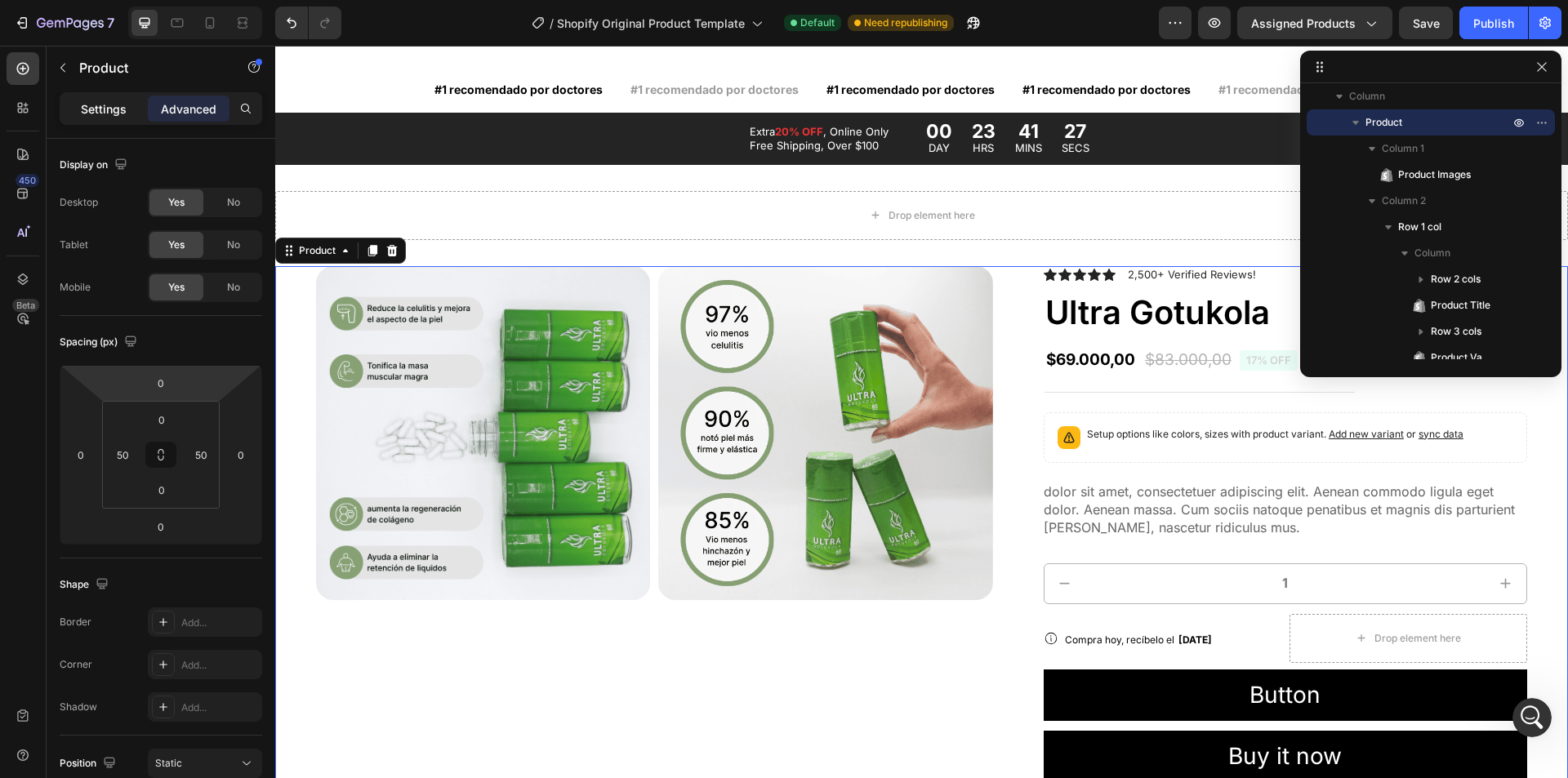
click at [111, 114] on p "Settings" at bounding box center [103, 109] width 46 height 17
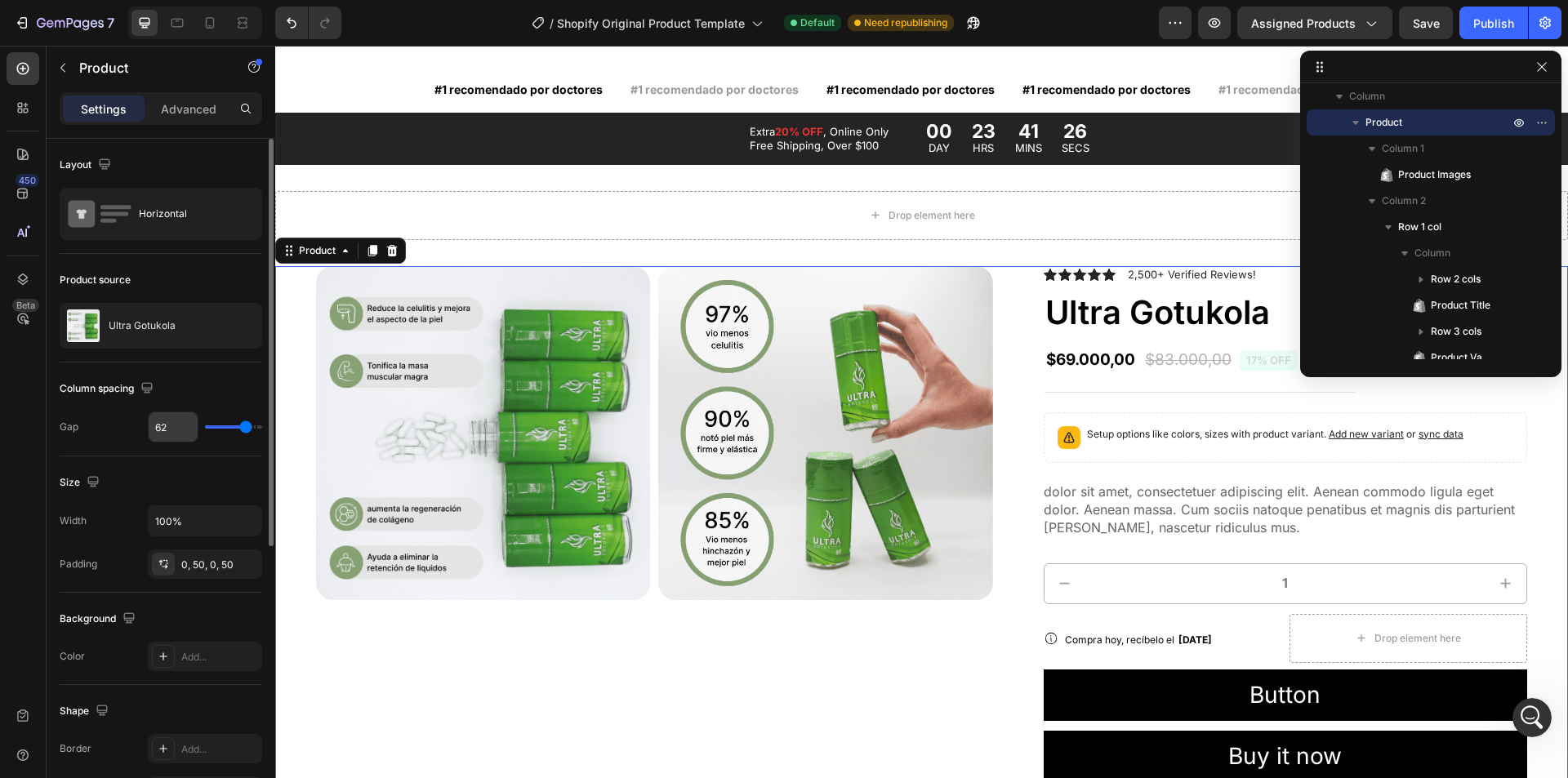
click at [178, 426] on input "62" at bounding box center [173, 426] width 49 height 29
type input "3"
type input "30"
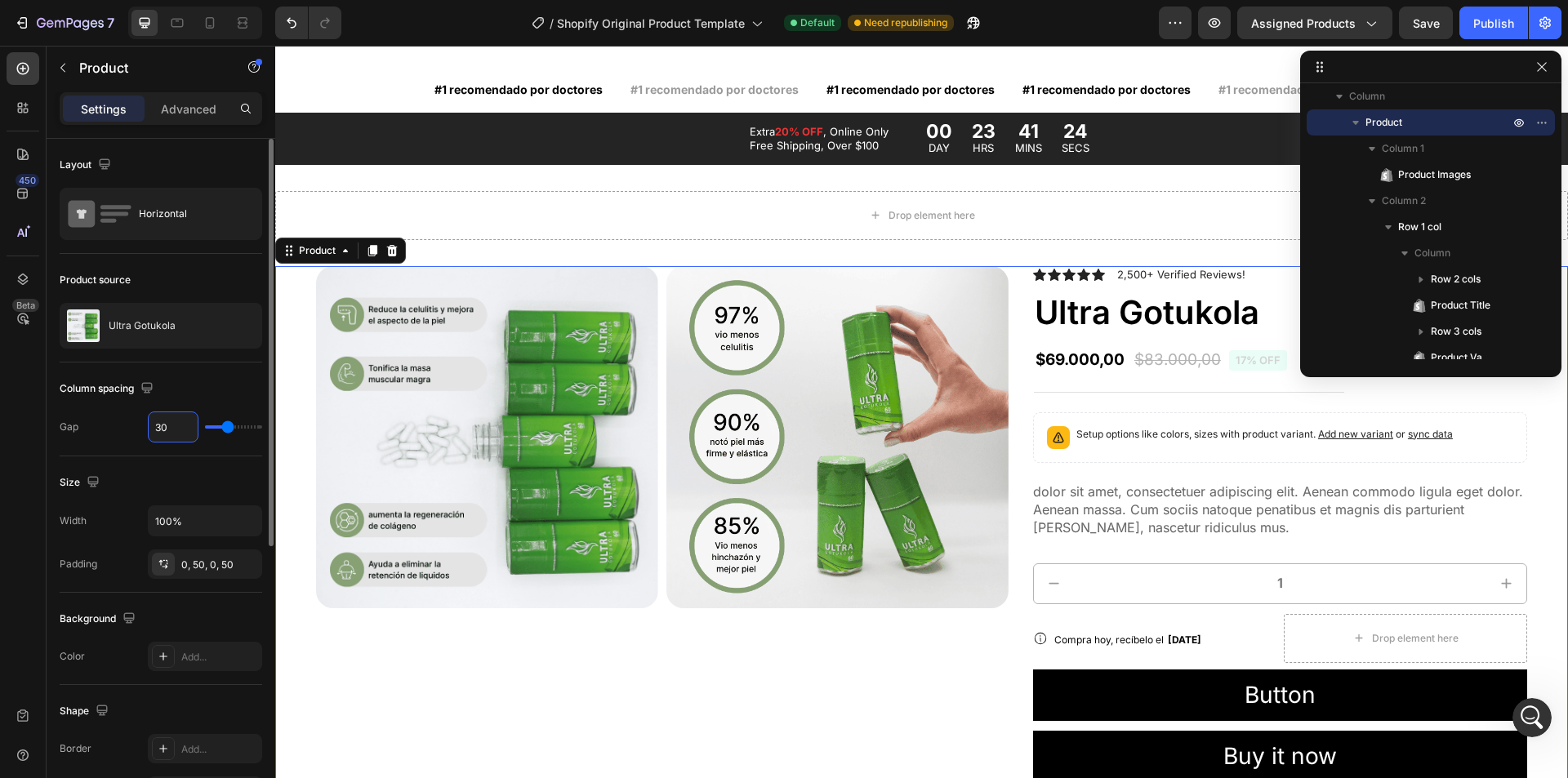
type input "30"
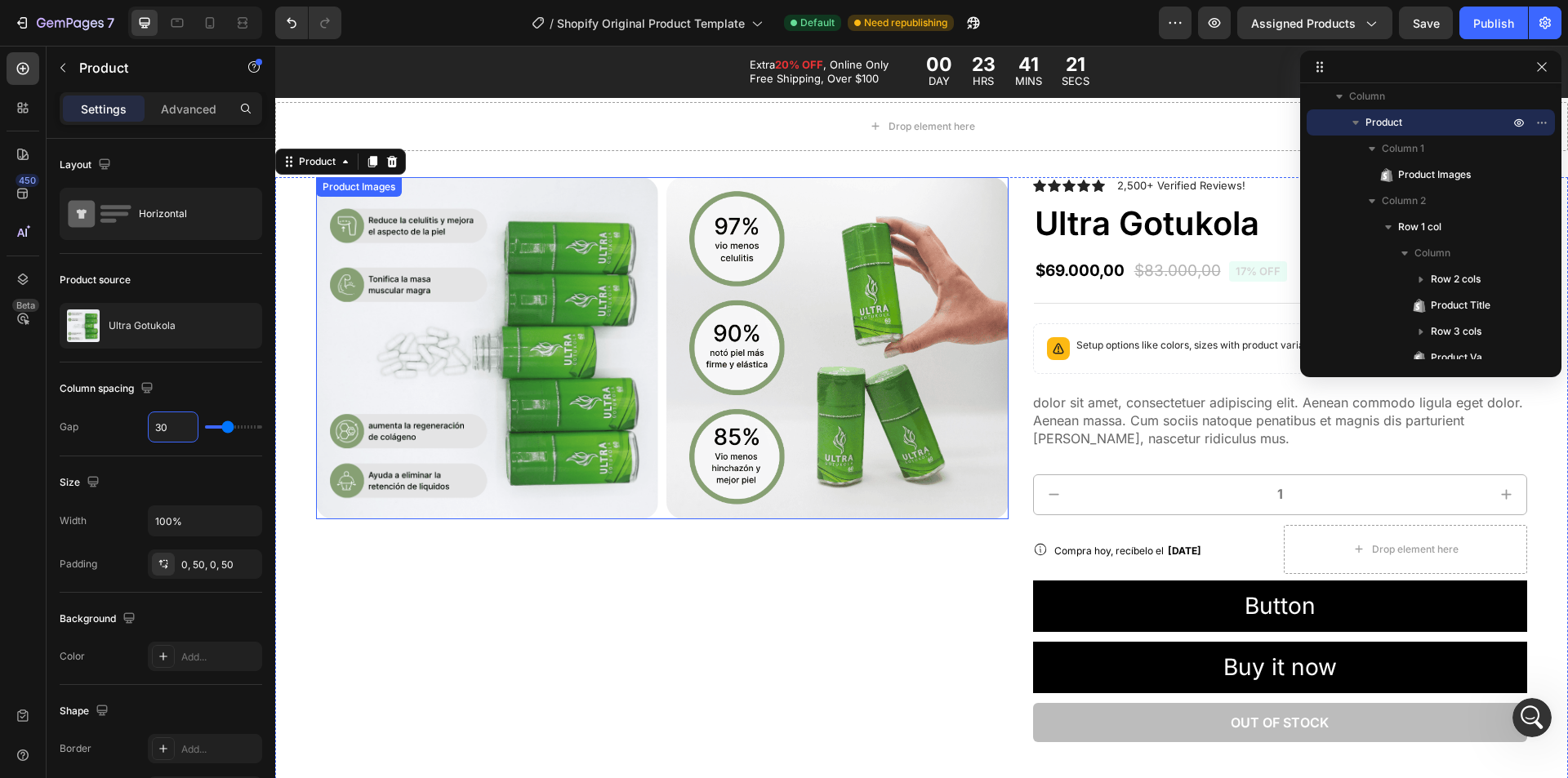
scroll to position [807, 0]
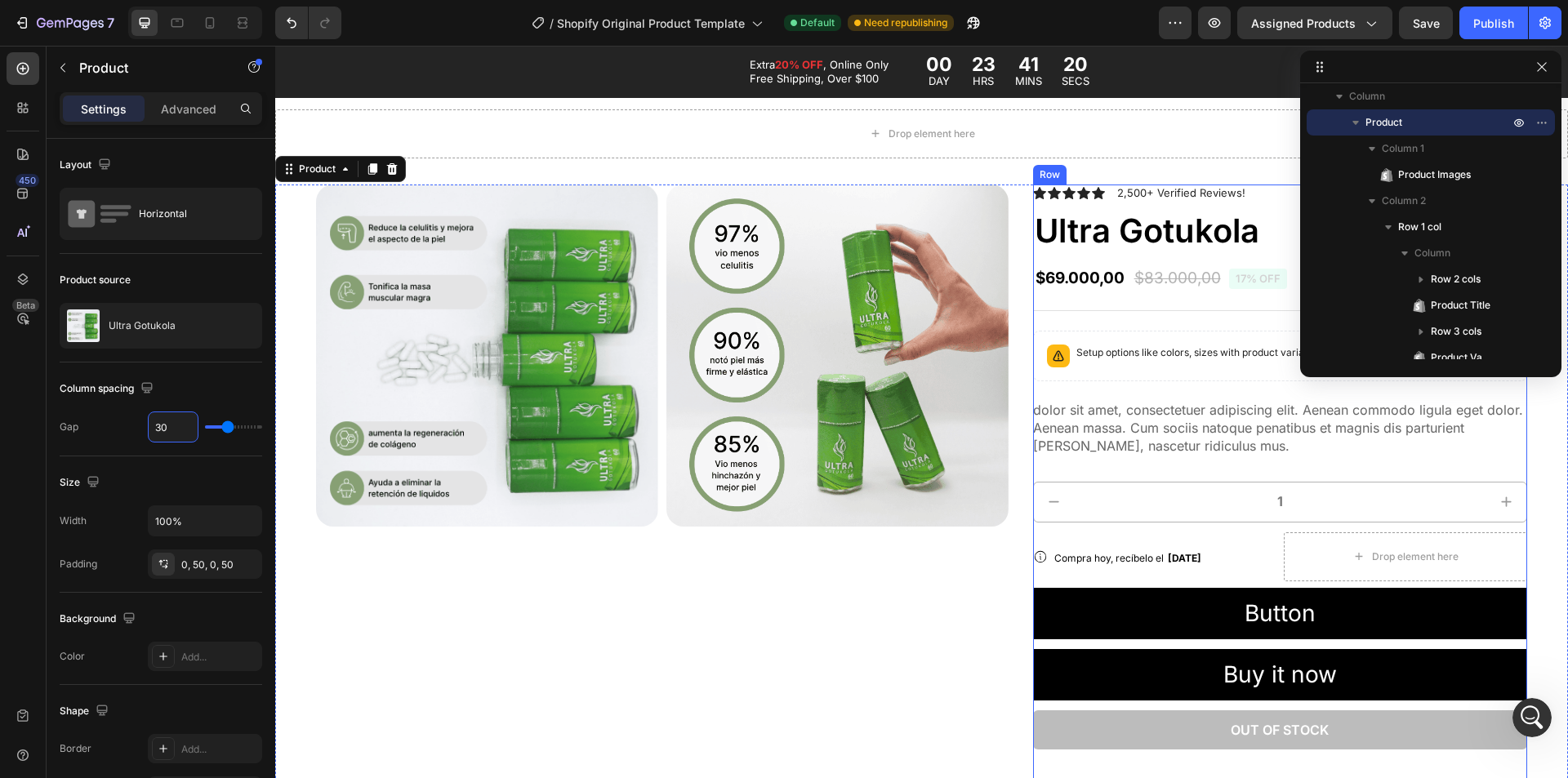
click at [1060, 464] on div "Icon Icon Icon Icon Icon Icon List 2,500+ Verified Reviews! Text Block Row Ultr…" at bounding box center [1280, 593] width 494 height 819
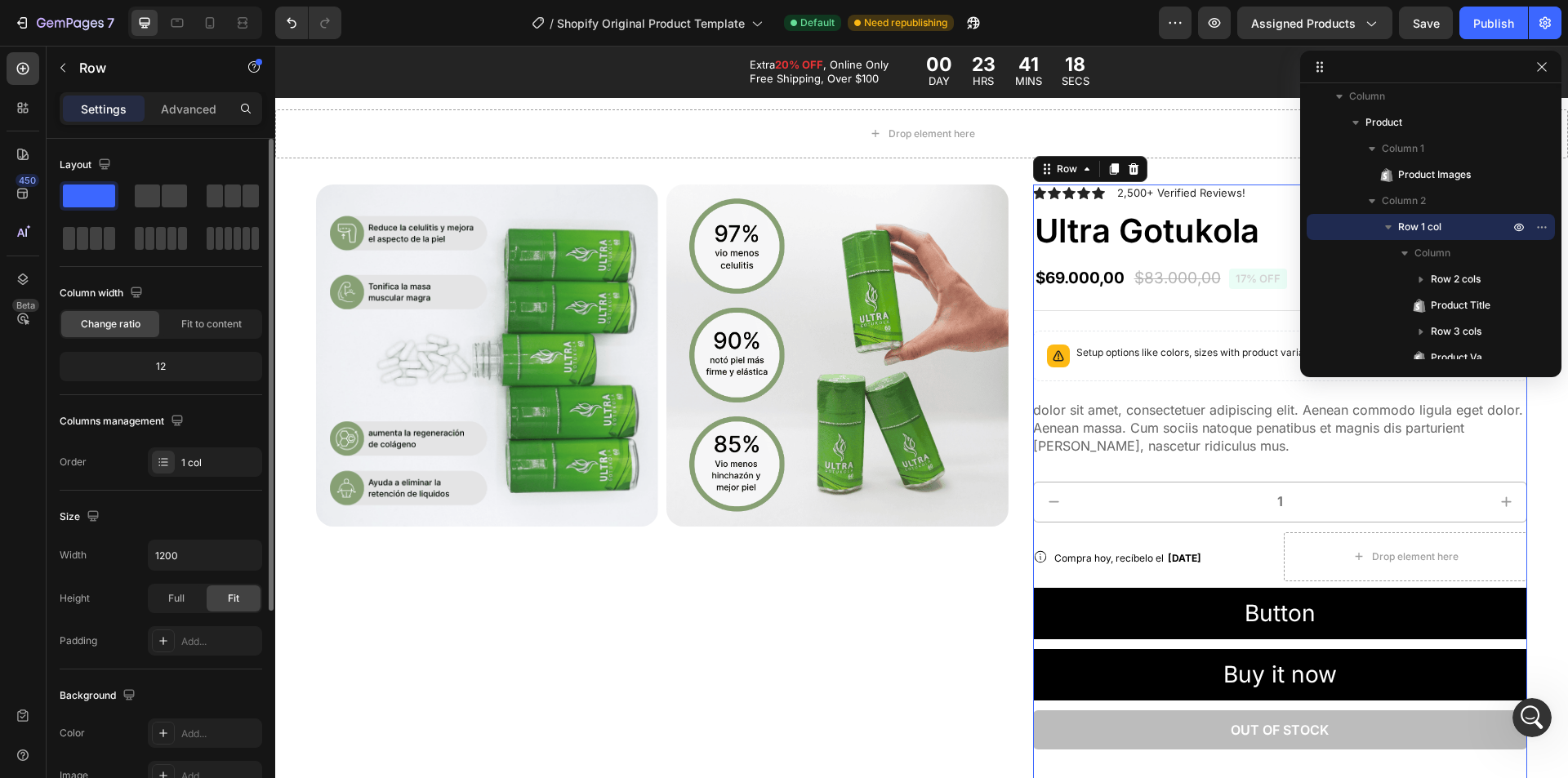
click at [175, 361] on div "12" at bounding box center [161, 367] width 196 height 23
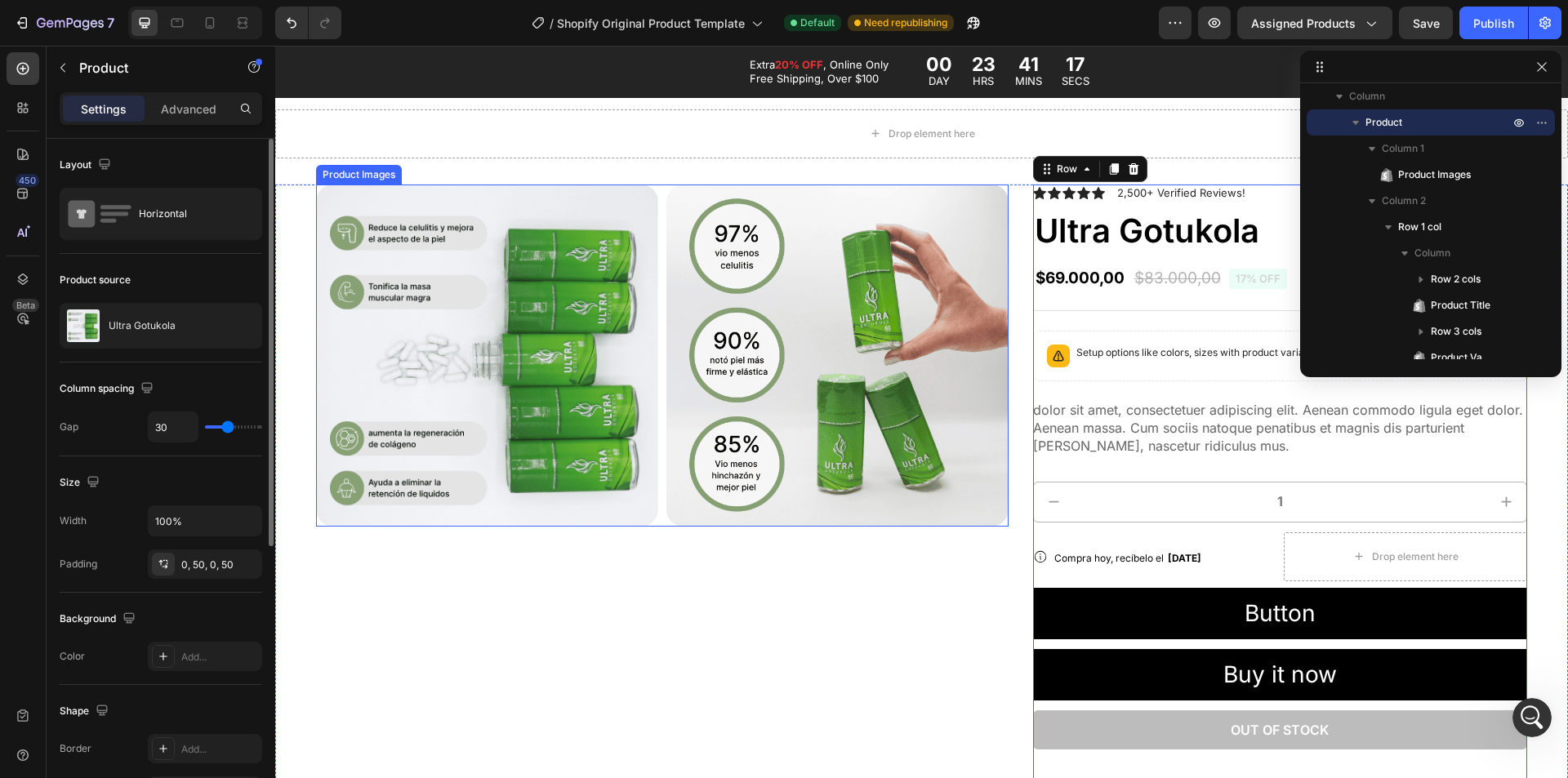
click at [839, 583] on div "Product Images" at bounding box center [662, 593] width 693 height 819
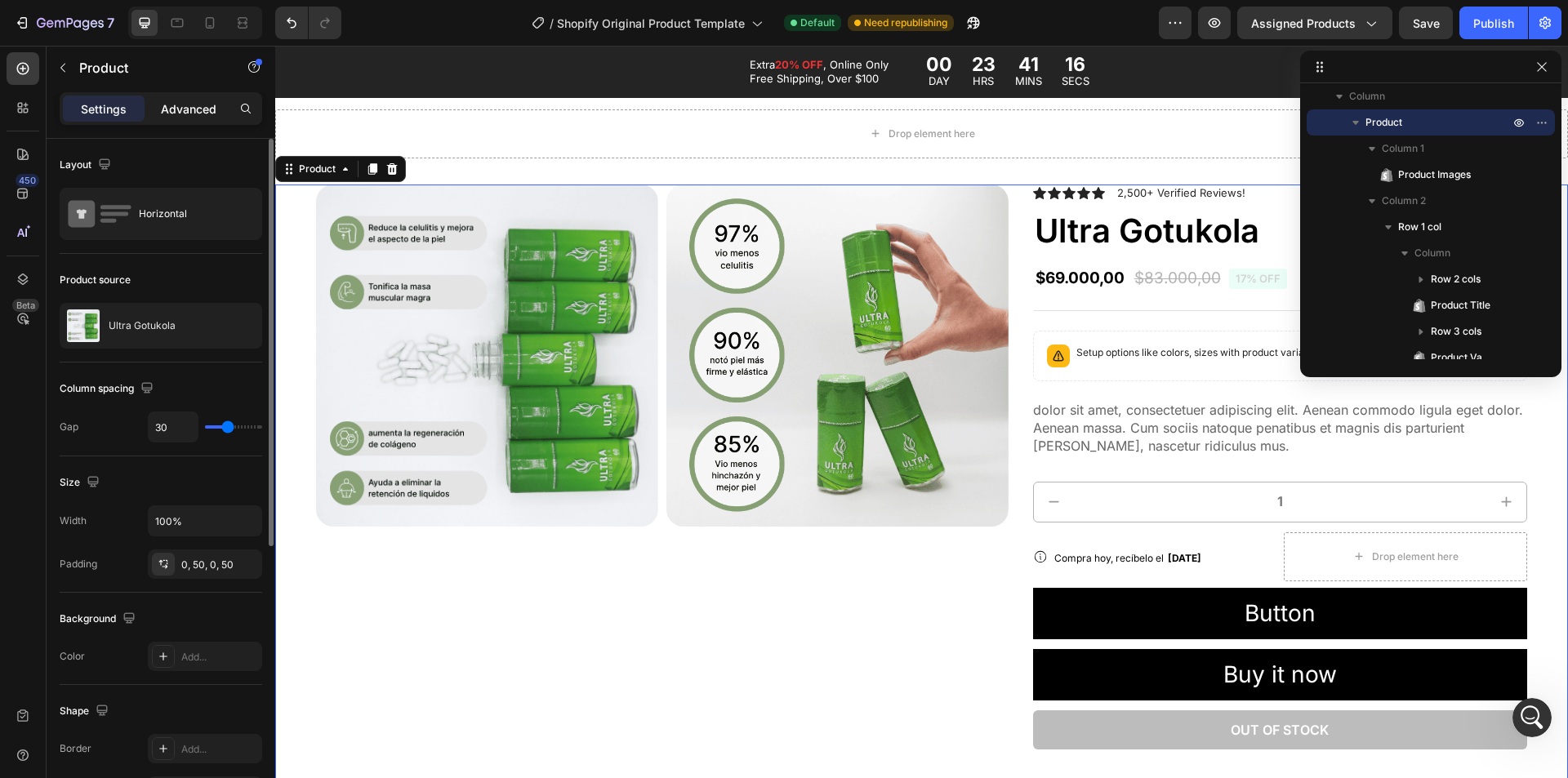
click at [183, 116] on p "Advanced" at bounding box center [189, 109] width 56 height 17
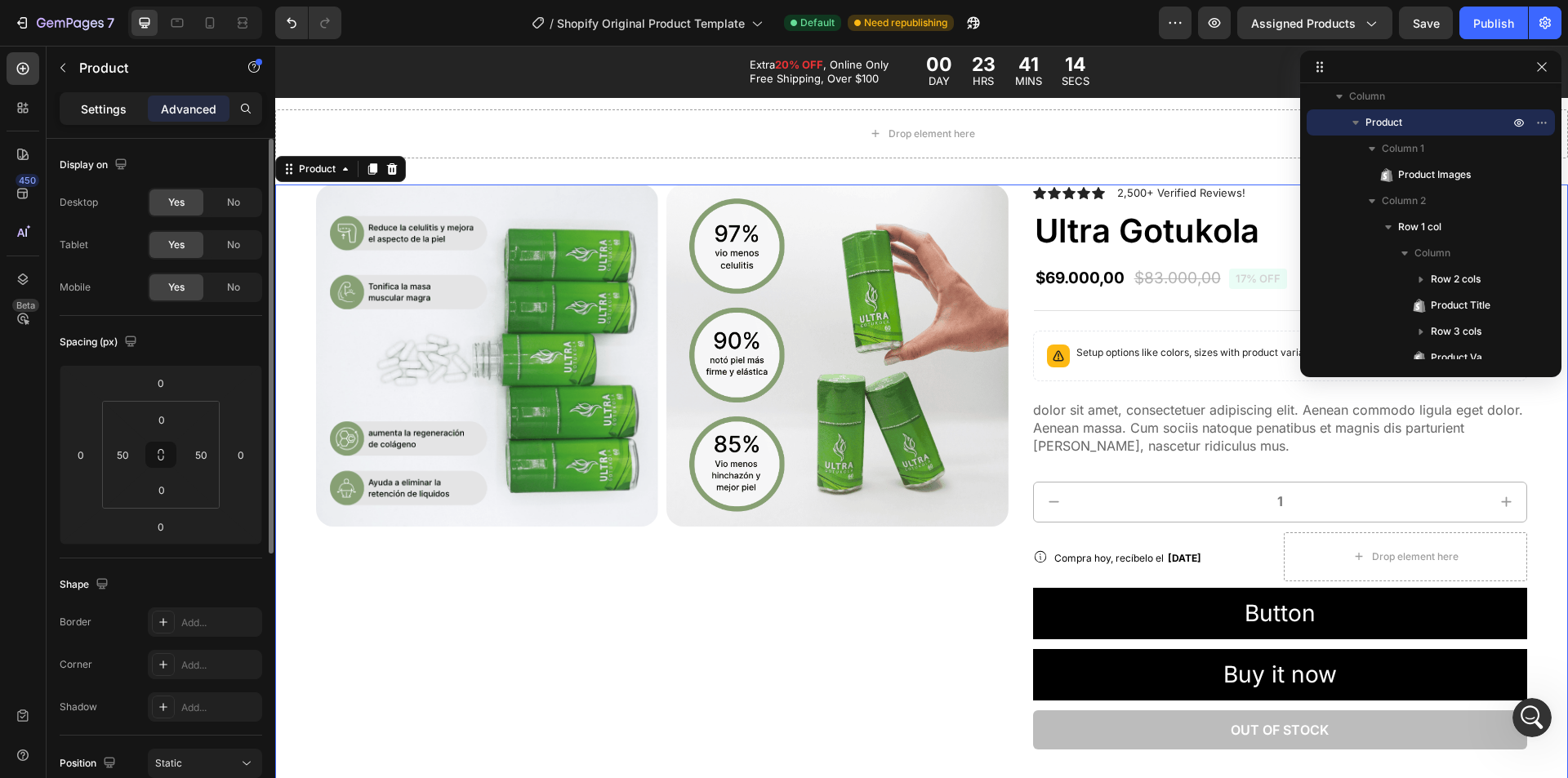
click at [95, 111] on p "Settings" at bounding box center [103, 109] width 46 height 17
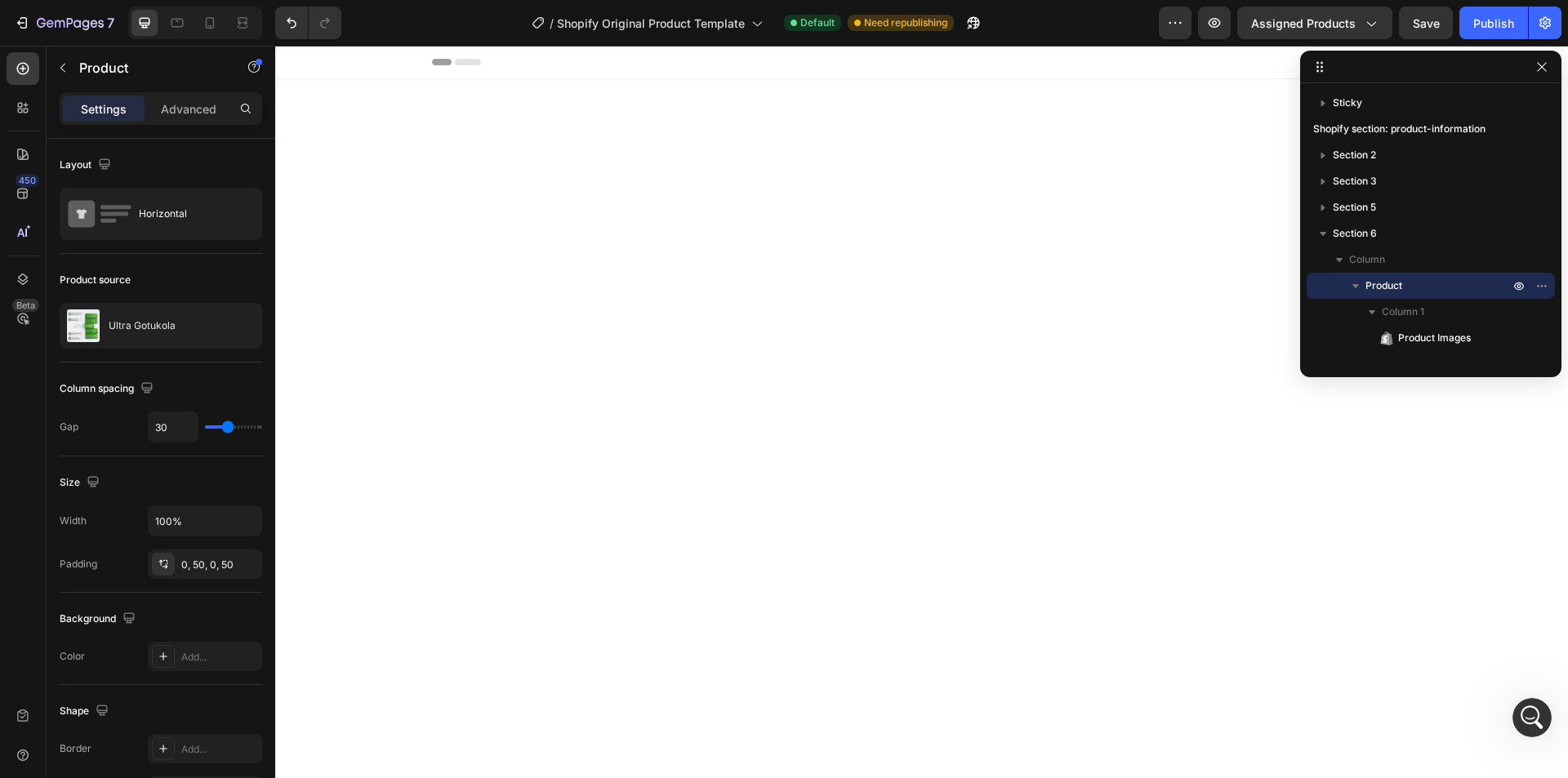
click at [204, 574] on div "0, 50, 0, 50" at bounding box center [205, 564] width 115 height 29
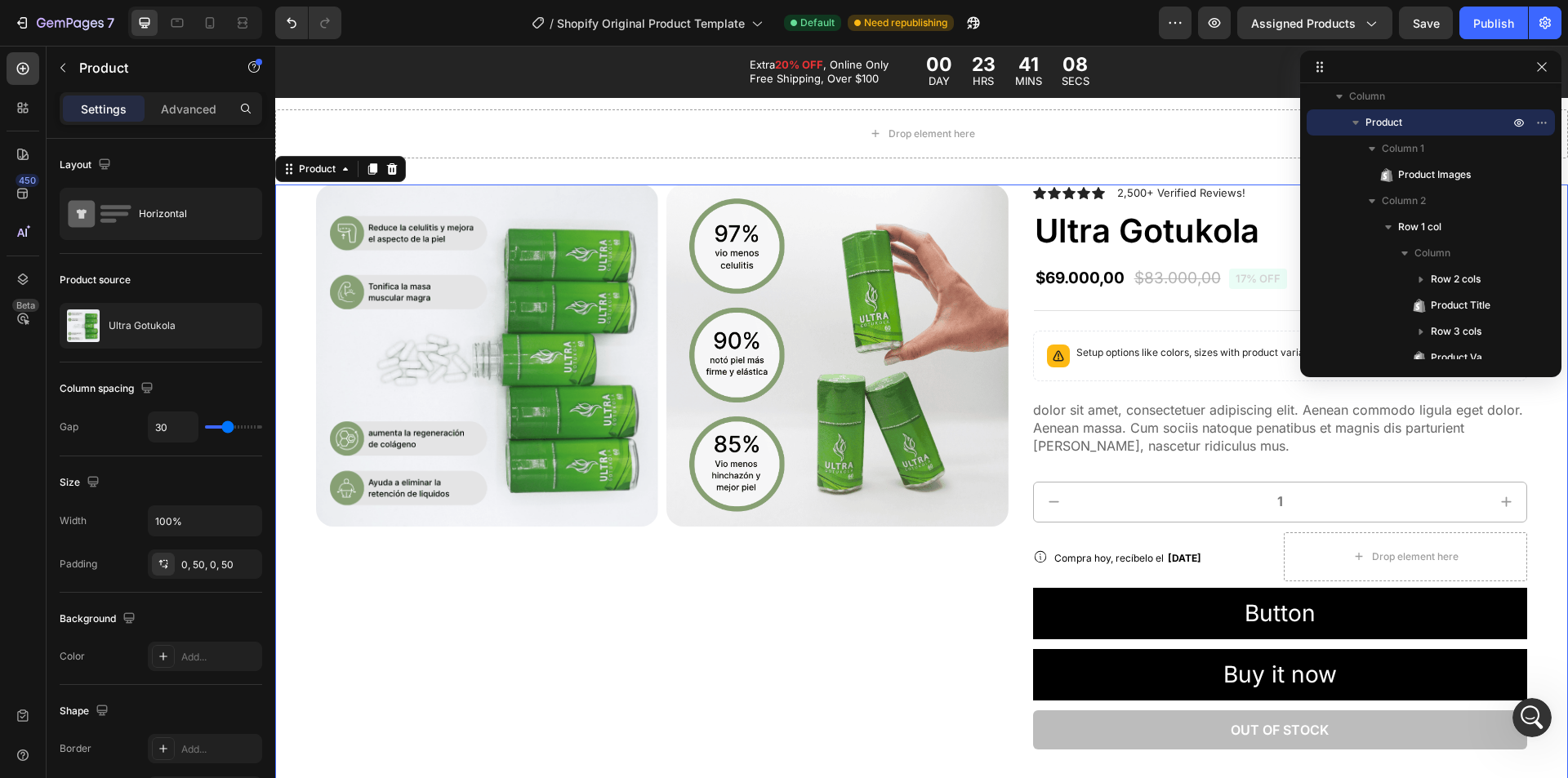
scroll to position [336, 0]
type input "21"
type input "18"
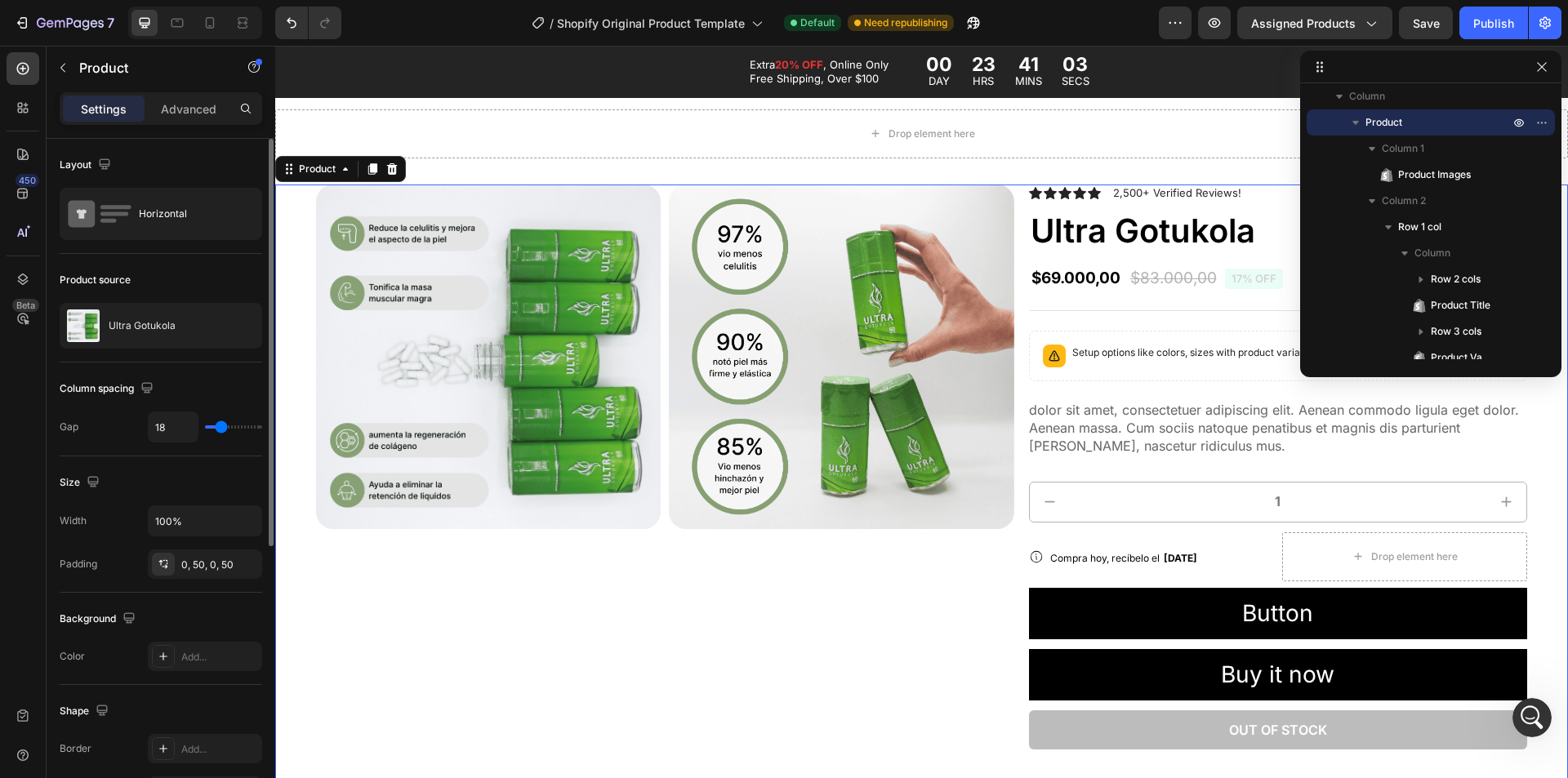
type input "16"
type input "24"
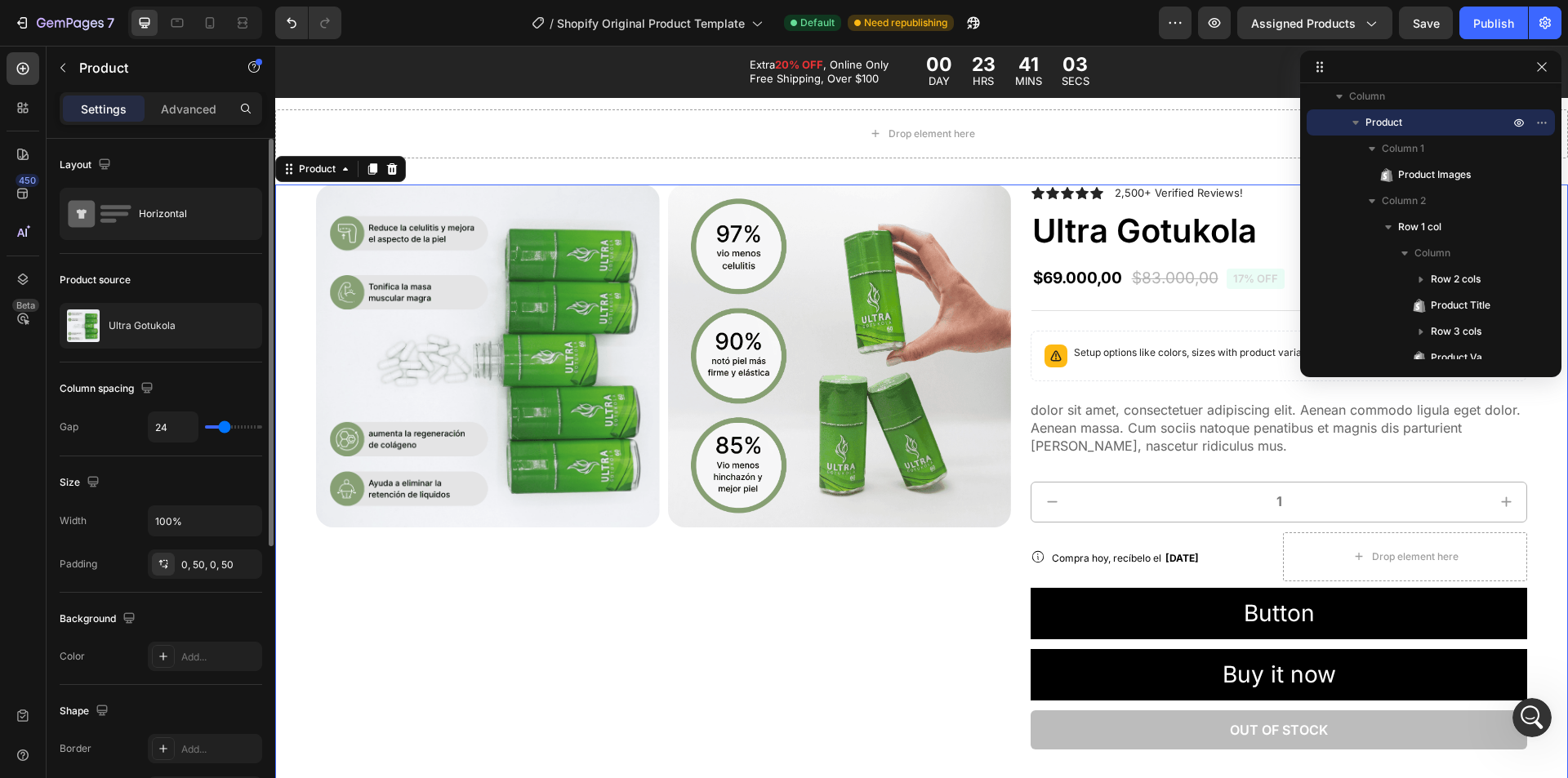
type input "25"
type input "27"
click at [226, 429] on input "range" at bounding box center [234, 427] width 57 height 3
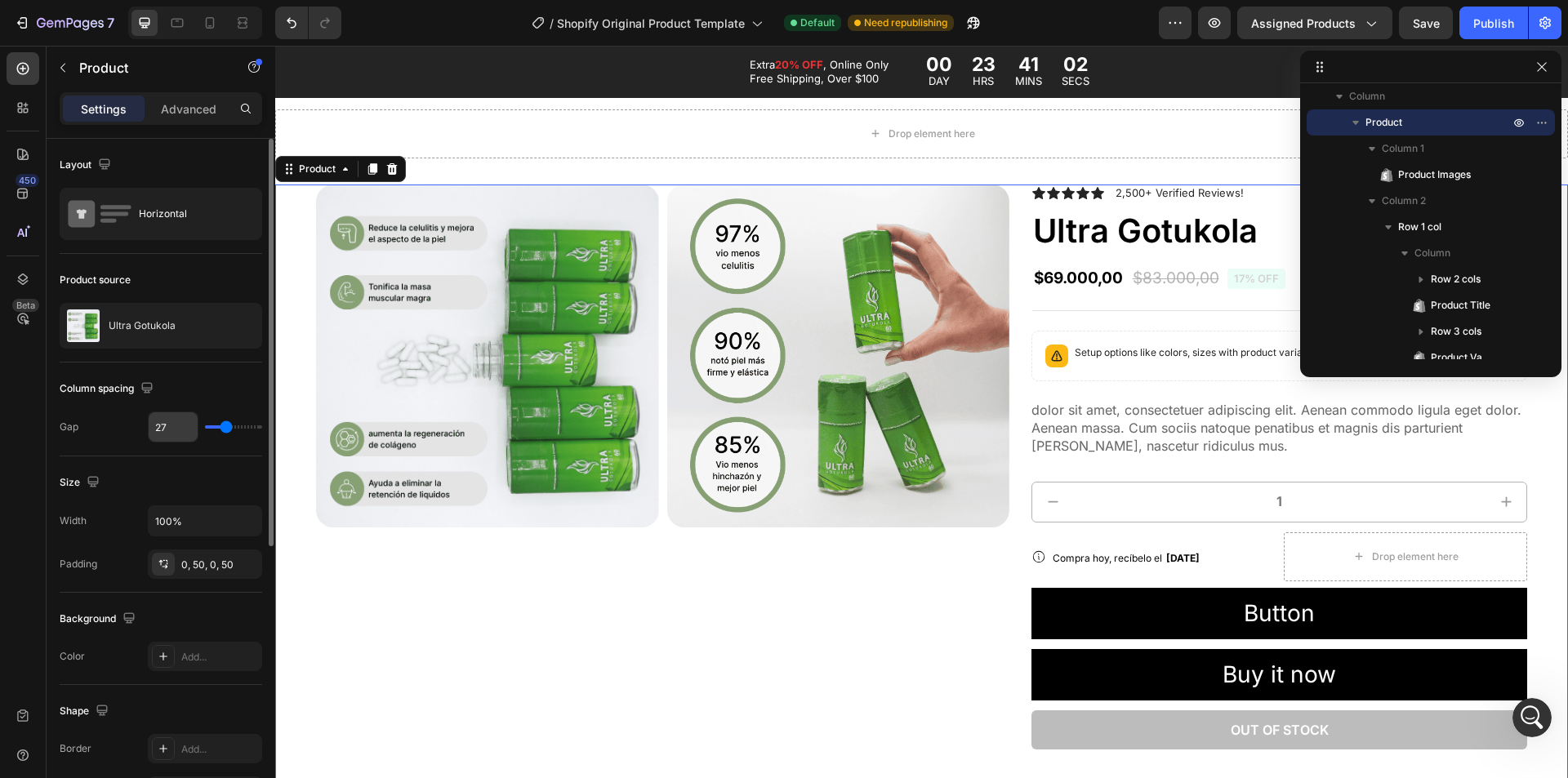
click at [194, 421] on input "27" at bounding box center [173, 426] width 49 height 29
type input "3"
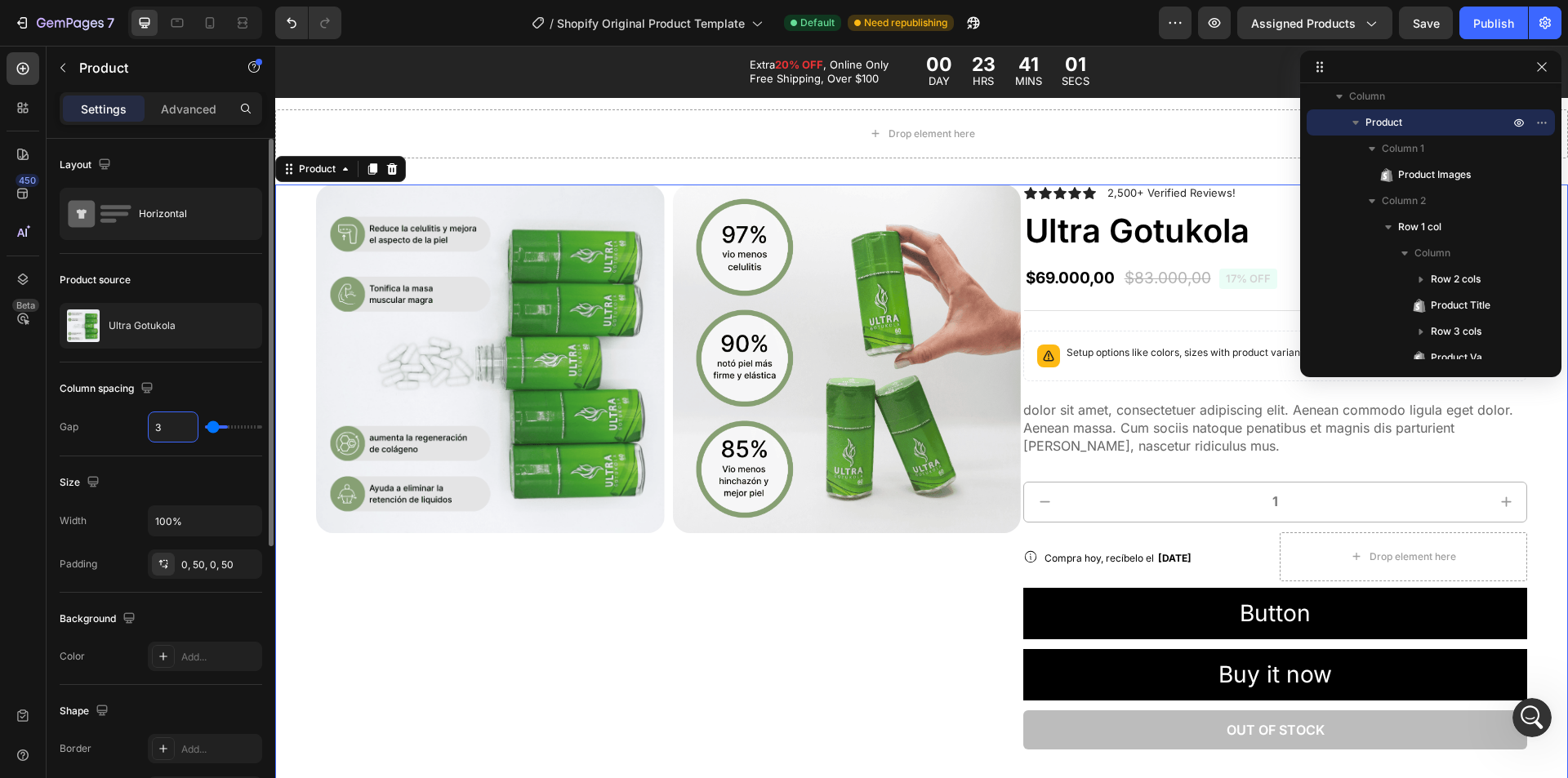
type input "30"
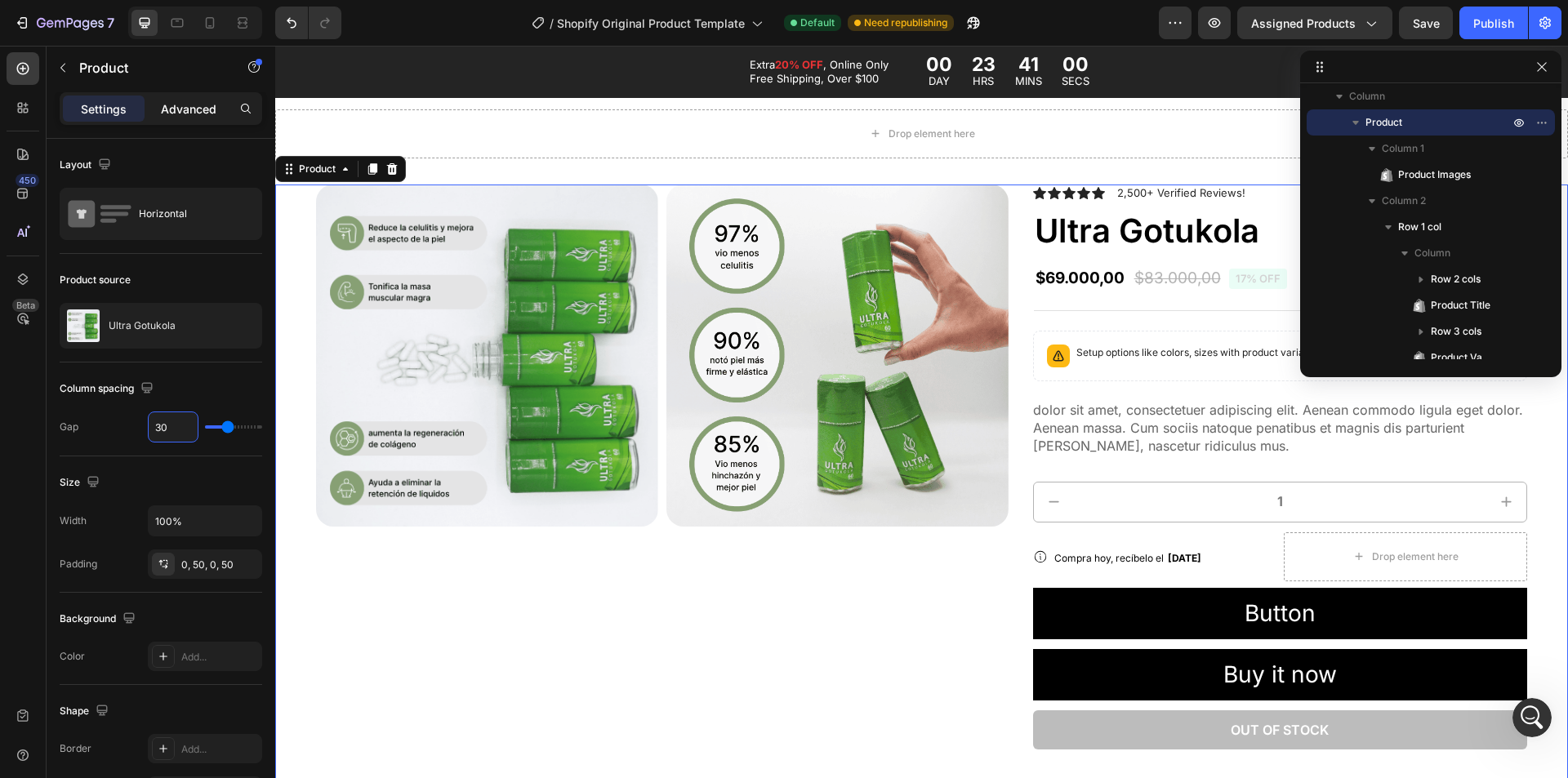
click at [196, 106] on p "Advanced" at bounding box center [189, 109] width 56 height 17
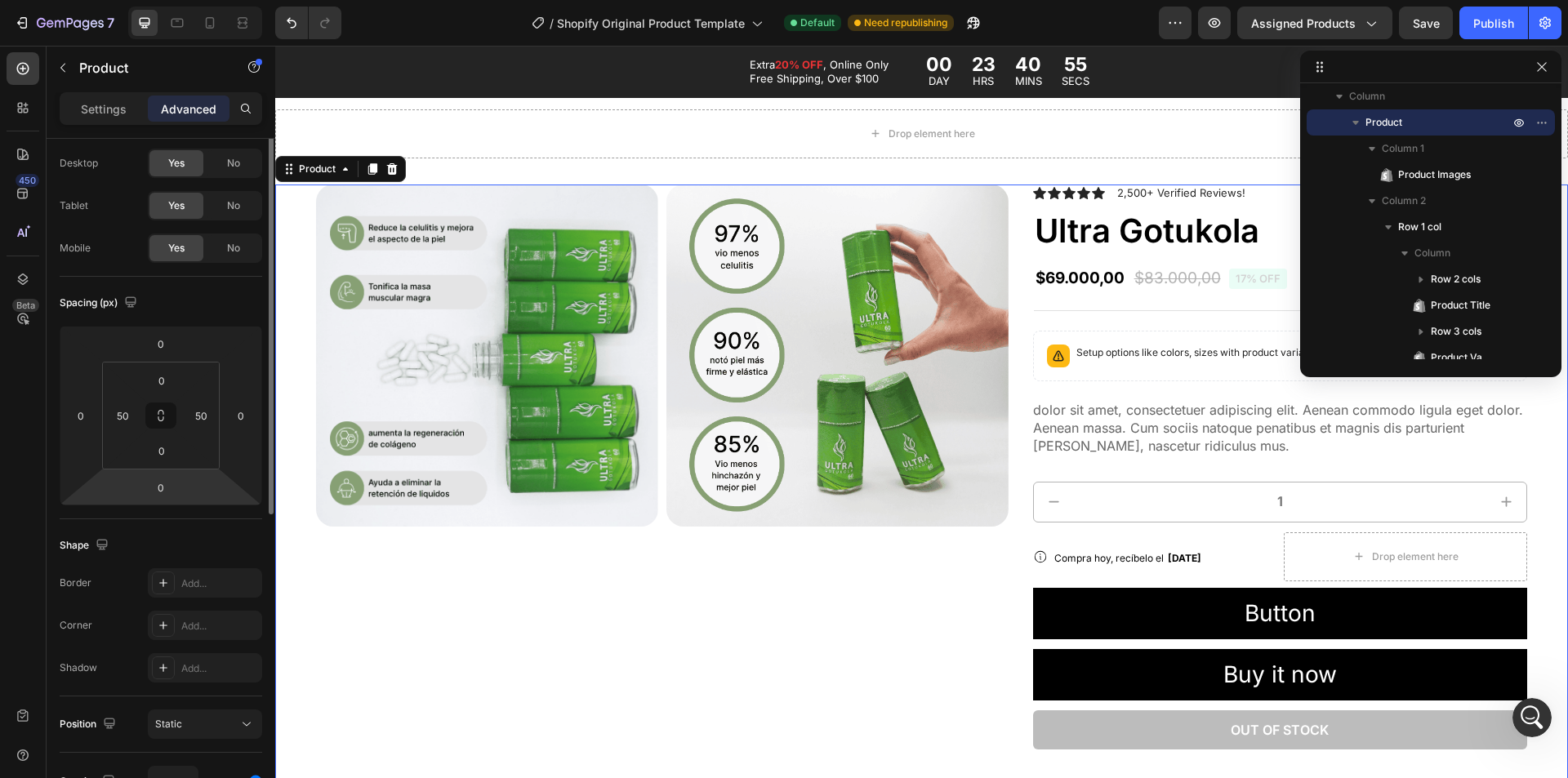
scroll to position [0, 0]
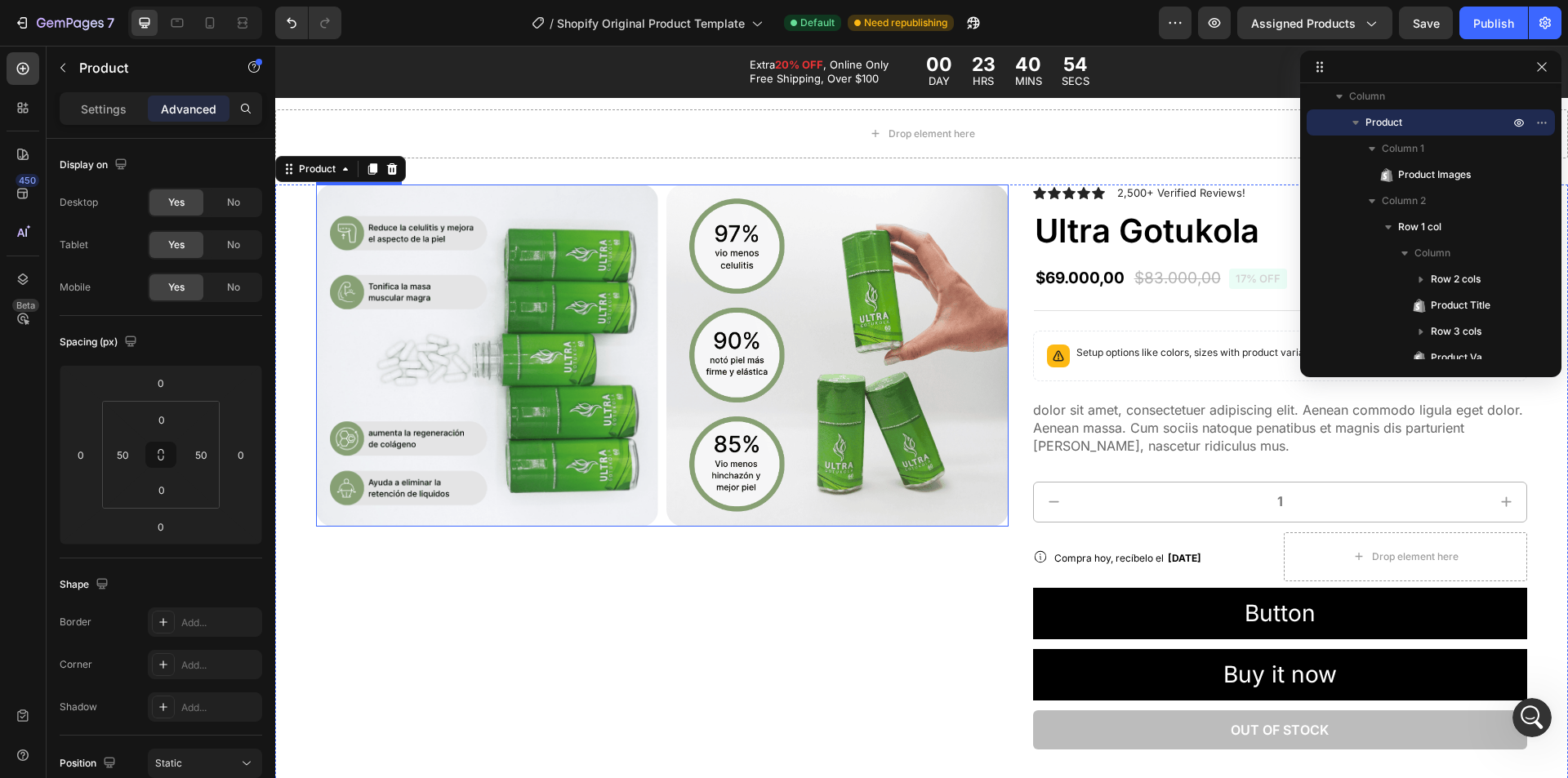
click at [395, 283] on img at bounding box center [487, 356] width 343 height 342
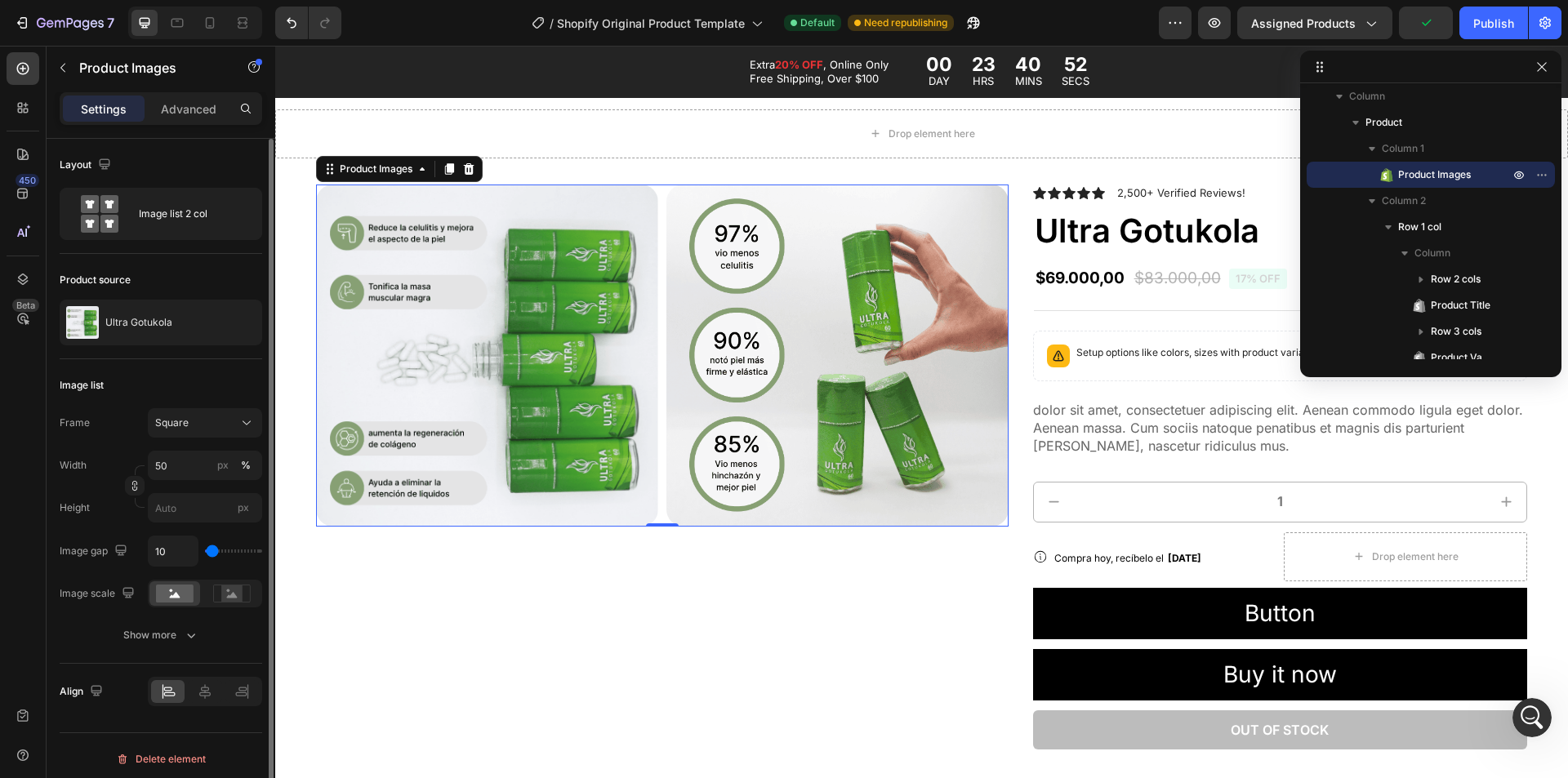
scroll to position [7, 0]
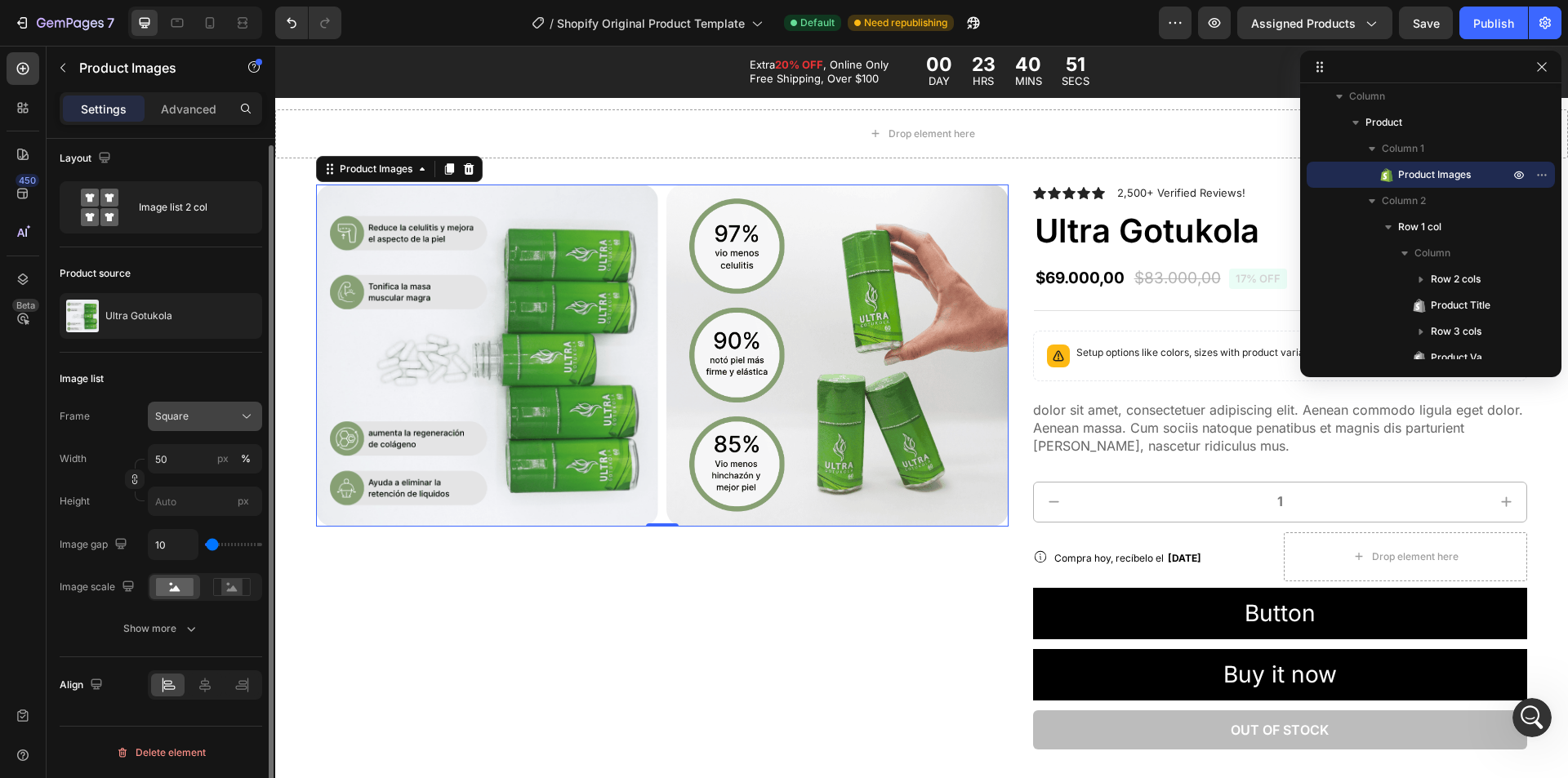
click at [195, 414] on div "Square" at bounding box center [195, 416] width 80 height 15
click at [203, 400] on div "Image list Frame Square Square Vertical Horizontal Original Custom Width 50 px …" at bounding box center [161, 505] width 203 height 304
click at [131, 484] on icon "button" at bounding box center [135, 480] width 12 height 12
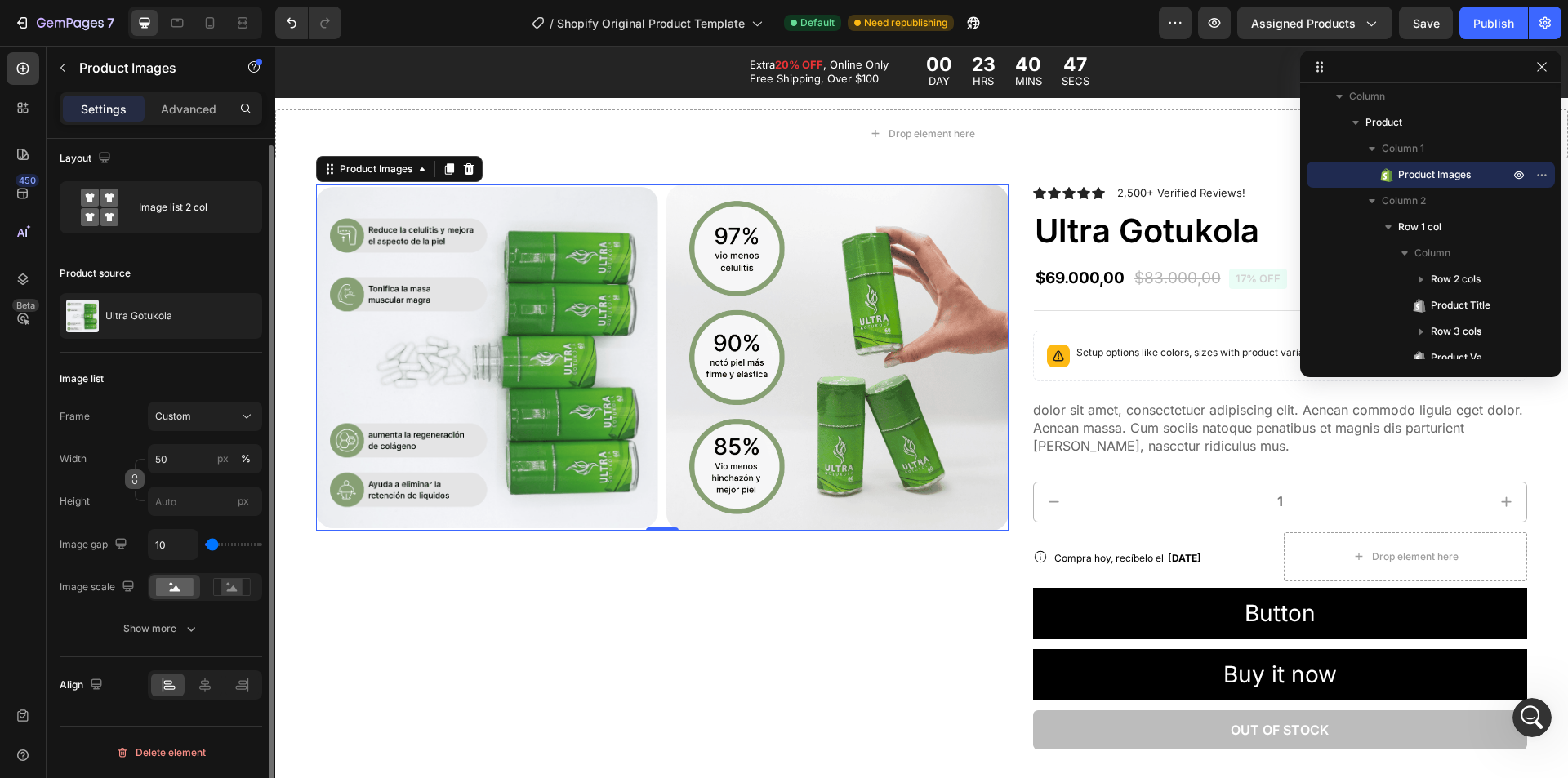
click at [137, 484] on icon "button" at bounding box center [135, 480] width 12 height 12
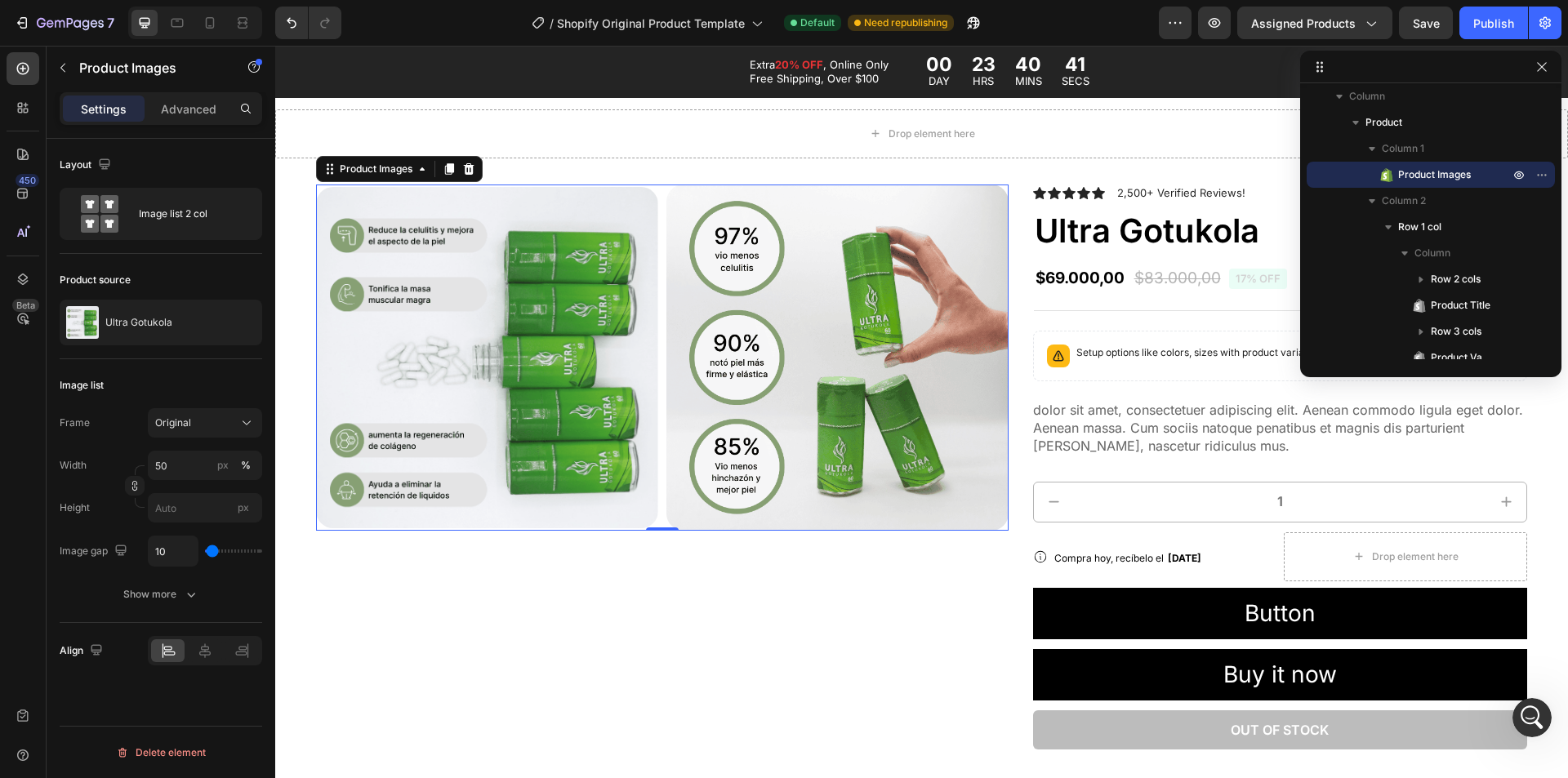
click at [116, 163] on div "Layout" at bounding box center [161, 165] width 203 height 26
click at [106, 162] on icon "button" at bounding box center [105, 165] width 17 height 17
drag, startPoint x: 159, startPoint y: 165, endPoint x: 187, endPoint y: 99, distance: 71.7
click at [162, 161] on div "Layout" at bounding box center [161, 165] width 203 height 26
click at [187, 97] on div "Advanced" at bounding box center [189, 108] width 81 height 26
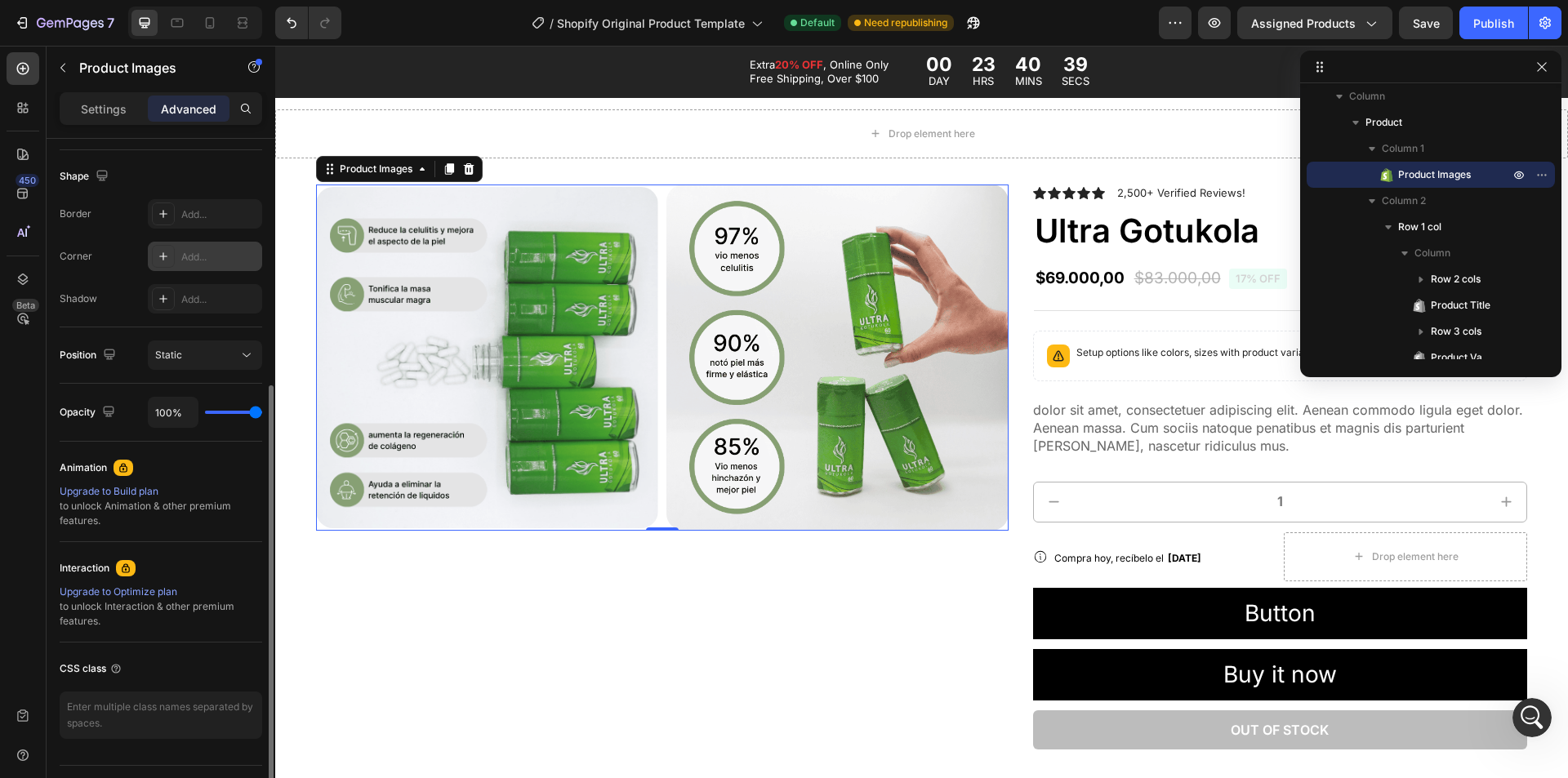
scroll to position [447, 0]
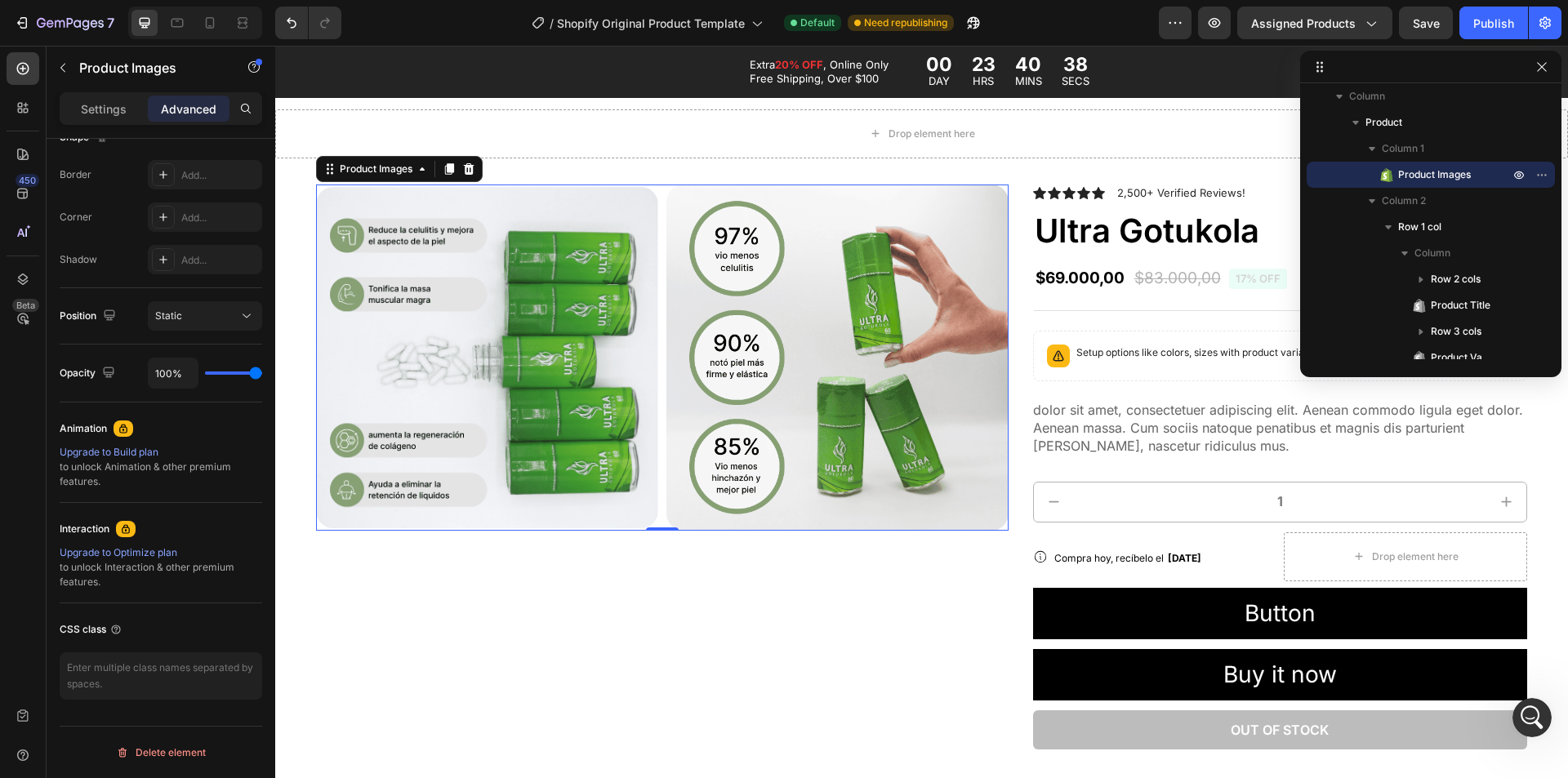
click at [537, 253] on img at bounding box center [487, 357] width 343 height 342
click at [754, 270] on img at bounding box center [838, 357] width 343 height 347
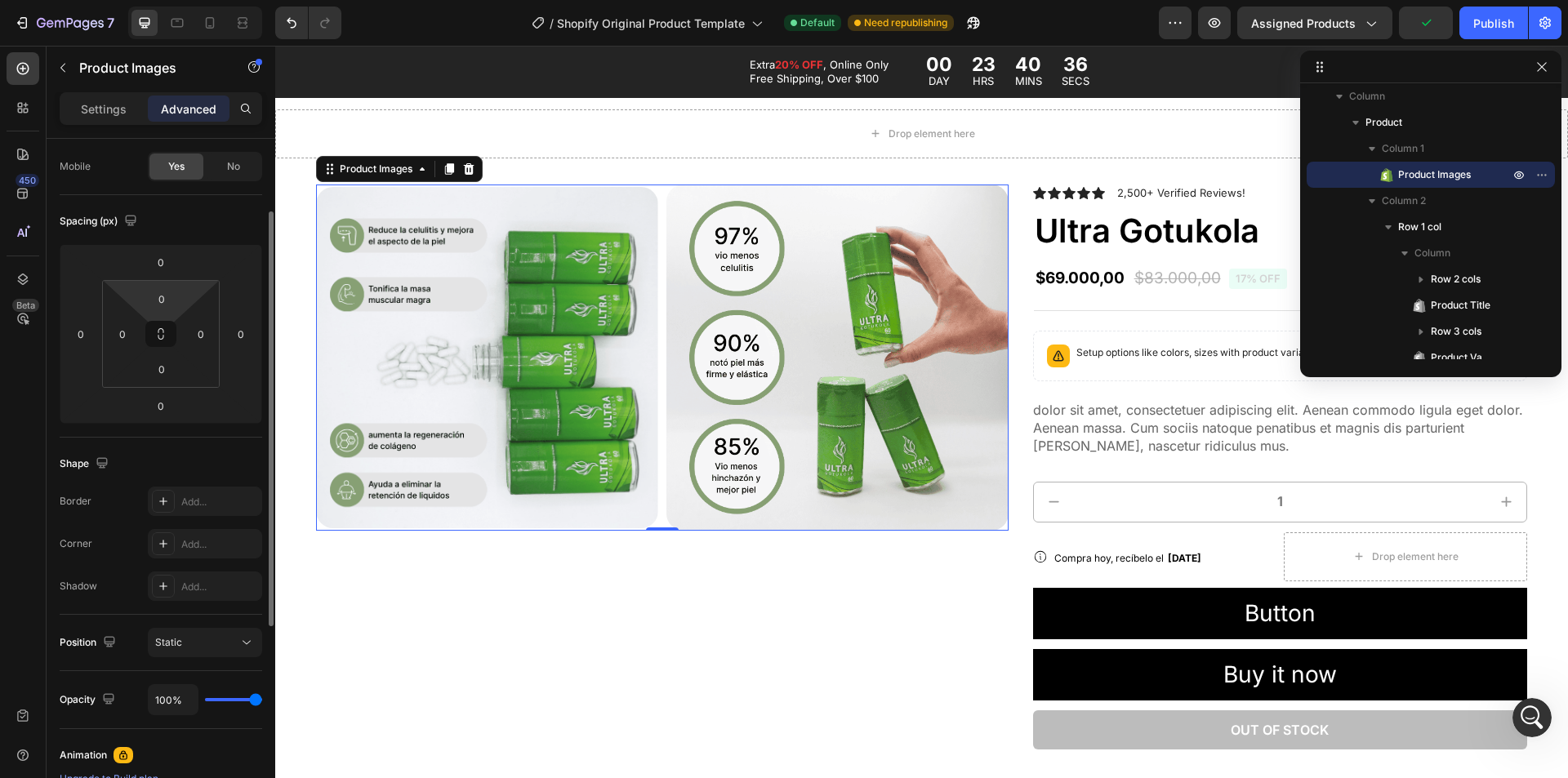
scroll to position [0, 0]
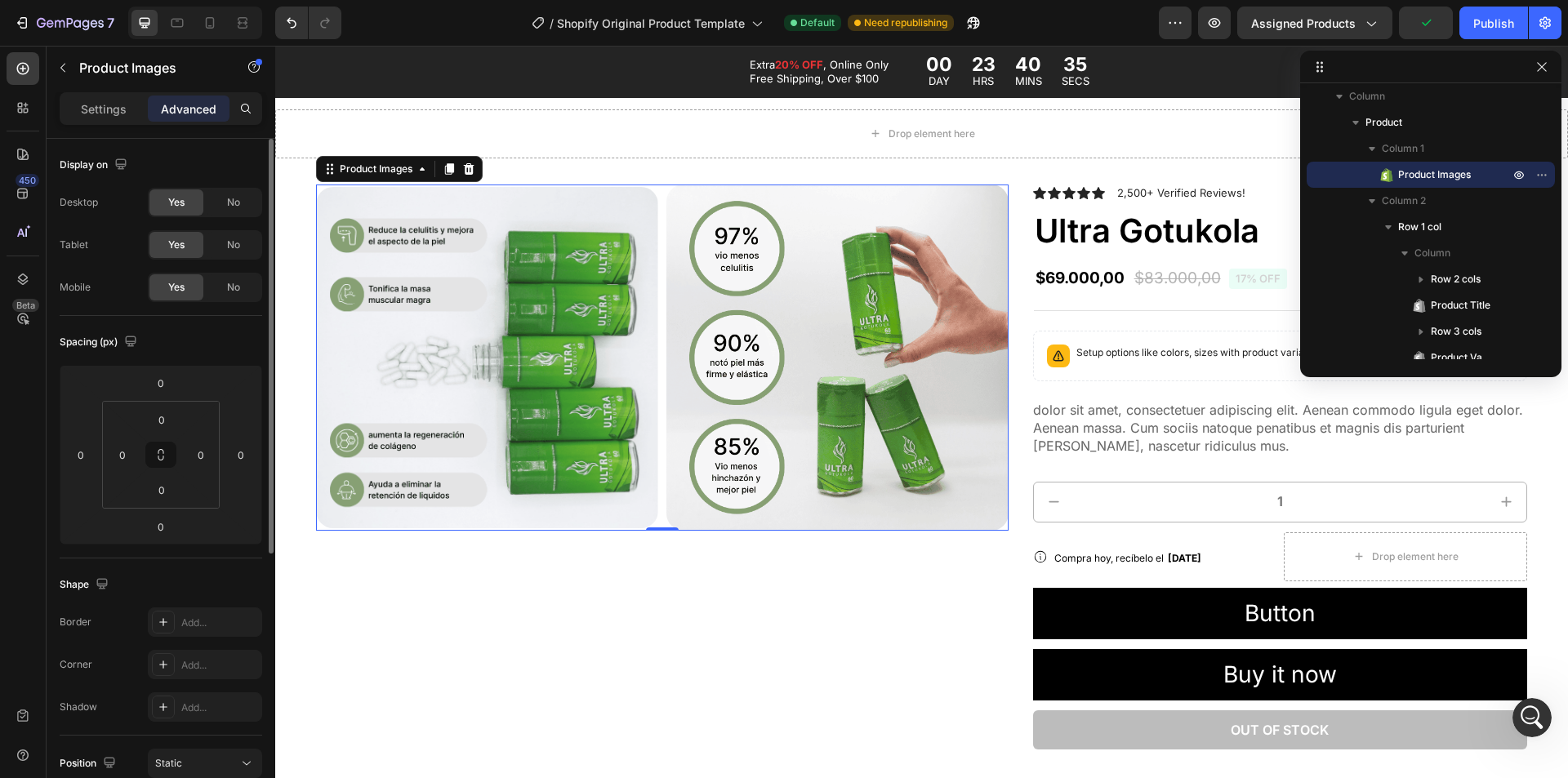
click at [689, 298] on img at bounding box center [838, 357] width 343 height 347
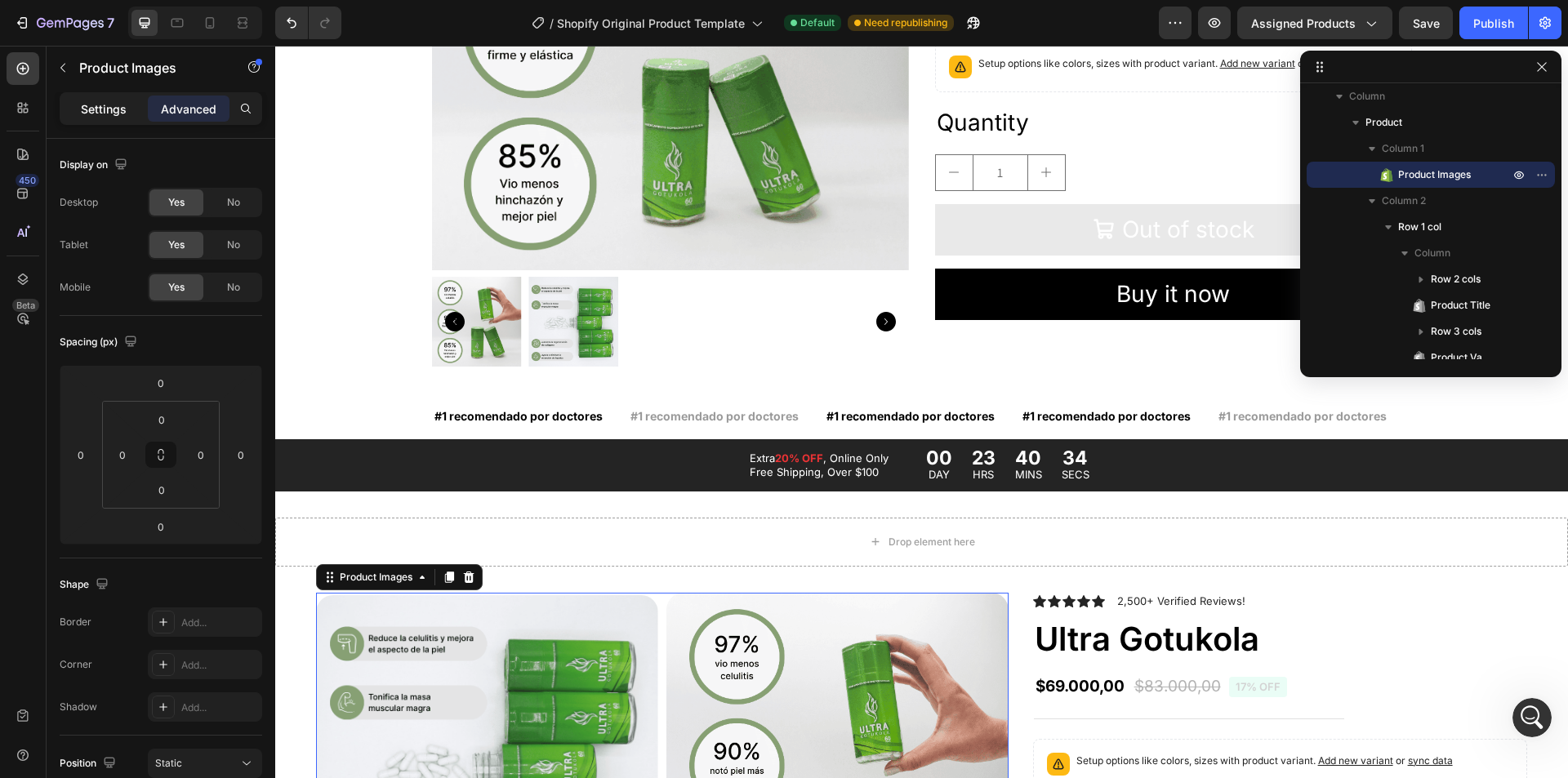
click at [96, 121] on div "Settings" at bounding box center [104, 108] width 81 height 26
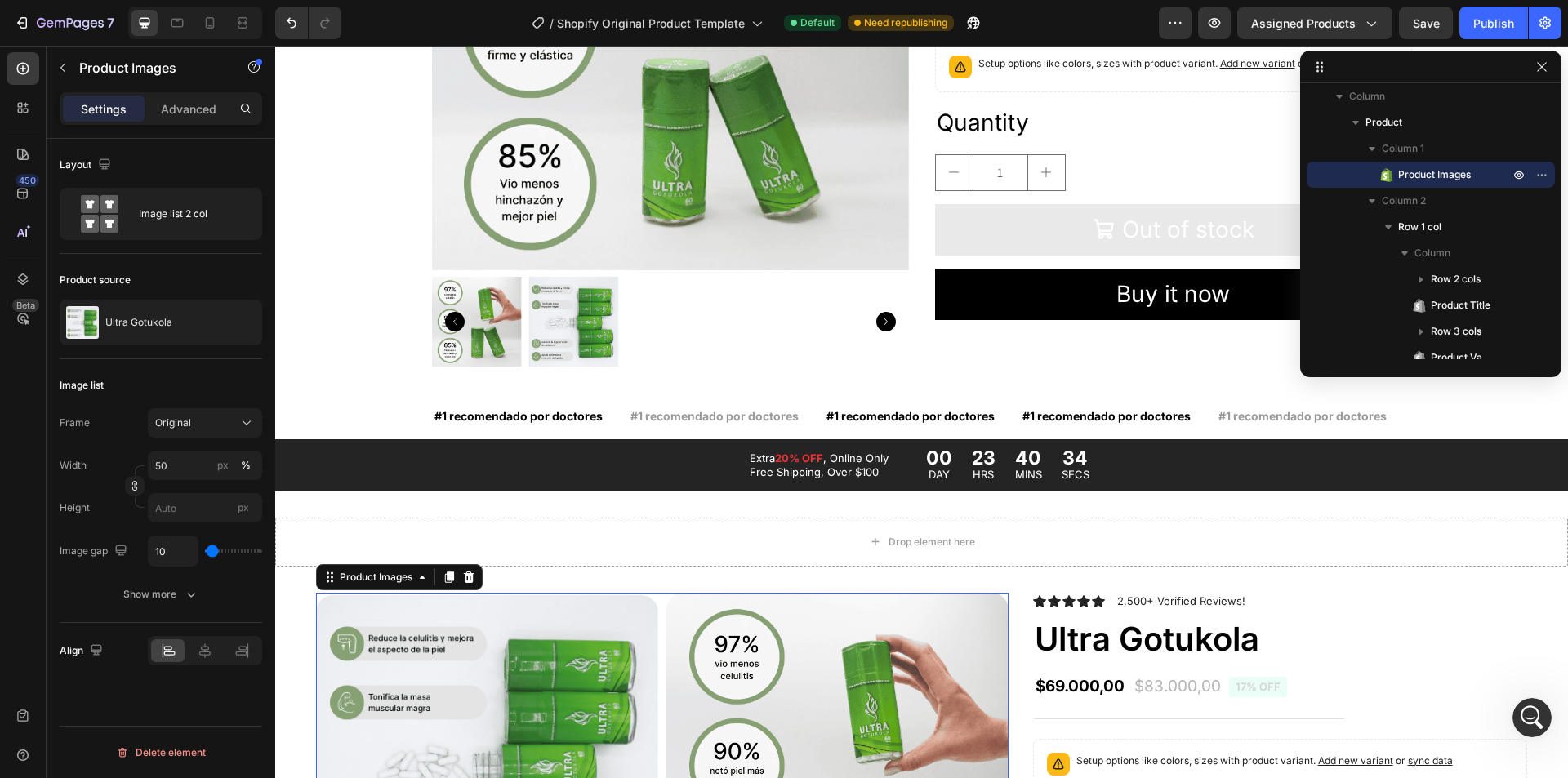
drag, startPoint x: 100, startPoint y: 114, endPoint x: 135, endPoint y: 151, distance: 50.9
click at [101, 114] on p "Settings" at bounding box center [103, 109] width 46 height 17
click at [158, 195] on div "Image list 2 col" at bounding box center [189, 214] width 100 height 37
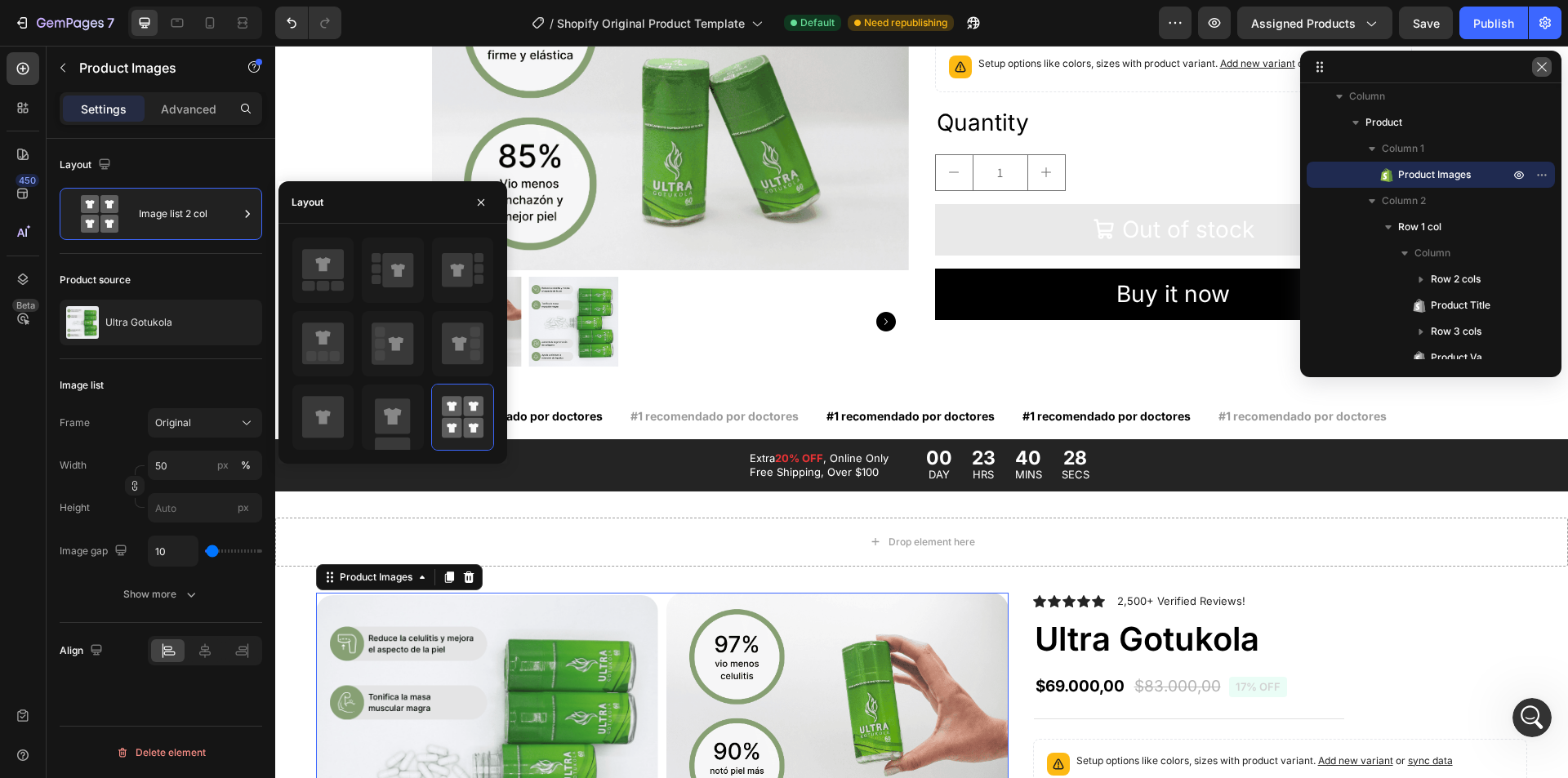
click at [1541, 65] on icon "button" at bounding box center [1542, 67] width 13 height 13
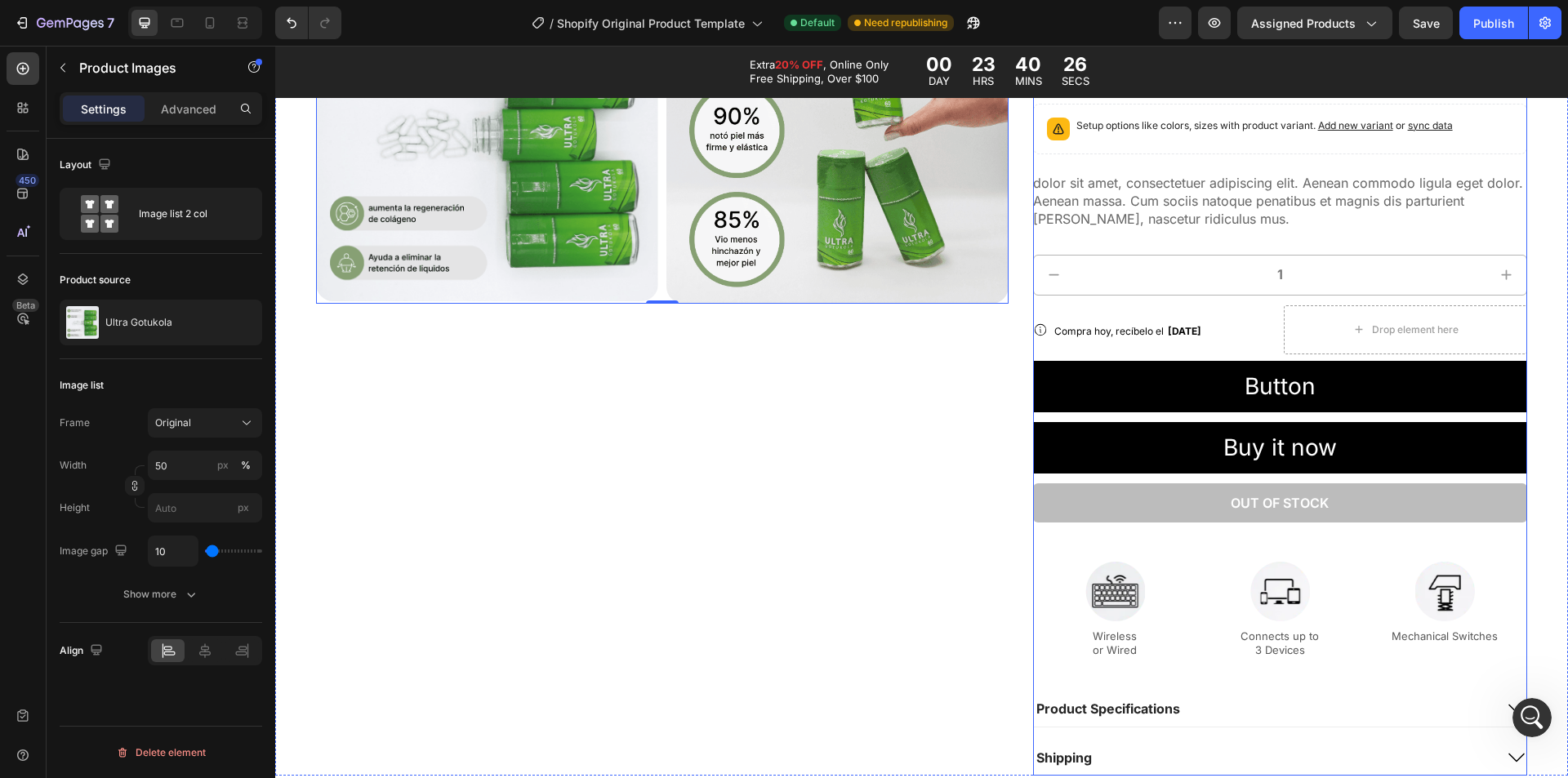
scroll to position [1051, 0]
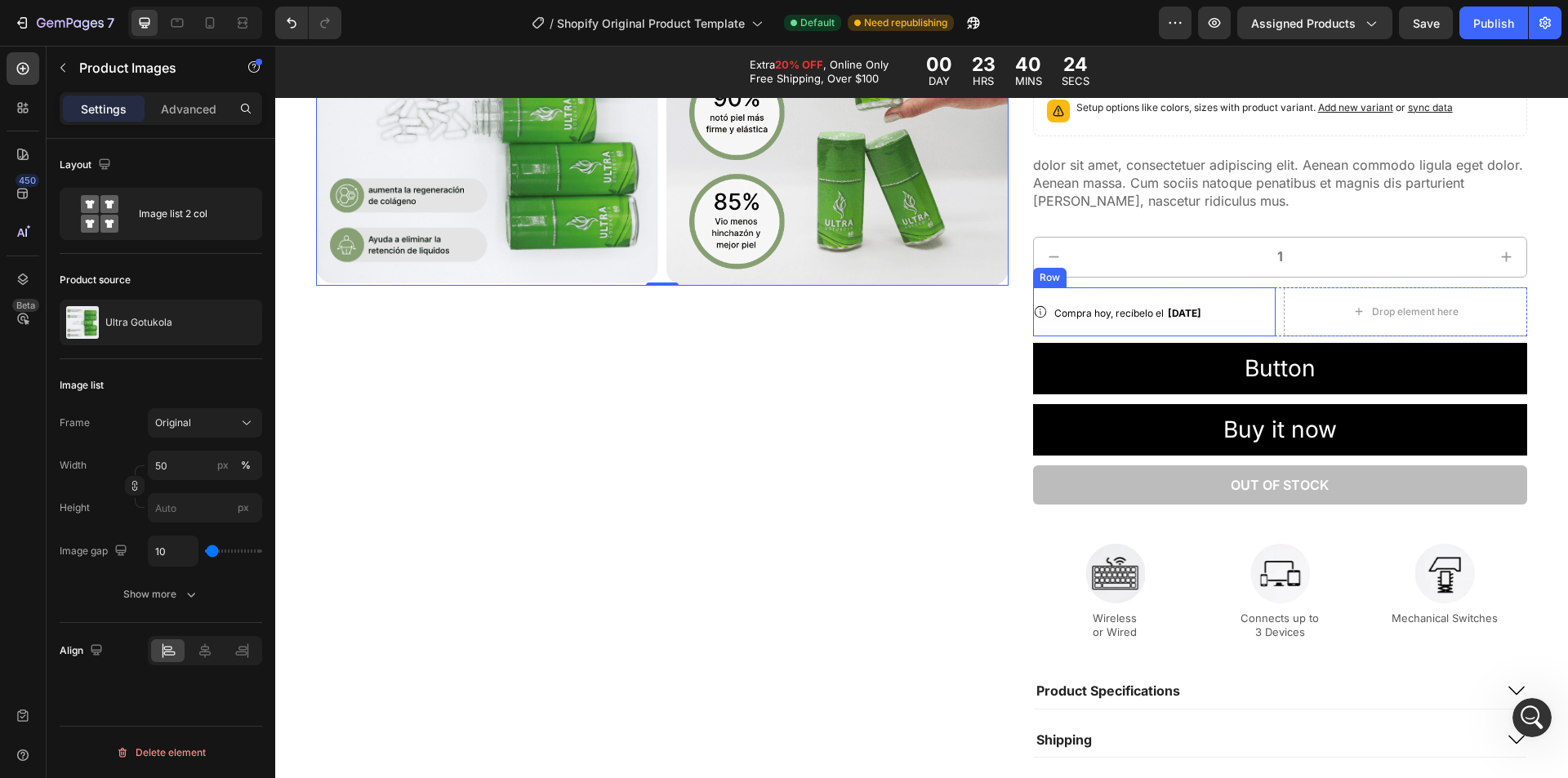
click at [1258, 301] on div "Icon Compra hoy, recíbelo el [DATE] Delivery Date Row" at bounding box center [1155, 312] width 244 height 49
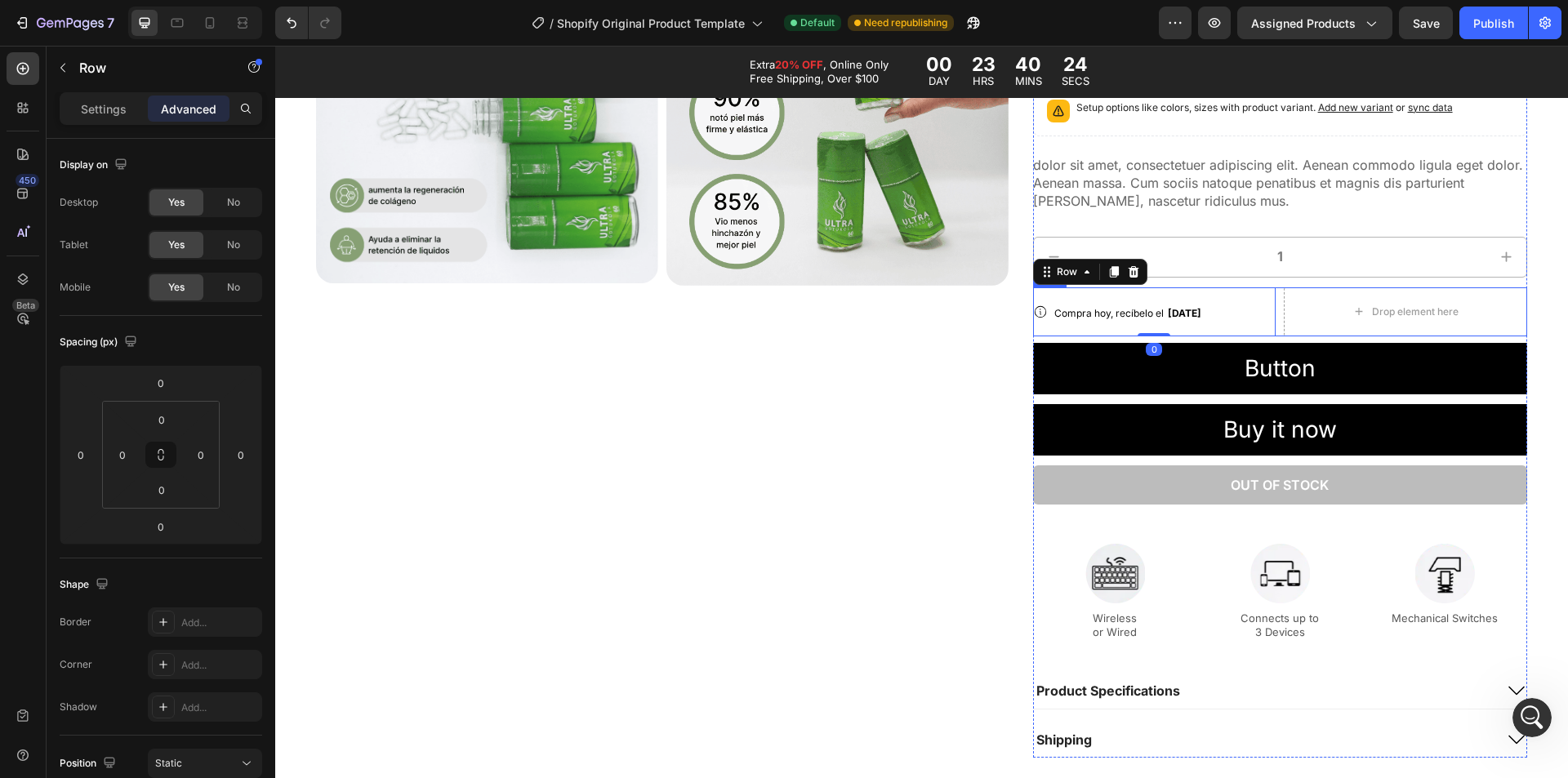
click at [1270, 302] on div "Icon Compra hoy, recíbelo el [DATE] Delivery Date Row 0 Drop element here Row" at bounding box center [1280, 312] width 494 height 49
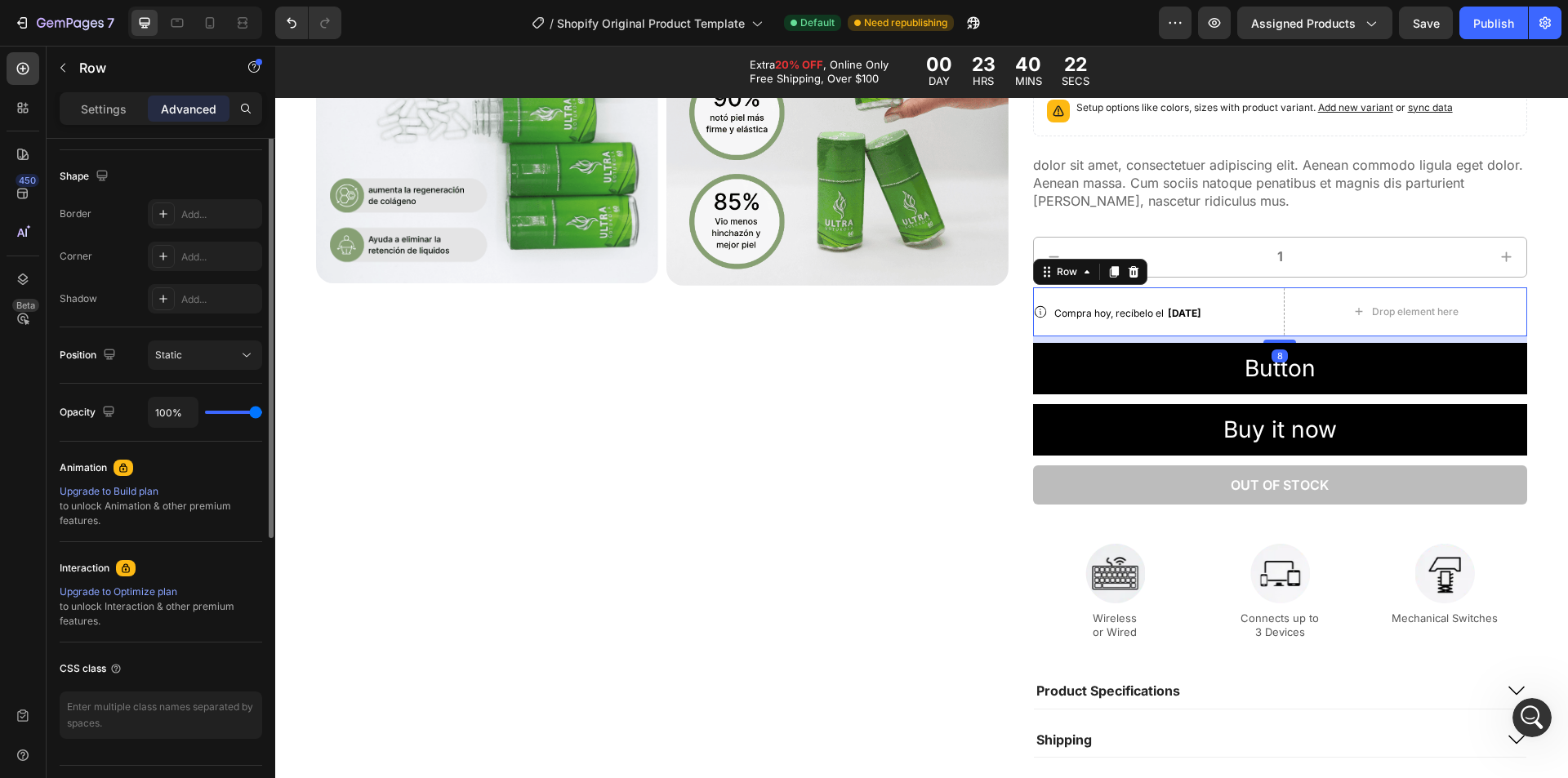
scroll to position [0, 0]
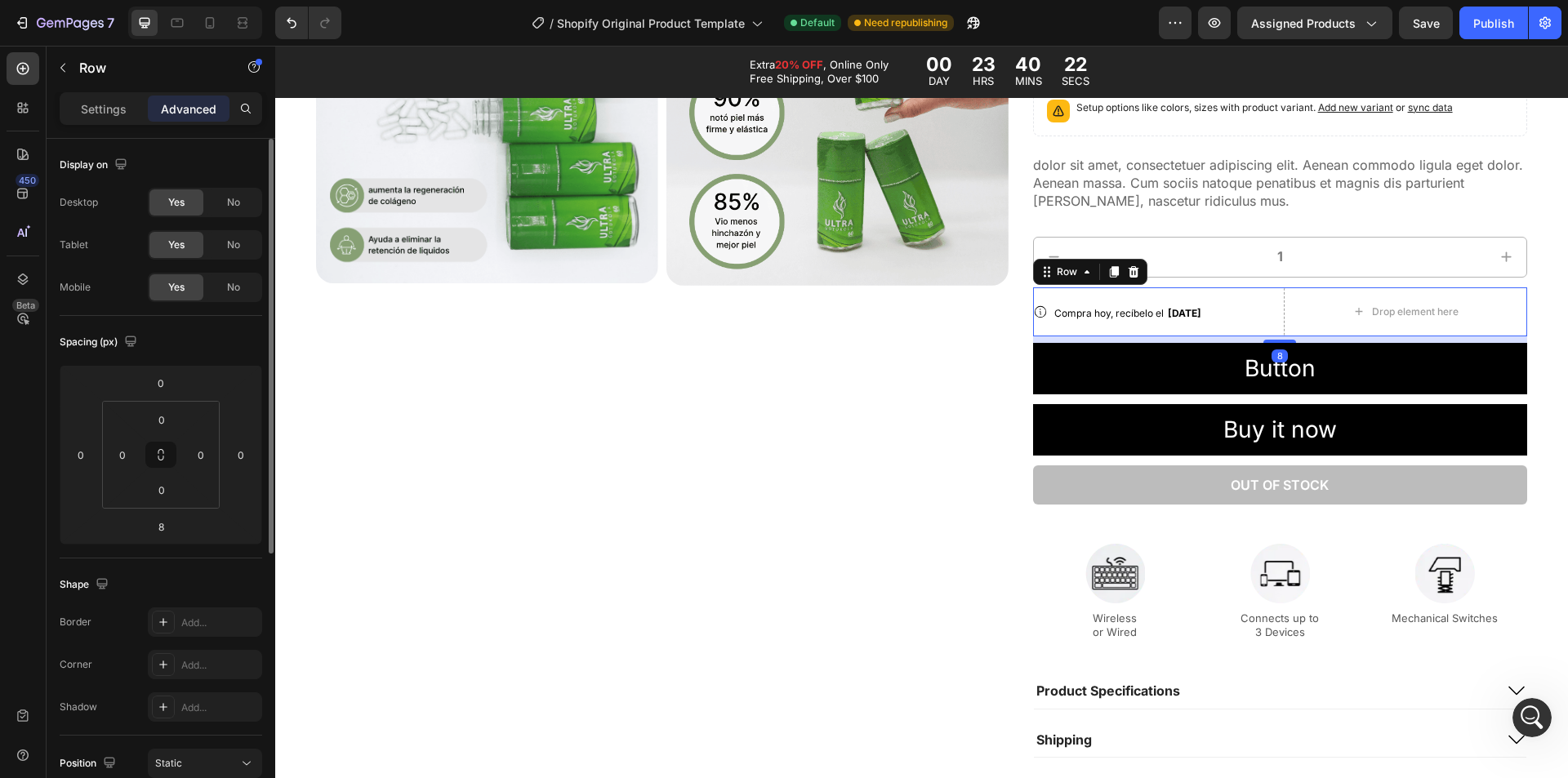
click at [116, 124] on div "Settings Advanced" at bounding box center [161, 108] width 203 height 32
click at [128, 111] on div "Settings" at bounding box center [104, 108] width 81 height 26
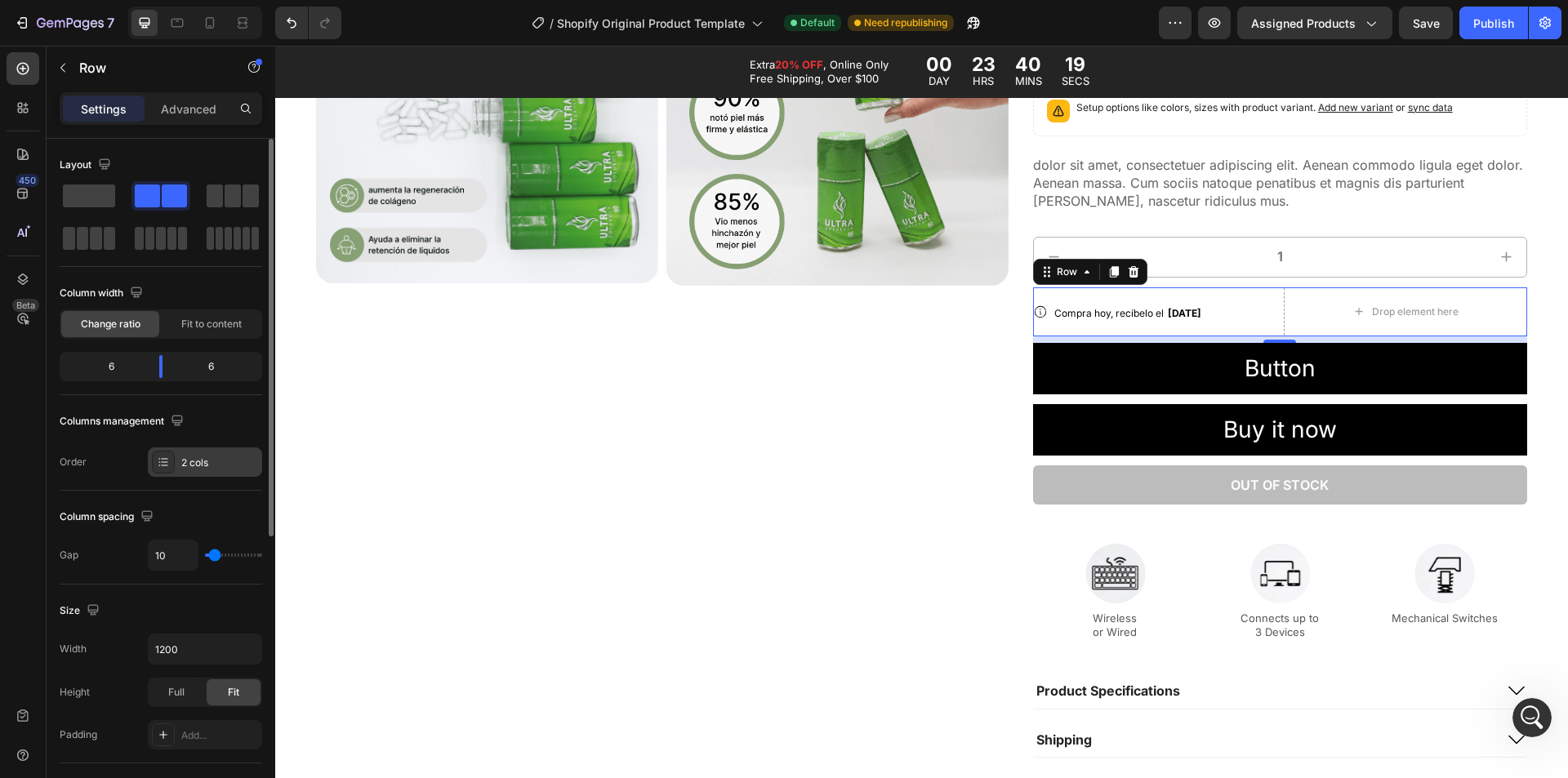
click at [218, 461] on div "2 cols" at bounding box center [219, 463] width 76 height 15
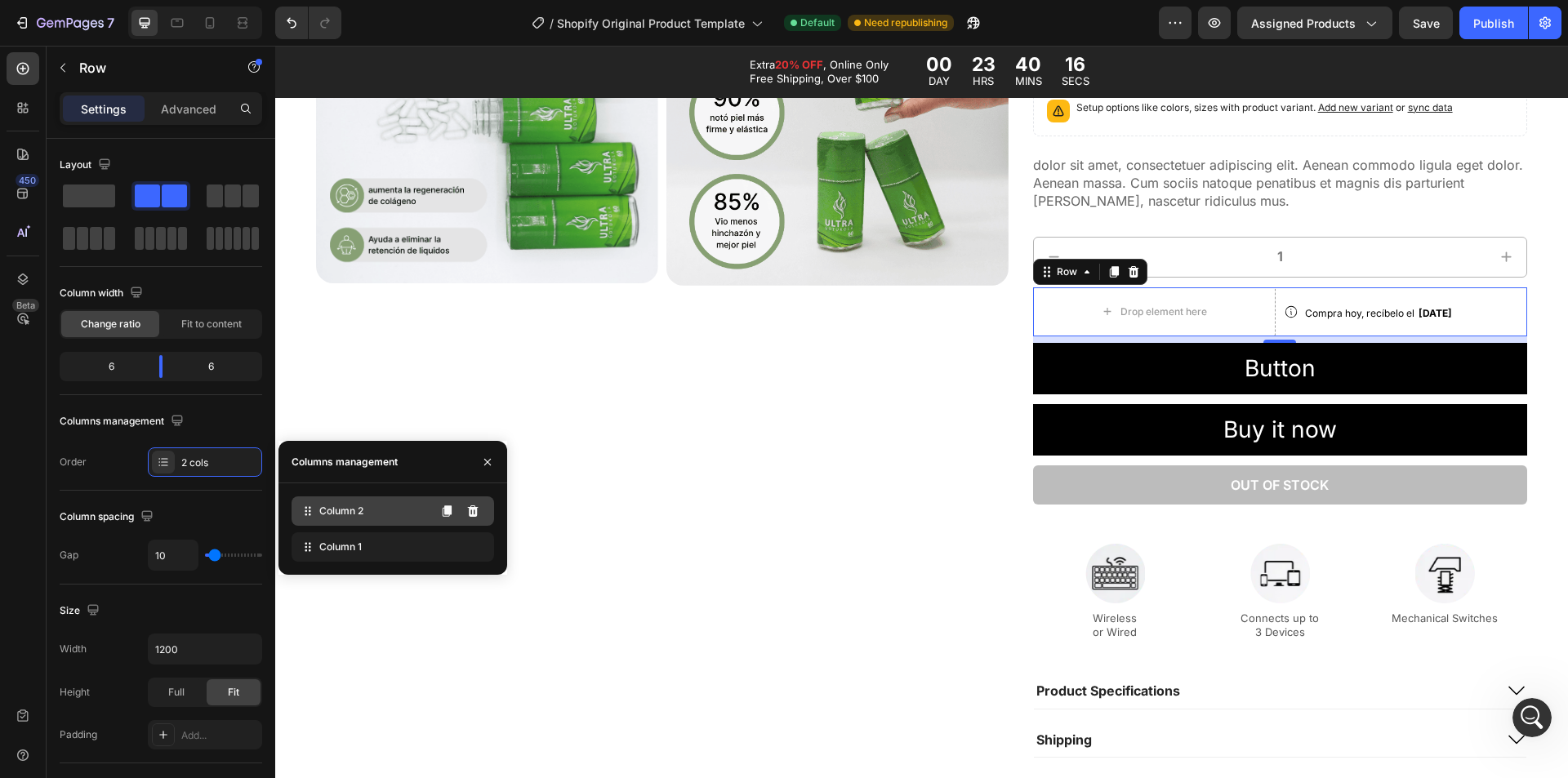
drag, startPoint x: 382, startPoint y: 543, endPoint x: 387, endPoint y: 505, distance: 38.3
drag, startPoint x: 381, startPoint y: 511, endPoint x: 377, endPoint y: 542, distance: 31.3
drag, startPoint x: 367, startPoint y: 555, endPoint x: 377, endPoint y: 509, distance: 47.1
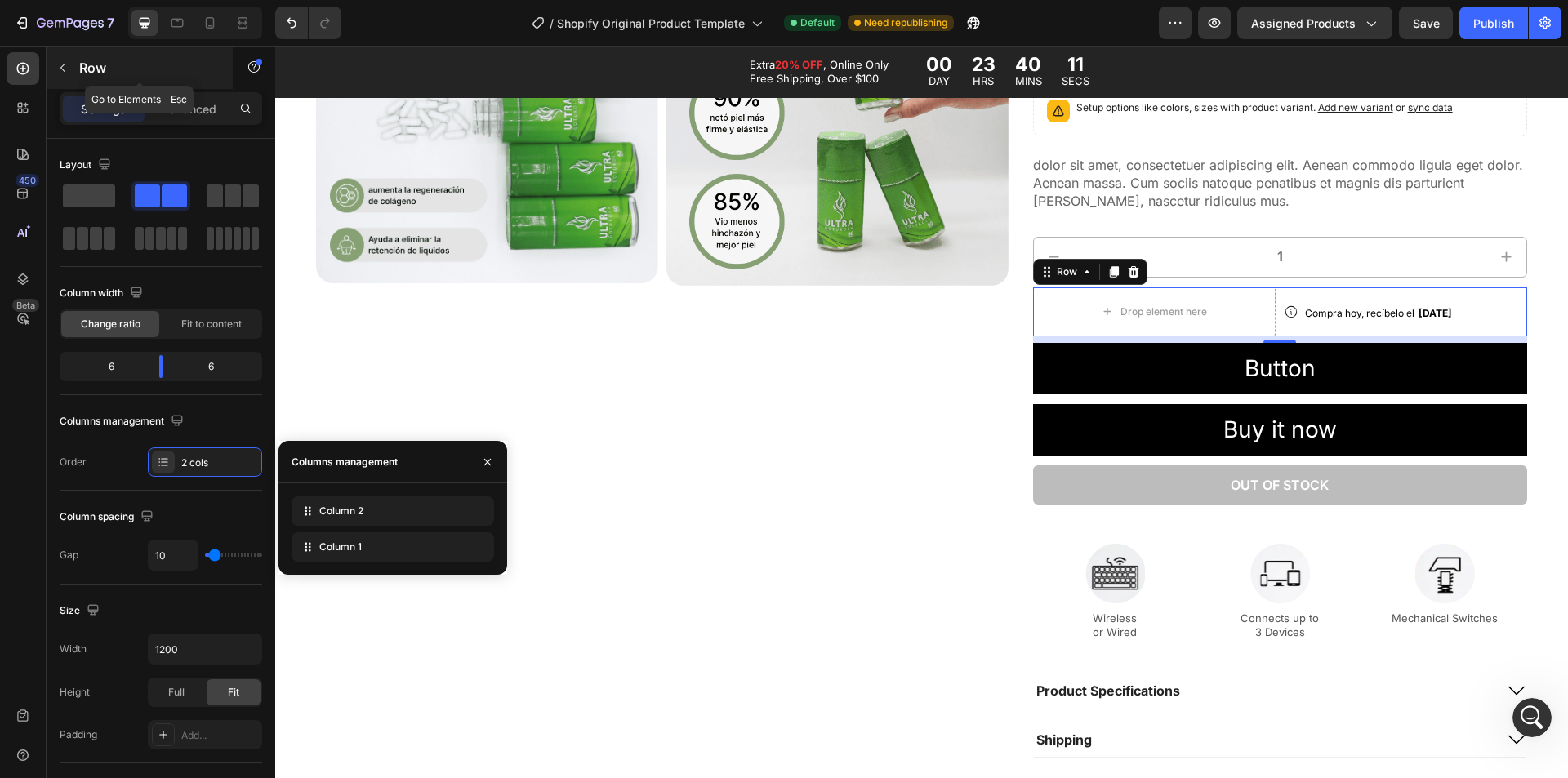
click at [88, 66] on p "Row" at bounding box center [148, 68] width 139 height 20
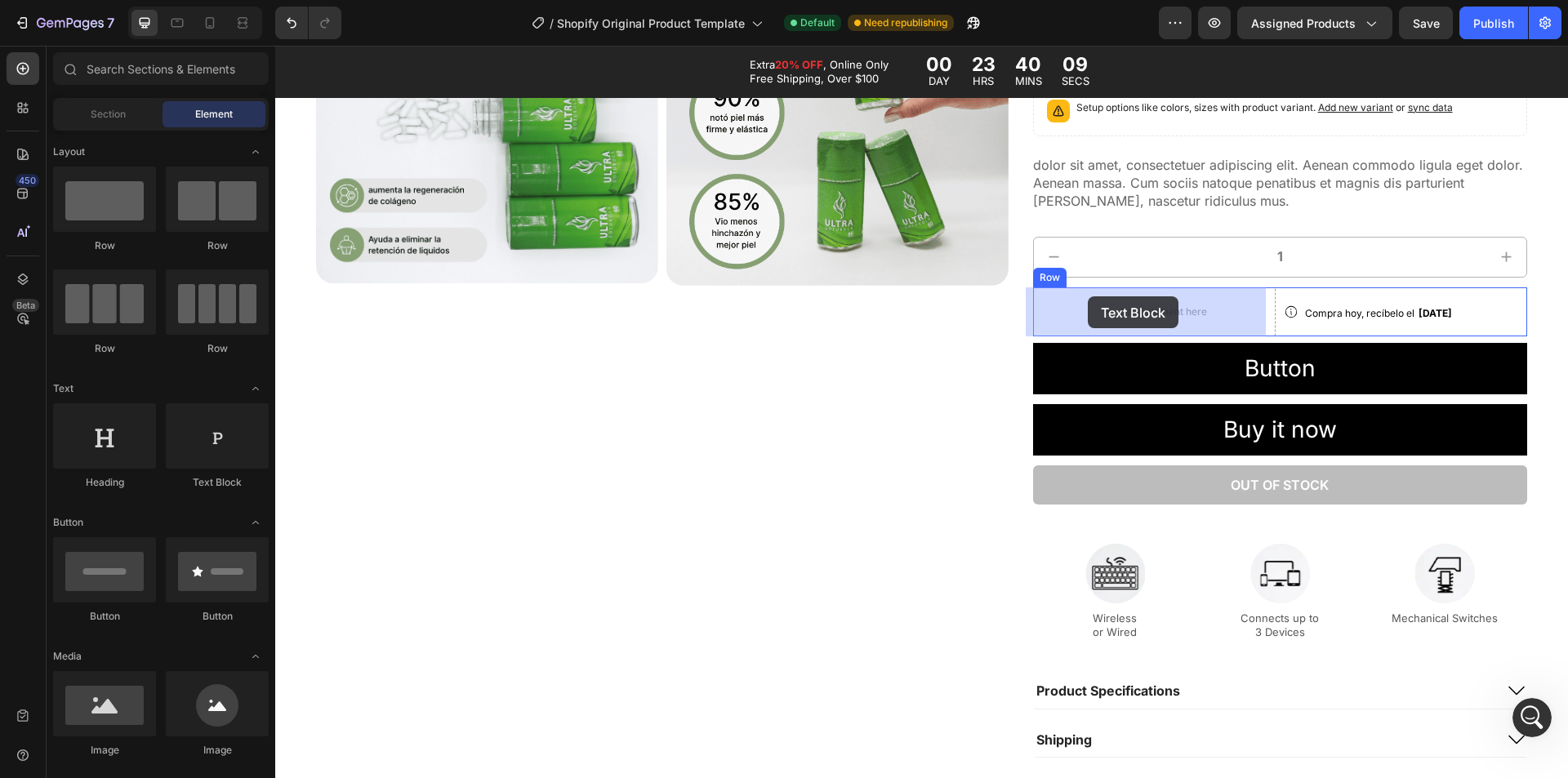
drag, startPoint x: 514, startPoint y: 471, endPoint x: 1088, endPoint y: 301, distance: 598.6
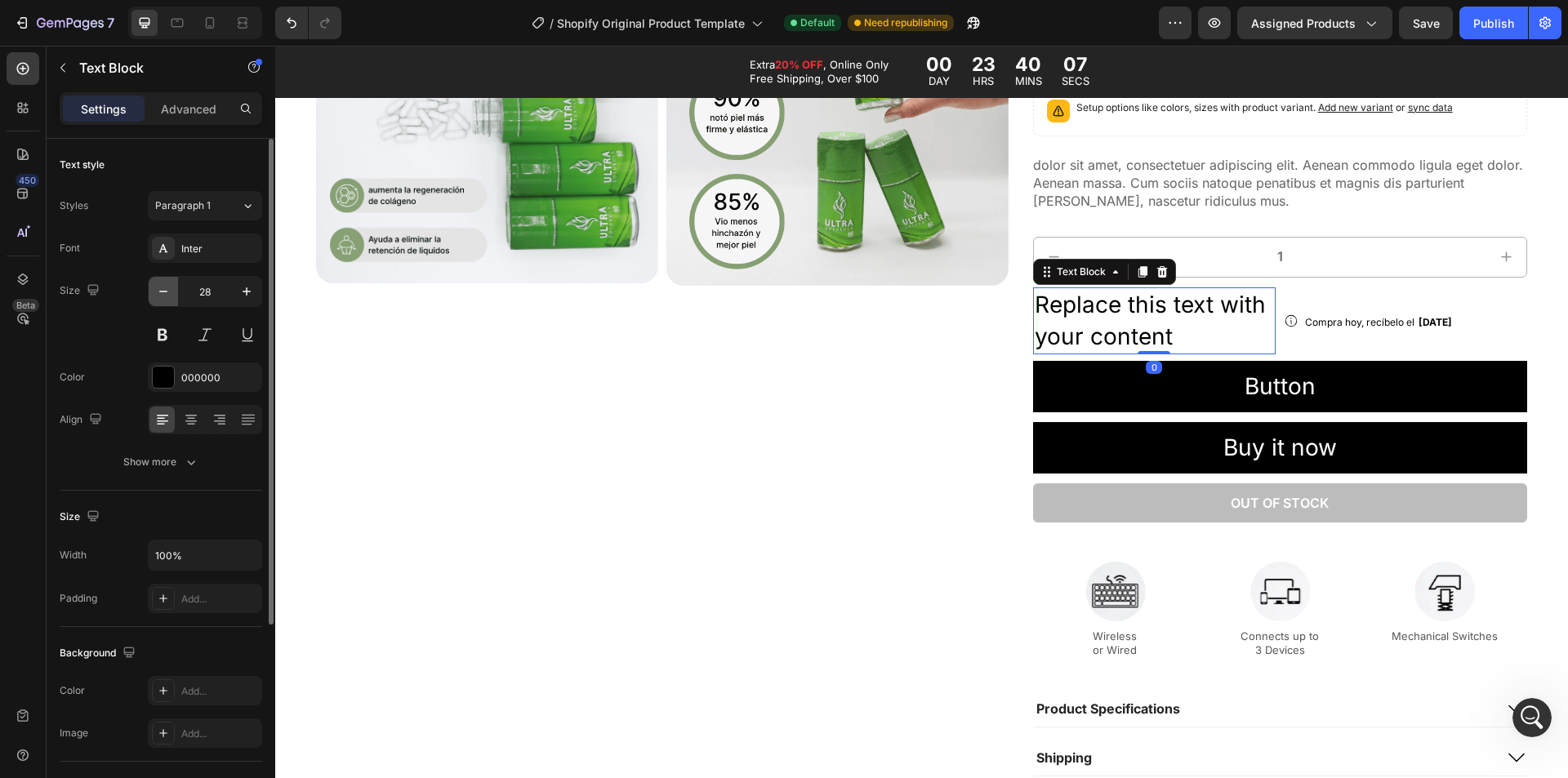
click at [171, 290] on button "button" at bounding box center [163, 291] width 29 height 29
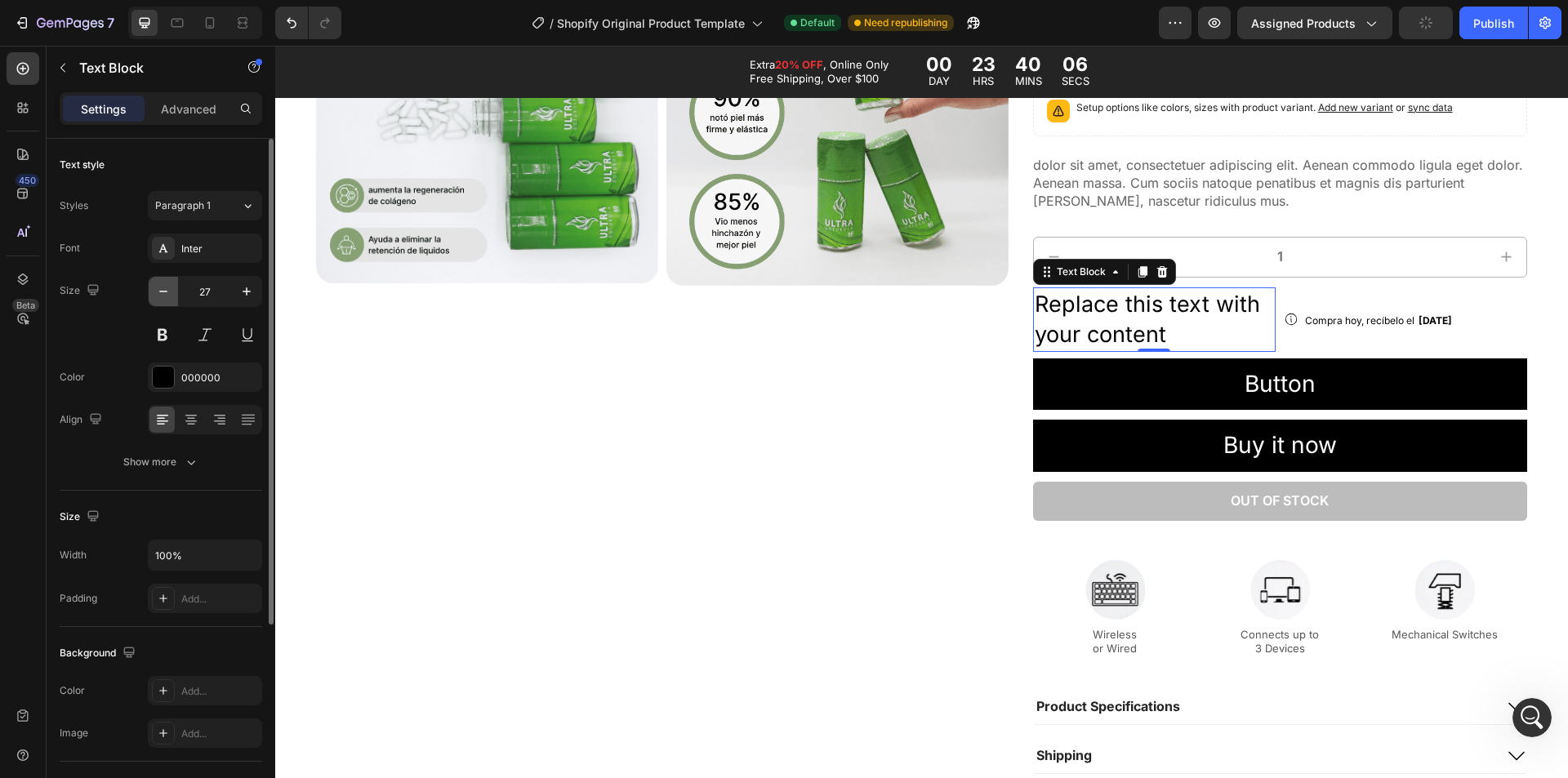
click at [171, 290] on button "button" at bounding box center [163, 291] width 29 height 29
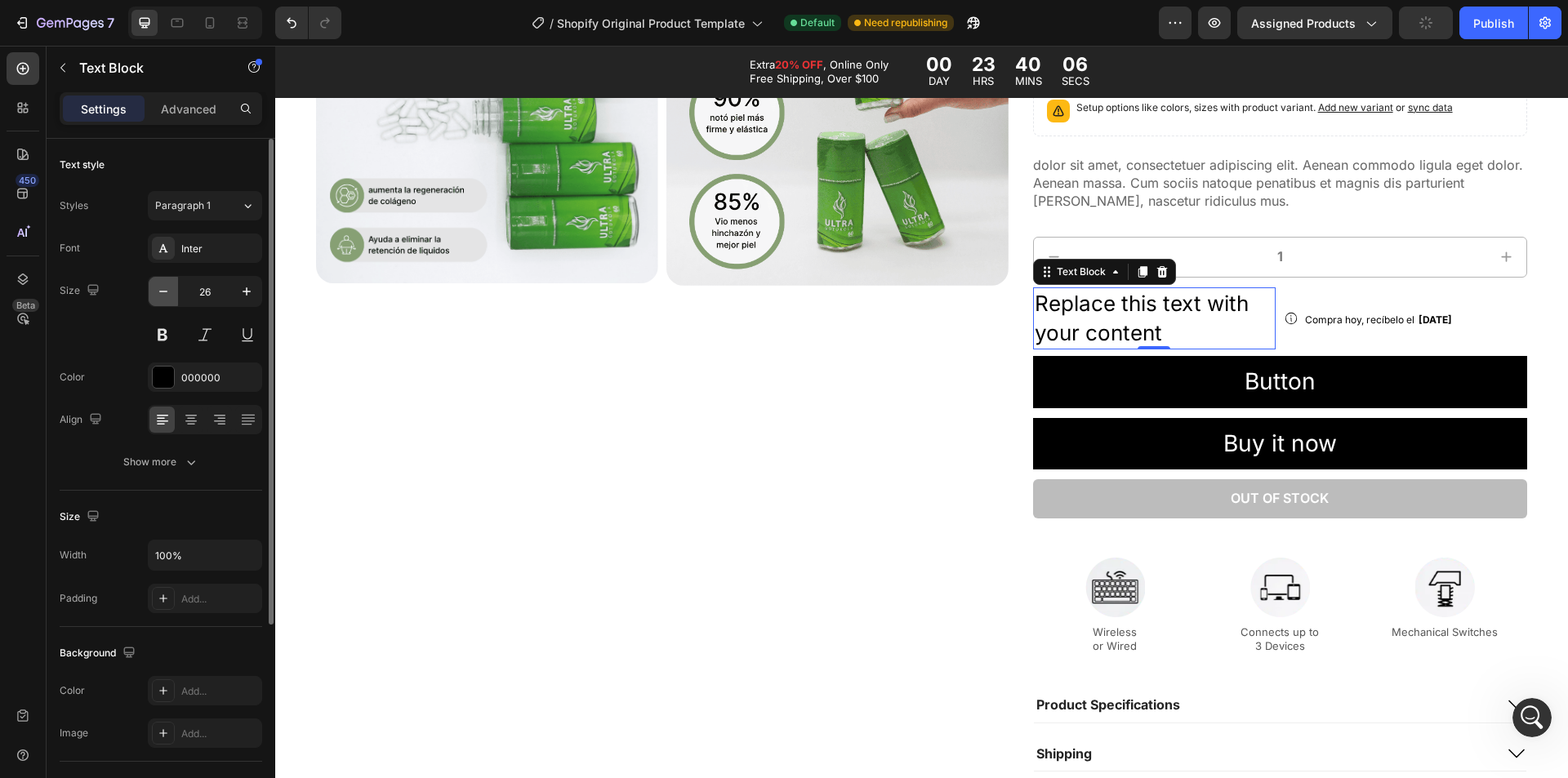
click at [171, 290] on button "button" at bounding box center [163, 291] width 29 height 29
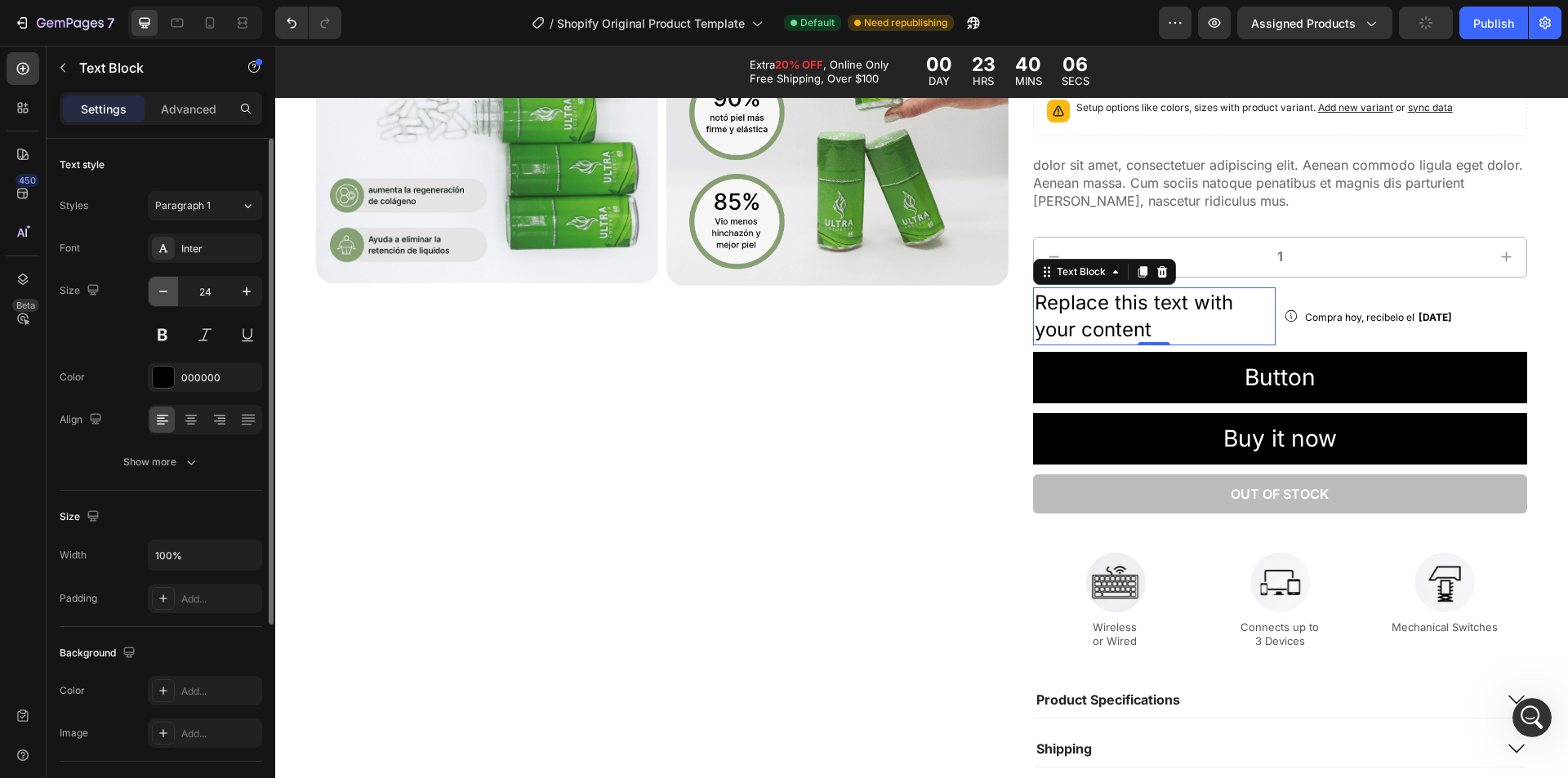
click at [171, 290] on button "button" at bounding box center [163, 291] width 29 height 29
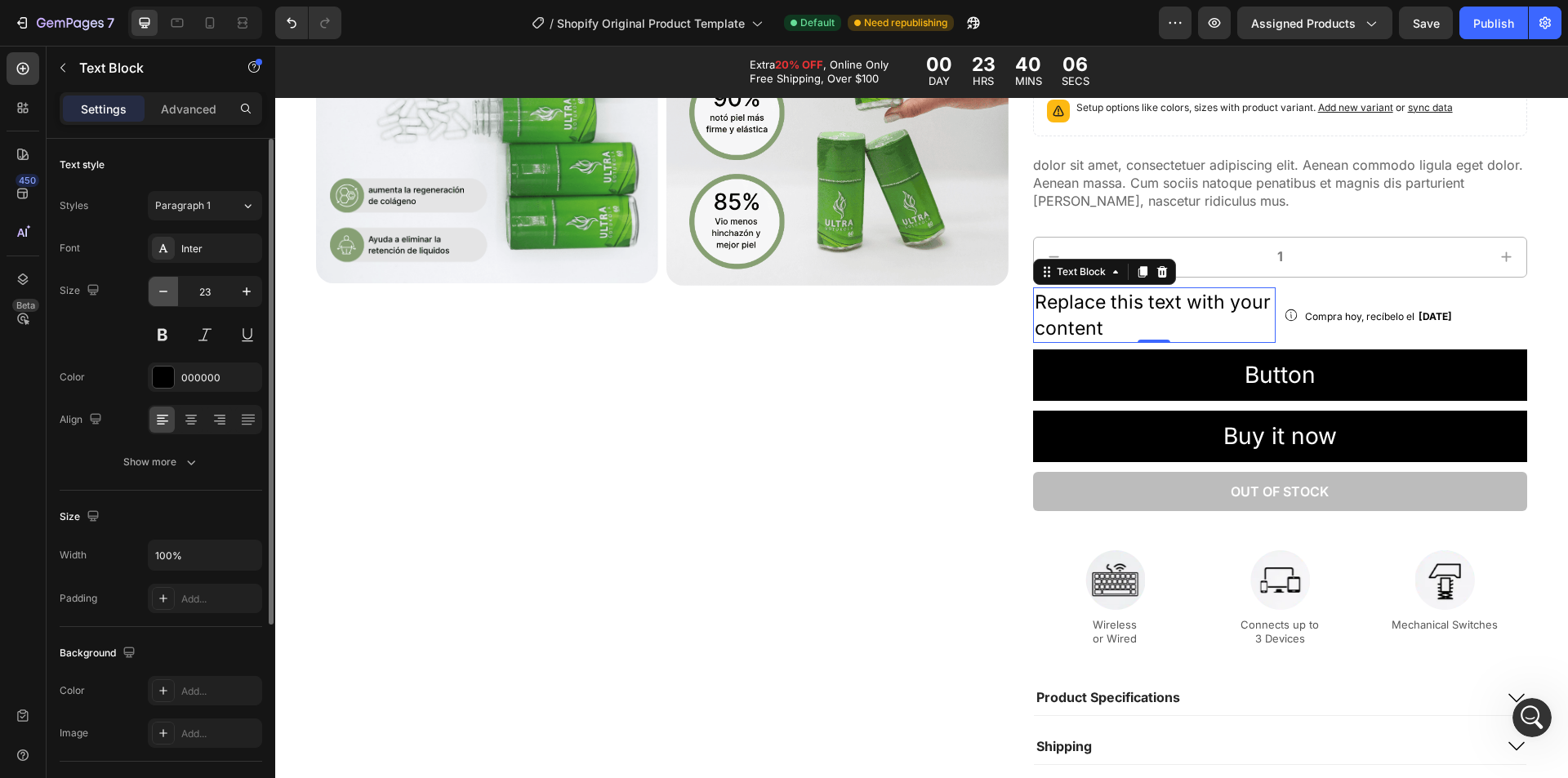
click at [171, 290] on button "button" at bounding box center [163, 291] width 29 height 29
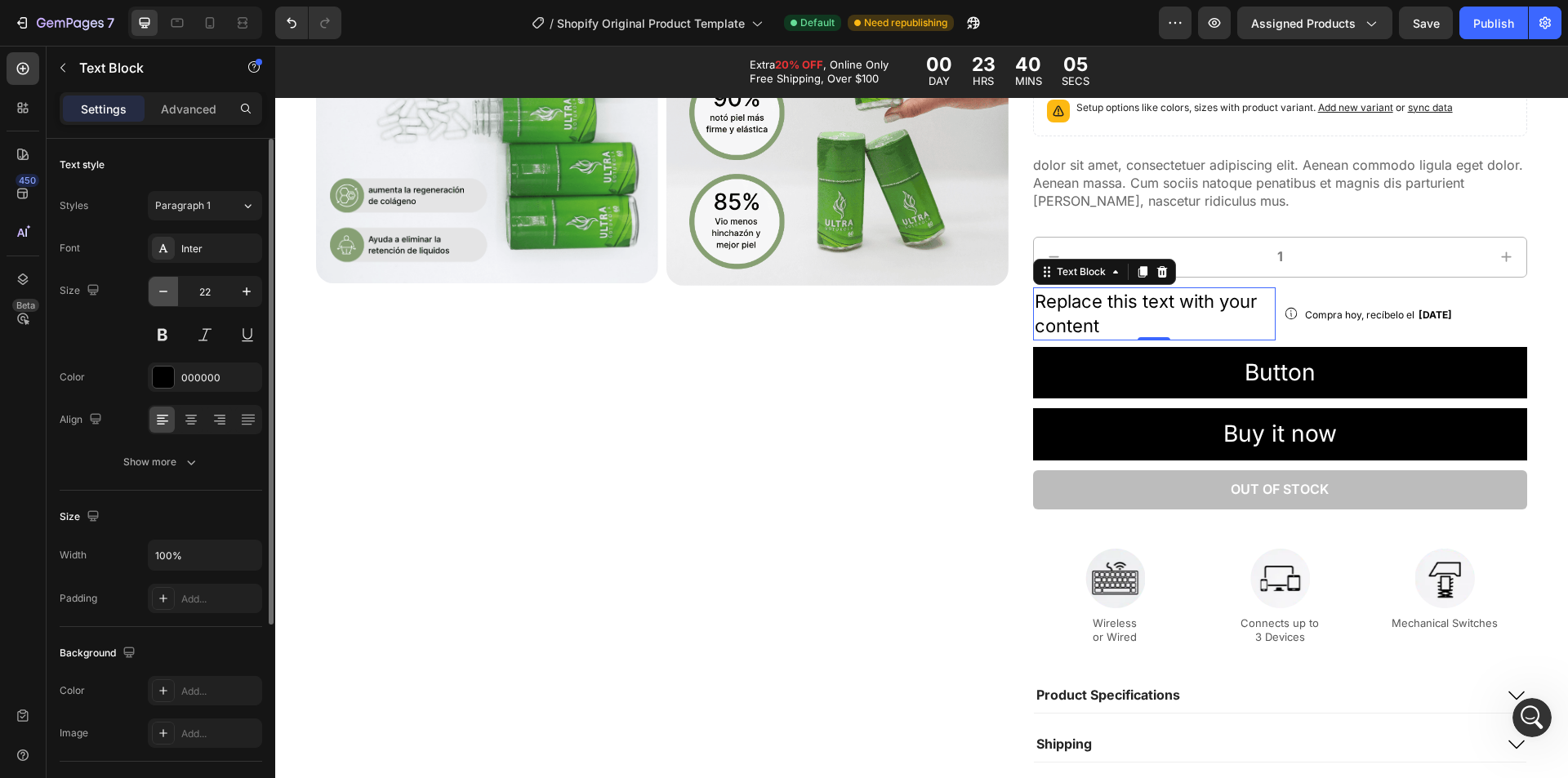
click at [171, 290] on button "button" at bounding box center [163, 291] width 29 height 29
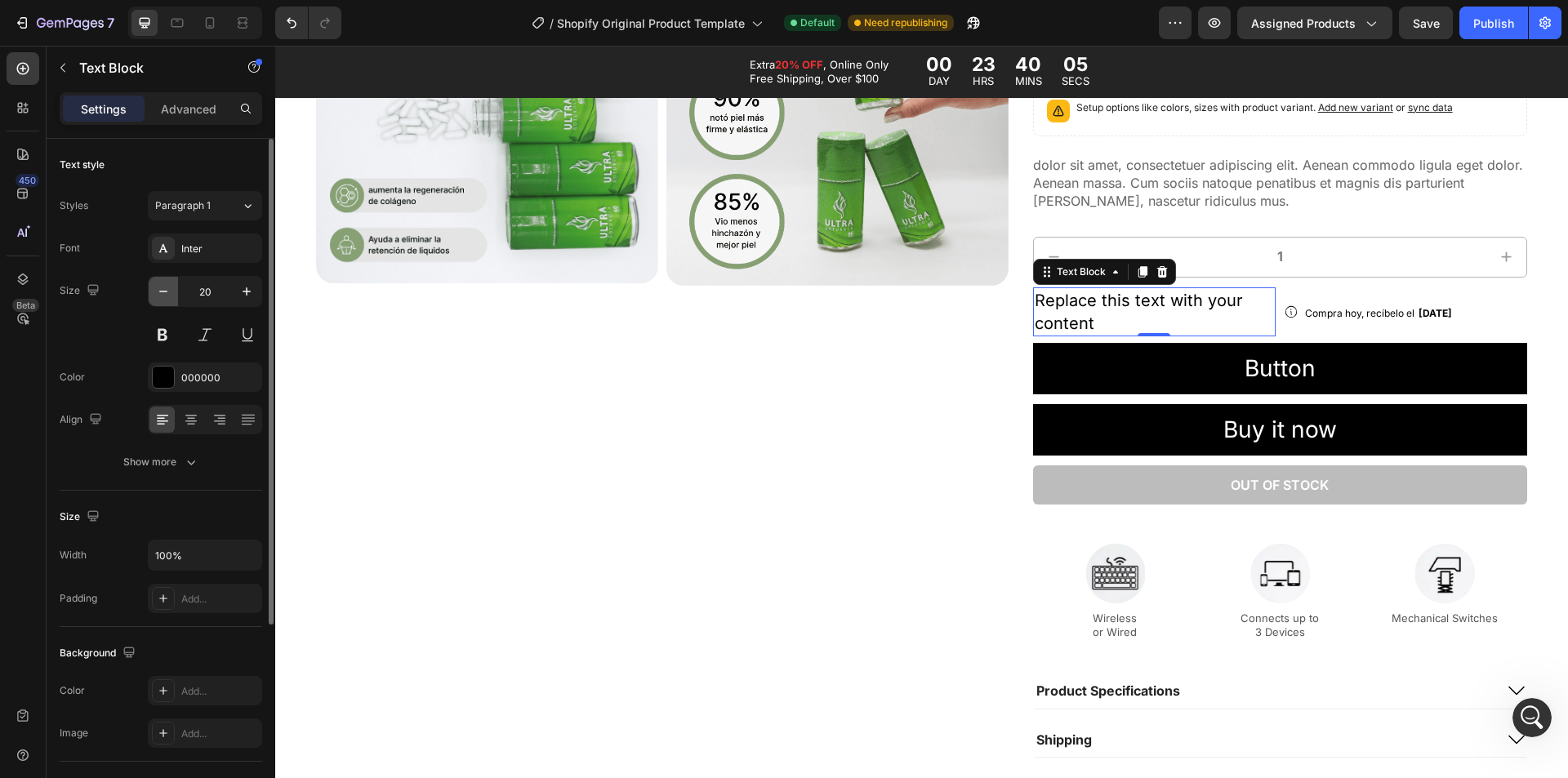
click at [171, 290] on button "button" at bounding box center [163, 291] width 29 height 29
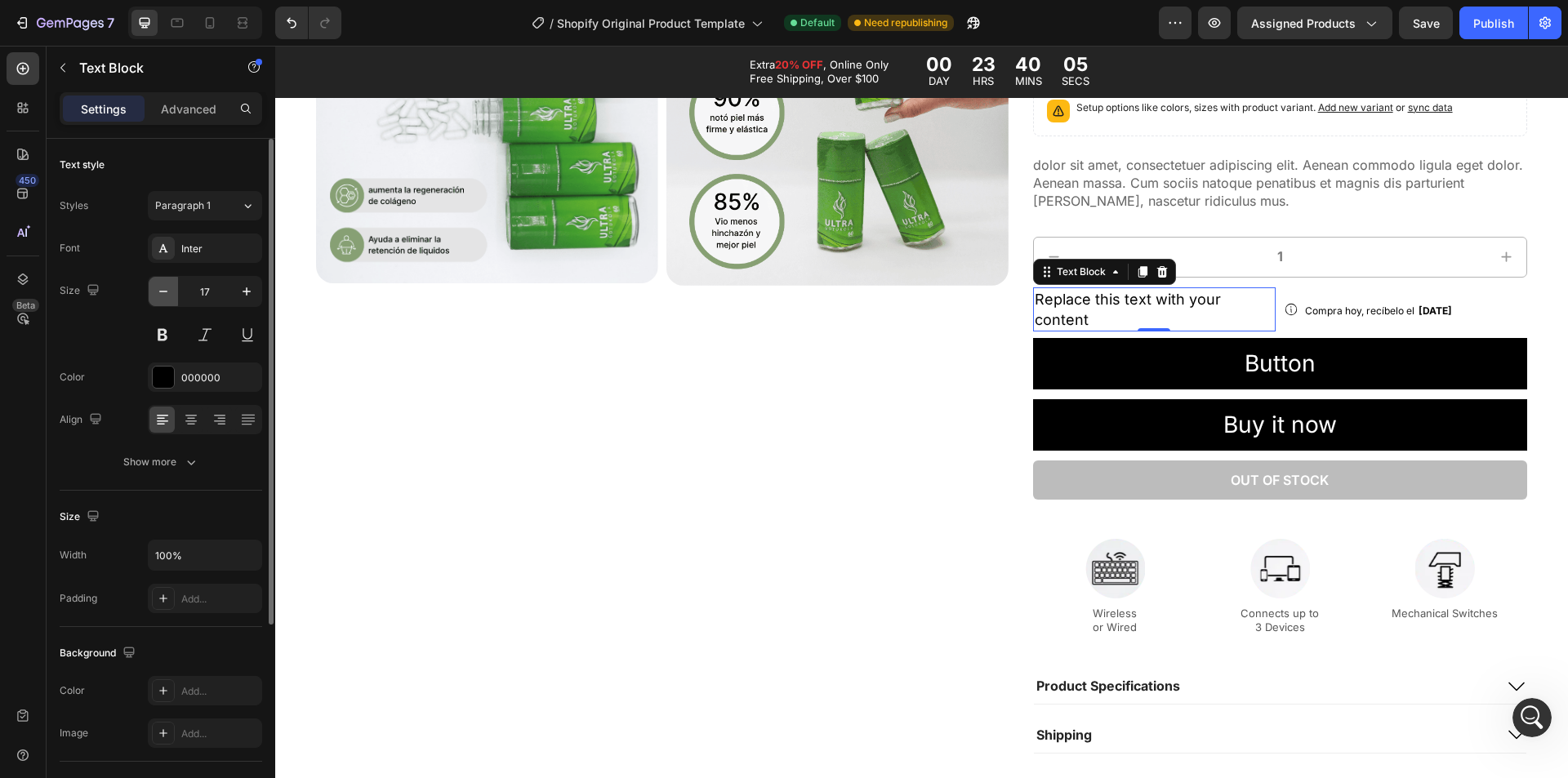
click at [171, 290] on button "button" at bounding box center [163, 291] width 29 height 29
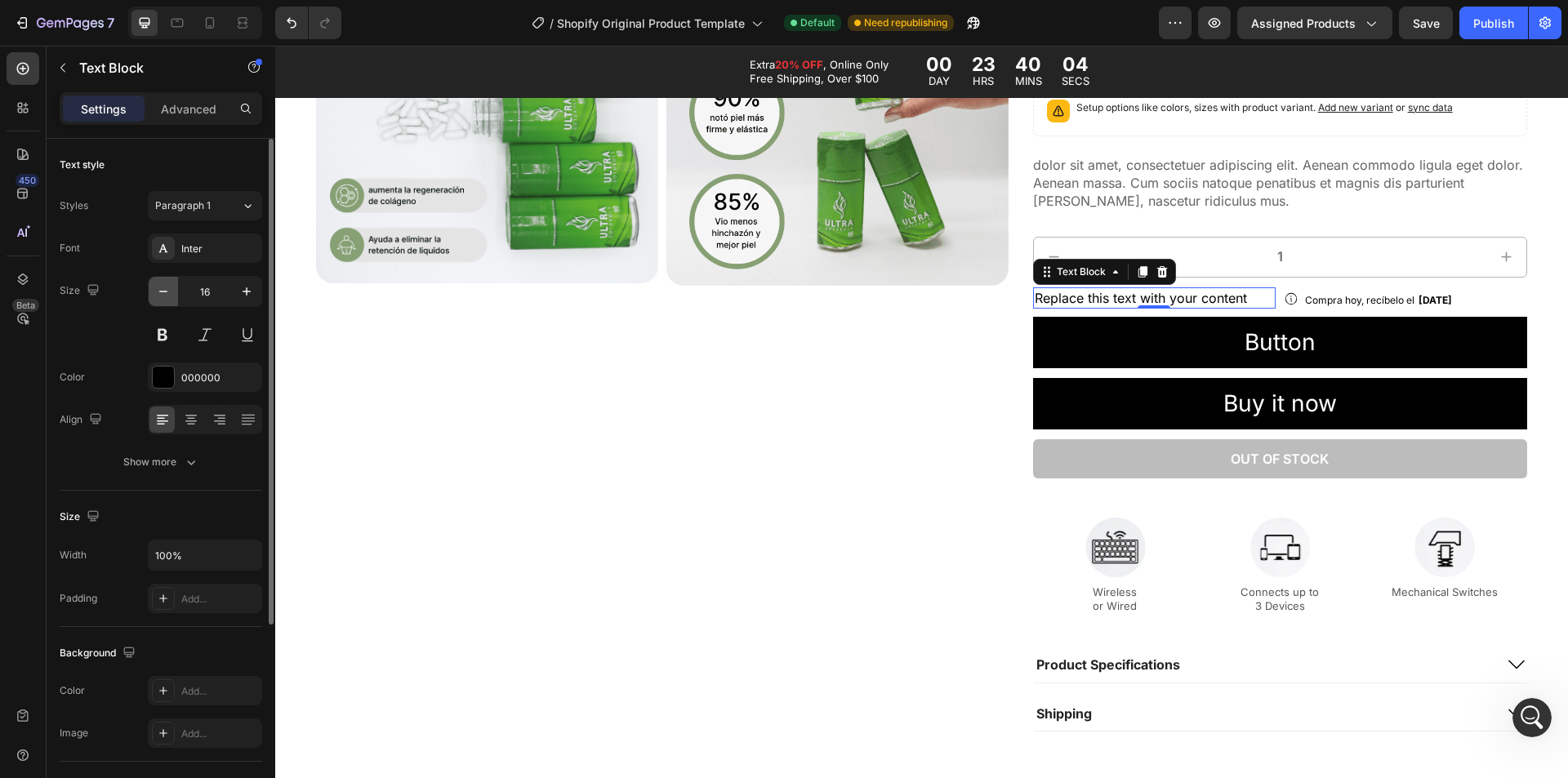
click at [171, 290] on button "button" at bounding box center [163, 291] width 29 height 29
type input "14"
click at [1269, 293] on div "Icon Compra hoy, recíbelo el [DATE] Delivery Date Row Replace this text with yo…" at bounding box center [1280, 299] width 494 height 23
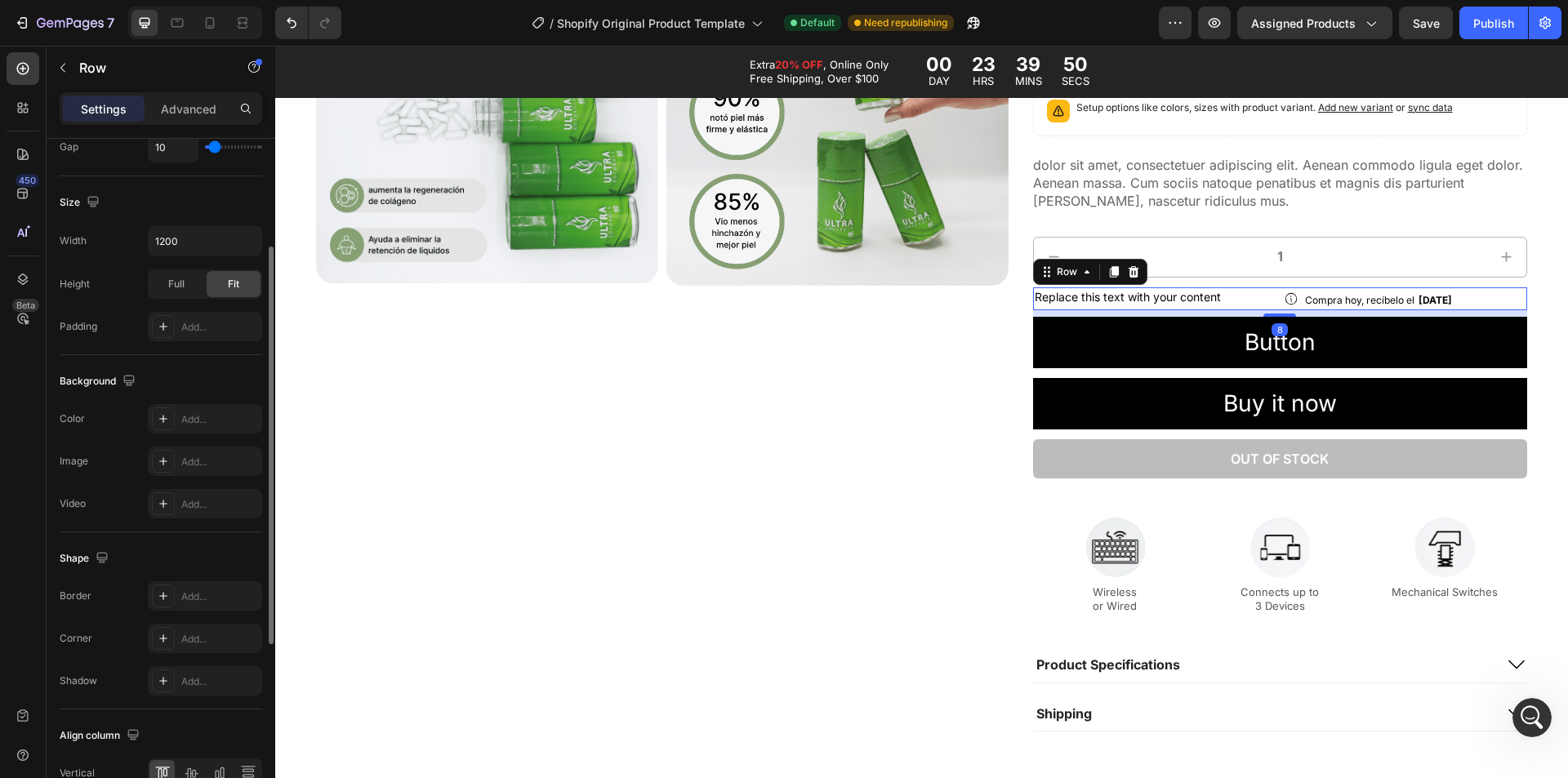
scroll to position [496, 0]
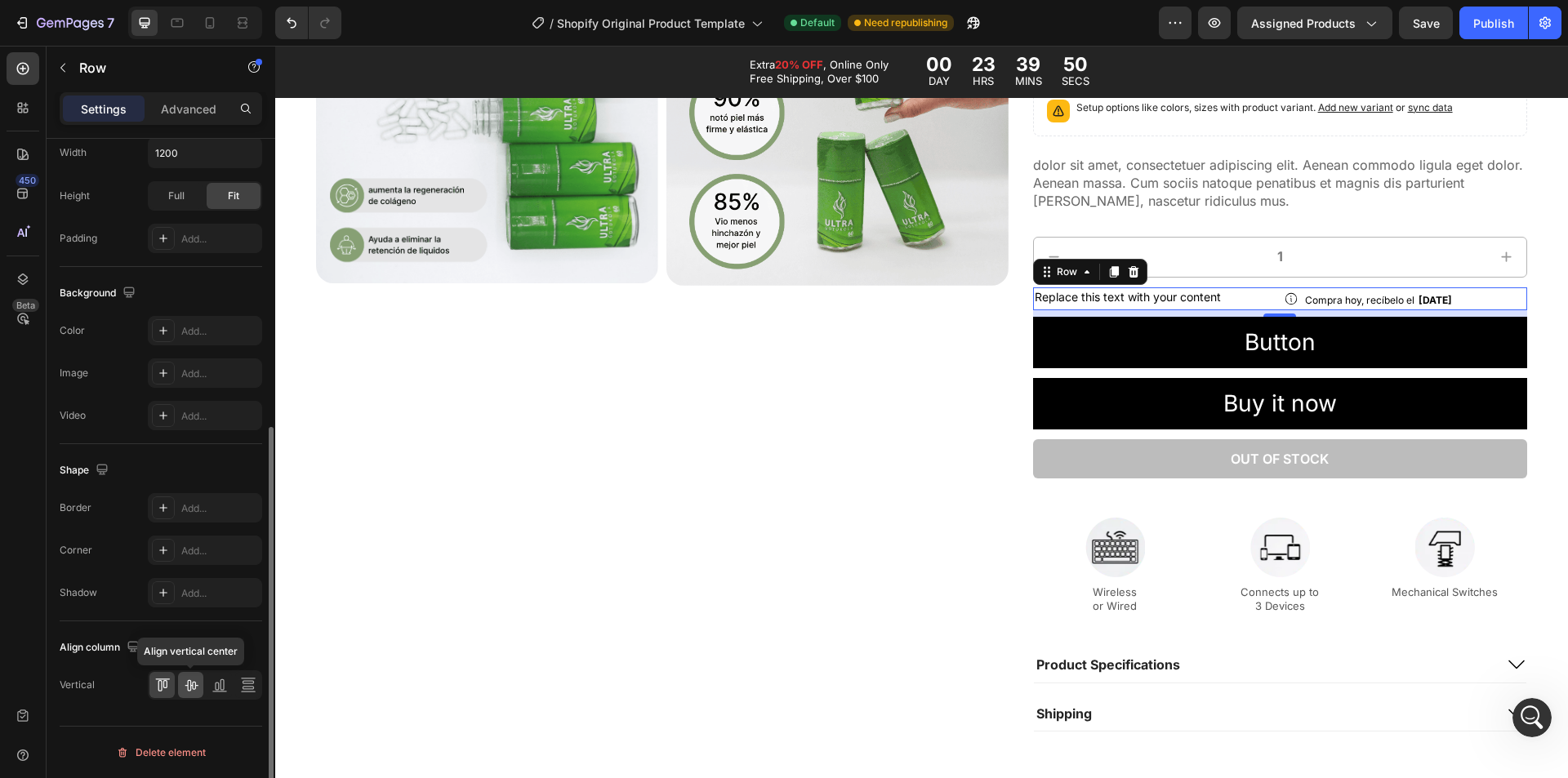
click at [185, 682] on icon at bounding box center [191, 685] width 17 height 17
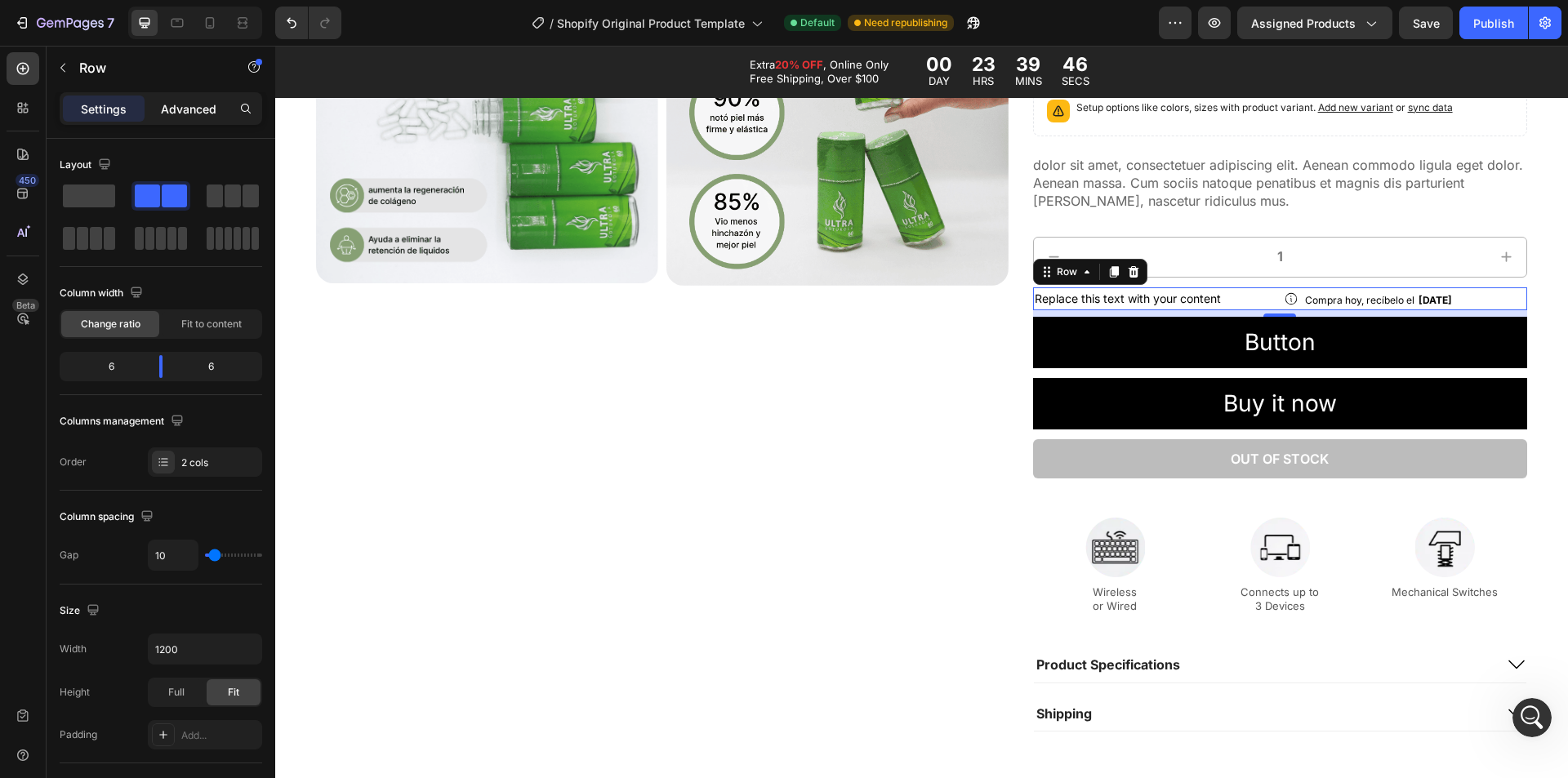
click at [185, 101] on p "Advanced" at bounding box center [189, 109] width 56 height 17
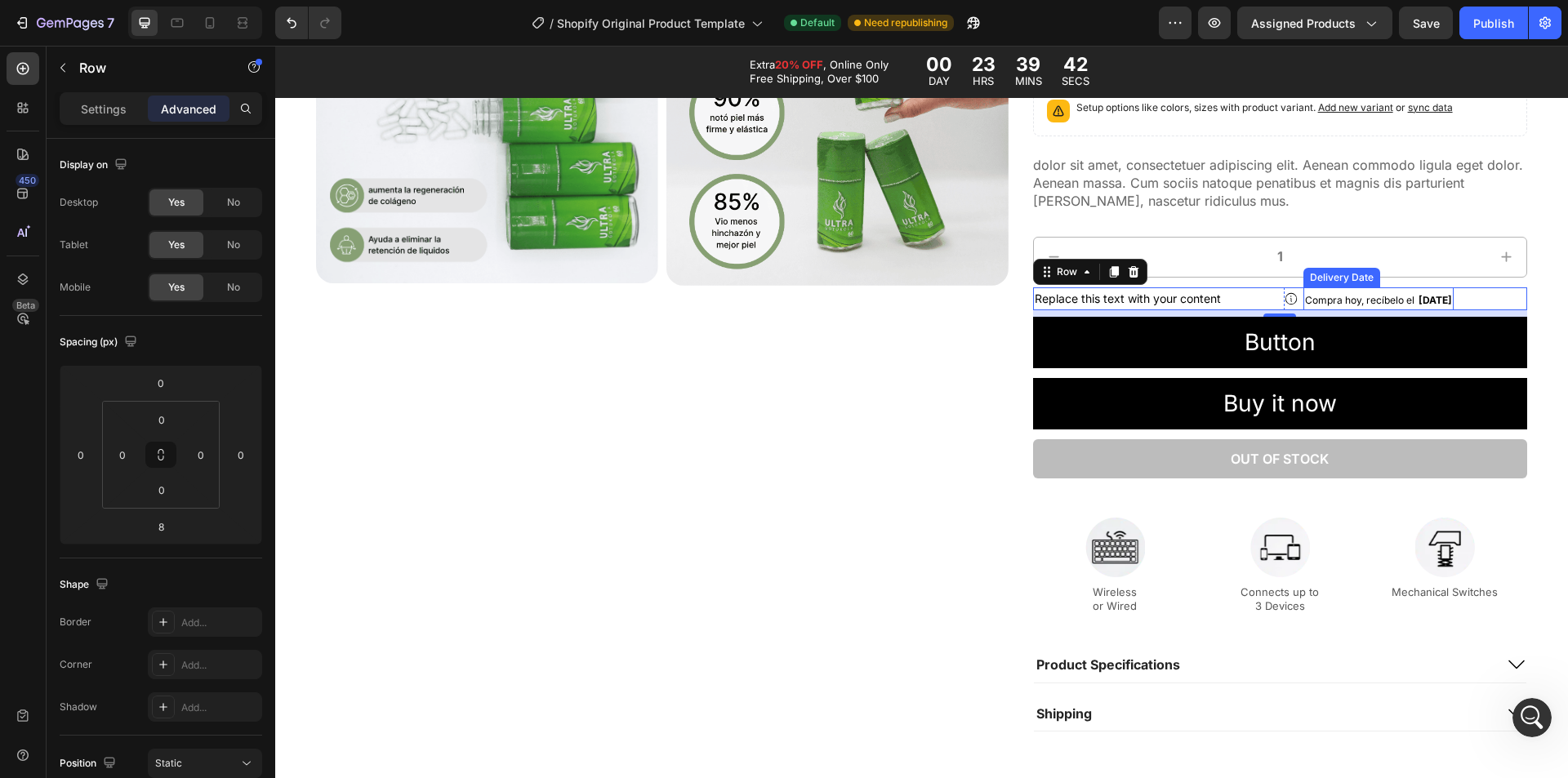
click at [1383, 302] on span "Compra hoy, recíbelo el" at bounding box center [1360, 300] width 110 height 12
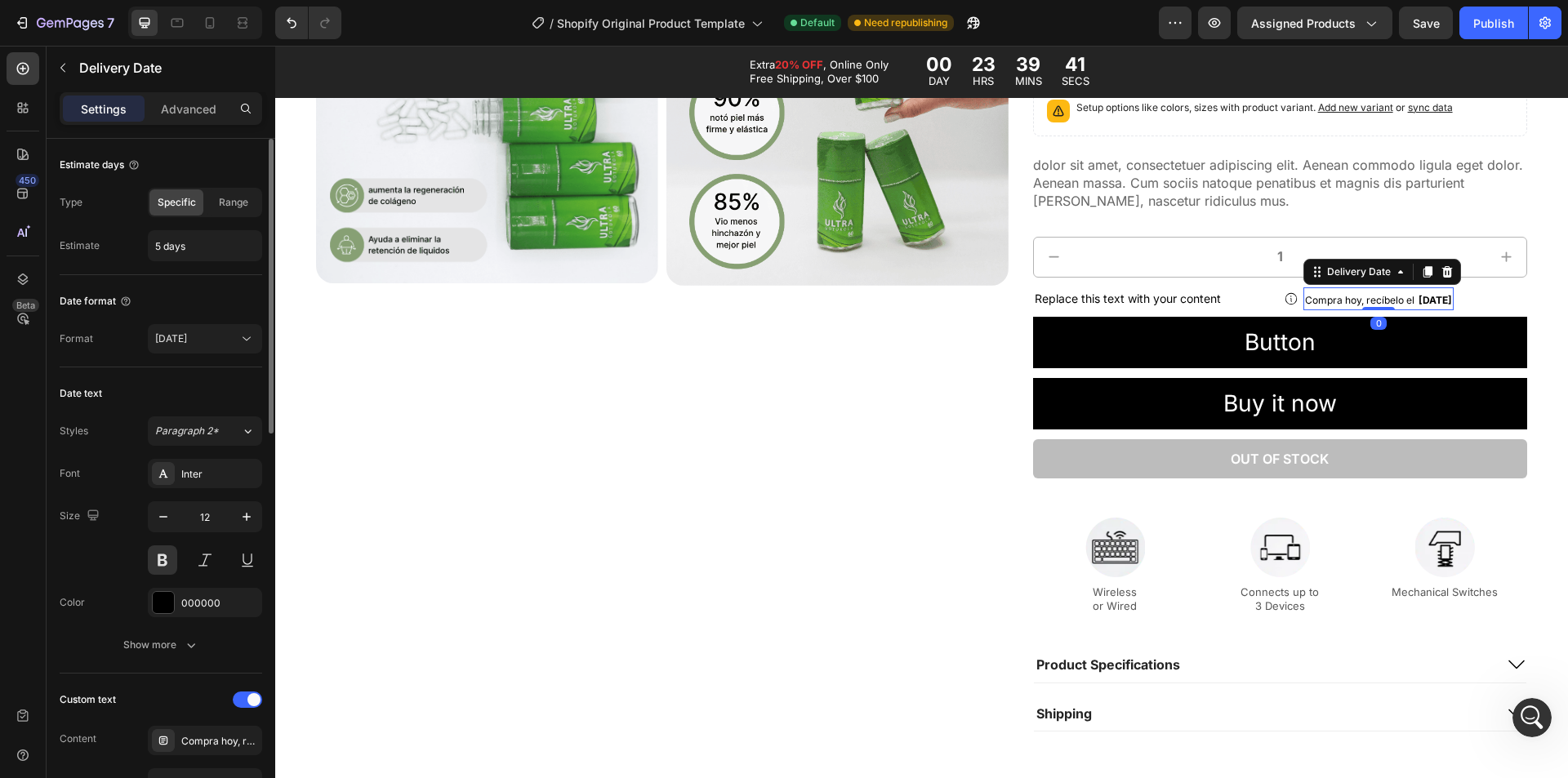
scroll to position [81, 0]
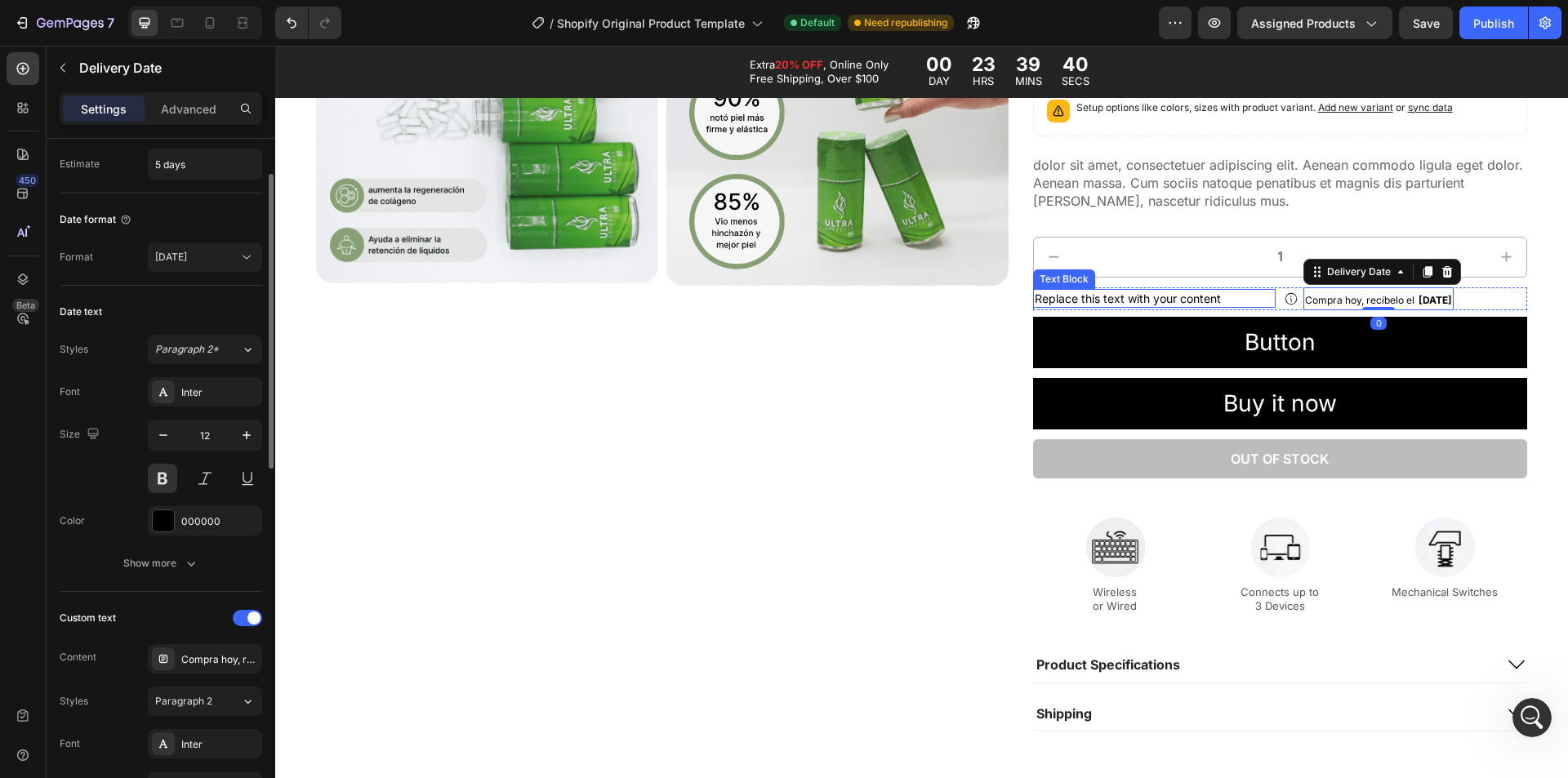
click at [1118, 301] on div "Replace this text with your content" at bounding box center [1155, 299] width 244 height 20
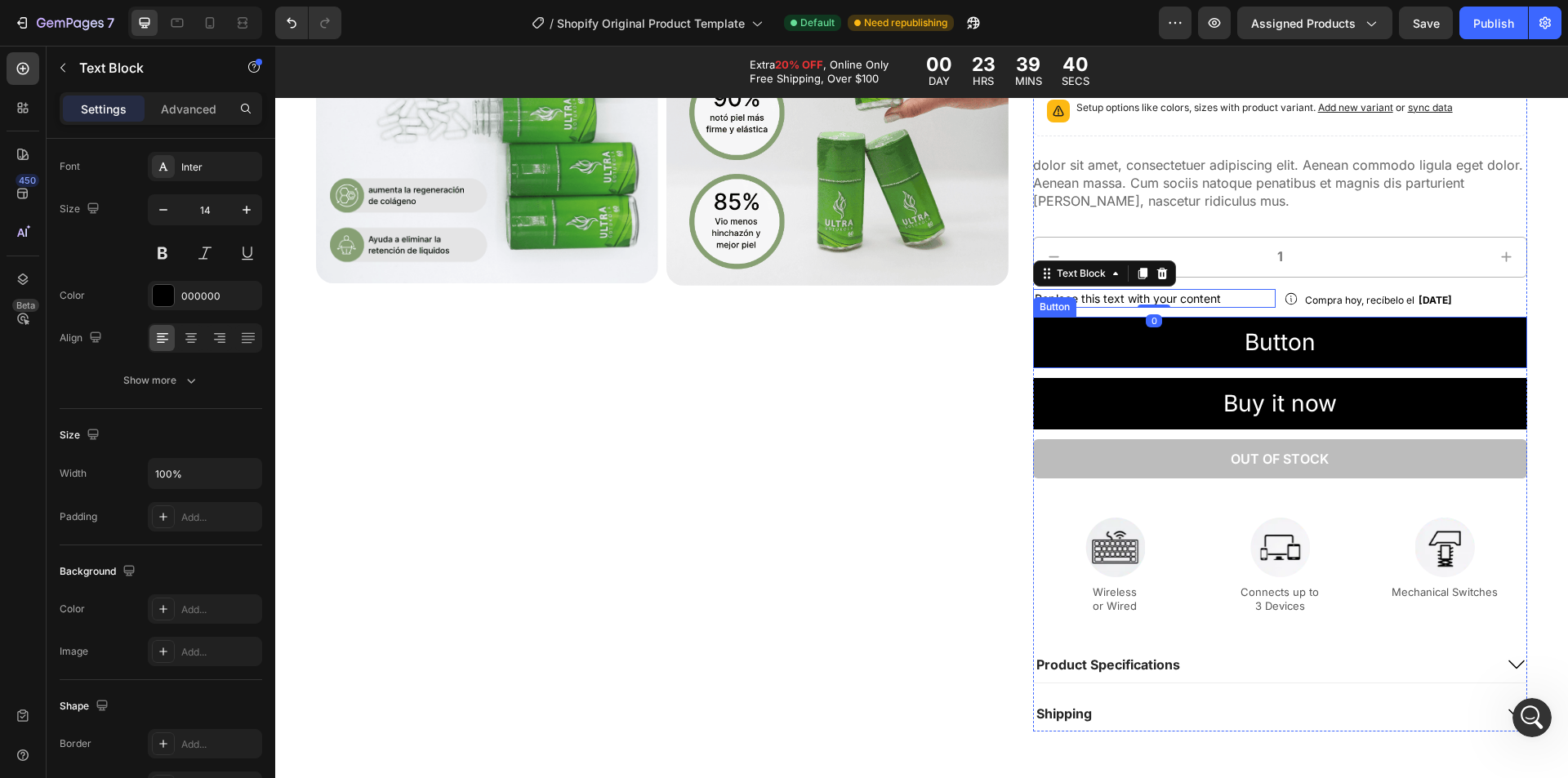
scroll to position [0, 0]
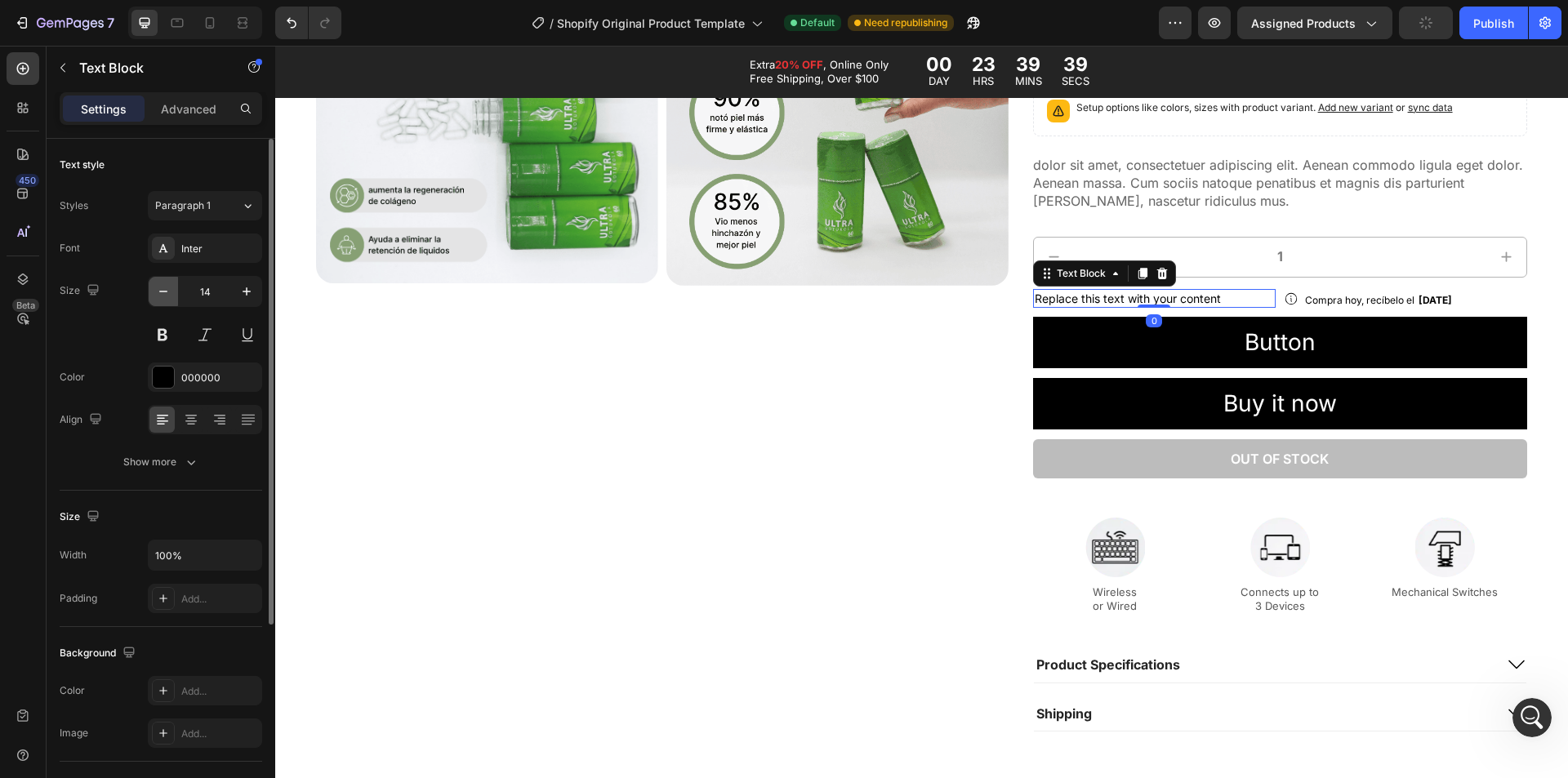
click at [163, 293] on icon "button" at bounding box center [164, 292] width 17 height 17
click at [163, 292] on icon "button" at bounding box center [164, 292] width 8 height 2
type input "12"
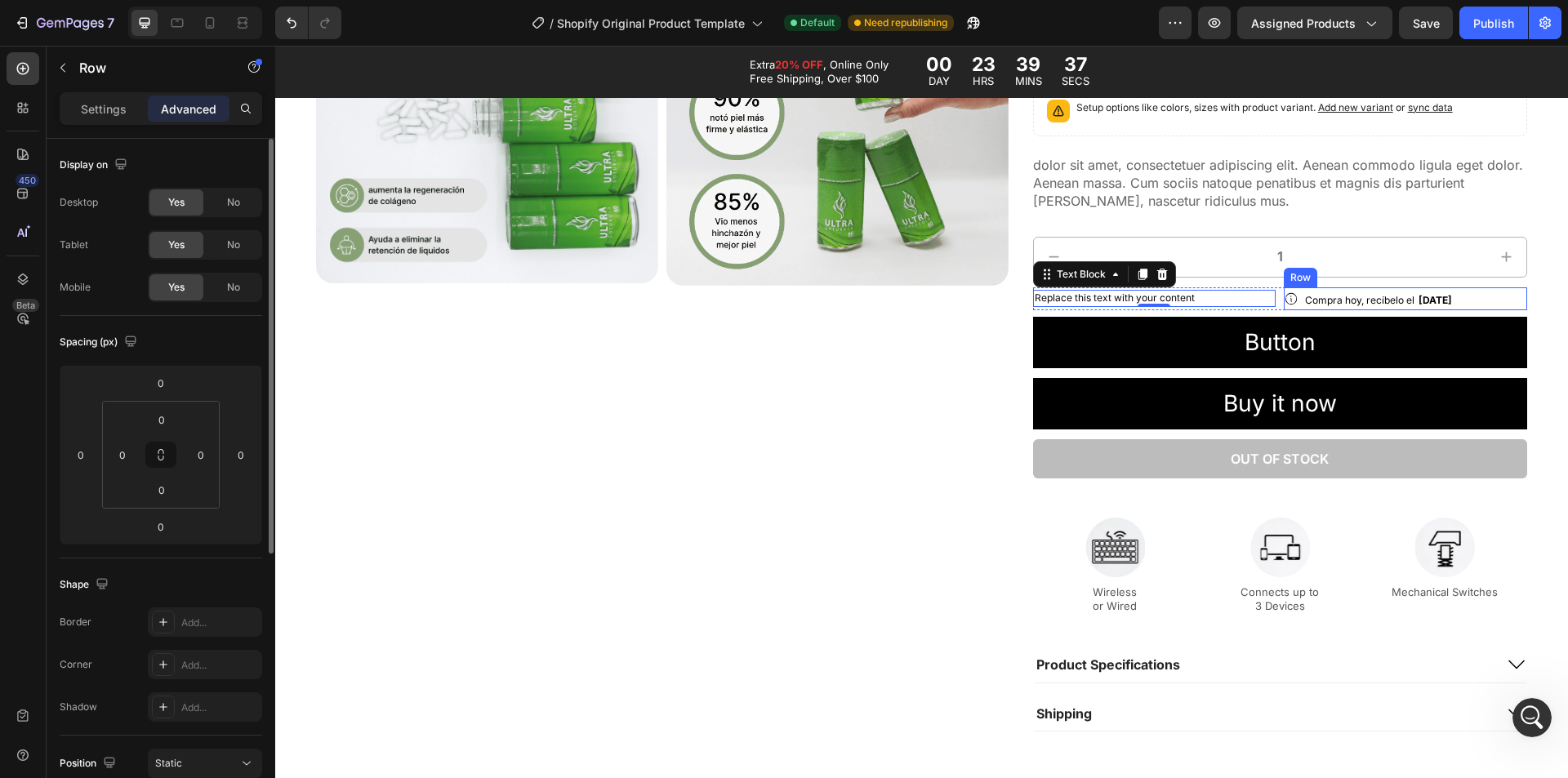
click at [1472, 295] on div "Icon Compra hoy, recíbelo el [DATE] Delivery Date Row" at bounding box center [1405, 299] width 244 height 23
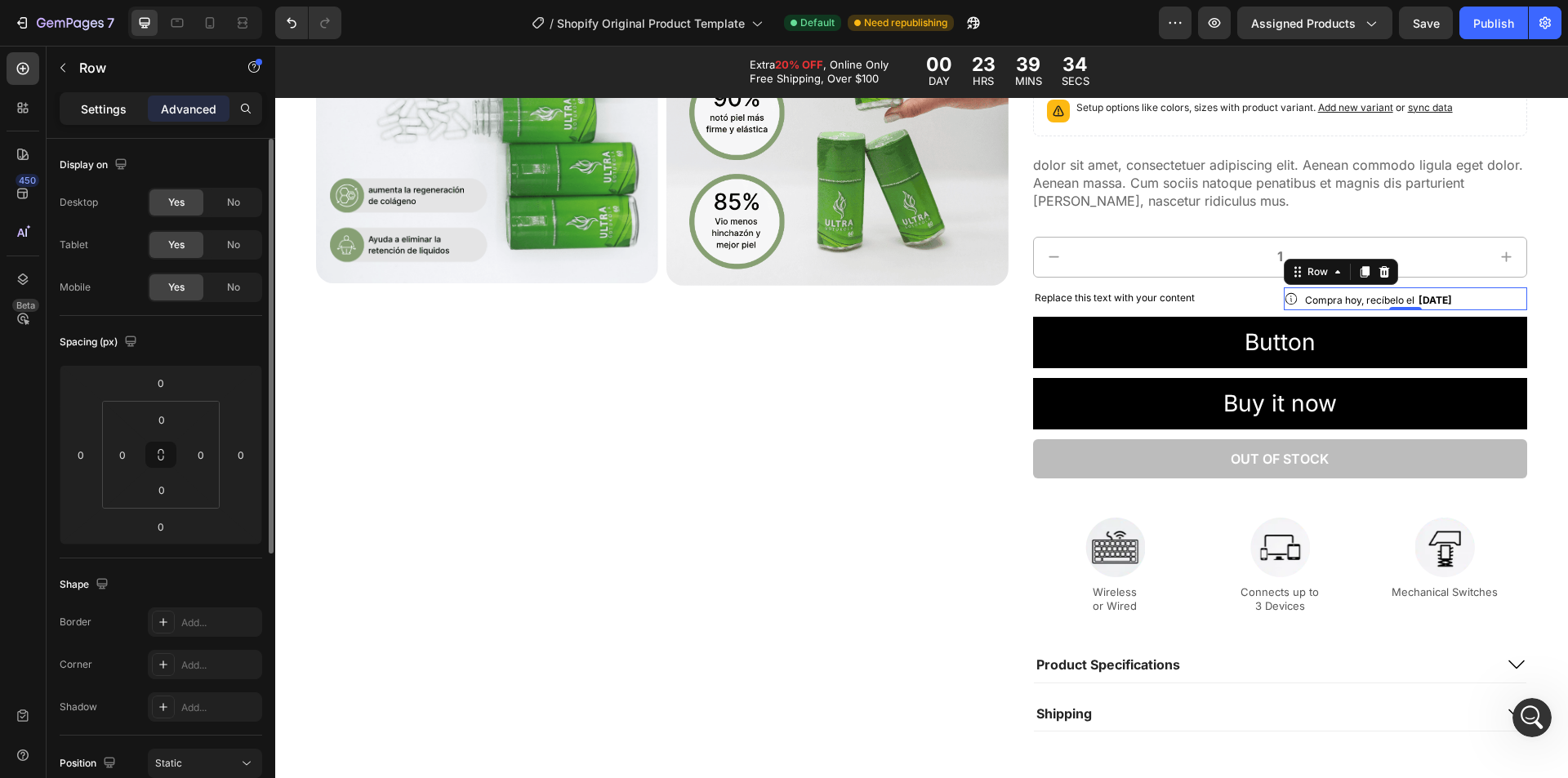
click at [91, 101] on p "Settings" at bounding box center [103, 109] width 46 height 17
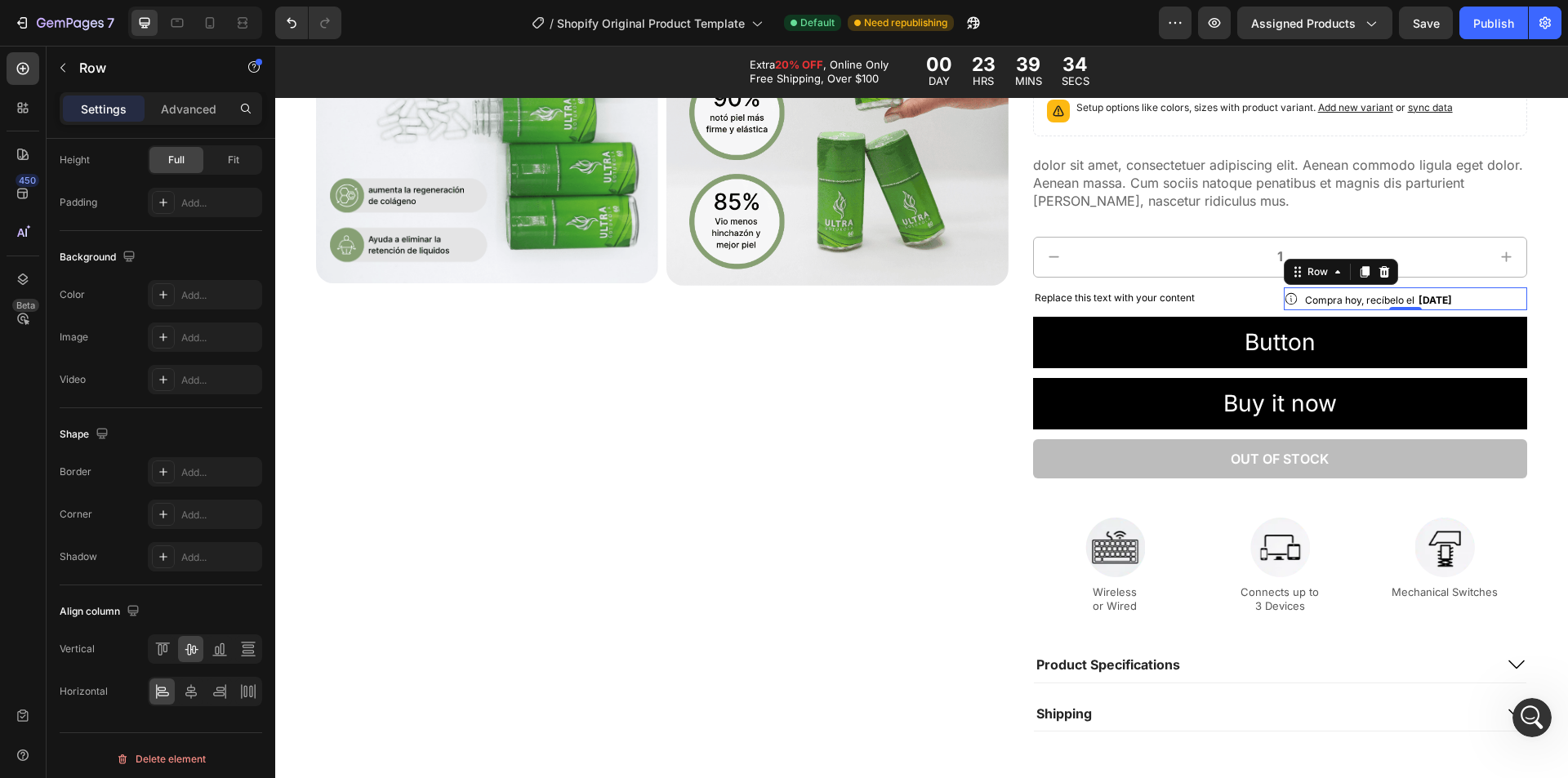
scroll to position [496, 0]
click at [214, 697] on div at bounding box center [219, 685] width 25 height 26
click at [1358, 299] on icon at bounding box center [1365, 299] width 15 height 15
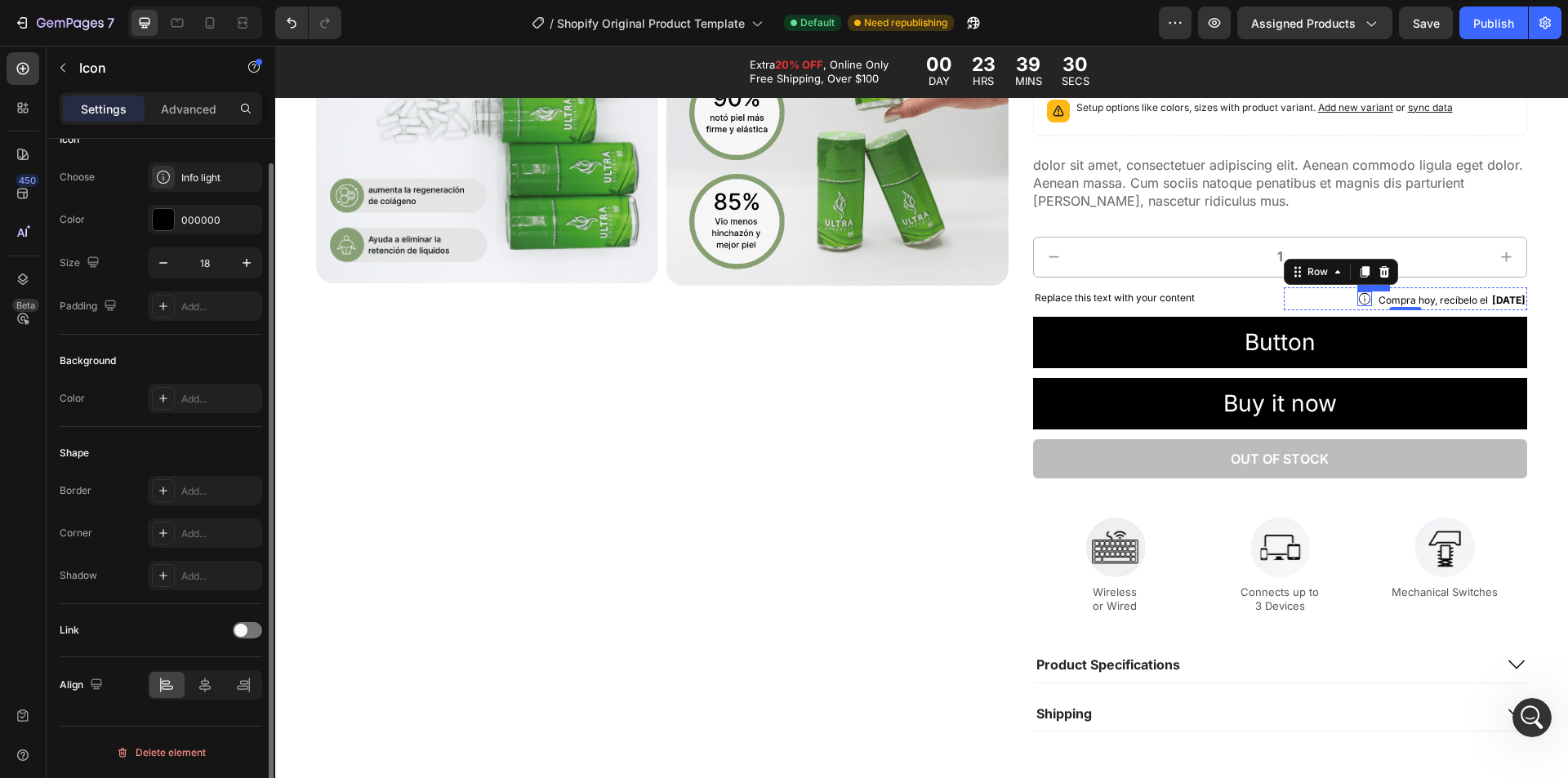
scroll to position [0, 0]
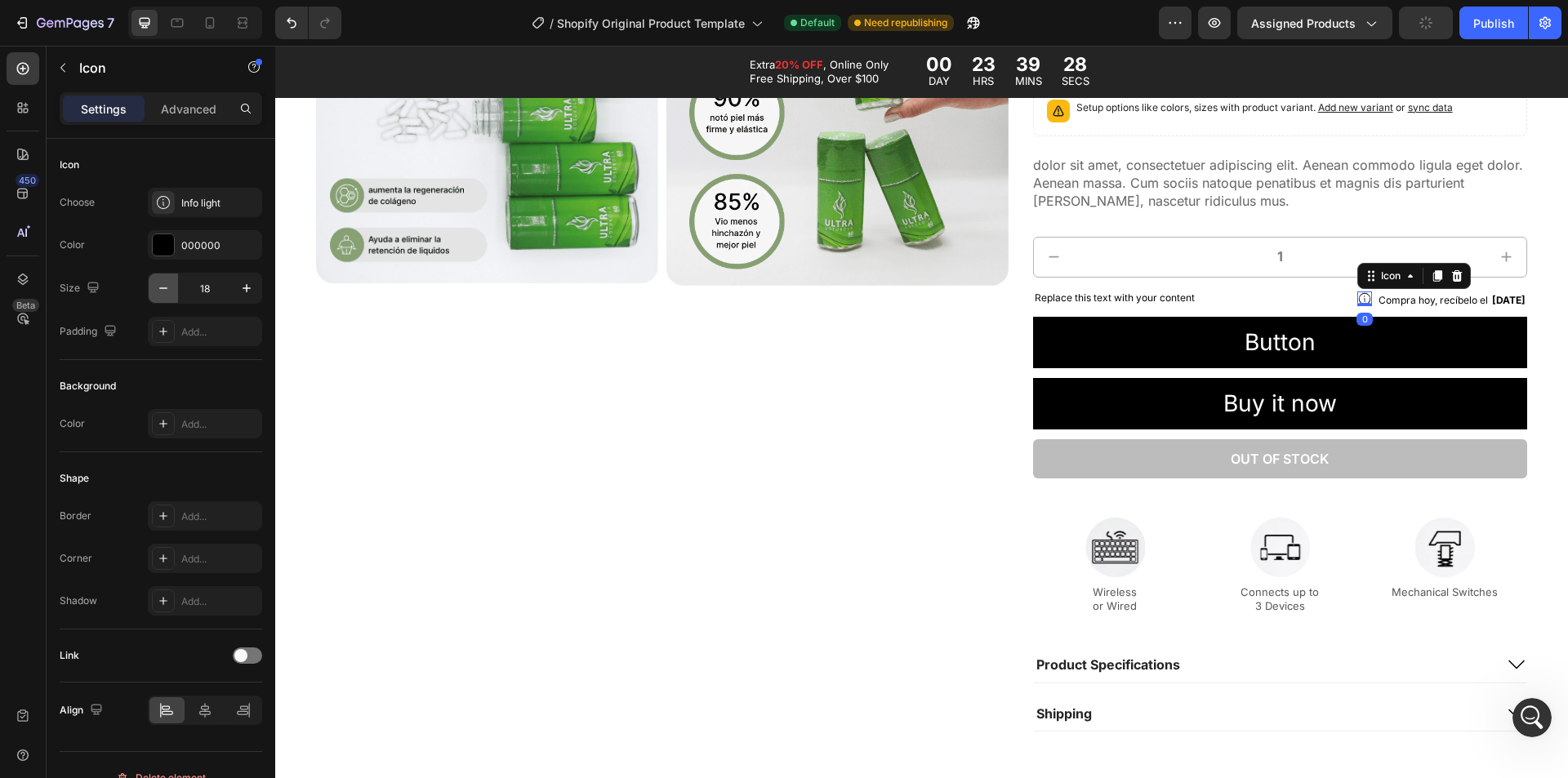
click at [160, 289] on icon "button" at bounding box center [164, 288] width 17 height 17
type input "16"
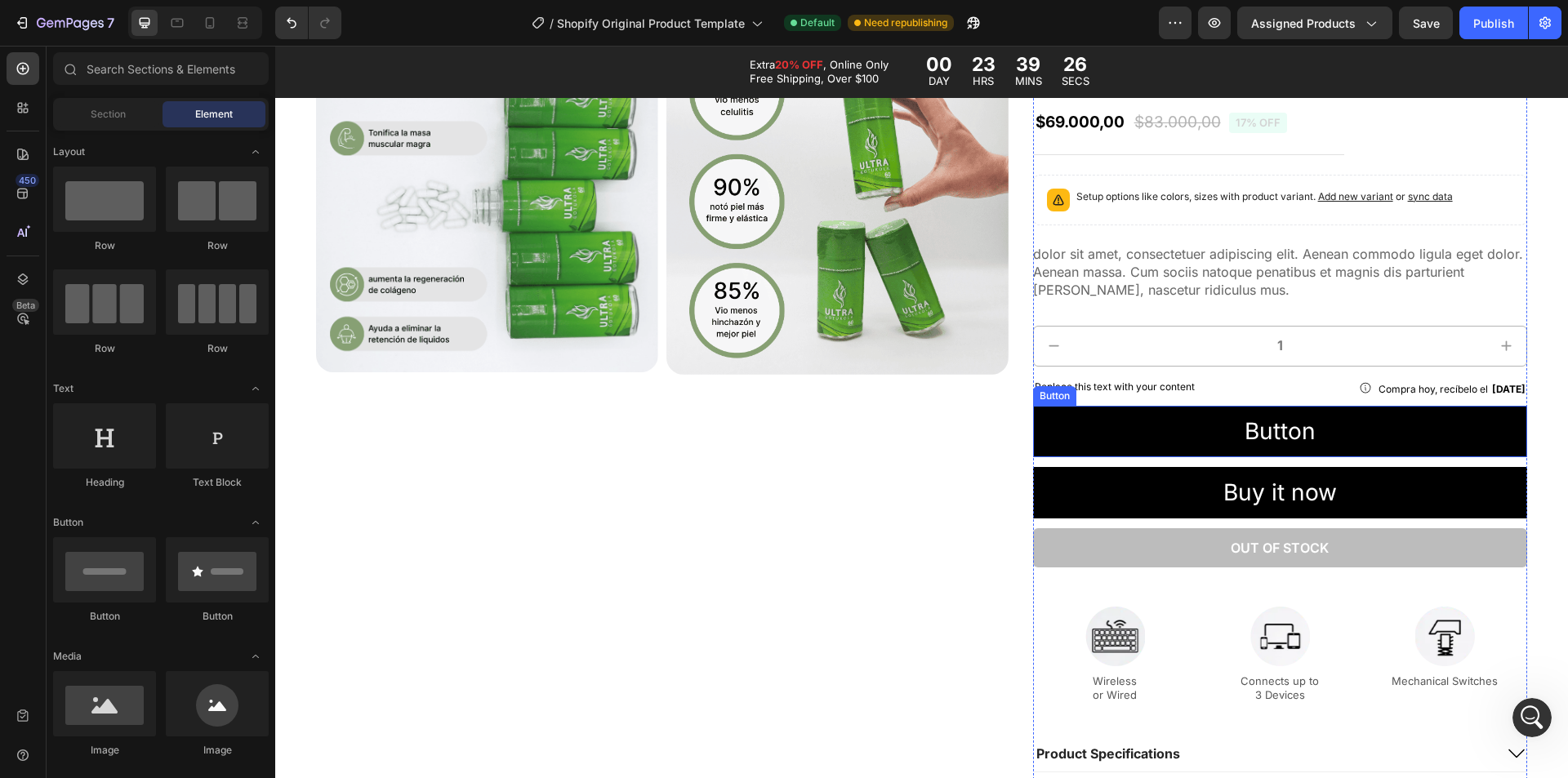
scroll to position [957, 0]
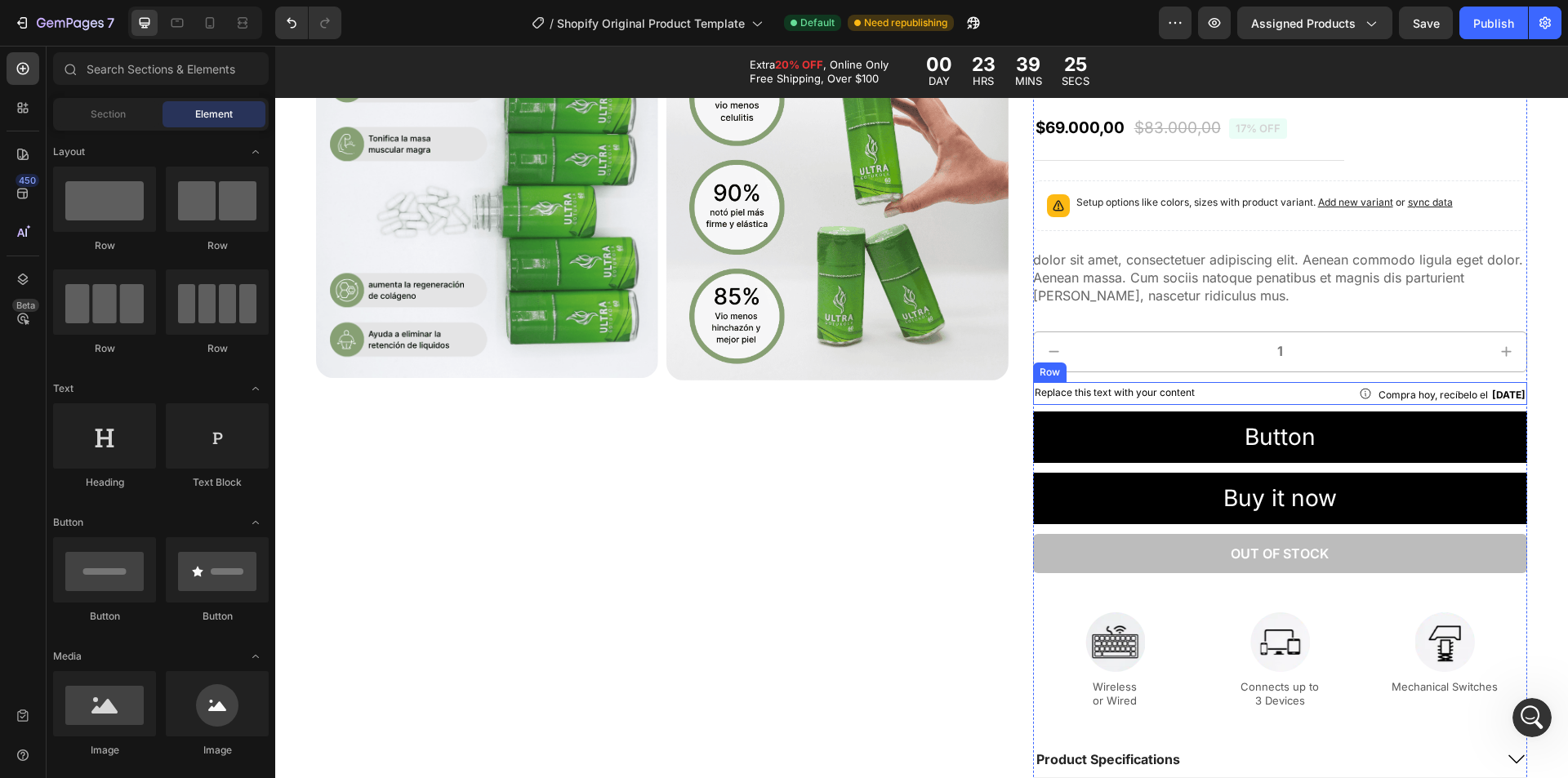
click at [1129, 404] on div "Icon Compra hoy, recíbelo el [DATE] Delivery Date Row Replace this text with yo…" at bounding box center [1280, 394] width 494 height 23
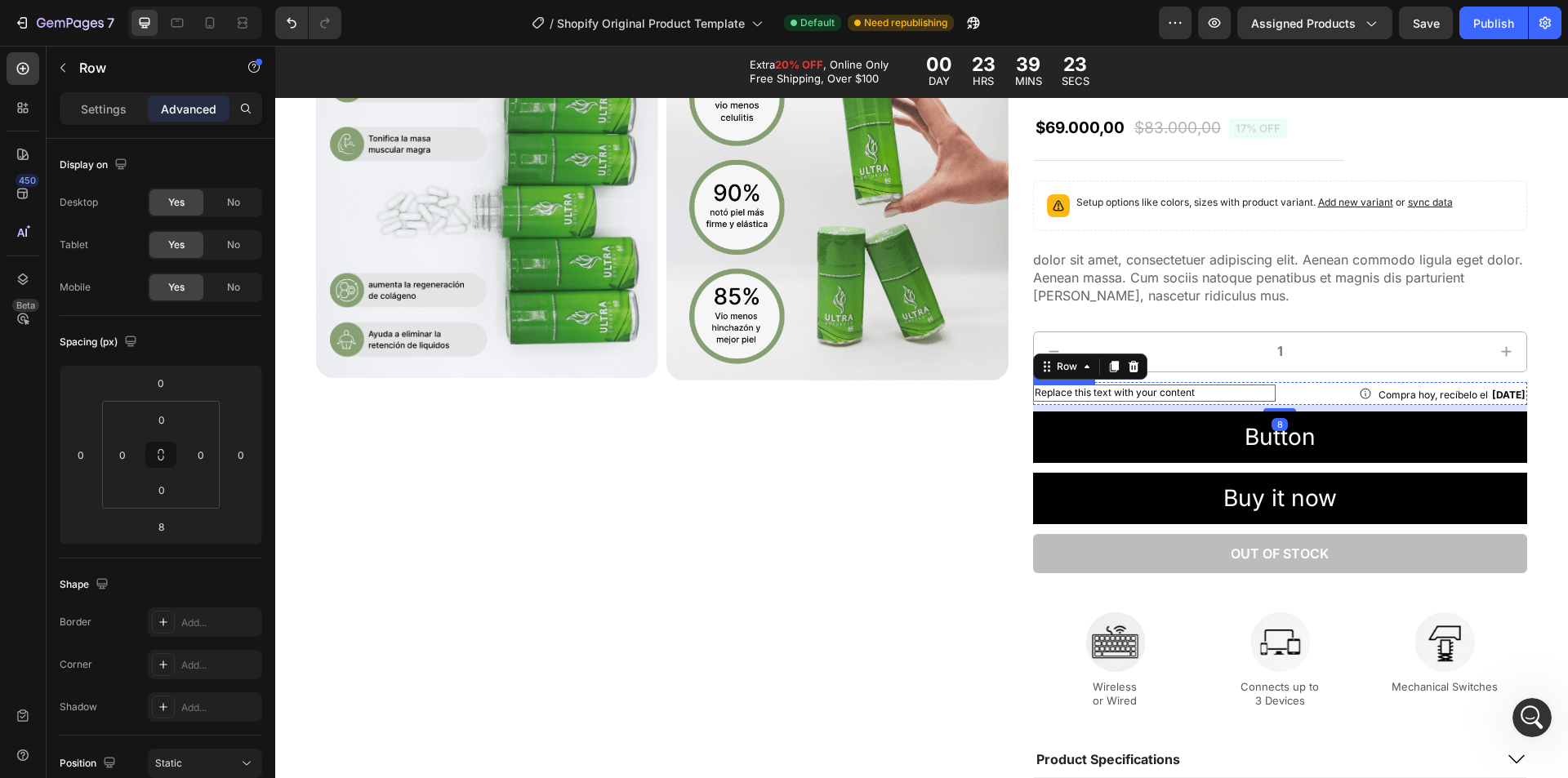
click at [1135, 395] on div "Replace this text with your content" at bounding box center [1155, 393] width 244 height 17
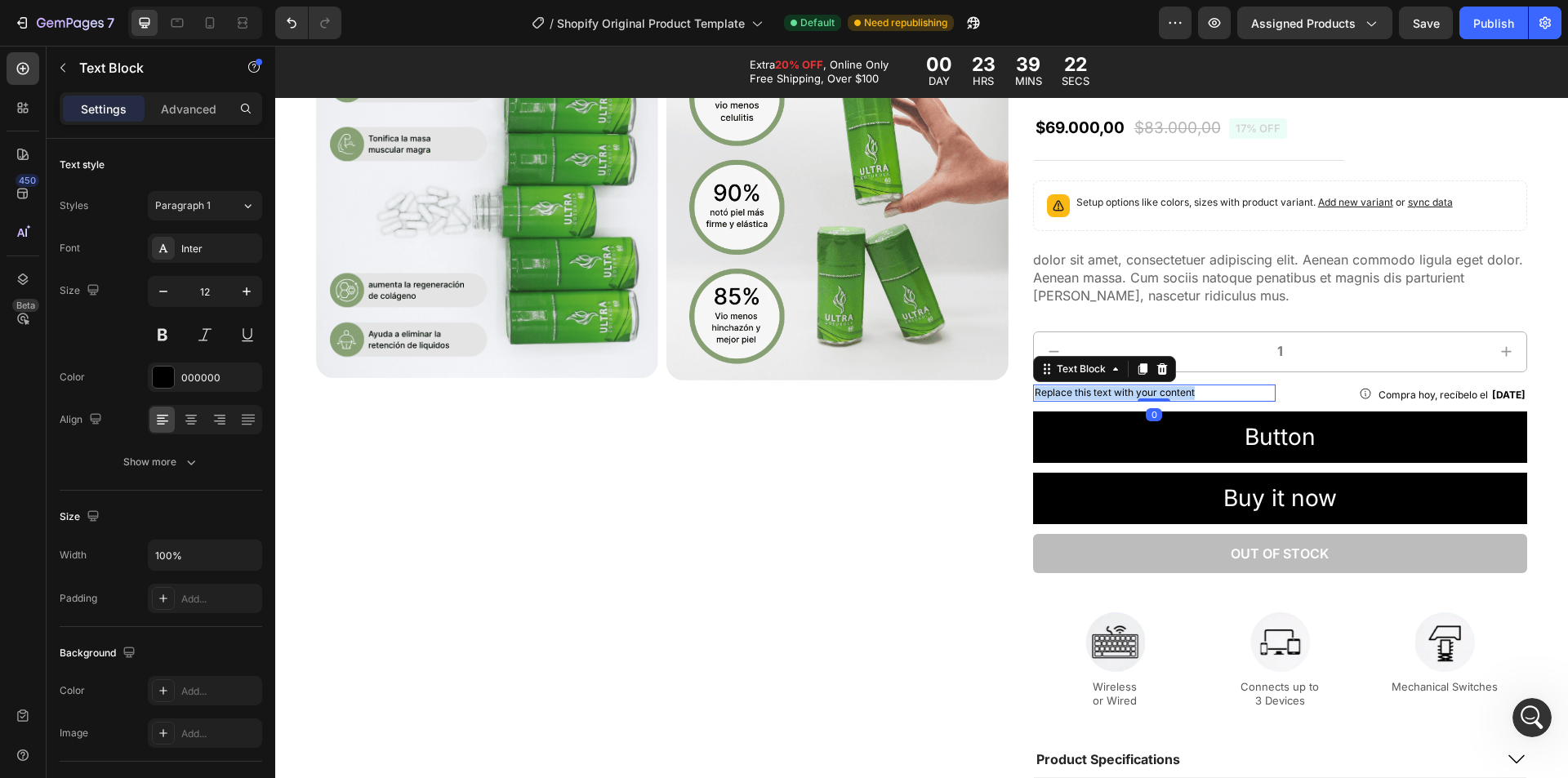
click at [1135, 395] on p "Replace this text with your content" at bounding box center [1155, 393] width 240 height 14
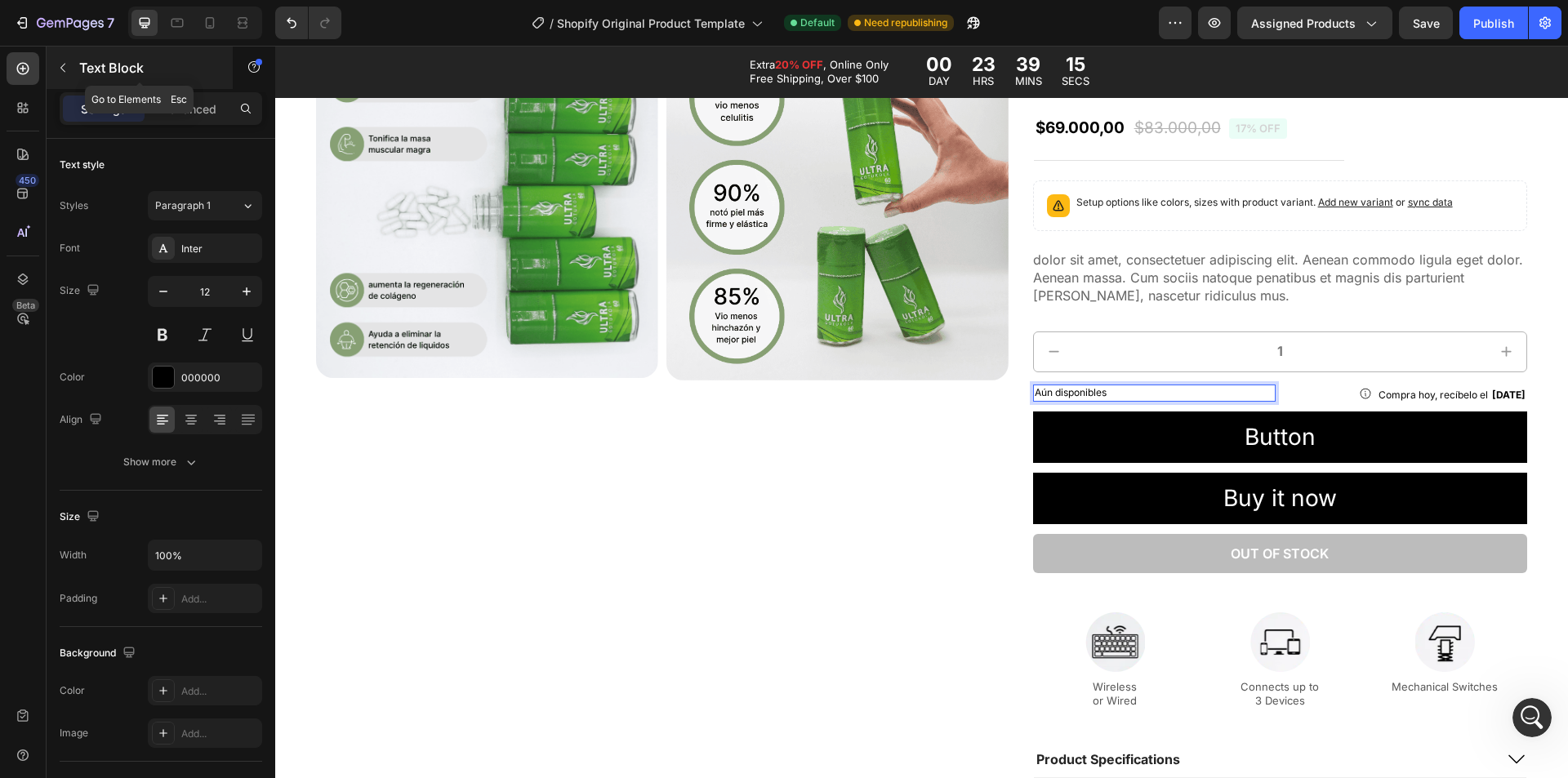
click at [65, 64] on icon "button" at bounding box center [63, 68] width 5 height 9
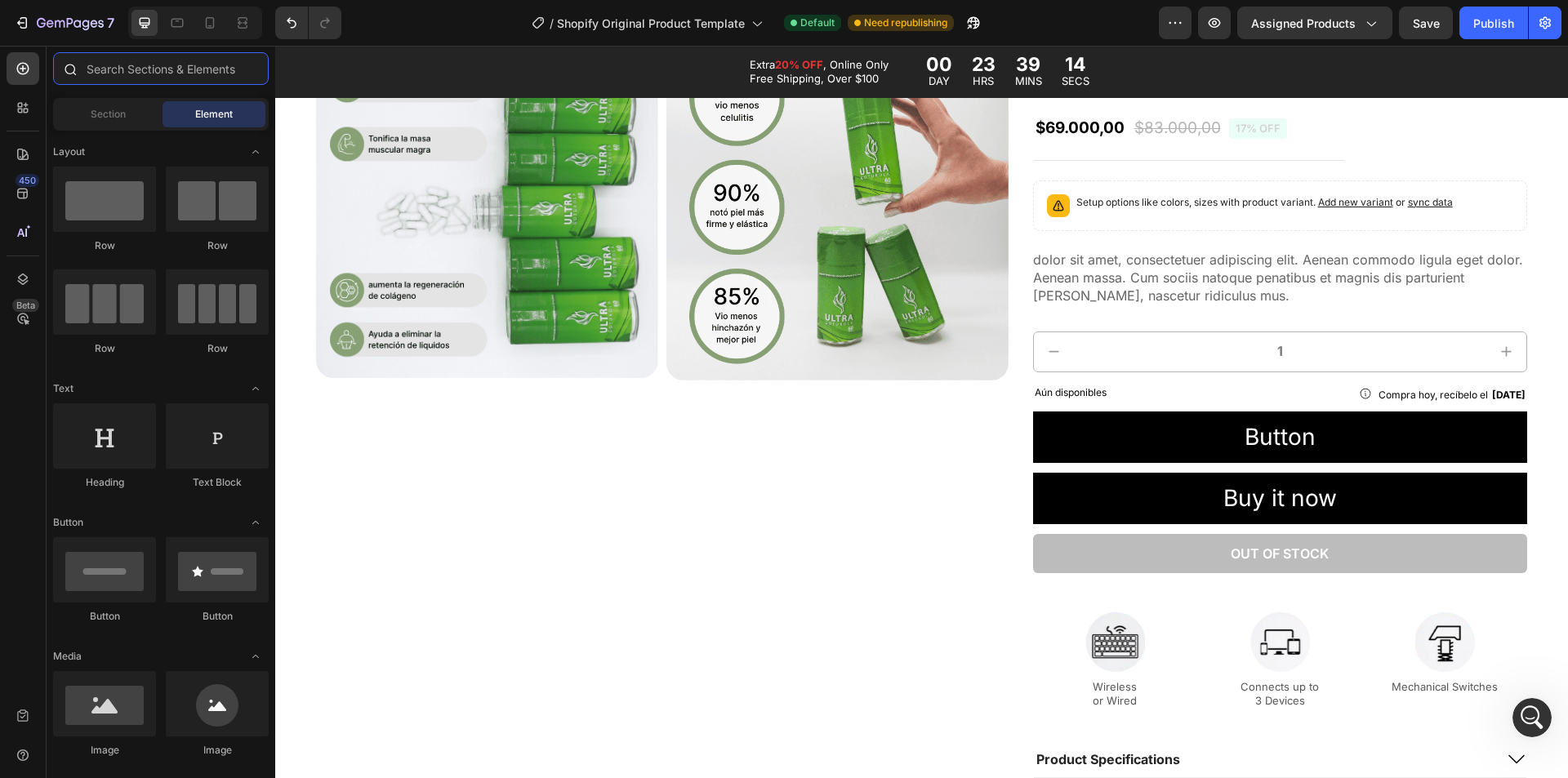
click at [117, 74] on input "text" at bounding box center [160, 68] width 215 height 32
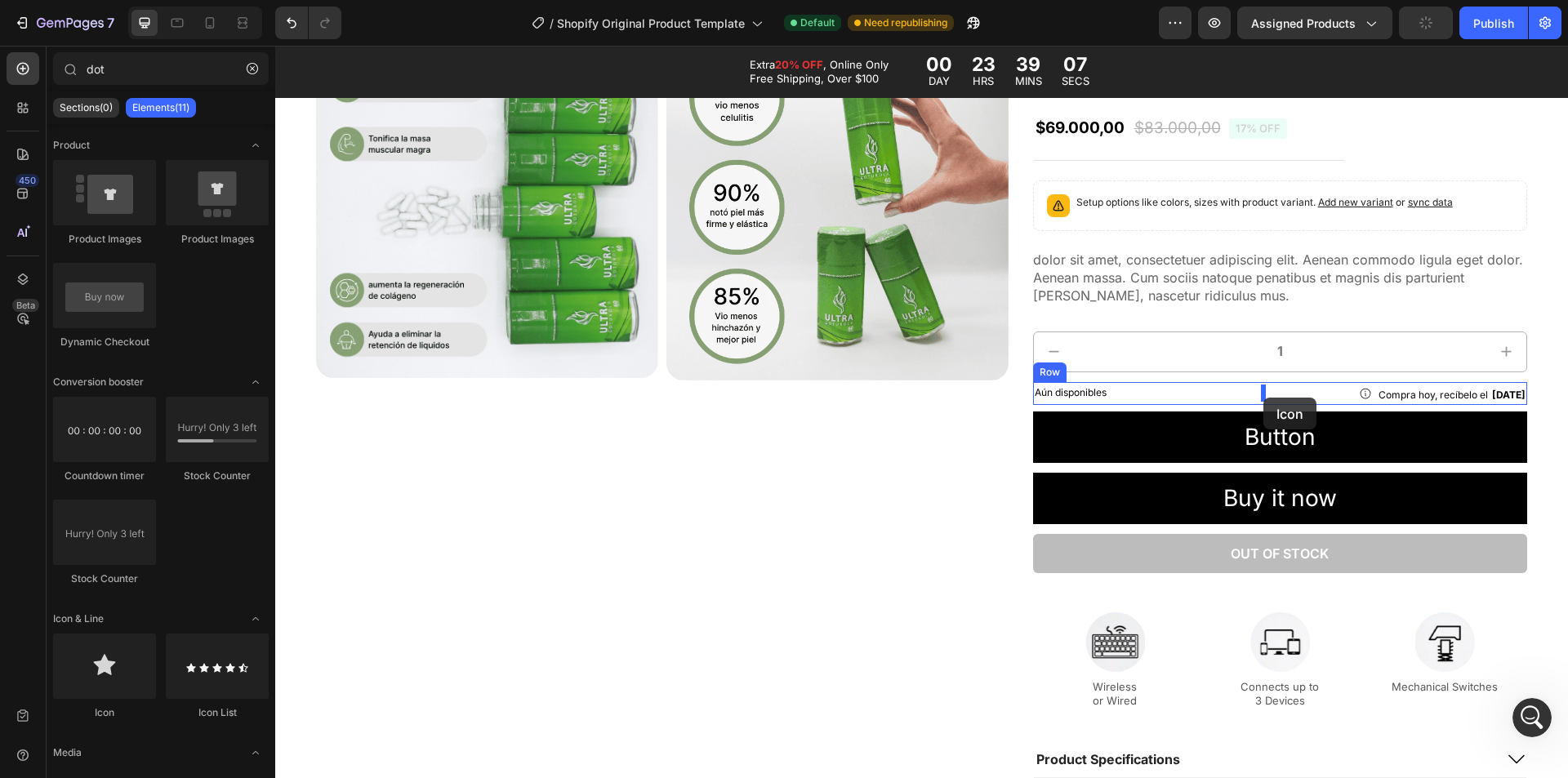
drag, startPoint x: 375, startPoint y: 716, endPoint x: 1264, endPoint y: 396, distance: 944.8
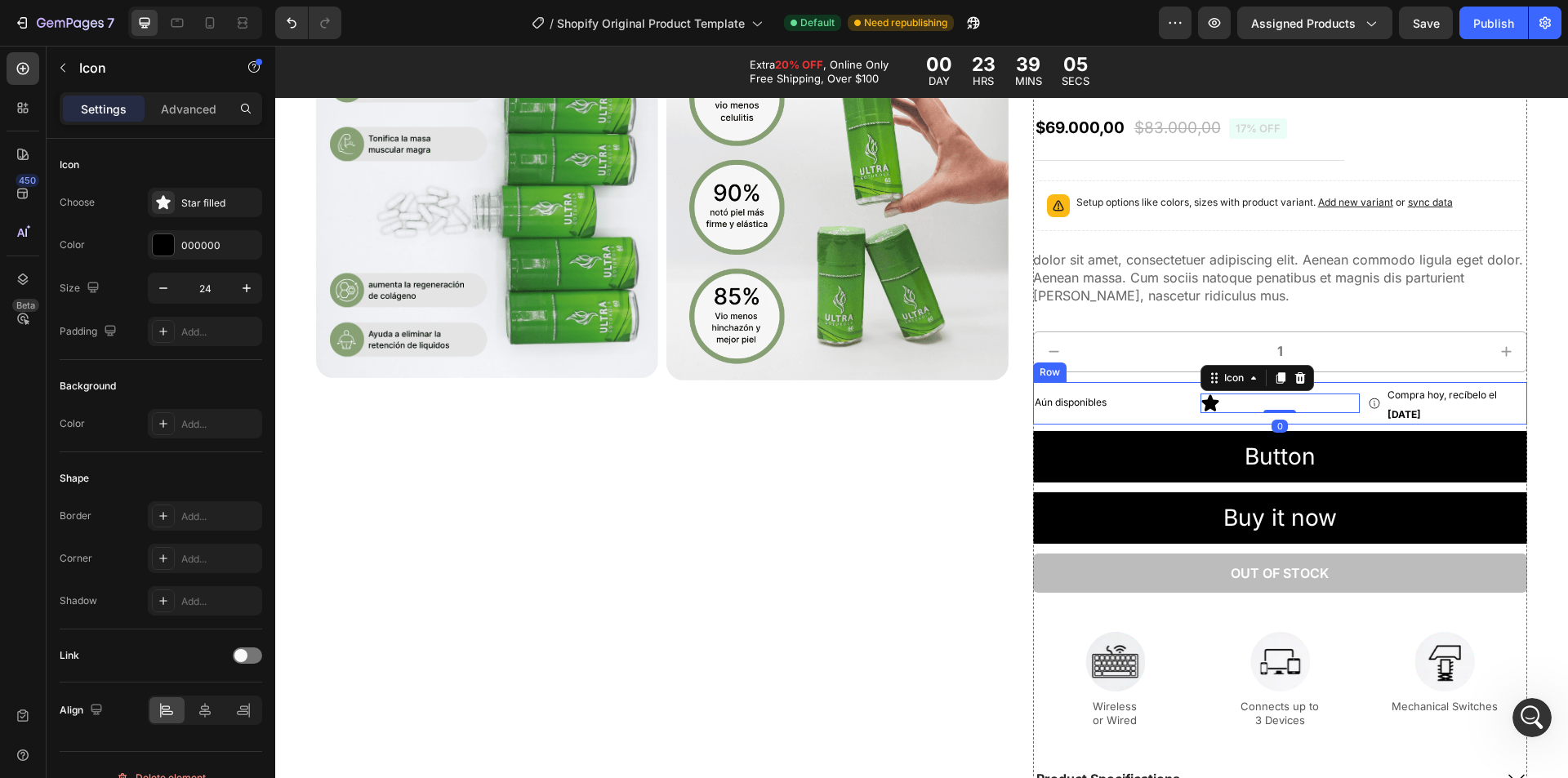
click at [1186, 402] on div "Icon Compra hoy, recíbelo el [DATE] Delivery Date Row Aún disponibles Text Bloc…" at bounding box center [1280, 403] width 494 height 42
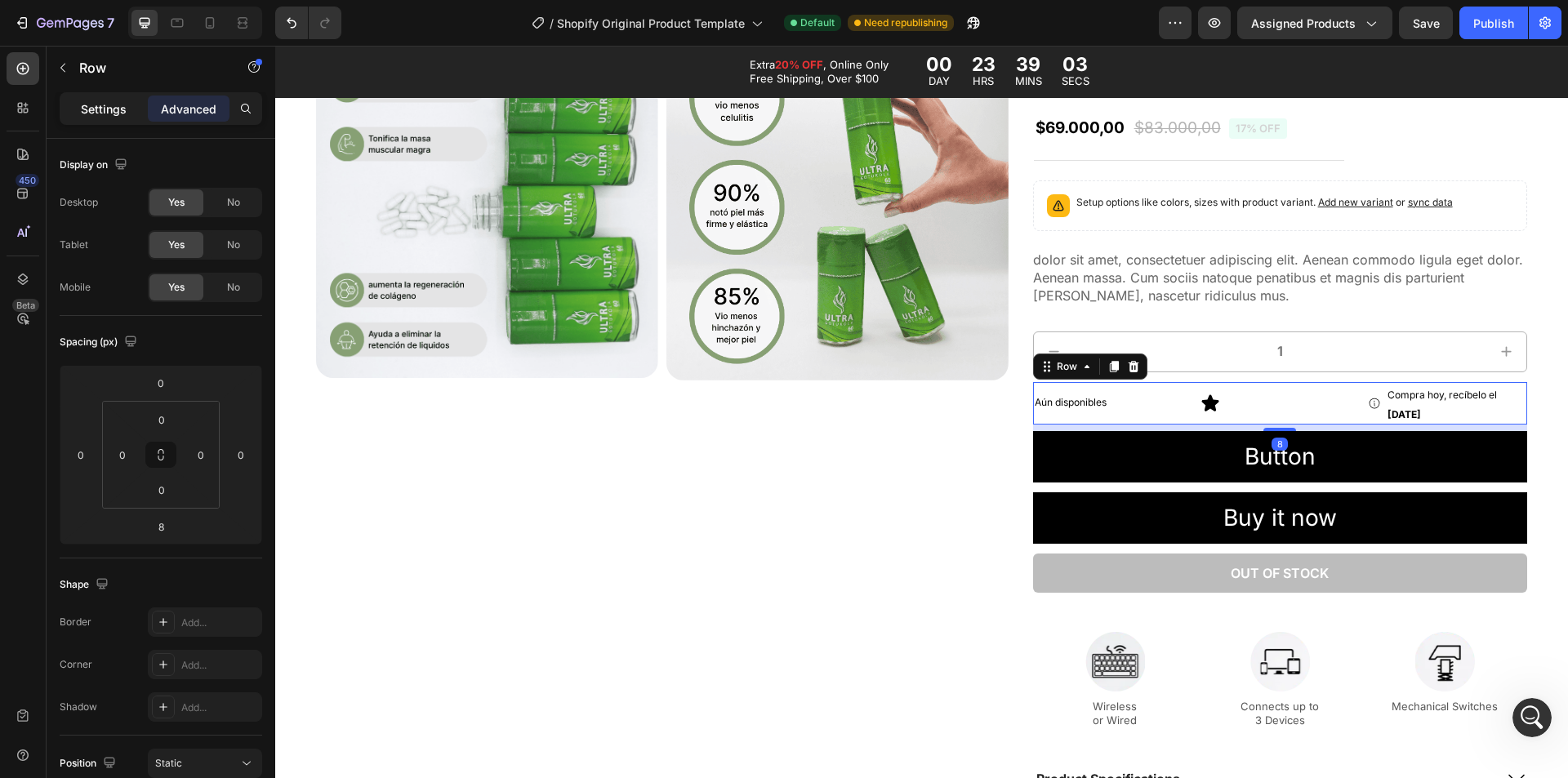
click at [115, 101] on p "Settings" at bounding box center [103, 109] width 46 height 17
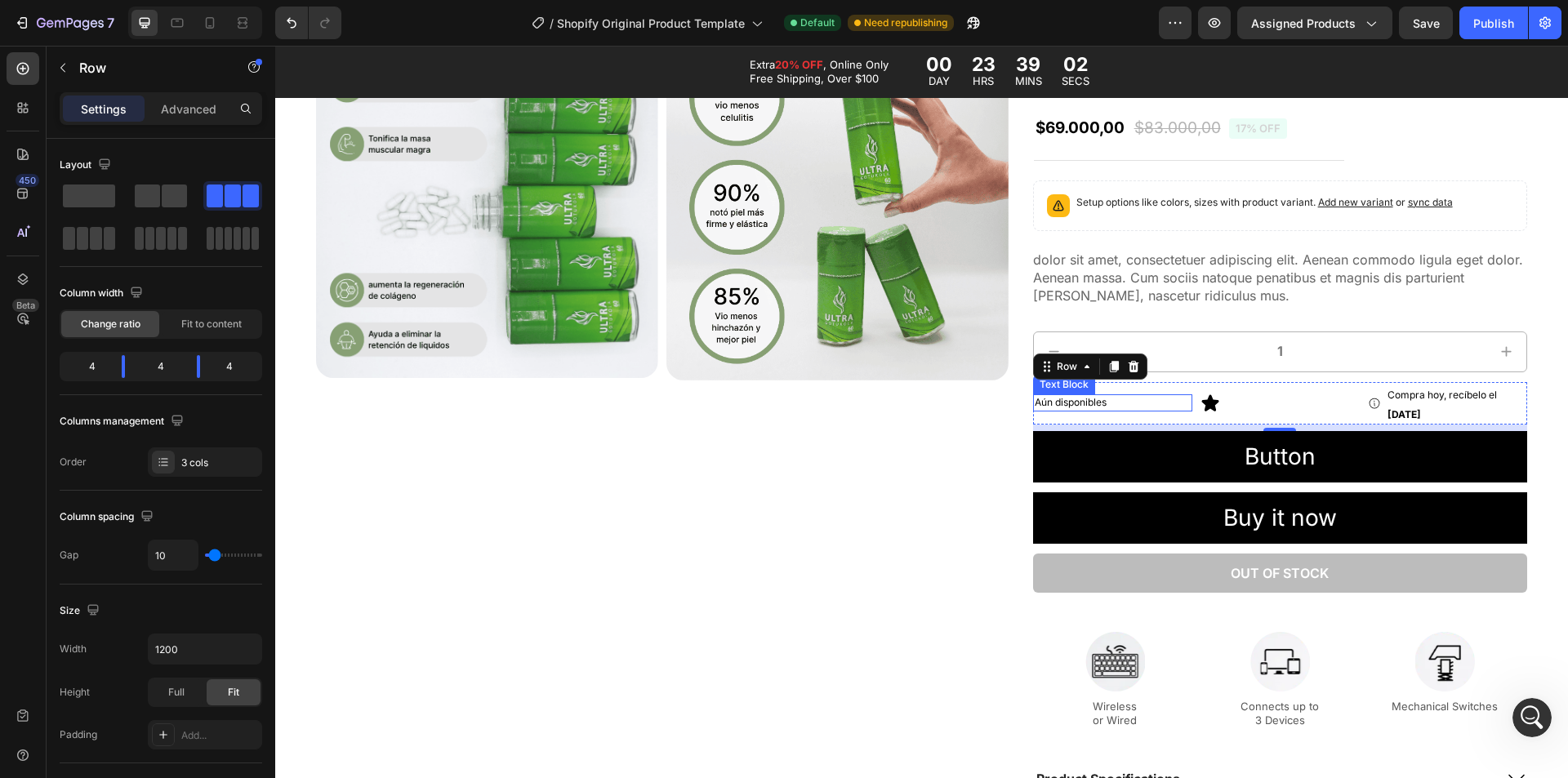
click at [1141, 401] on p "Aún disponibles" at bounding box center [1113, 402] width 156 height 14
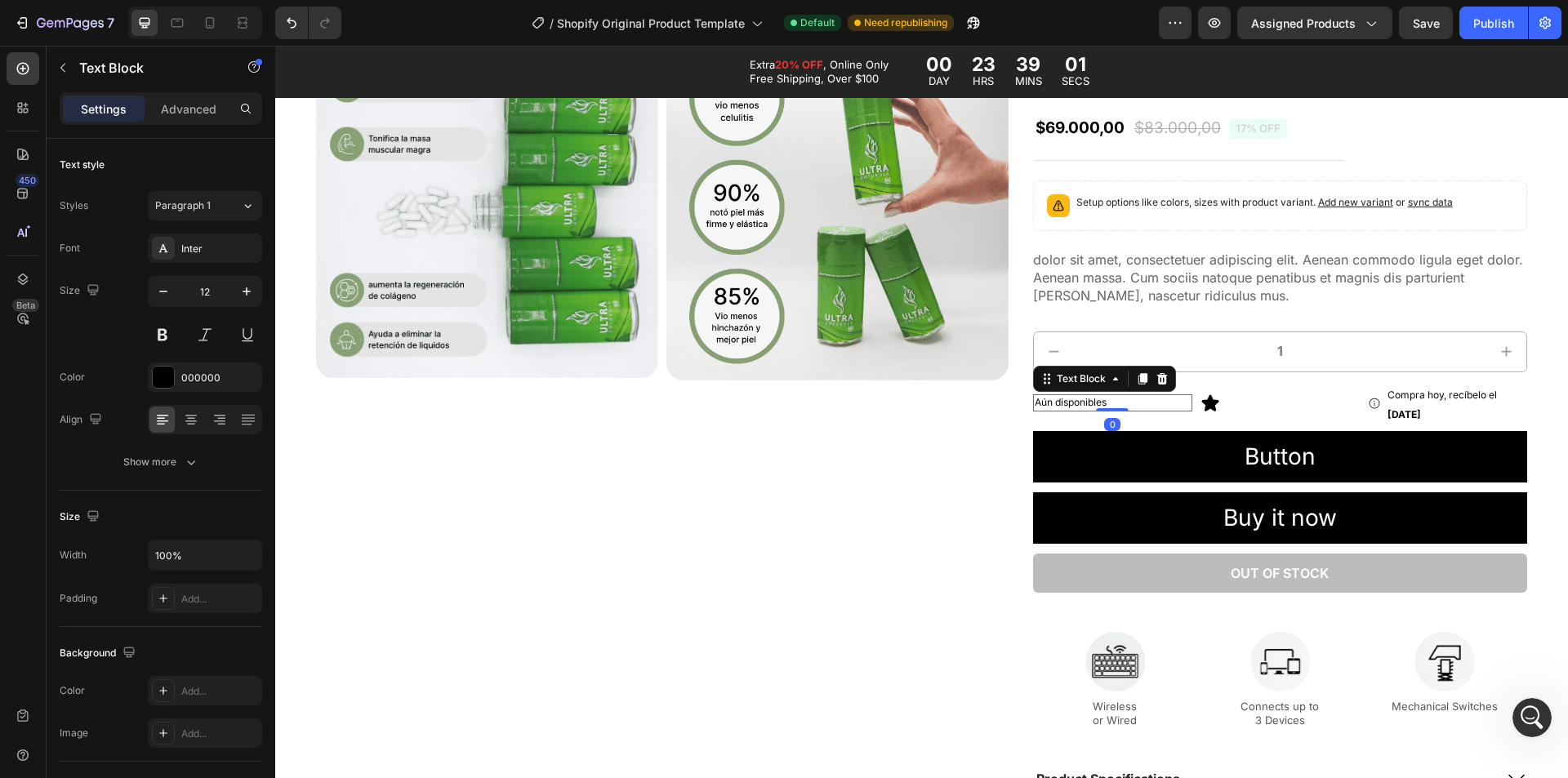
click at [173, 91] on div "Text Block" at bounding box center [140, 69] width 186 height 47
click at [185, 106] on p "Advanced" at bounding box center [189, 109] width 56 height 17
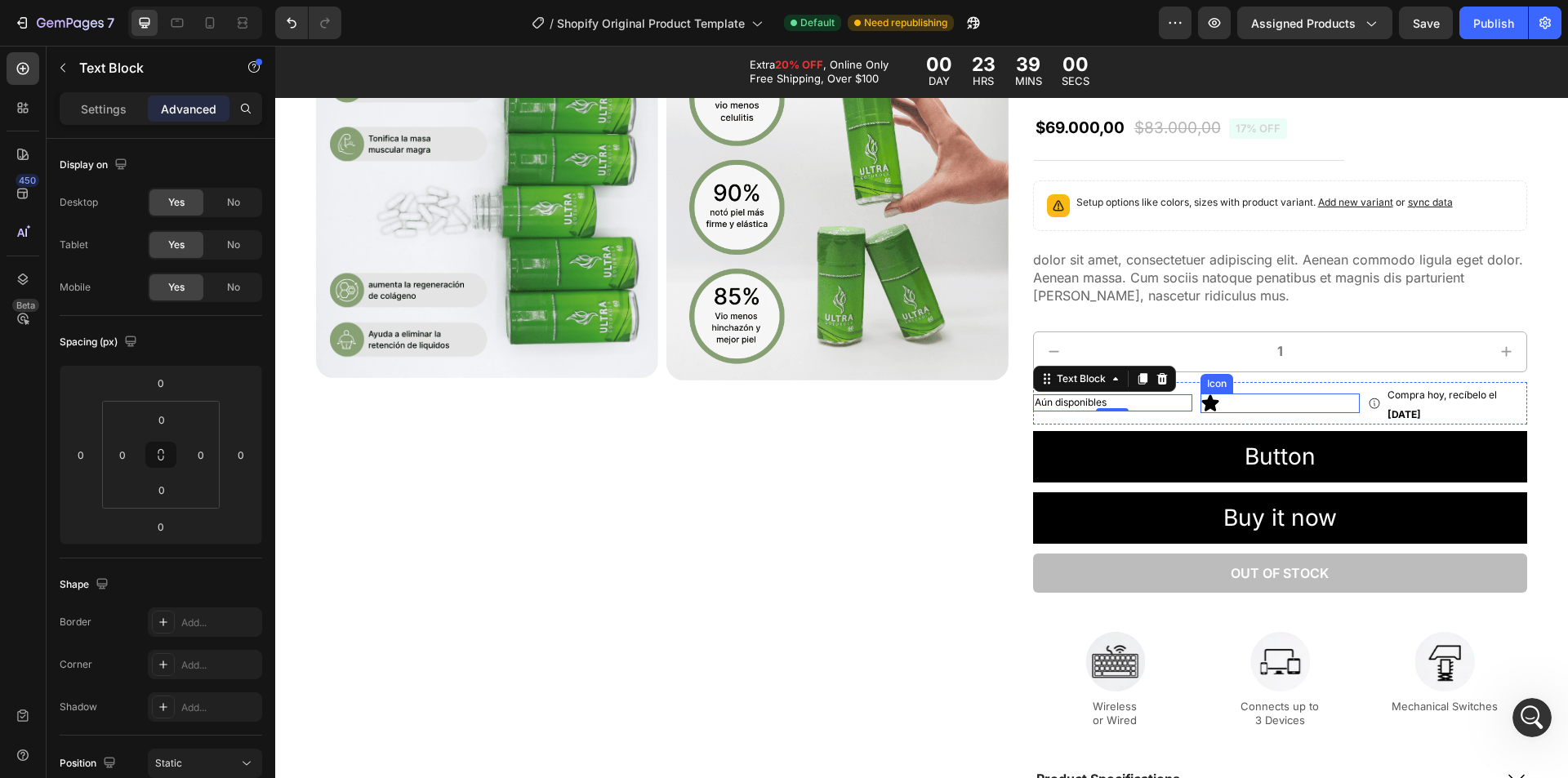
click at [1201, 401] on icon at bounding box center [1210, 403] width 17 height 17
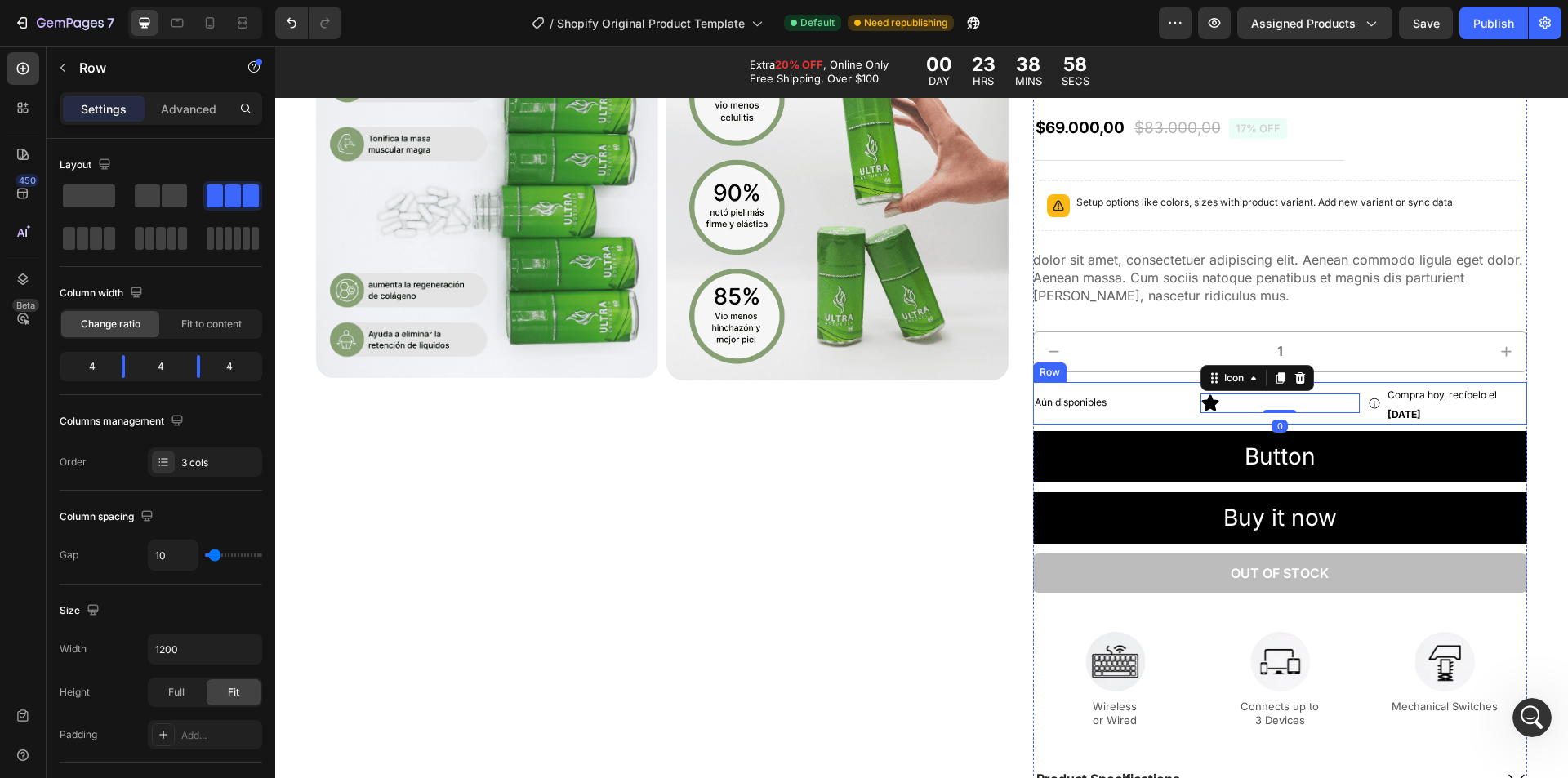
click at [1181, 415] on div "Aún disponibles Text Block" at bounding box center [1113, 403] width 160 height 42
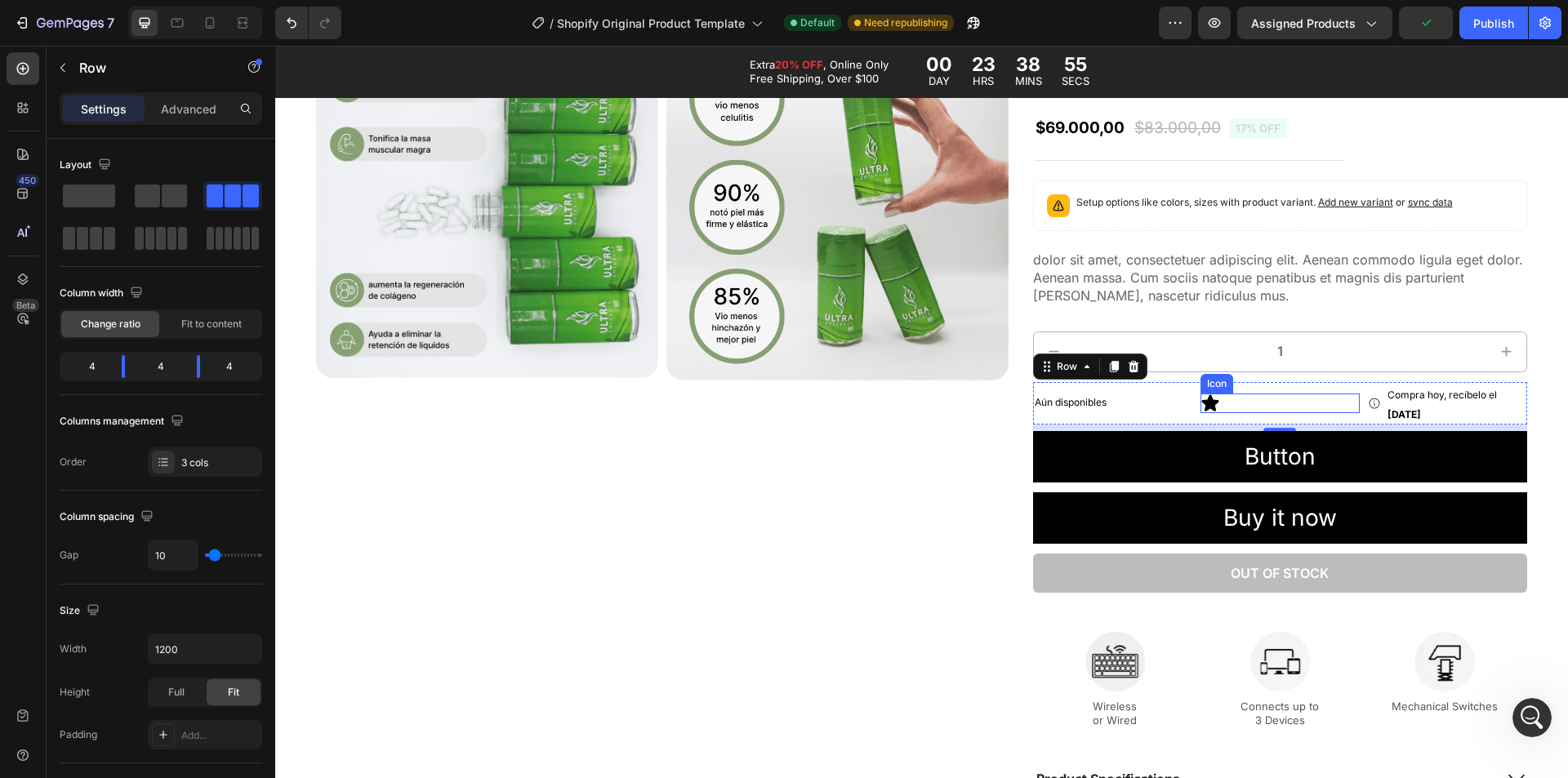
click at [1206, 397] on icon at bounding box center [1211, 404] width 20 height 20
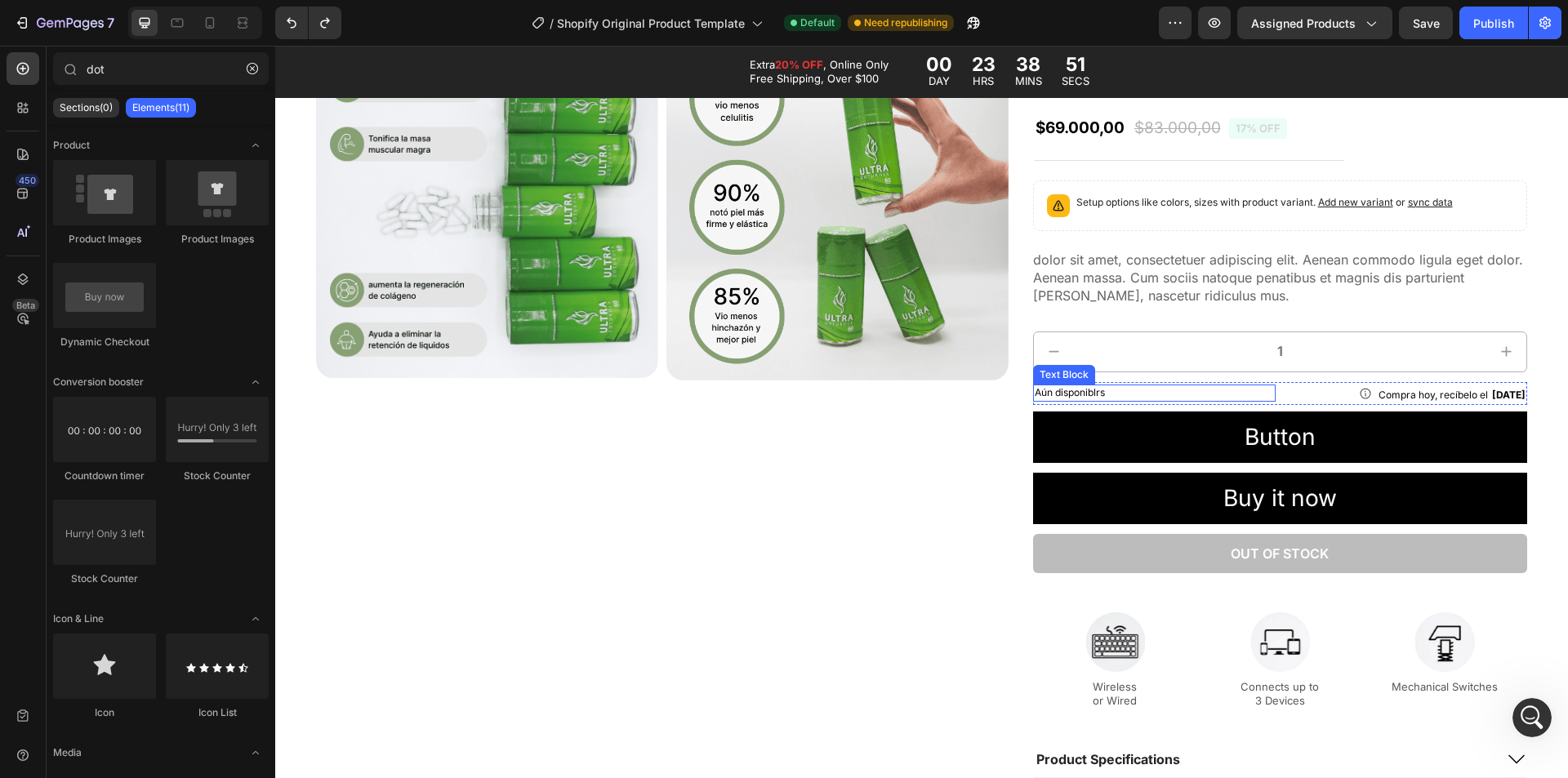
click at [1105, 395] on p "Aún disponiblrs" at bounding box center [1155, 393] width 240 height 14
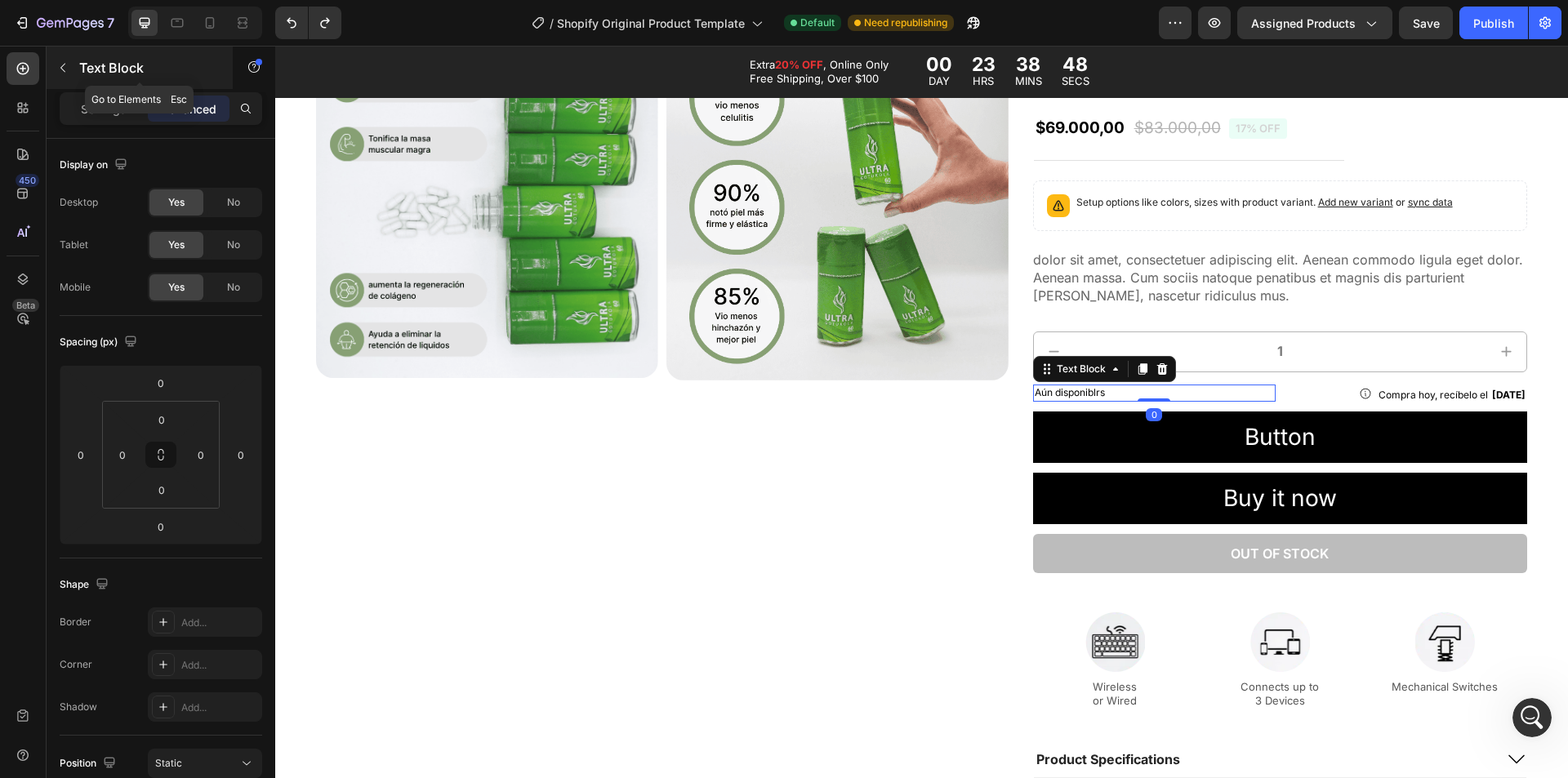
click at [76, 76] on div "Text Block" at bounding box center [140, 67] width 186 height 42
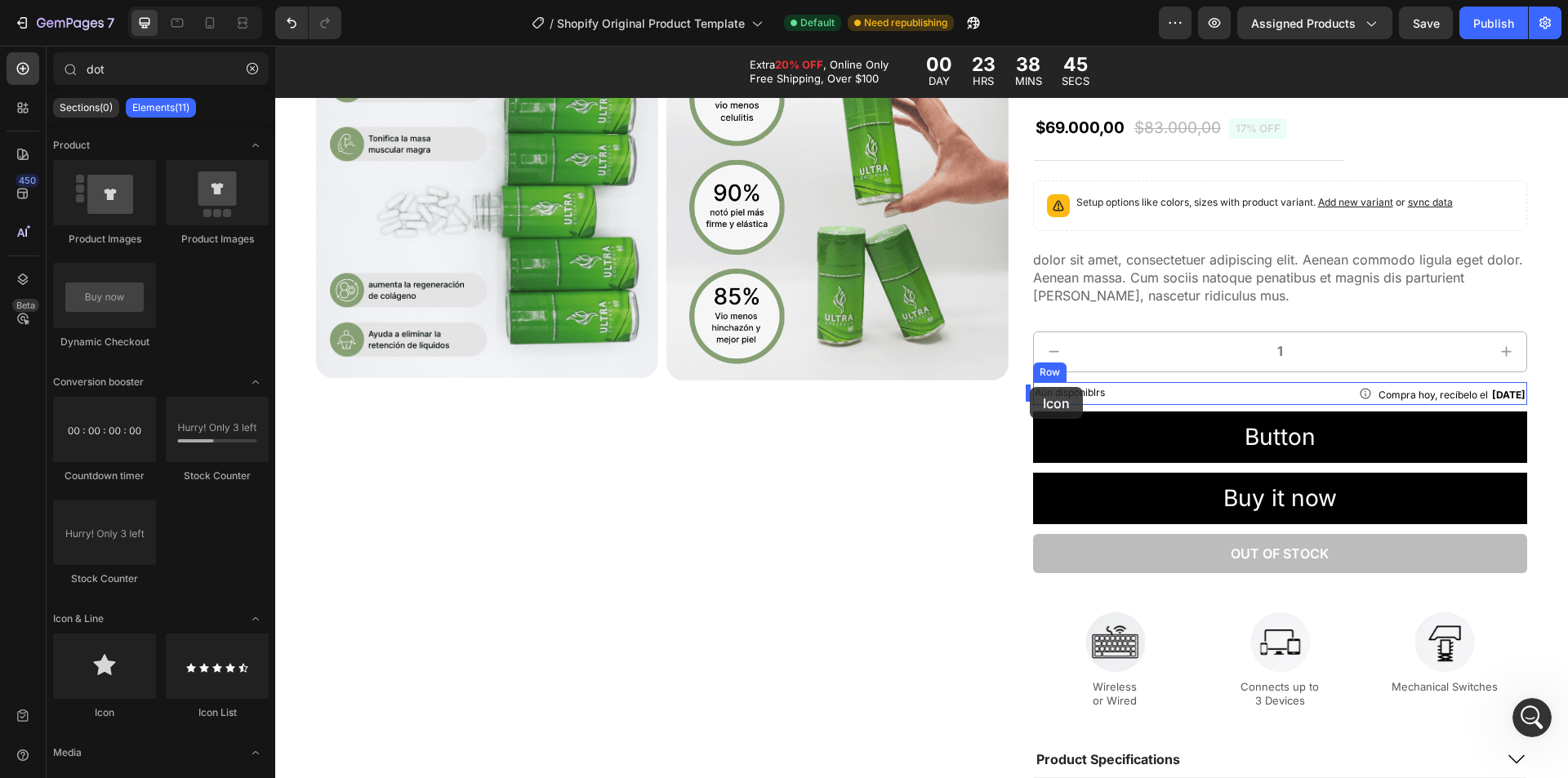
drag, startPoint x: 395, startPoint y: 721, endPoint x: 1029, endPoint y: 387, distance: 716.6
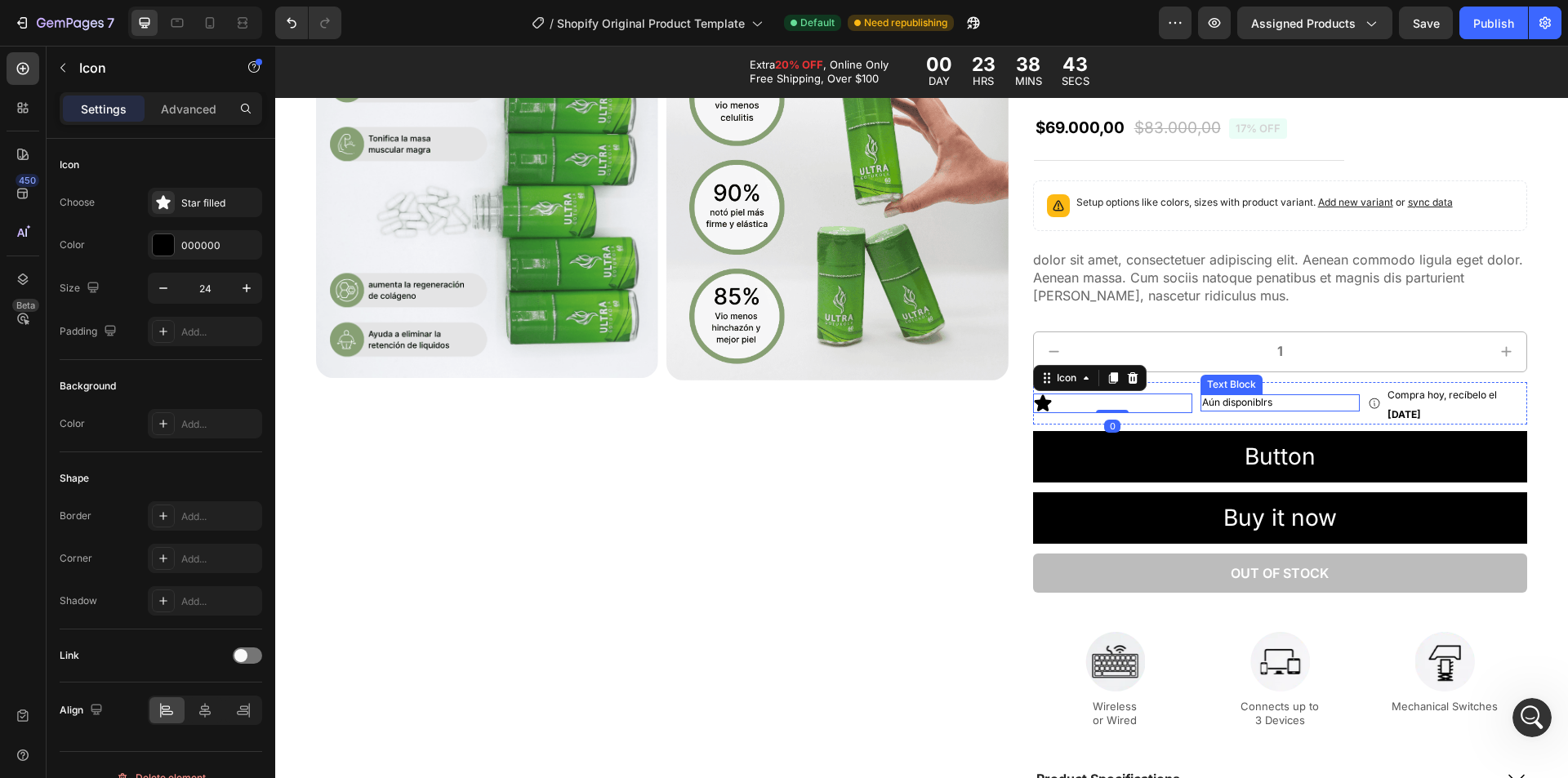
drag, startPoint x: 1211, startPoint y: 401, endPoint x: 1186, endPoint y: 405, distance: 25.3
click at [1207, 401] on p "Aún disponiblrs" at bounding box center [1280, 402] width 156 height 14
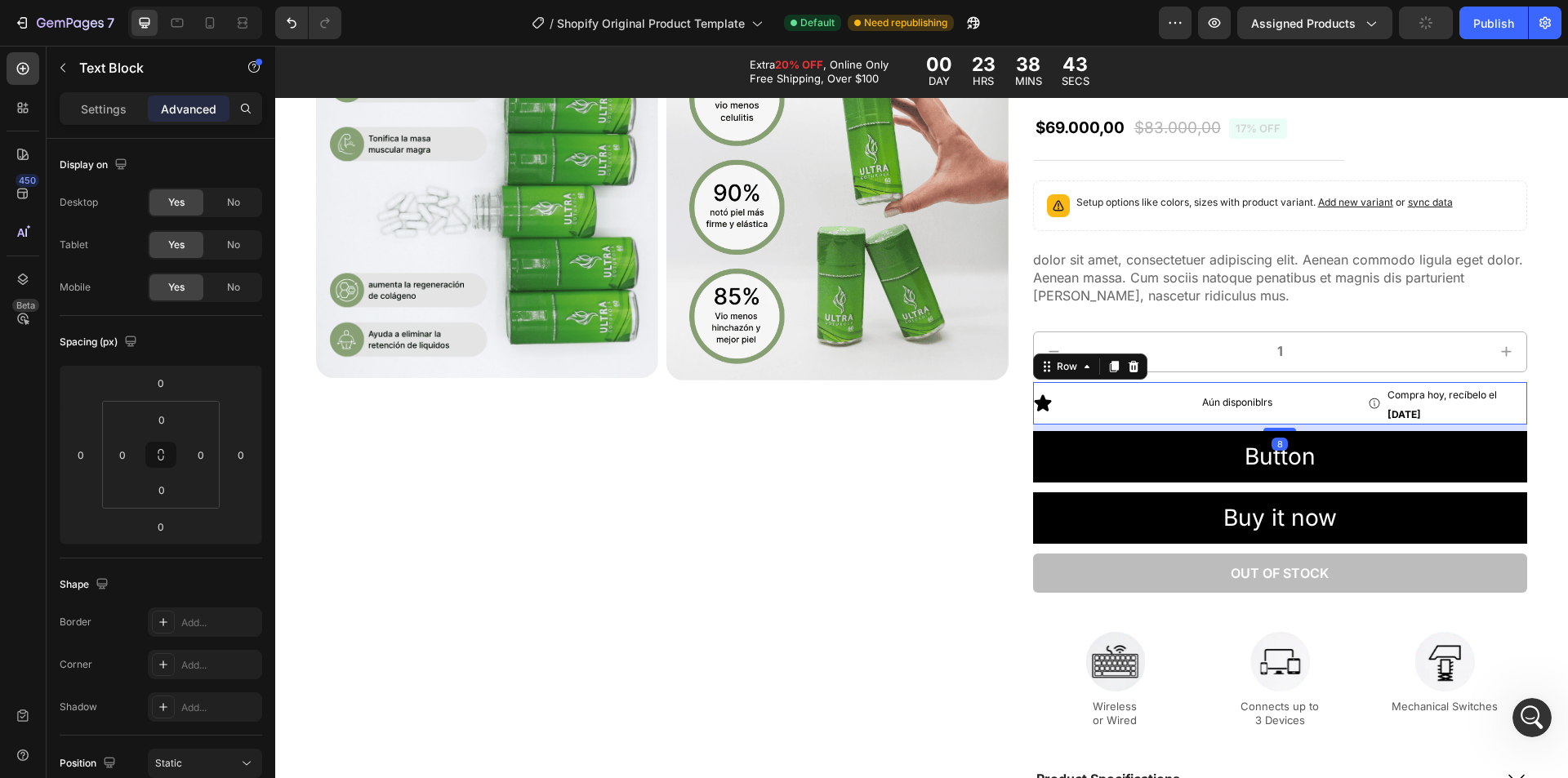
click at [1184, 405] on div "Icon Compra hoy, recíbelo el [DATE] Delivery Date Row Icon Aún disponiblrs Text…" at bounding box center [1280, 403] width 494 height 42
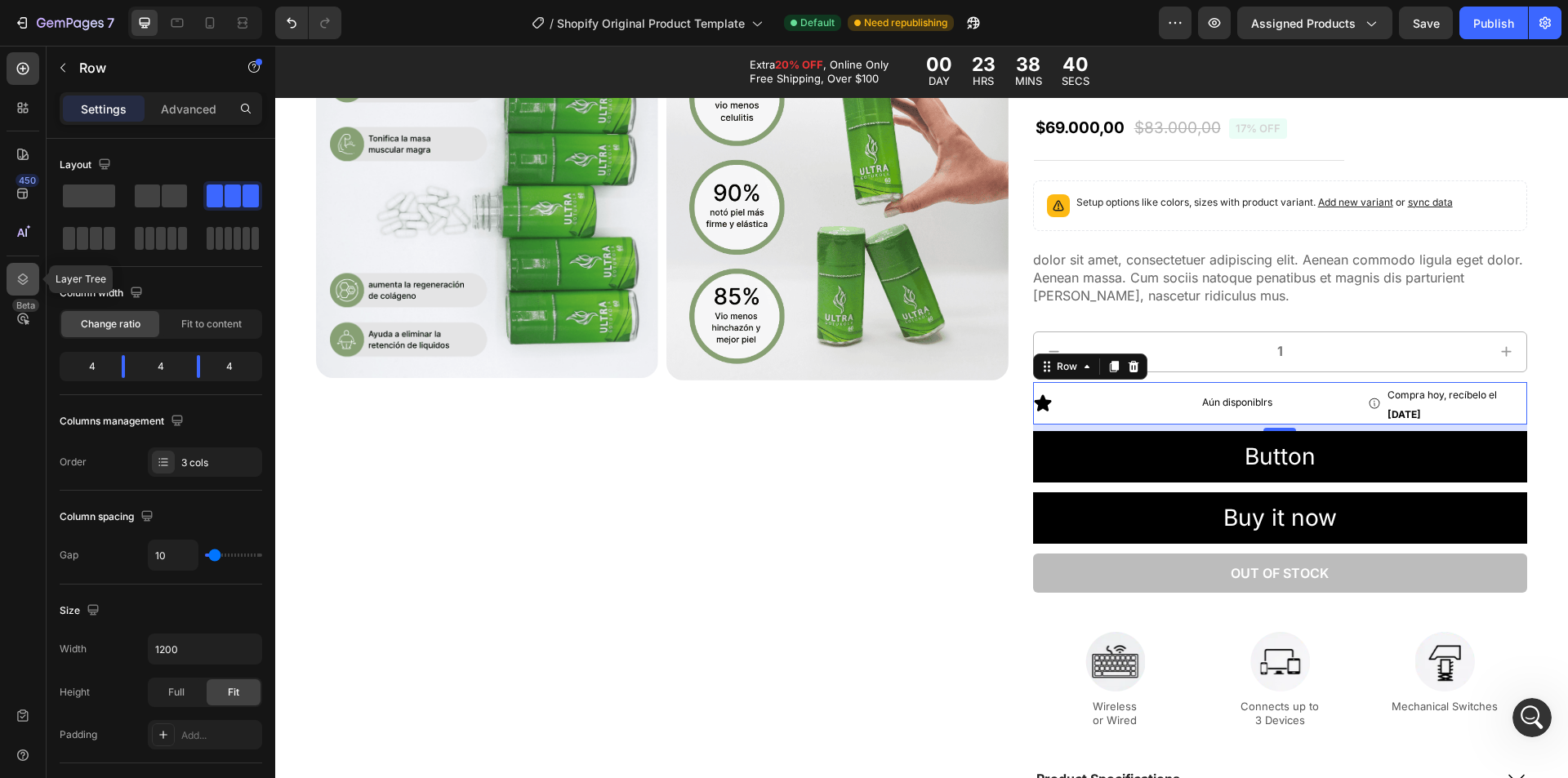
click at [18, 279] on icon at bounding box center [23, 279] width 17 height 17
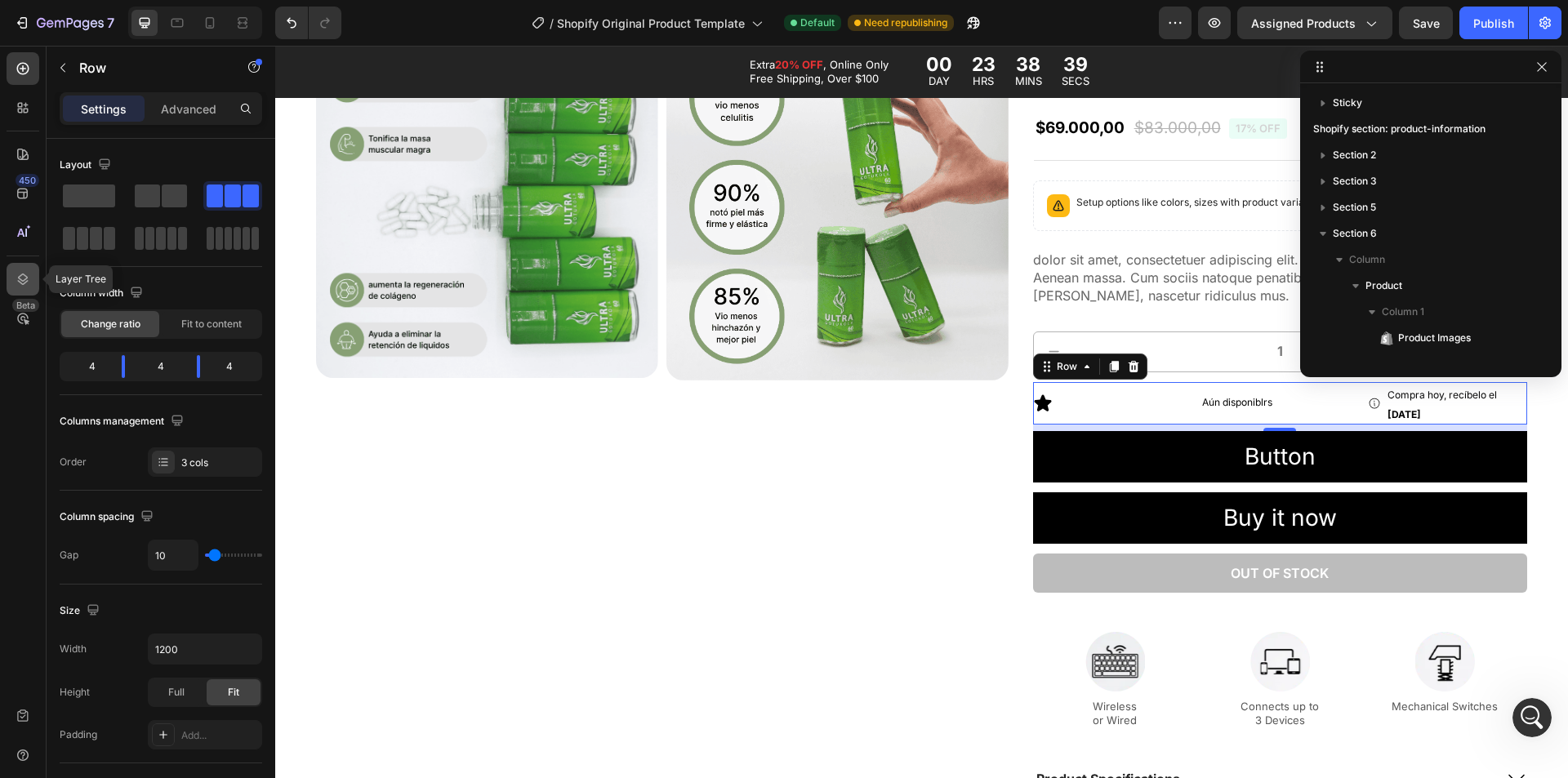
scroll to position [388, 0]
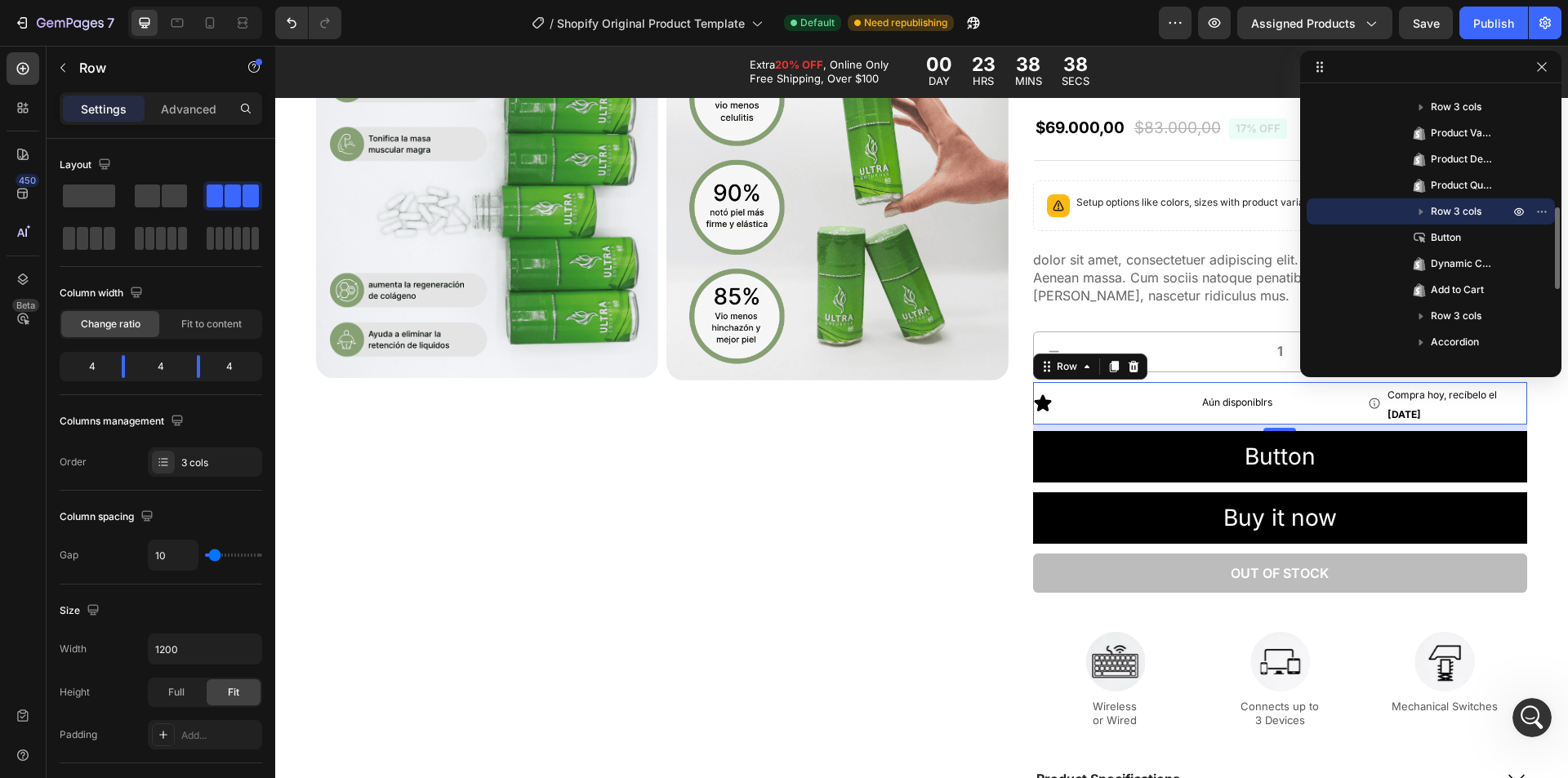
click at [1423, 215] on icon "button" at bounding box center [1422, 212] width 17 height 17
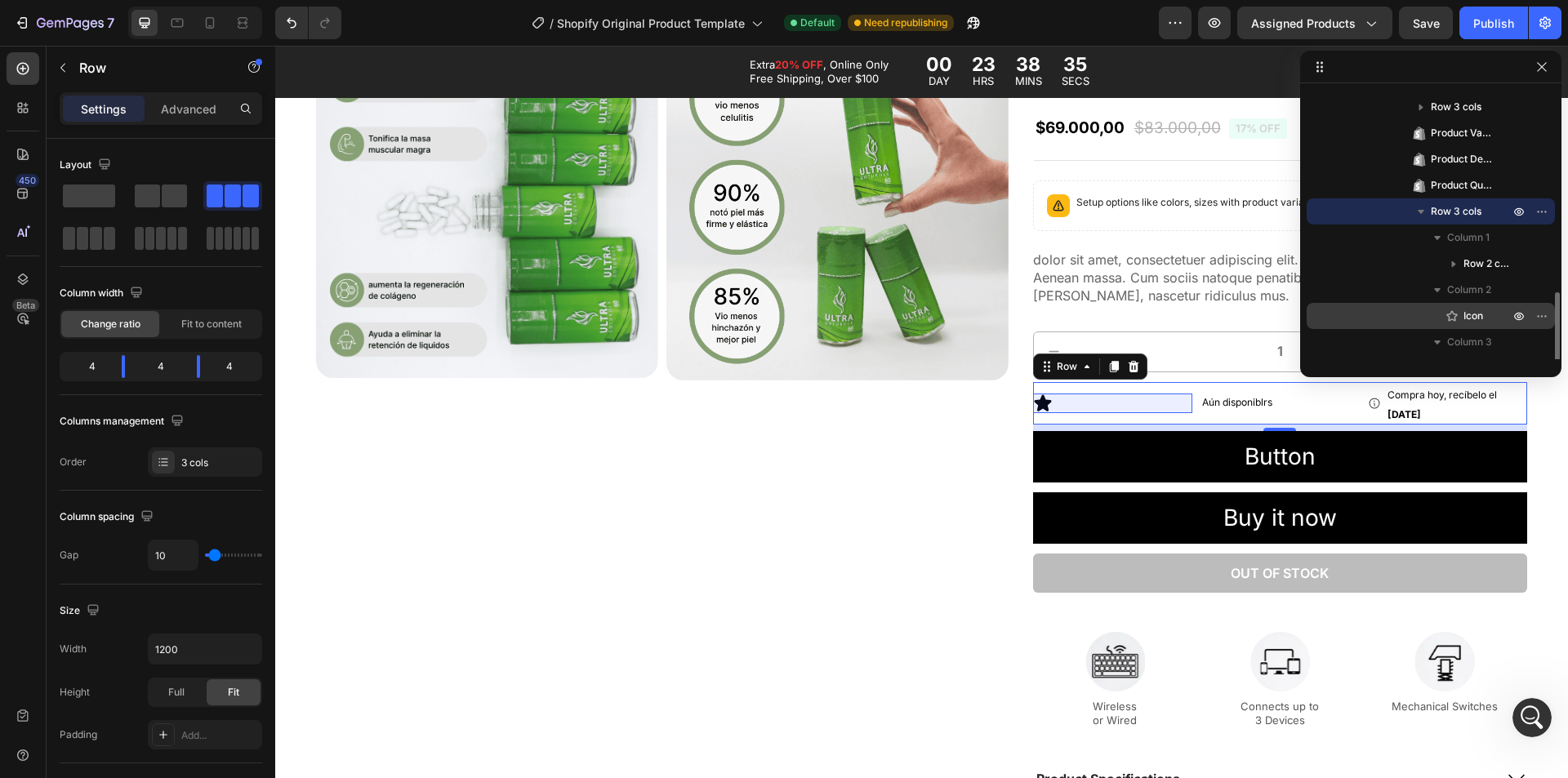
scroll to position [470, 0]
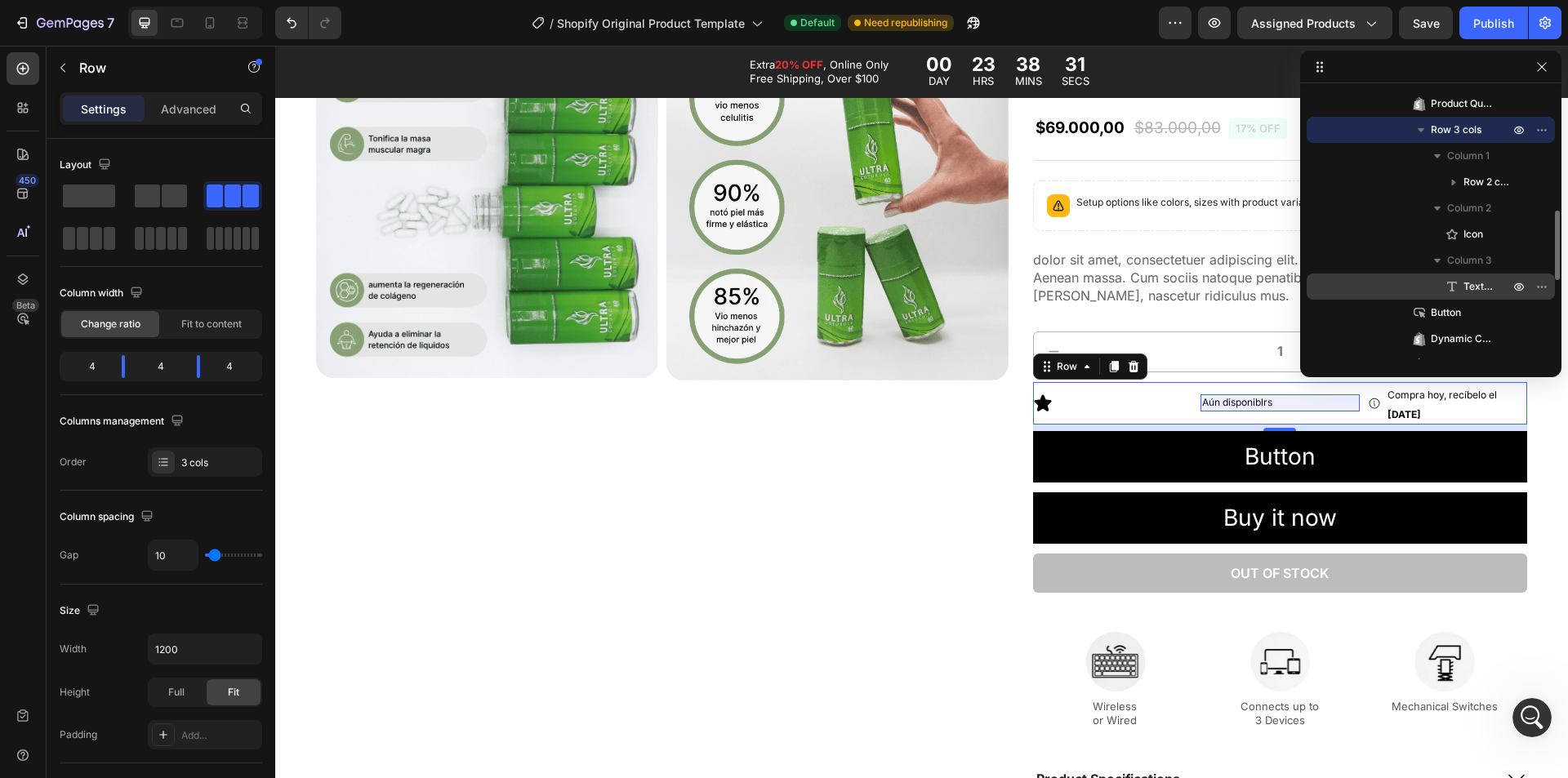
drag, startPoint x: 1462, startPoint y: 284, endPoint x: 1492, endPoint y: 283, distance: 30.0
click at [1475, 283] on p "Text Block" at bounding box center [1468, 287] width 49 height 17
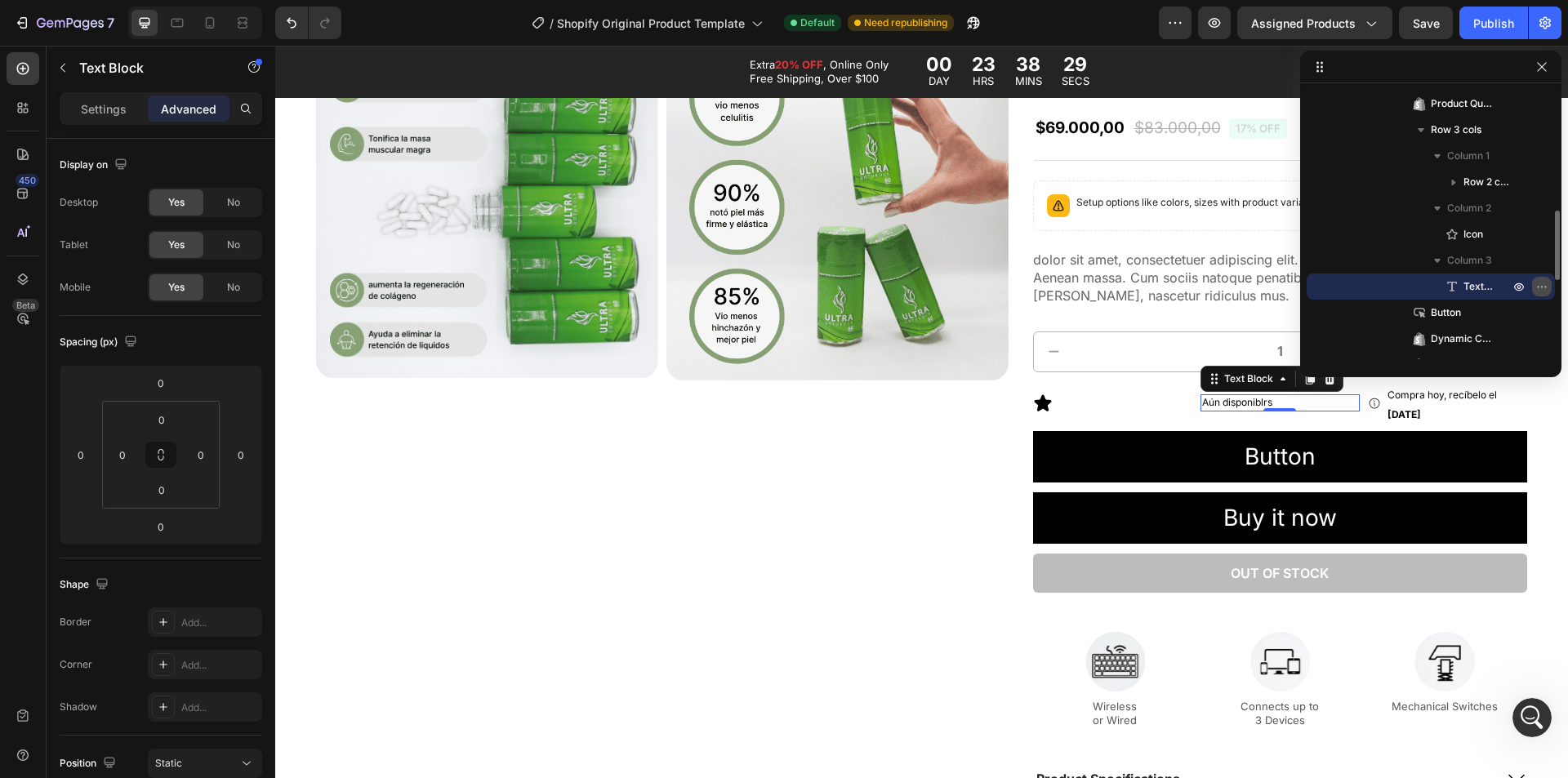
click at [1541, 285] on icon "button" at bounding box center [1542, 287] width 13 height 13
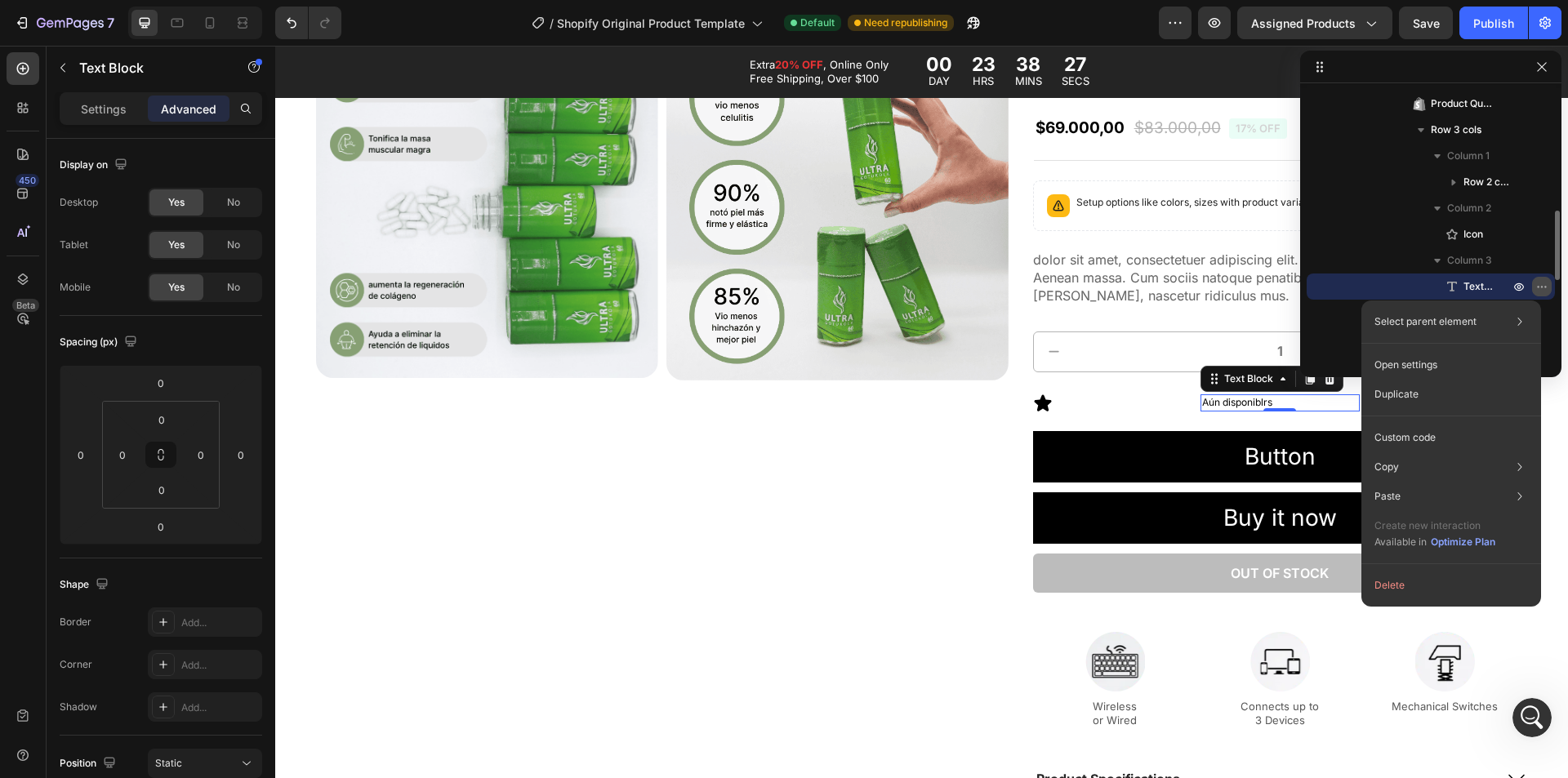
click at [1541, 285] on icon "button" at bounding box center [1542, 287] width 13 height 13
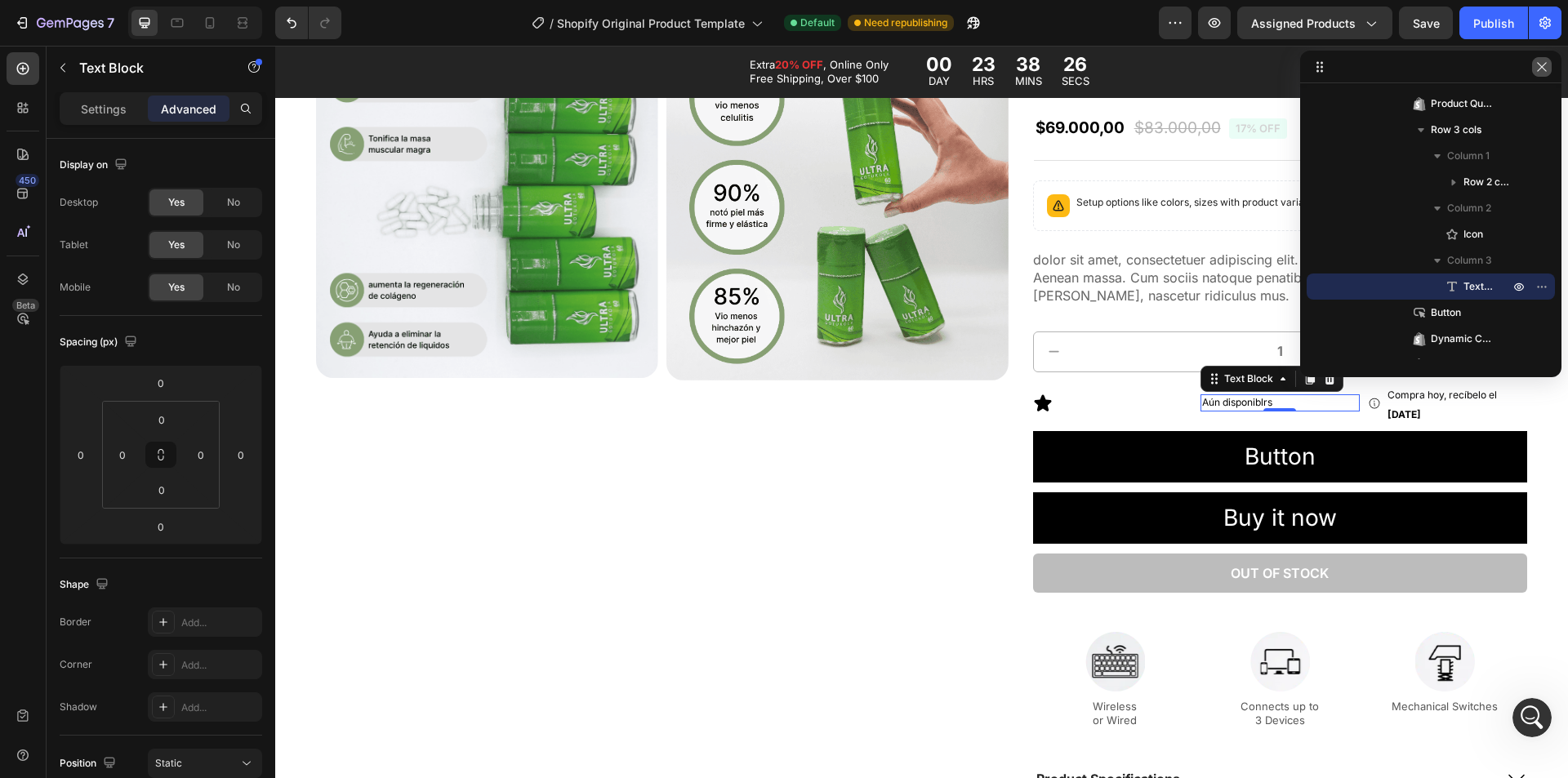
click at [1543, 74] on button "button" at bounding box center [1542, 67] width 20 height 20
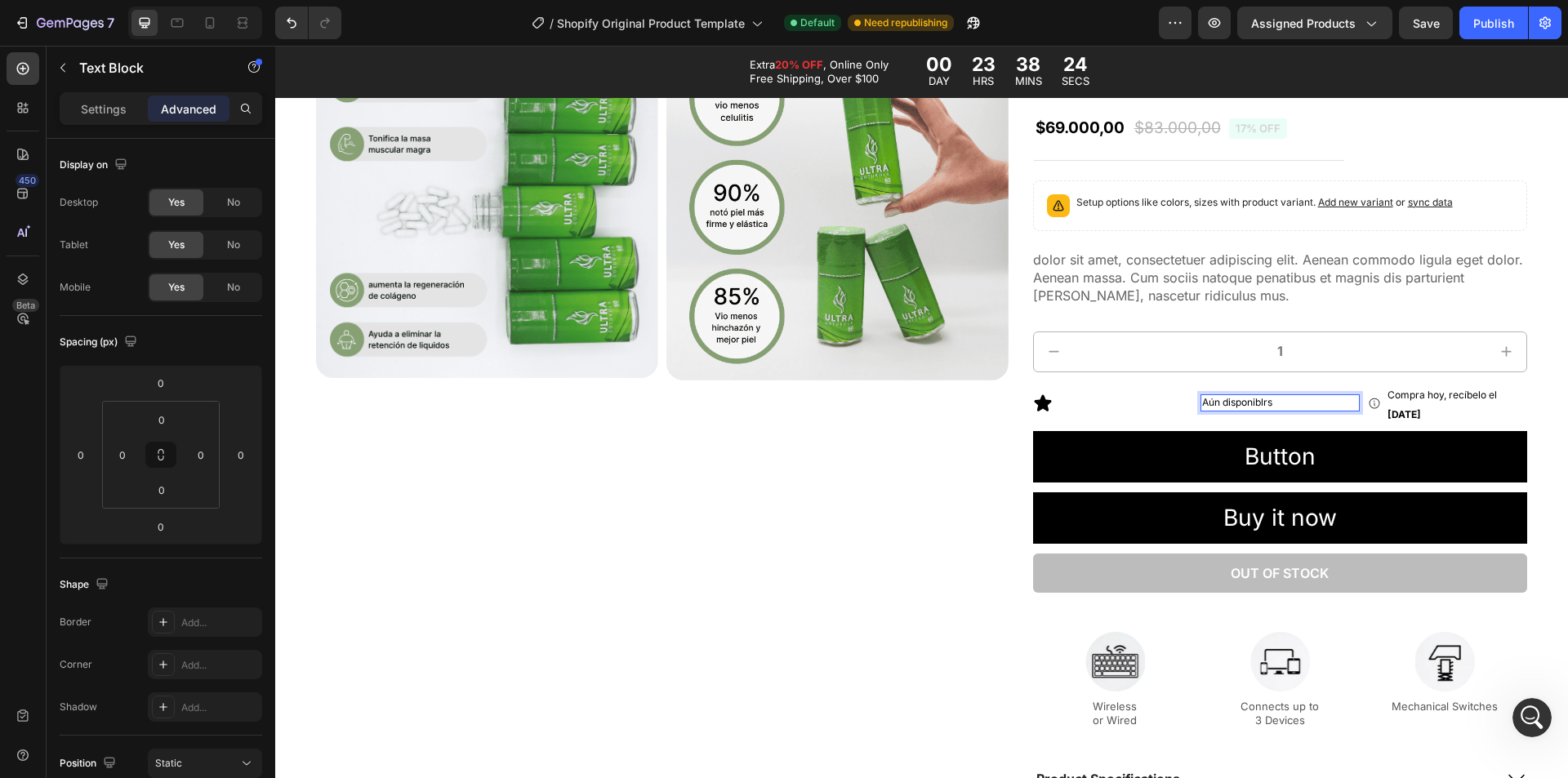
click at [1093, 383] on div "Icon" at bounding box center [1113, 403] width 160 height 42
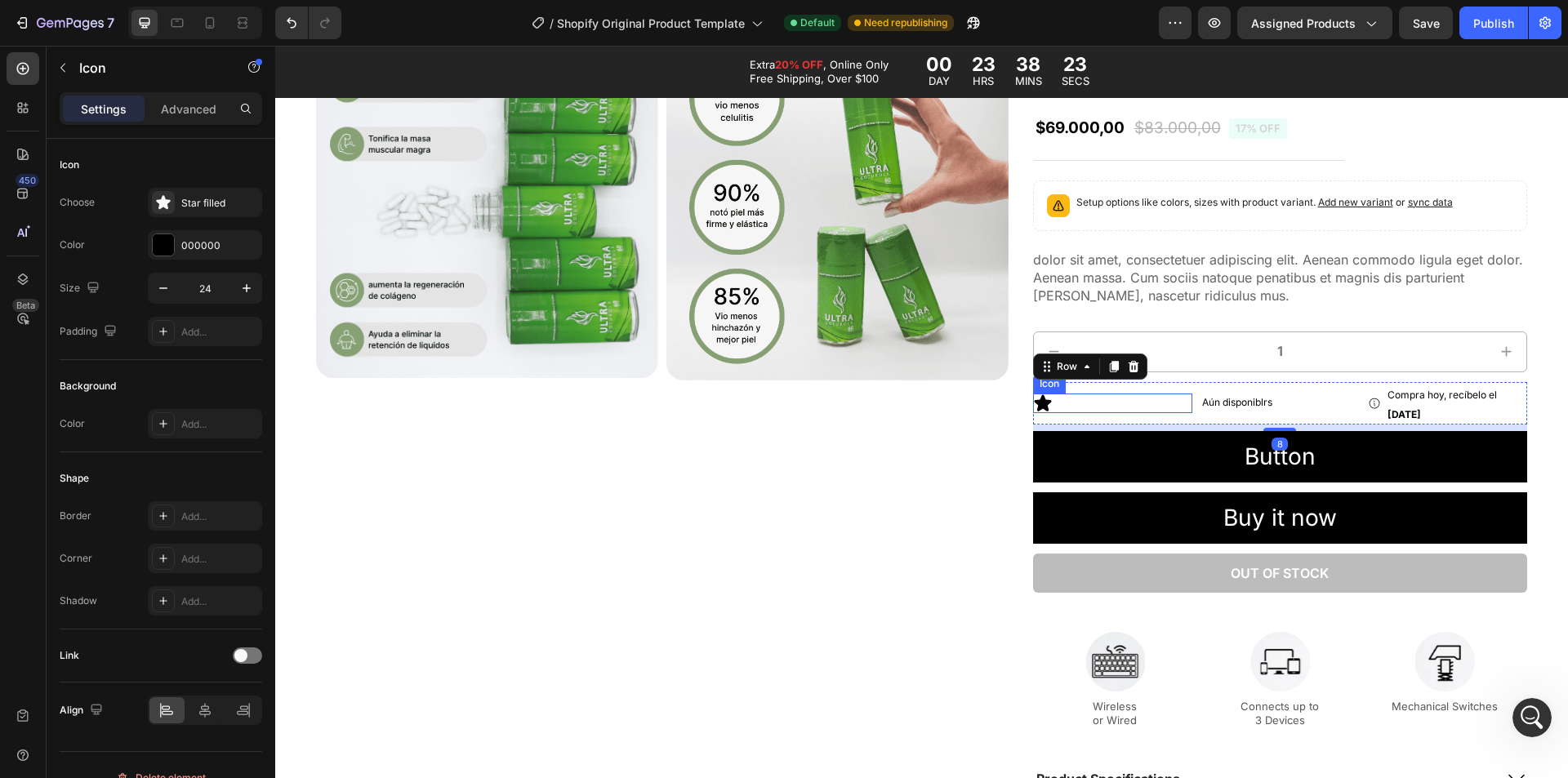
click at [1034, 400] on icon at bounding box center [1043, 403] width 17 height 17
click at [1127, 375] on icon at bounding box center [1132, 378] width 11 height 12
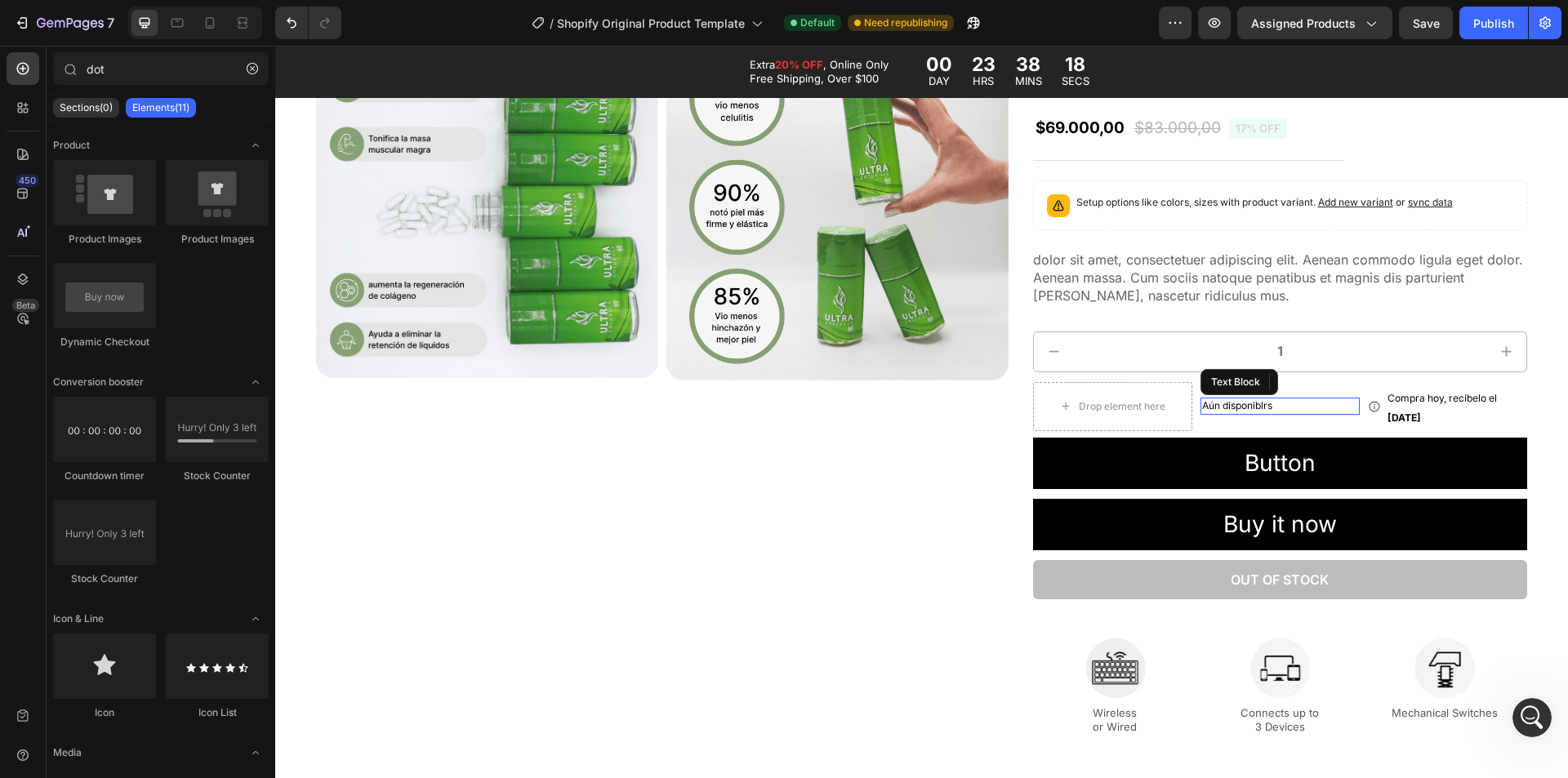
click at [1218, 411] on p "Aún disponiblrs" at bounding box center [1280, 406] width 156 height 14
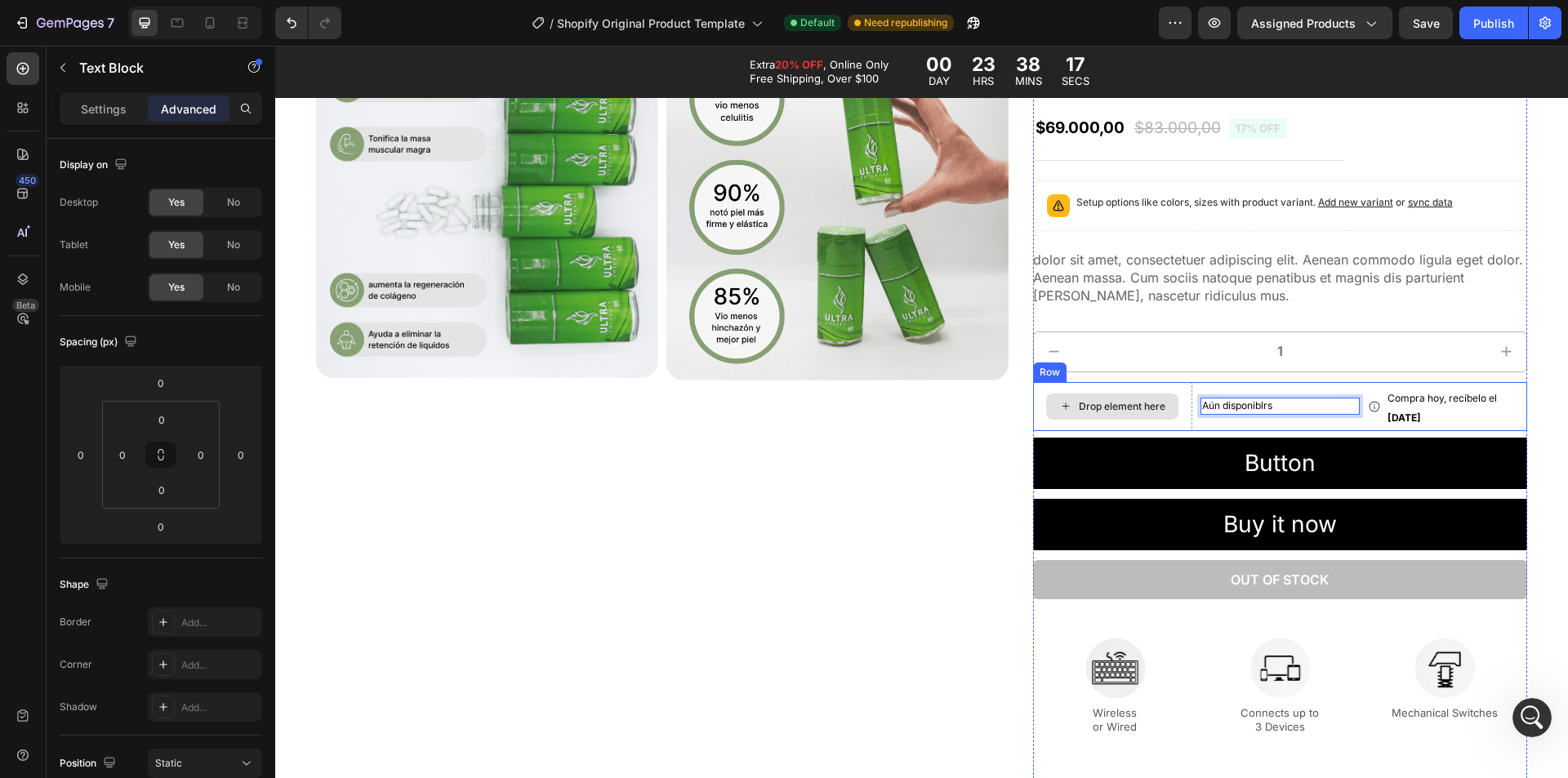
drag, startPoint x: 1219, startPoint y: 405, endPoint x: 1105, endPoint y: 405, distance: 114.0
click at [1335, 407] on p "Aún disponiblrs" at bounding box center [1280, 406] width 156 height 14
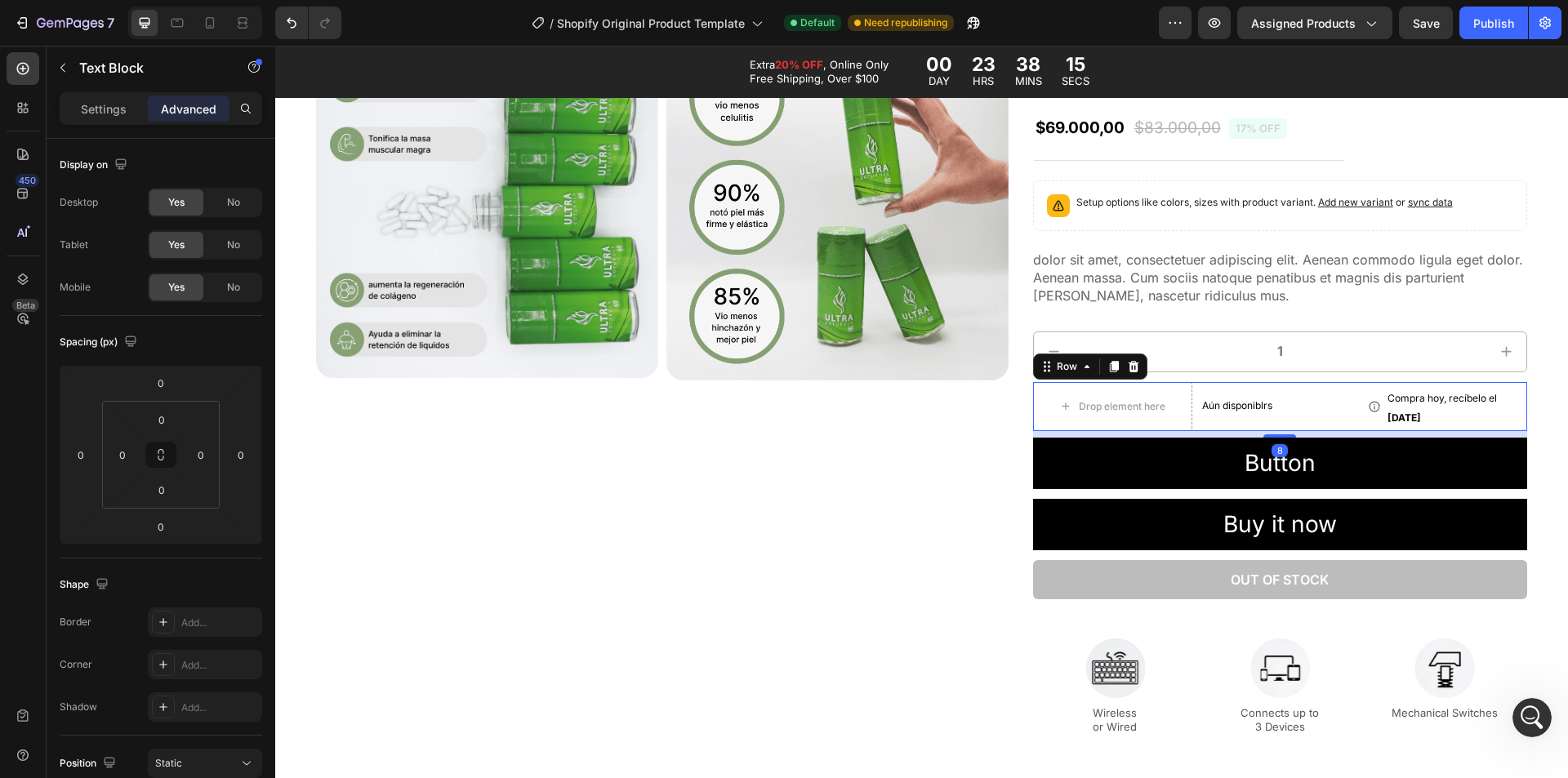
click at [1354, 412] on div "Icon Compra hoy, recíbelo el [DATE] Delivery Date Row Drop element here Aún dis…" at bounding box center [1280, 406] width 494 height 49
click at [1298, 404] on p "Aún disponiblrs" at bounding box center [1280, 406] width 156 height 14
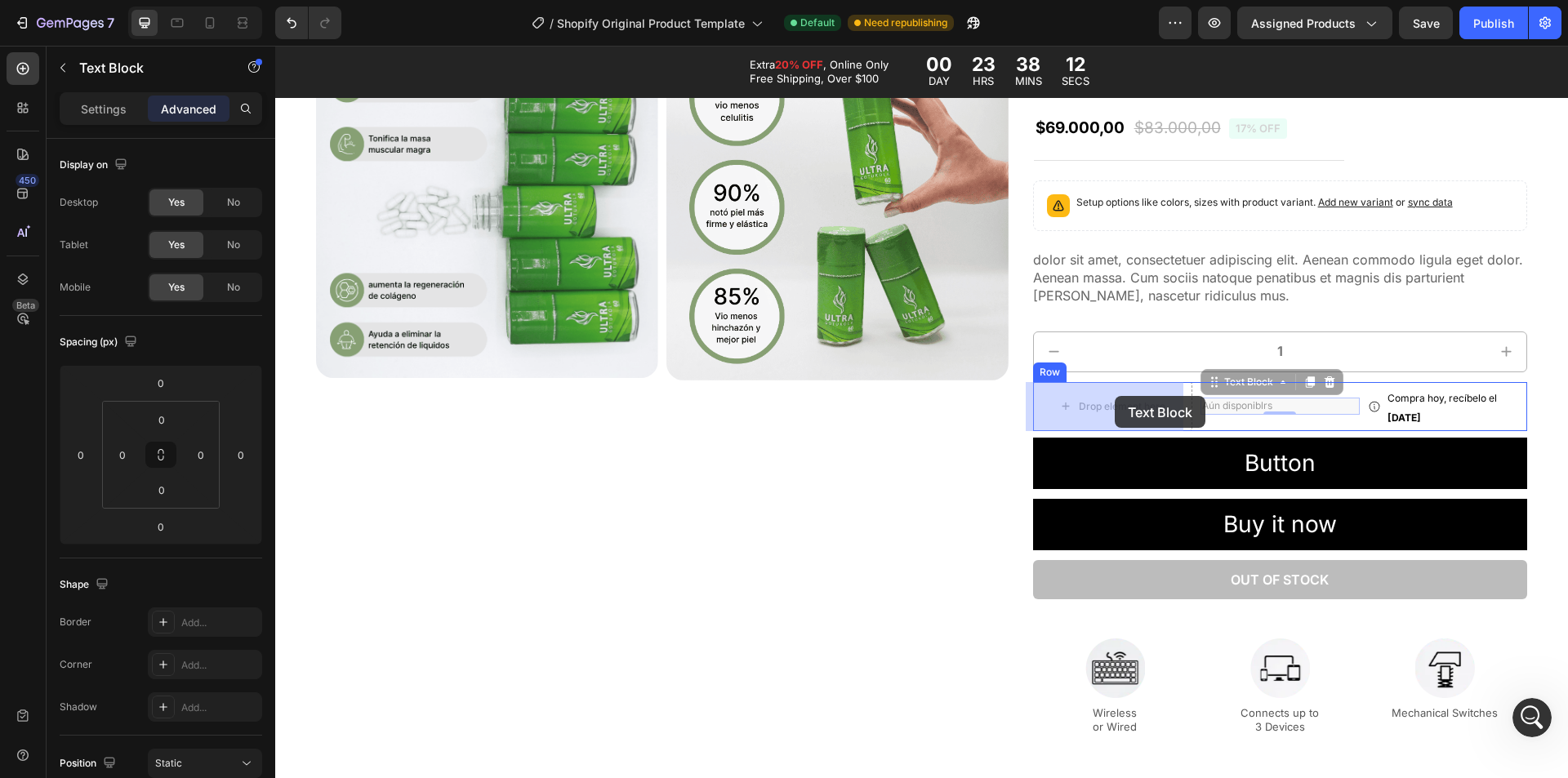
drag, startPoint x: 1239, startPoint y: 385, endPoint x: 1115, endPoint y: 396, distance: 124.5
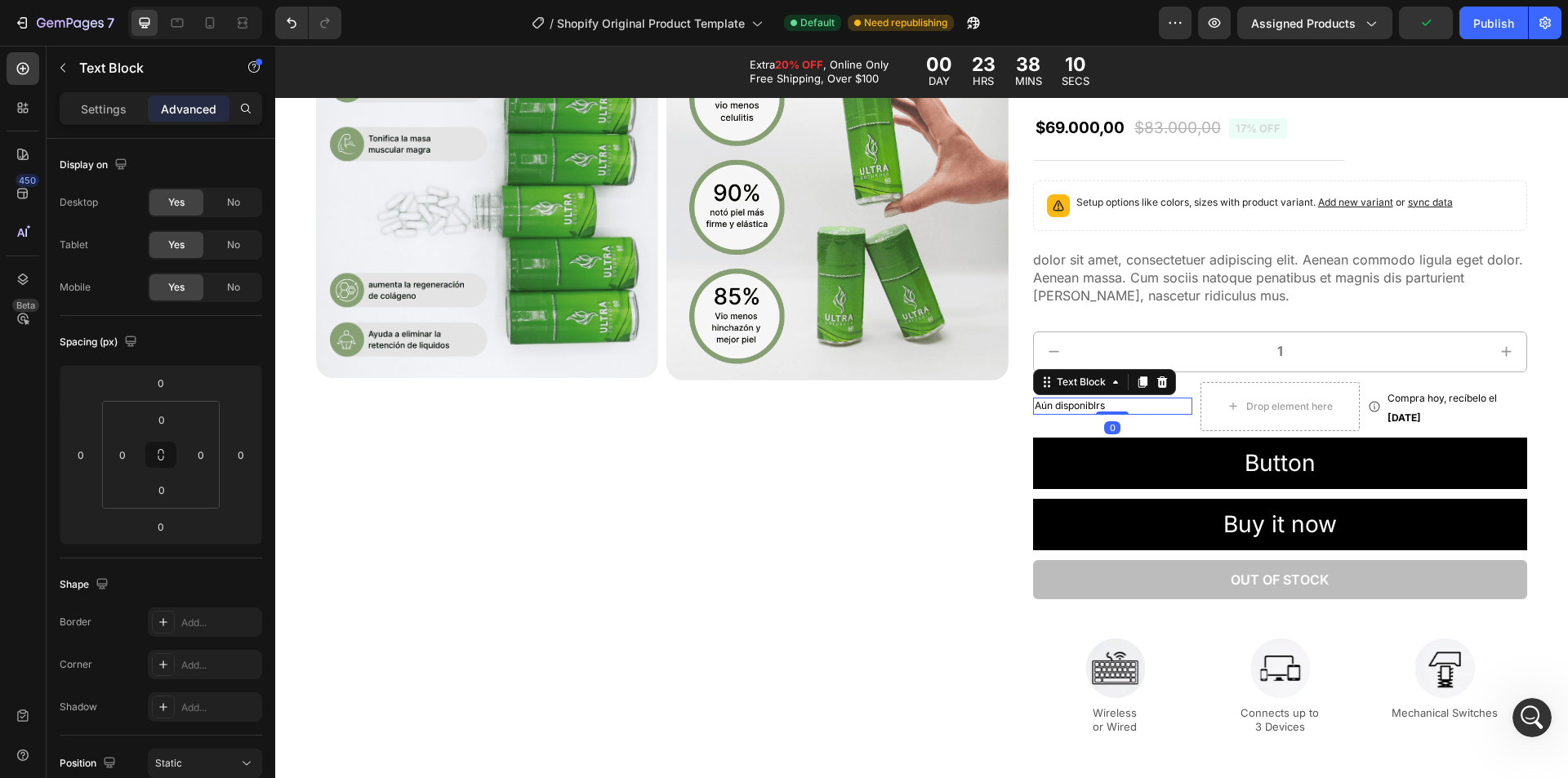
click at [1102, 402] on p "Aún disponiblrs" at bounding box center [1113, 406] width 156 height 14
click at [1103, 402] on p "Aún disponiblrs" at bounding box center [1113, 406] width 156 height 14
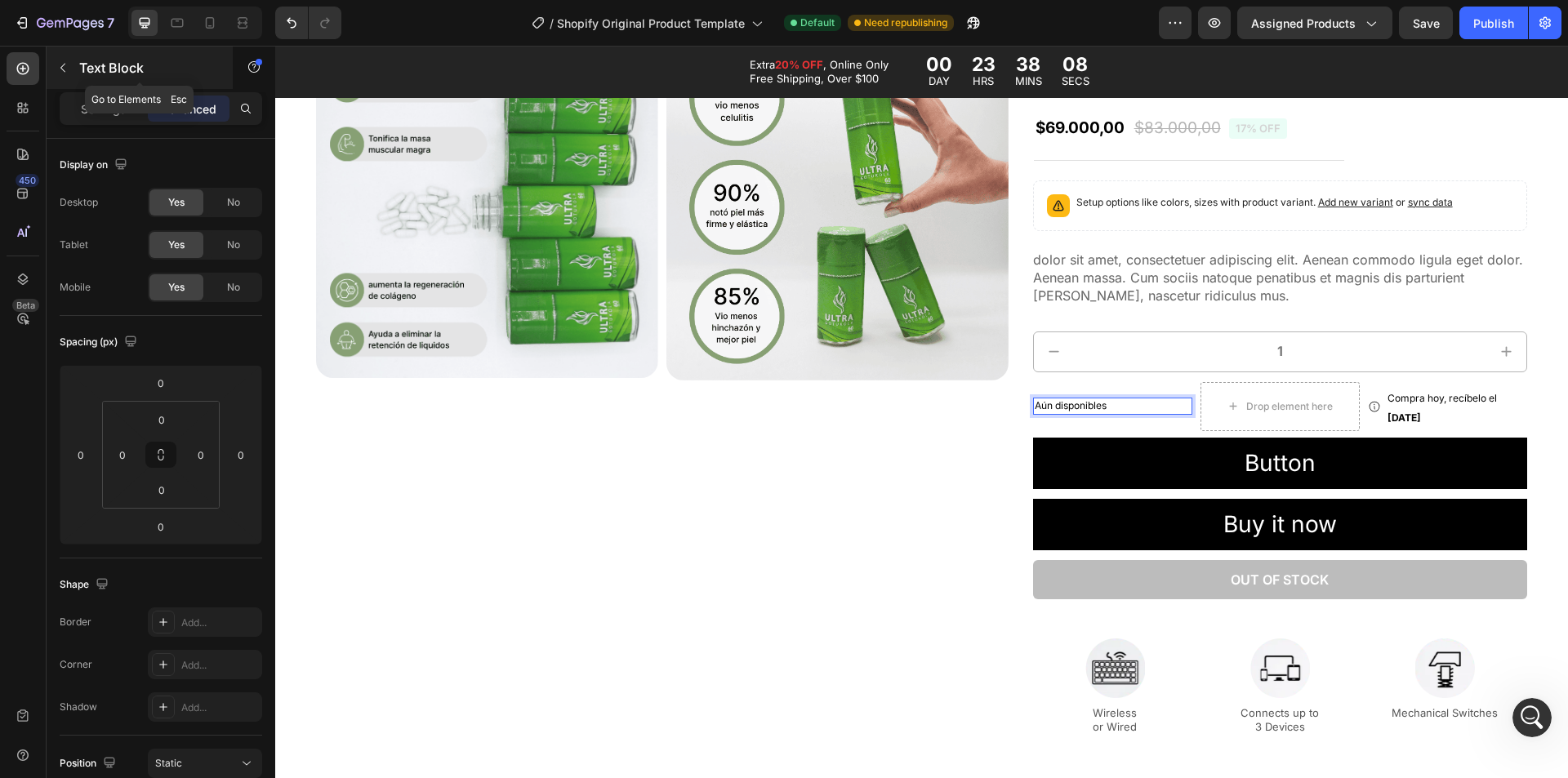
click at [93, 71] on p "Text Block" at bounding box center [148, 68] width 139 height 20
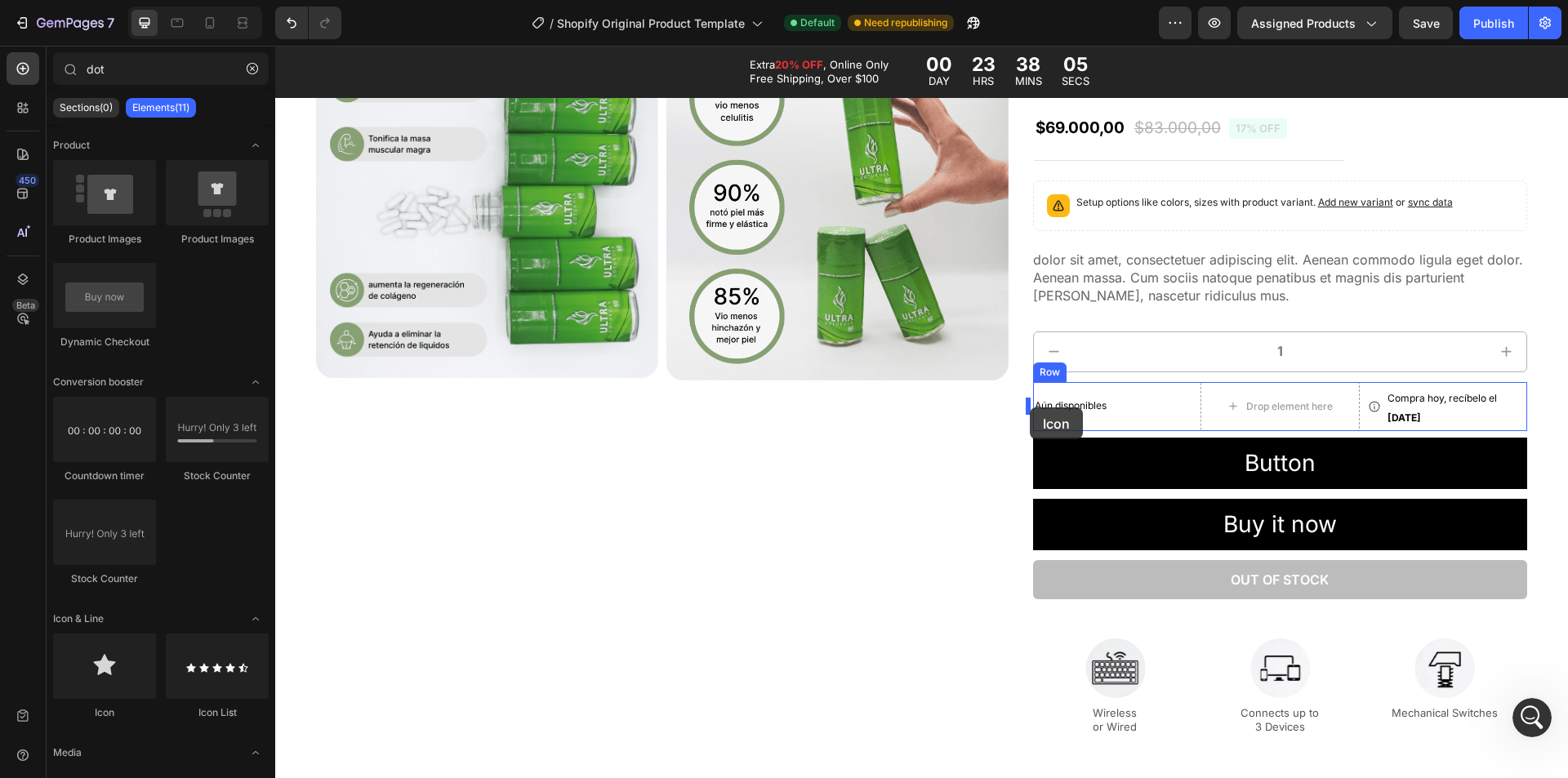
drag, startPoint x: 401, startPoint y: 706, endPoint x: 1030, endPoint y: 407, distance: 696.4
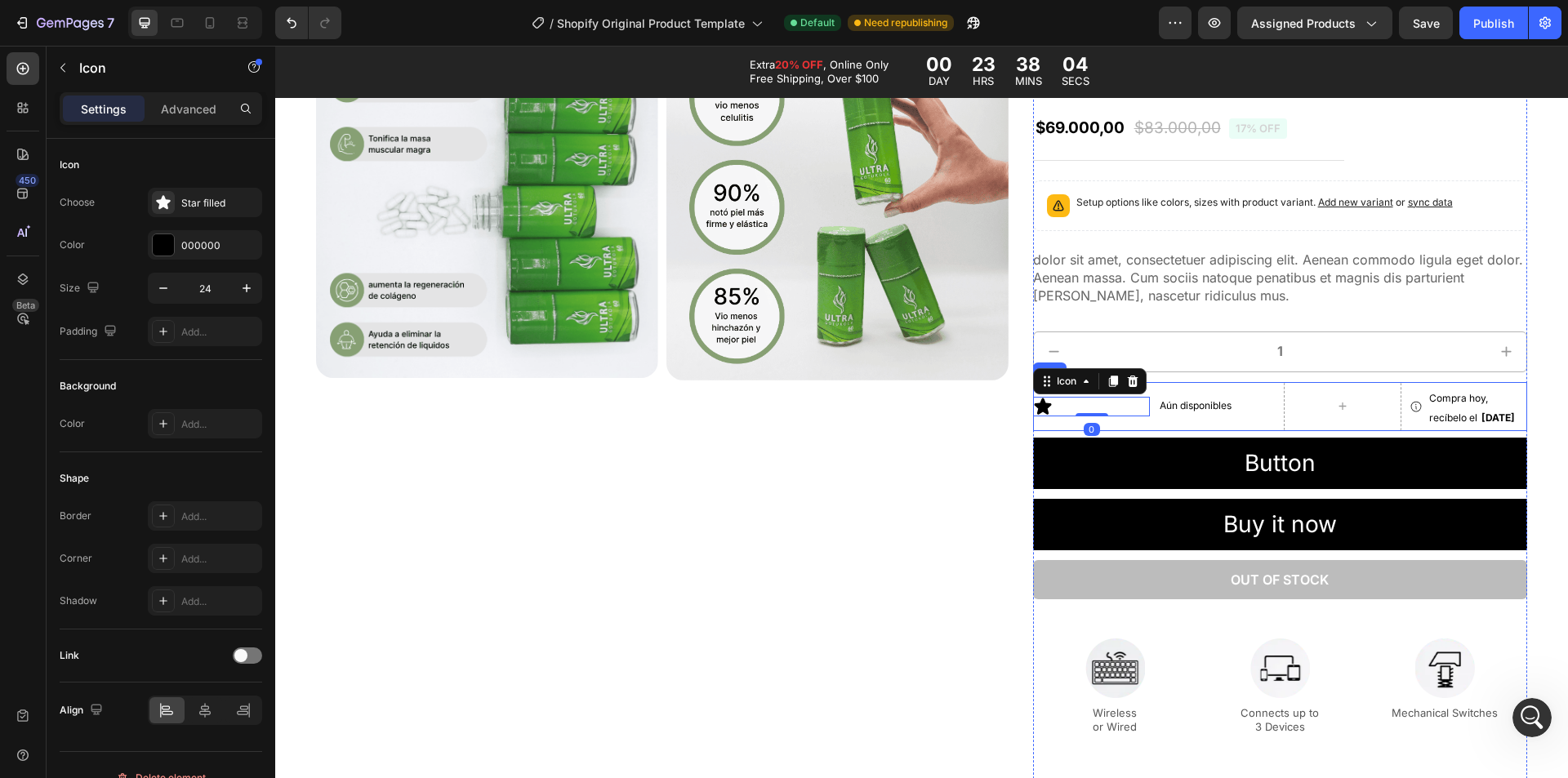
click at [1206, 396] on div "Aún disponibles Text Block" at bounding box center [1216, 406] width 117 height 49
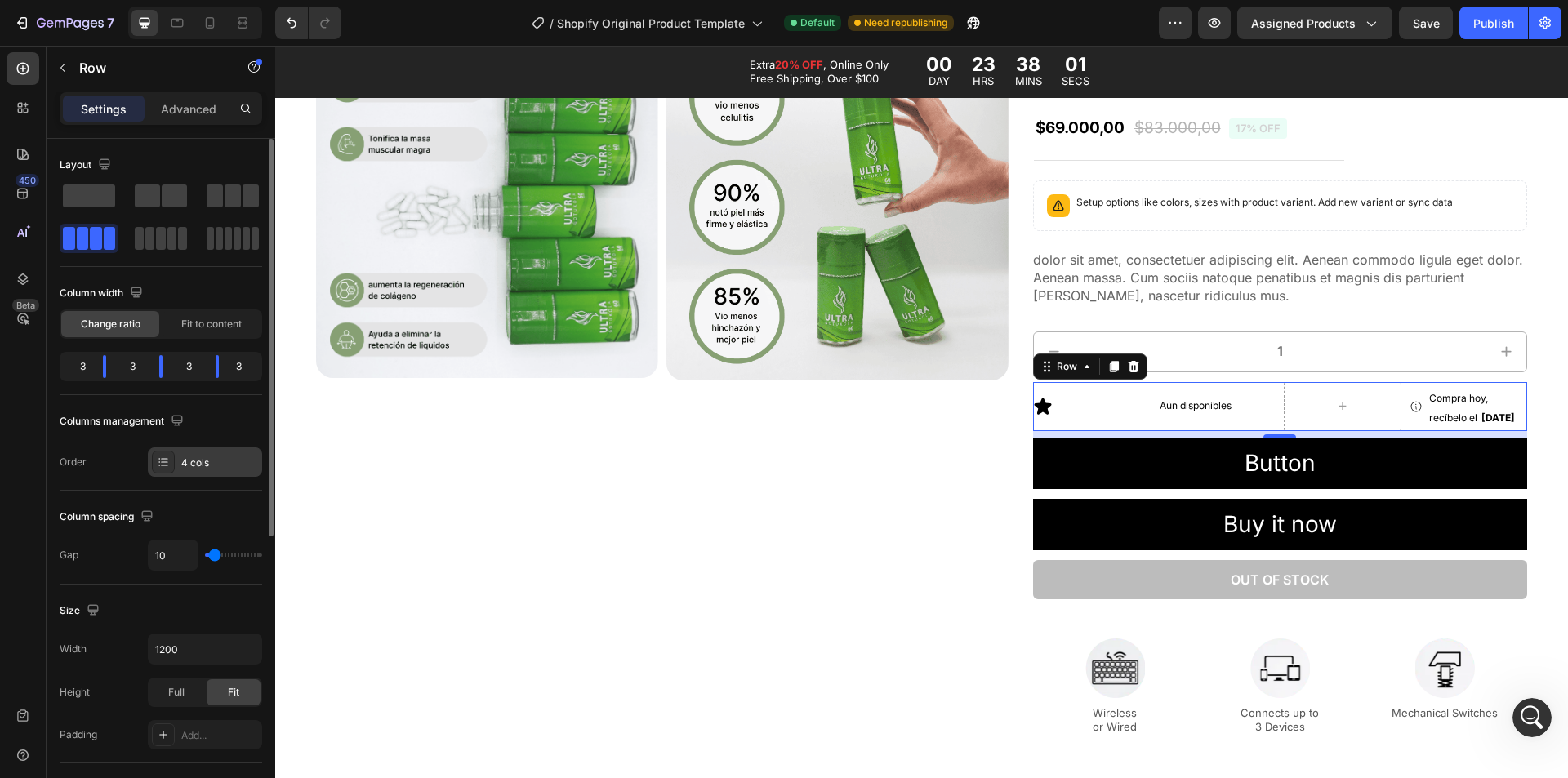
click at [195, 458] on div "4 cols" at bounding box center [219, 463] width 76 height 15
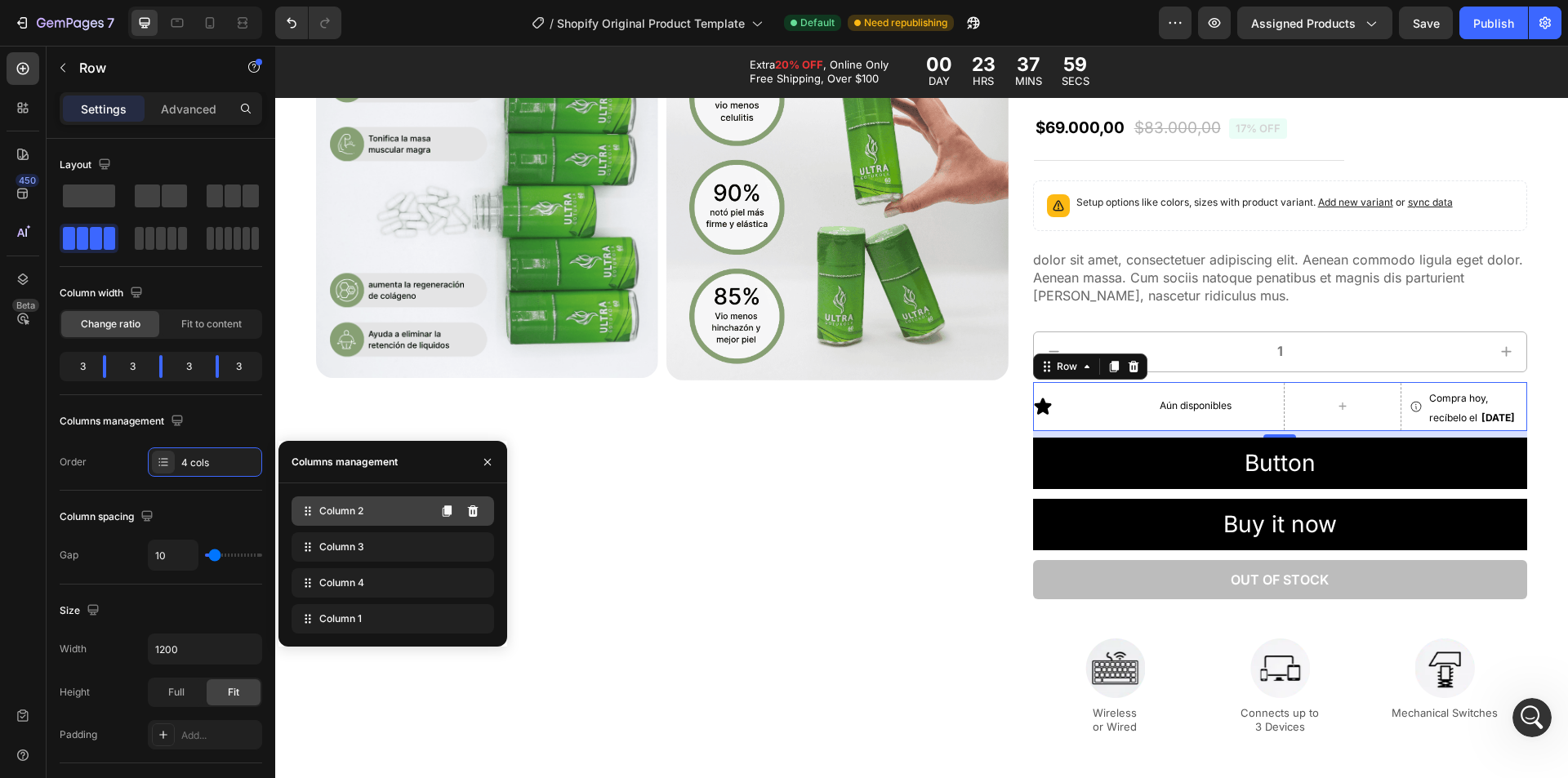
click at [369, 518] on div "Column 2" at bounding box center [393, 510] width 203 height 29
click at [416, 510] on div "Column 2" at bounding box center [393, 510] width 203 height 29
click at [408, 550] on div "Column 3" at bounding box center [393, 547] width 203 height 29
click at [391, 522] on div "Column 2" at bounding box center [393, 510] width 203 height 29
click at [392, 521] on div "Column 2" at bounding box center [393, 510] width 203 height 29
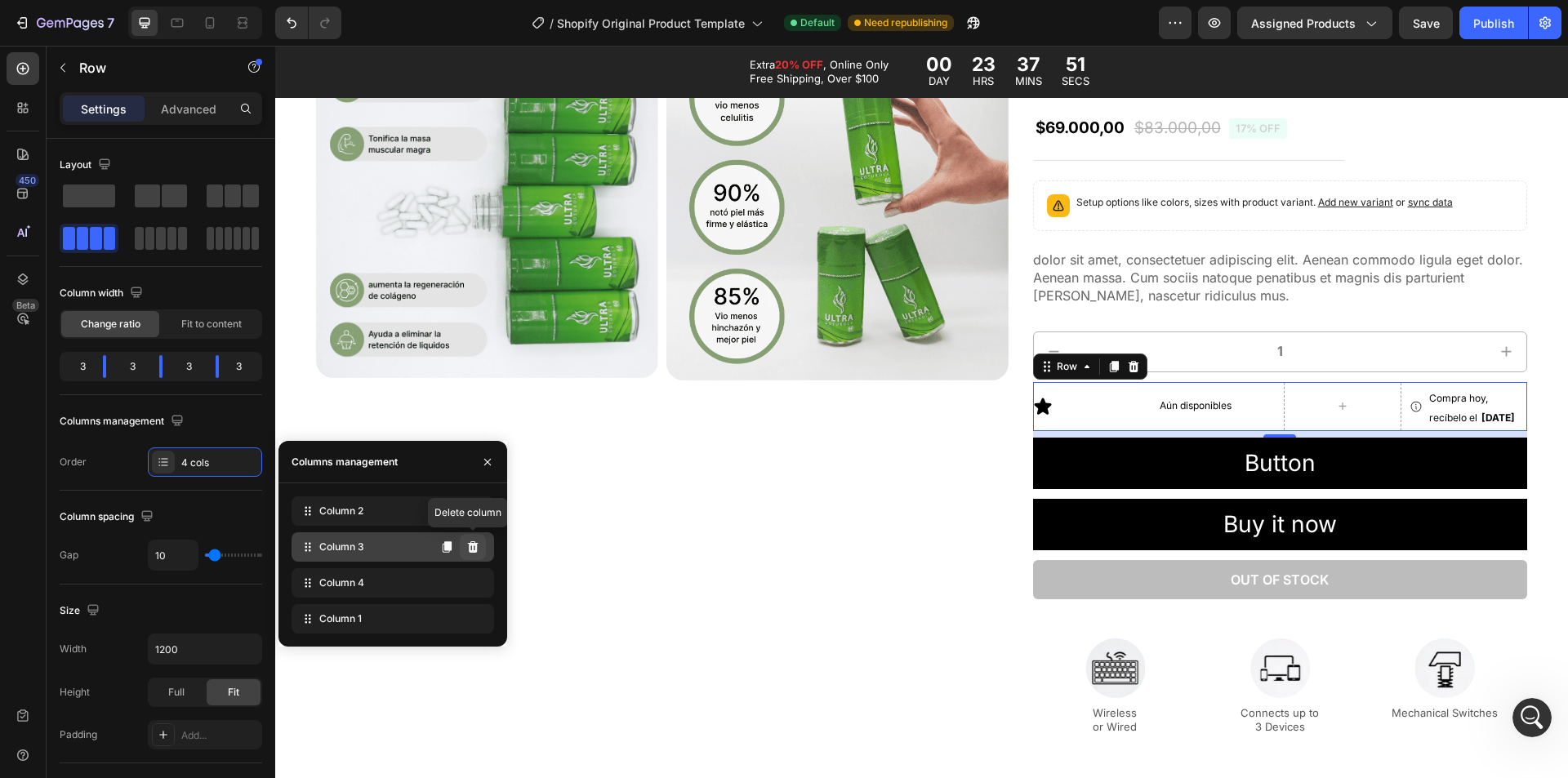
click at [482, 549] on button at bounding box center [472, 547] width 26 height 26
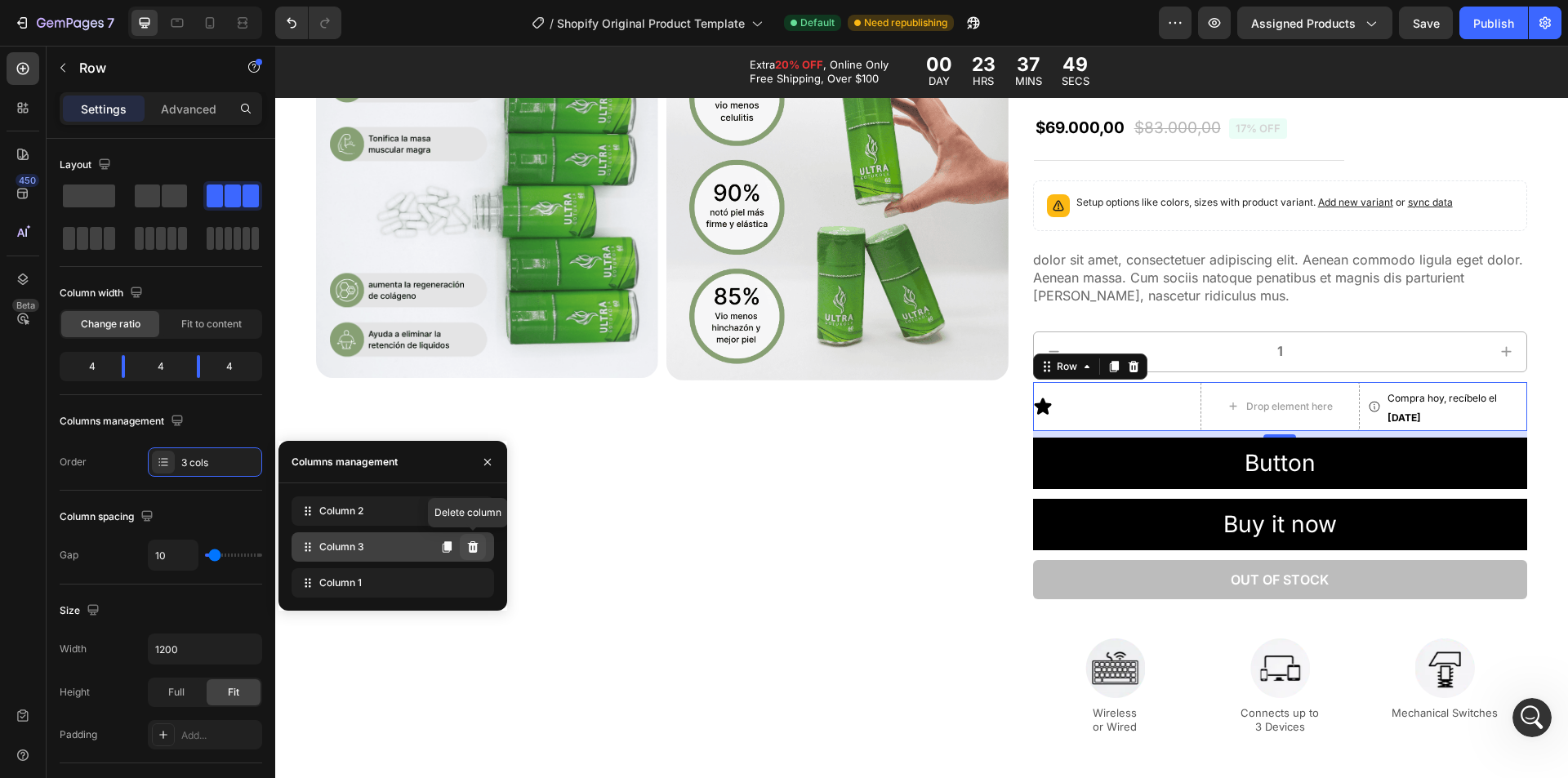
click at [478, 554] on button at bounding box center [472, 547] width 26 height 26
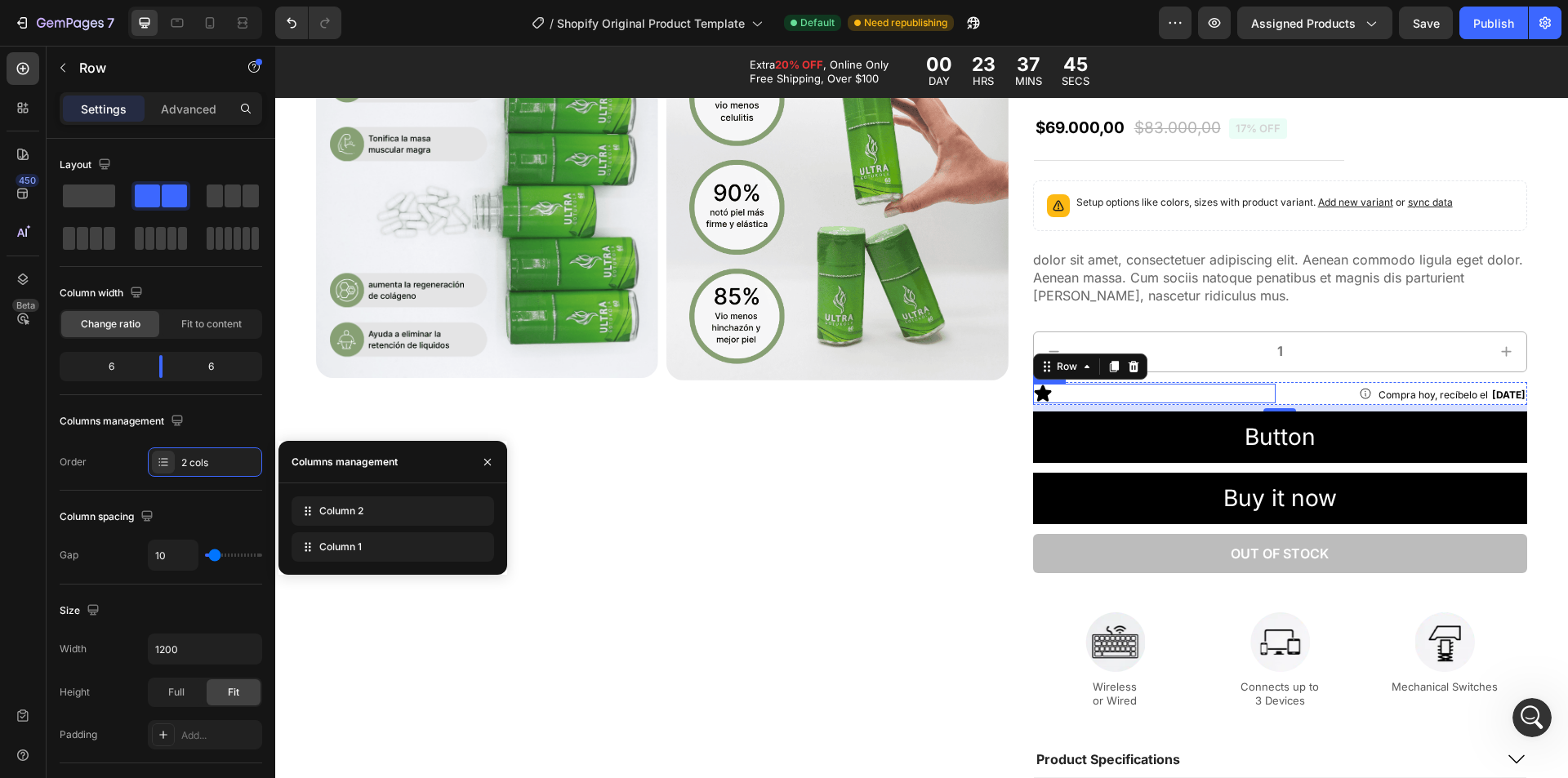
click at [1082, 398] on div "Icon" at bounding box center [1155, 394] width 244 height 20
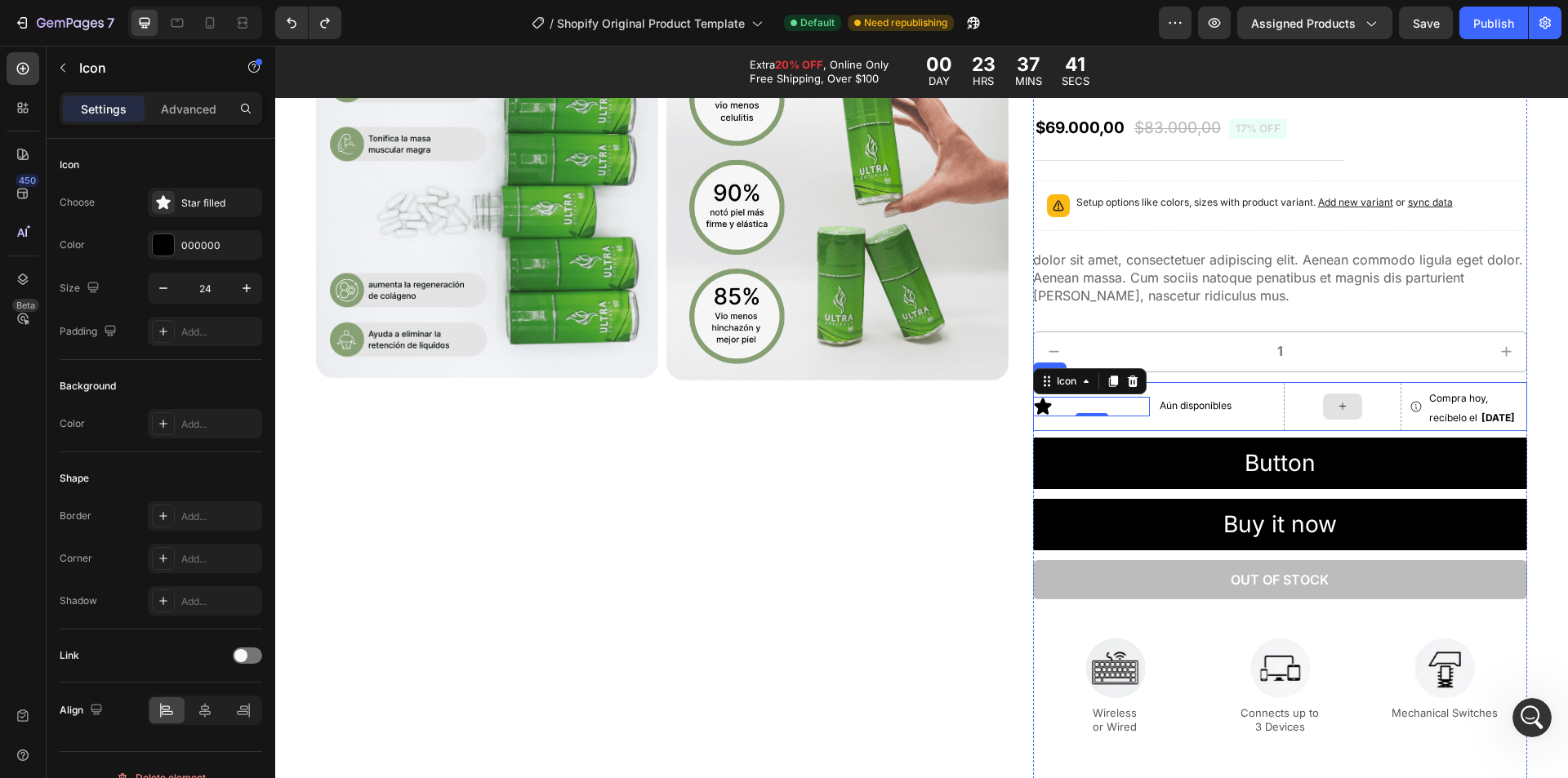
click at [1297, 401] on div at bounding box center [1342, 406] width 117 height 49
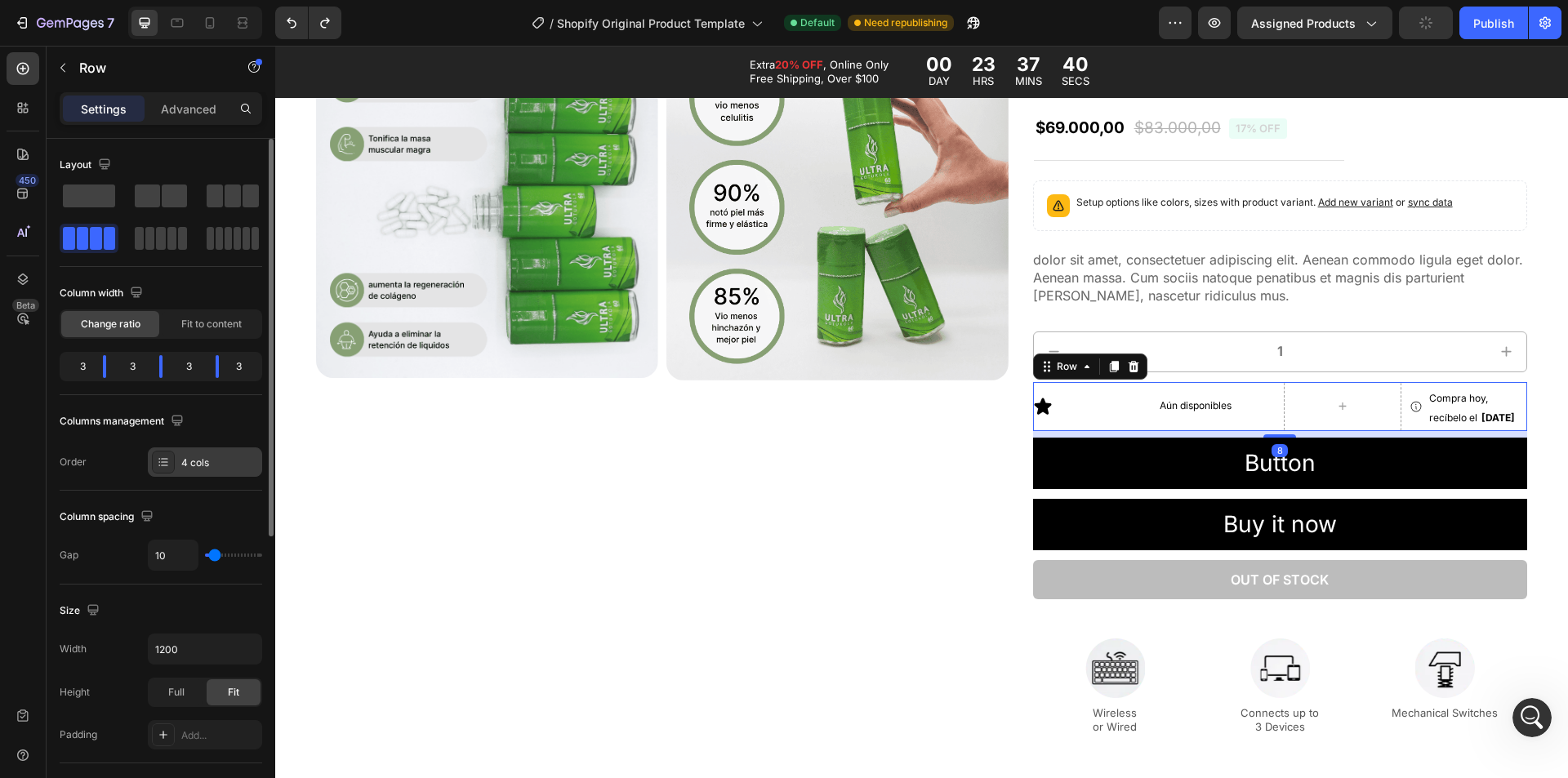
drag, startPoint x: 198, startPoint y: 450, endPoint x: 246, endPoint y: 480, distance: 56.6
click at [198, 451] on div "4 cols" at bounding box center [205, 461] width 115 height 29
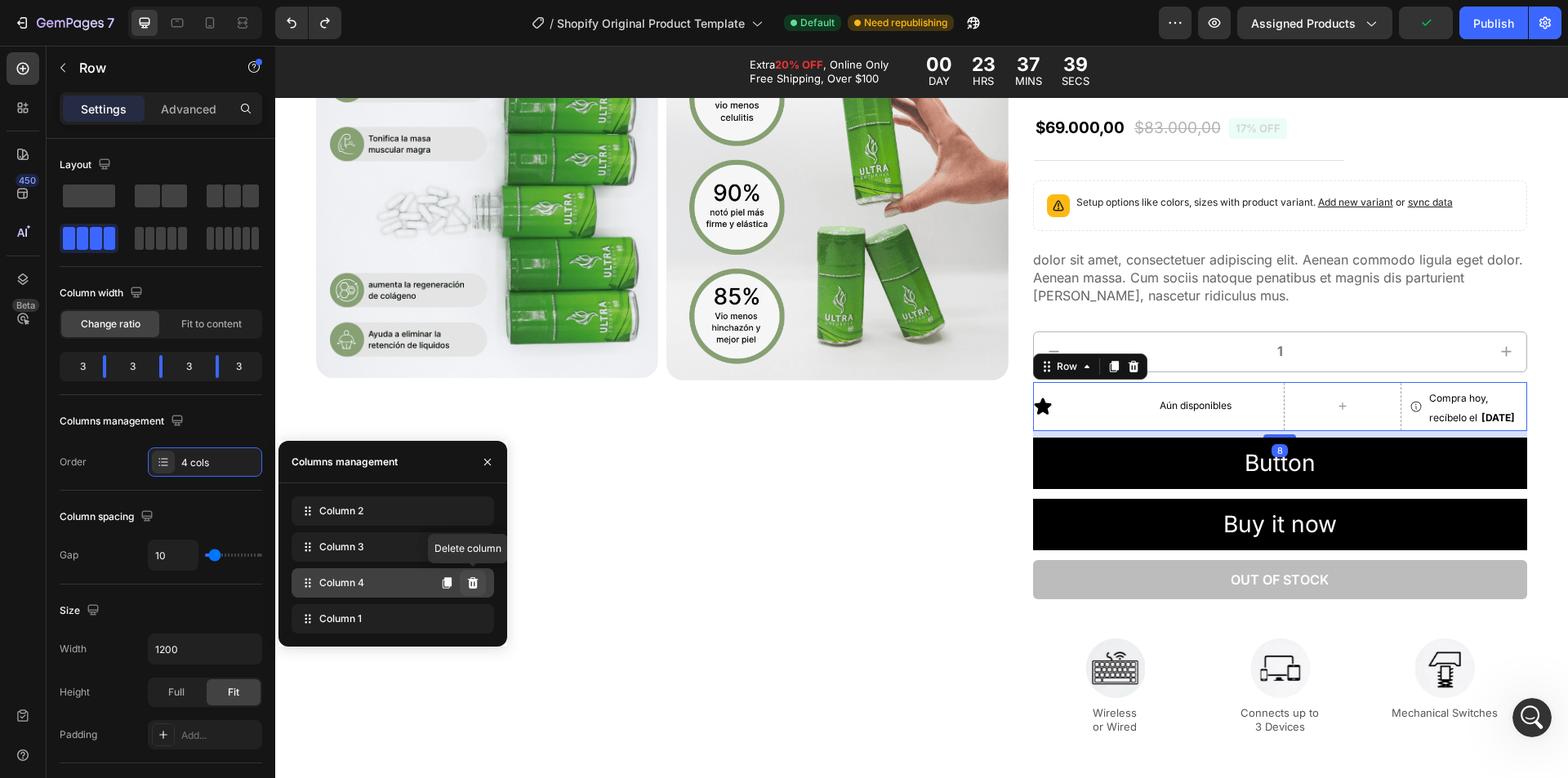
click at [477, 581] on icon at bounding box center [473, 584] width 11 height 12
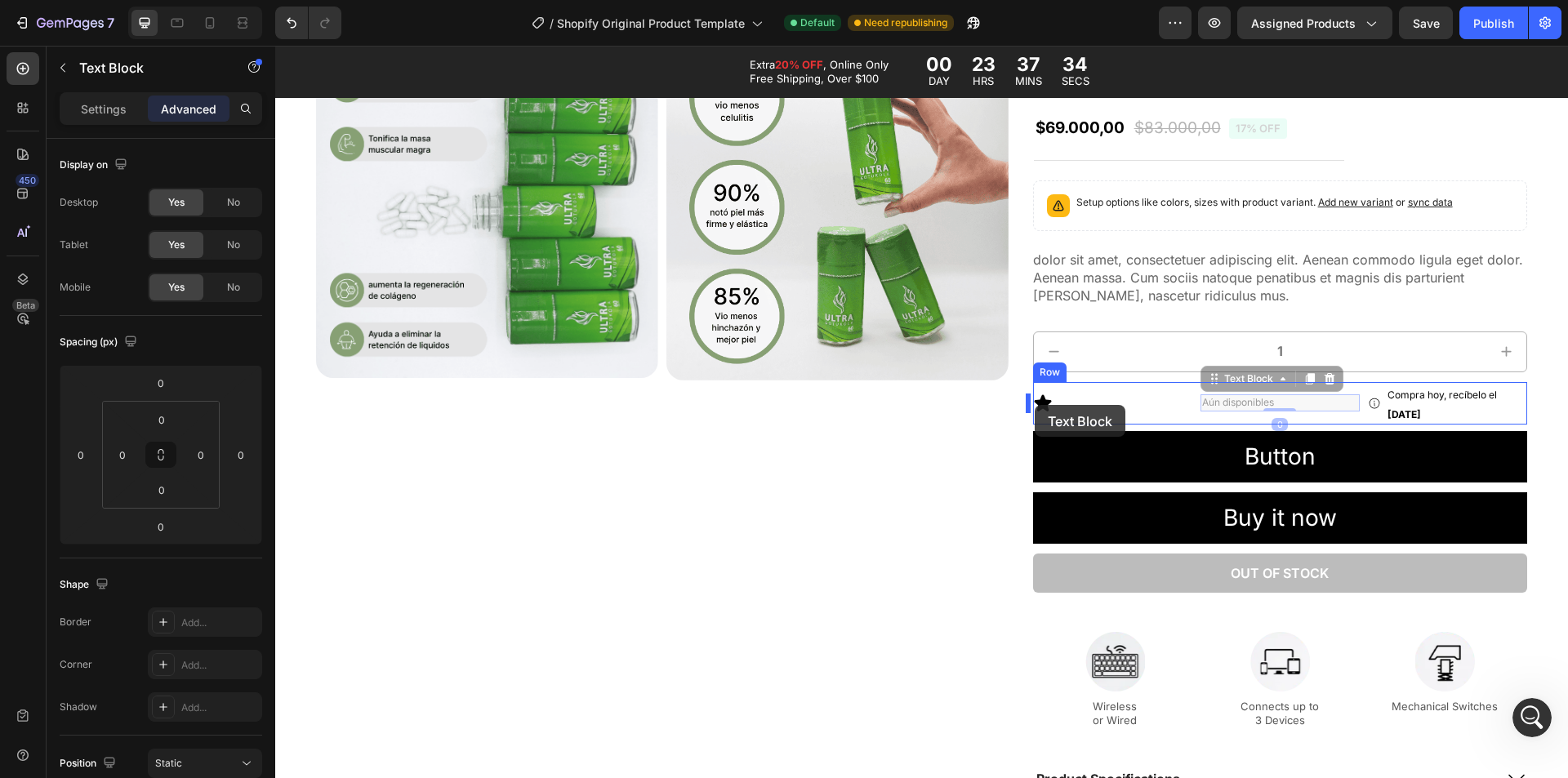
drag, startPoint x: 1215, startPoint y: 401, endPoint x: 1035, endPoint y: 405, distance: 180.0
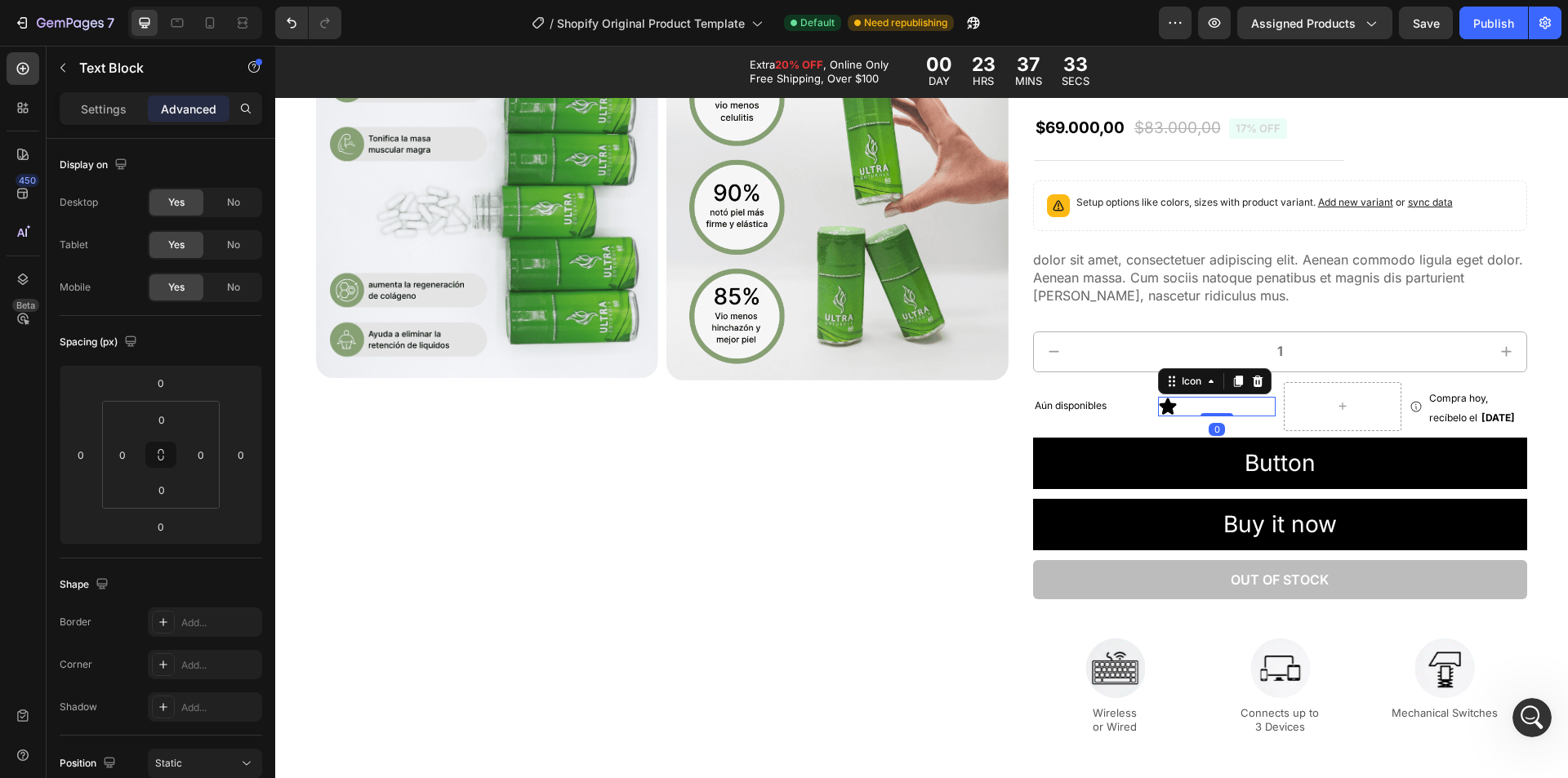
click at [1256, 412] on div "Icon 0" at bounding box center [1216, 406] width 117 height 20
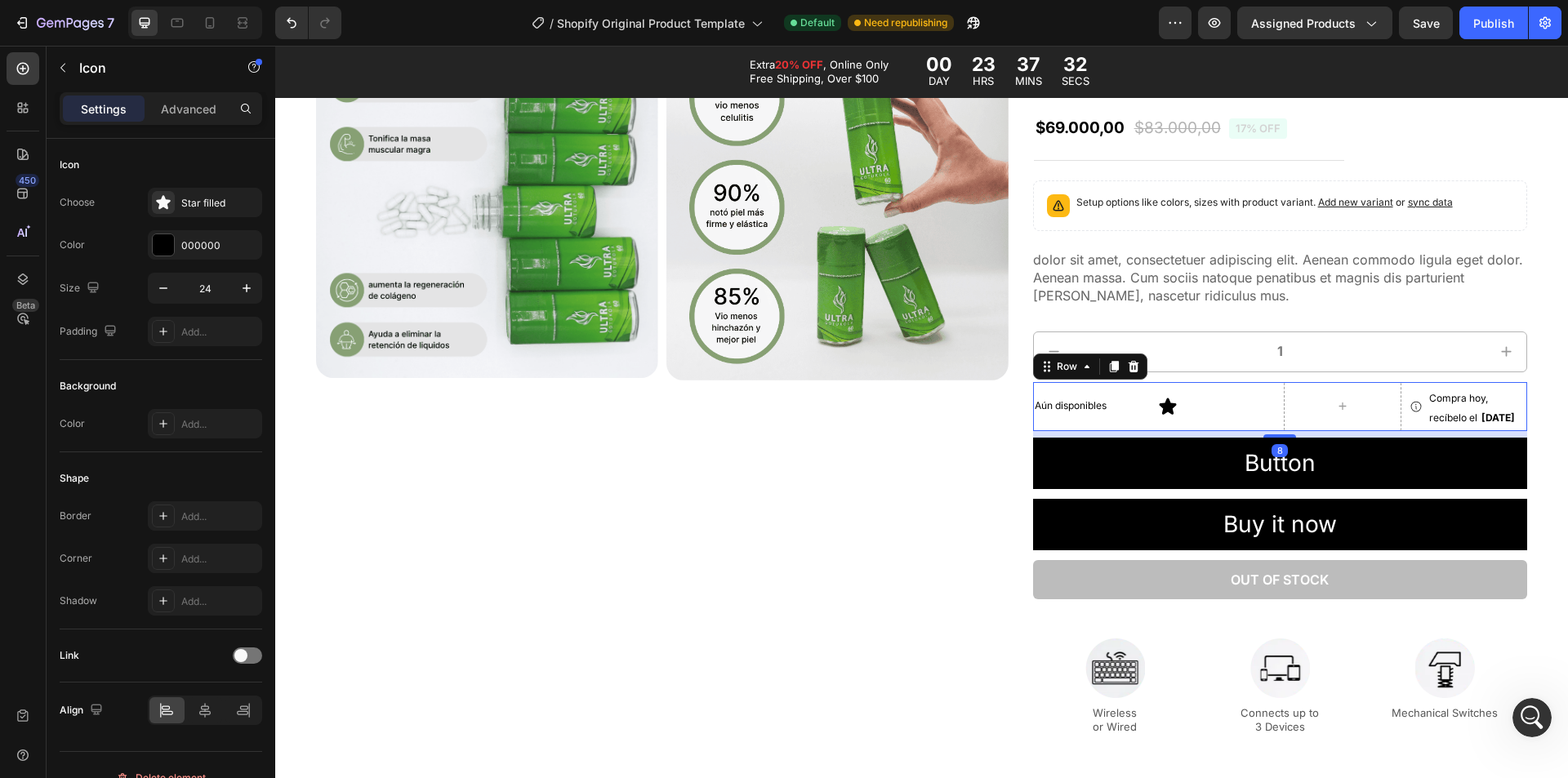
click at [1271, 411] on div "Icon Compra hoy, recíbelo el [DATE] Delivery Date Row Aún disponibles Text Bloc…" at bounding box center [1280, 406] width 494 height 49
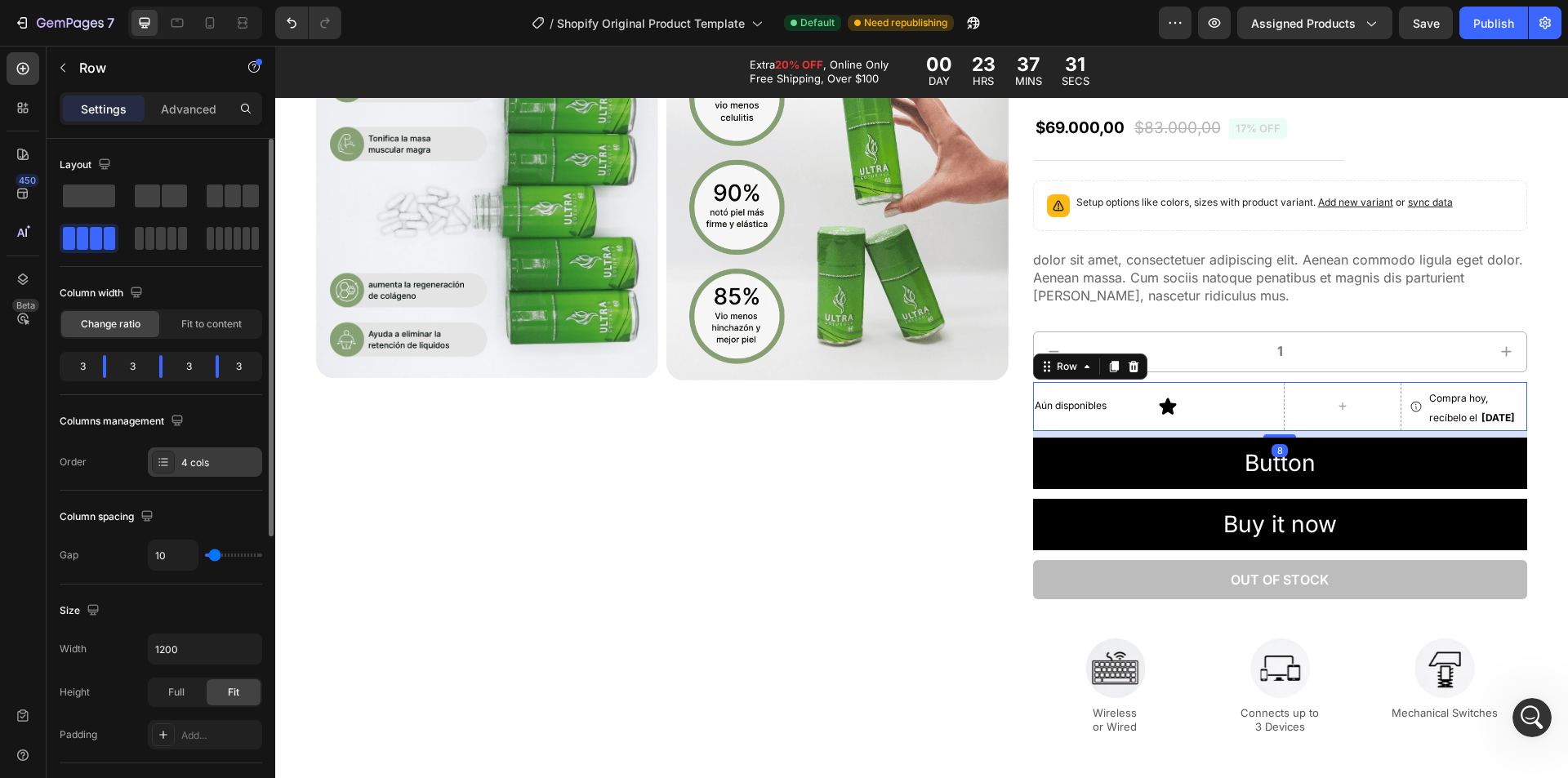
click at [190, 460] on div "4 cols" at bounding box center [219, 463] width 76 height 15
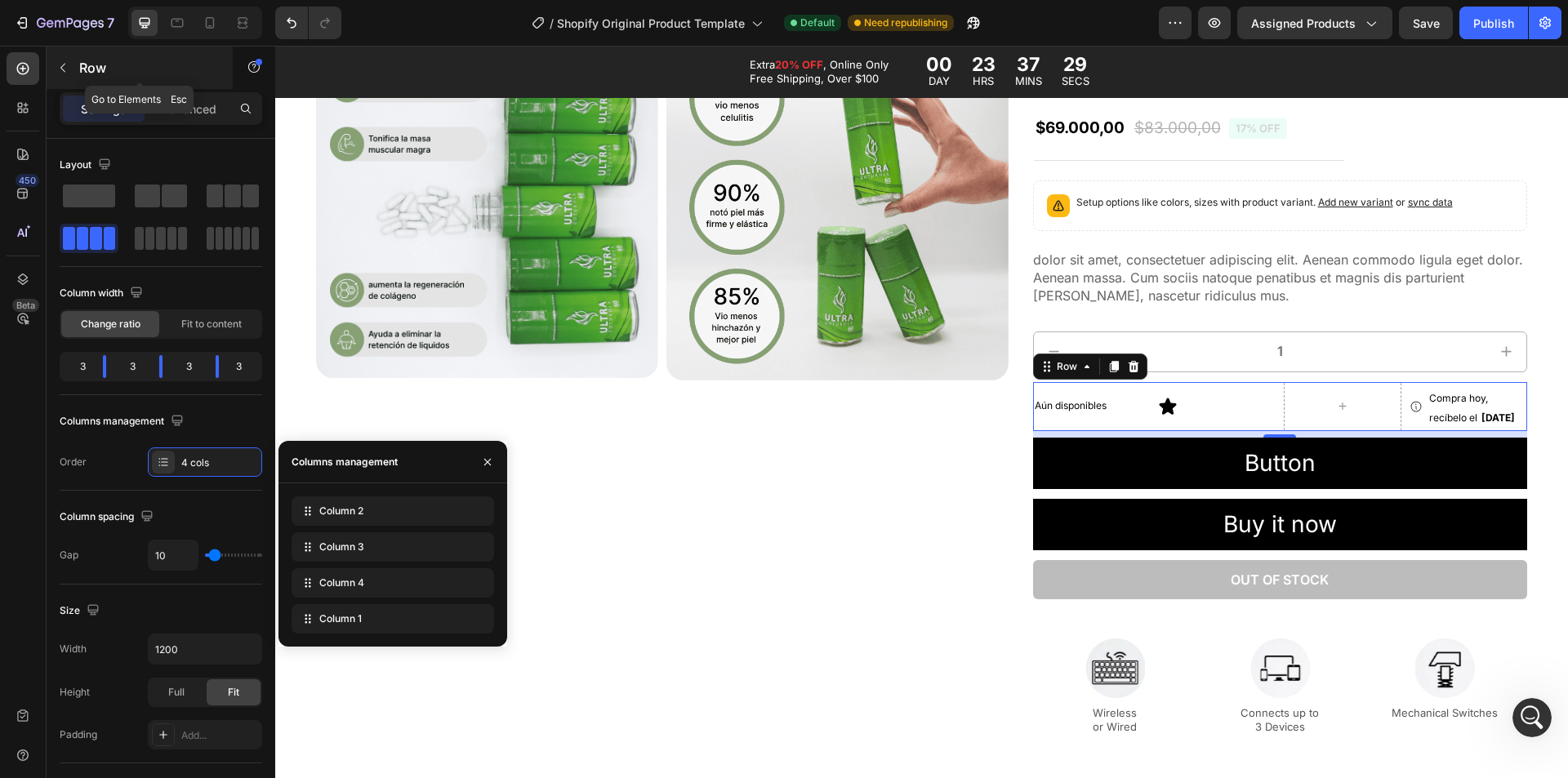
click at [95, 76] on p "Row" at bounding box center [148, 68] width 139 height 20
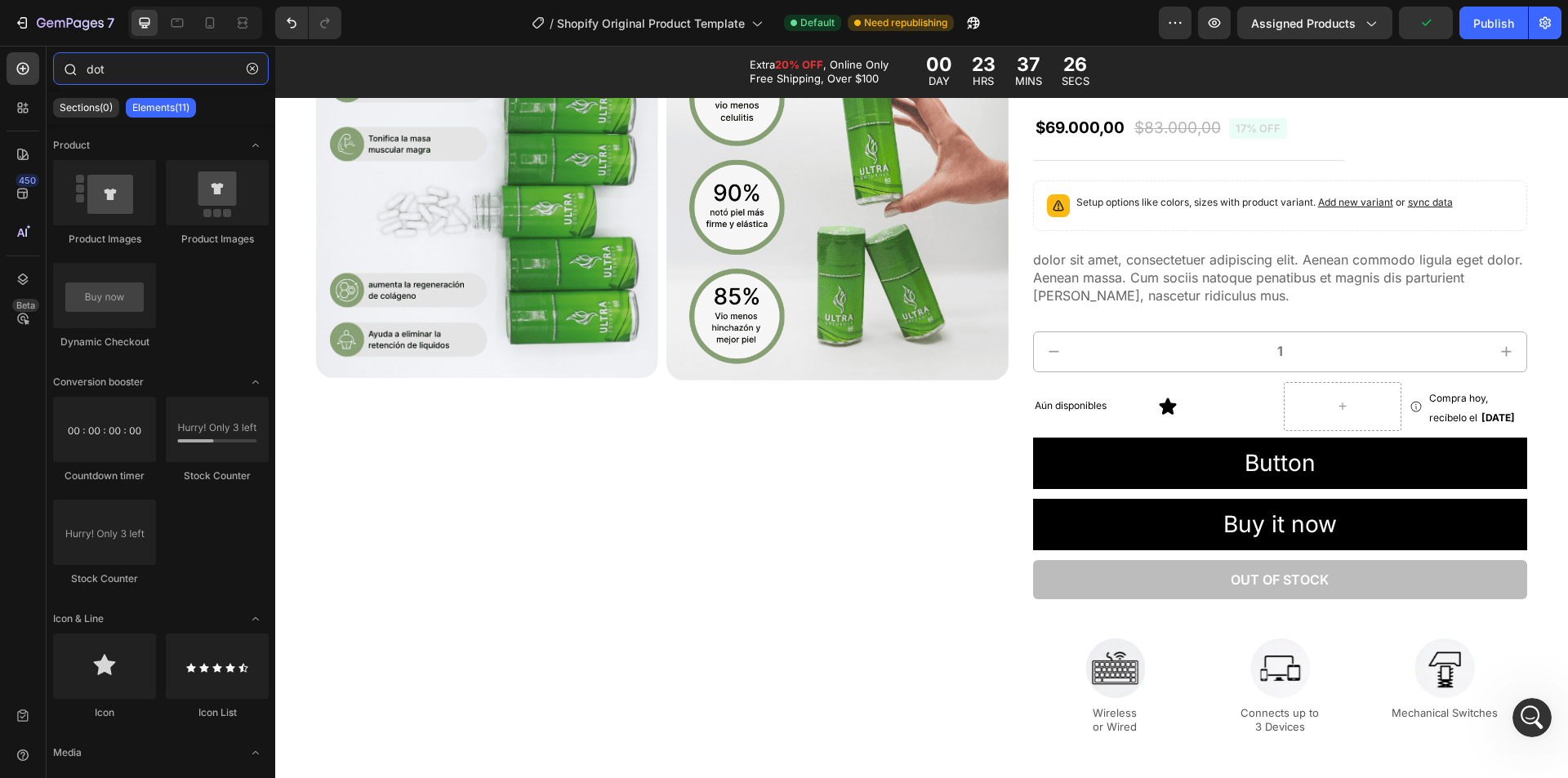
drag, startPoint x: 131, startPoint y: 78, endPoint x: 61, endPoint y: 64, distance: 71.4
click at [61, 64] on div "dot" at bounding box center [160, 71] width 229 height 39
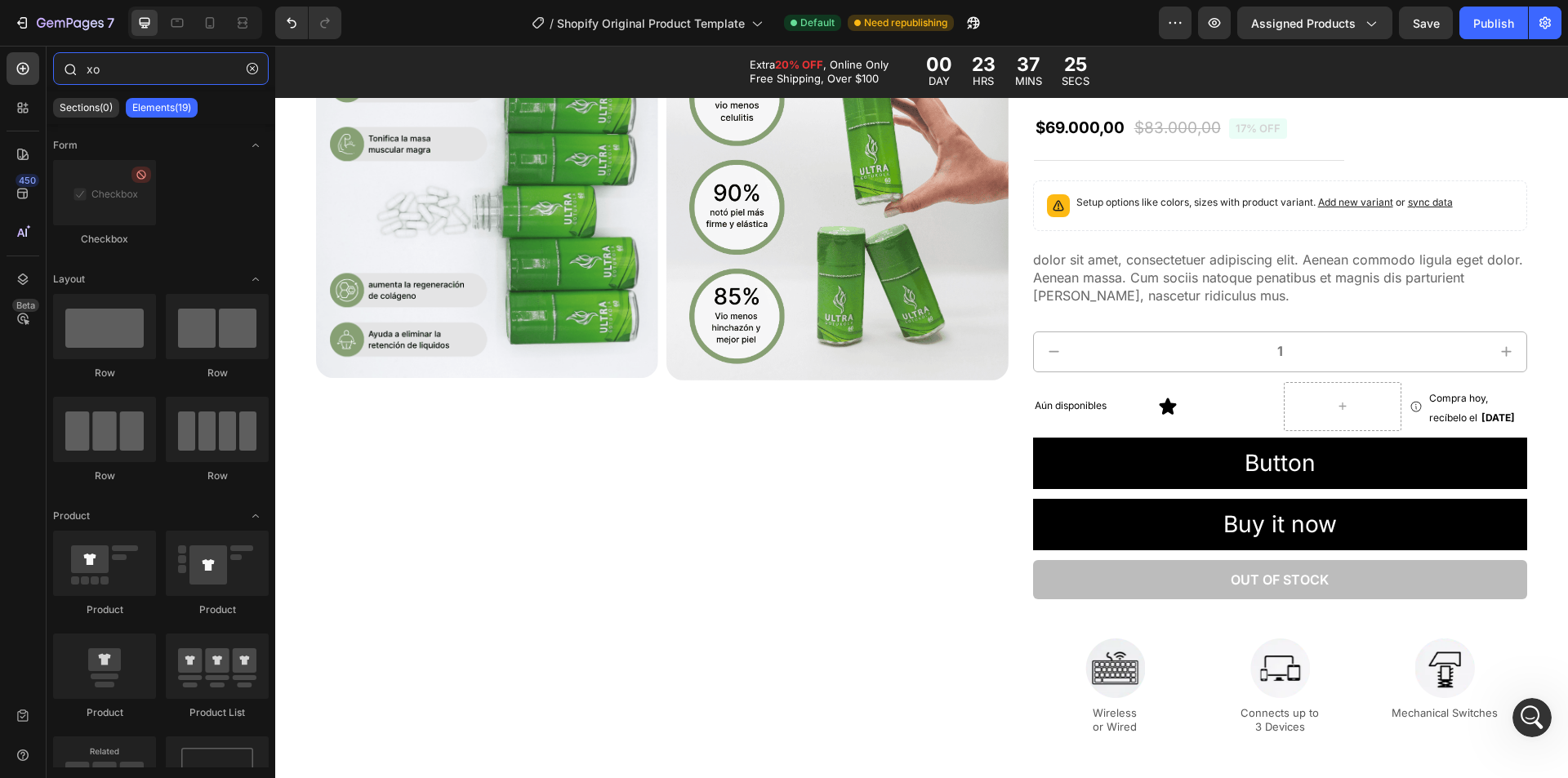
type input "x"
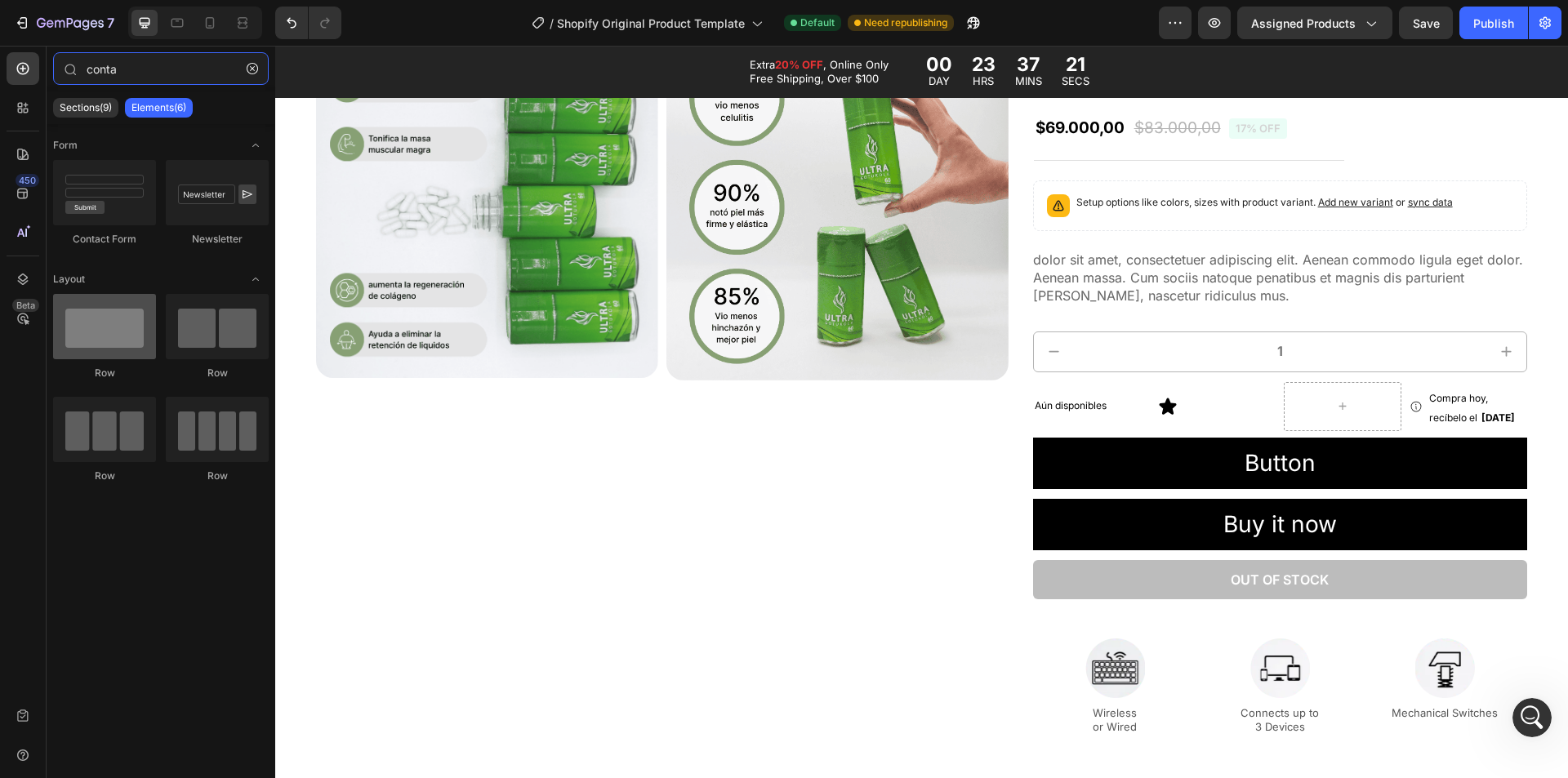
type input "conta"
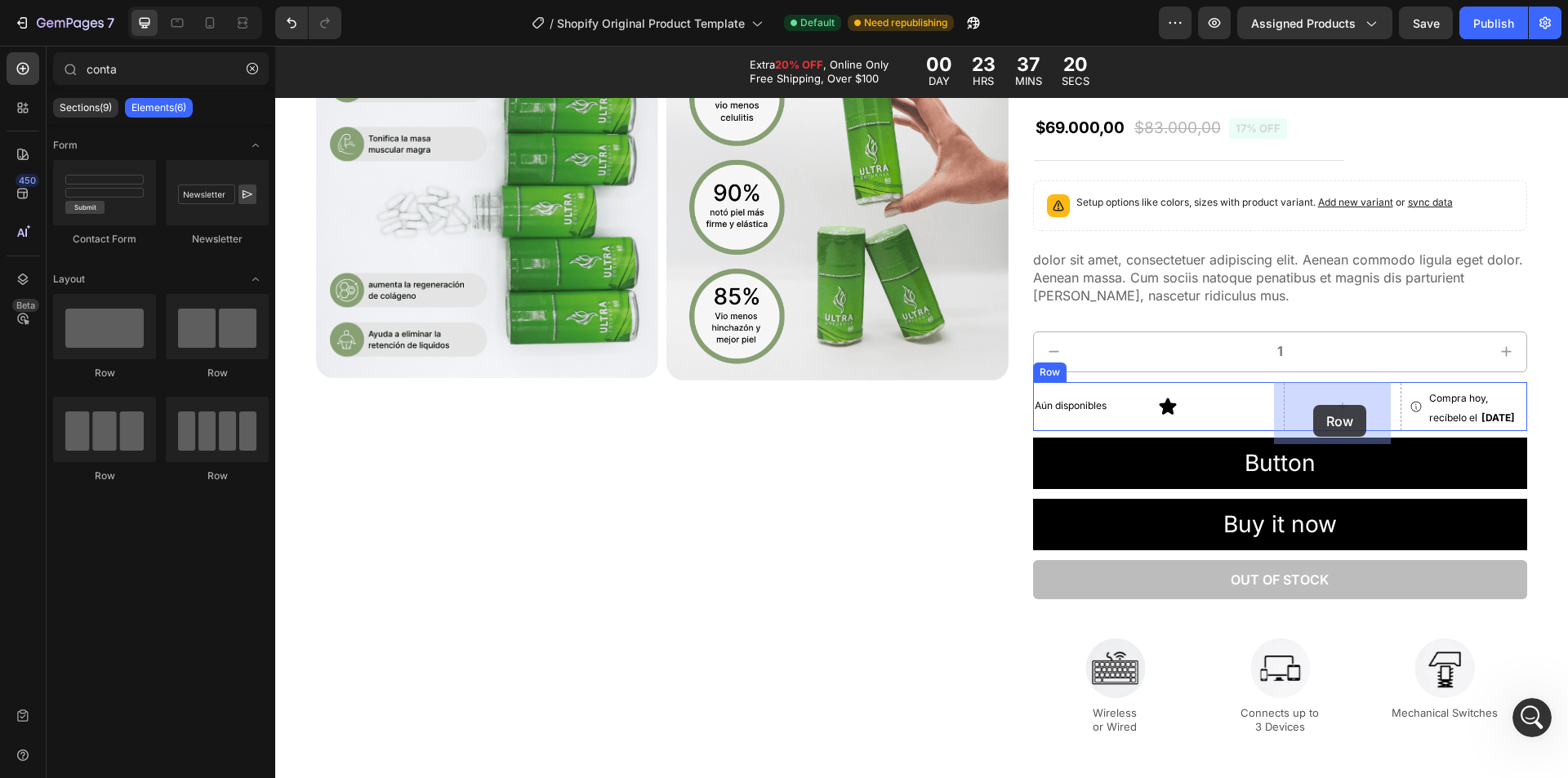
drag, startPoint x: 372, startPoint y: 371, endPoint x: 1314, endPoint y: 405, distance: 942.6
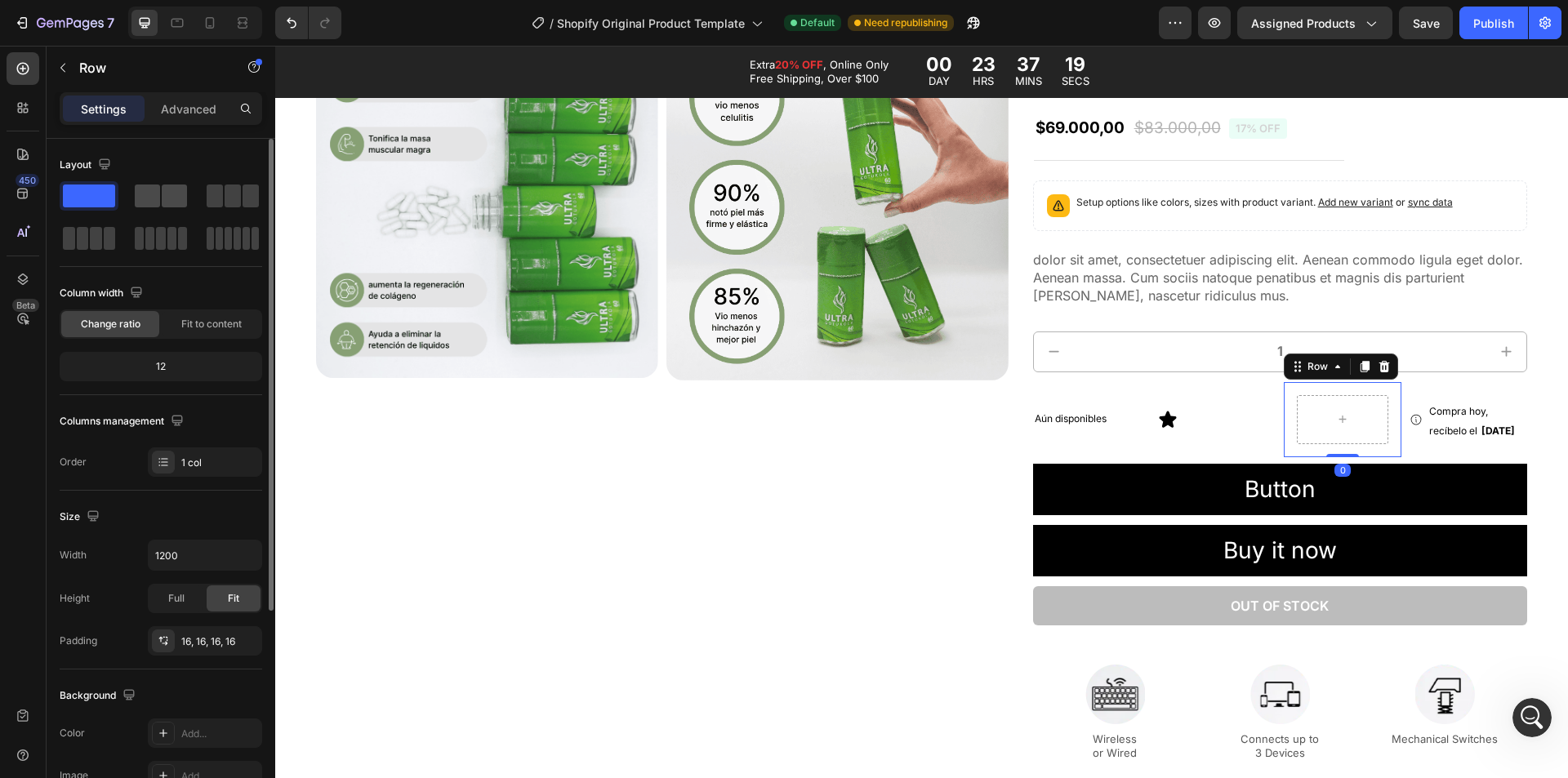
drag, startPoint x: 137, startPoint y: 180, endPoint x: 156, endPoint y: 193, distance: 23.0
click at [137, 181] on div "Layout" at bounding box center [161, 203] width 203 height 101
click at [156, 193] on span at bounding box center [147, 196] width 25 height 23
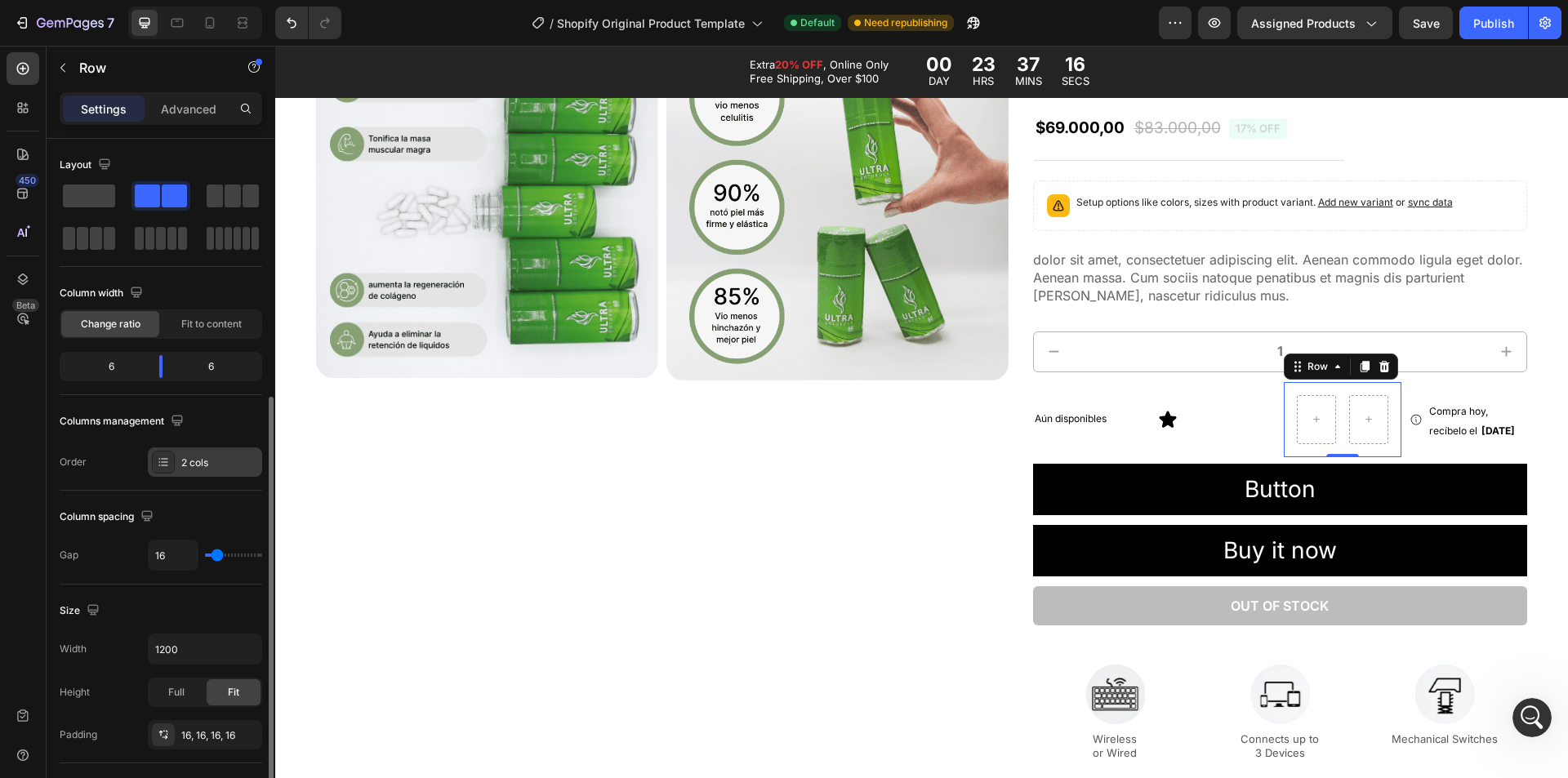
scroll to position [163, 0]
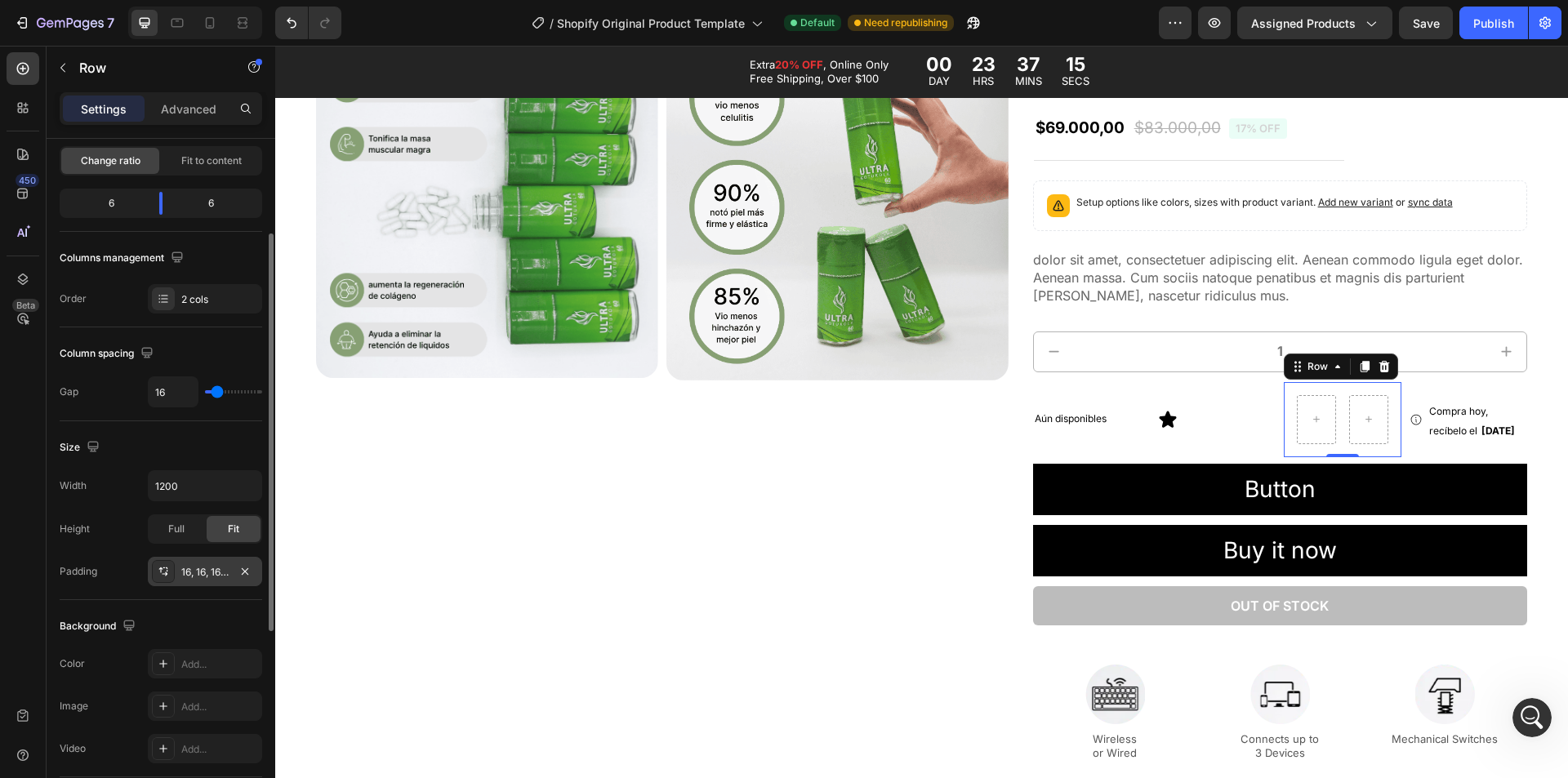
click at [185, 582] on div "16, 16, 16, 16" at bounding box center [205, 571] width 115 height 29
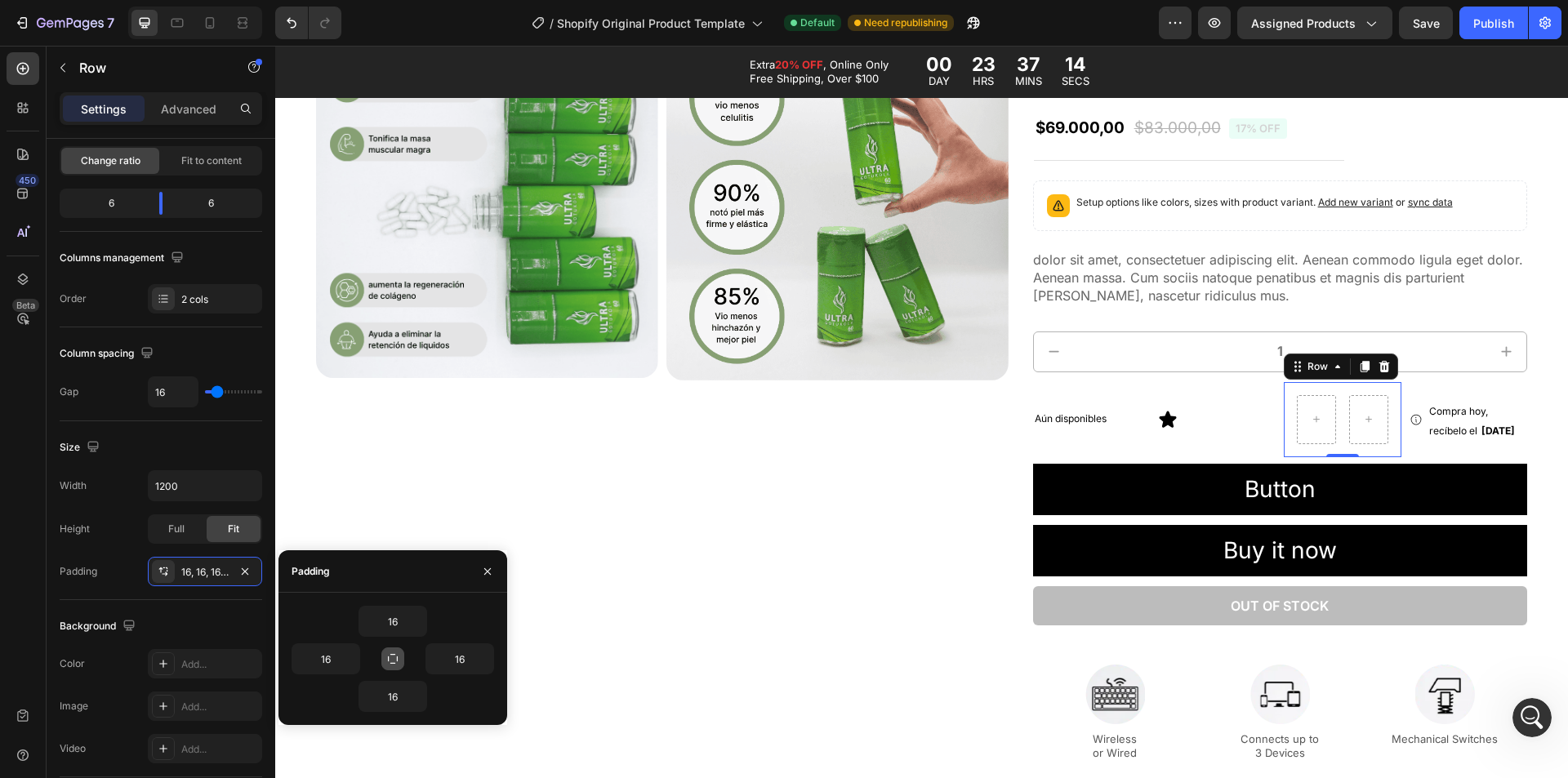
click at [388, 652] on icon "button" at bounding box center [393, 659] width 13 height 13
click at [402, 629] on input "16" at bounding box center [392, 621] width 67 height 29
type input "0"
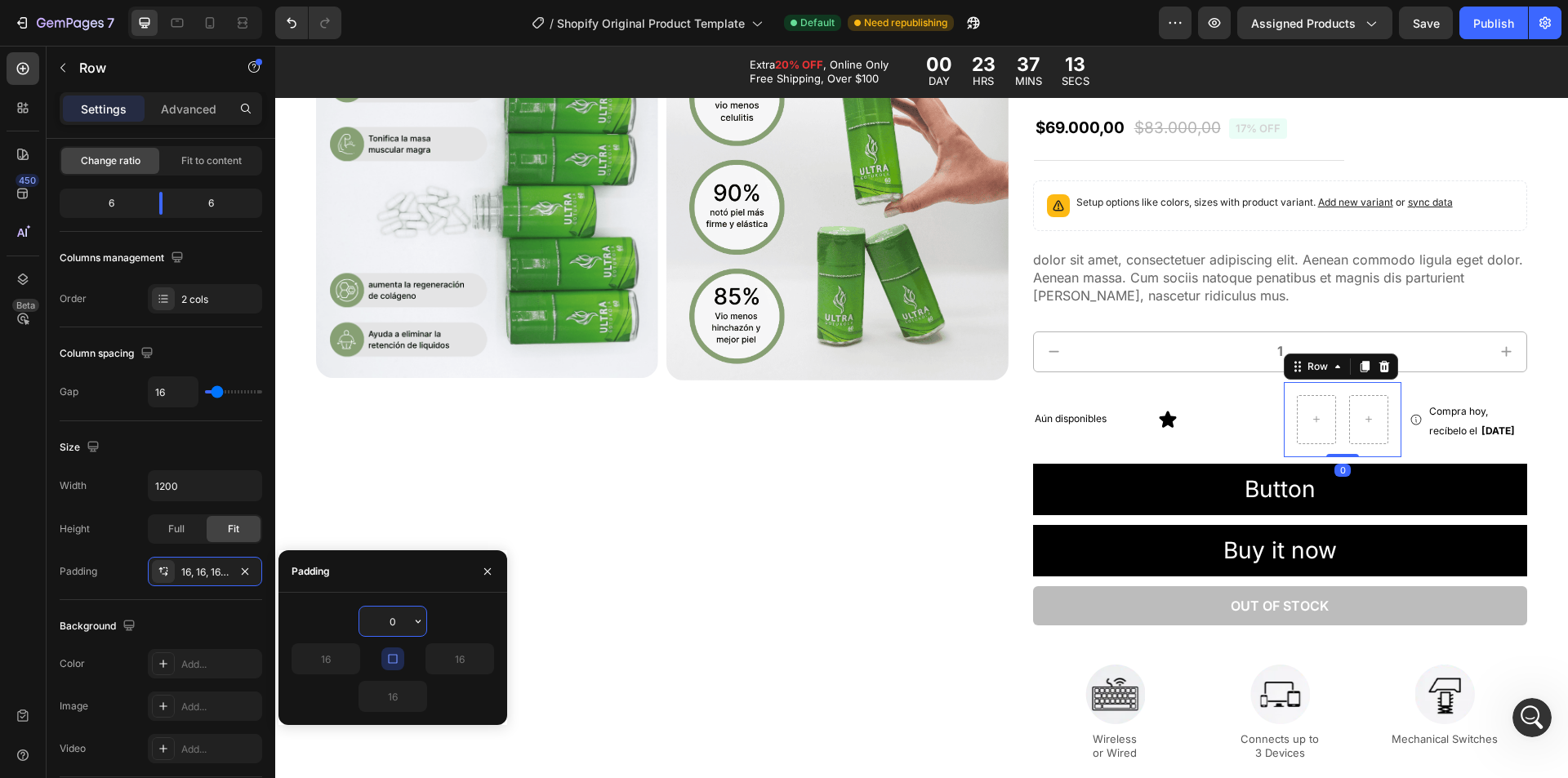
type input "0"
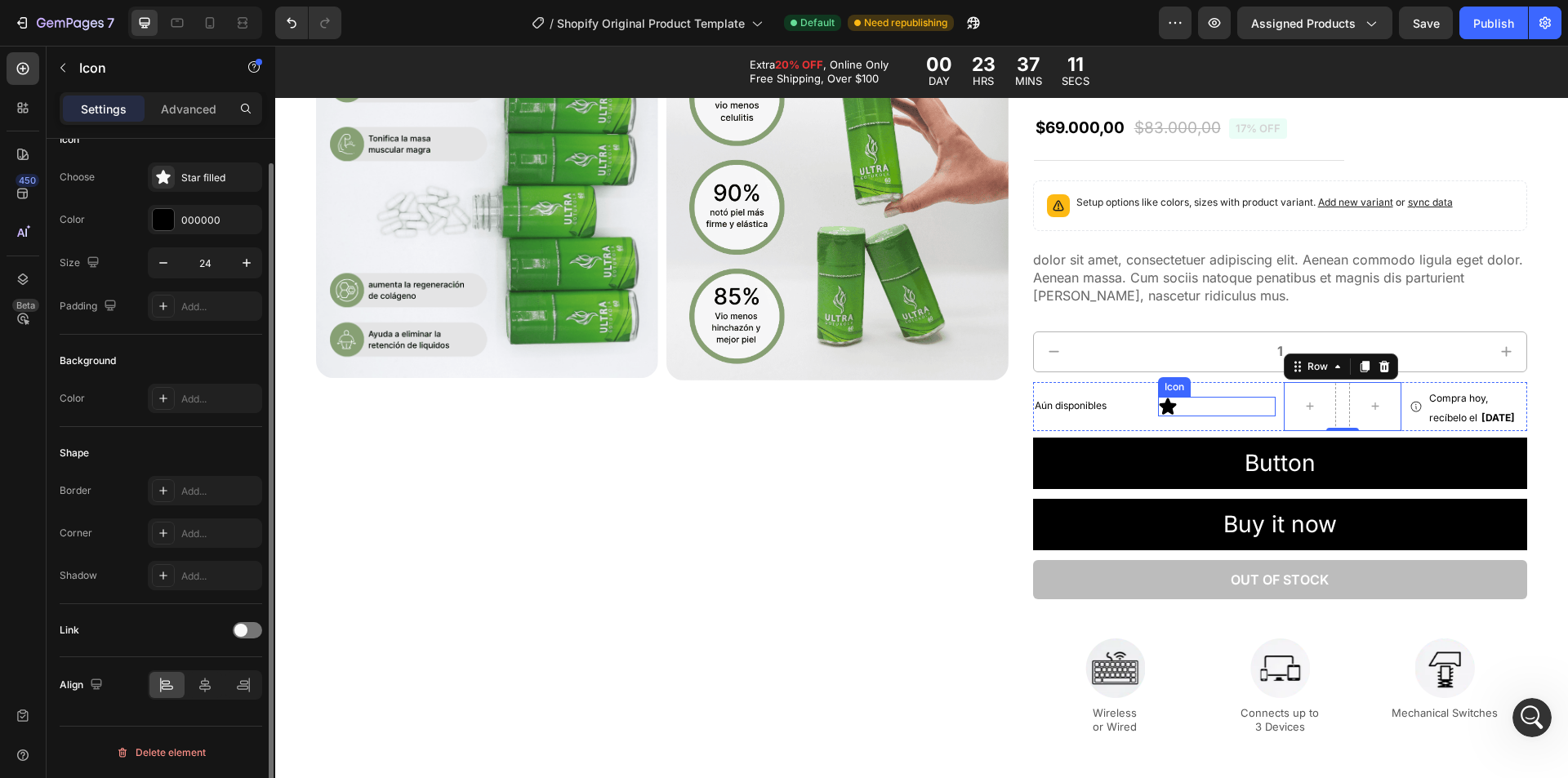
scroll to position [0, 0]
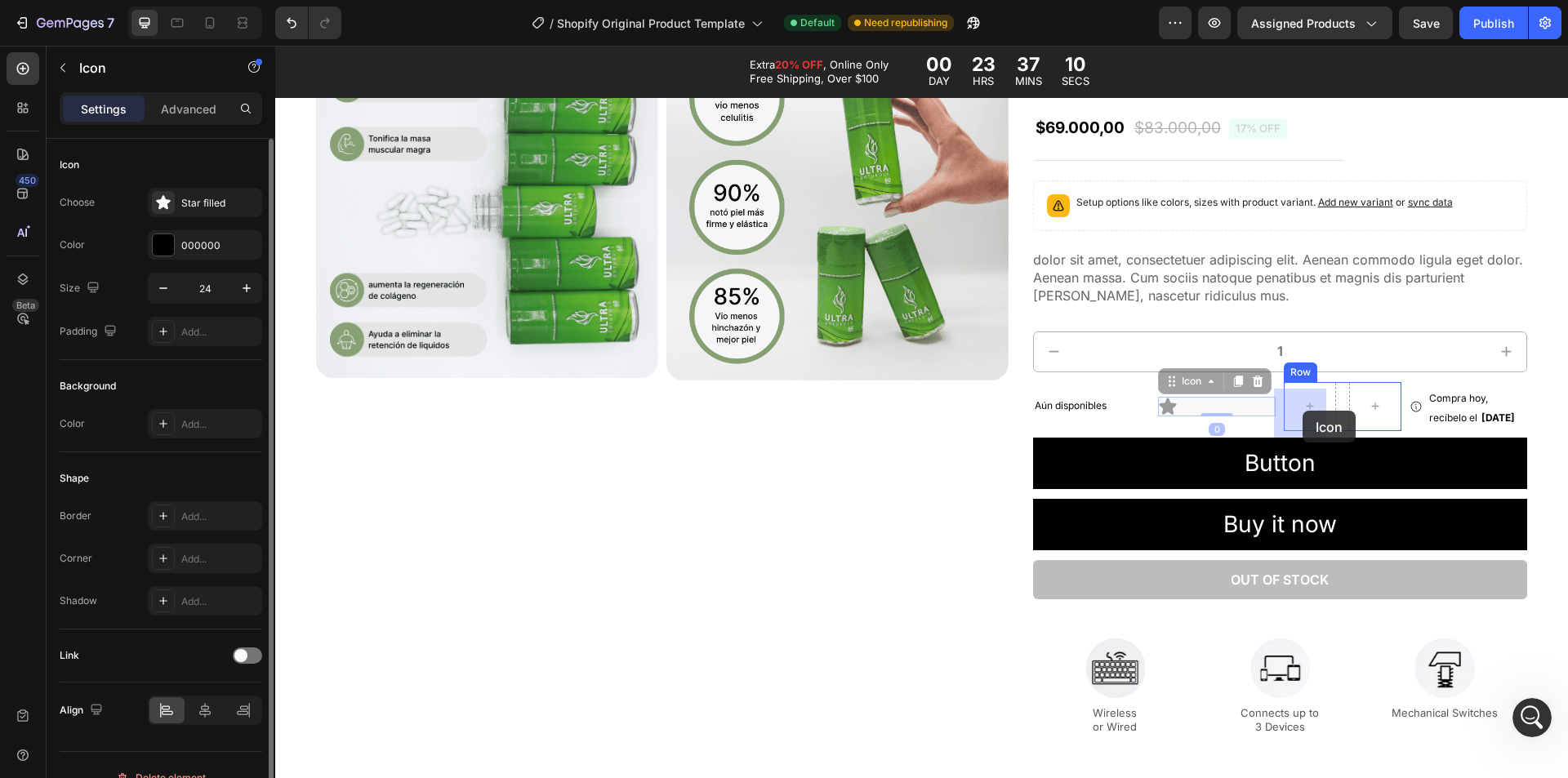
drag, startPoint x: 1163, startPoint y: 408, endPoint x: 1303, endPoint y: 411, distance: 140.0
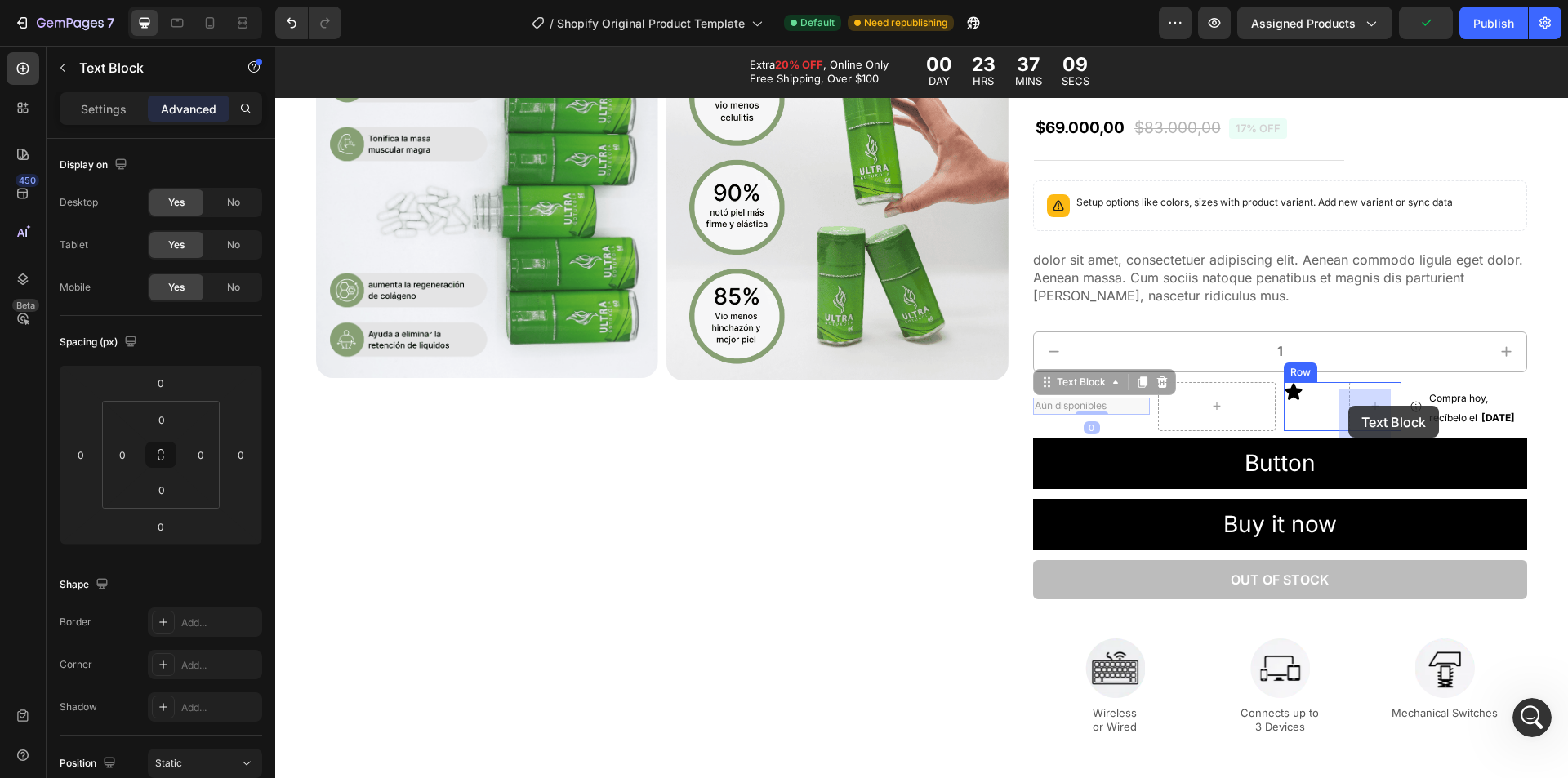
drag, startPoint x: 1078, startPoint y: 419, endPoint x: 1349, endPoint y: 406, distance: 271.3
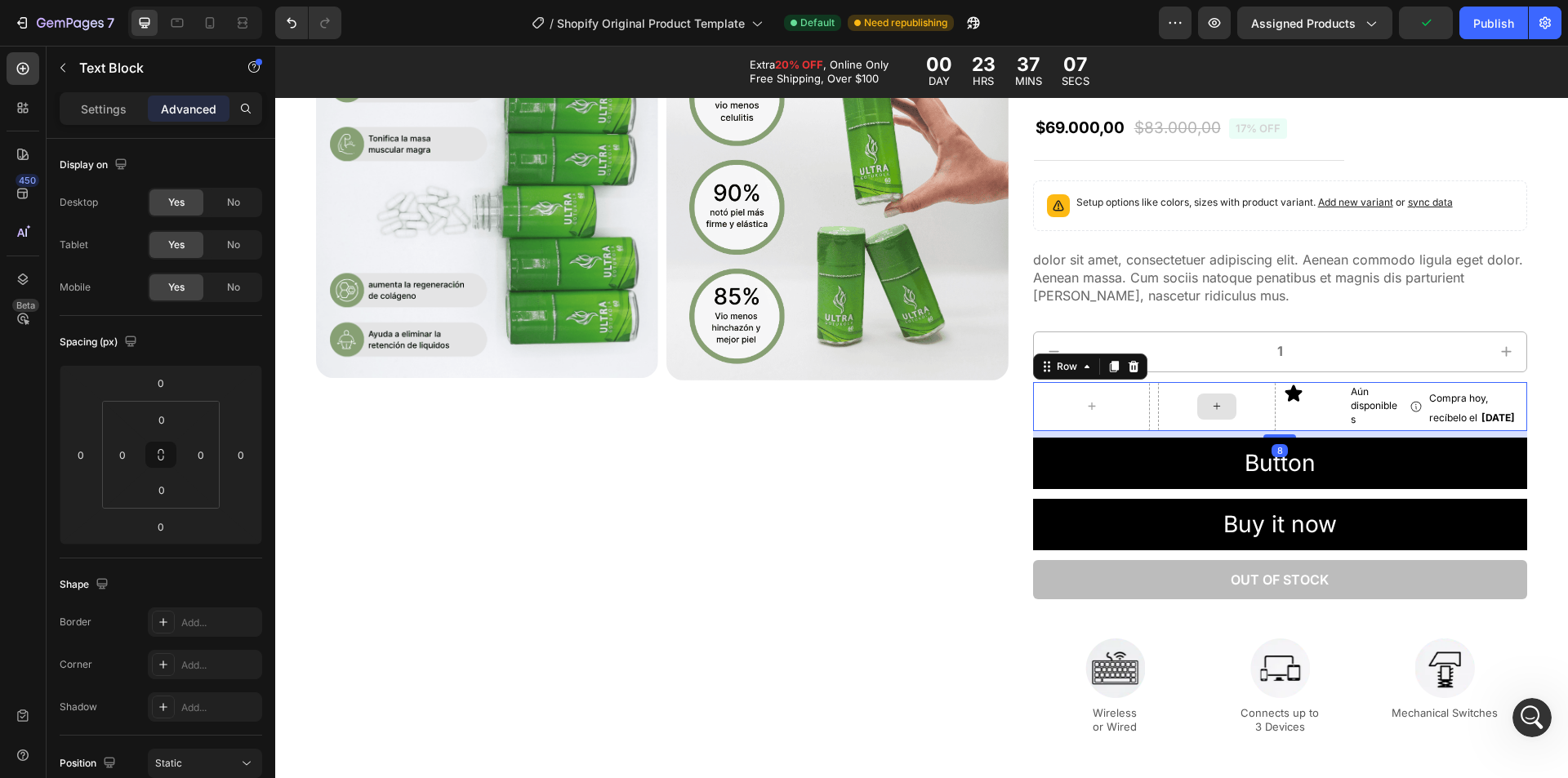
click at [1184, 404] on div at bounding box center [1216, 406] width 117 height 49
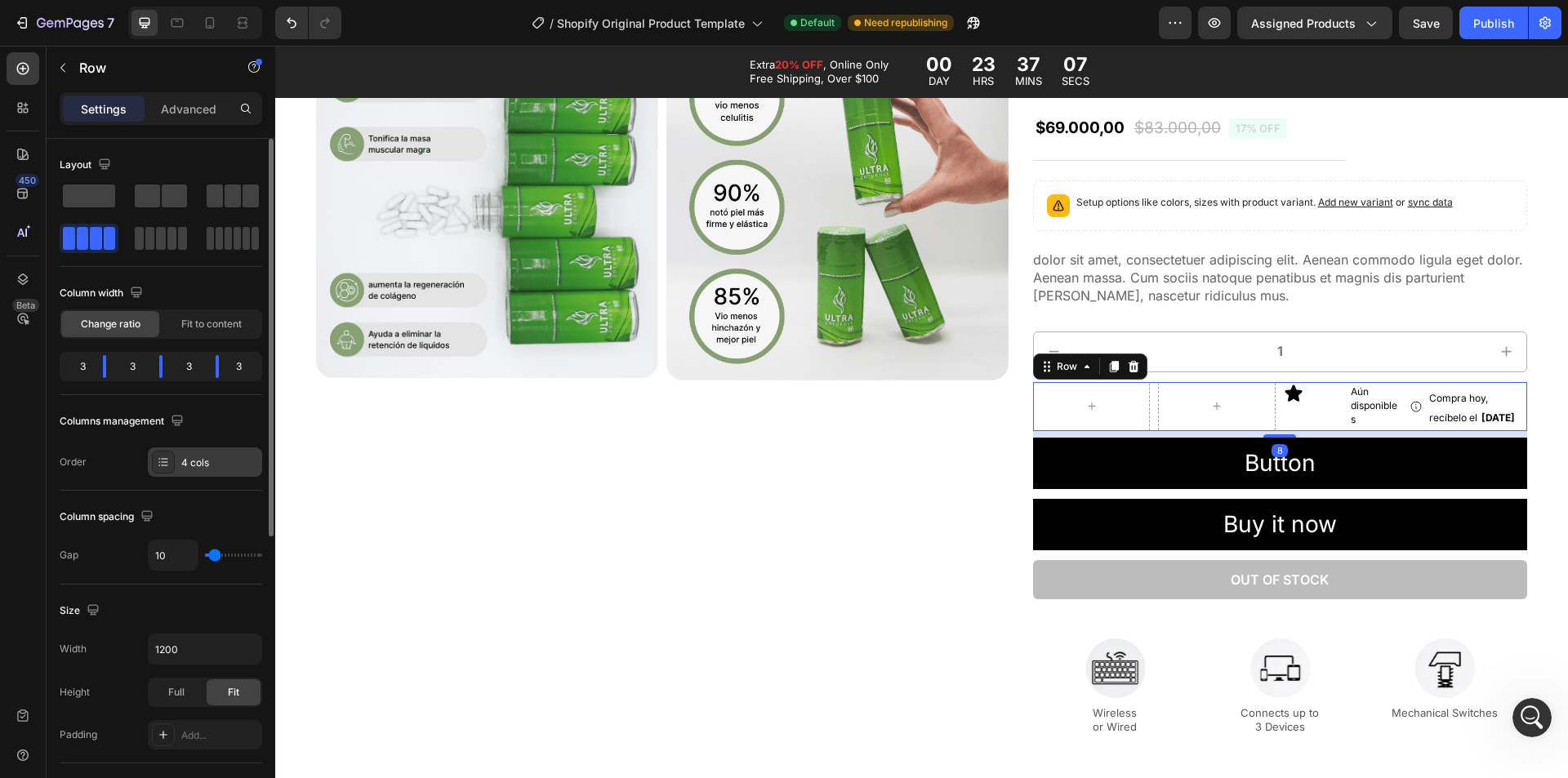
click at [195, 472] on div "4 cols" at bounding box center [205, 461] width 115 height 29
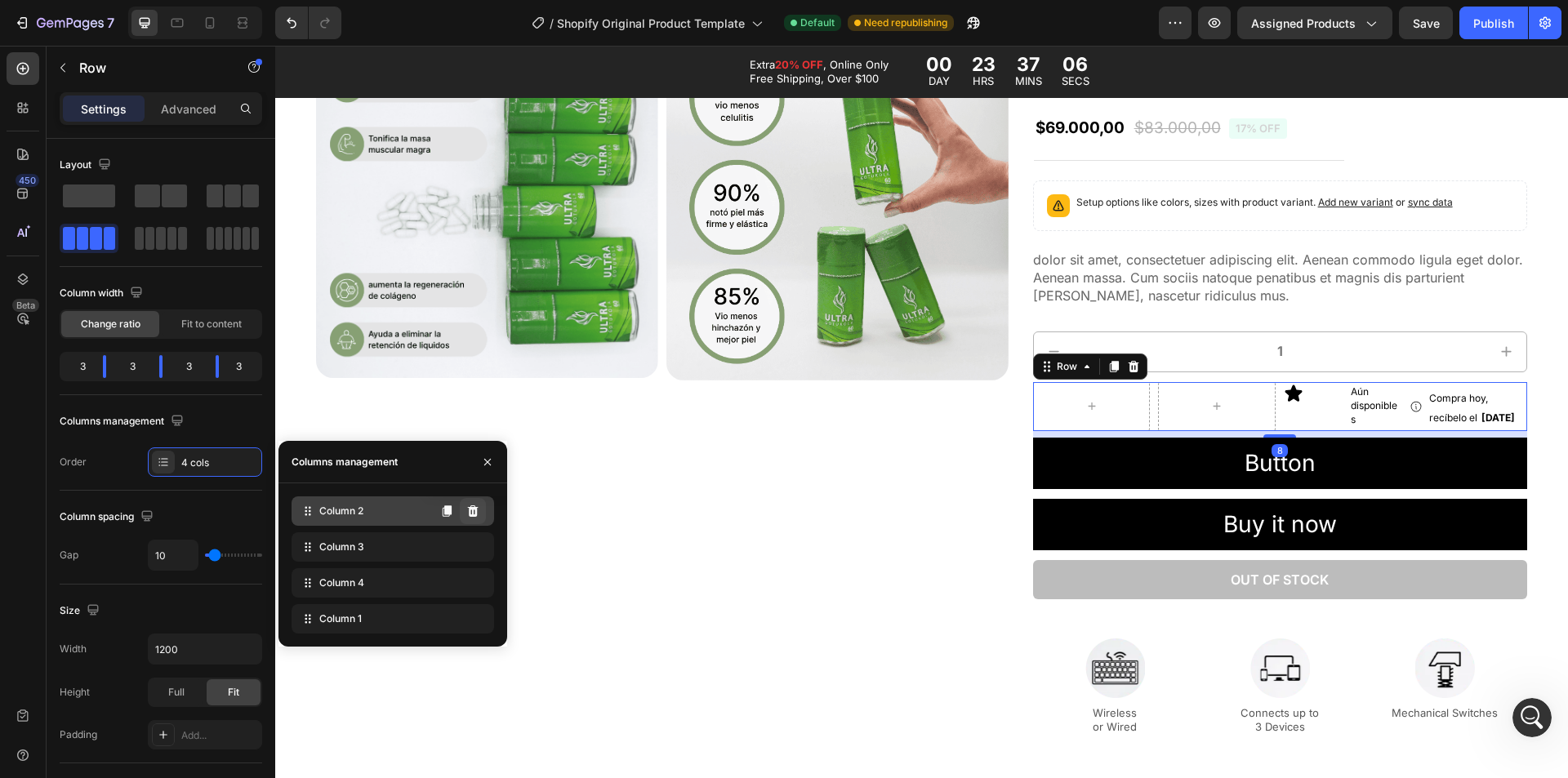
click at [472, 512] on icon at bounding box center [473, 511] width 11 height 12
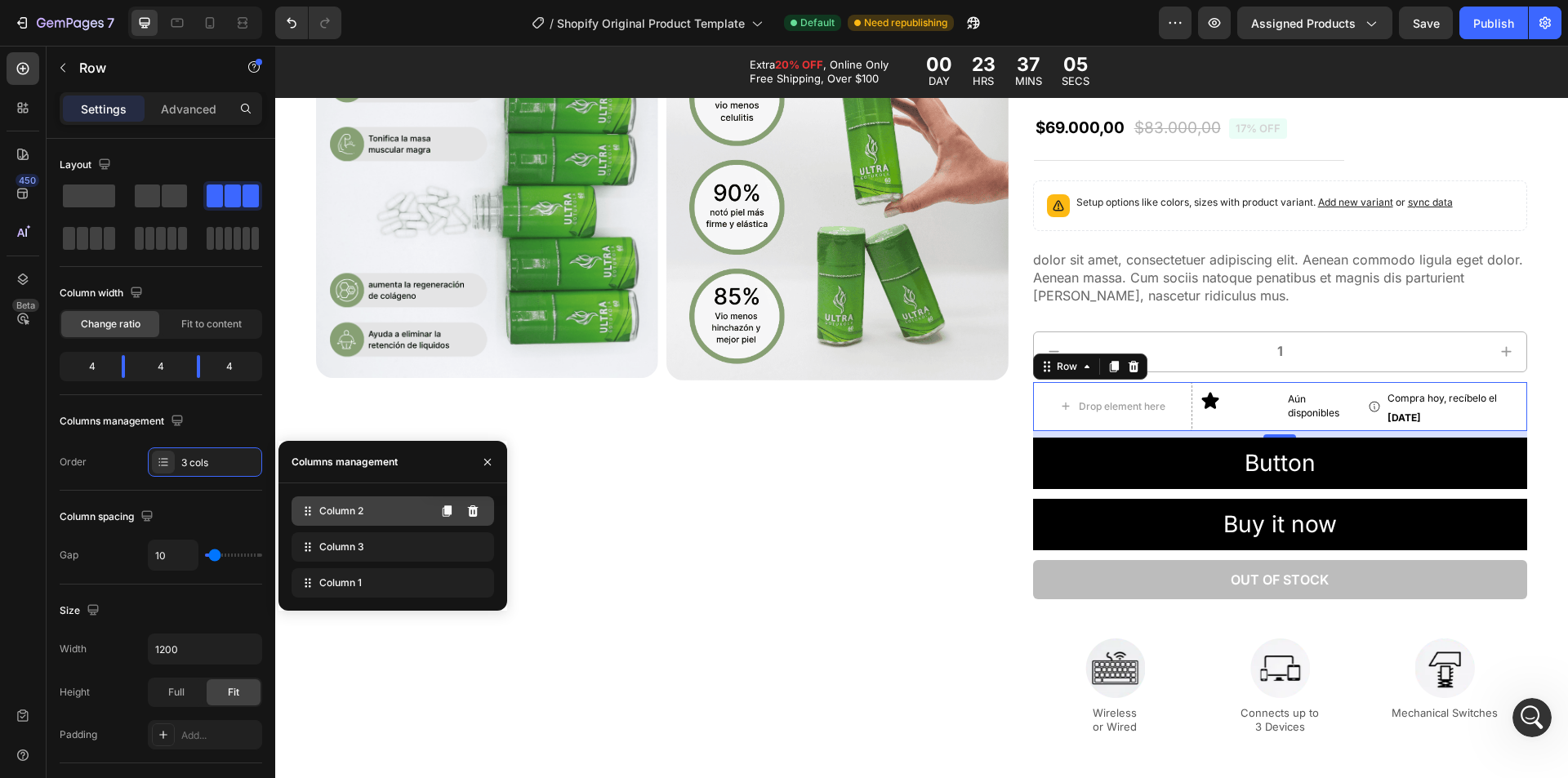
click at [472, 511] on icon at bounding box center [473, 511] width 11 height 12
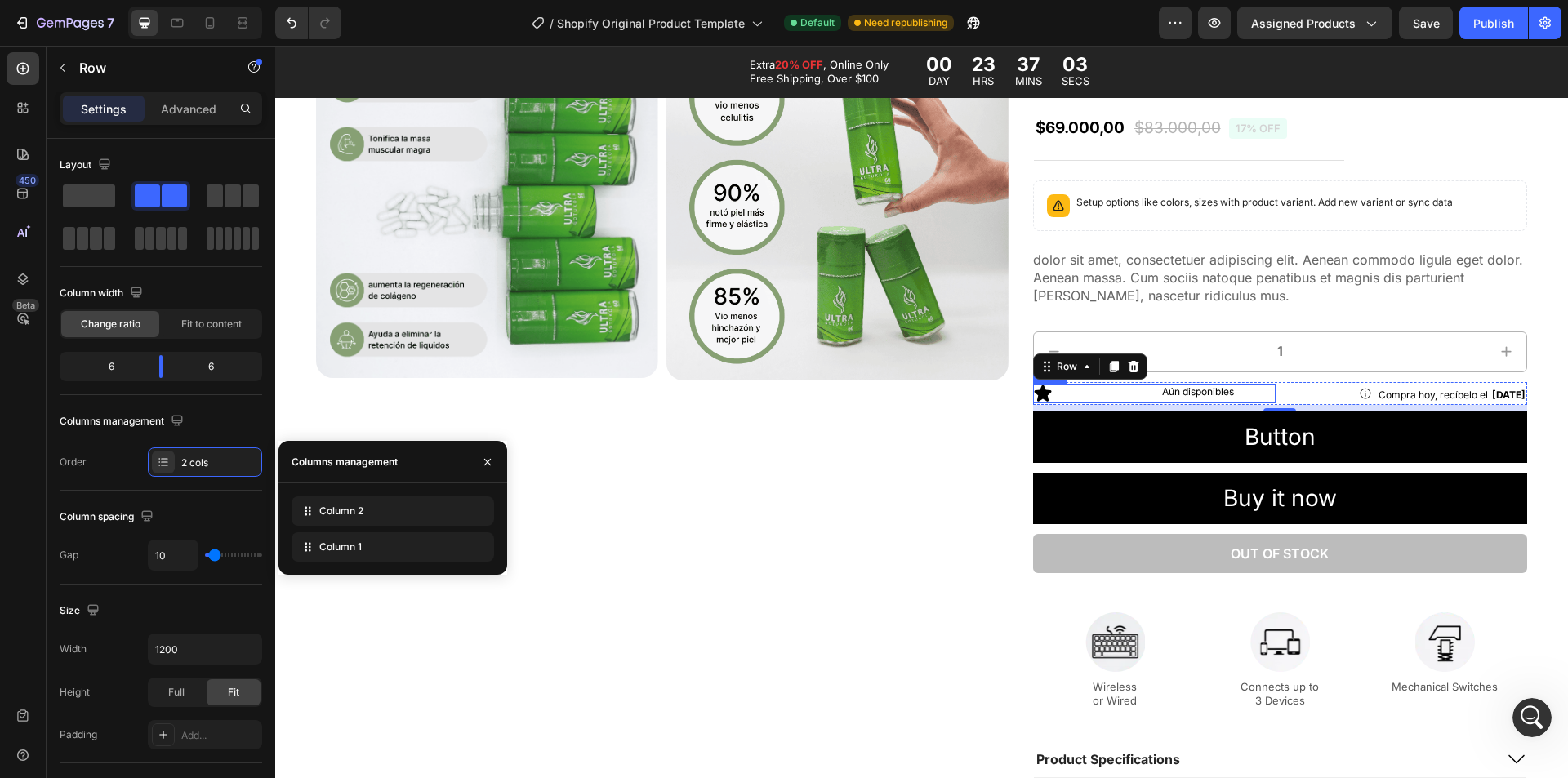
click at [1141, 394] on div "Icon Aún disponibles Text Block Row" at bounding box center [1155, 394] width 244 height 20
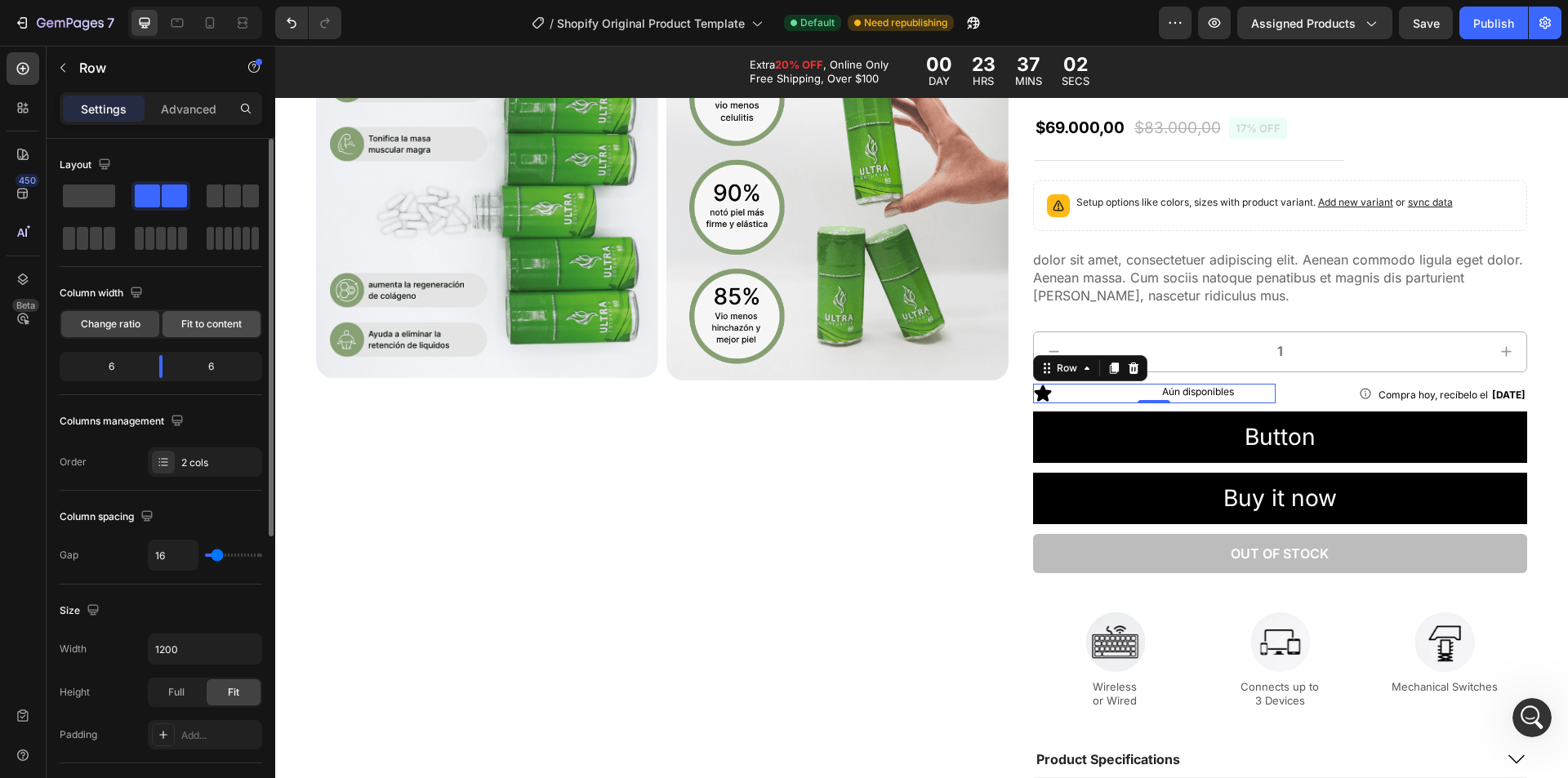
click at [214, 332] on div "Fit to content" at bounding box center [212, 323] width 98 height 26
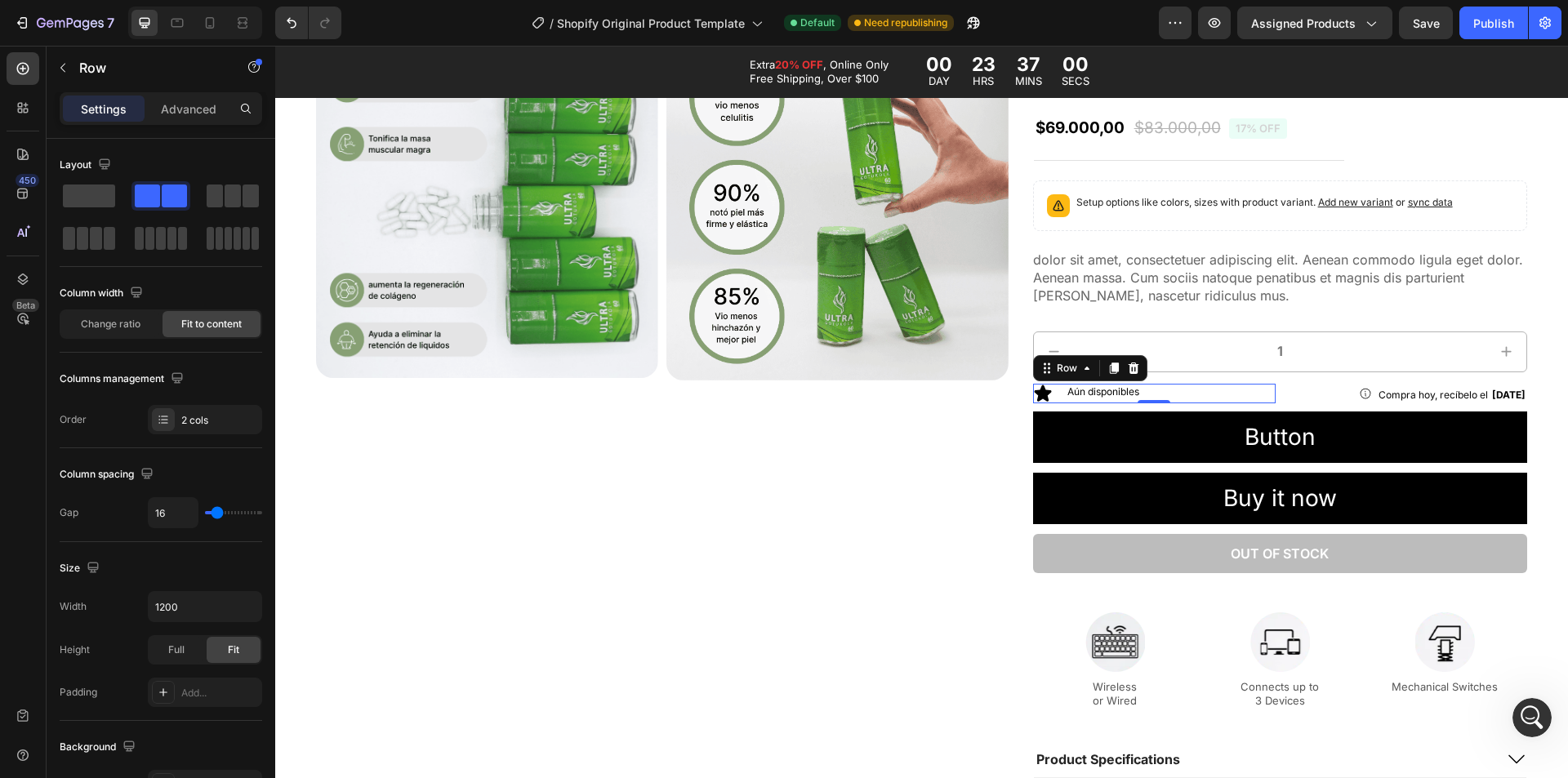
click at [1054, 395] on div "Icon Aún disponibles Text Block Row 0" at bounding box center [1155, 394] width 244 height 20
click at [1051, 395] on div "Icon Aún disponibles Text Block Row 0" at bounding box center [1155, 394] width 244 height 20
click at [1034, 394] on icon at bounding box center [1043, 393] width 17 height 17
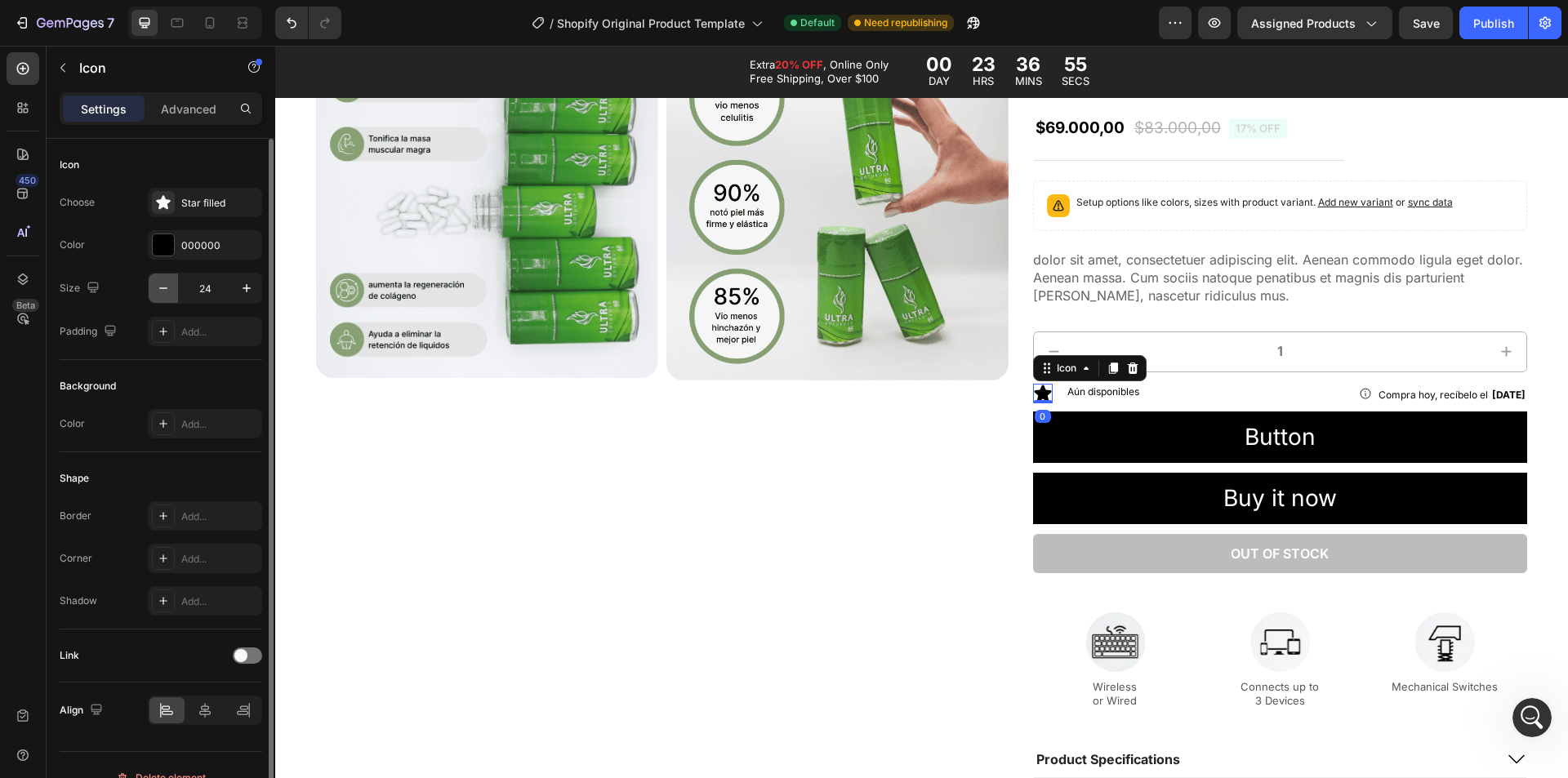
drag, startPoint x: 173, startPoint y: 301, endPoint x: 163, endPoint y: 288, distance: 16.4
click at [172, 299] on button "button" at bounding box center [163, 288] width 29 height 29
click at [163, 288] on icon "button" at bounding box center [164, 288] width 17 height 17
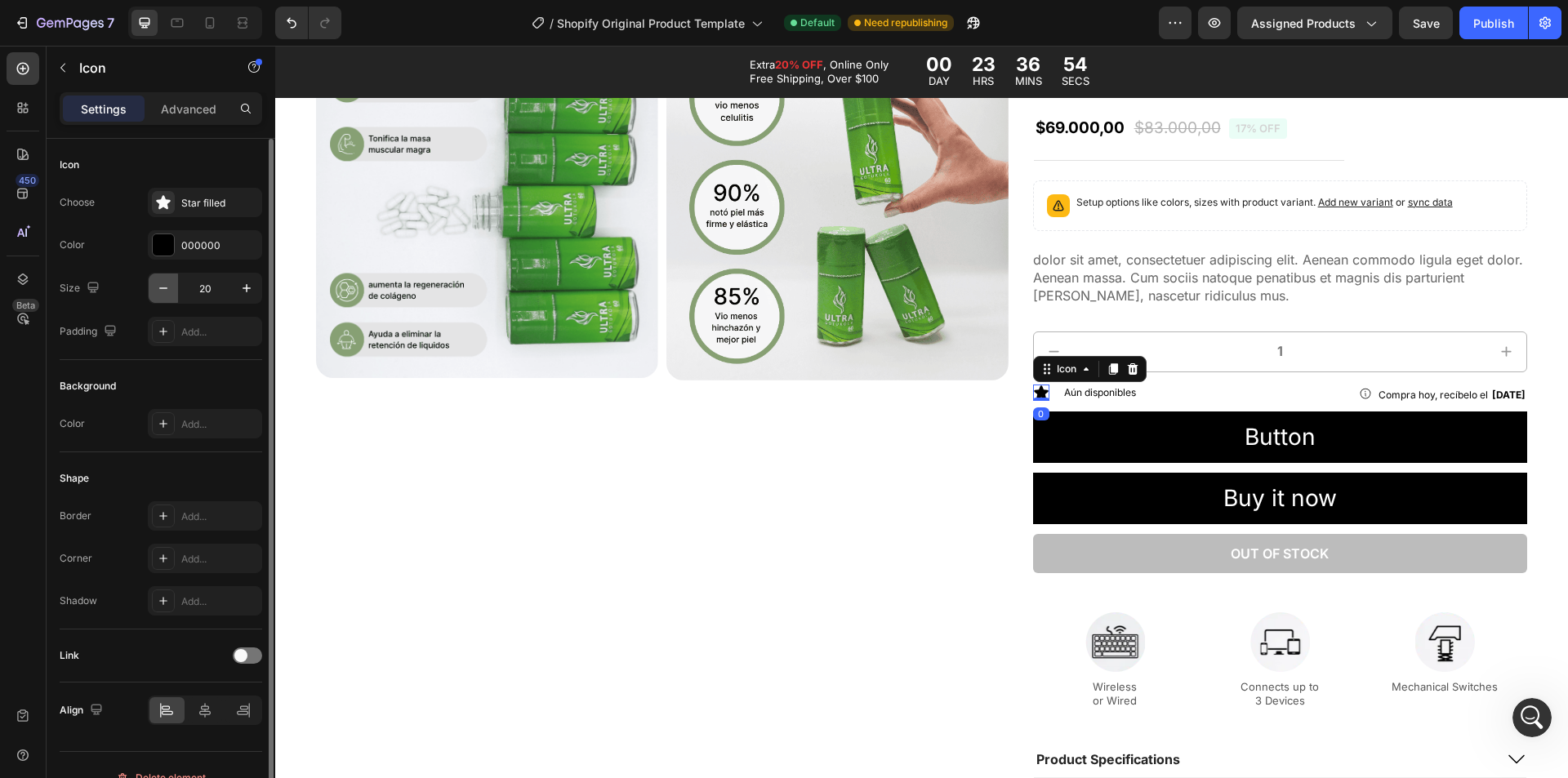
click at [163, 288] on icon "button" at bounding box center [164, 288] width 17 height 17
type input "18"
click at [187, 193] on div "Star filled" at bounding box center [205, 202] width 115 height 29
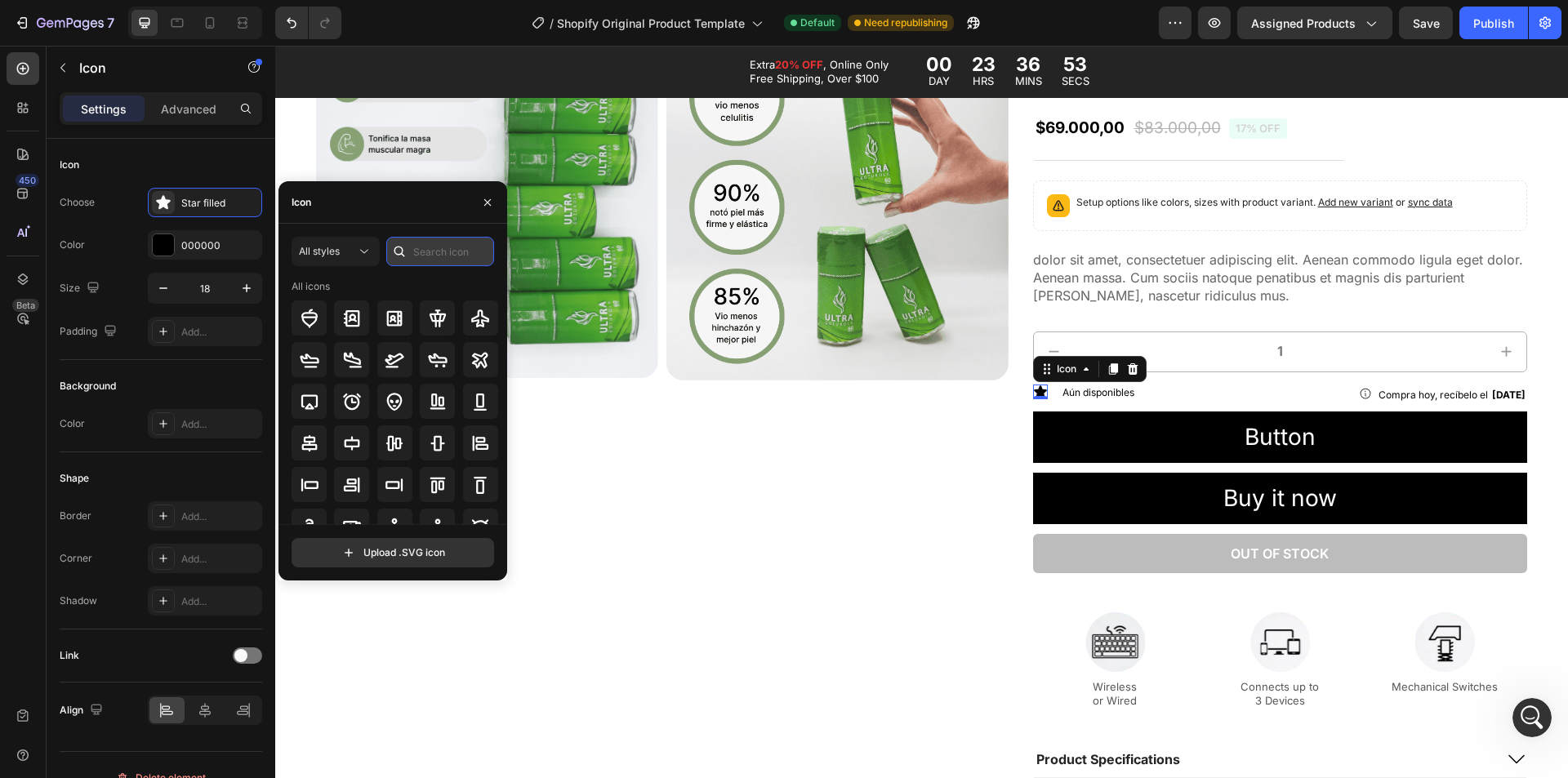
click at [423, 242] on input "text" at bounding box center [441, 251] width 108 height 29
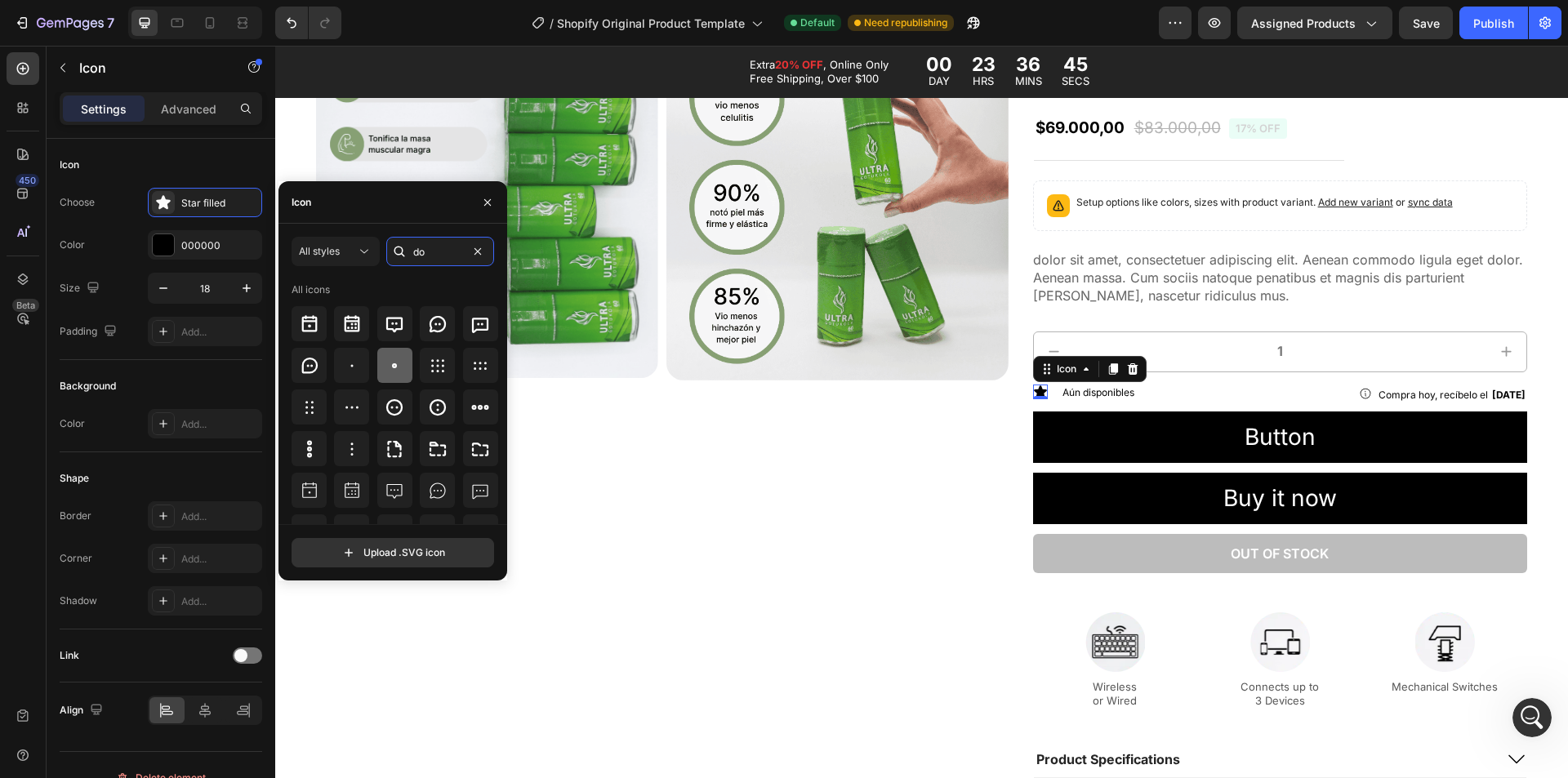
type input "d"
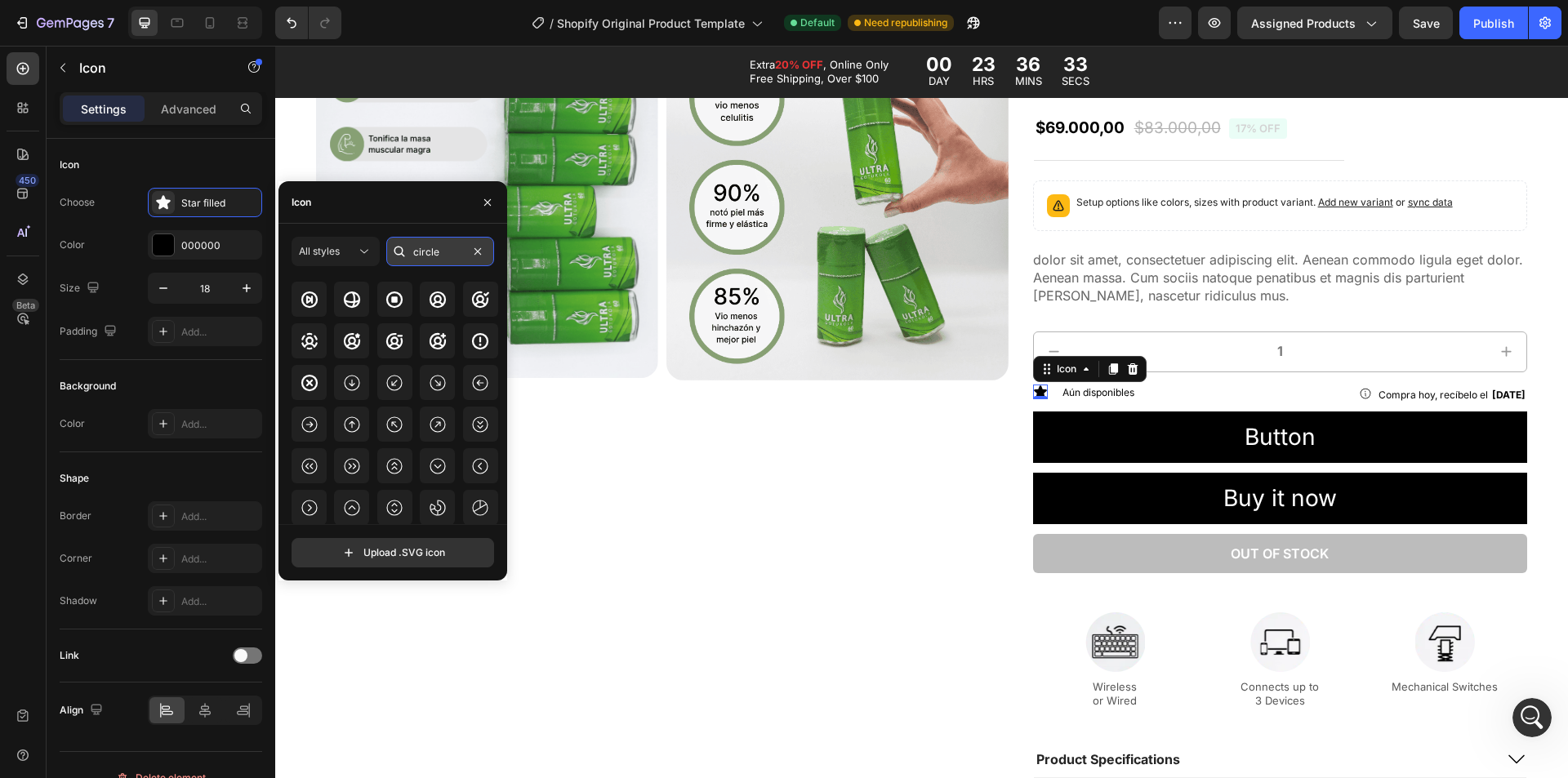
scroll to position [384, 0]
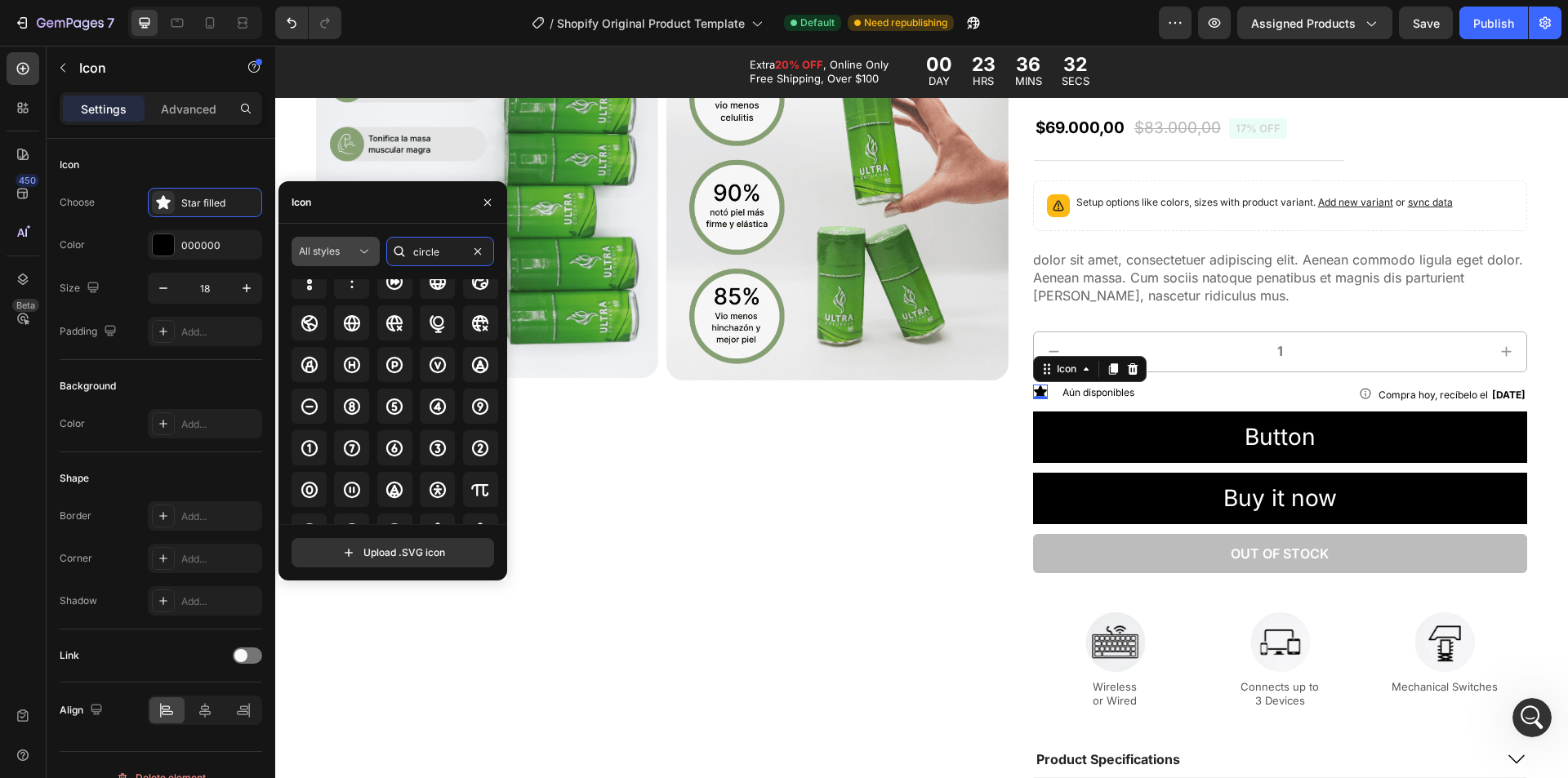
drag, startPoint x: 412, startPoint y: 248, endPoint x: 296, endPoint y: 239, distance: 116.3
click at [306, 239] on div "All styles circle" at bounding box center [393, 251] width 203 height 29
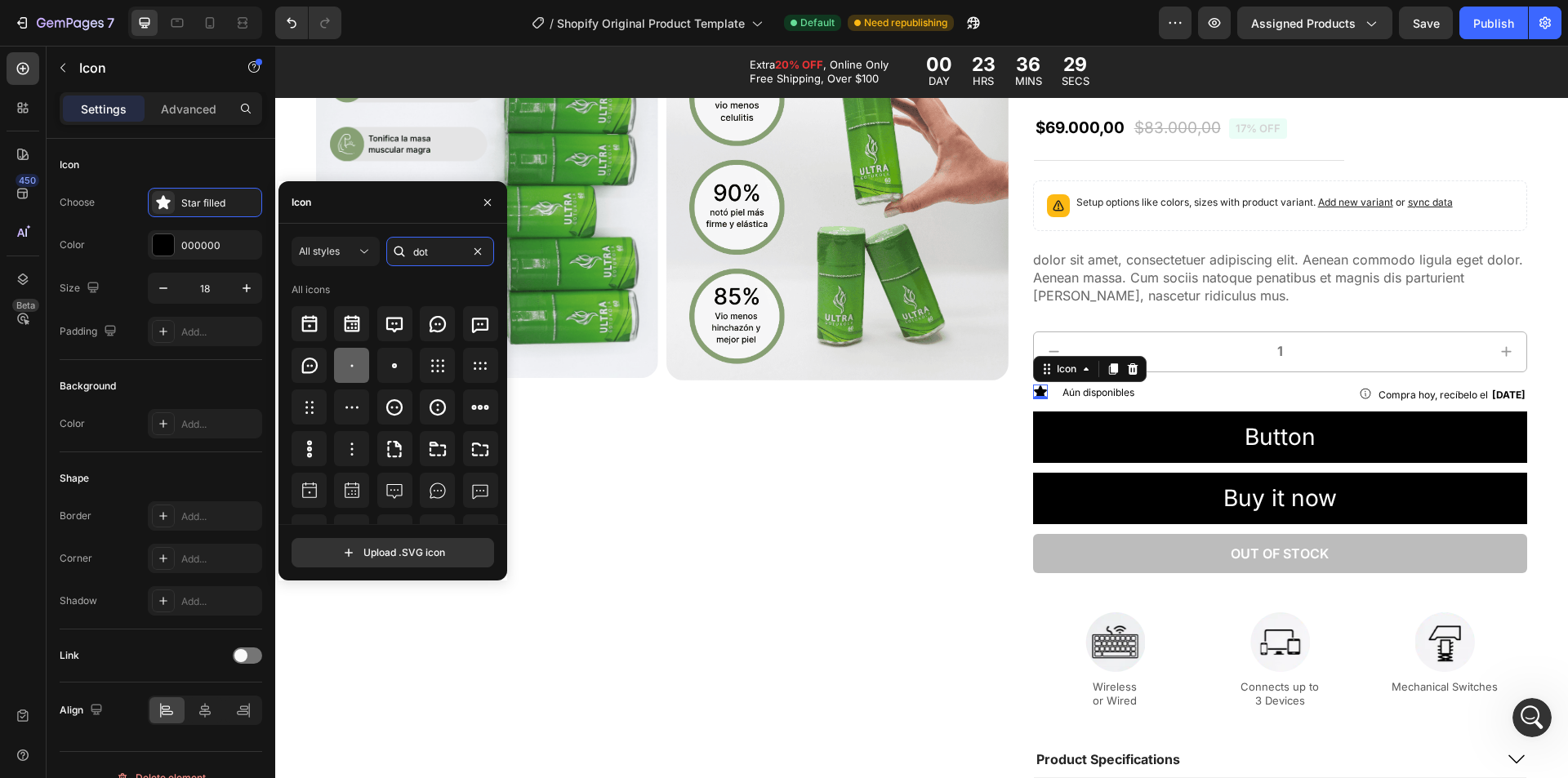
type input "dot"
click at [348, 367] on icon at bounding box center [353, 366] width 20 height 20
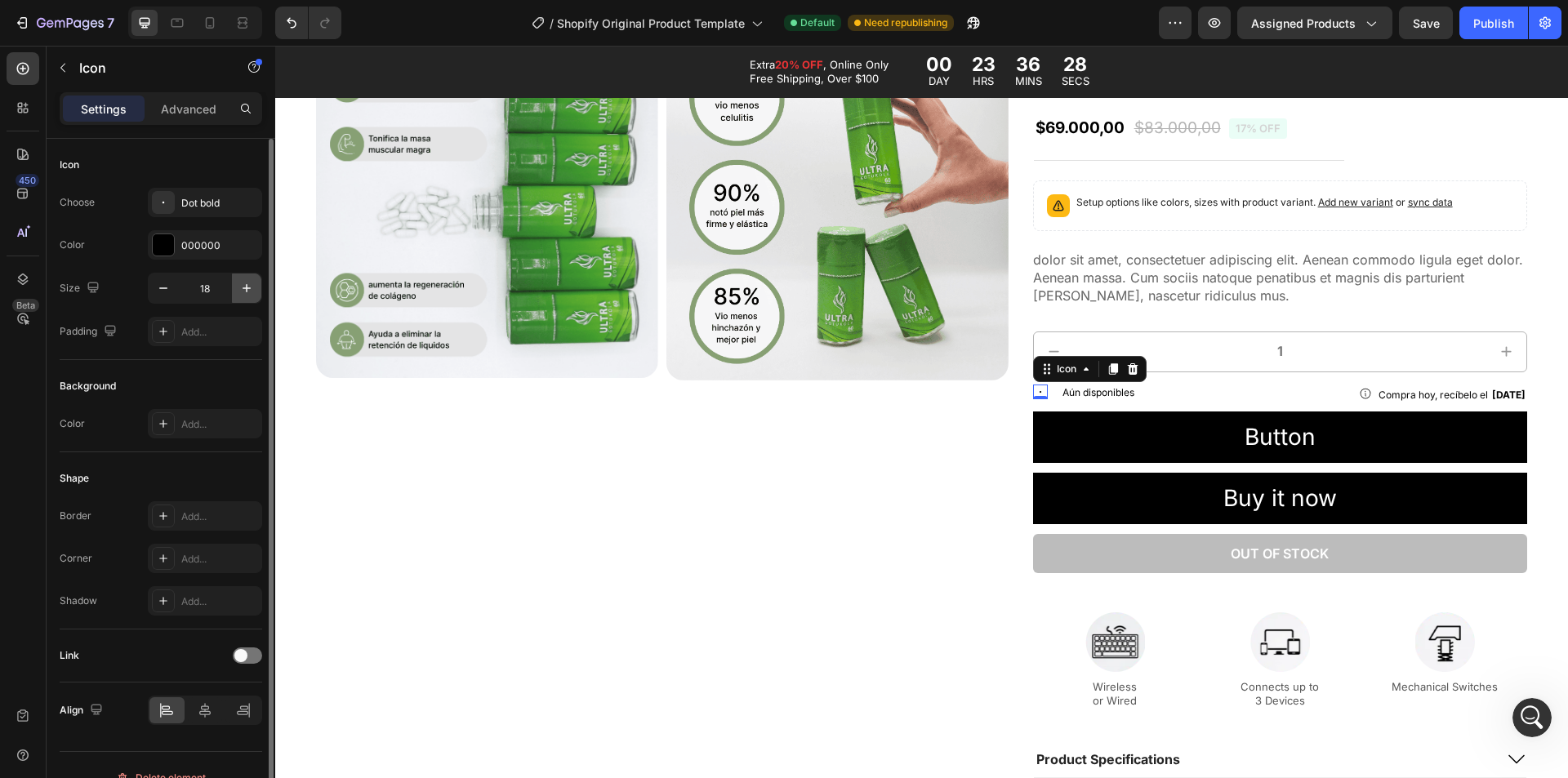
click at [251, 292] on icon "button" at bounding box center [247, 288] width 17 height 17
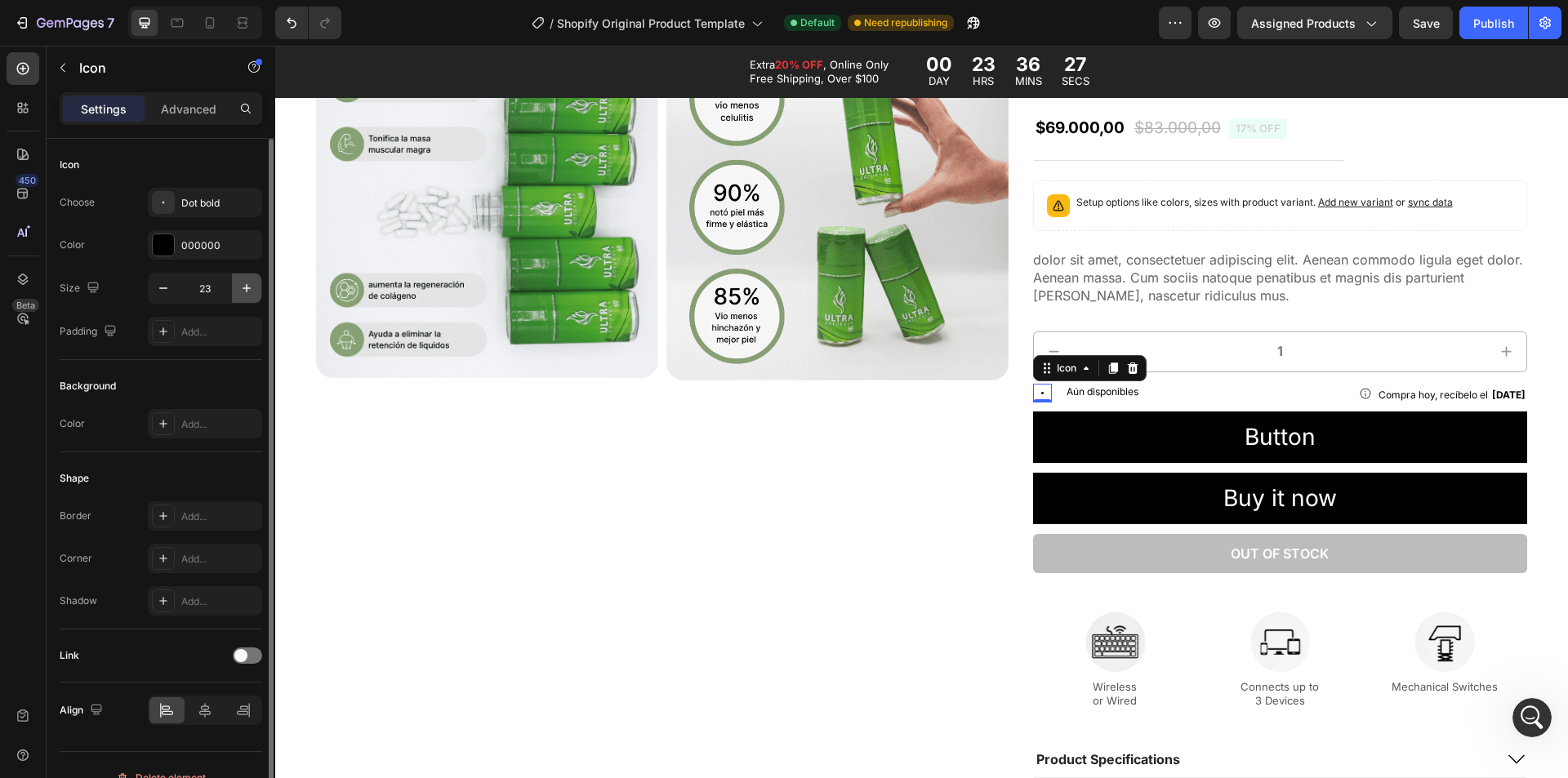
click at [251, 292] on icon "button" at bounding box center [247, 288] width 17 height 17
click at [169, 292] on icon "button" at bounding box center [164, 288] width 17 height 17
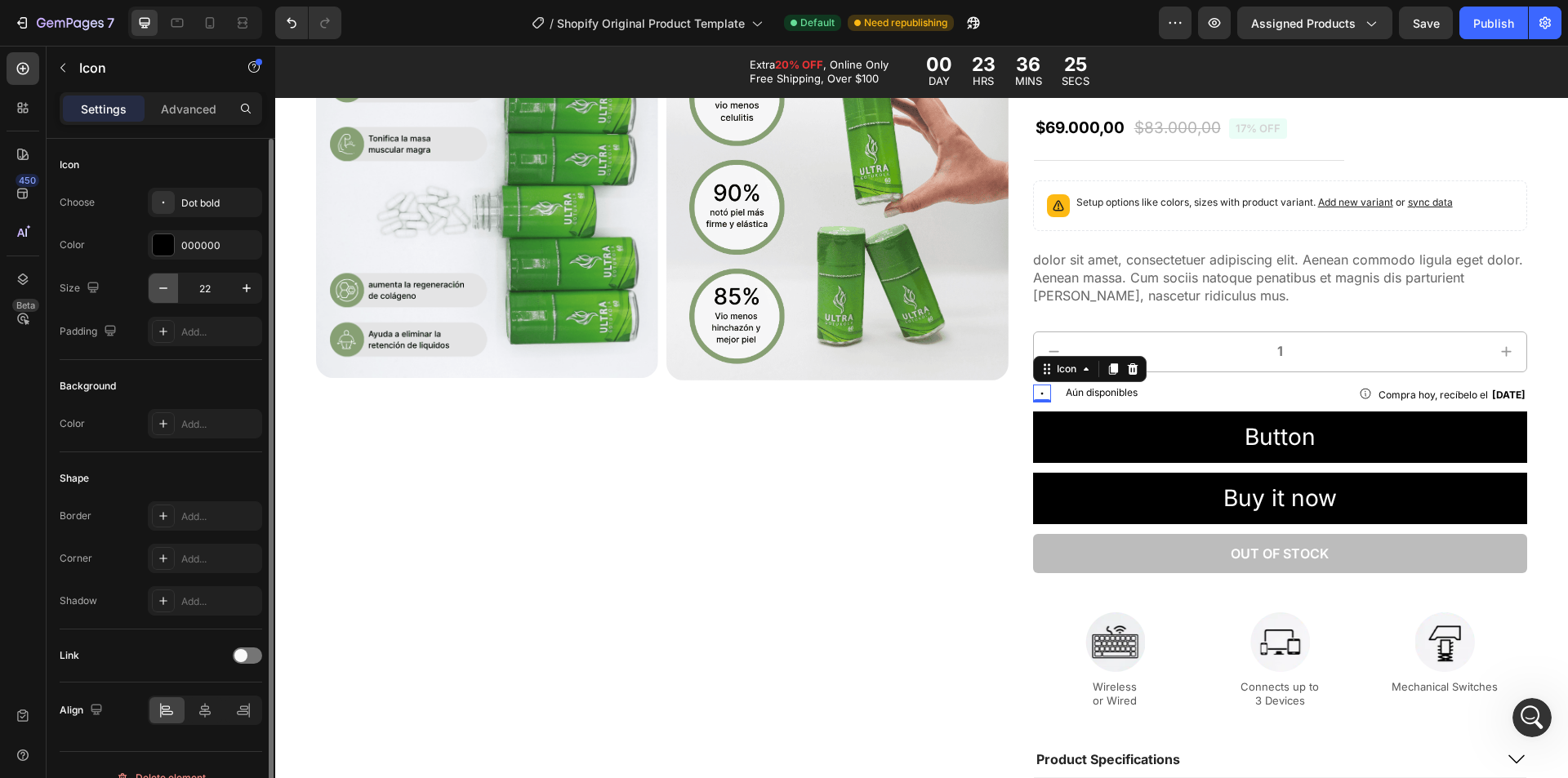
click at [169, 292] on icon "button" at bounding box center [164, 288] width 17 height 17
click at [200, 208] on div "Dot bold" at bounding box center [219, 204] width 76 height 15
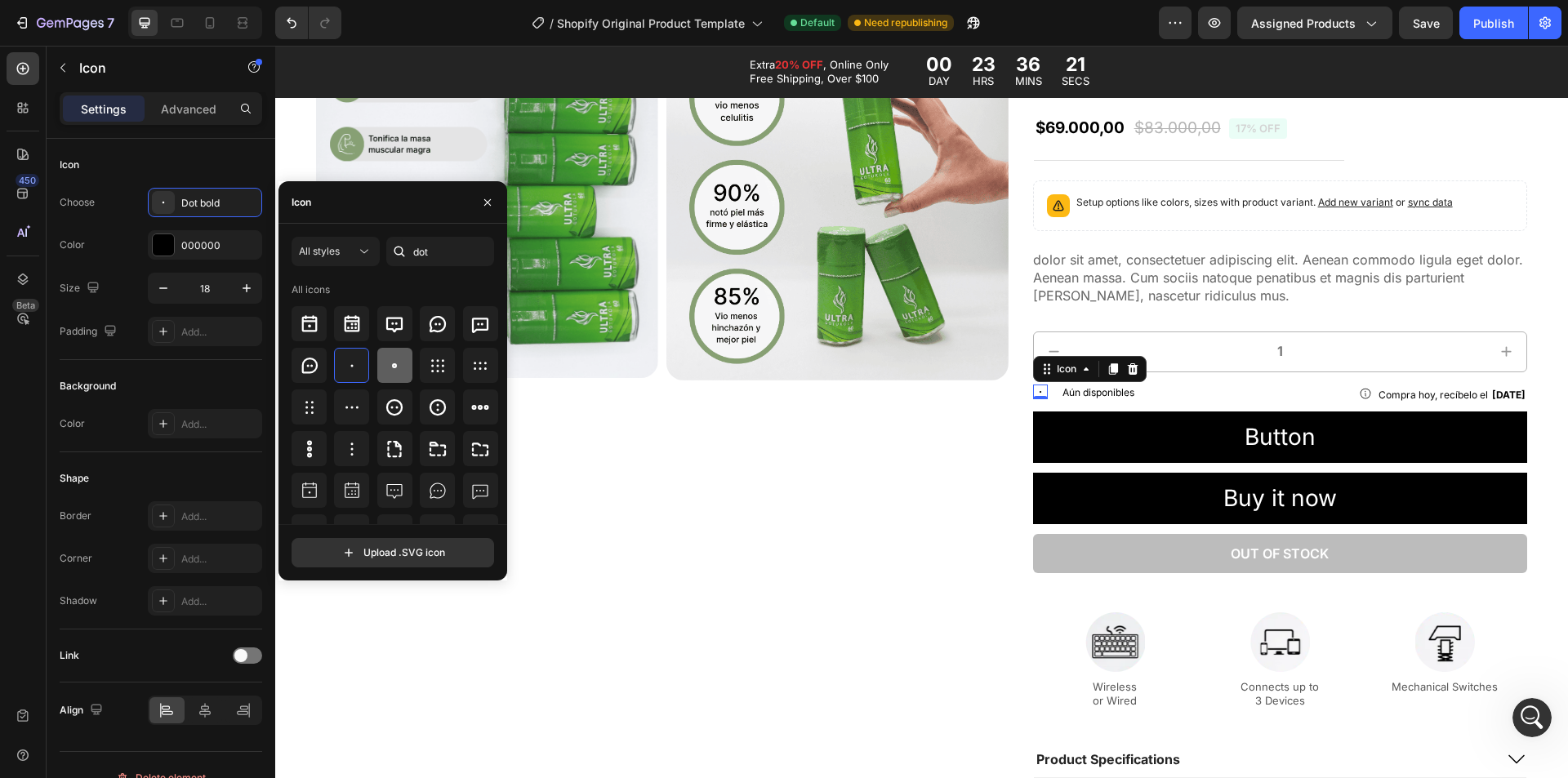
click at [385, 364] on icon at bounding box center [395, 366] width 20 height 20
click at [237, 292] on button "button" at bounding box center [246, 288] width 29 height 29
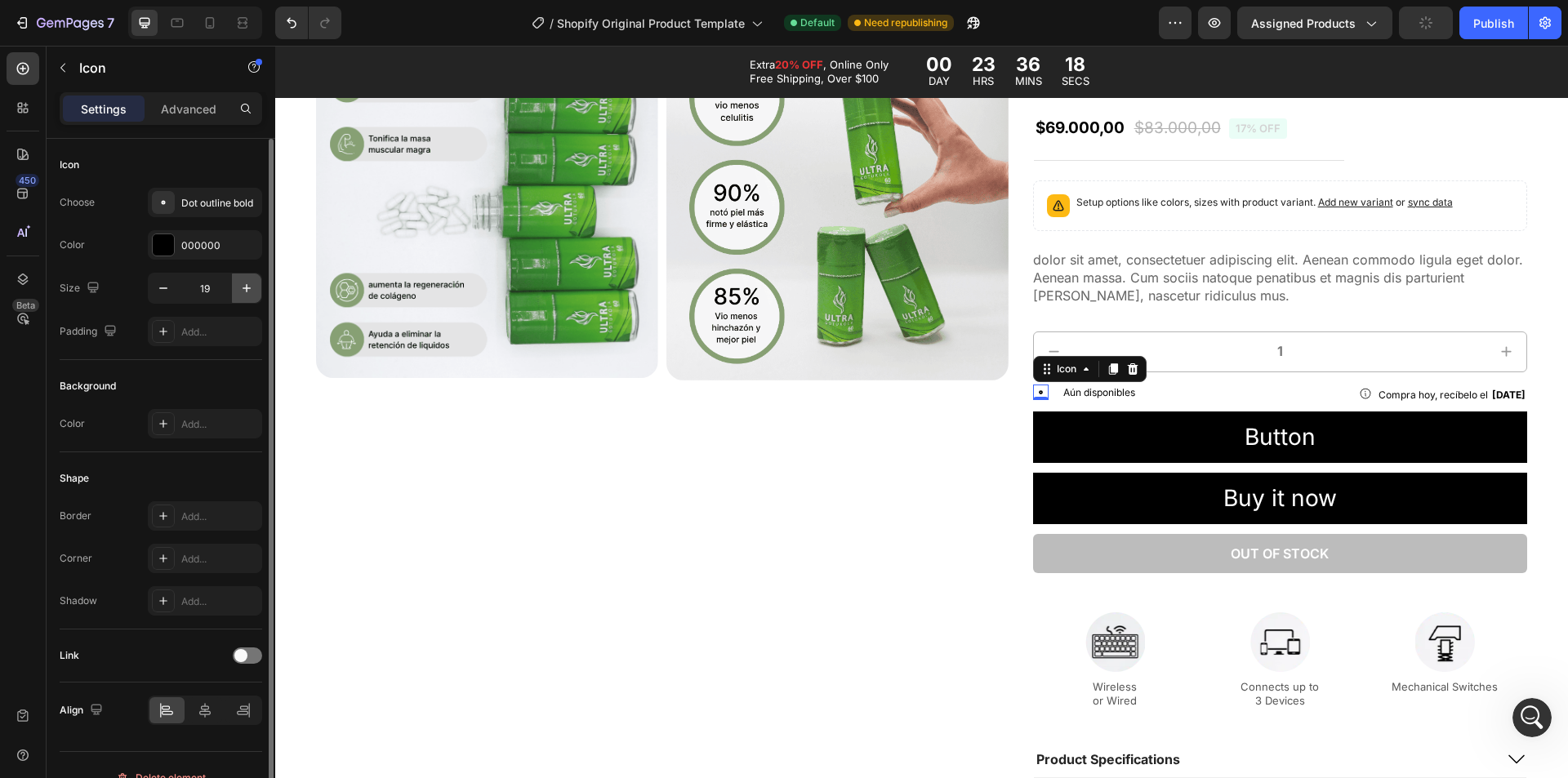
click at [237, 292] on button "button" at bounding box center [246, 288] width 29 height 29
type input "21"
click at [170, 255] on div at bounding box center [164, 245] width 22 height 22
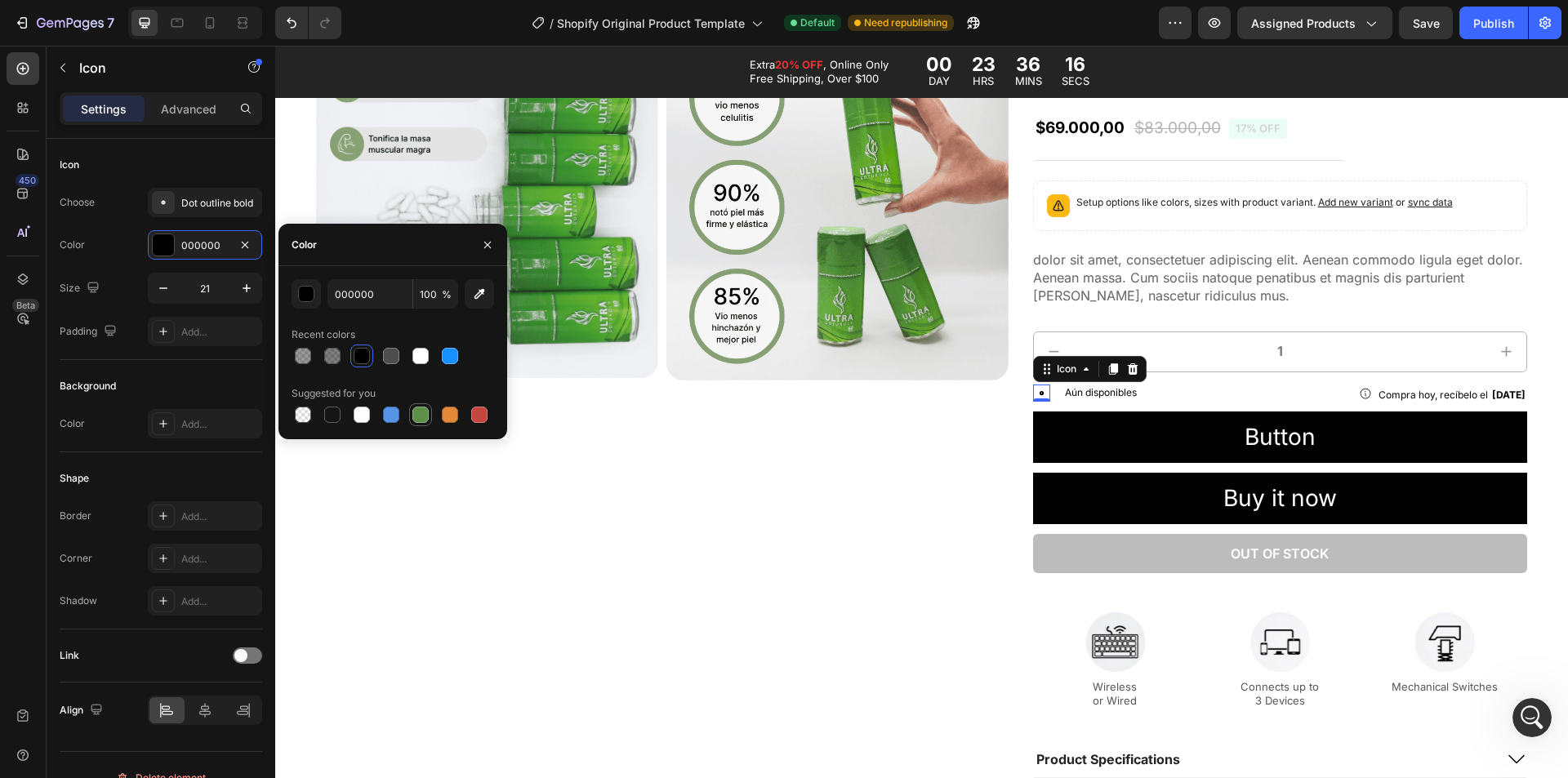
click at [418, 408] on div at bounding box center [421, 415] width 17 height 17
type input "5E8E49"
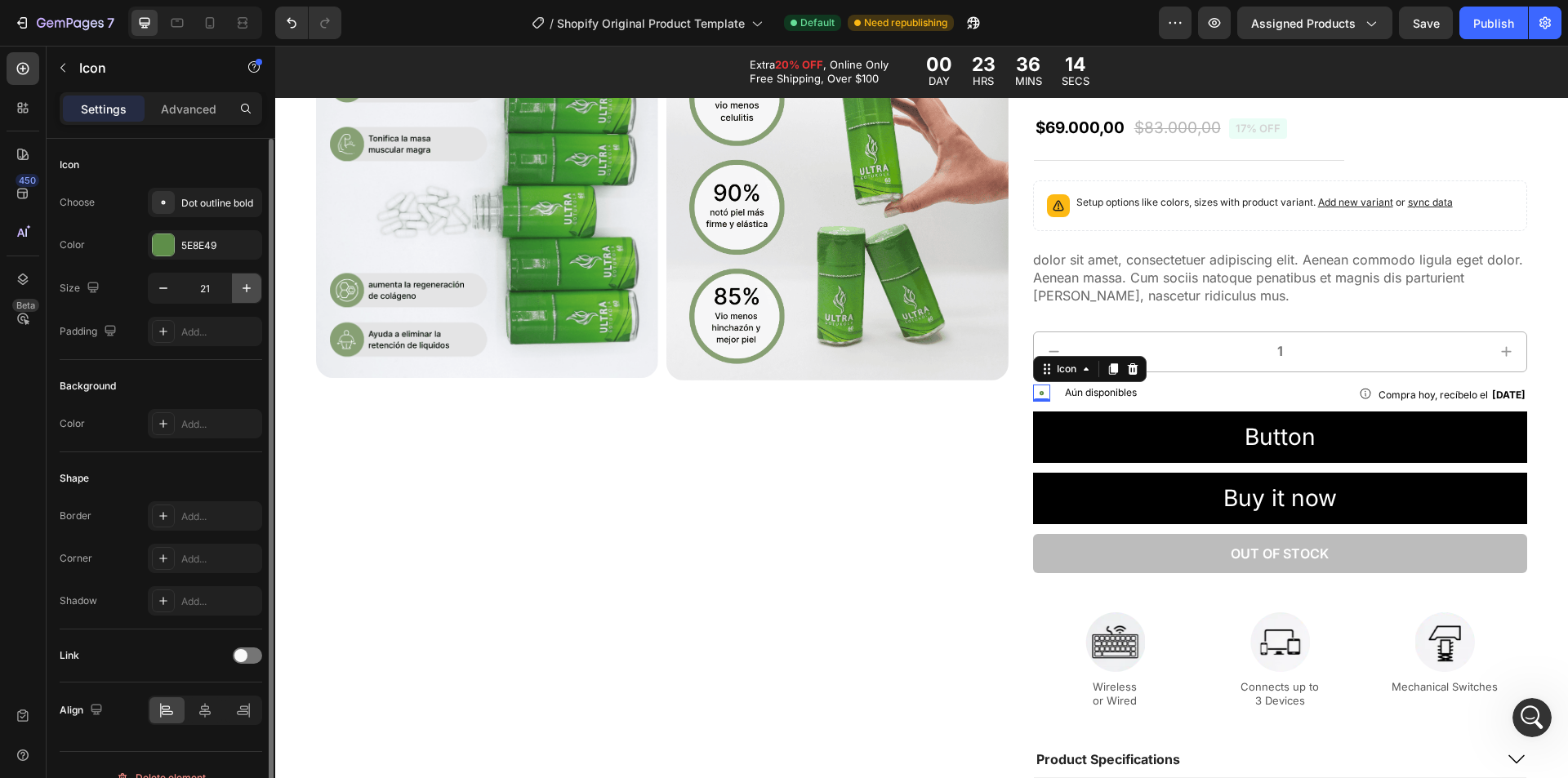
click at [242, 292] on icon "button" at bounding box center [247, 288] width 17 height 17
click at [217, 250] on div "5E8E49" at bounding box center [205, 246] width 47 height 15
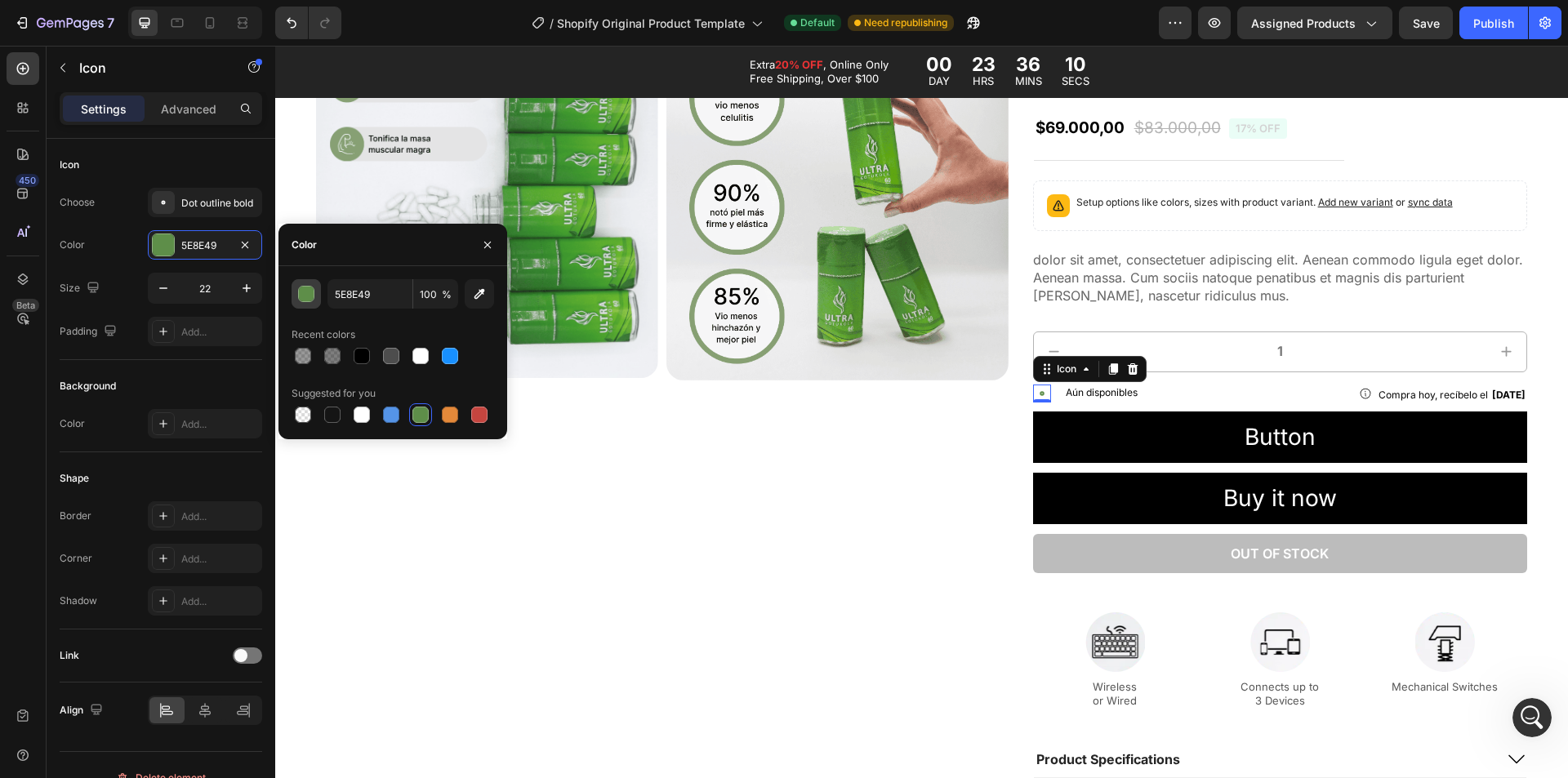
click at [308, 295] on div "button" at bounding box center [308, 295] width 17 height 17
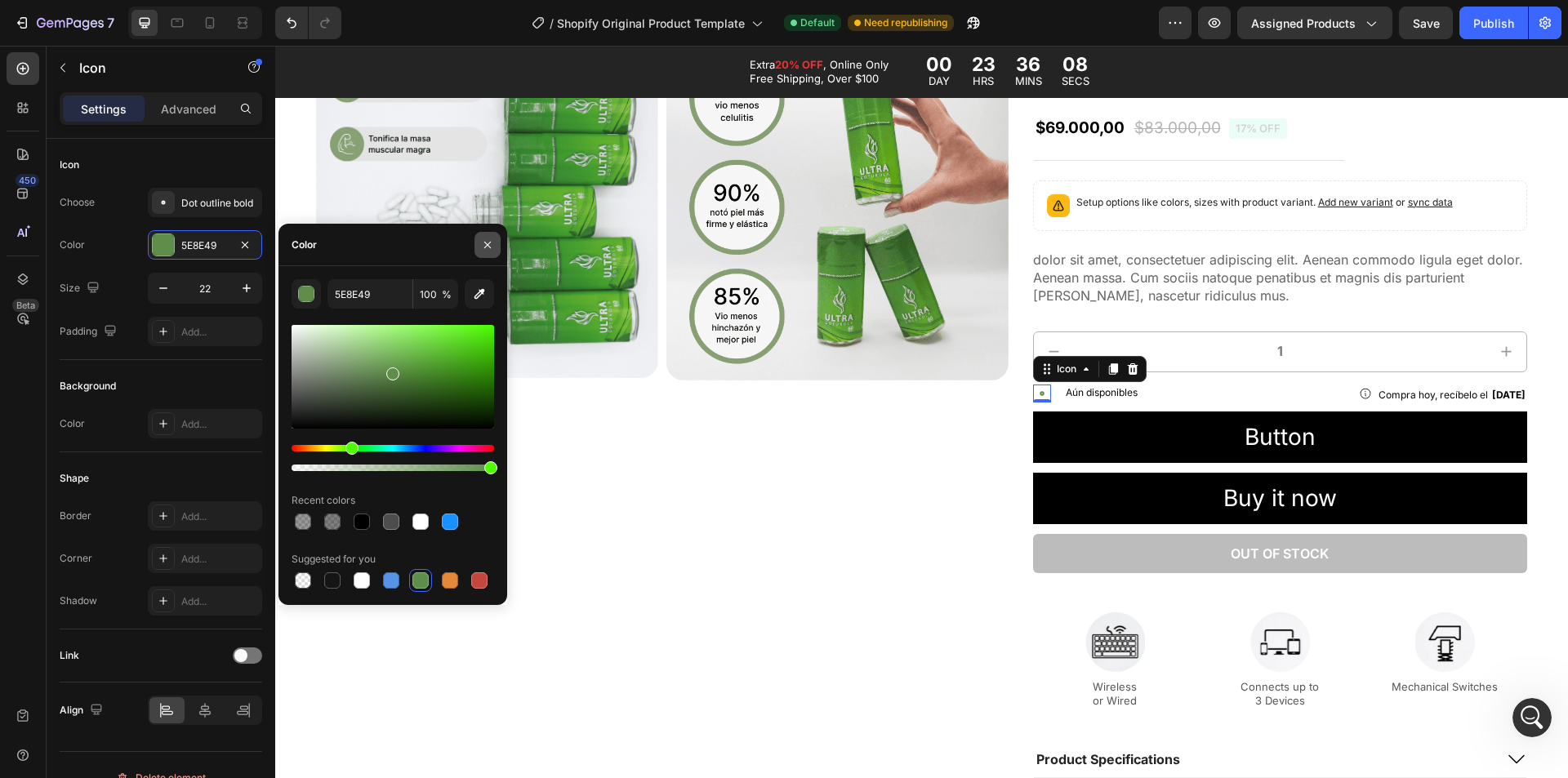
click at [481, 242] on icon "button" at bounding box center [488, 245] width 13 height 13
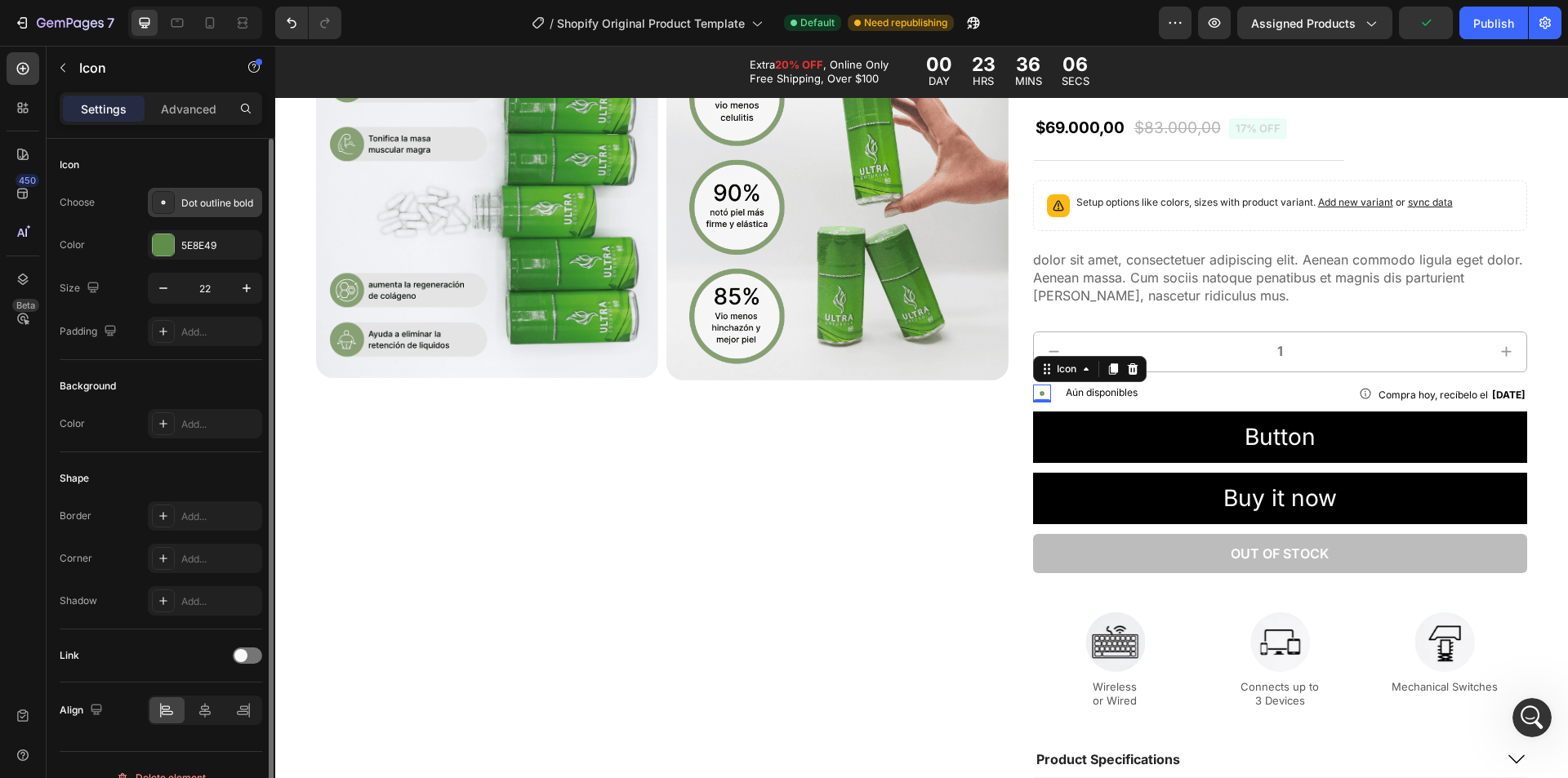
click at [195, 209] on div "Dot outline bold" at bounding box center [219, 204] width 76 height 15
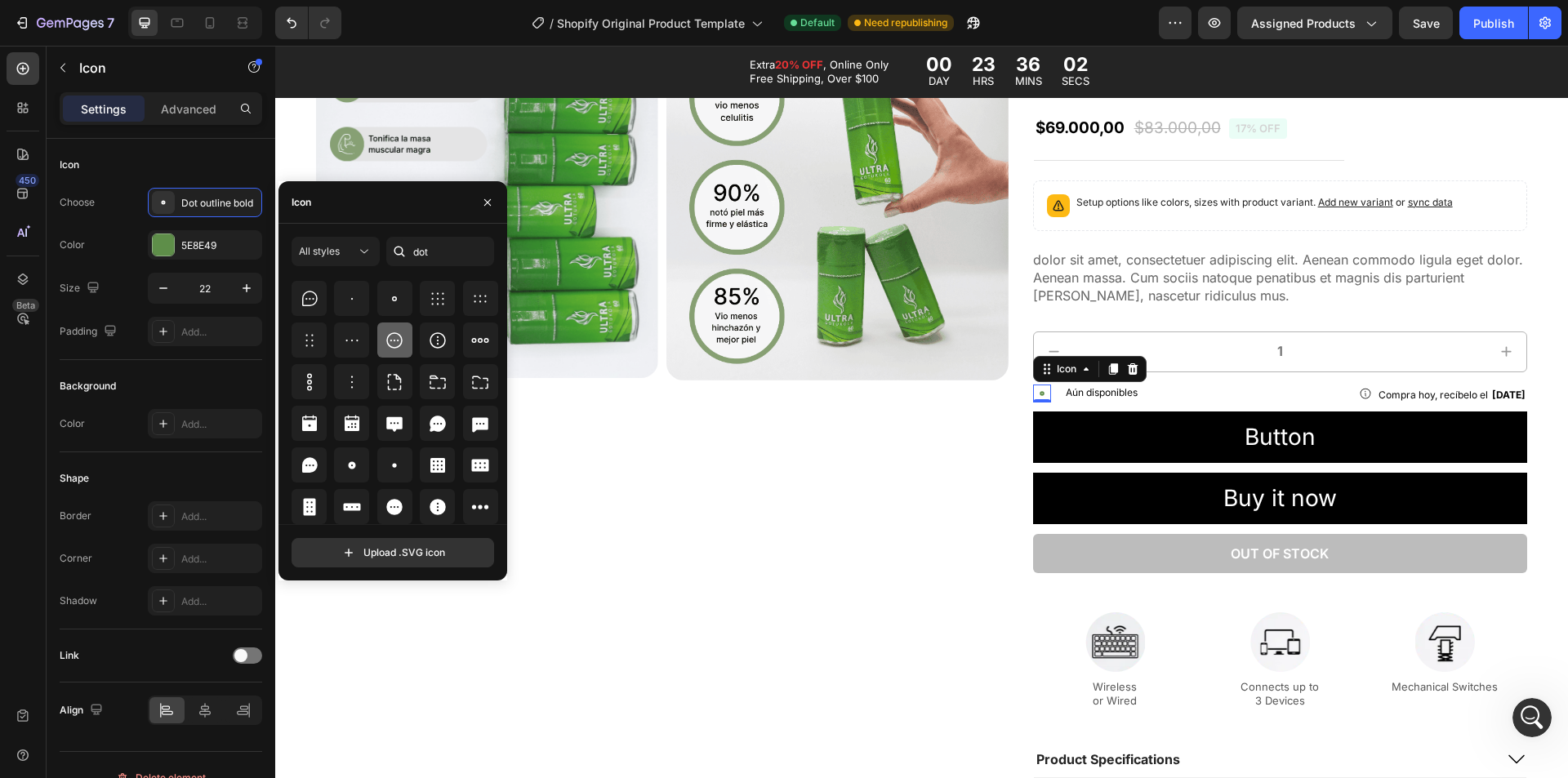
scroll to position [391, 0]
click at [383, 434] on div at bounding box center [395, 423] width 35 height 35
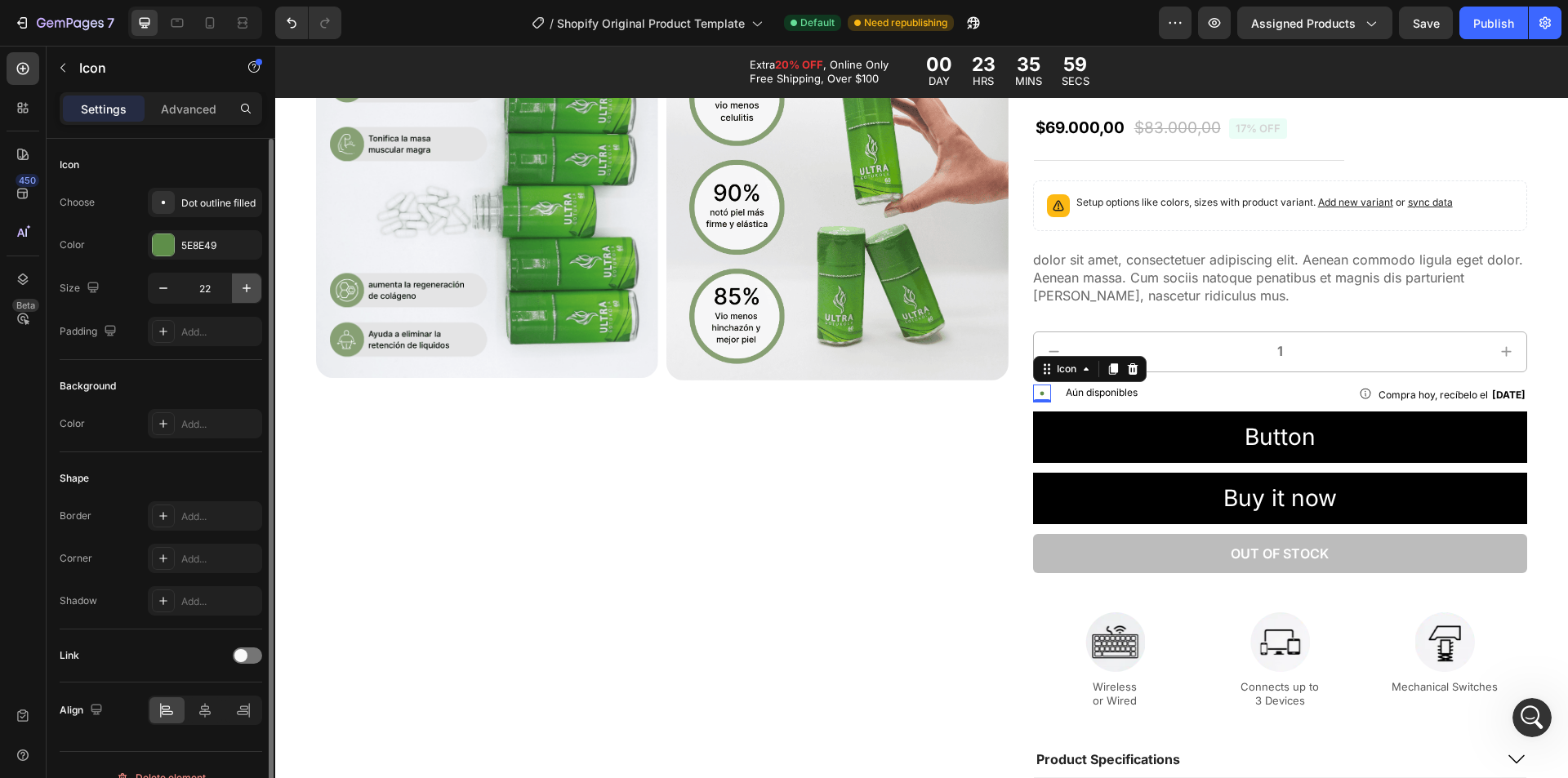
click at [244, 285] on icon "button" at bounding box center [247, 288] width 17 height 17
type input "24"
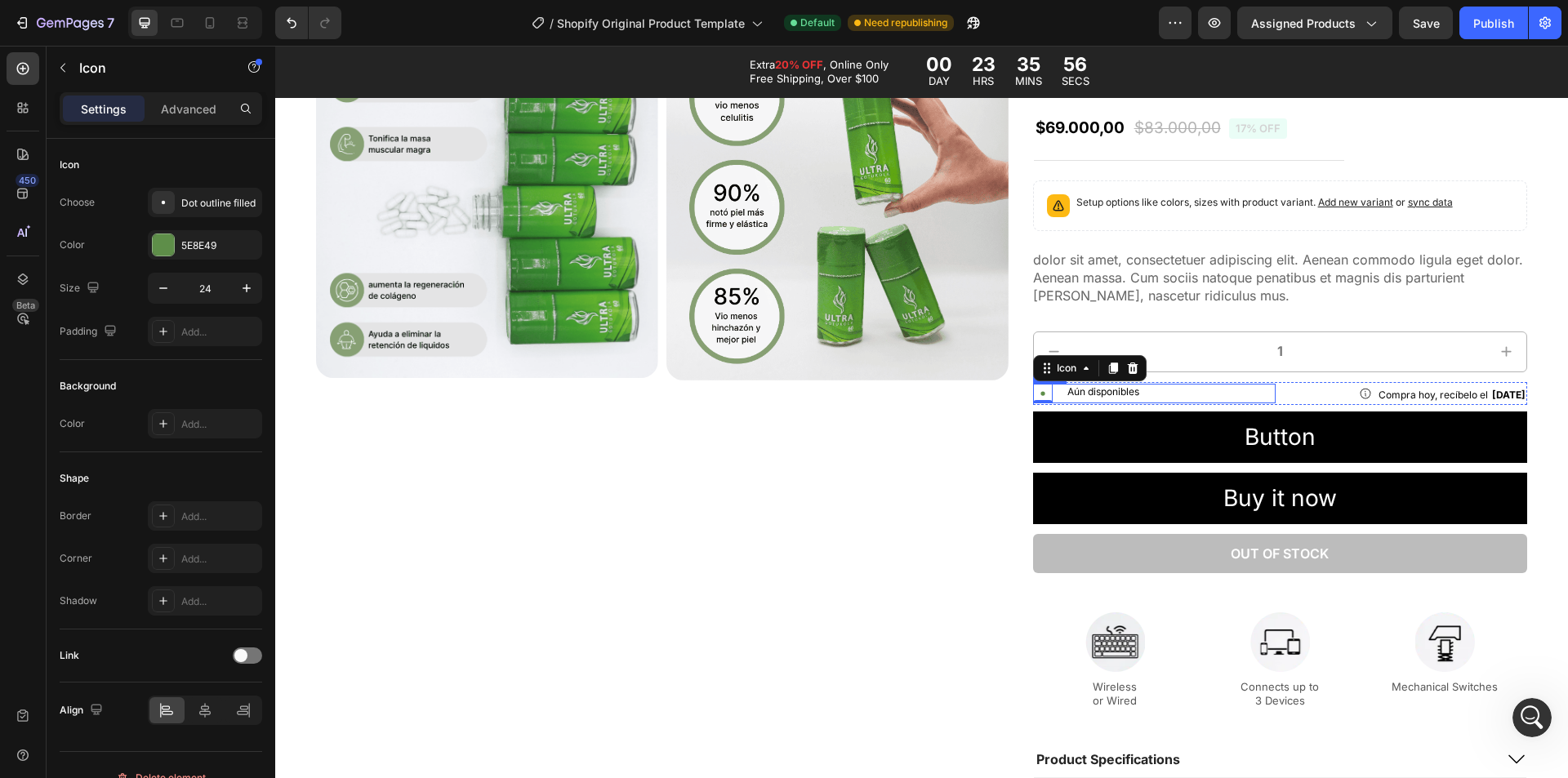
click at [1050, 398] on div "Icon 0 Aún disponibles Text Block Row" at bounding box center [1155, 394] width 244 height 20
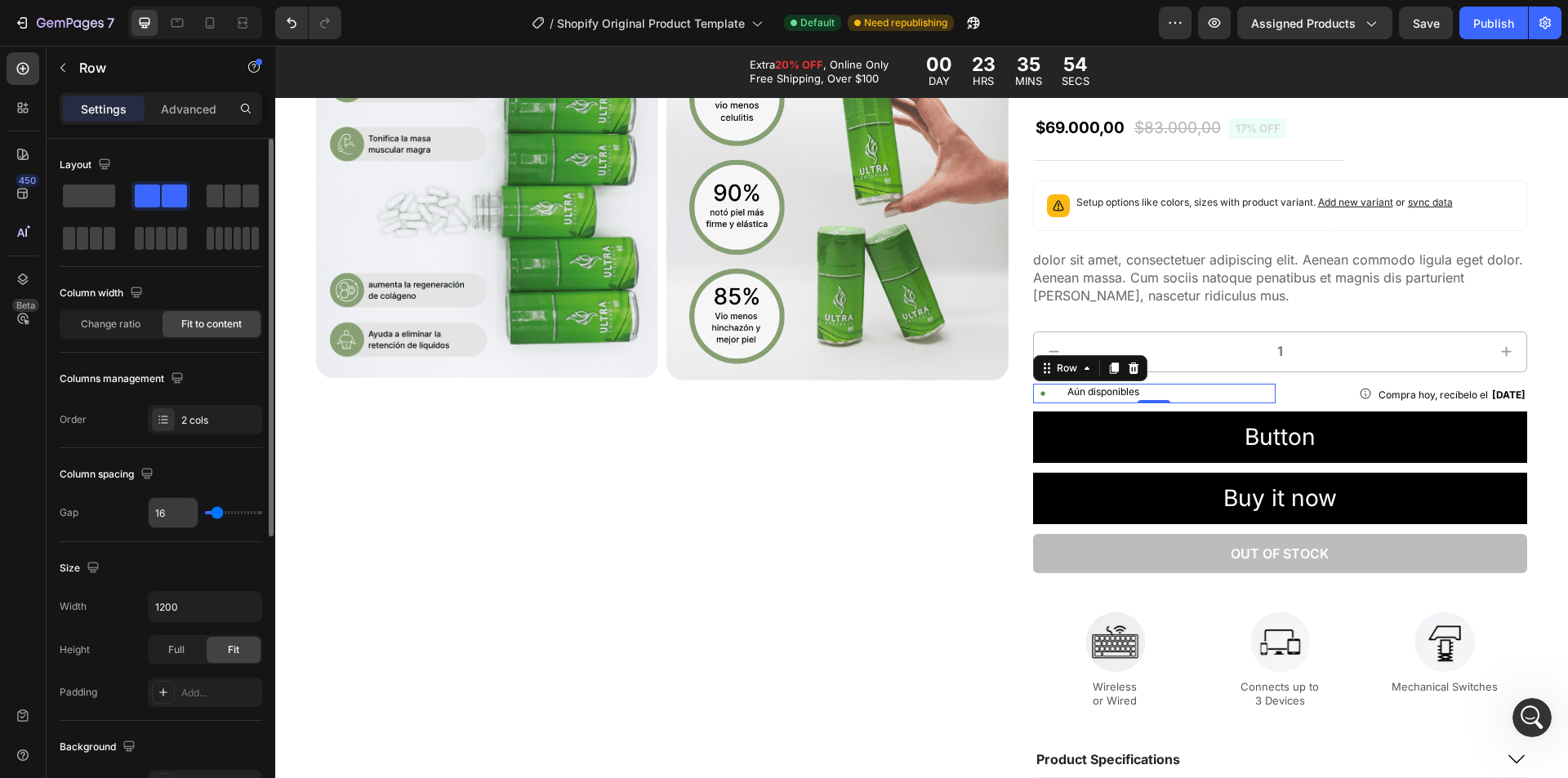
click at [163, 519] on input "16" at bounding box center [173, 512] width 49 height 29
type input "6"
click at [1156, 395] on div "Icon Aún disponibles Text Block Row 0" at bounding box center [1155, 394] width 244 height 20
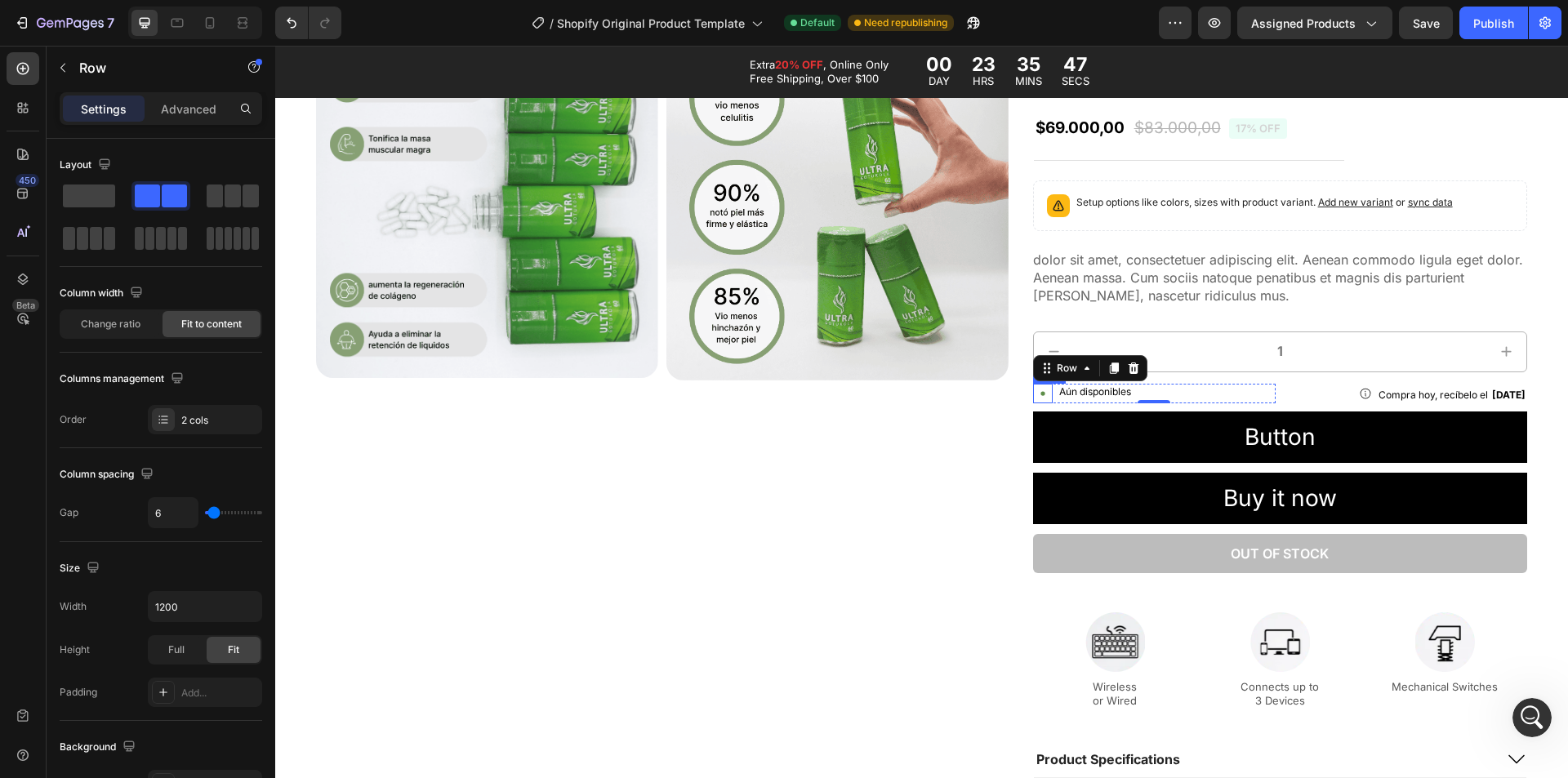
click at [1034, 398] on icon at bounding box center [1043, 394] width 20 height 20
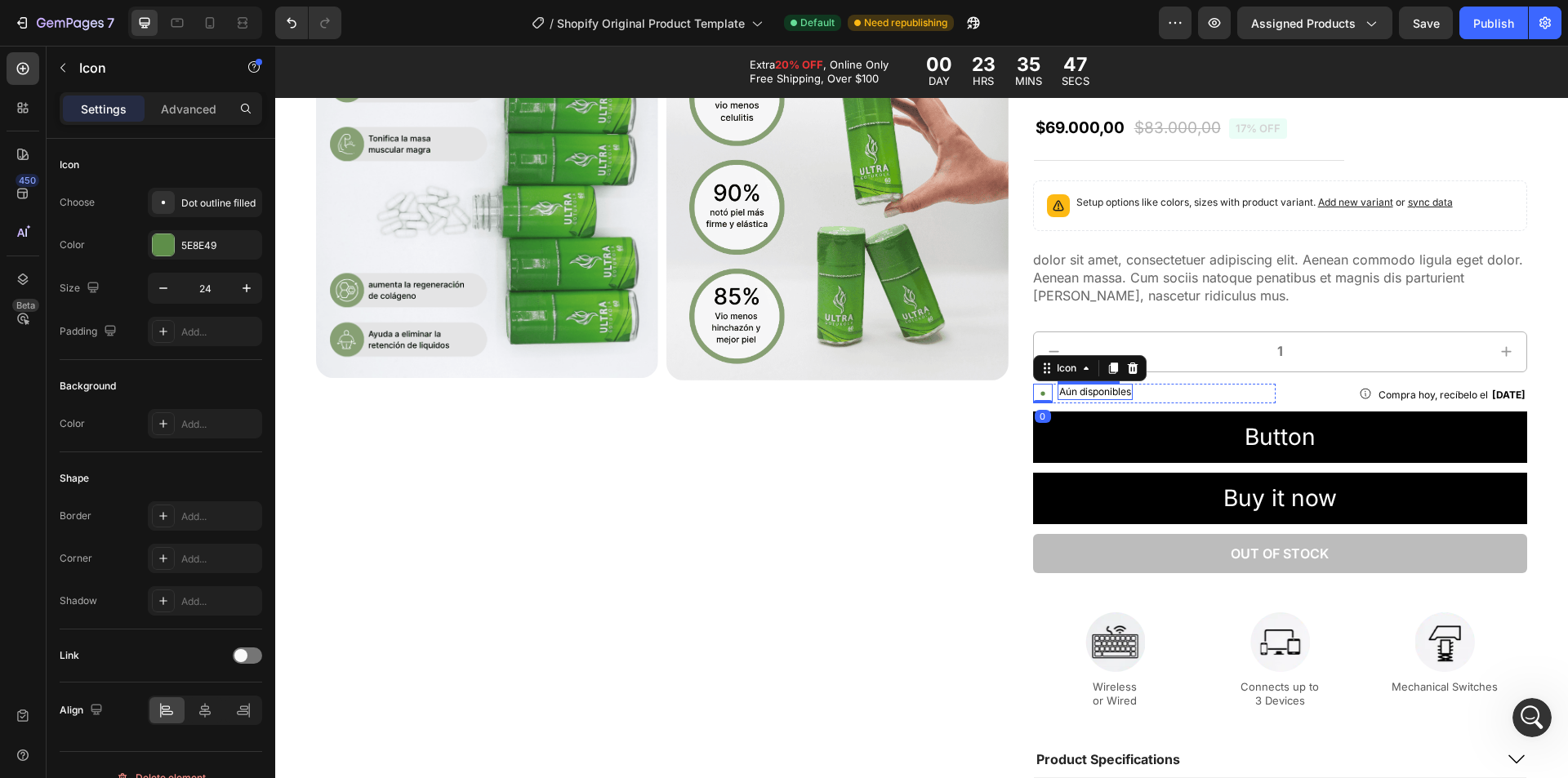
click at [1059, 394] on p "Aún disponibles" at bounding box center [1095, 392] width 71 height 14
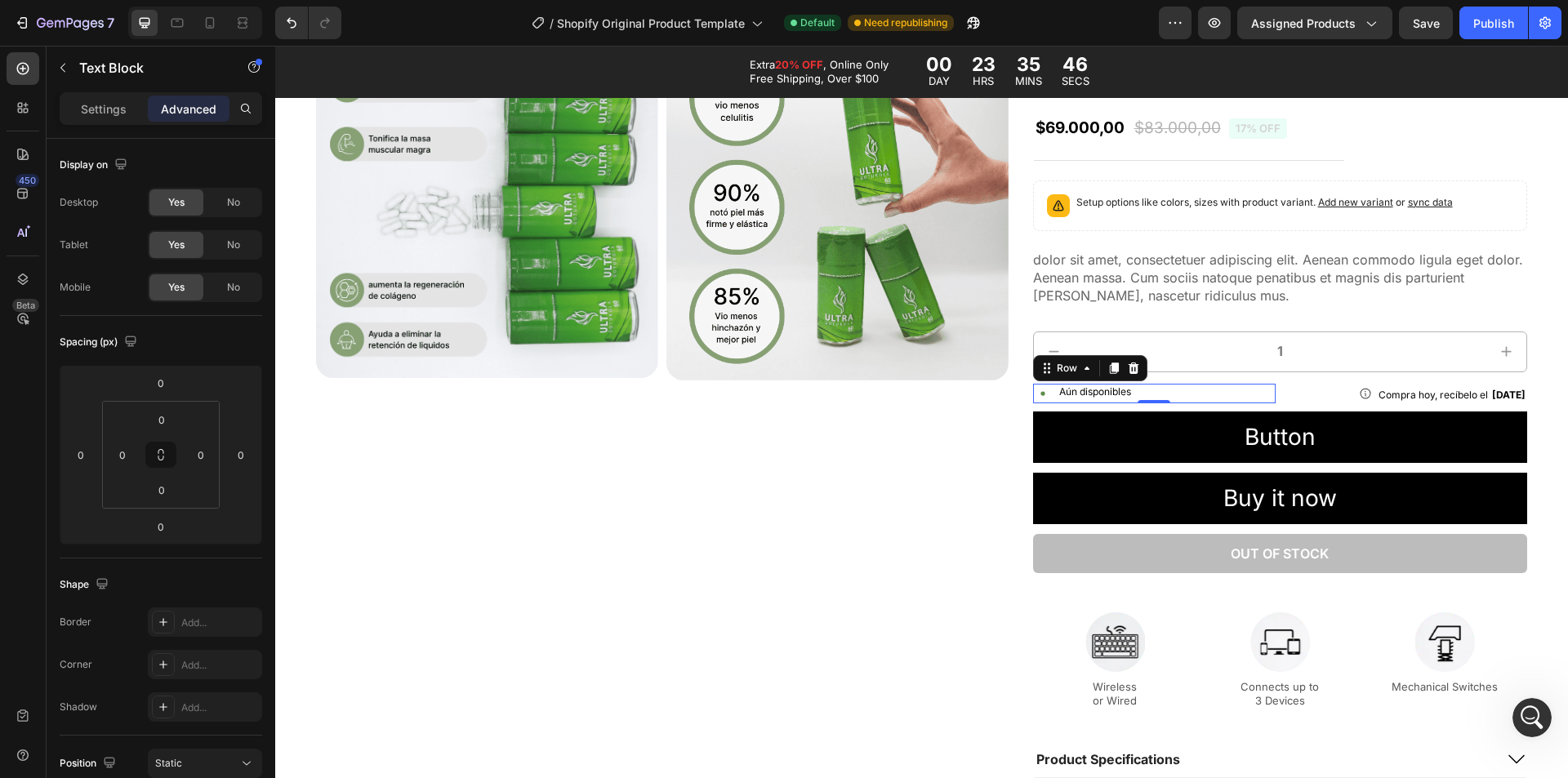
click at [1048, 393] on div "Icon Aún disponibles Text Block Row 0" at bounding box center [1155, 394] width 244 height 20
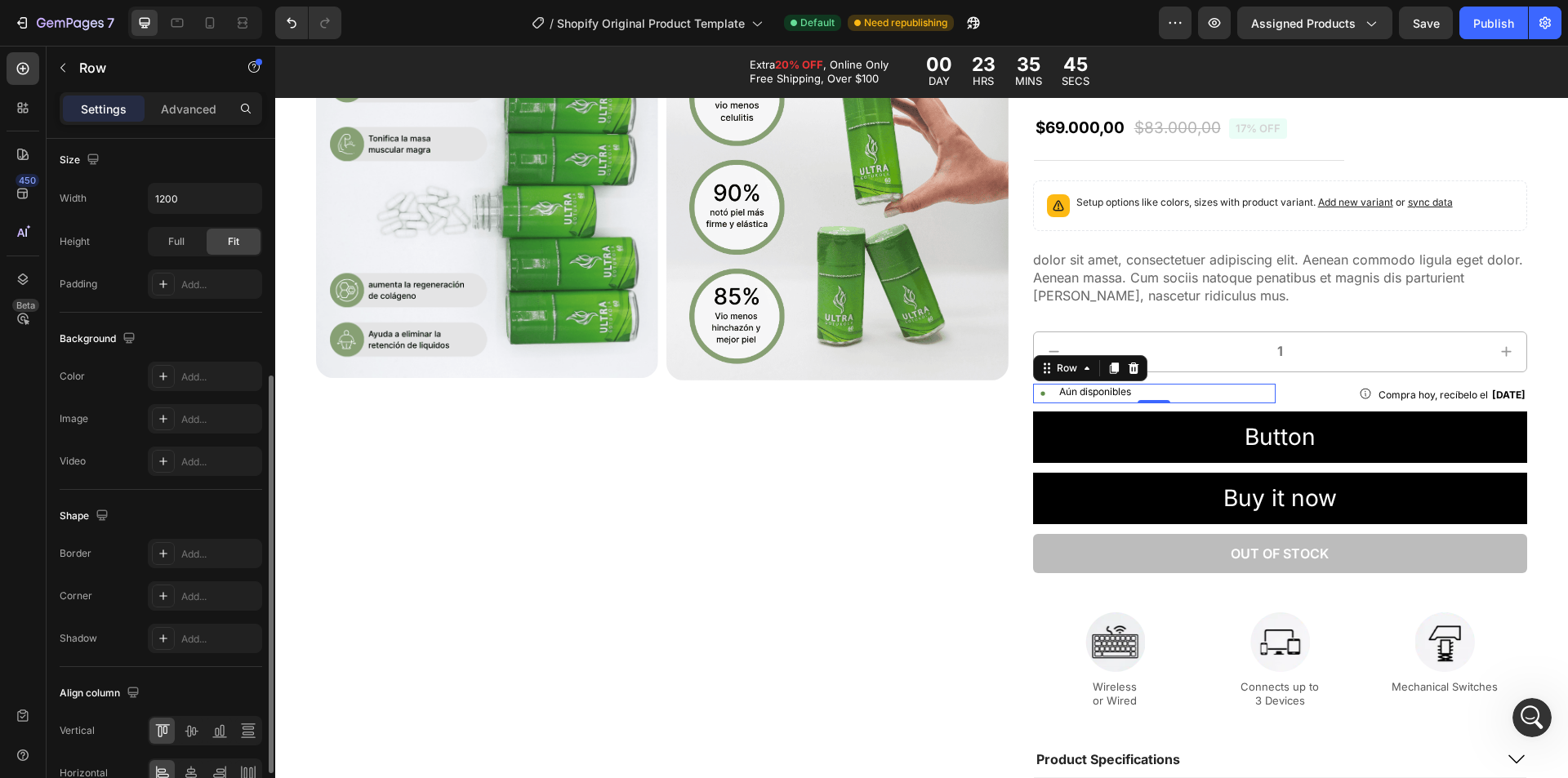
scroll to position [496, 0]
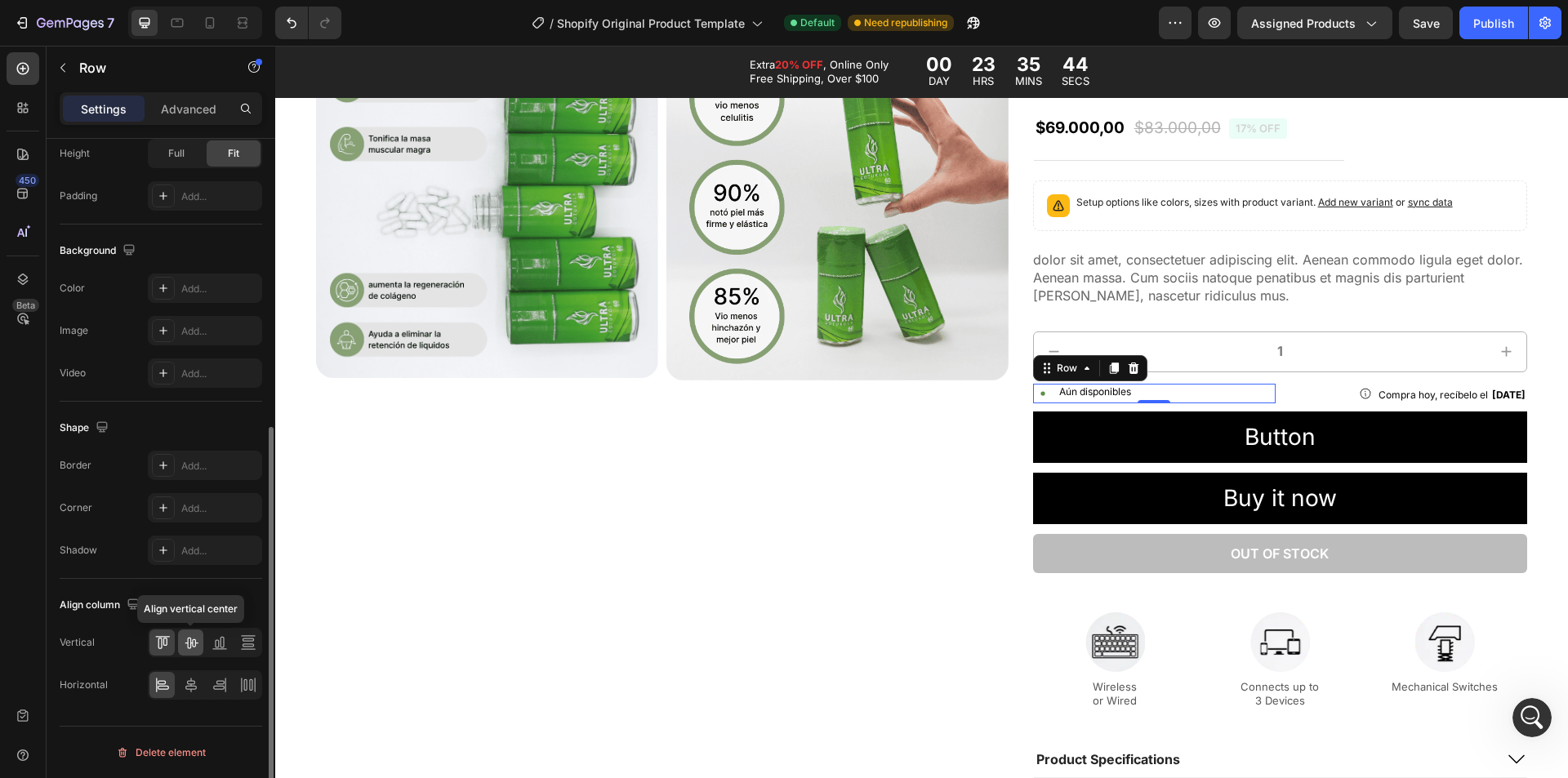
click at [192, 641] on icon at bounding box center [191, 643] width 13 height 12
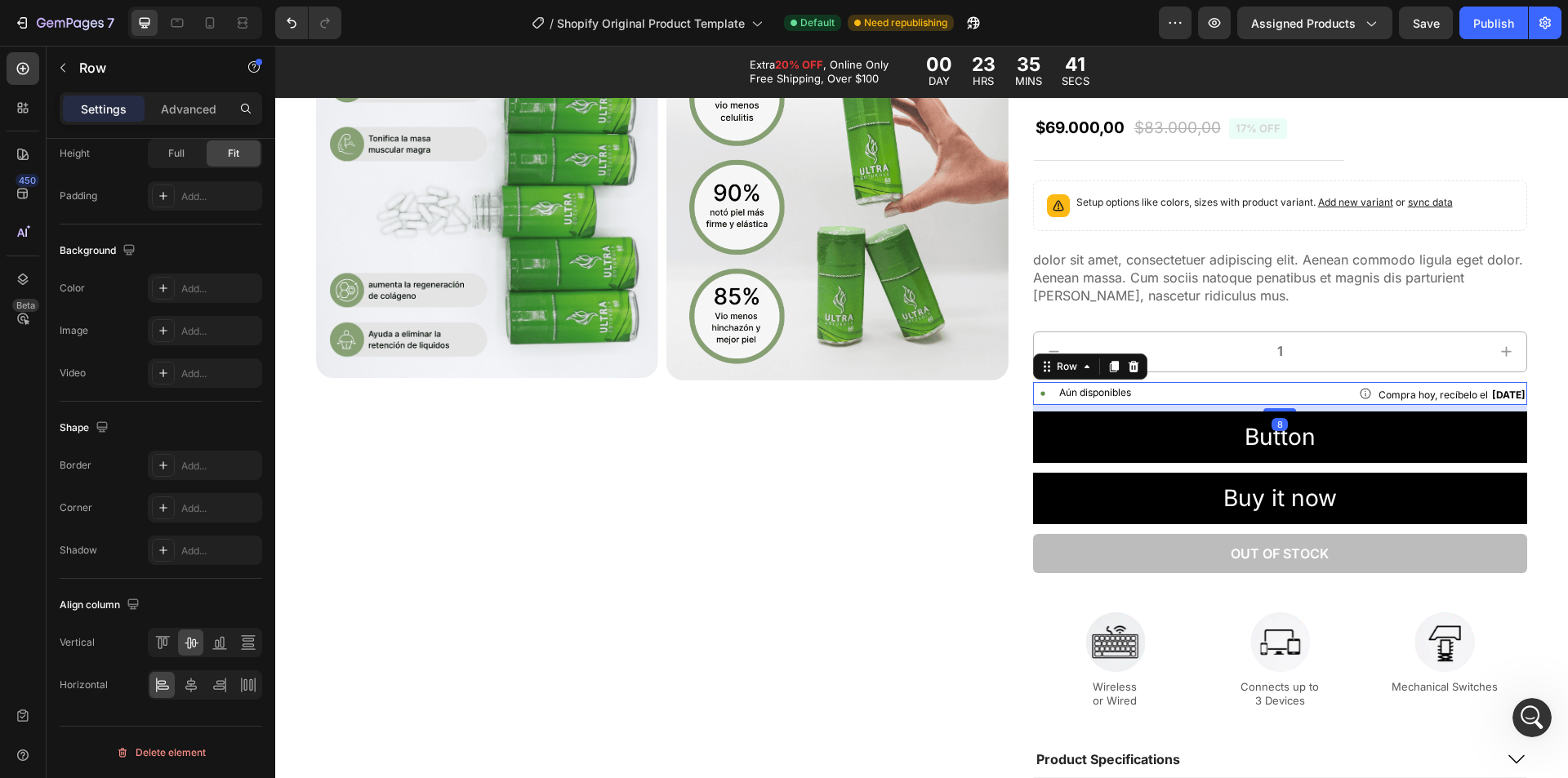
click at [1273, 392] on div "Icon Compra hoy, recíbelo el Mon, Sep 01 Delivery Date Row Icon Aún disponibles…" at bounding box center [1280, 394] width 494 height 23
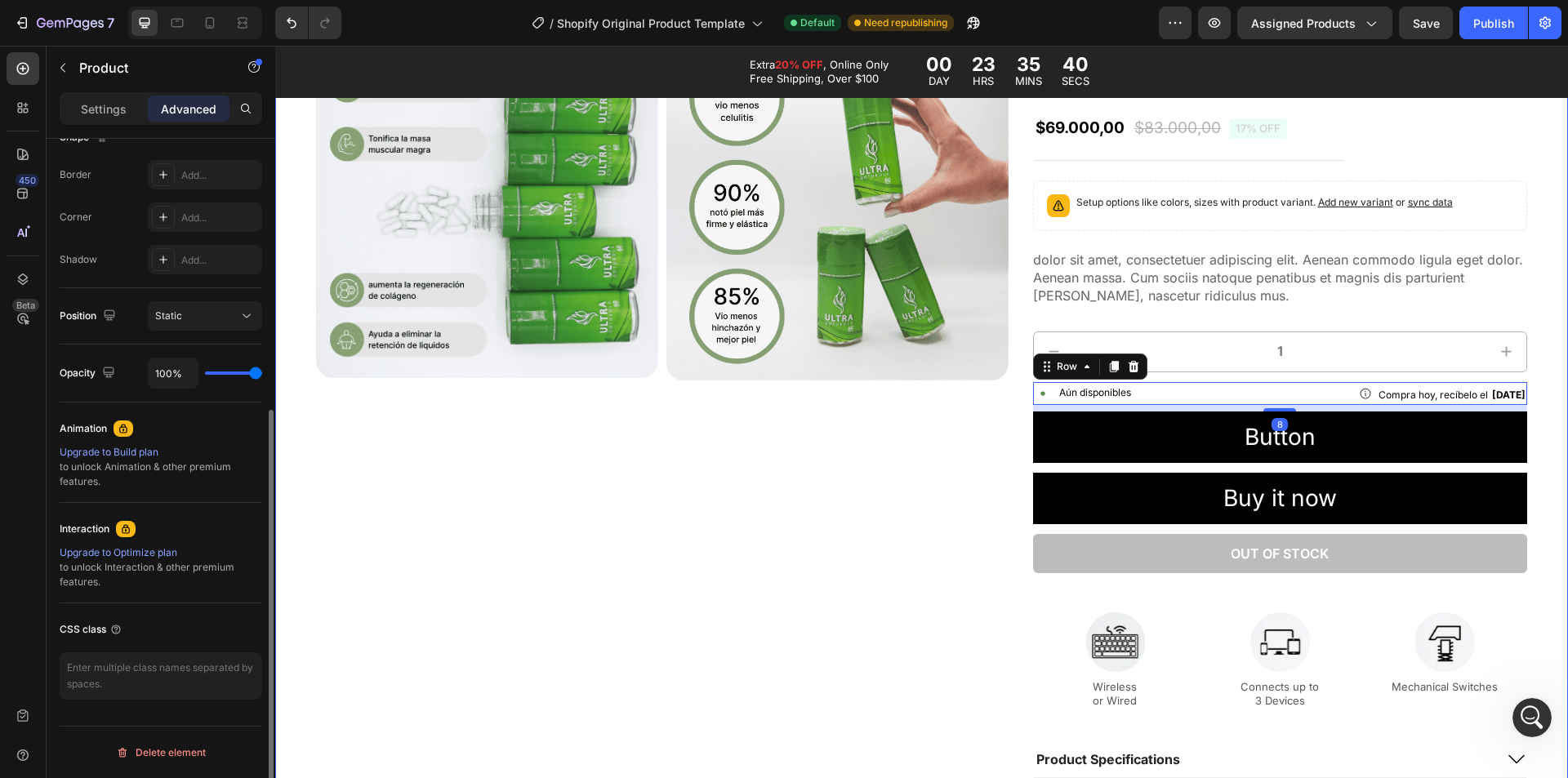
click at [1543, 404] on div "Product Images Icon Icon Icon Icon Icon Icon List 2,500+ Verified Reviews! Text…" at bounding box center [921, 431] width 1293 height 793
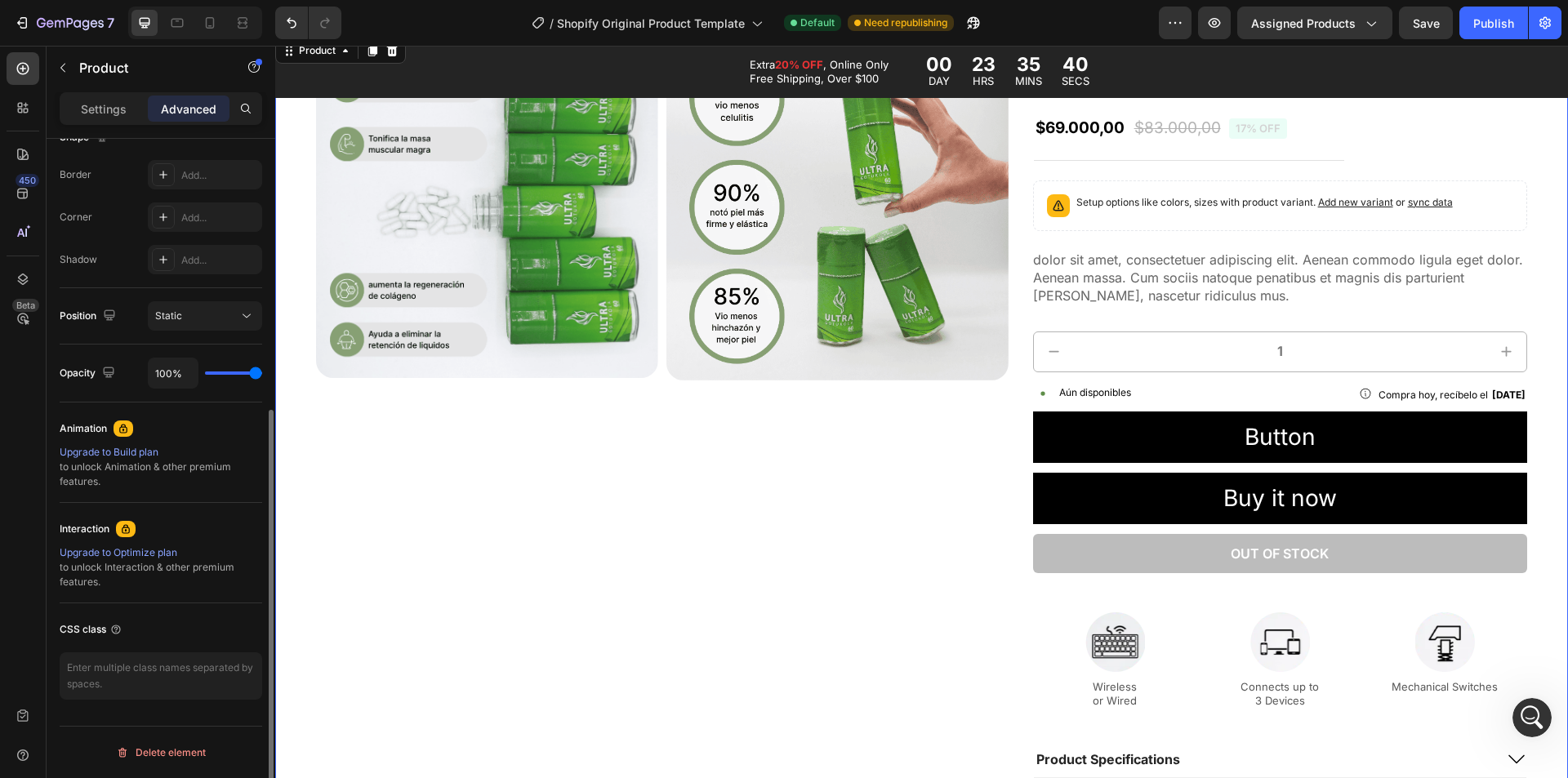
scroll to position [0, 0]
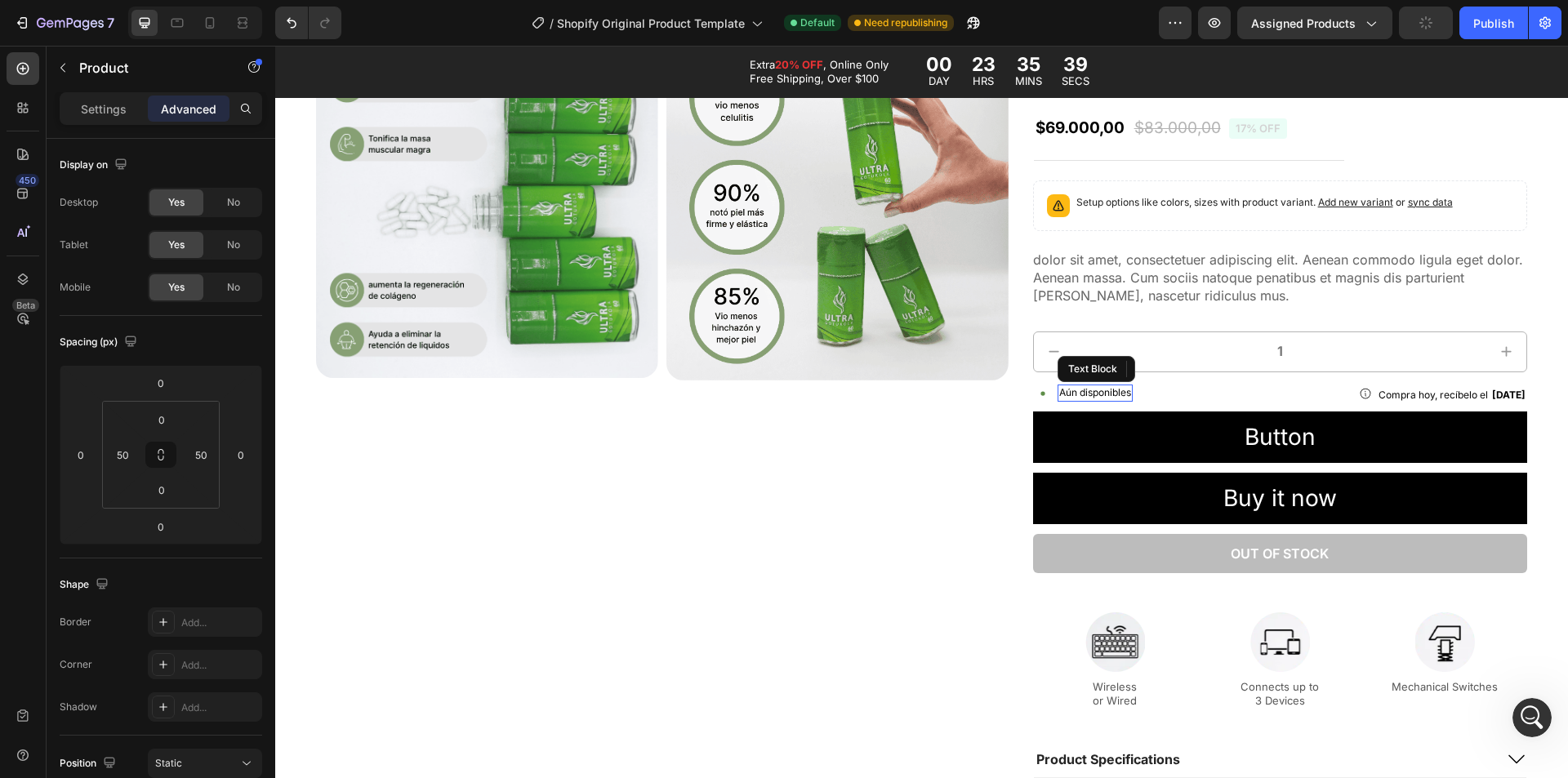
click at [1058, 391] on div "Aún disponibles" at bounding box center [1095, 393] width 75 height 17
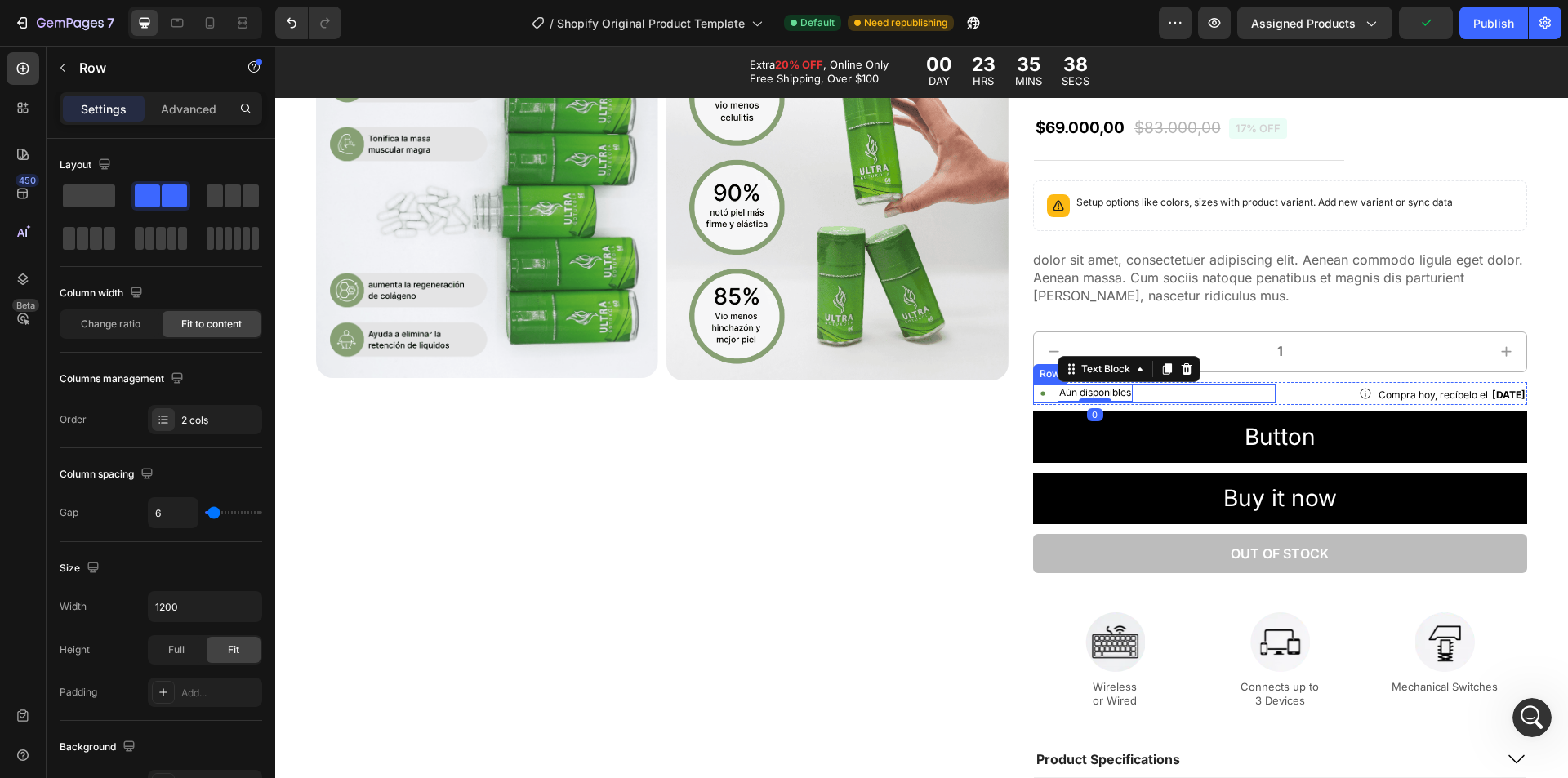
click at [1047, 391] on div "Icon Aún disponibles Text Block 0 Row" at bounding box center [1155, 394] width 244 height 20
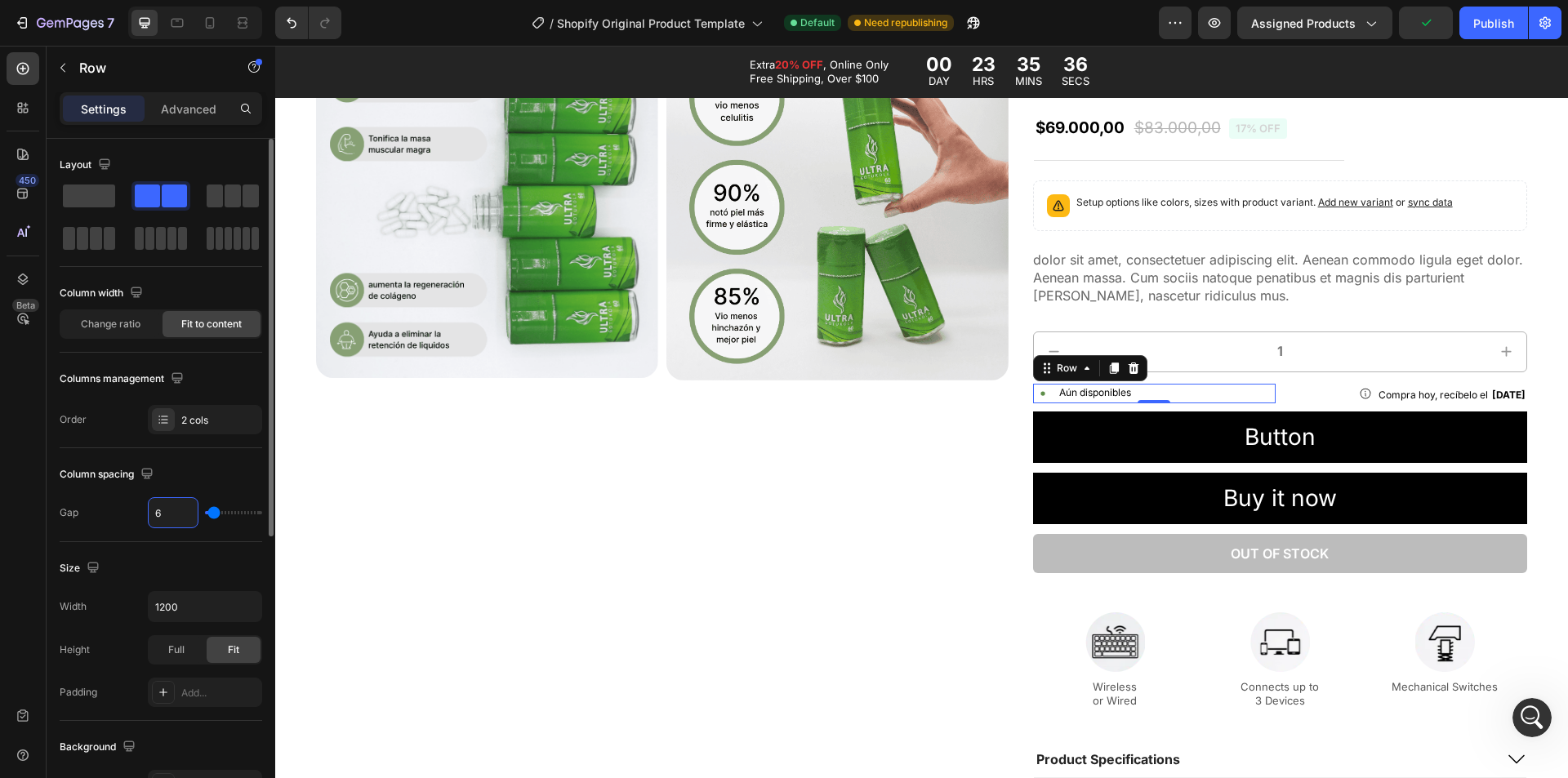
click at [193, 516] on input "6" at bounding box center [173, 512] width 49 height 29
type input "0"
drag, startPoint x: 209, startPoint y: 510, endPoint x: 198, endPoint y: 513, distance: 11.4
type input "0"
click at [205, 511] on input "range" at bounding box center [234, 513] width 57 height 3
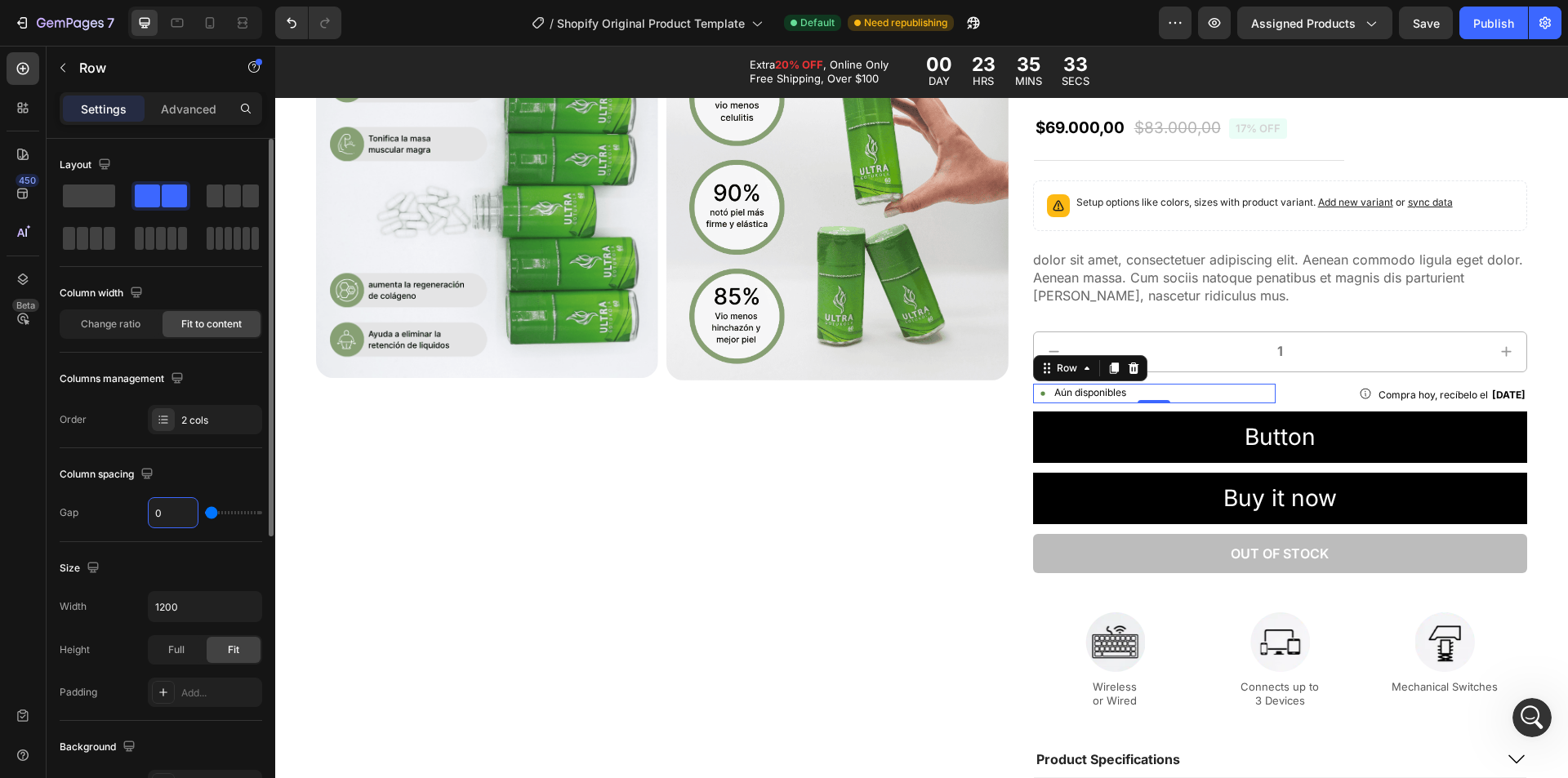
click at [161, 506] on input "0" at bounding box center [173, 512] width 49 height 29
type input "01"
type input "1"
type input "0"
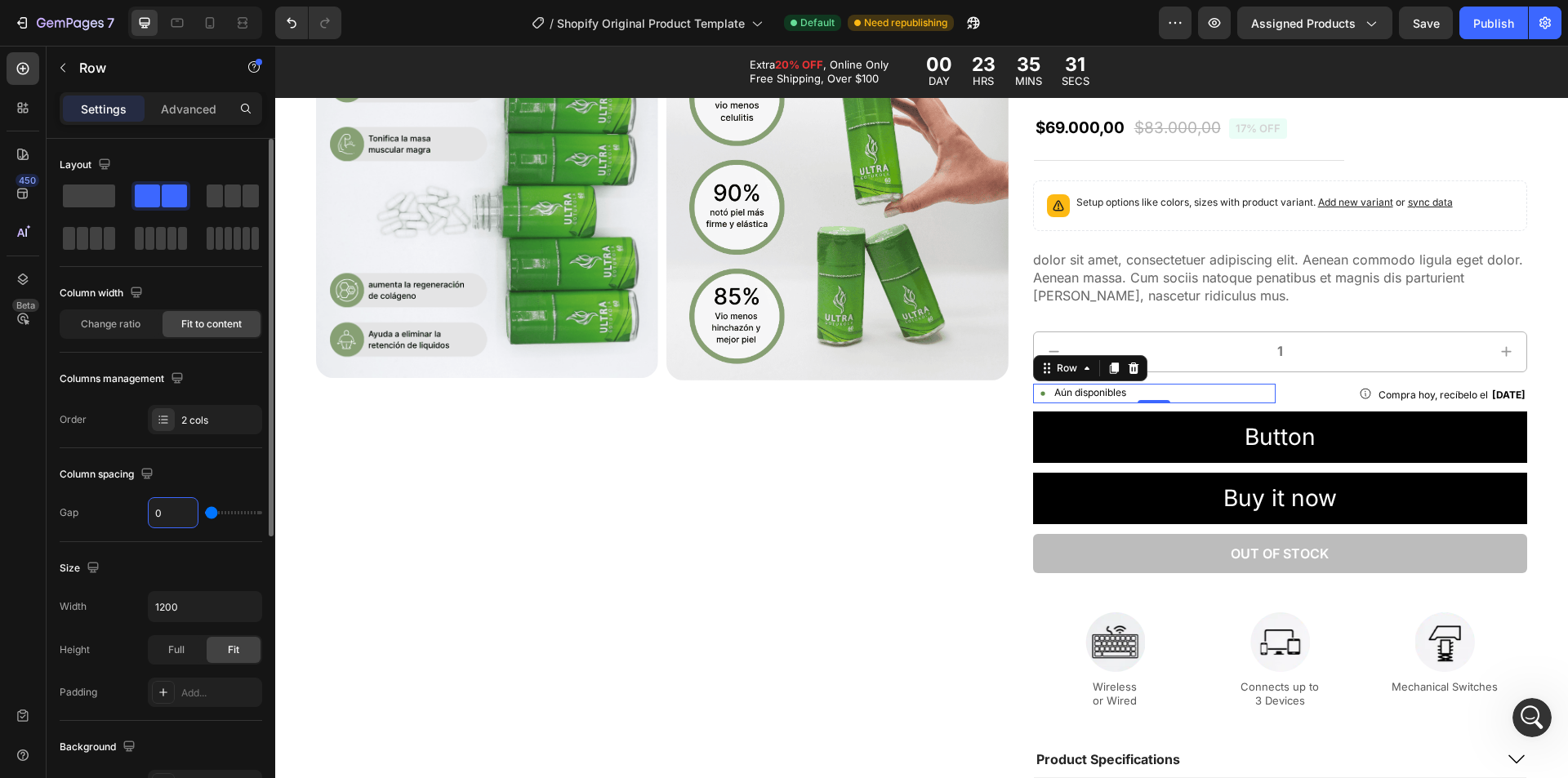
type input "0"
click at [1521, 418] on div "Product Images Icon Icon Icon Icon Icon Icon List 2,500+ Verified Reviews! Text…" at bounding box center [921, 431] width 1293 height 793
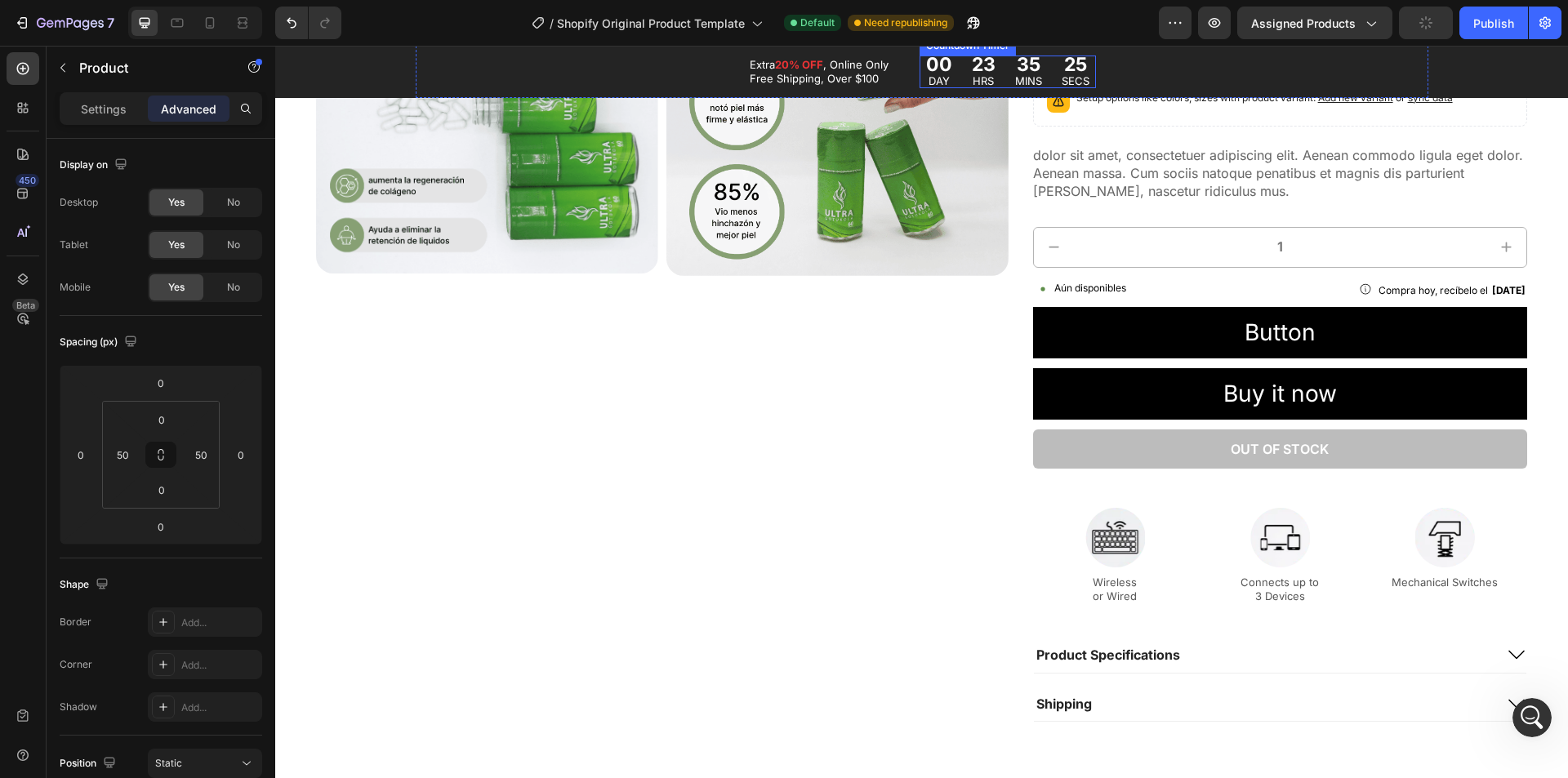
scroll to position [816, 0]
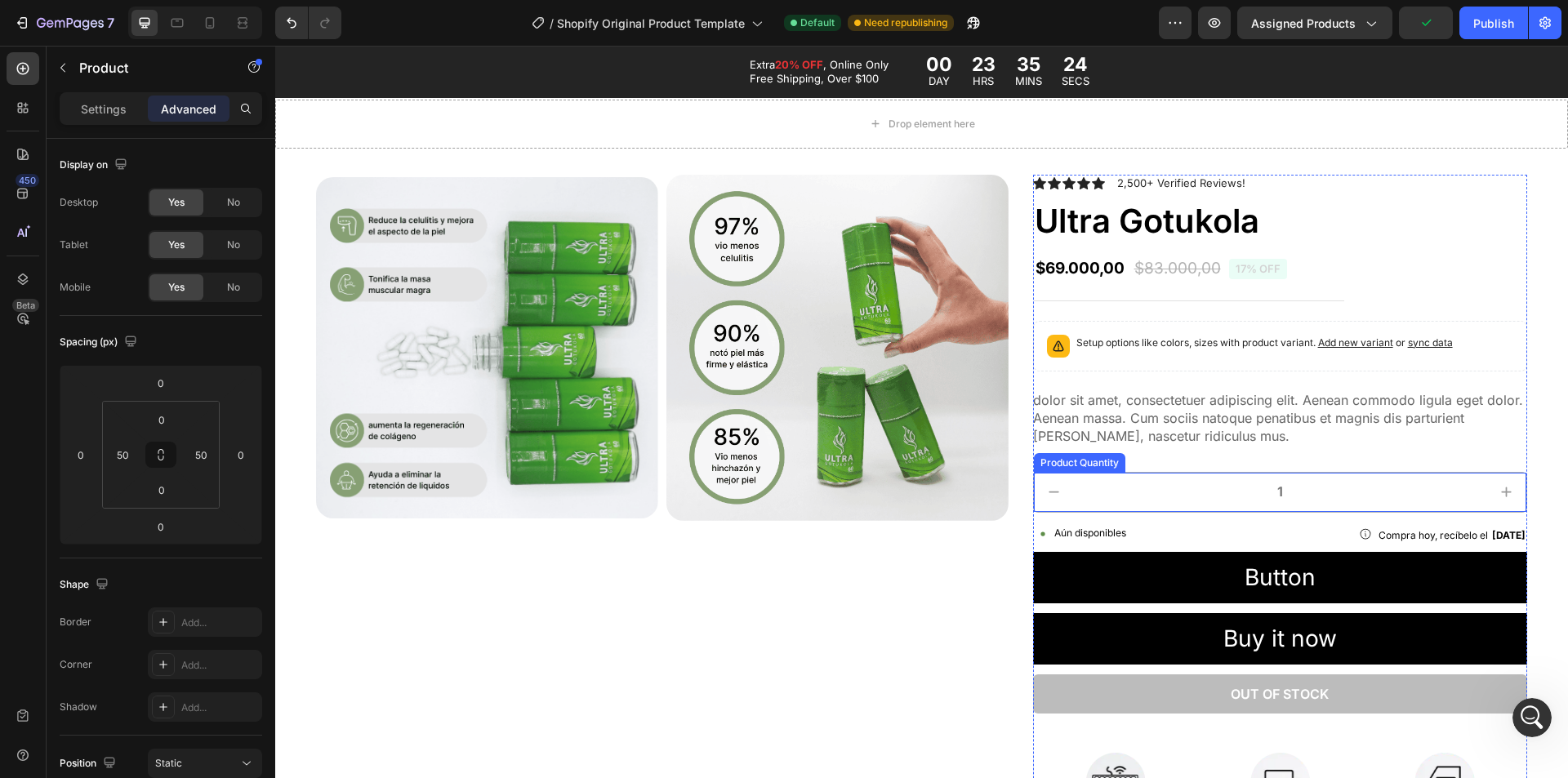
click at [1127, 492] on input "1" at bounding box center [1280, 492] width 411 height 39
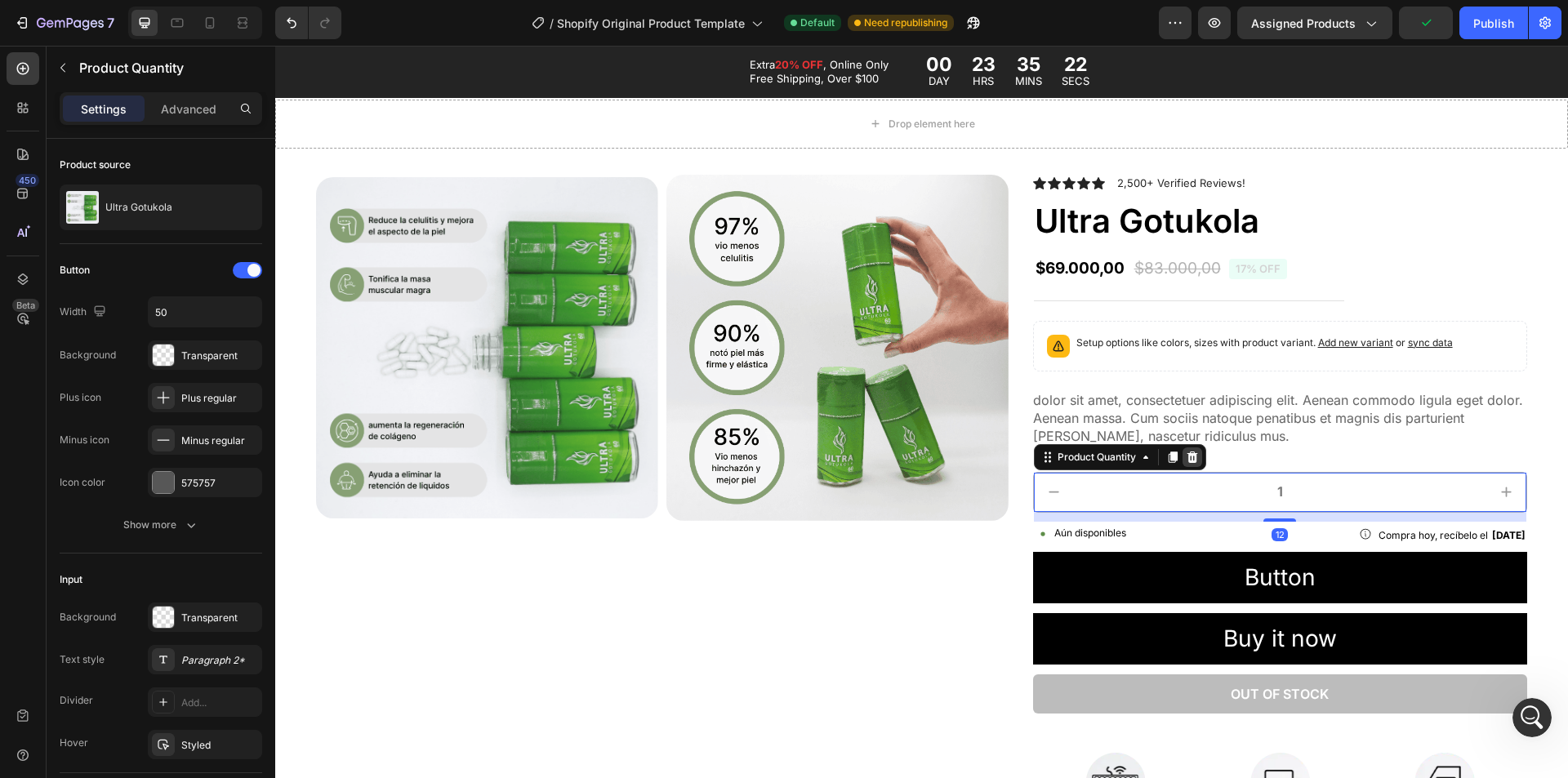
click at [1186, 460] on icon at bounding box center [1191, 457] width 11 height 12
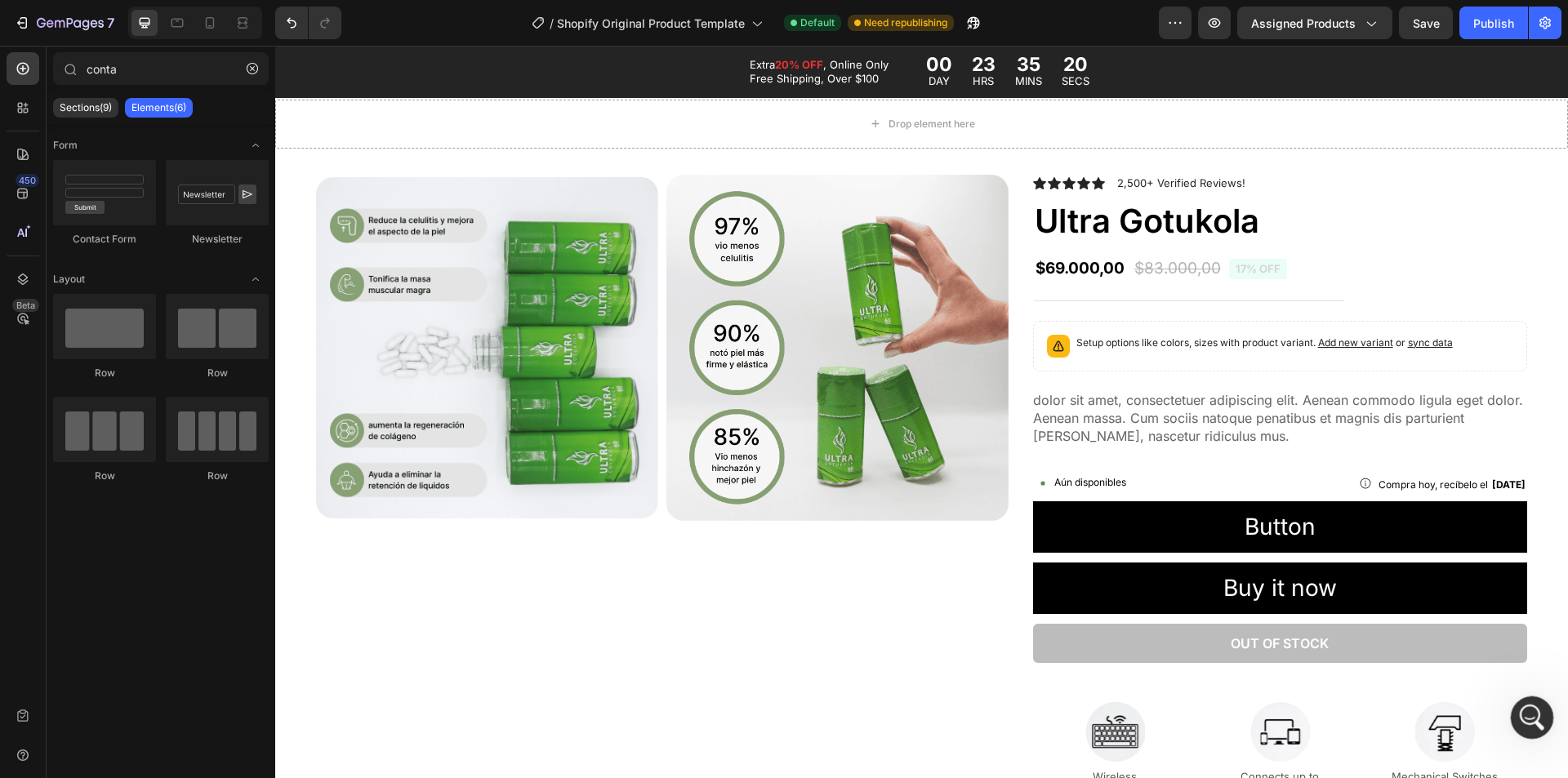
click at [1515, 709] on div "Open Intercom Messenger" at bounding box center [1530, 715] width 54 height 54
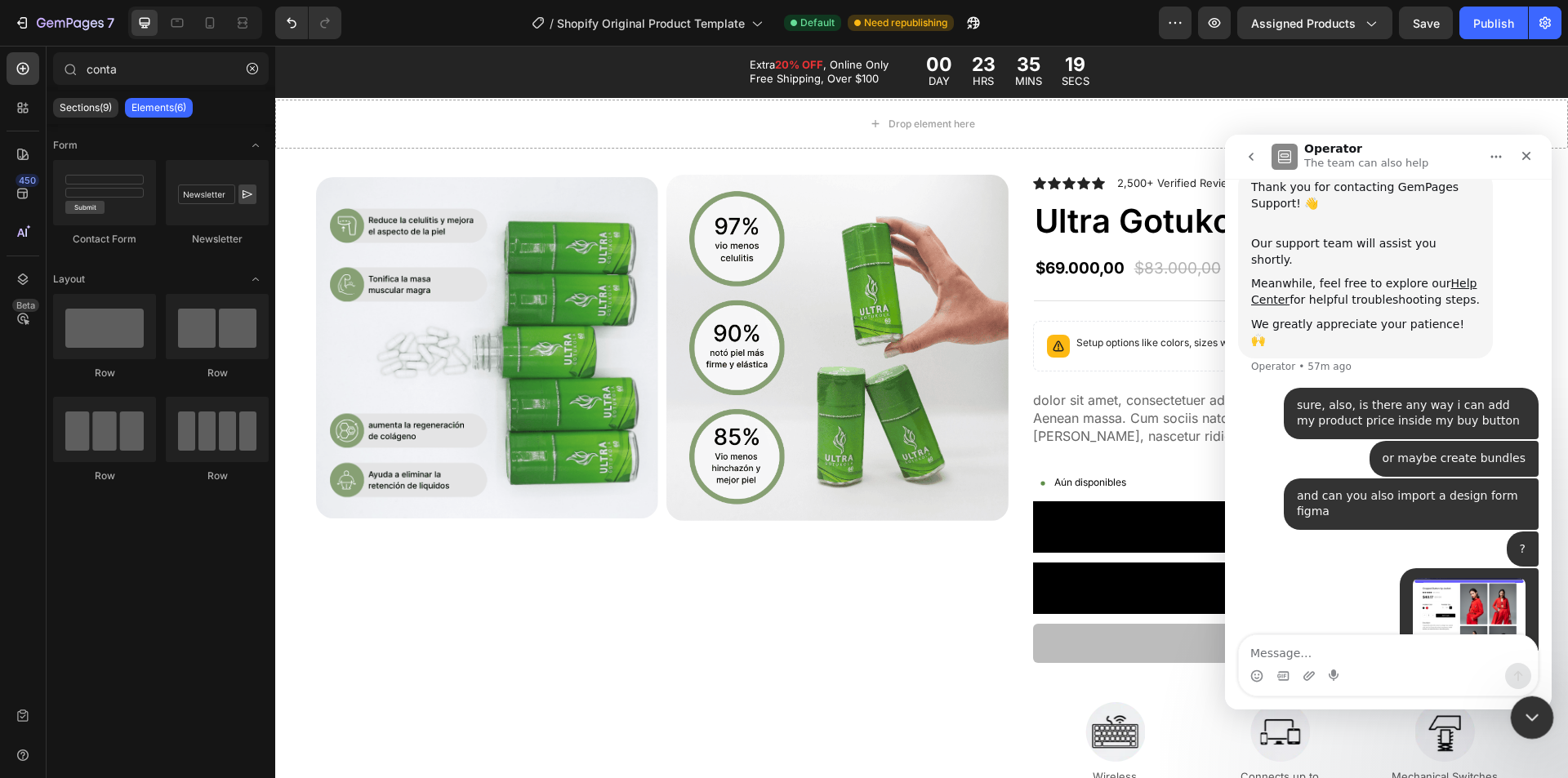
scroll to position [336, 0]
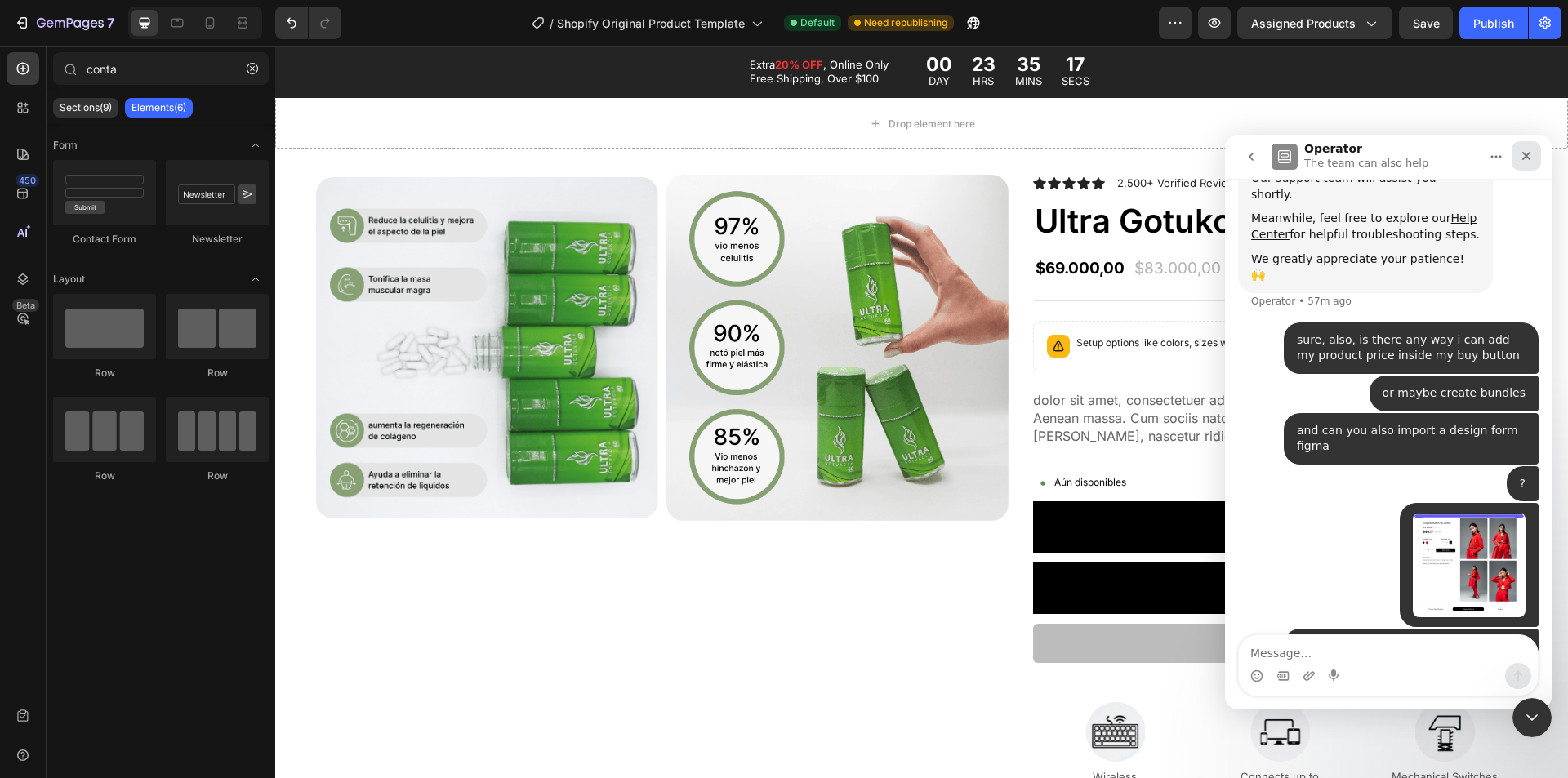
click at [1514, 158] on div "Close" at bounding box center [1526, 155] width 29 height 29
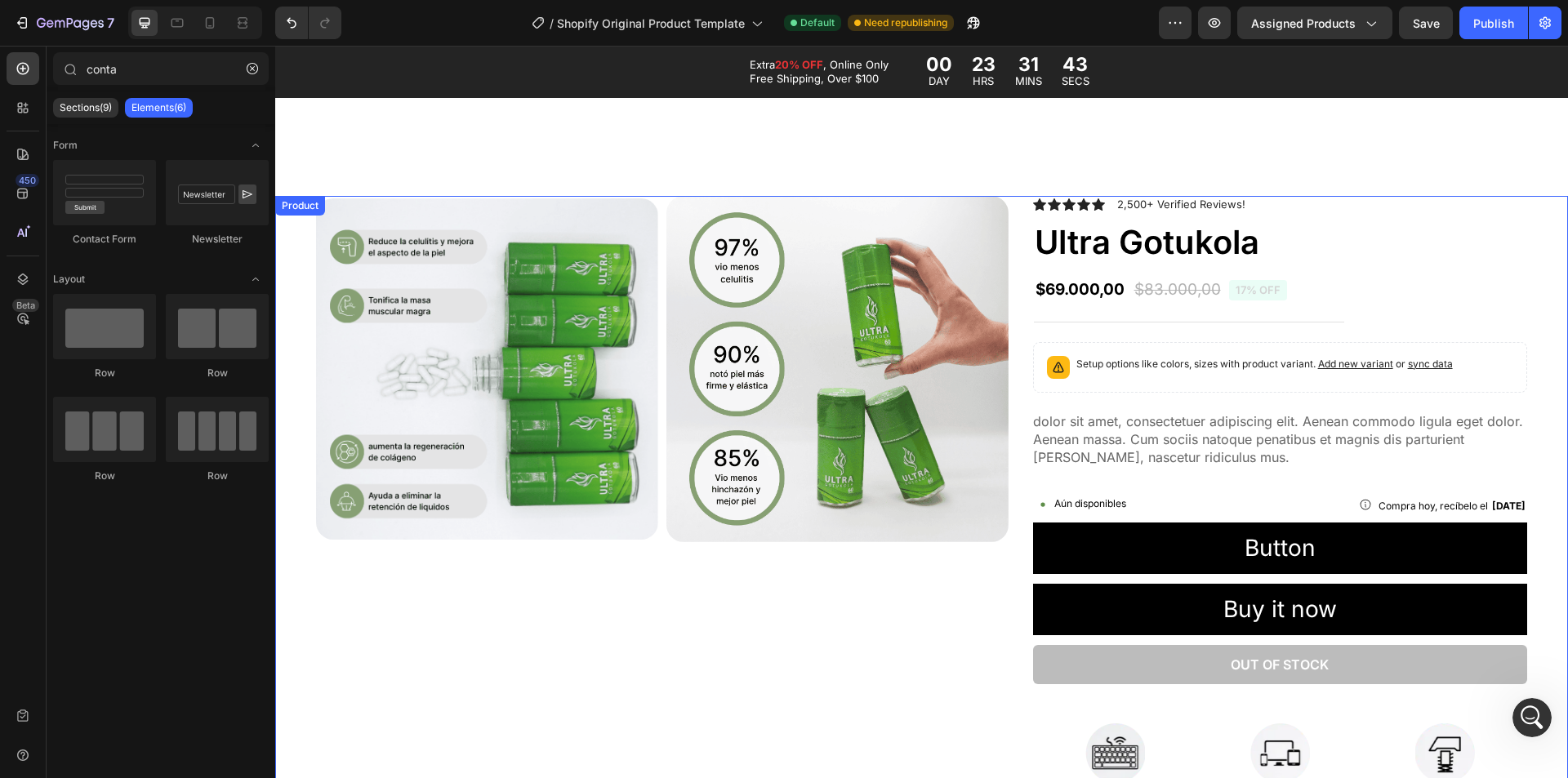
scroll to position [735, 0]
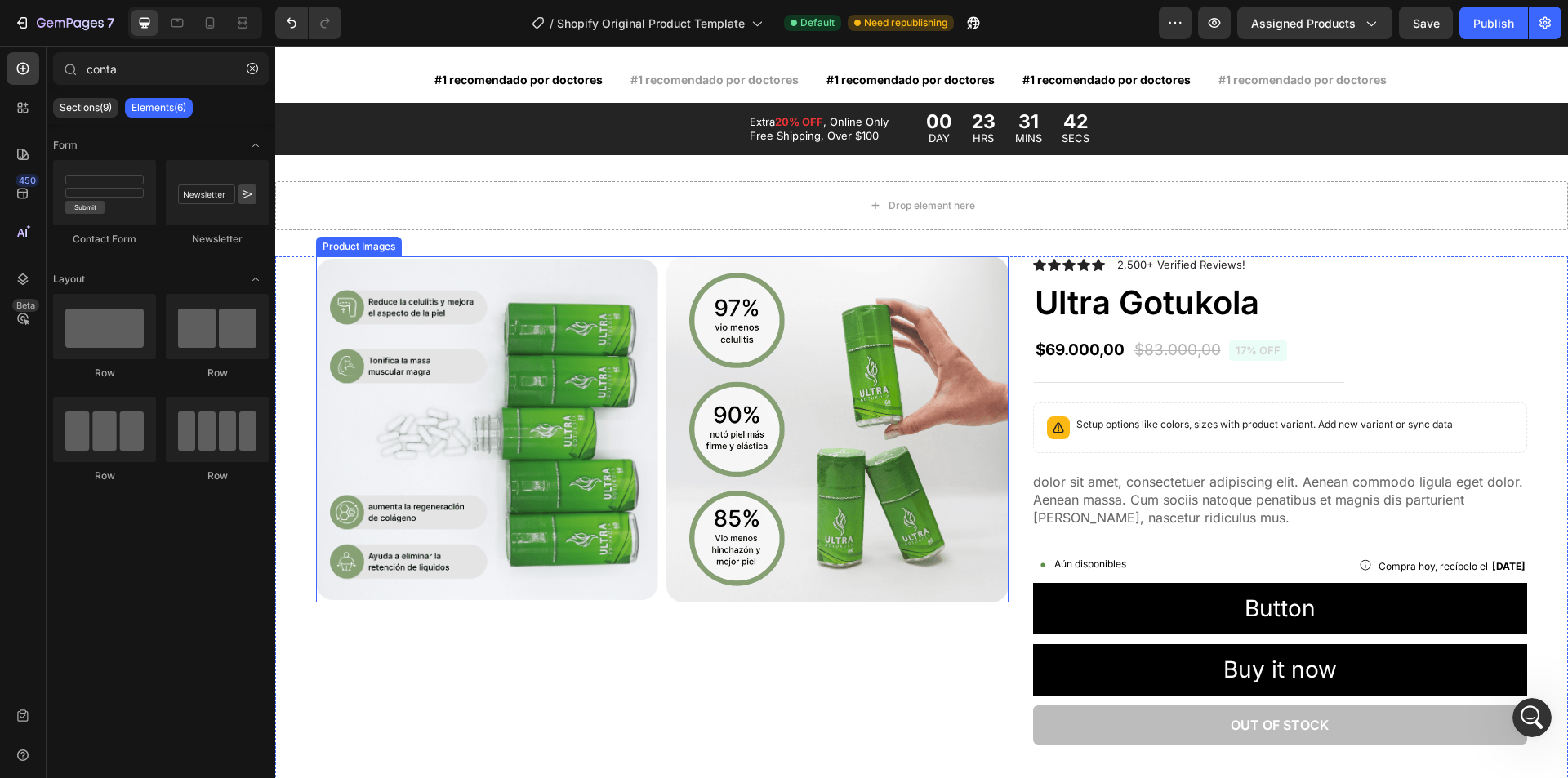
click at [516, 347] on img at bounding box center [487, 429] width 343 height 342
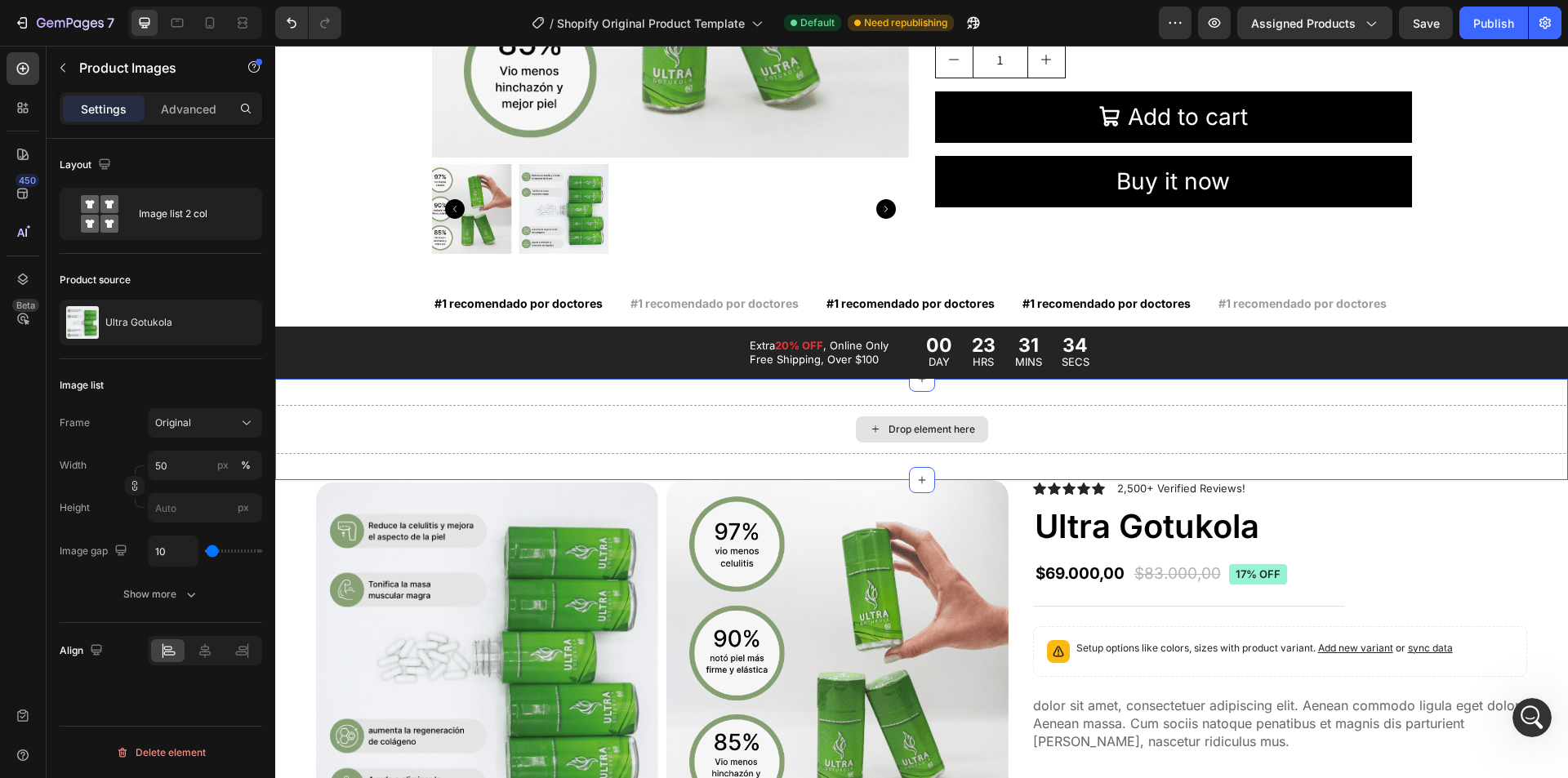
scroll to position [408, 0]
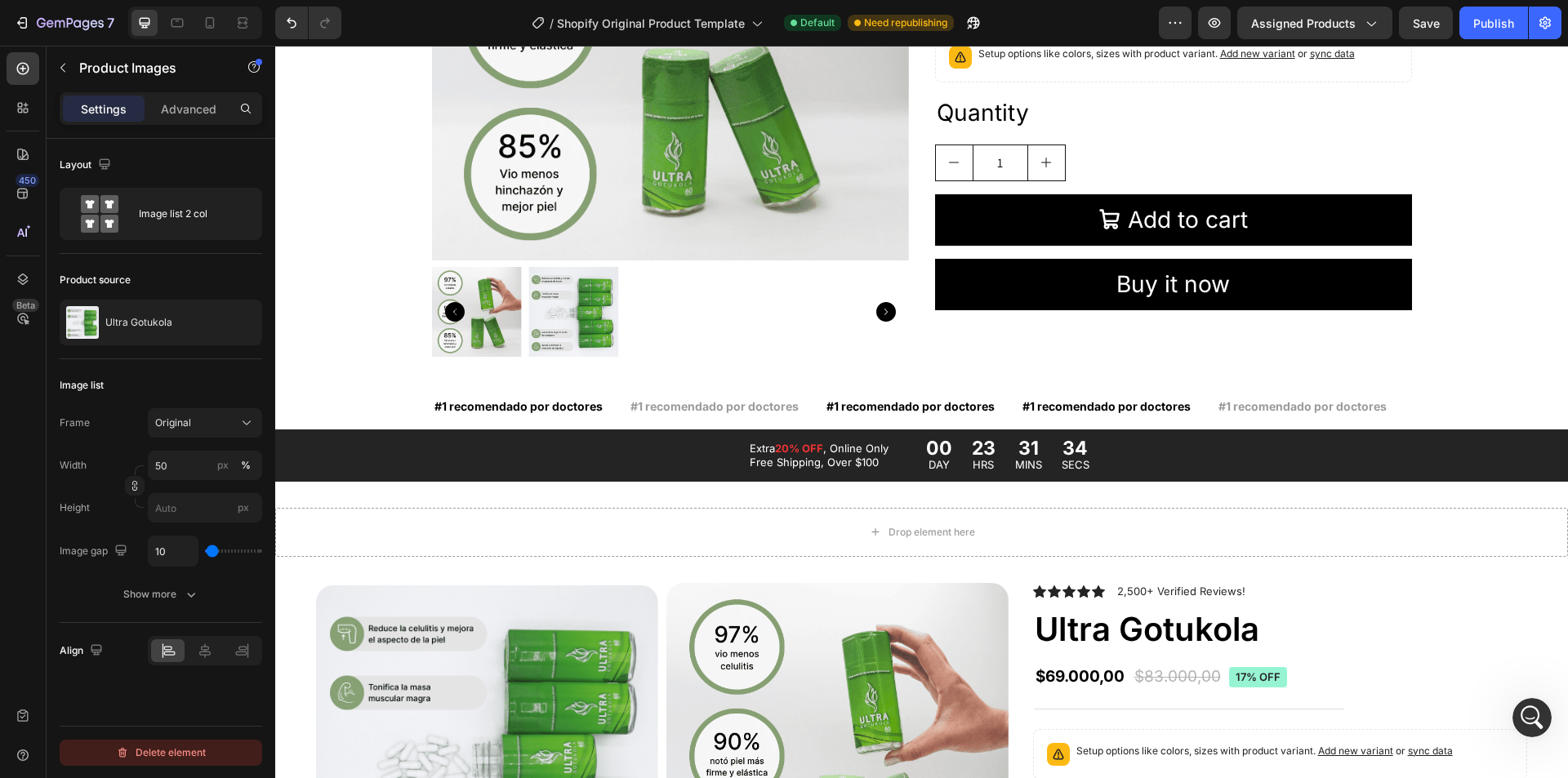
click at [194, 760] on div "Delete element" at bounding box center [161, 753] width 90 height 20
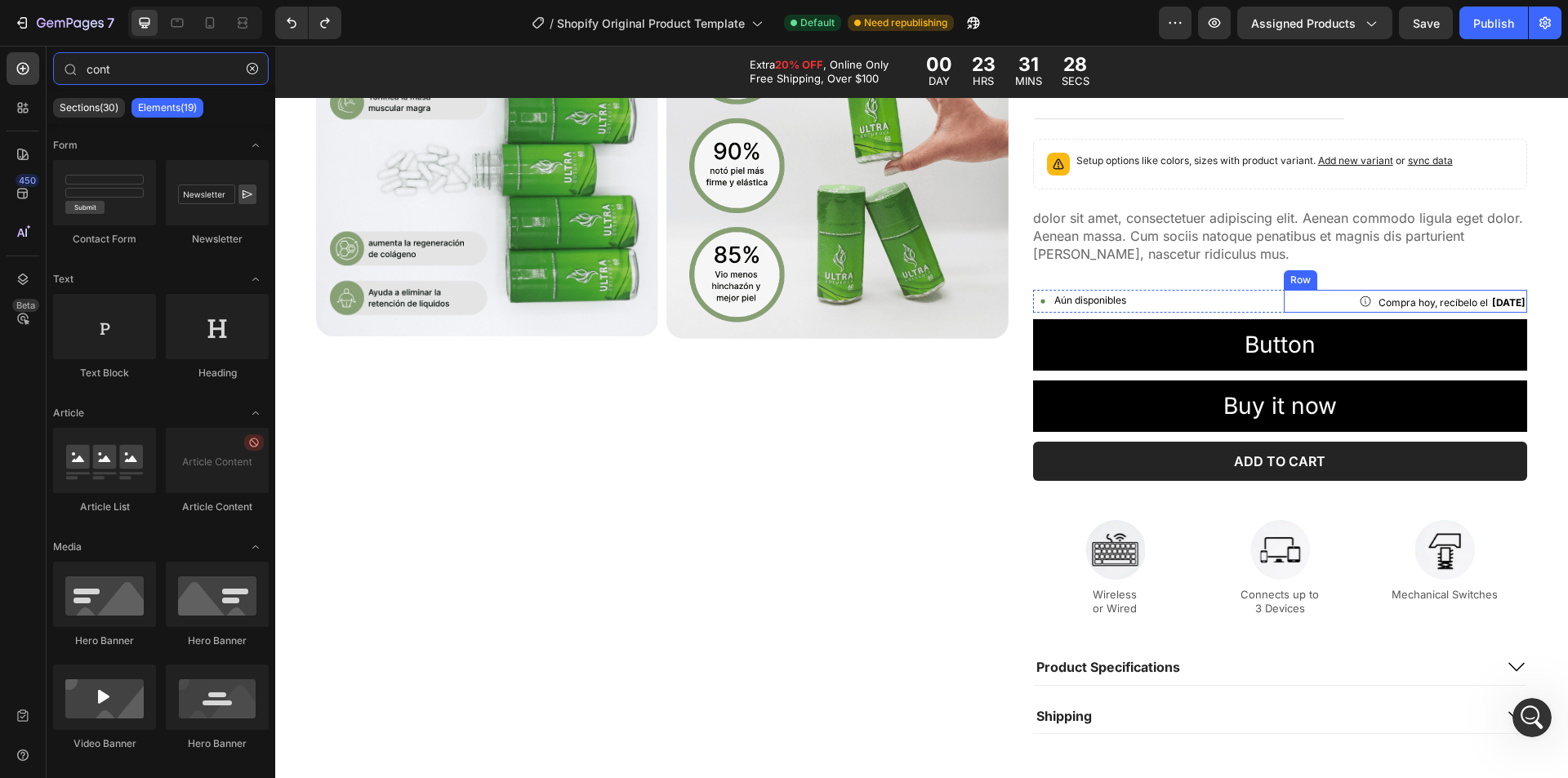
scroll to position [980, 0]
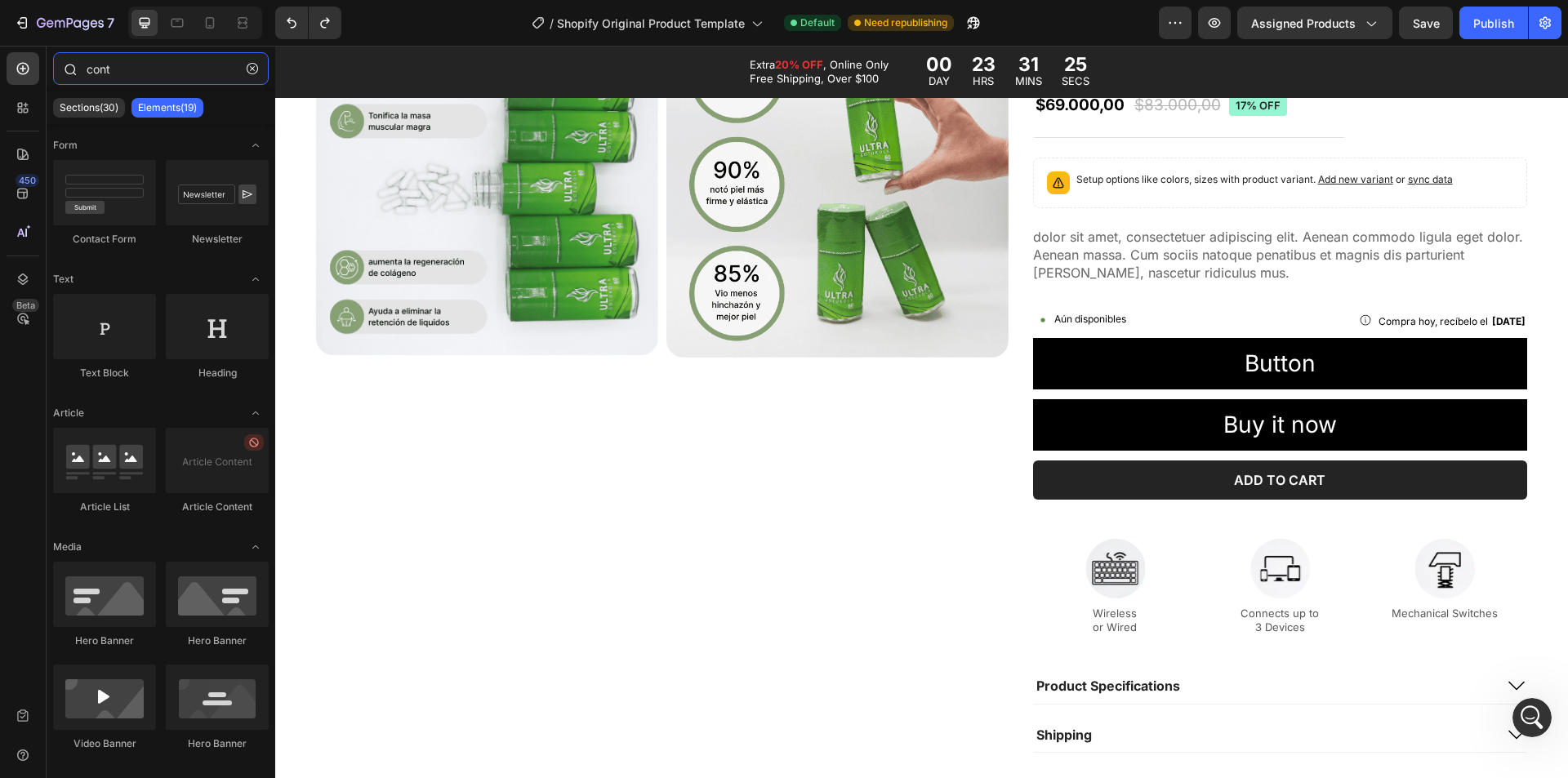
drag, startPoint x: 127, startPoint y: 68, endPoint x: 58, endPoint y: 70, distance: 69.0
click at [58, 70] on div "cont" at bounding box center [160, 71] width 229 height 39
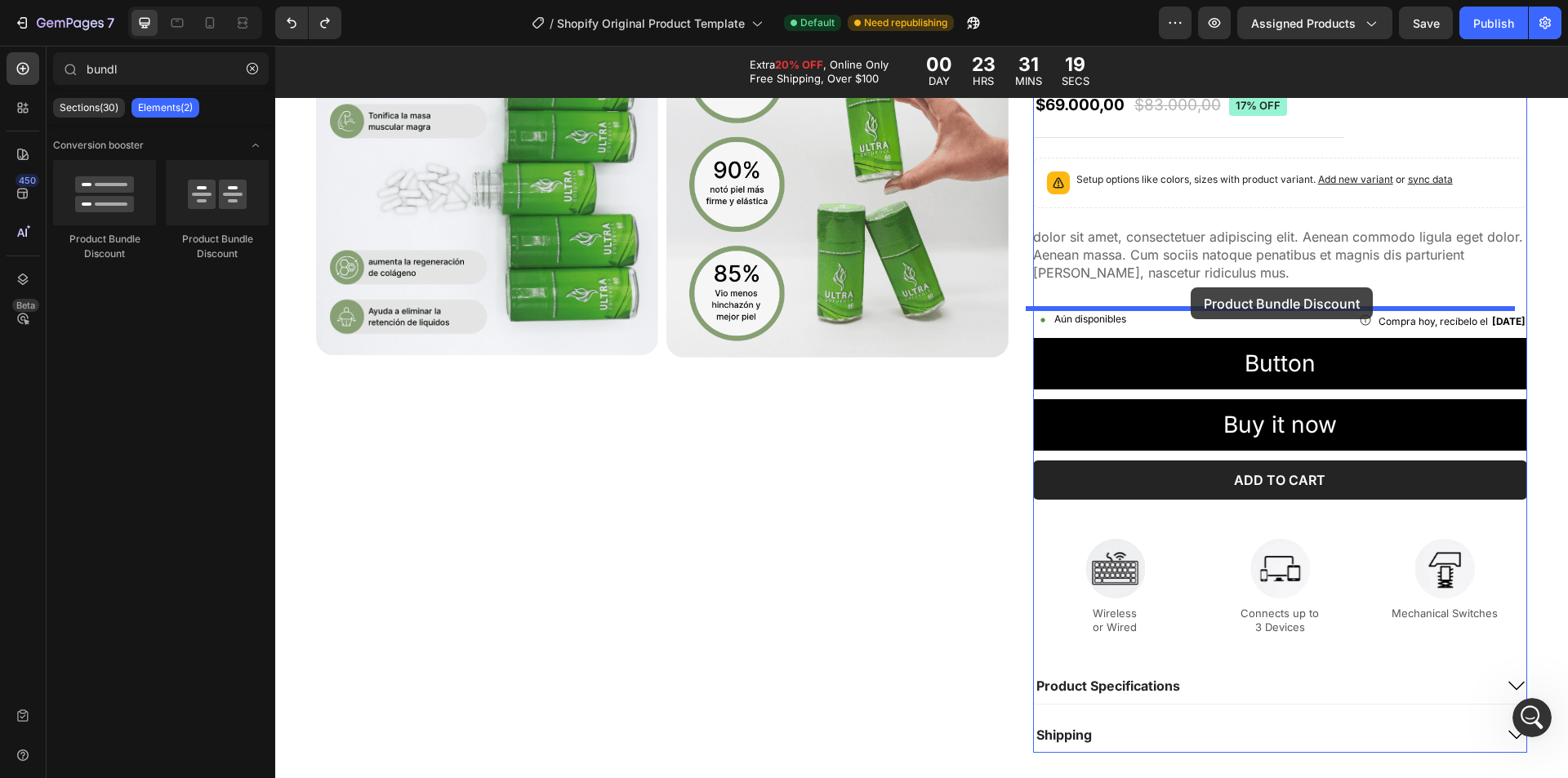
drag, startPoint x: 481, startPoint y: 241, endPoint x: 1191, endPoint y: 288, distance: 711.6
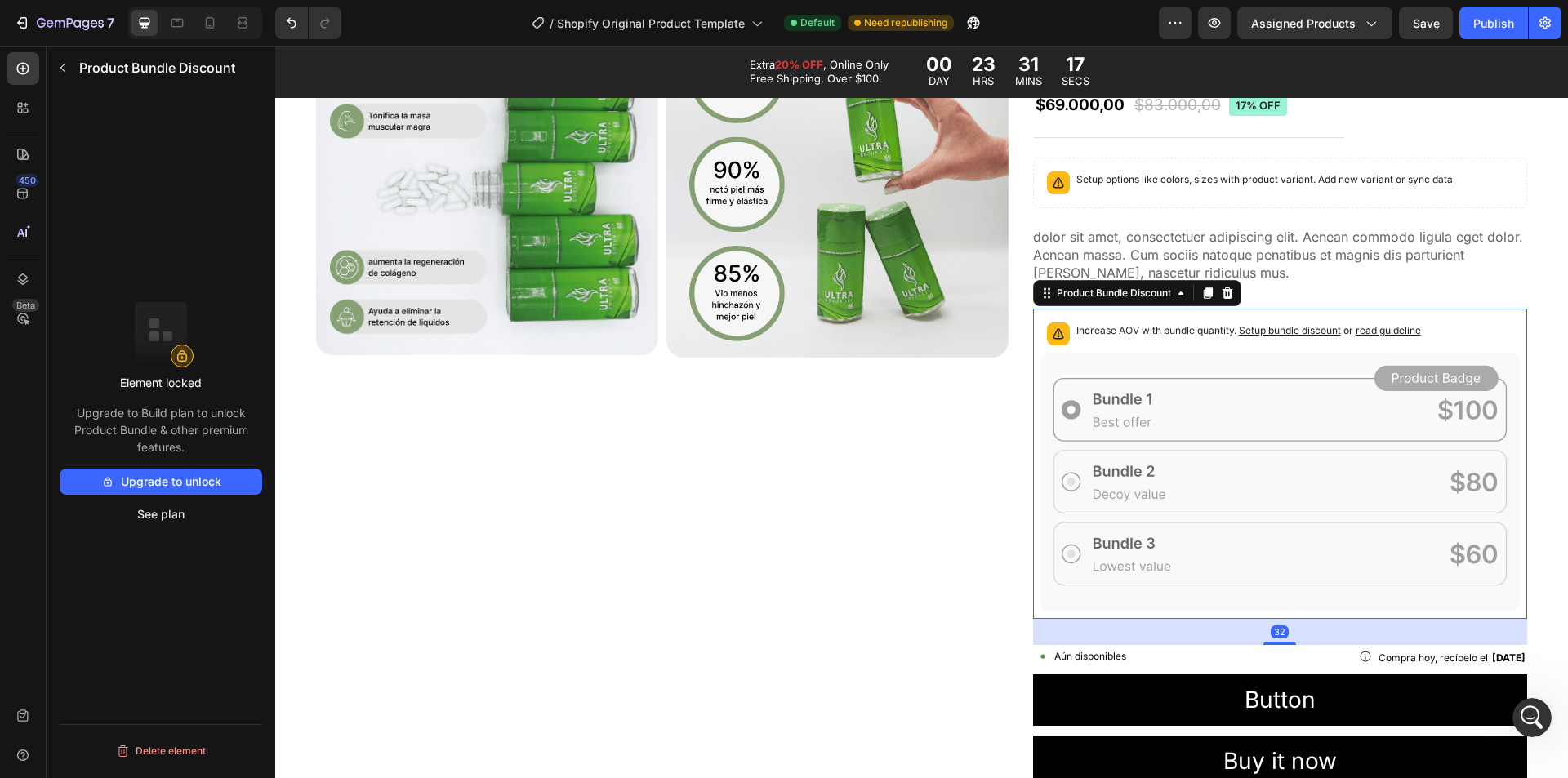
click at [1153, 414] on icon at bounding box center [1280, 480] width 480 height 259
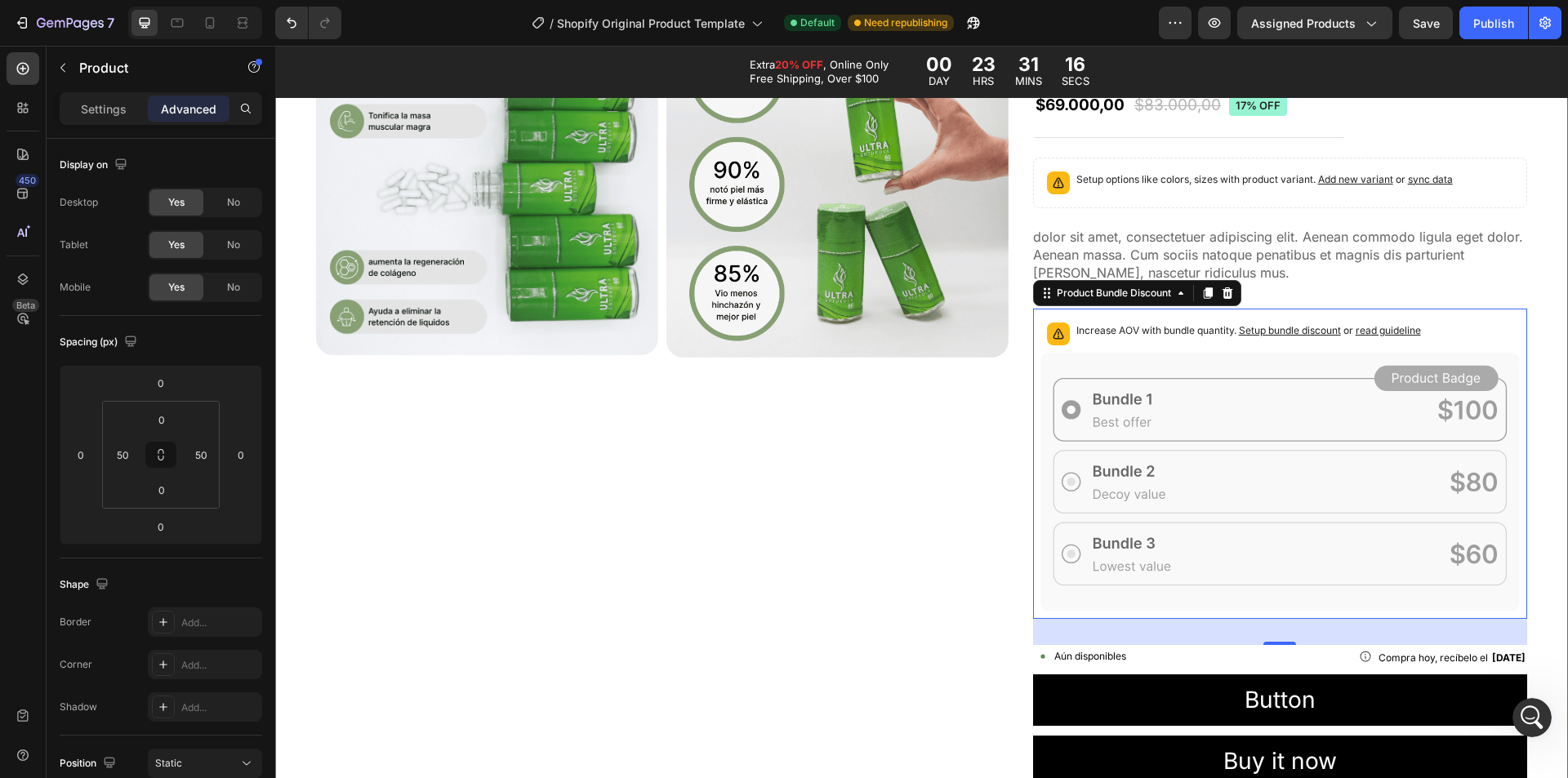
click at [989, 406] on div "Product Images" at bounding box center [662, 551] width 693 height 1079
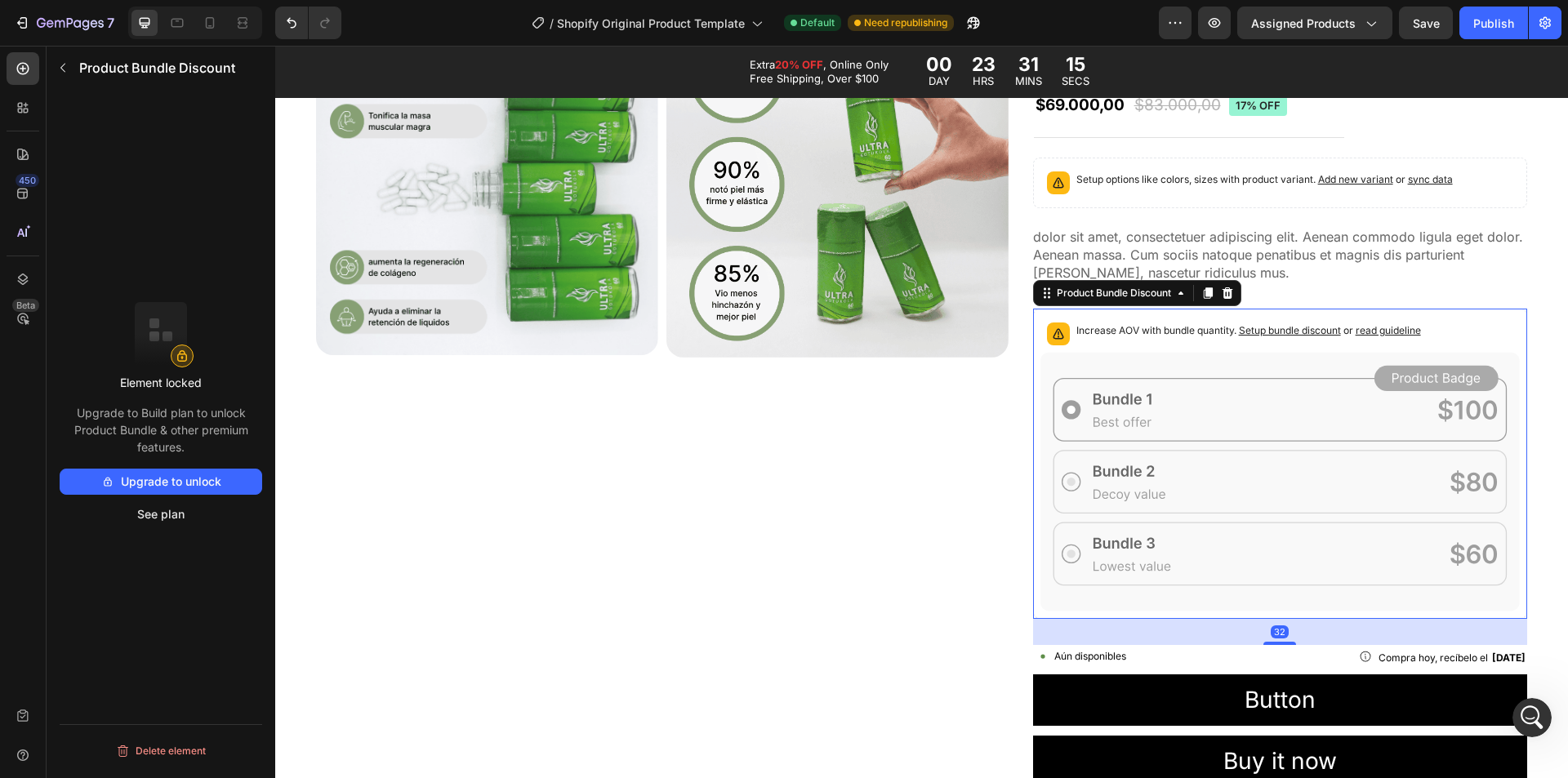
click at [1126, 392] on icon at bounding box center [1280, 480] width 480 height 259
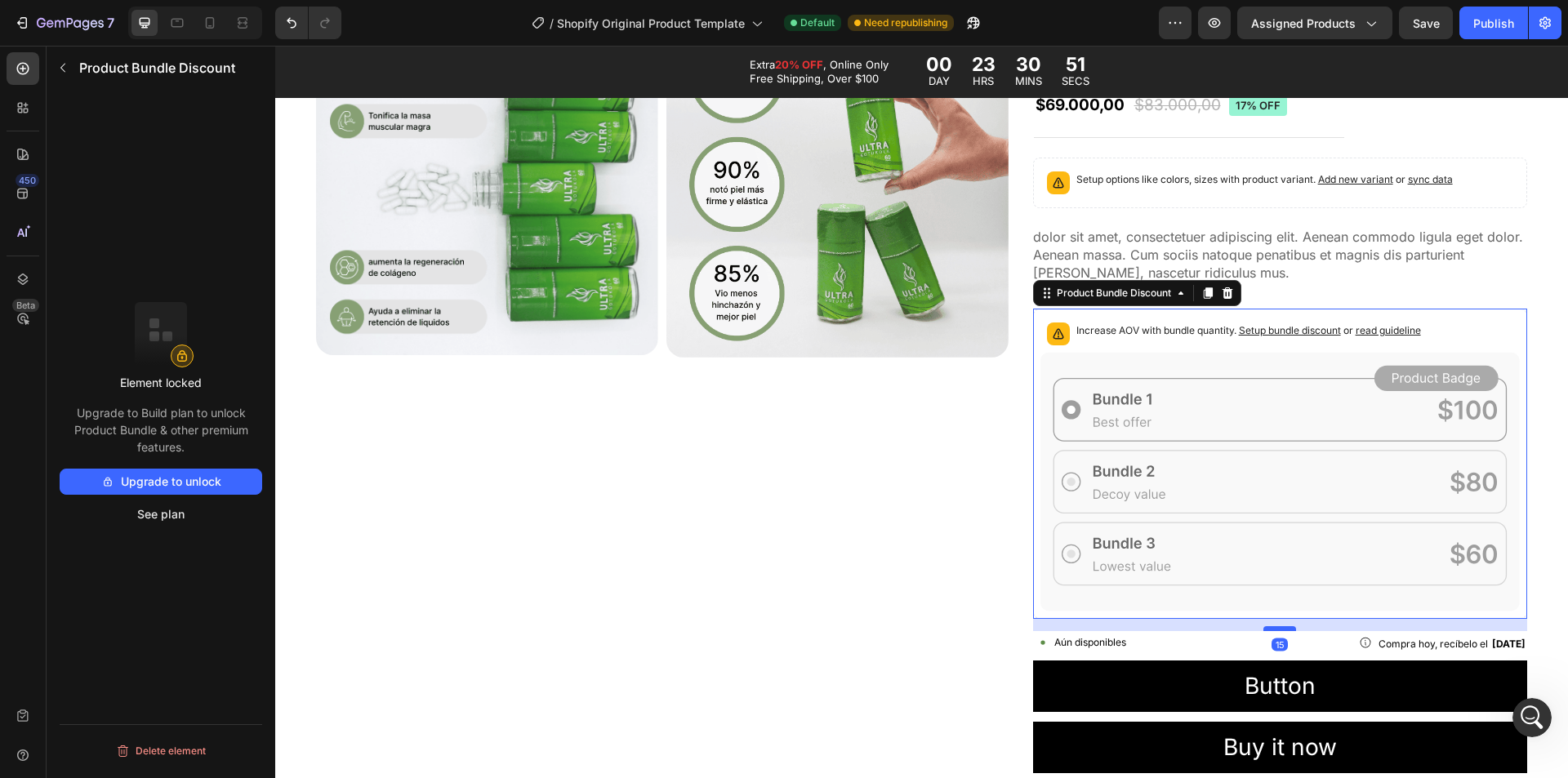
drag, startPoint x: 1279, startPoint y: 642, endPoint x: 1286, endPoint y: 628, distance: 15.7
click at [1286, 628] on div at bounding box center [1280, 629] width 32 height 5
click at [1552, 558] on div "Product Images Icon Icon Icon Icon Icon Icon List 2,500+ Verified Reviews! Text…" at bounding box center [921, 544] width 1293 height 1065
click at [1379, 502] on icon at bounding box center [1280, 480] width 480 height 259
click at [185, 484] on button "Upgrade to unlock" at bounding box center [161, 481] width 203 height 26
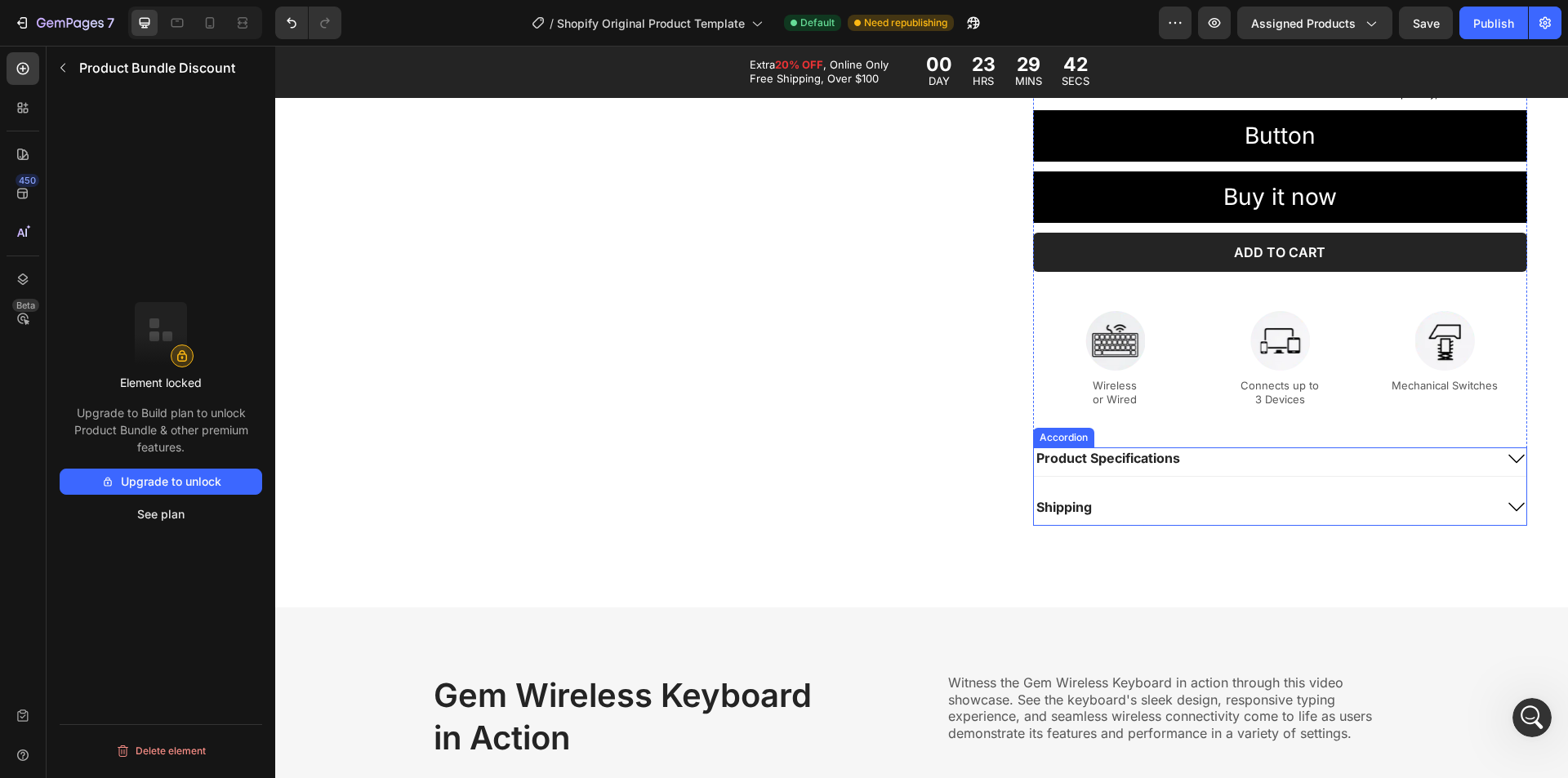
scroll to position [1633, 0]
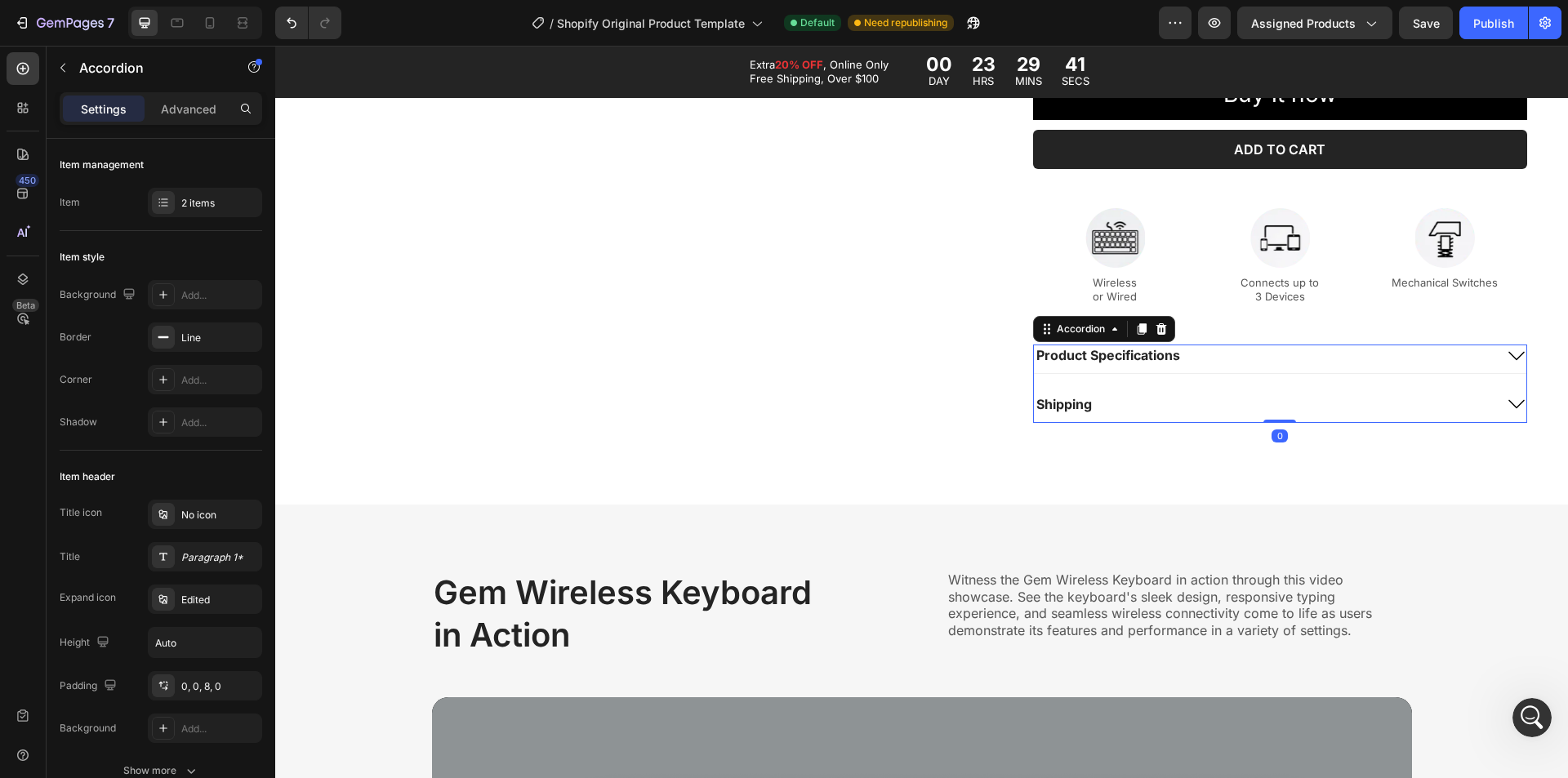
click at [1132, 356] on p "Product Specifications" at bounding box center [1108, 356] width 144 height 17
click at [1063, 348] on p "Product Specifications" at bounding box center [1108, 356] width 144 height 17
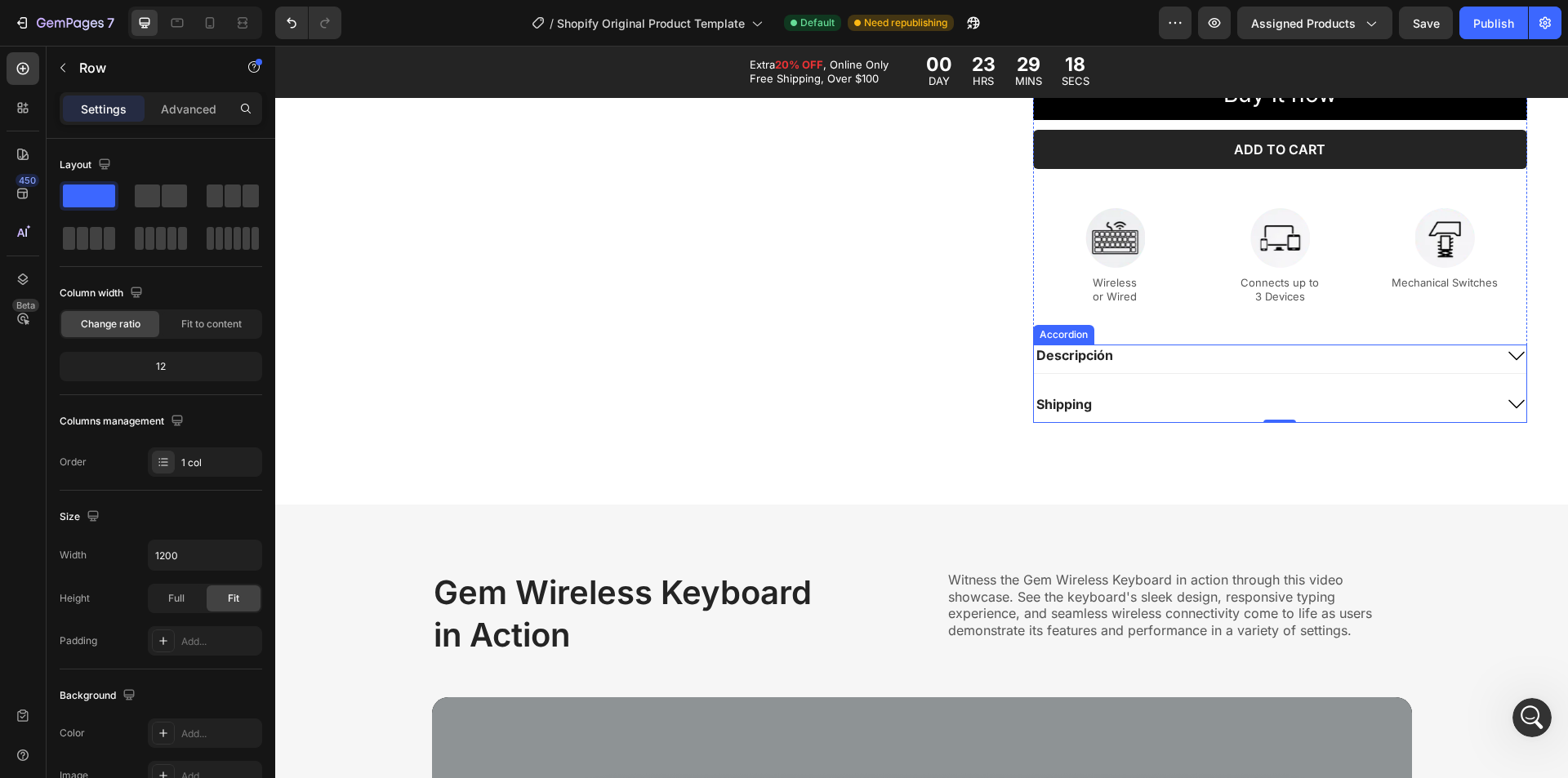
click at [1068, 401] on p "Shipping" at bounding box center [1064, 404] width 56 height 17
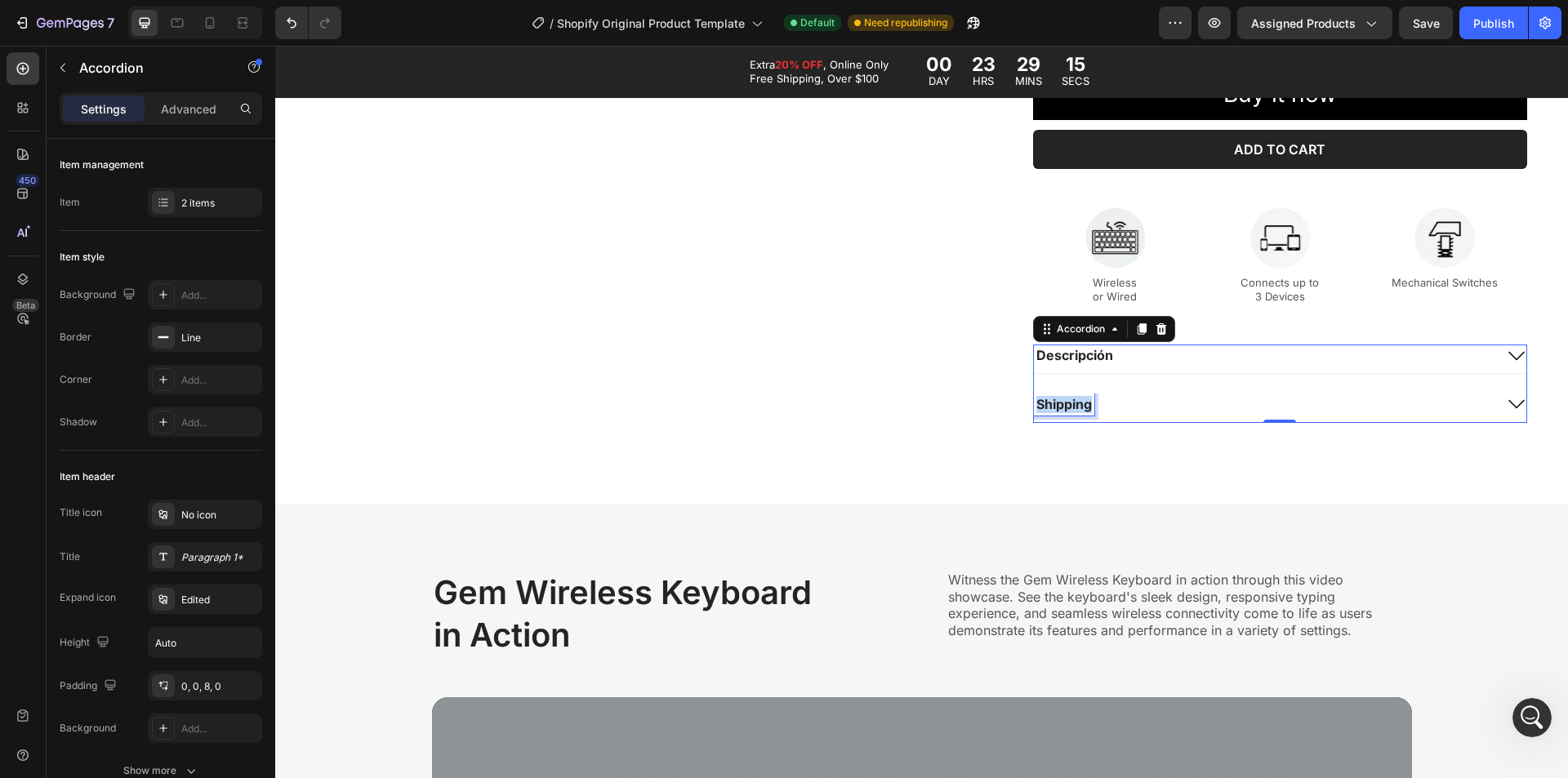
click at [1065, 402] on p "Shipping" at bounding box center [1064, 404] width 56 height 17
drag, startPoint x: 1242, startPoint y: 375, endPoint x: 1198, endPoint y: 402, distance: 51.6
click at [1243, 375] on div "Descripción Ingredientes" at bounding box center [1280, 384] width 494 height 78
click at [1198, 402] on div "Ingredientes" at bounding box center [1264, 405] width 460 height 22
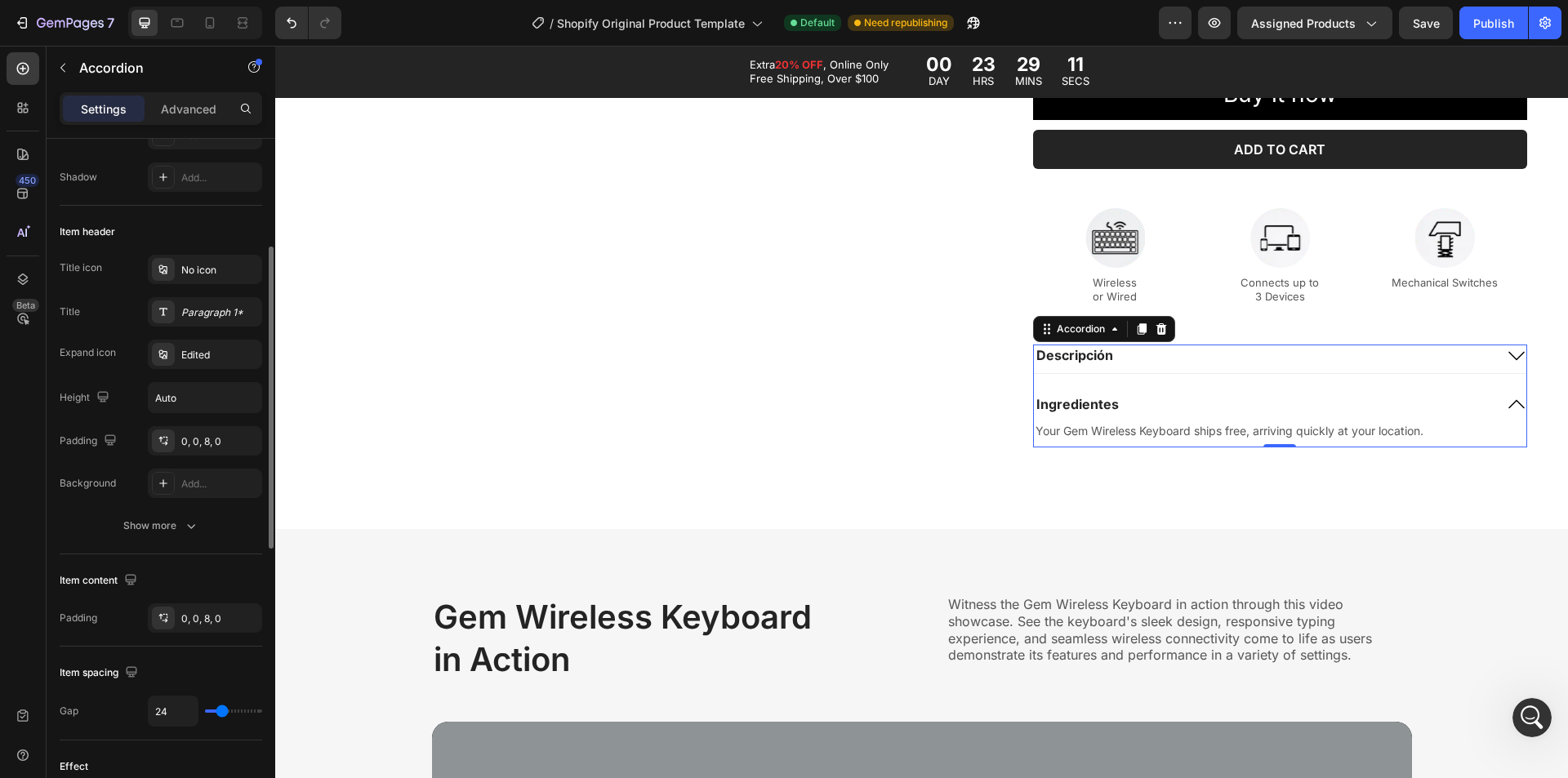
scroll to position [0, 0]
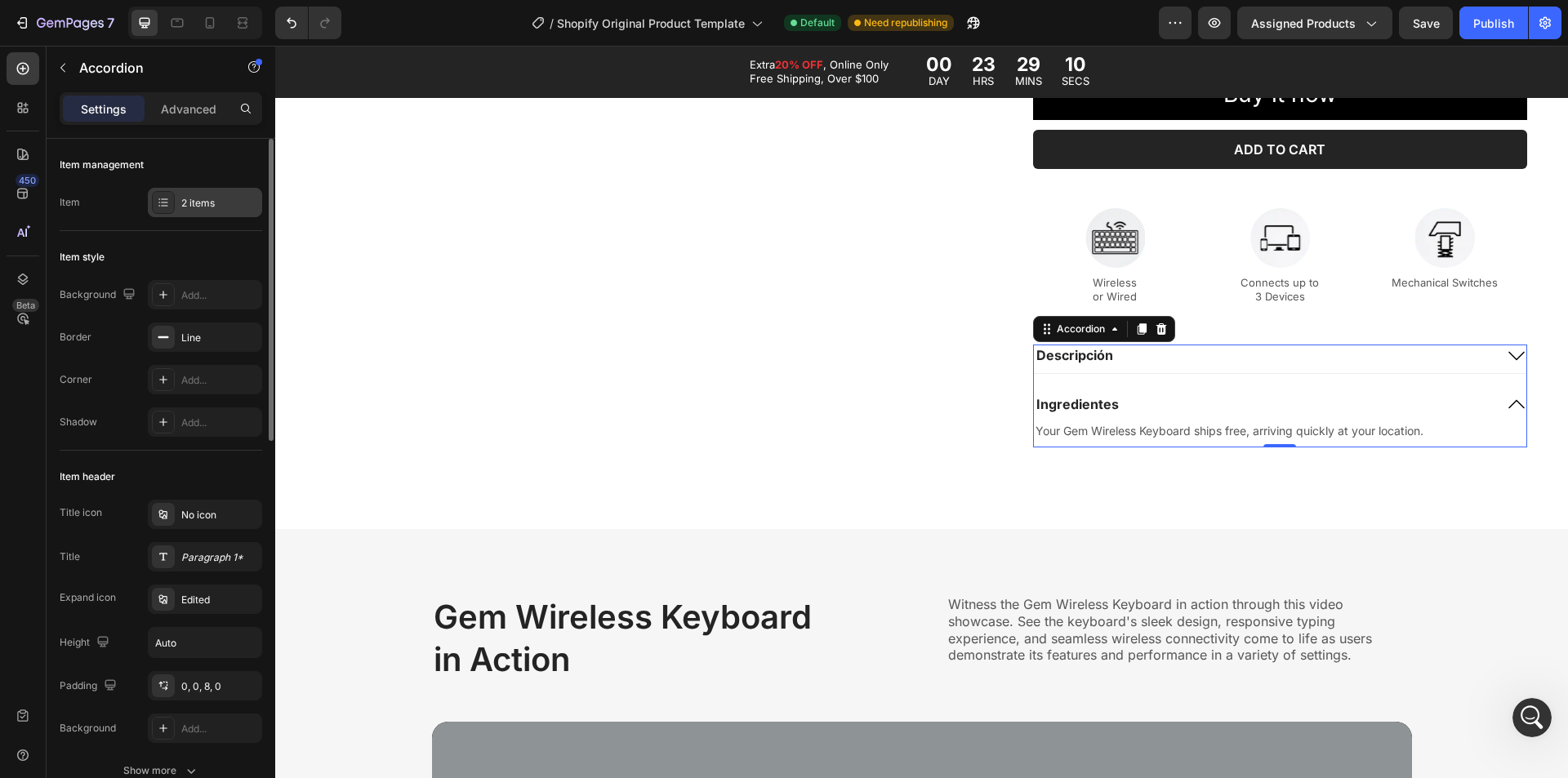
click at [189, 200] on div "2 items" at bounding box center [219, 204] width 76 height 15
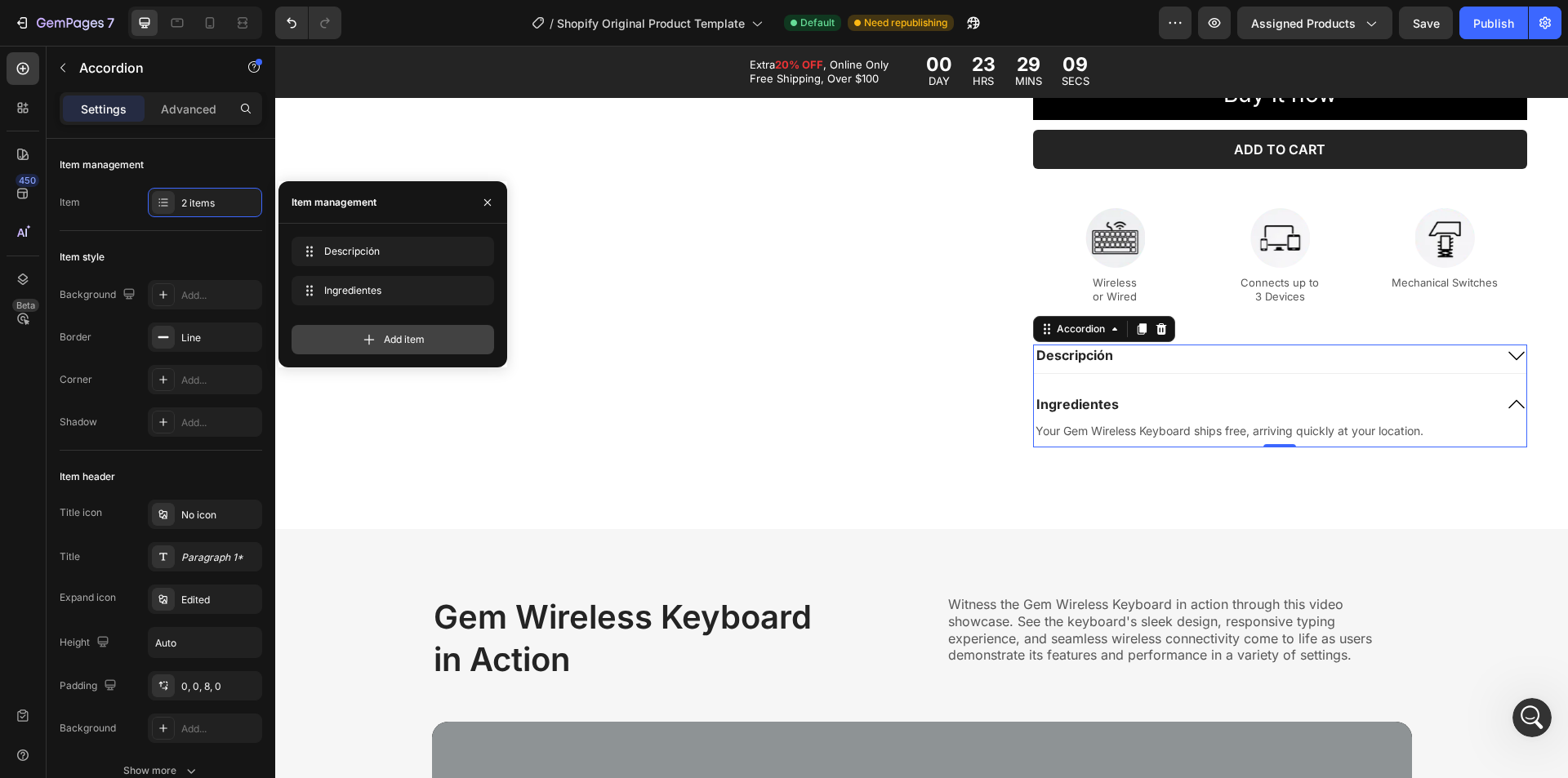
click at [363, 333] on icon at bounding box center [369, 340] width 17 height 17
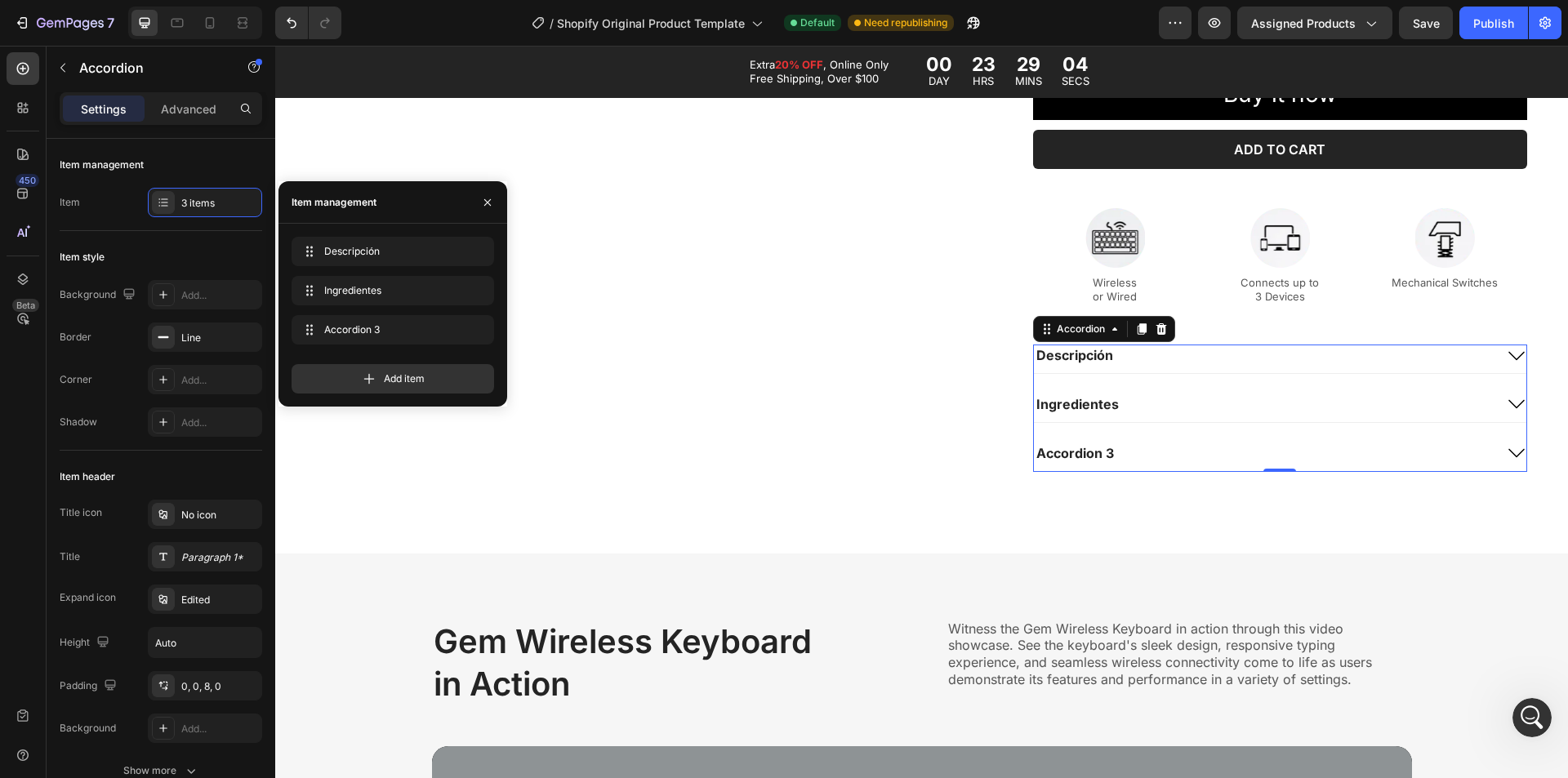
click at [1070, 448] on div "Accordion 3" at bounding box center [1075, 453] width 82 height 22
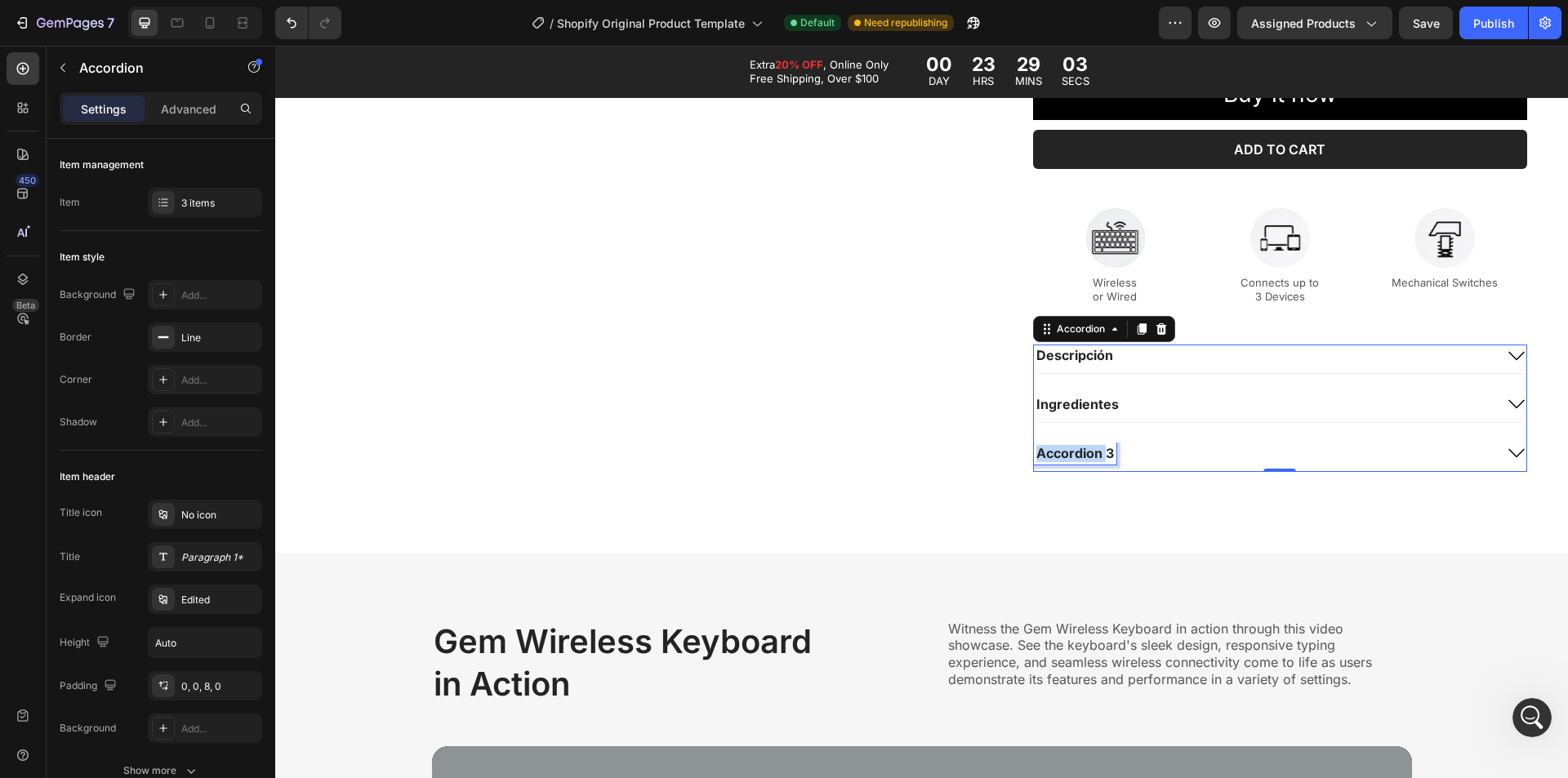
click at [1070, 448] on p "Accordion 3" at bounding box center [1075, 453] width 77 height 17
drag, startPoint x: 1188, startPoint y: 374, endPoint x: 1207, endPoint y: 418, distance: 47.9
click at [1183, 376] on div "Descripción Ingredientes Envío y garantías" at bounding box center [1280, 408] width 494 height 126
click at [103, 71] on p "Accordion" at bounding box center [148, 68] width 139 height 20
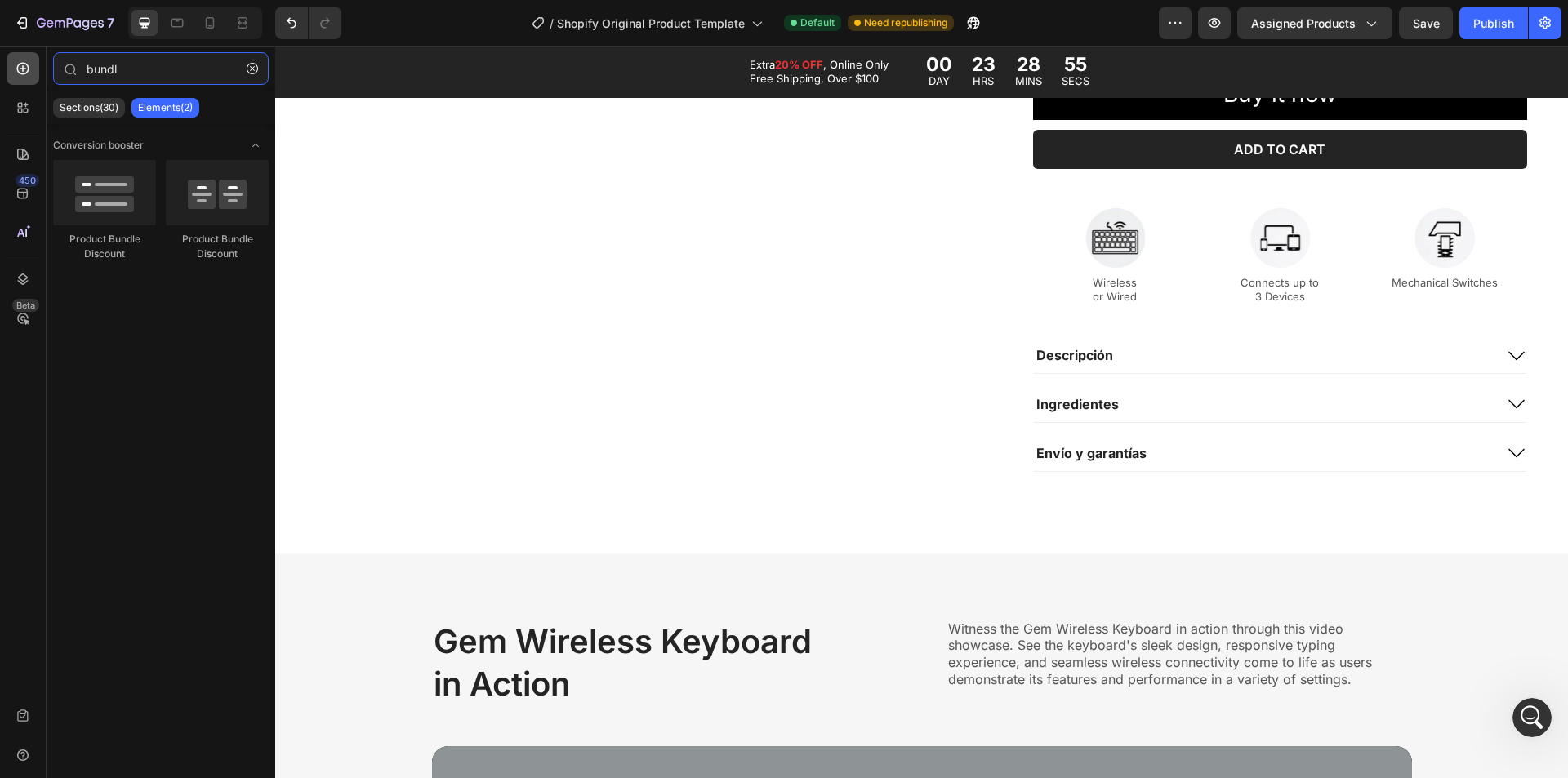
drag, startPoint x: 152, startPoint y: 76, endPoint x: 21, endPoint y: 60, distance: 132.0
click at [21, 60] on div "450 Beta bundl Sections(30) Elements(2) Conversion booster Product Bundle Disco…" at bounding box center [137, 411] width 275 height 732
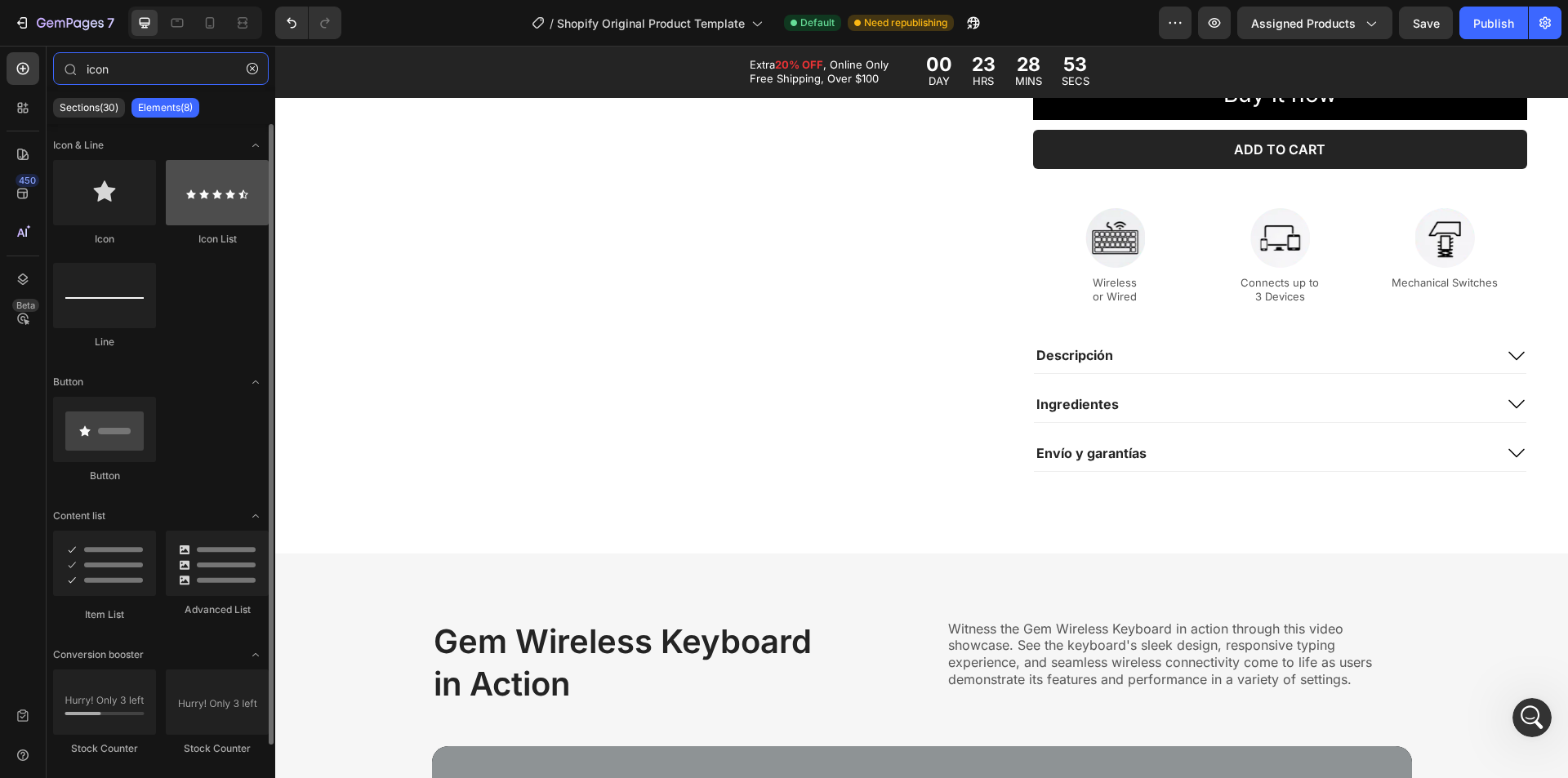
type input "icon"
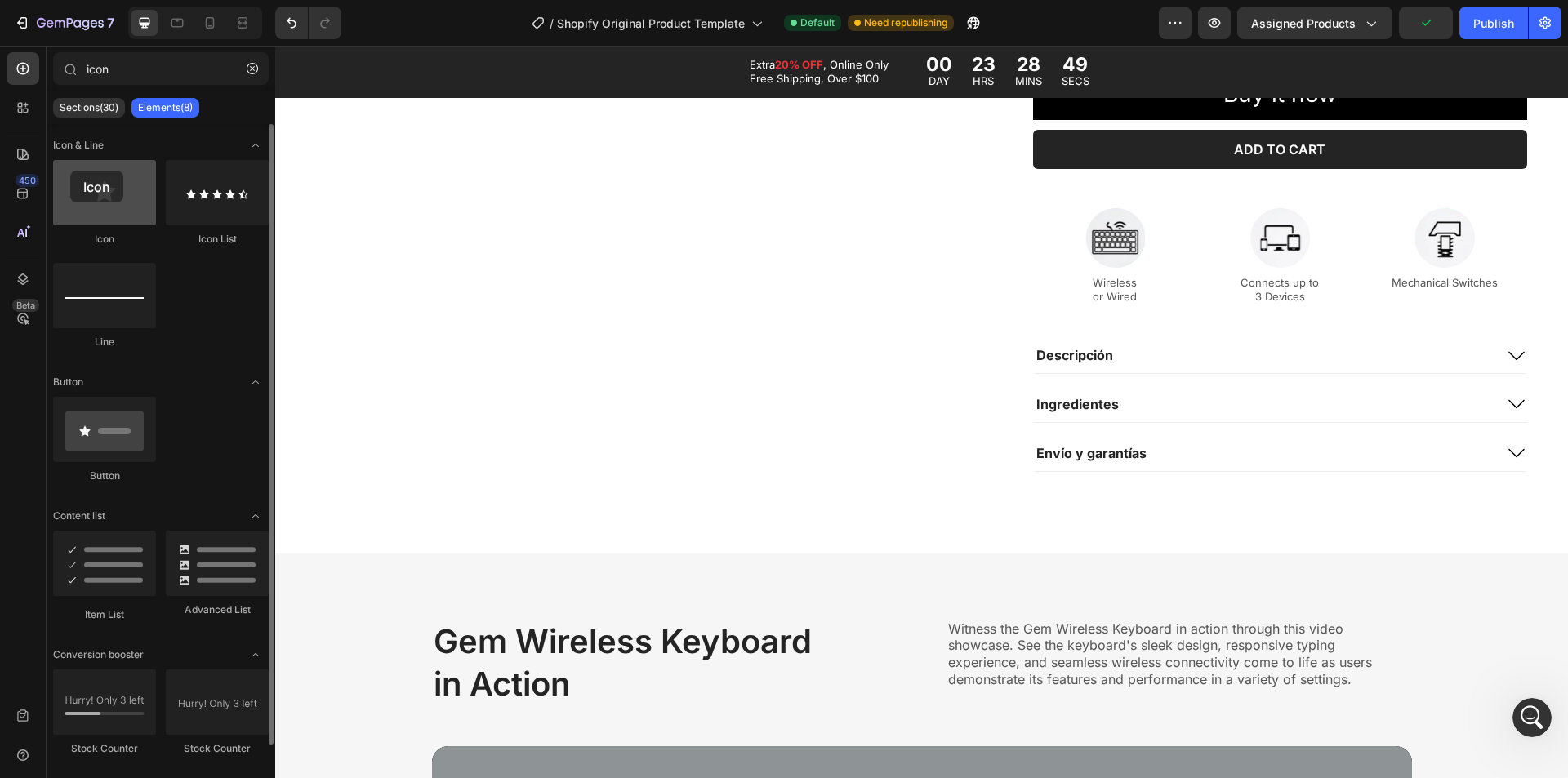
drag, startPoint x: 175, startPoint y: 217, endPoint x: 81, endPoint y: 197, distance: 96.1
click at [85, 198] on div at bounding box center [105, 193] width 103 height 66
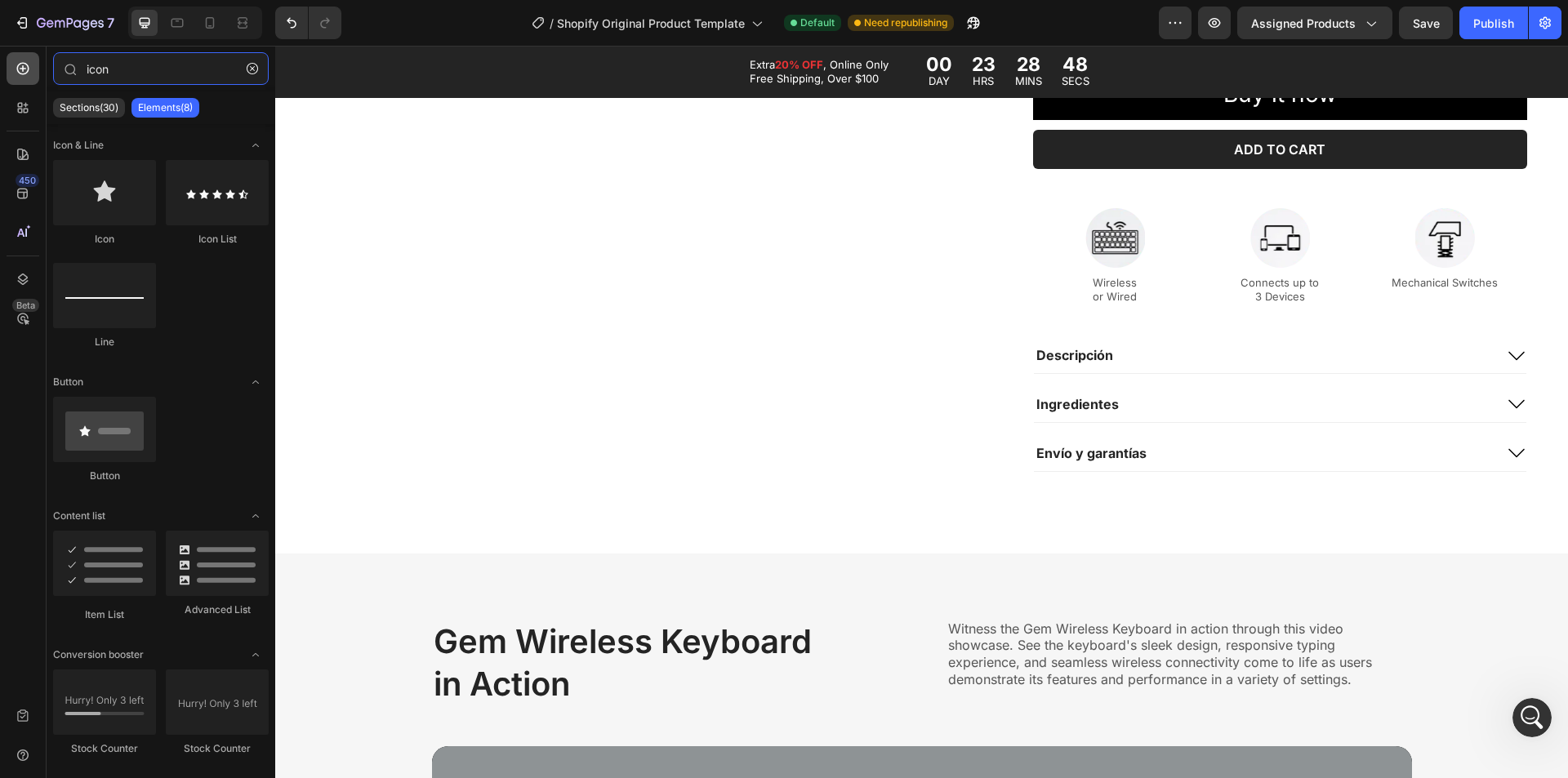
drag, startPoint x: 130, startPoint y: 81, endPoint x: 37, endPoint y: 76, distance: 93.1
click at [33, 76] on div "450 Beta icon Sections(30) Elements(8) Icon & Line Icon Icon List Line Button B…" at bounding box center [137, 411] width 275 height 732
click at [1161, 445] on div "Envío y garantías" at bounding box center [1264, 453] width 460 height 22
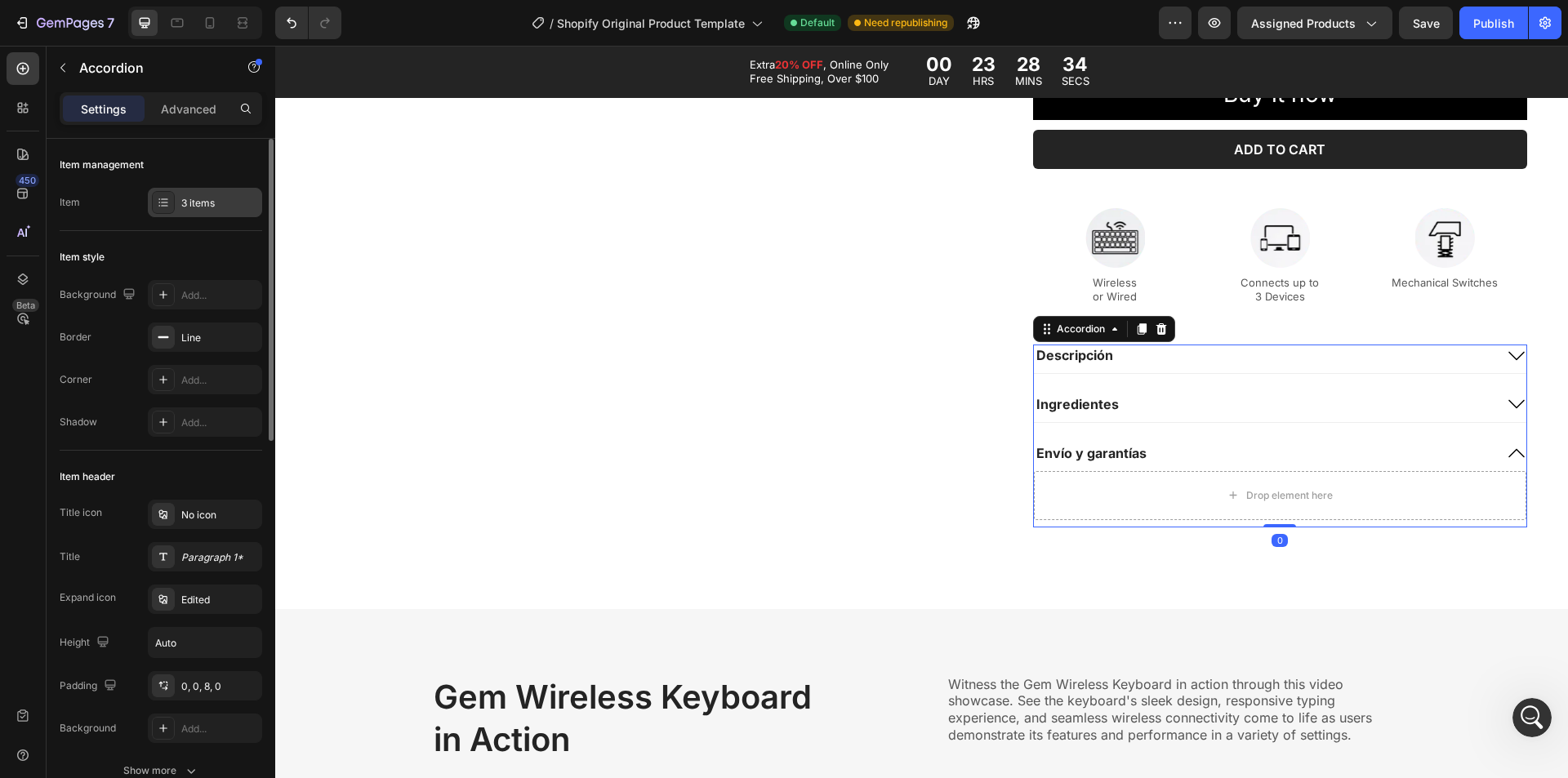
click at [194, 205] on div "3 items" at bounding box center [219, 204] width 76 height 15
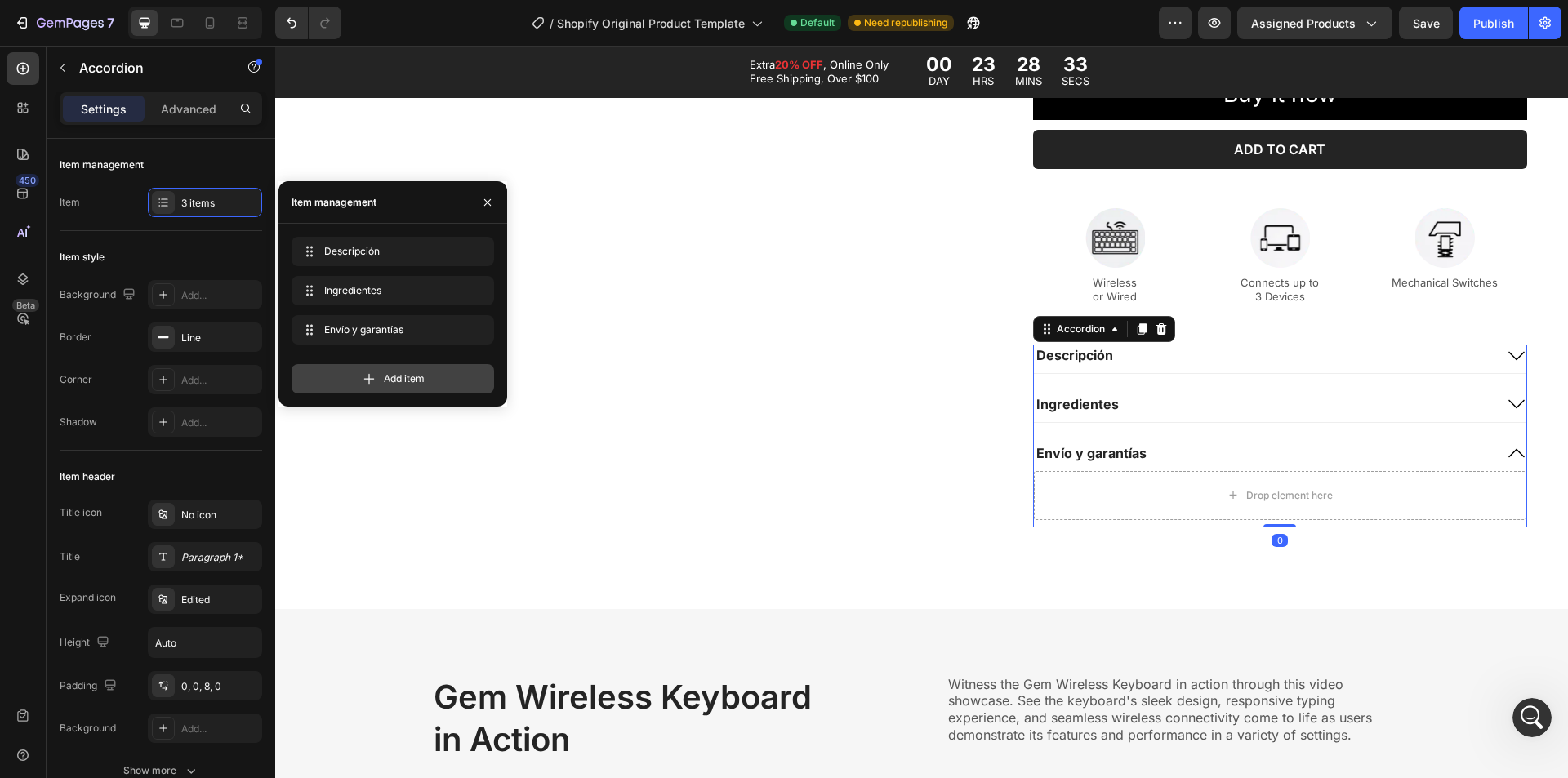
click at [357, 370] on div "Add item" at bounding box center [393, 378] width 203 height 29
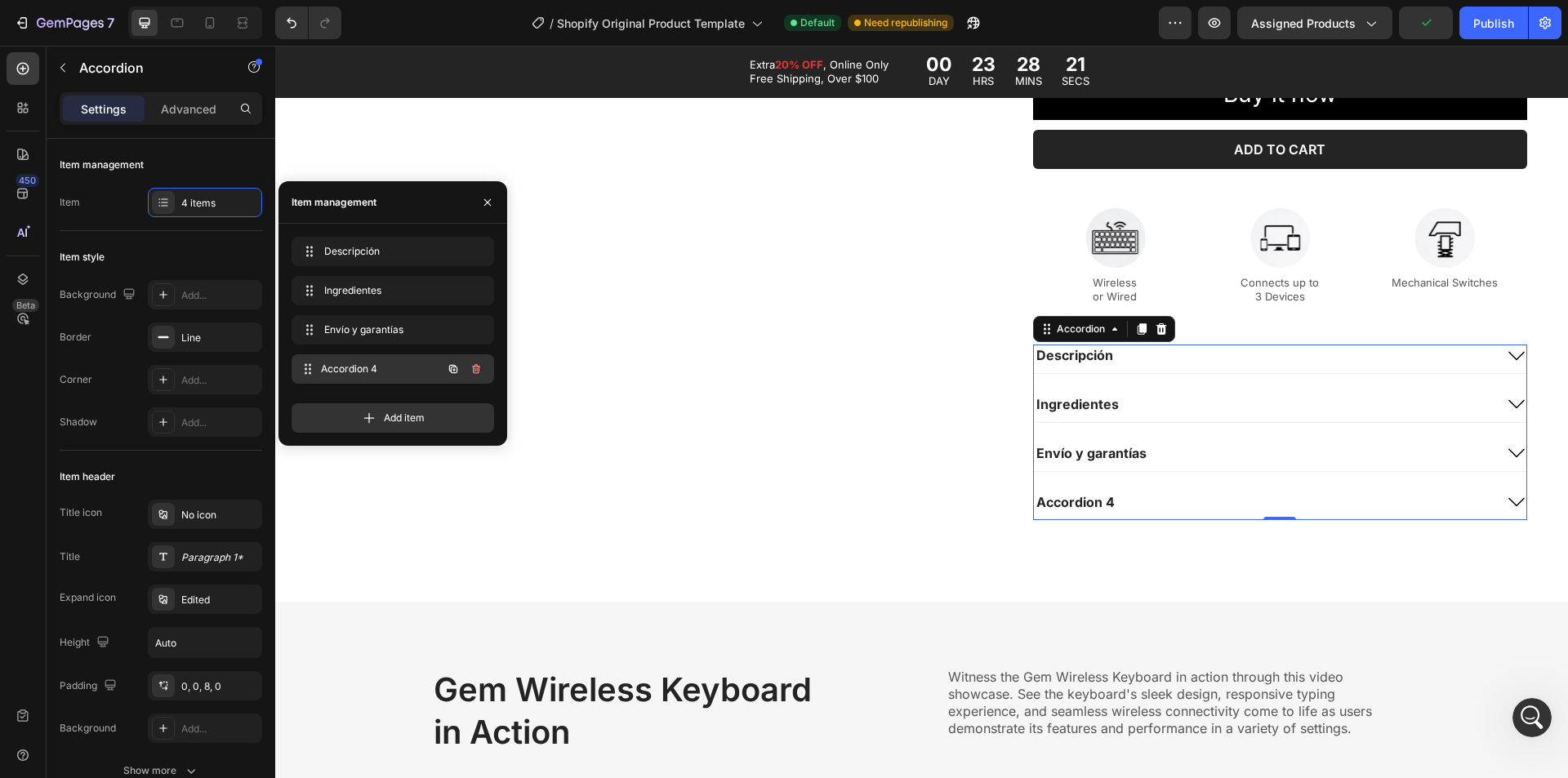
click at [383, 367] on span "Accordion 4" at bounding box center [381, 369] width 121 height 15
click at [399, 367] on span "Accordion 4" at bounding box center [381, 369] width 121 height 15
click at [367, 364] on span "Accordion 4" at bounding box center [381, 369] width 121 height 15
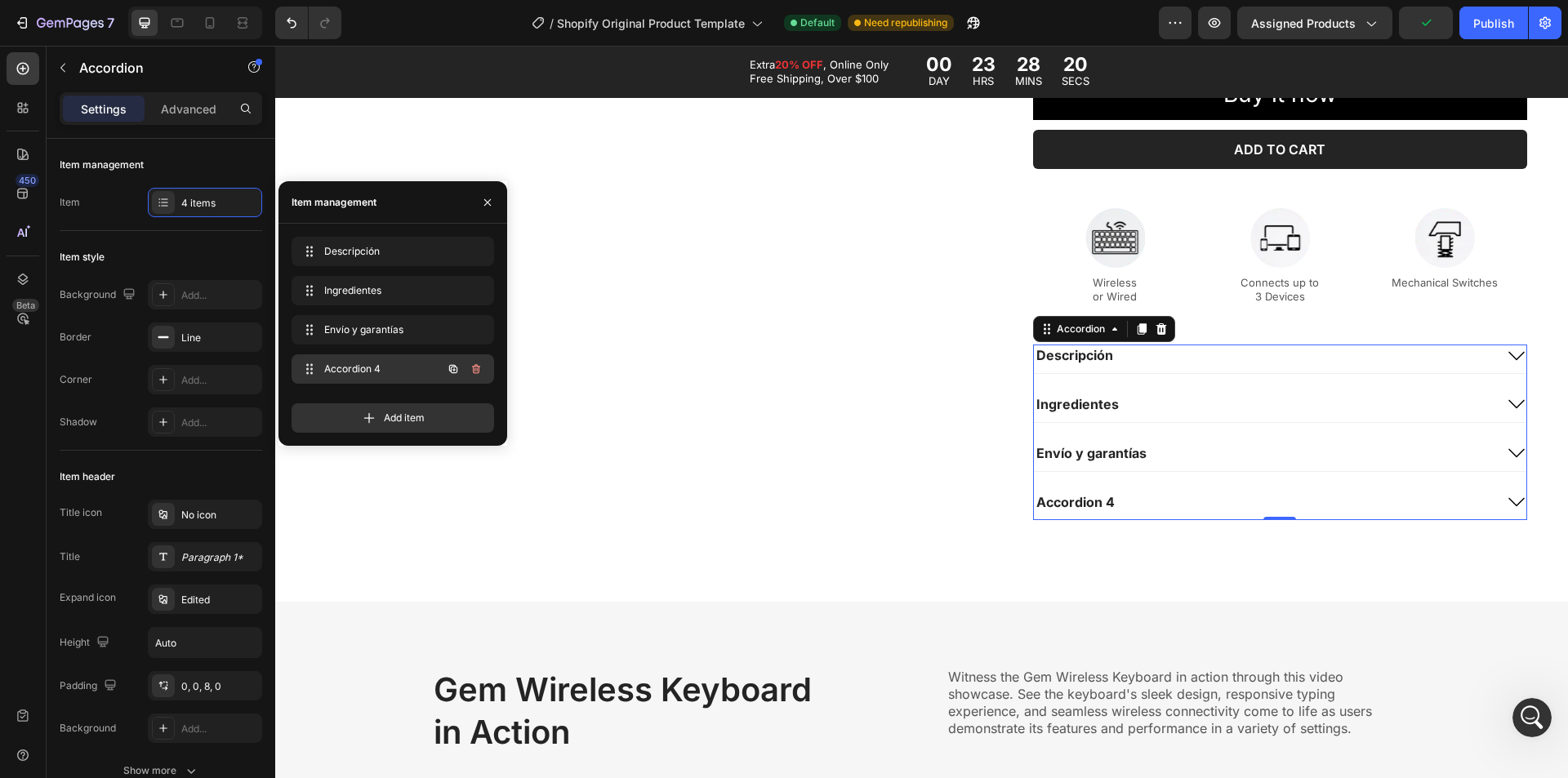
click at [367, 364] on span "Accordion 4" at bounding box center [370, 369] width 92 height 15
click at [1092, 500] on div "Accordion 4" at bounding box center [1076, 502] width 83 height 22
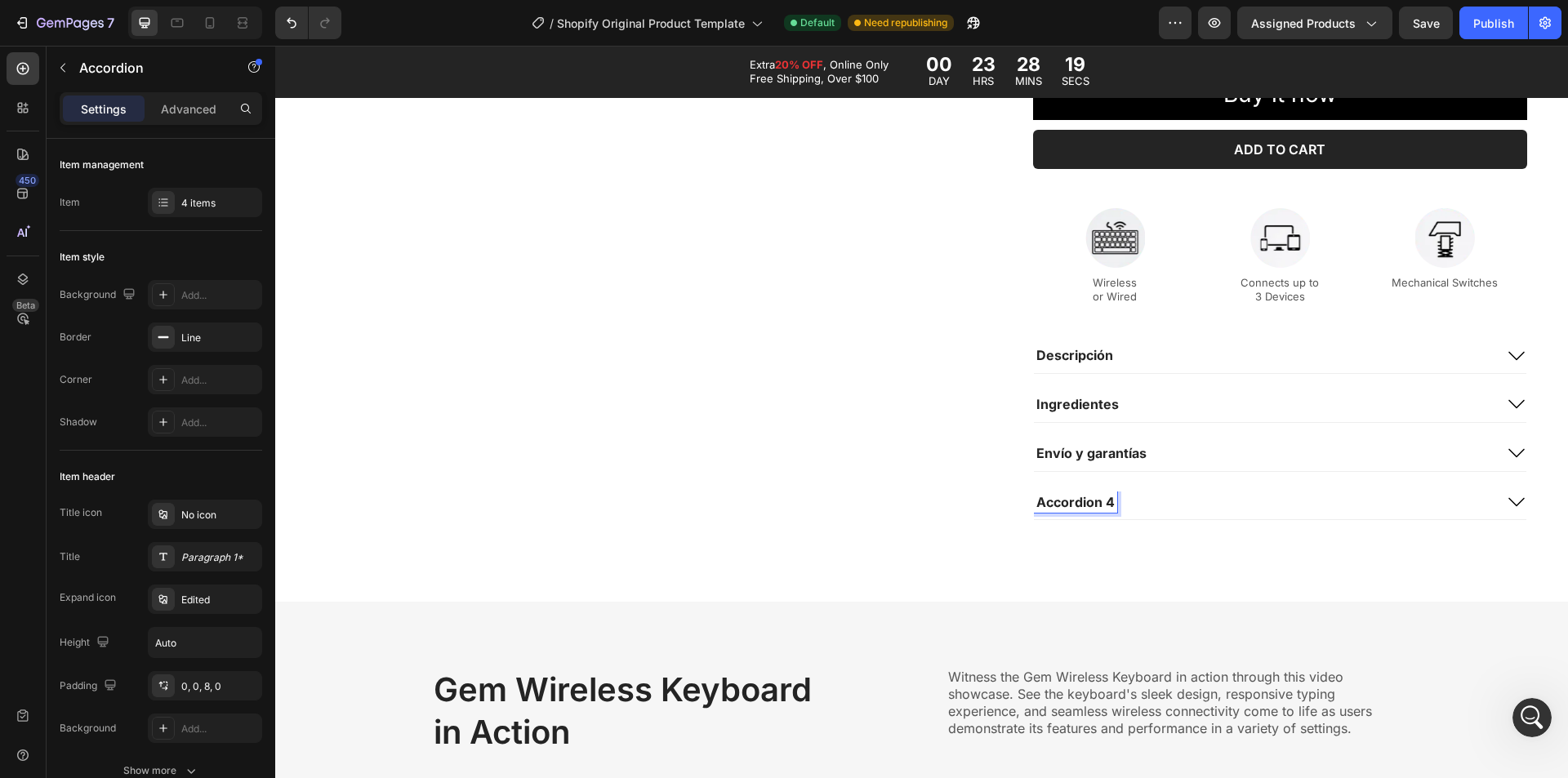
click at [1092, 500] on p "Accordion 4" at bounding box center [1076, 502] width 78 height 17
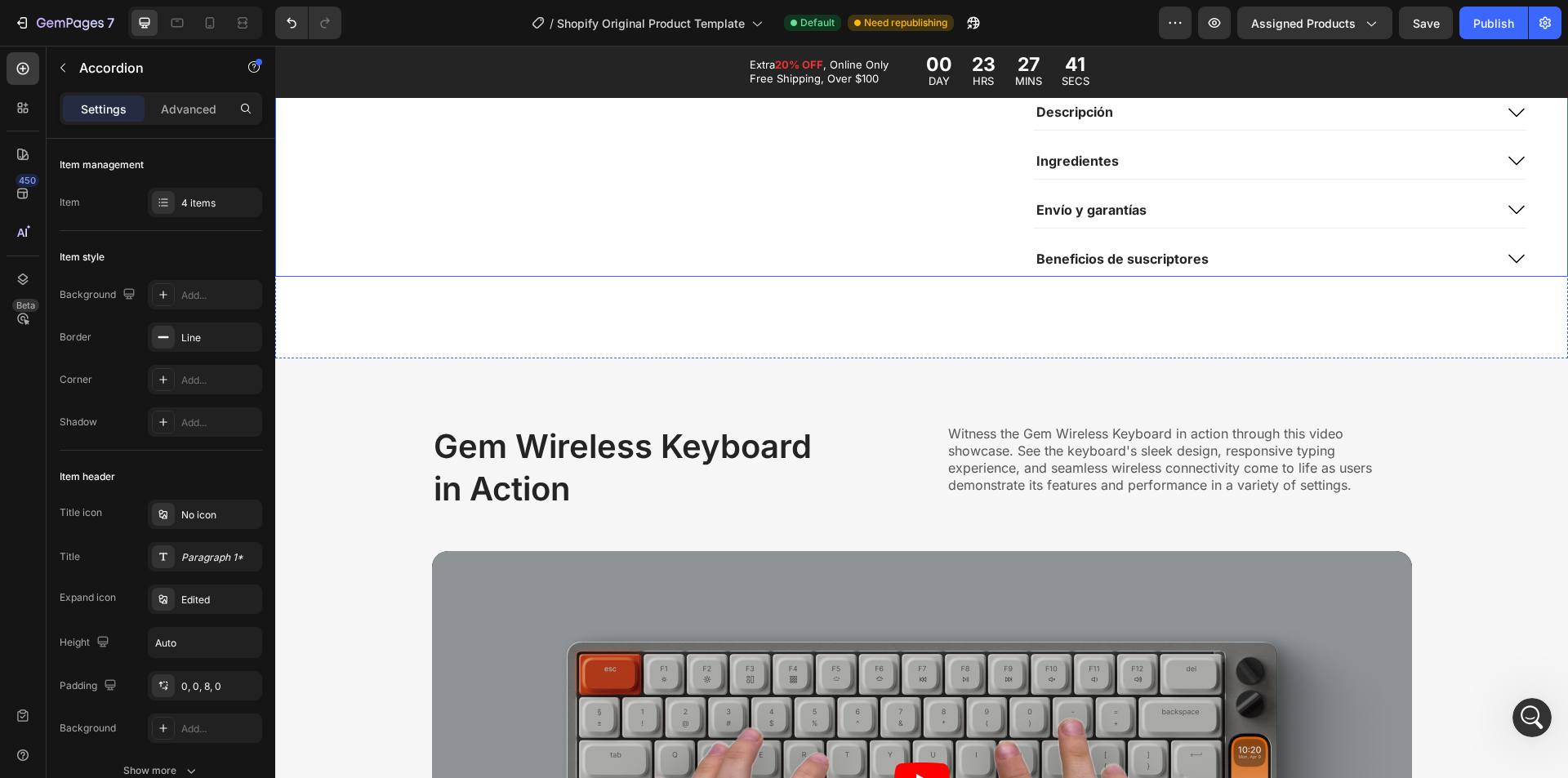
scroll to position [1879, 0]
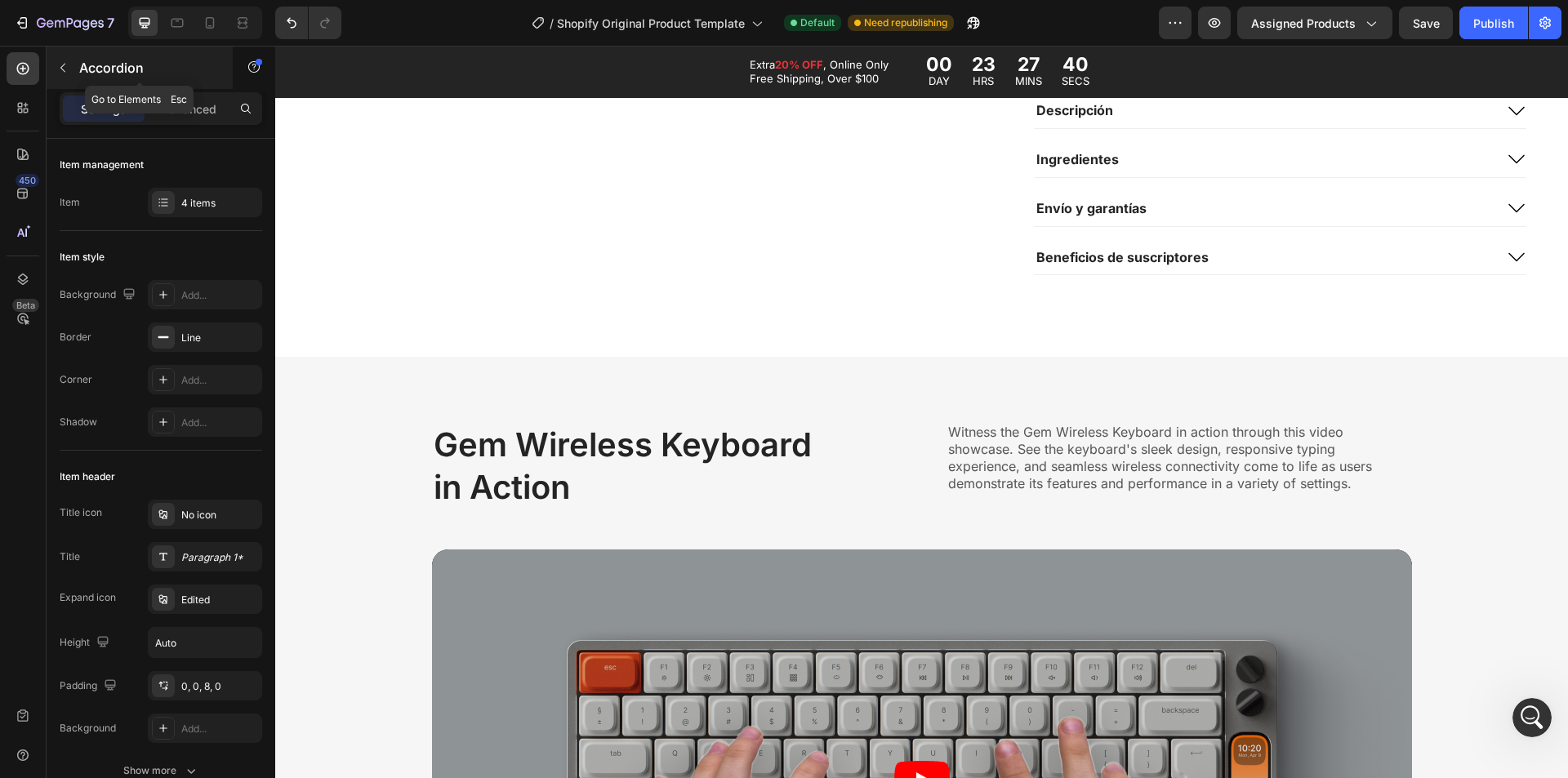
click at [75, 74] on button "button" at bounding box center [62, 67] width 26 height 26
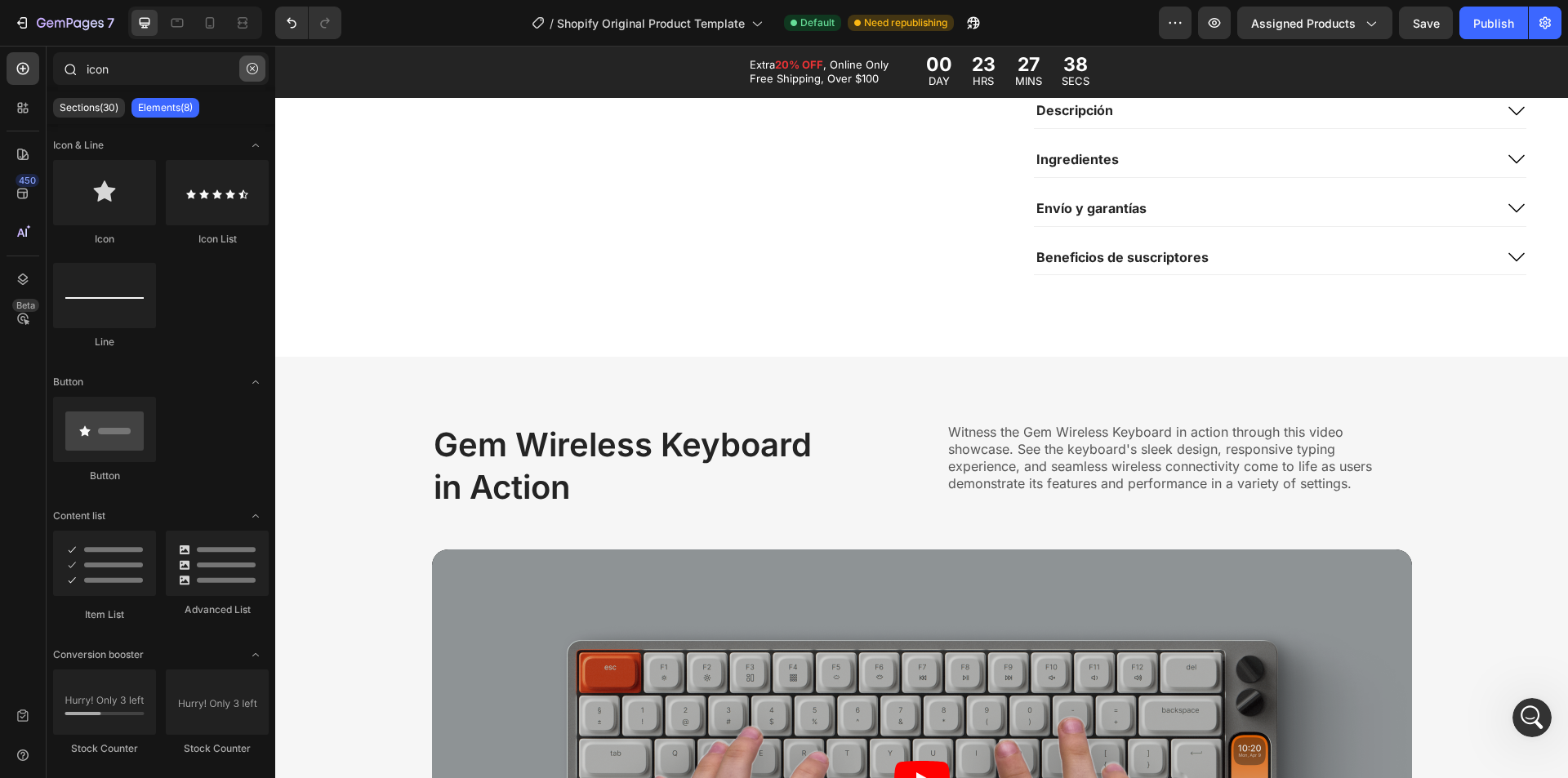
click at [249, 70] on icon "button" at bounding box center [253, 69] width 12 height 12
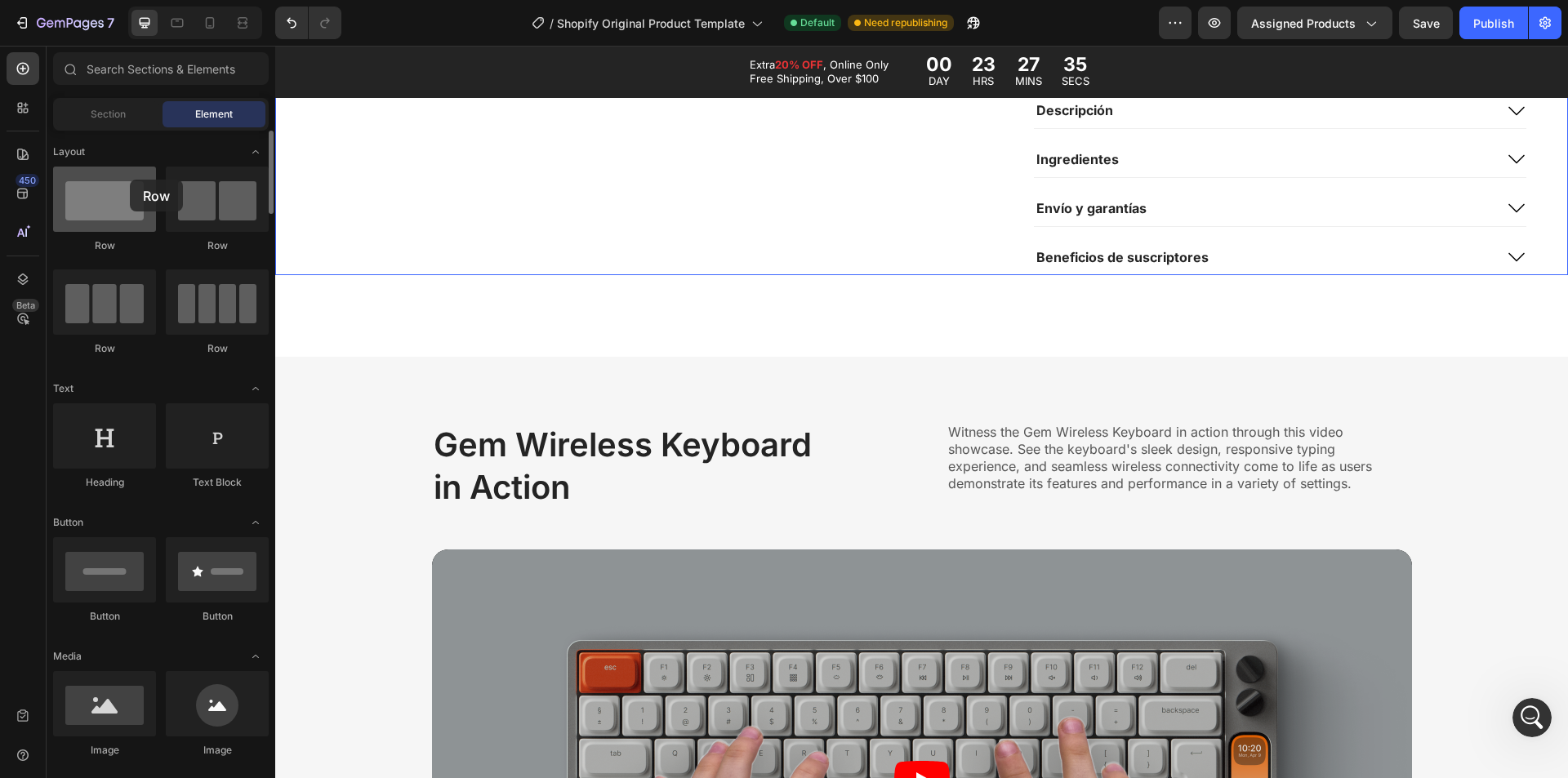
drag, startPoint x: 264, startPoint y: 209, endPoint x: 130, endPoint y: 180, distance: 137.1
click at [130, 403] on div "Row Row Row Row" at bounding box center [160, 454] width 215 height 101
click at [915, 355] on icon at bounding box center [922, 357] width 13 height 13
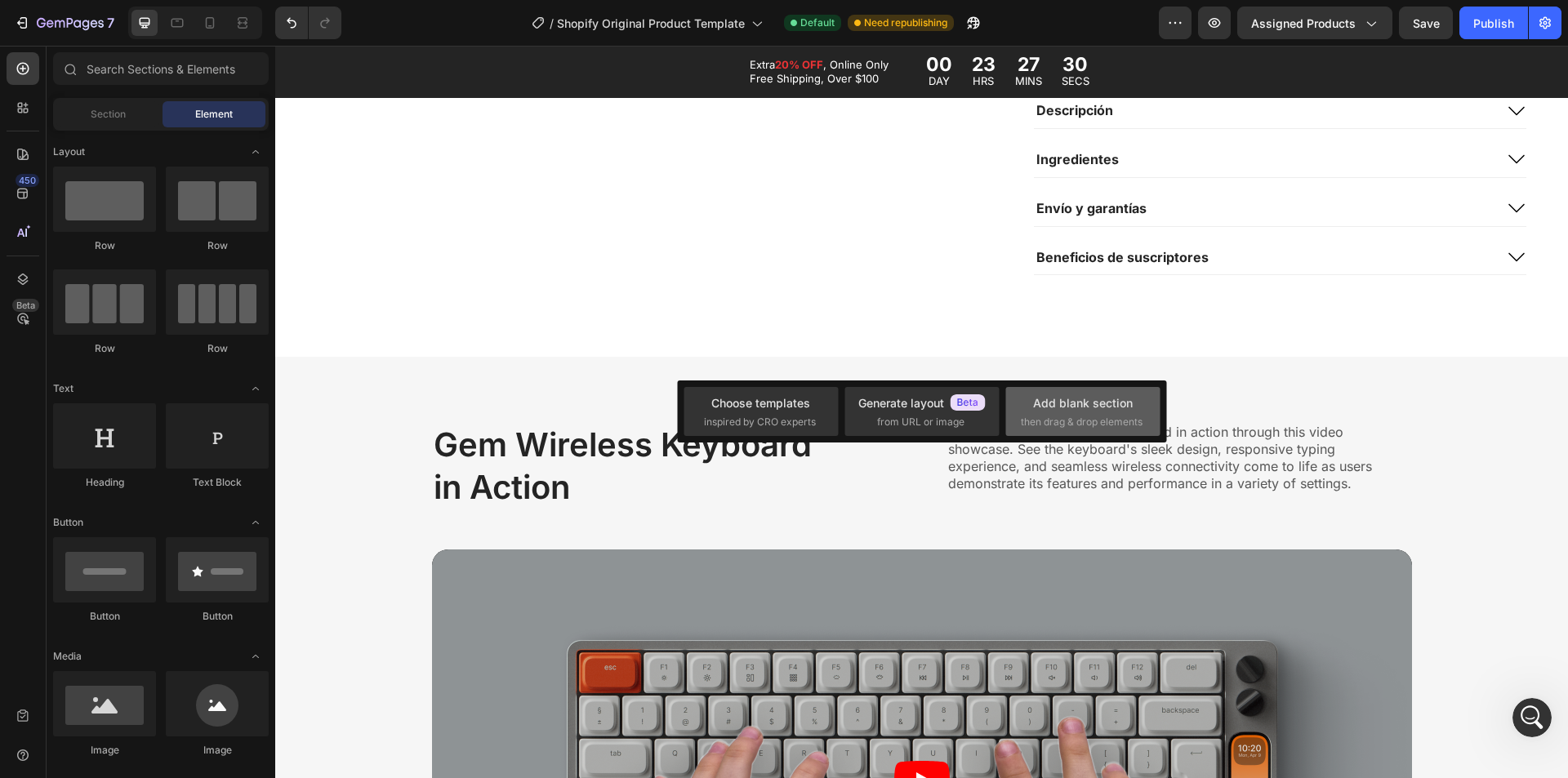
click at [1066, 425] on span "then drag & drop elements" at bounding box center [1082, 422] width 121 height 15
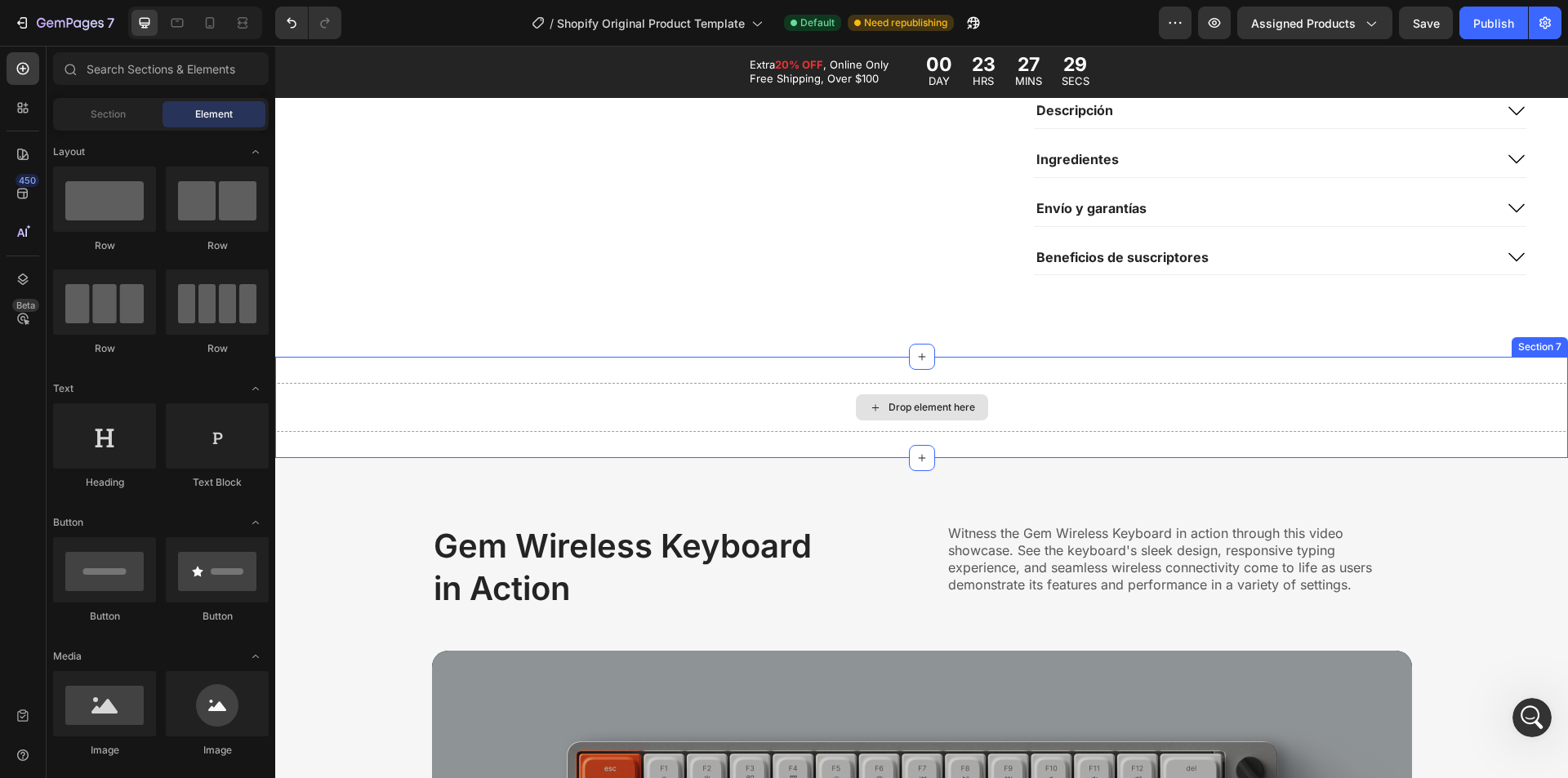
click at [844, 405] on div "Drop element here" at bounding box center [921, 407] width 1293 height 49
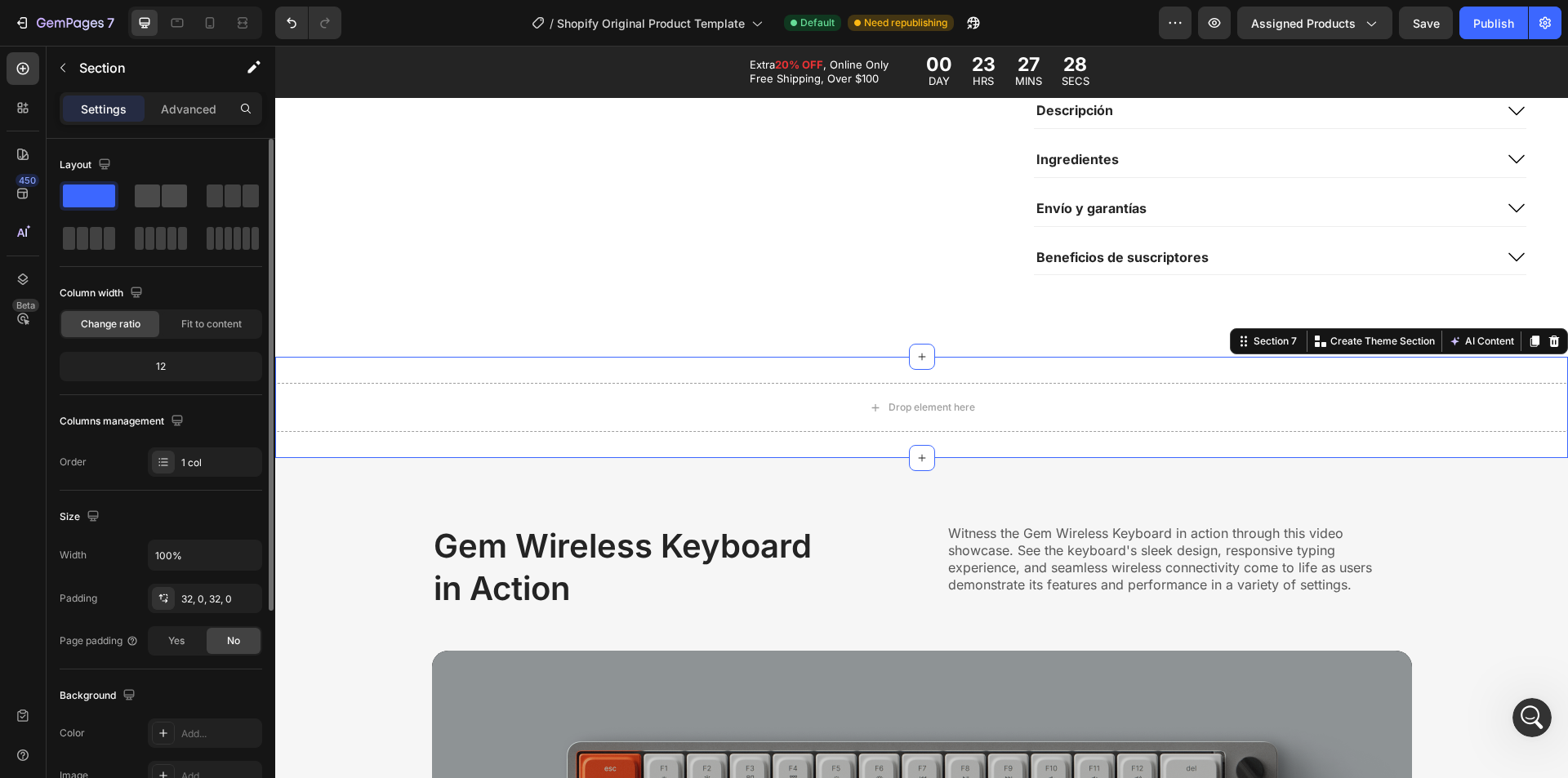
click at [180, 205] on span at bounding box center [175, 196] width 25 height 23
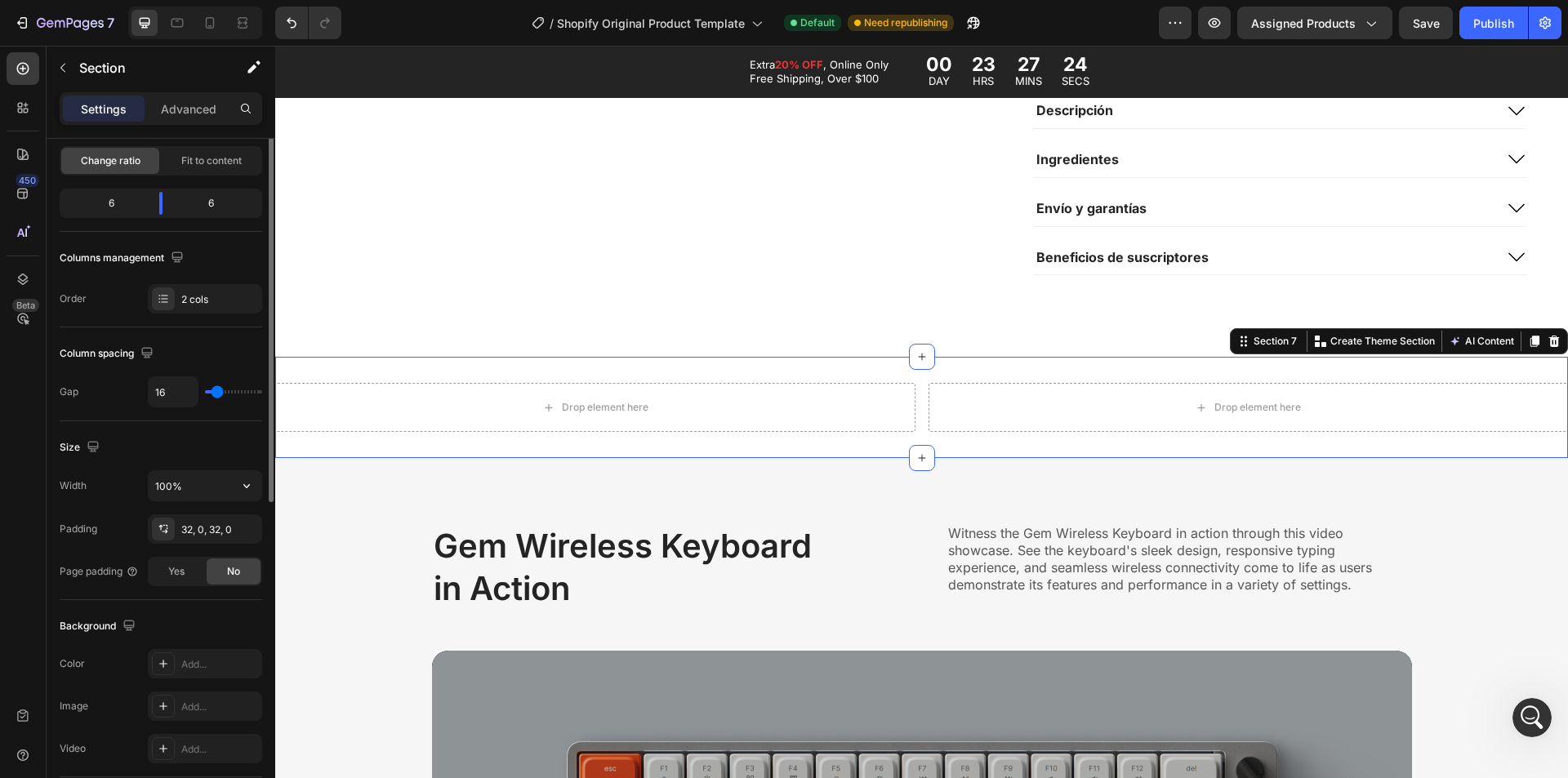
scroll to position [245, 0]
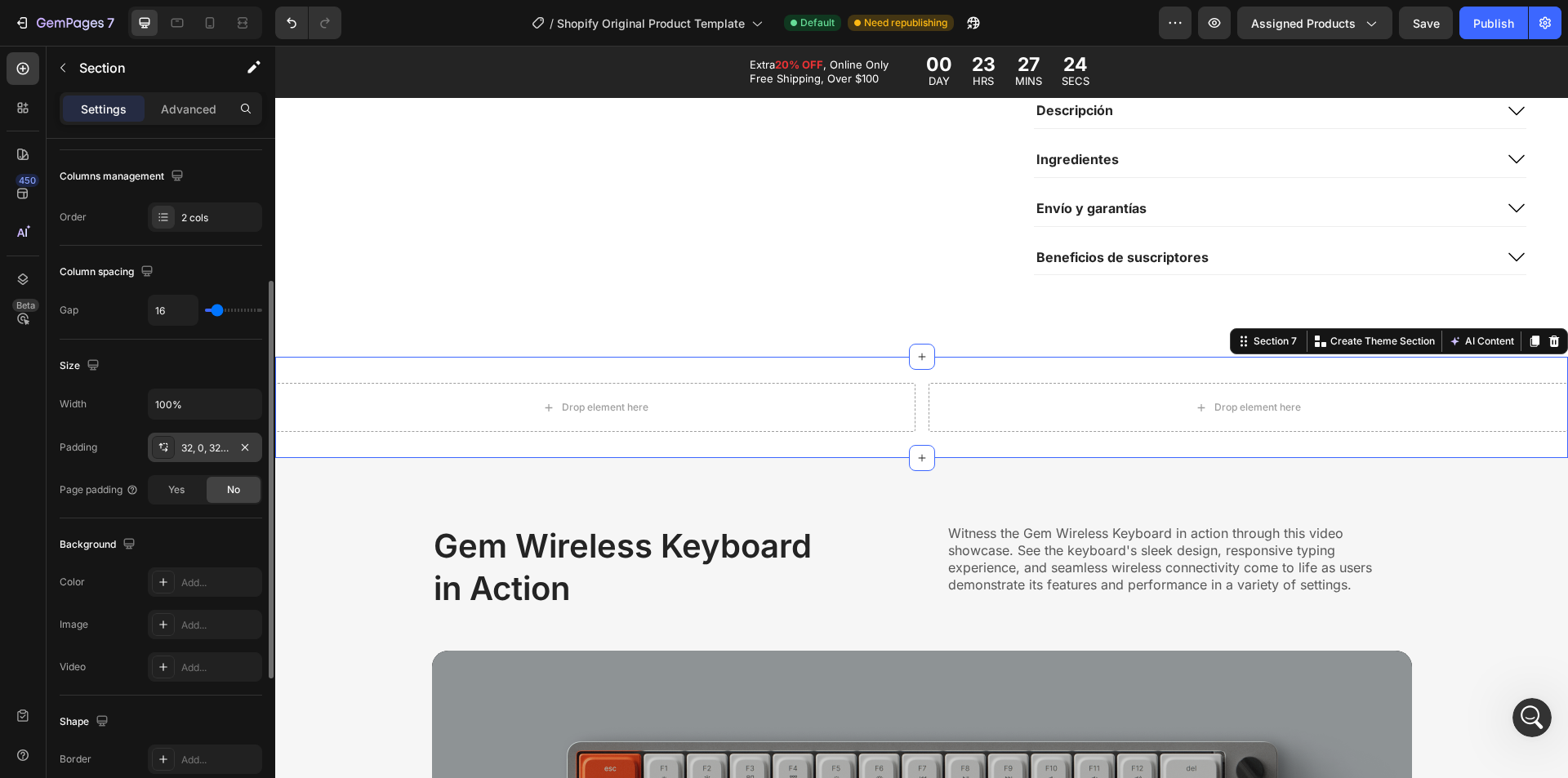
click at [193, 459] on div "32, 0, 32, 0" at bounding box center [205, 447] width 115 height 29
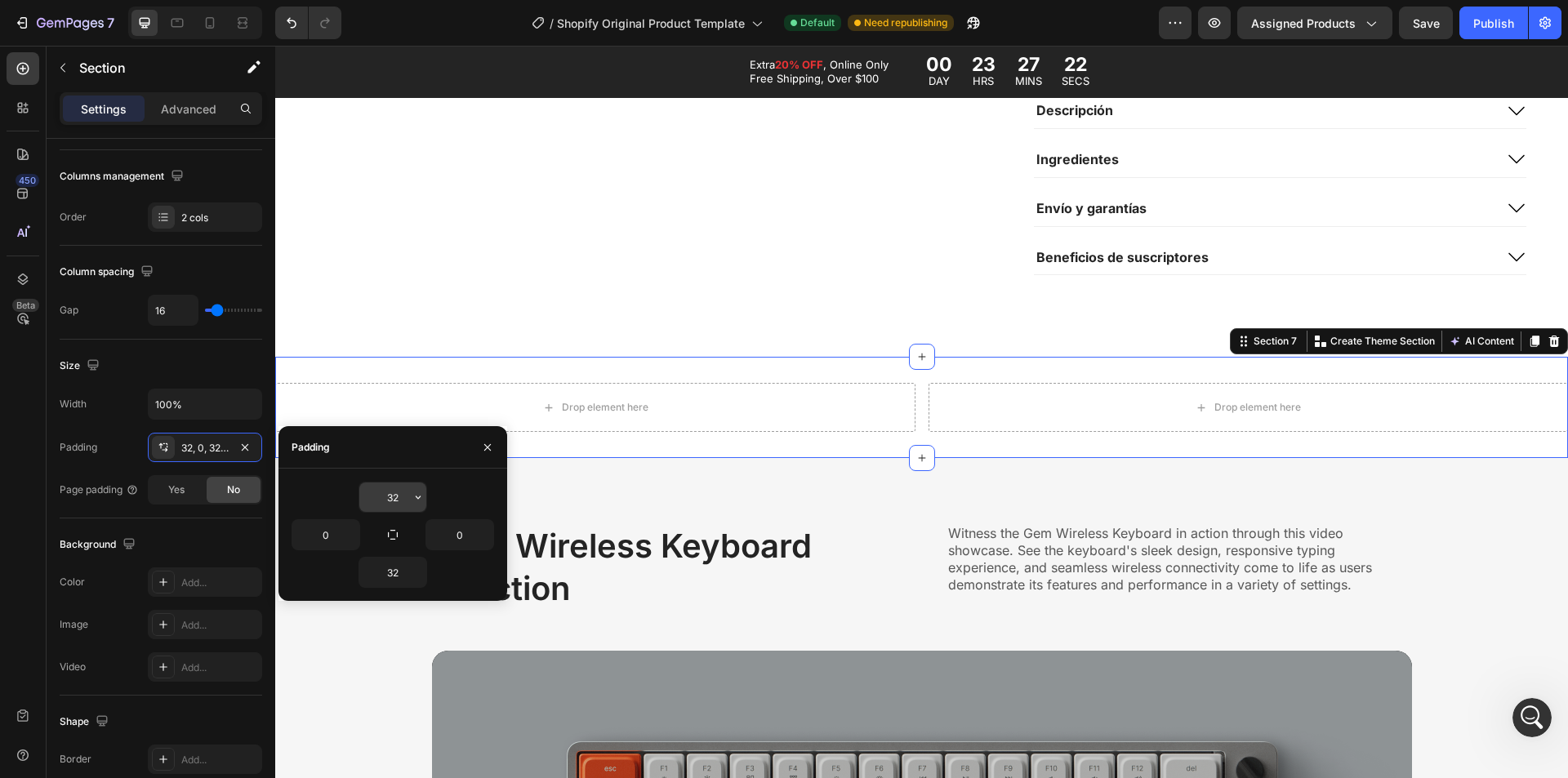
click at [388, 499] on input "32" at bounding box center [392, 497] width 67 height 29
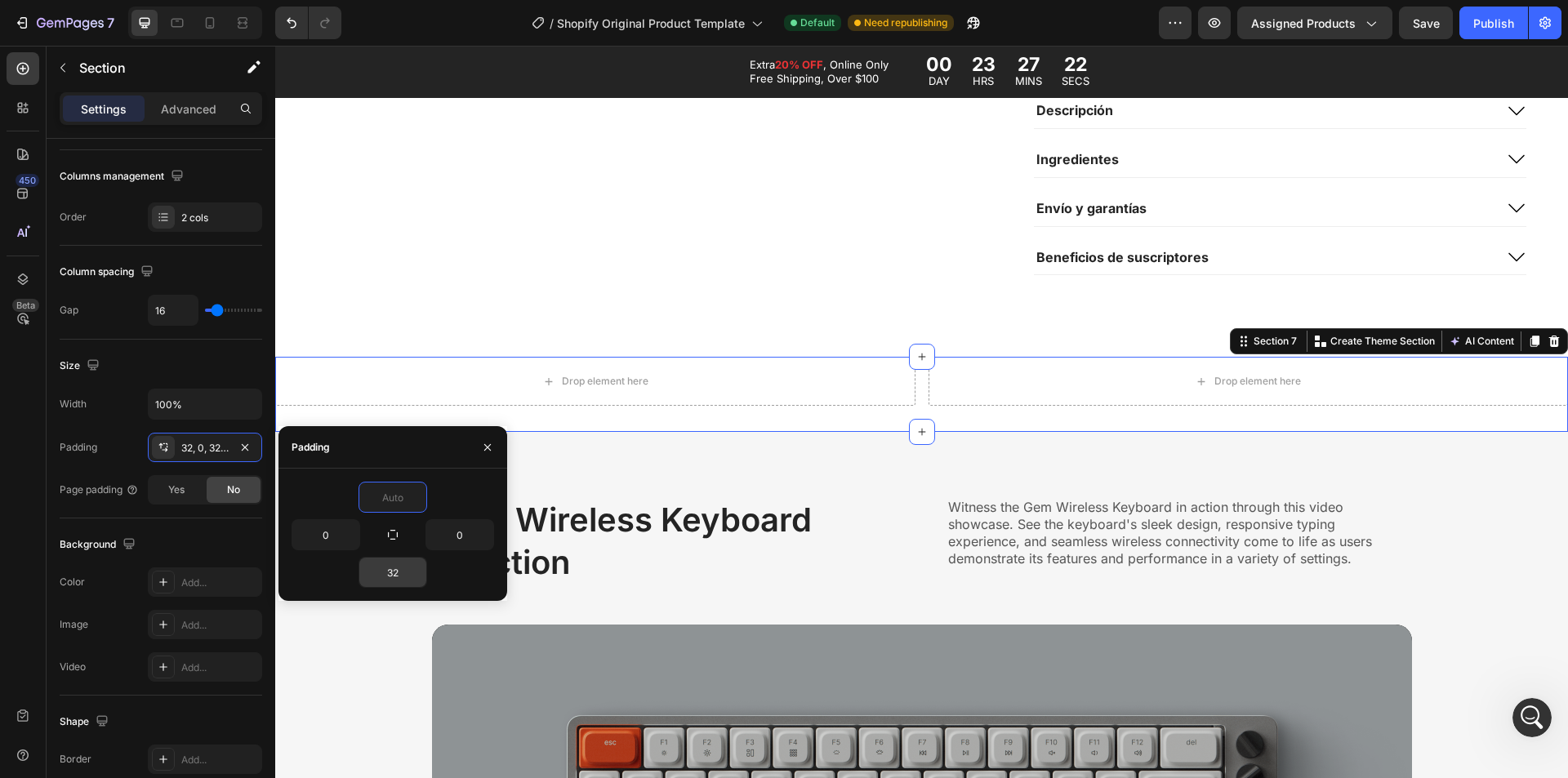
type input "0"
click at [399, 574] on input "32" at bounding box center [392, 572] width 67 height 29
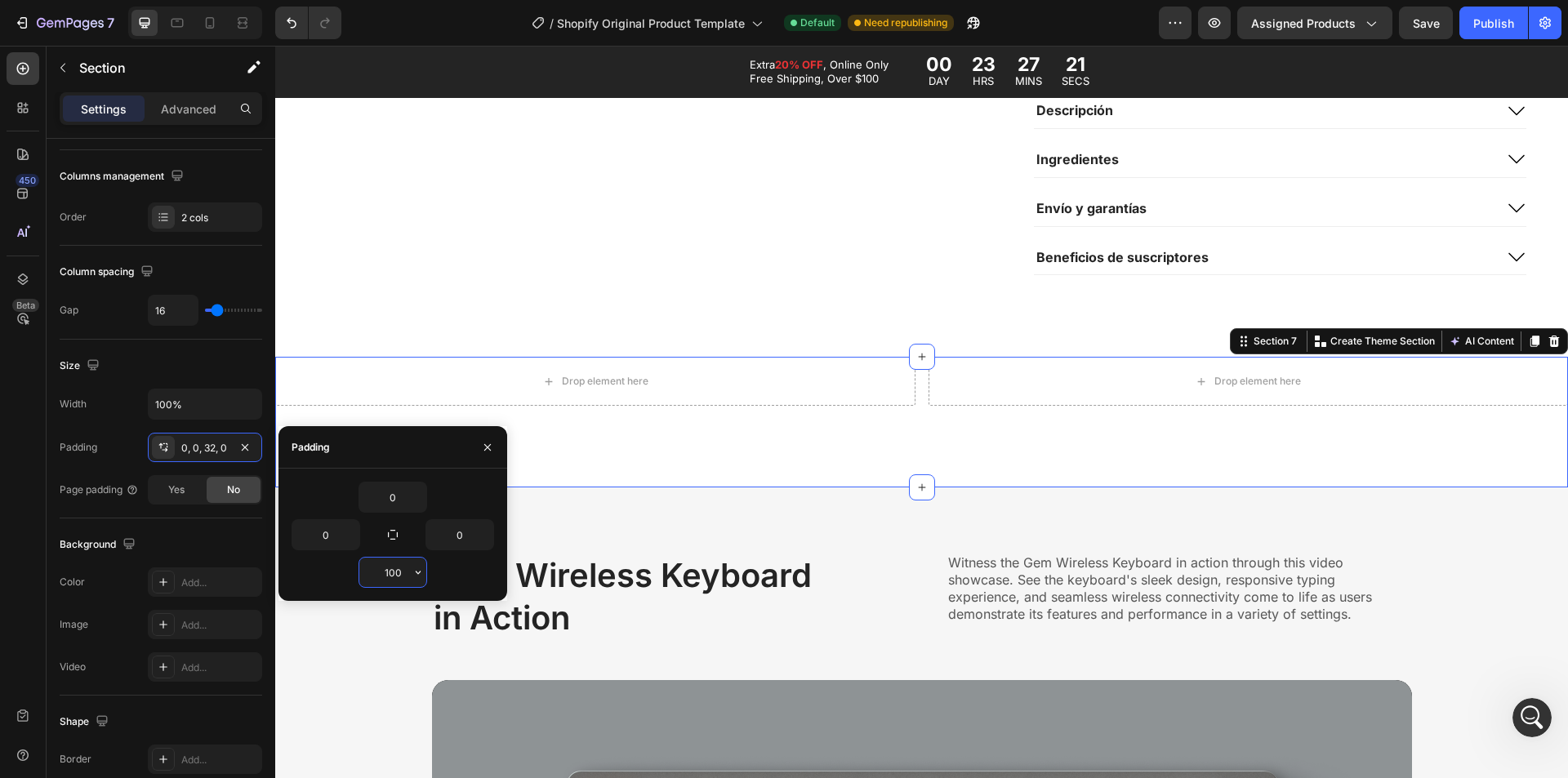
type input "100"
click at [344, 534] on button "button" at bounding box center [352, 534] width 17 height 29
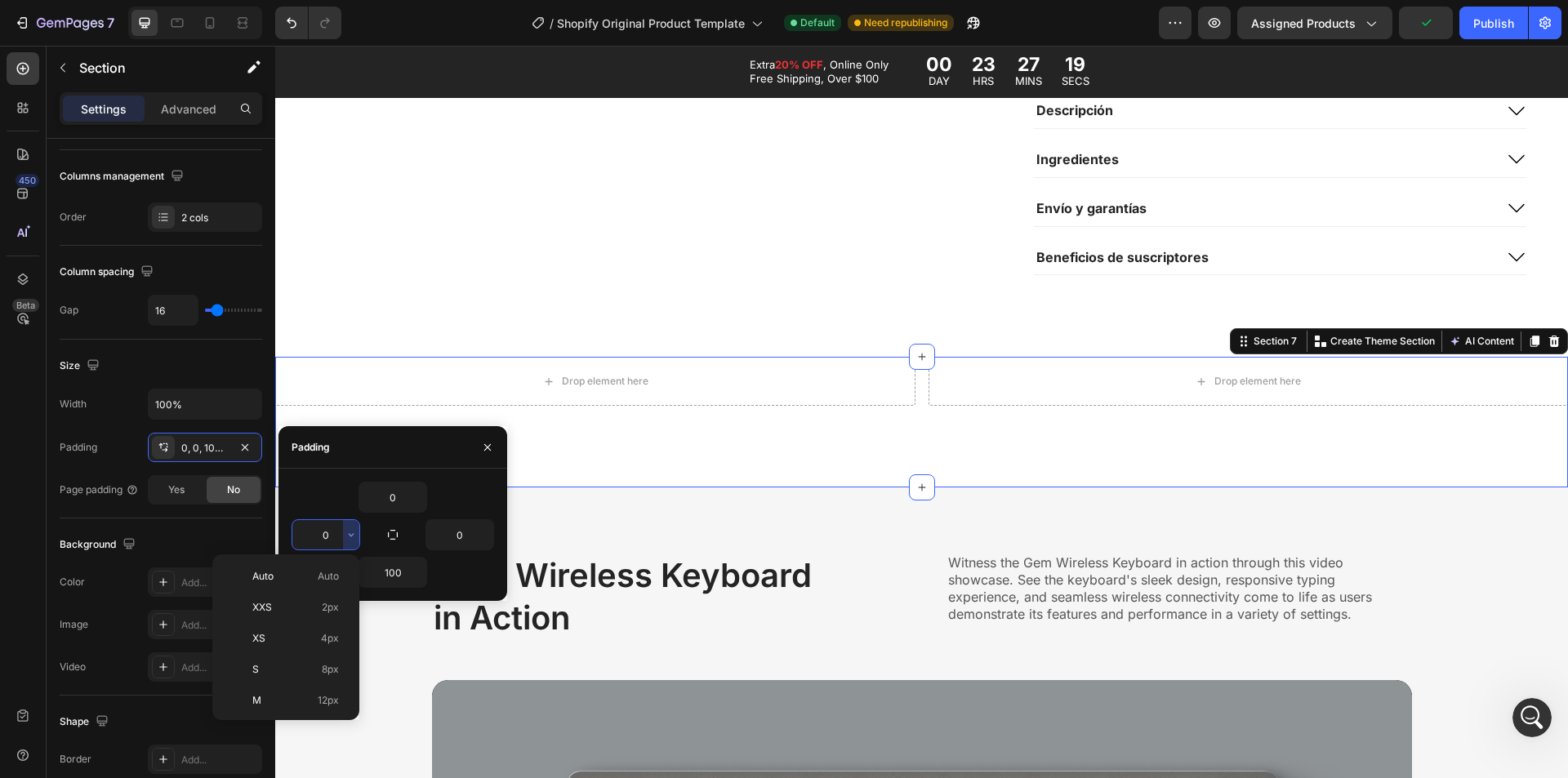
click at [333, 534] on input "0" at bounding box center [326, 534] width 67 height 29
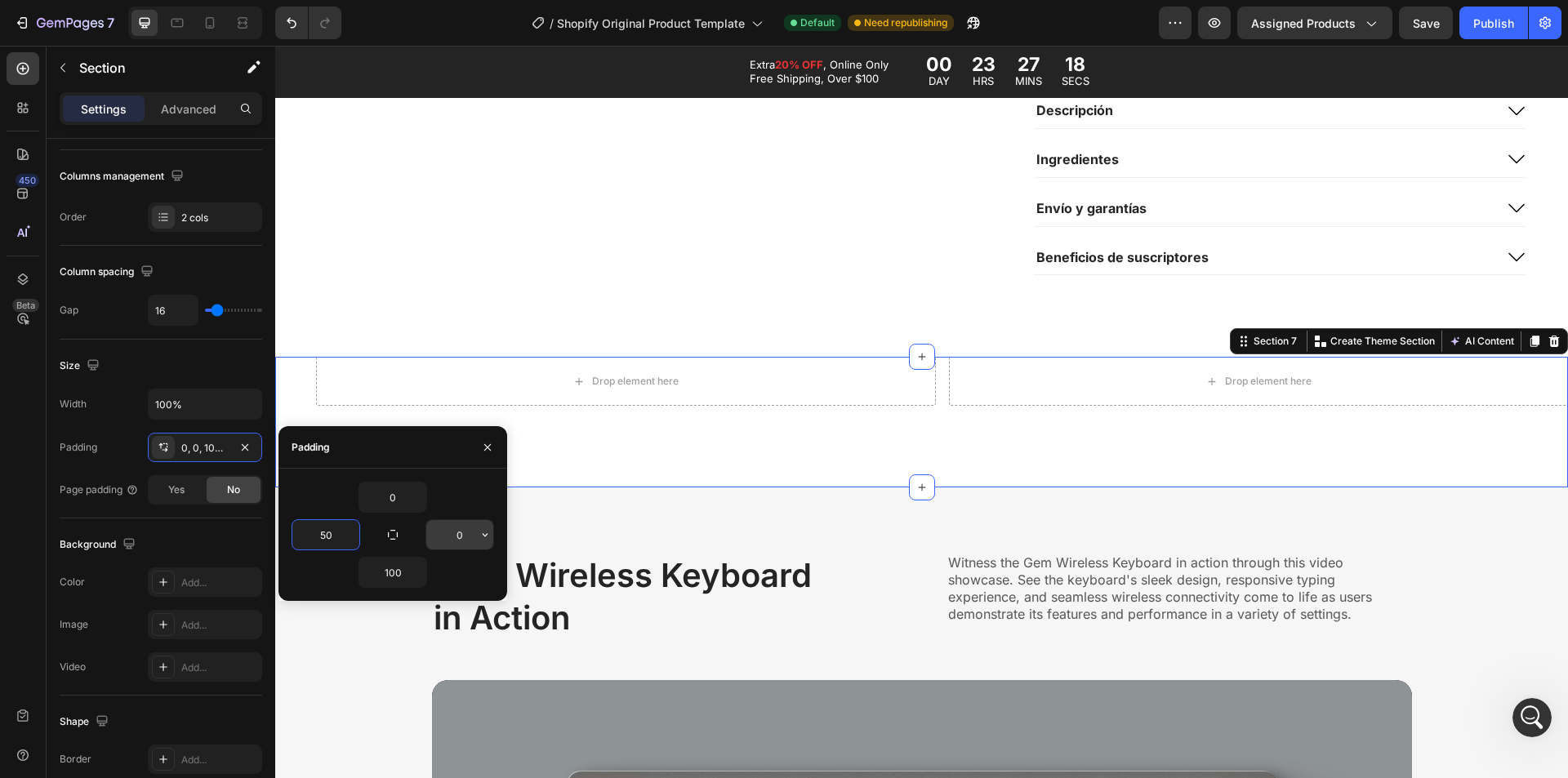
type input "50"
click at [466, 534] on input "0" at bounding box center [460, 534] width 67 height 29
type input "50"
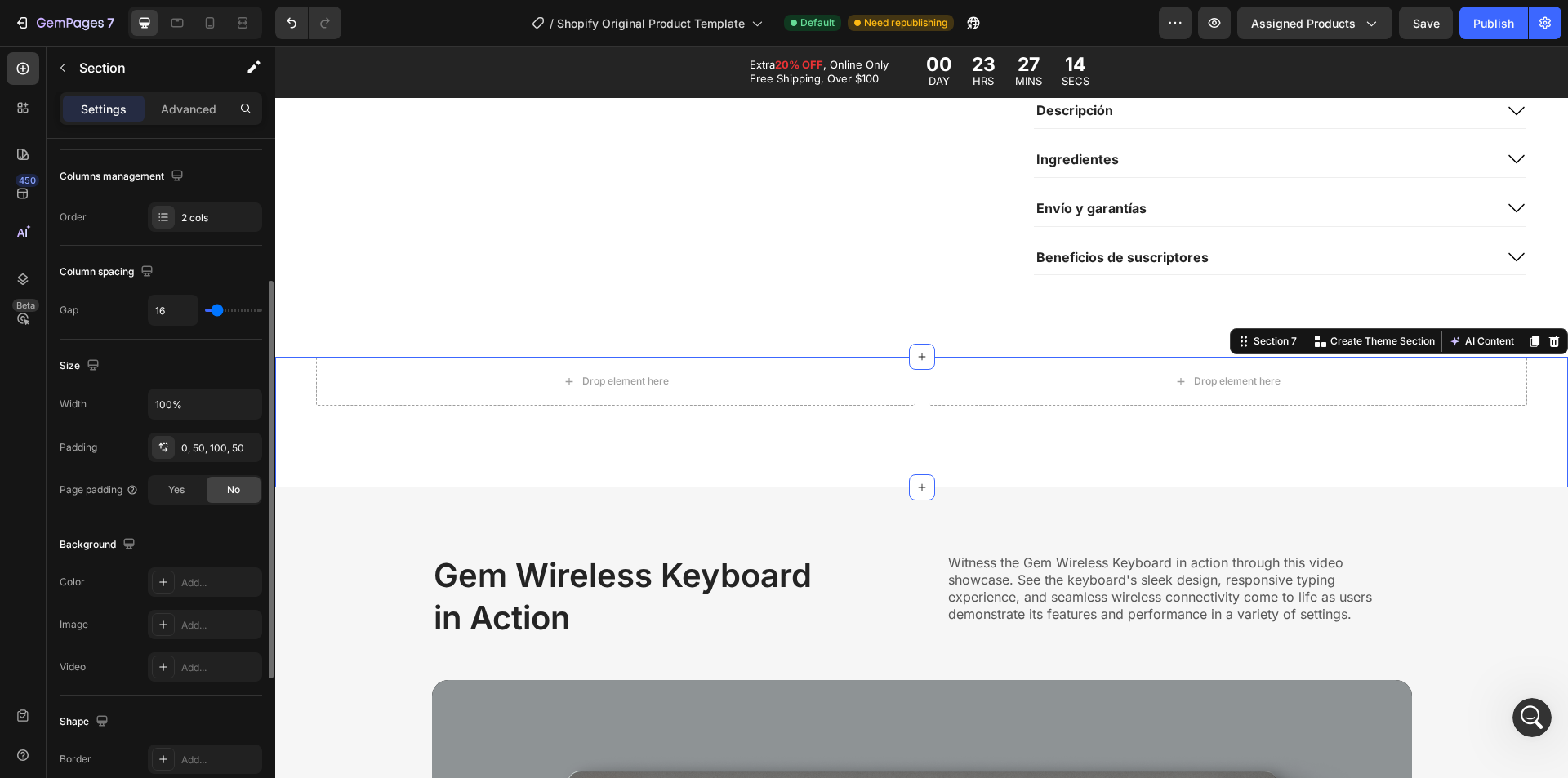
click at [214, 373] on div "Size" at bounding box center [161, 365] width 203 height 26
type input "27"
type input "29"
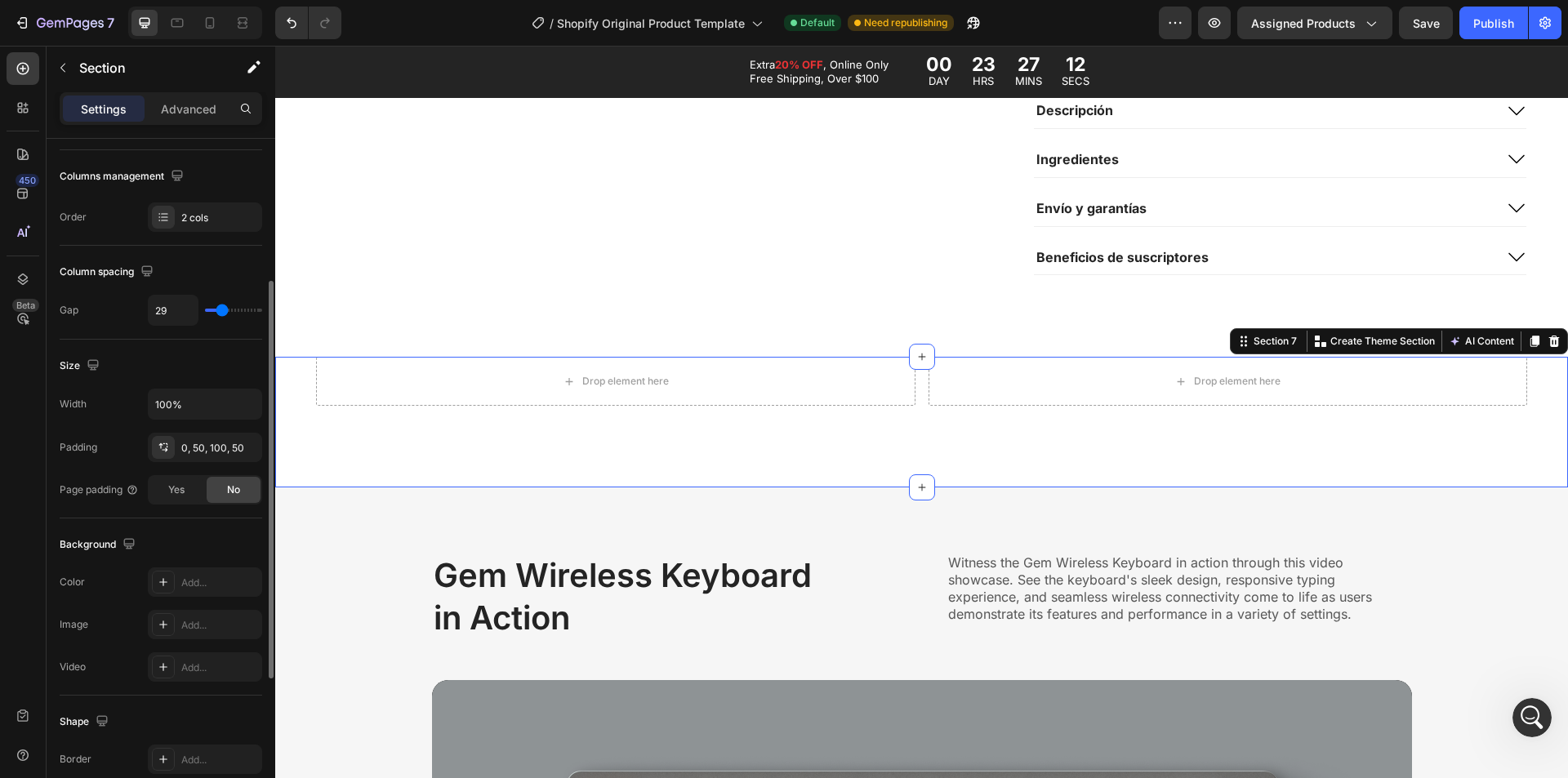
type input "31"
type input "36"
type input "40"
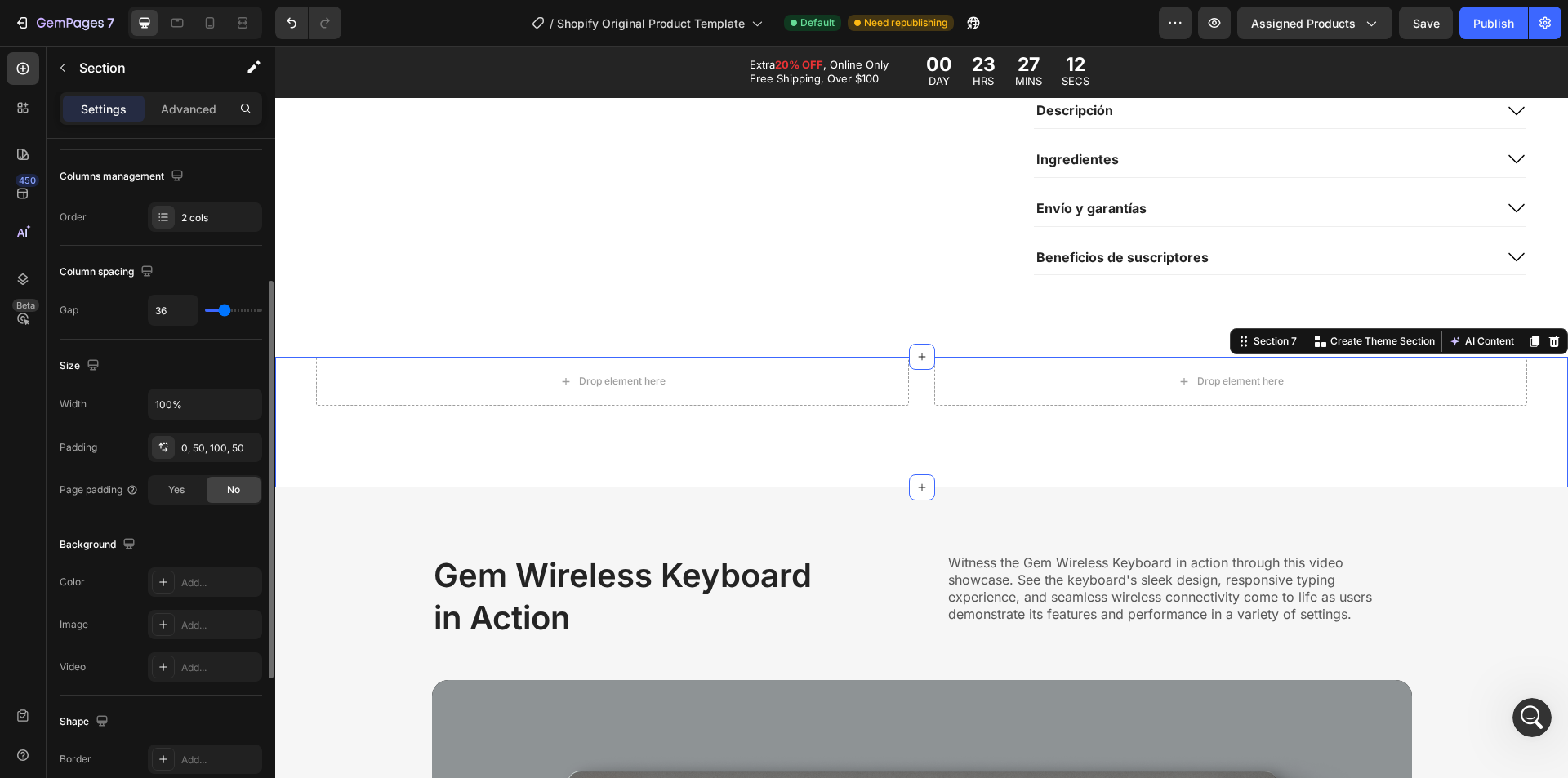
type input "40"
type input "42"
type input "44"
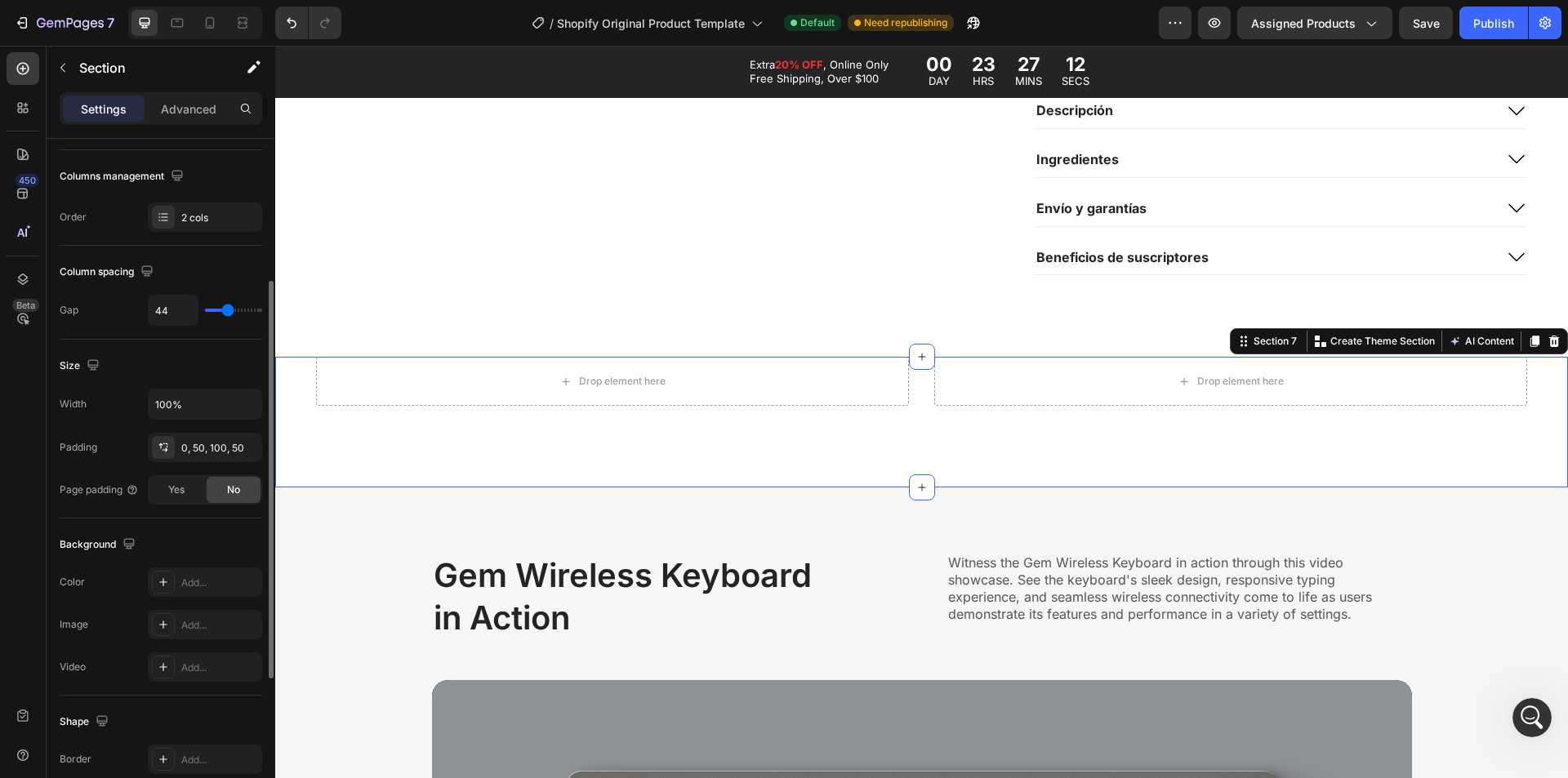
type input "47"
type input "49"
type input "51"
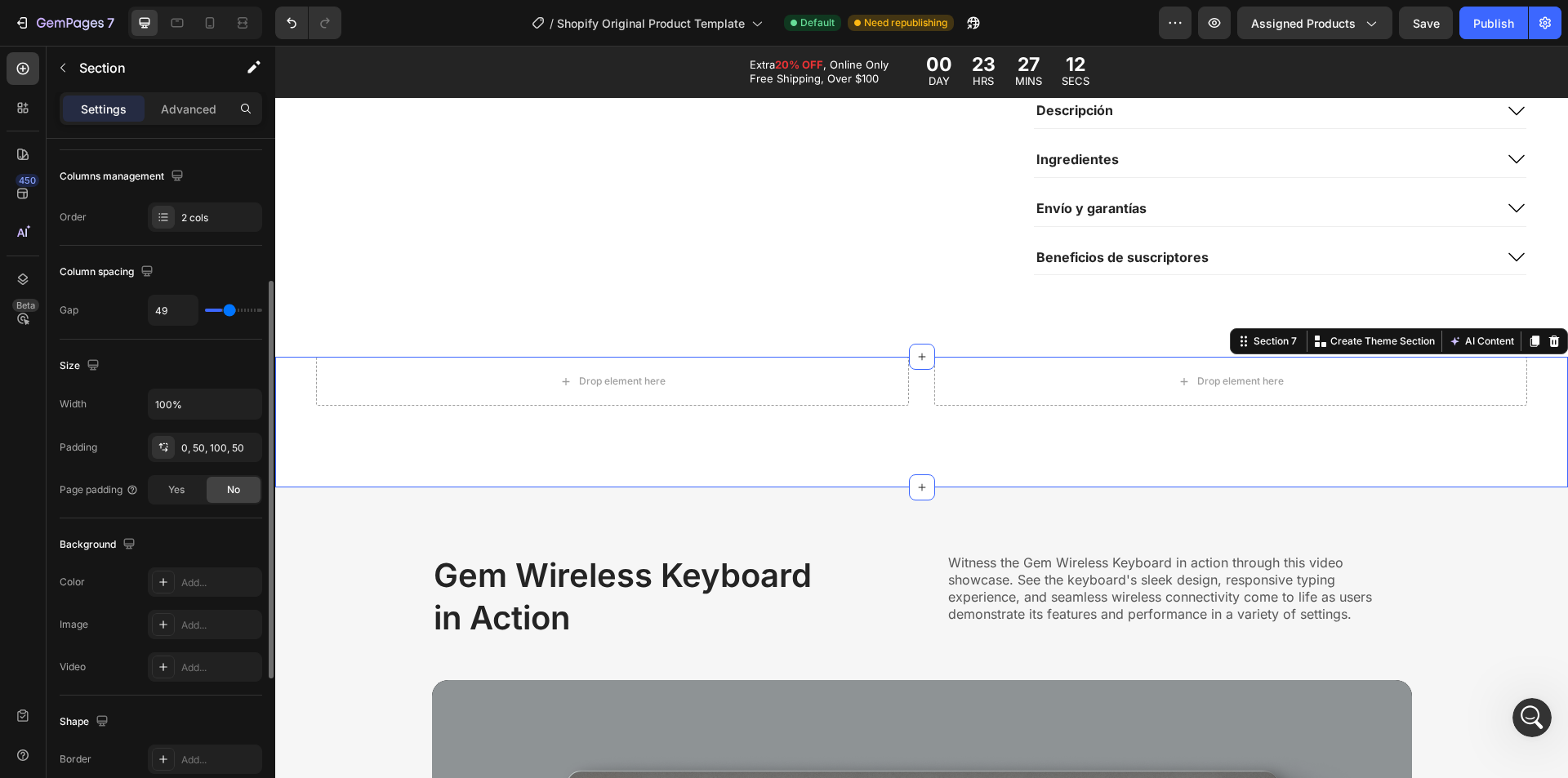
type input "51"
type input "53"
type input "56"
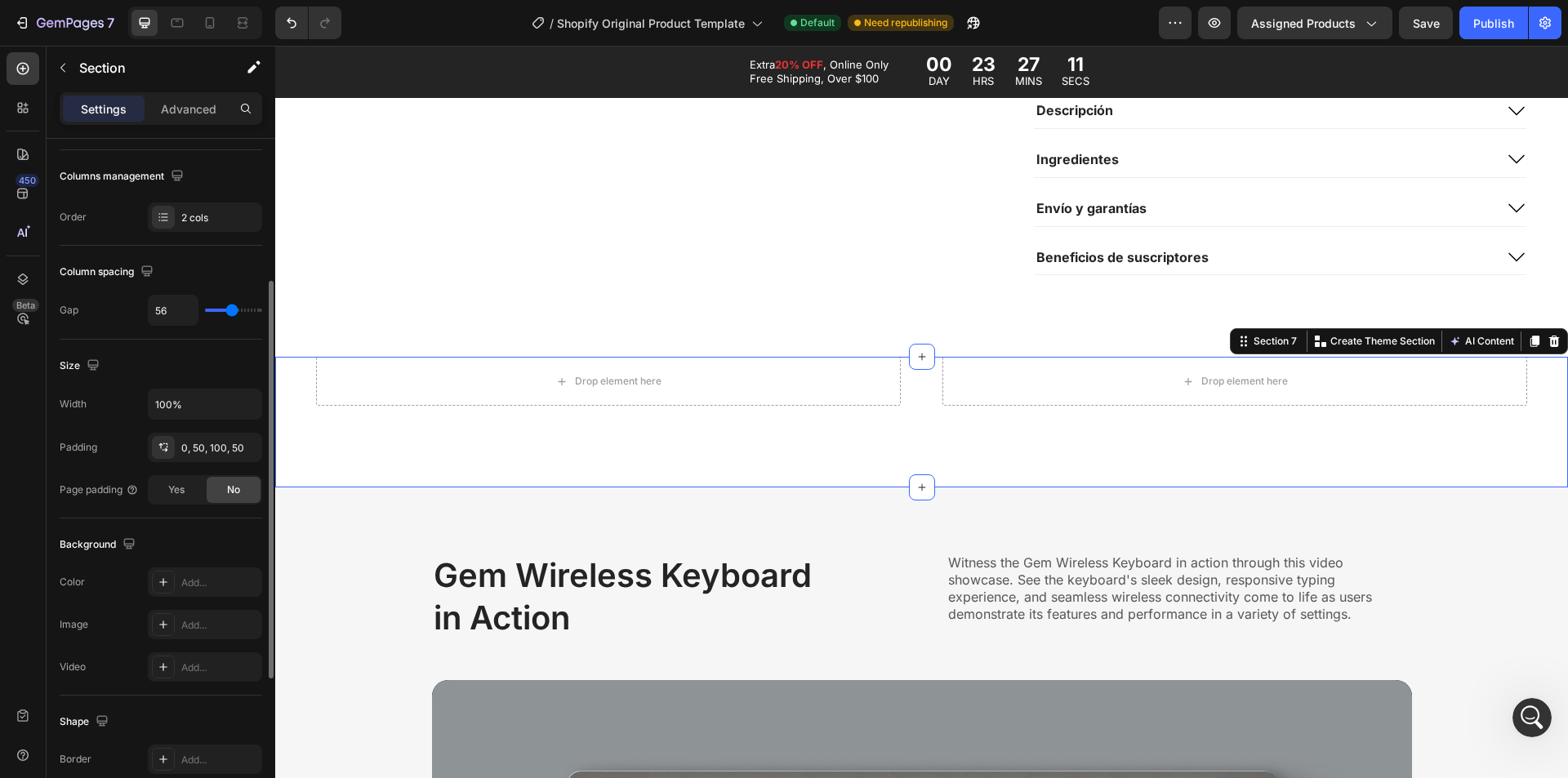
type input "58"
type input "56"
type input "53"
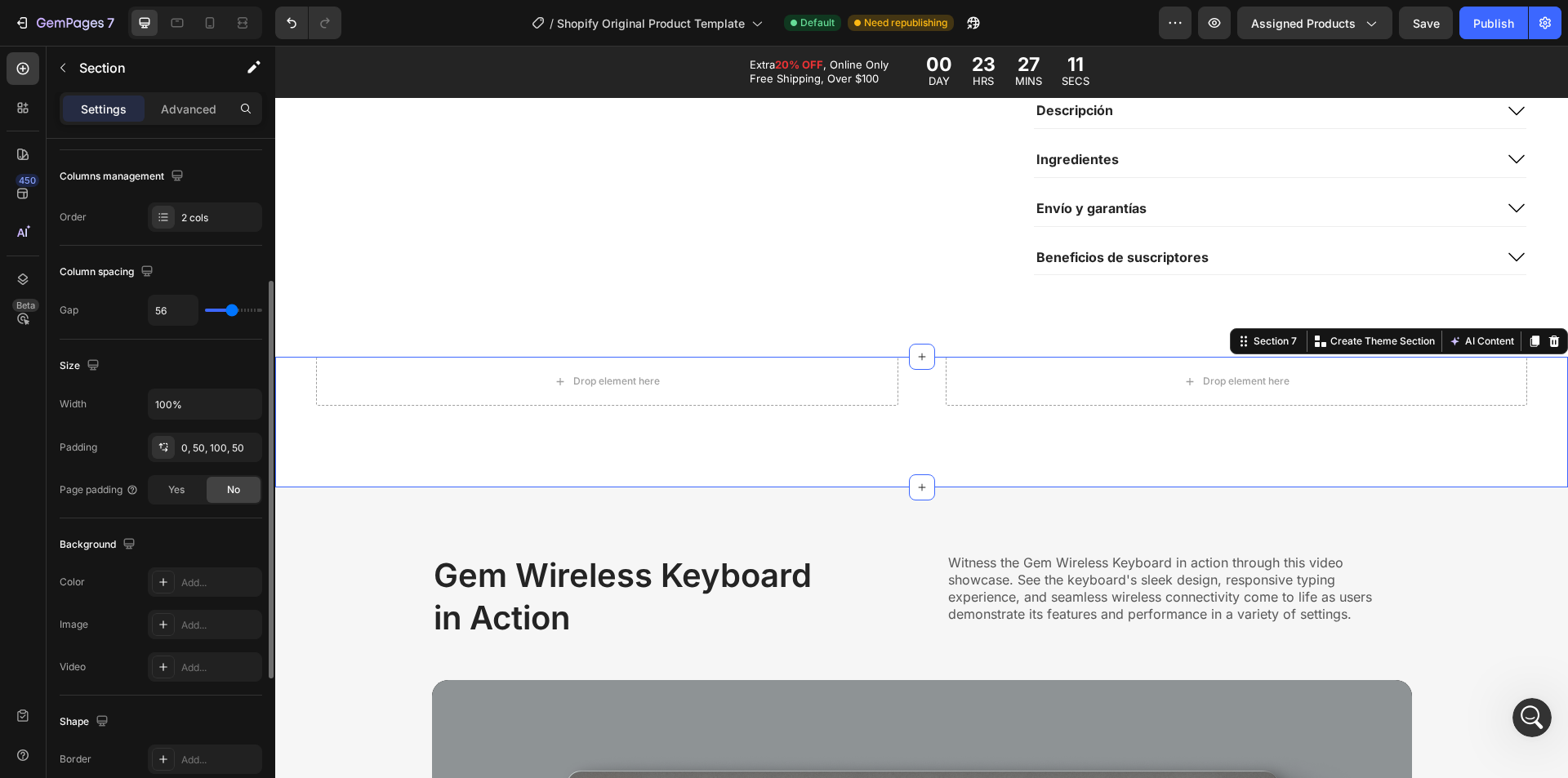
type input "53"
type input "51"
type input "49"
drag, startPoint x: 221, startPoint y: 313, endPoint x: 229, endPoint y: 311, distance: 8.2
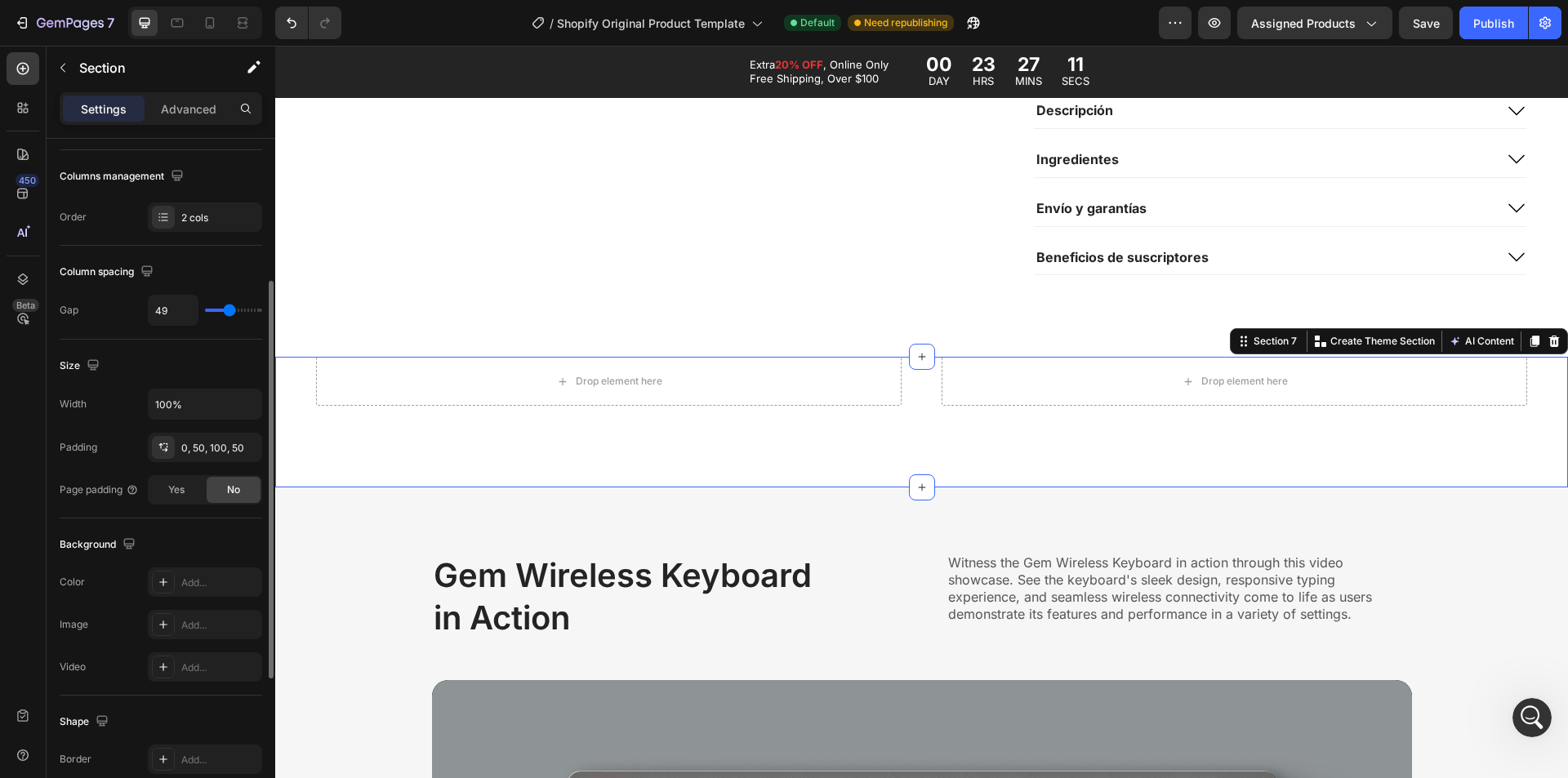
type input "49"
click at [229, 311] on input "range" at bounding box center [234, 310] width 57 height 3
click at [180, 309] on input "49" at bounding box center [173, 310] width 49 height 29
type input "5"
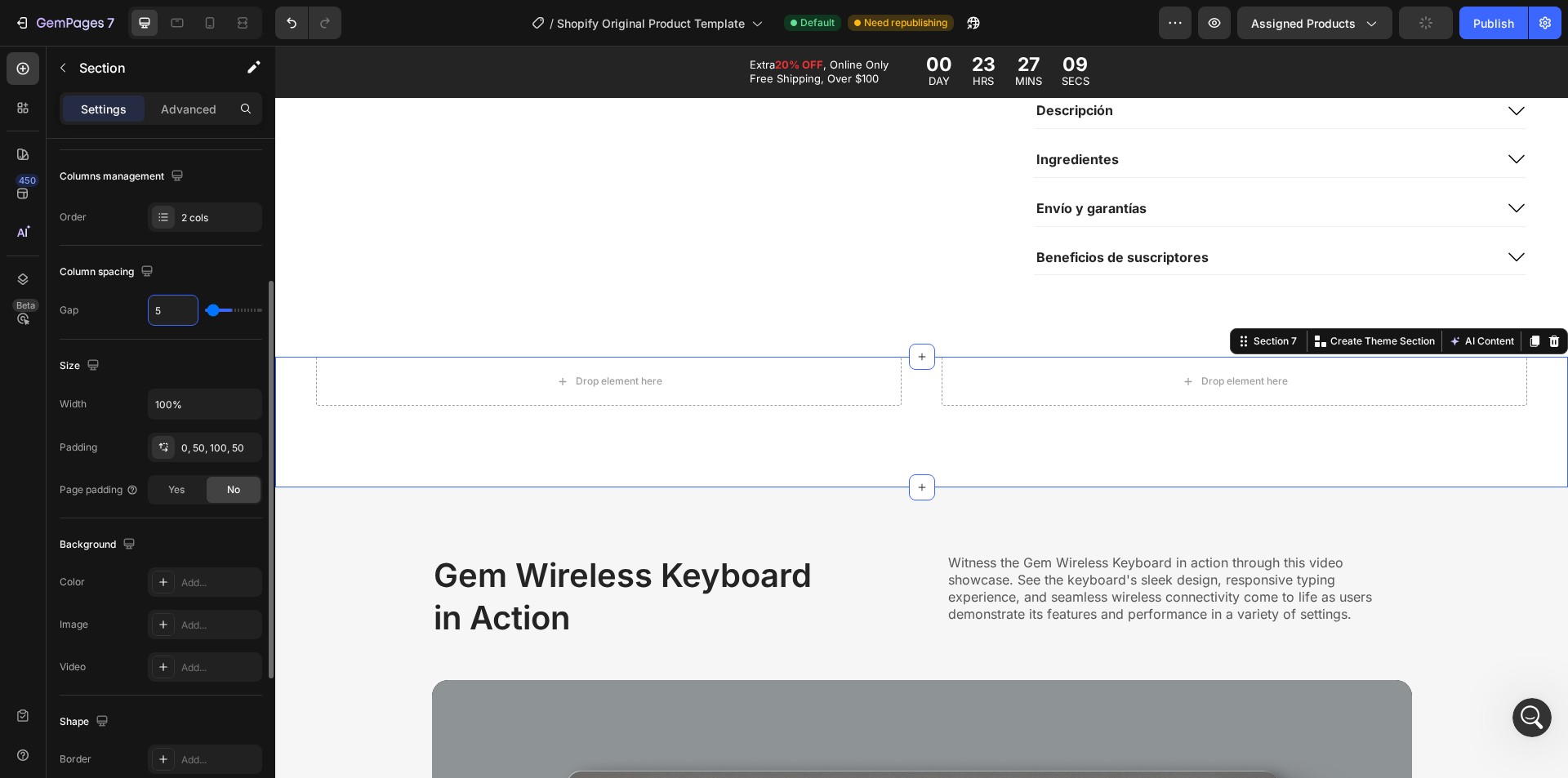
type input "50"
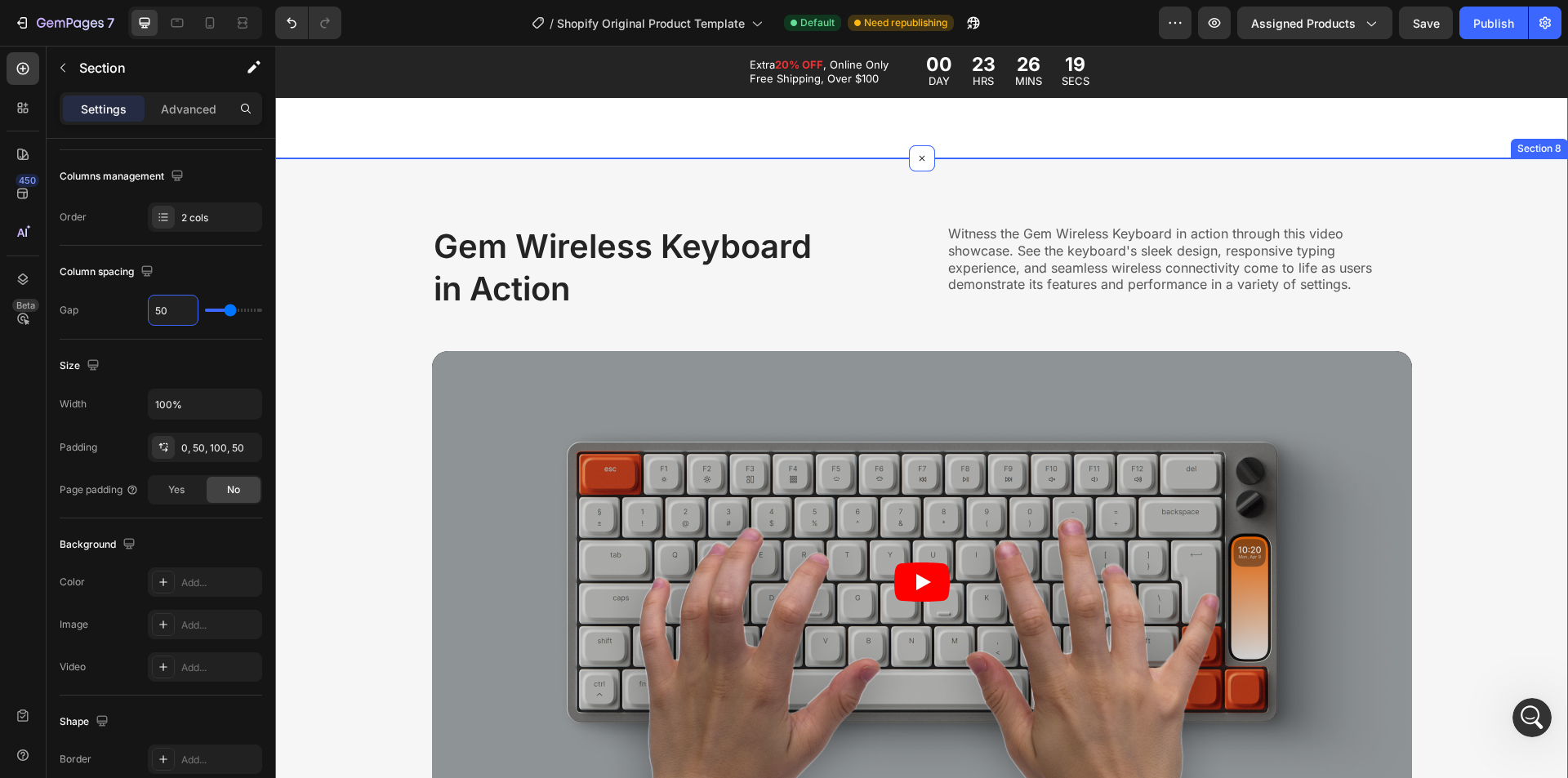
scroll to position [1879, 0]
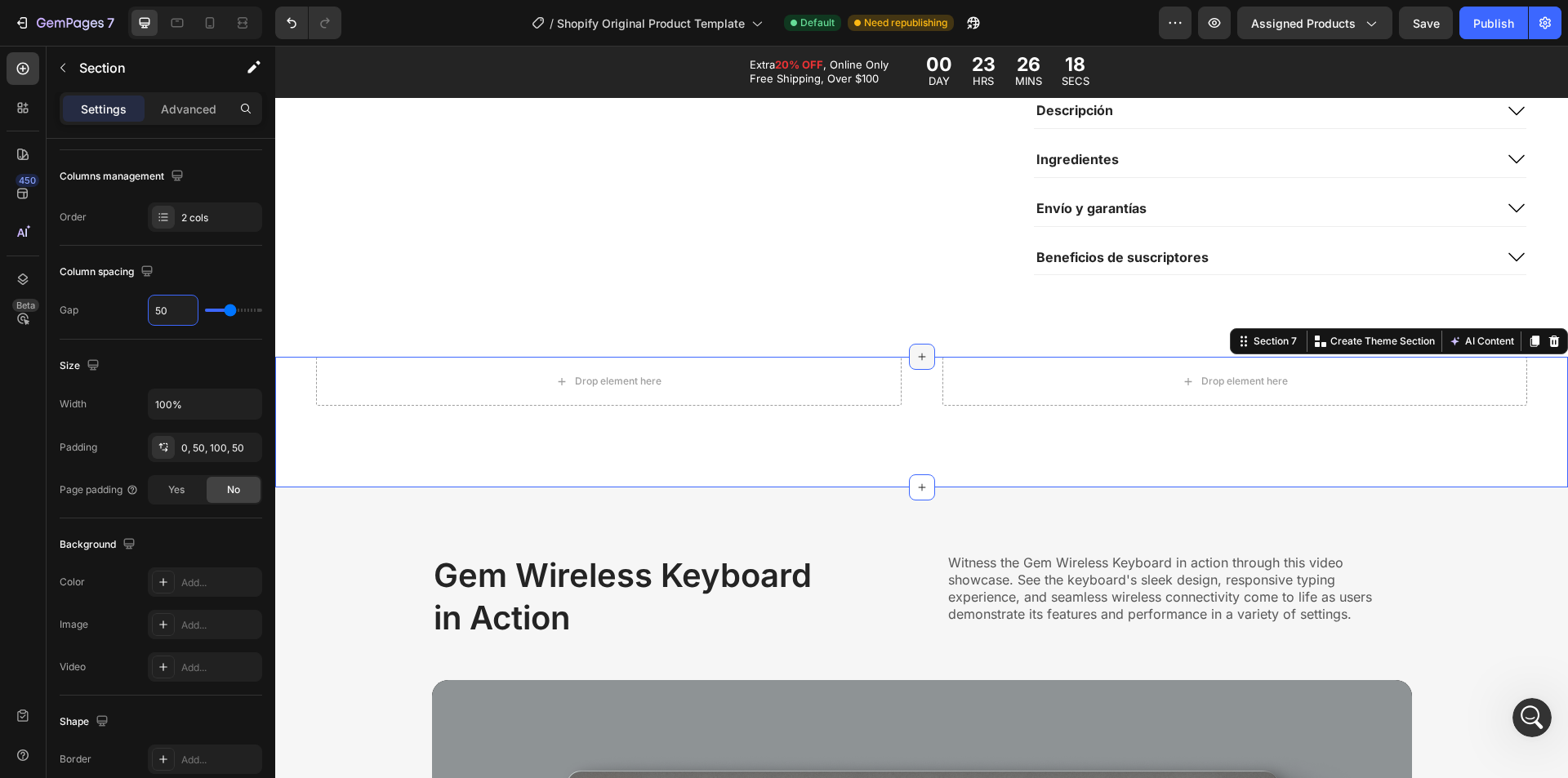
click at [919, 351] on icon at bounding box center [922, 357] width 13 height 13
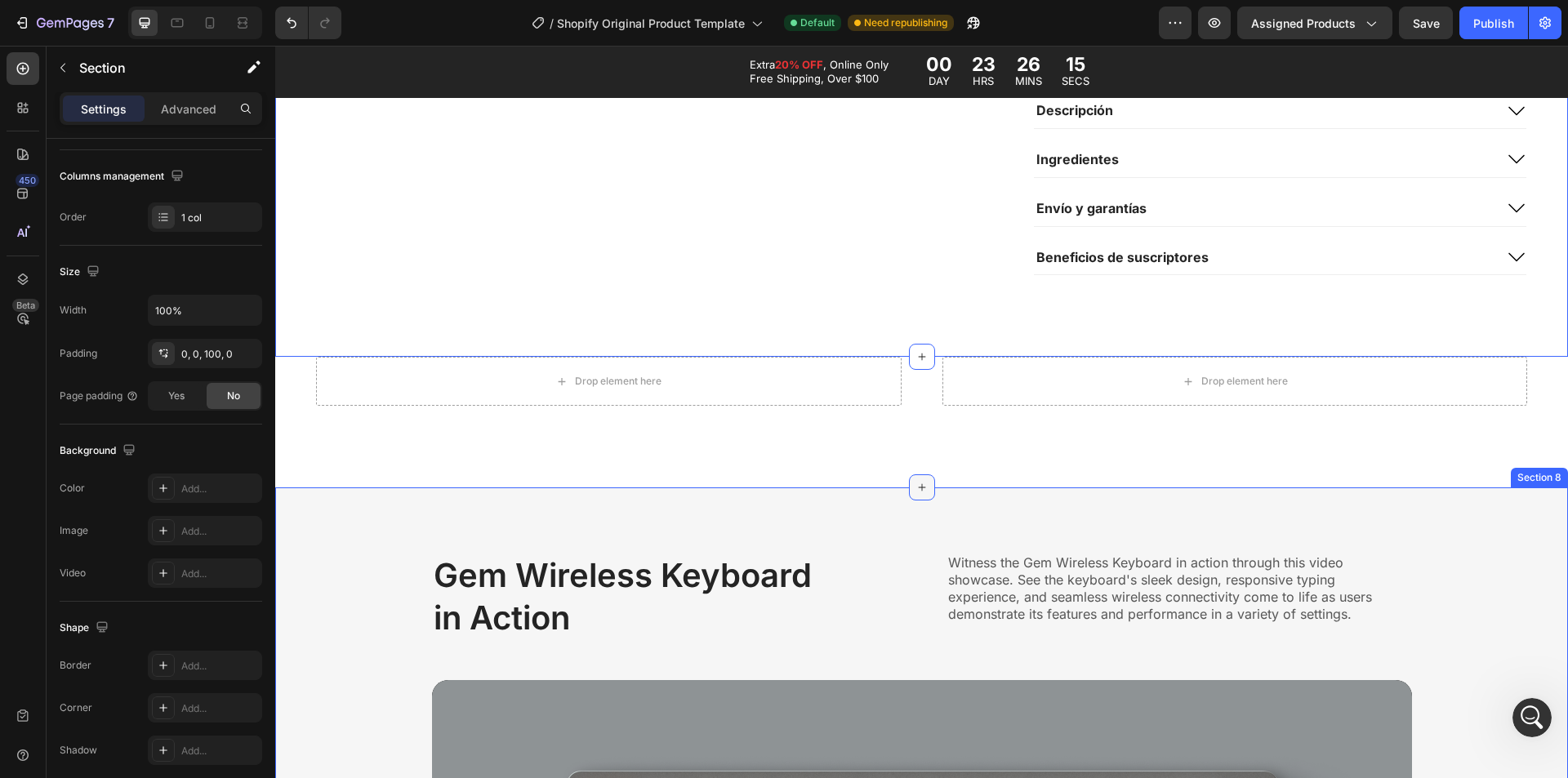
click at [915, 488] on icon at bounding box center [922, 488] width 13 height 13
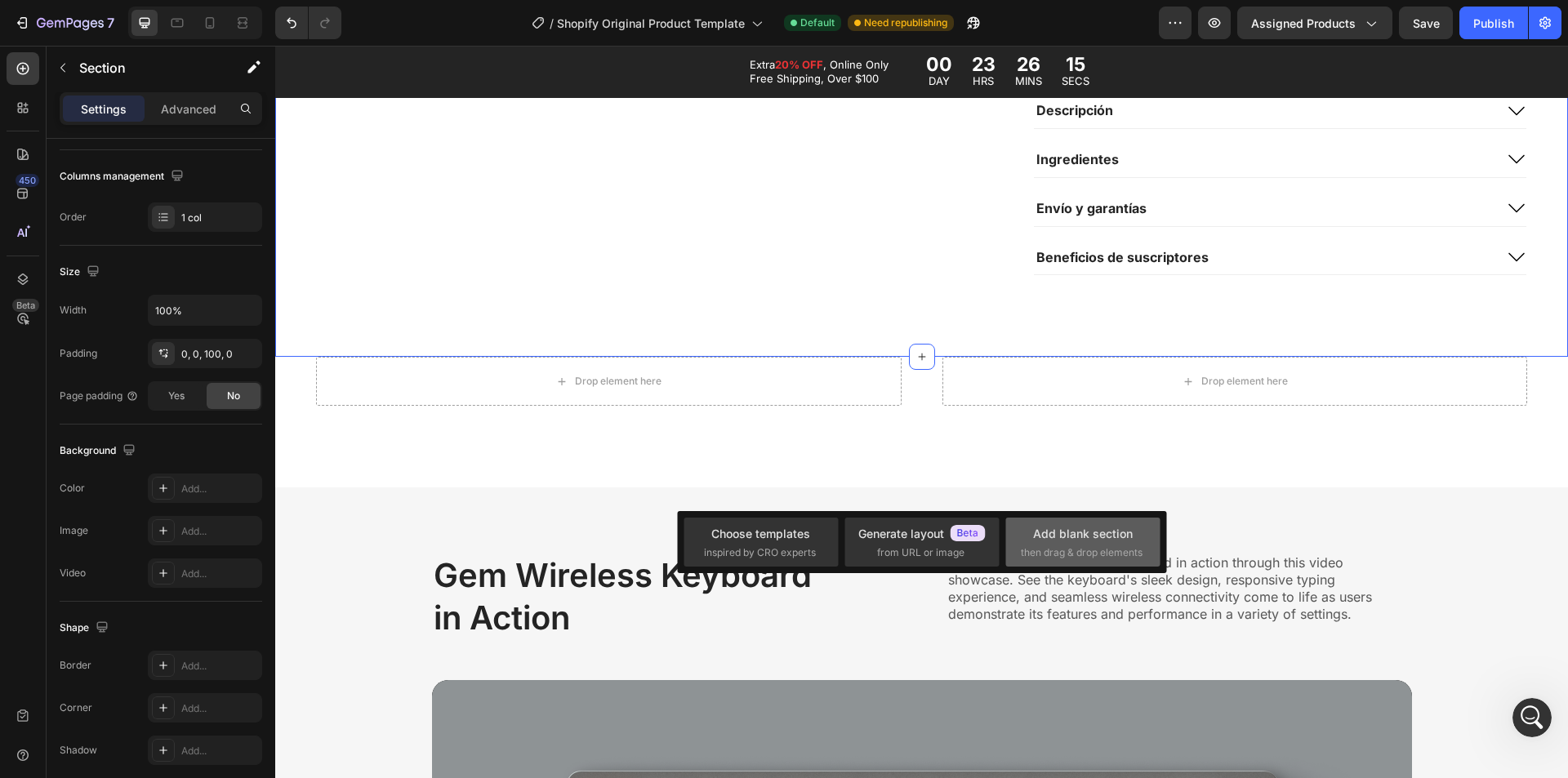
click at [1055, 534] on div "Add blank section" at bounding box center [1083, 534] width 100 height 17
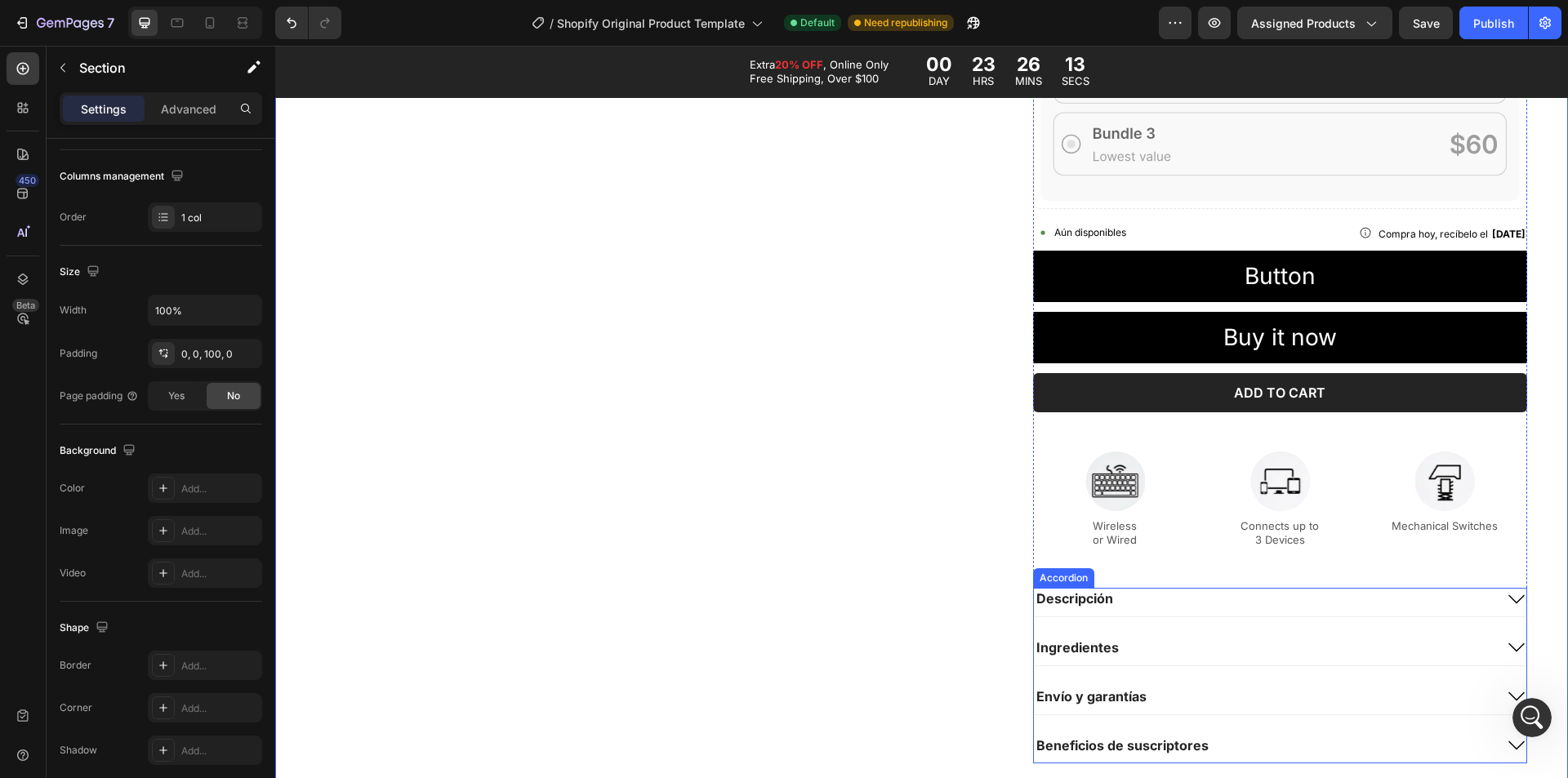
scroll to position [1552, 0]
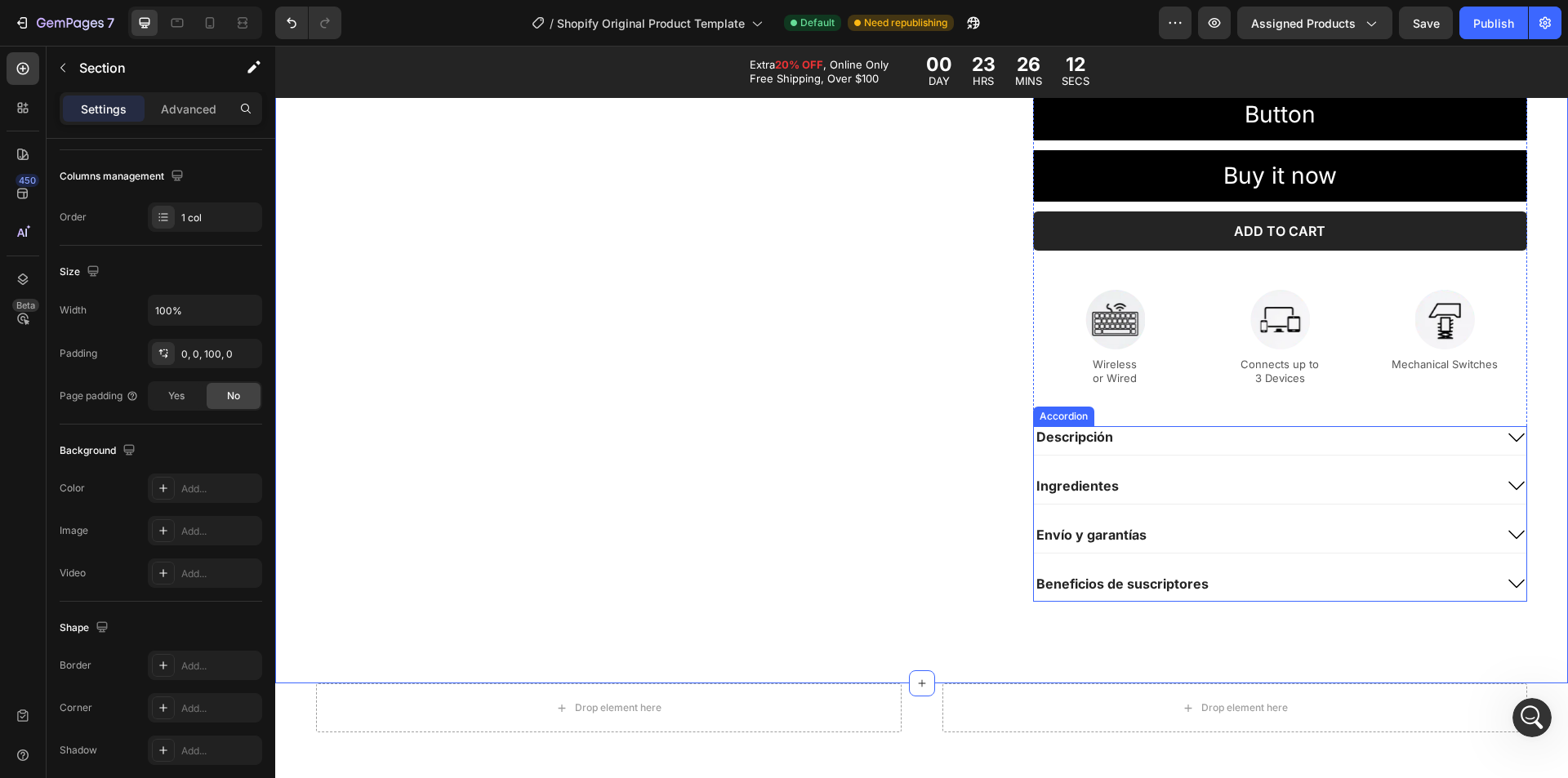
click at [1139, 449] on div "Descripción" at bounding box center [1280, 441] width 492 height 28
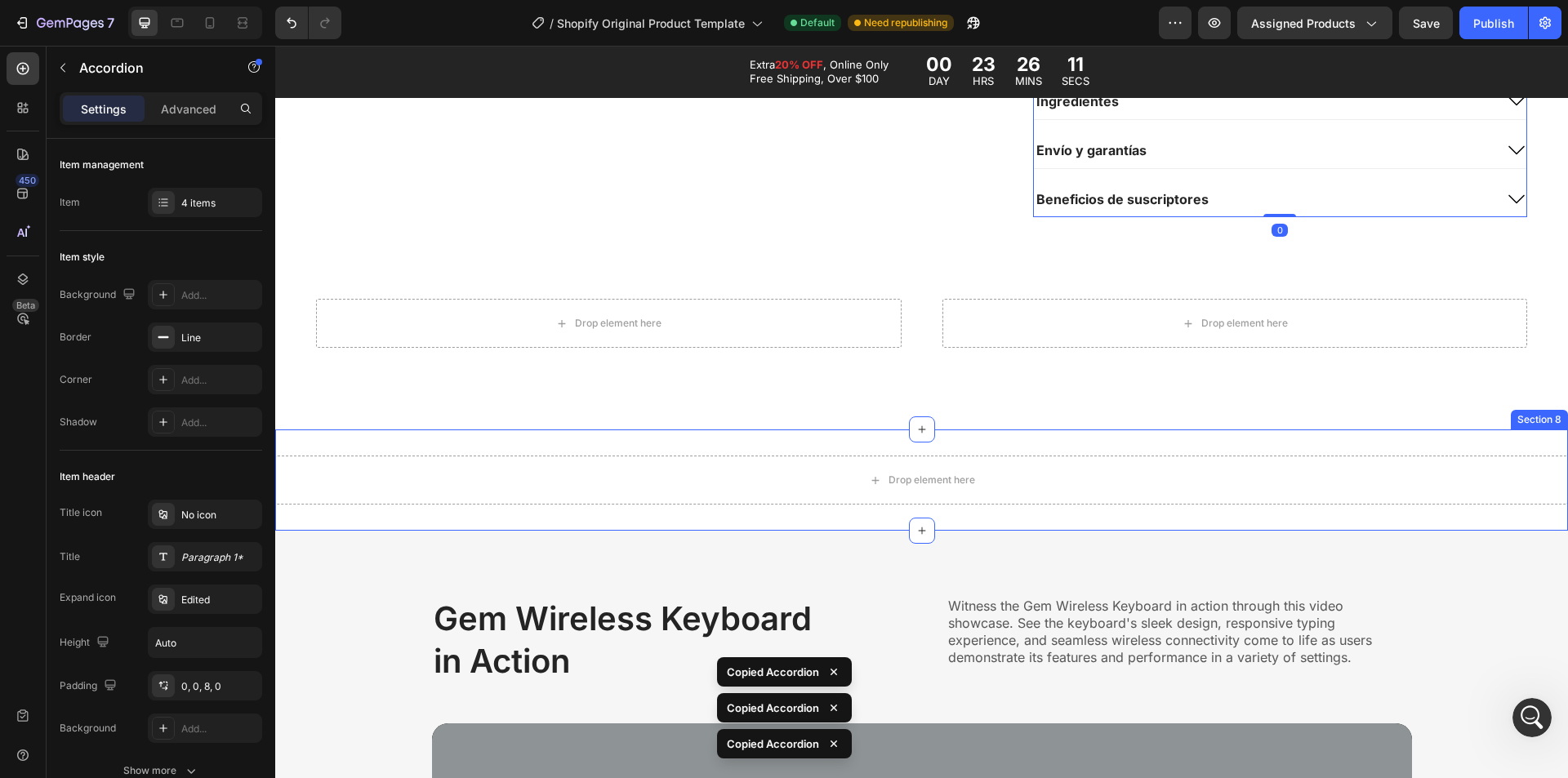
scroll to position [2041, 0]
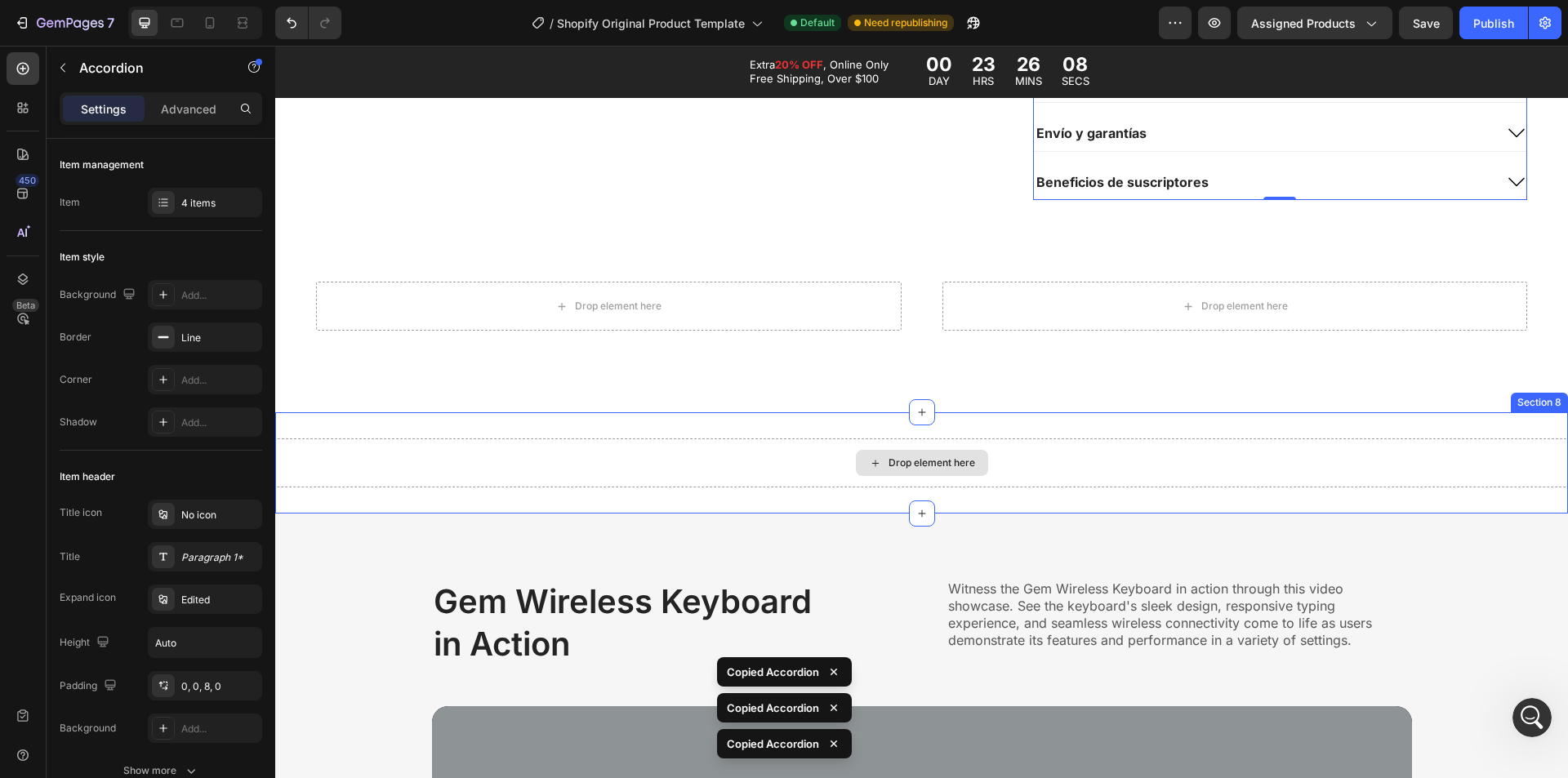
click at [1046, 441] on div "Drop element here" at bounding box center [921, 463] width 1293 height 49
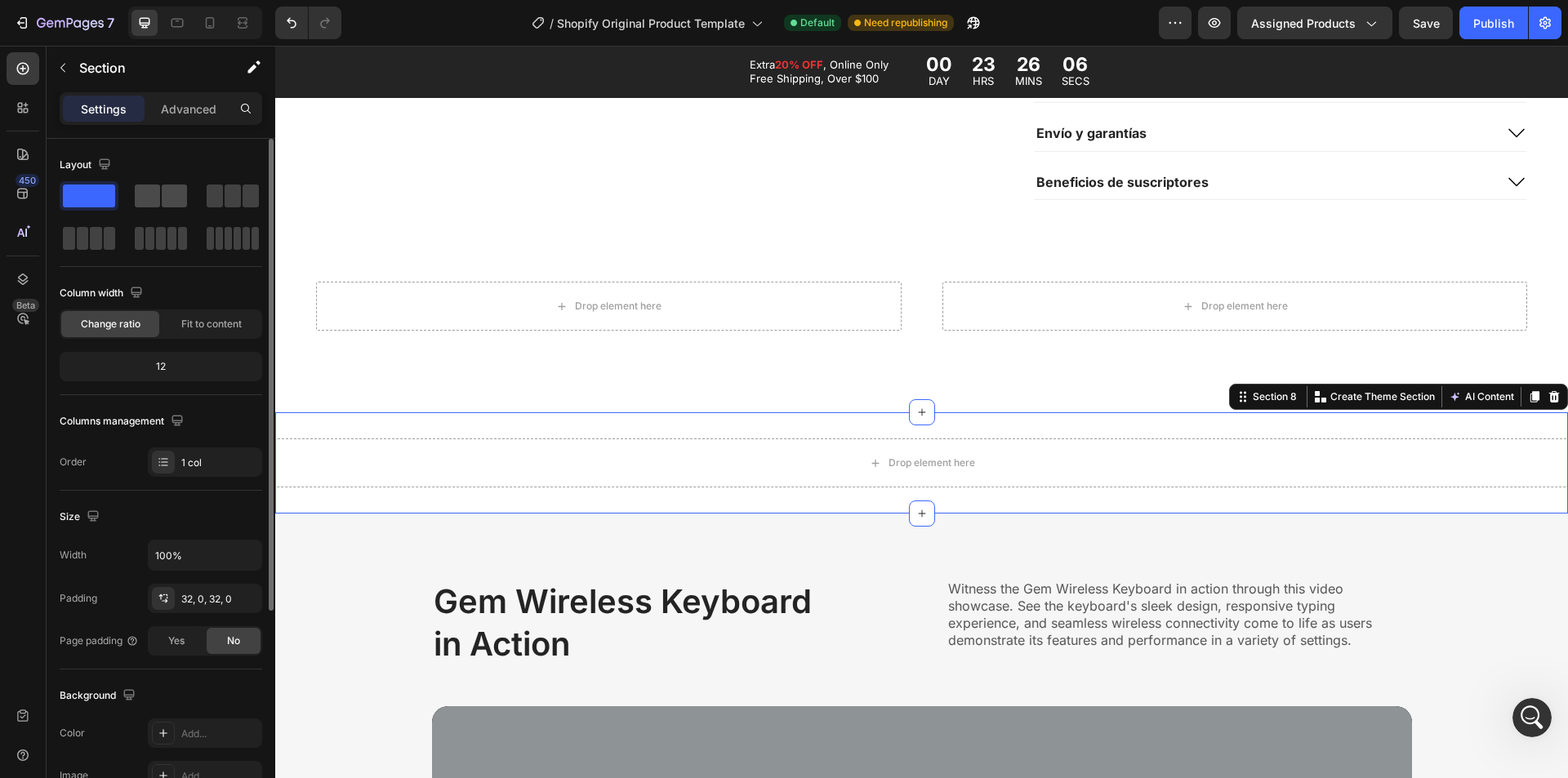
drag, startPoint x: 176, startPoint y: 194, endPoint x: 208, endPoint y: 298, distance: 108.8
click at [176, 194] on span at bounding box center [175, 196] width 25 height 23
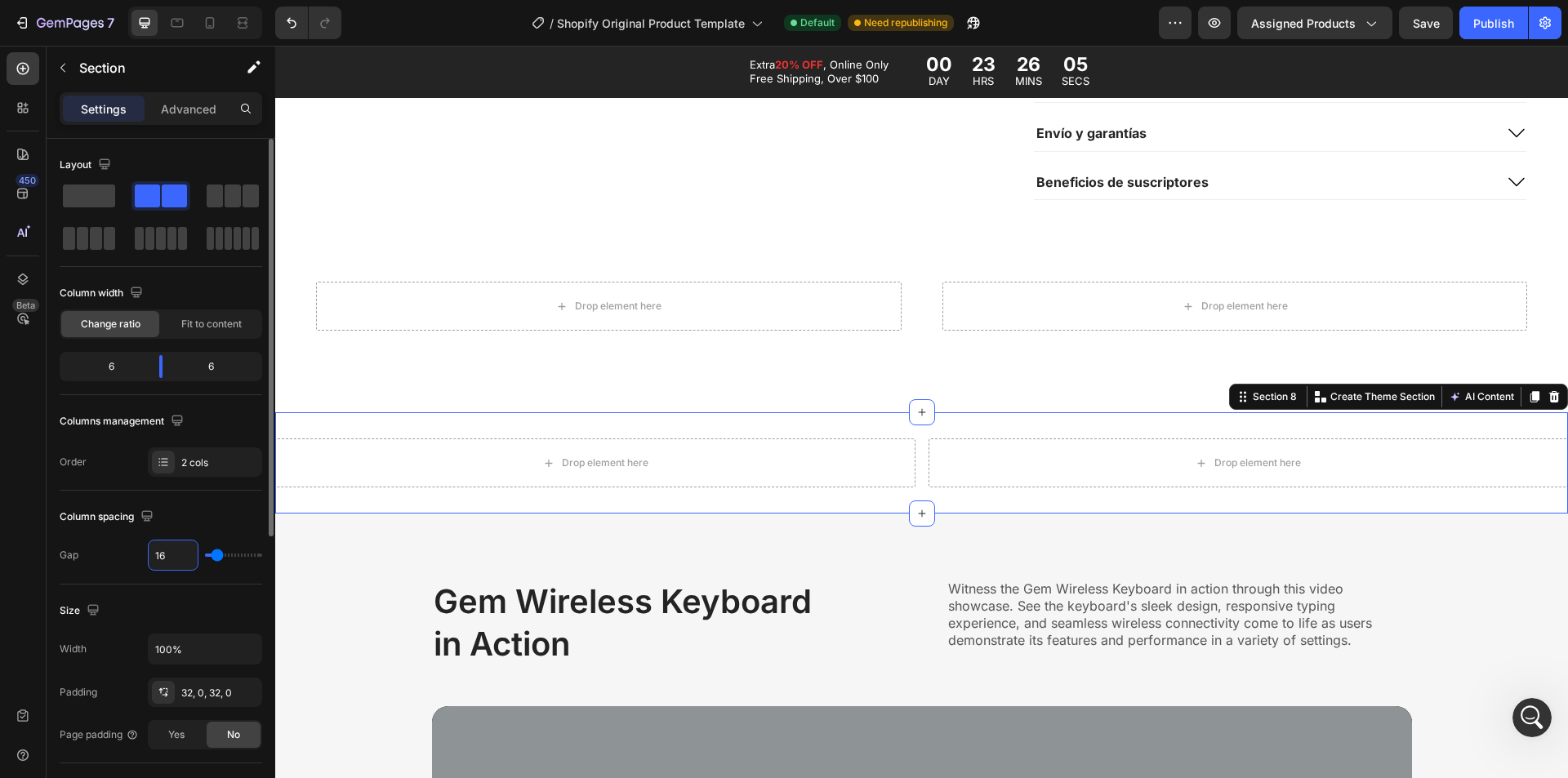
click at [160, 559] on input "16" at bounding box center [173, 554] width 49 height 29
type input "5"
type input "50"
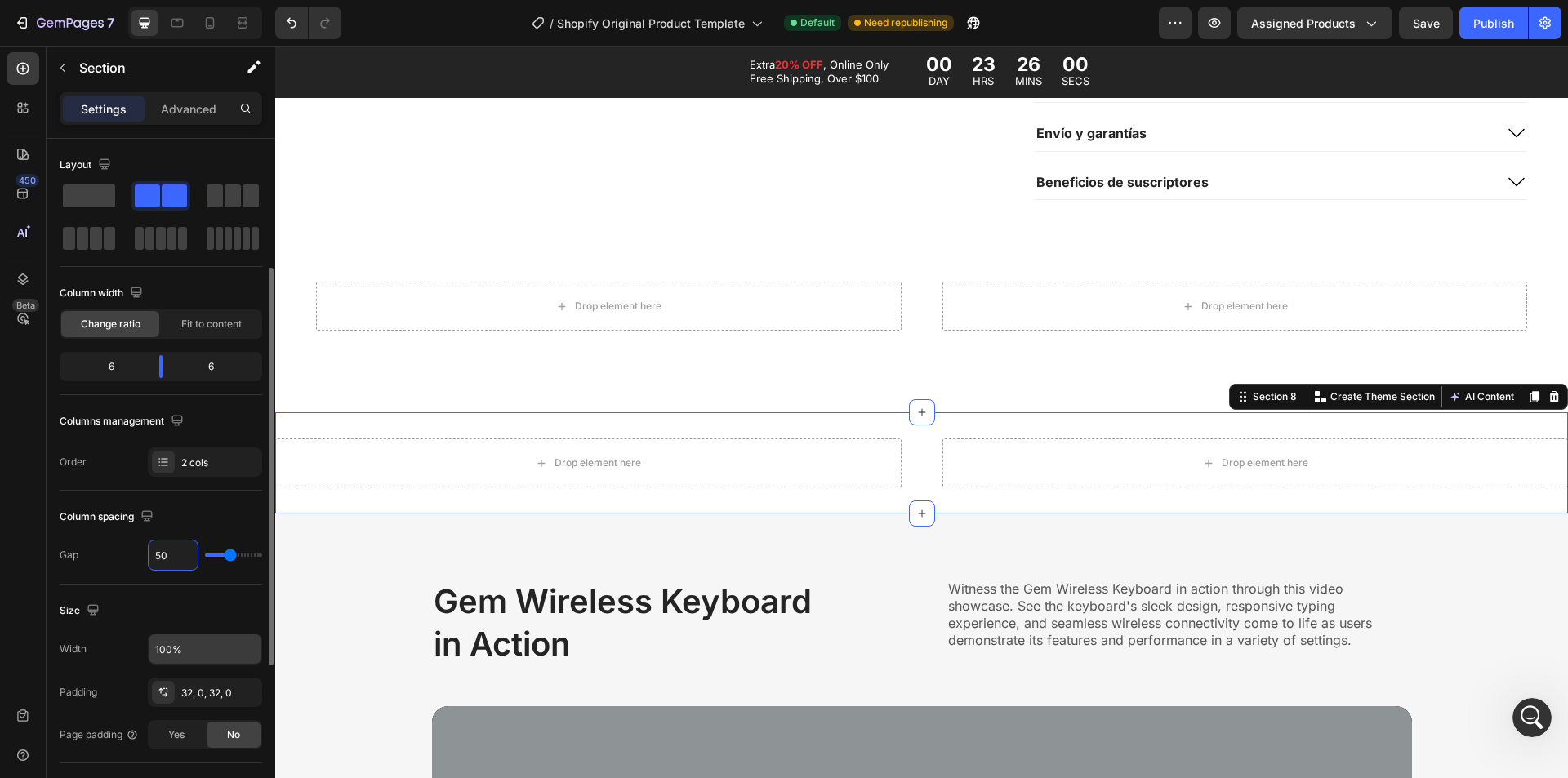
scroll to position [81, 0]
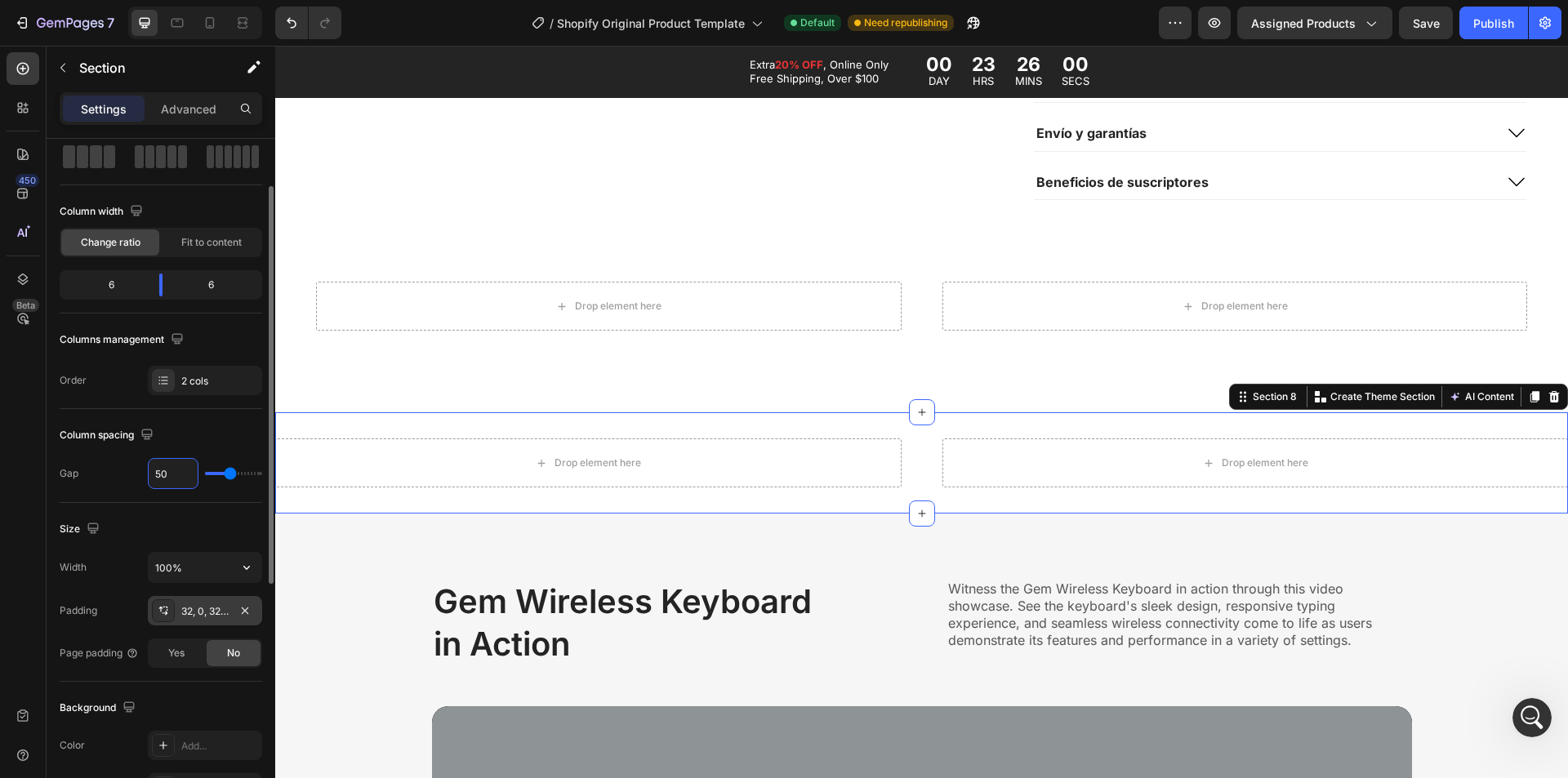
type input "50"
click at [180, 614] on div "32, 0, 32, 0" at bounding box center [205, 610] width 115 height 29
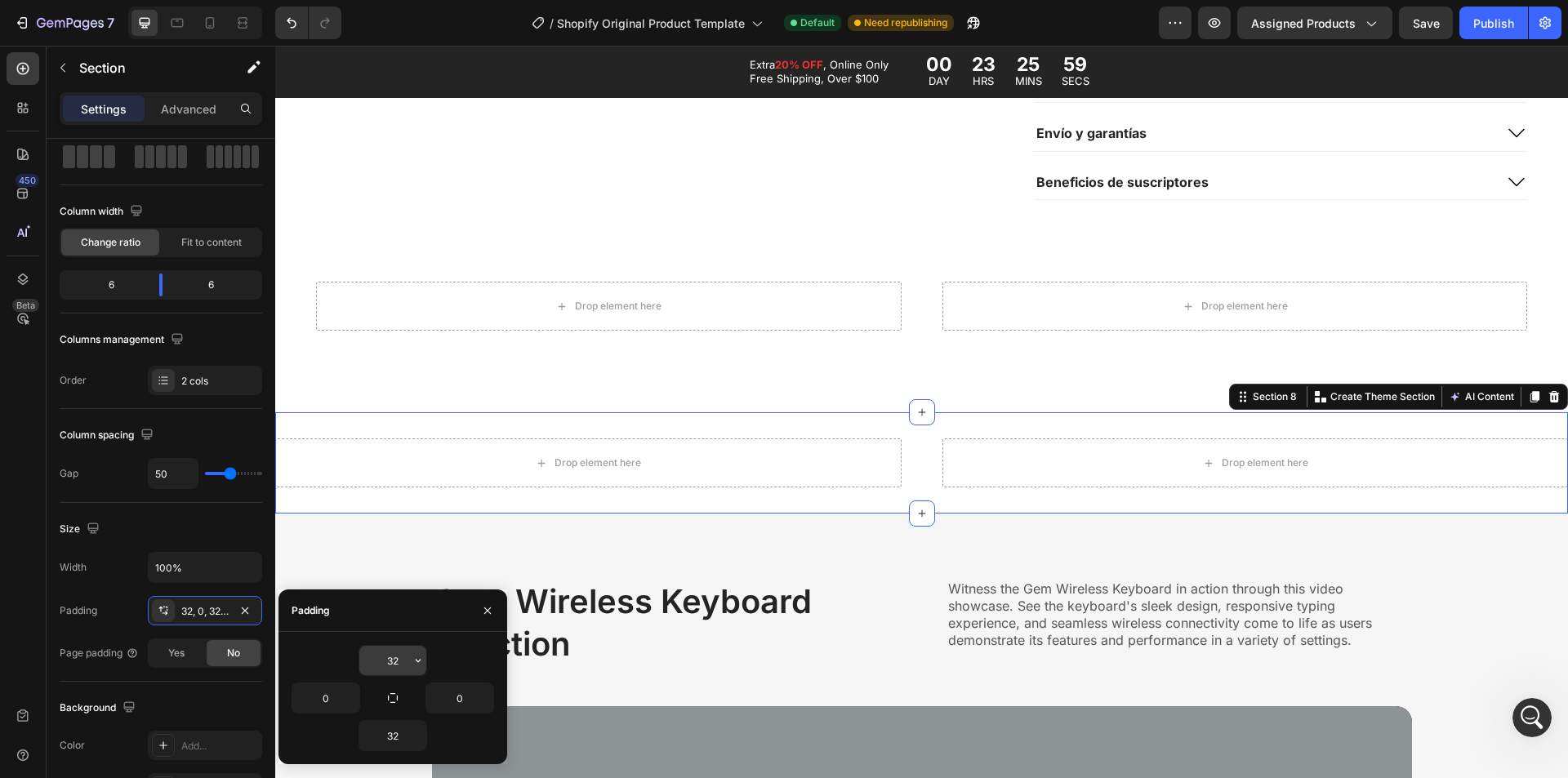
click at [401, 653] on input "32" at bounding box center [392, 660] width 67 height 29
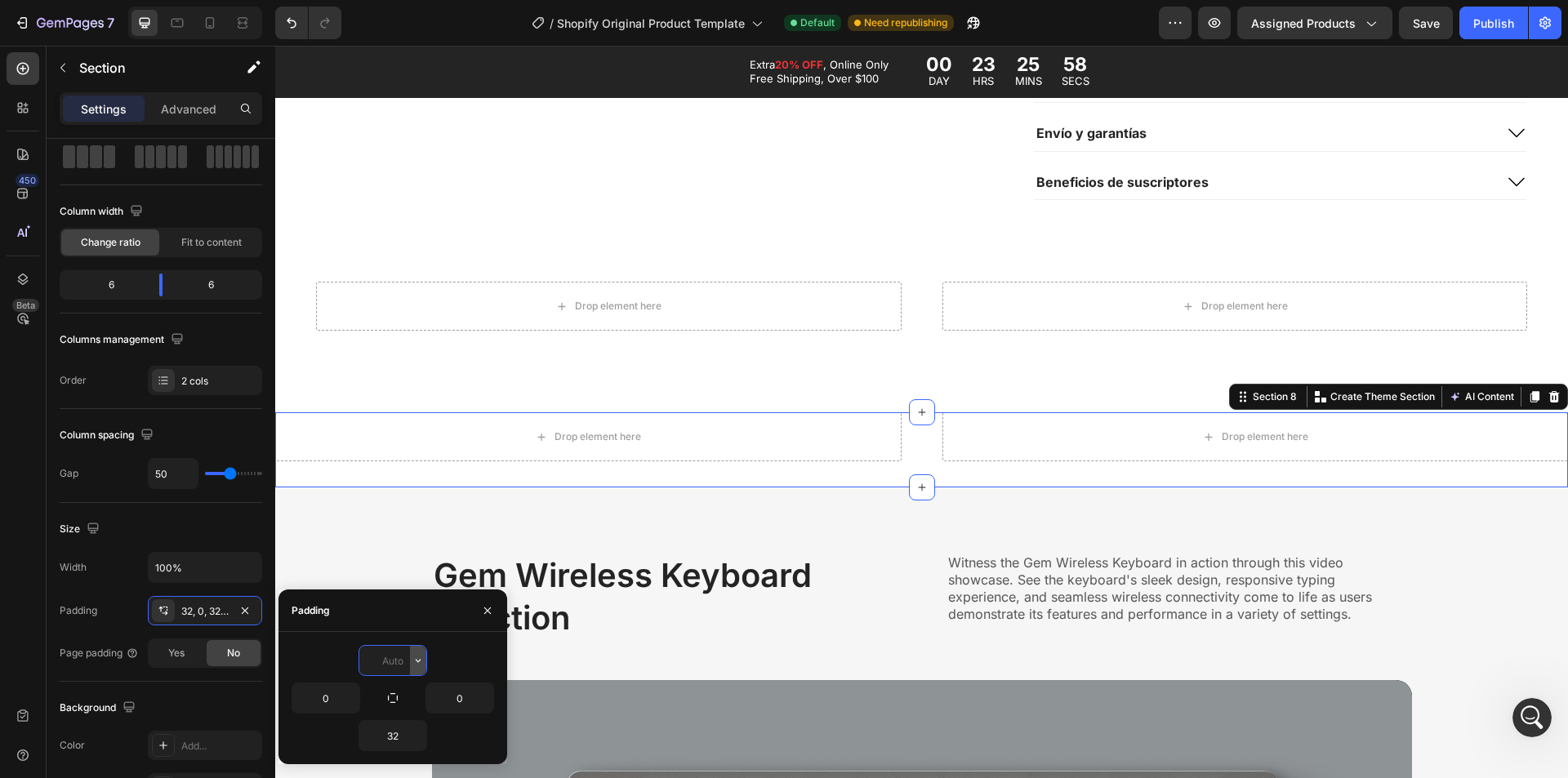
type input "0"
click at [408, 746] on input "32" at bounding box center [392, 735] width 67 height 29
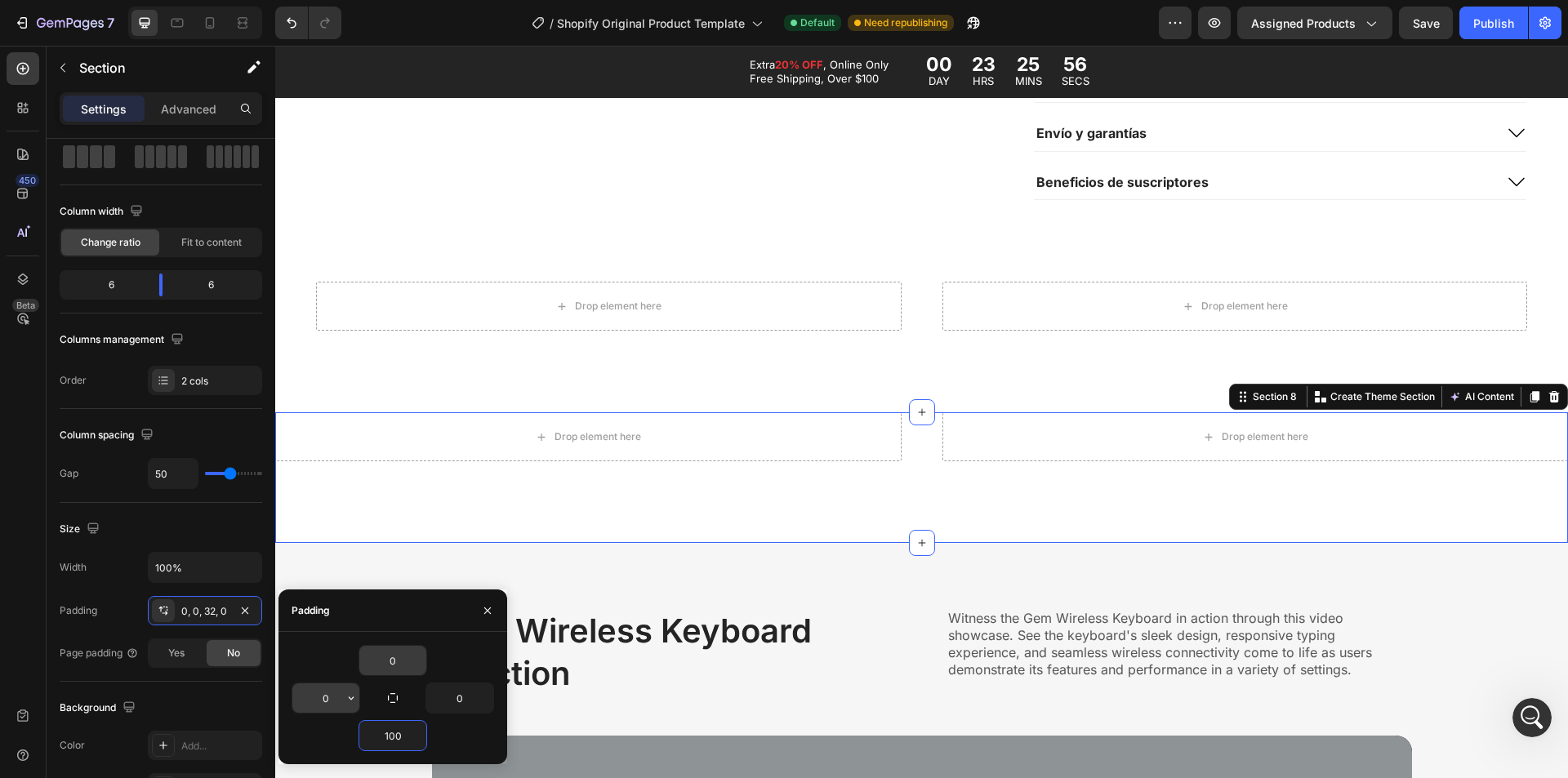
type input "100"
click at [329, 697] on input "0" at bounding box center [326, 697] width 67 height 29
type input "50"
click at [448, 693] on input "0" at bounding box center [460, 697] width 67 height 29
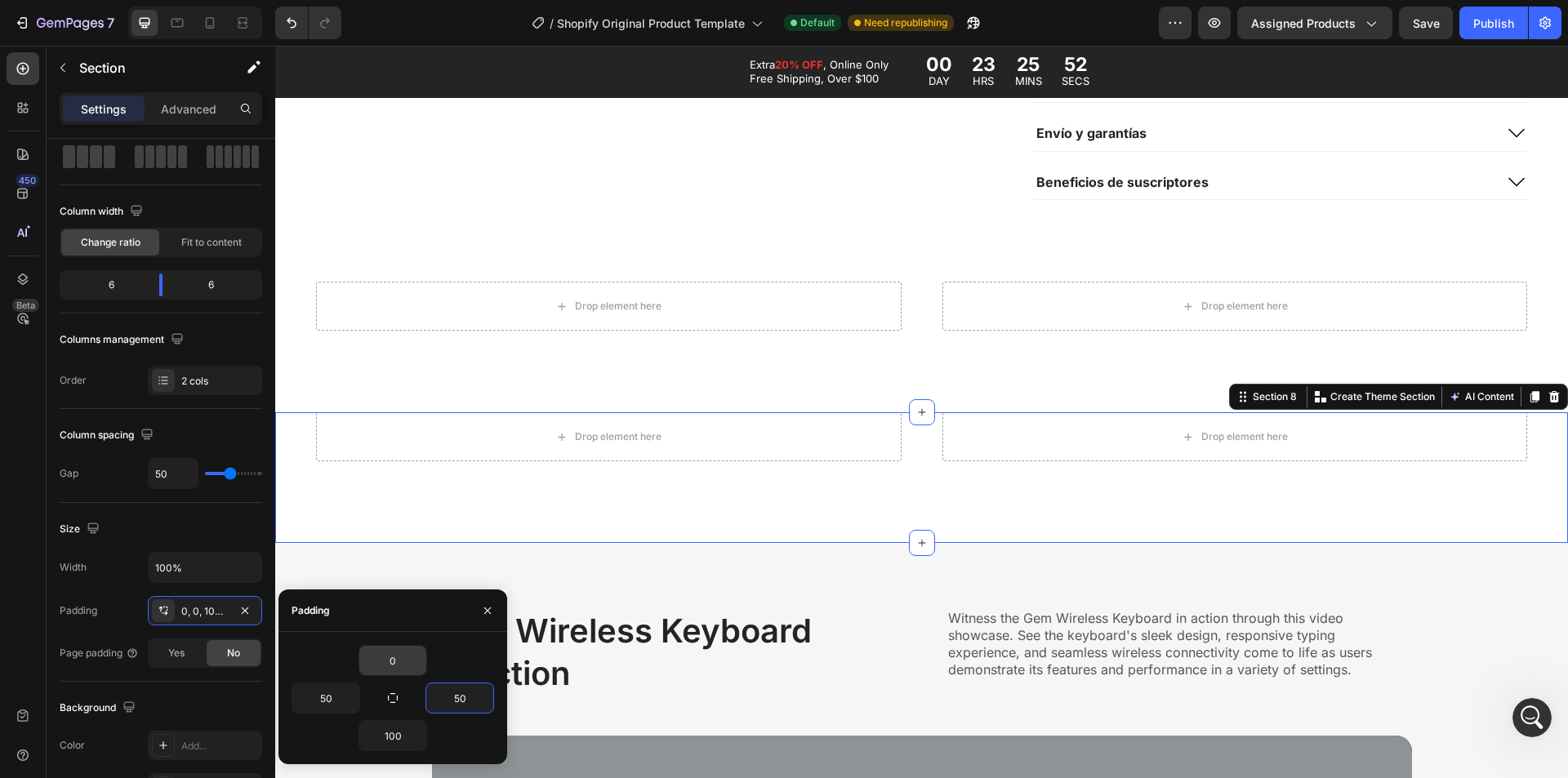
type input "50"
click at [1023, 445] on div "Drop element here" at bounding box center [1235, 436] width 585 height 49
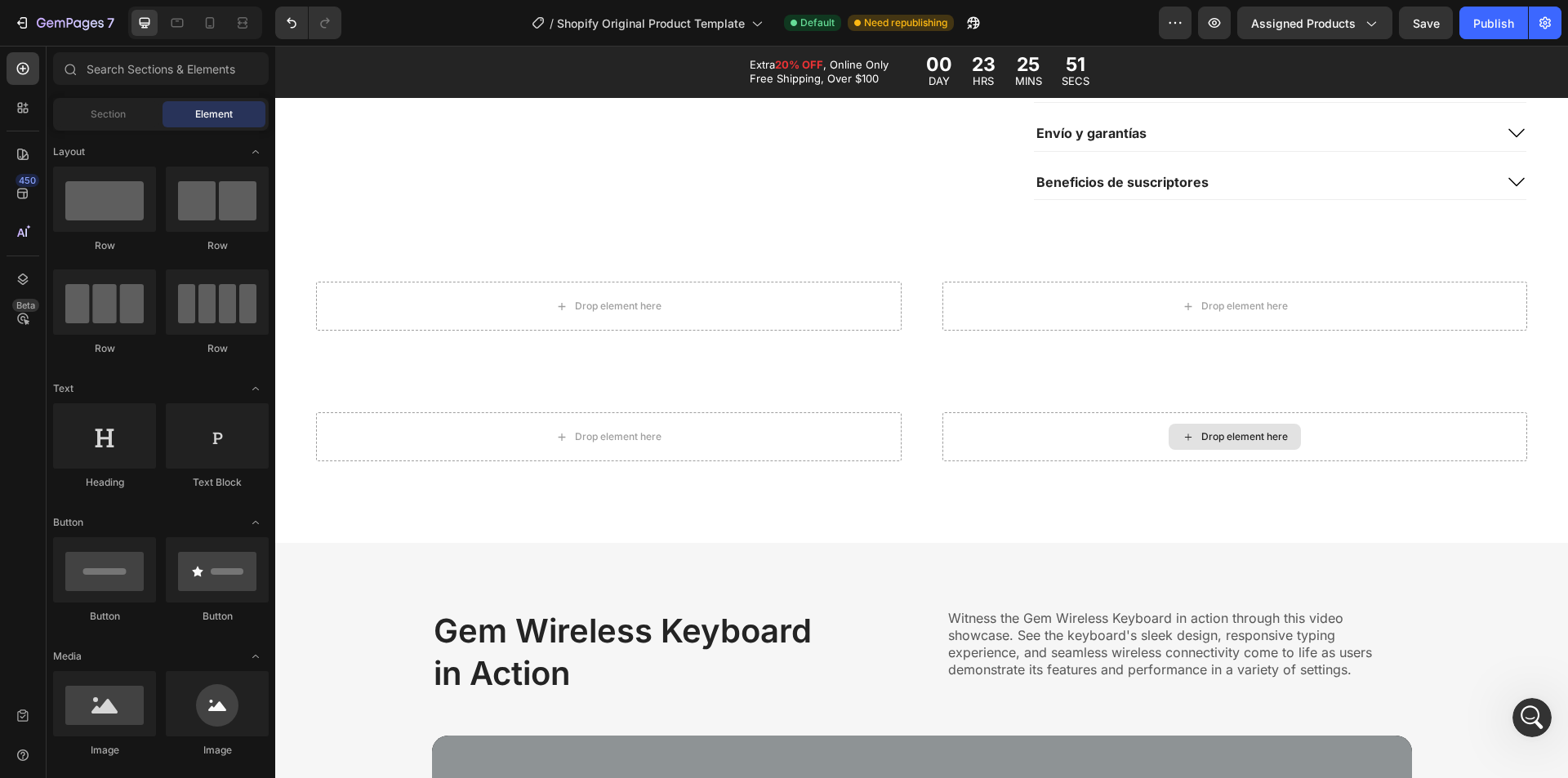
click at [1183, 431] on icon at bounding box center [1189, 437] width 13 height 14
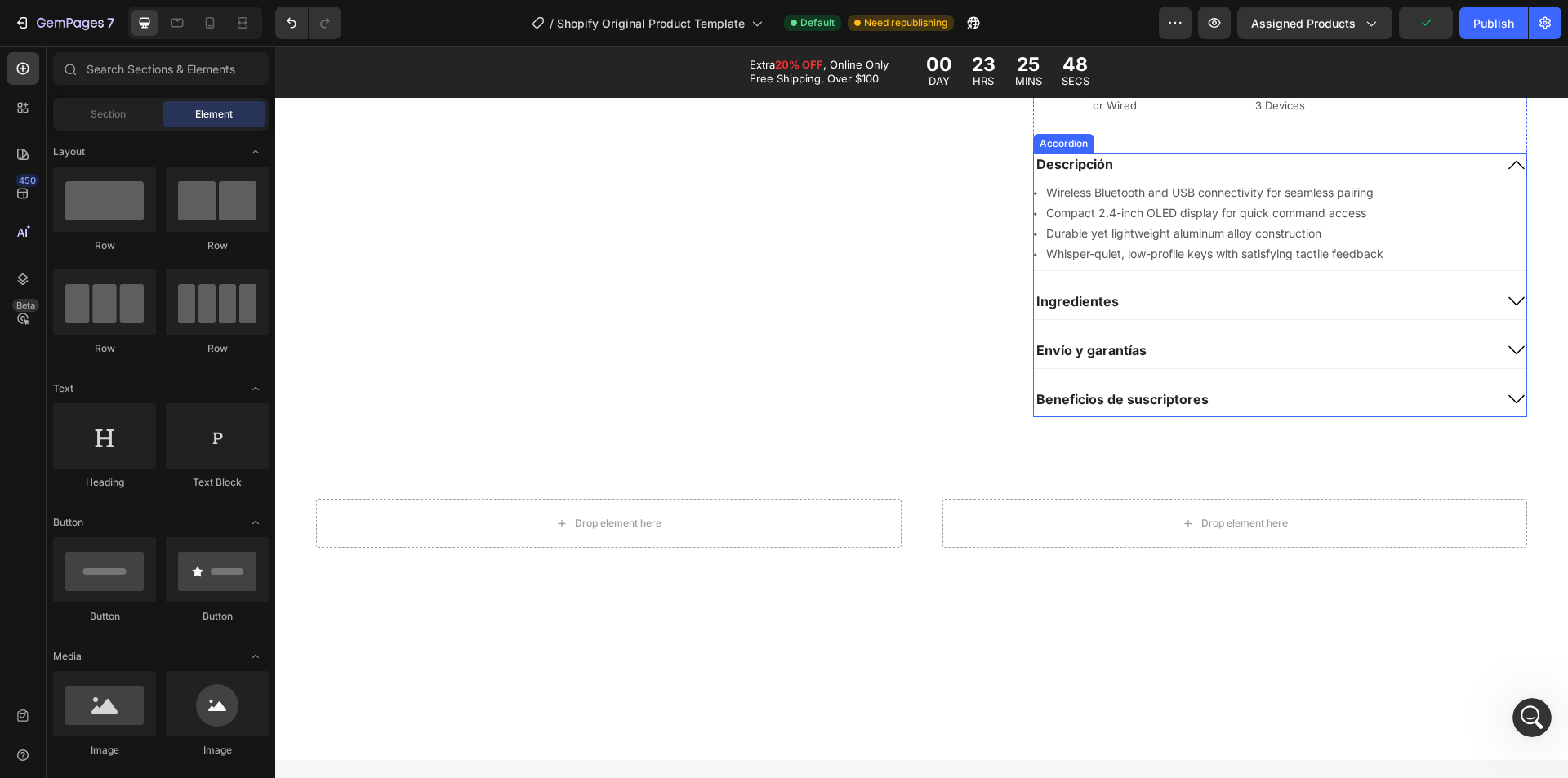
scroll to position [1879, 0]
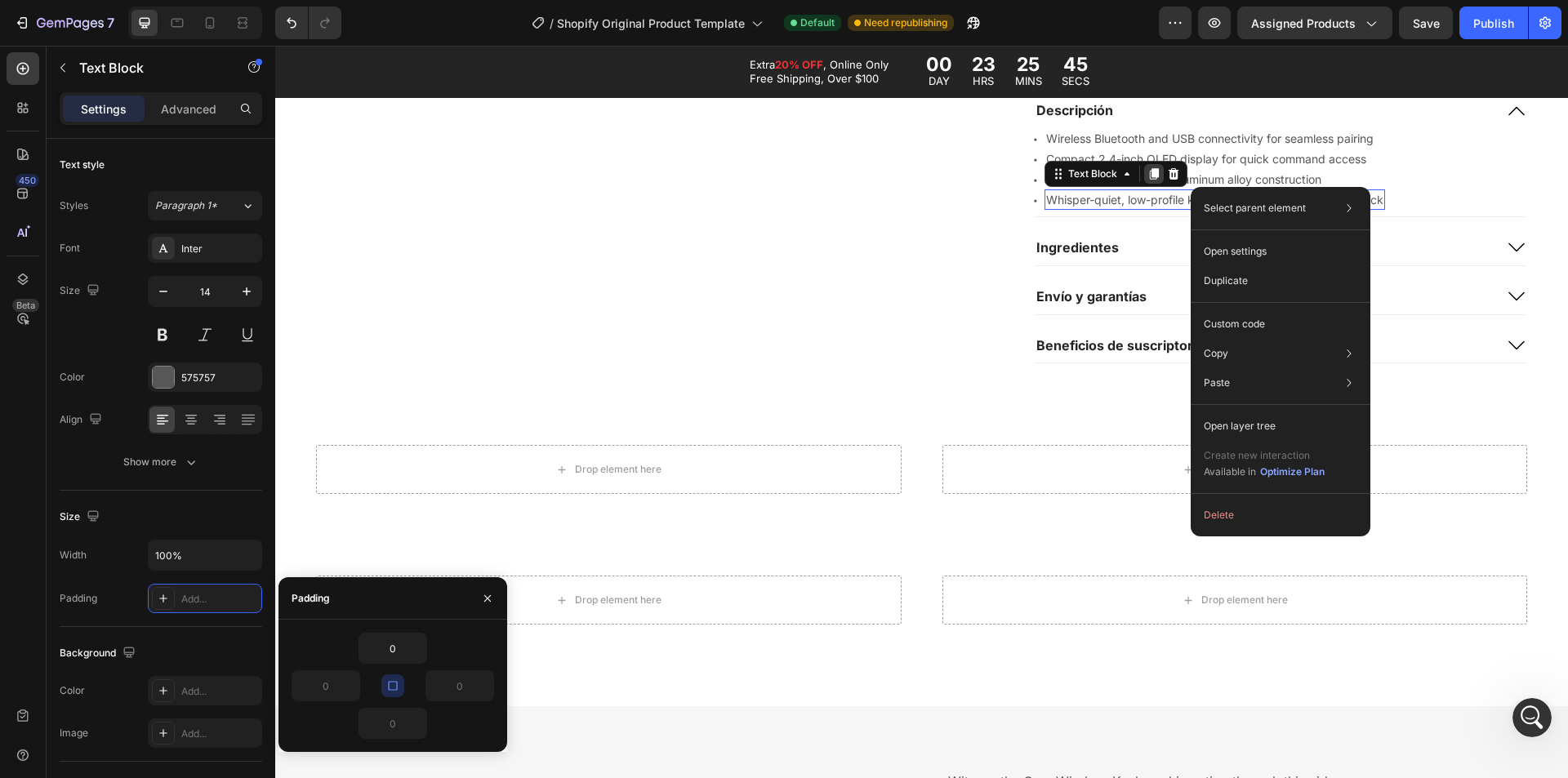
click at [1150, 168] on icon at bounding box center [1153, 174] width 9 height 12
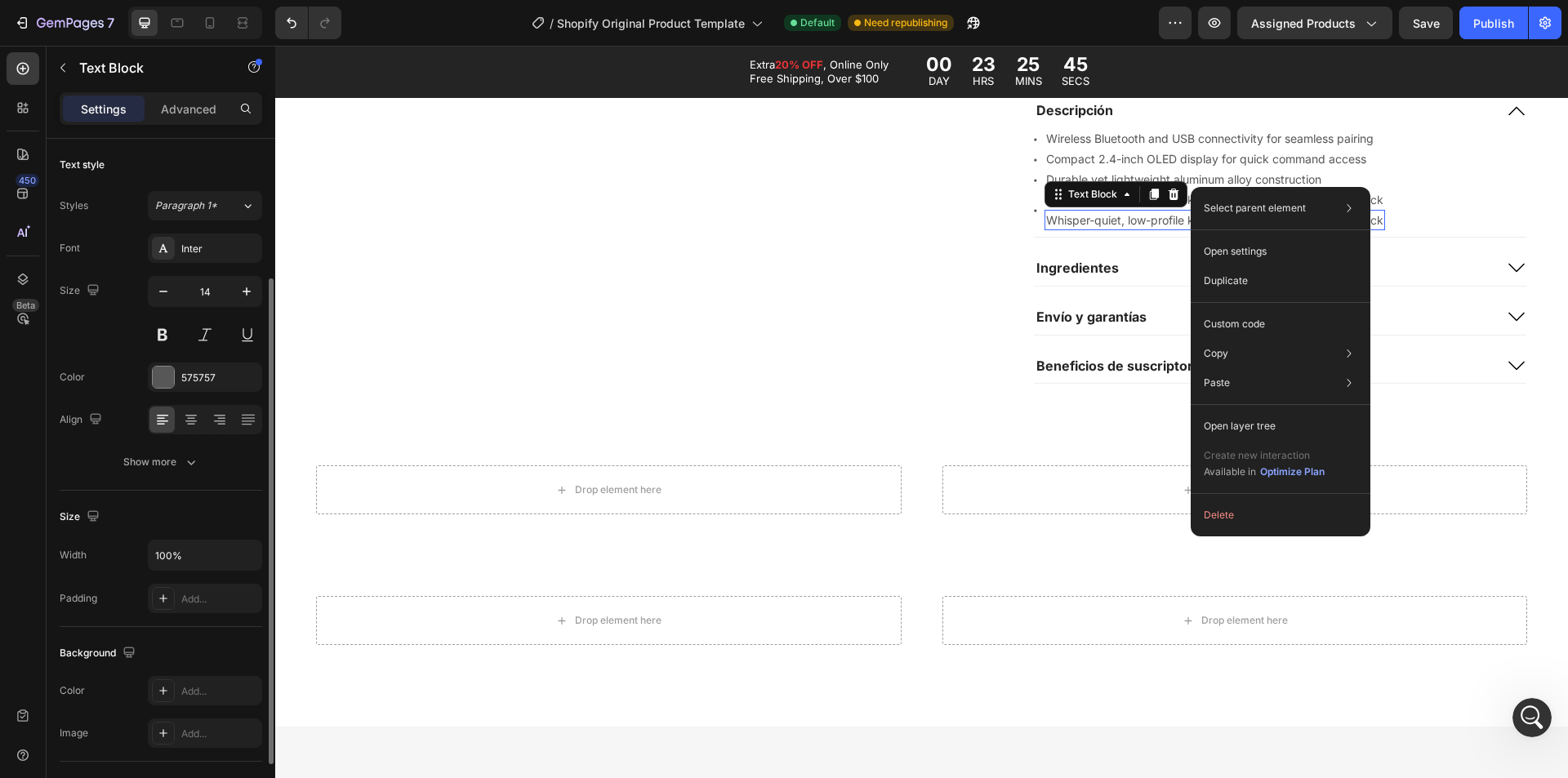
scroll to position [81, 0]
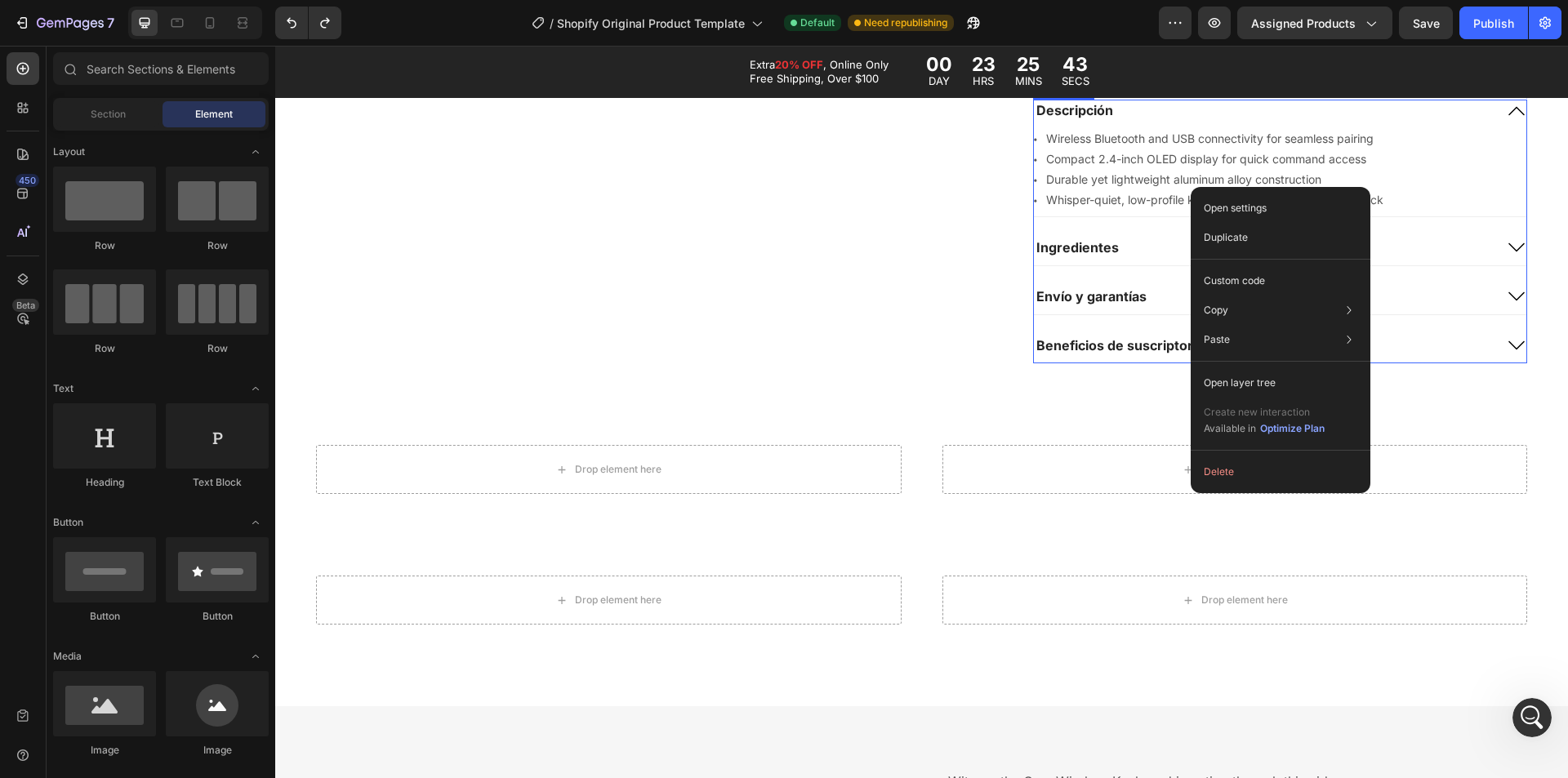
click at [1429, 227] on div "Descripción Icon Wireless Bluetooth and USB connectivity for seamless pairing T…" at bounding box center [1280, 231] width 494 height 263
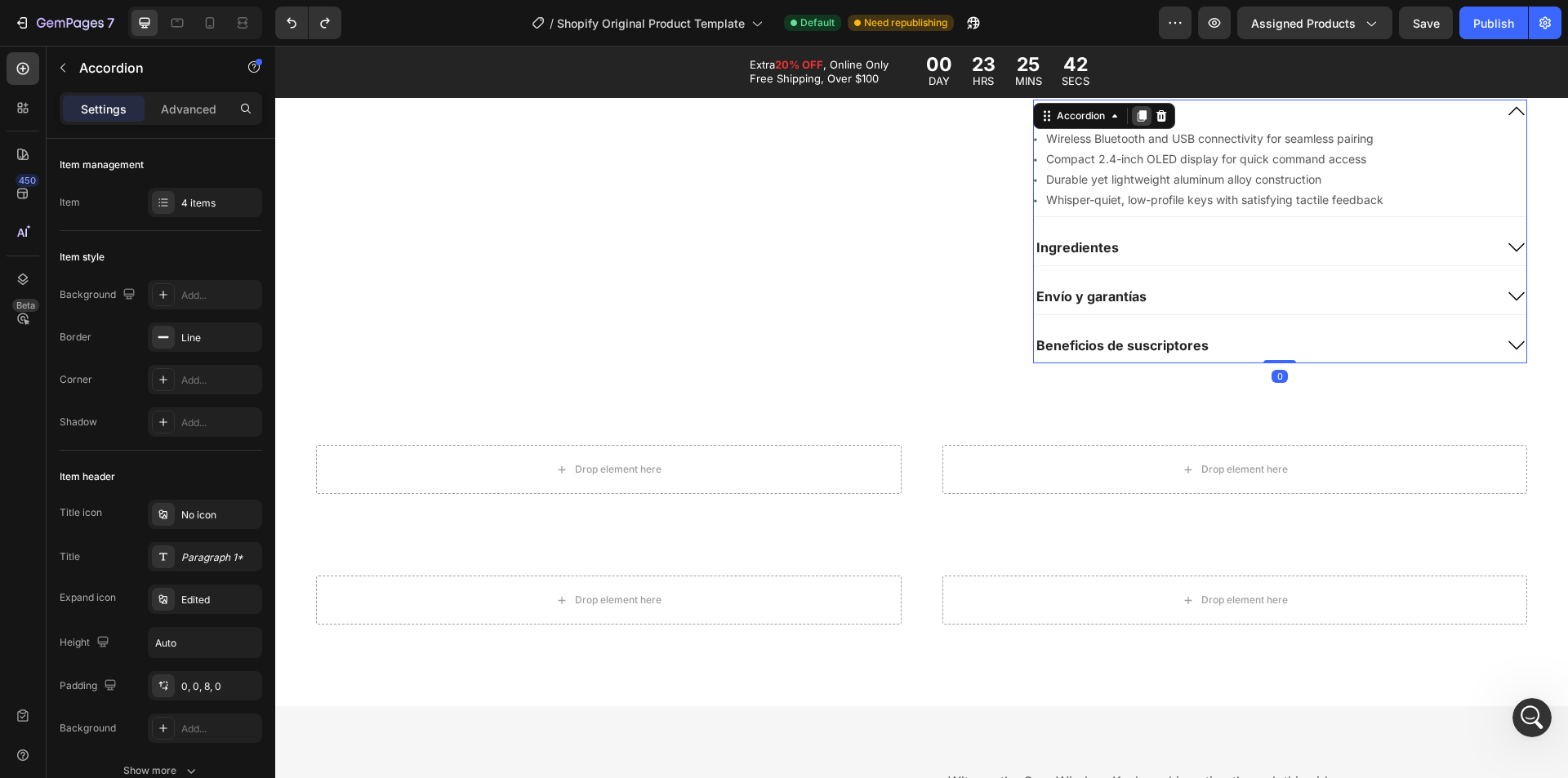
click at [1132, 115] on div at bounding box center [1142, 116] width 20 height 20
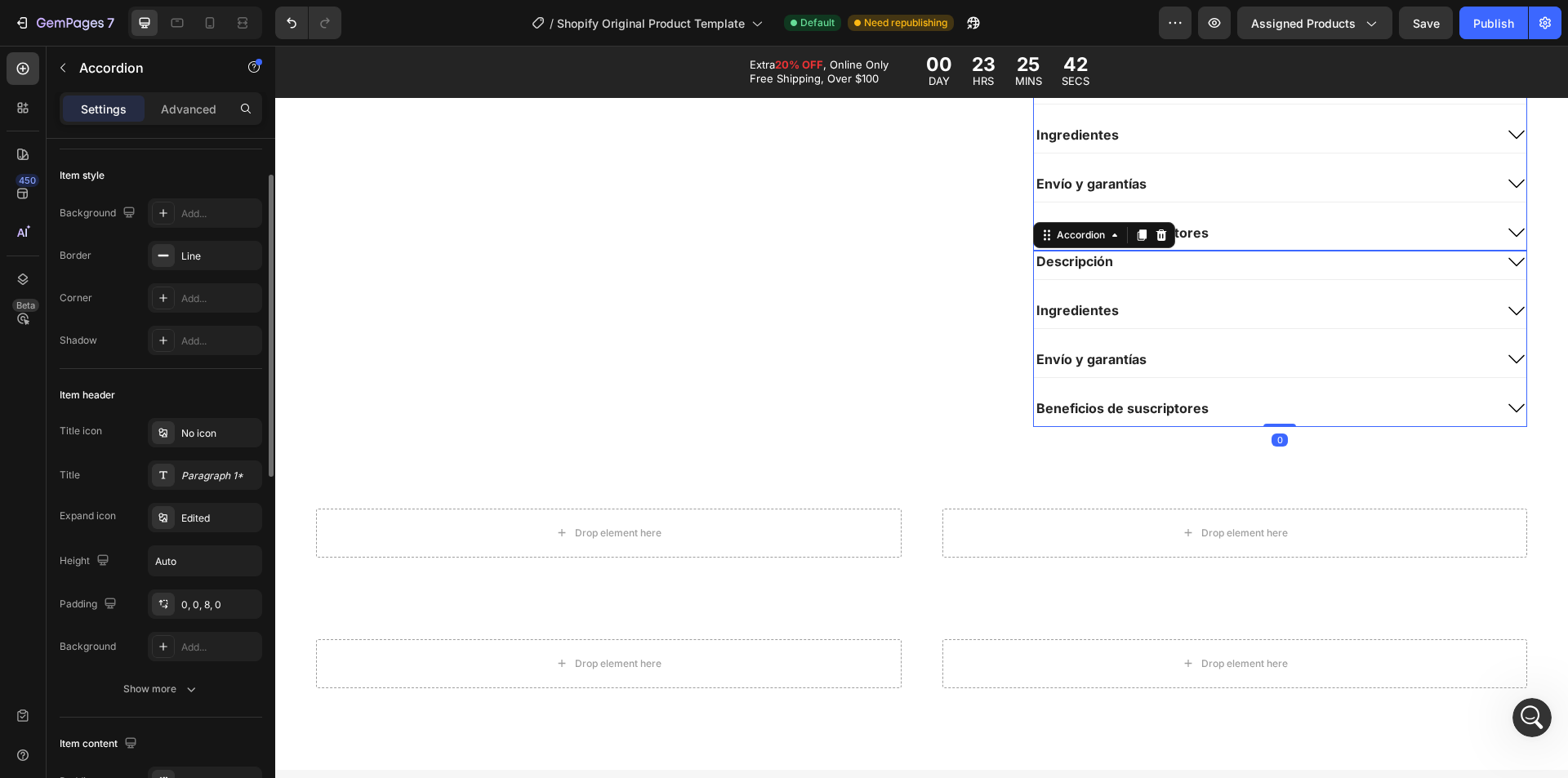
scroll to position [2123, 0]
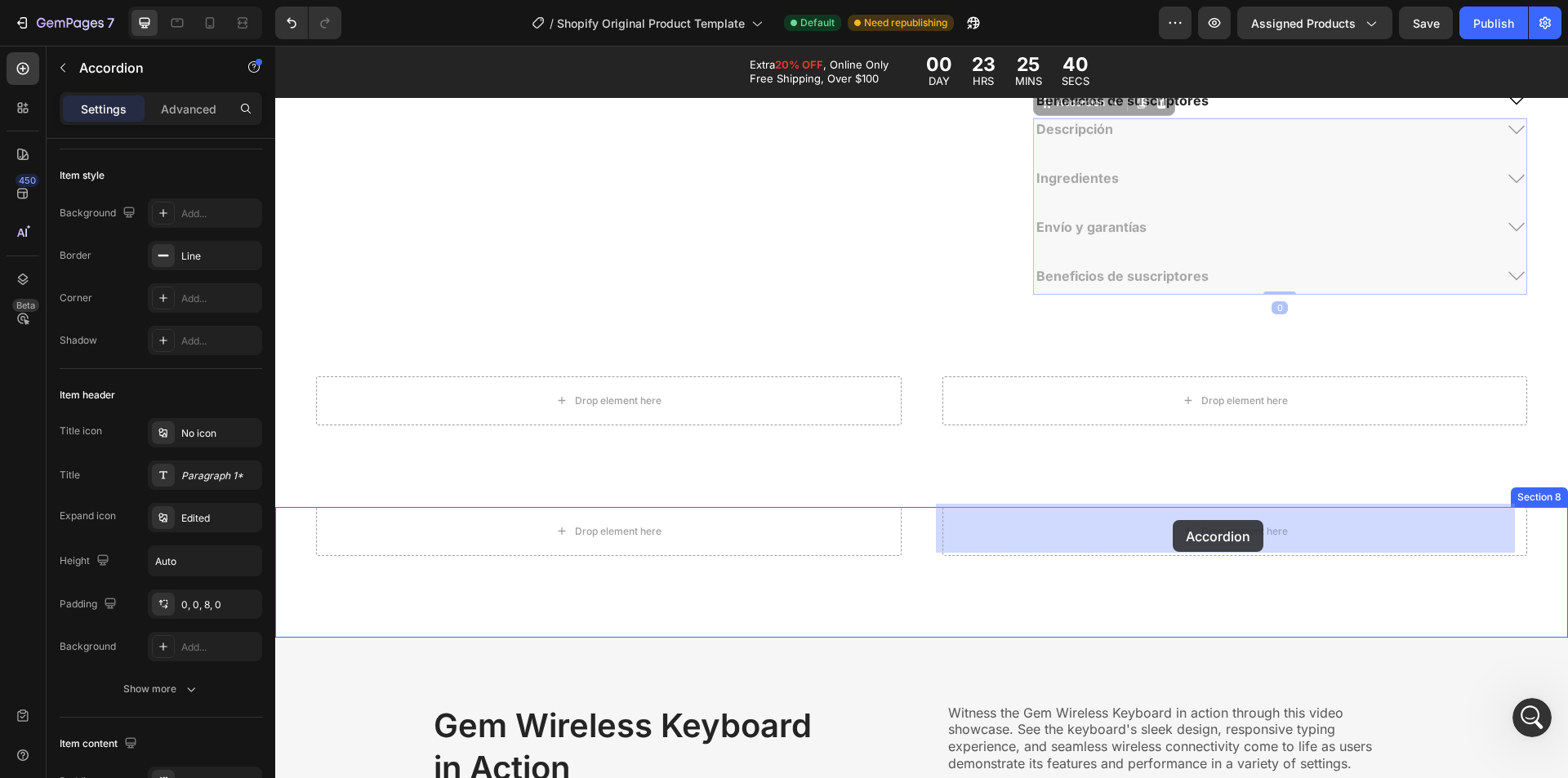
drag, startPoint x: 1129, startPoint y: 200, endPoint x: 1173, endPoint y: 520, distance: 323.0
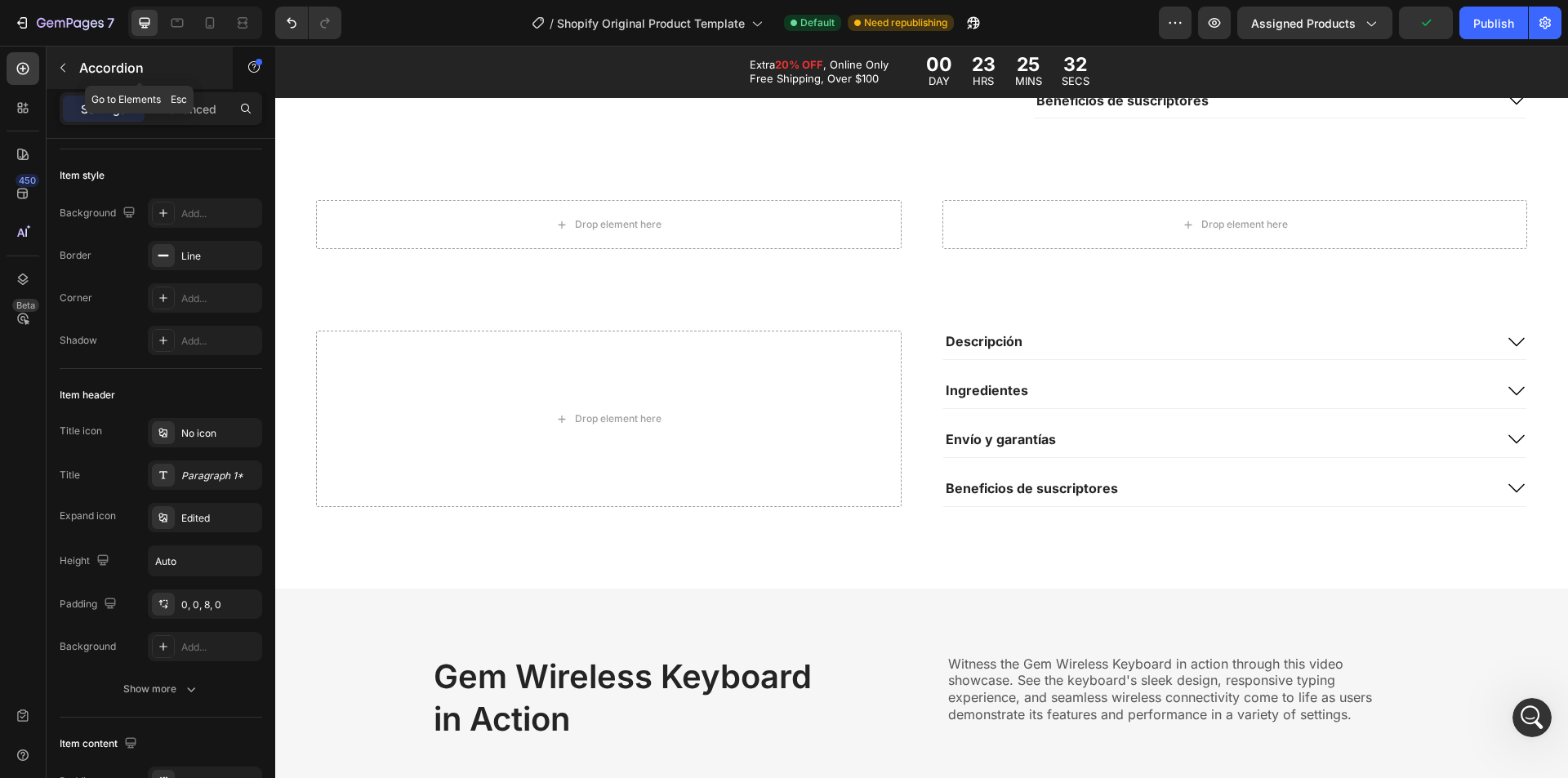
click at [86, 77] on div "Accordion" at bounding box center [140, 67] width 186 height 42
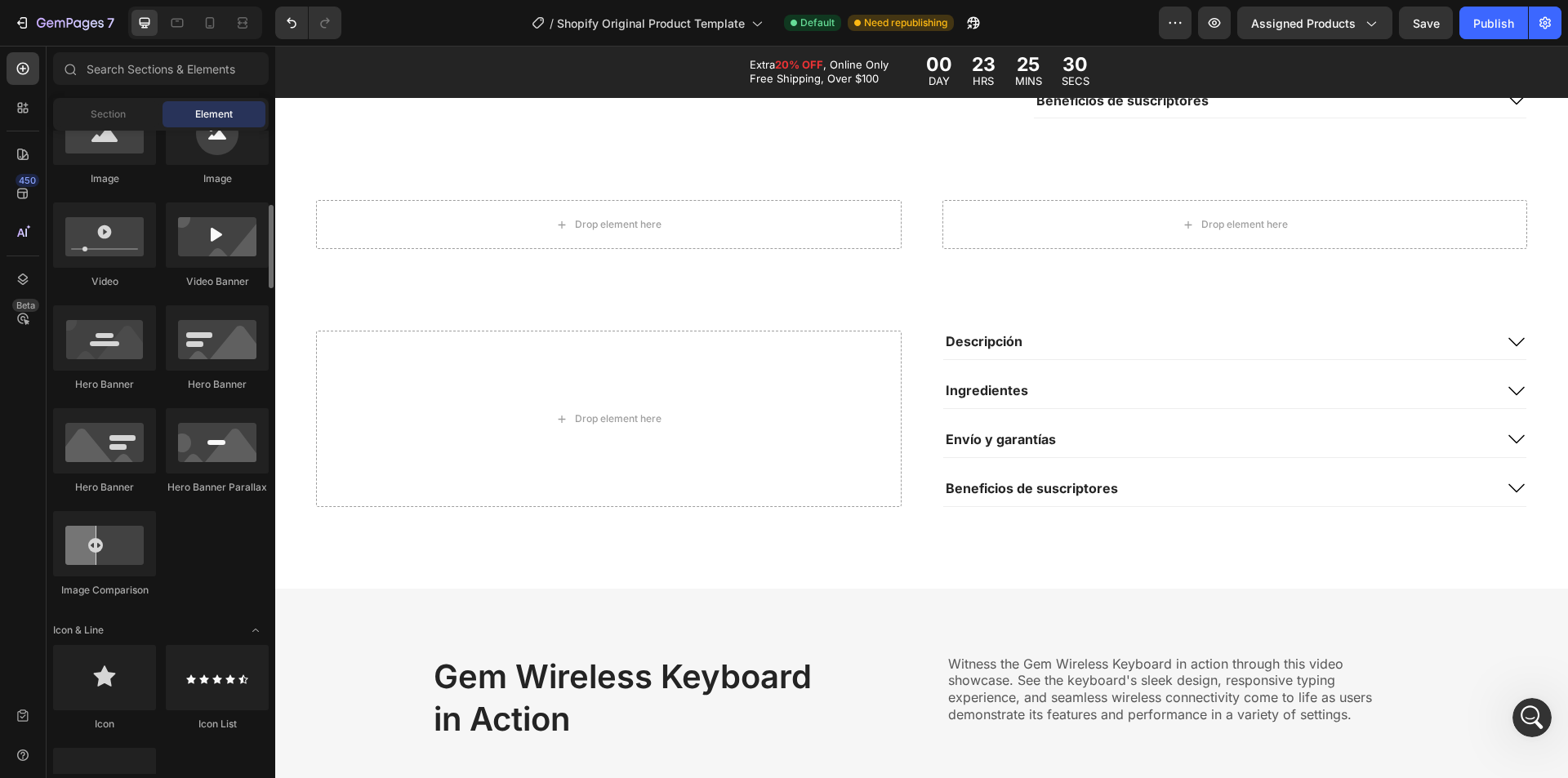
scroll to position [0, 0]
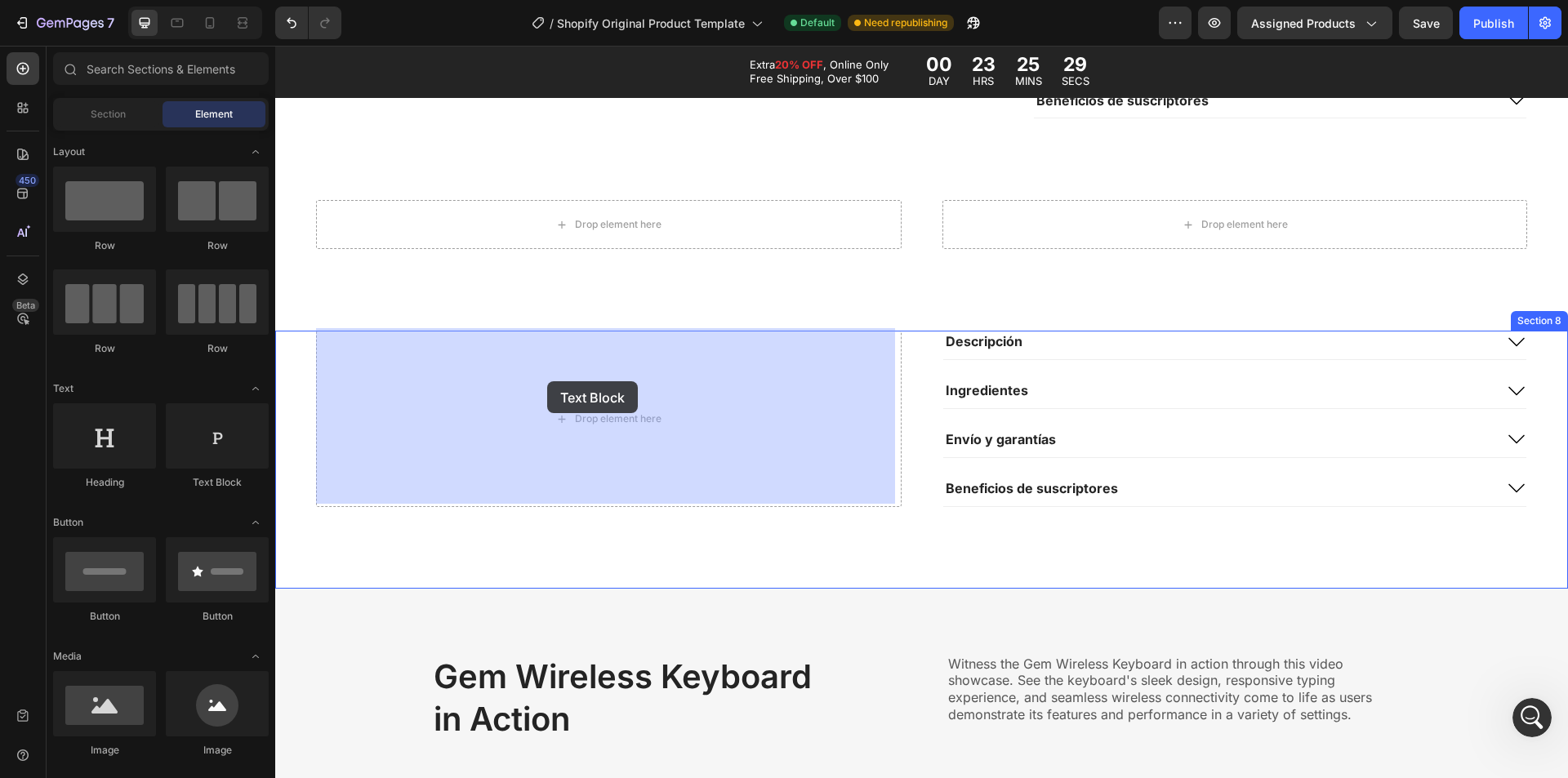
drag, startPoint x: 521, startPoint y: 477, endPoint x: 329, endPoint y: 412, distance: 202.7
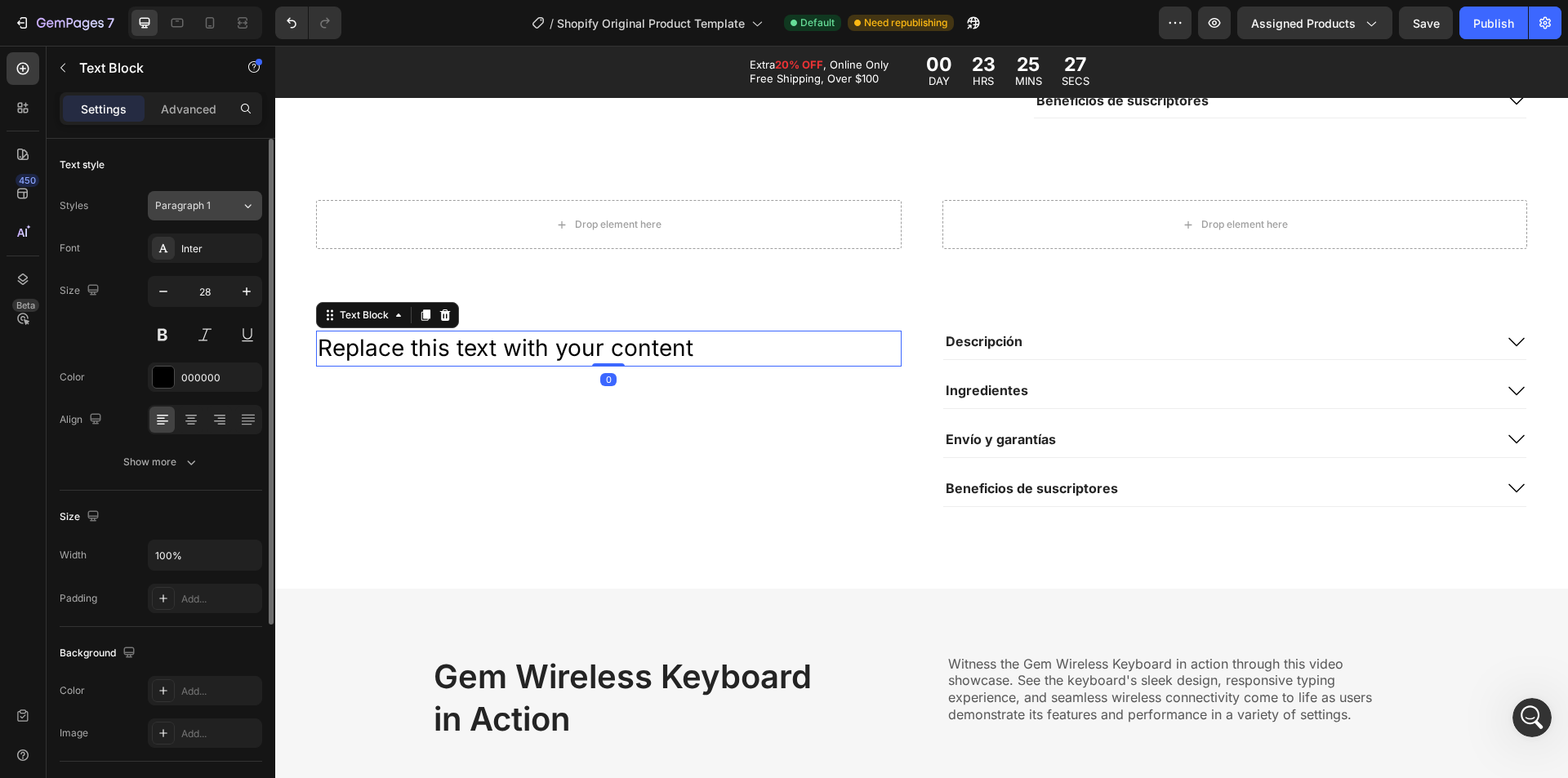
click at [198, 208] on span "Paragraph 1" at bounding box center [183, 206] width 56 height 15
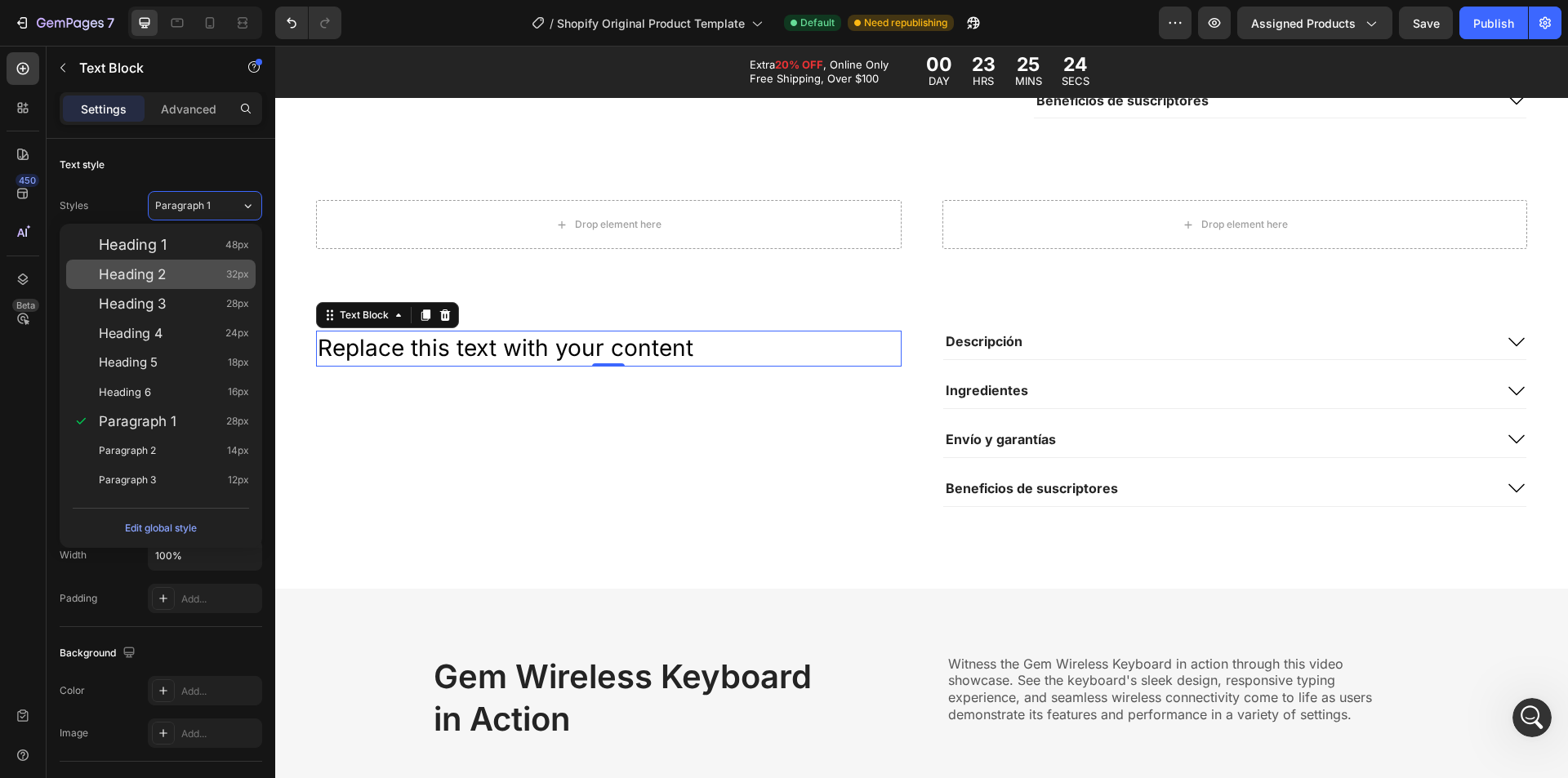
click at [160, 274] on span "Heading 2" at bounding box center [132, 274] width 67 height 17
type input "32"
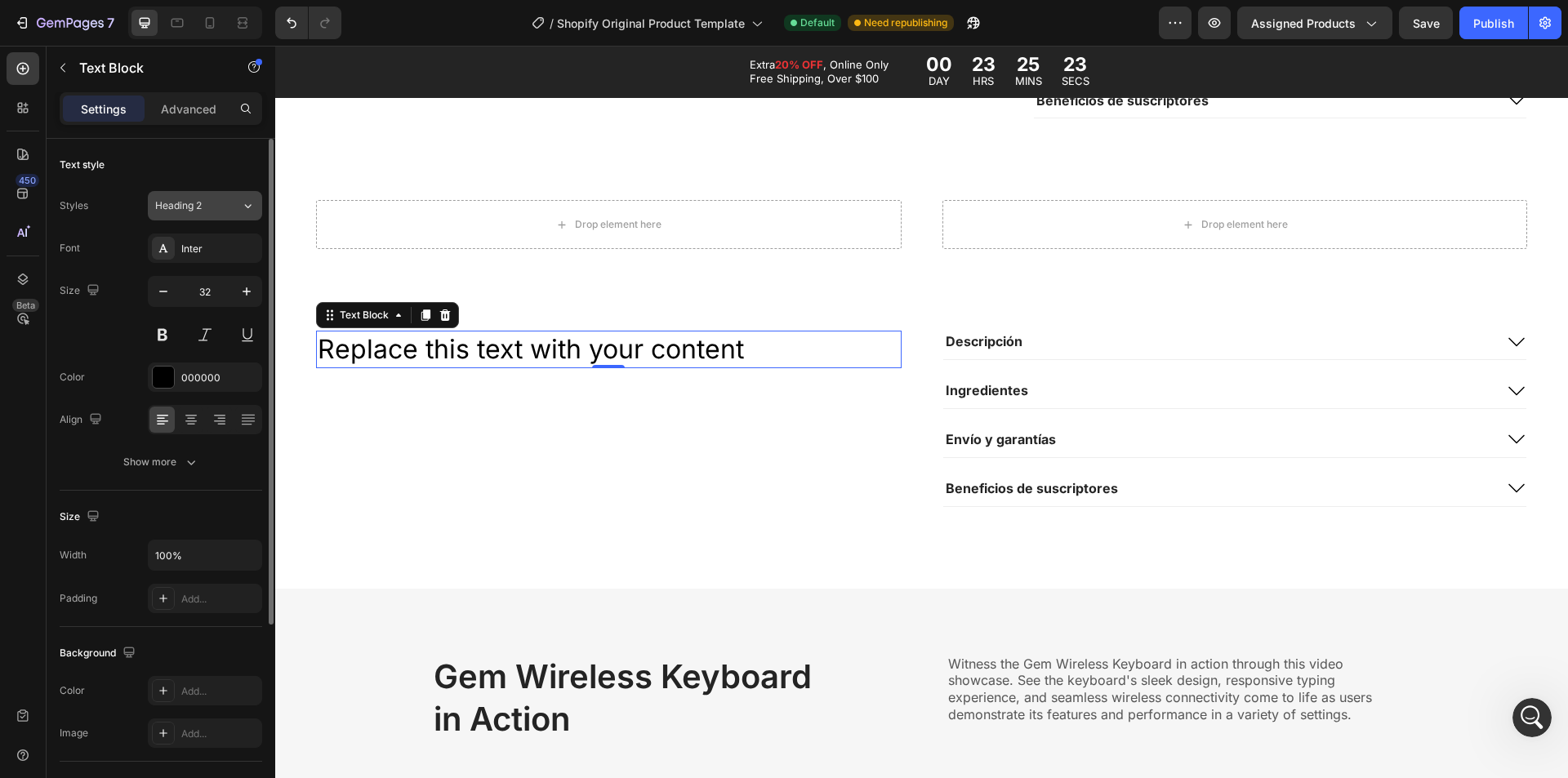
click at [191, 209] on span "Heading 2" at bounding box center [179, 206] width 47 height 15
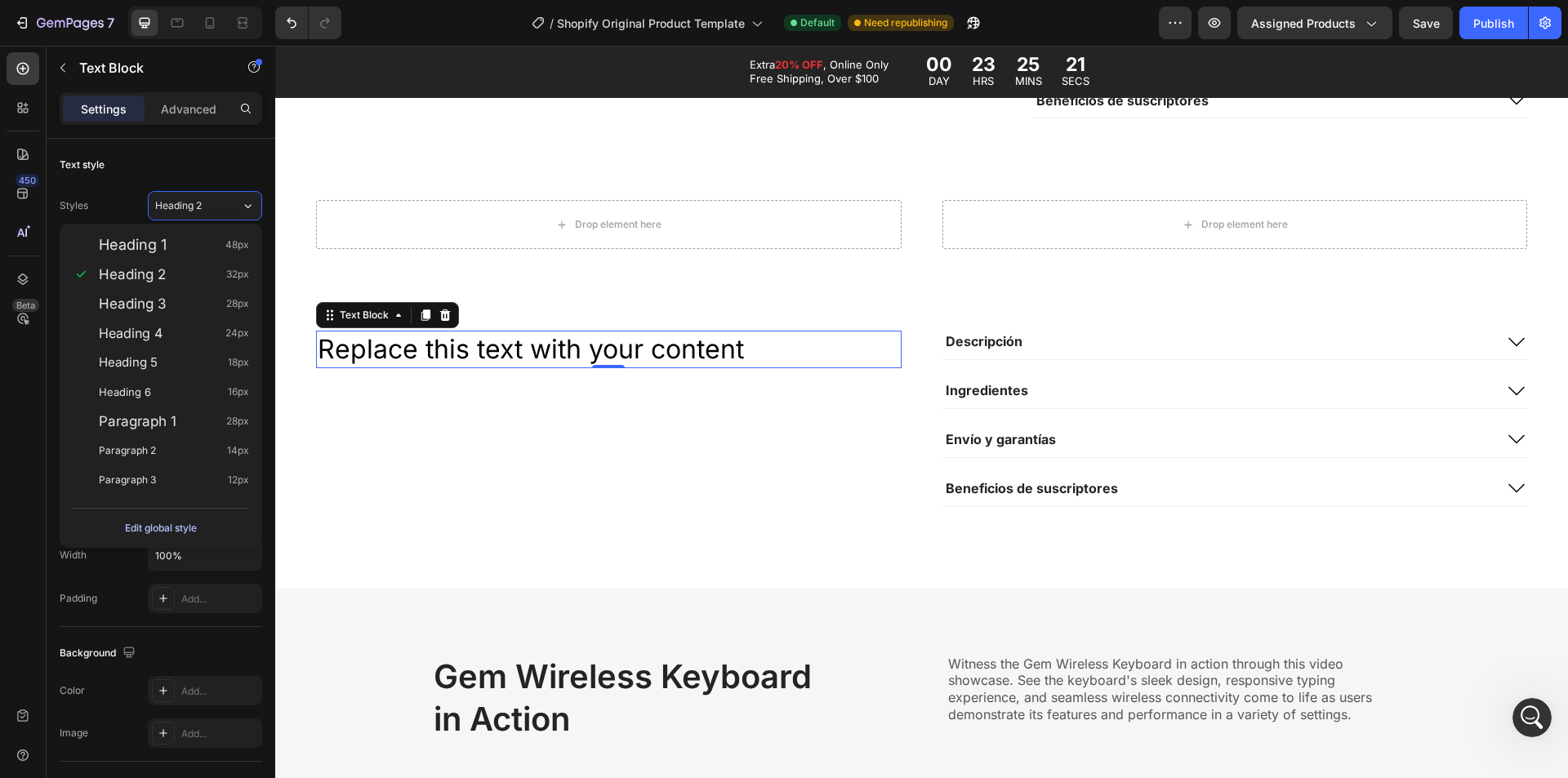
click at [150, 524] on div "Edit global style" at bounding box center [160, 529] width 71 height 20
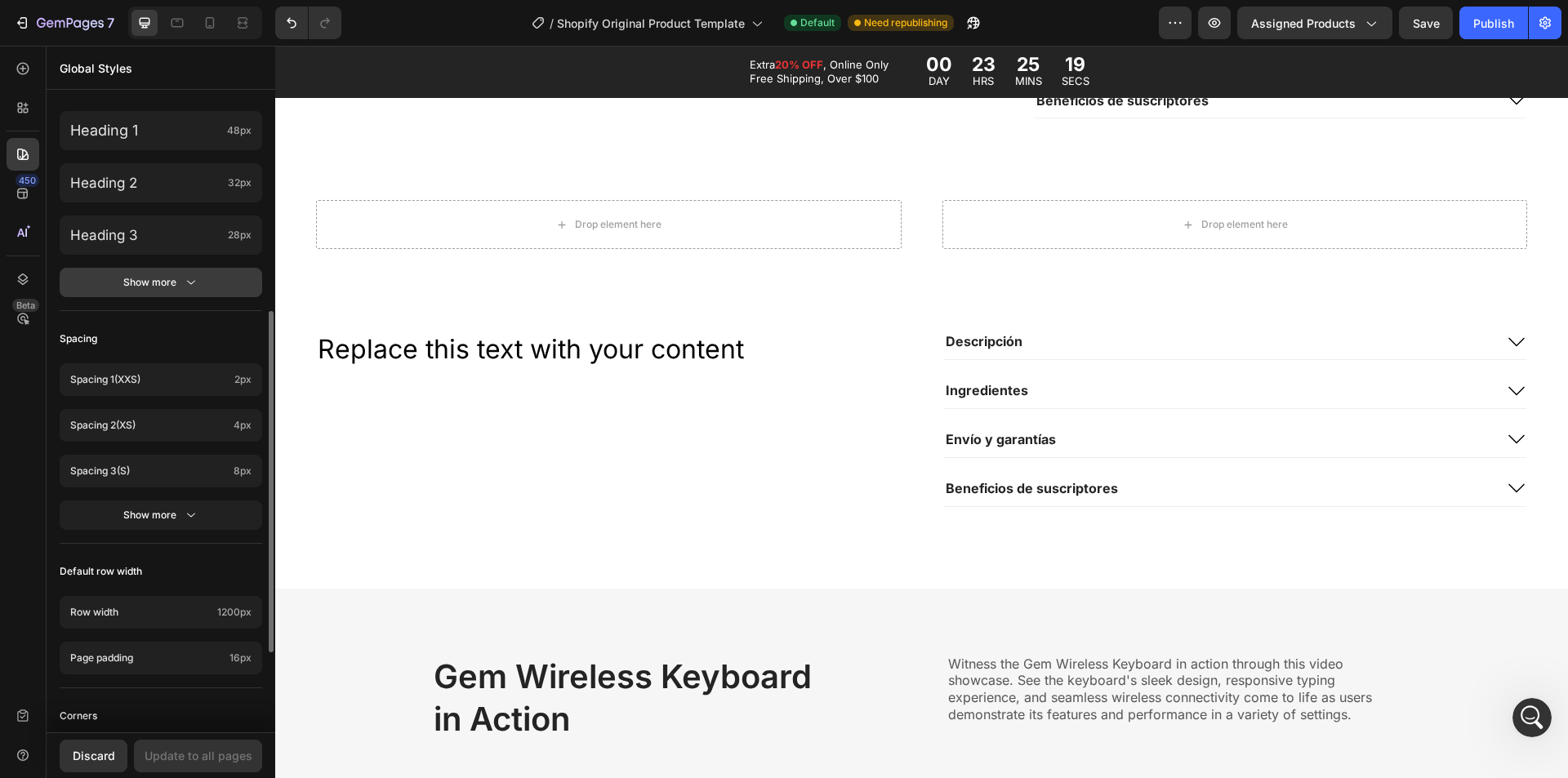
scroll to position [245, 0]
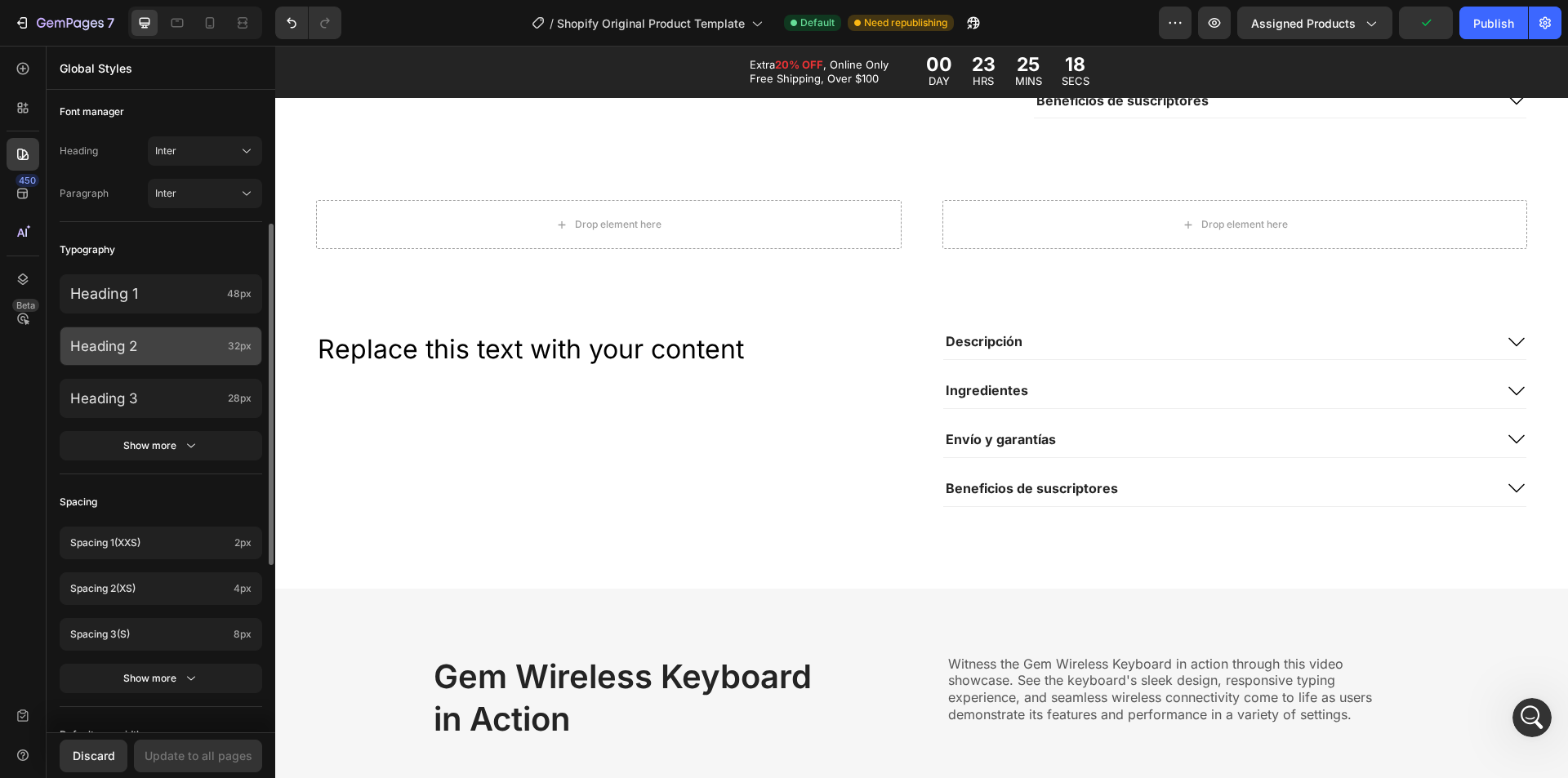
click at [165, 343] on p "Heading 2" at bounding box center [145, 347] width 151 height 18
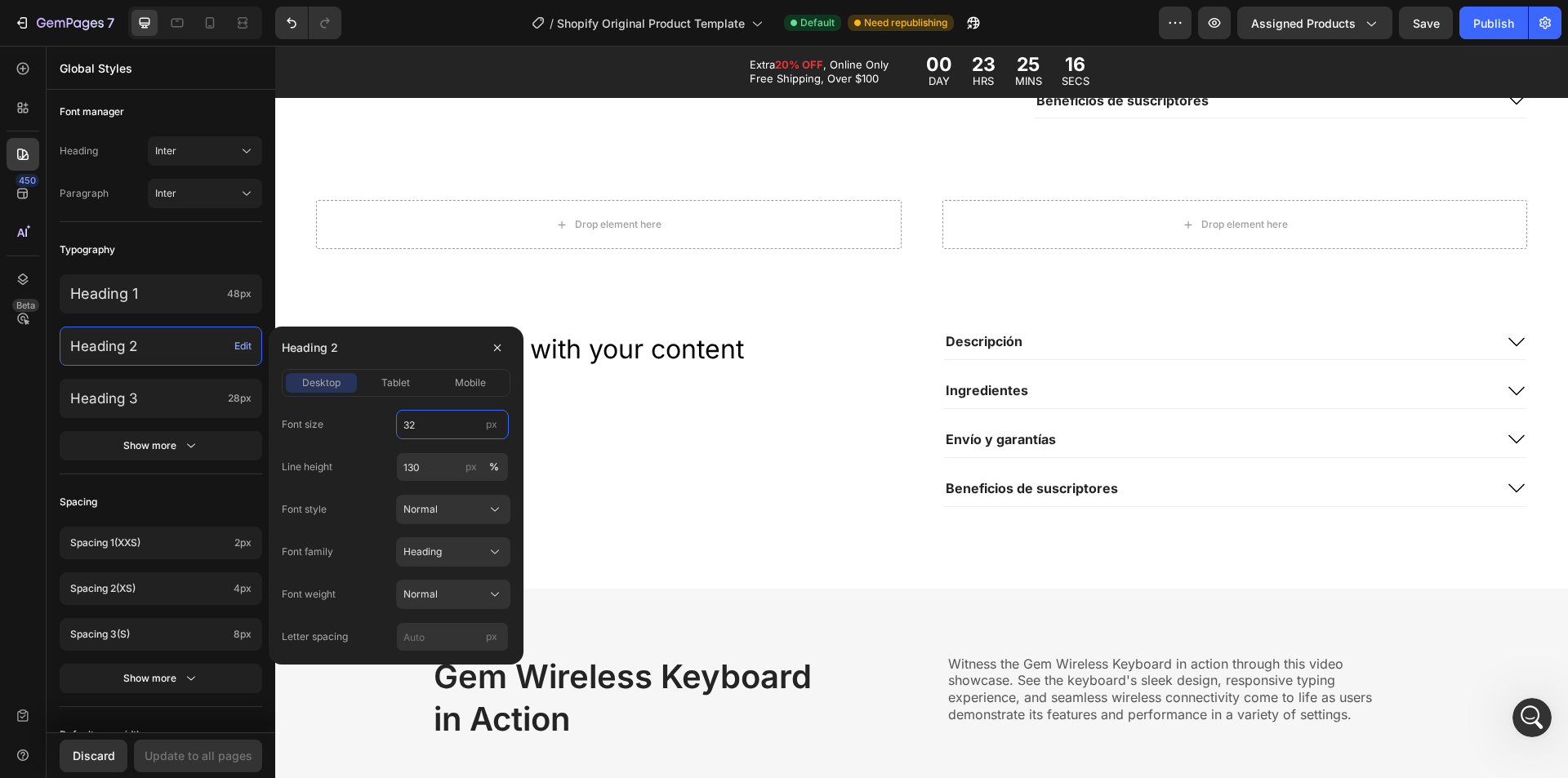
click at [421, 428] on input "32" at bounding box center [452, 424] width 113 height 29
click at [426, 426] on input "32" at bounding box center [452, 424] width 113 height 29
click at [433, 514] on span "Normal" at bounding box center [420, 510] width 34 height 15
click at [420, 505] on span "Normal" at bounding box center [420, 510] width 34 height 15
click at [440, 466] on input "130" at bounding box center [452, 466] width 113 height 29
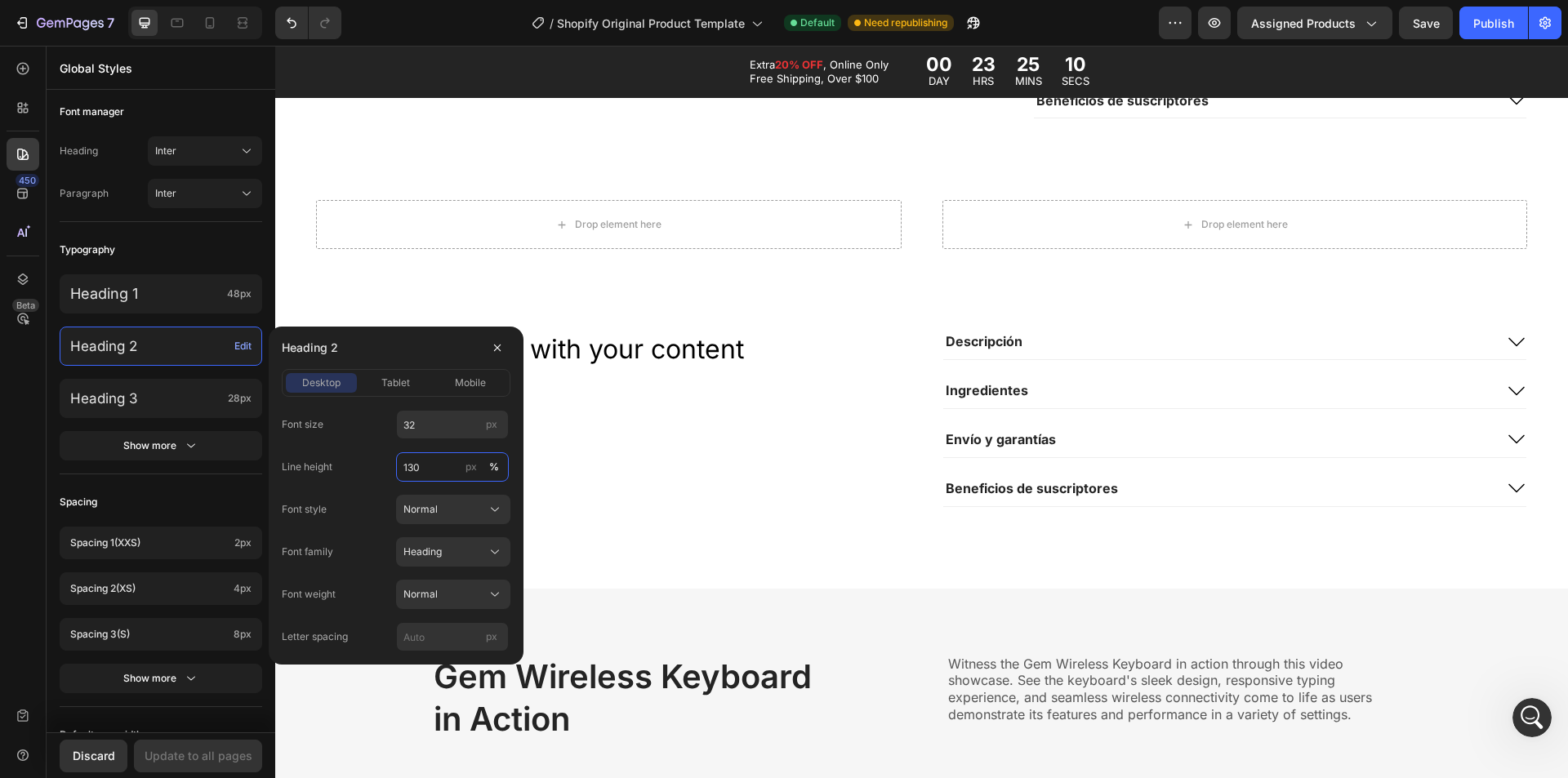
click at [443, 465] on input "130" at bounding box center [452, 466] width 113 height 29
click at [463, 505] on div "Normal" at bounding box center [443, 510] width 80 height 15
click at [454, 497] on button "Normal" at bounding box center [453, 509] width 115 height 29
click at [410, 387] on span "tablet" at bounding box center [396, 383] width 28 height 15
click at [328, 383] on span "desktop" at bounding box center [321, 383] width 38 height 15
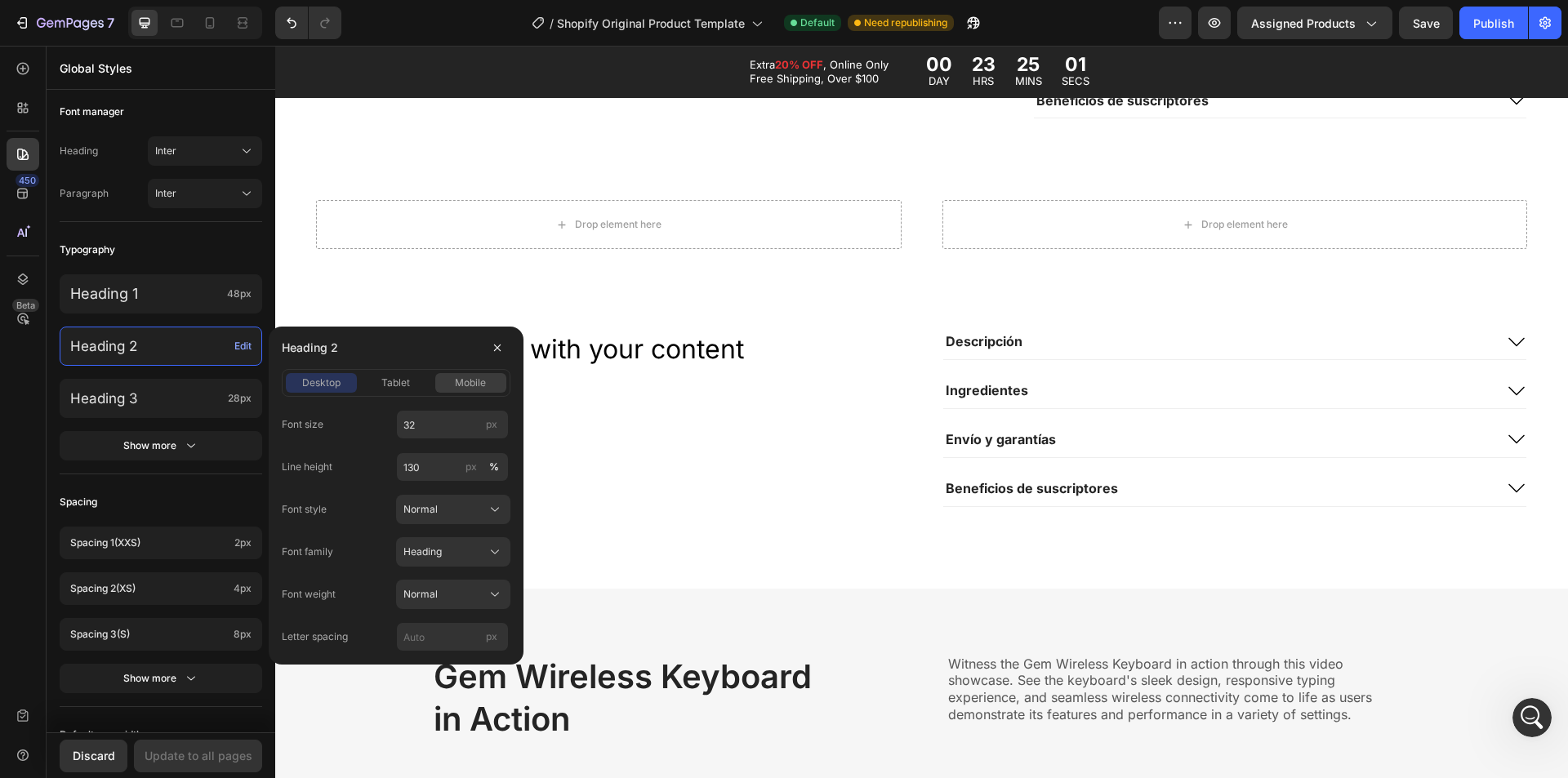
click at [467, 388] on span "mobile" at bounding box center [470, 383] width 31 height 15
click at [377, 379] on div "tablet" at bounding box center [395, 383] width 71 height 15
click at [297, 376] on div "desktop" at bounding box center [321, 383] width 71 height 15
click at [599, 351] on div "Replace this text with your content" at bounding box center [609, 349] width 585 height 37
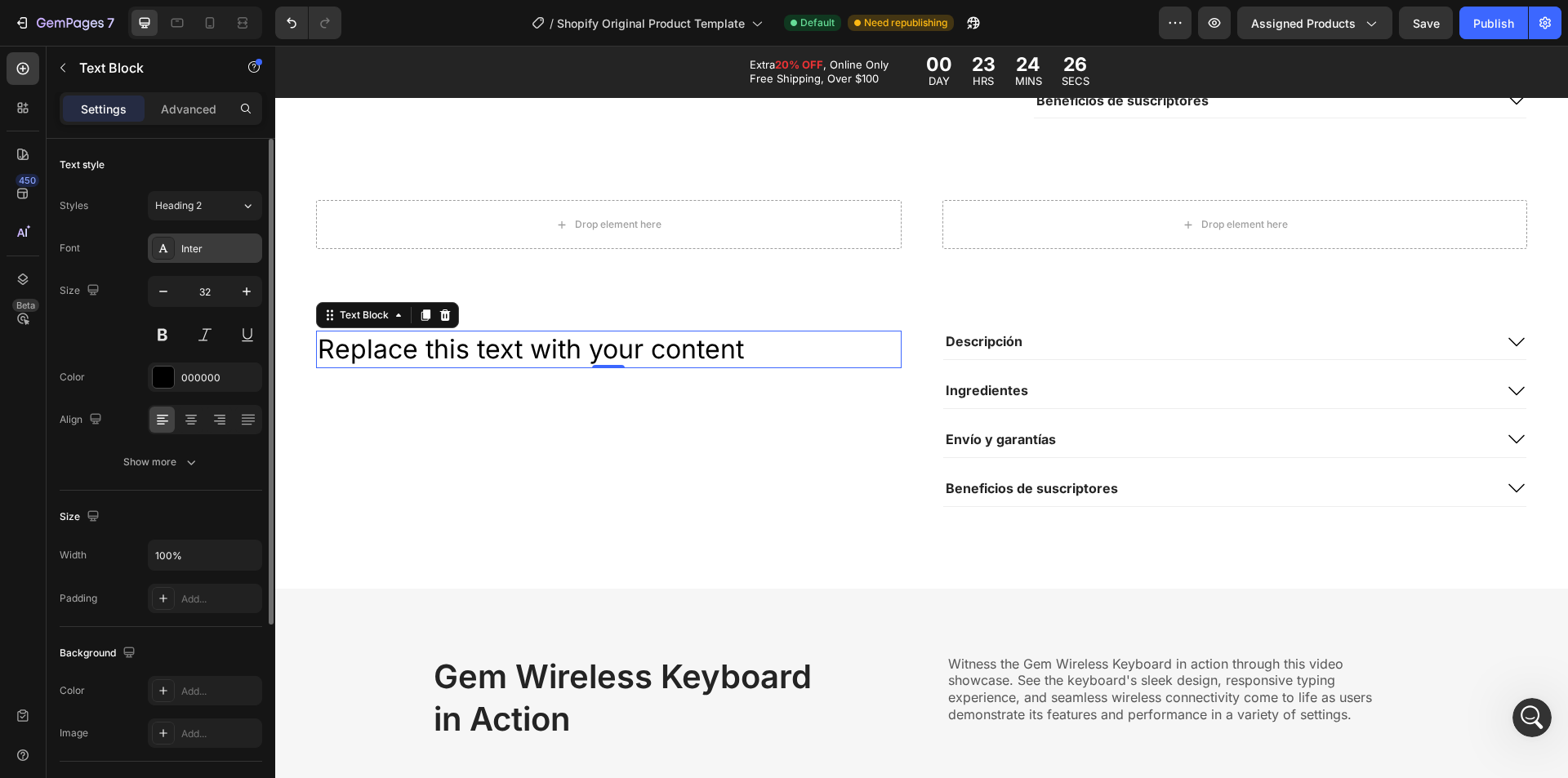
click at [199, 244] on div "Inter" at bounding box center [219, 249] width 76 height 15
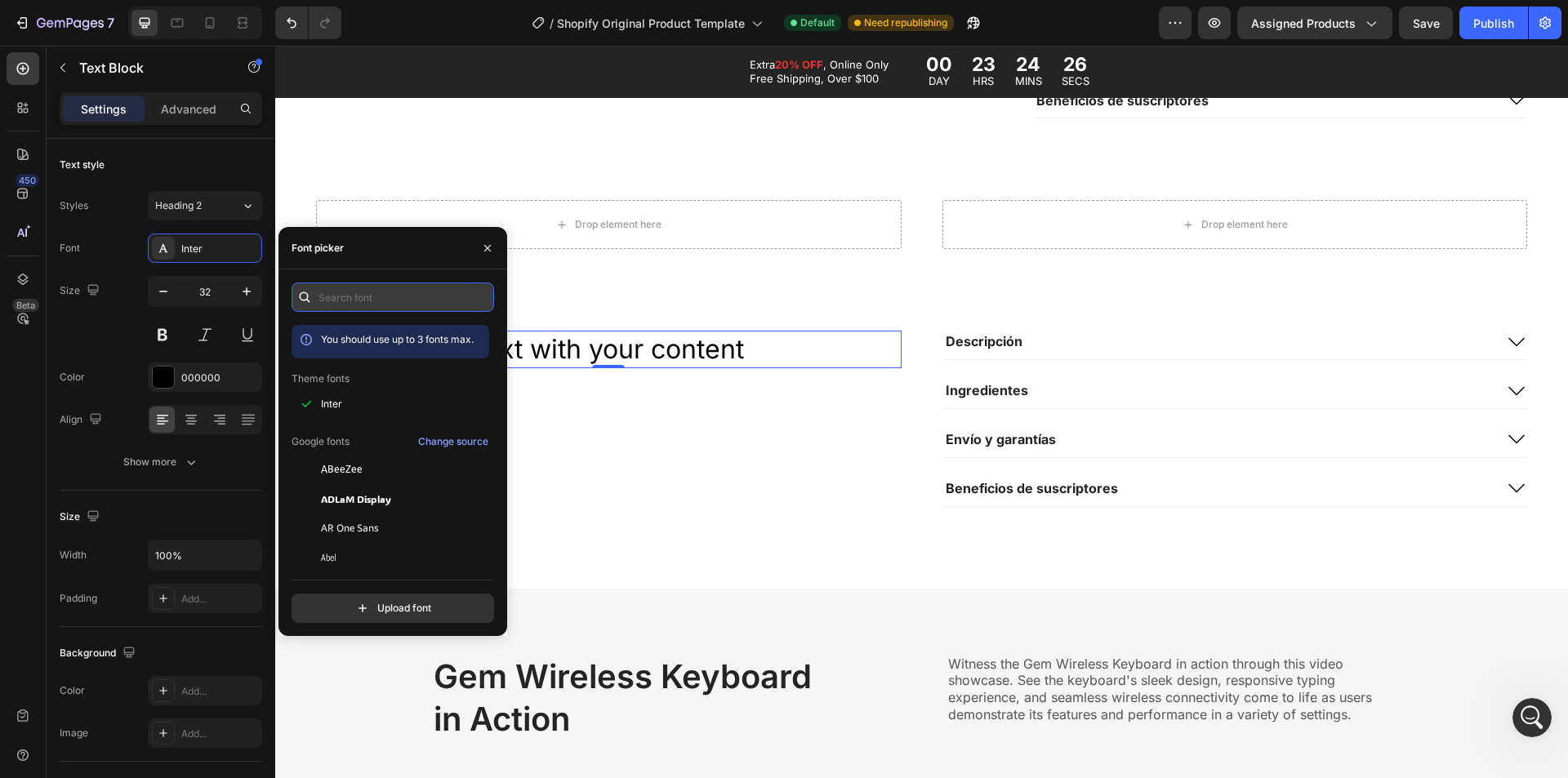
click at [354, 288] on input "text" at bounding box center [393, 297] width 203 height 29
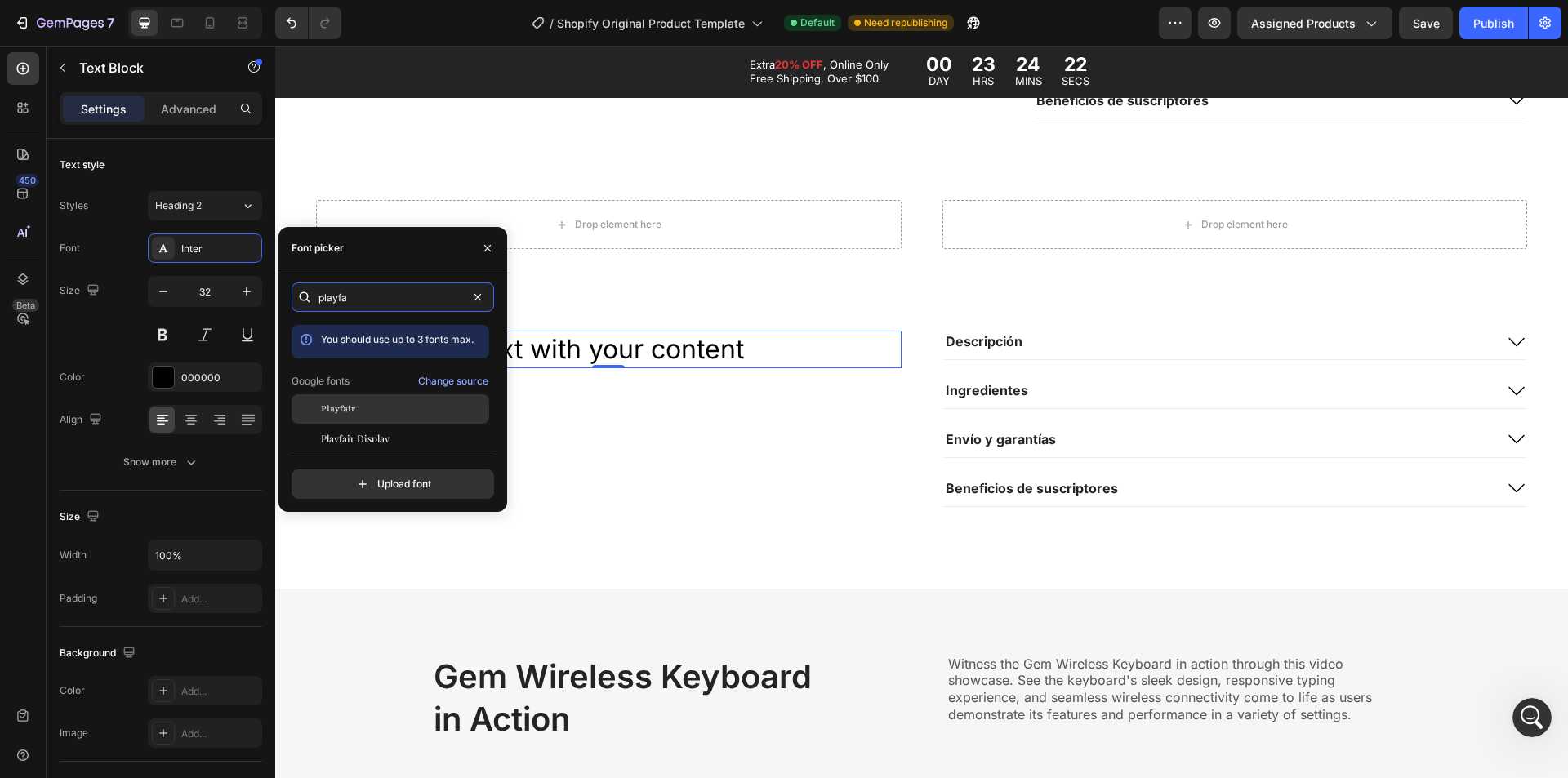
type input "playfa"
click at [381, 405] on div "Playfair" at bounding box center [403, 409] width 165 height 15
click at [488, 248] on icon "button" at bounding box center [488, 248] width 7 height 7
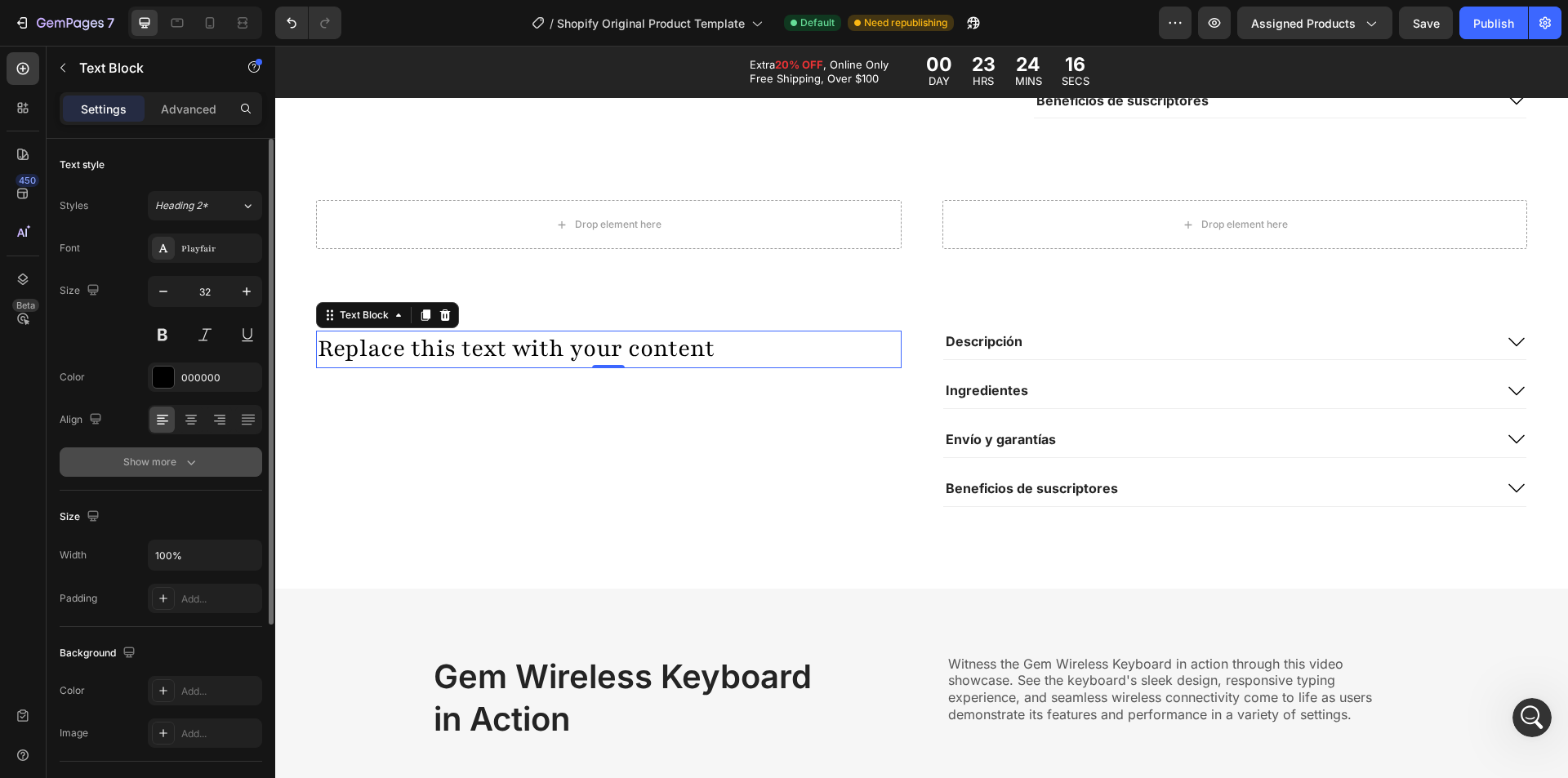
click at [191, 473] on button "Show more" at bounding box center [161, 461] width 203 height 29
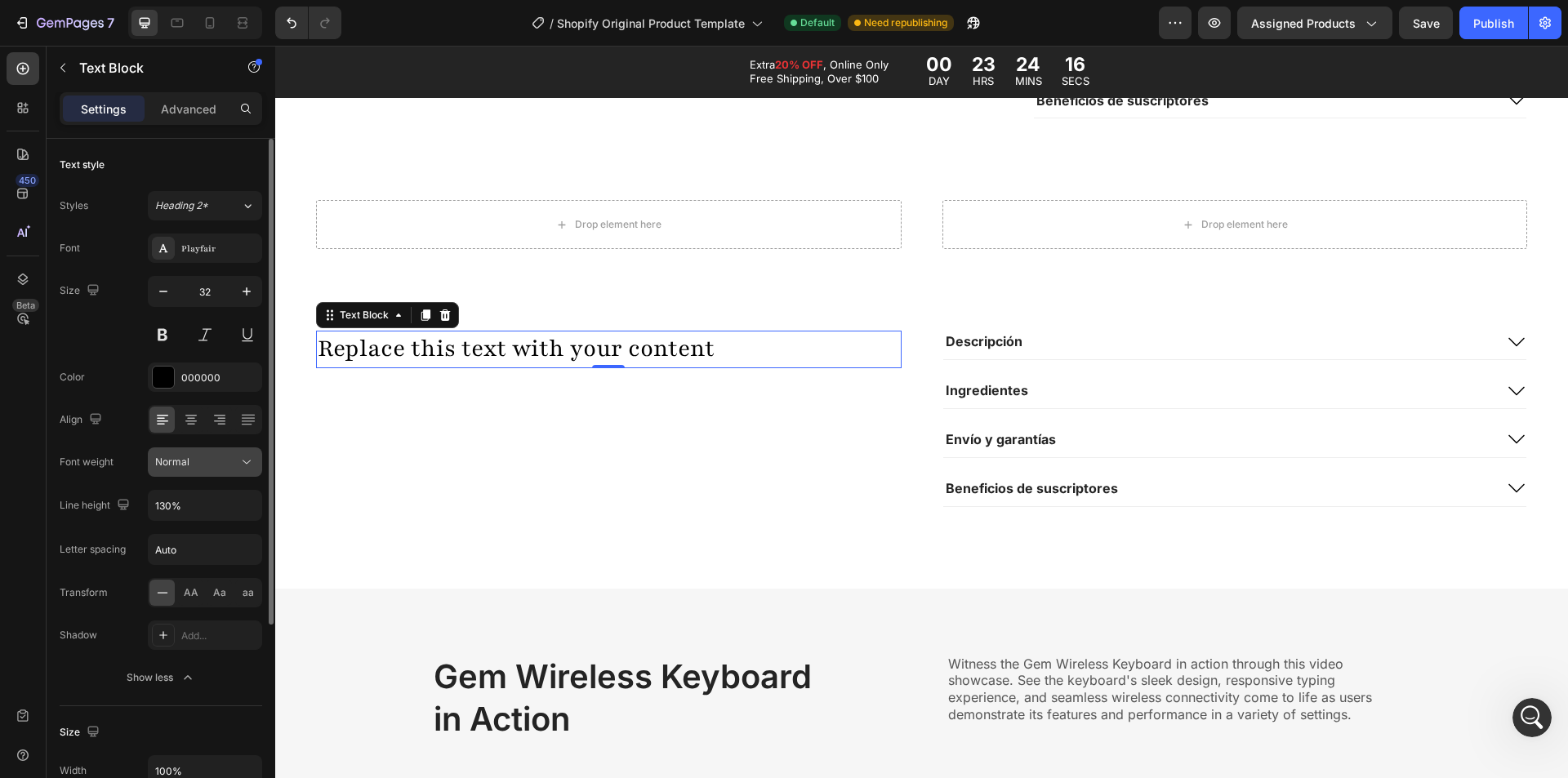
click at [199, 457] on div "Normal" at bounding box center [197, 462] width 83 height 15
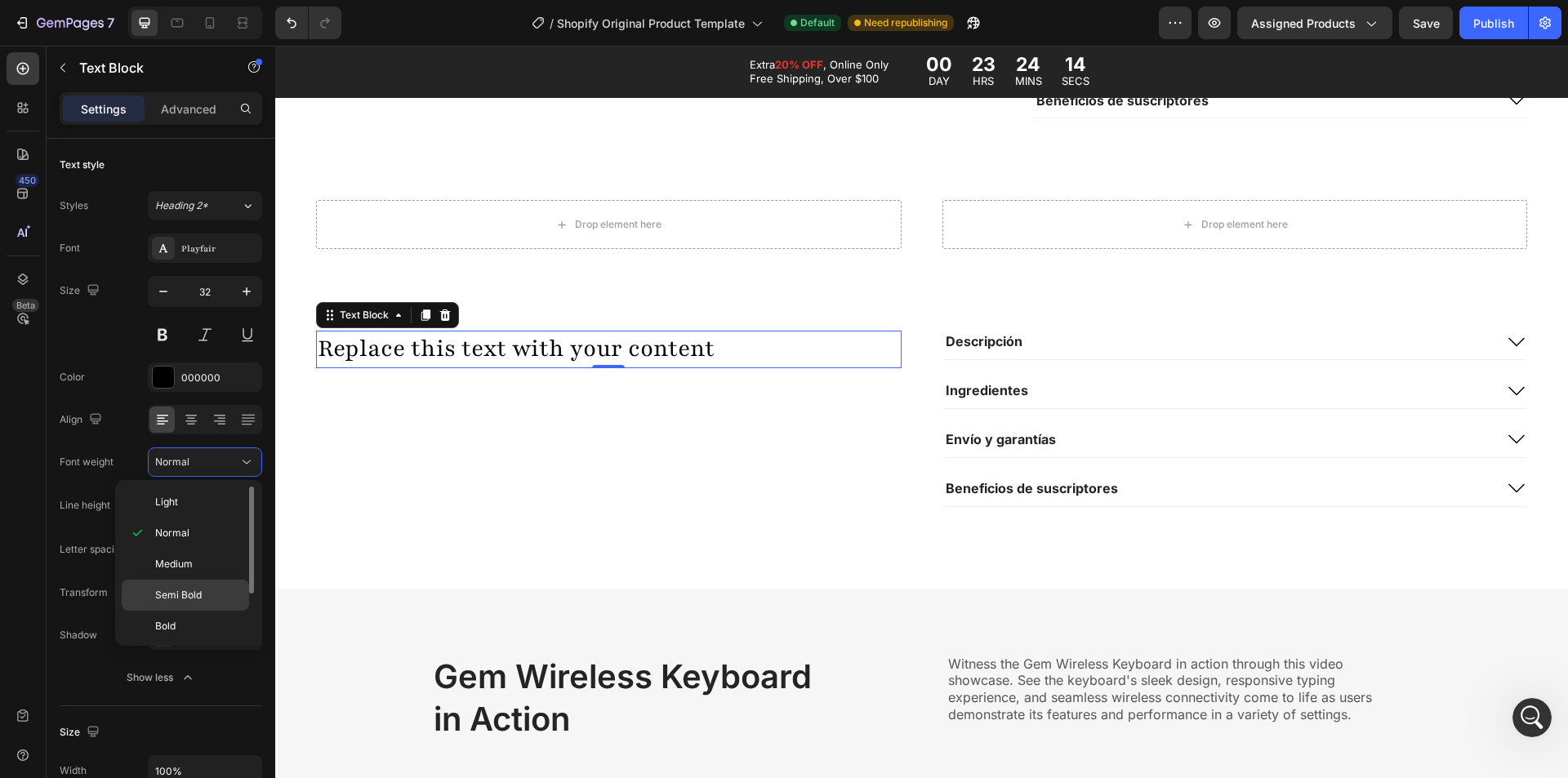
click at [172, 588] on span "Semi Bold" at bounding box center [179, 595] width 47 height 15
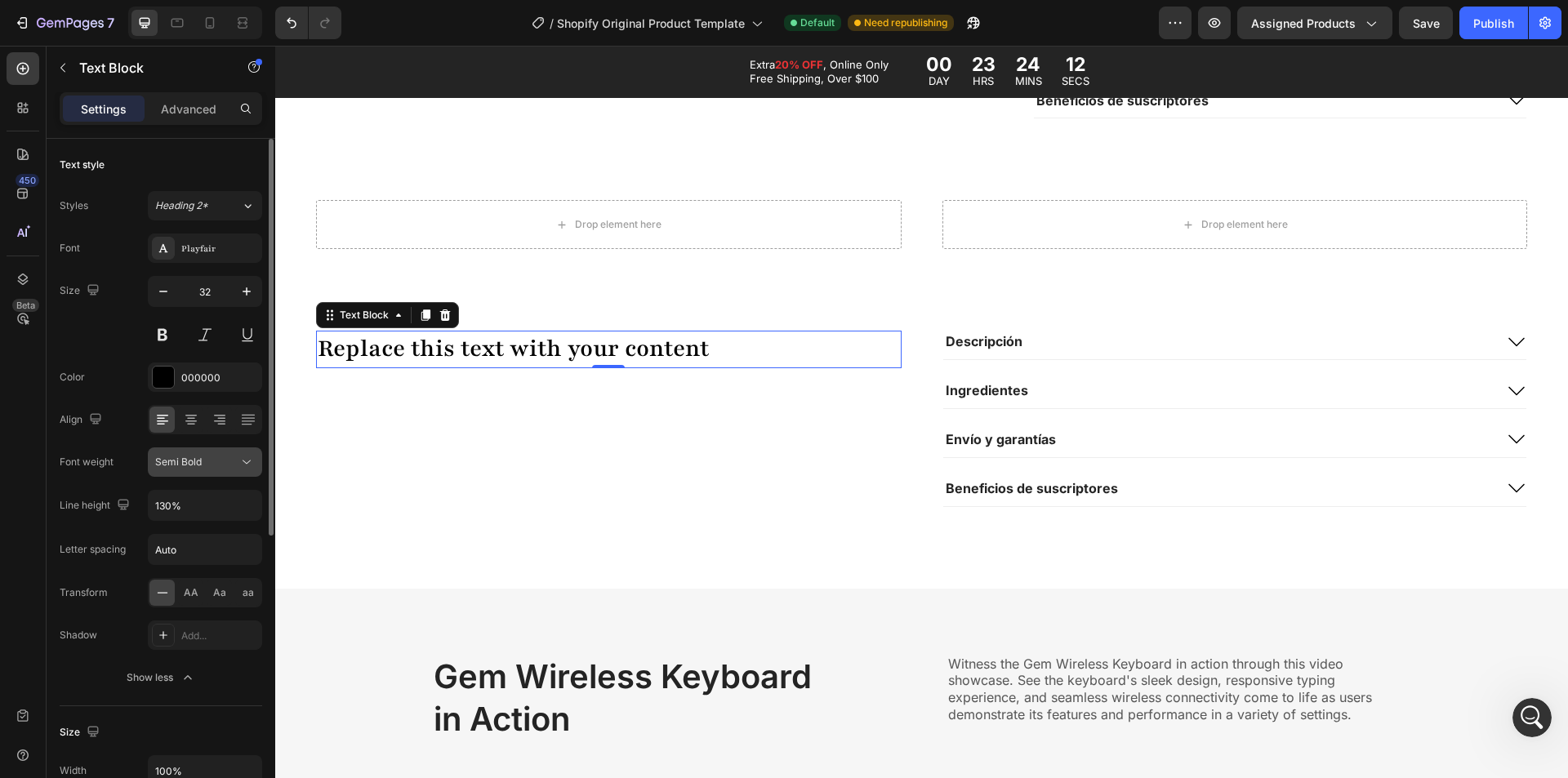
click at [202, 474] on button "Semi Bold" at bounding box center [205, 461] width 115 height 29
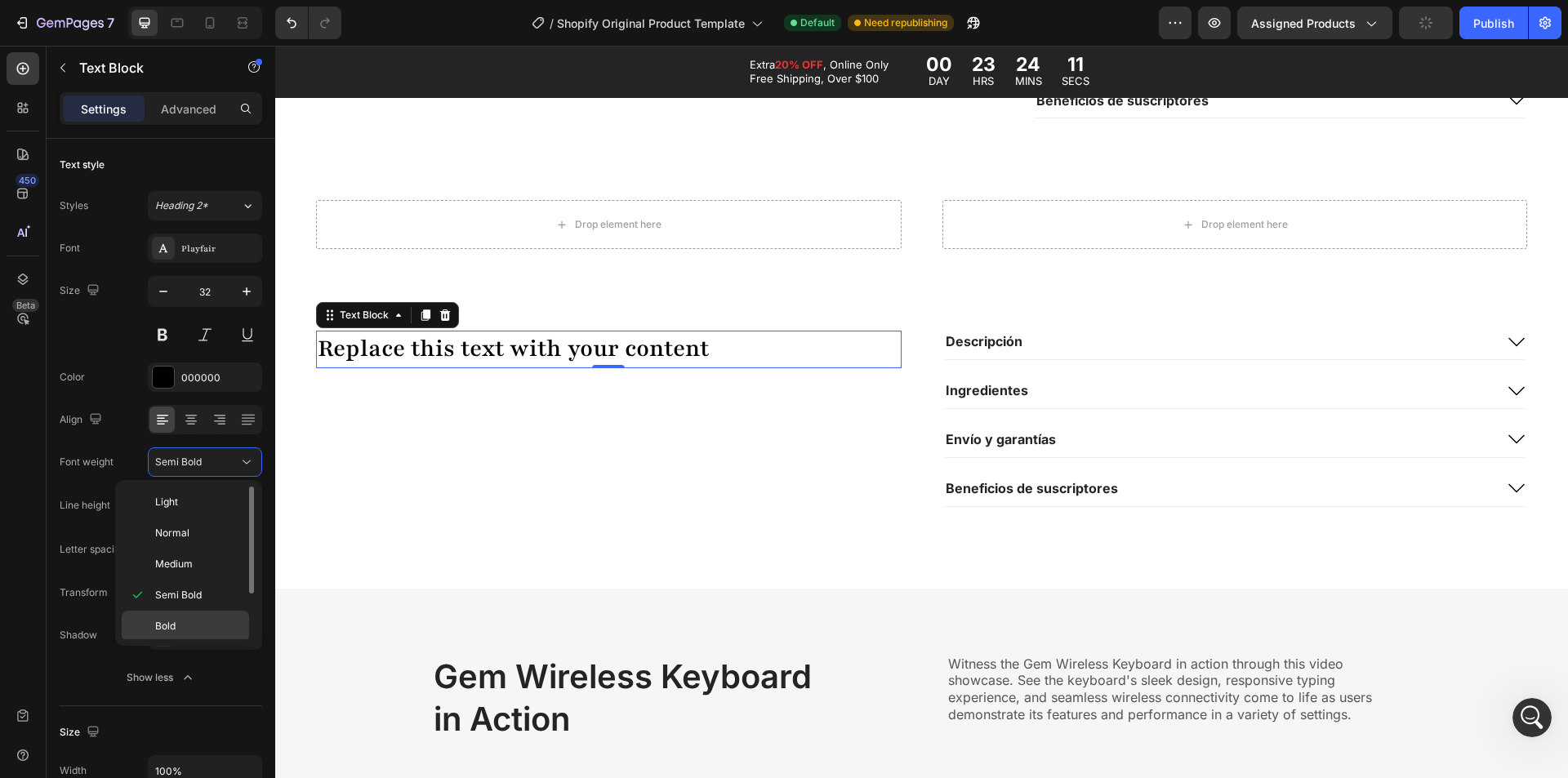
click at [194, 621] on p "Bold" at bounding box center [199, 627] width 86 height 15
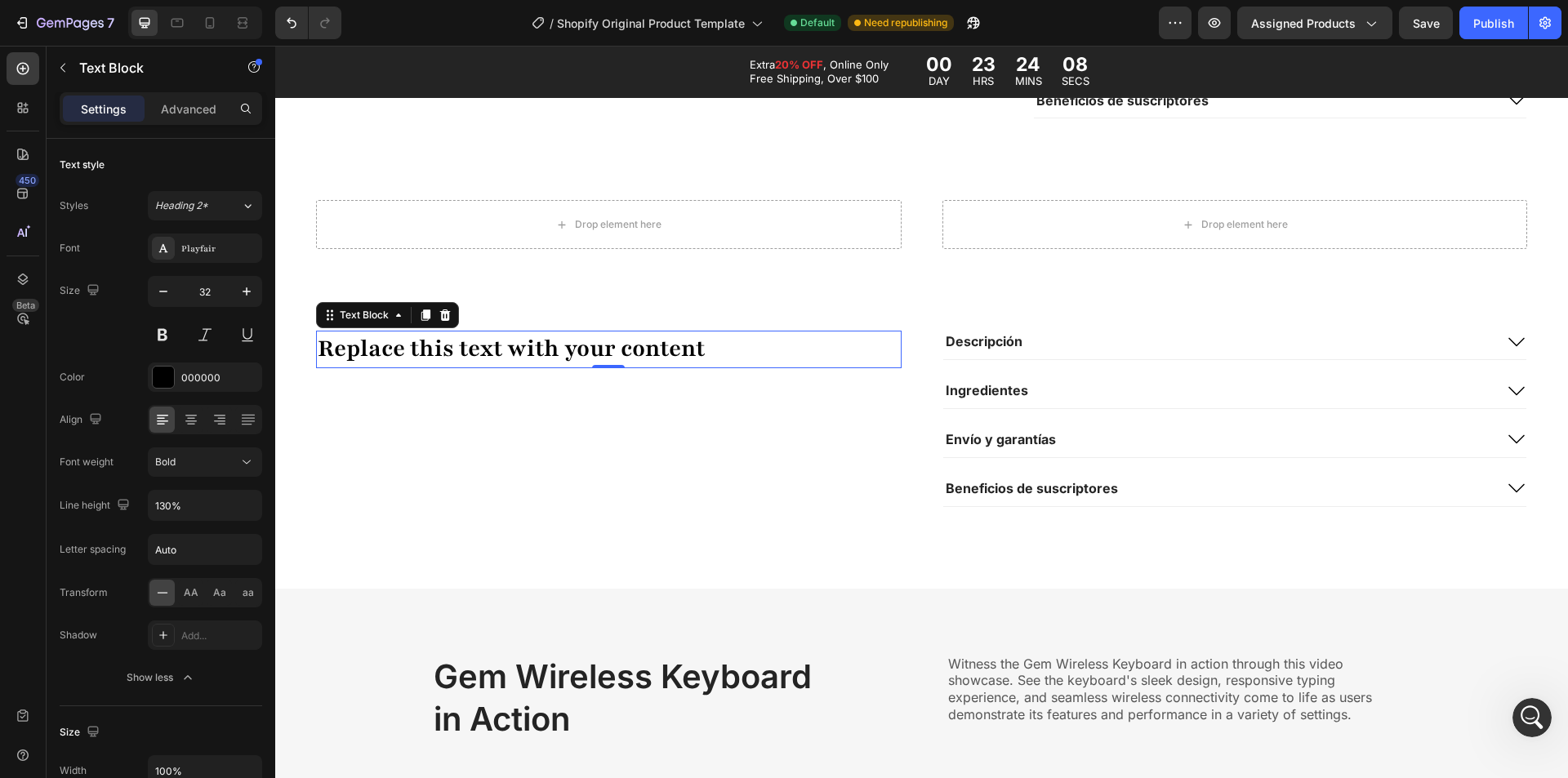
click at [451, 356] on div "Replace this text with your content" at bounding box center [609, 349] width 585 height 37
click at [451, 356] on p "Replace this text with your content" at bounding box center [609, 349] width 582 height 34
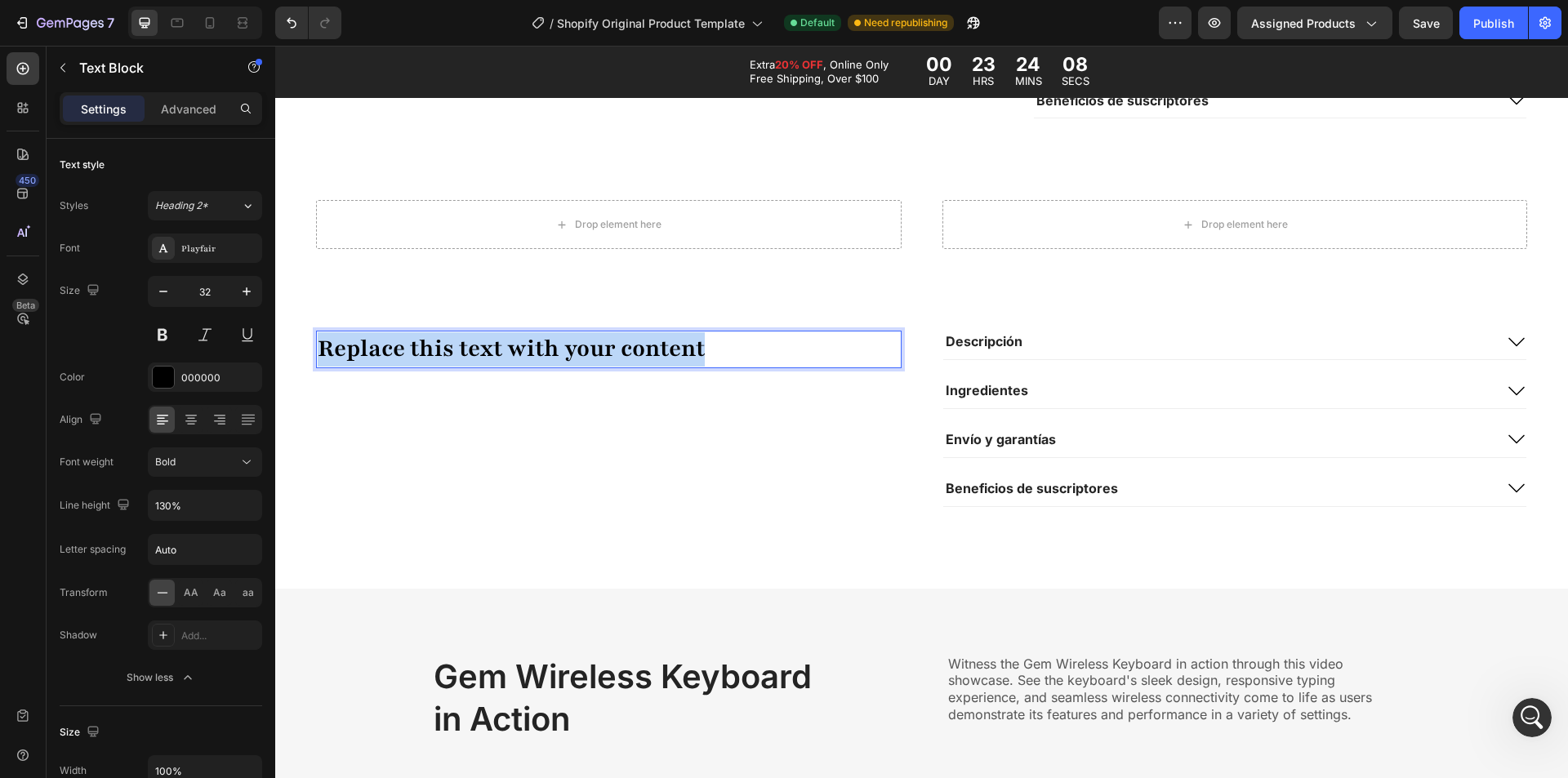
click at [451, 356] on p "Replace this text with your content" at bounding box center [609, 349] width 582 height 34
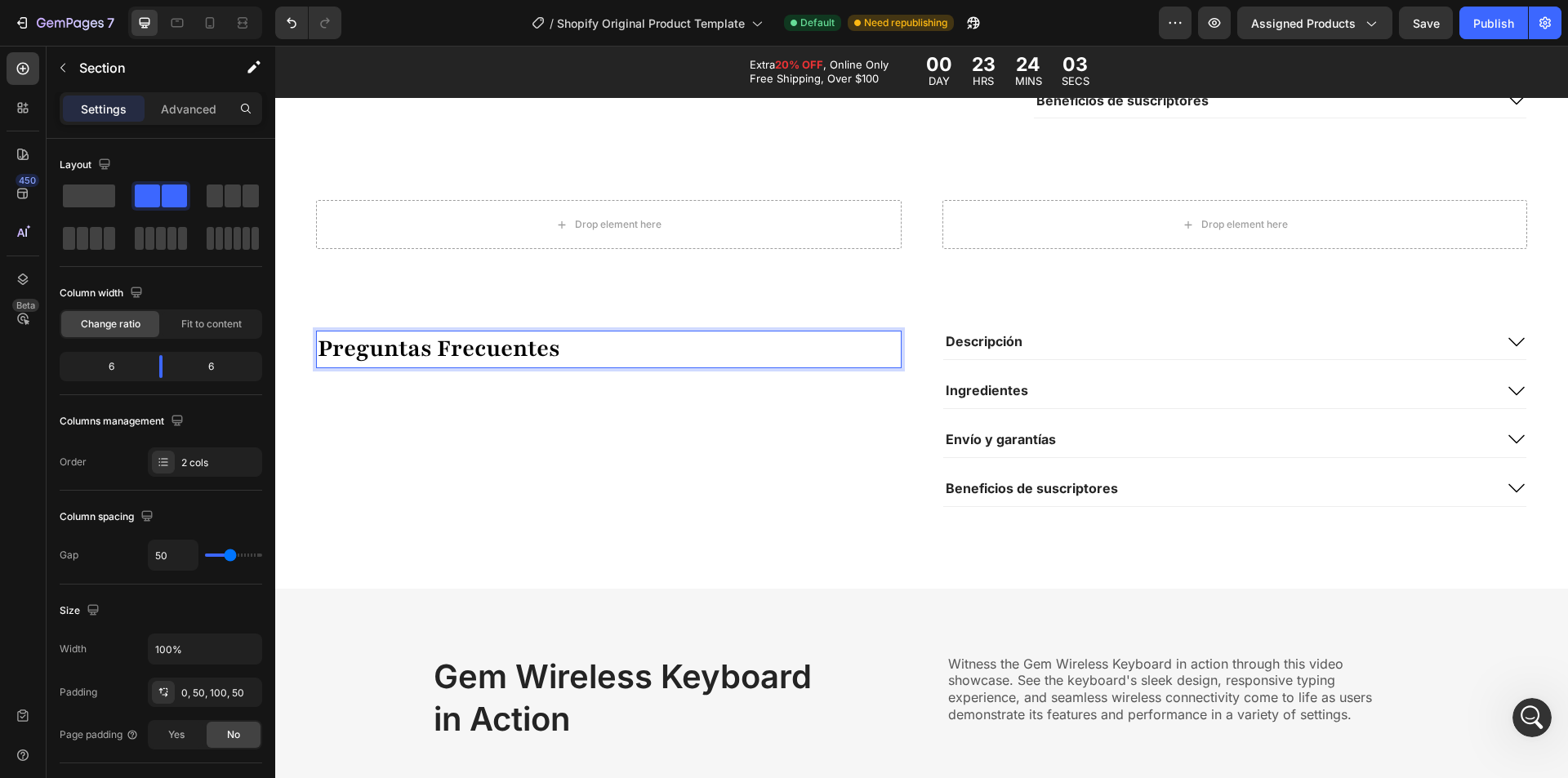
click at [589, 268] on div "Drop element here Drop element here Section 7" at bounding box center [921, 265] width 1293 height 130
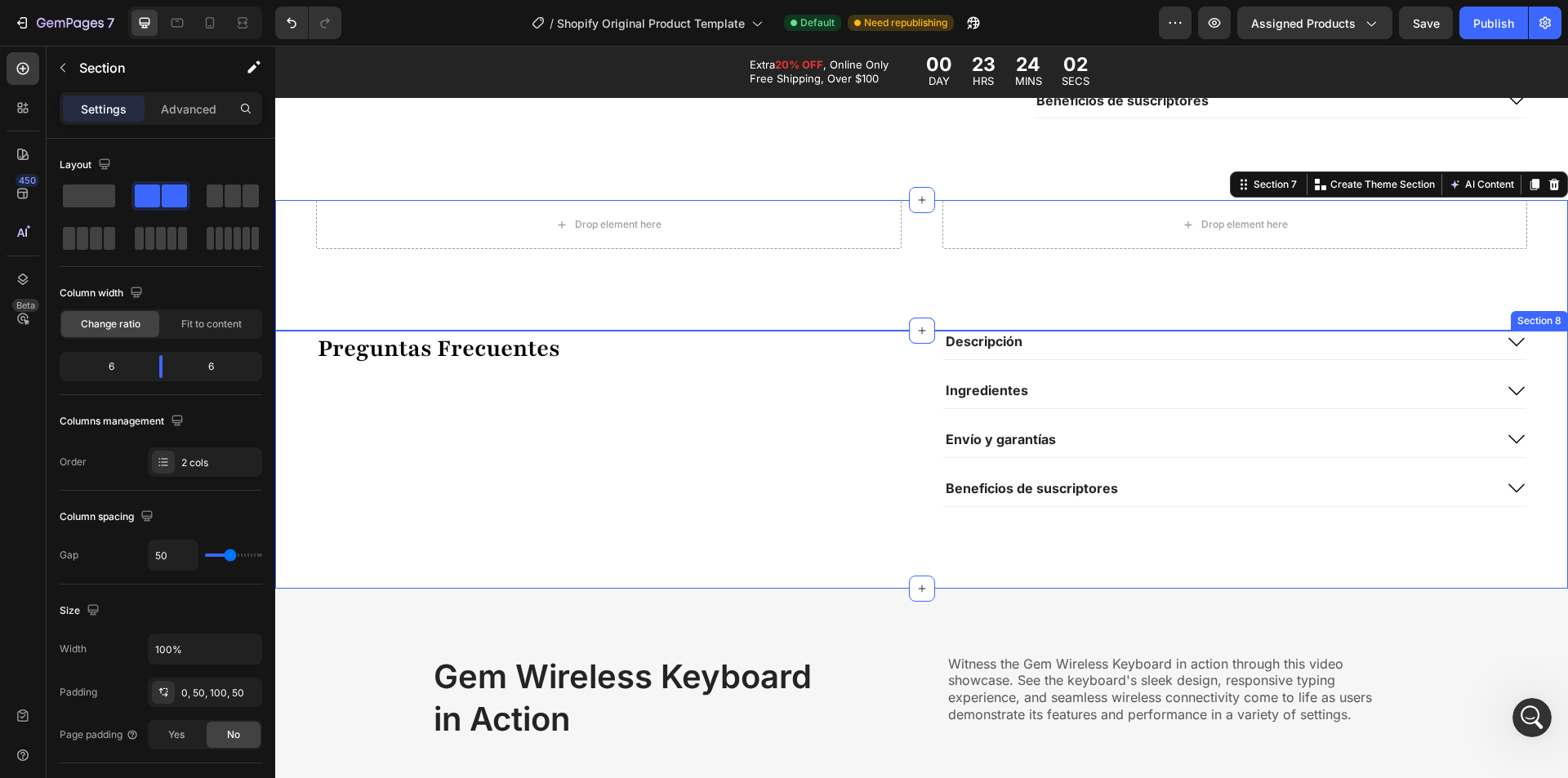
click at [534, 475] on div "Preguntas Frecuentes Text Block" at bounding box center [609, 418] width 585 height 175
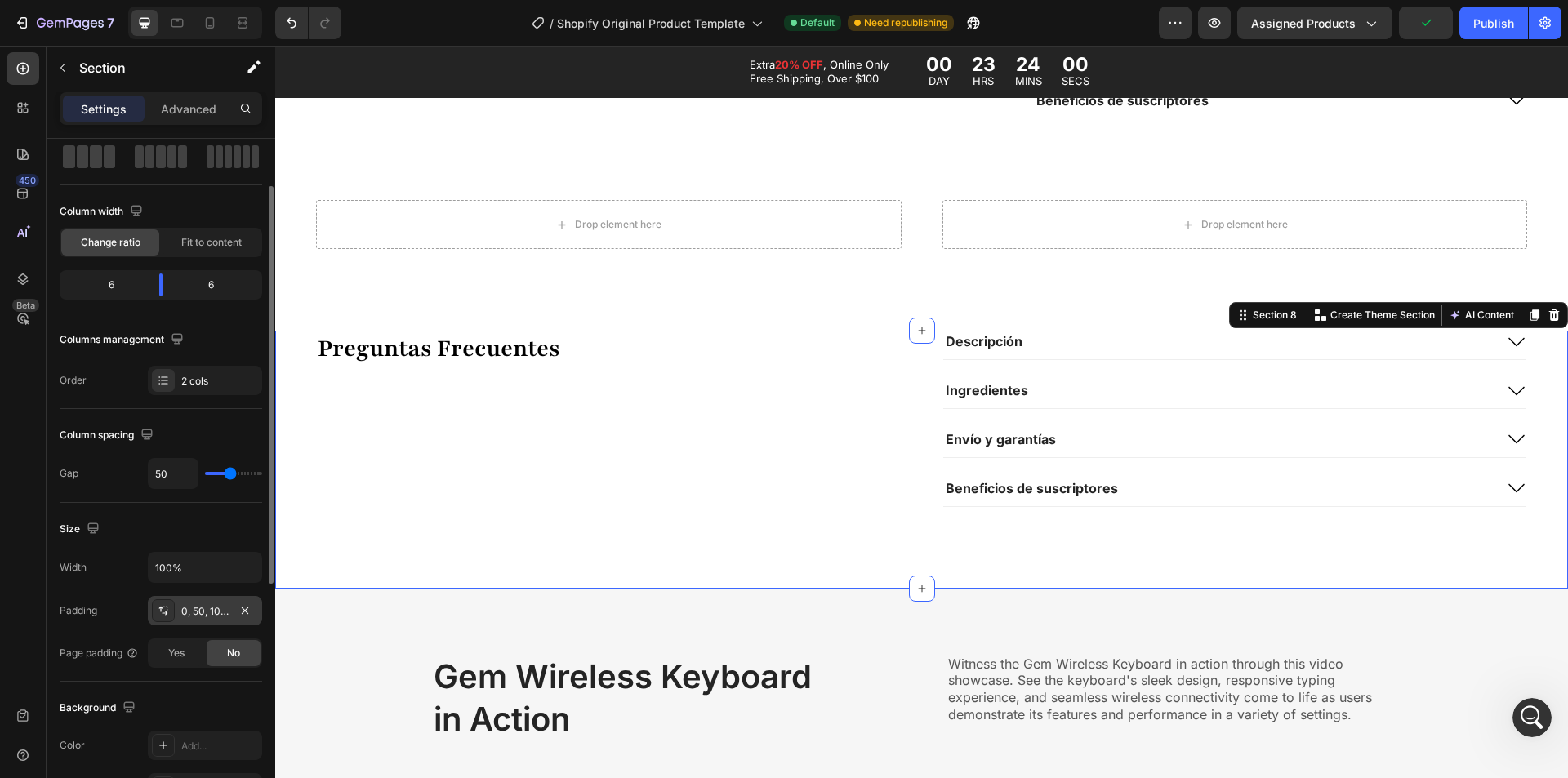
click at [193, 615] on div "0, 50, 100, 50" at bounding box center [205, 612] width 47 height 15
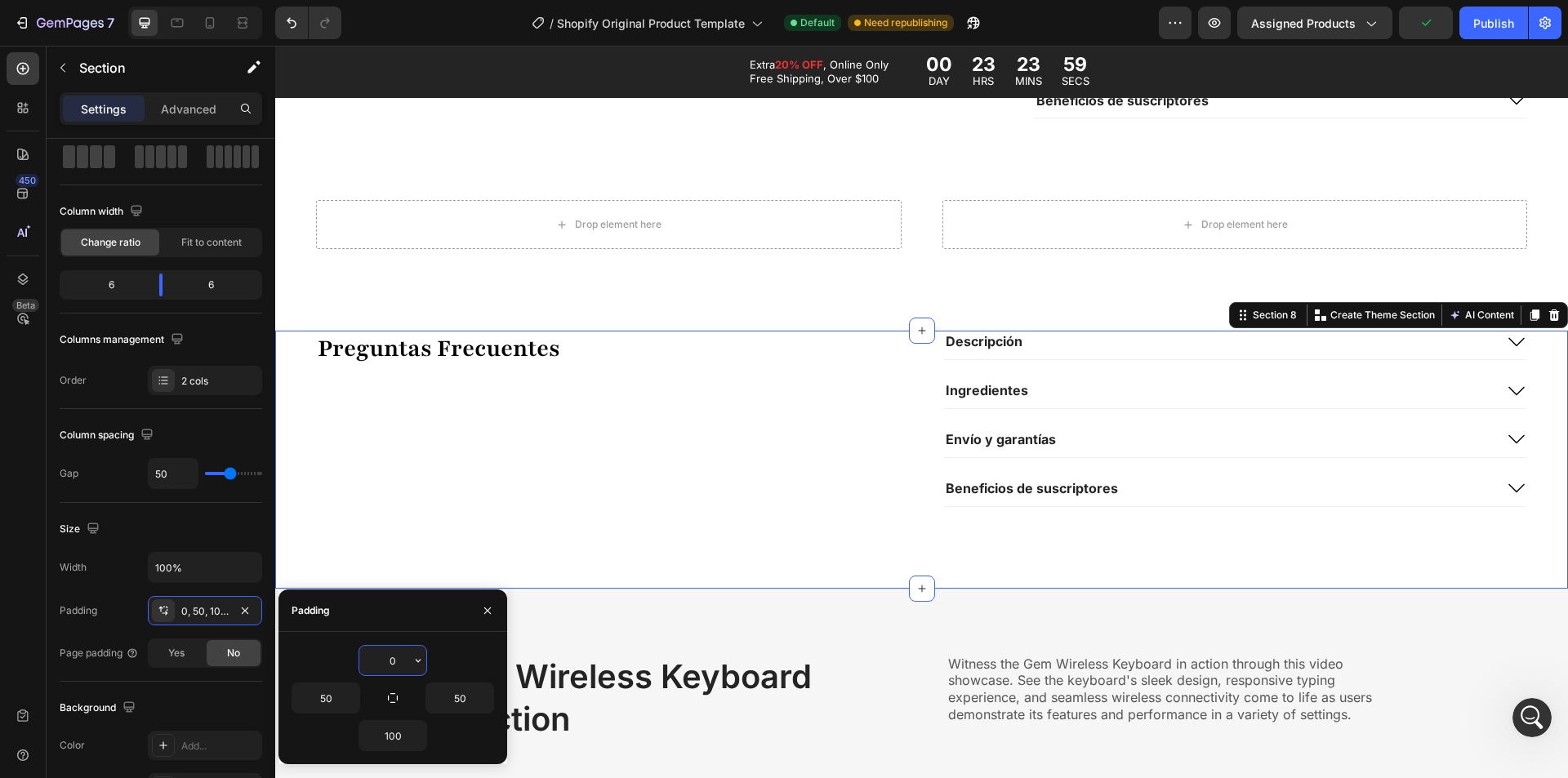
click at [399, 663] on input "0" at bounding box center [392, 660] width 67 height 29
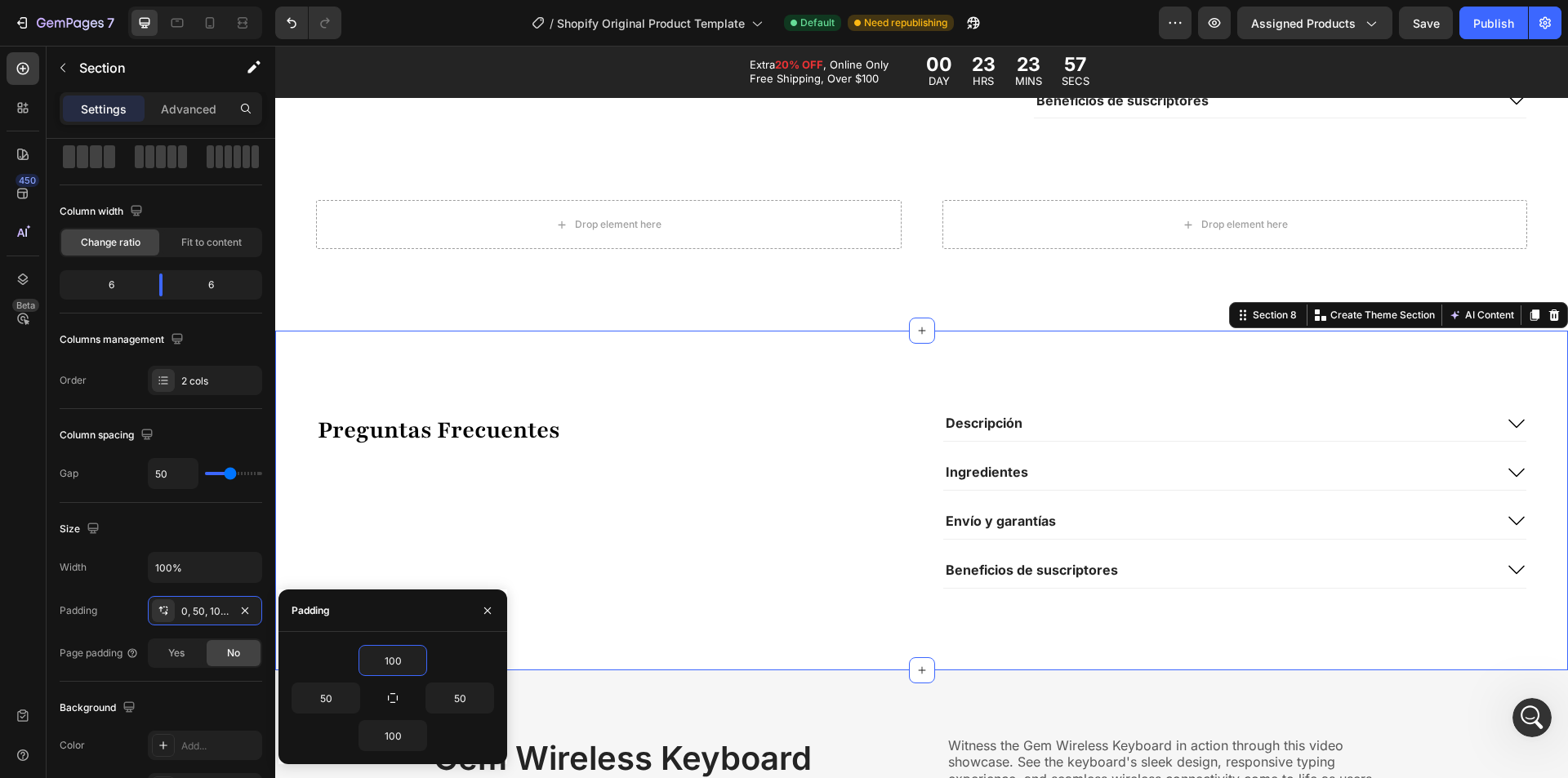
type input "100"
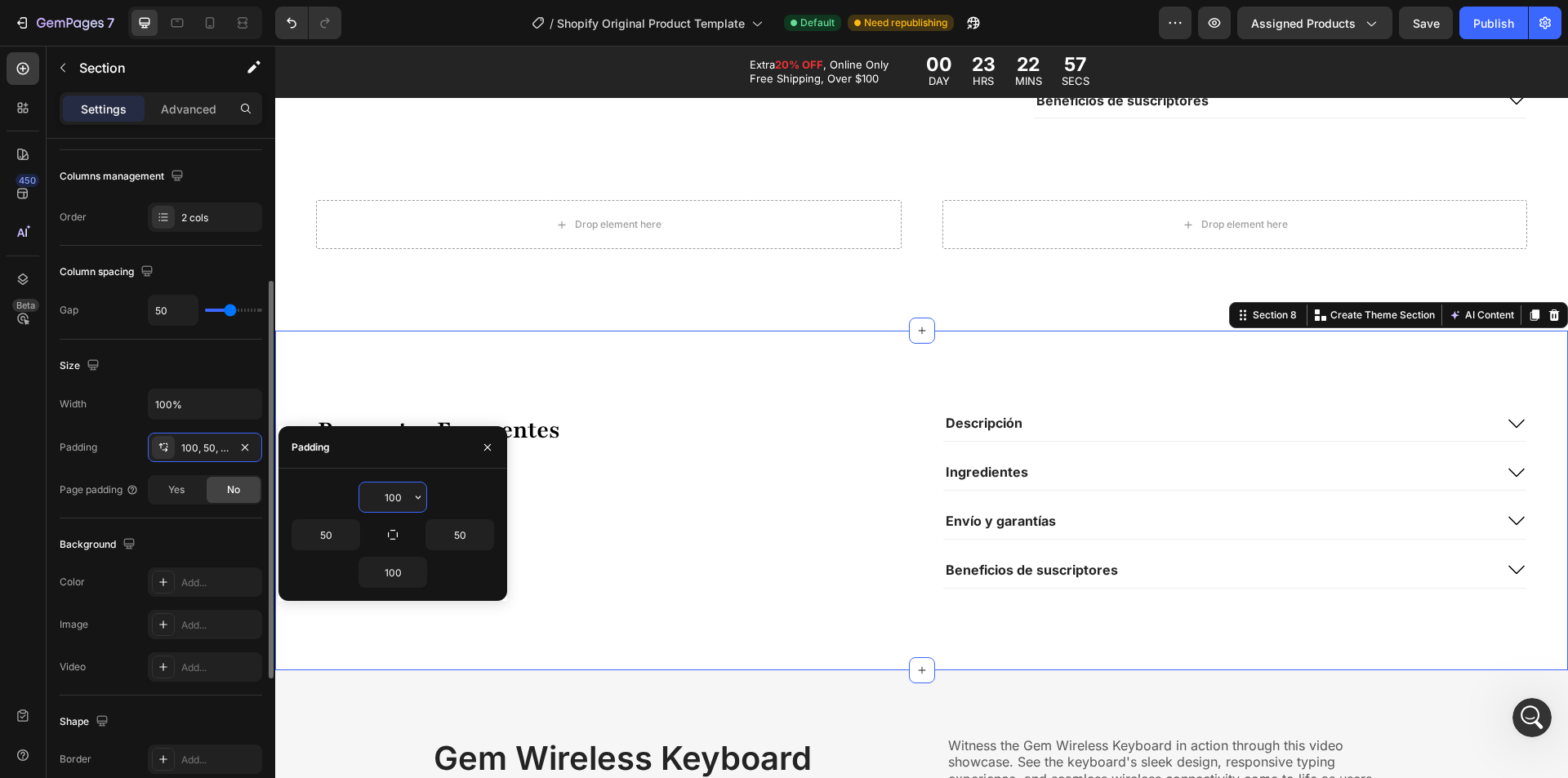
scroll to position [327, 0]
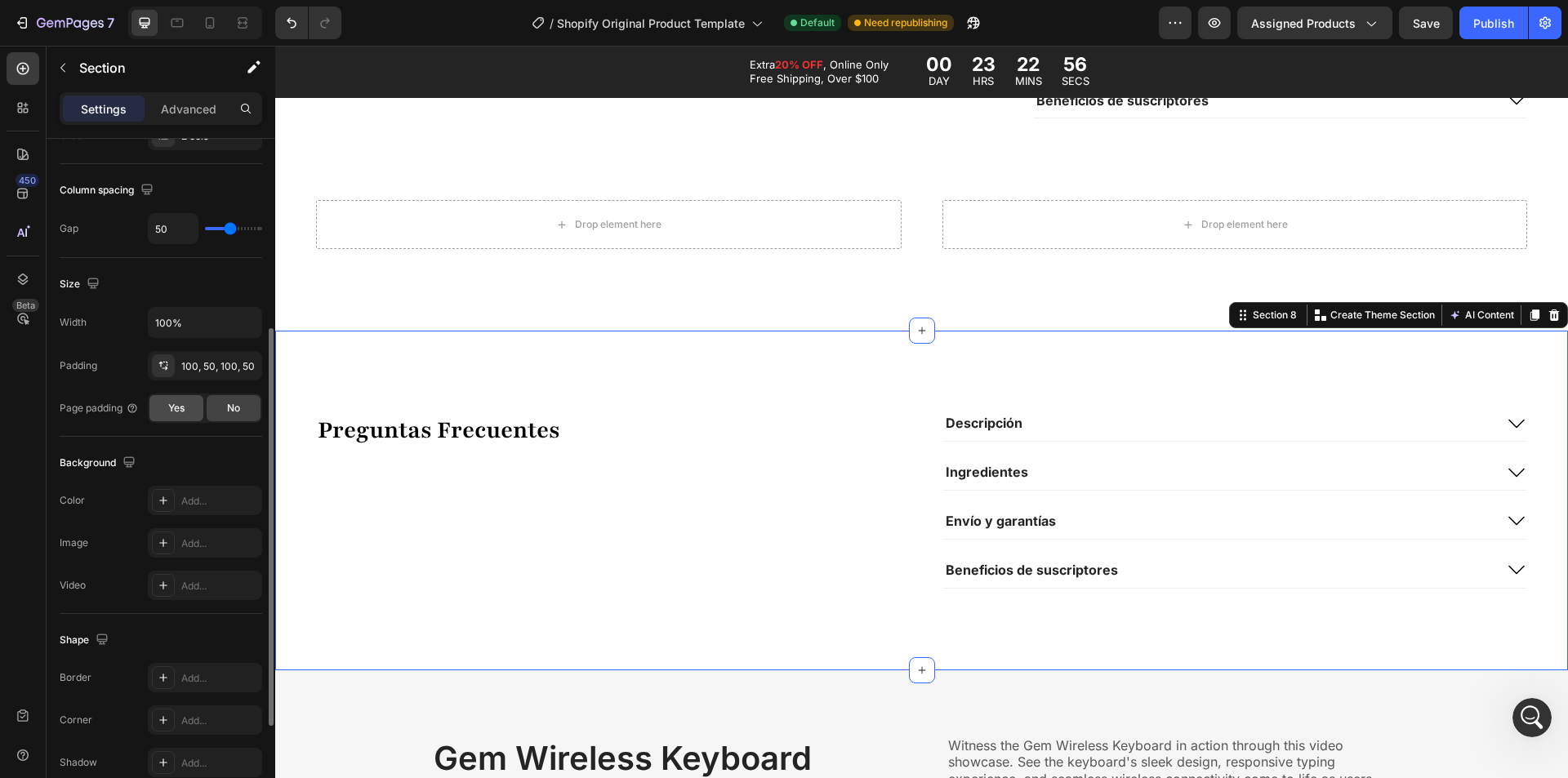
click at [179, 403] on span "Yes" at bounding box center [176, 408] width 17 height 15
click at [222, 408] on div "No" at bounding box center [234, 407] width 54 height 26
click at [186, 406] on div "Yes" at bounding box center [176, 407] width 54 height 26
click at [224, 408] on div "No" at bounding box center [234, 407] width 54 height 26
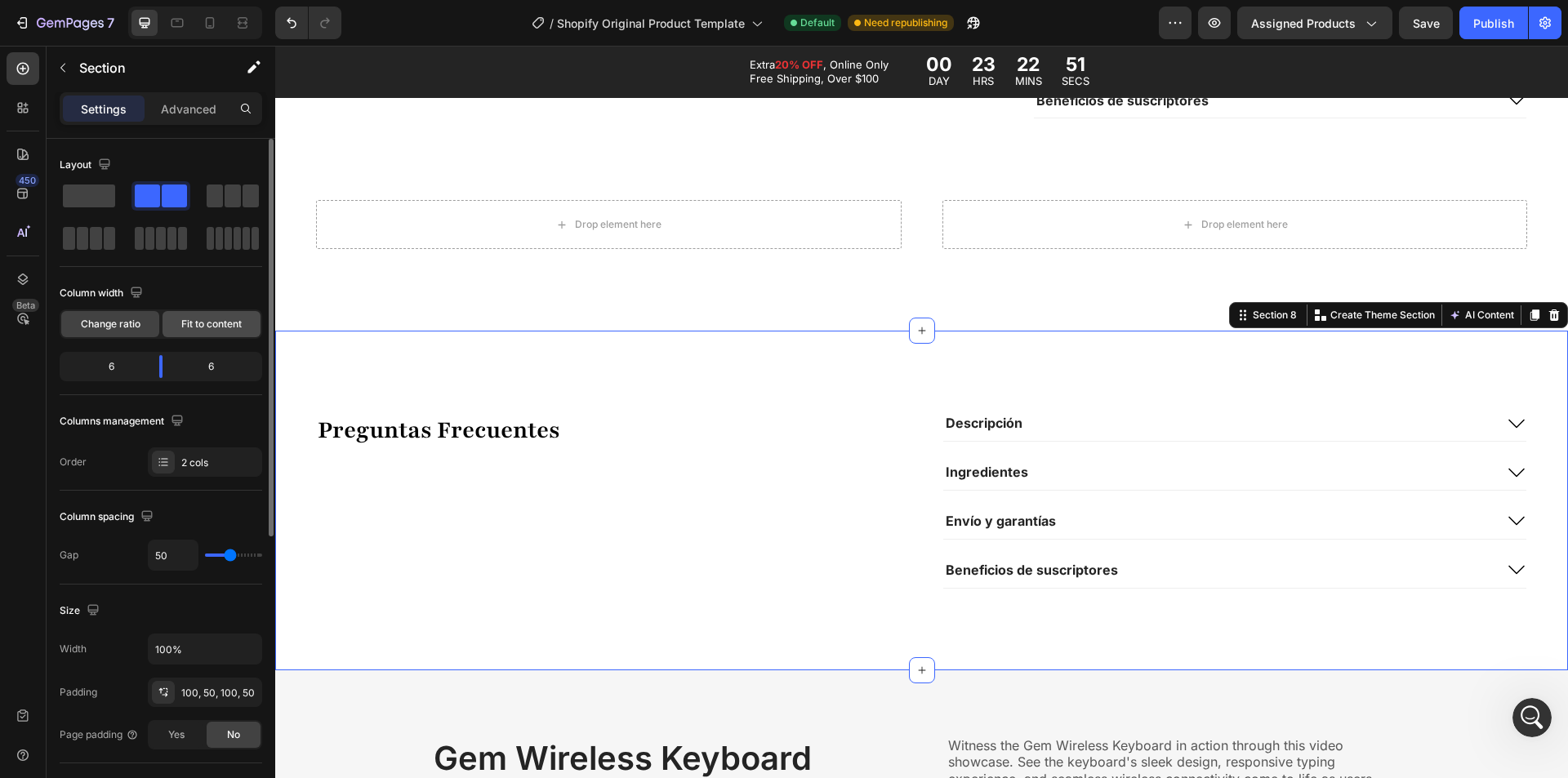
click at [211, 331] on span "Fit to content" at bounding box center [211, 324] width 61 height 15
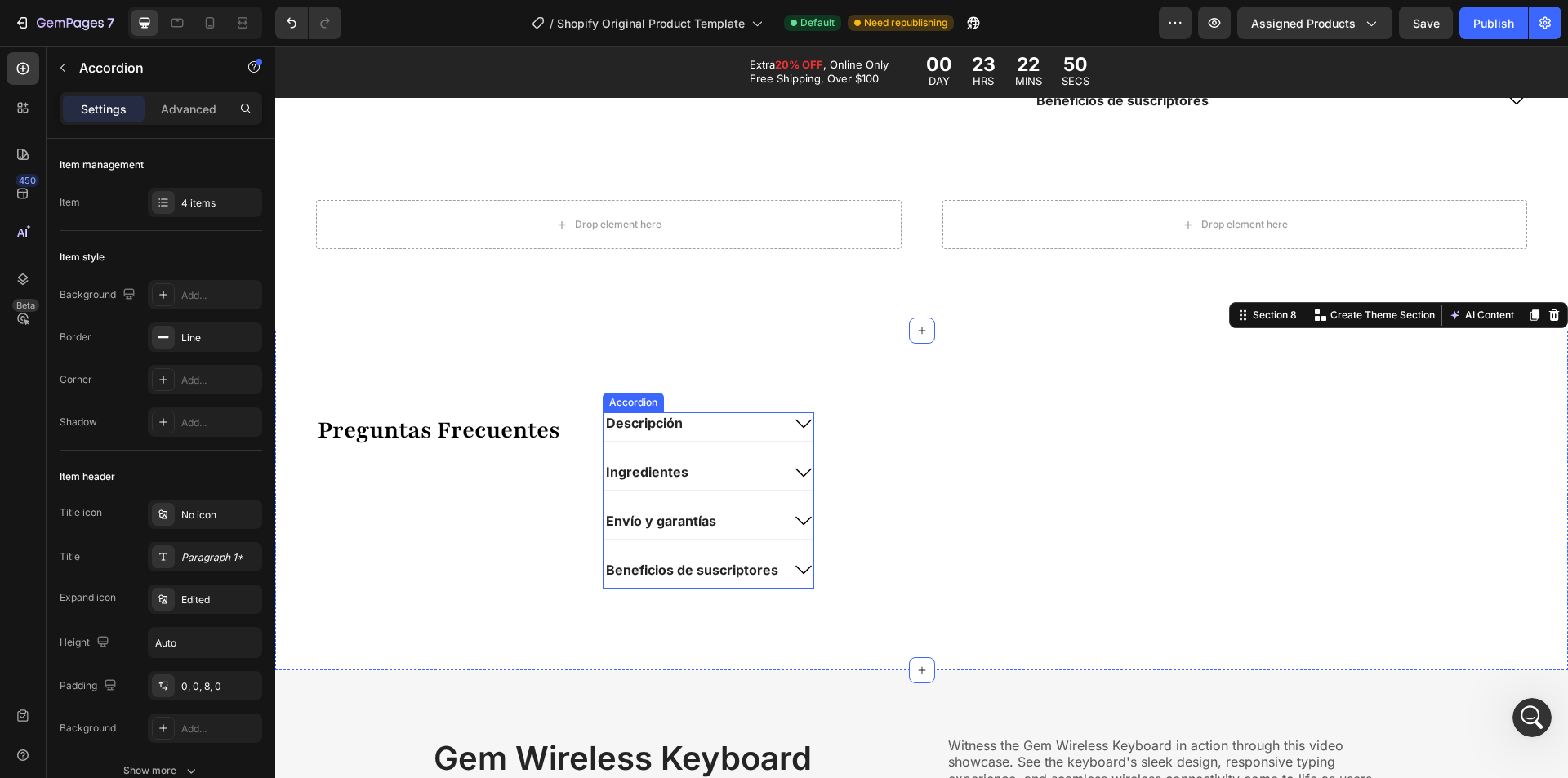
click at [700, 422] on div "Descripción" at bounding box center [692, 423] width 177 height 22
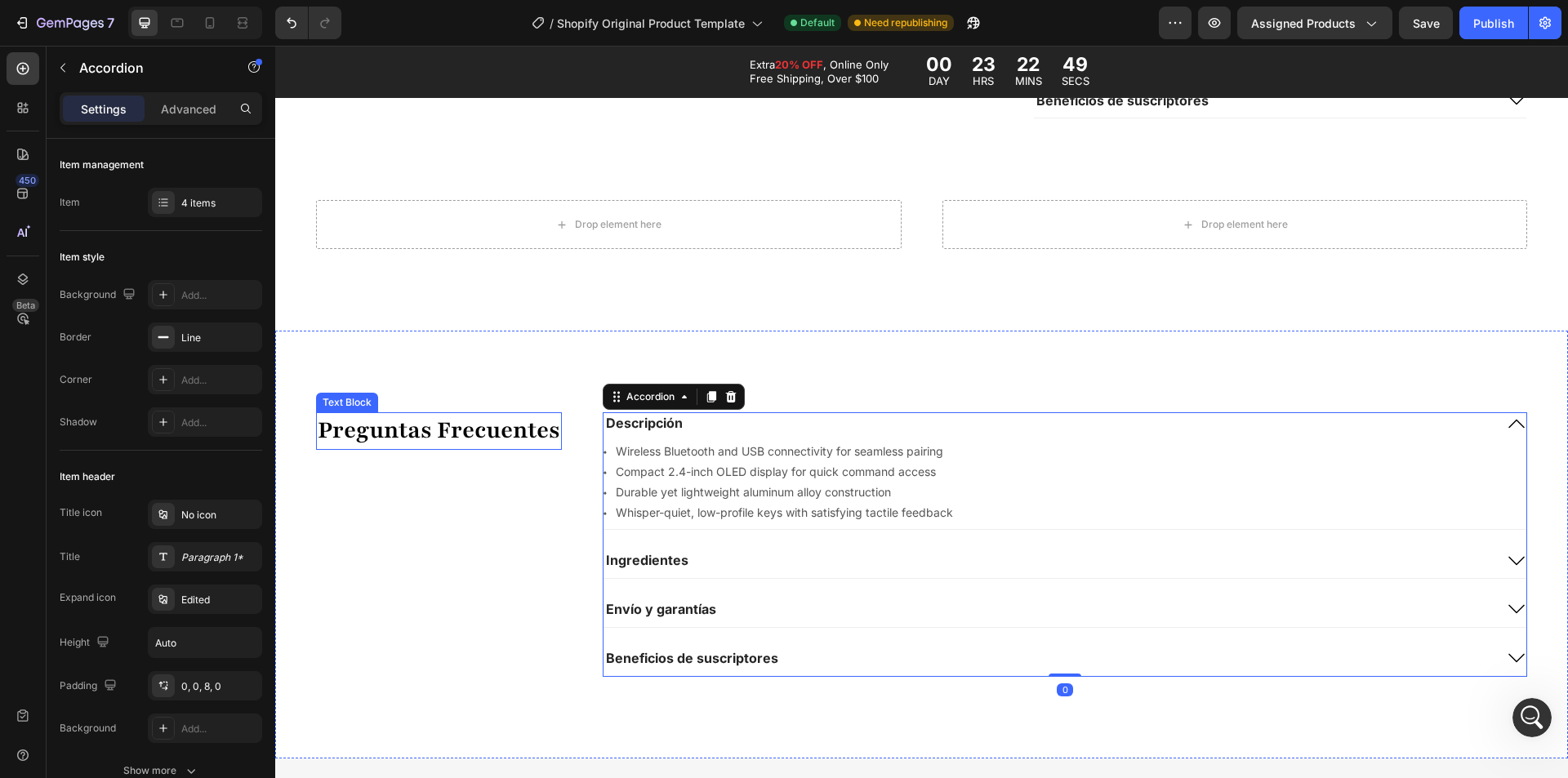
click at [503, 421] on p "Preguntas Frecuentes" at bounding box center [439, 431] width 243 height 34
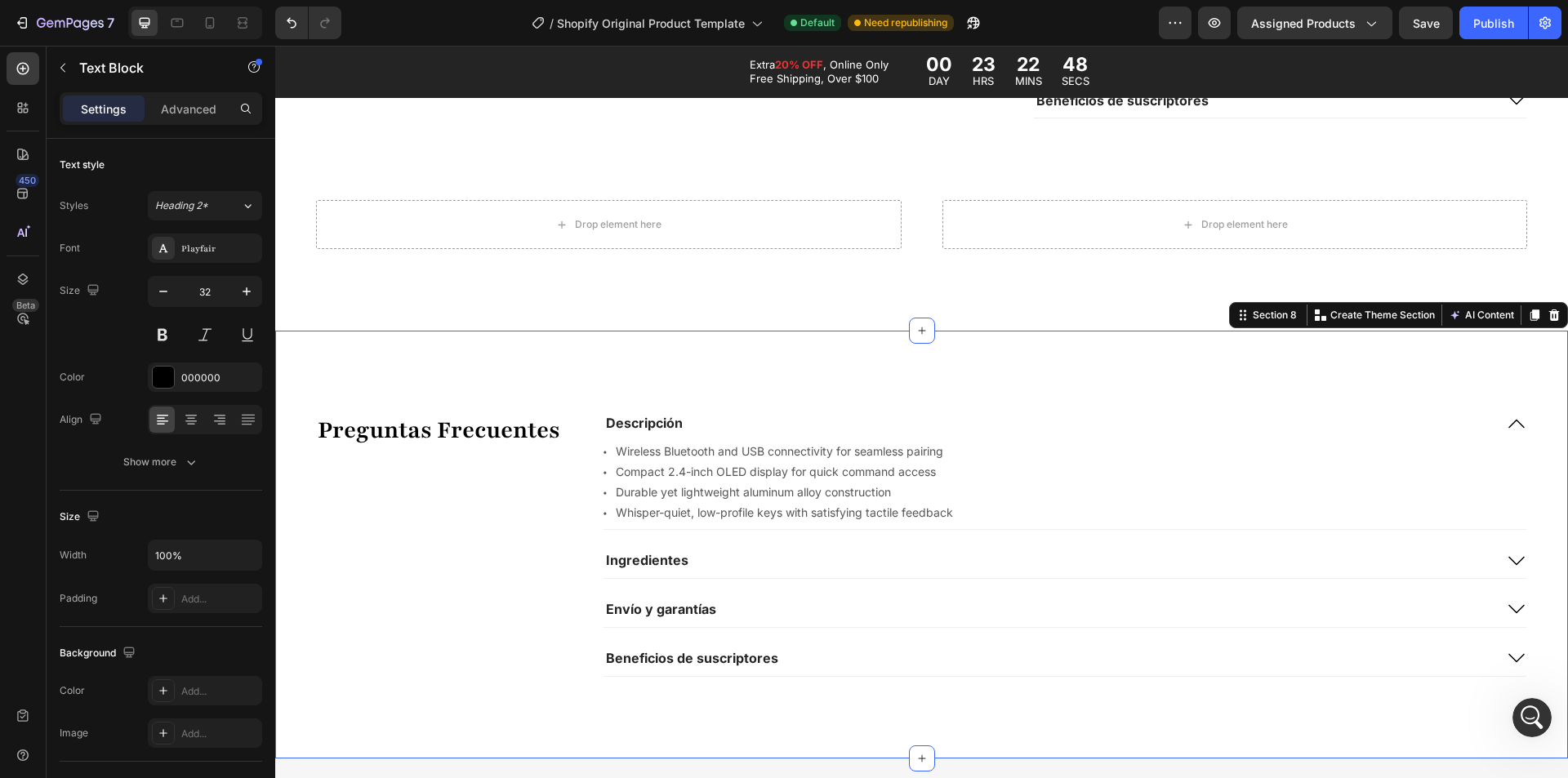
click at [535, 373] on div "Preguntas Frecuentes Text Block Descripción Icon Wireless Bluetooth and USB con…" at bounding box center [921, 544] width 1293 height 427
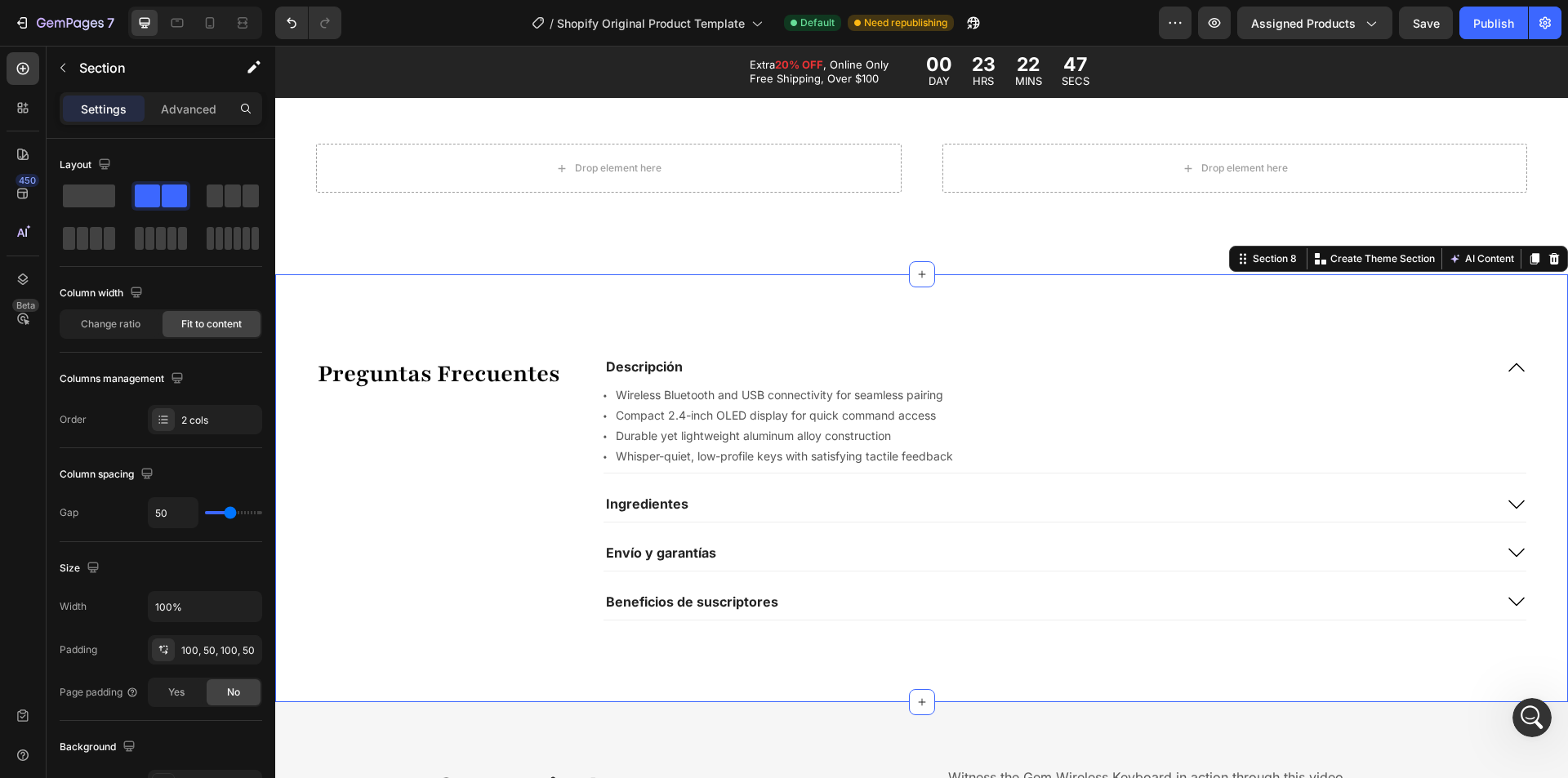
scroll to position [2205, 0]
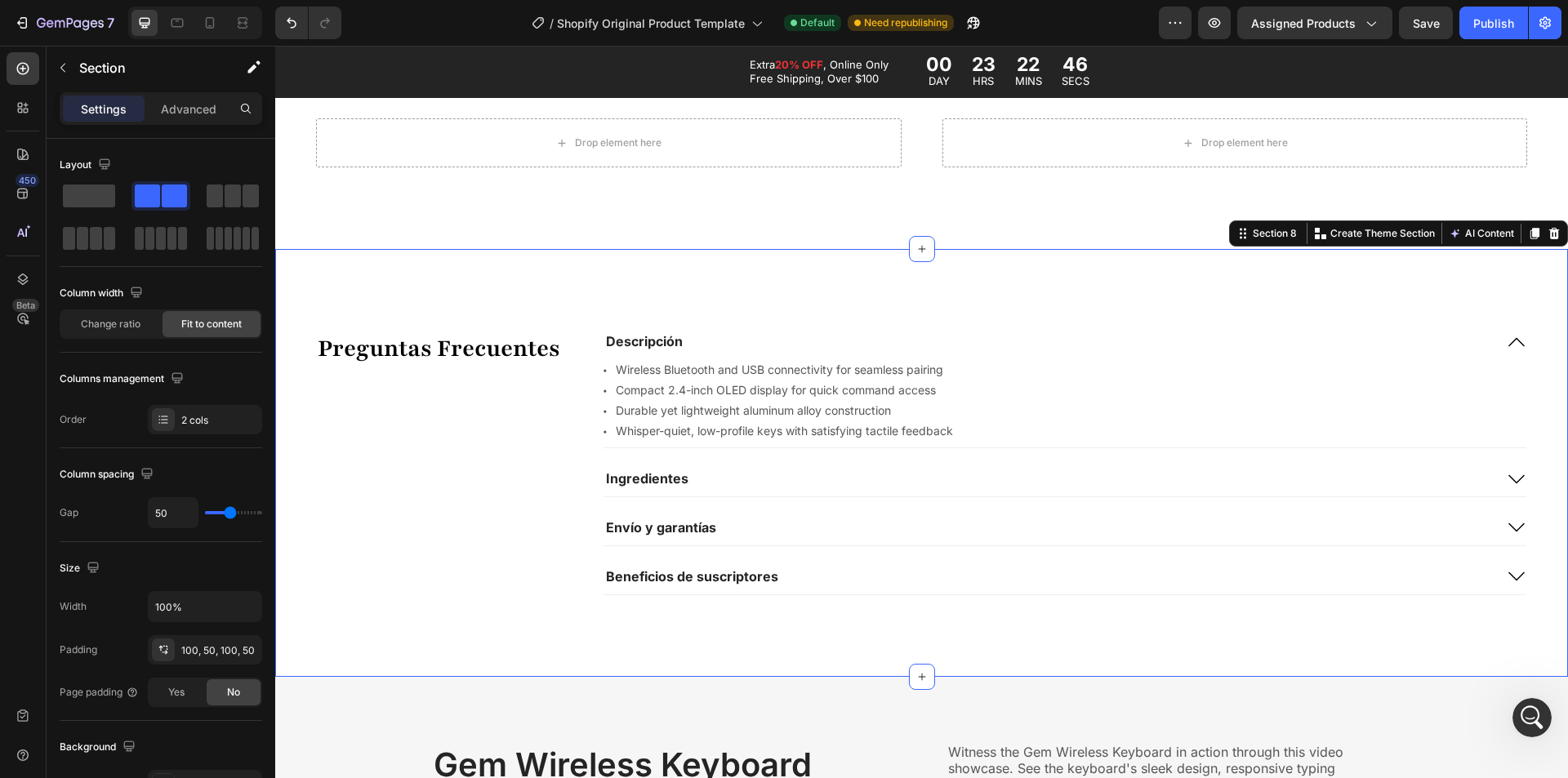
click at [505, 416] on div "Preguntas Frecuentes Text Block" at bounding box center [439, 462] width 246 height 263
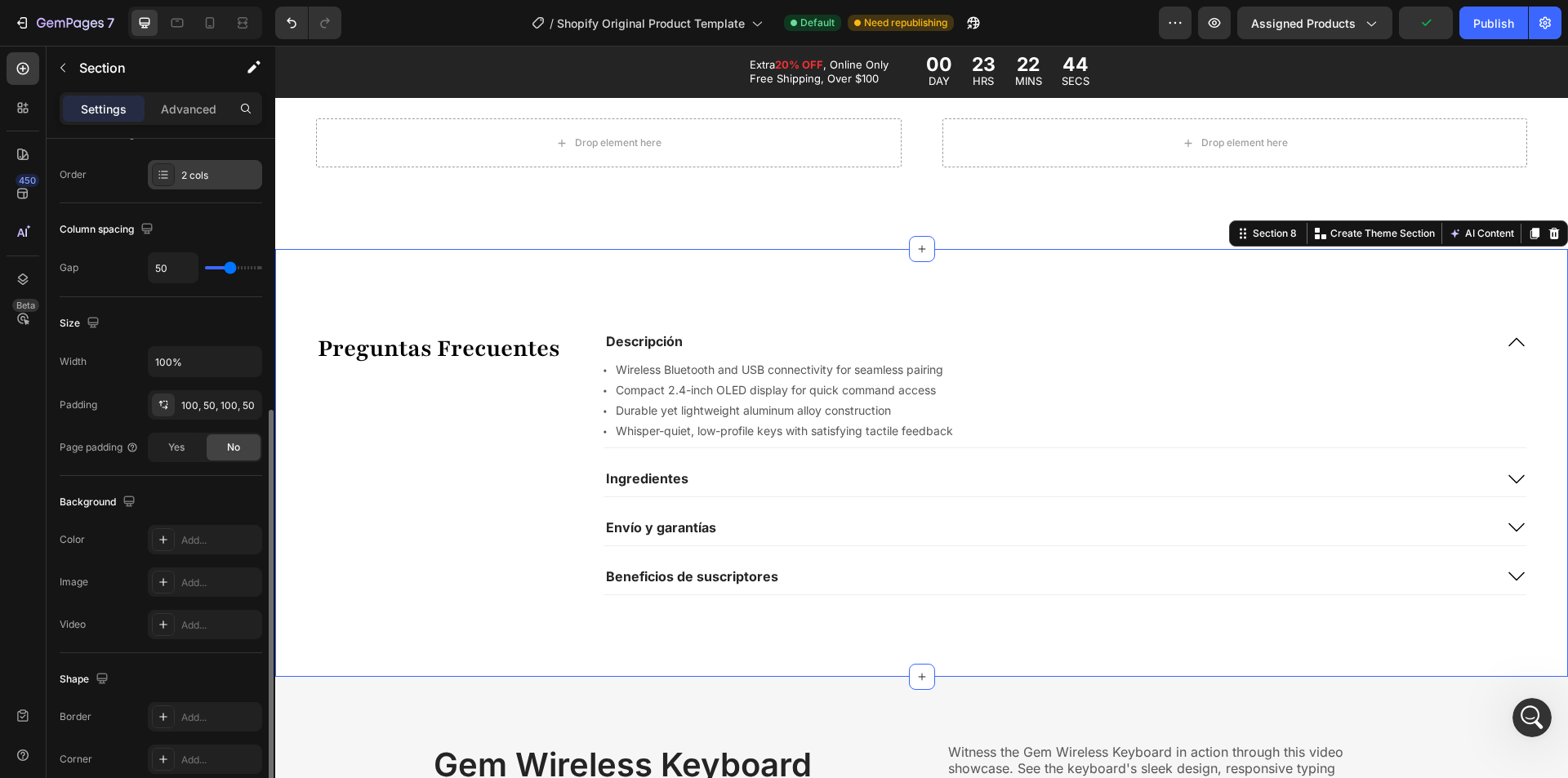
scroll to position [327, 0]
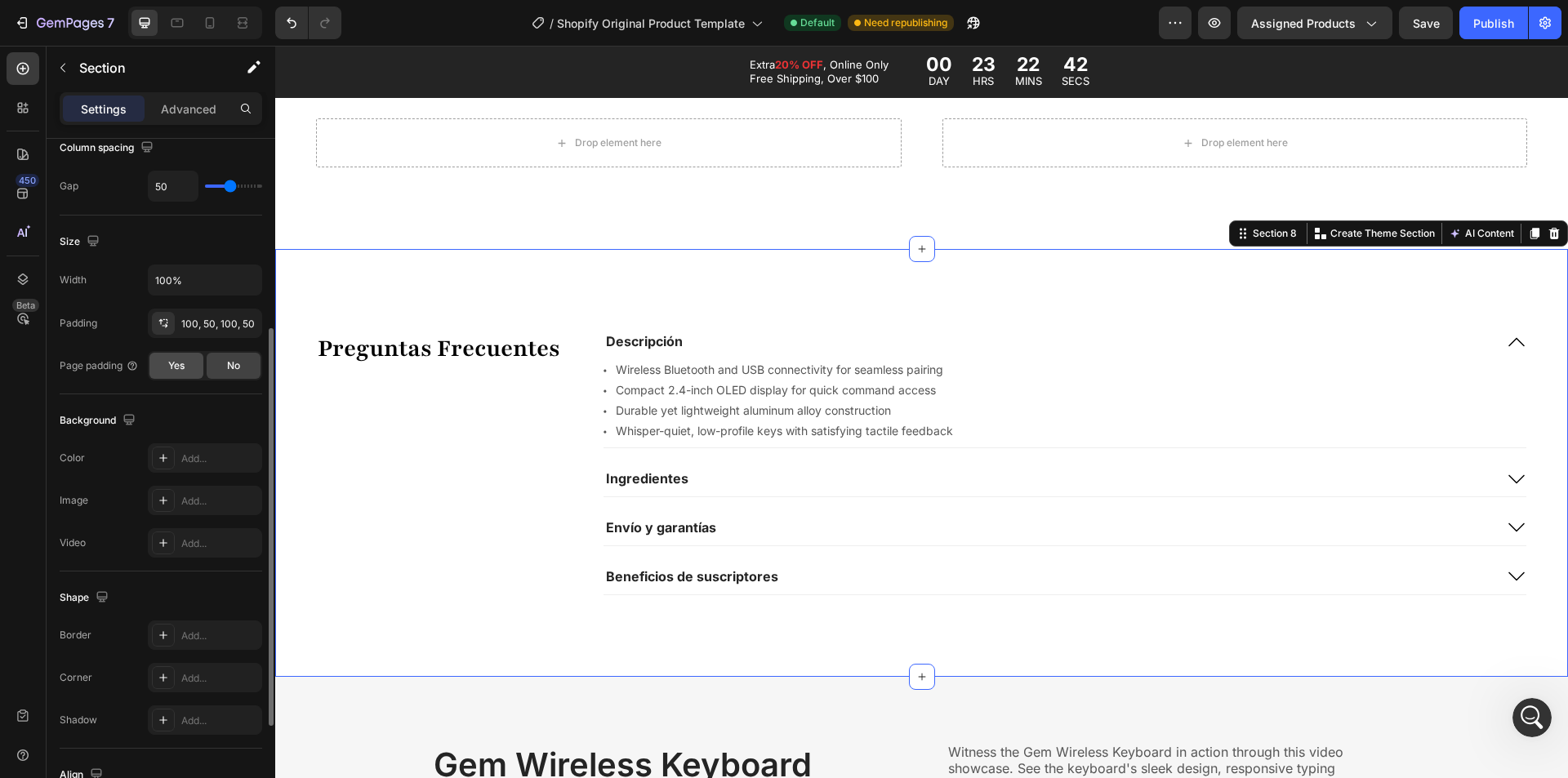
click at [186, 364] on div "Yes" at bounding box center [176, 365] width 54 height 26
click at [220, 367] on div "No" at bounding box center [234, 365] width 54 height 26
click at [179, 359] on span "Yes" at bounding box center [176, 366] width 17 height 15
click at [214, 358] on div "No" at bounding box center [234, 365] width 54 height 26
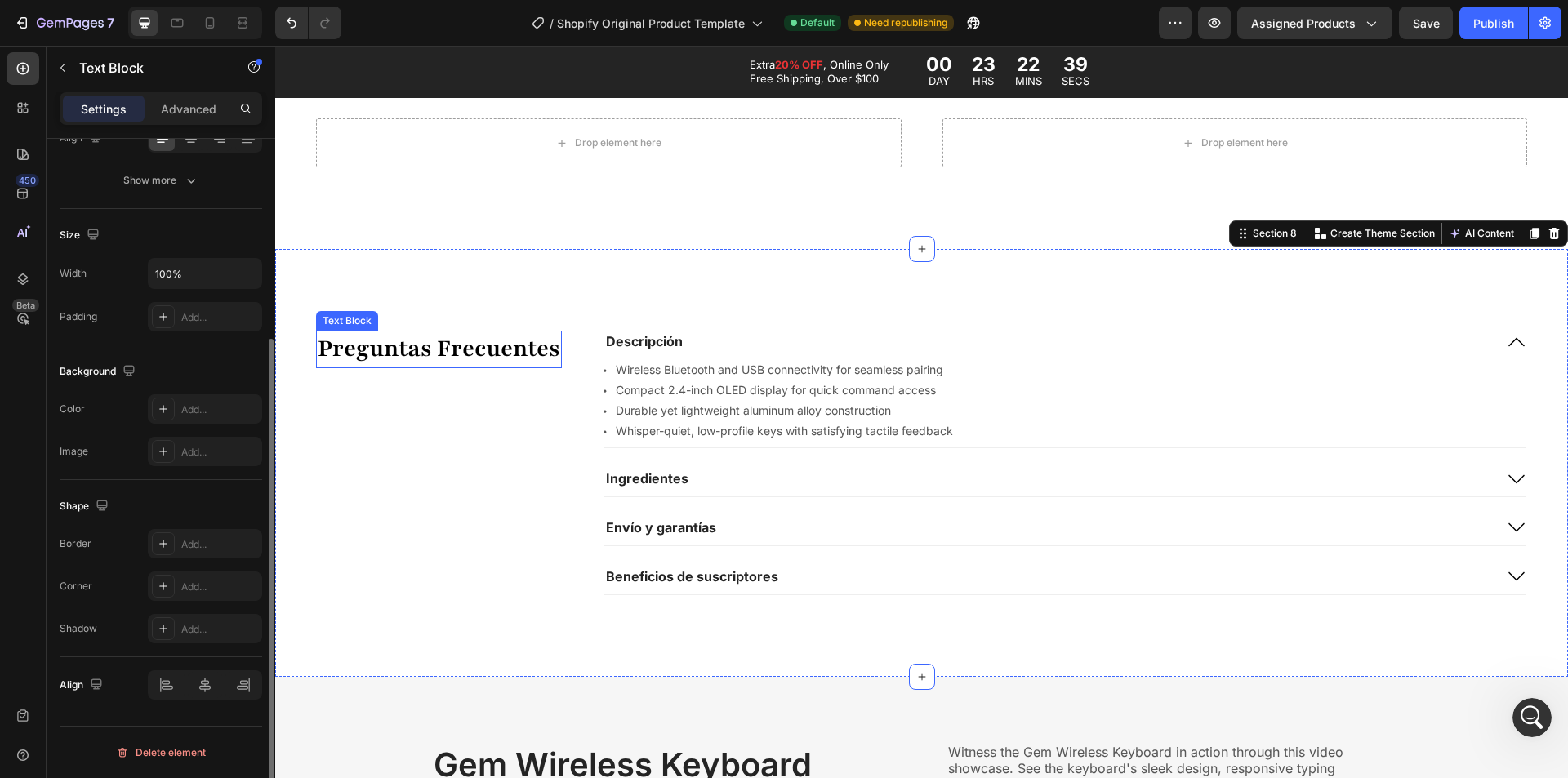
click at [544, 348] on p "Preguntas Frecuentes" at bounding box center [439, 349] width 243 height 34
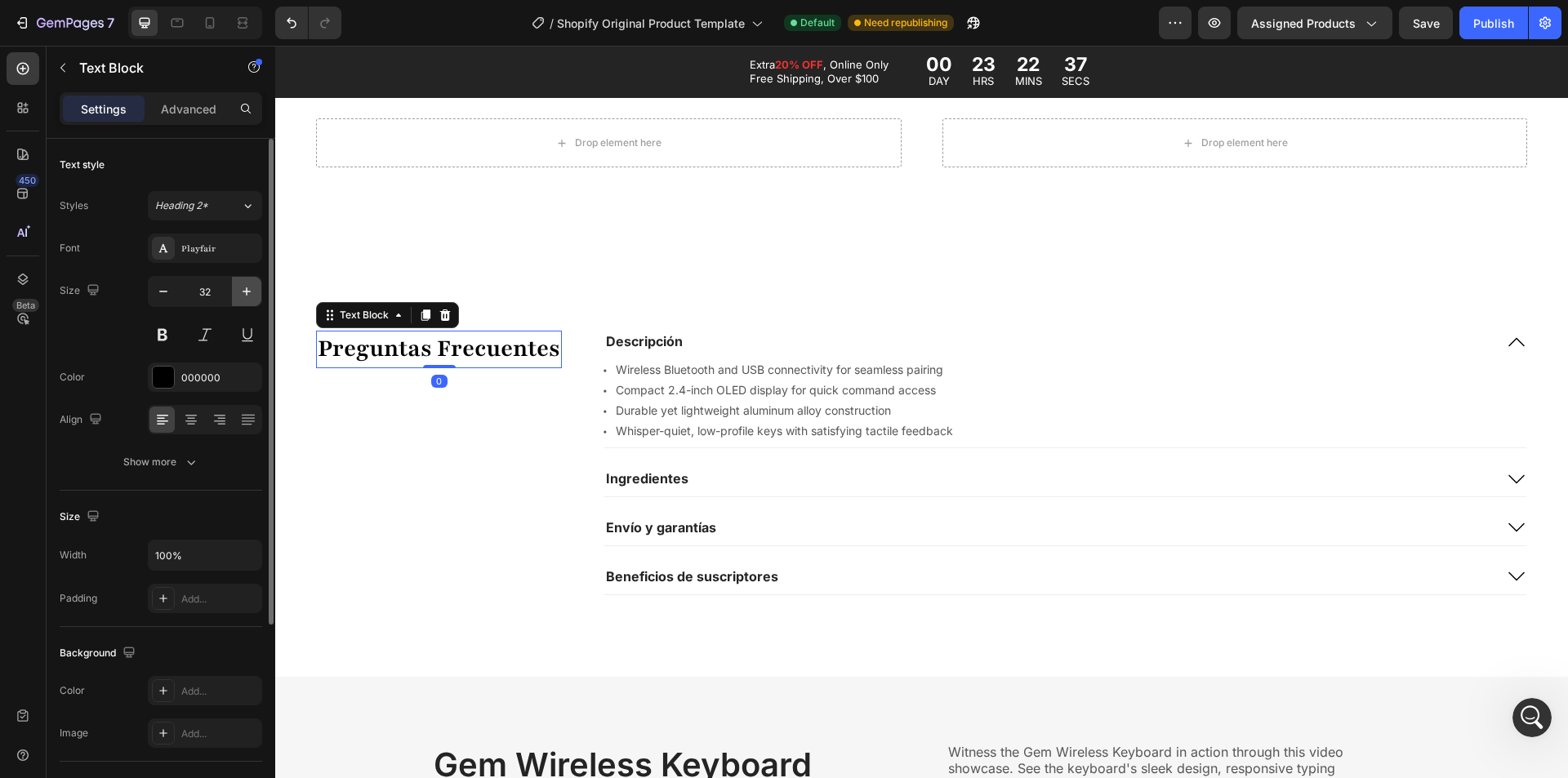
click at [242, 291] on icon "button" at bounding box center [247, 292] width 17 height 17
type input "36"
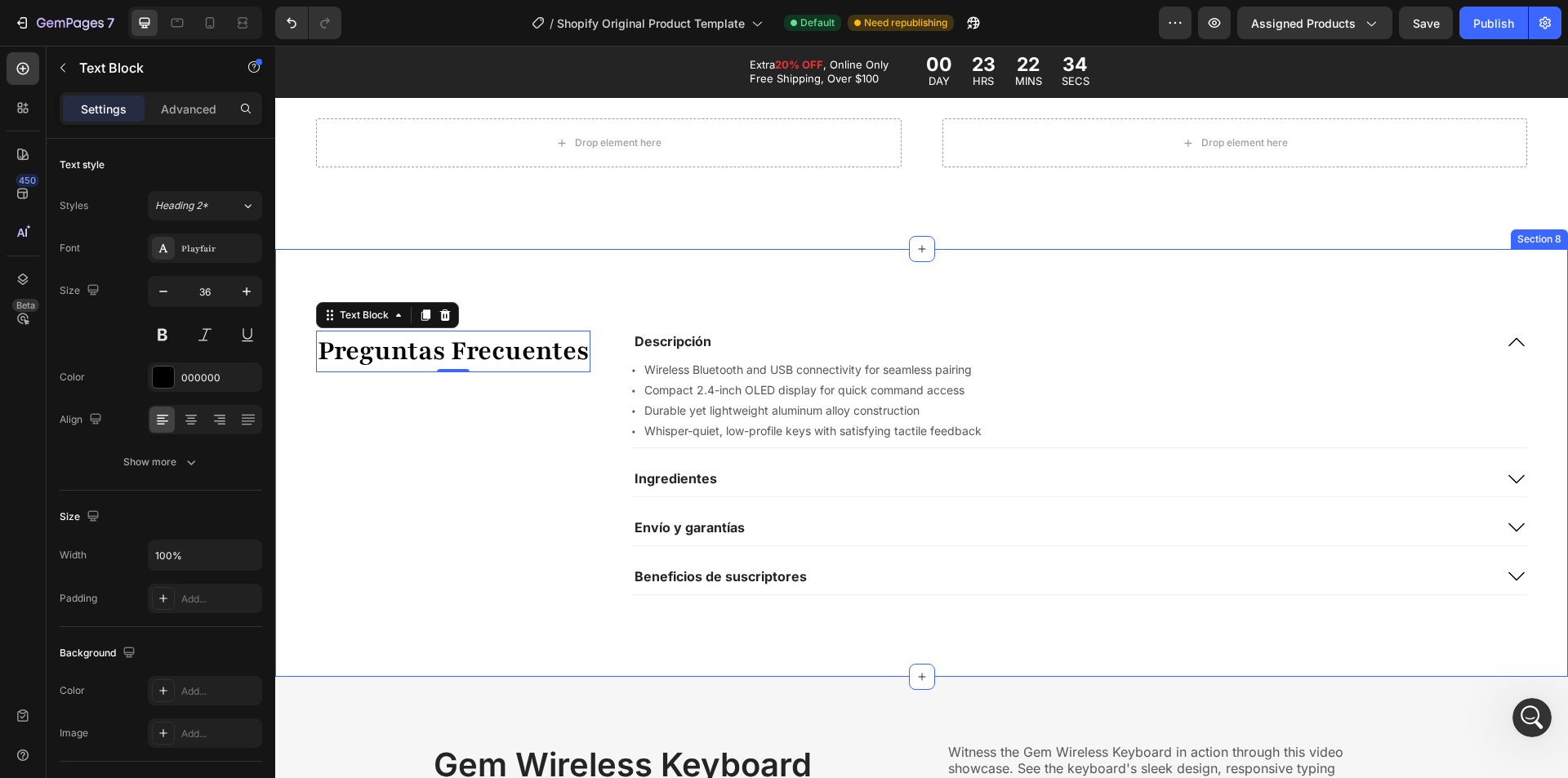
click at [510, 431] on div "Preguntas Frecuentes Text Block 0" at bounding box center [453, 462] width 274 height 263
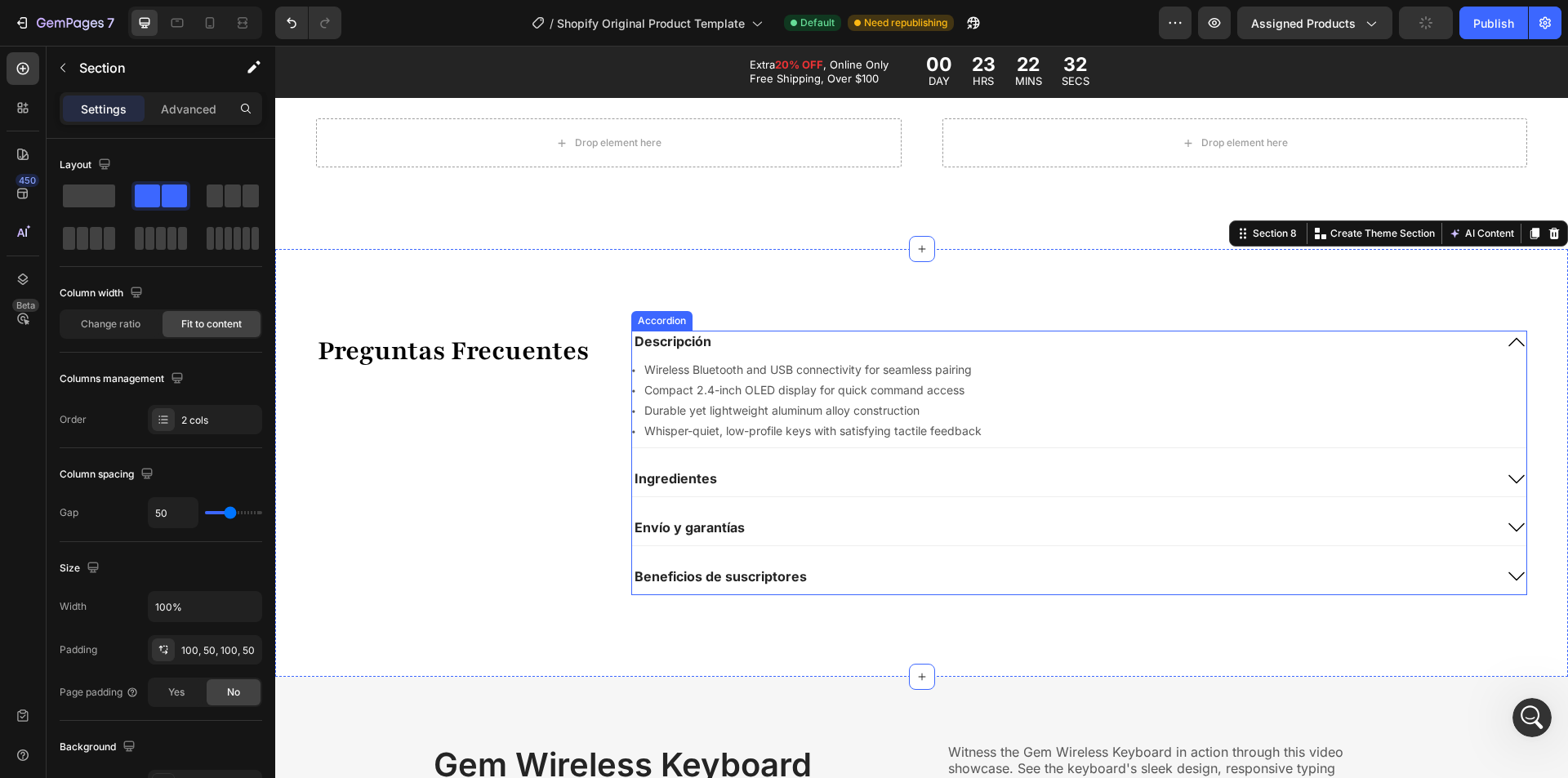
click at [1260, 348] on div "Descripción" at bounding box center [1063, 342] width 861 height 22
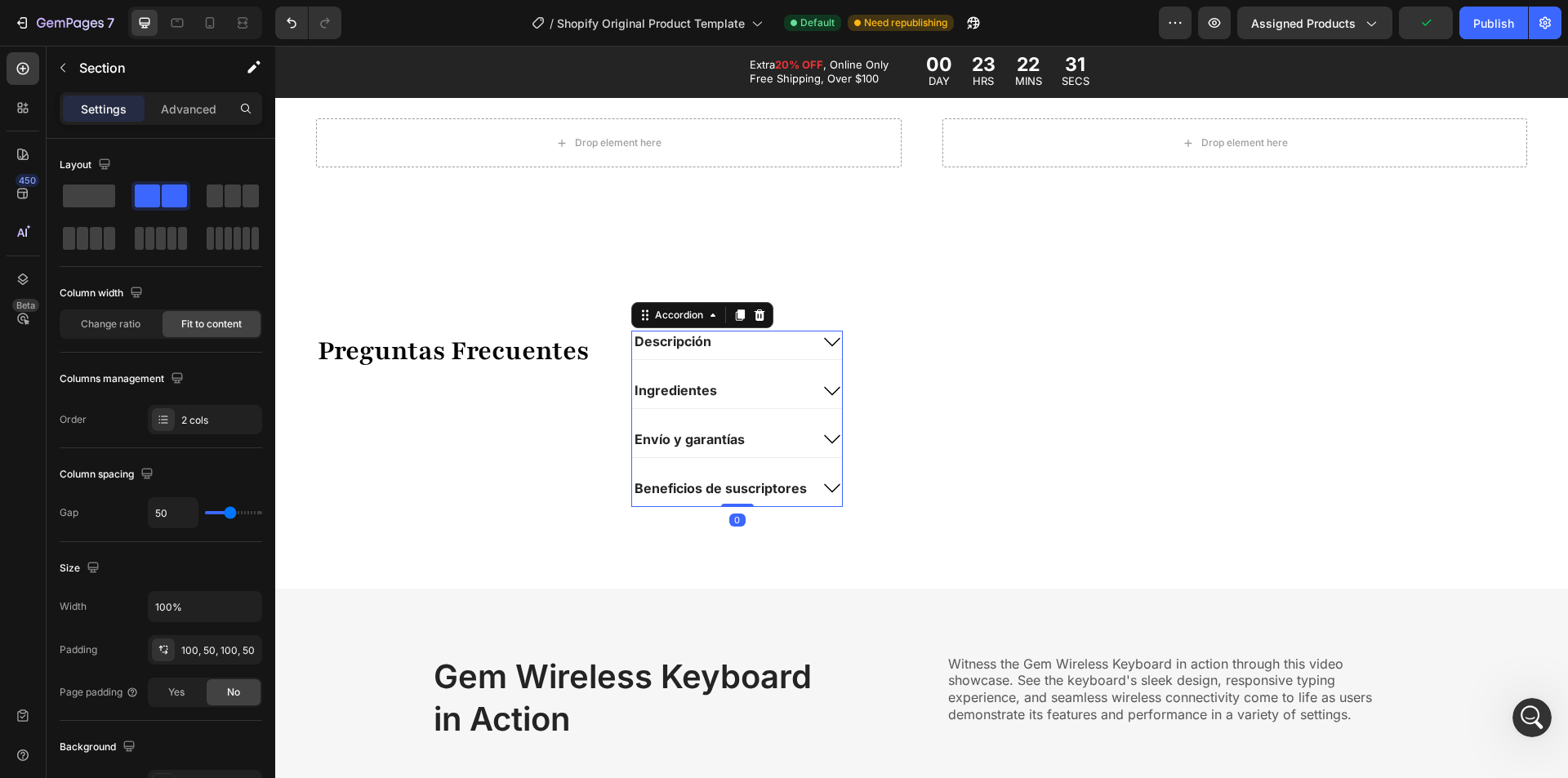
click at [1260, 348] on div "Preguntas Frecuentes Text Block Descripción Ingredientes Envío y garantías Bene…" at bounding box center [921, 419] width 1293 height 339
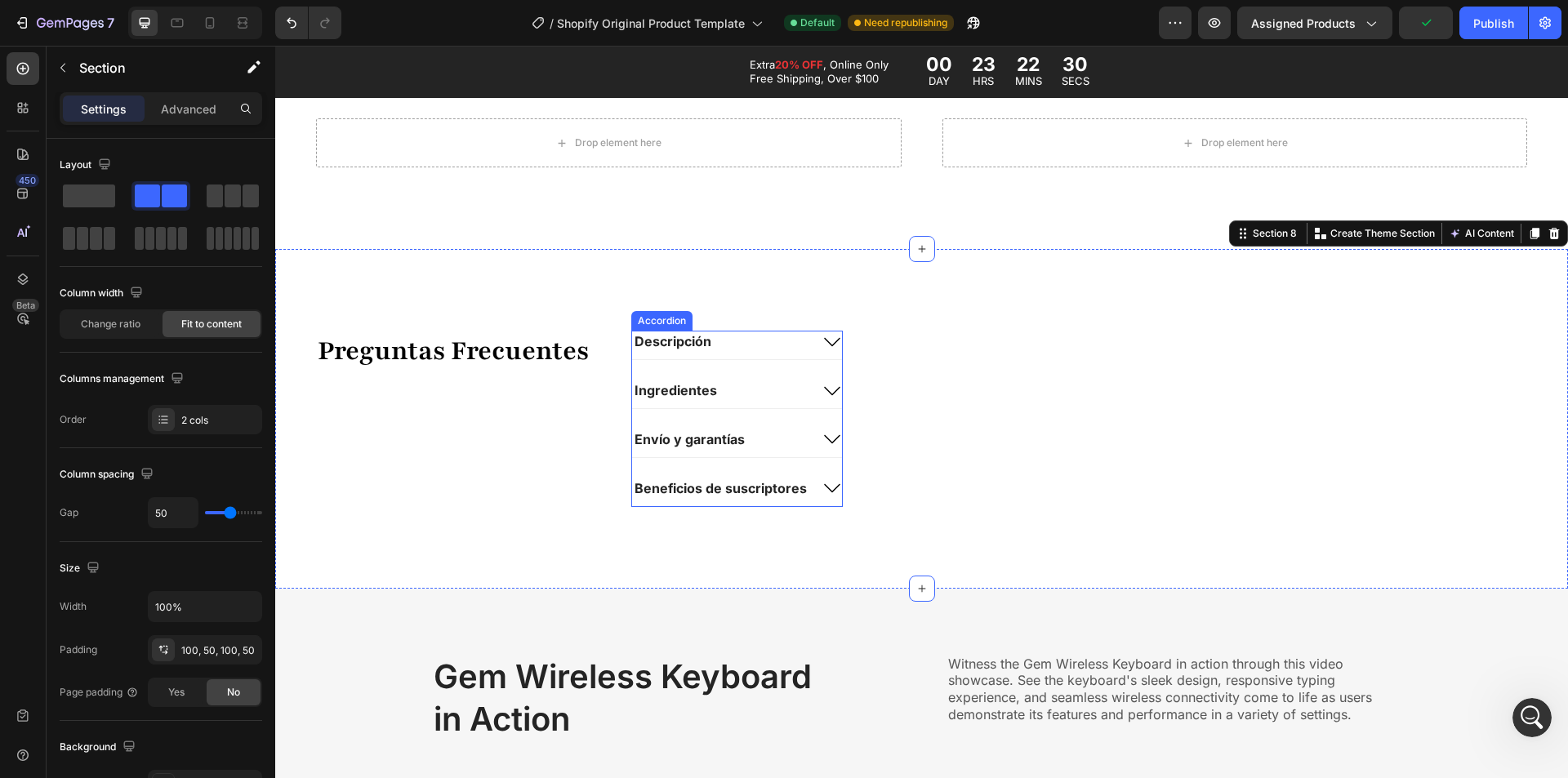
click at [815, 339] on div "Descripción" at bounding box center [737, 345] width 210 height 28
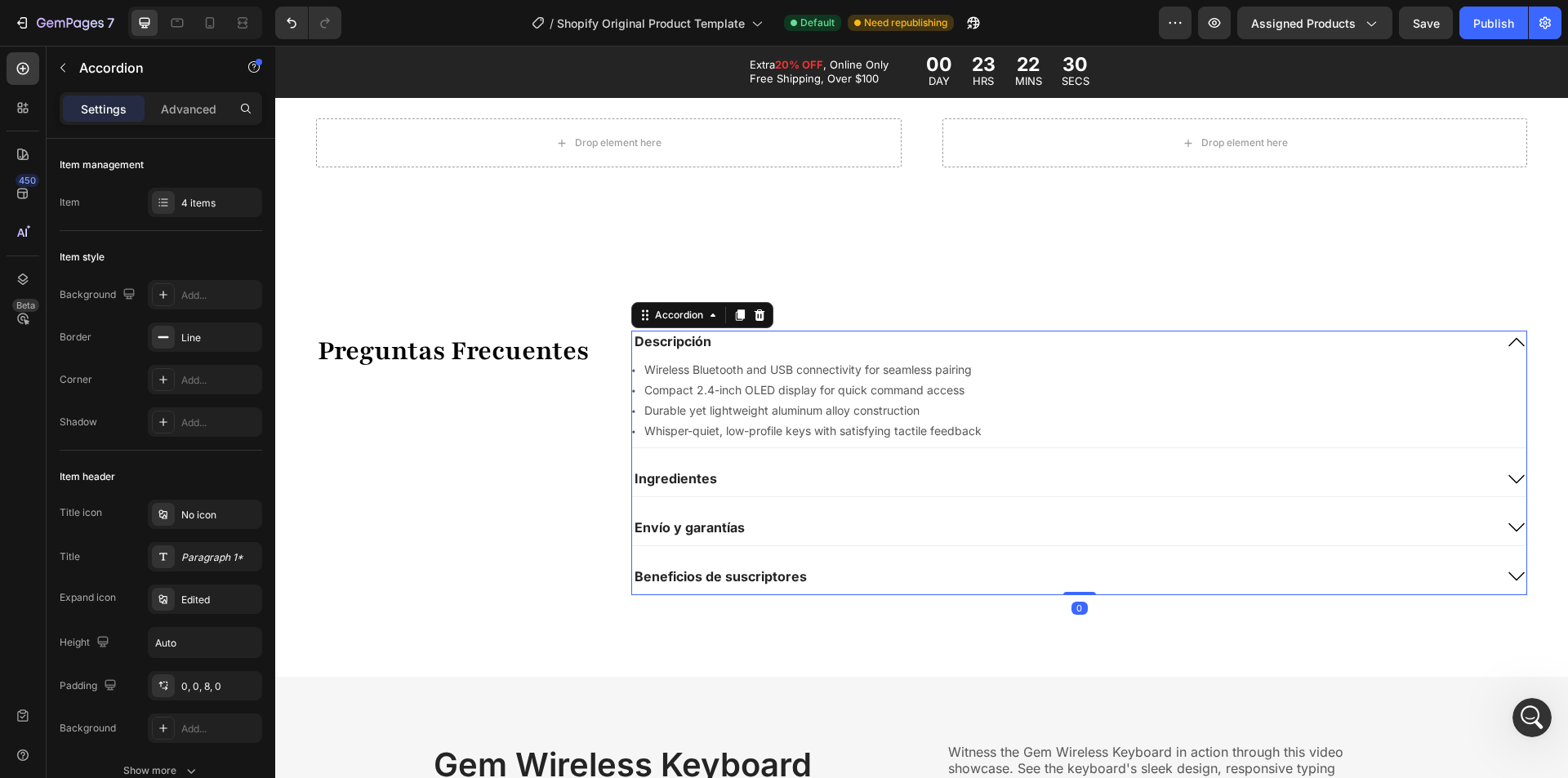
click at [826, 337] on div "Descripción" at bounding box center [1063, 342] width 861 height 22
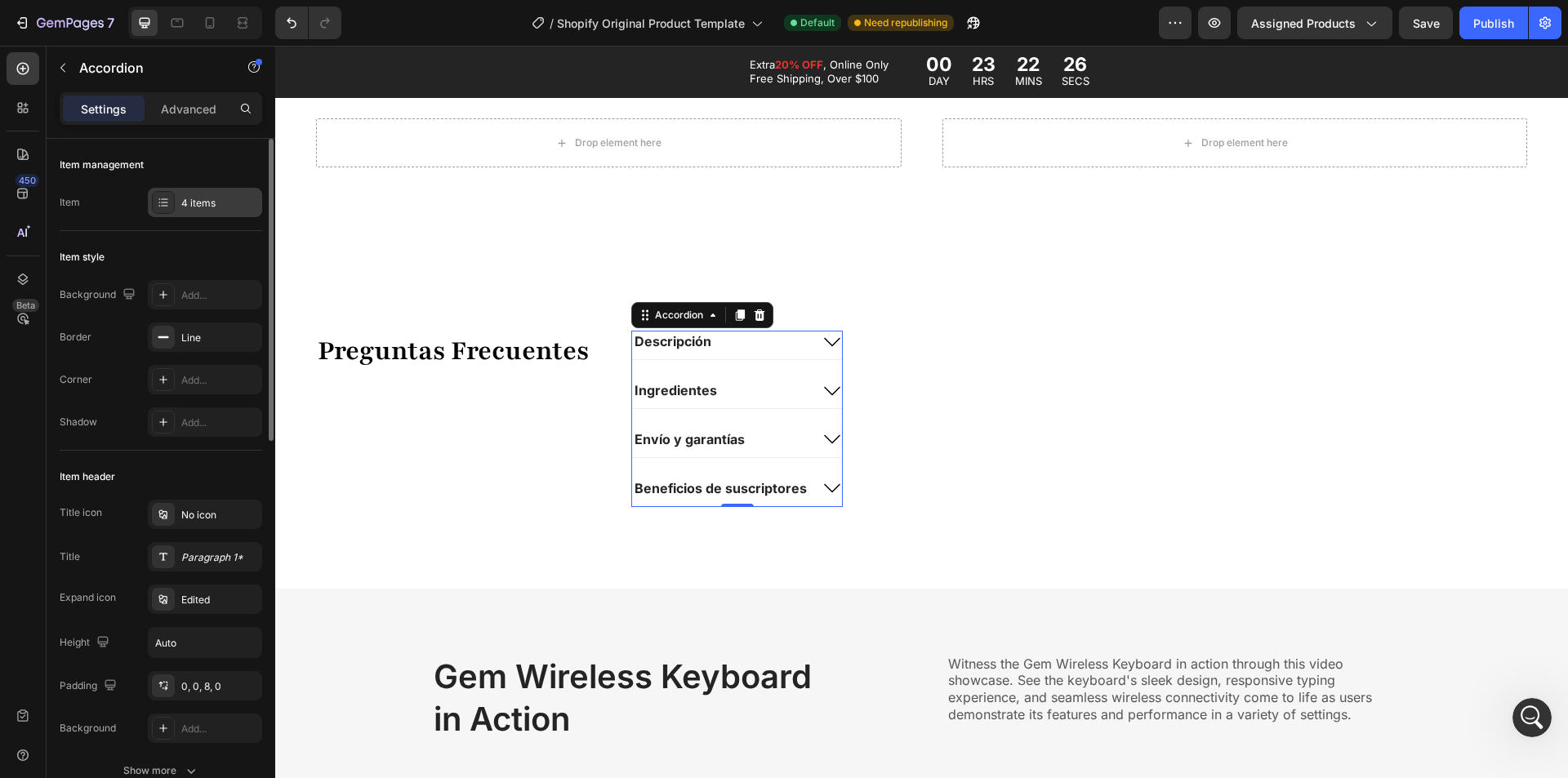
click at [175, 191] on div "4 items" at bounding box center [205, 202] width 115 height 29
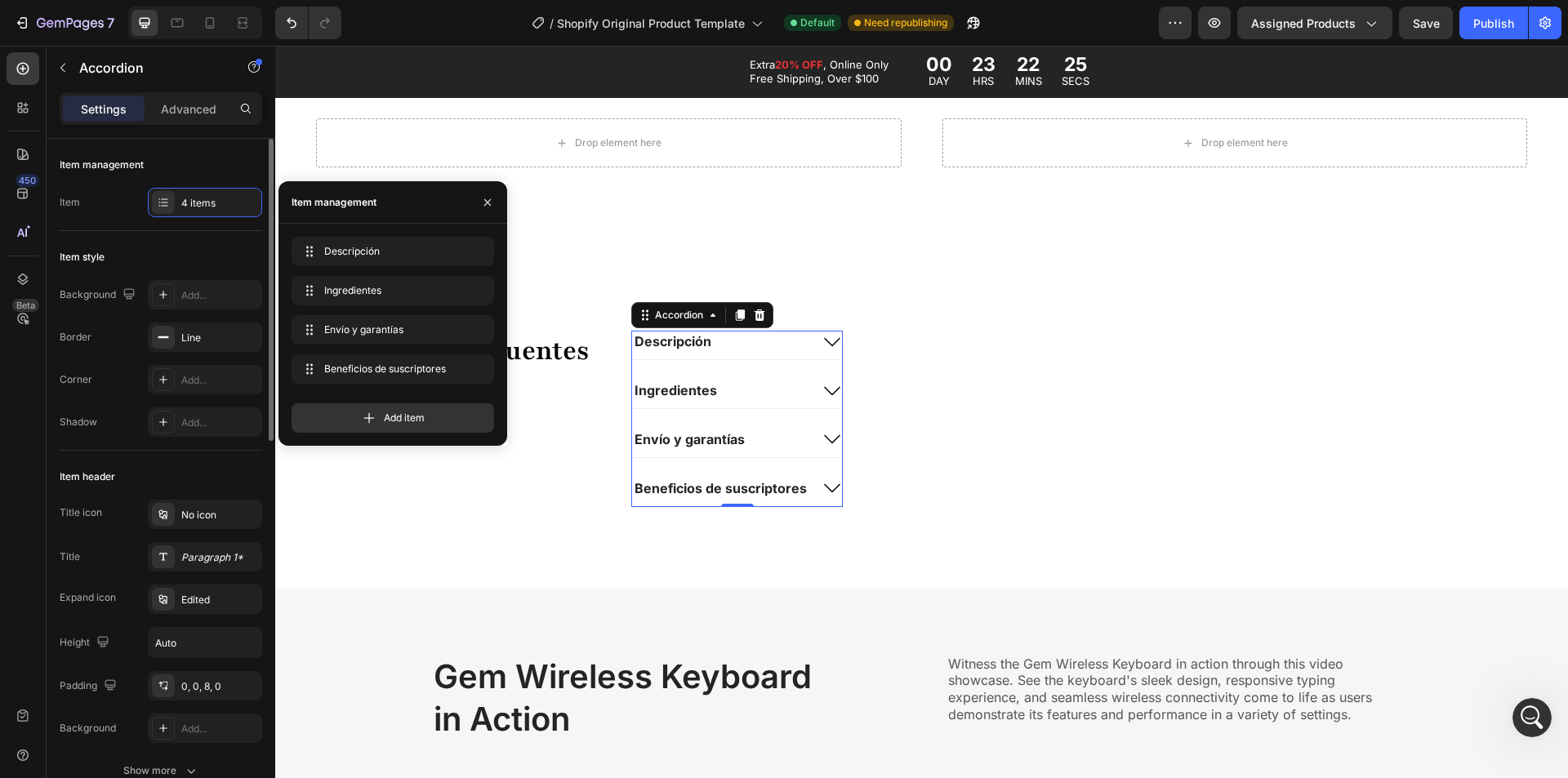
click at [128, 451] on div "Item management Item 4 items" at bounding box center [161, 624] width 203 height 348
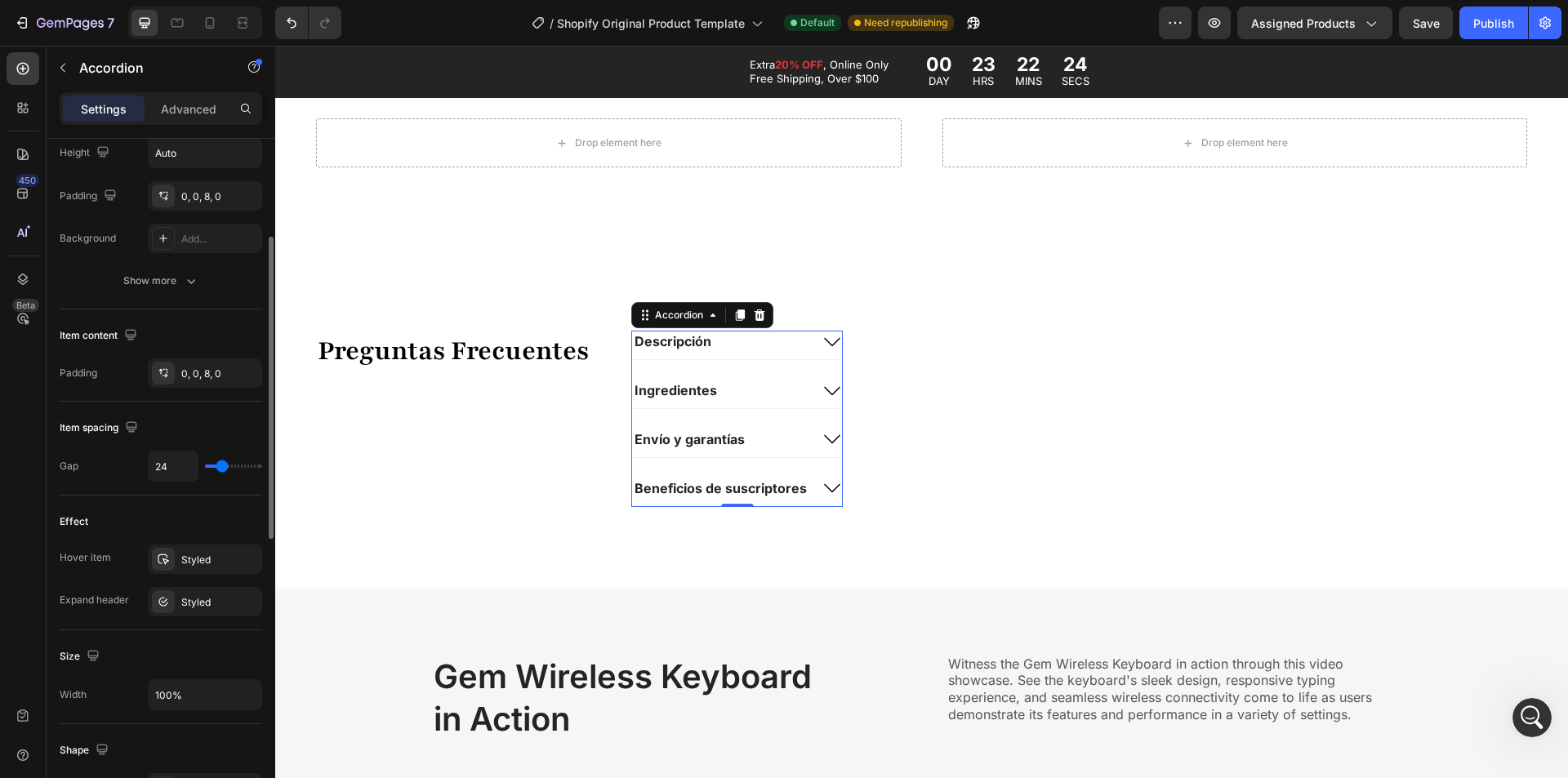
scroll to position [408, 0]
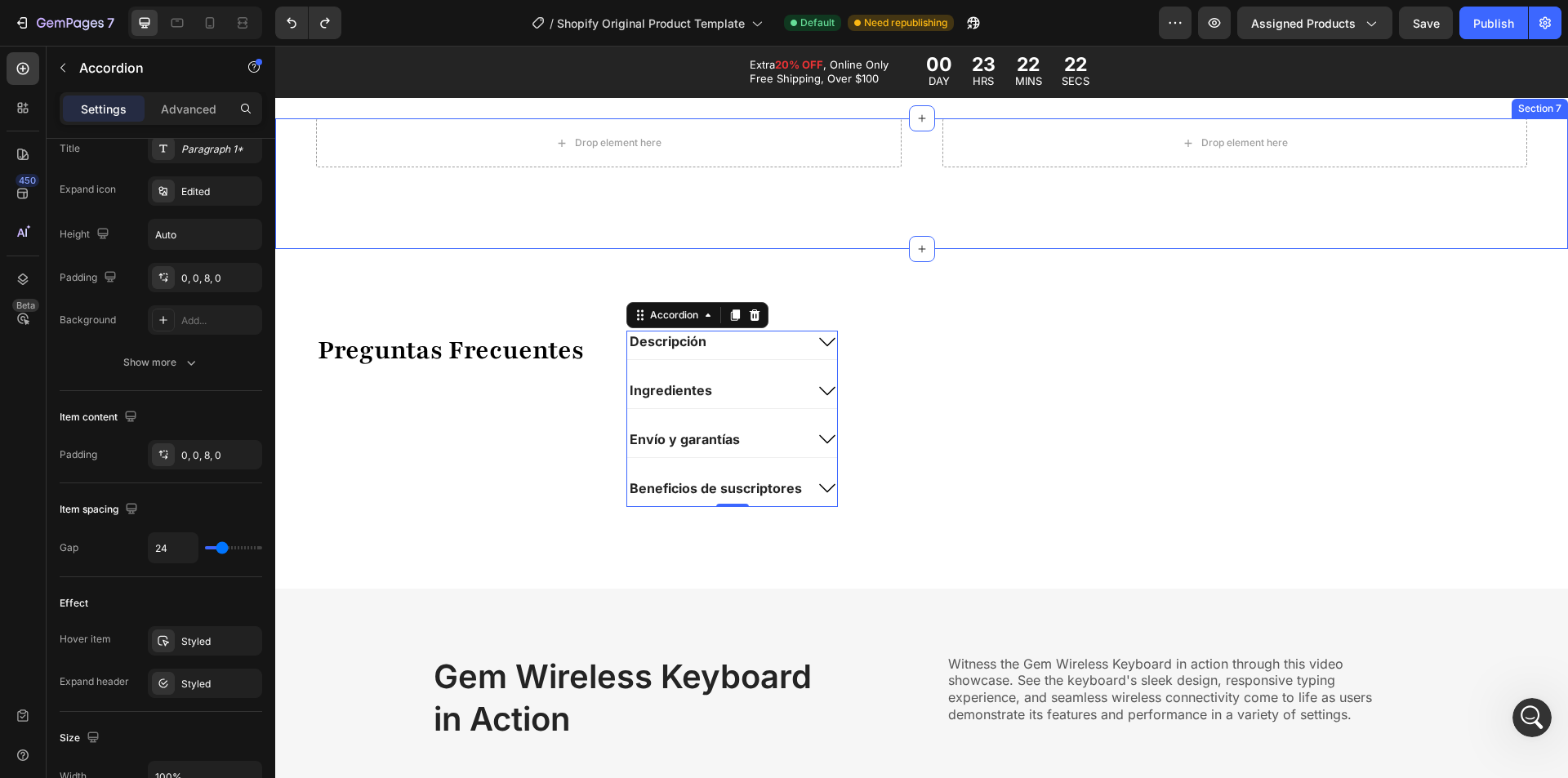
click at [530, 246] on div "Drop element here Drop element here Section 7" at bounding box center [921, 183] width 1293 height 130
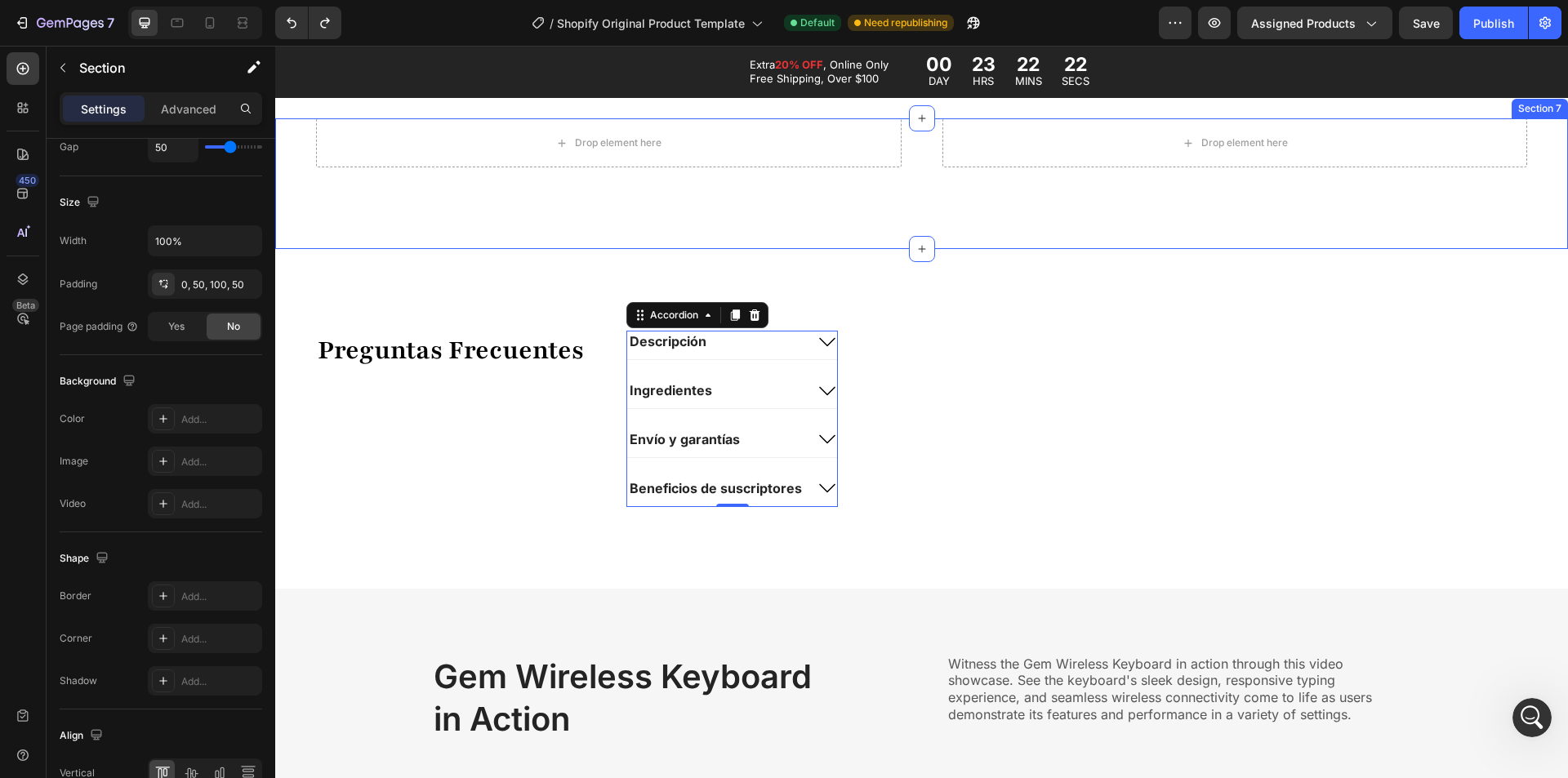
scroll to position [0, 0]
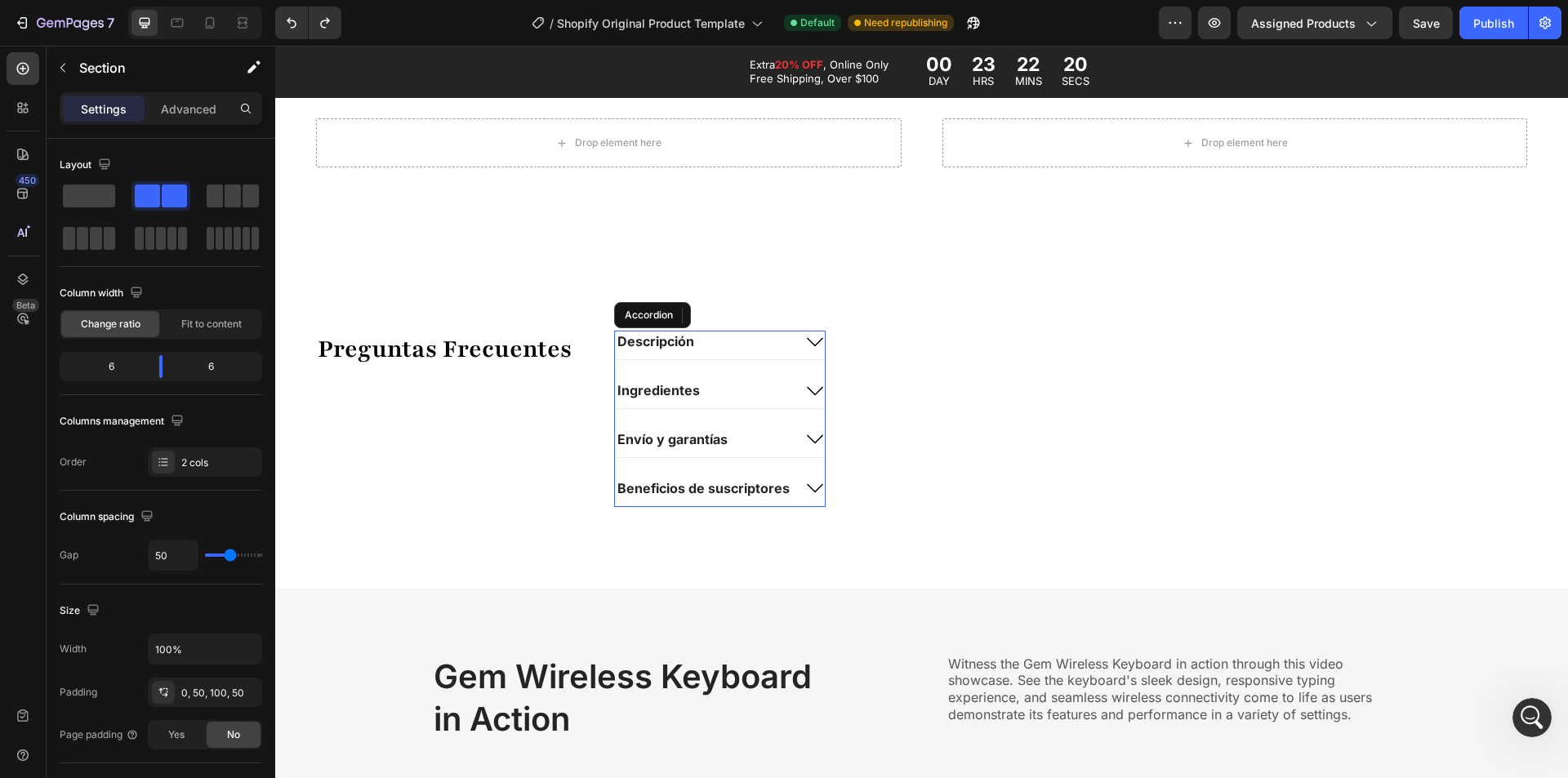
click at [706, 367] on div "Descripción Ingredientes Envío y garantías Beneficios de suscriptores" at bounding box center [720, 418] width 211 height 175
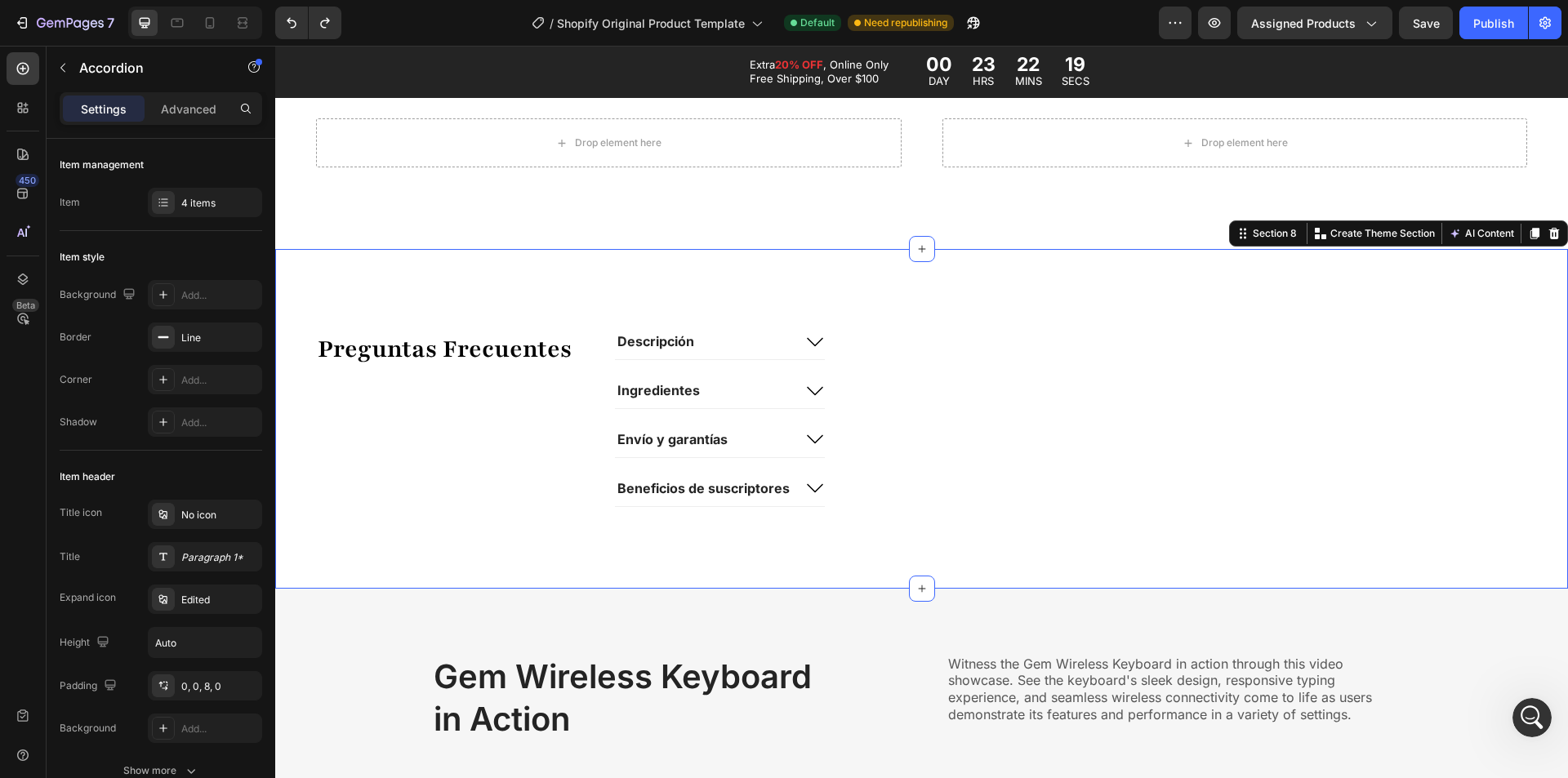
click at [979, 359] on div "Preguntas Frecuentes Text Block Descripción Ingredientes Envío y garantías Bene…" at bounding box center [921, 419] width 1293 height 339
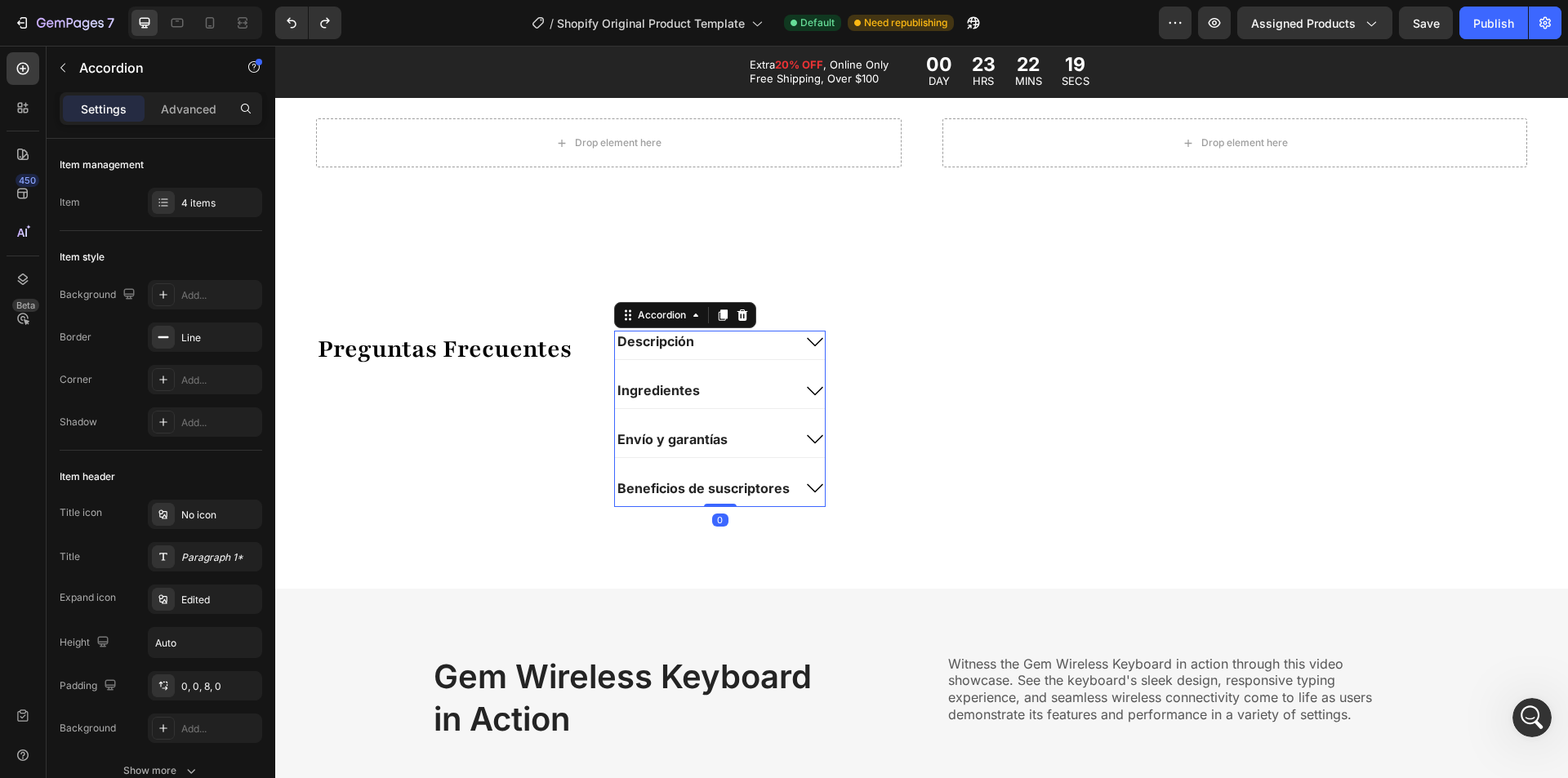
click at [806, 337] on icon at bounding box center [816, 342] width 20 height 20
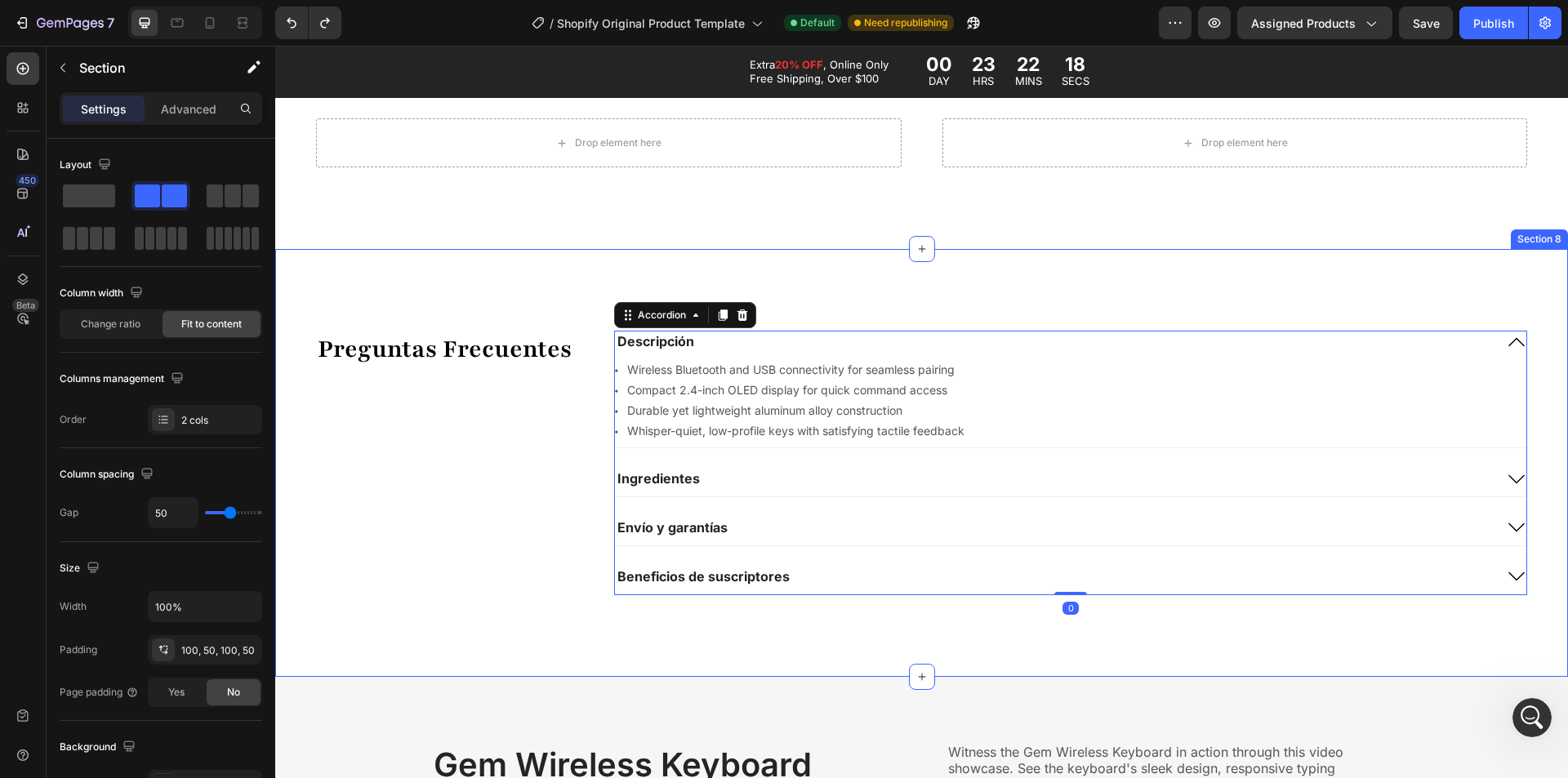
click at [926, 302] on div "Preguntas Frecuentes Text Block Descripción Icon Wireless Bluetooth and USB con…" at bounding box center [921, 463] width 1293 height 427
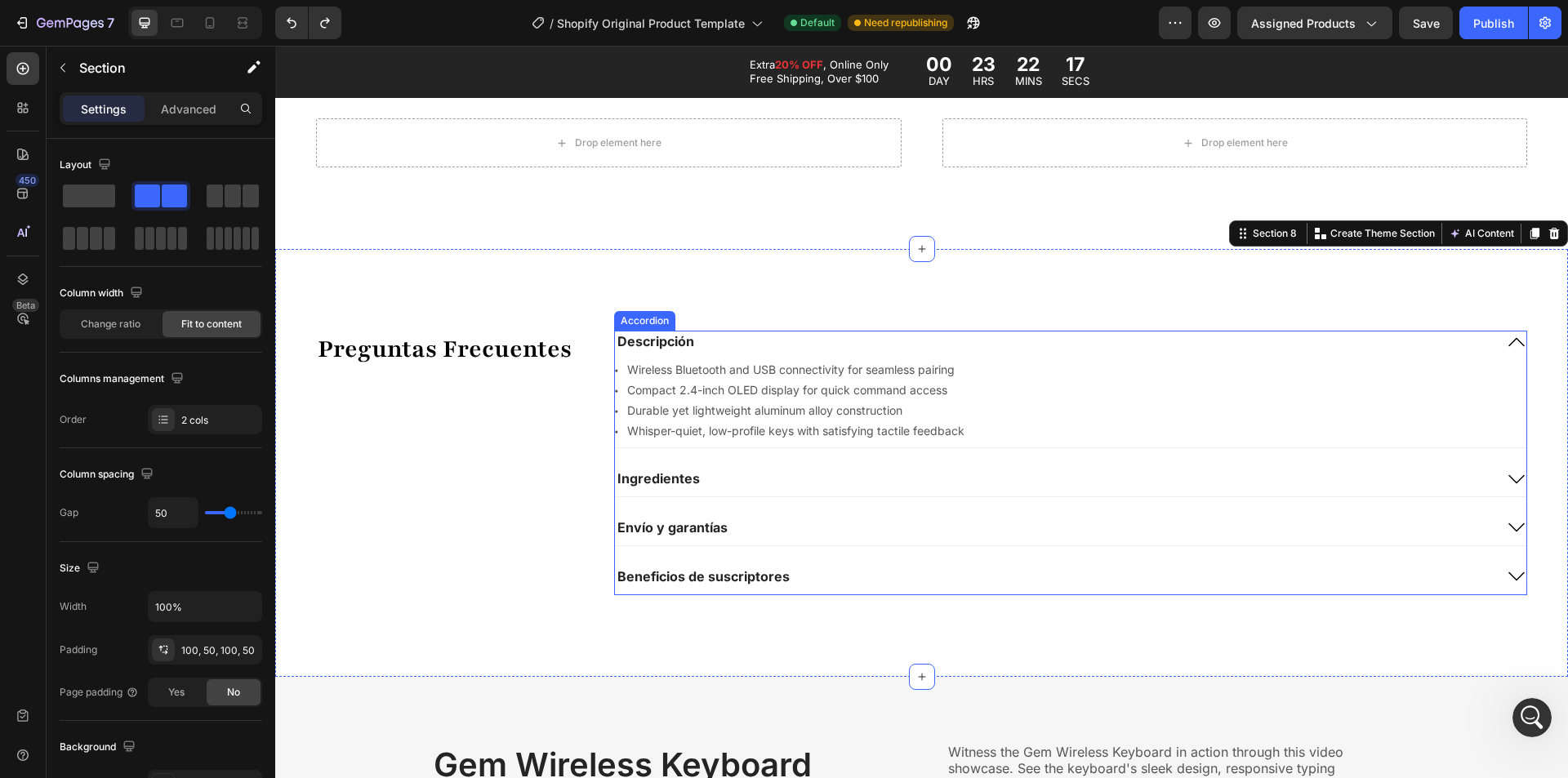
click at [933, 337] on div "Descripción" at bounding box center [1054, 342] width 879 height 22
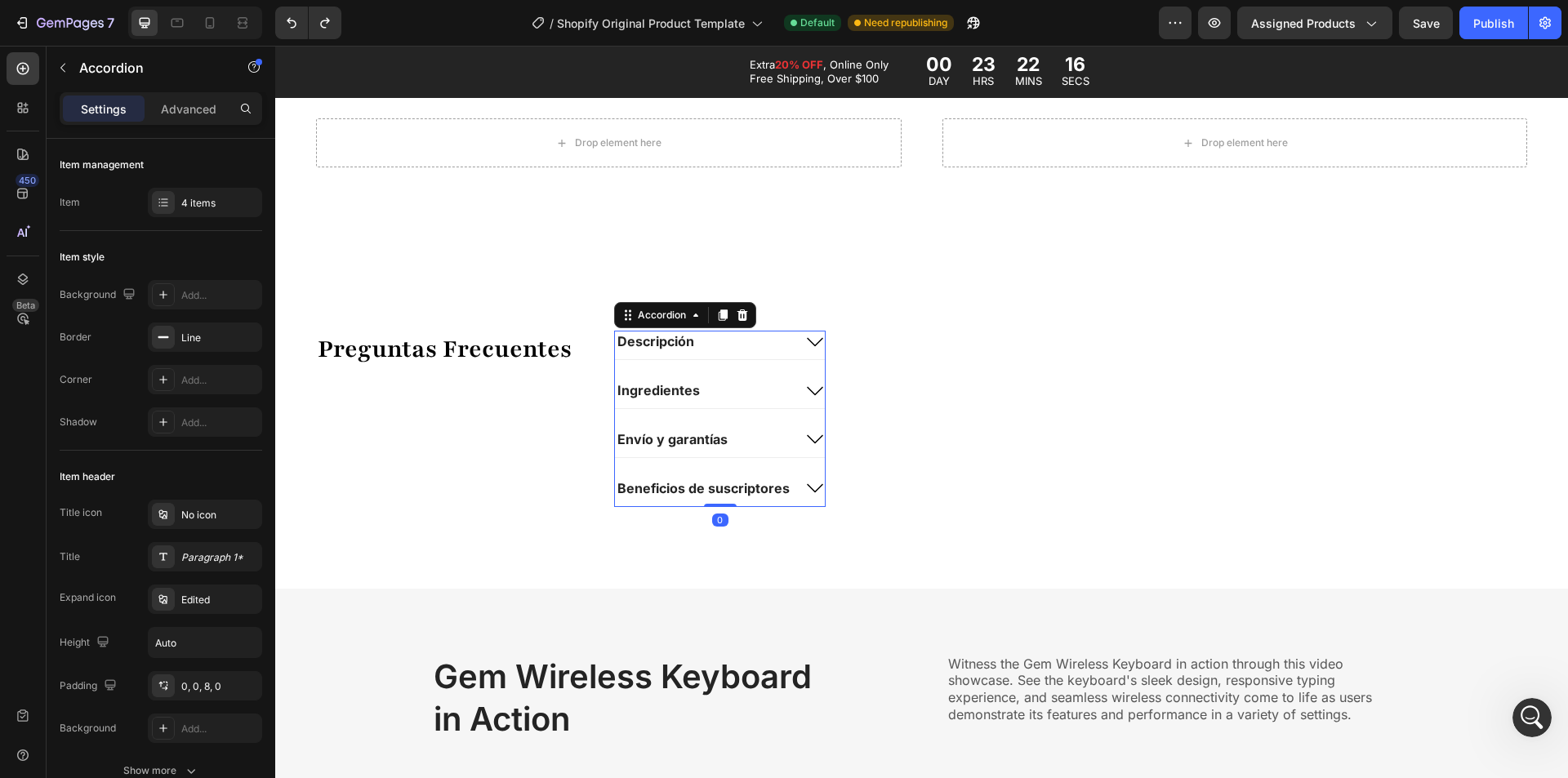
click at [784, 341] on div "Descripción" at bounding box center [703, 342] width 177 height 22
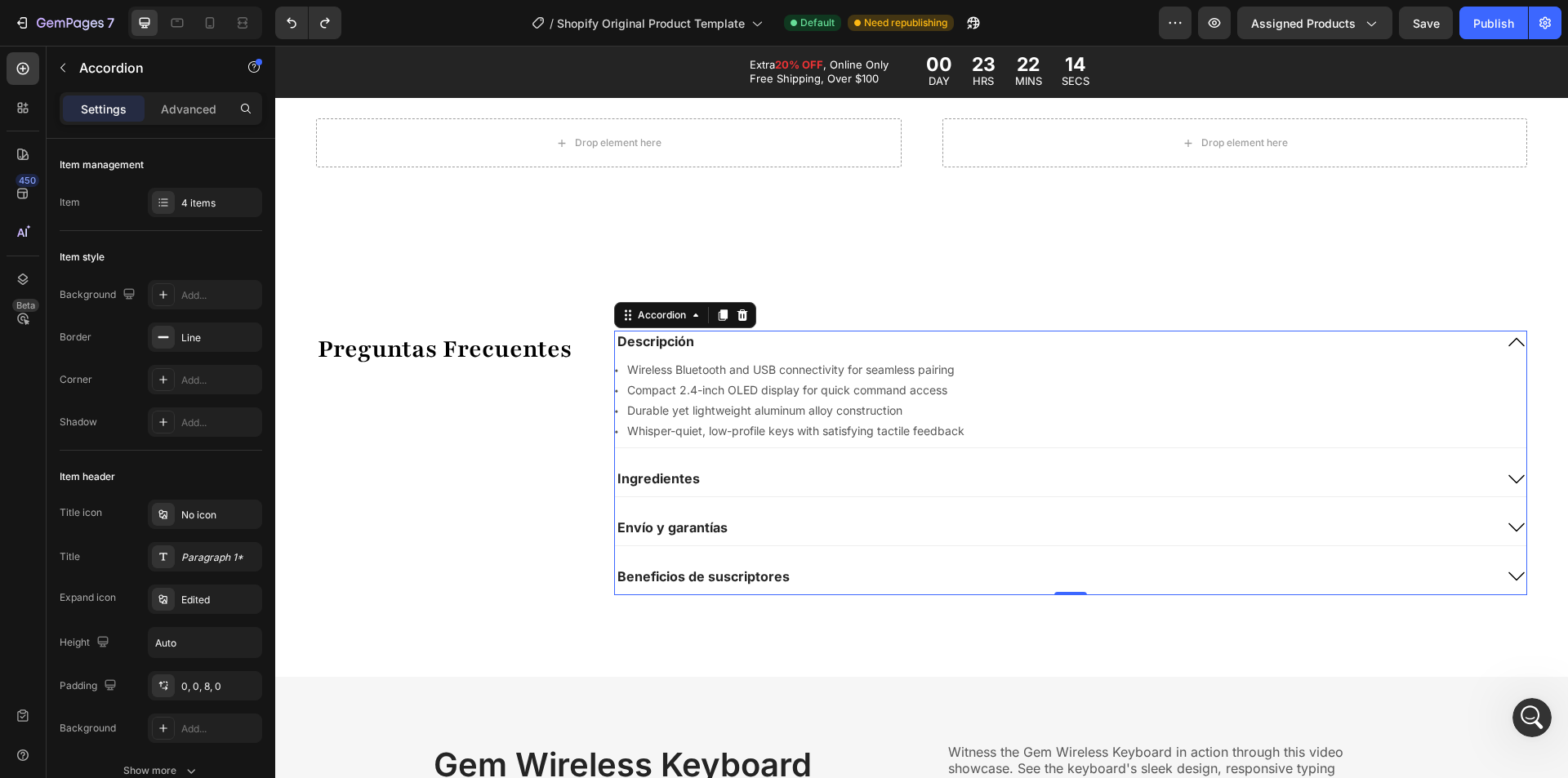
click at [888, 337] on div "Descripción" at bounding box center [1054, 342] width 879 height 22
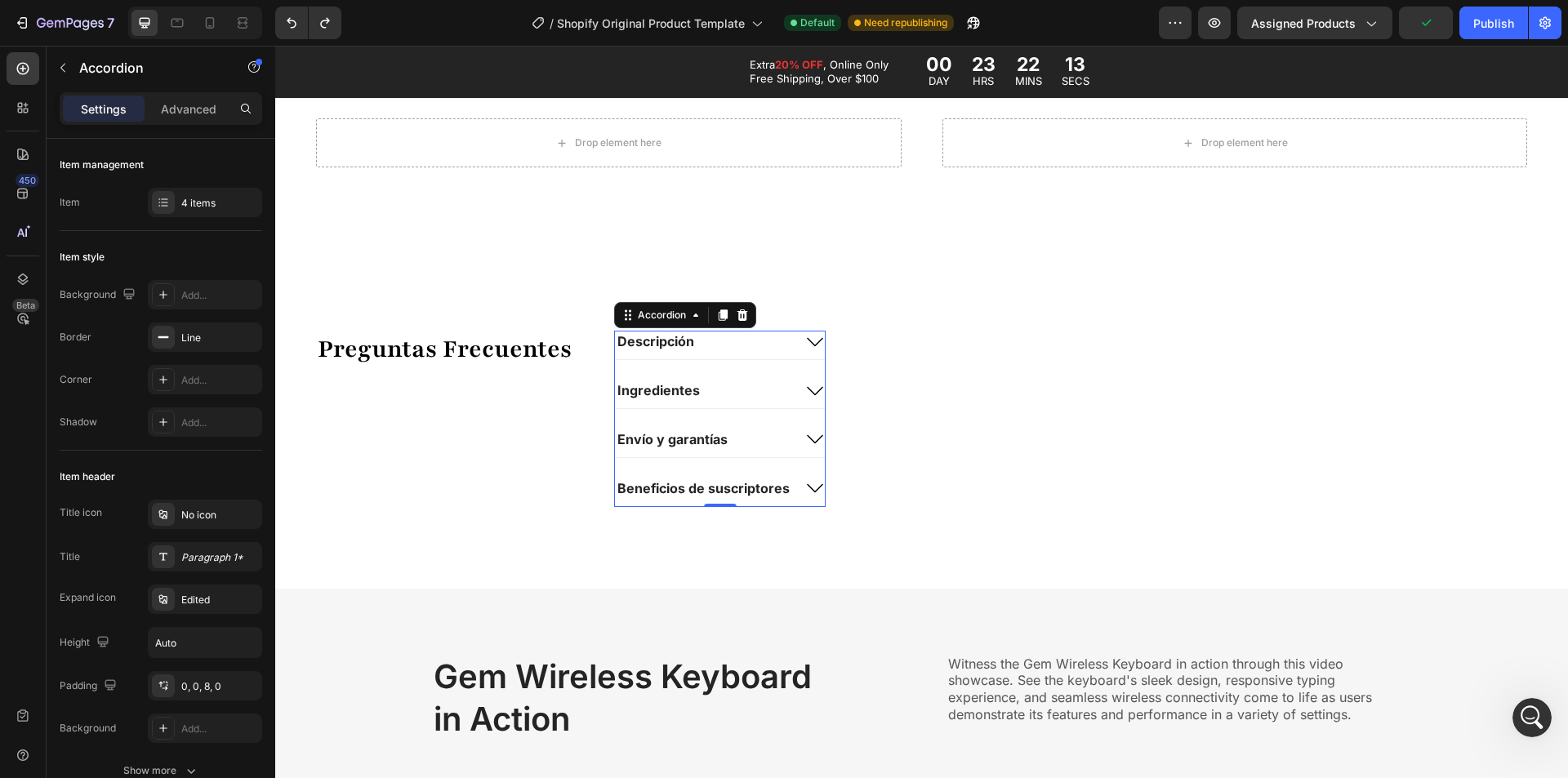
click at [812, 347] on icon at bounding box center [816, 342] width 20 height 20
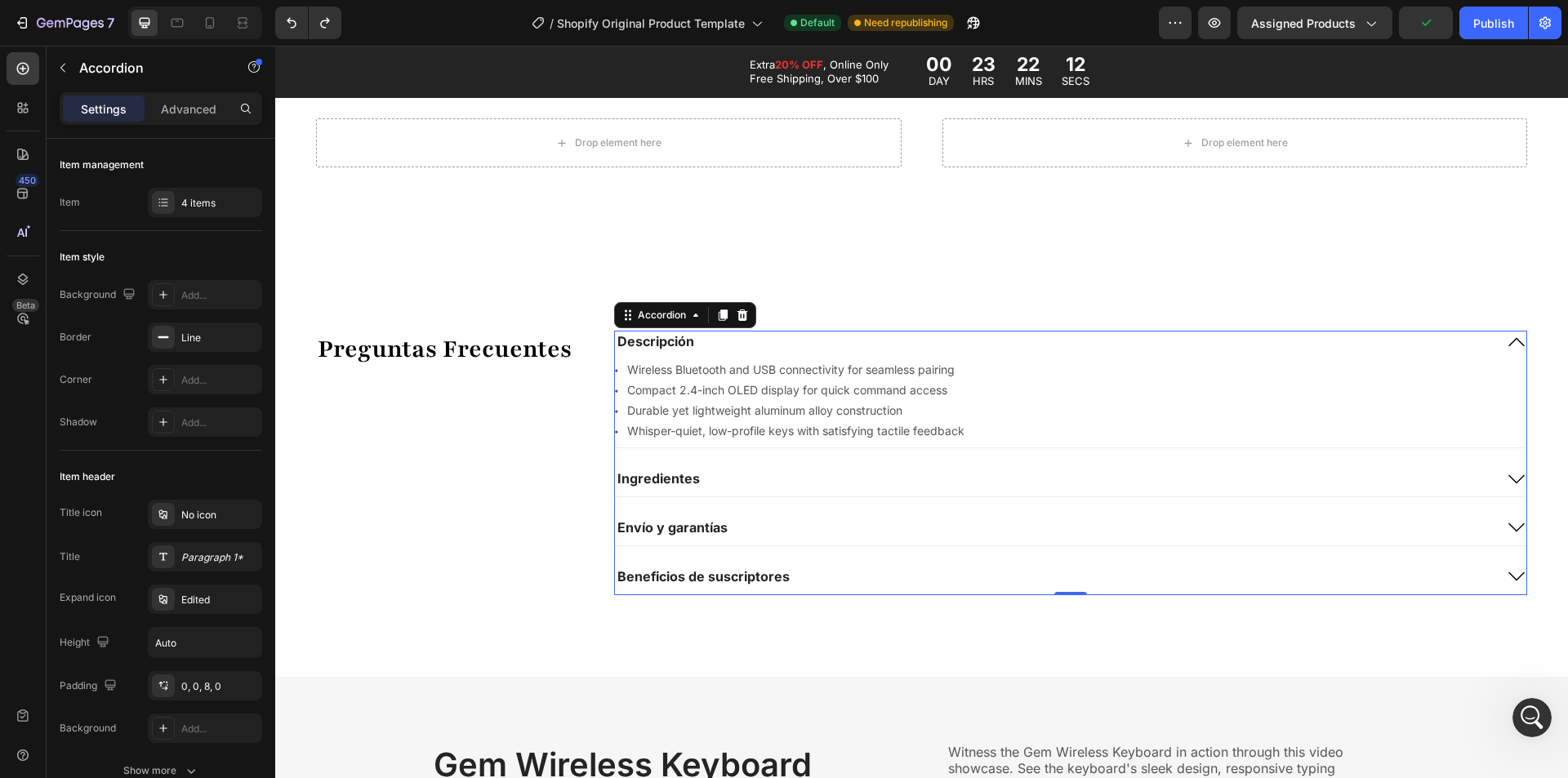
click at [824, 332] on div "Descripción" at bounding box center [1054, 342] width 879 height 22
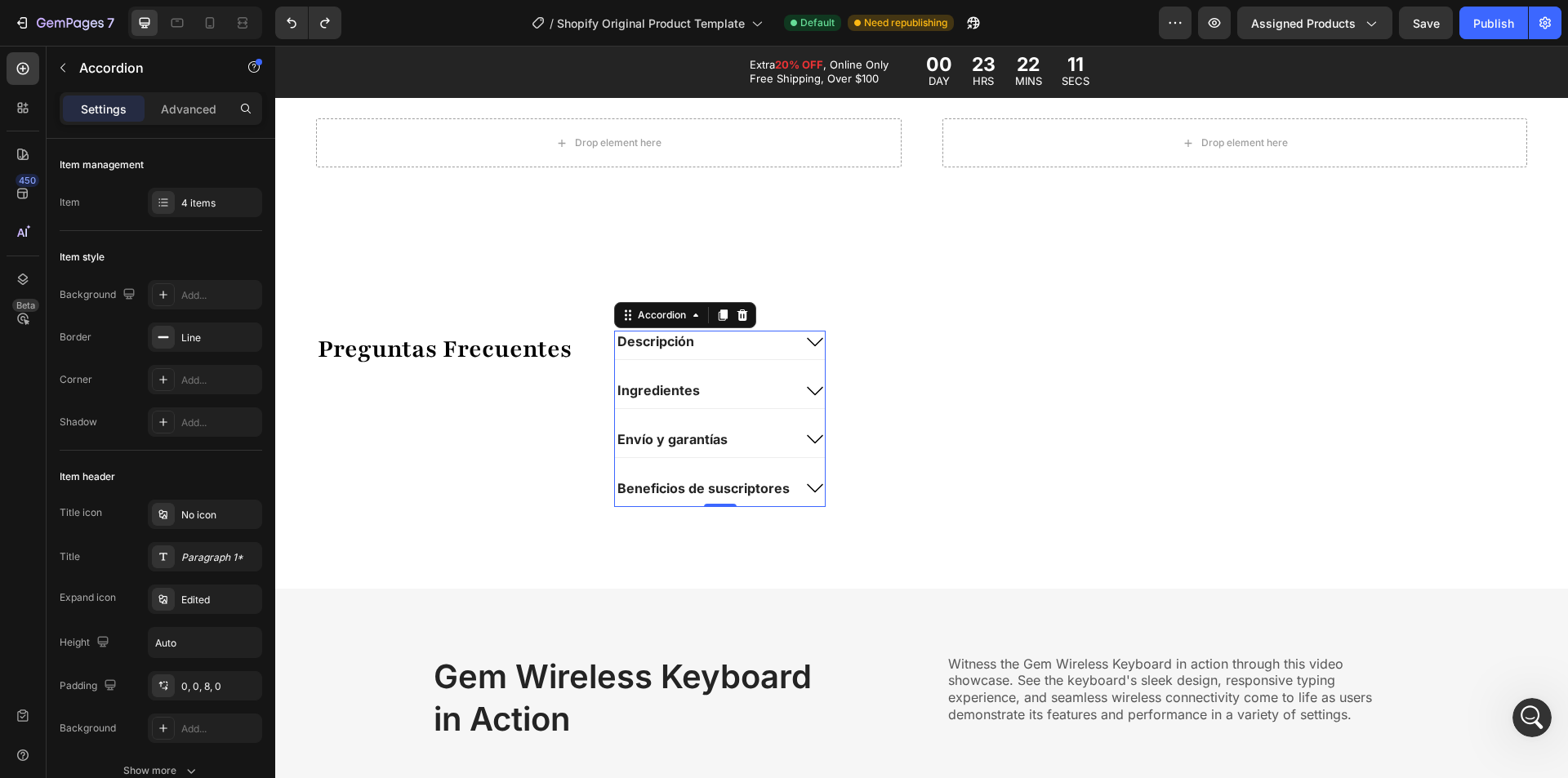
click at [772, 336] on div "Descripción" at bounding box center [703, 342] width 177 height 22
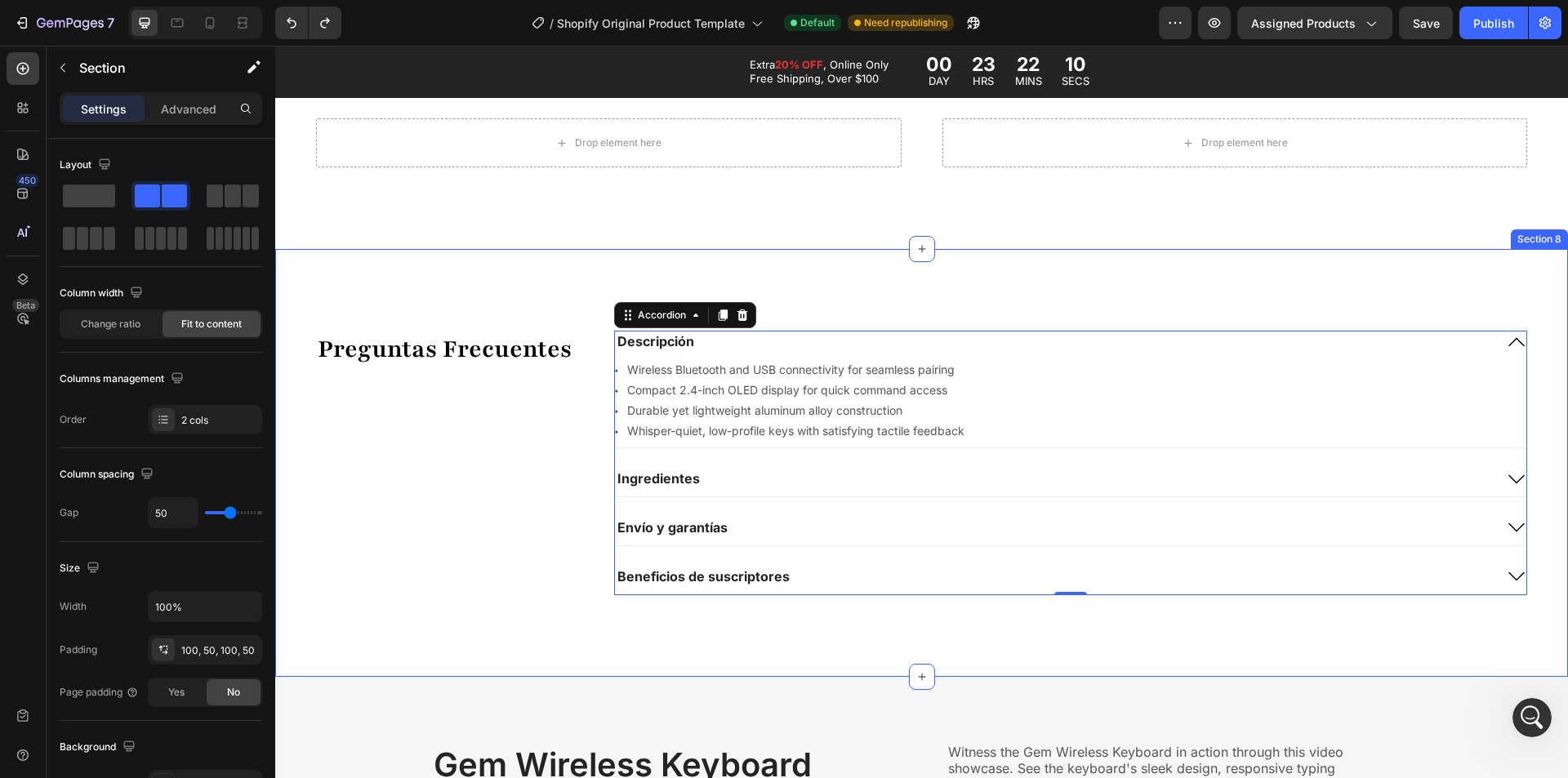
click at [905, 267] on div "Preguntas Frecuentes Text Block Descripción Icon Wireless Bluetooth and USB con…" at bounding box center [921, 463] width 1293 height 427
click at [890, 347] on div "Descripción" at bounding box center [1054, 342] width 879 height 22
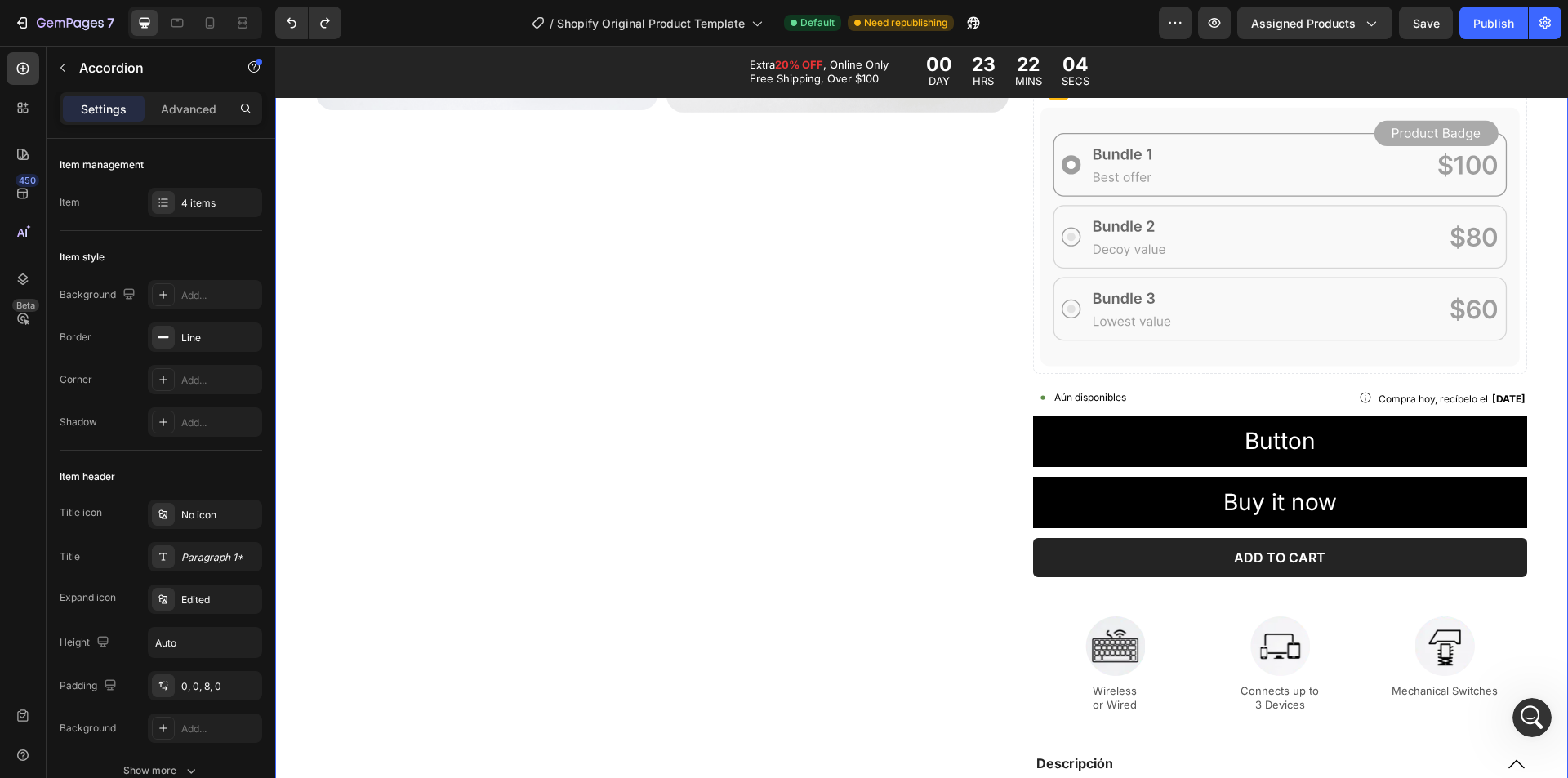
scroll to position [1143, 0]
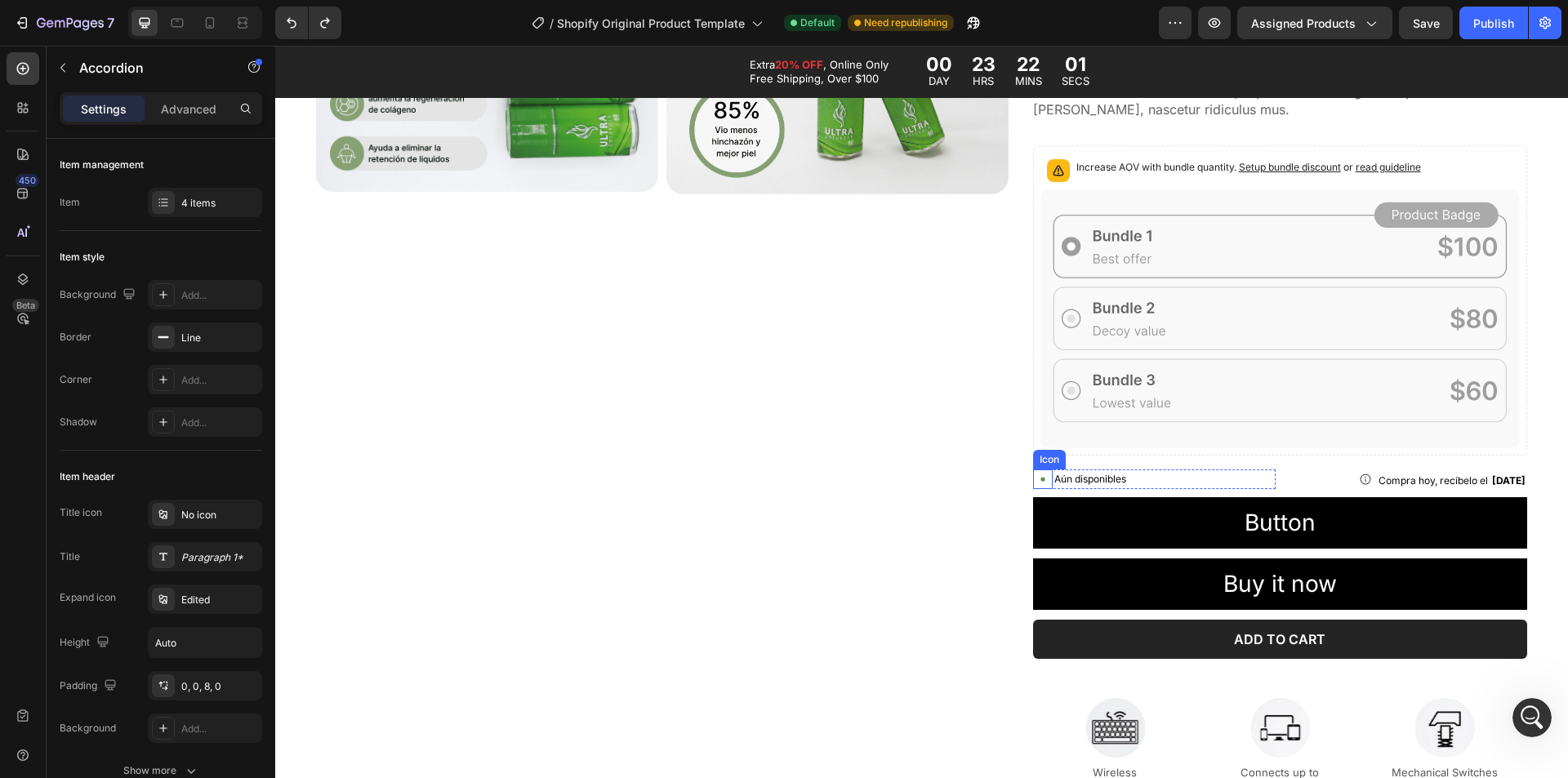
click at [1033, 478] on icon at bounding box center [1043, 480] width 20 height 20
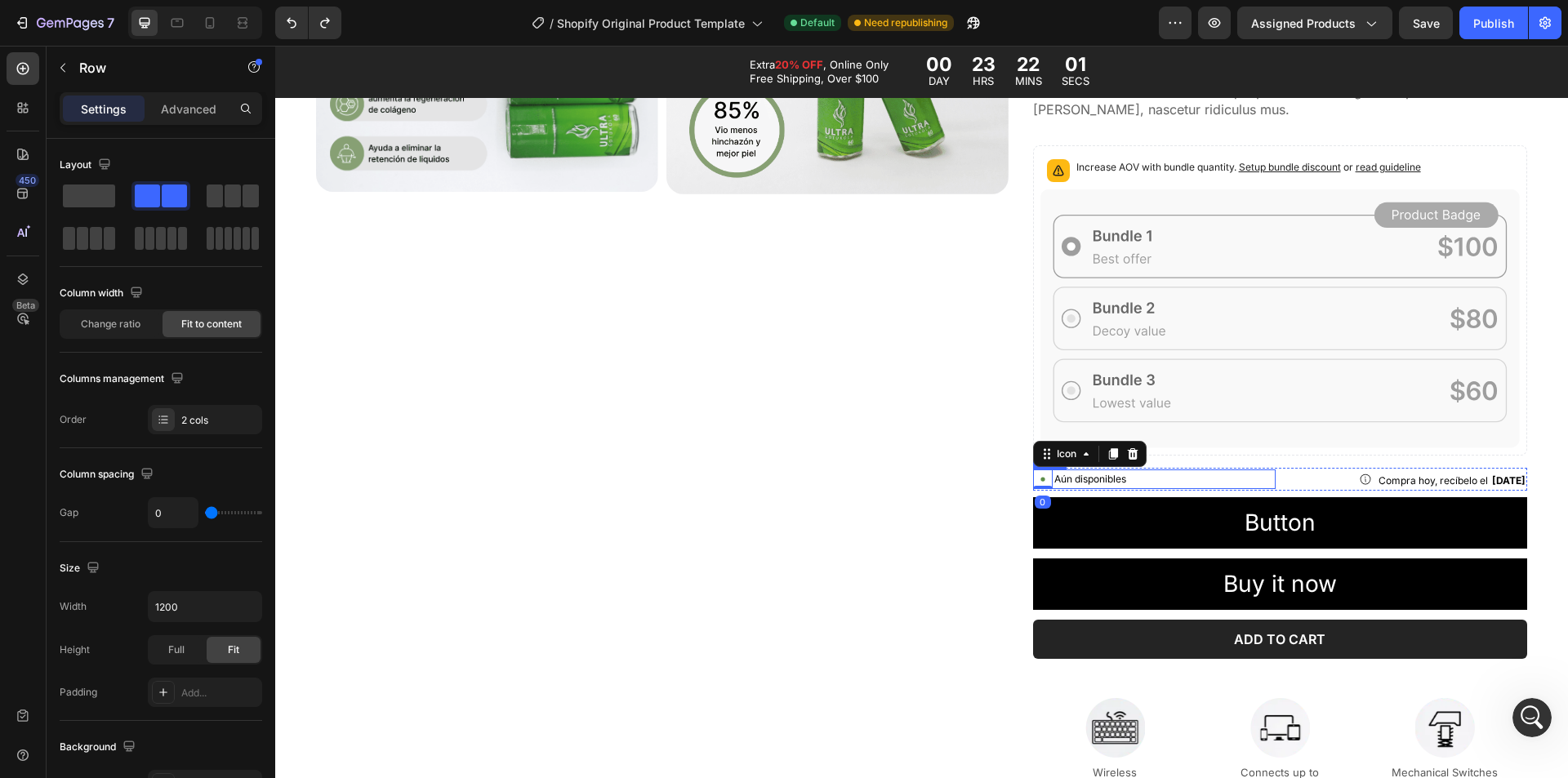
click at [1148, 471] on div "Icon 0 Aún disponibles Text Block Row" at bounding box center [1155, 480] width 244 height 20
click at [1289, 483] on div "Icon Compra hoy, recíbelo el Mon, Sep 01 Delivery Date Row" at bounding box center [1405, 480] width 244 height 23
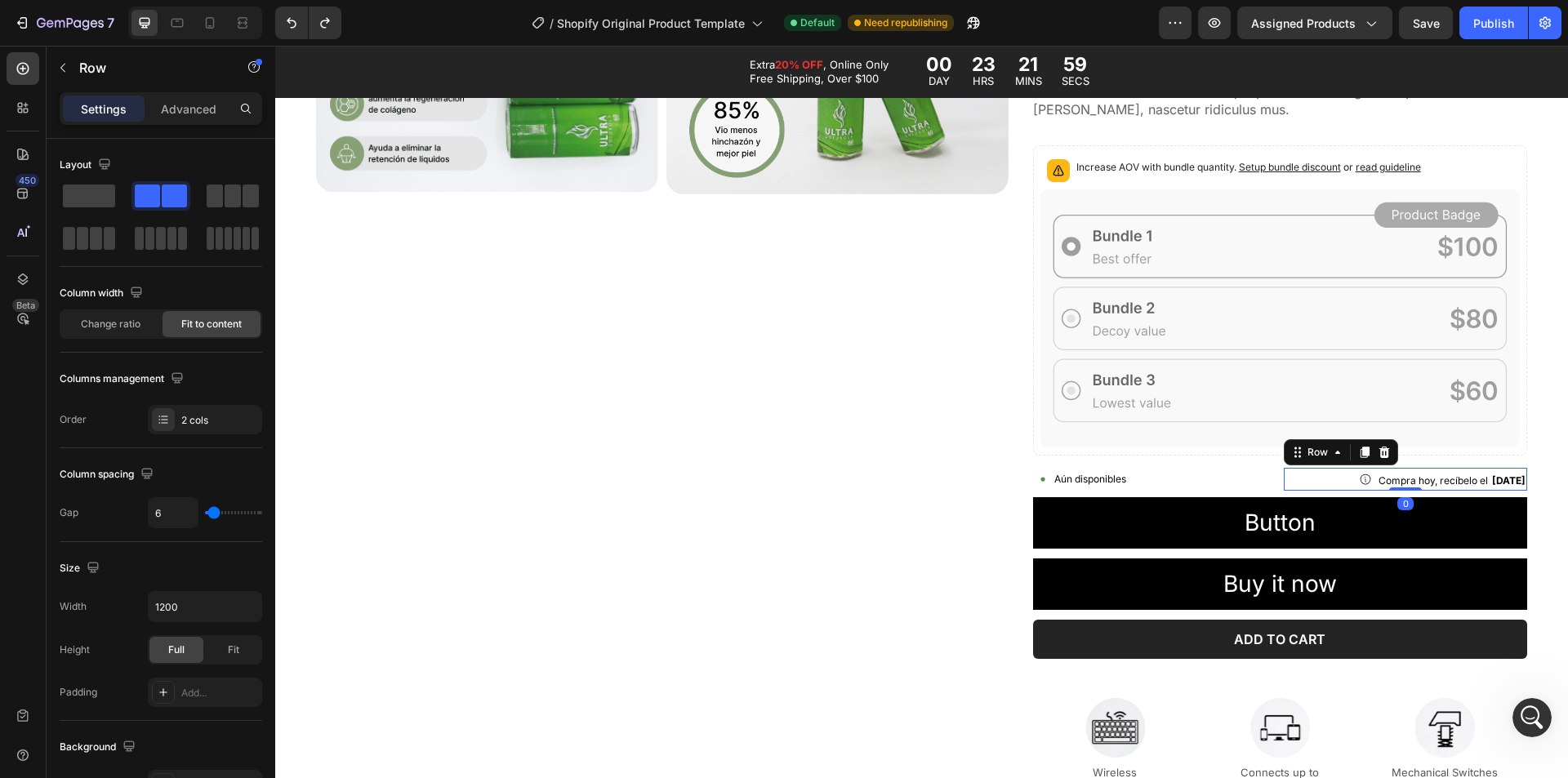
click at [1340, 482] on div "Icon Compra hoy, recíbelo el Mon, Sep 01 Delivery Date Row 0" at bounding box center [1405, 480] width 244 height 23
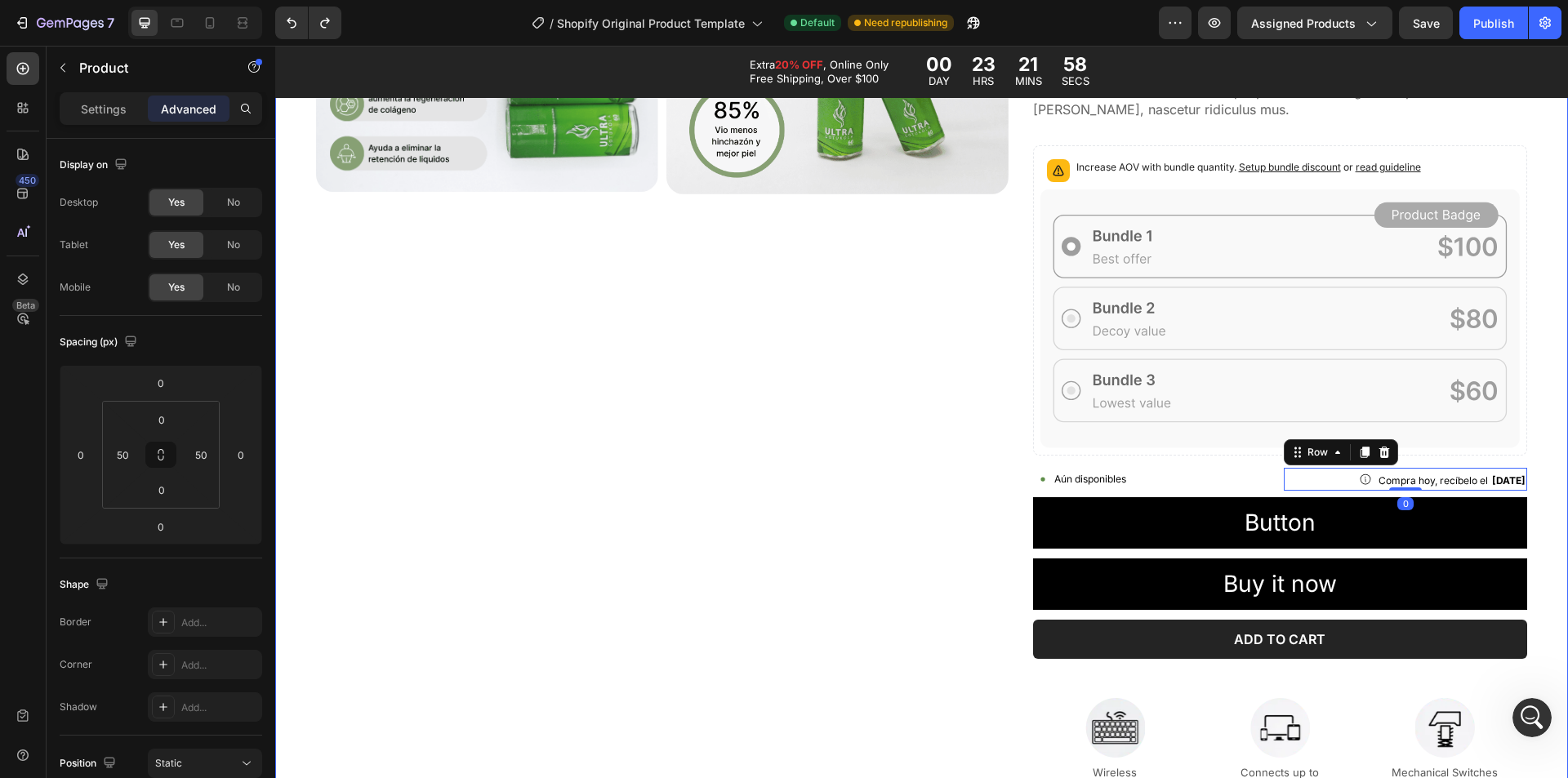
click at [954, 393] on div "Product Images" at bounding box center [662, 473] width 693 height 1251
click at [1099, 290] on icon at bounding box center [1280, 318] width 480 height 259
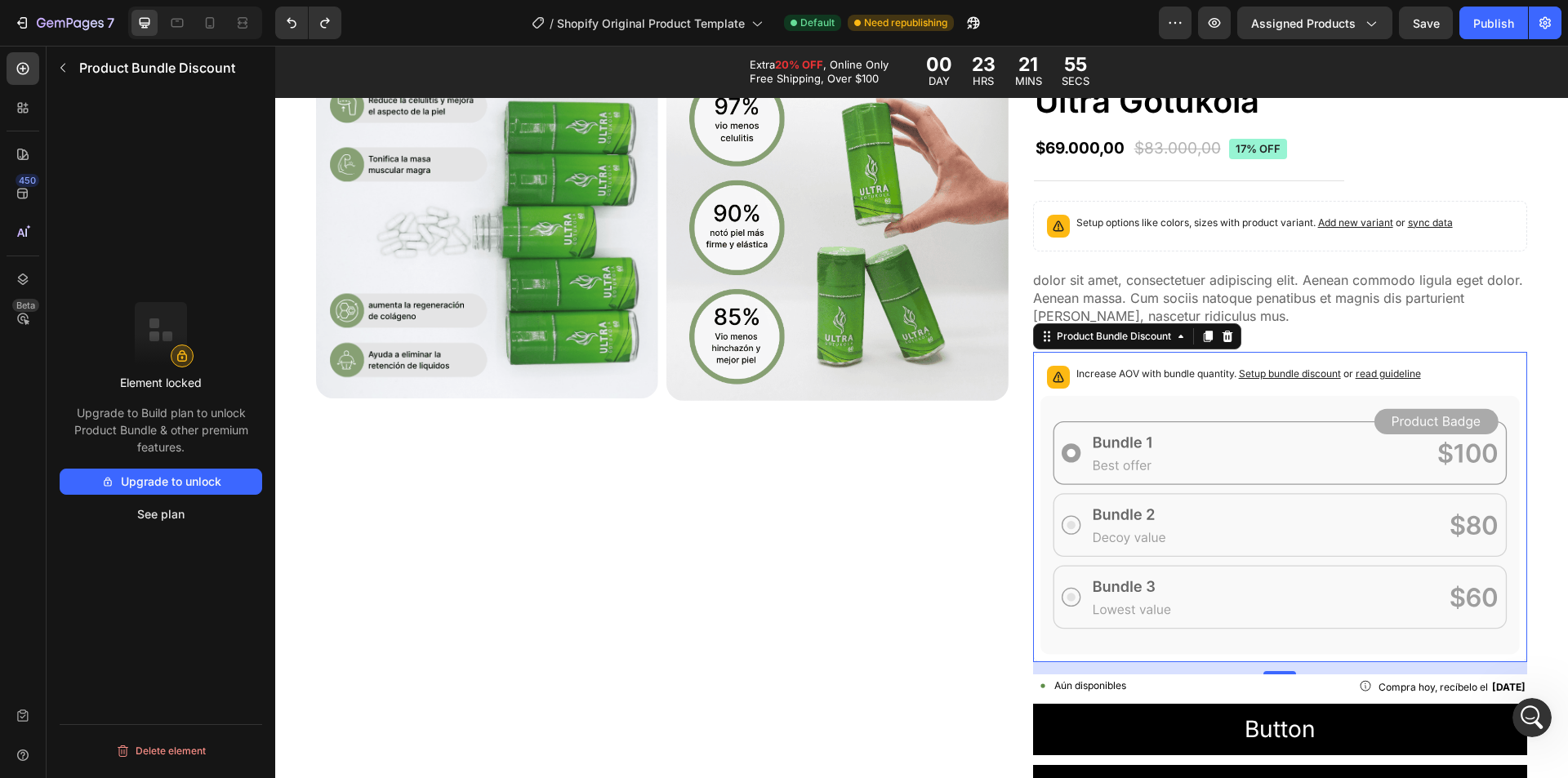
scroll to position [816, 0]
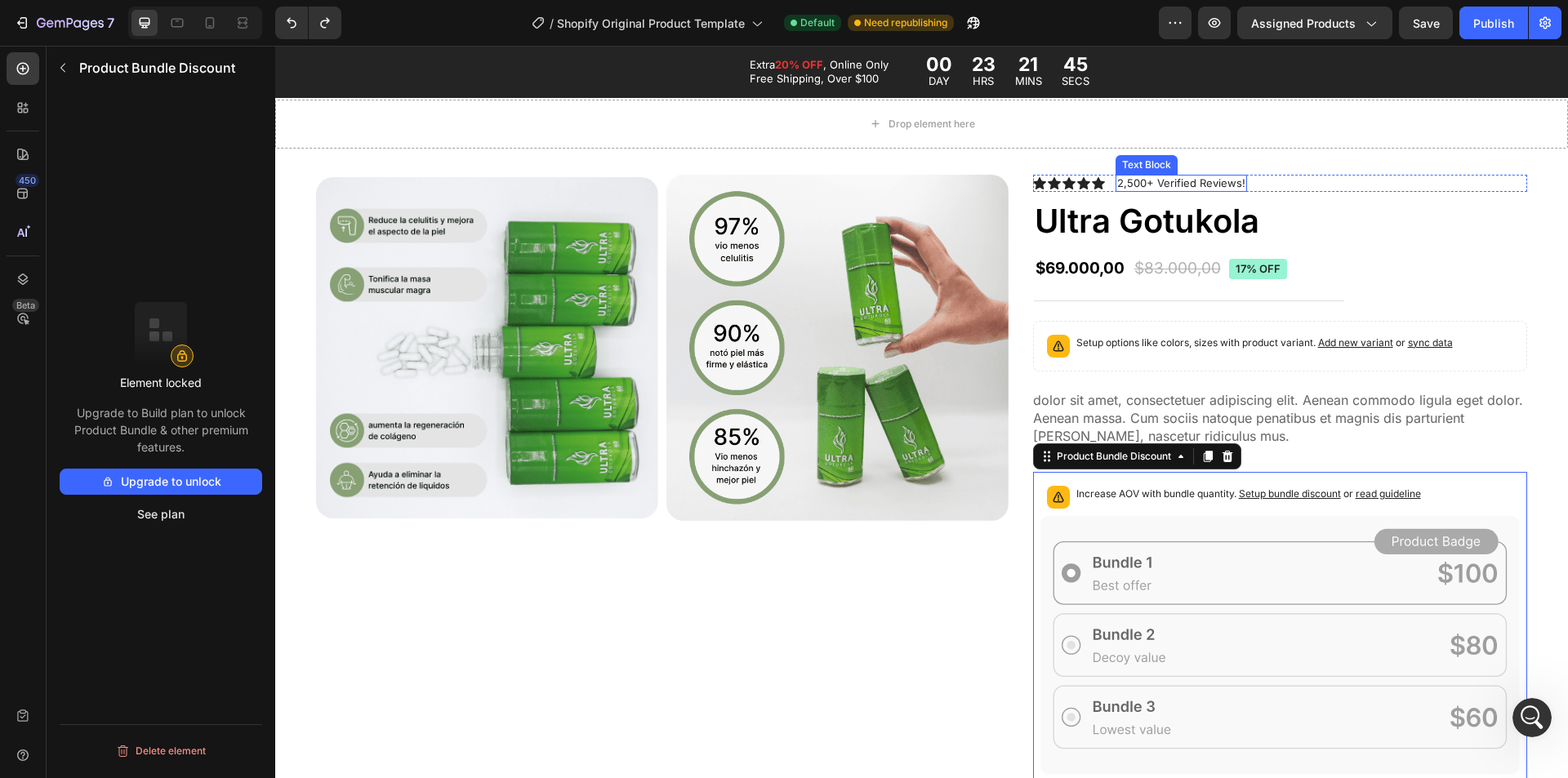
click at [1170, 184] on p "2,500+ Verified Reviews!" at bounding box center [1181, 183] width 128 height 14
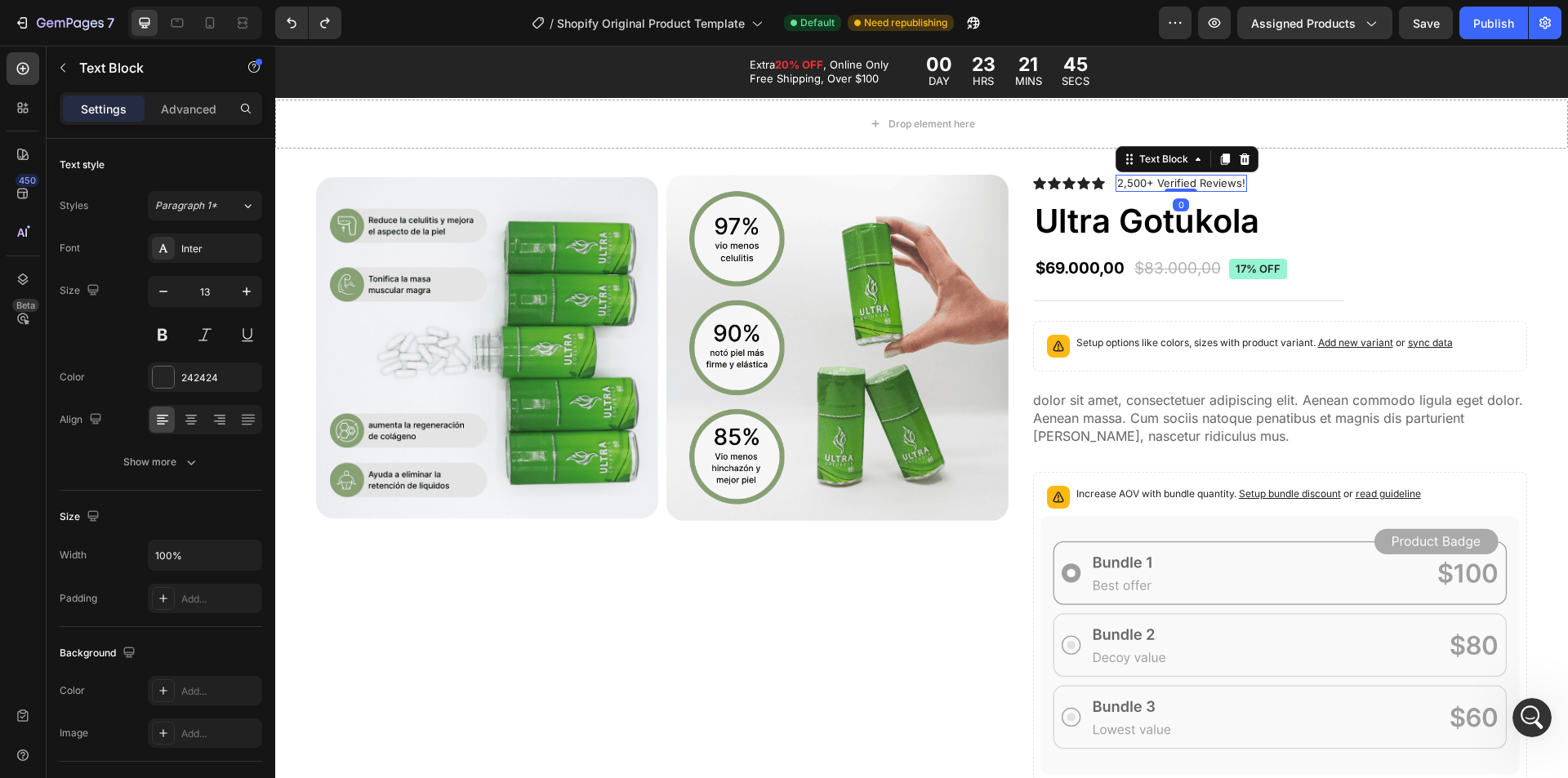
click at [1170, 184] on p "2,500+ Verified Reviews!" at bounding box center [1181, 183] width 128 height 14
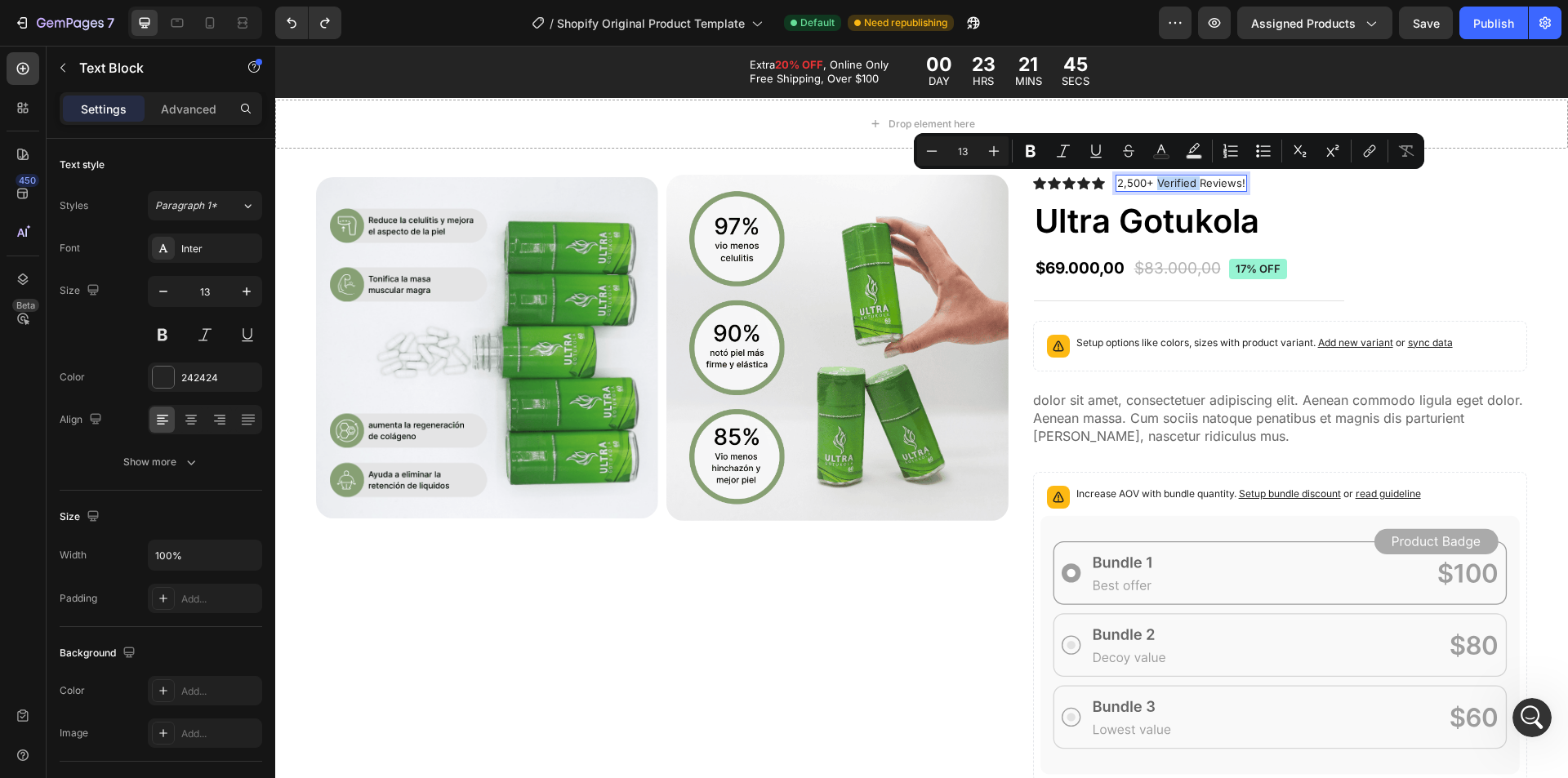
click at [1177, 185] on p "2,500+ Verified Reviews!" at bounding box center [1181, 183] width 128 height 14
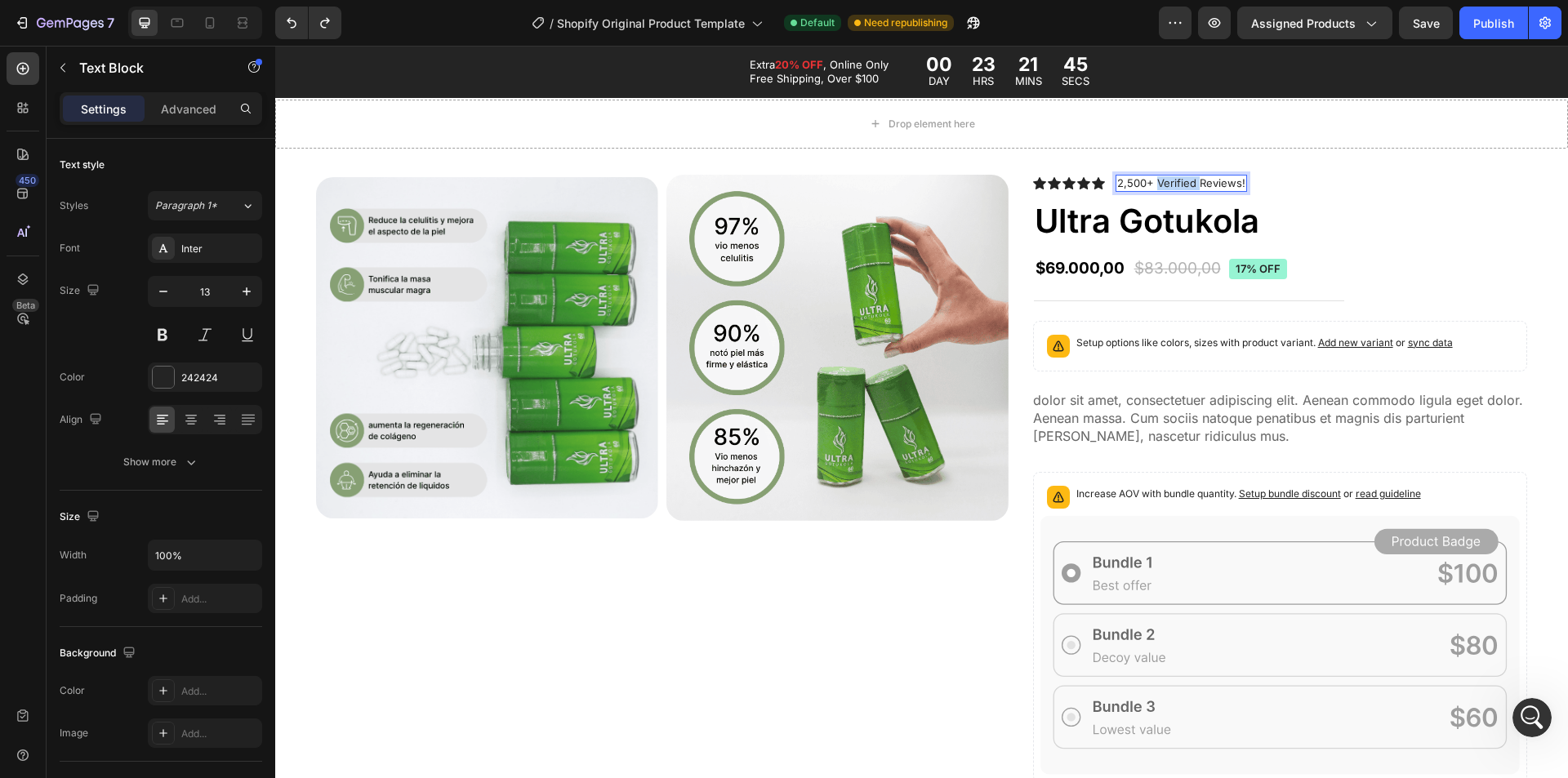
click at [1177, 185] on p "2,500+ Verified Reviews!" at bounding box center [1181, 183] width 128 height 14
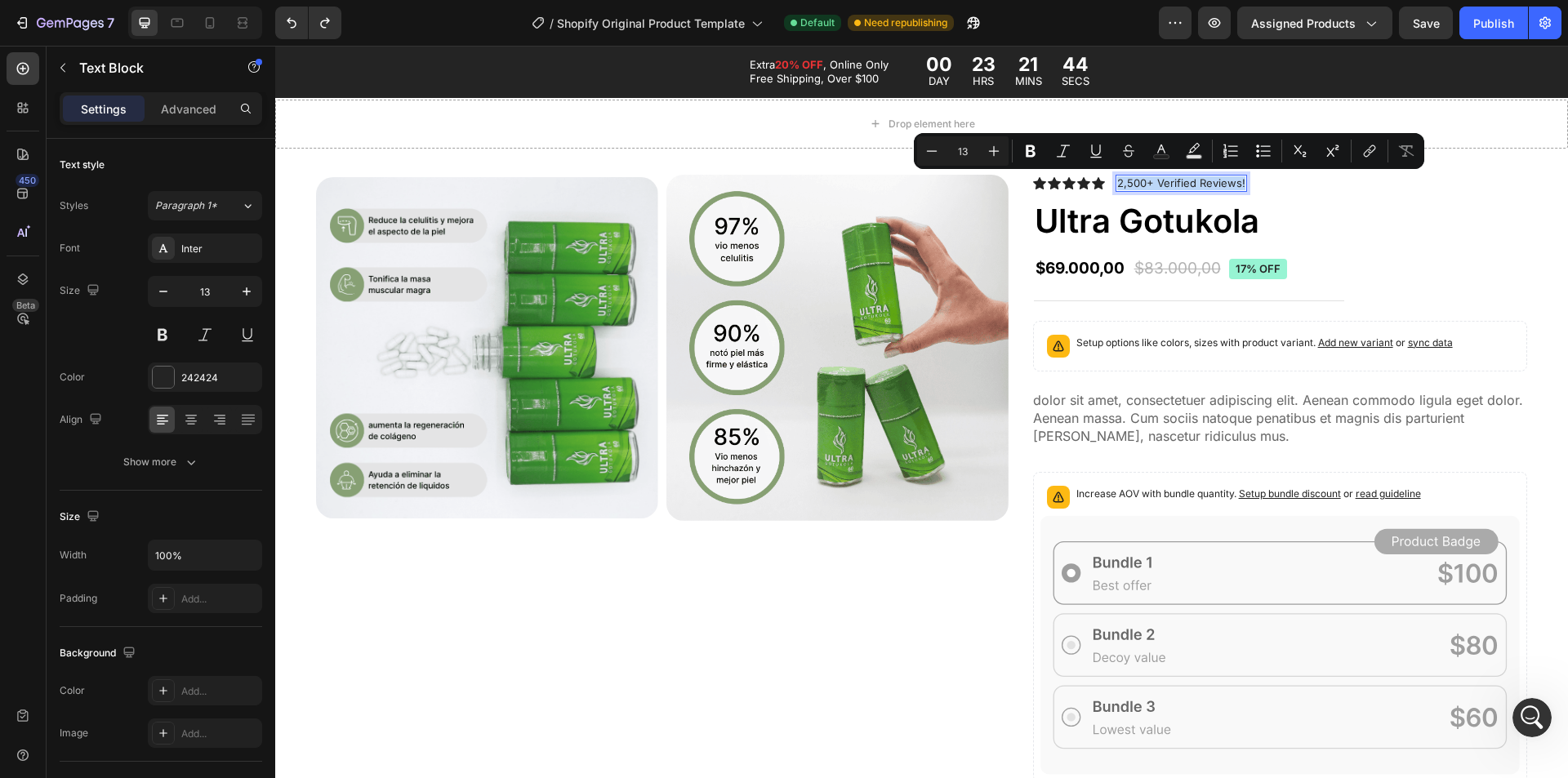
click at [1177, 185] on p "2,500+ Verified Reviews!" at bounding box center [1181, 183] width 128 height 14
click at [1151, 183] on p "2,500+ Verified Reviews!" at bounding box center [1181, 183] width 128 height 14
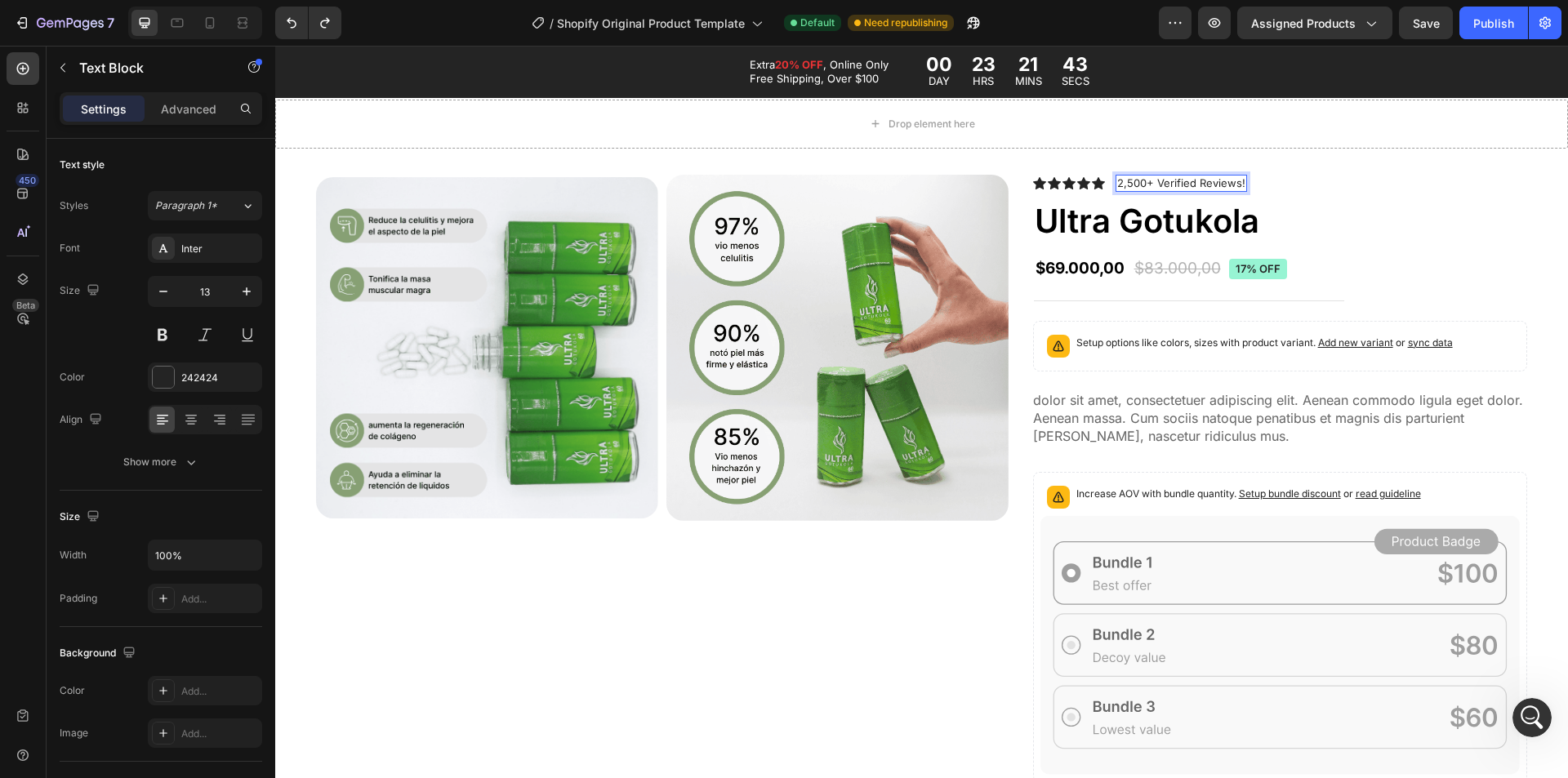
click at [1142, 181] on p "2,500+ Verified Reviews!" at bounding box center [1181, 183] width 128 height 14
click at [1117, 180] on p "2,500 Verified Reviews!" at bounding box center [1177, 183] width 121 height 14
click at [1116, 180] on div "2,500 Verified Reviews!" at bounding box center [1177, 183] width 124 height 17
click at [1234, 182] on p "+2,500 Verified Reviews!" at bounding box center [1181, 183] width 128 height 14
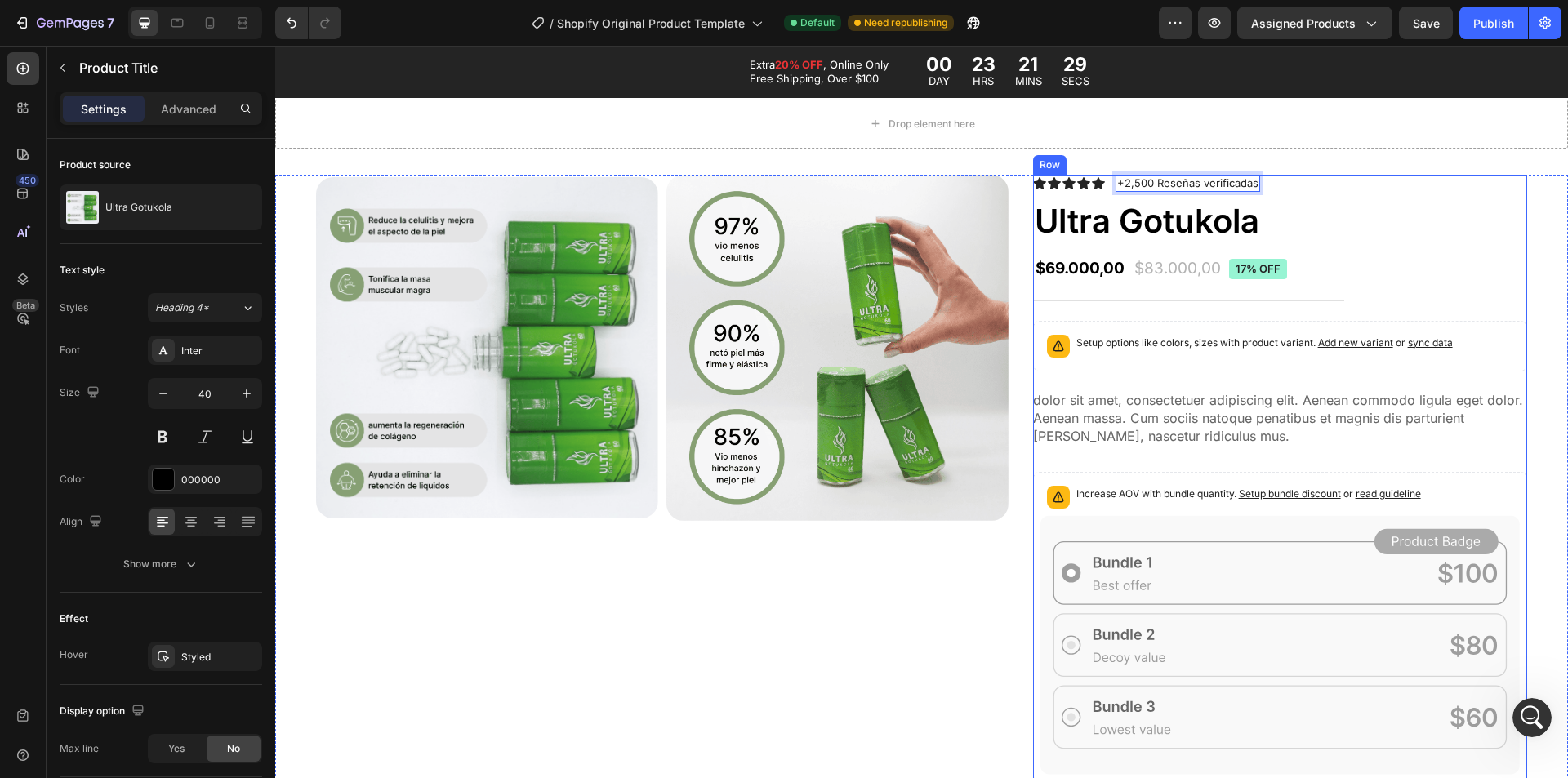
click at [1309, 235] on h1 "Ultra Gotukola" at bounding box center [1280, 221] width 494 height 46
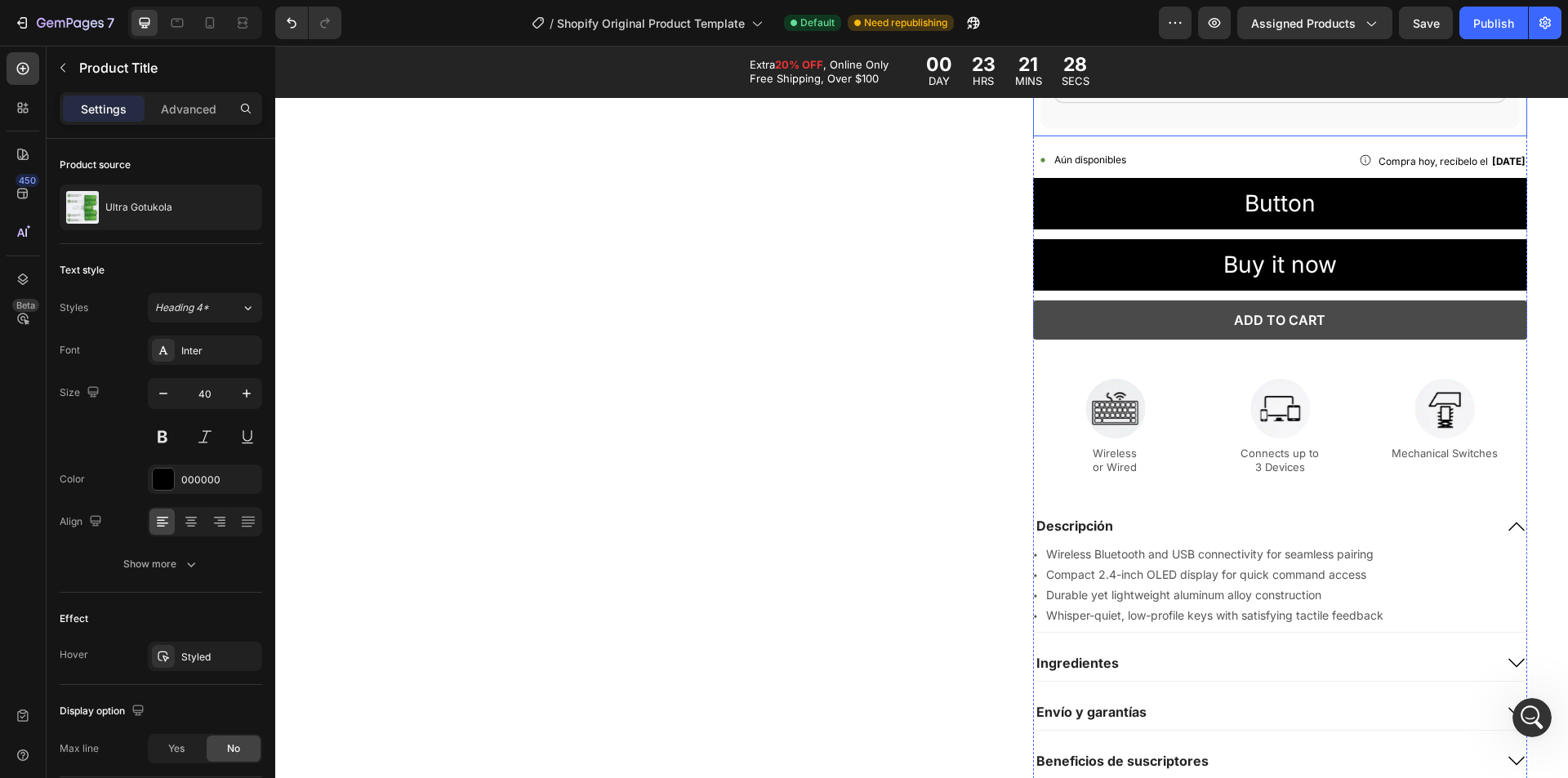
scroll to position [1470, 0]
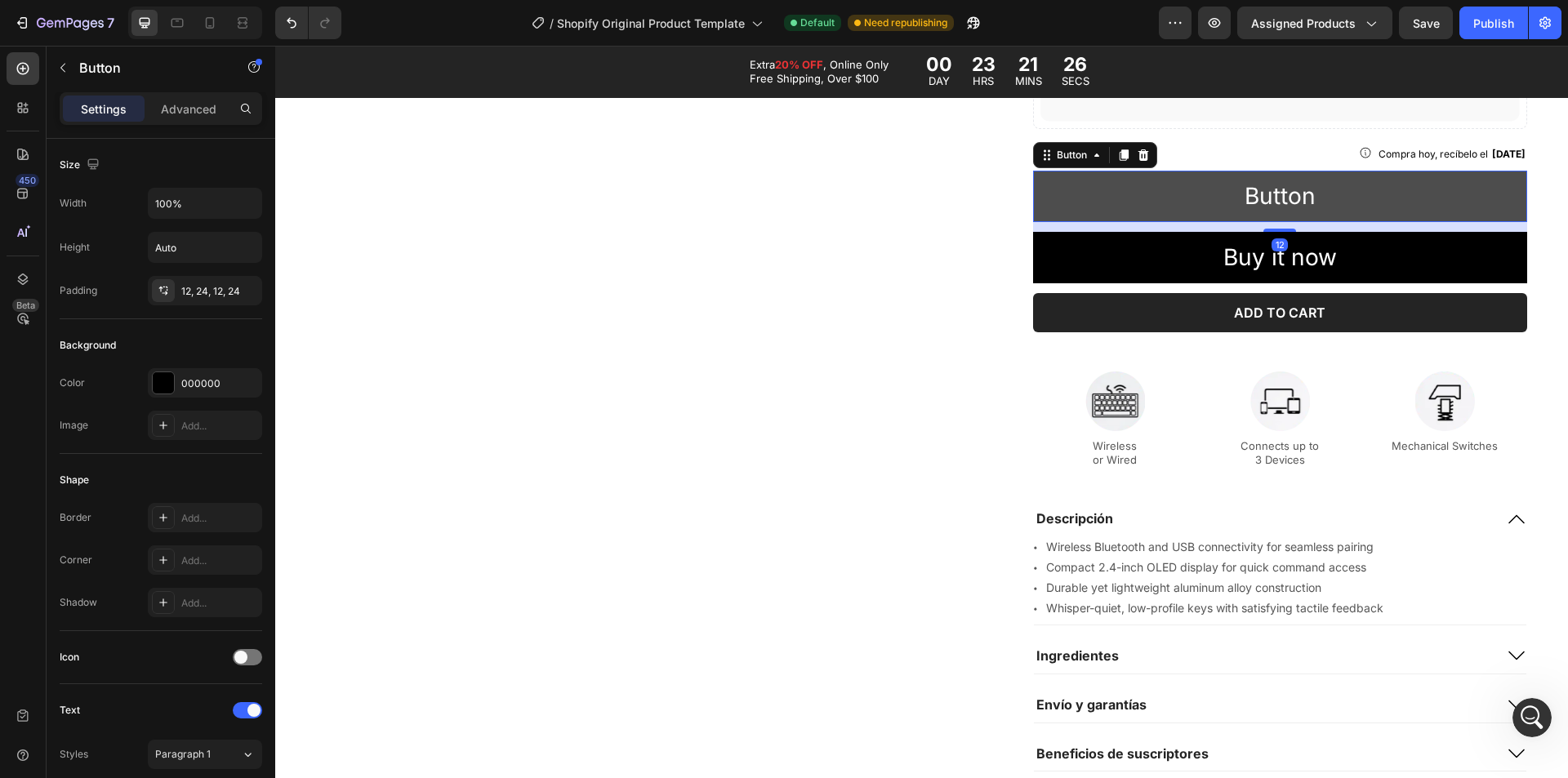
click at [1352, 198] on button "Button" at bounding box center [1280, 196] width 494 height 52
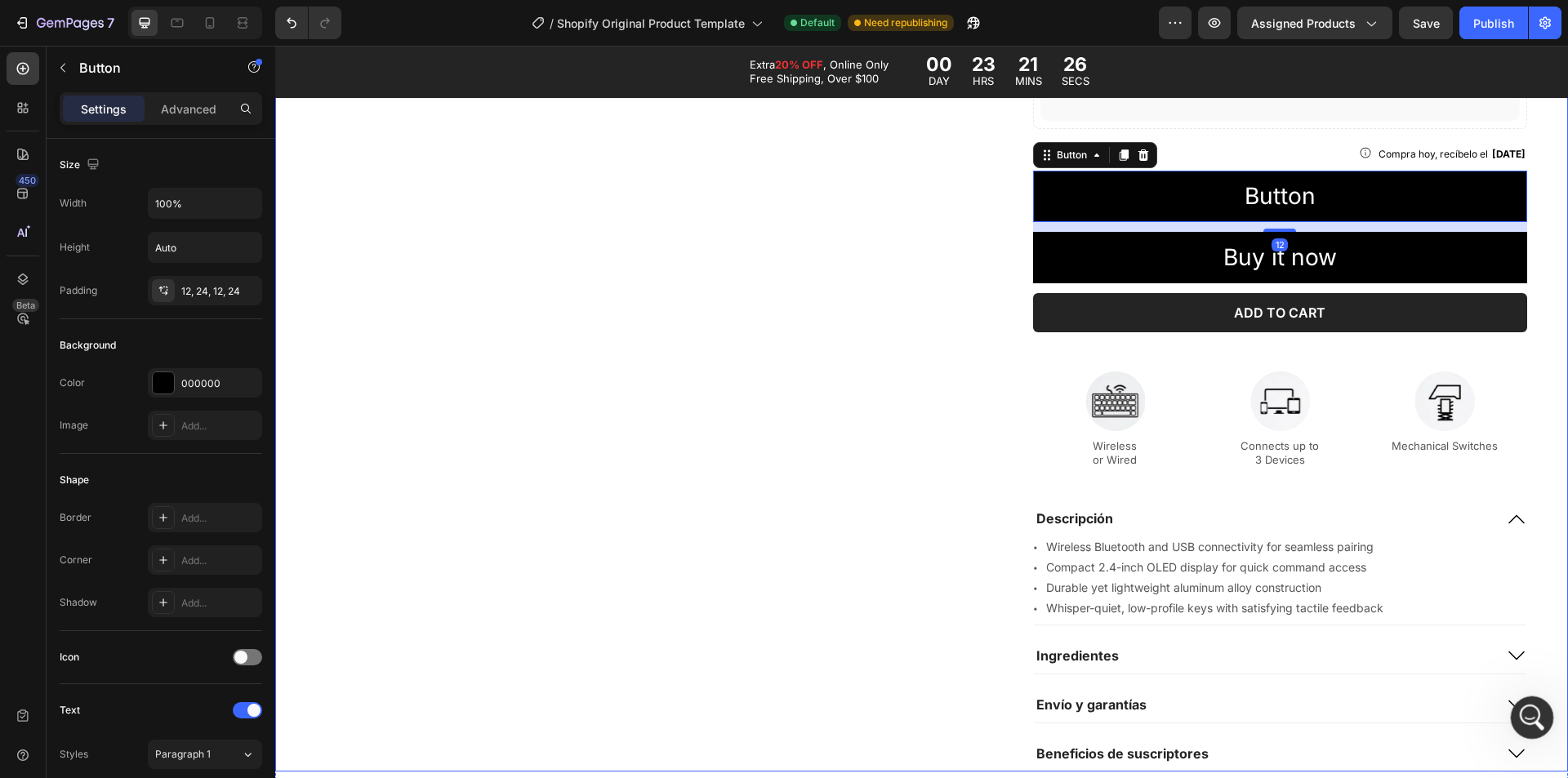
click at [1531, 724] on icon "Open Intercom Messenger" at bounding box center [1530, 716] width 27 height 27
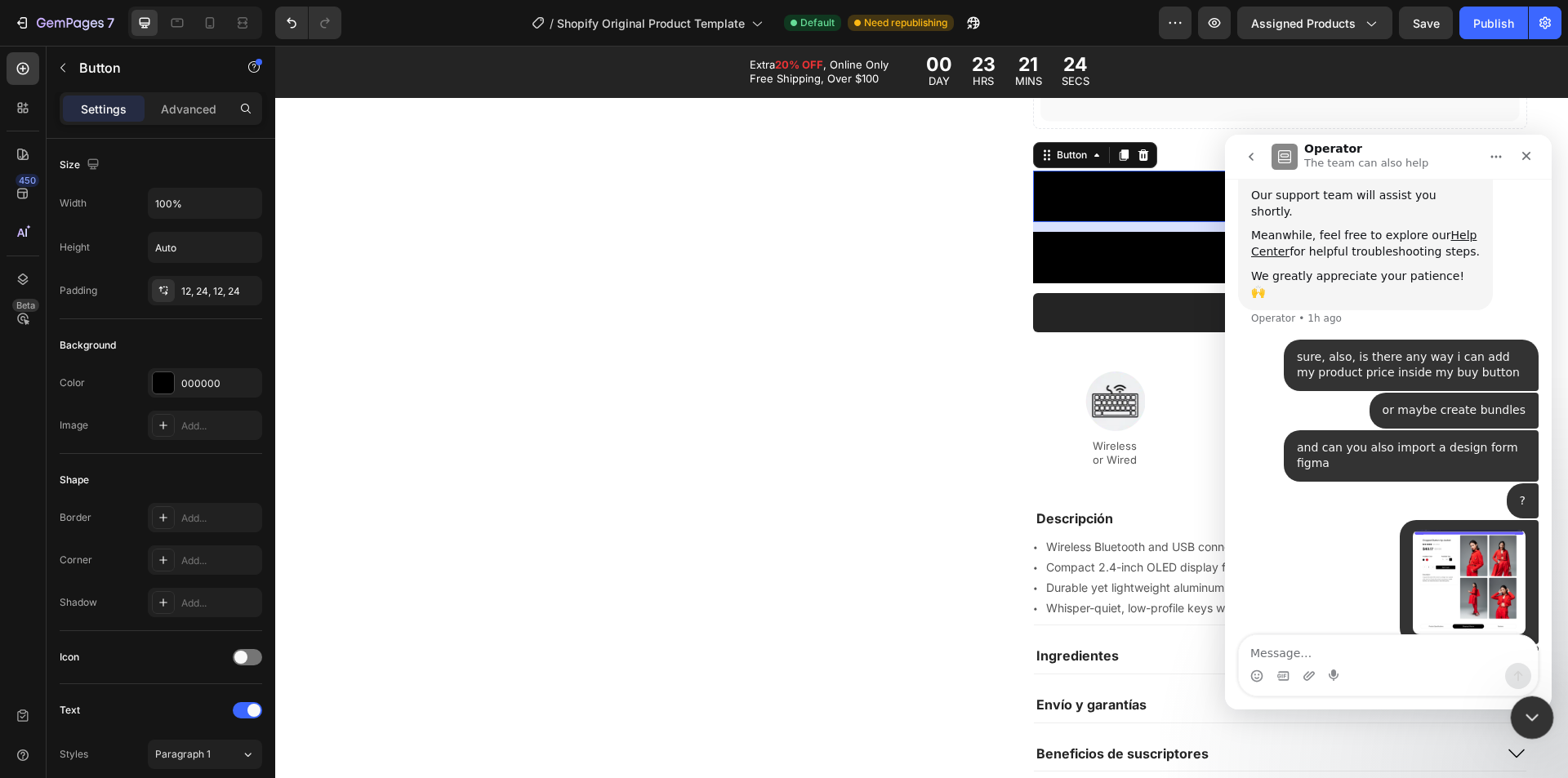
scroll to position [336, 0]
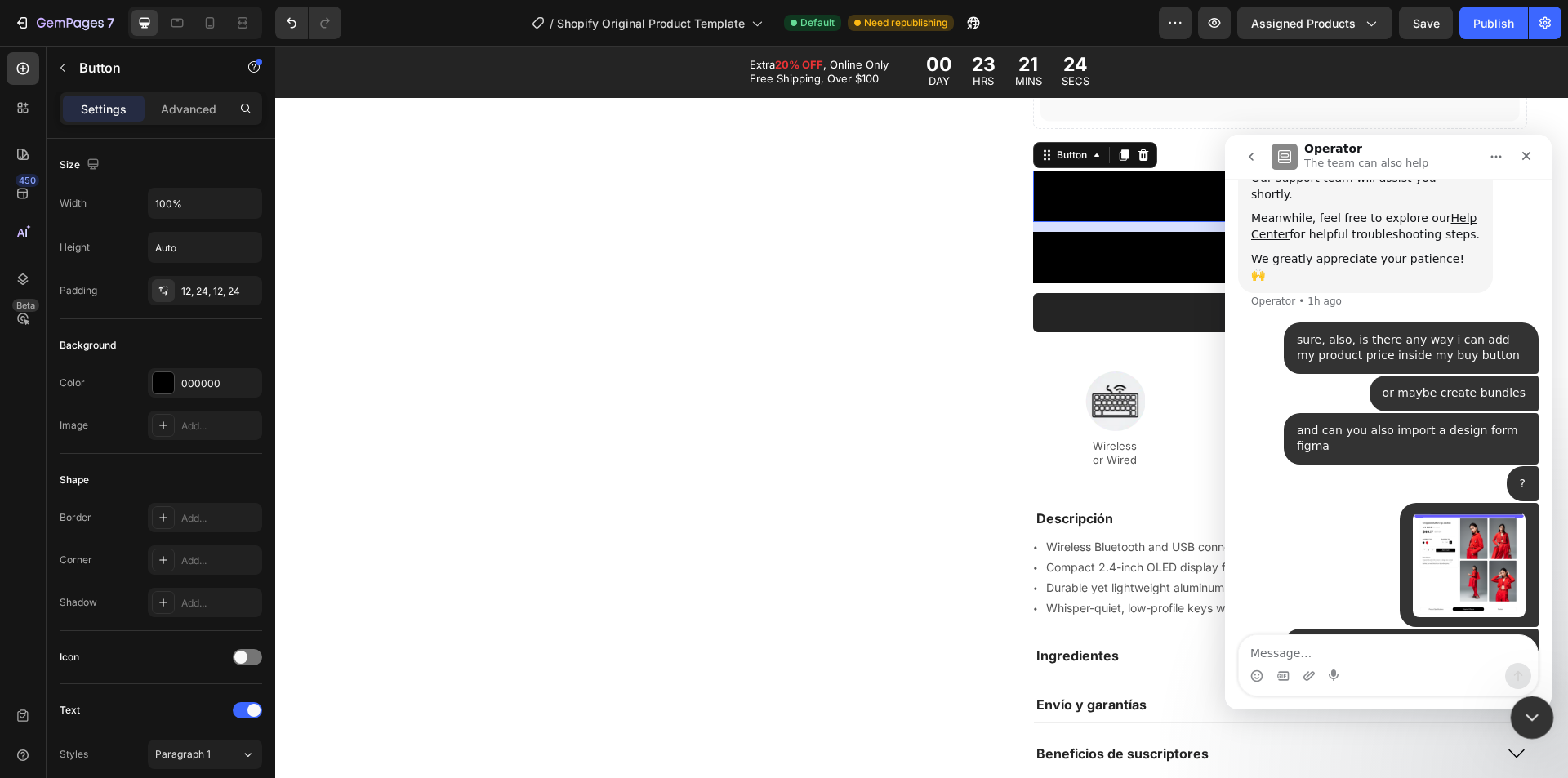
click at [1520, 707] on icon "Close Intercom Messenger" at bounding box center [1530, 716] width 20 height 20
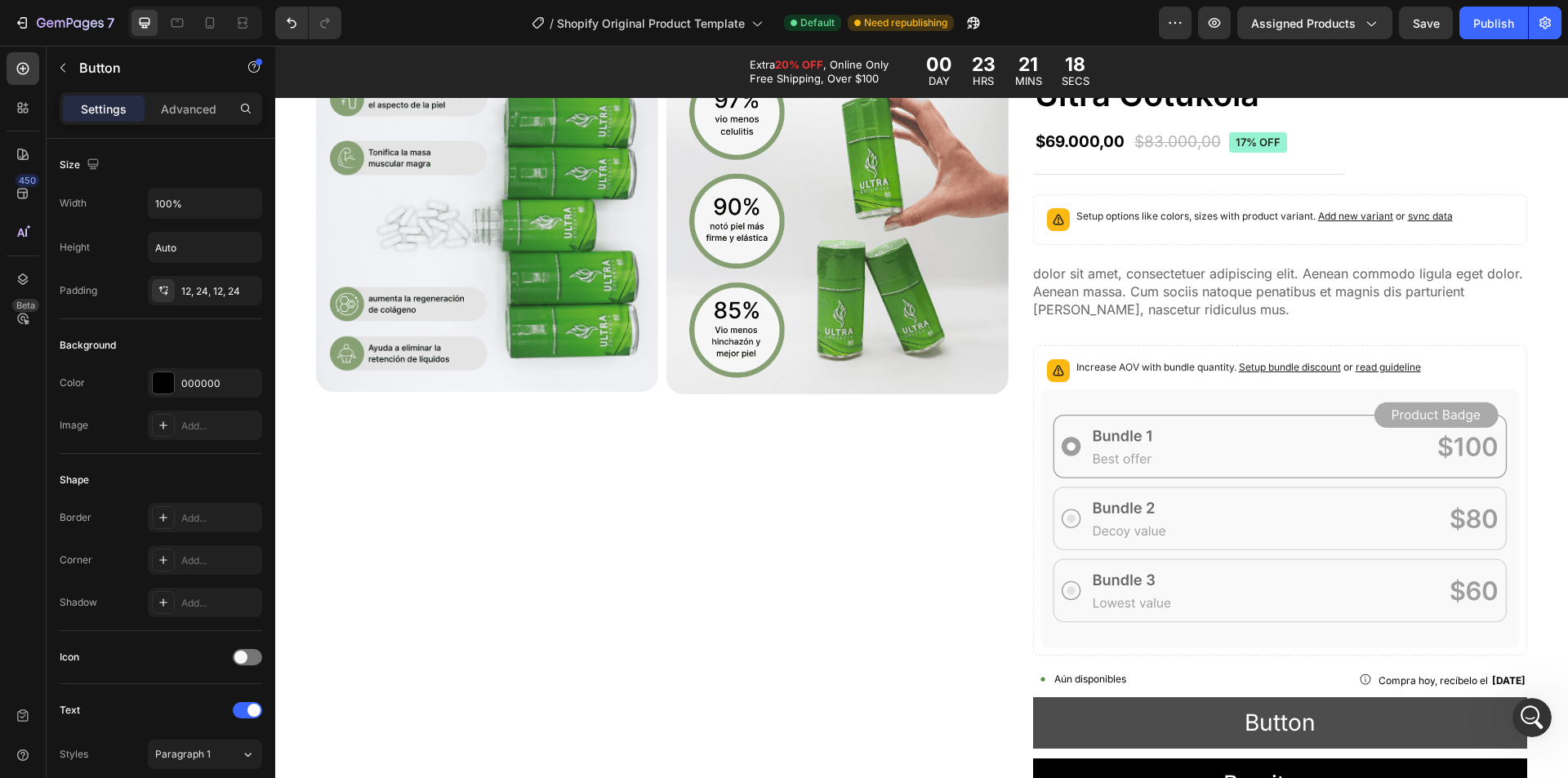
scroll to position [816, 0]
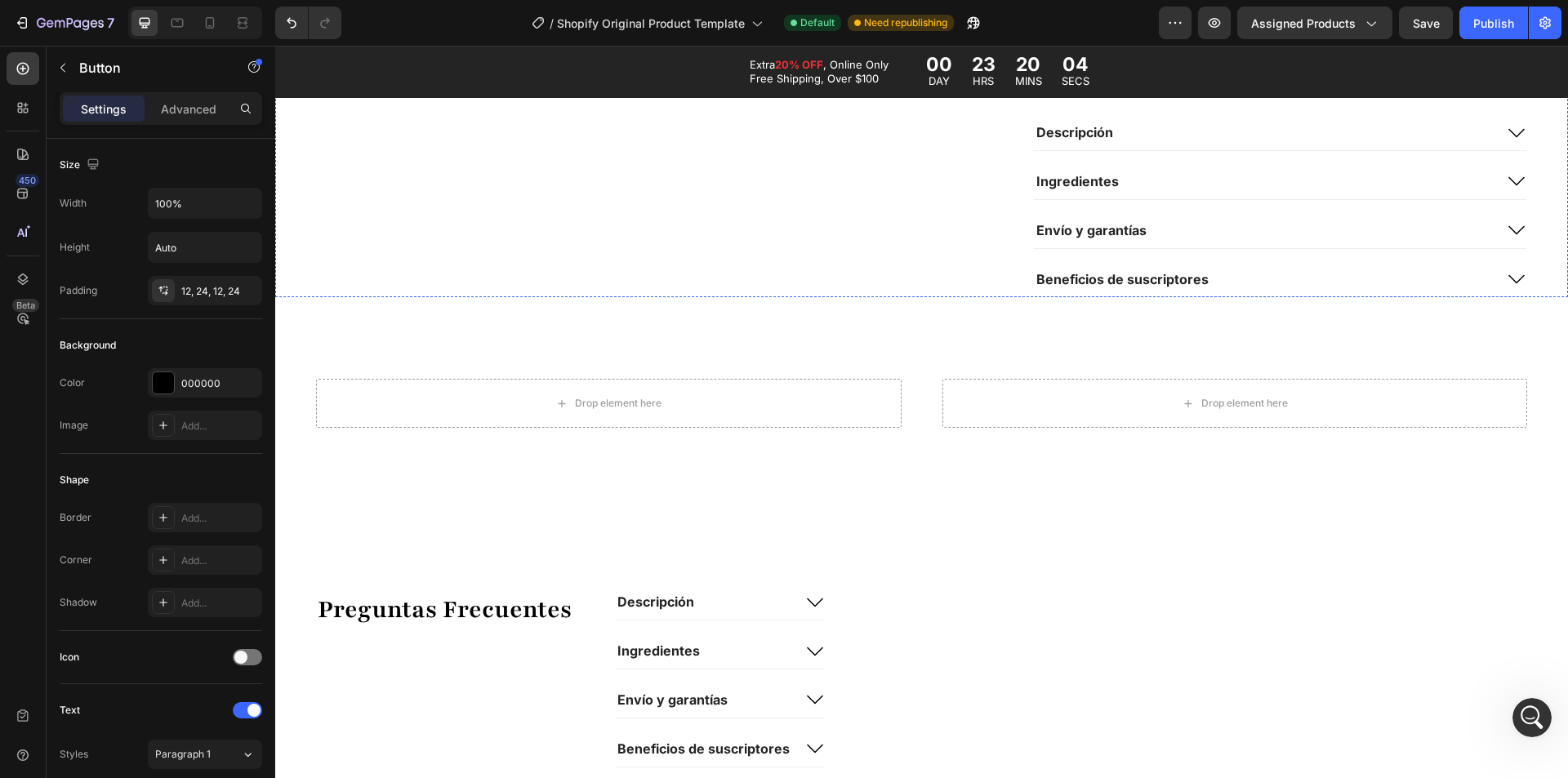
scroll to position [1879, 0]
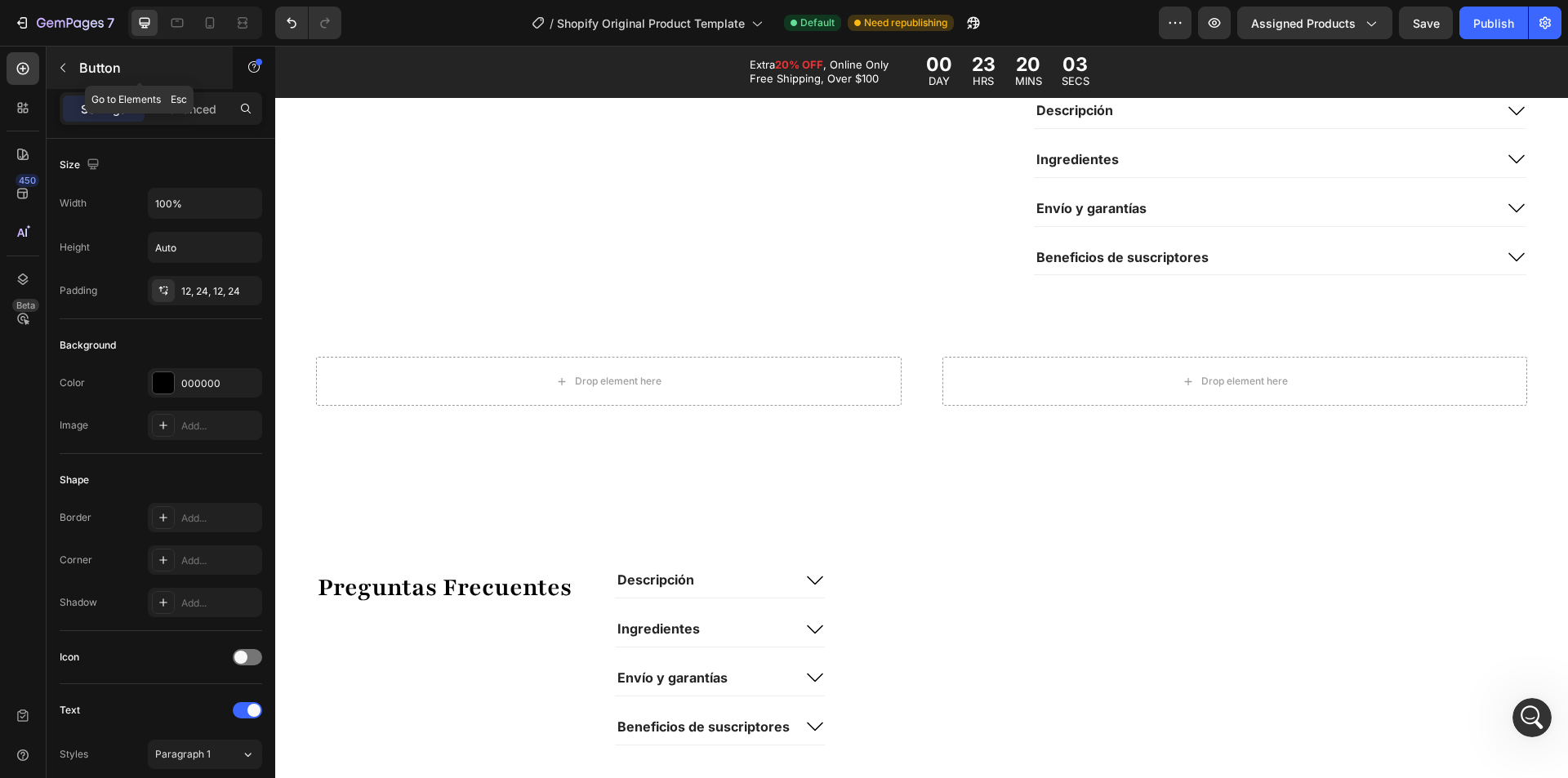
click at [81, 74] on p "Button" at bounding box center [148, 68] width 139 height 20
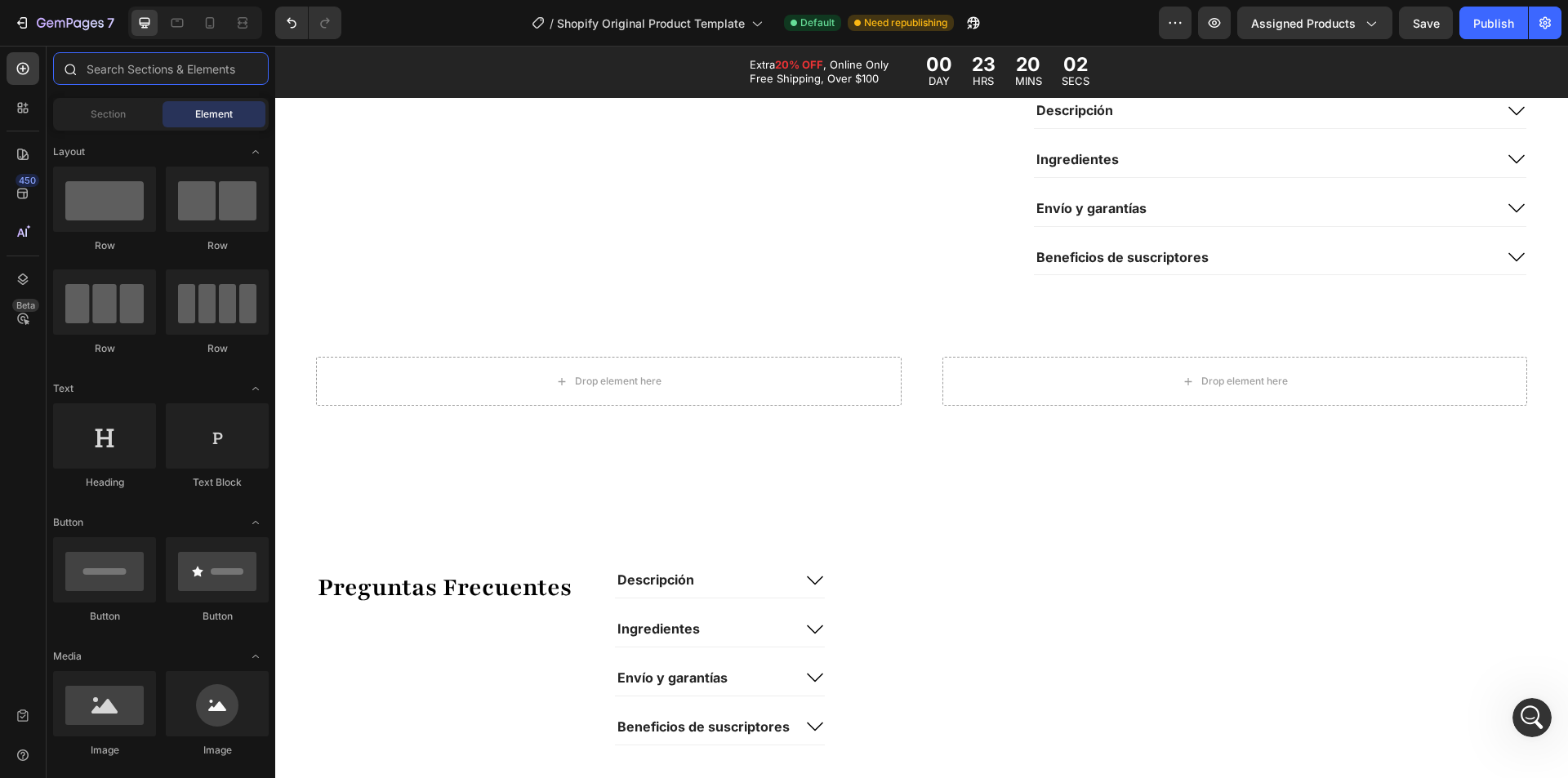
click at [136, 71] on input "text" at bounding box center [160, 68] width 215 height 32
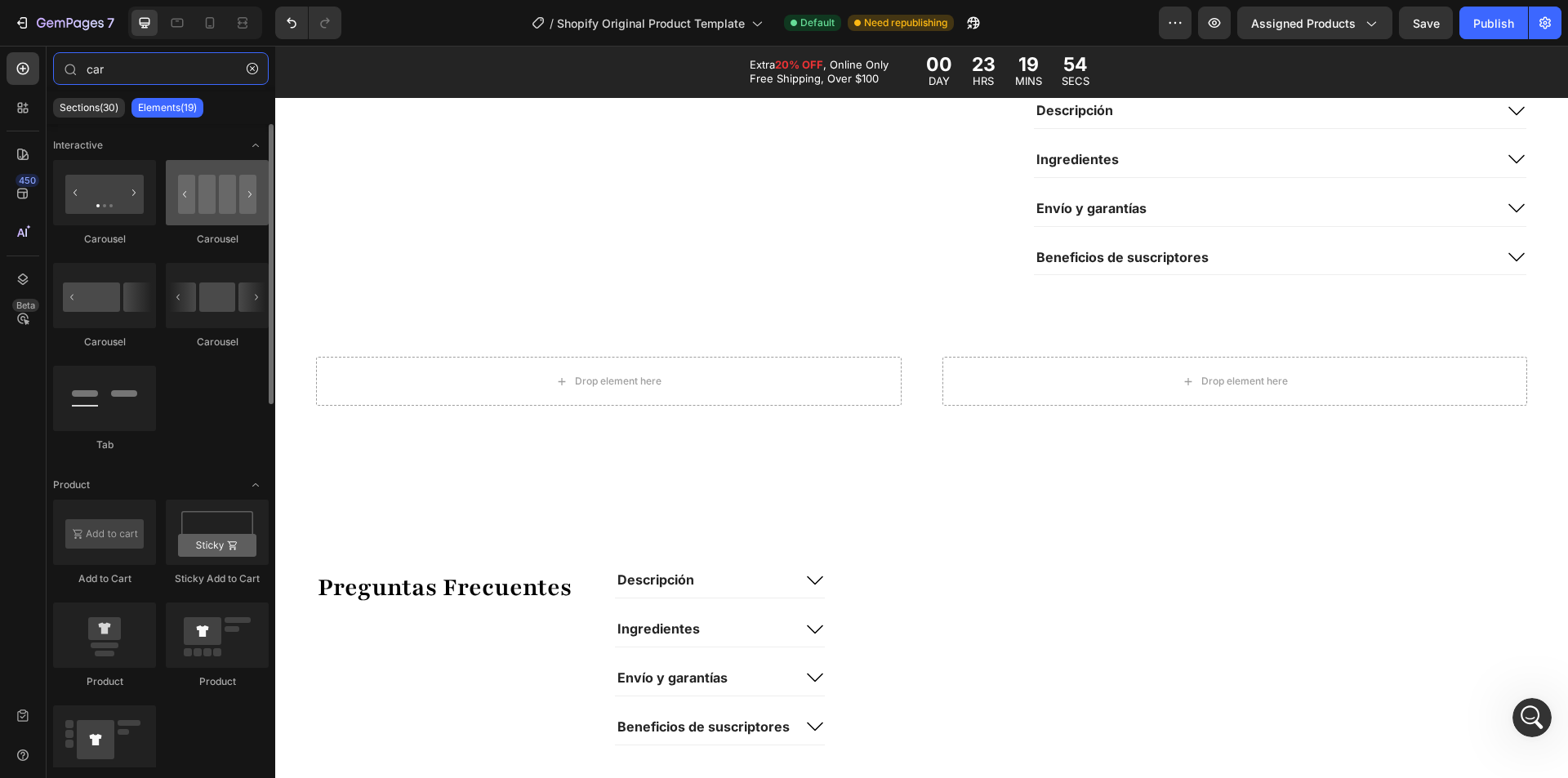
type input "car"
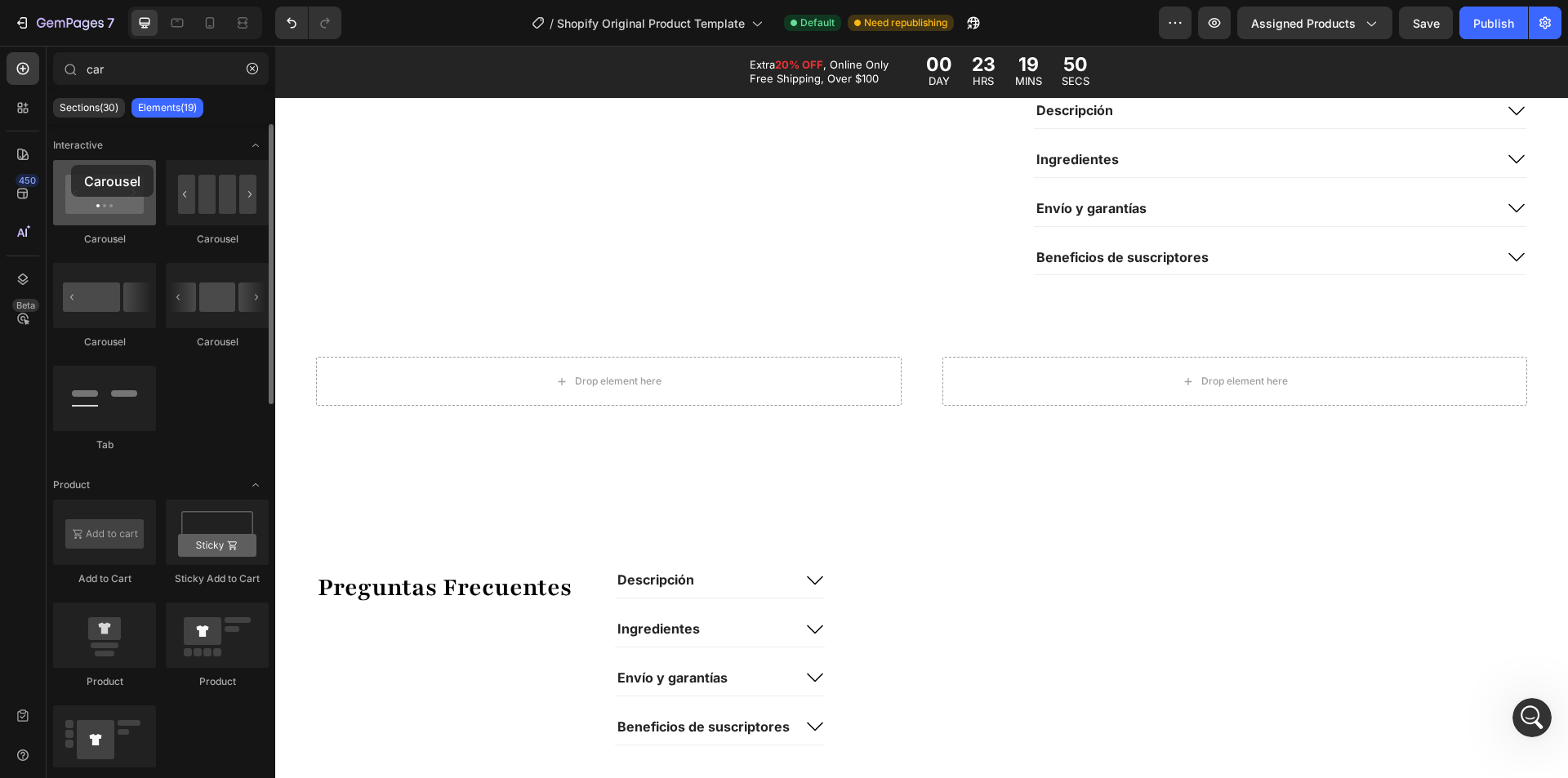
drag, startPoint x: 212, startPoint y: 196, endPoint x: 101, endPoint y: 180, distance: 112.1
click at [96, 500] on div "Carousel [GEOGRAPHIC_DATA] [GEOGRAPHIC_DATA] [GEOGRAPHIC_DATA] Tab" at bounding box center [160, 652] width 215 height 307
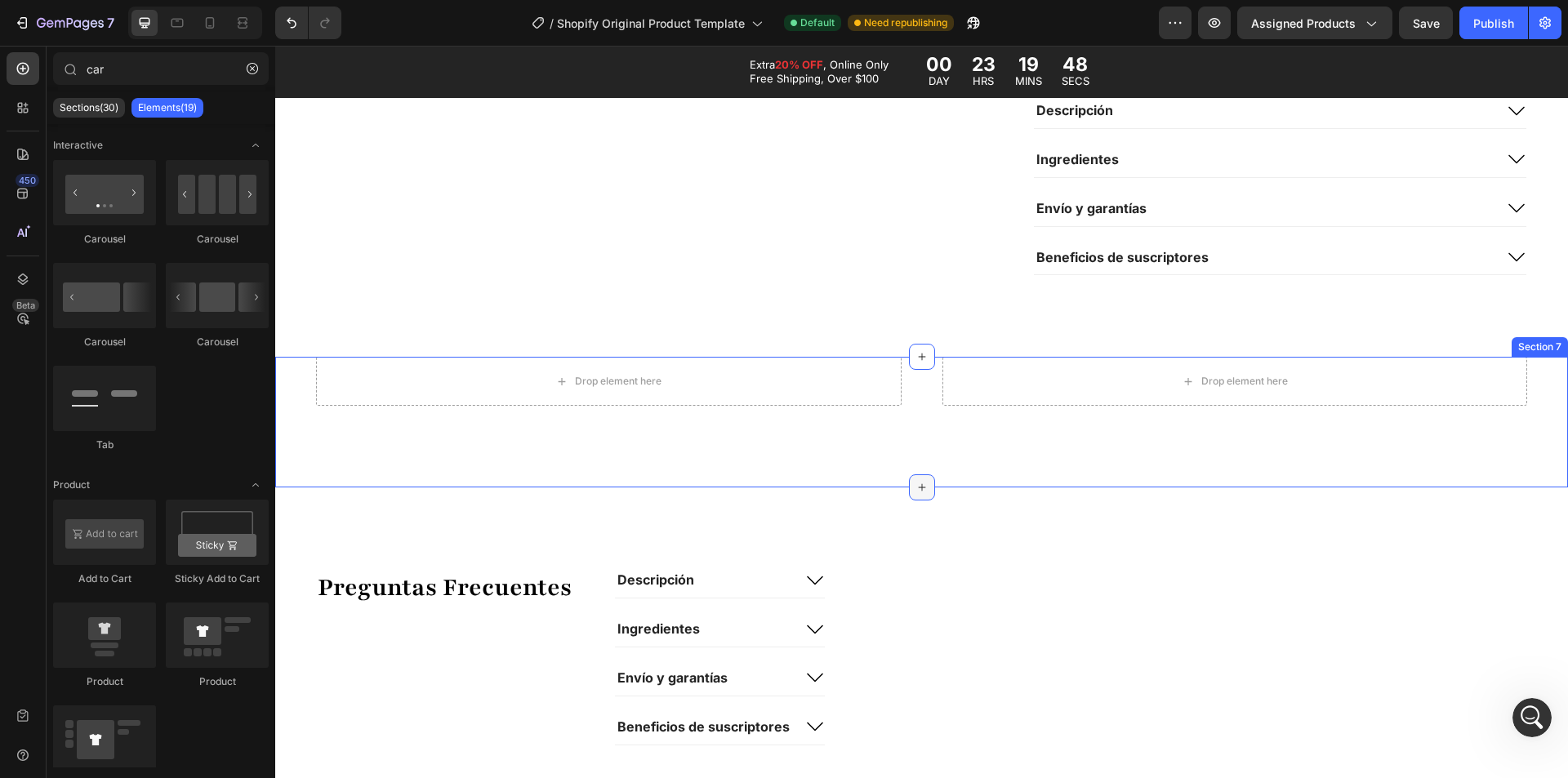
click at [909, 477] on div at bounding box center [921, 487] width 26 height 26
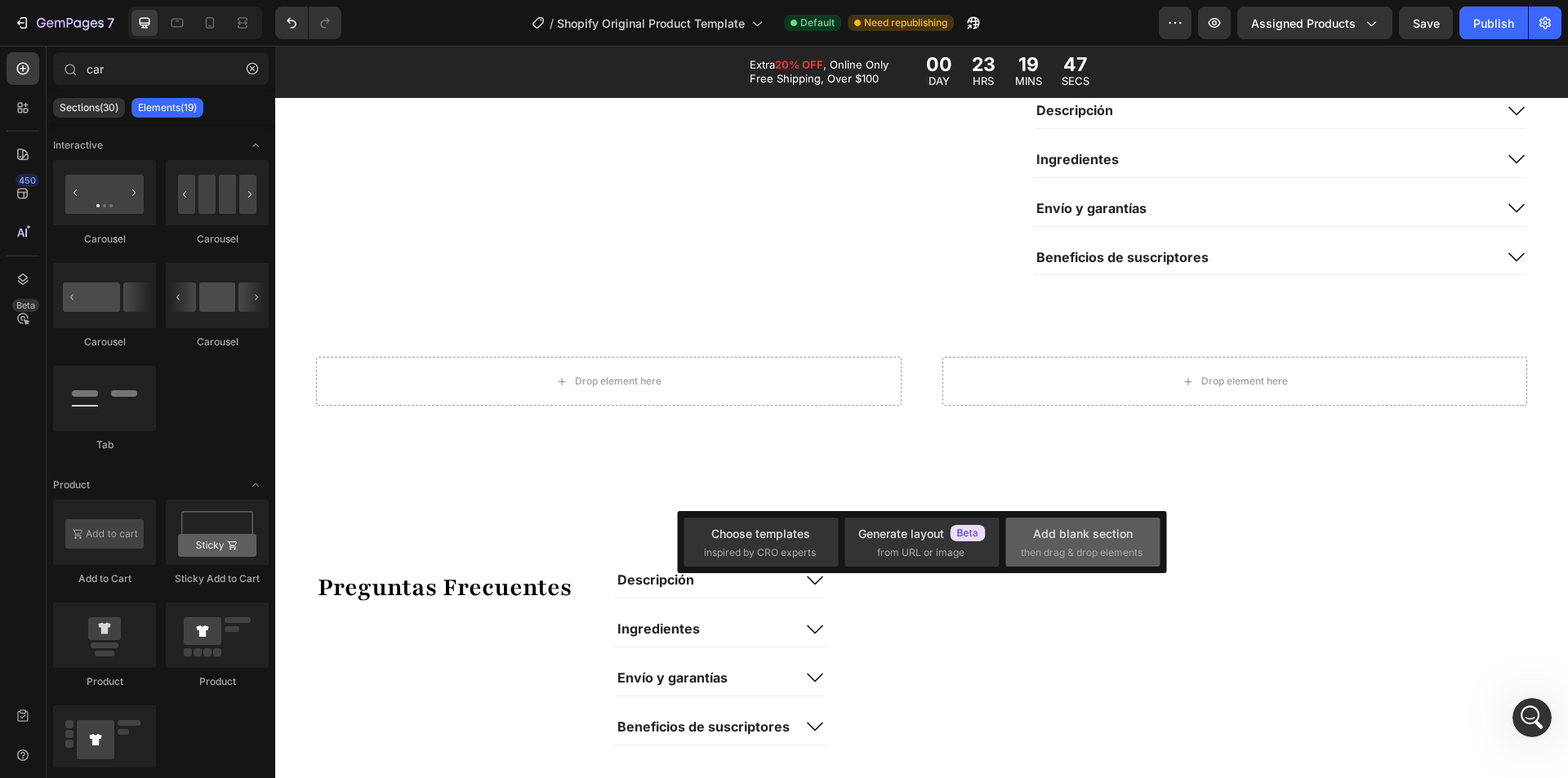
click at [1111, 554] on span "then drag & drop elements" at bounding box center [1082, 553] width 121 height 15
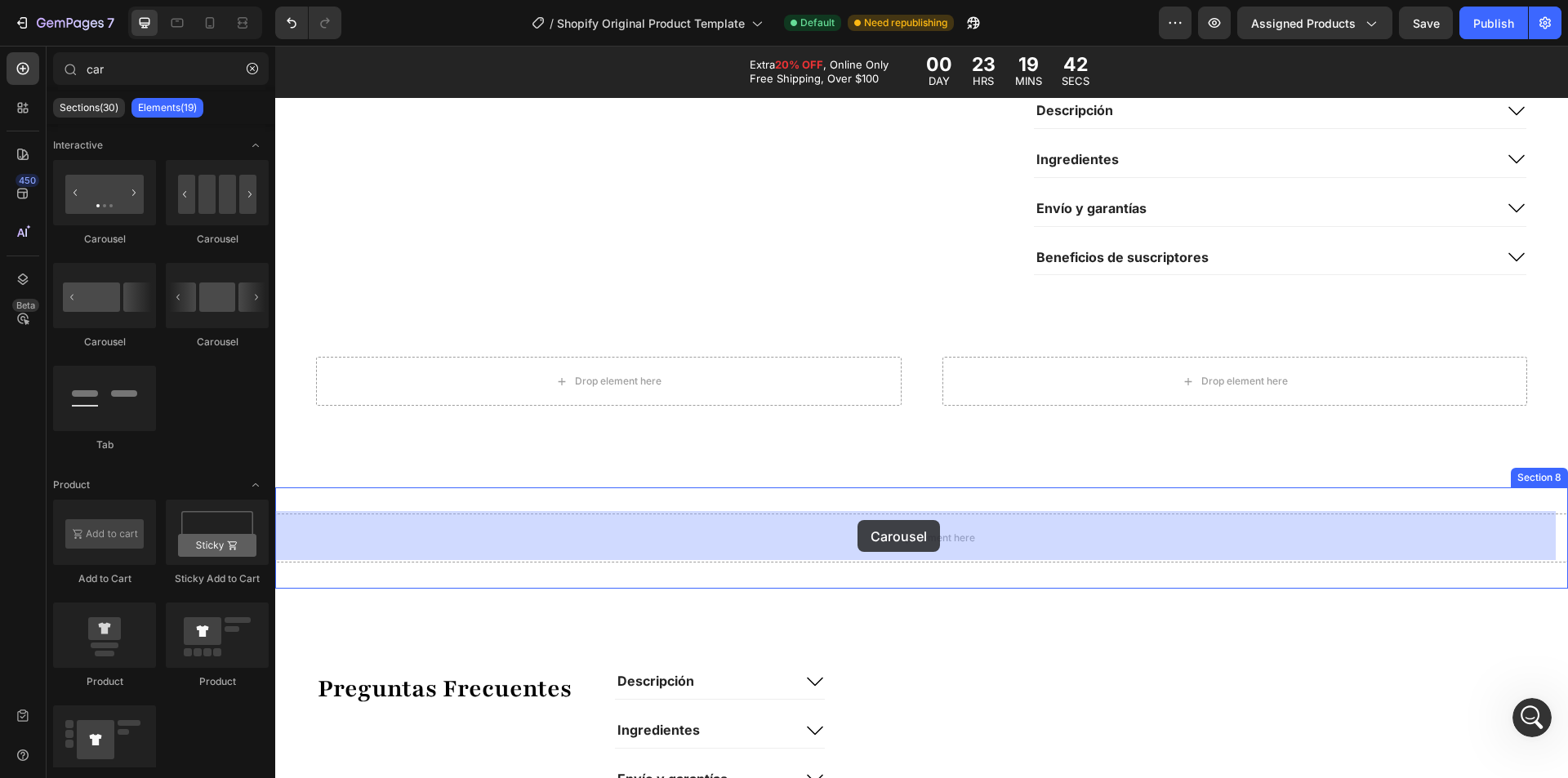
drag, startPoint x: 483, startPoint y: 246, endPoint x: 858, endPoint y: 520, distance: 464.4
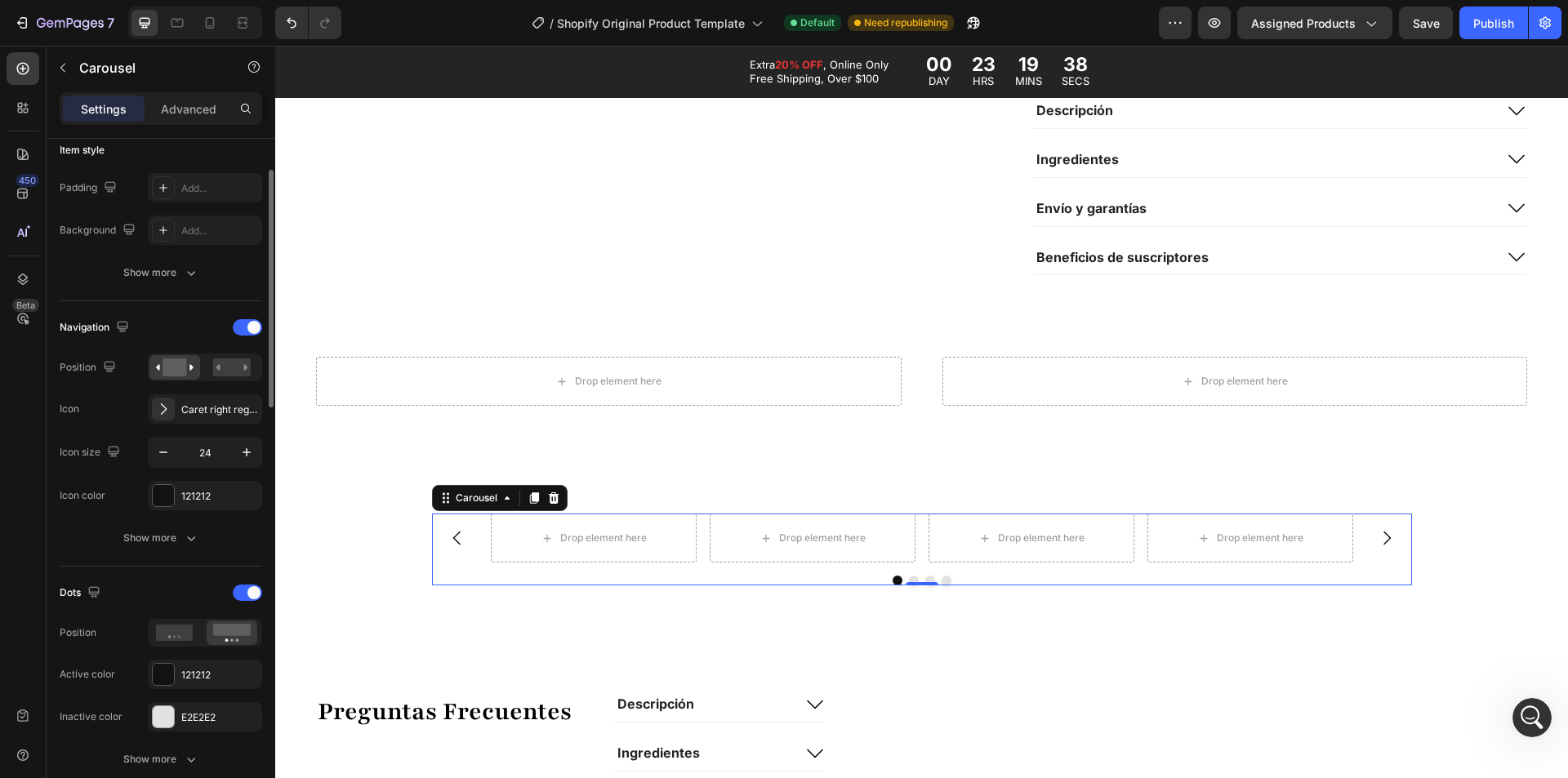
scroll to position [0, 0]
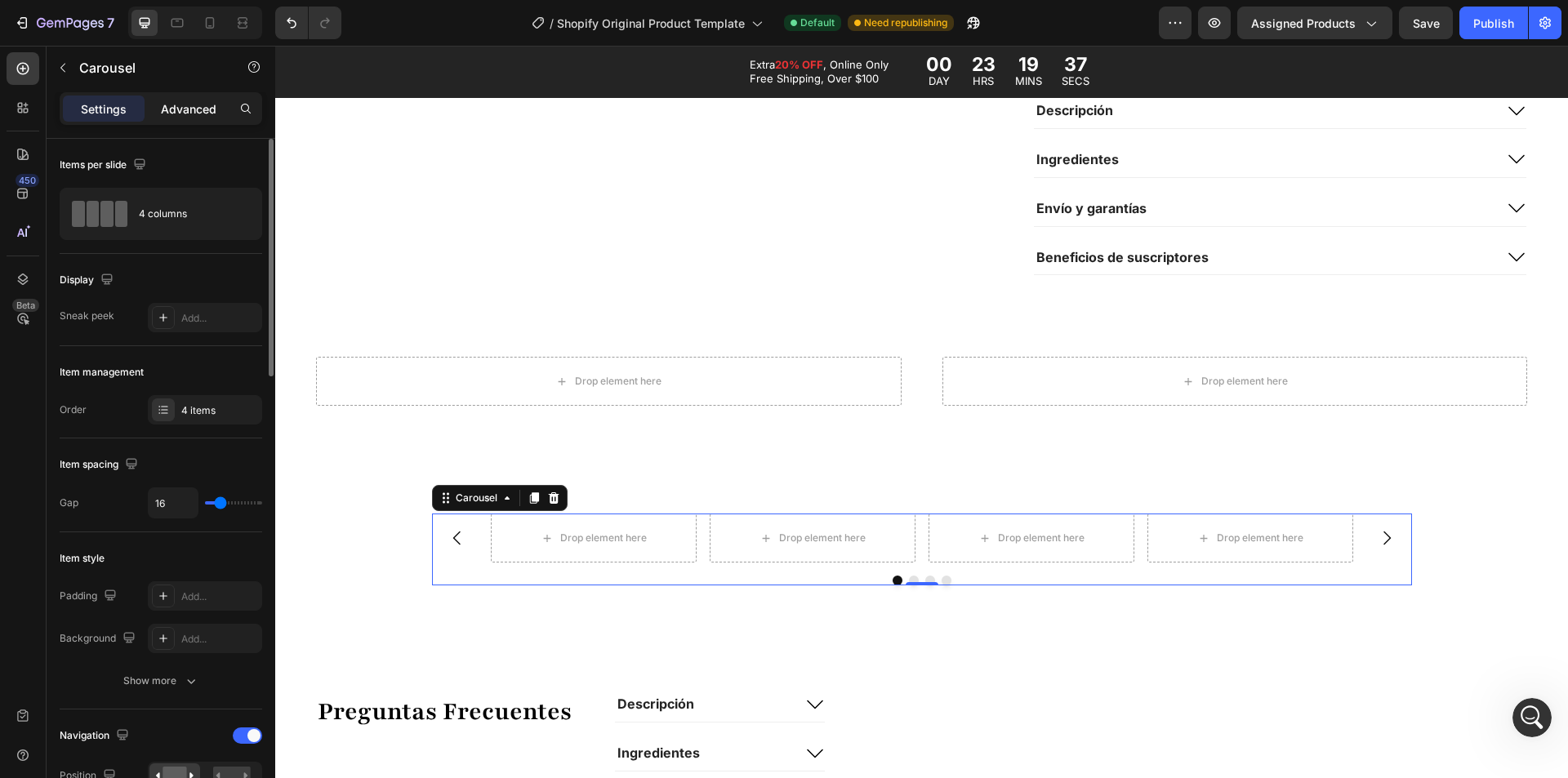
click at [169, 111] on p "Advanced" at bounding box center [189, 109] width 56 height 17
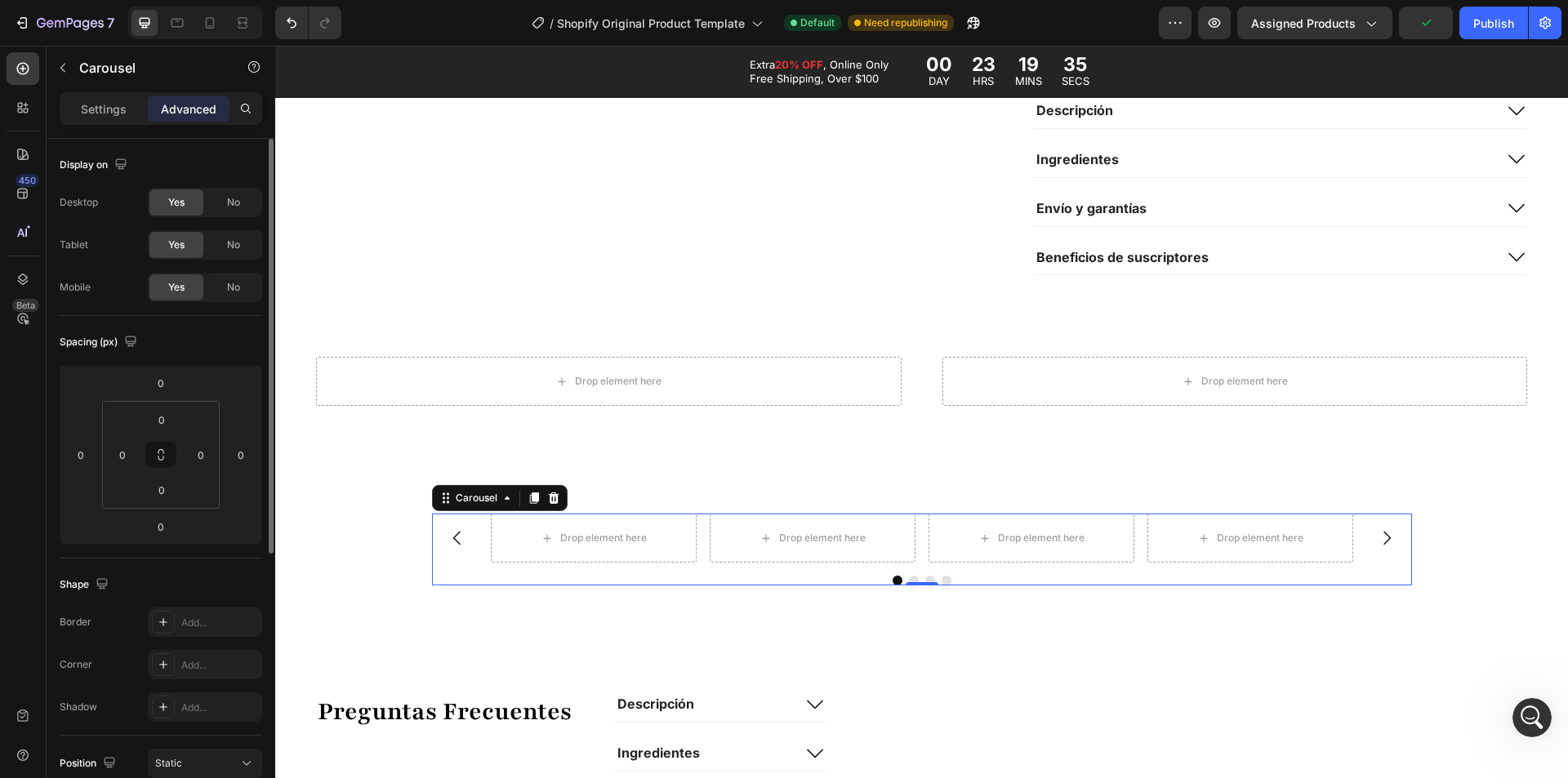
click at [106, 106] on p "Settings" at bounding box center [103, 109] width 46 height 17
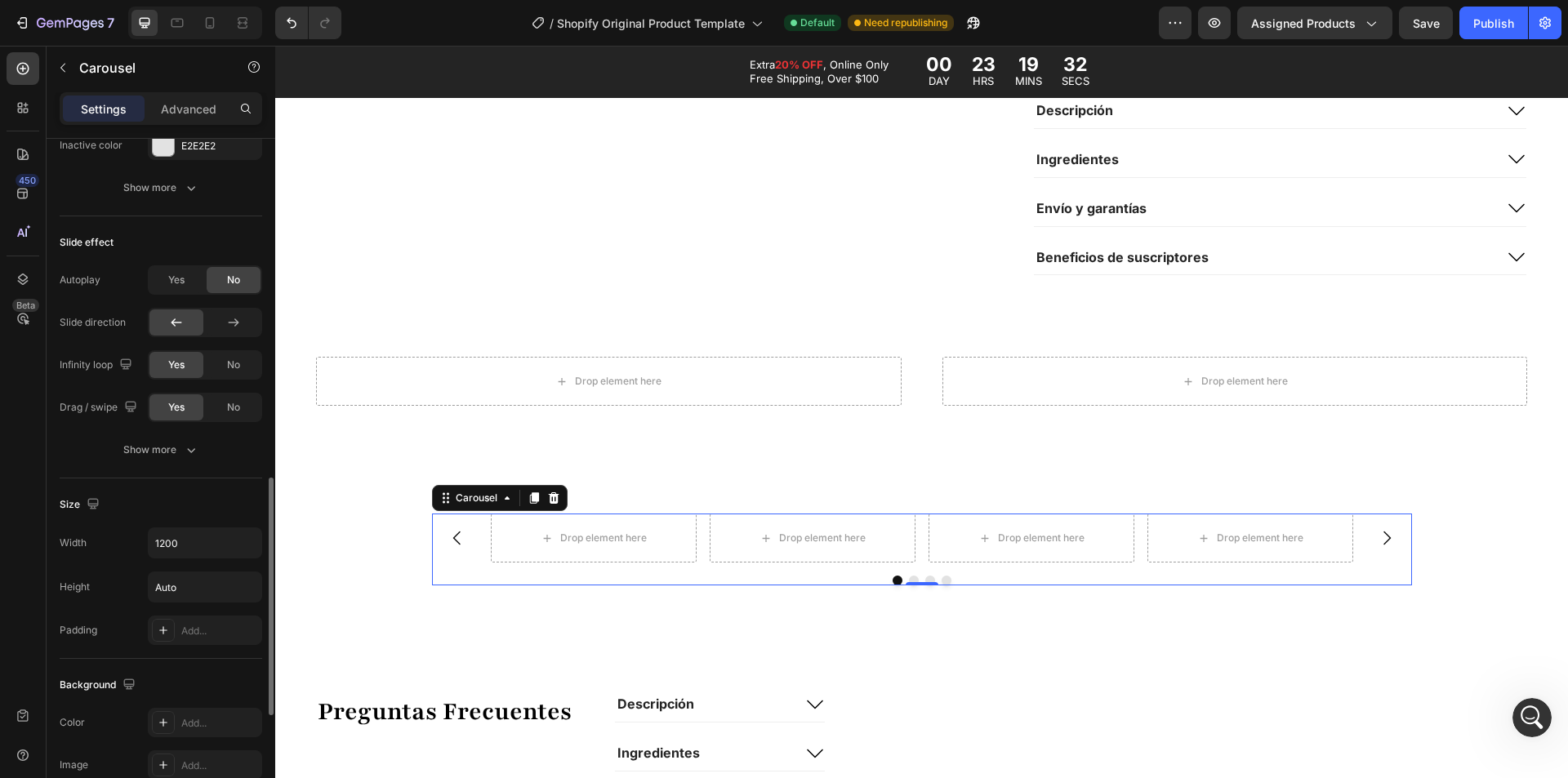
scroll to position [1061, 0]
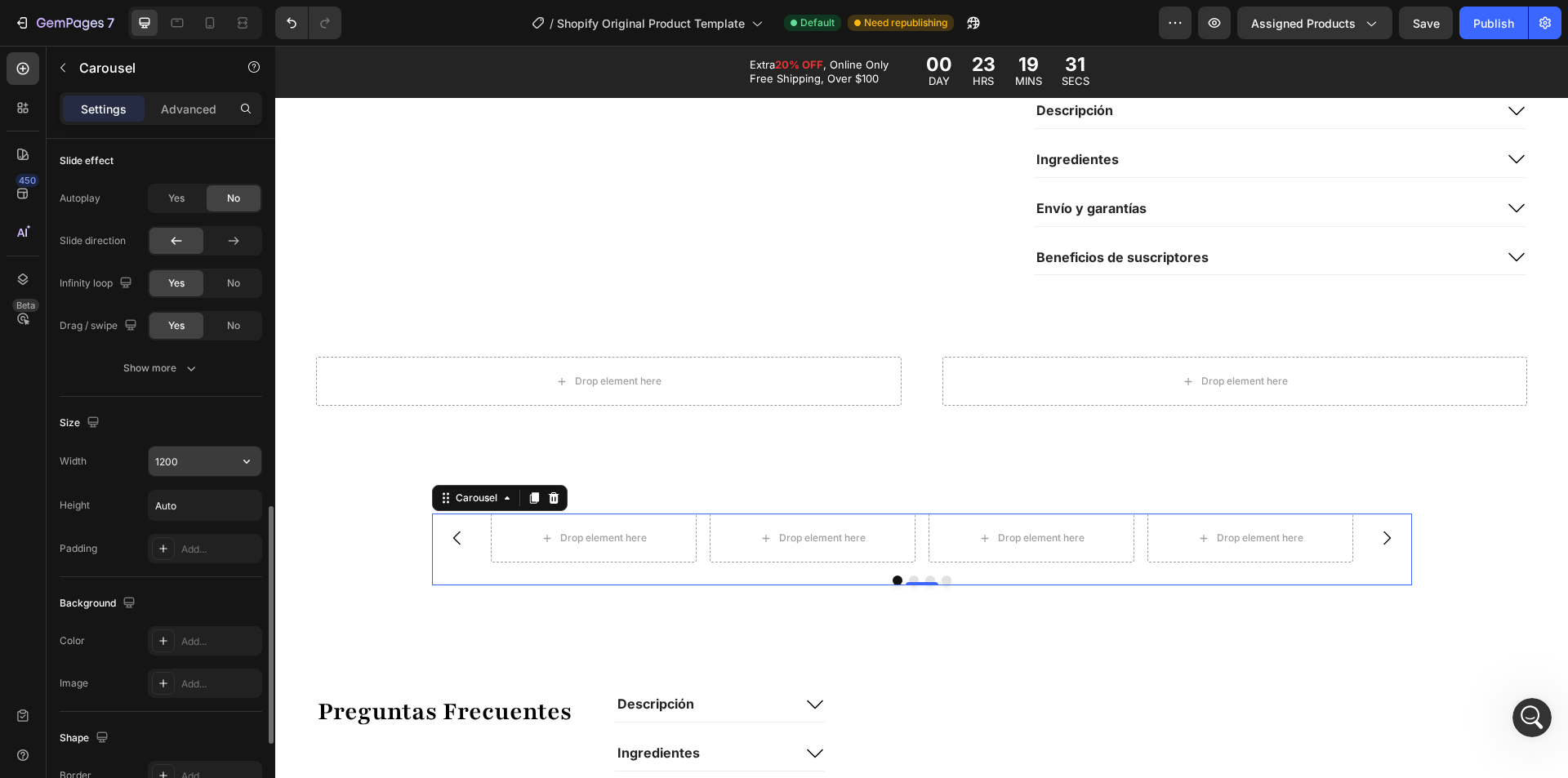
click at [184, 463] on input "1200" at bounding box center [205, 460] width 113 height 29
click at [222, 455] on input "1200" at bounding box center [205, 460] width 113 height 29
click at [243, 462] on icon "button" at bounding box center [247, 461] width 17 height 17
click at [174, 530] on p "Full 100%" at bounding box center [201, 534] width 93 height 15
type input "100%"
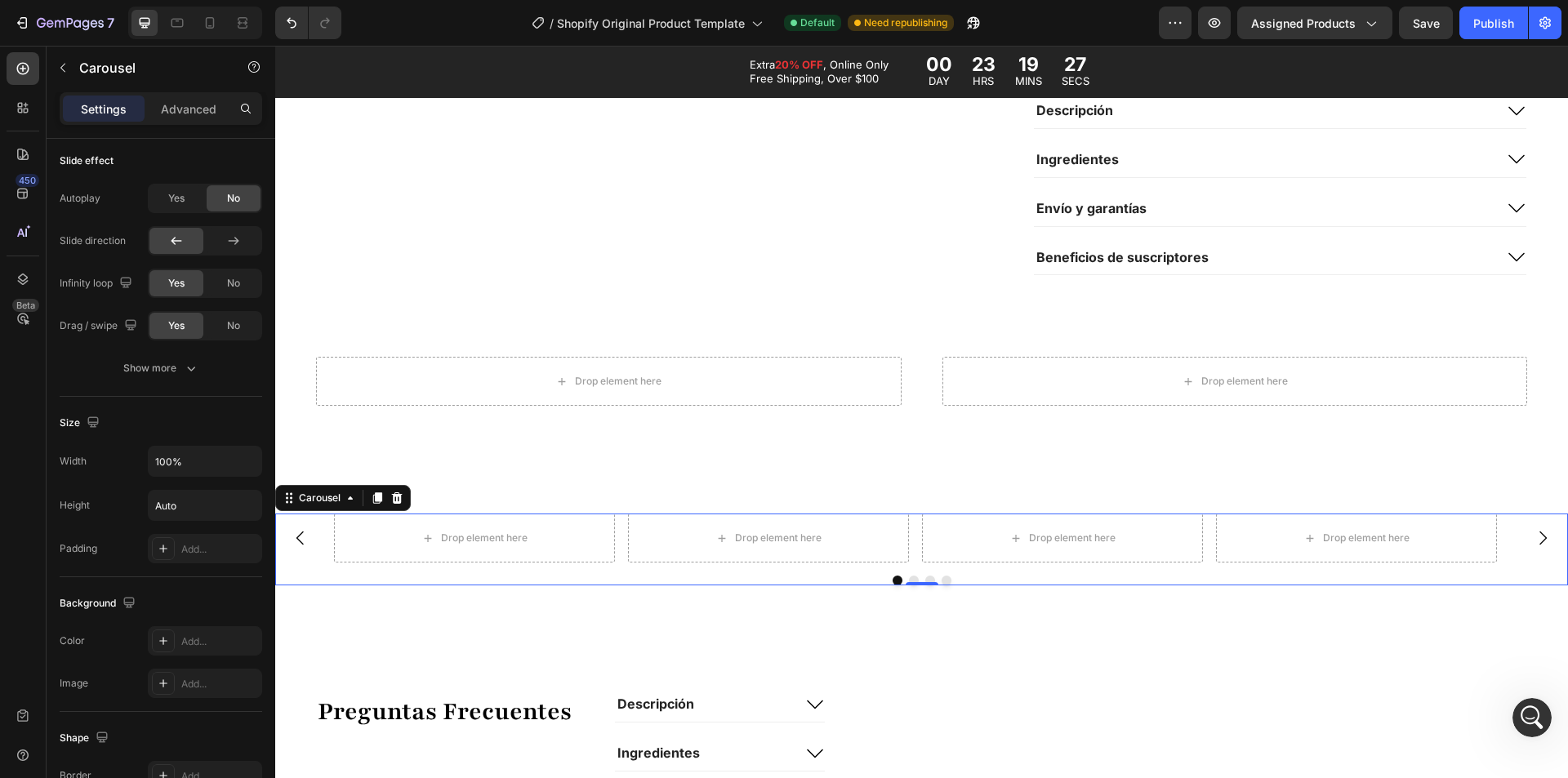
click at [323, 531] on div "Drop element here Drop element here Drop element here Drop element here" at bounding box center [921, 538] width 1293 height 49
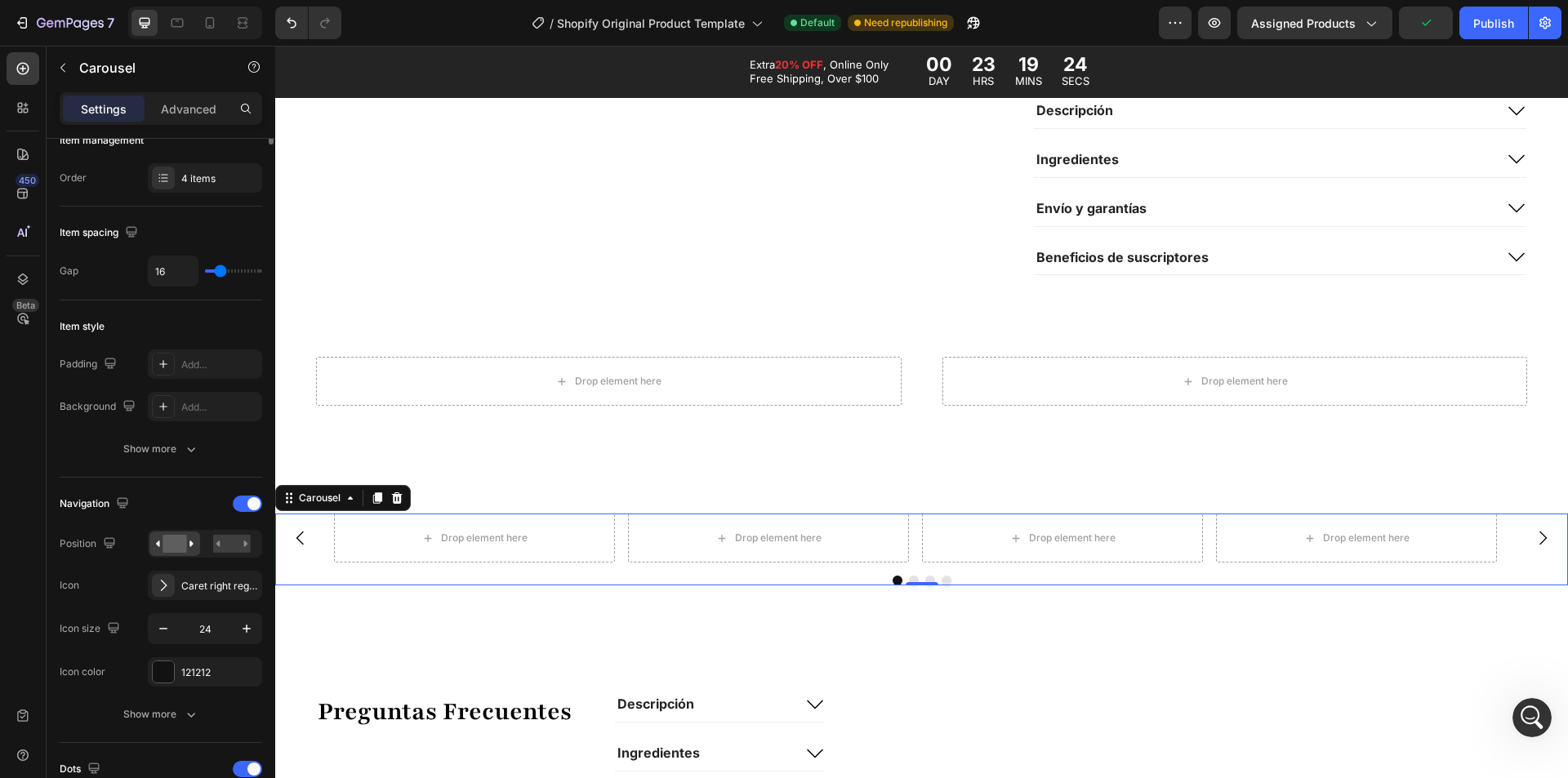
scroll to position [0, 0]
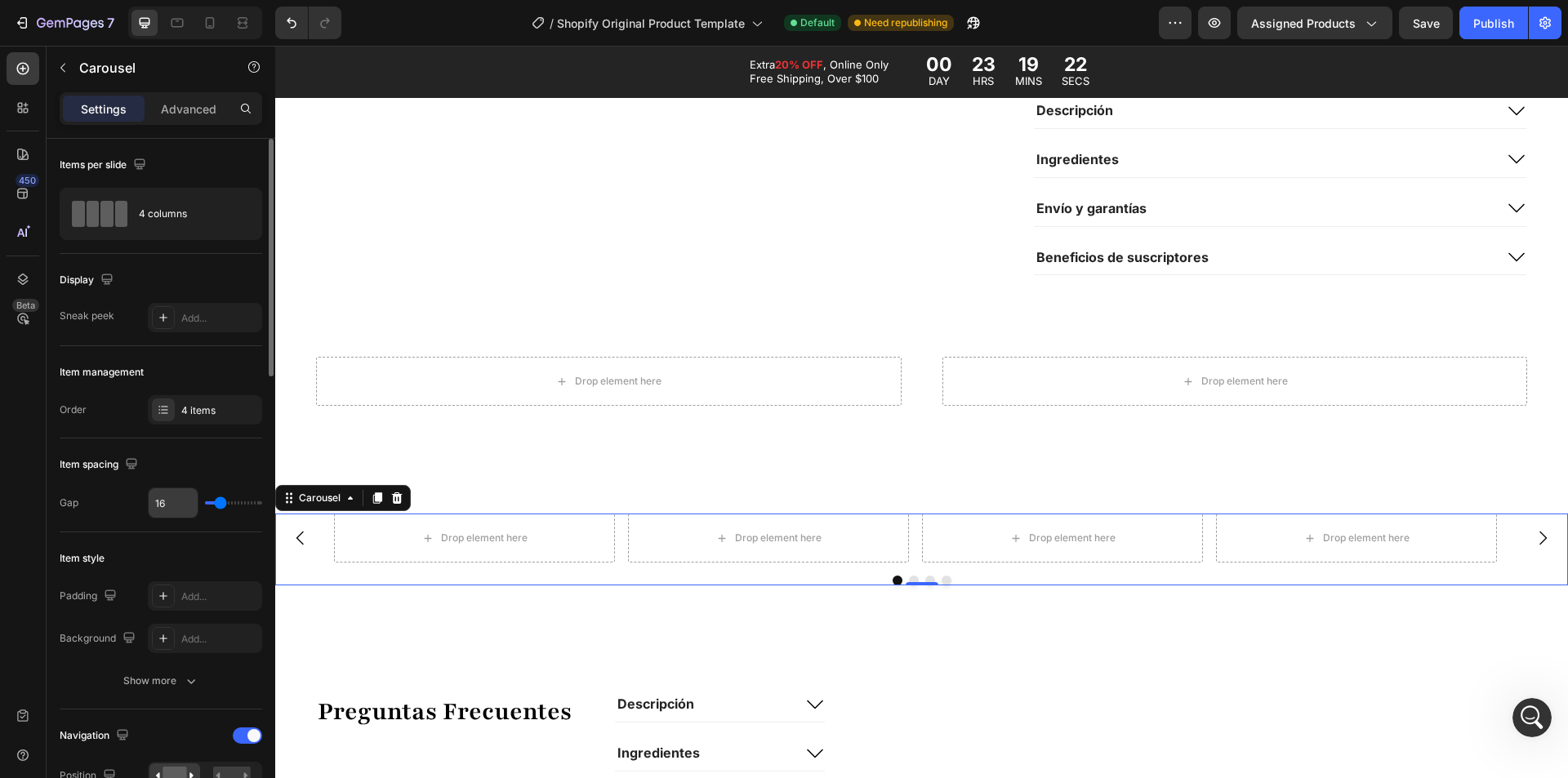
click at [181, 505] on input "16" at bounding box center [173, 502] width 49 height 29
type input "5"
click at [200, 411] on div "4 items" at bounding box center [219, 411] width 76 height 15
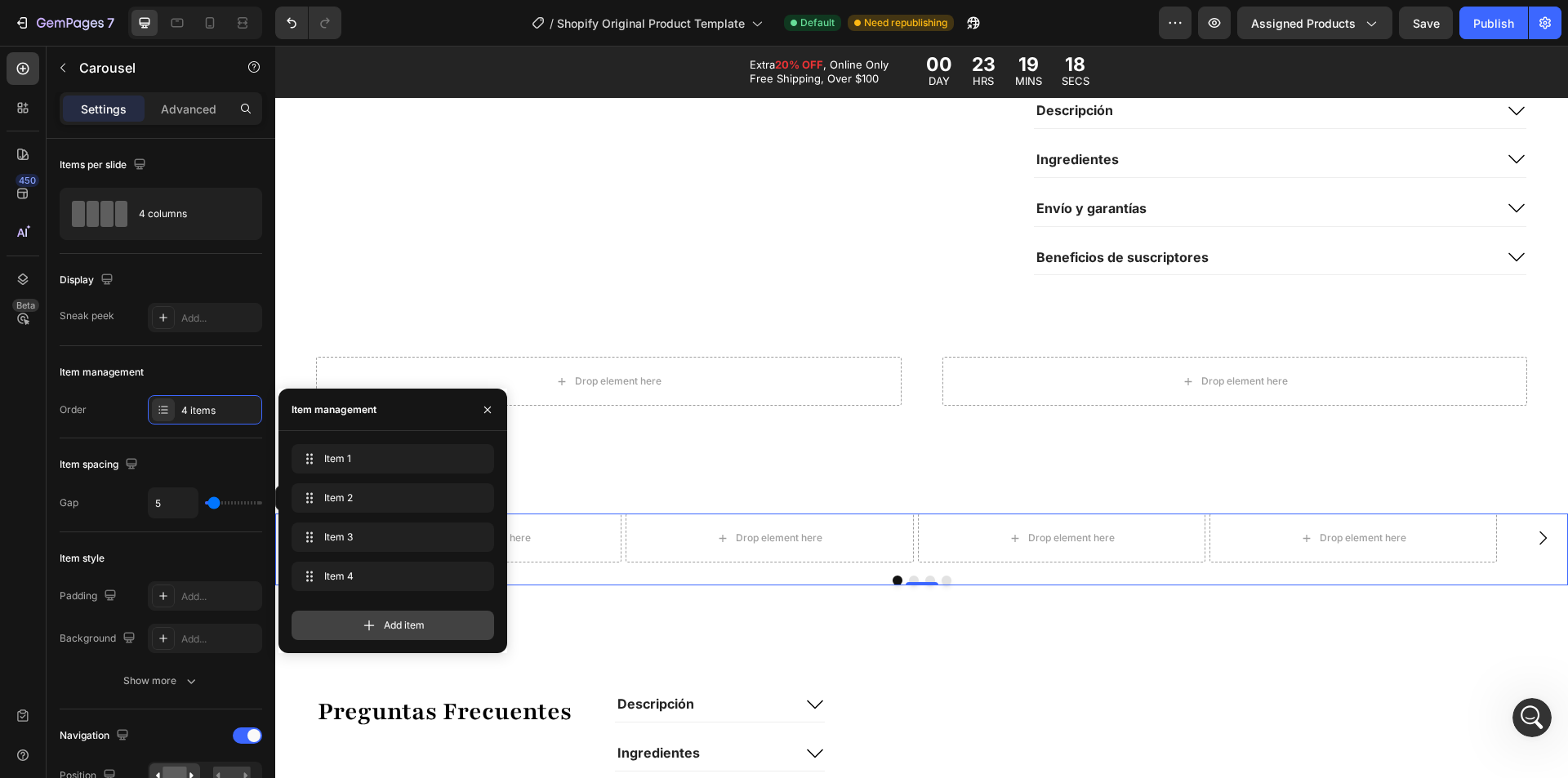
click at [395, 624] on span "Add item" at bounding box center [404, 626] width 41 height 15
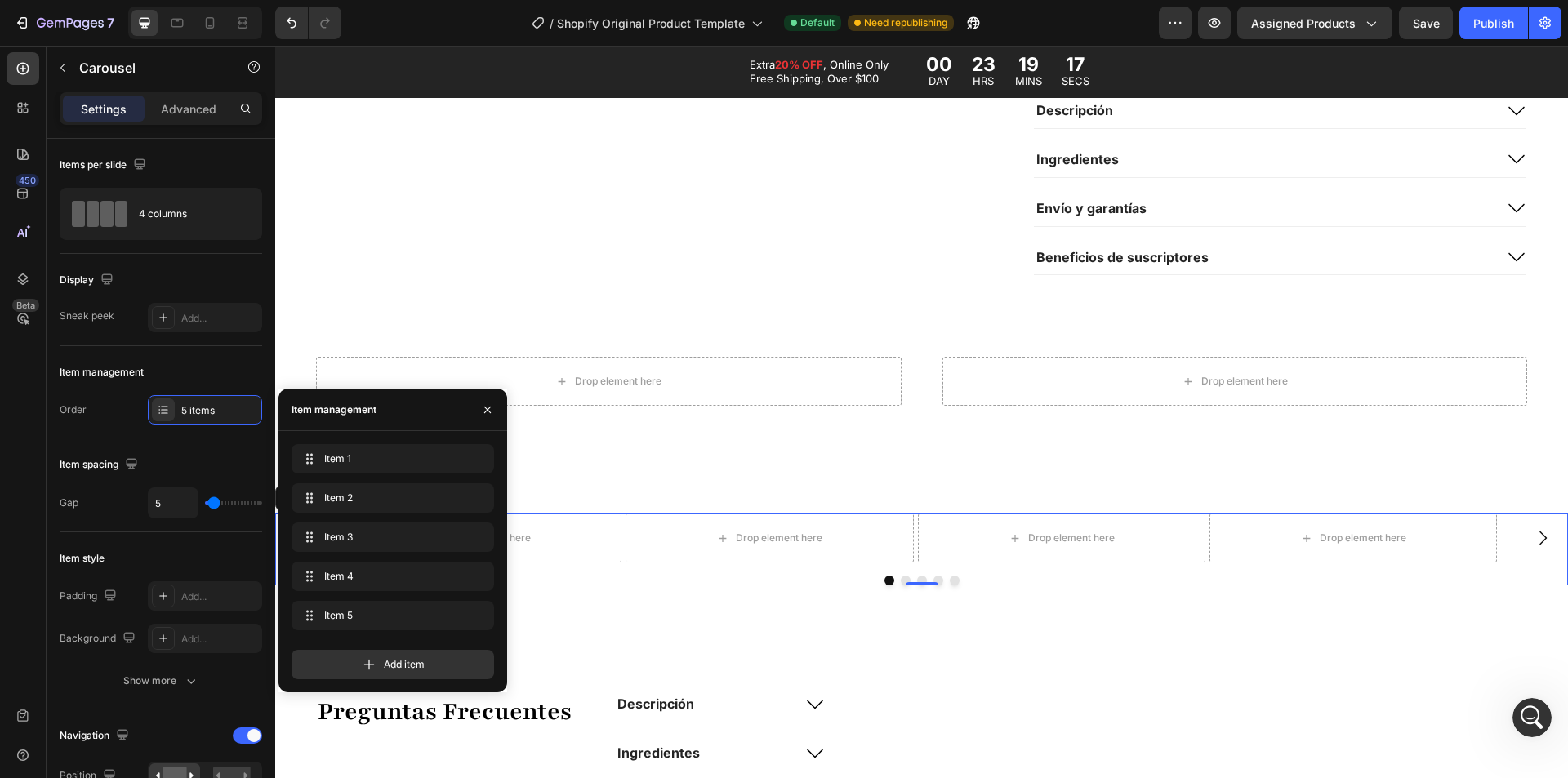
click at [396, 648] on div "Add item" at bounding box center [393, 657] width 203 height 42
click at [398, 660] on span "Add item" at bounding box center [404, 665] width 41 height 15
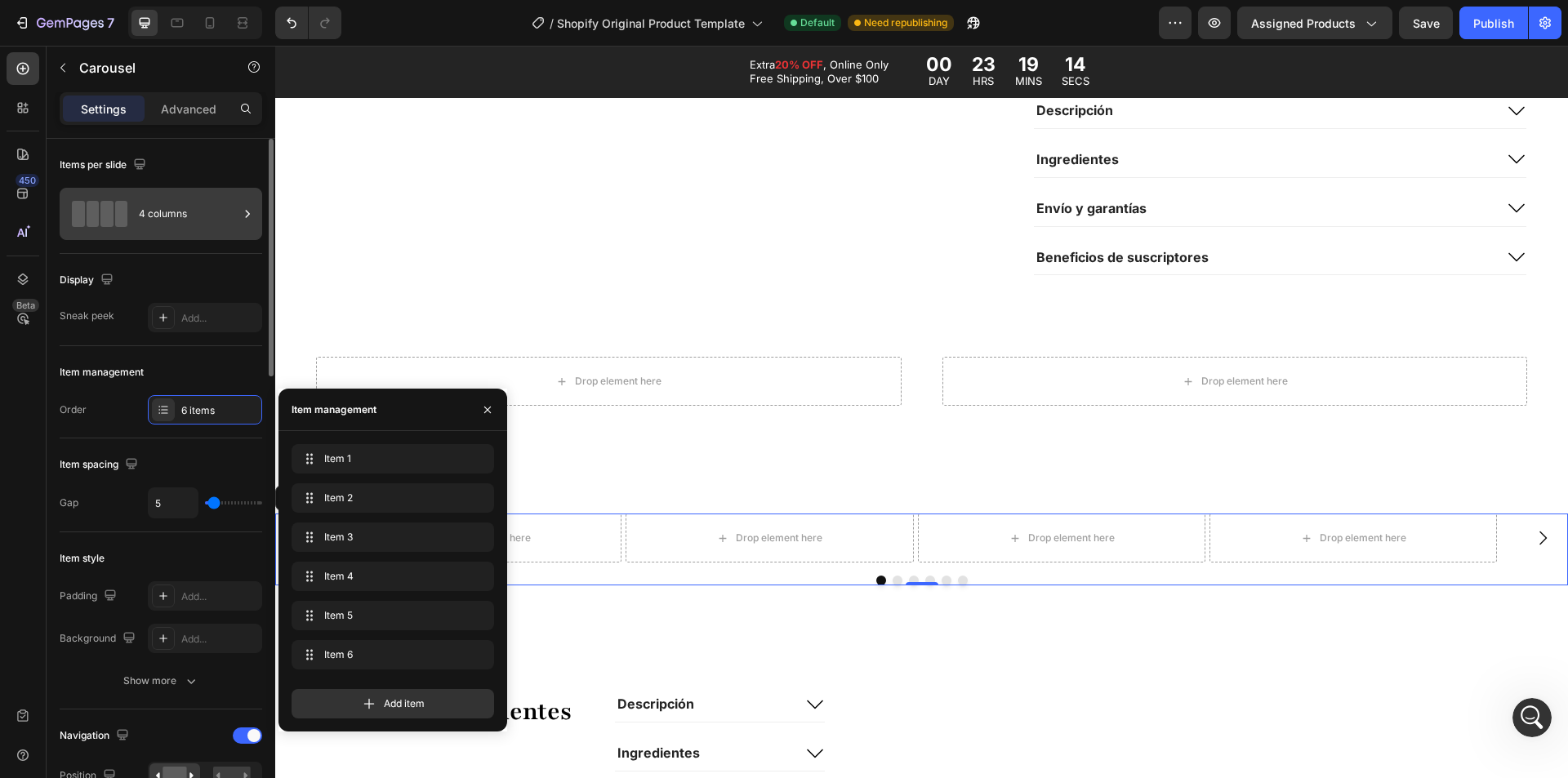
click at [181, 222] on div "4 columns" at bounding box center [189, 214] width 100 height 37
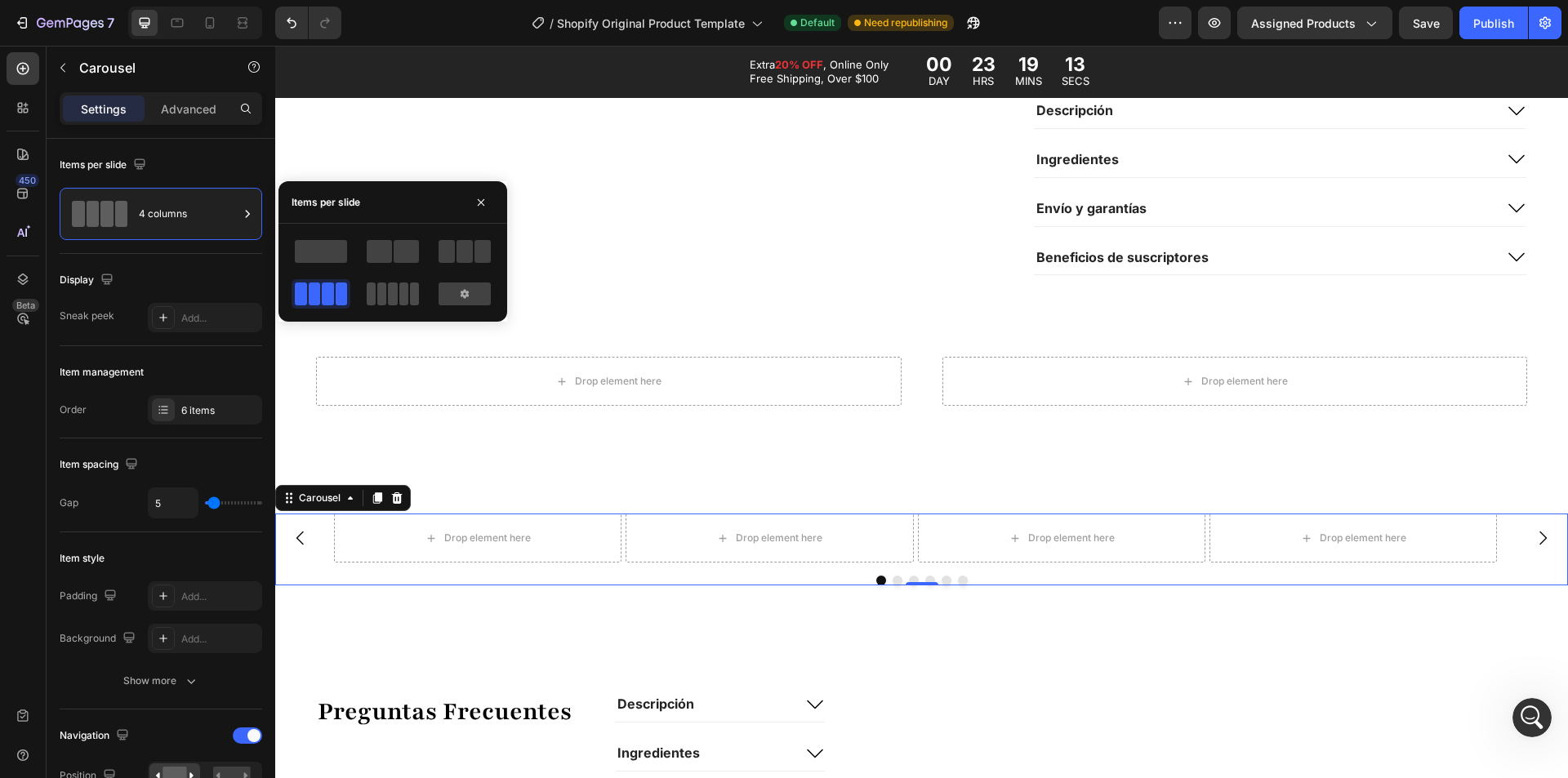
click at [399, 288] on span at bounding box center [403, 294] width 9 height 23
click at [459, 293] on icon at bounding box center [465, 294] width 13 height 13
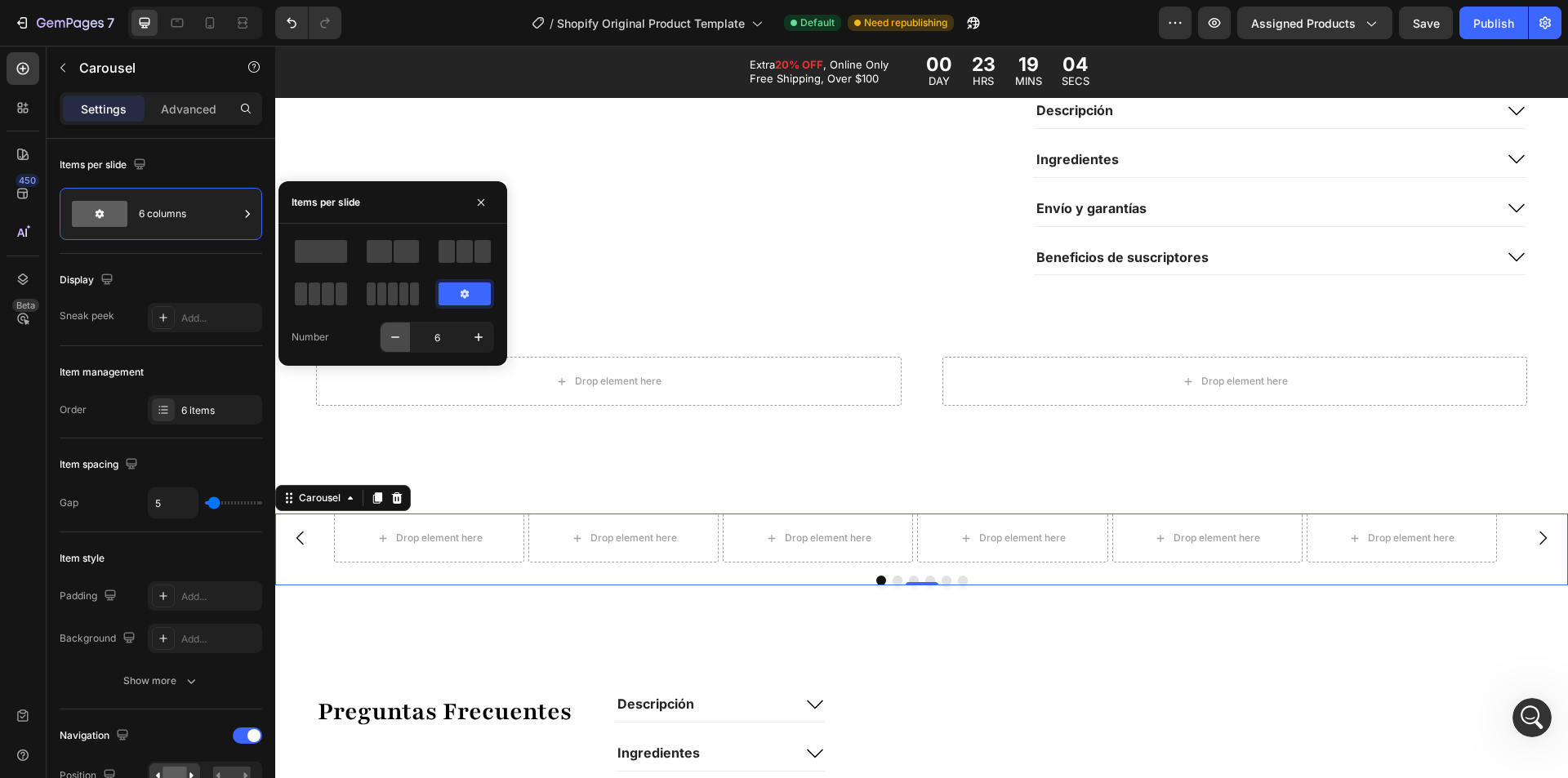
click at [400, 340] on icon "button" at bounding box center [396, 337] width 17 height 17
type input "5"
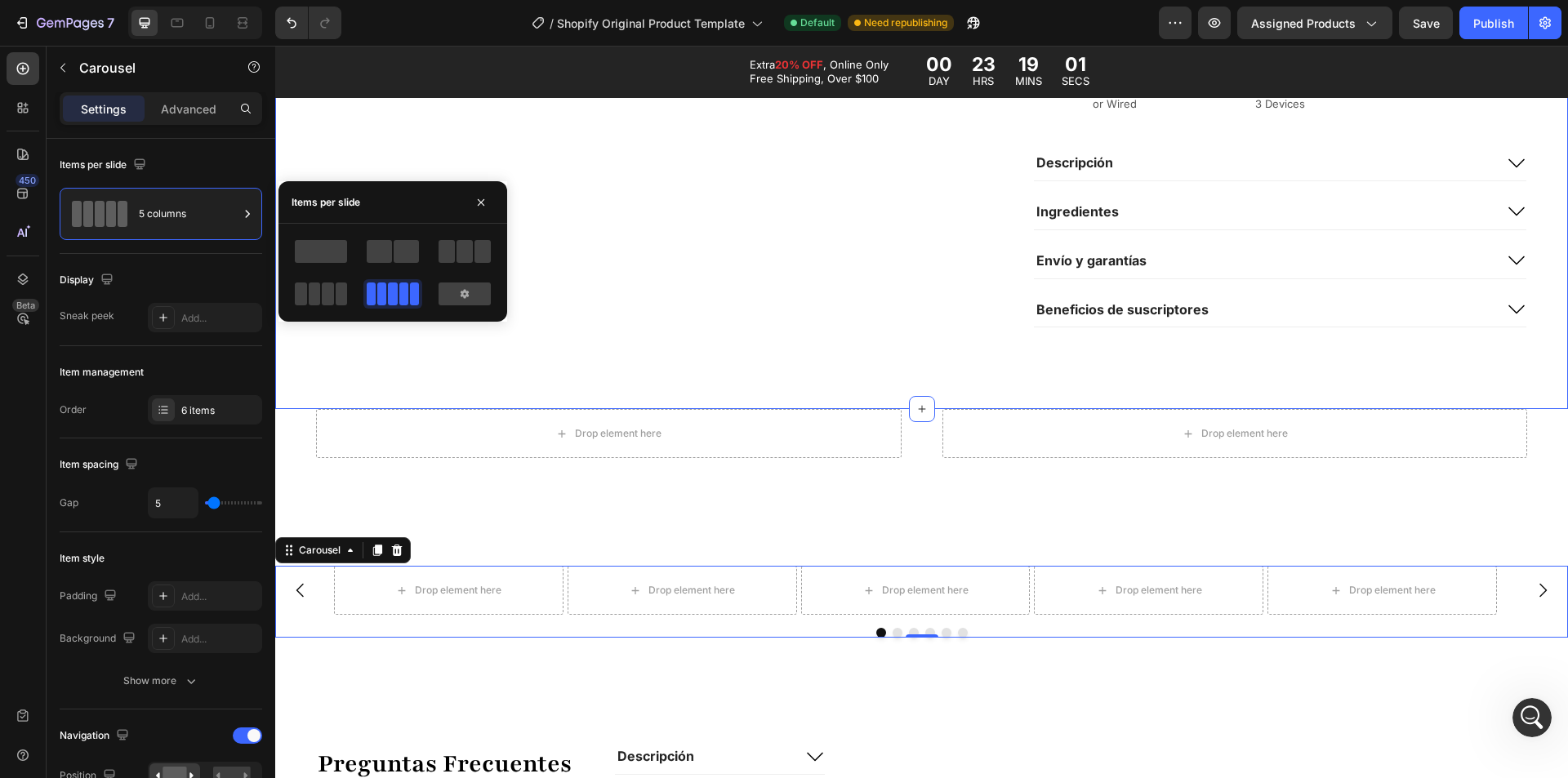
scroll to position [1879, 0]
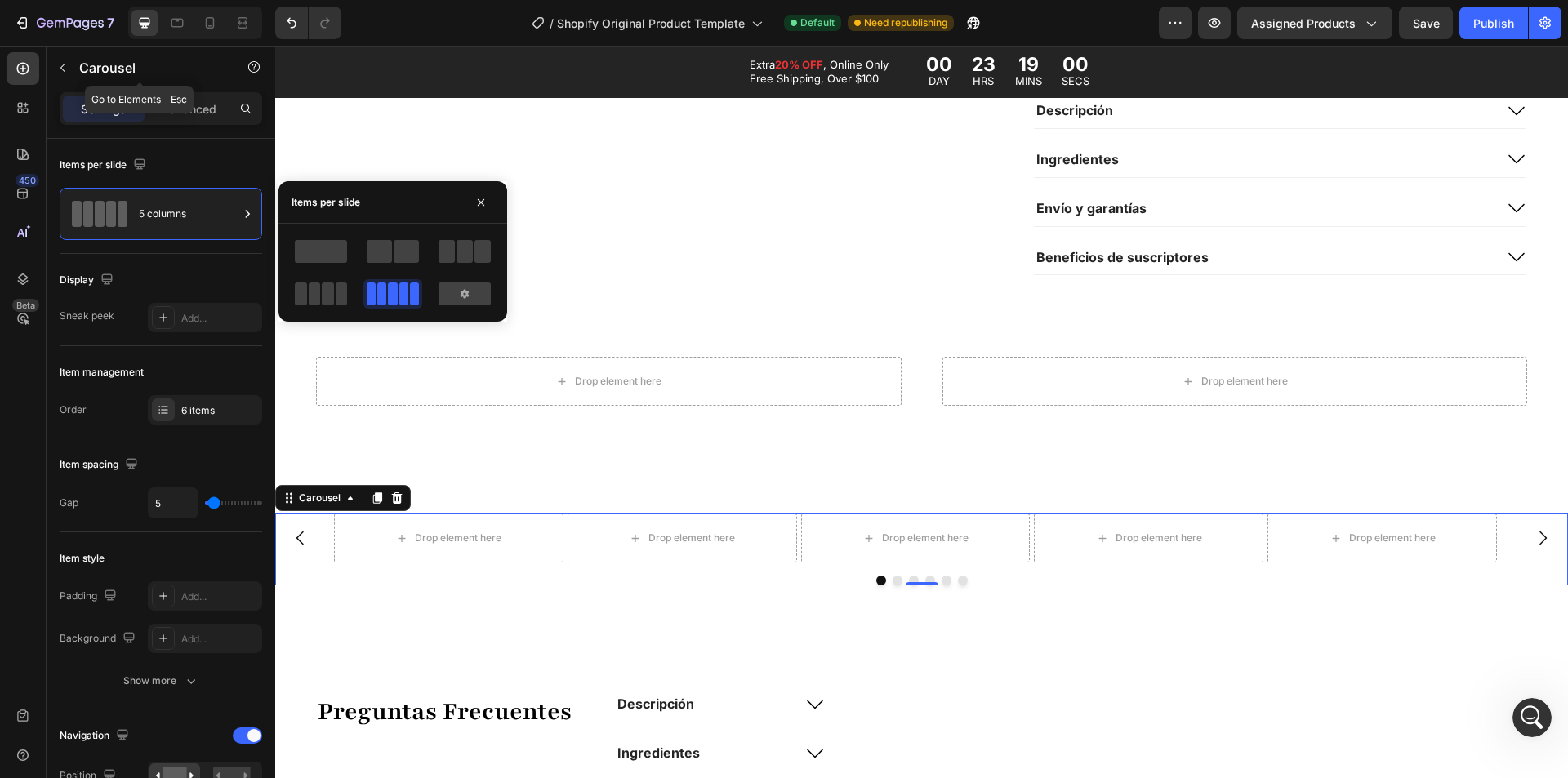
click at [66, 70] on icon "button" at bounding box center [63, 68] width 13 height 13
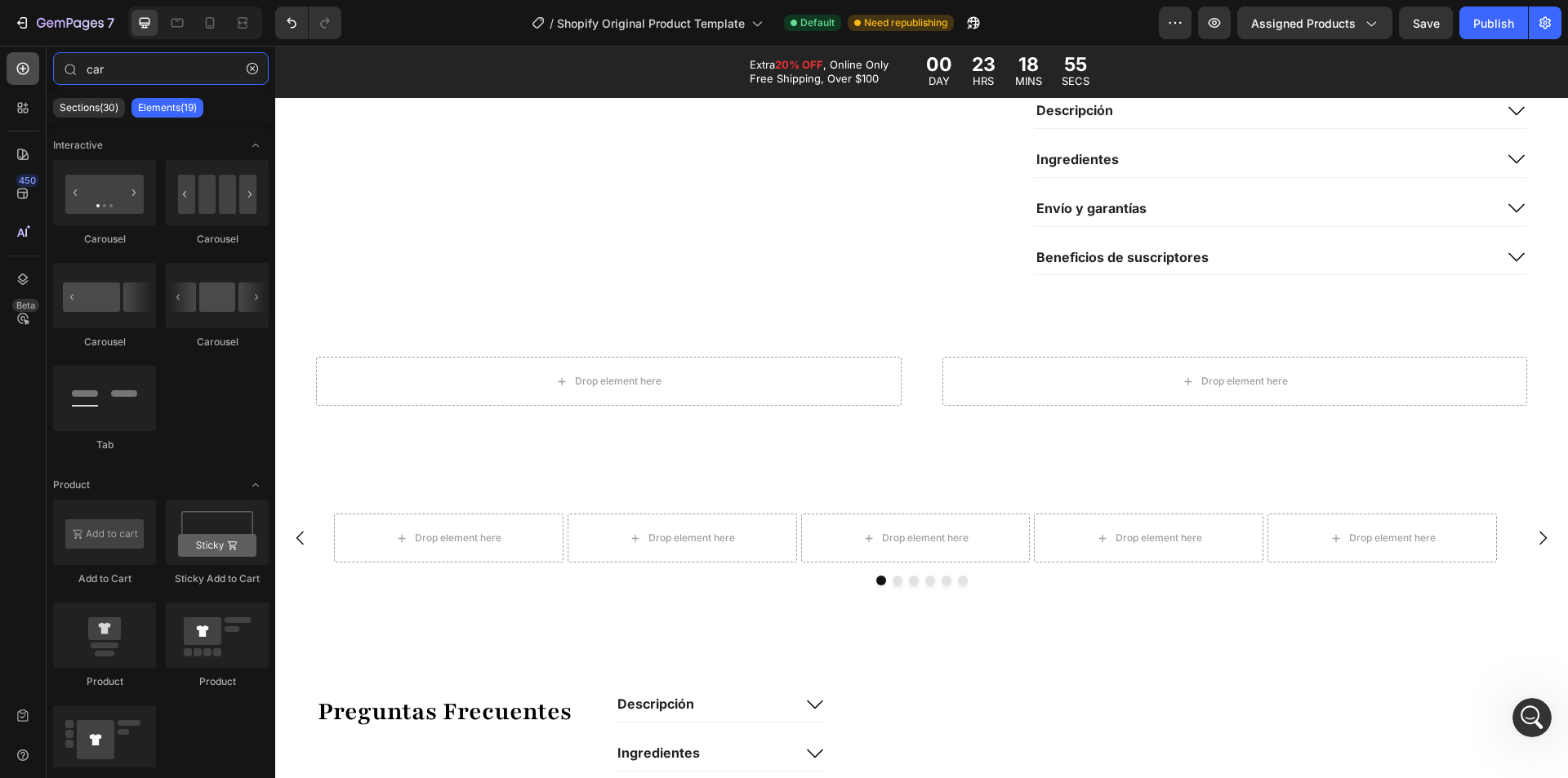
drag, startPoint x: 146, startPoint y: 70, endPoint x: 26, endPoint y: 58, distance: 120.6
click at [26, 58] on div "450 Beta car Sections(30) Elements(19) Interactive [GEOGRAPHIC_DATA] [GEOGRAPHI…" at bounding box center [137, 411] width 275 height 732
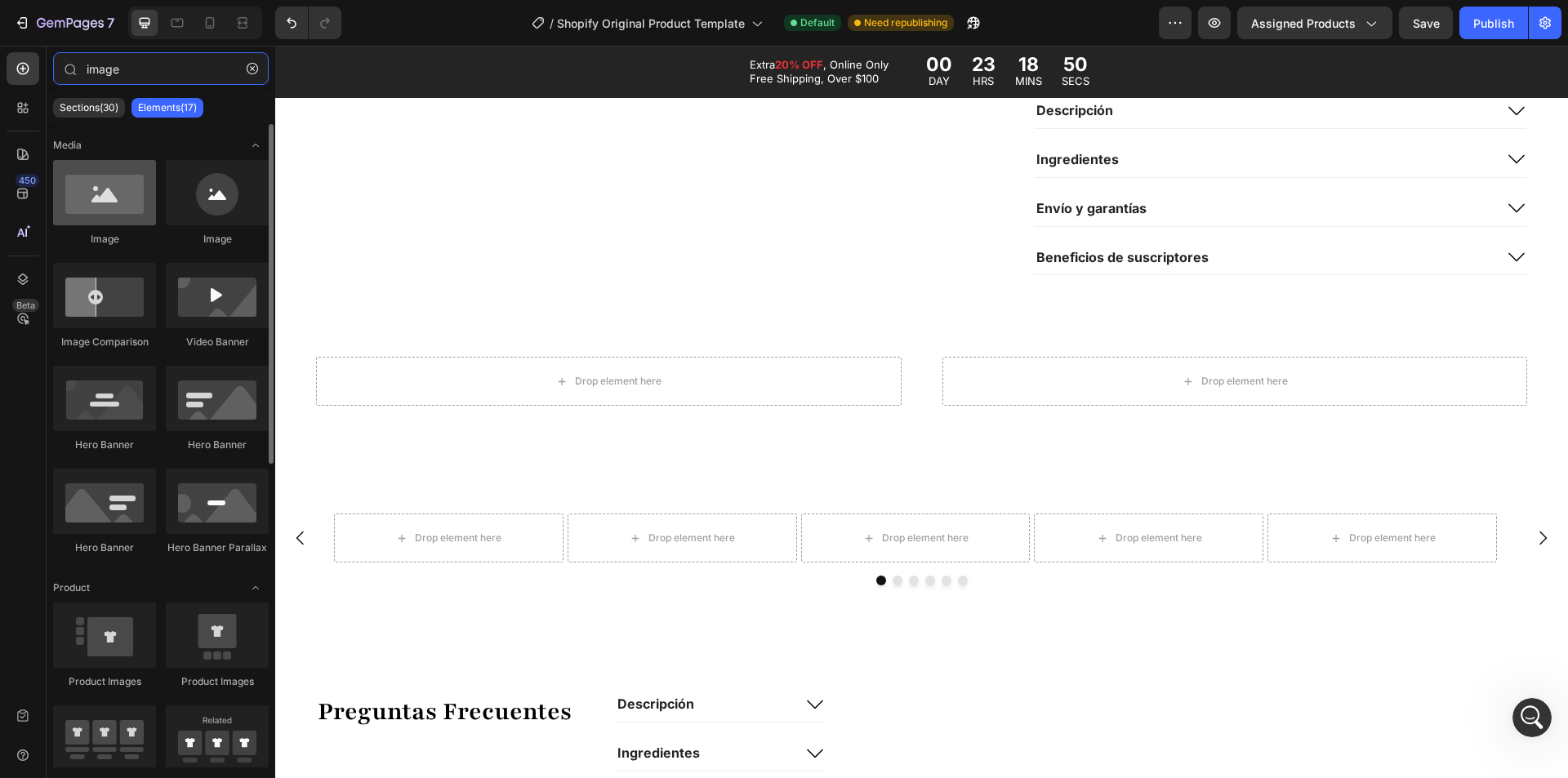
type input "image"
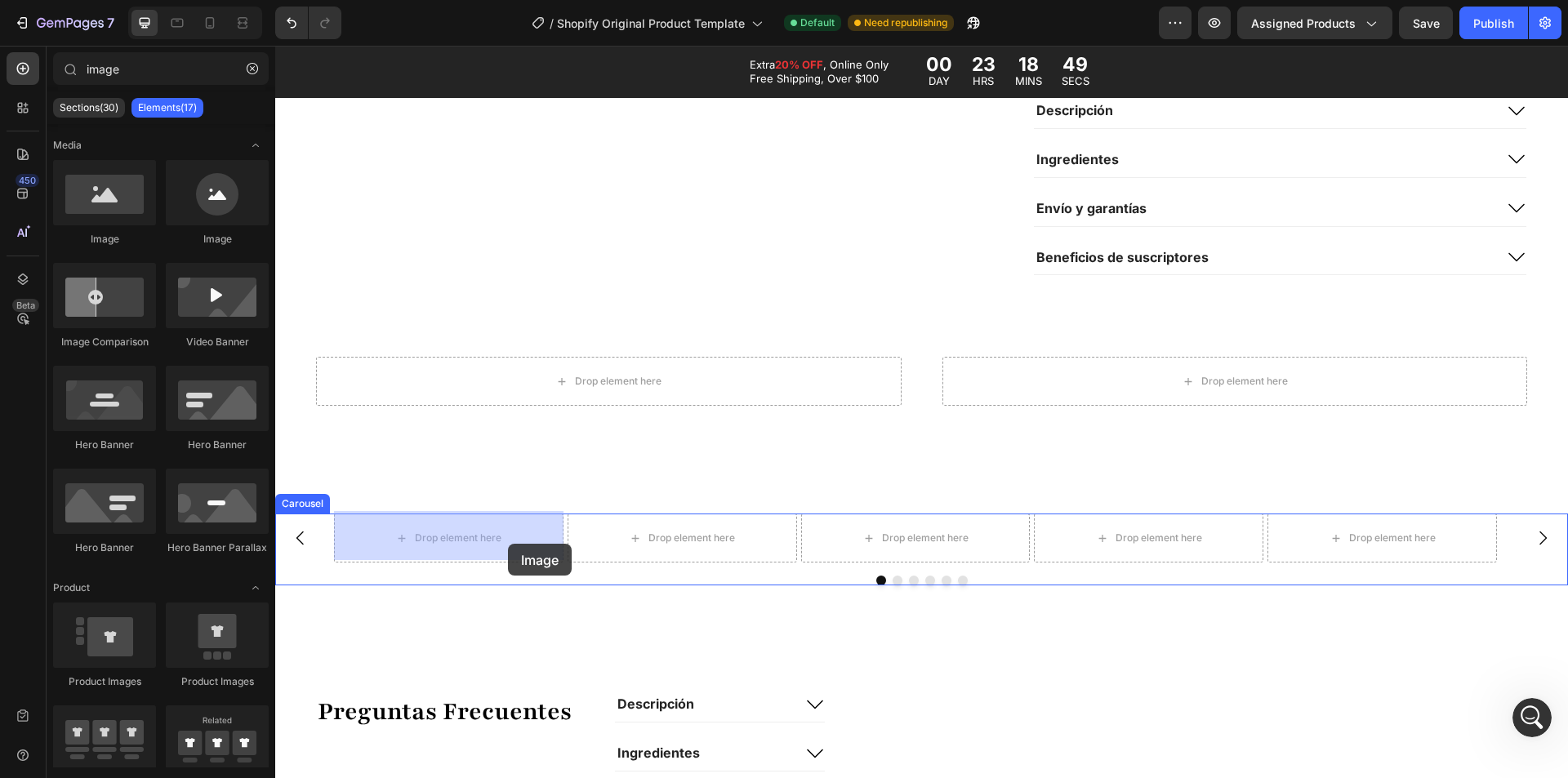
drag, startPoint x: 361, startPoint y: 254, endPoint x: 500, endPoint y: 531, distance: 309.9
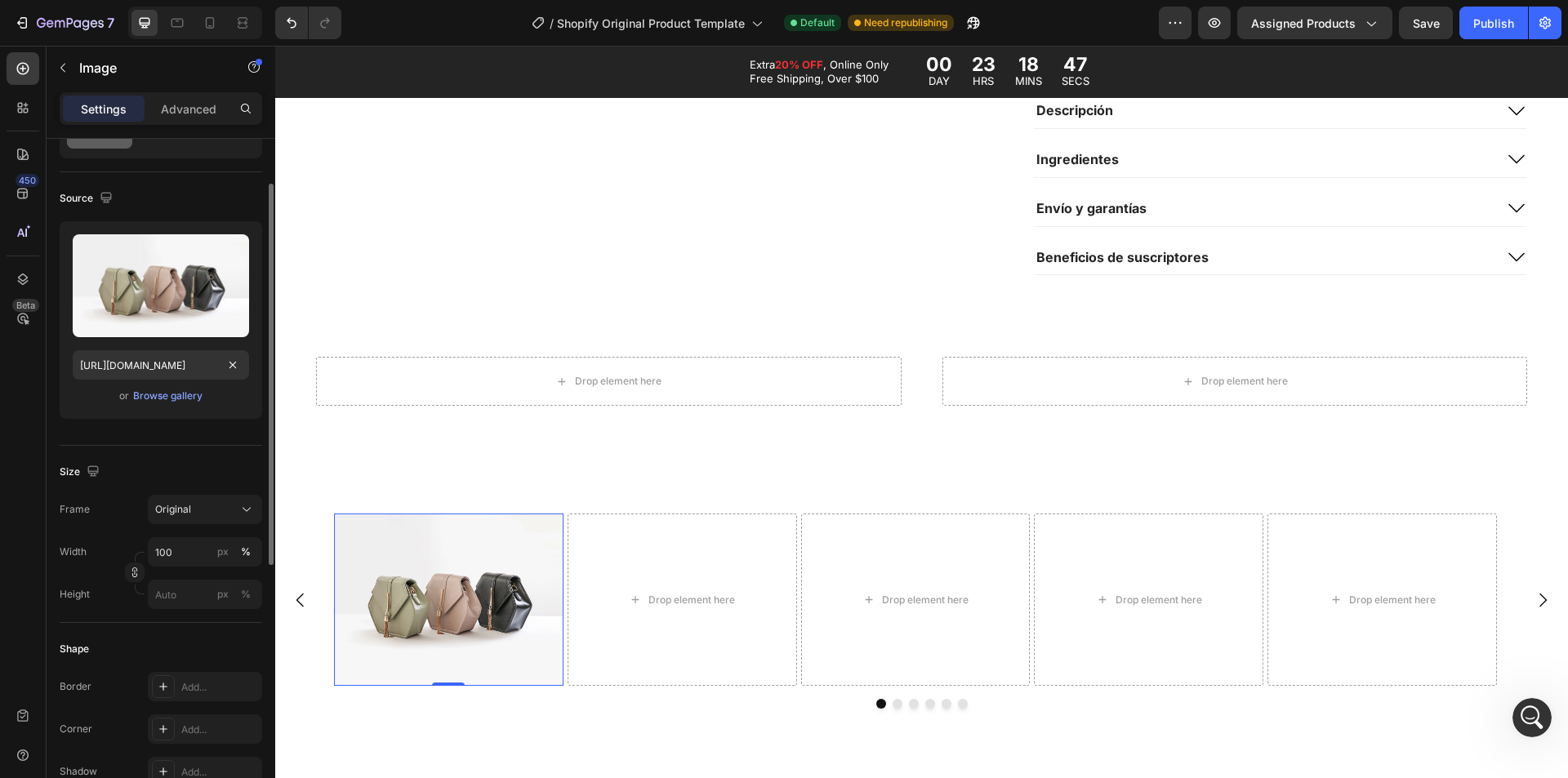
scroll to position [163, 0]
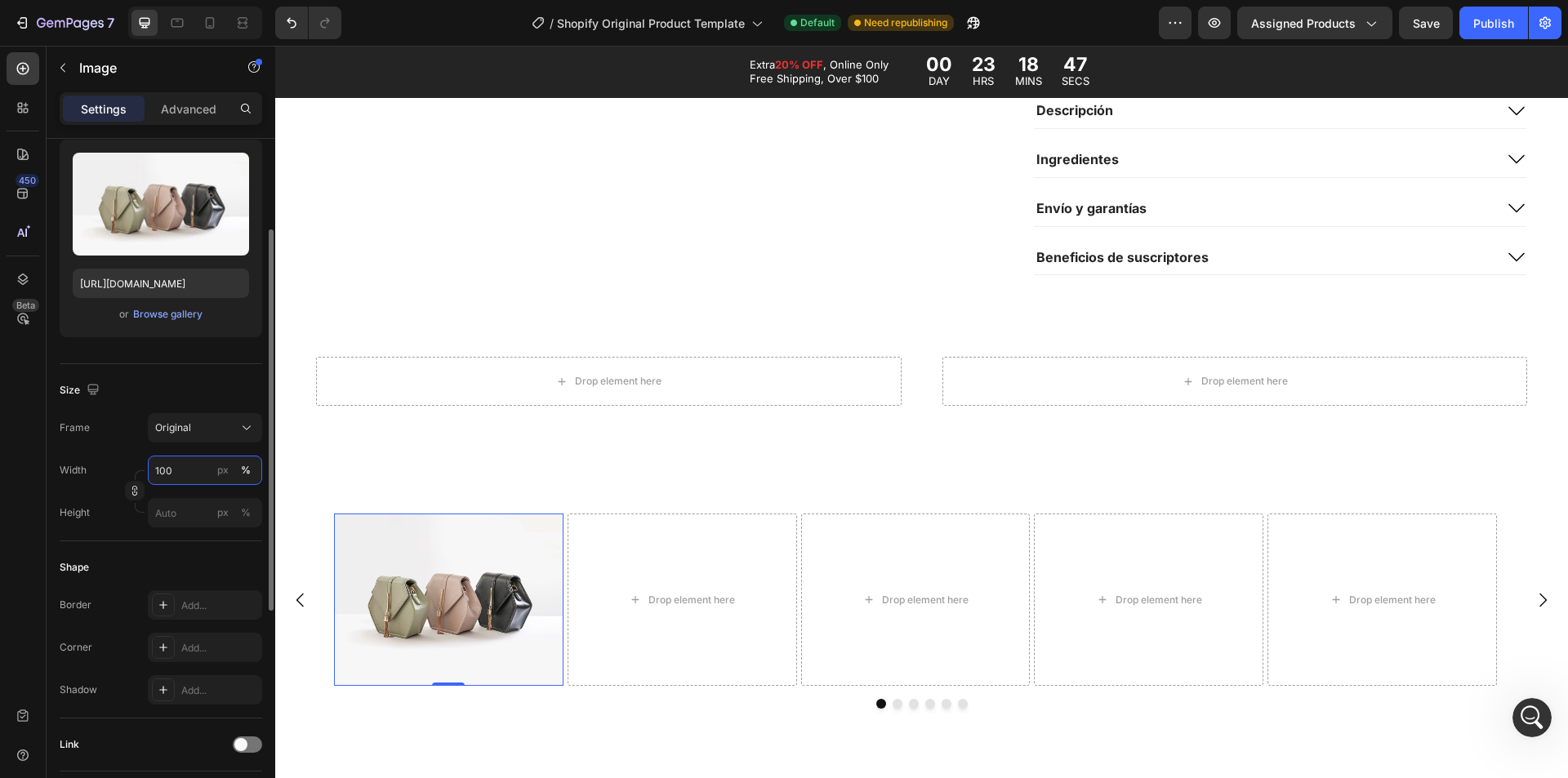
click at [173, 471] on input "100" at bounding box center [205, 470] width 115 height 29
click at [135, 474] on div at bounding box center [140, 475] width 10 height 10
click at [137, 491] on icon "button" at bounding box center [135, 493] width 5 height 4
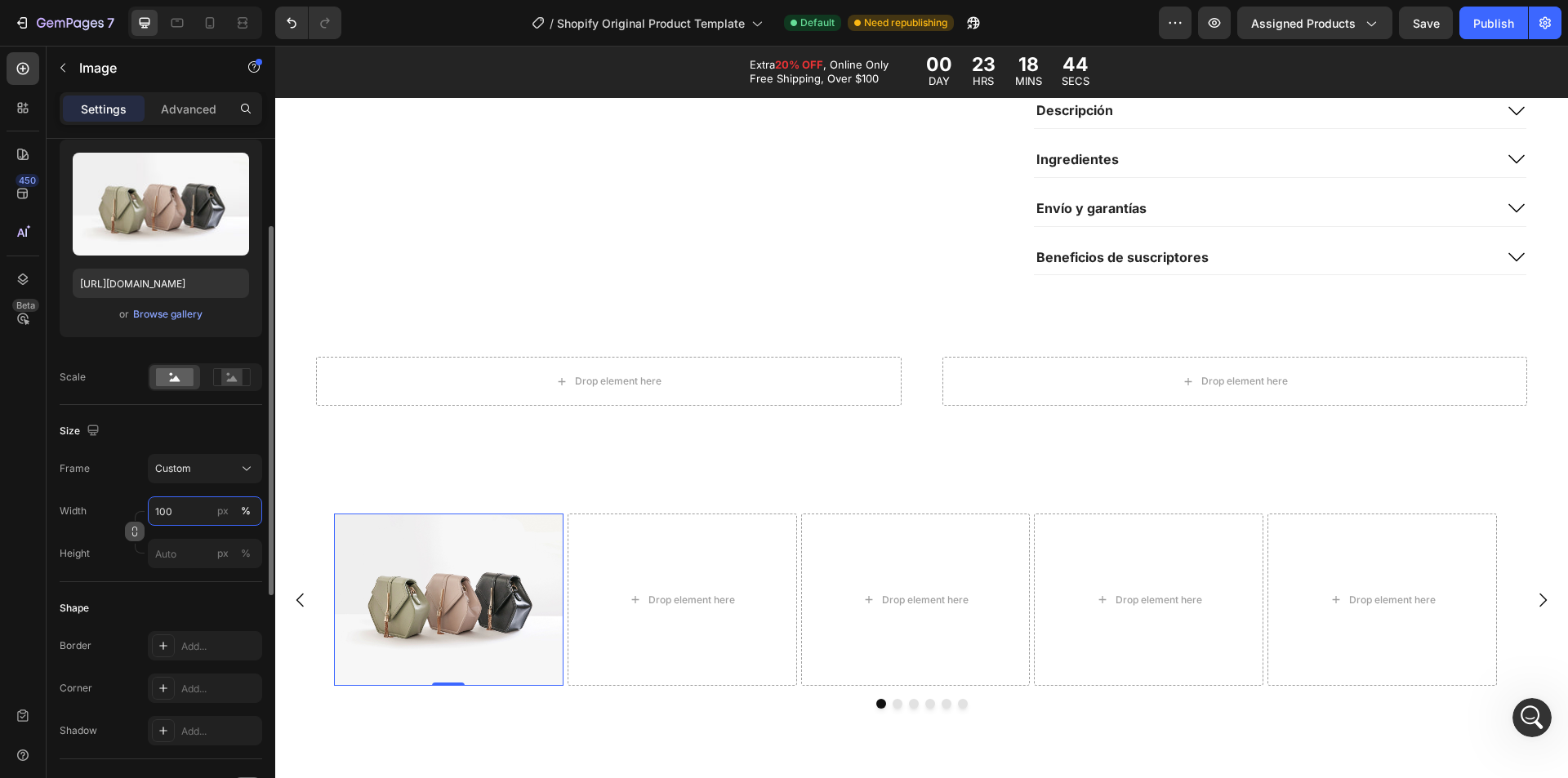
click at [184, 514] on input "100" at bounding box center [205, 510] width 115 height 29
click at [138, 513] on div at bounding box center [140, 516] width 10 height 10
click at [169, 549] on input "px %" at bounding box center [205, 553] width 115 height 29
paste input "100"
type input "100"
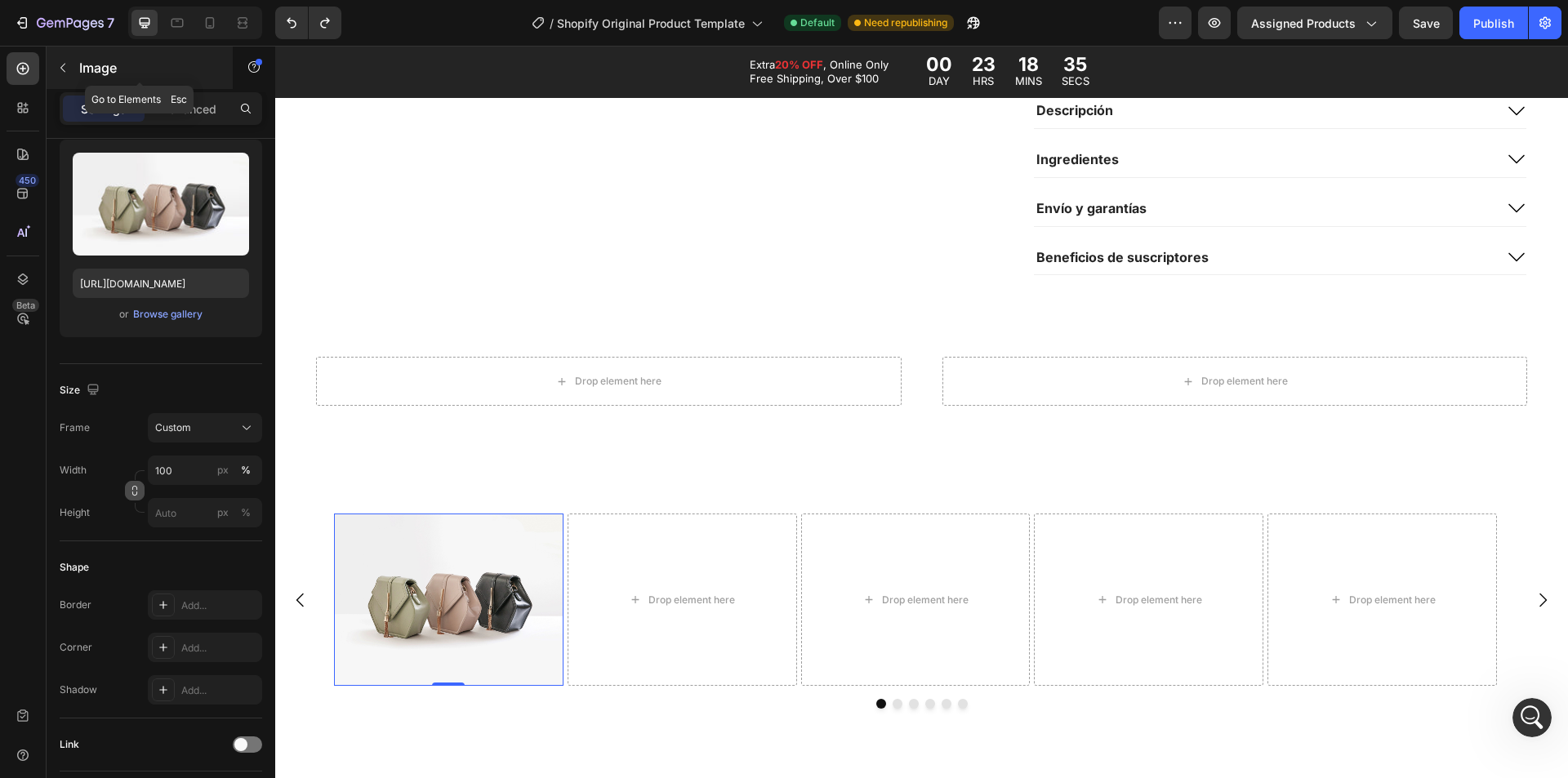
click at [77, 65] on div "Image" at bounding box center [140, 67] width 186 height 42
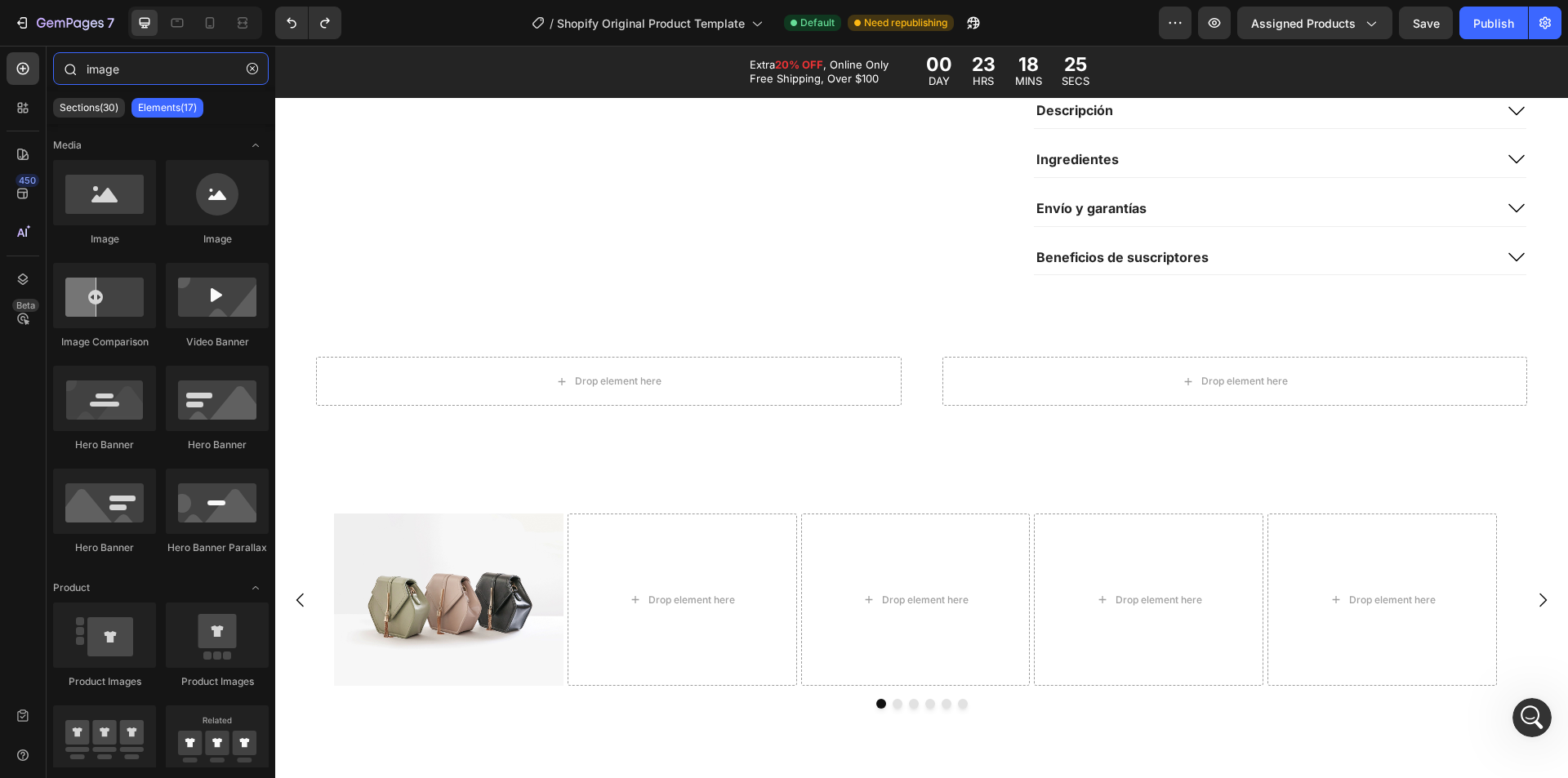
drag, startPoint x: 154, startPoint y: 71, endPoint x: 74, endPoint y: 72, distance: 80.0
click at [74, 72] on div "image" at bounding box center [160, 71] width 229 height 39
type input "i"
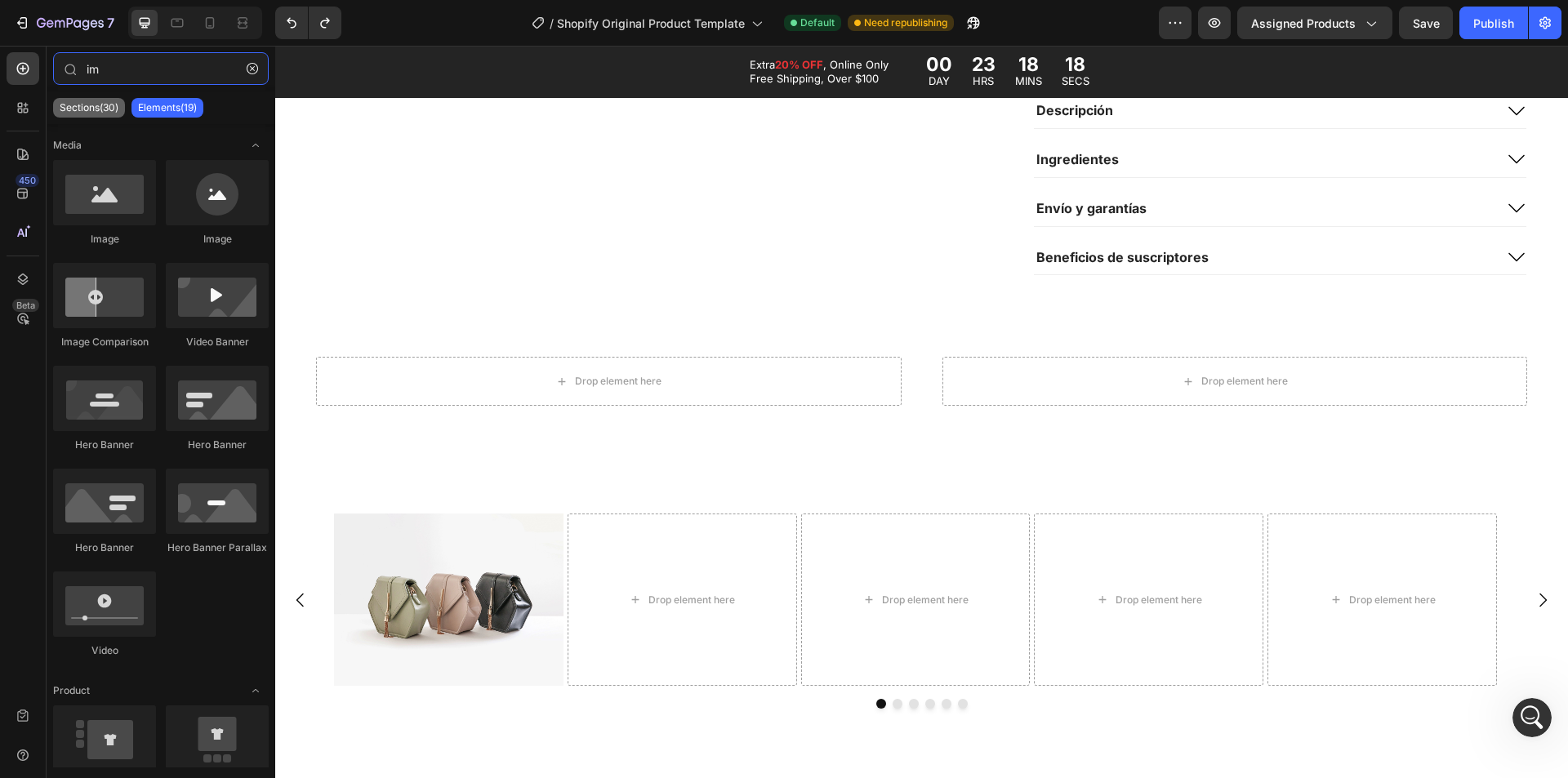
type input "i"
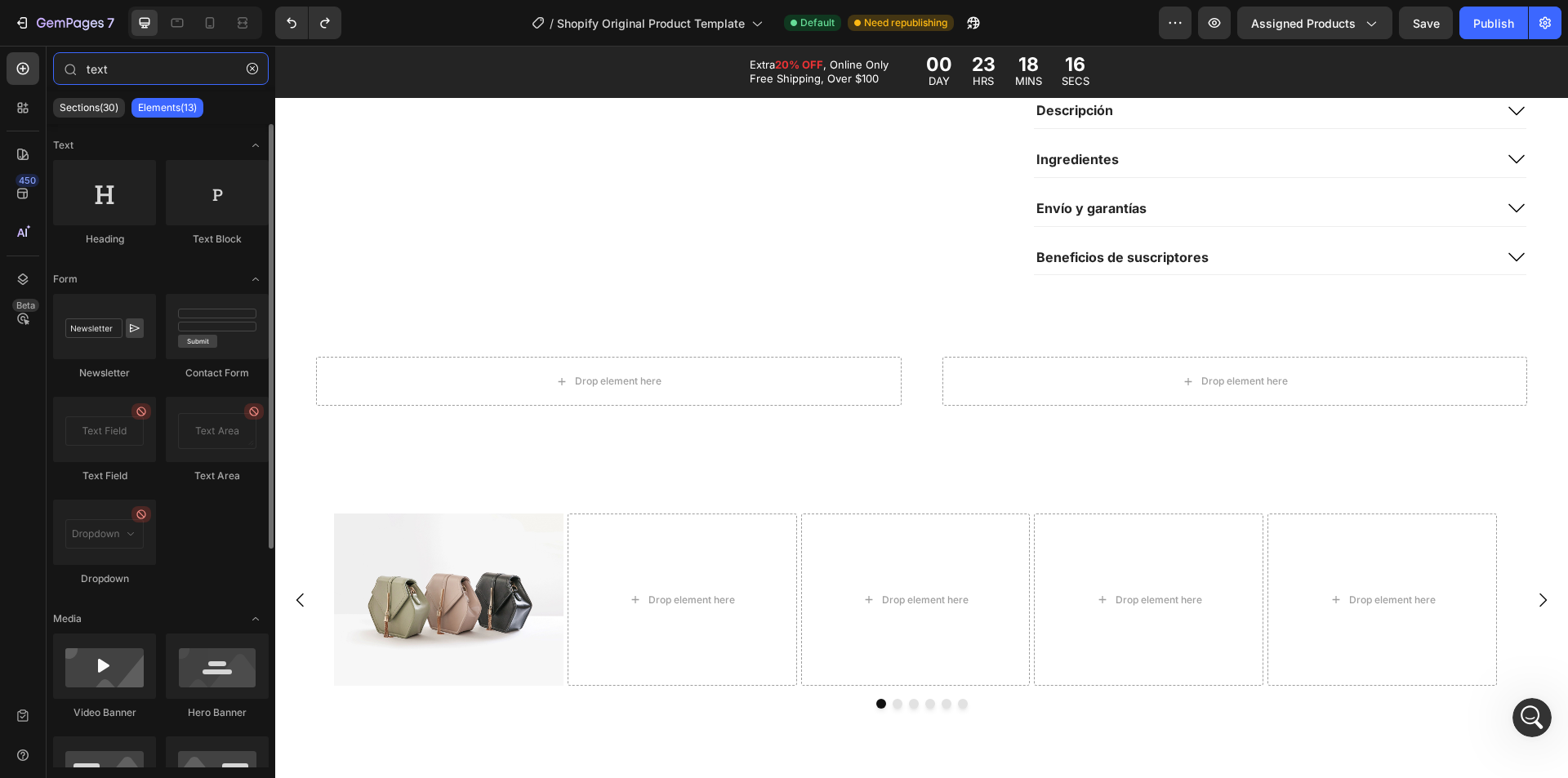
type input "text"
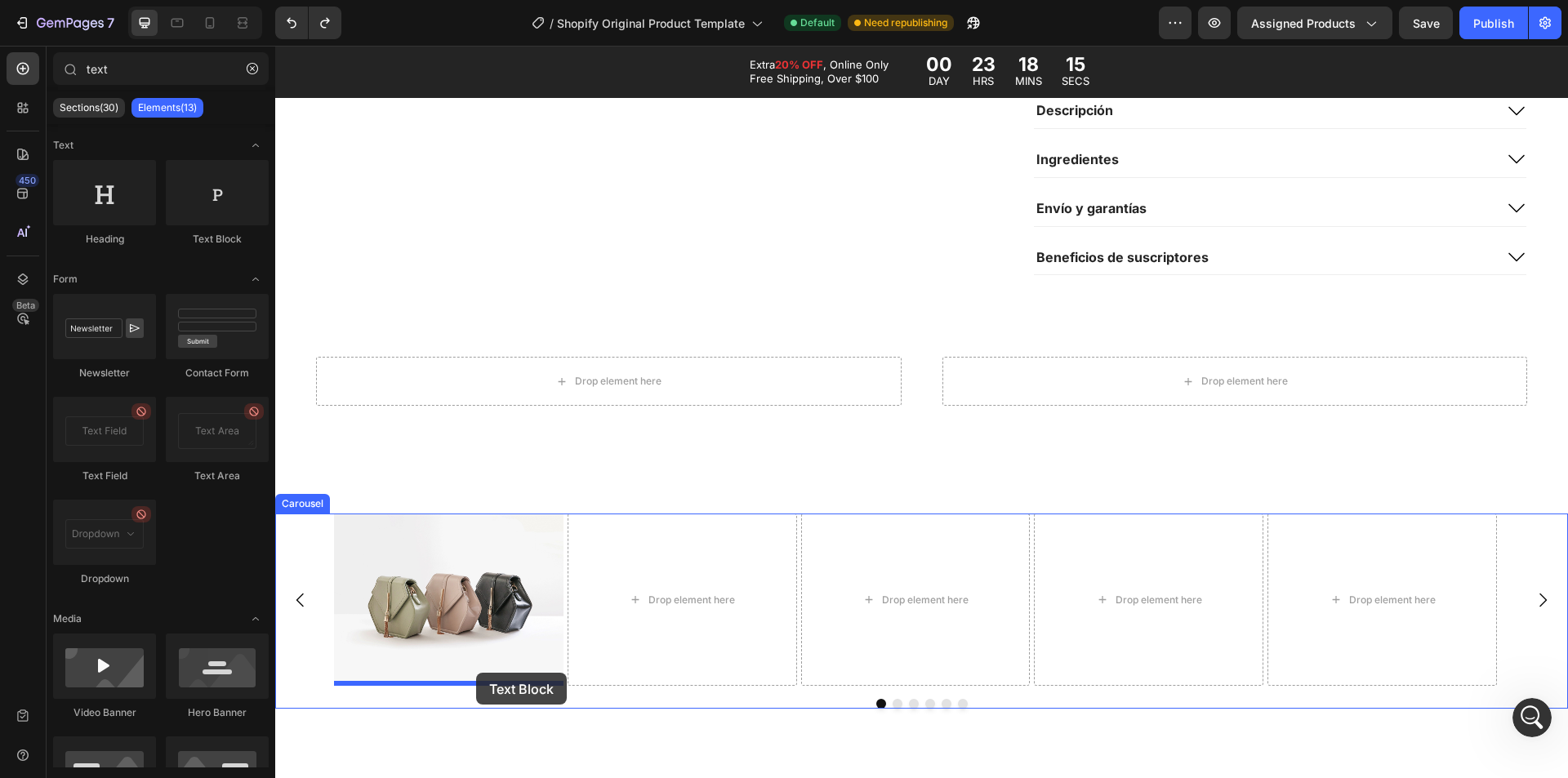
drag, startPoint x: 525, startPoint y: 298, endPoint x: 479, endPoint y: 660, distance: 364.9
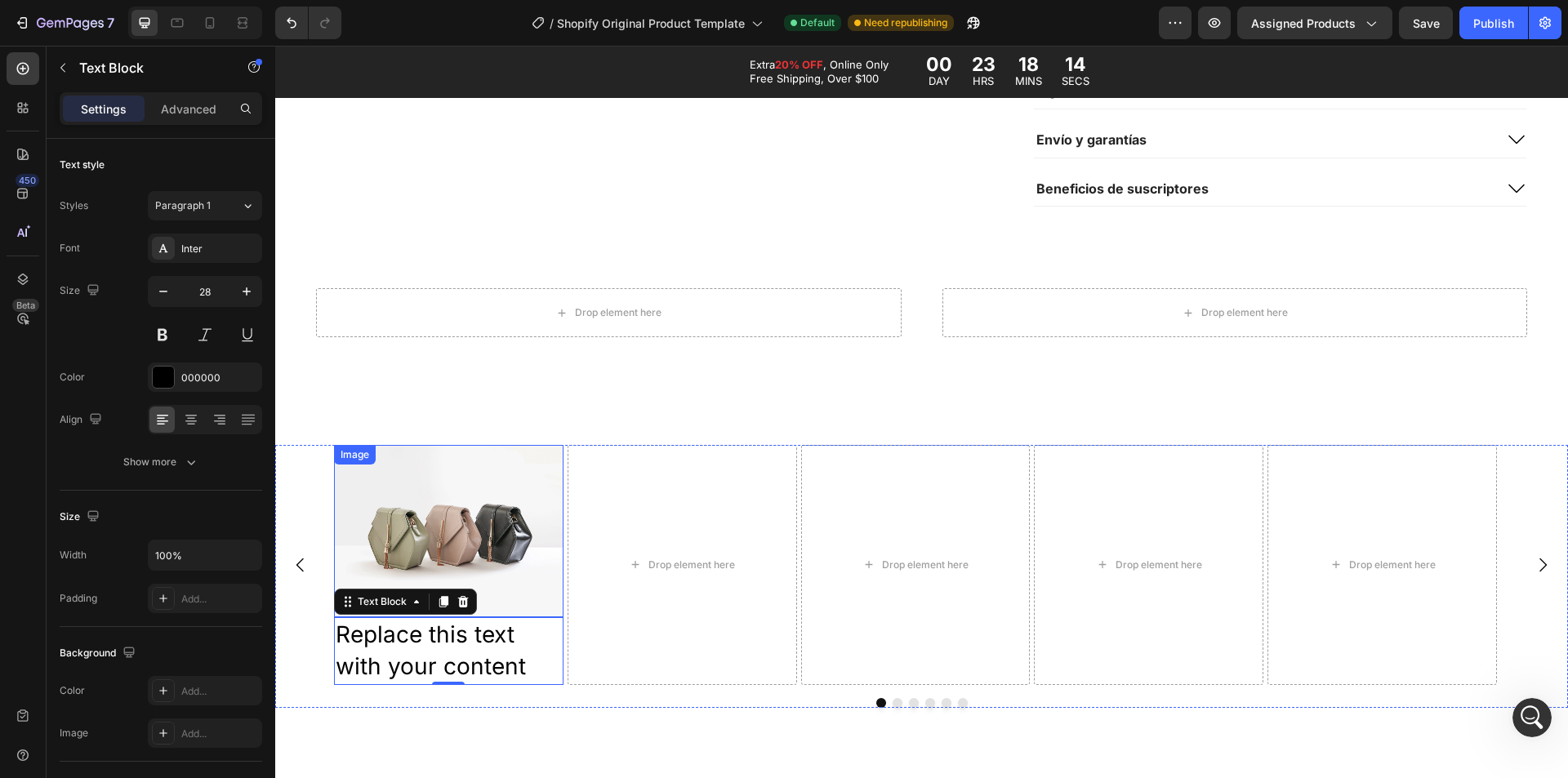
scroll to position [2041, 0]
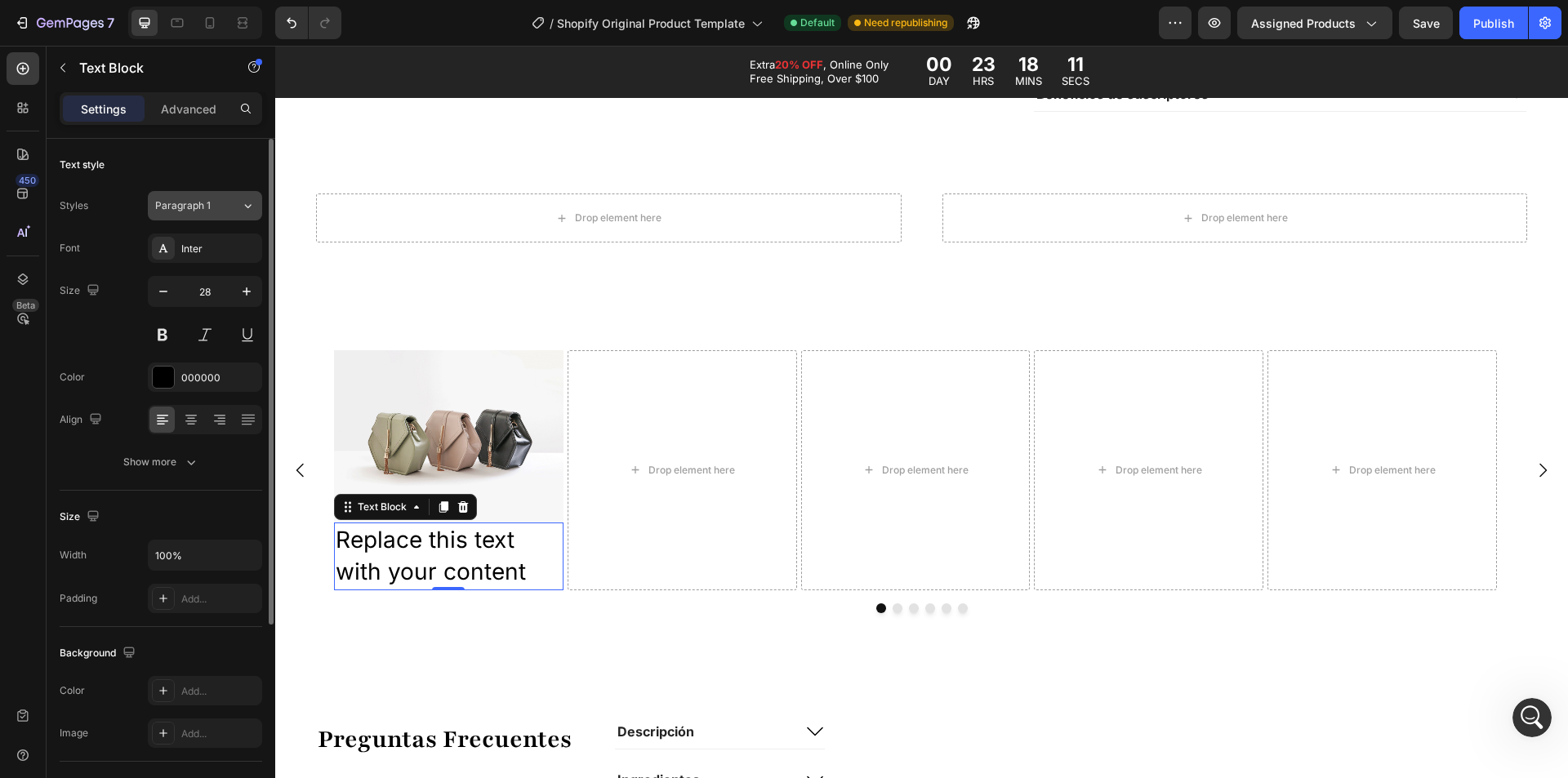
click at [190, 209] on span "Paragraph 1" at bounding box center [183, 206] width 56 height 15
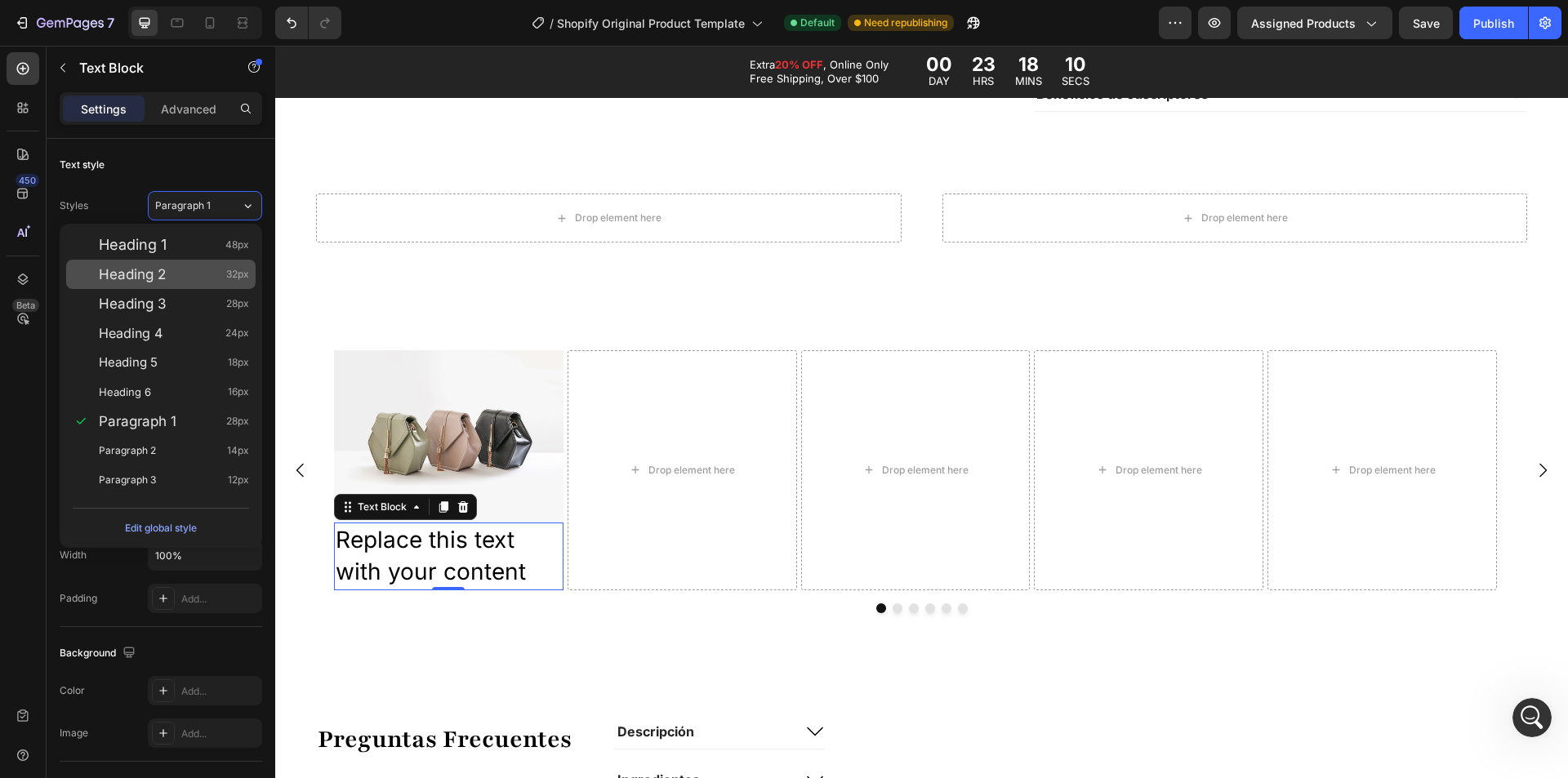
click at [159, 268] on span "Heading 2" at bounding box center [132, 274] width 67 height 17
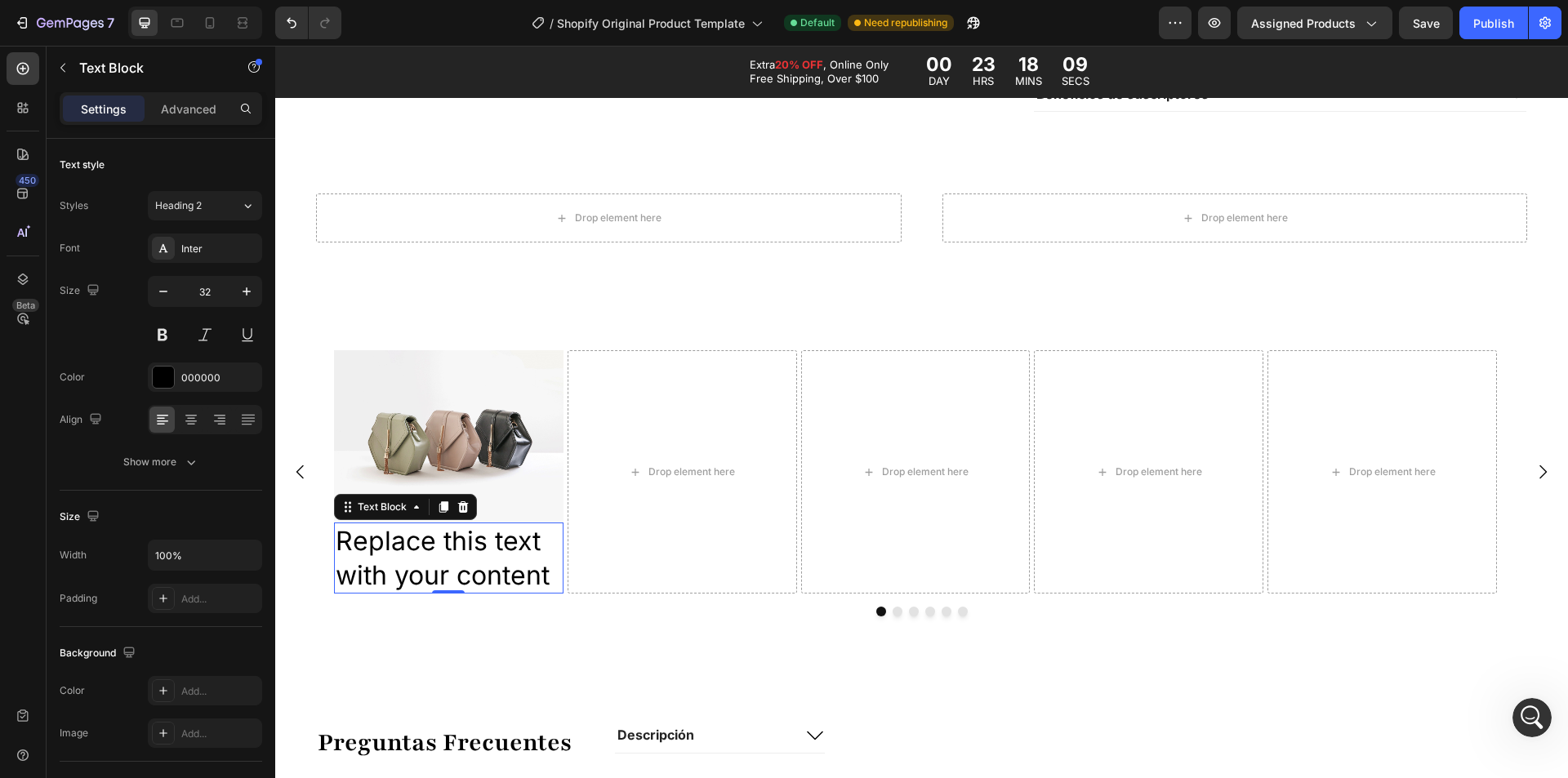
drag, startPoint x: 181, startPoint y: 206, endPoint x: 187, endPoint y: 254, distance: 48.4
click at [183, 206] on span "Heading 2" at bounding box center [179, 206] width 47 height 15
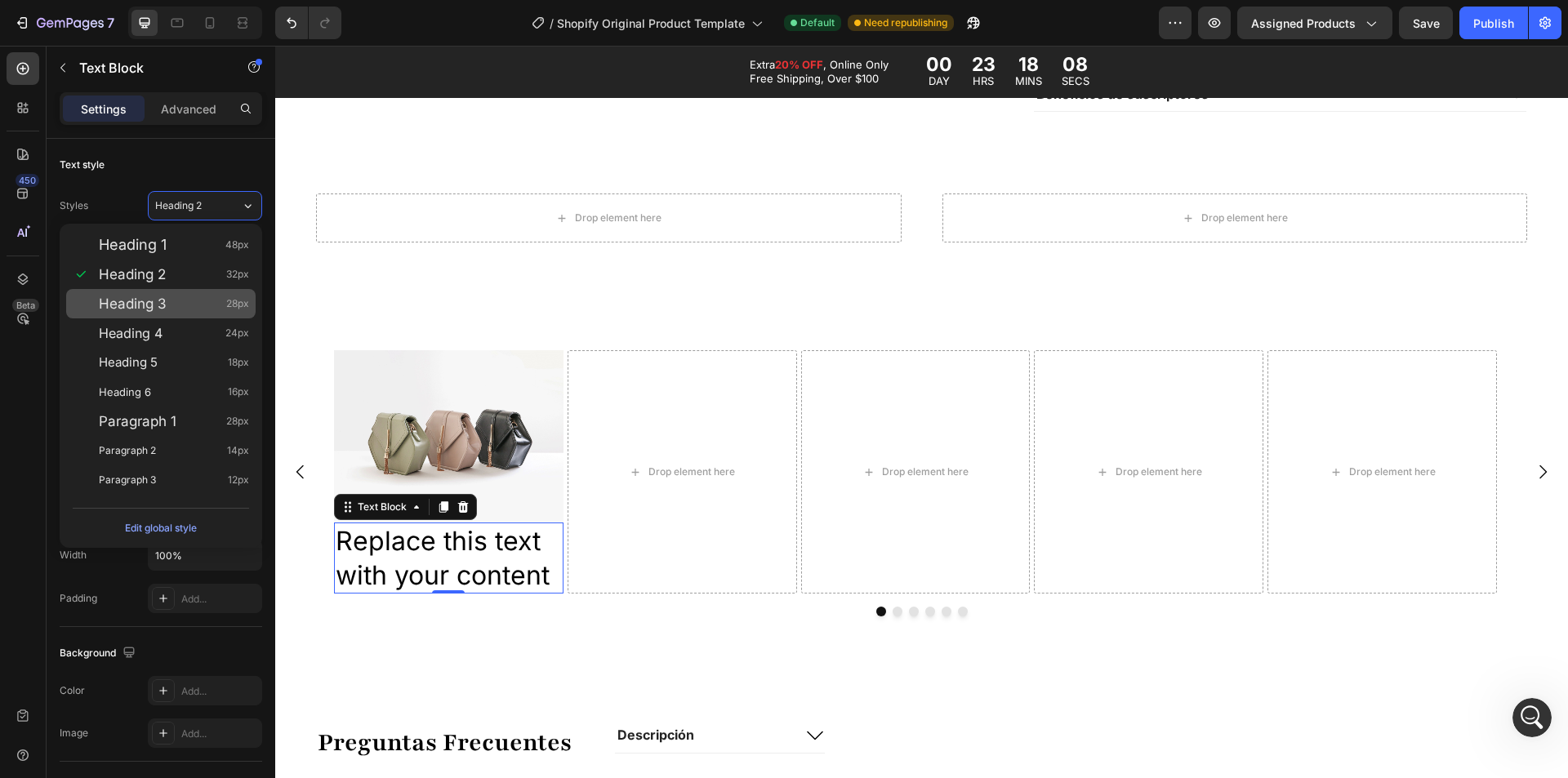
click at [175, 310] on div "Heading 3 28px" at bounding box center [174, 304] width 150 height 17
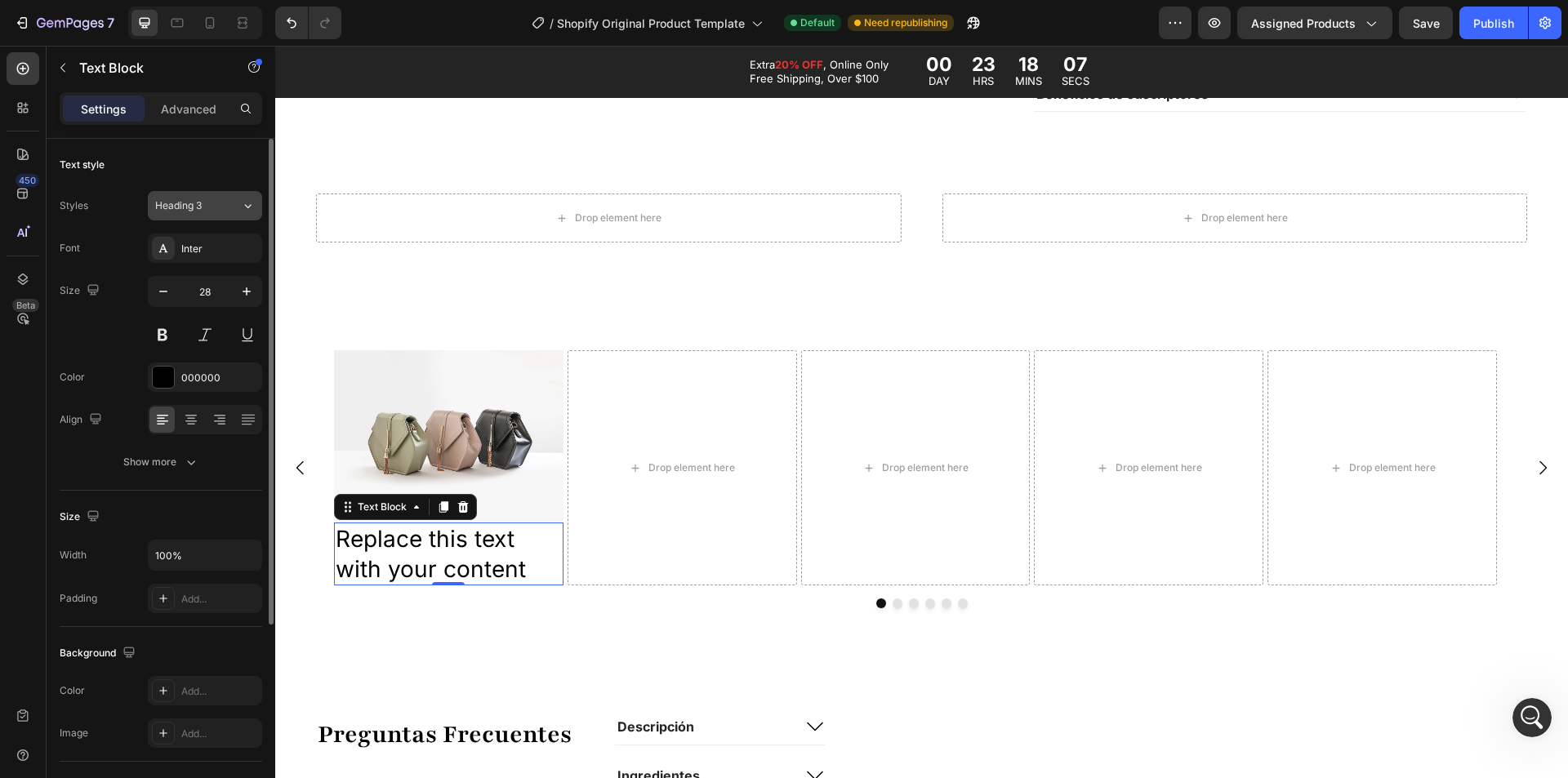
click at [184, 212] on span "Heading 3" at bounding box center [179, 206] width 47 height 15
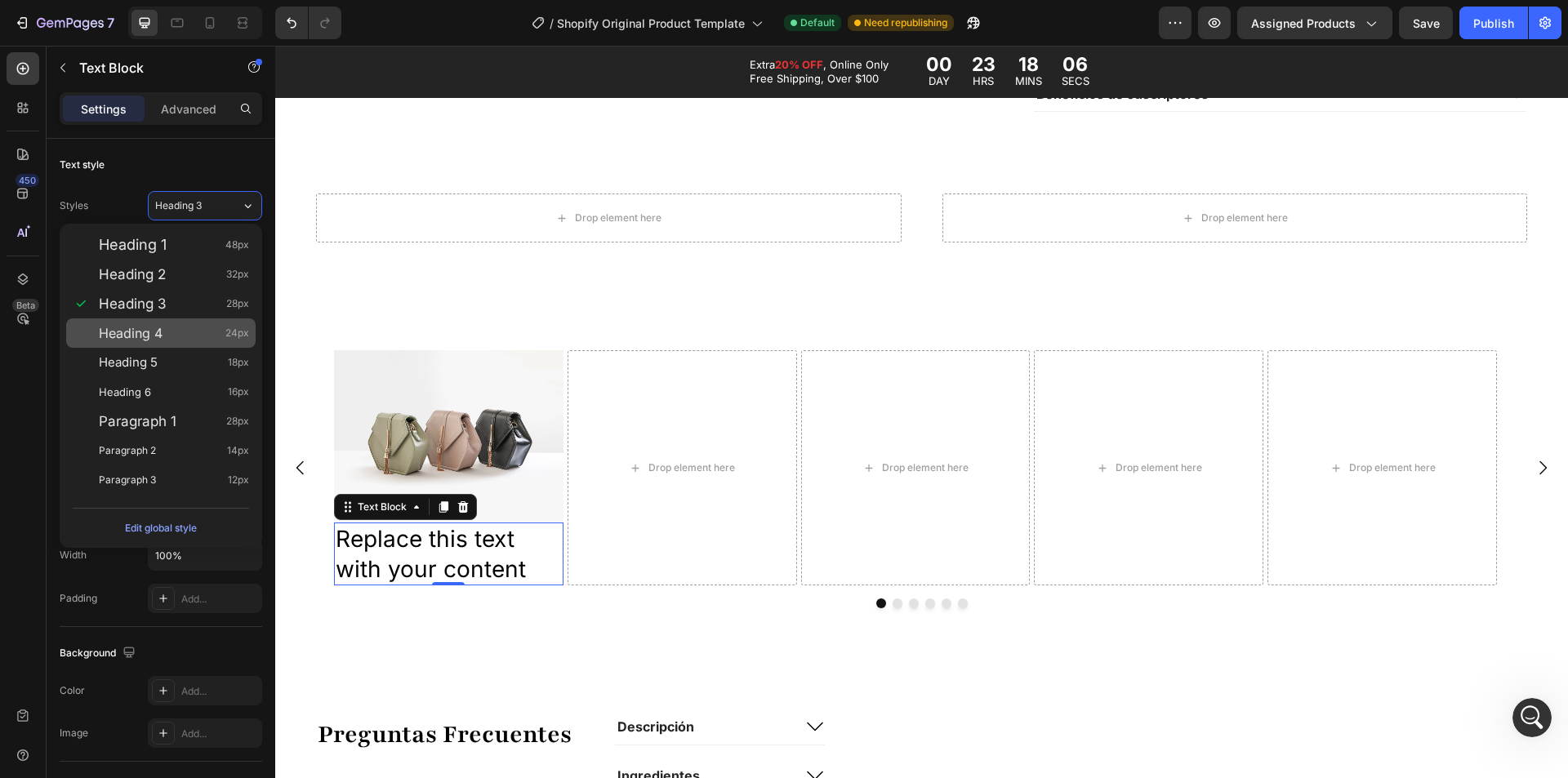
click at [163, 330] on span "Heading 4" at bounding box center [131, 333] width 64 height 17
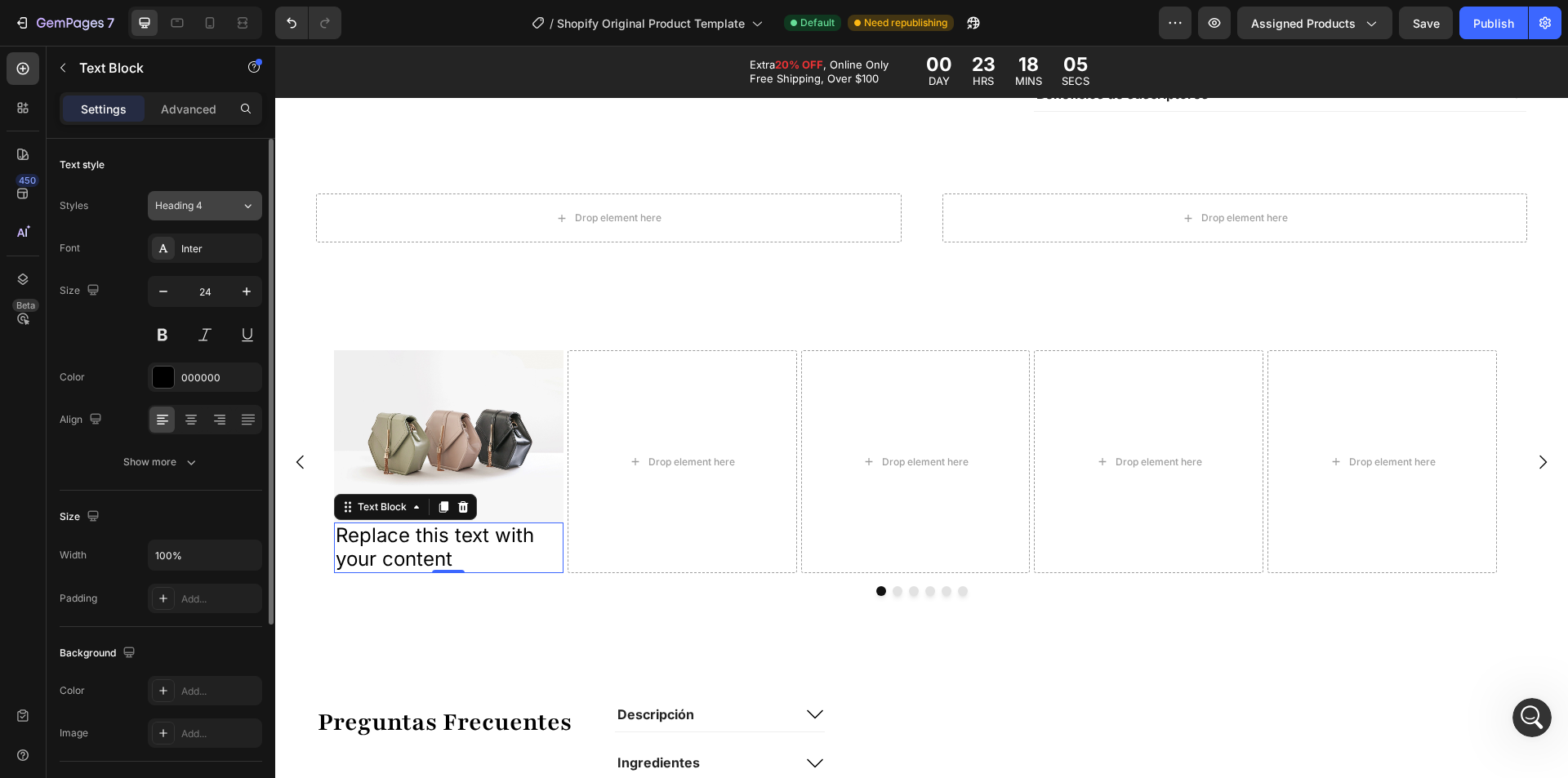
click at [205, 210] on div "Heading 4" at bounding box center [189, 206] width 67 height 15
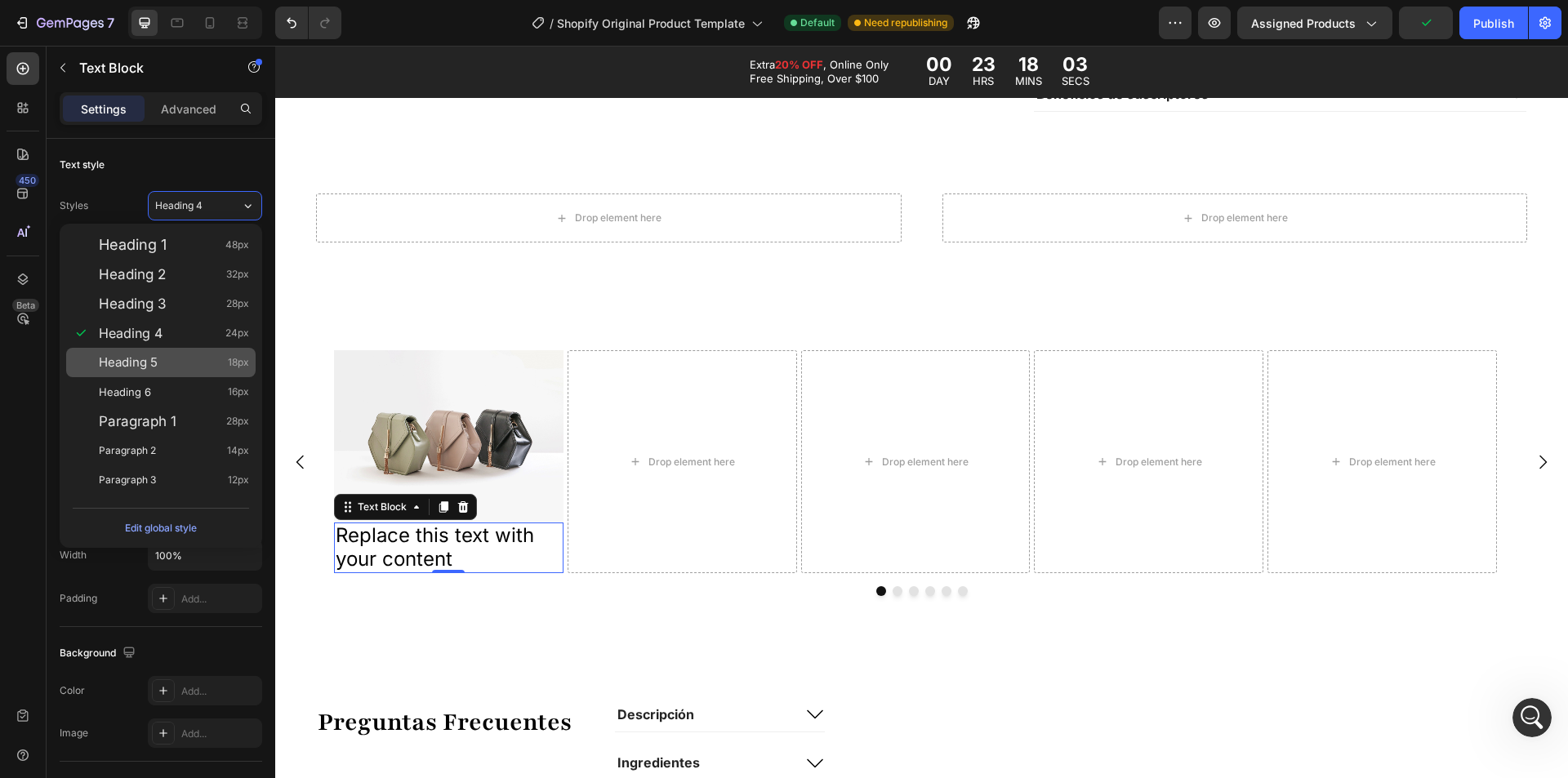
click at [181, 371] on div "Heading 5 18px" at bounding box center [161, 362] width 190 height 29
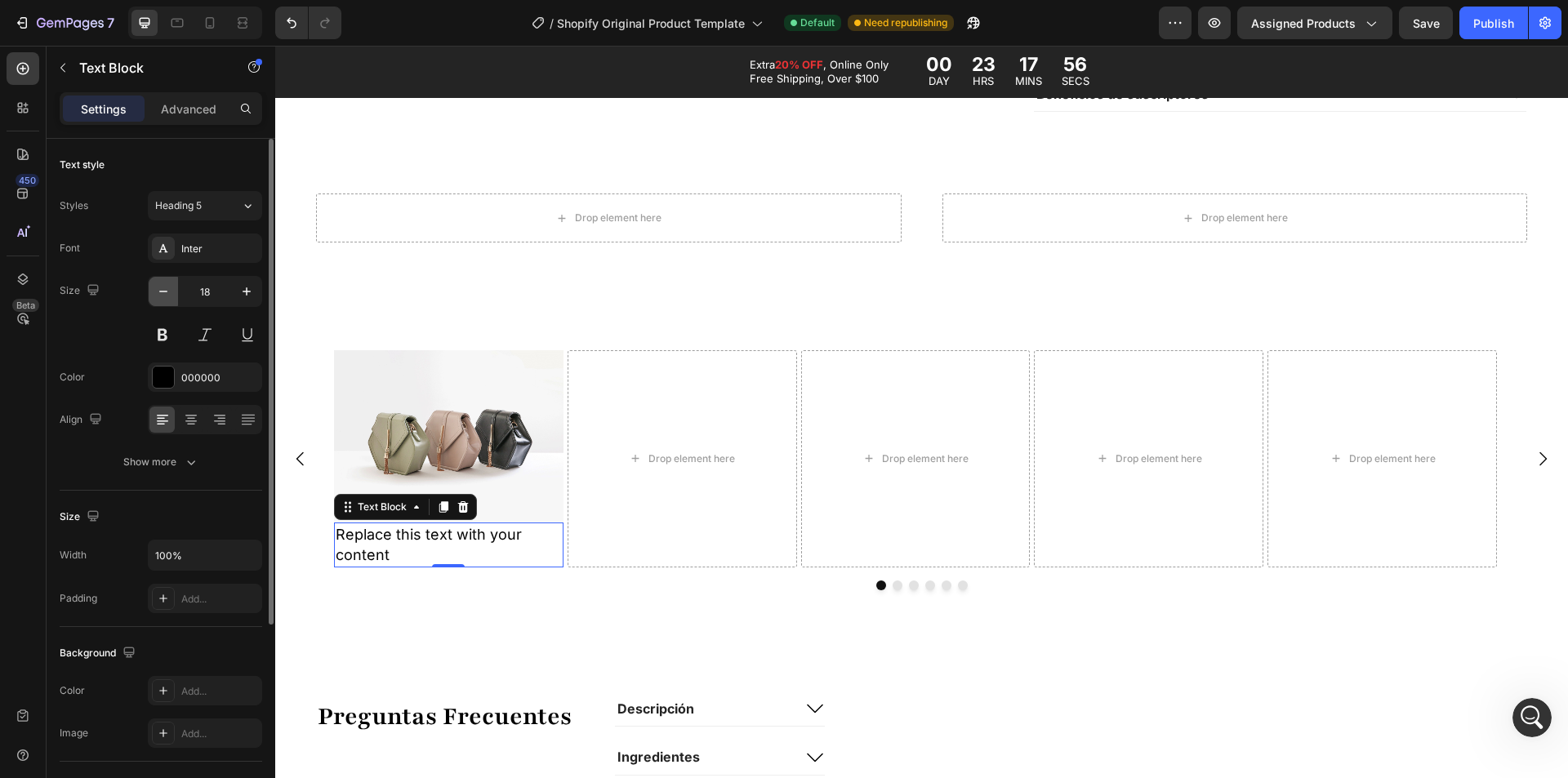
click at [170, 298] on icon "button" at bounding box center [164, 292] width 17 height 17
type input "16"
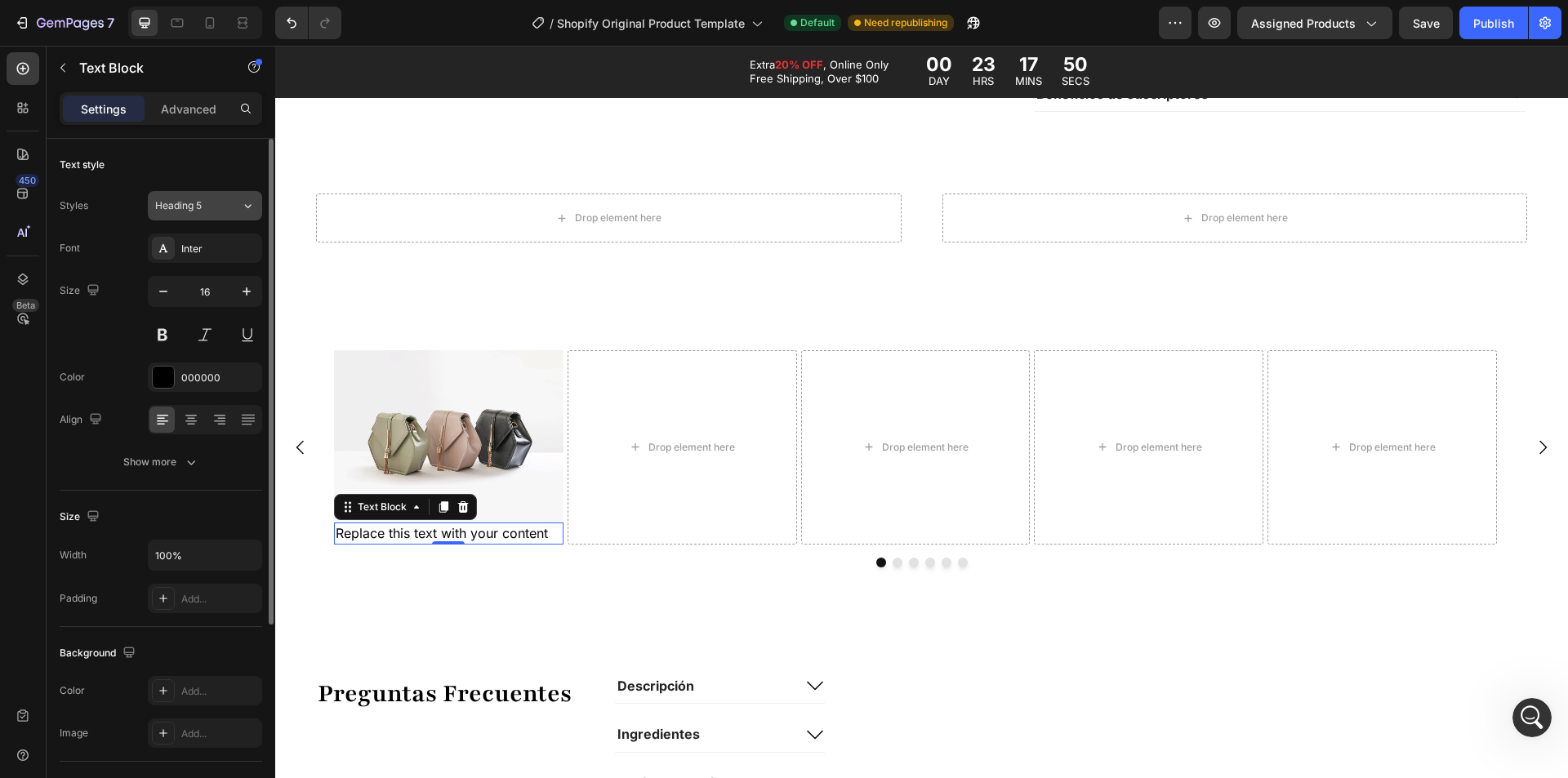
click at [191, 209] on span "Heading 5" at bounding box center [179, 206] width 47 height 15
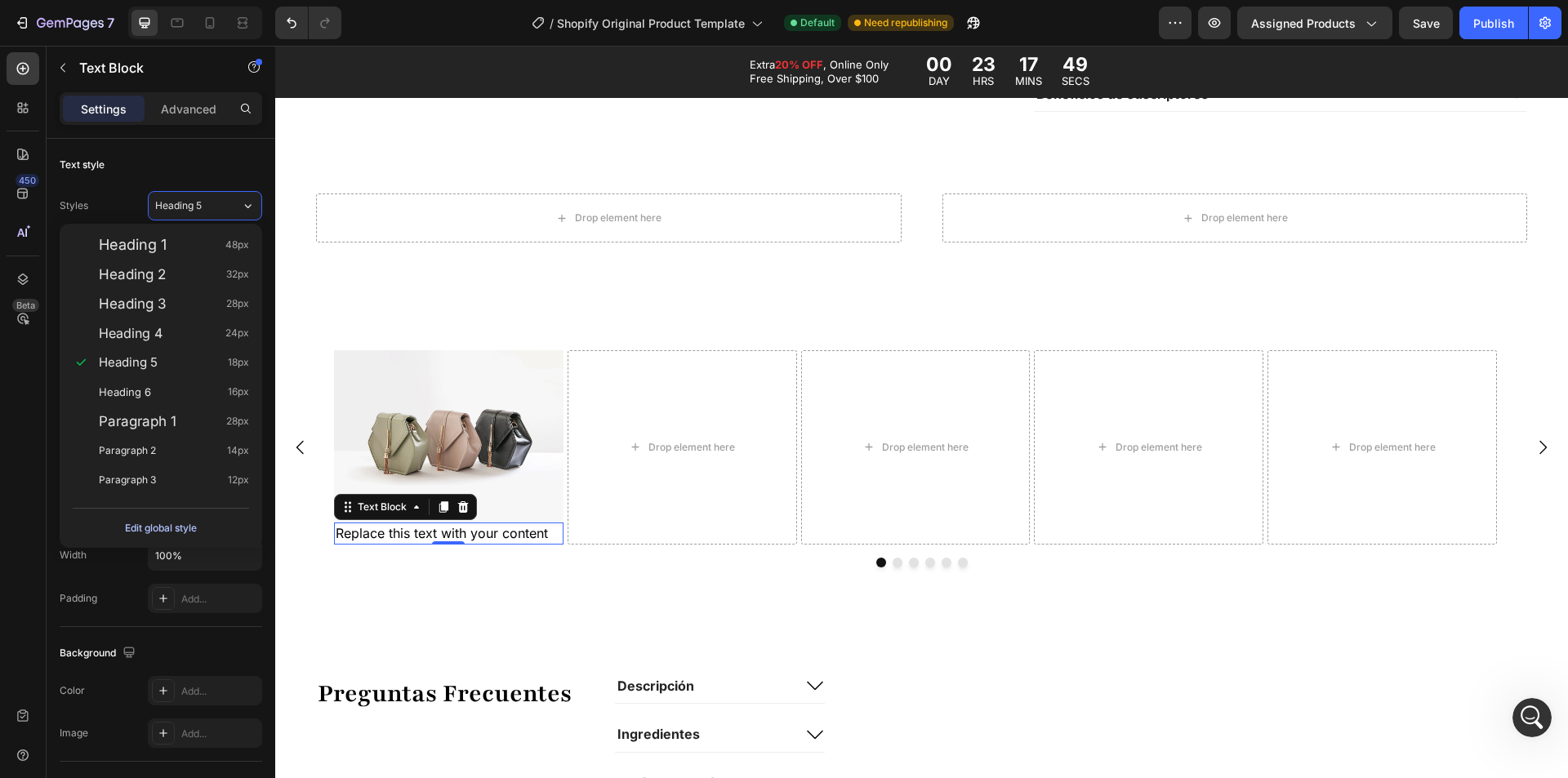
click at [167, 524] on div "Edit global style" at bounding box center [160, 529] width 71 height 20
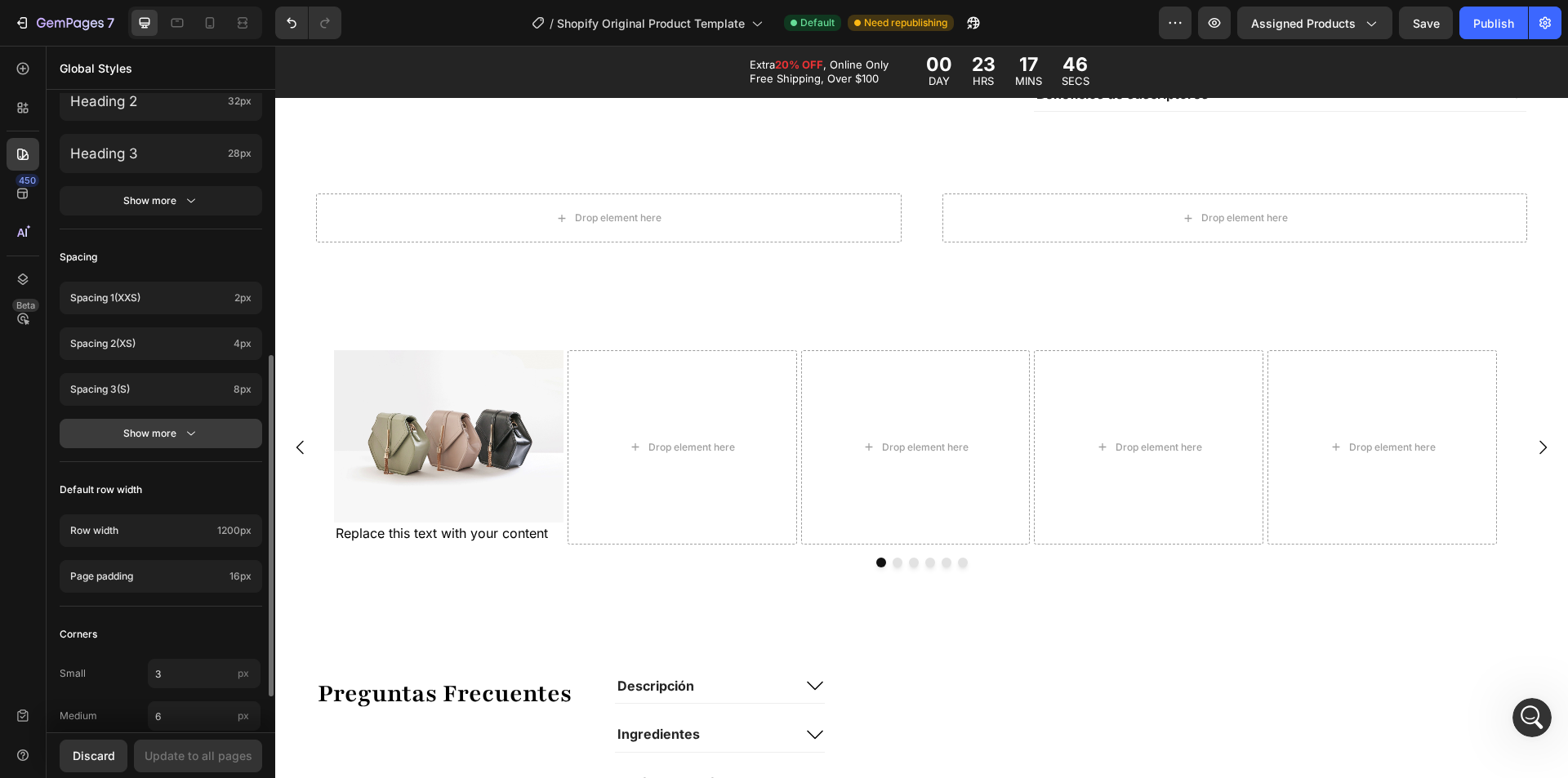
scroll to position [327, 0]
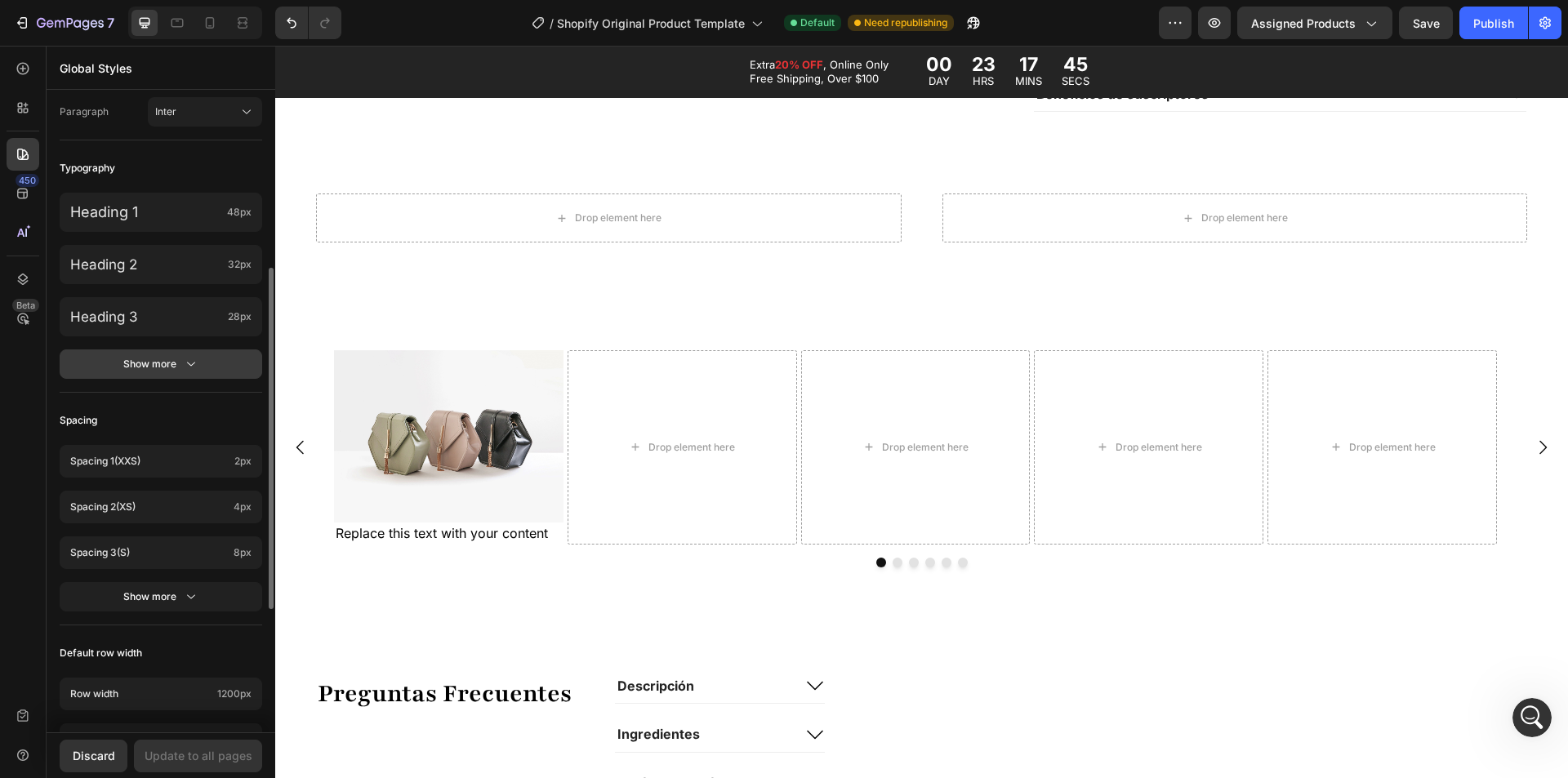
click at [189, 360] on icon "button" at bounding box center [191, 364] width 17 height 17
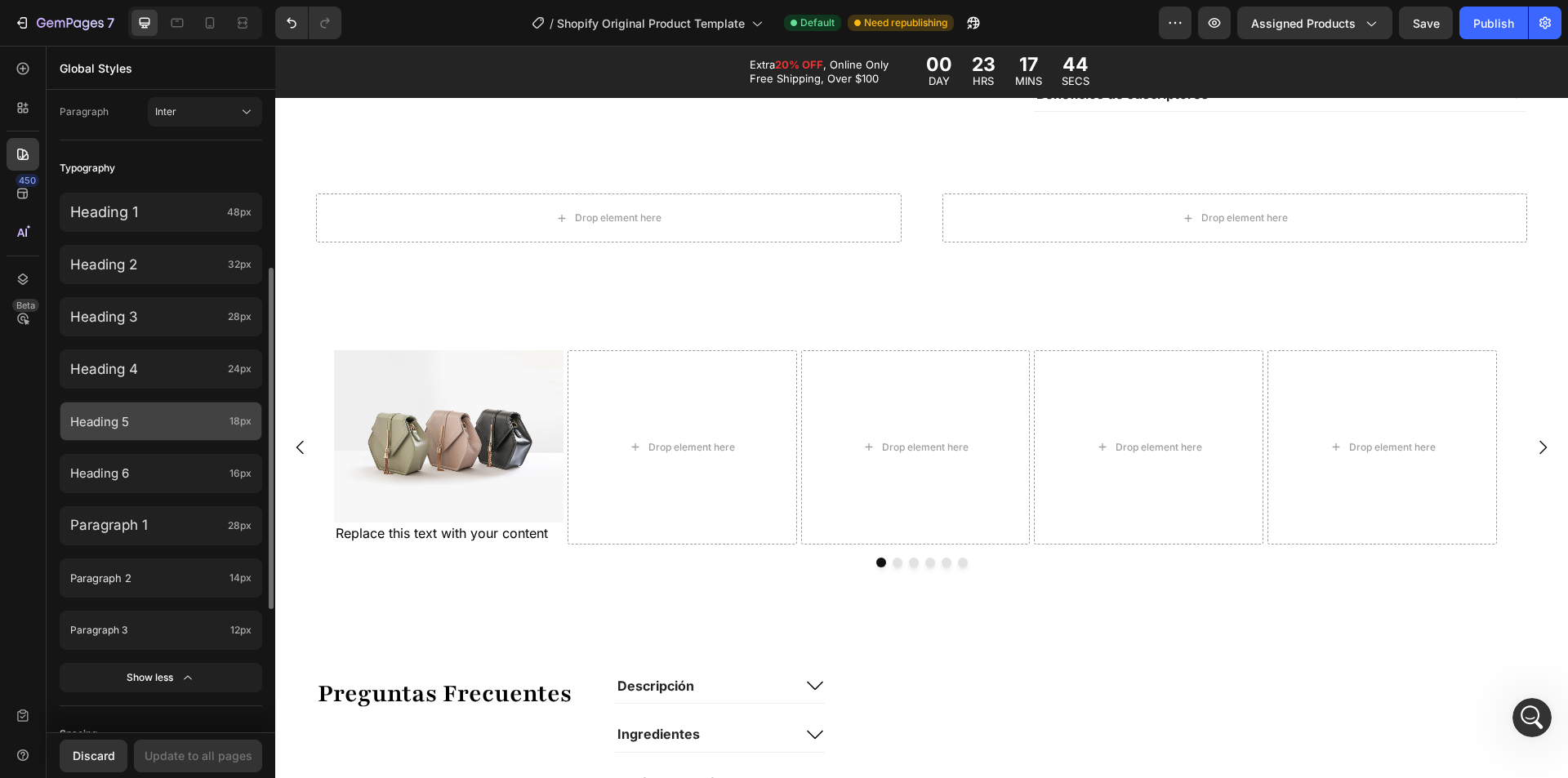
click at [183, 421] on p "Heading 5" at bounding box center [146, 421] width 153 height 17
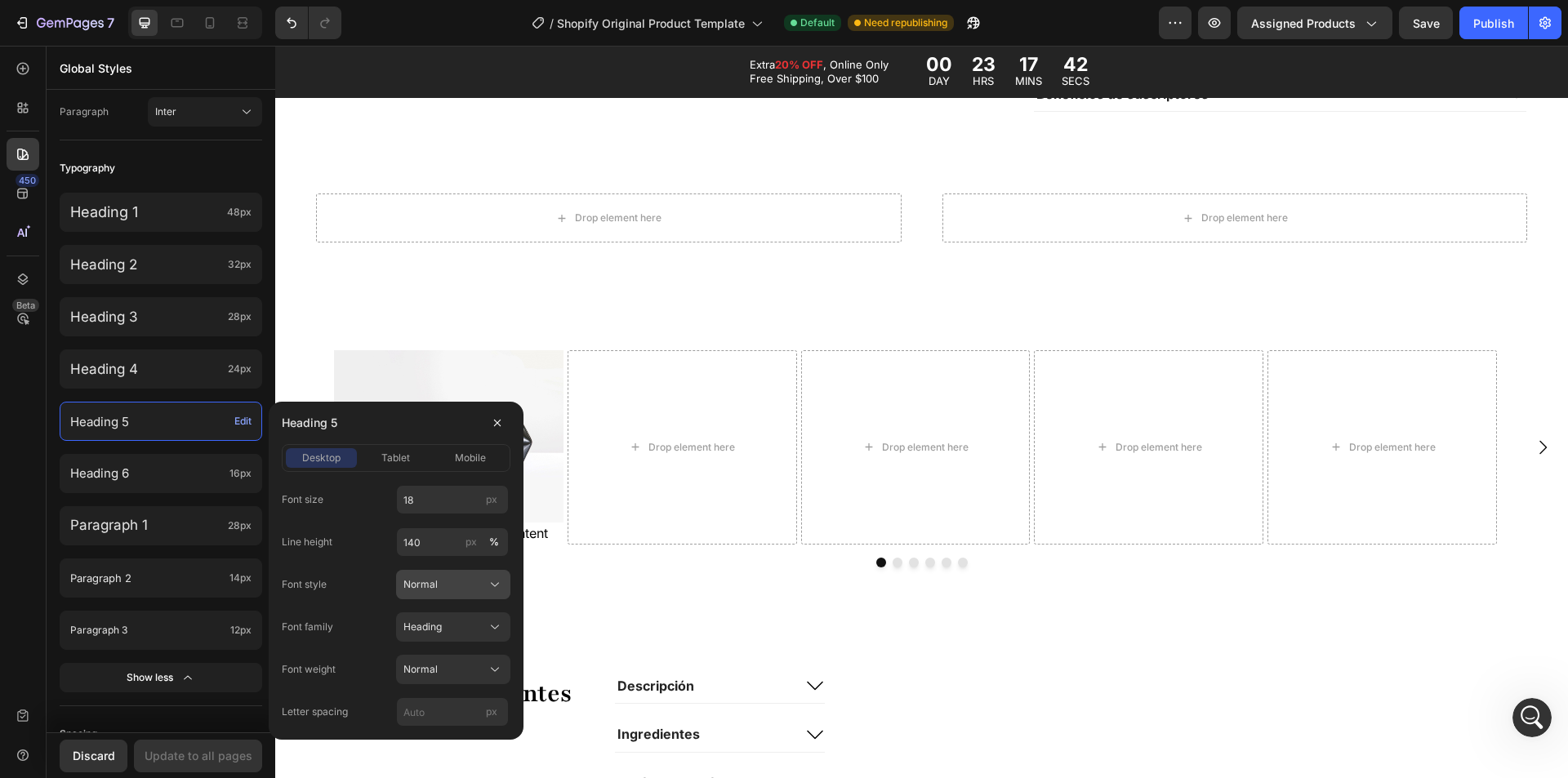
click at [446, 585] on div "Normal" at bounding box center [443, 585] width 80 height 15
click at [435, 569] on div "Font size 18 px Line height 140 px % Font style Normal Normal Italic Font famil…" at bounding box center [396, 606] width 229 height 242
click at [460, 627] on div "Heading" at bounding box center [443, 628] width 80 height 15
click at [460, 608] on div "Font size 18 px Line height 140 px % Font style Normal Font family Heading Para…" at bounding box center [396, 606] width 229 height 242
click at [453, 679] on button "Normal" at bounding box center [453, 669] width 115 height 29
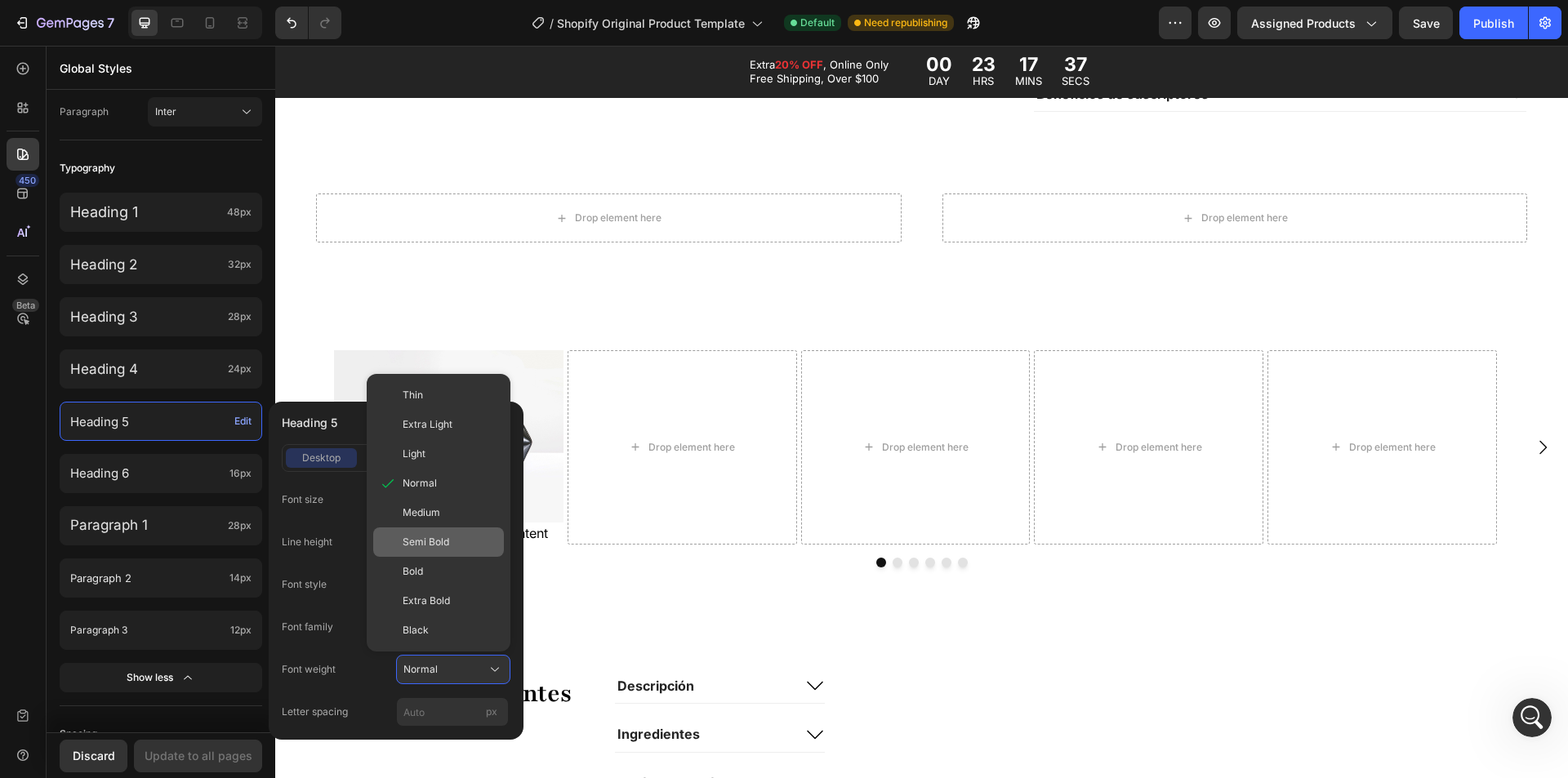
click at [440, 534] on div "Semi Bold" at bounding box center [438, 542] width 131 height 29
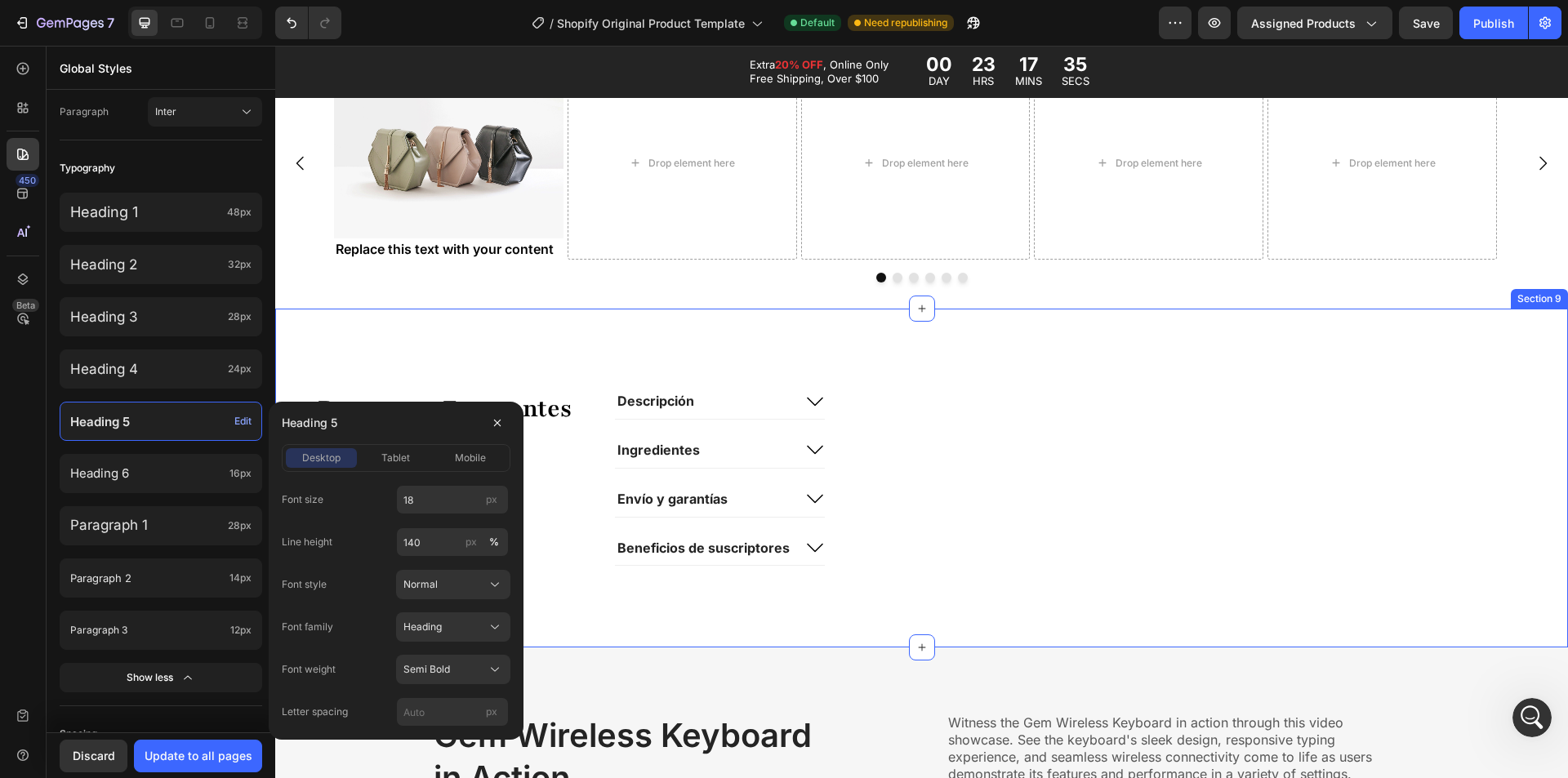
scroll to position [2287, 0]
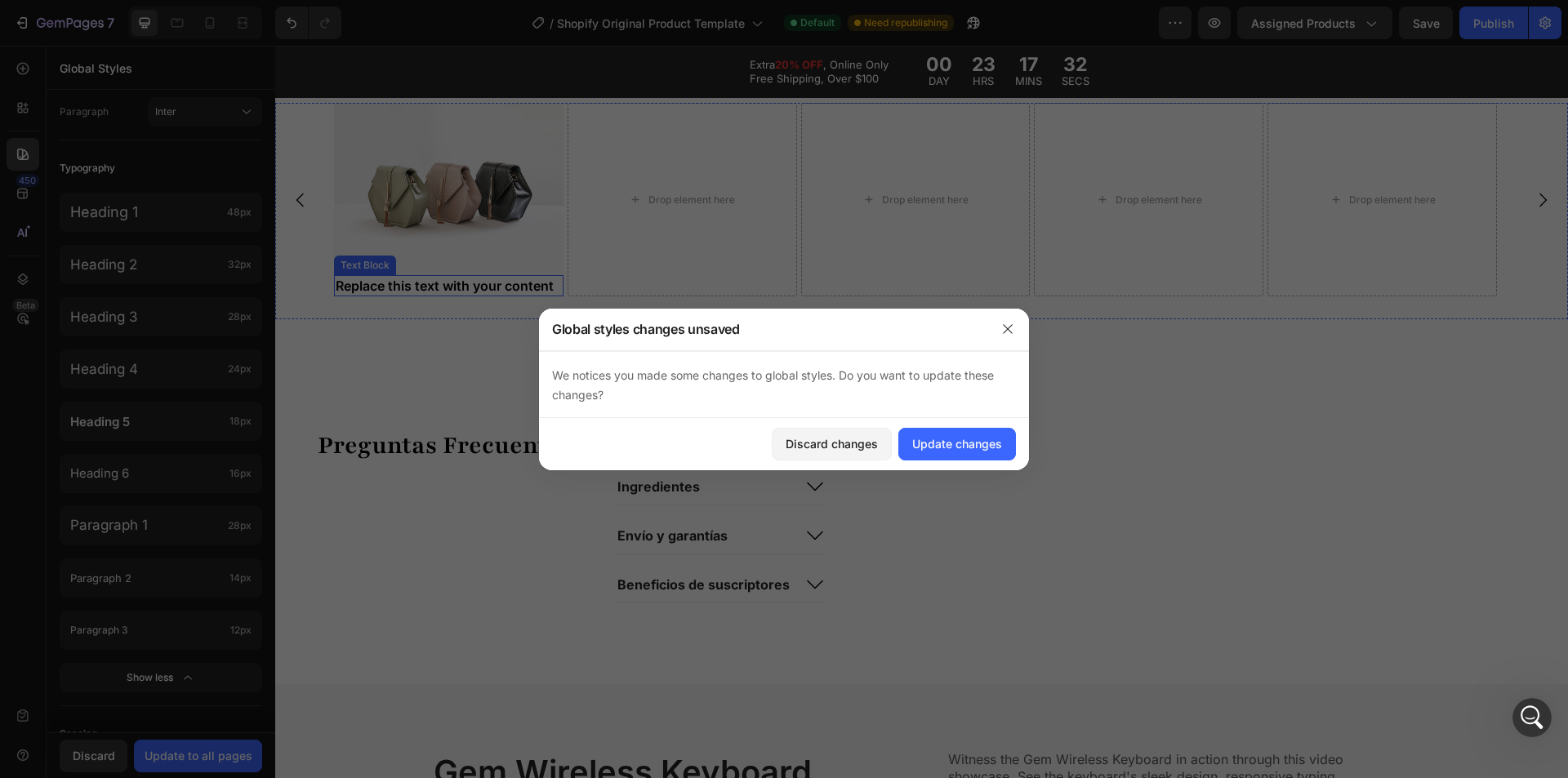
click at [461, 292] on div "Replace this text with your content" at bounding box center [449, 286] width 229 height 22
click at [955, 448] on div "Update changes" at bounding box center [957, 444] width 90 height 17
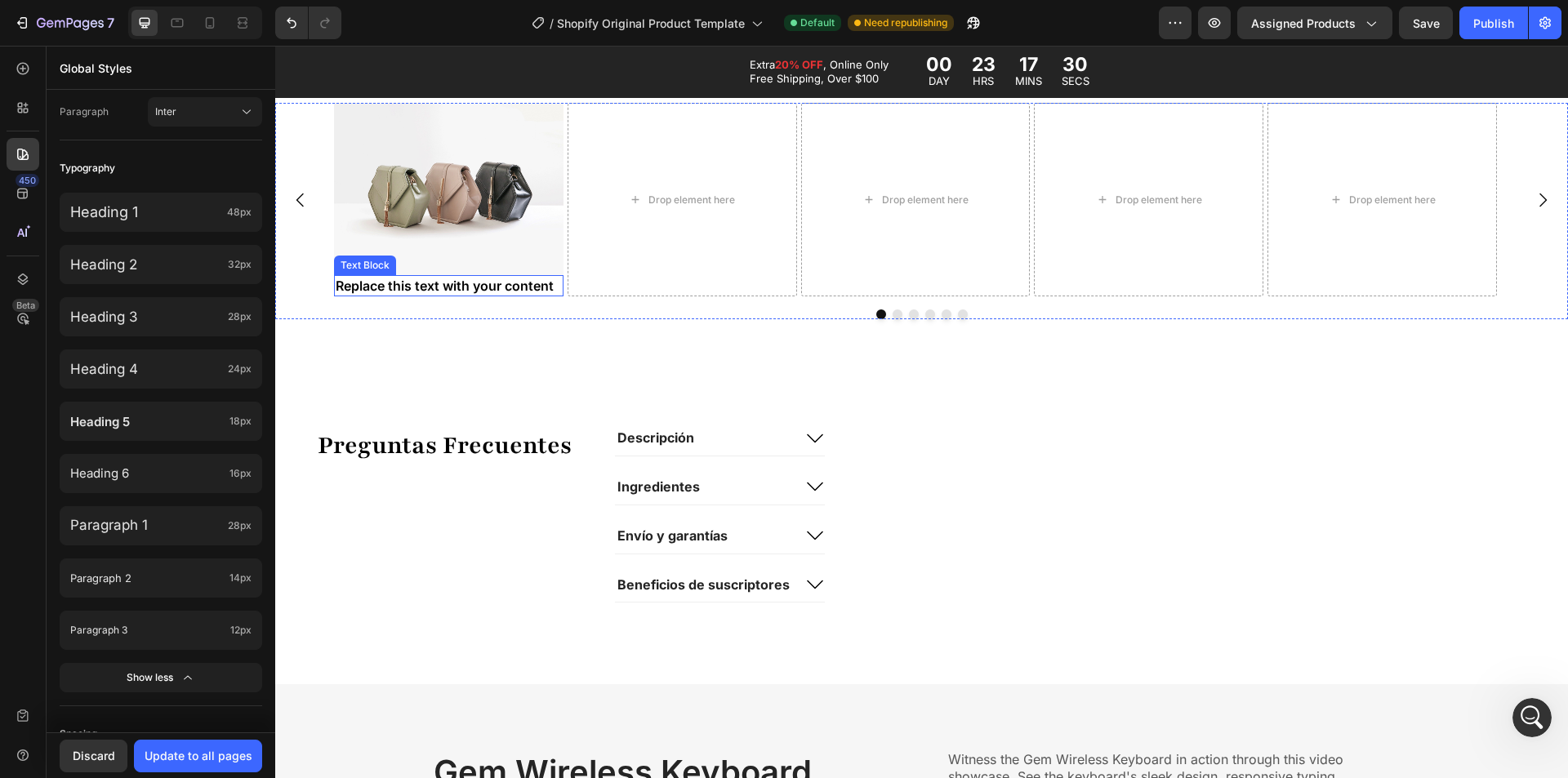
click at [498, 286] on div "Replace this text with your content" at bounding box center [449, 286] width 229 height 22
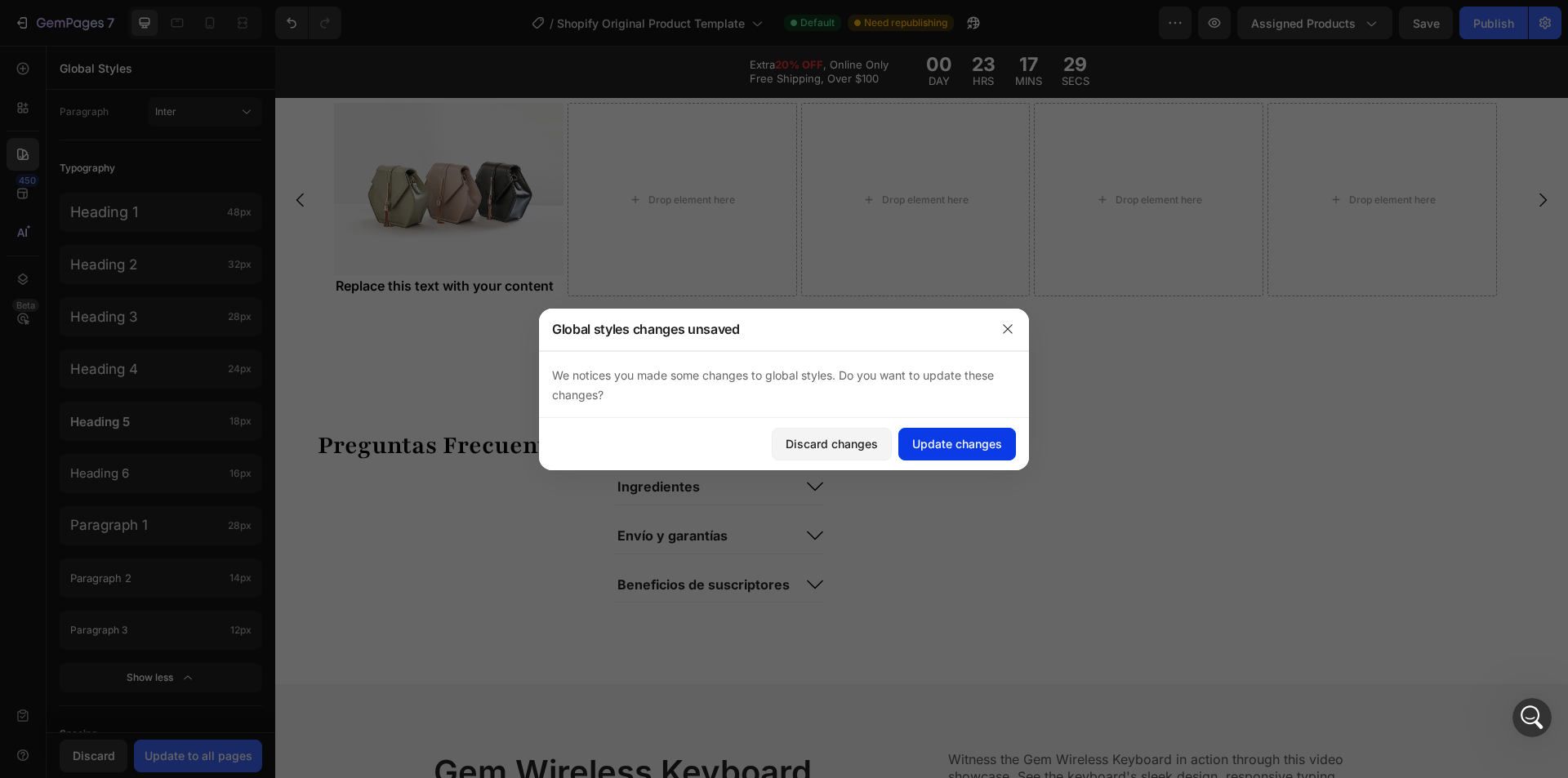
click at [945, 460] on button "Update changes" at bounding box center [957, 444] width 117 height 32
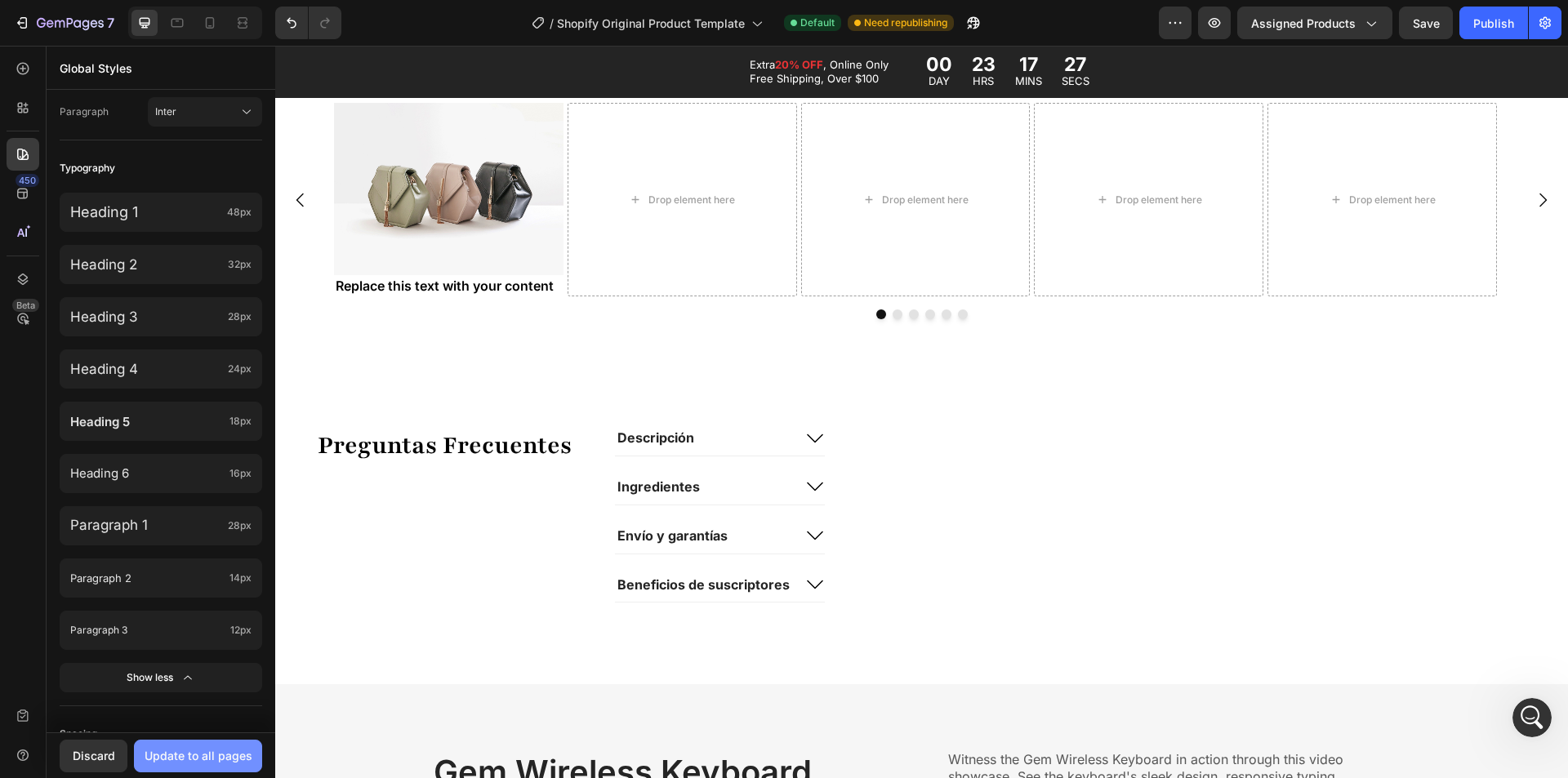
click at [189, 754] on div "Update to all pages" at bounding box center [199, 756] width 108 height 17
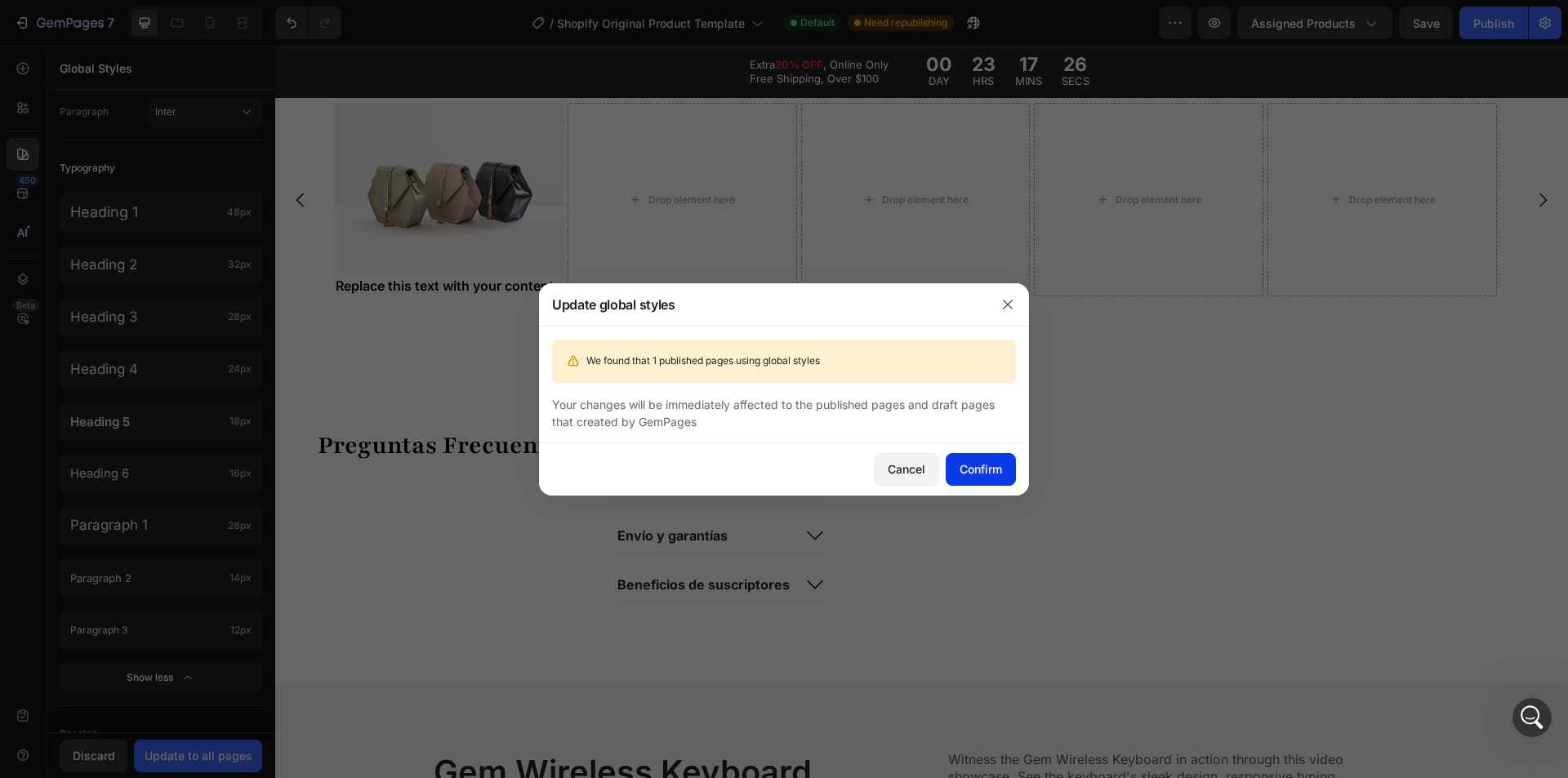
click at [972, 468] on div "Confirm" at bounding box center [980, 469] width 42 height 17
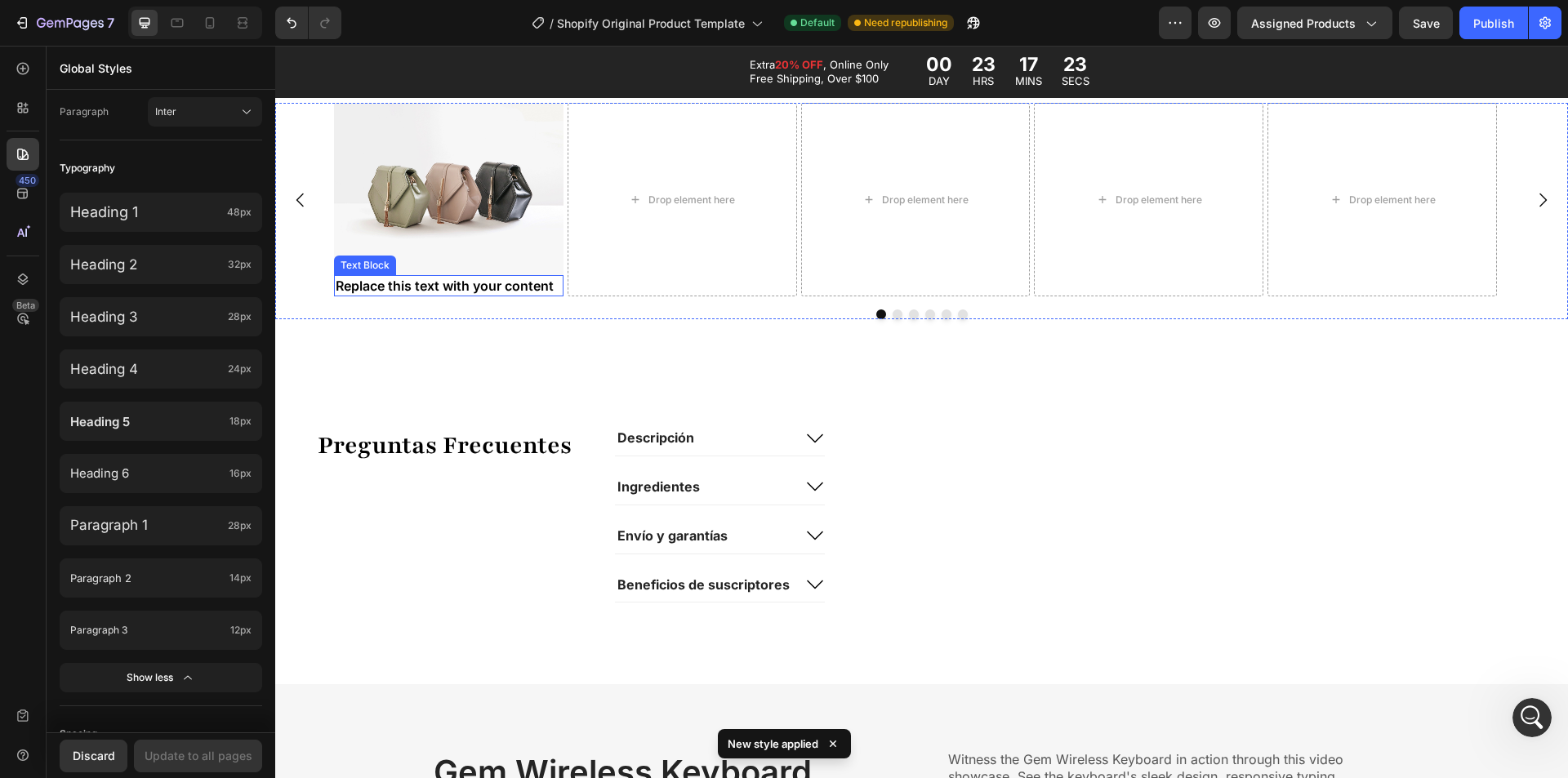
click at [467, 282] on div "Replace this text with your content" at bounding box center [449, 286] width 229 height 22
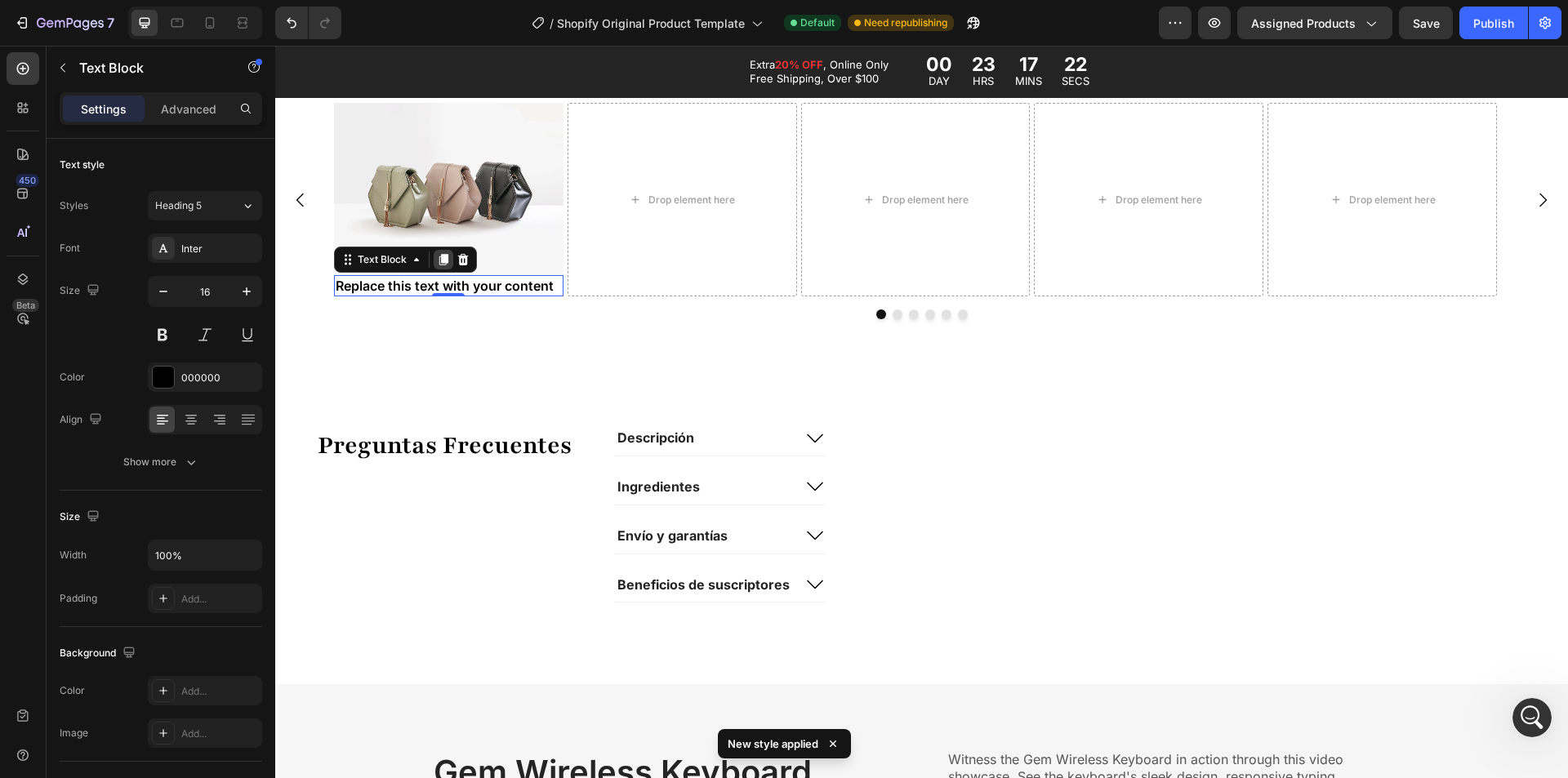
click at [445, 265] on icon at bounding box center [444, 260] width 13 height 13
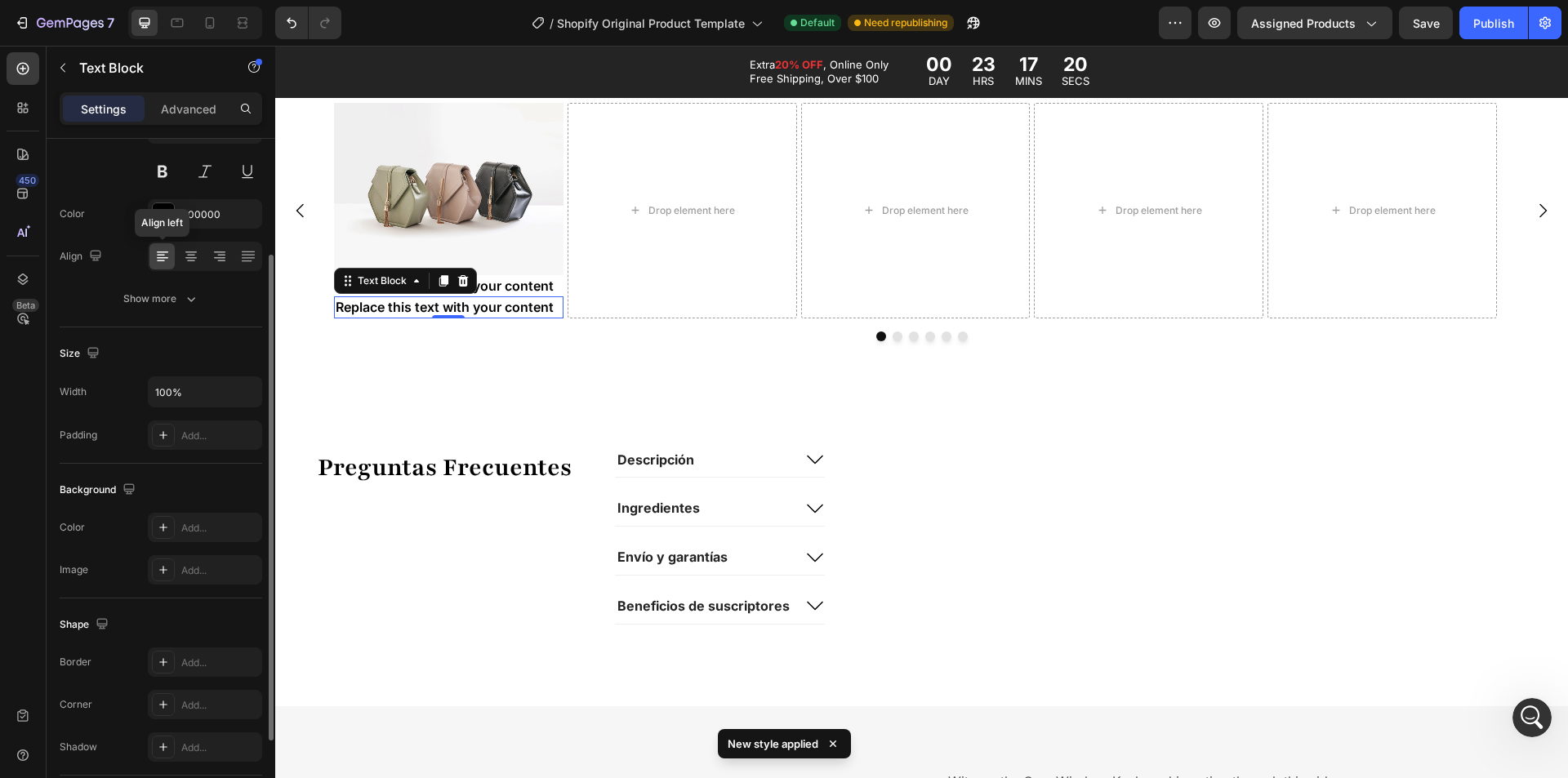
scroll to position [0, 0]
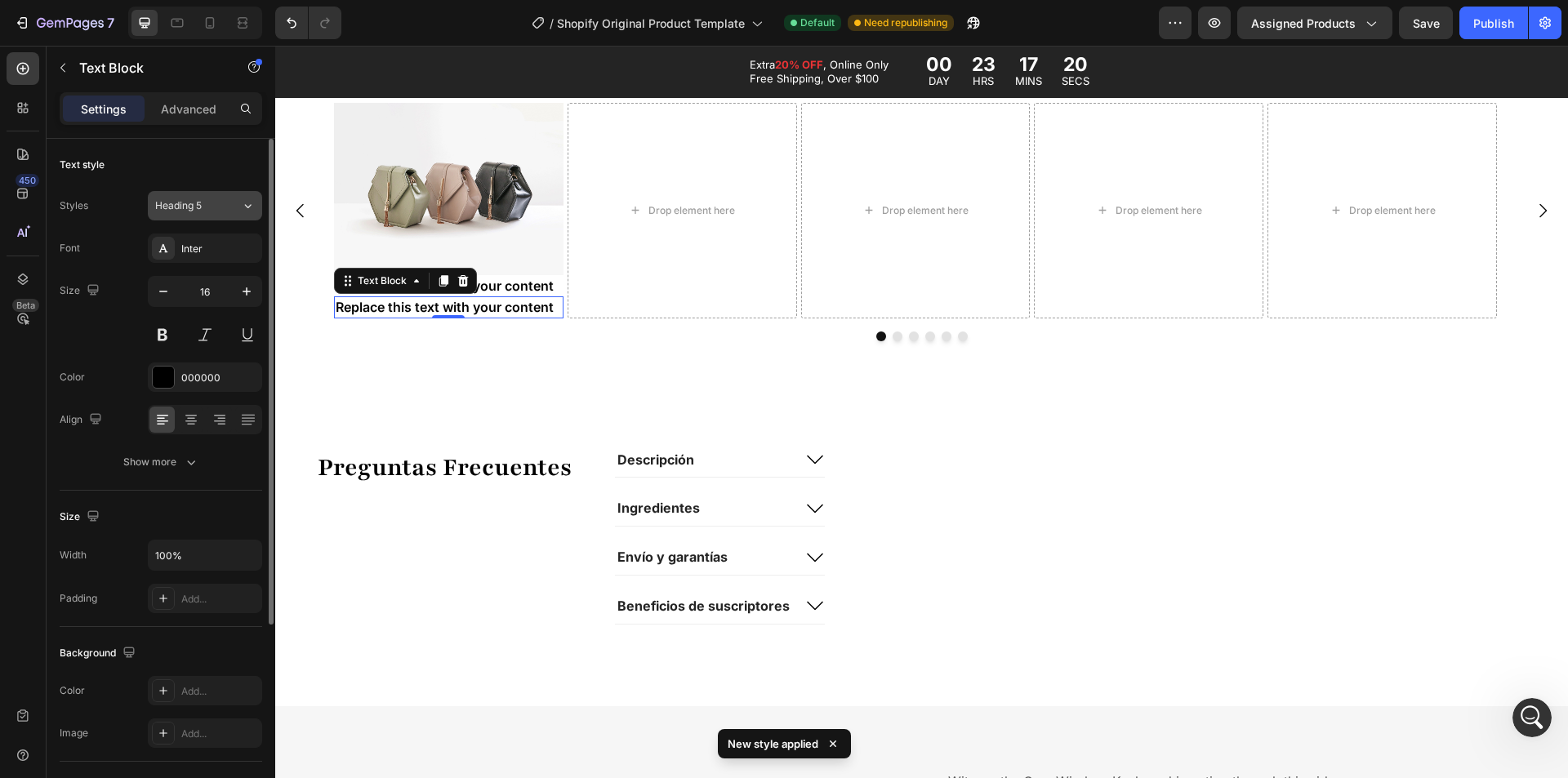
click at [216, 209] on div "Heading 5" at bounding box center [189, 206] width 67 height 15
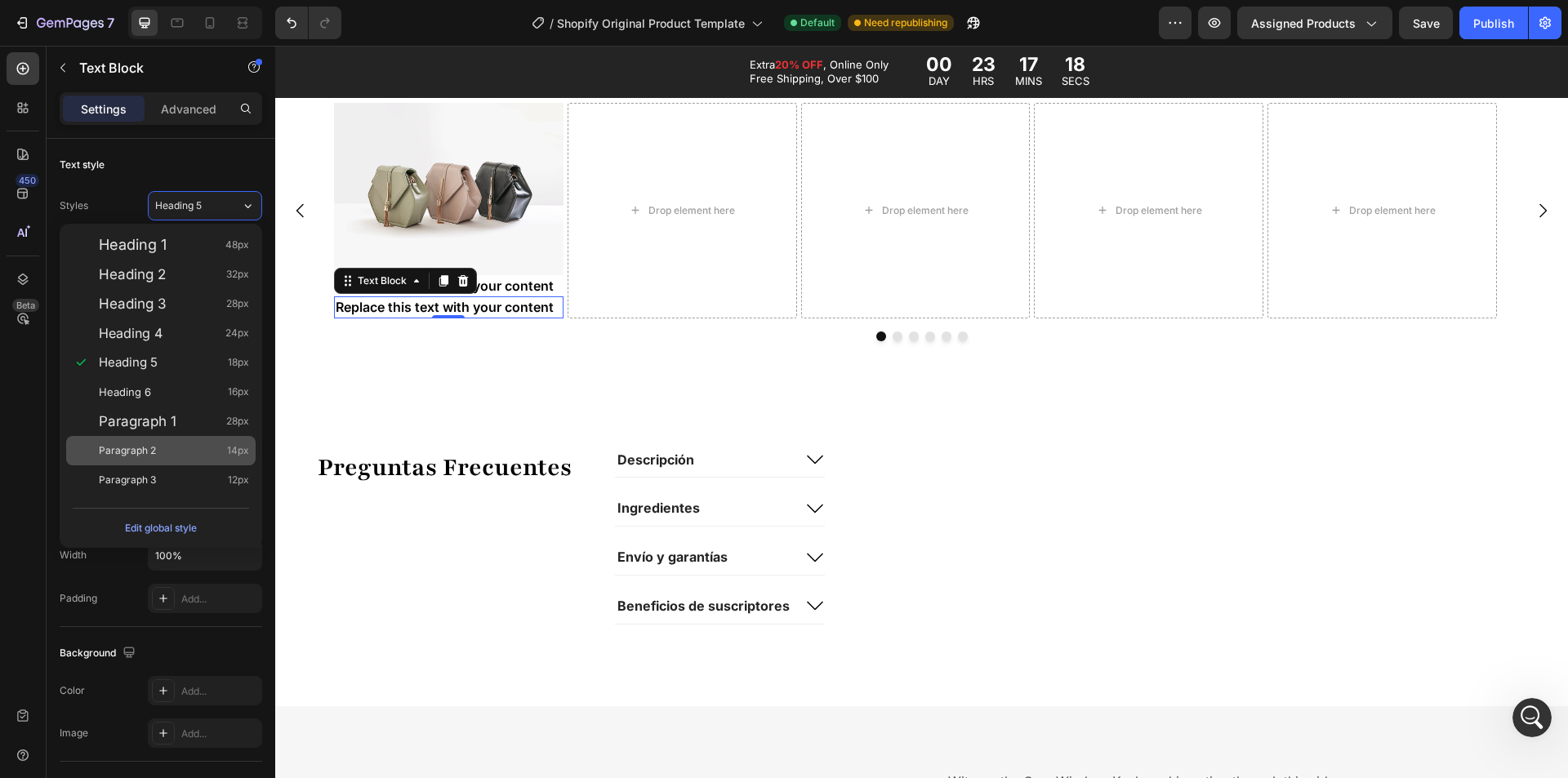
click at [163, 446] on div "Paragraph 2 14px" at bounding box center [174, 451] width 150 height 17
type input "14"
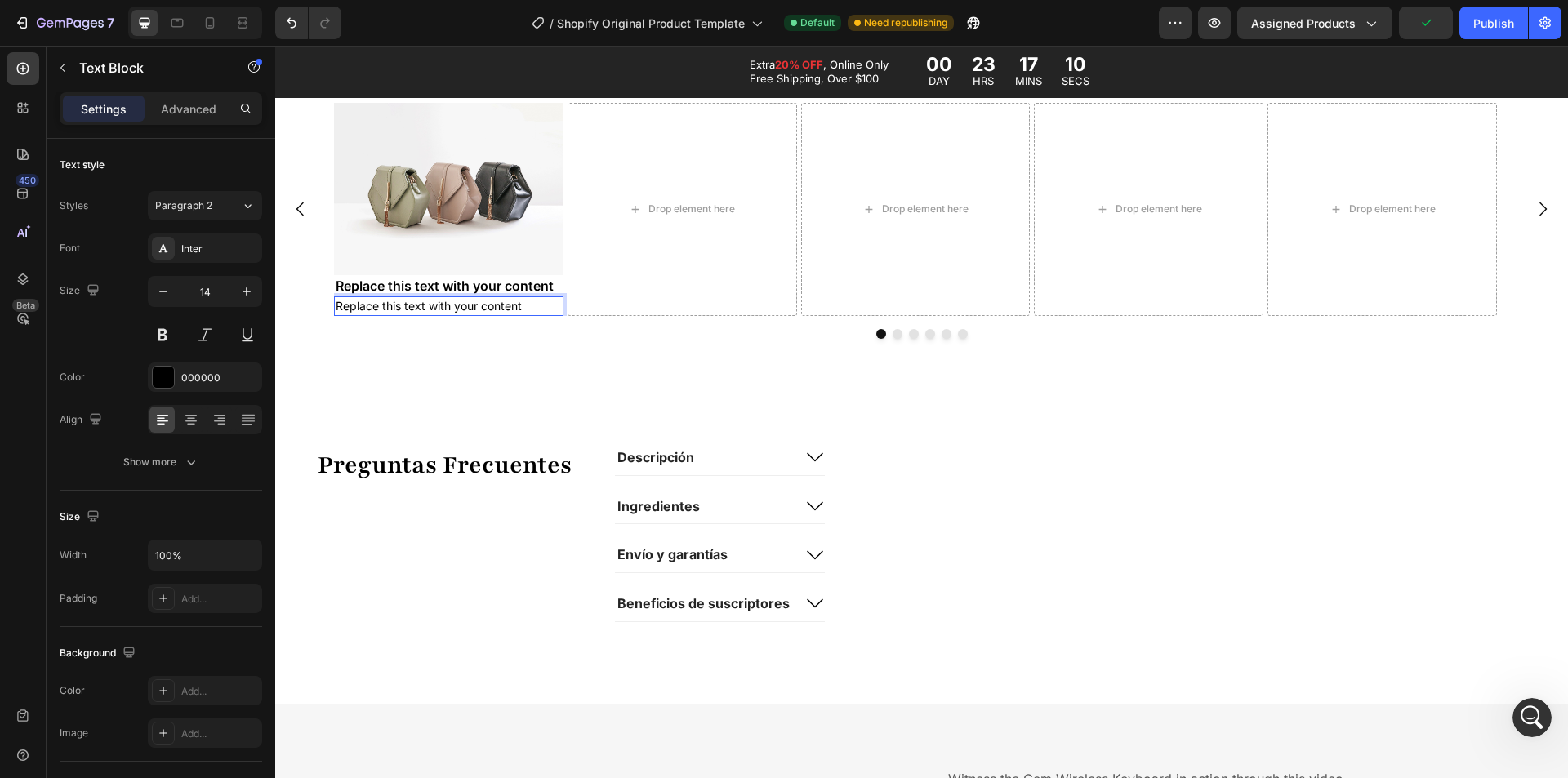
click at [496, 311] on div "Replace this text with your content" at bounding box center [449, 307] width 229 height 20
click at [496, 311] on p "Replace this text with your content" at bounding box center [449, 307] width 226 height 17
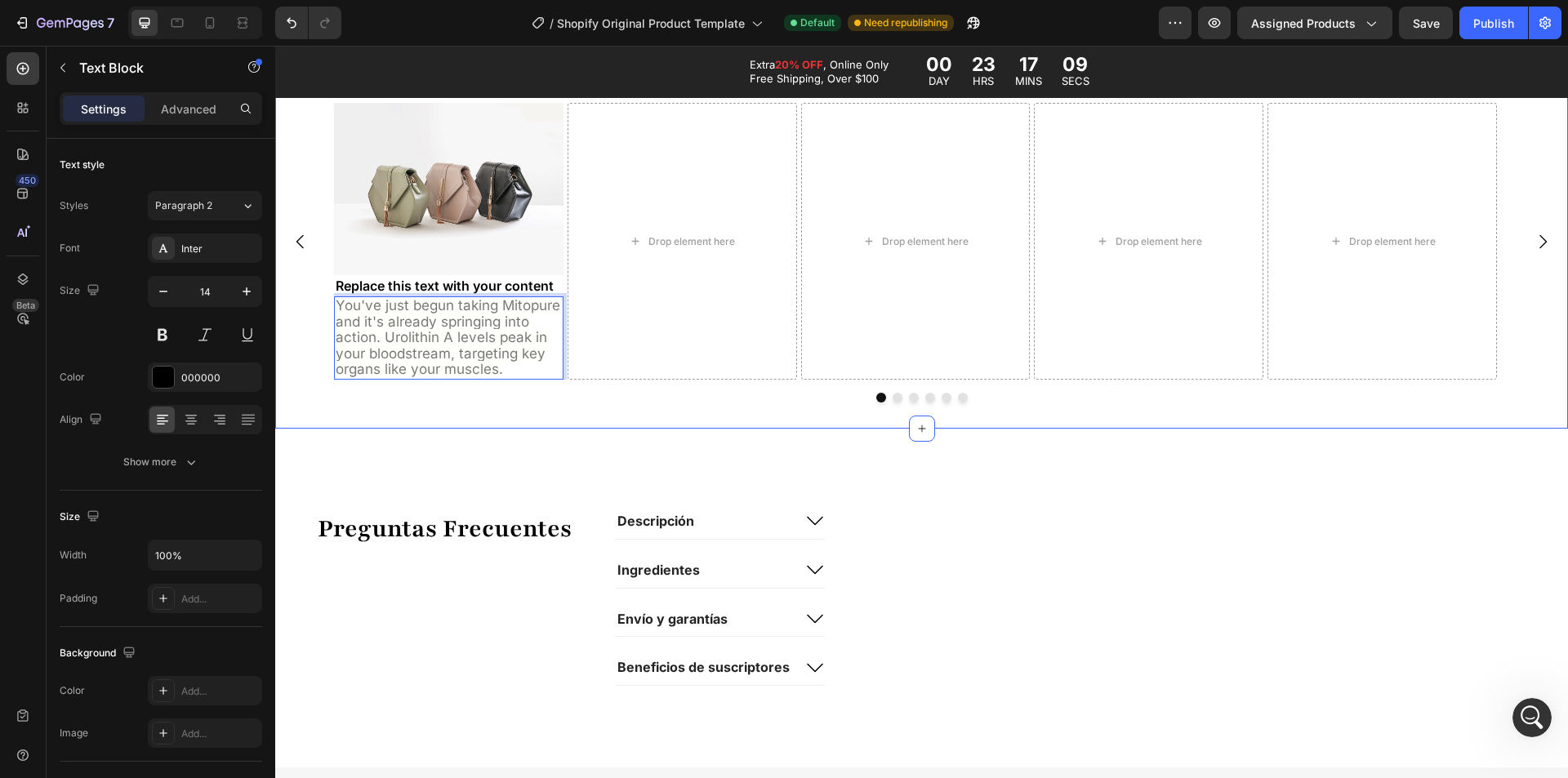
click at [702, 414] on div "Image Replace this text with your content Text Block You've just begun taking M…" at bounding box center [921, 252] width 1293 height 352
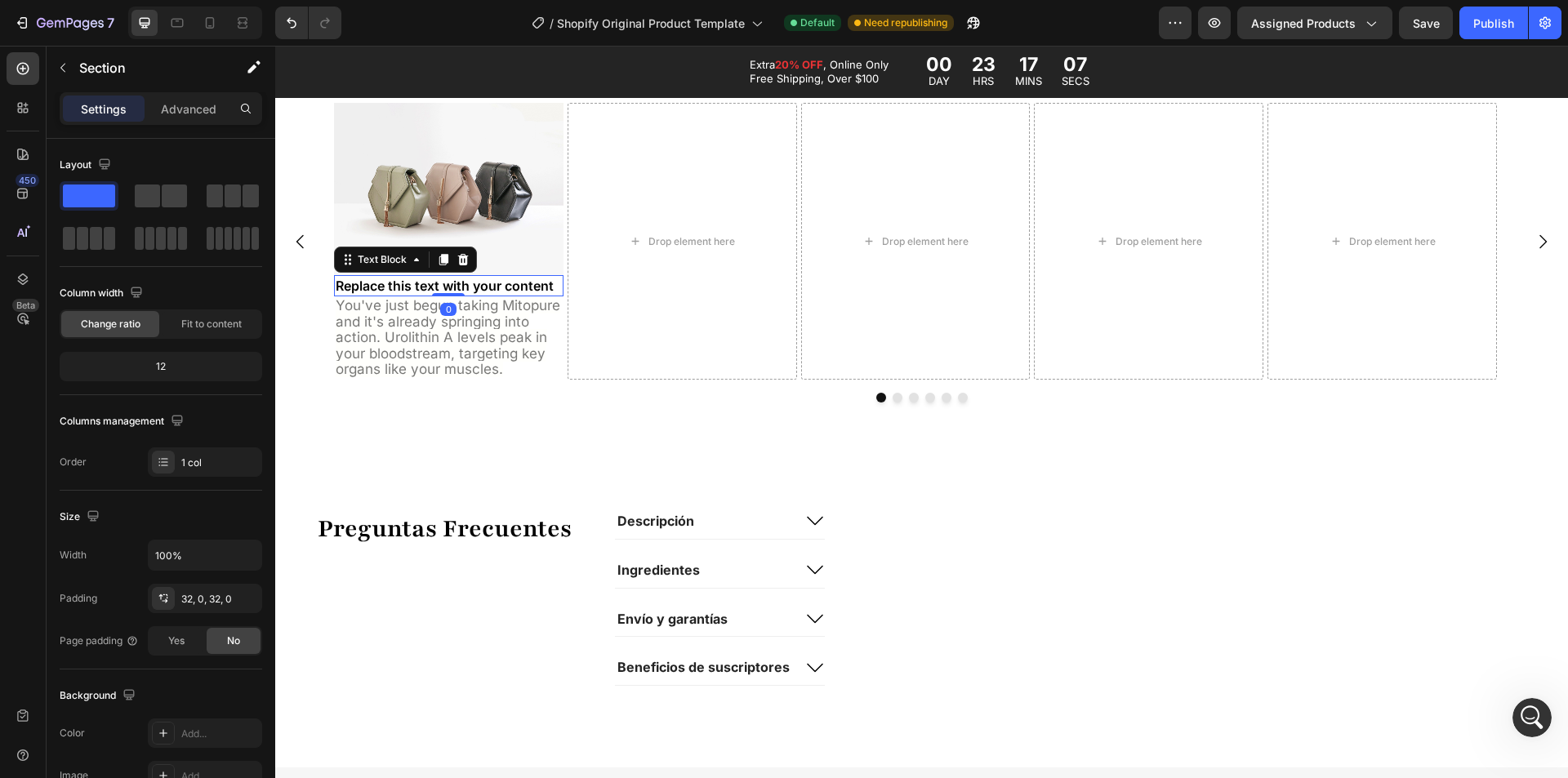
click at [496, 292] on div "Replace this text with your content" at bounding box center [449, 286] width 229 height 22
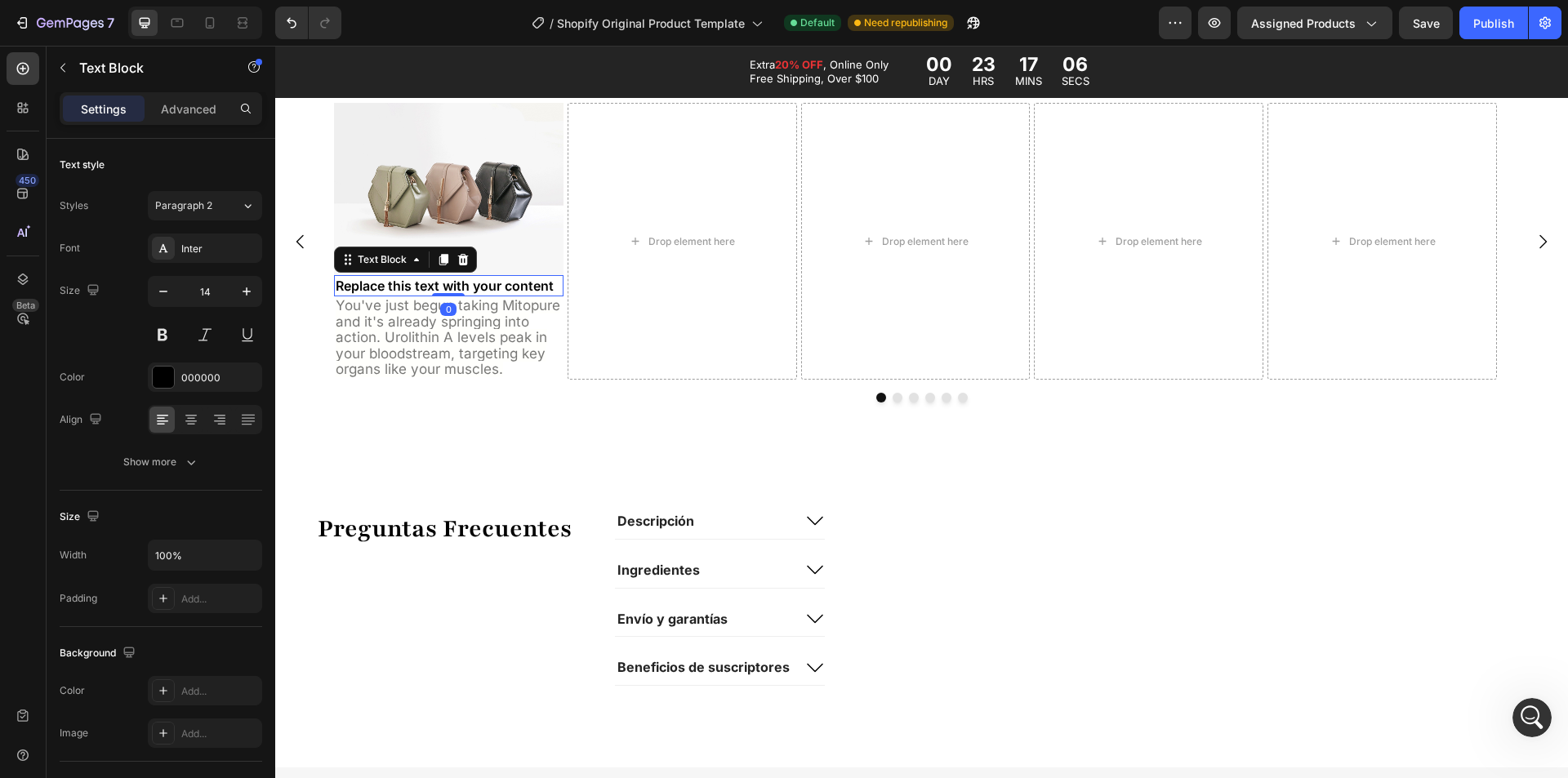
click at [526, 291] on div "Replace this text with your content" at bounding box center [449, 286] width 229 height 22
click at [441, 300] on div at bounding box center [448, 298] width 32 height 5
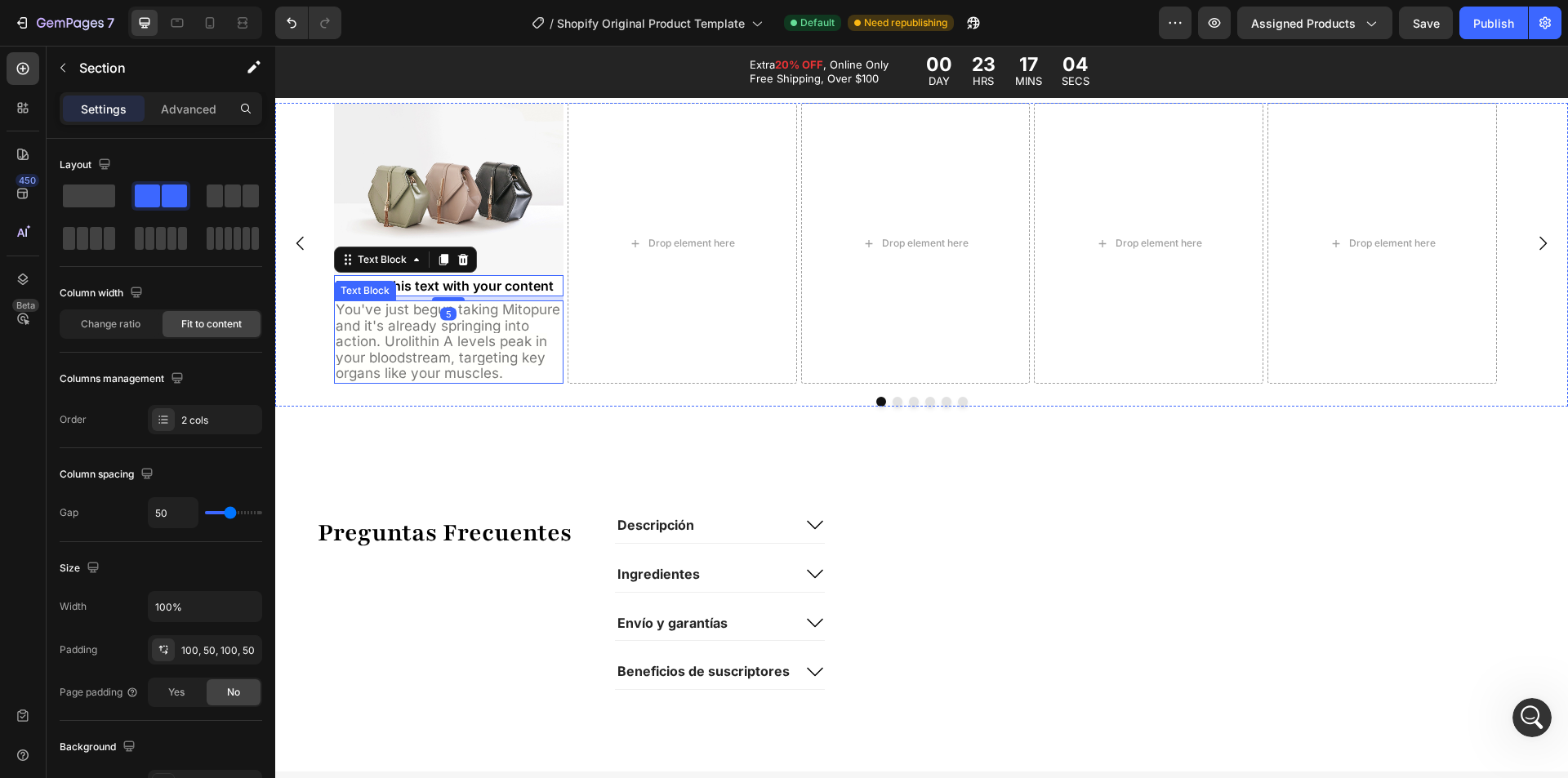
click at [636, 442] on div "Preguntas Frecuentes Text Block Descripción Ingredientes Envío y garantías Bene…" at bounding box center [921, 603] width 1293 height 339
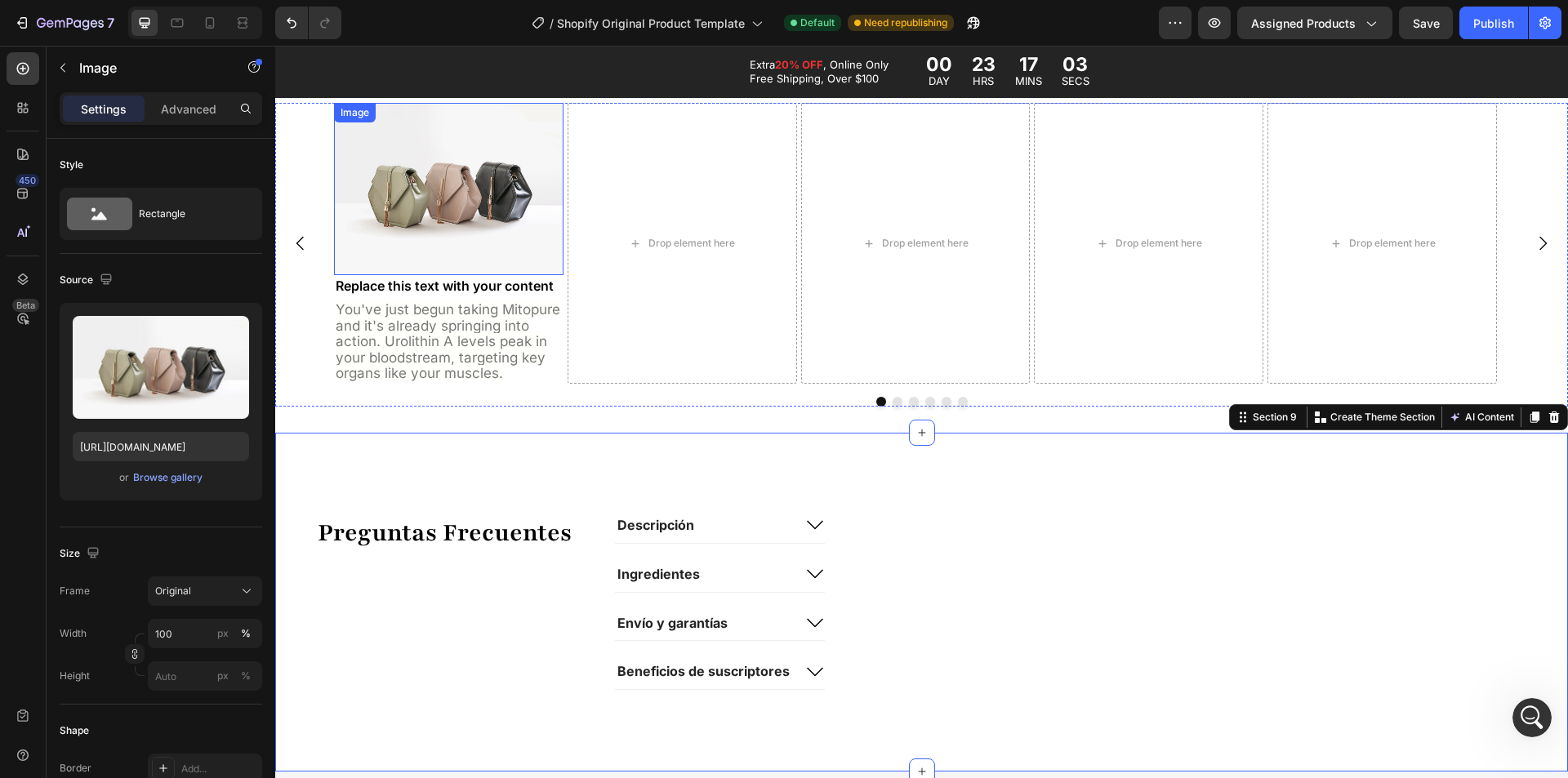
click at [496, 253] on img at bounding box center [449, 189] width 229 height 172
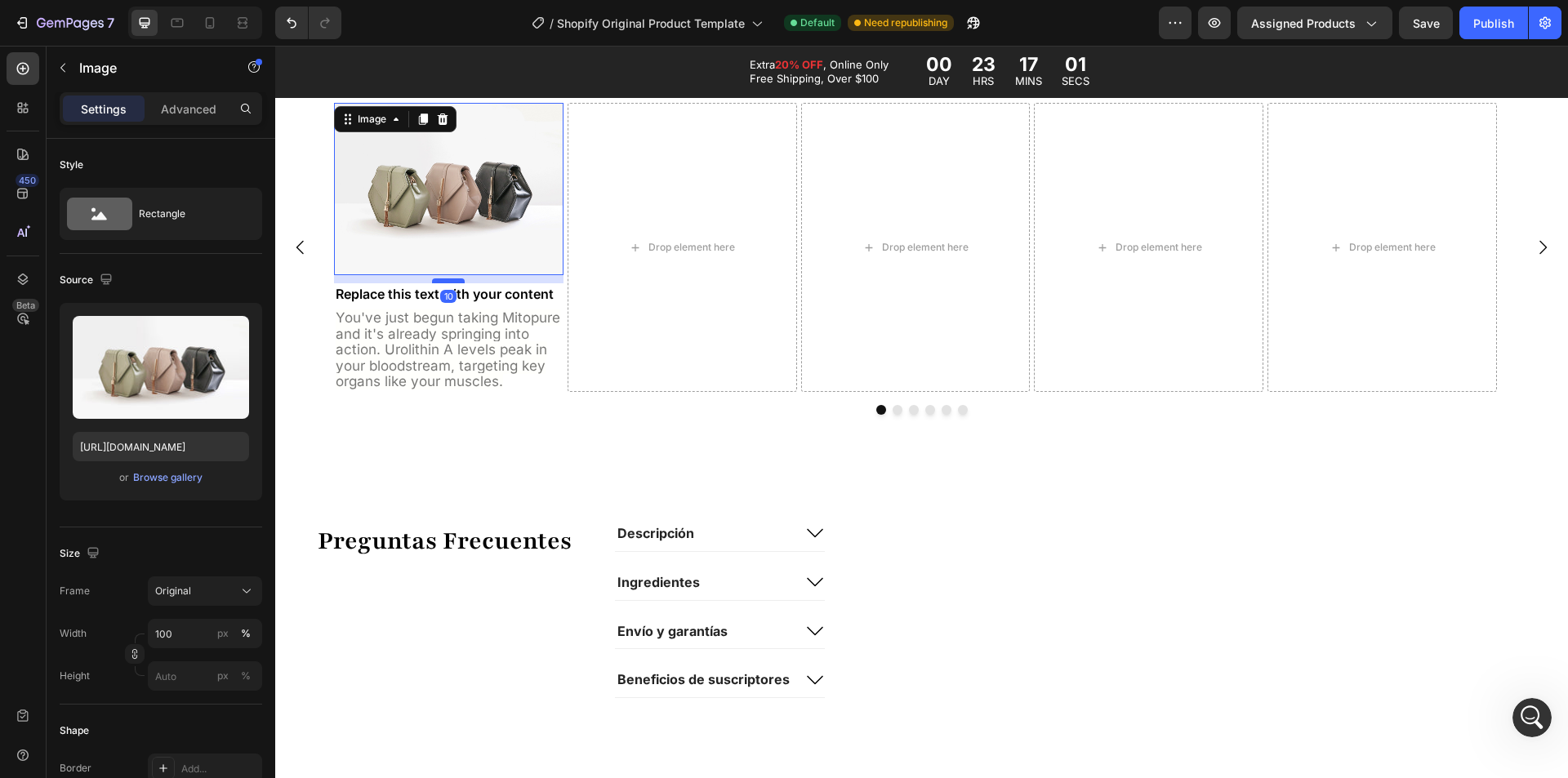
drag, startPoint x: 454, startPoint y: 273, endPoint x: 456, endPoint y: 281, distance: 8.2
click at [456, 281] on div at bounding box center [448, 281] width 32 height 5
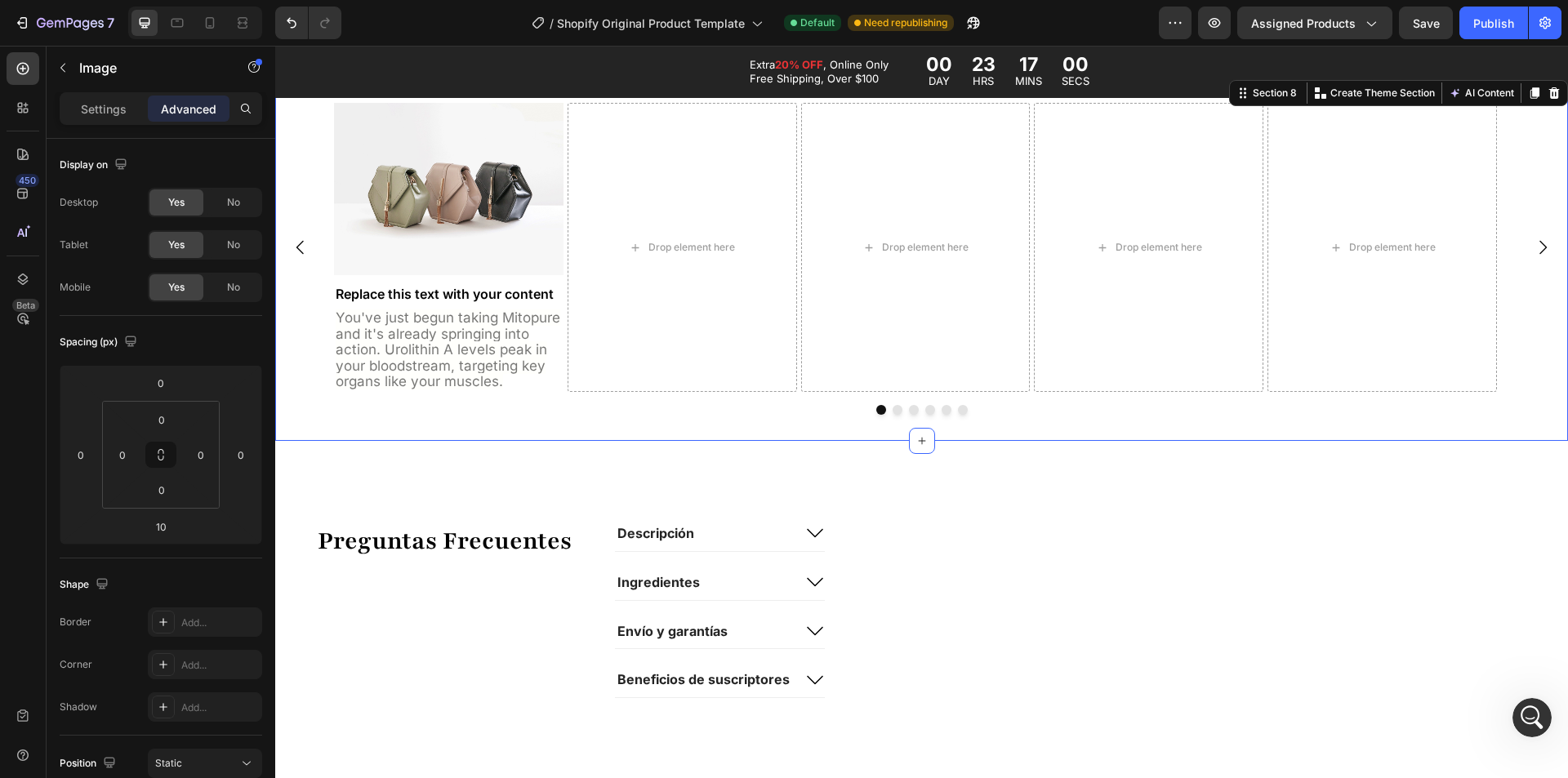
click at [697, 440] on div "Image Replace this text with your content Text Block You've just begun taking M…" at bounding box center [921, 259] width 1293 height 364
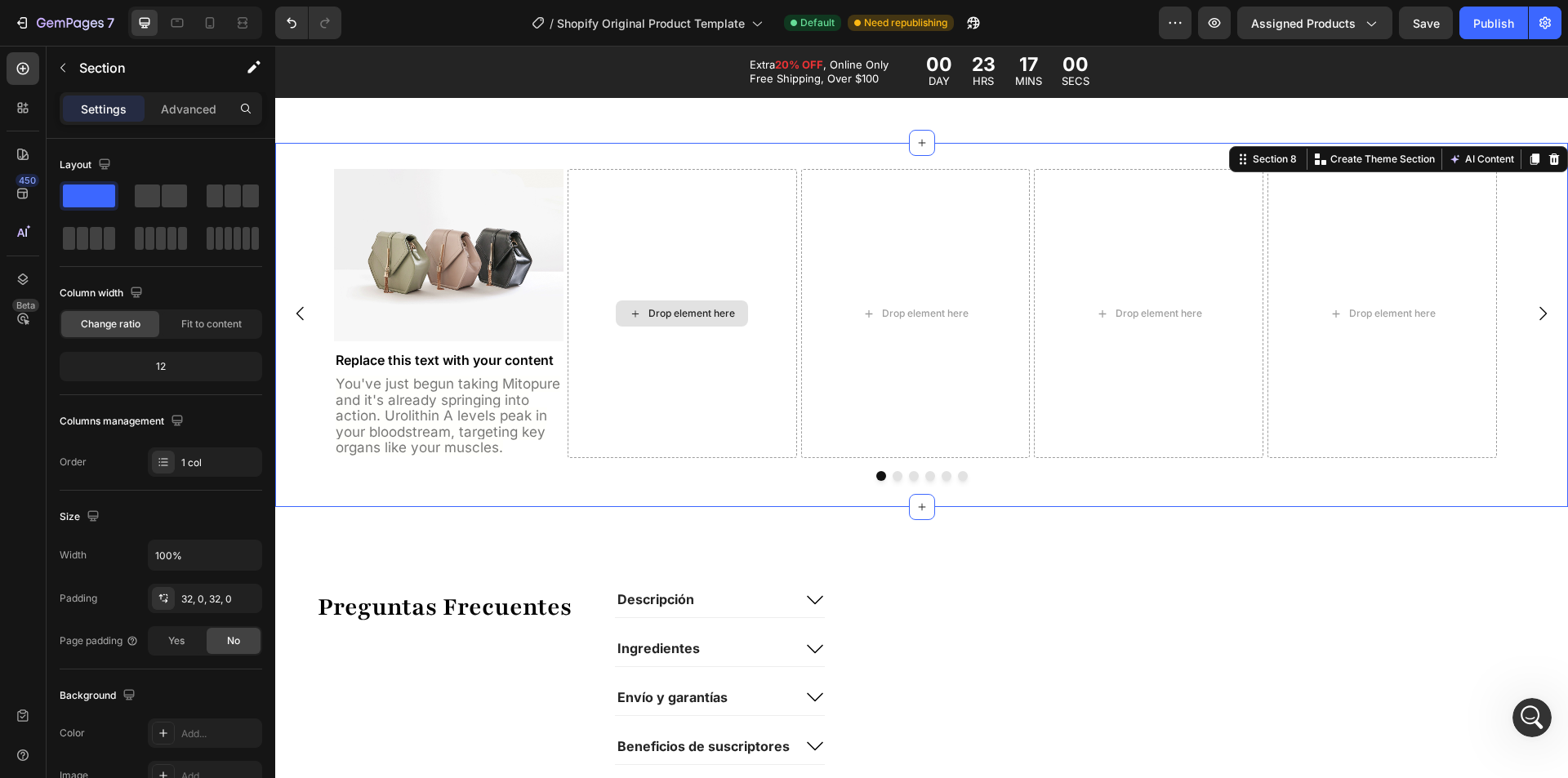
scroll to position [2123, 0]
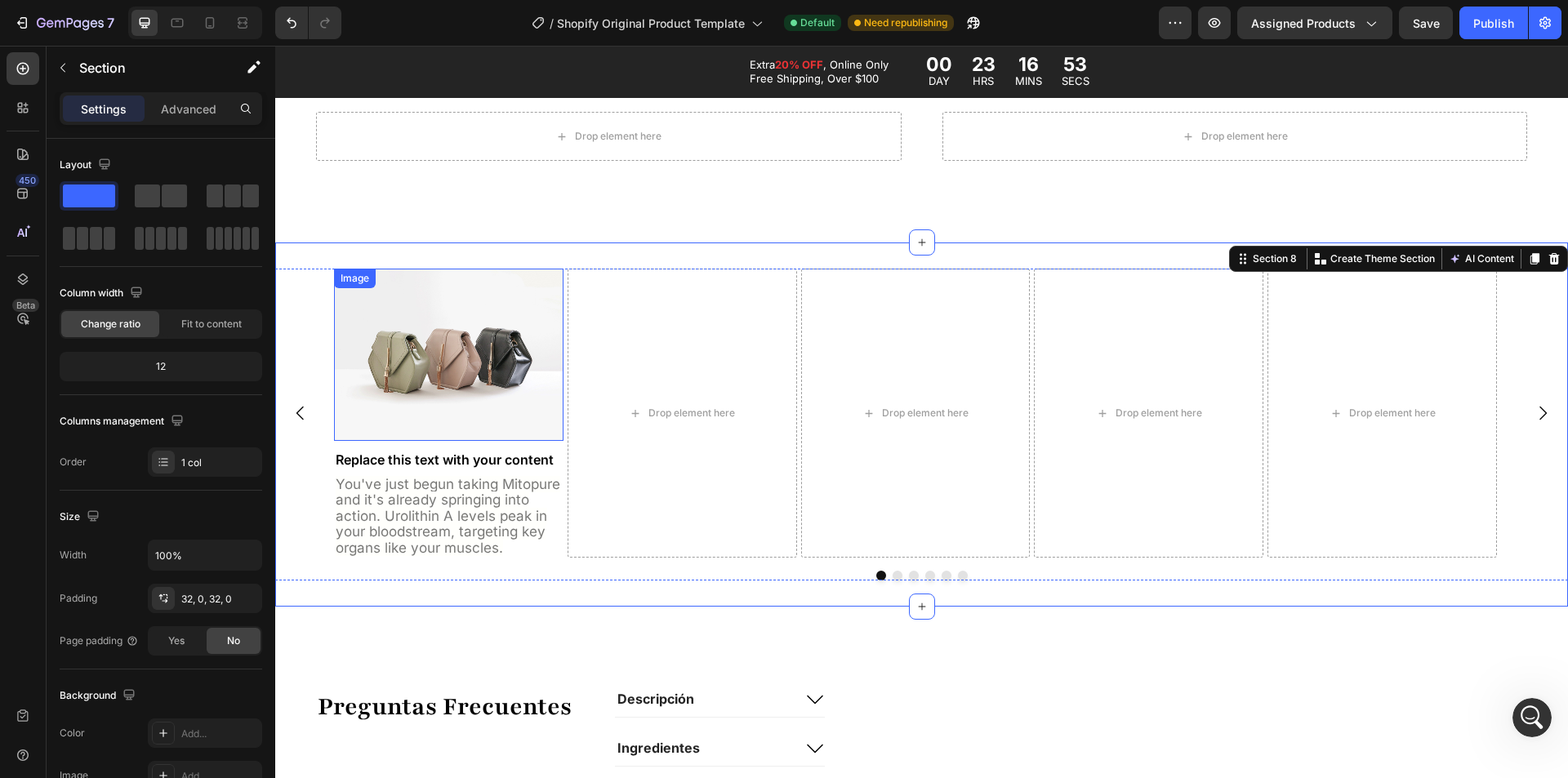
click at [412, 349] on img at bounding box center [449, 354] width 229 height 172
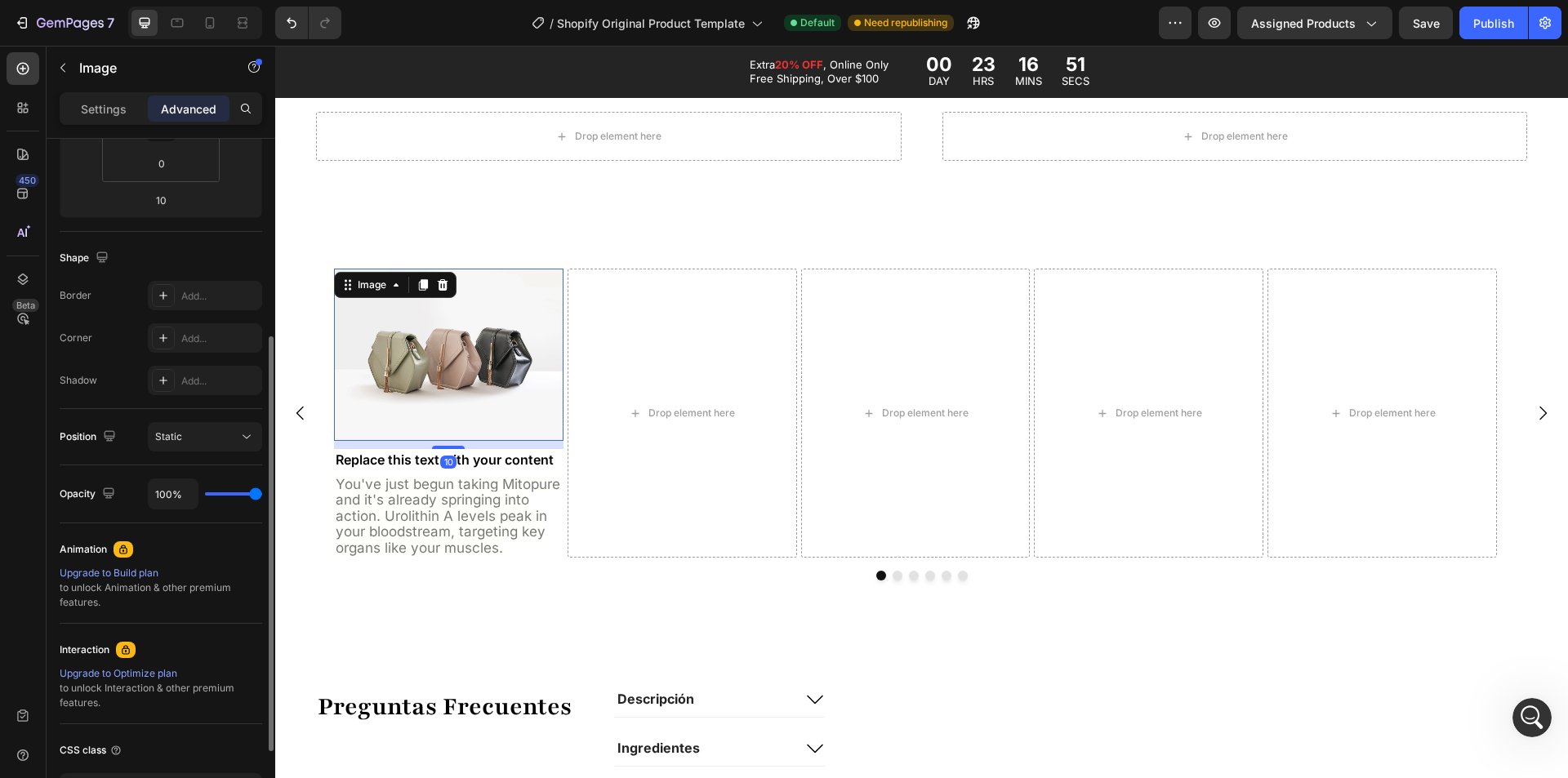
scroll to position [0, 0]
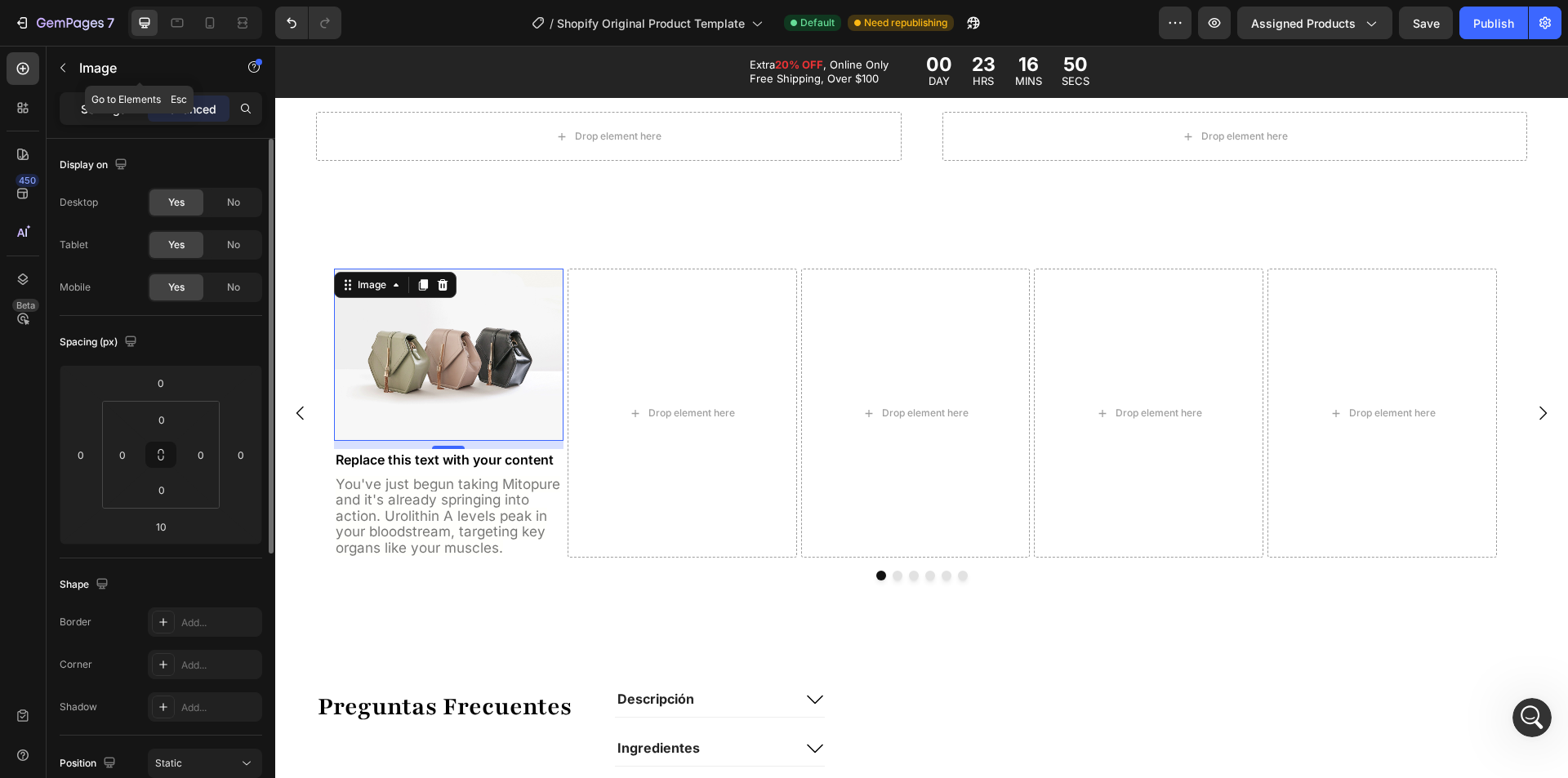
click at [101, 92] on div "Settings Advanced" at bounding box center [161, 108] width 203 height 32
drag, startPoint x: 103, startPoint y: 102, endPoint x: 113, endPoint y: 112, distance: 14.1
click at [103, 103] on p "Settings" at bounding box center [103, 109] width 46 height 17
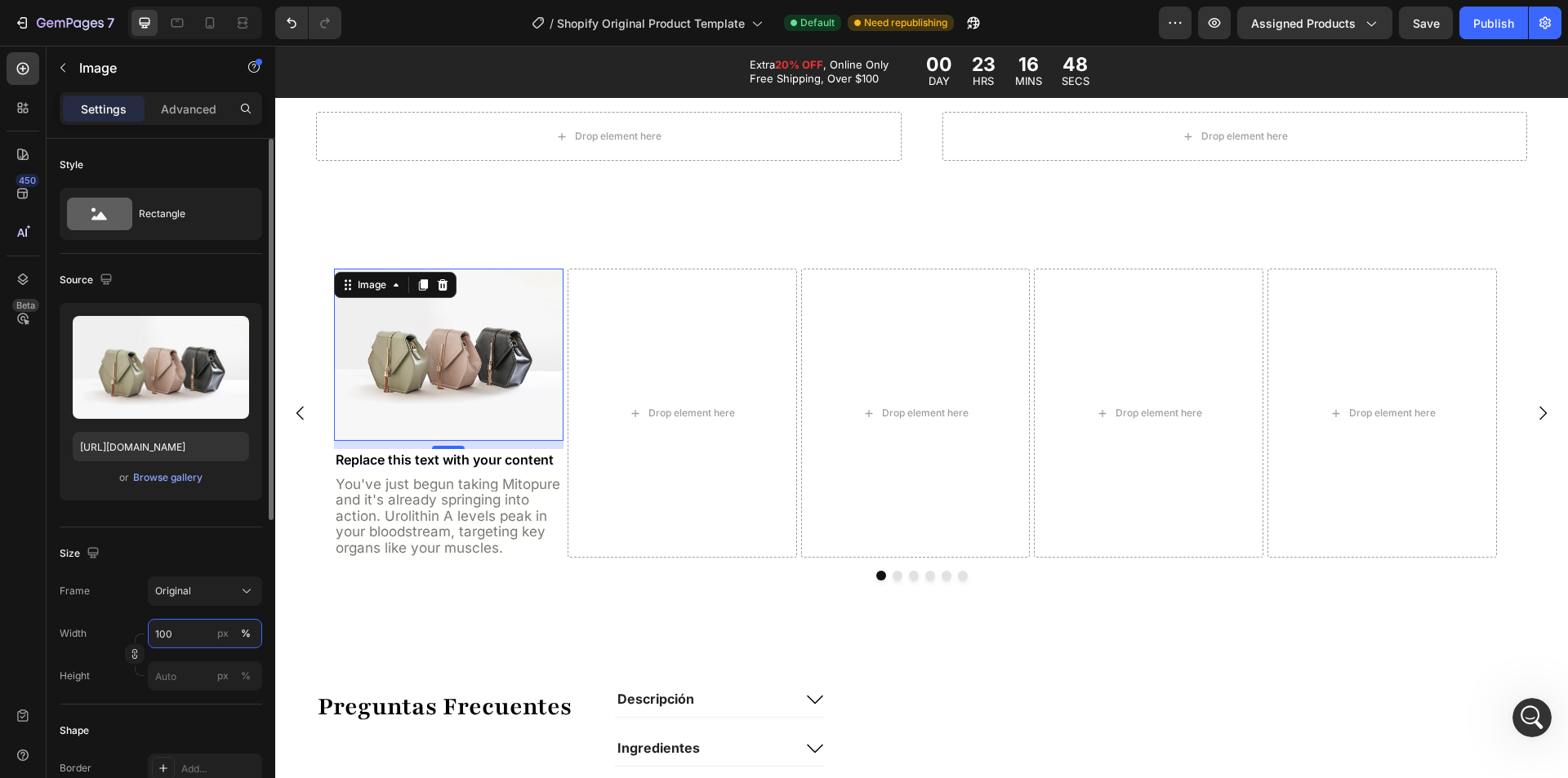
click at [170, 642] on input "100" at bounding box center [205, 633] width 115 height 29
click at [134, 633] on div "Width 100 px %" at bounding box center [161, 633] width 203 height 29
click at [138, 651] on icon "button" at bounding box center [135, 654] width 12 height 12
click at [180, 715] on input "px %" at bounding box center [205, 716] width 115 height 29
paste input "100"
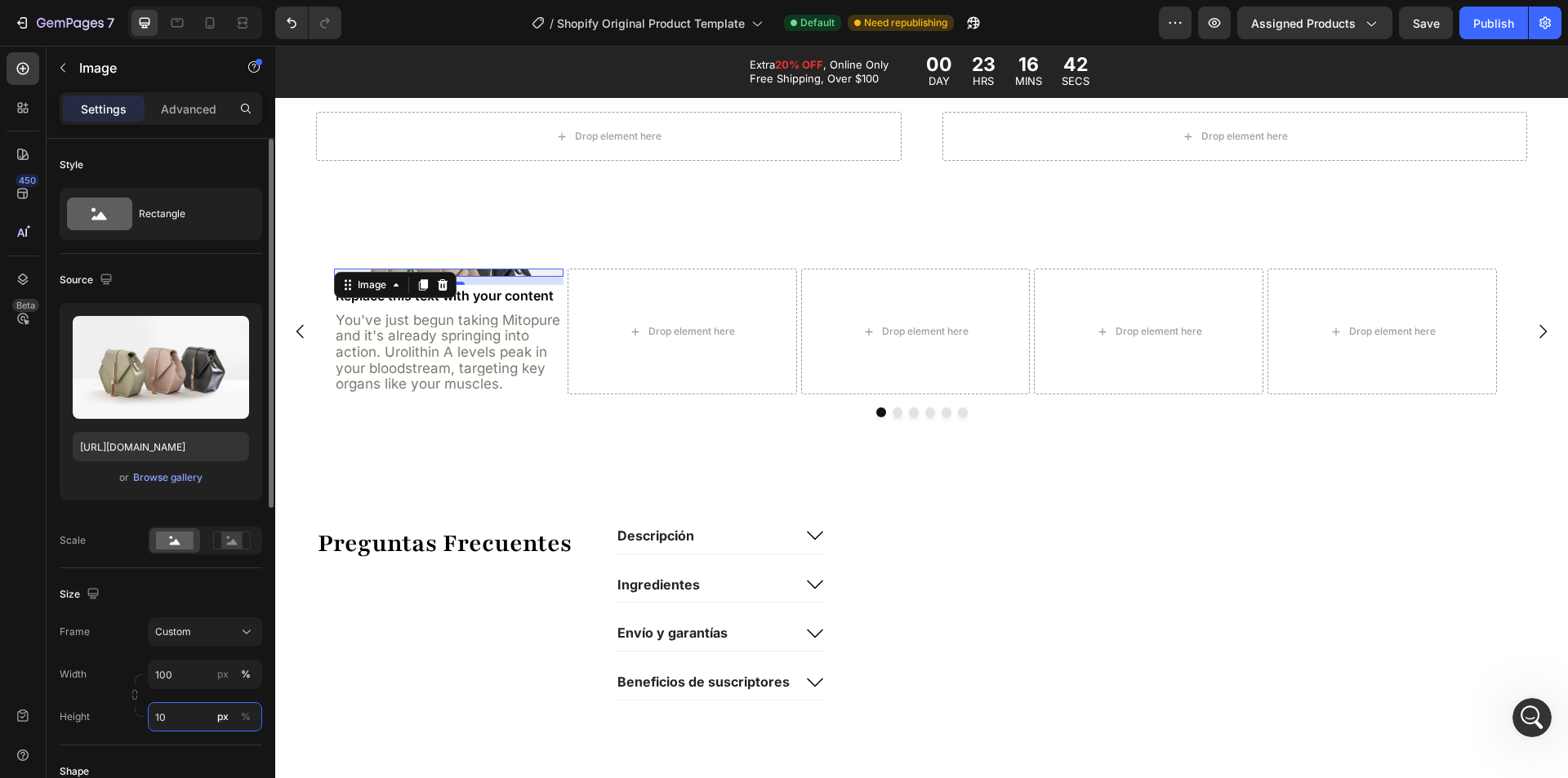
type input "1"
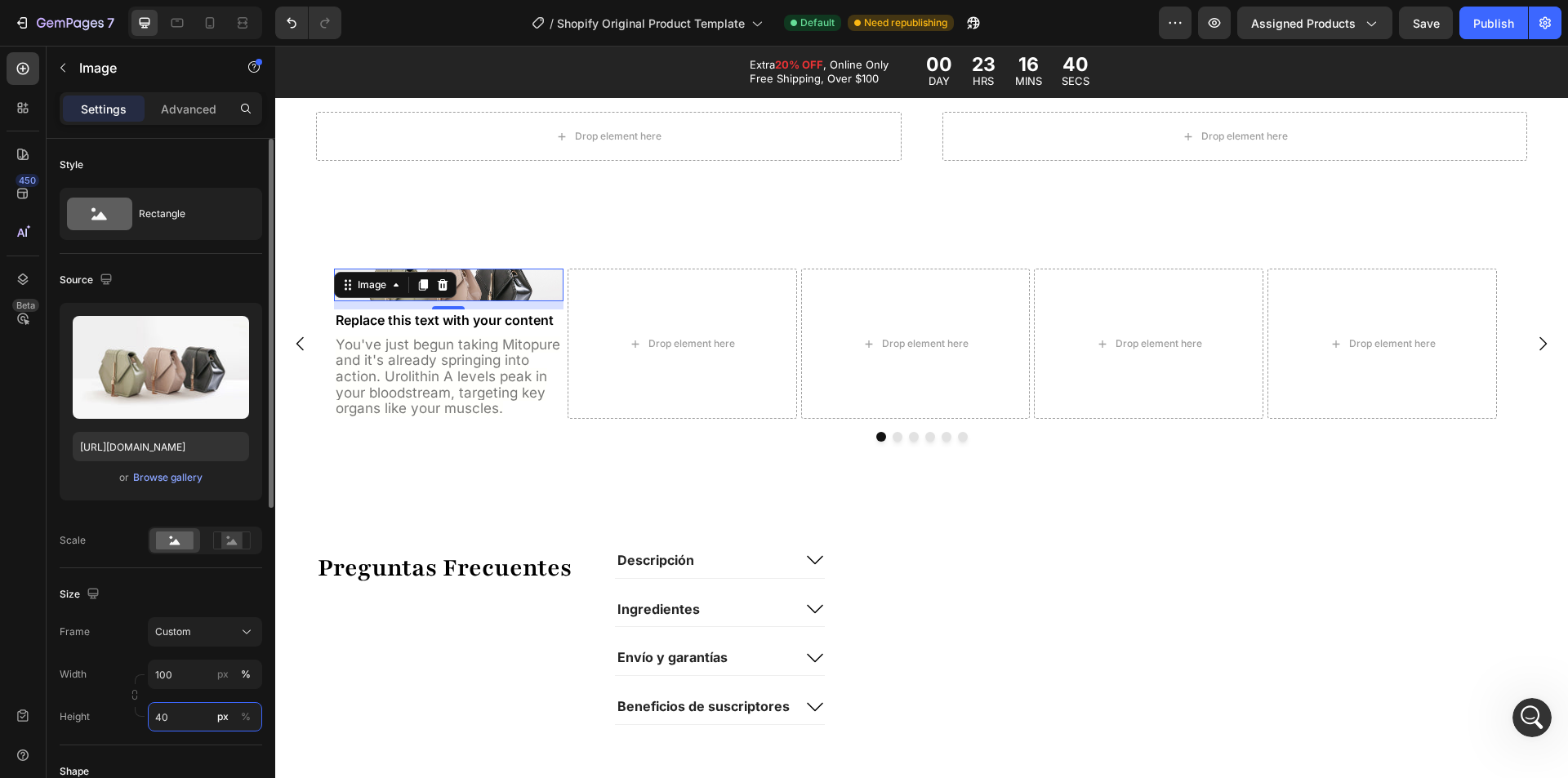
type input "4"
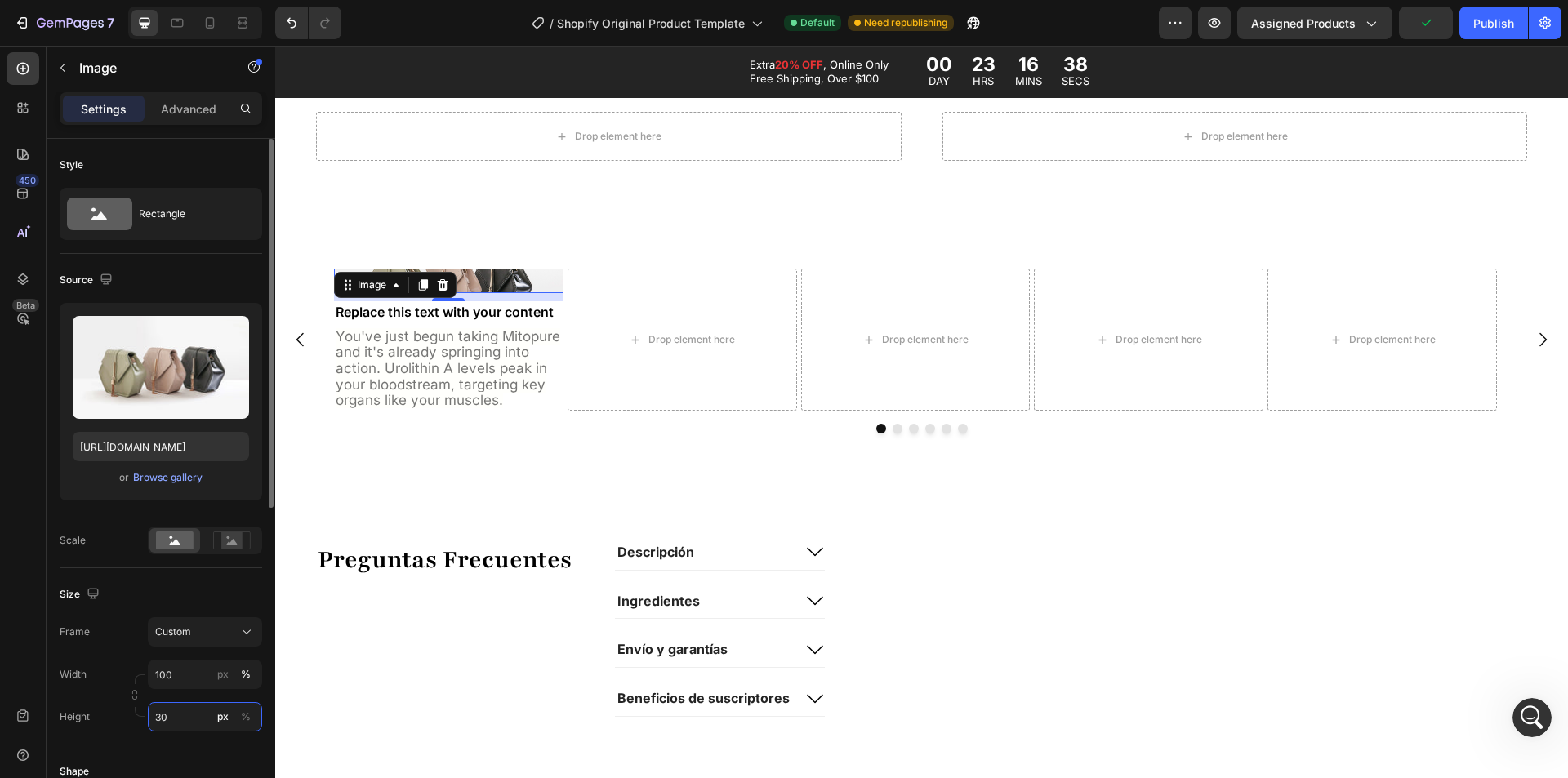
type input "3"
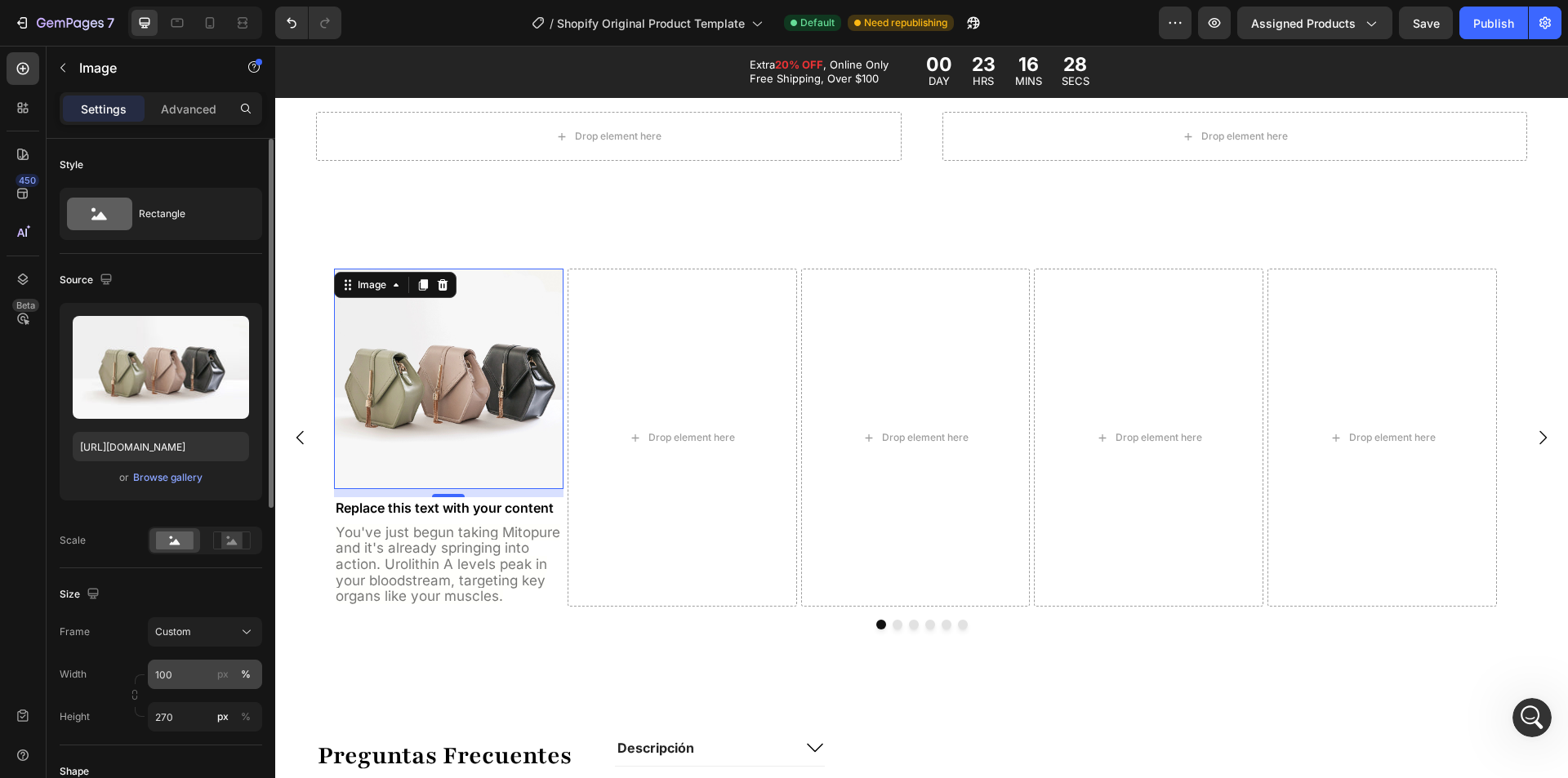
click at [218, 685] on div "px %" at bounding box center [234, 674] width 42 height 29
click at [218, 685] on input "100" at bounding box center [205, 674] width 115 height 29
click at [219, 680] on div "px" at bounding box center [223, 675] width 12 height 15
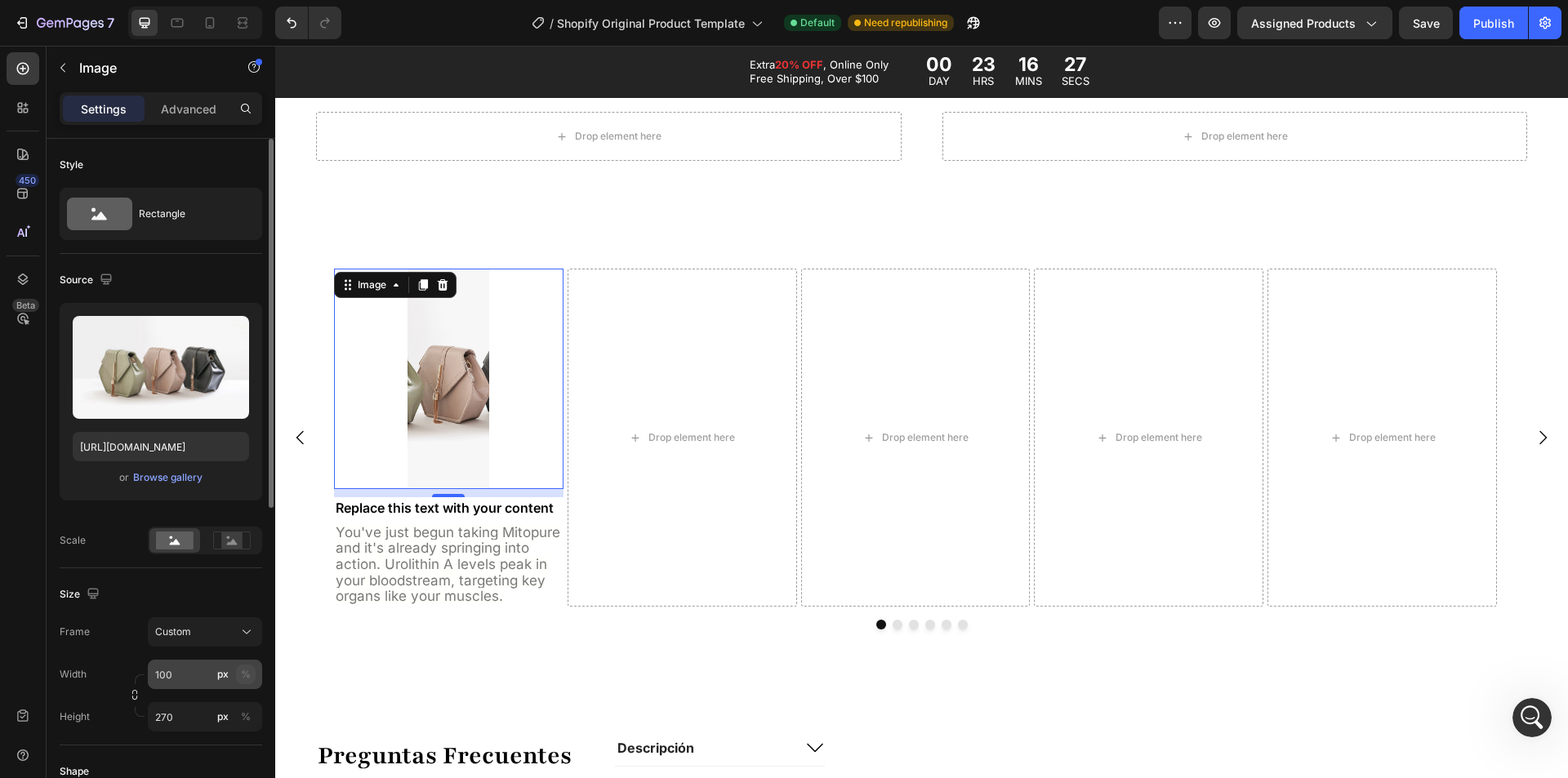
click at [242, 679] on div "%" at bounding box center [246, 675] width 10 height 15
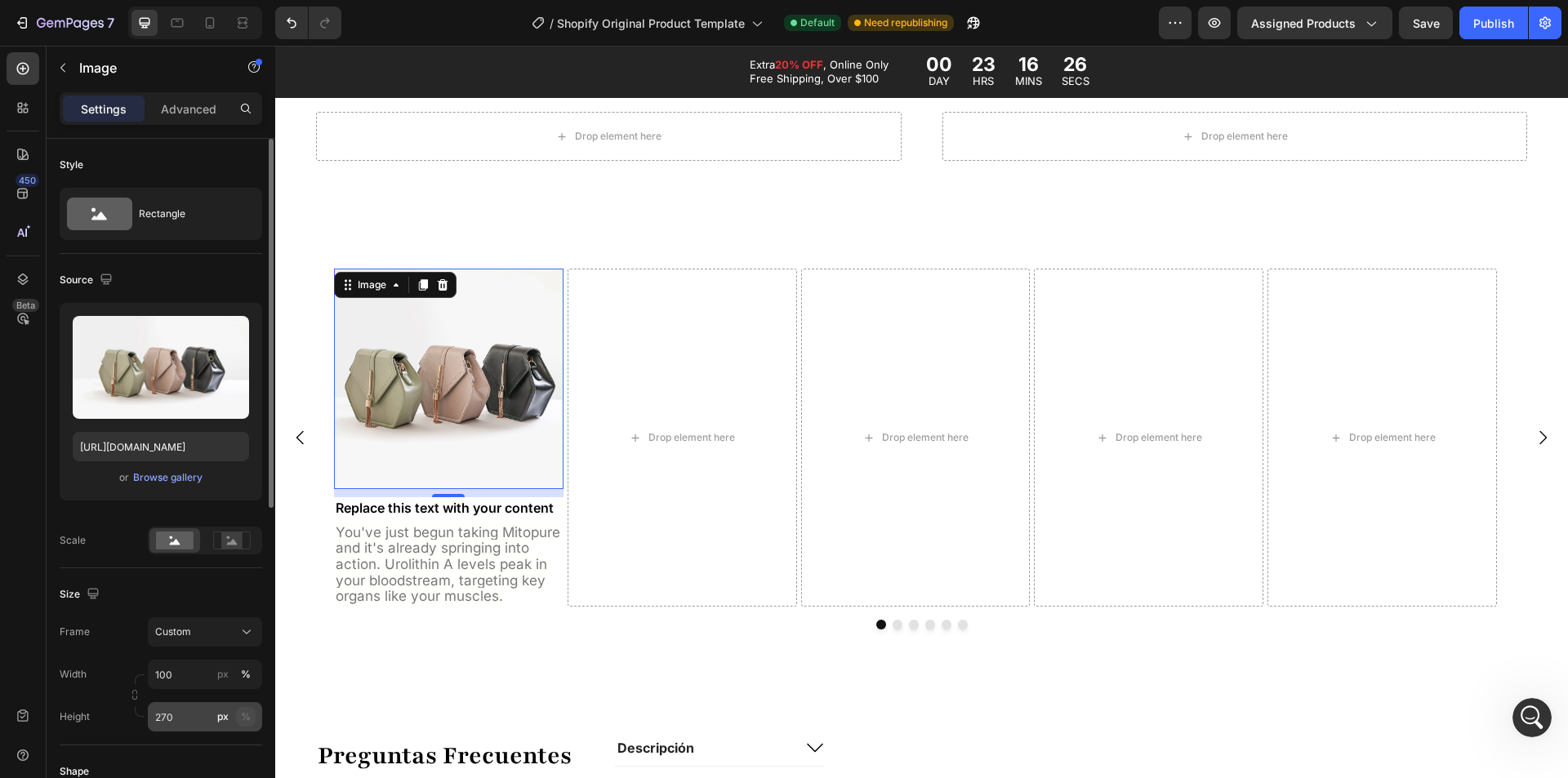
click at [248, 717] on div "%" at bounding box center [246, 717] width 10 height 15
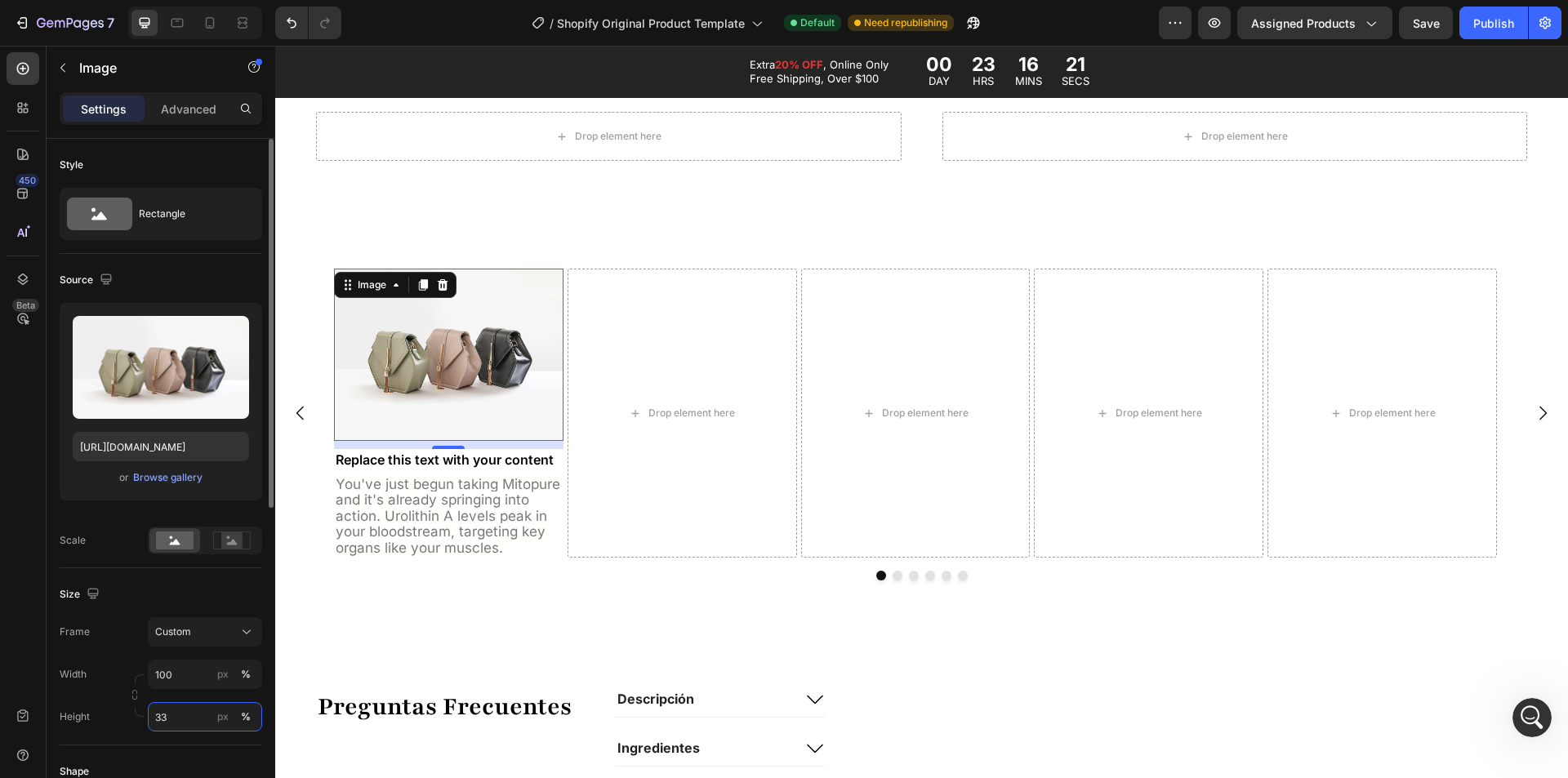
type input "3"
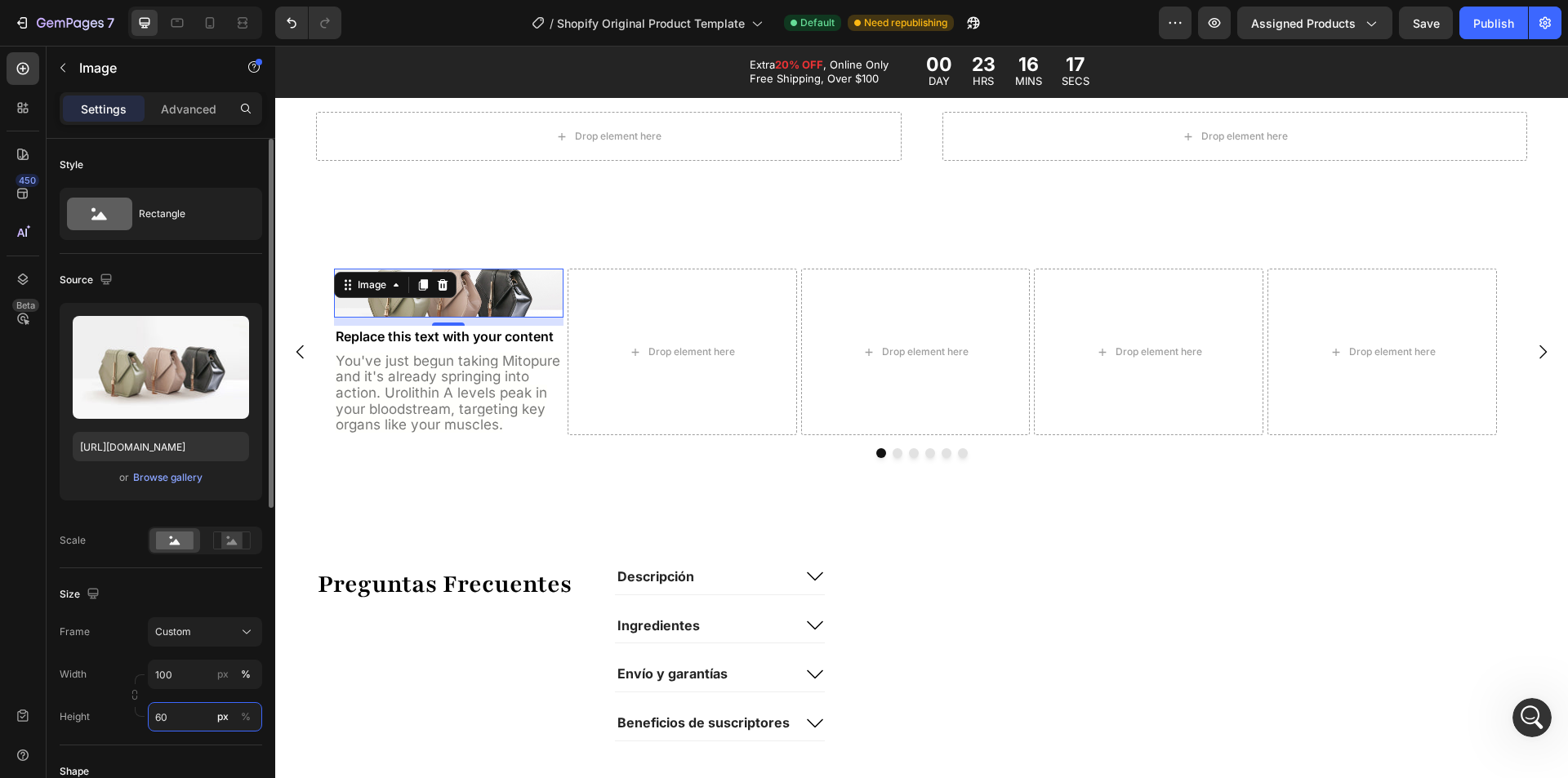
type input "6"
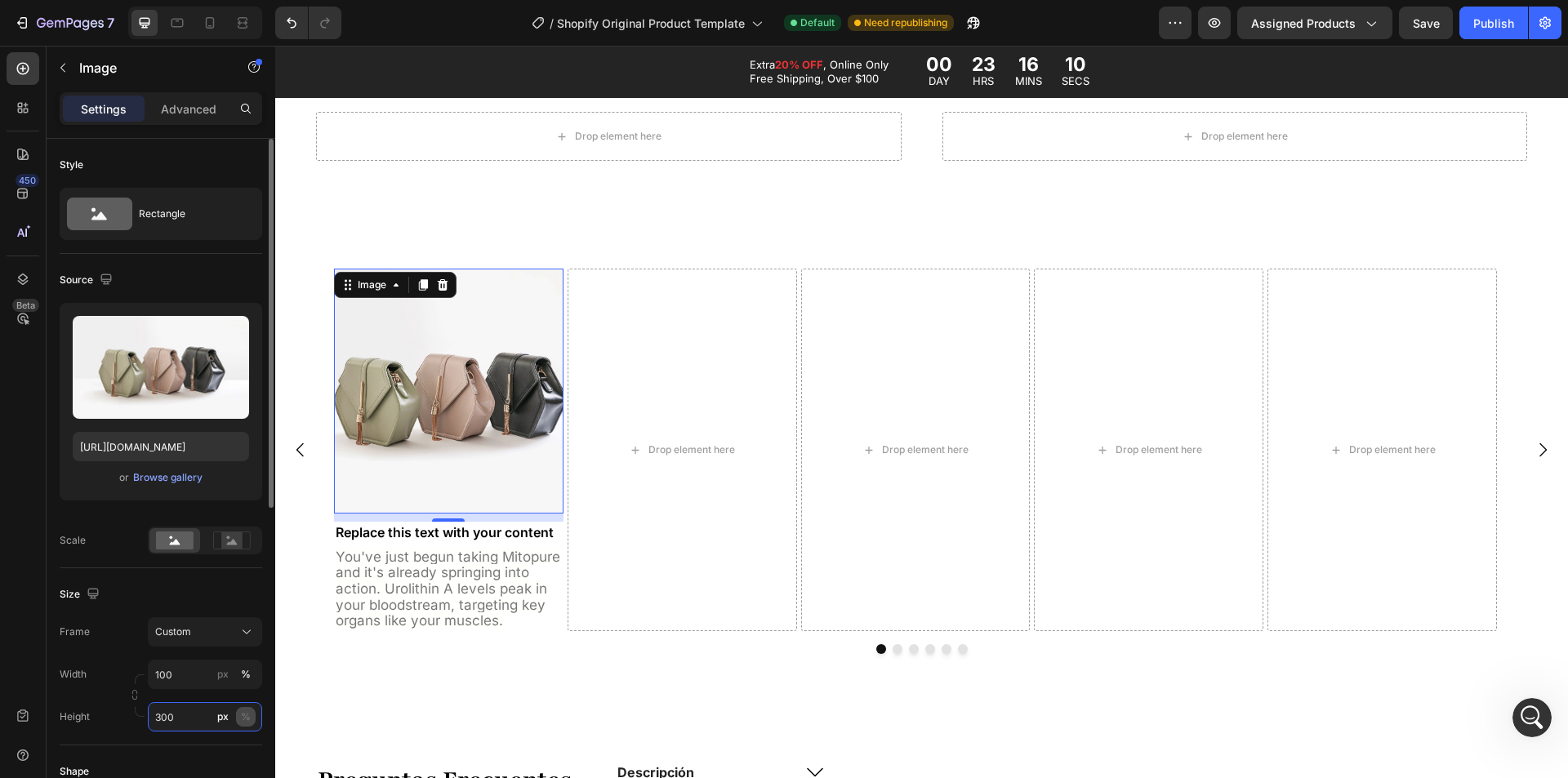
type input "300"
click at [246, 715] on div "%" at bounding box center [246, 717] width 10 height 15
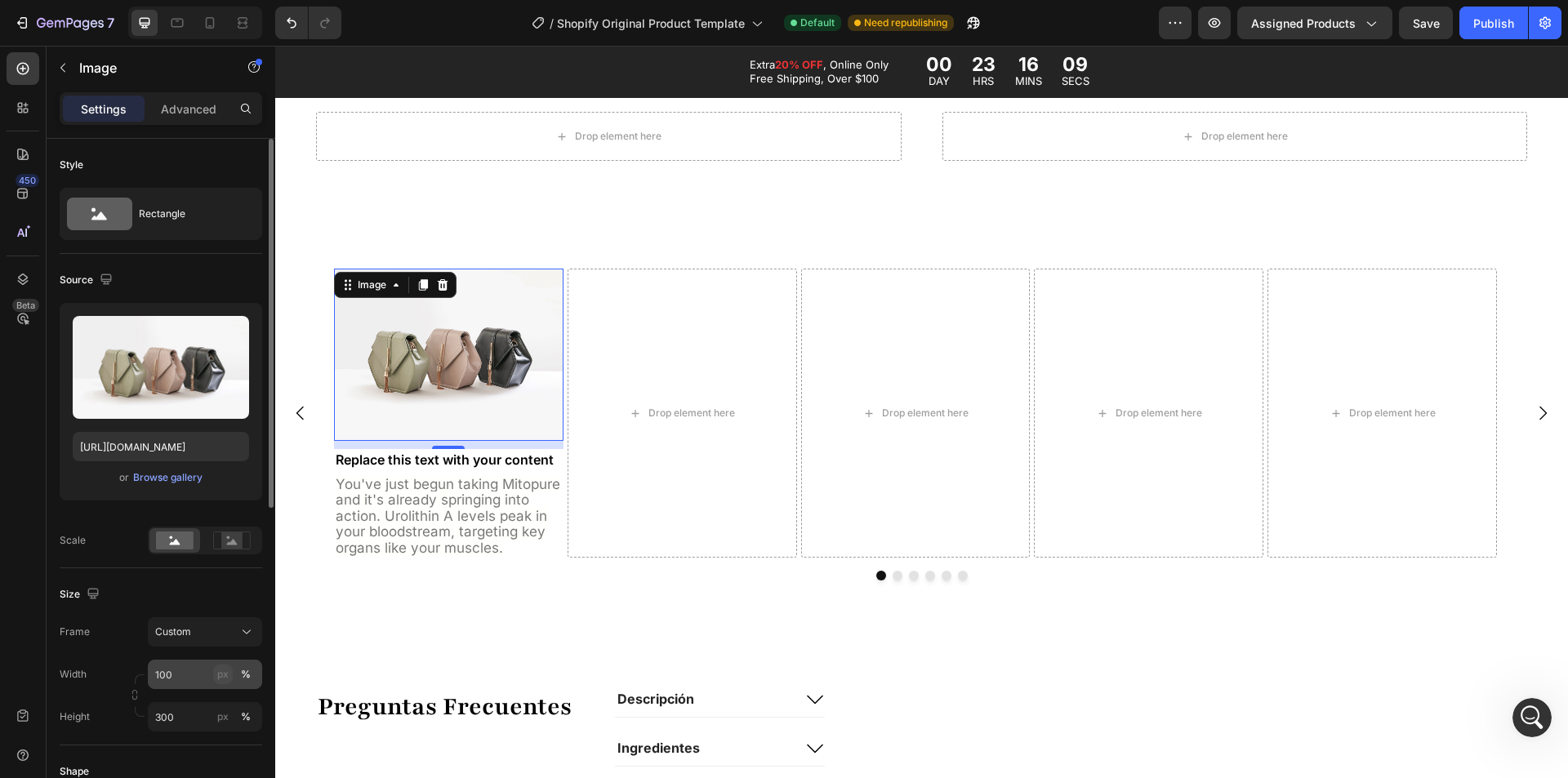
click at [217, 681] on div "px" at bounding box center [223, 675] width 12 height 15
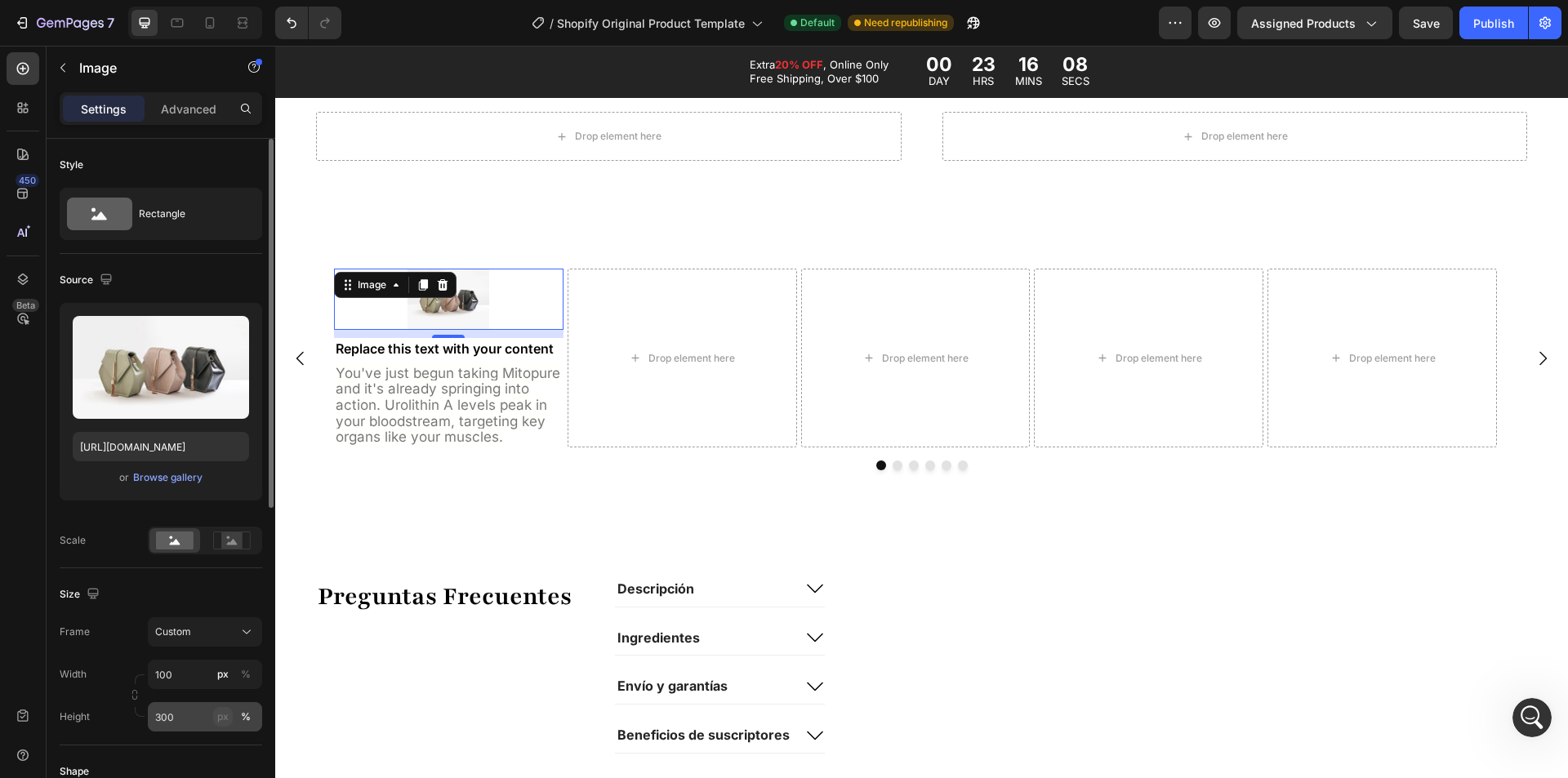
click at [219, 718] on div "px" at bounding box center [223, 717] width 12 height 15
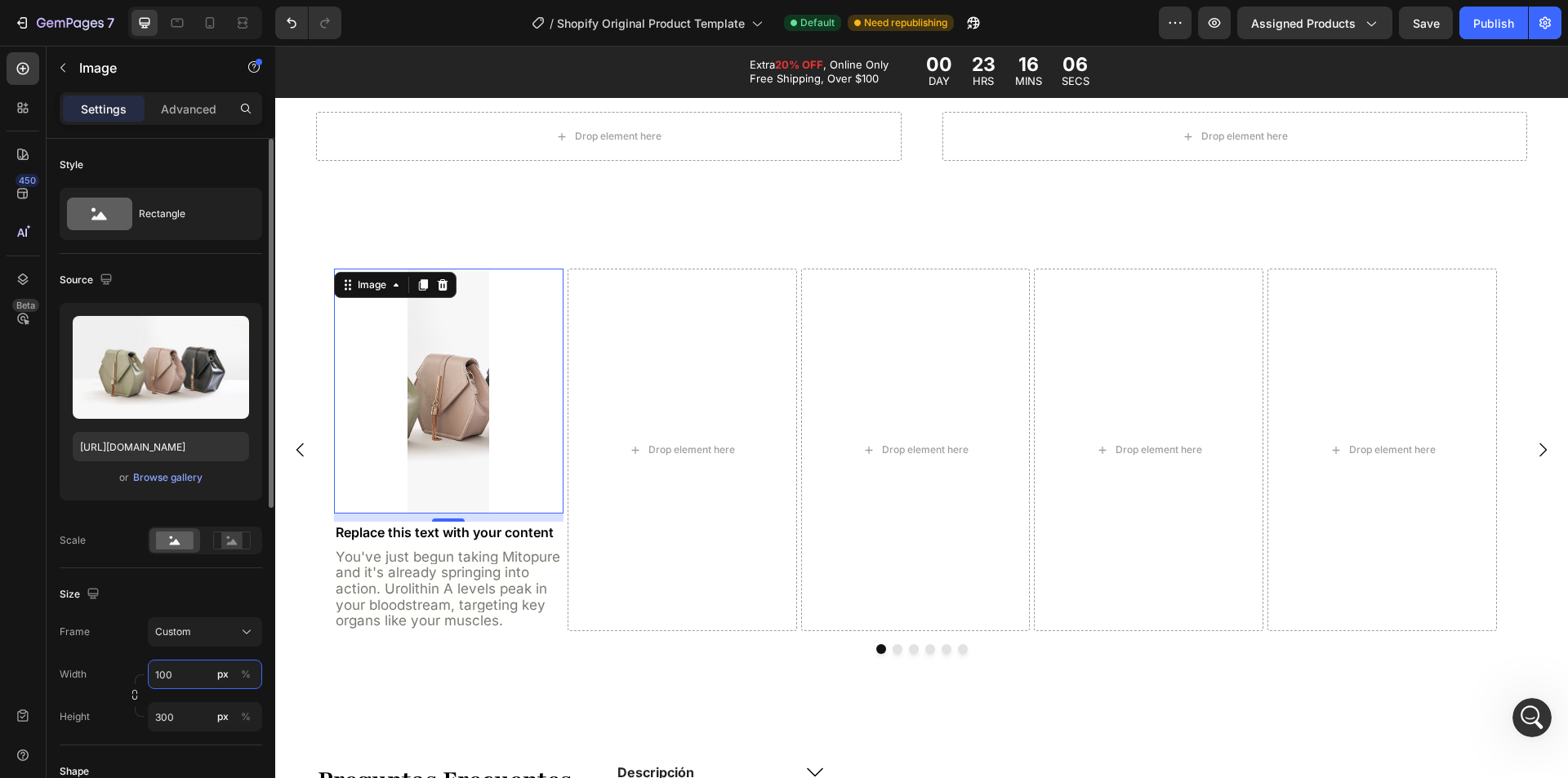
click at [183, 676] on input "100" at bounding box center [205, 674] width 115 height 29
click at [248, 680] on div "%" at bounding box center [246, 675] width 10 height 15
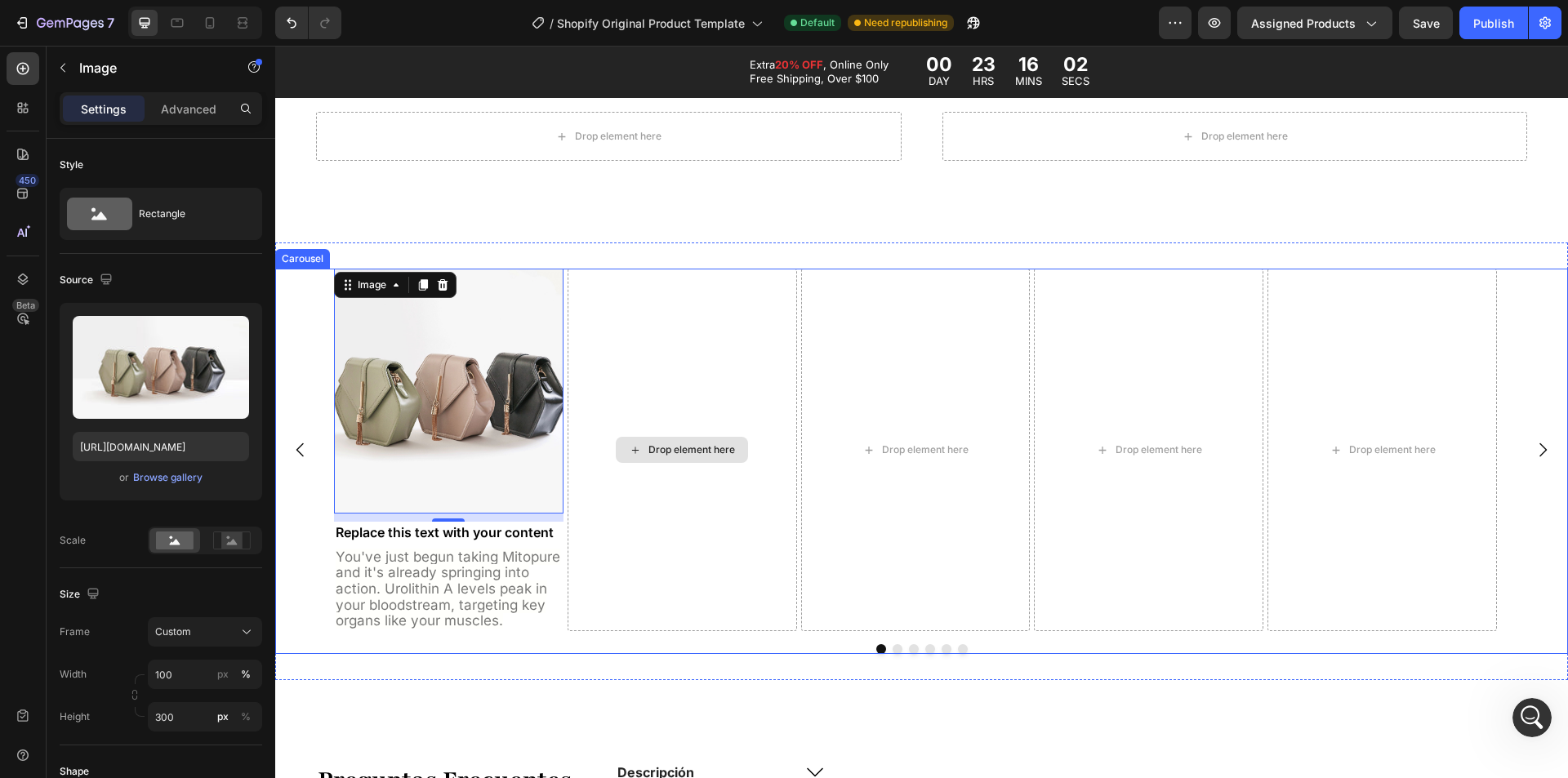
click at [642, 276] on div "Drop element here" at bounding box center [683, 449] width 229 height 362
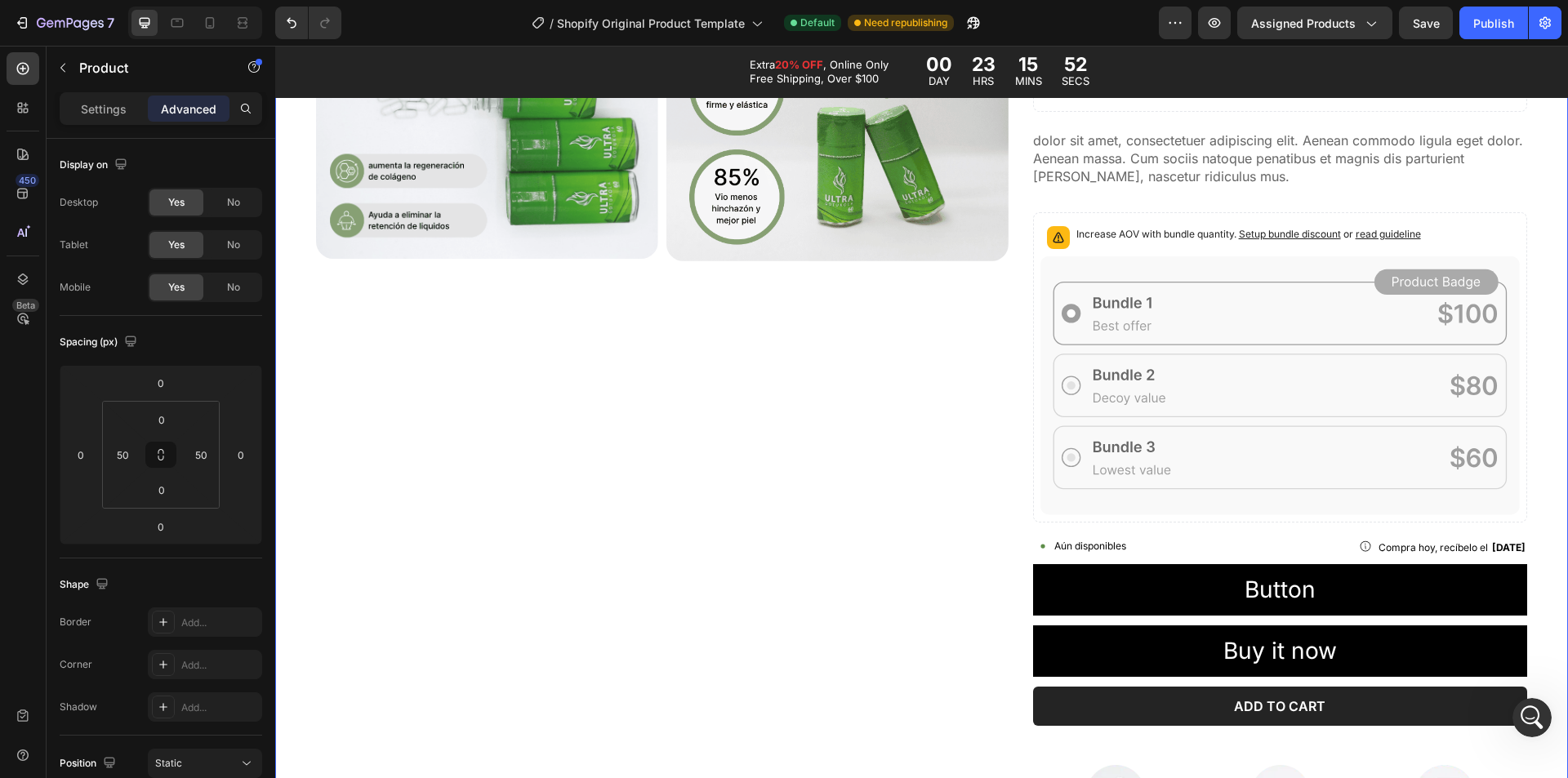
scroll to position [735, 0]
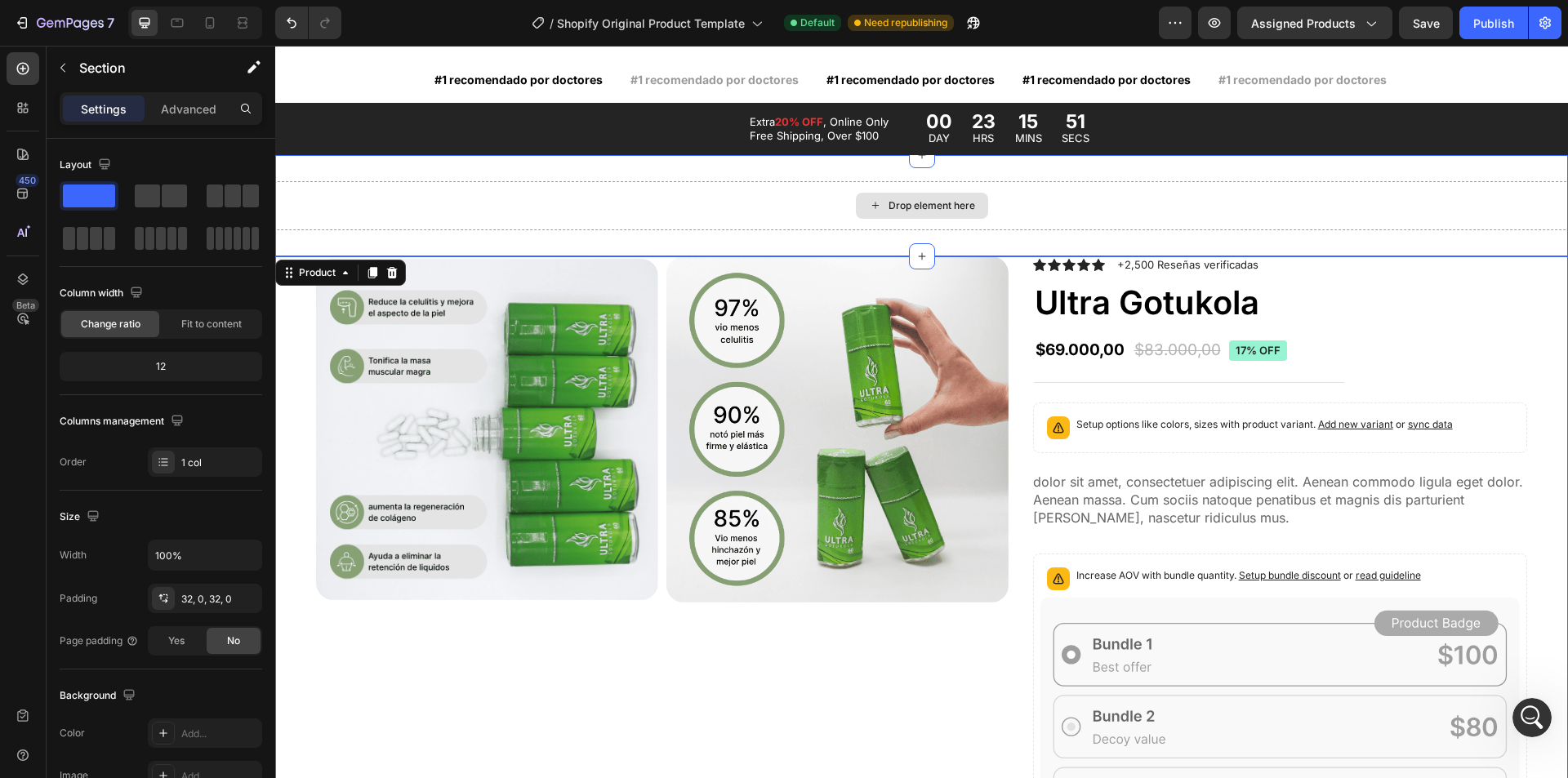
click at [526, 219] on div "Drop element here" at bounding box center [921, 205] width 1293 height 49
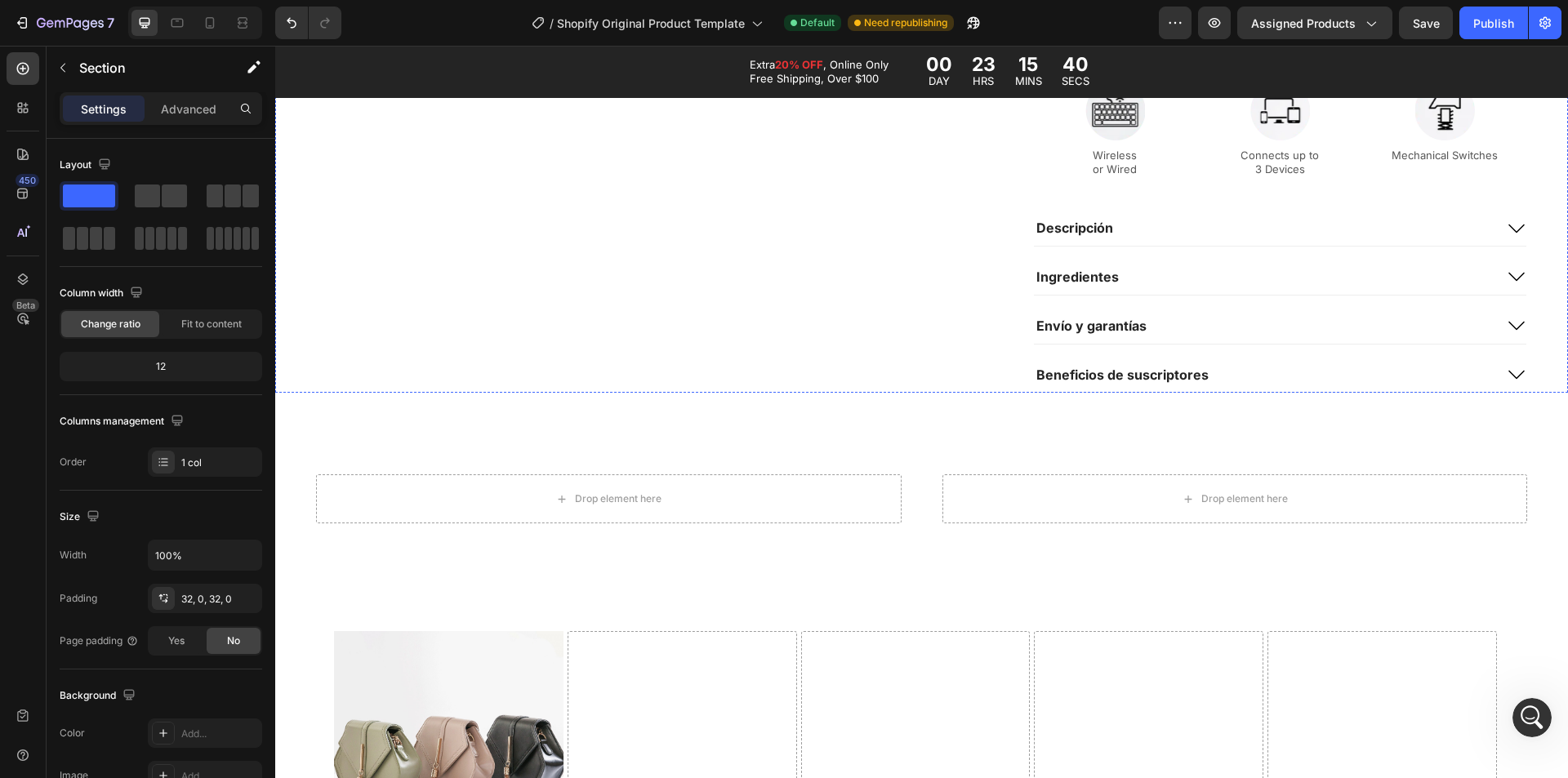
scroll to position [1388, 0]
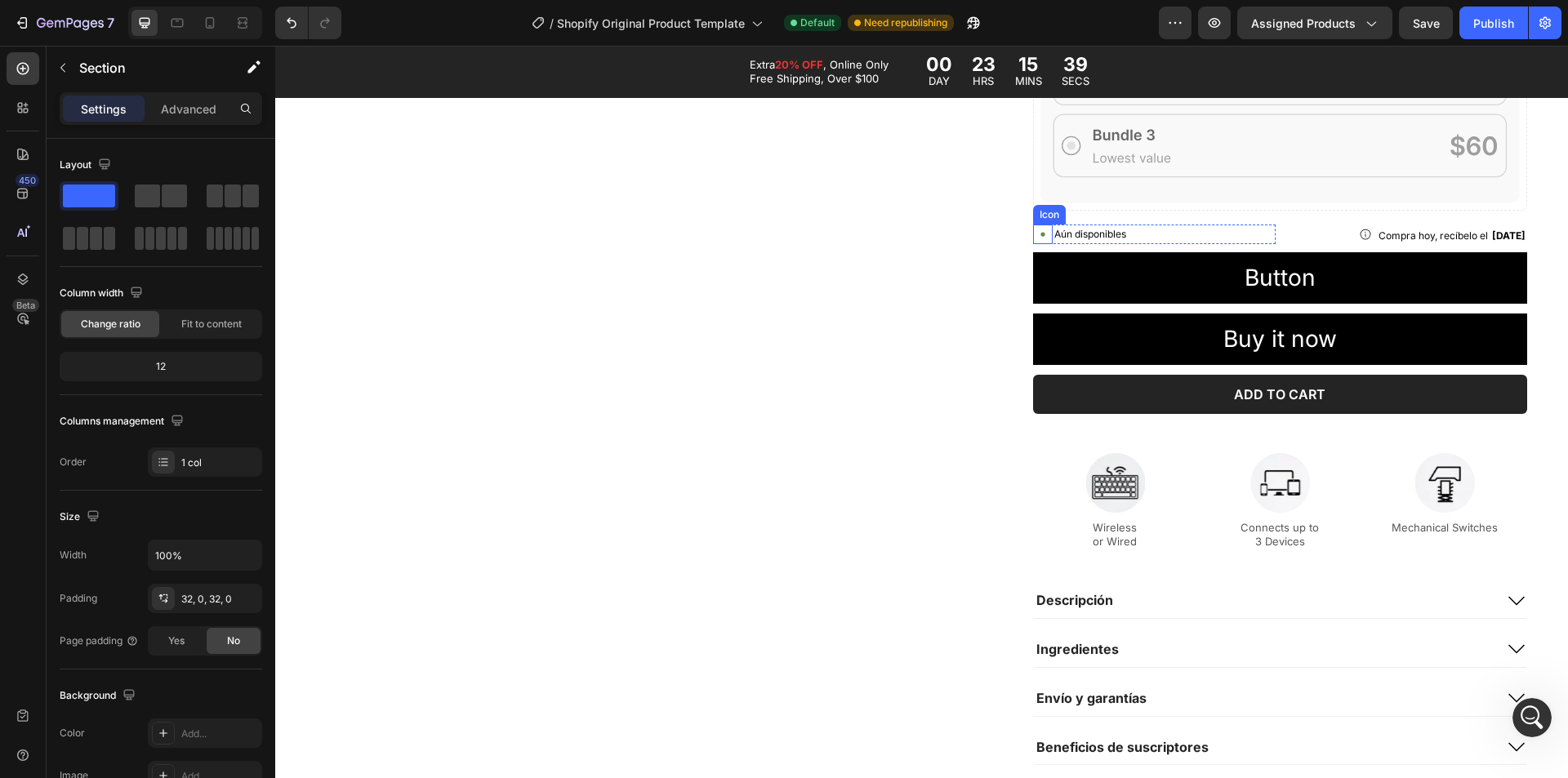
click at [1034, 228] on icon at bounding box center [1043, 234] width 20 height 20
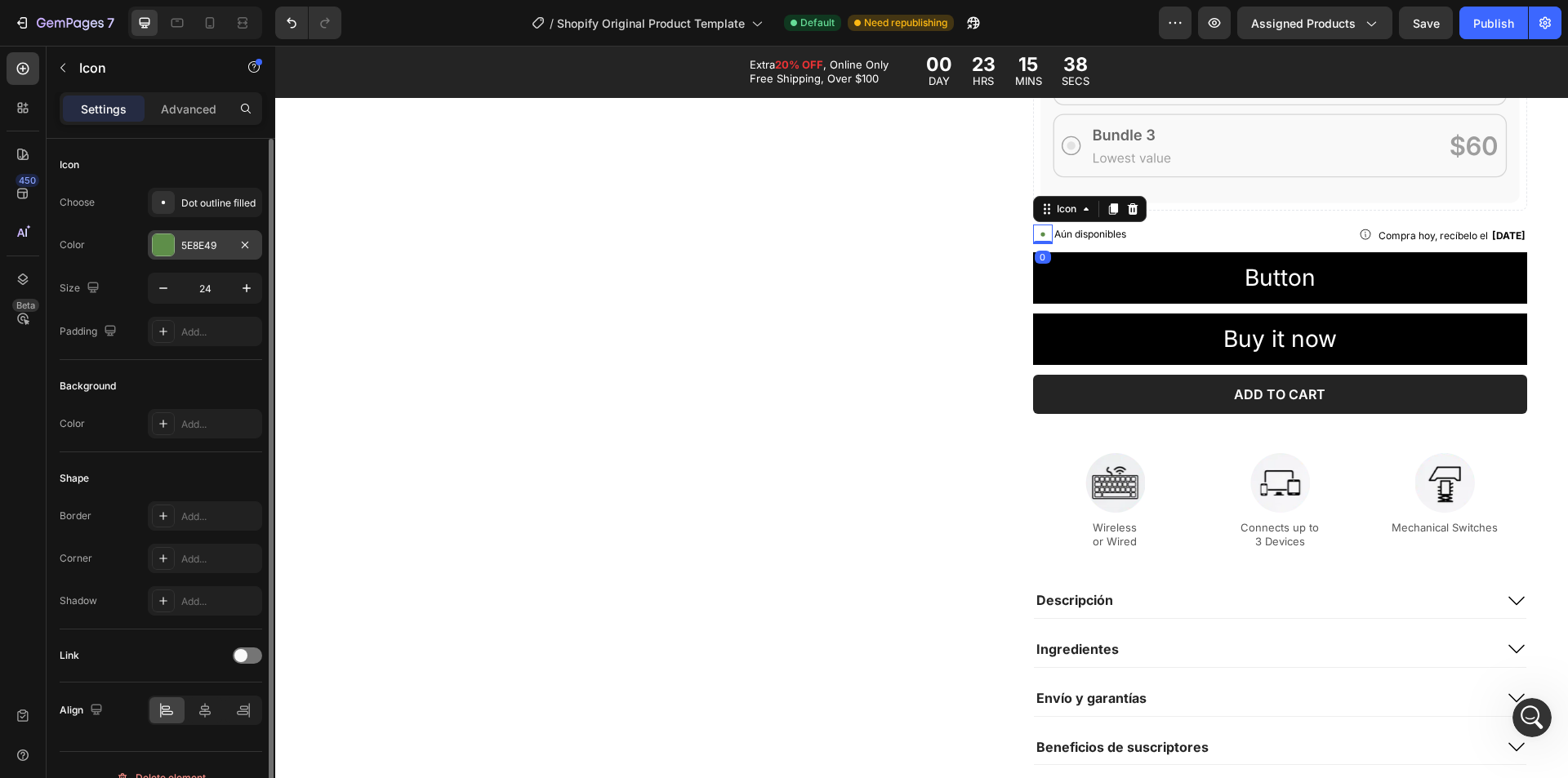
click at [187, 251] on div "5E8E49" at bounding box center [205, 246] width 47 height 15
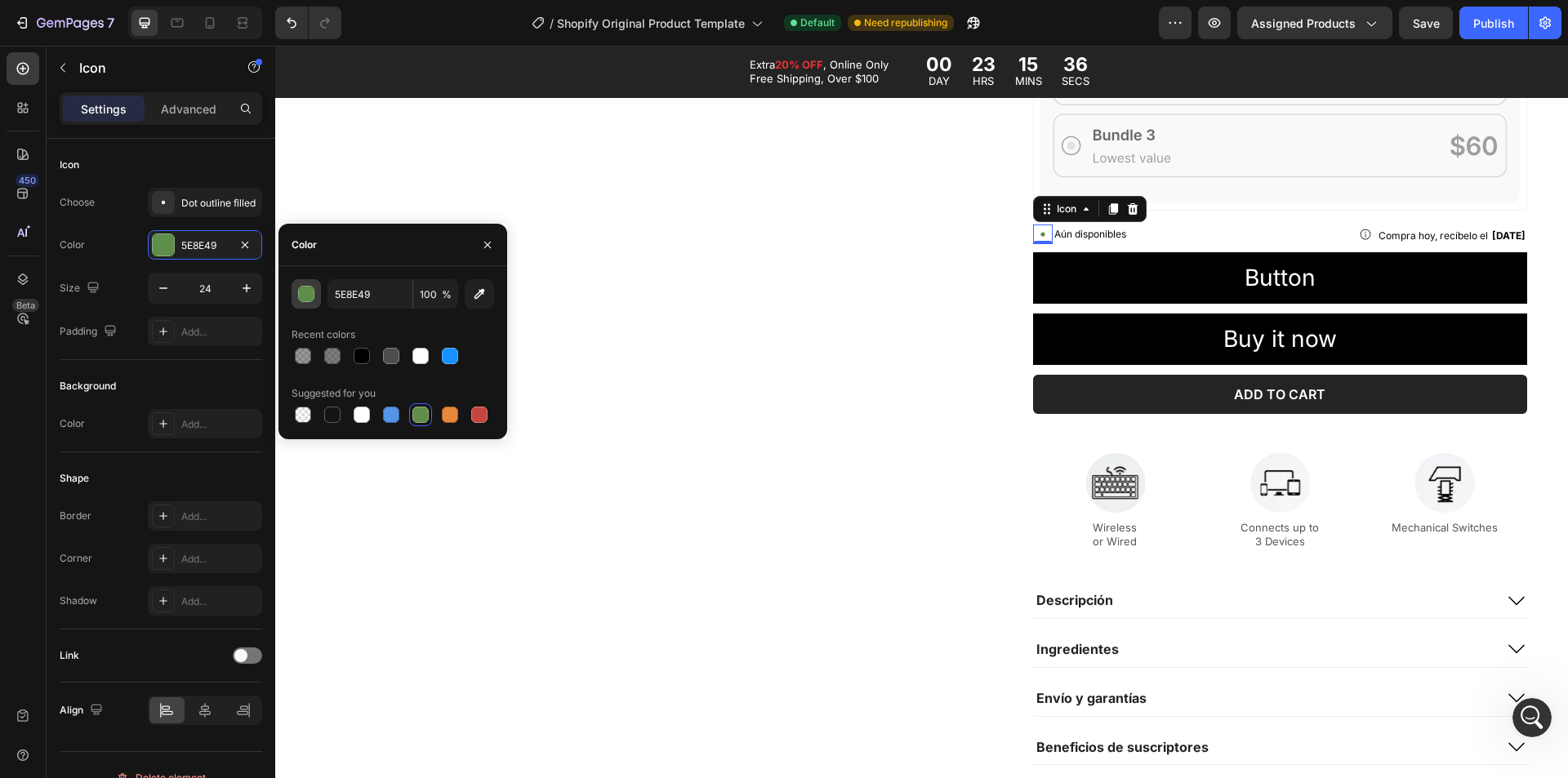
click at [305, 298] on div "button" at bounding box center [308, 295] width 17 height 17
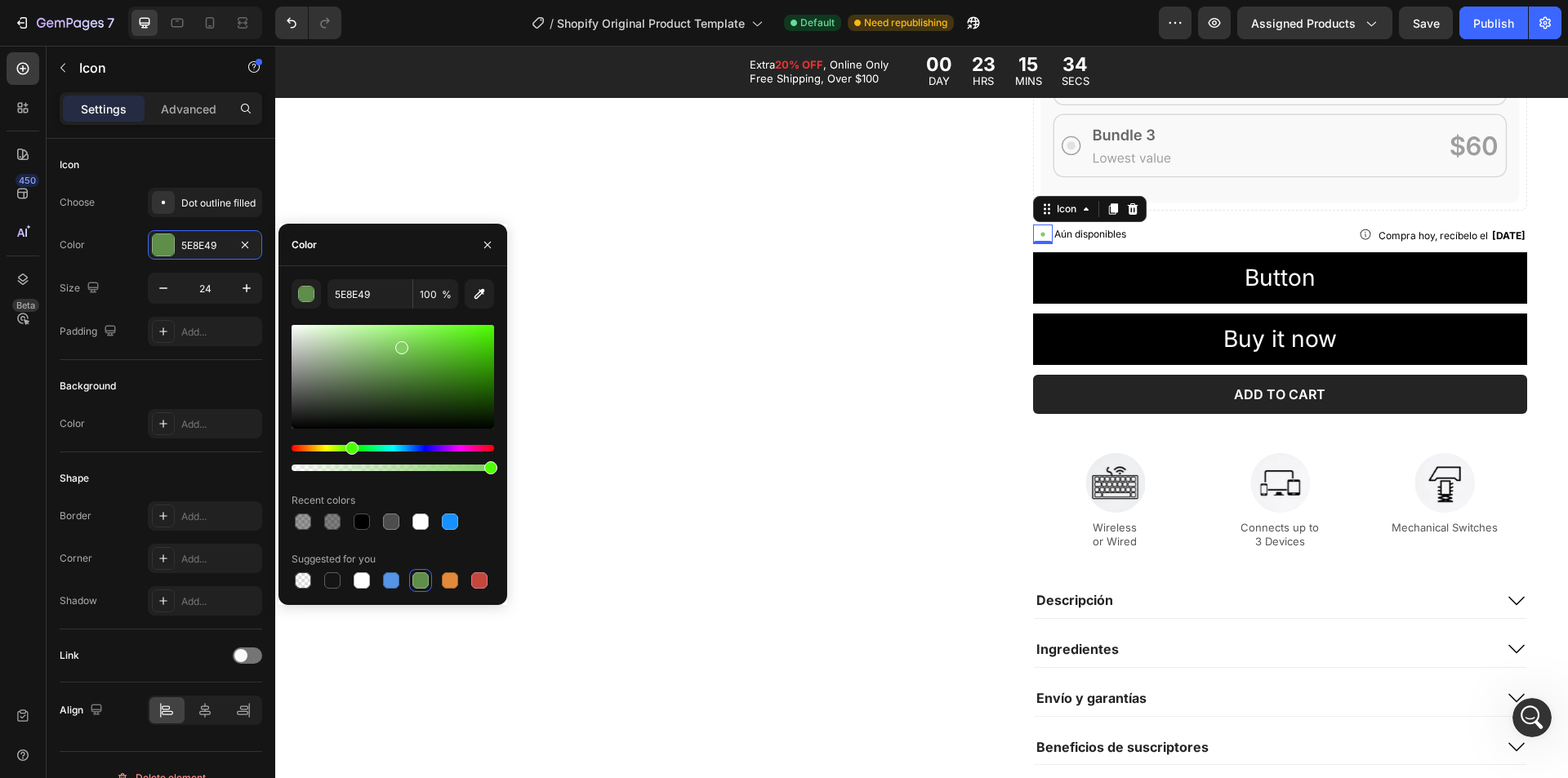
drag, startPoint x: 395, startPoint y: 368, endPoint x: 400, endPoint y: 345, distance: 23.5
click at [400, 345] on div at bounding box center [402, 348] width 13 height 13
type input "81CE61"
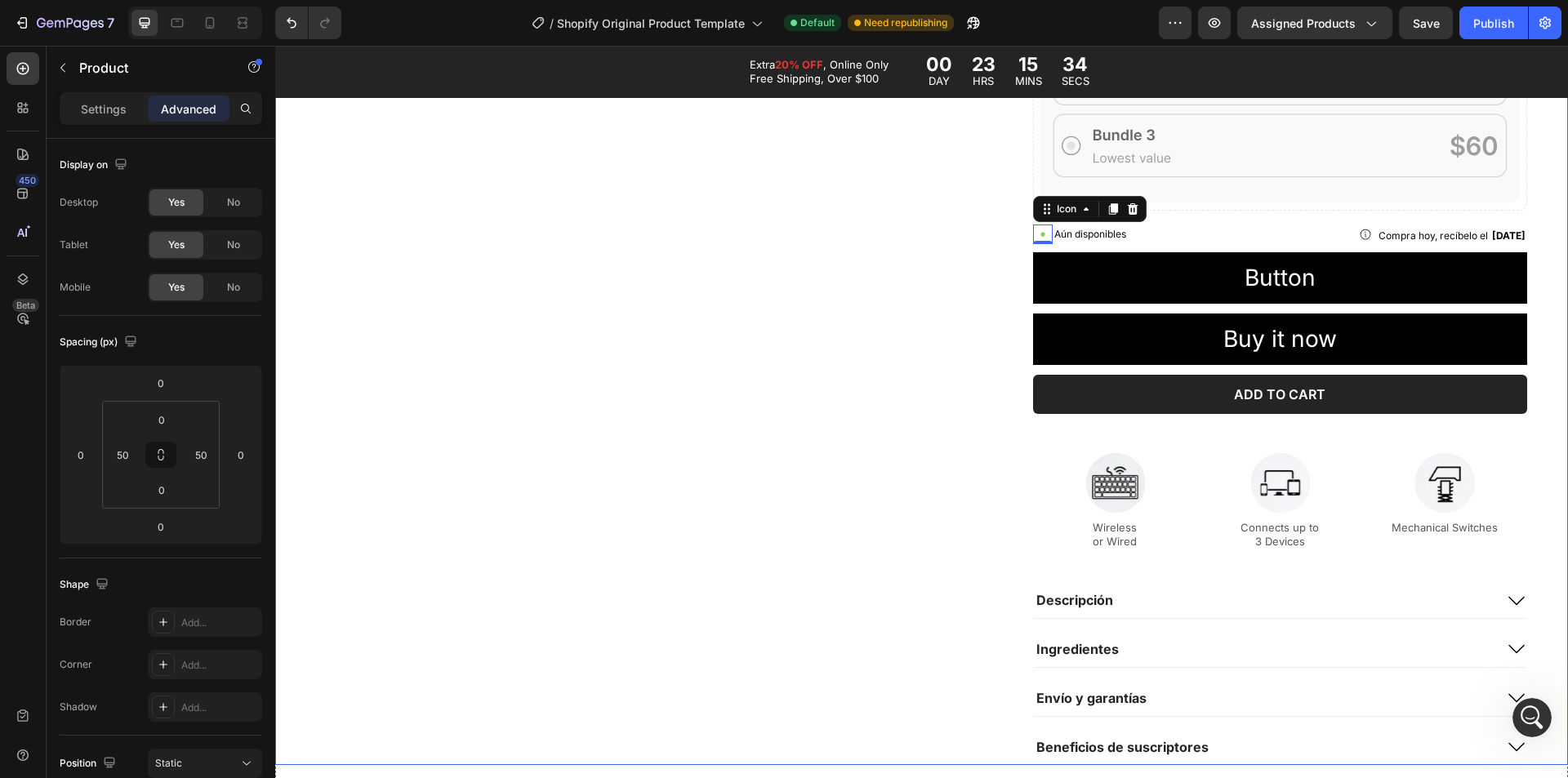
click at [777, 327] on div "Product Images" at bounding box center [662, 185] width 693 height 1163
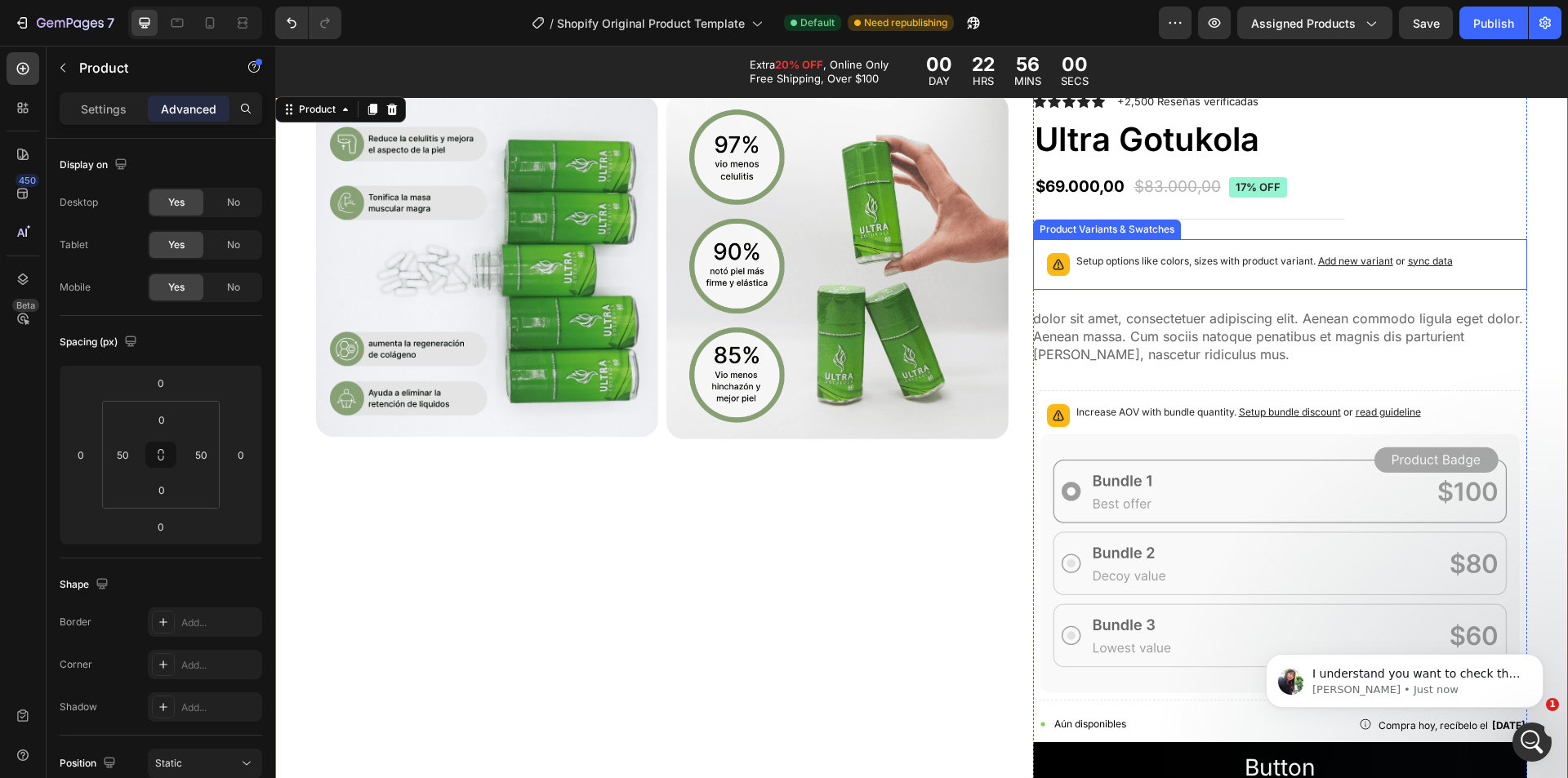
scroll to position [672, 0]
